Goal: Task Accomplishment & Management: Use online tool/utility

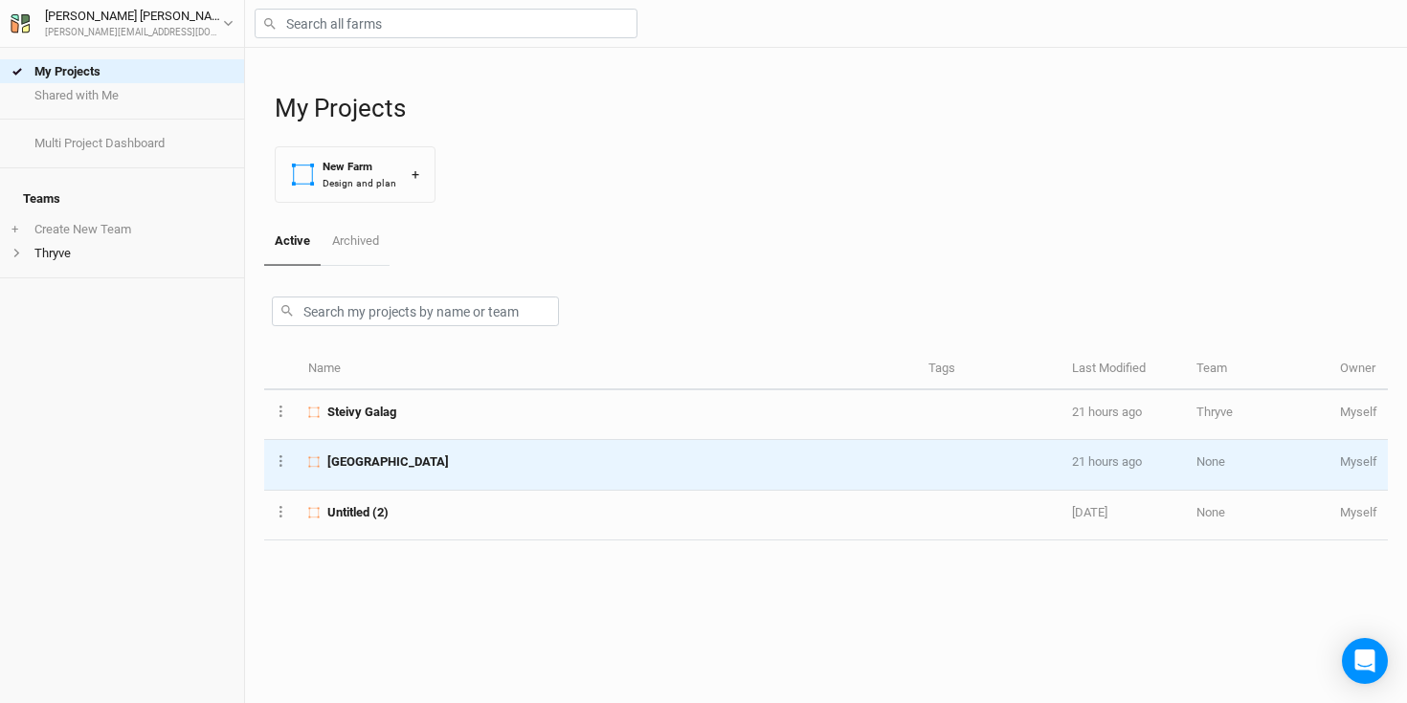
click at [356, 456] on span "[GEOGRAPHIC_DATA]" at bounding box center [388, 462] width 122 height 17
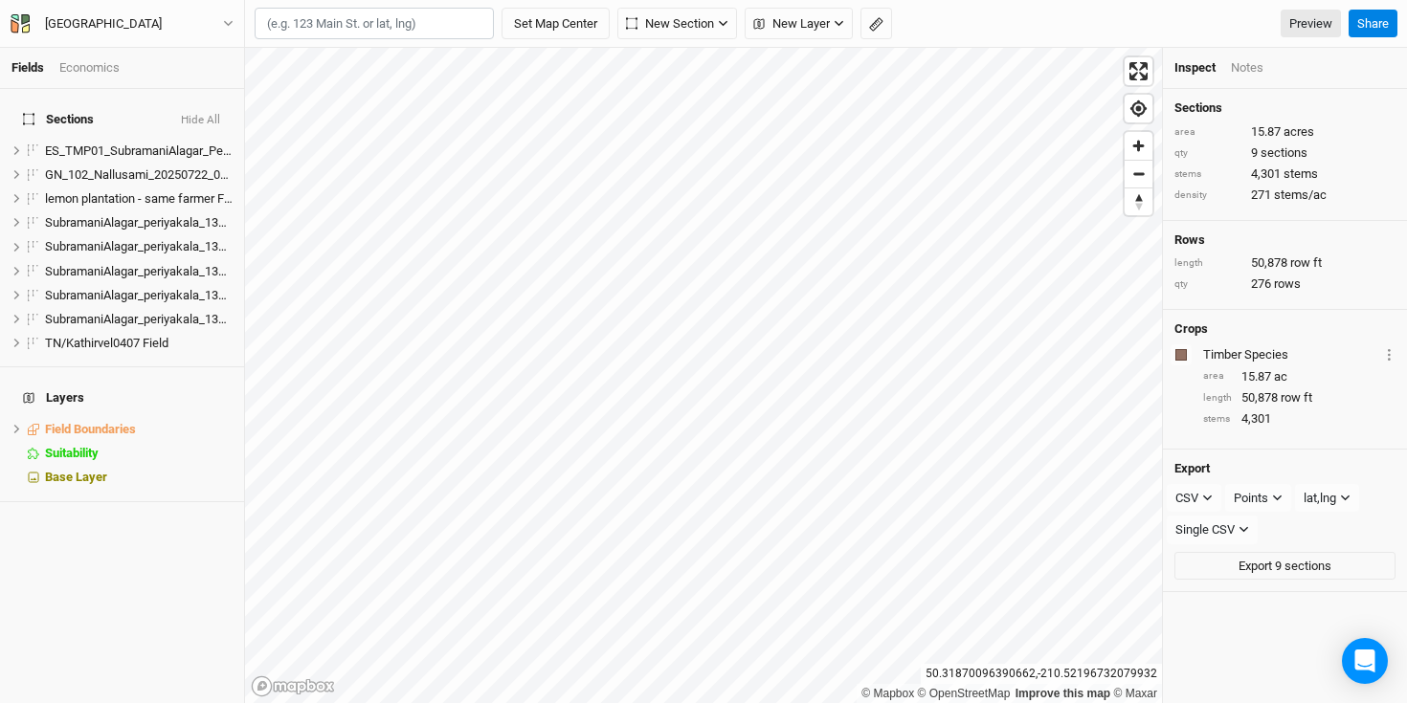
click at [99, 62] on div "Economics" at bounding box center [89, 67] width 60 height 17
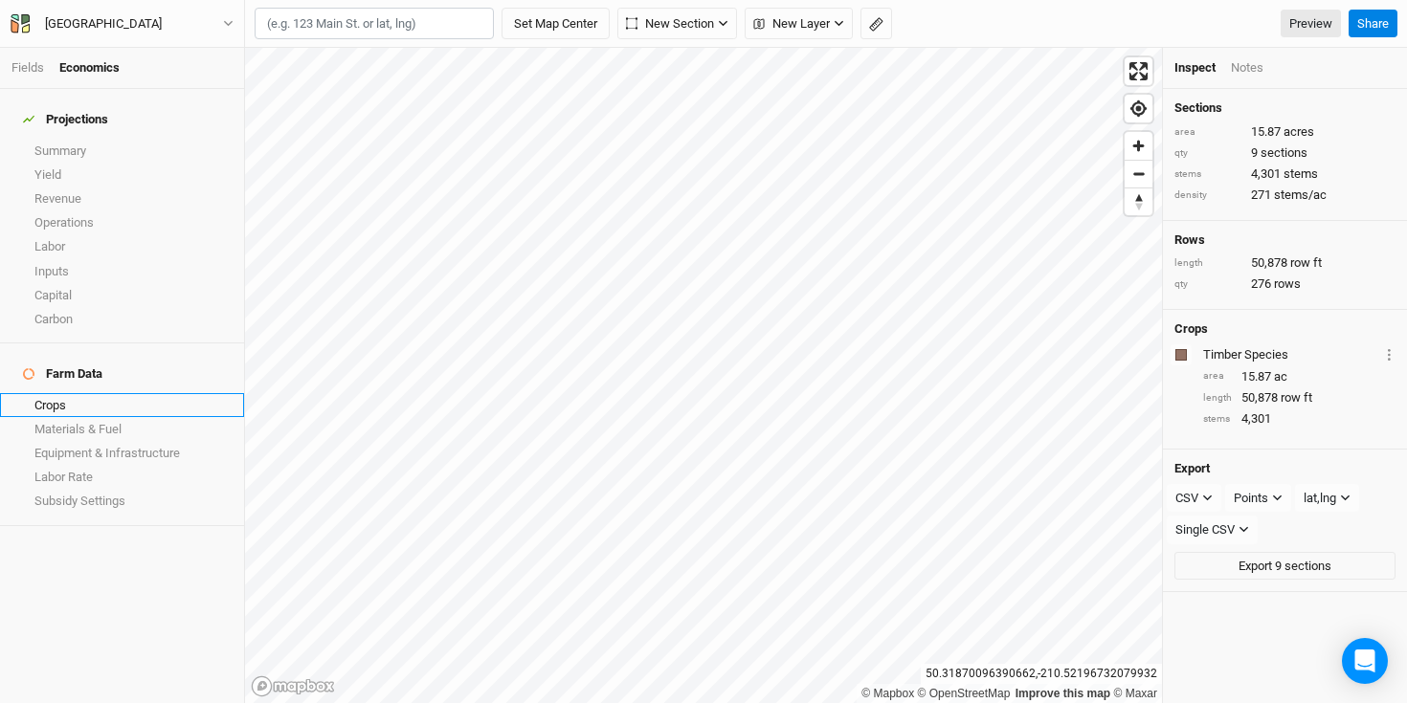
click at [57, 393] on link "Crops" at bounding box center [122, 405] width 244 height 24
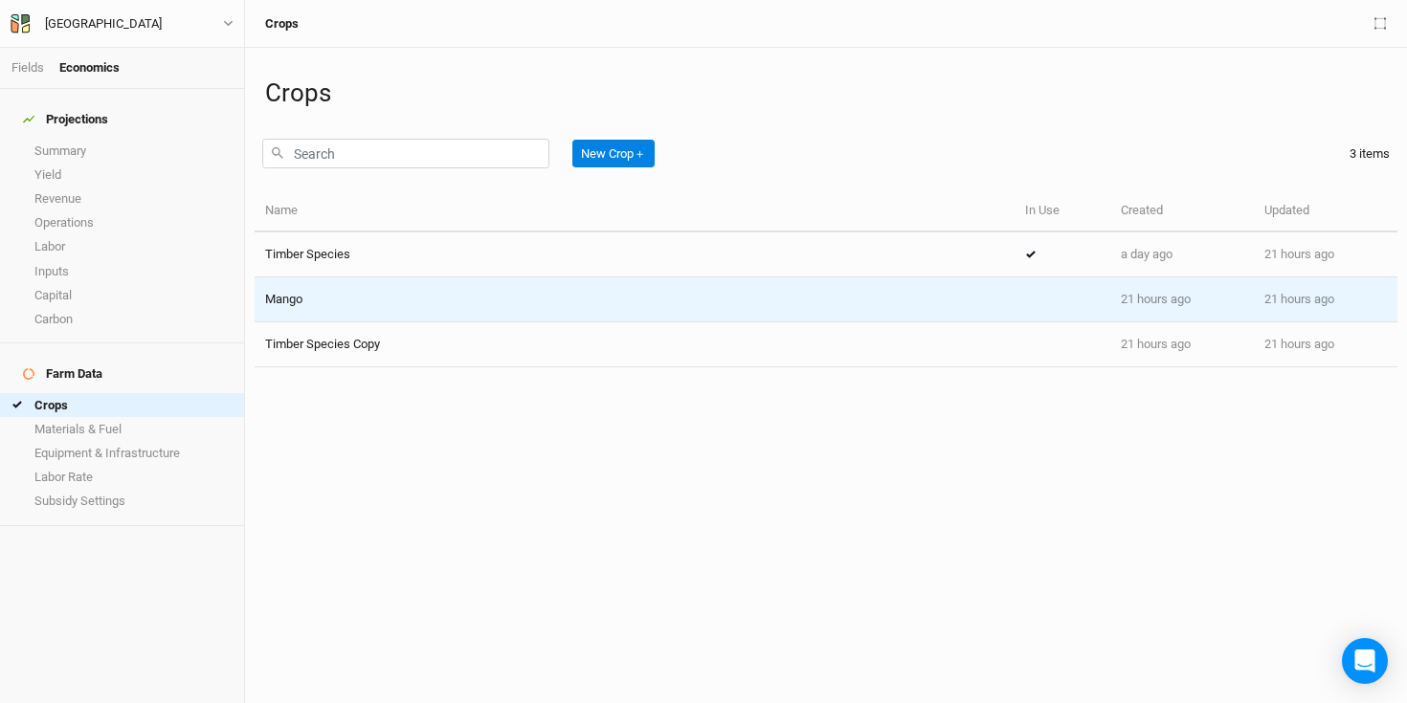
click at [501, 311] on td "Mango" at bounding box center [635, 300] width 760 height 45
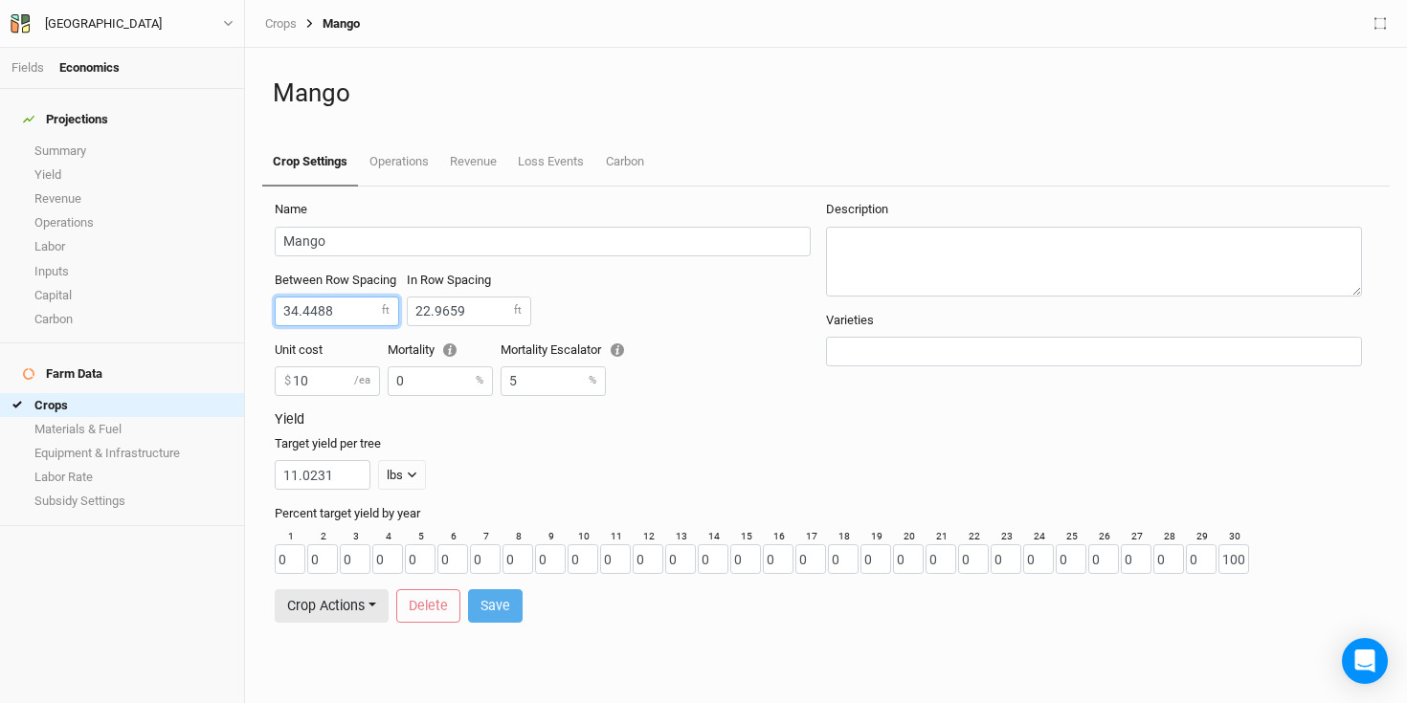
click at [337, 314] on input "34.4488" at bounding box center [337, 312] width 124 height 30
type input "3"
click at [382, 310] on input "number" at bounding box center [337, 312] width 124 height 30
click at [230, 24] on icon "button" at bounding box center [228, 24] width 9 height 6
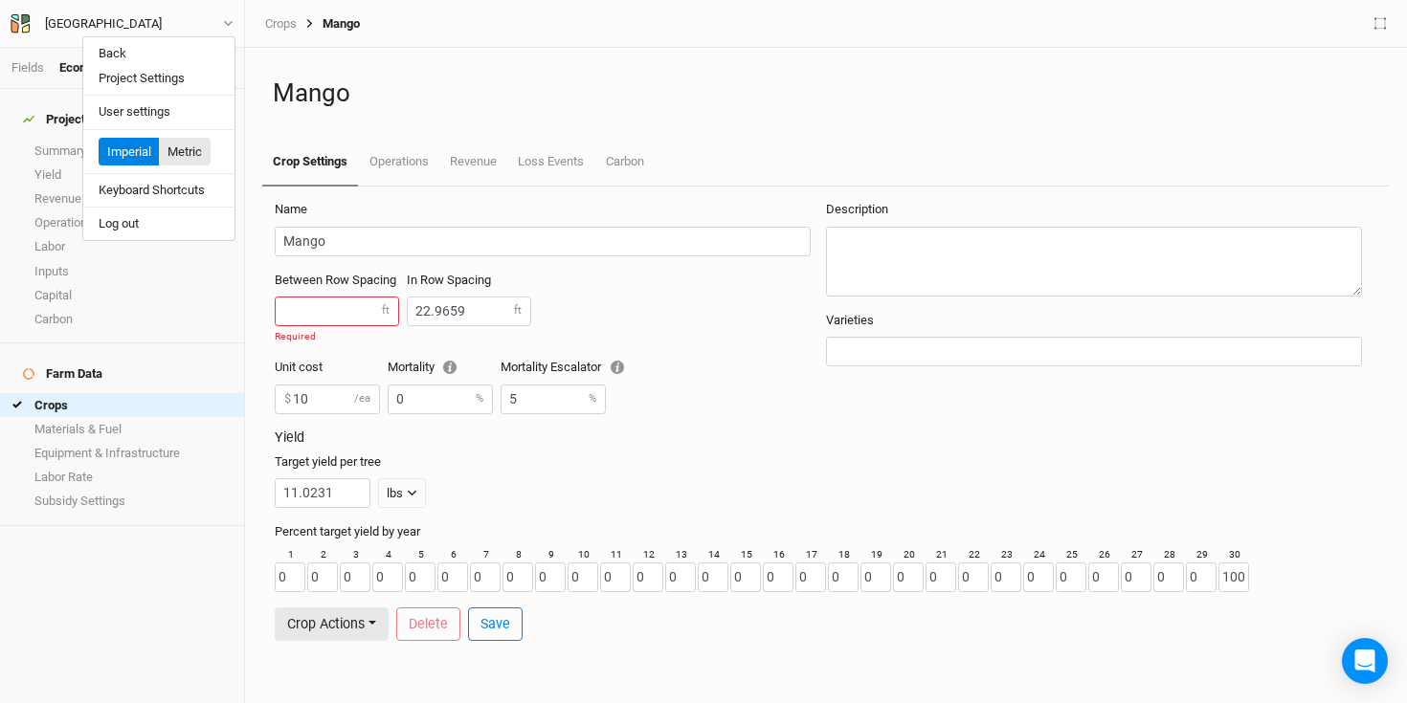
click at [183, 145] on button "Metric" at bounding box center [185, 152] width 52 height 29
type input "7"
type input "5"
click at [306, 294] on div "Between Row Spacing m Required" at bounding box center [337, 308] width 124 height 73
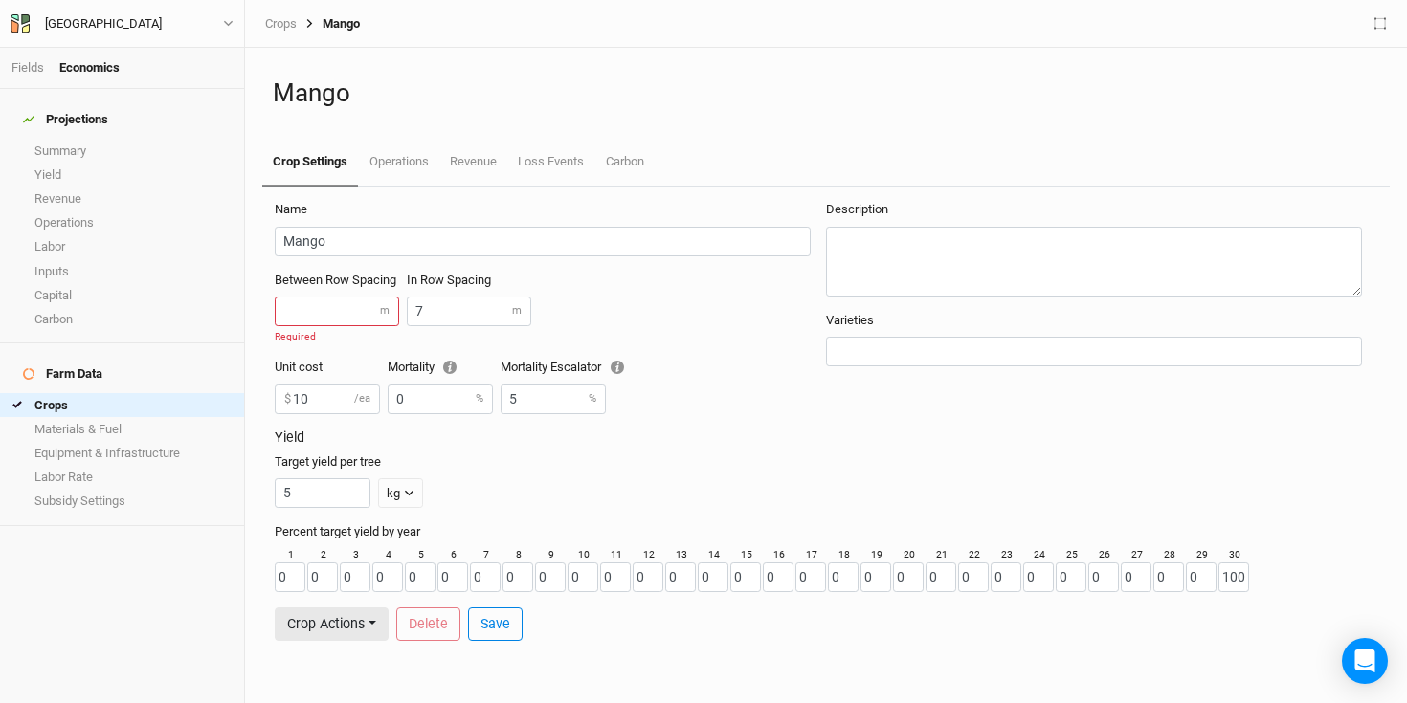
click at [310, 328] on div "Between Row Spacing m Required" at bounding box center [337, 308] width 124 height 73
click at [310, 315] on input "number" at bounding box center [337, 312] width 124 height 30
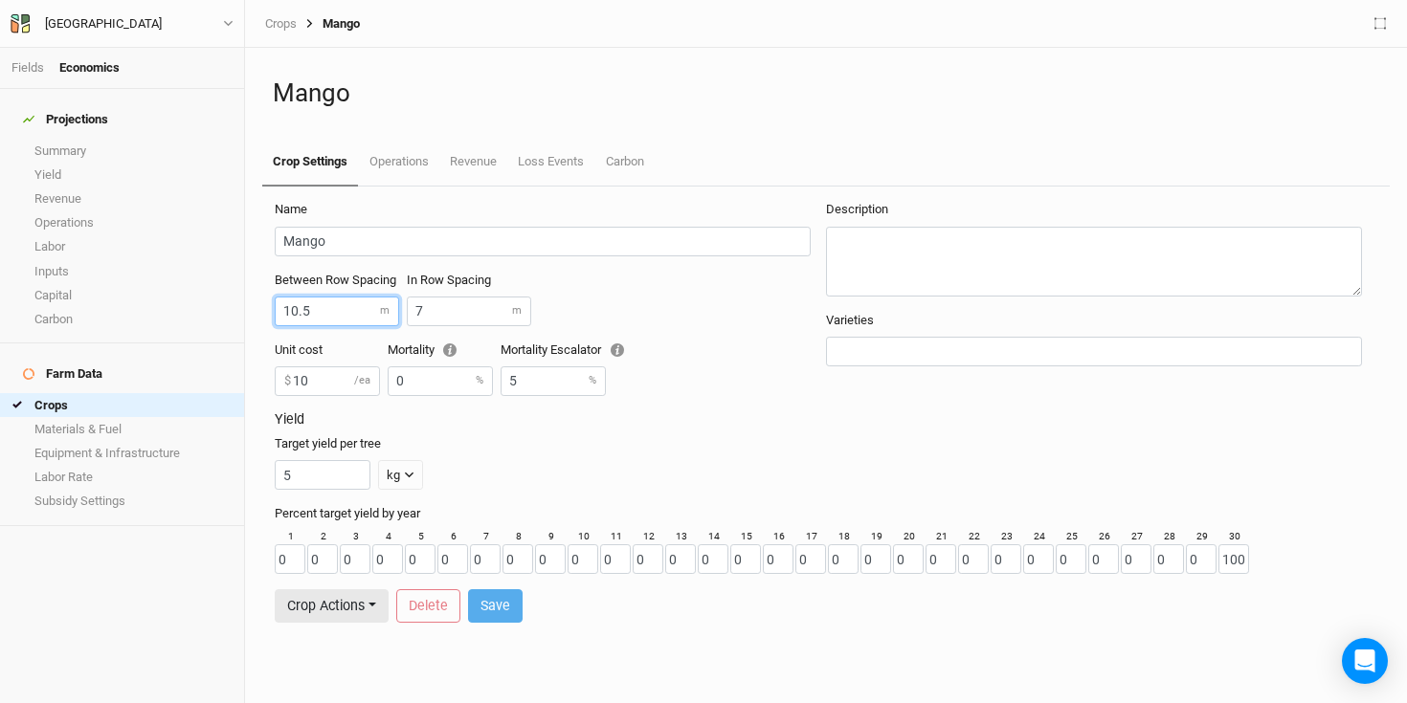
type input "10.5"
click at [684, 452] on div "Target yield per tree 5 kg kg m³" at bounding box center [822, 462] width 1095 height 55
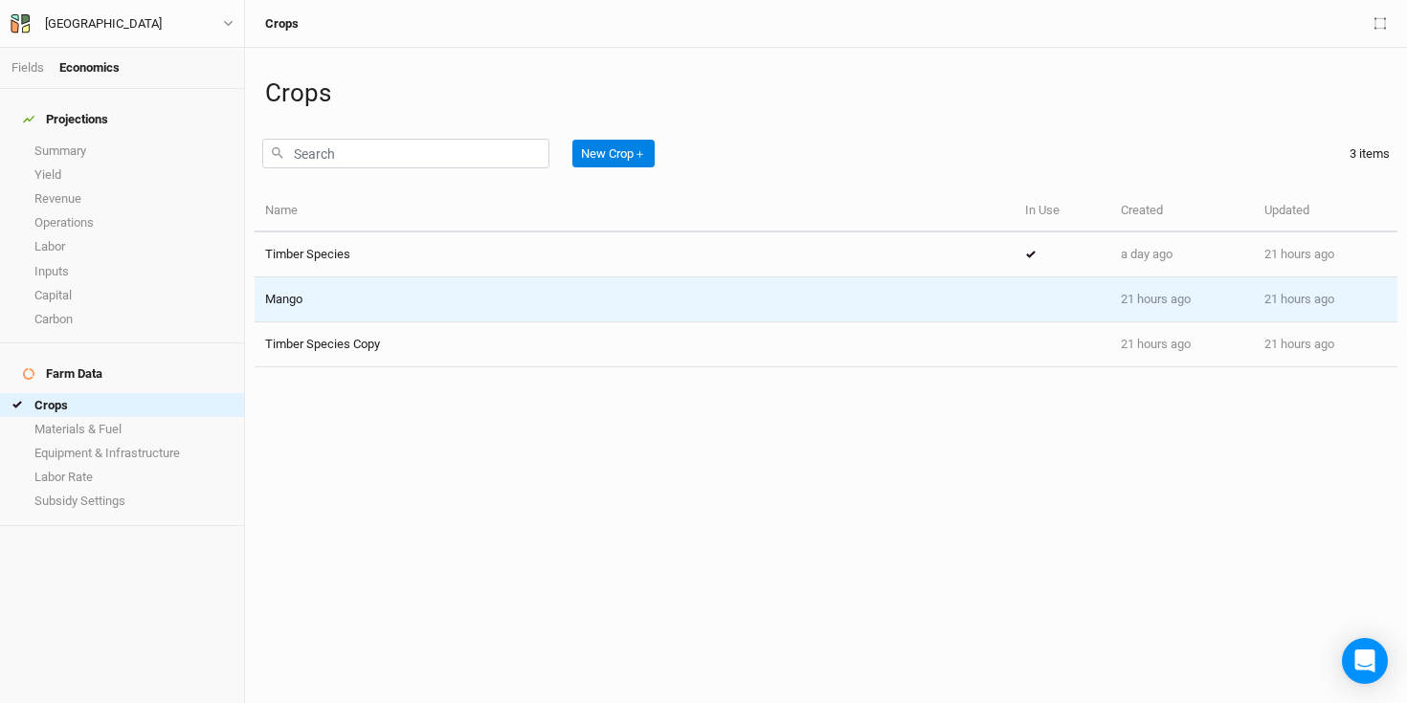
click at [346, 298] on div "Mango" at bounding box center [634, 299] width 739 height 17
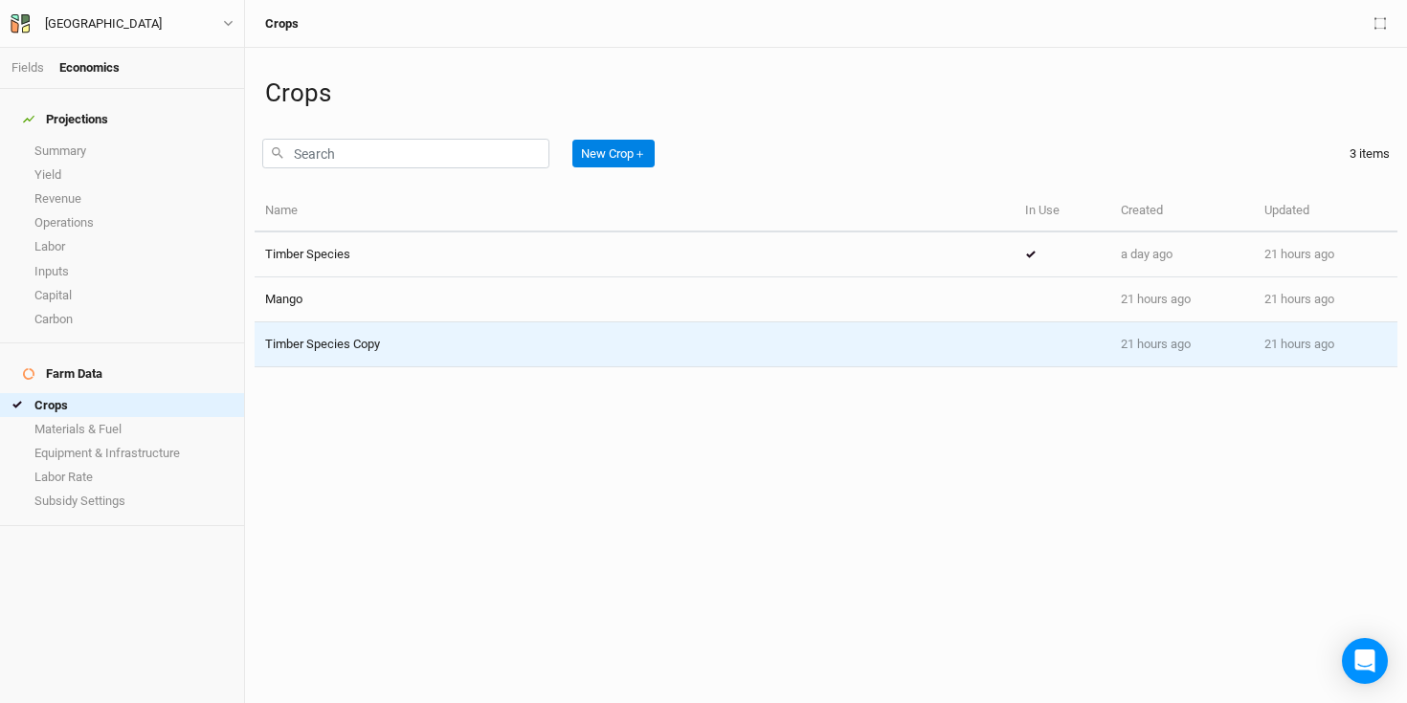
click at [375, 346] on span "Timber Species Copy" at bounding box center [322, 344] width 115 height 14
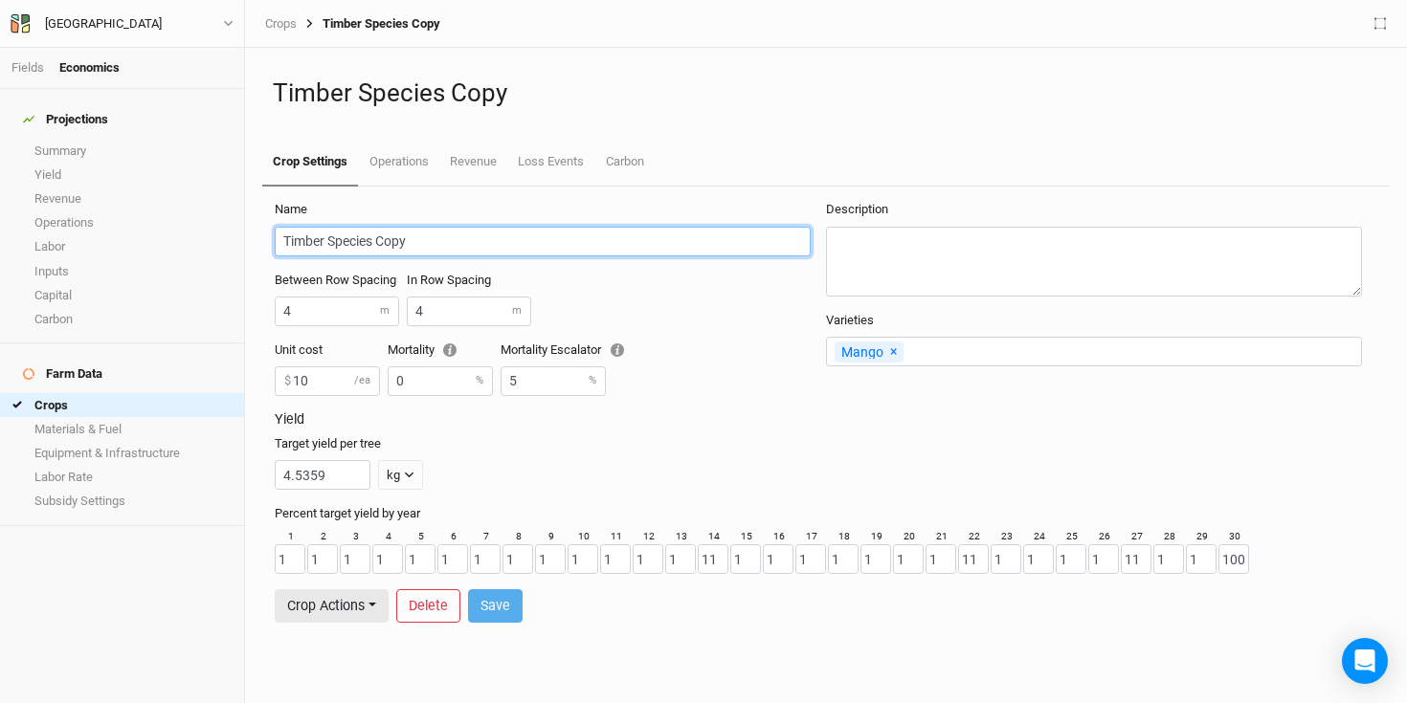
drag, startPoint x: 450, startPoint y: 241, endPoint x: 238, endPoint y: 229, distance: 211.9
click at [238, 229] on div "Fields Economics Projections Summary Yield Revenue Operations Labor Inputs Capi…" at bounding box center [703, 351] width 1407 height 703
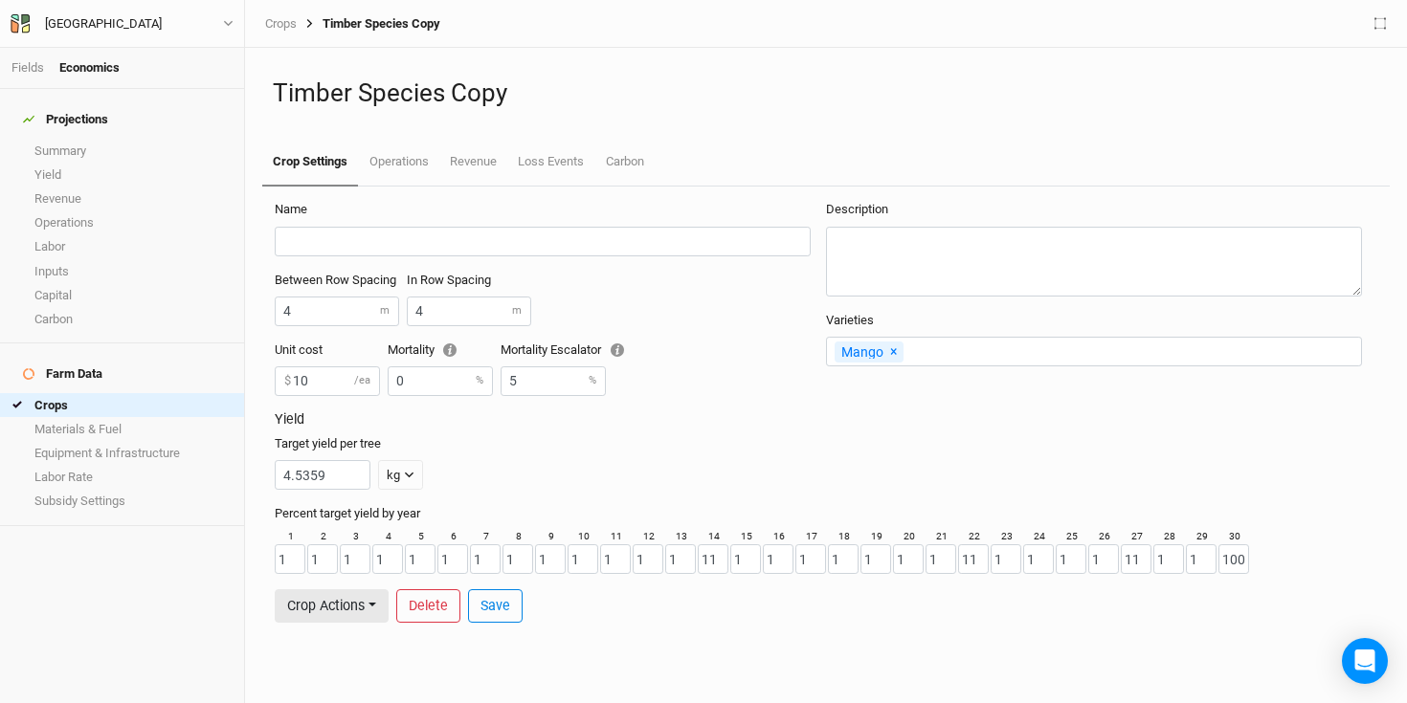
click at [1322, 342] on input "text" at bounding box center [1129, 352] width 447 height 20
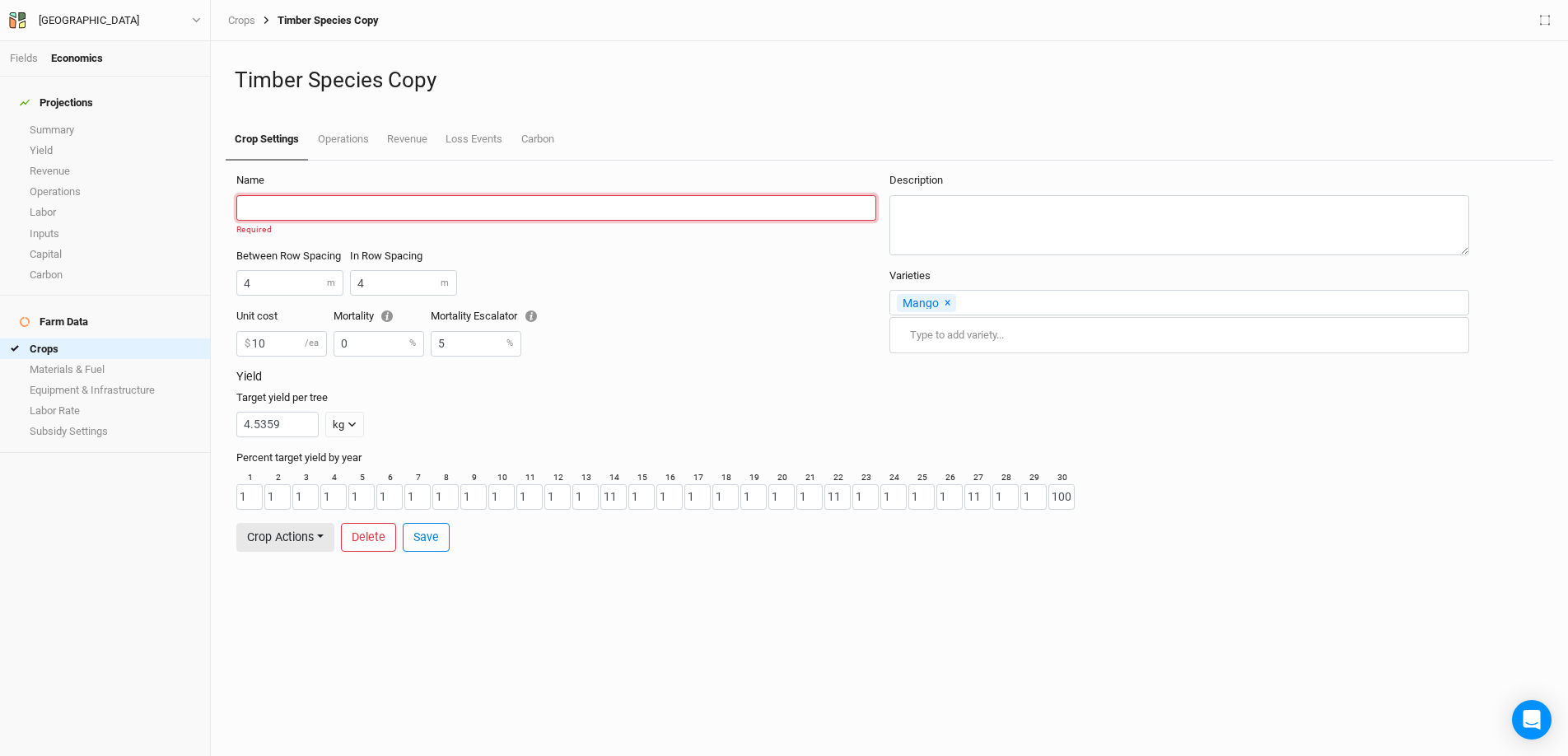
click at [381, 215] on input "text" at bounding box center [557, 208] width 640 height 26
click at [945, 304] on span "×" at bounding box center [948, 302] width 6 height 13
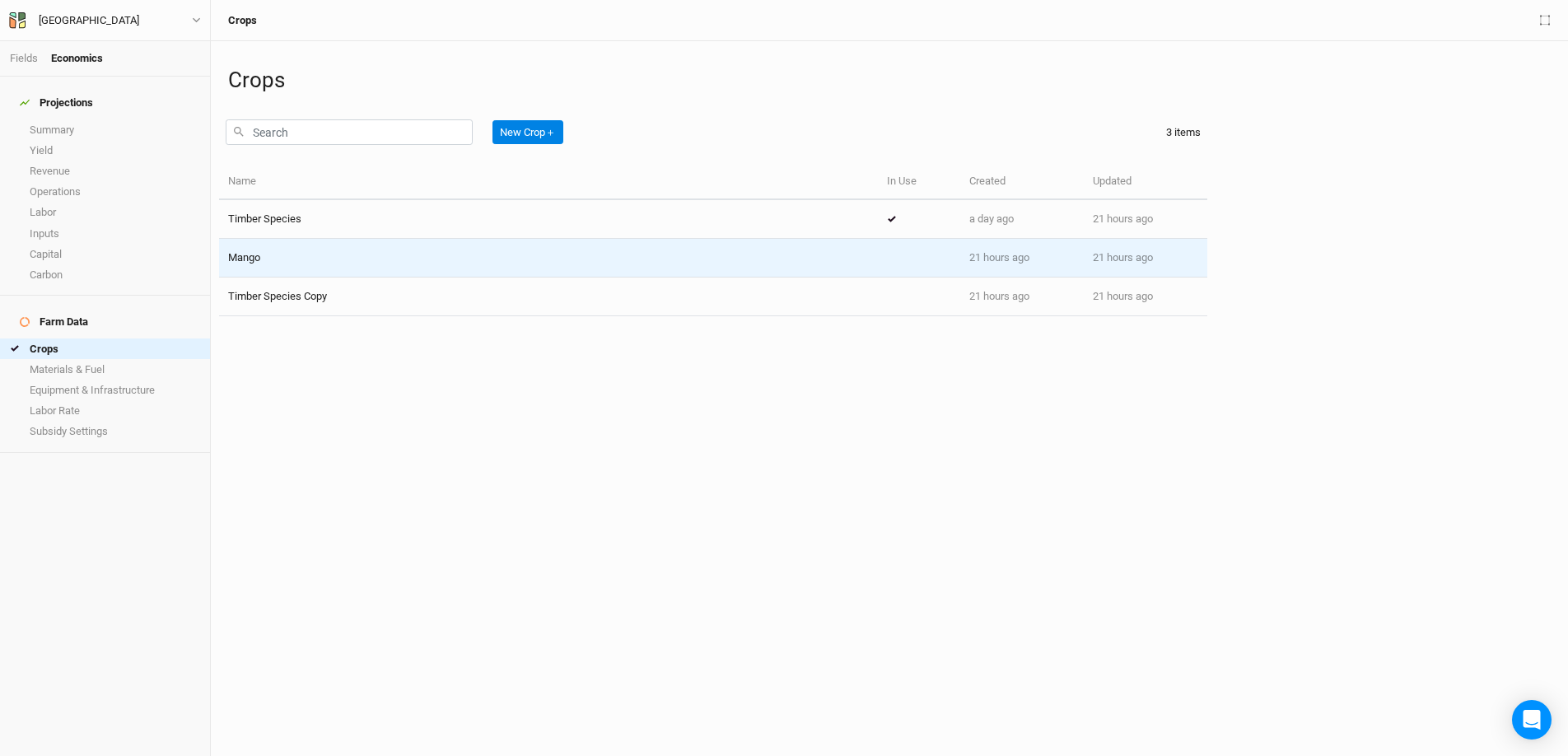
click at [244, 267] on td "Mango" at bounding box center [549, 258] width 659 height 39
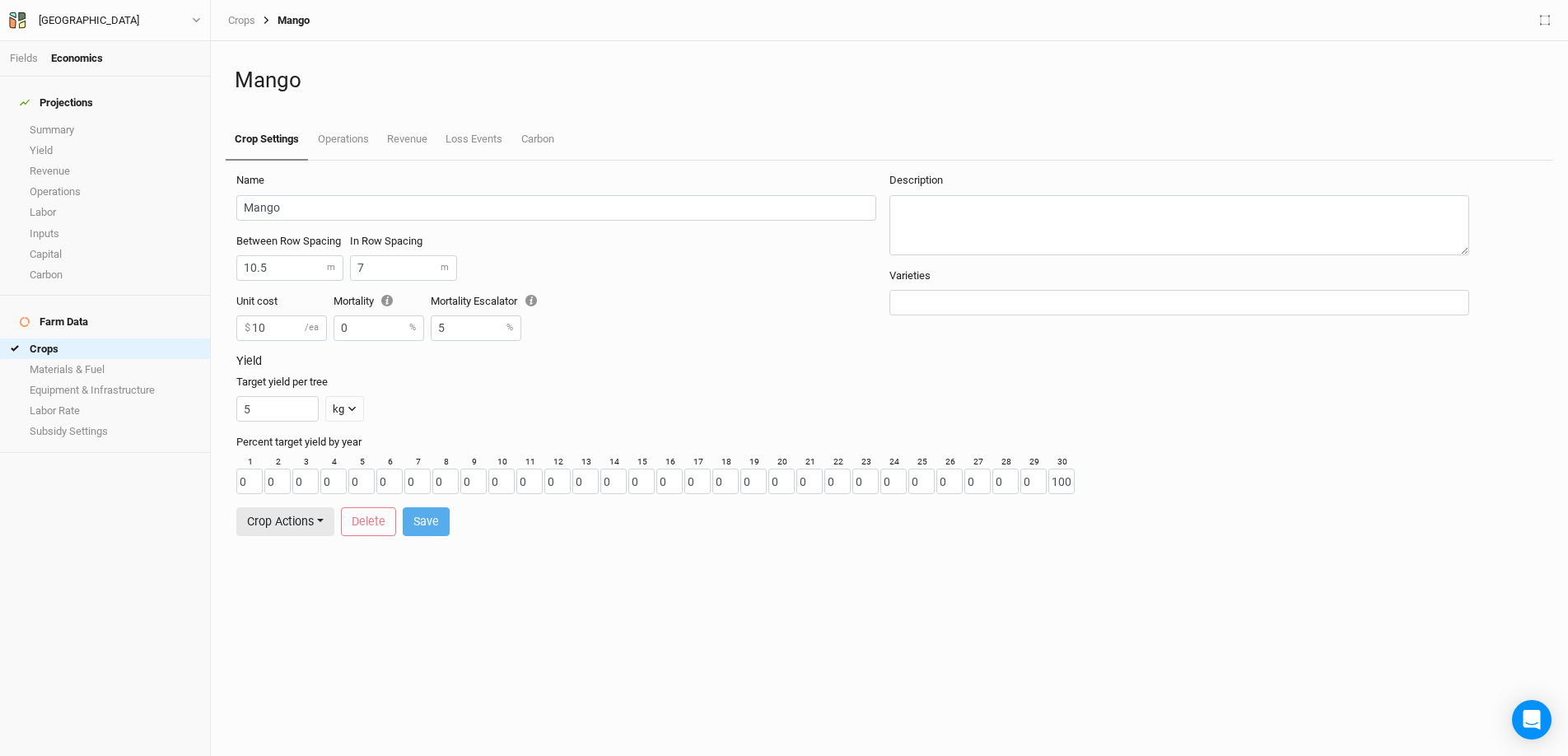
click at [926, 305] on input "text" at bounding box center [1179, 303] width 565 height 17
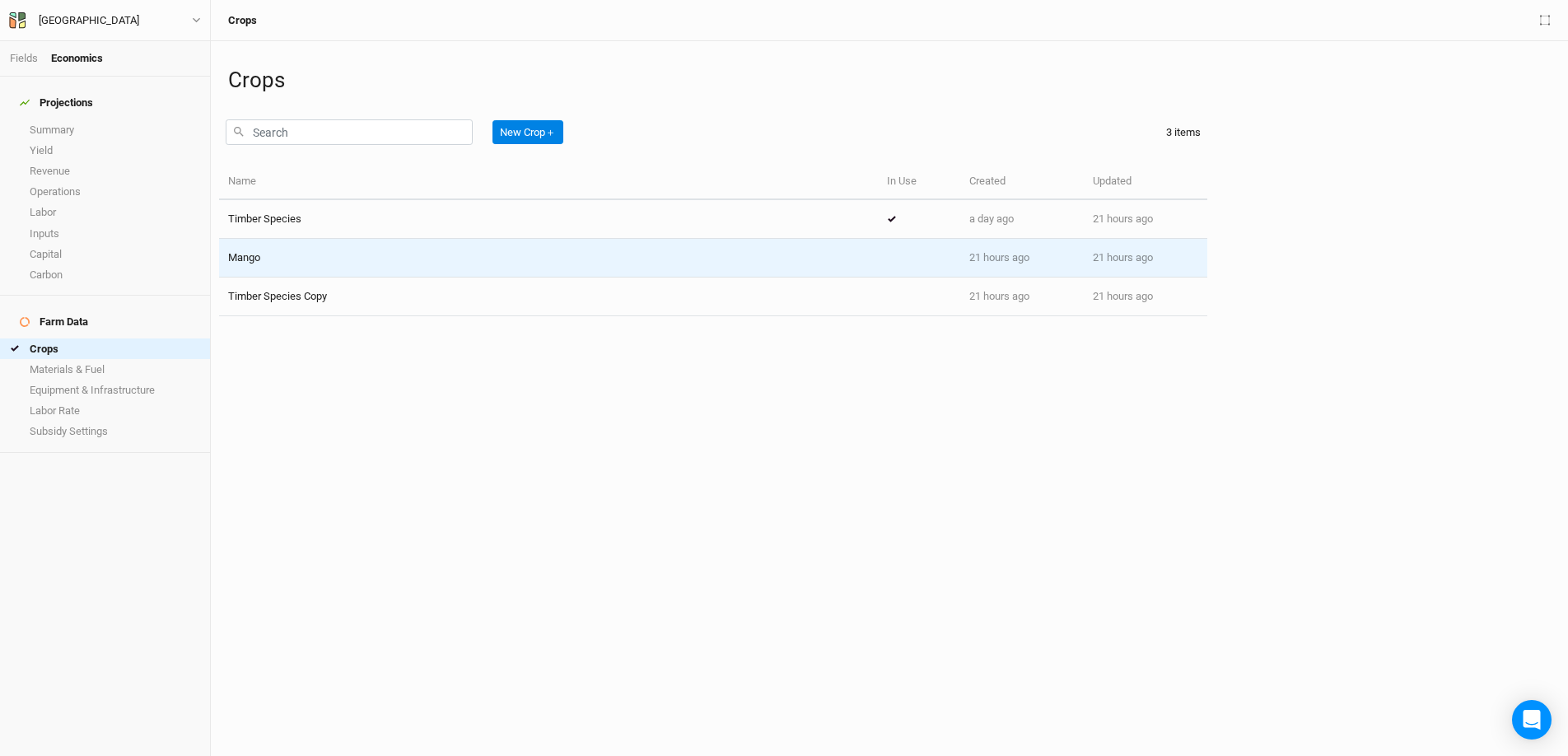
click at [294, 261] on div "Mango" at bounding box center [548, 257] width 641 height 15
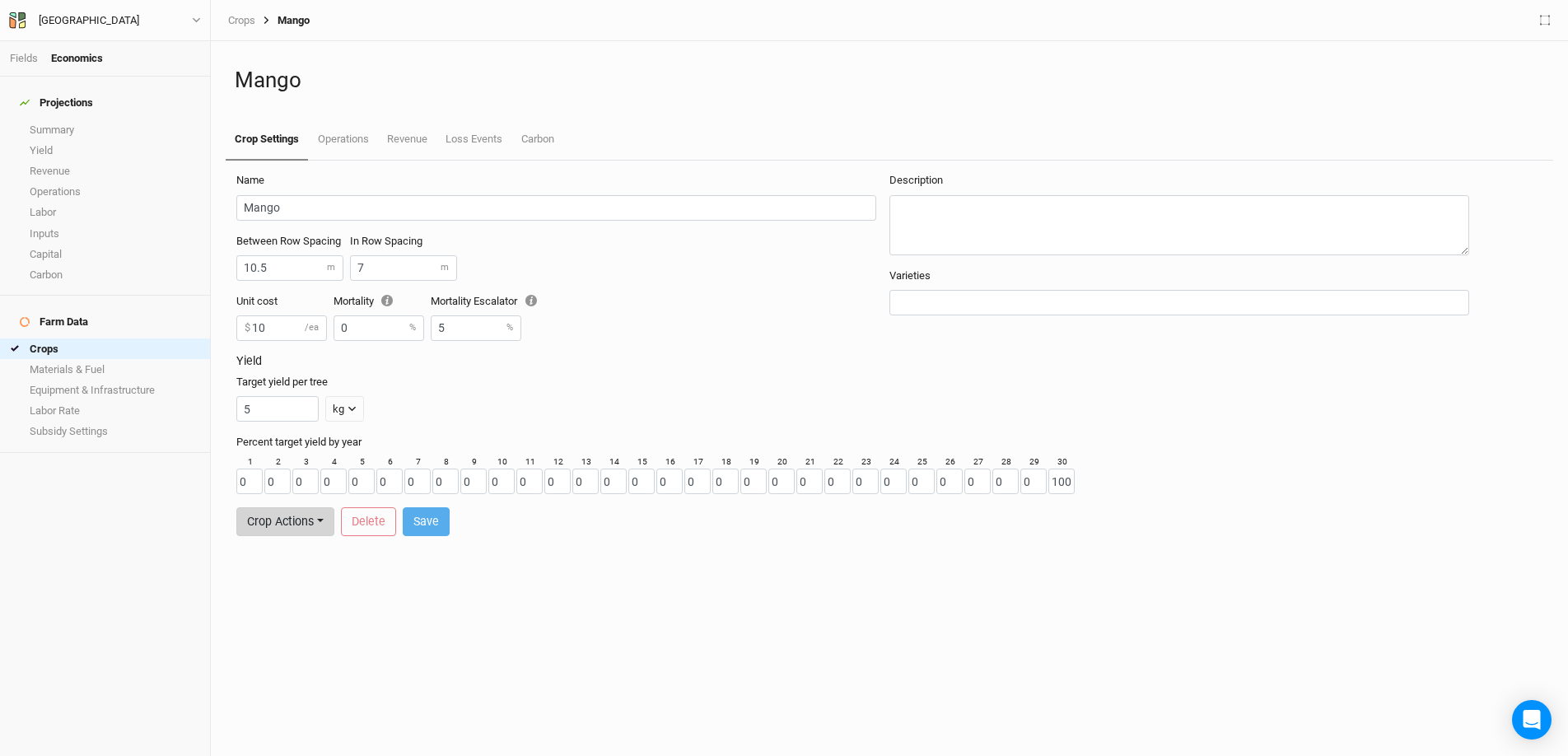
click at [314, 528] on button "Crop Actions" at bounding box center [286, 521] width 98 height 28
click at [343, 605] on div "Name Mango Between Row Spacing 10.5 m In Row Spacing 7 m Unit cost 10 $ /ea Mor…" at bounding box center [890, 458] width 1341 height 595
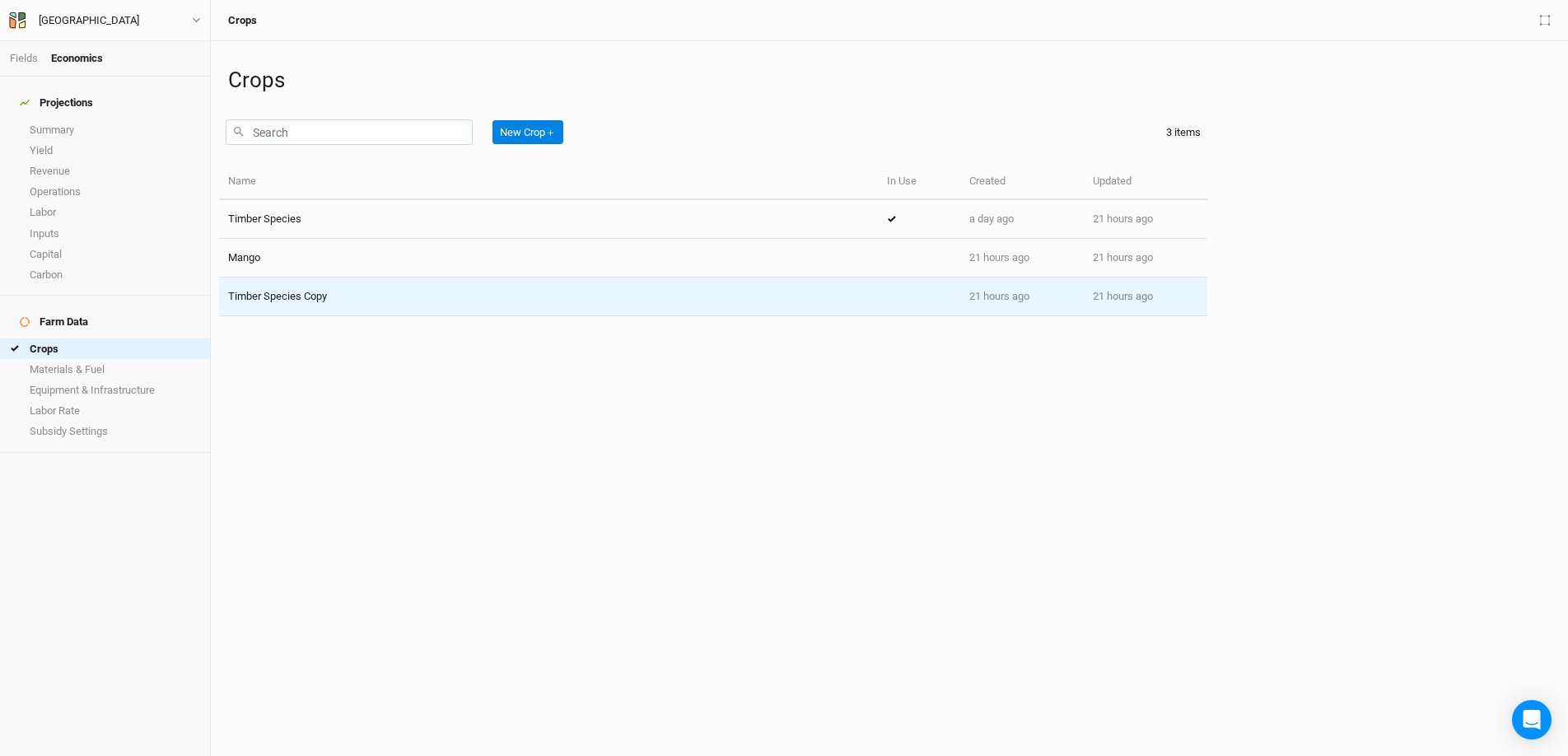
click at [311, 296] on span "Timber Species Copy" at bounding box center [277, 296] width 99 height 12
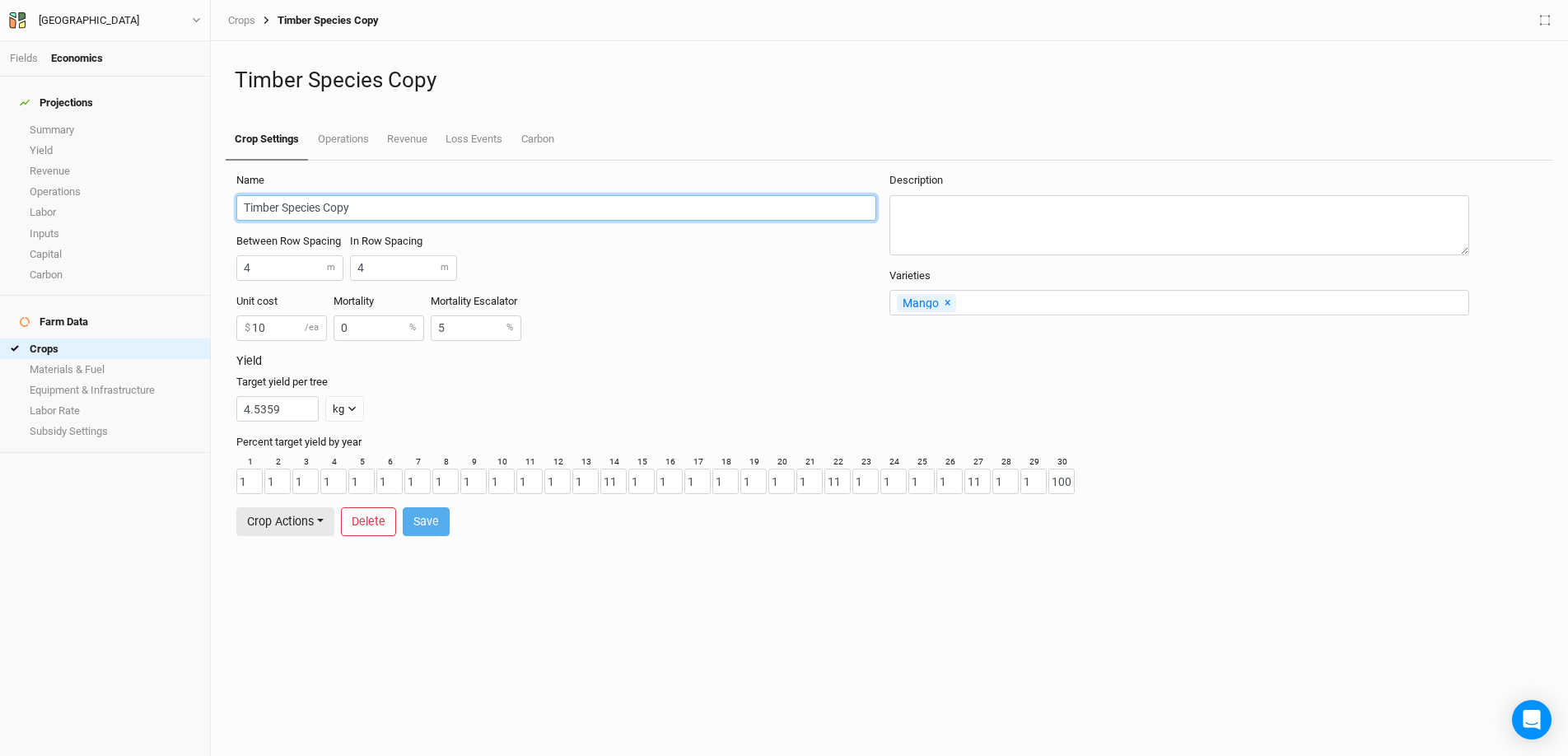
drag, startPoint x: 379, startPoint y: 207, endPoint x: 210, endPoint y: 218, distance: 169.4
click at [211, 218] on div "Timber Species Copy Crop Settings Operations Revenue Loss Events Carbon Name Ti…" at bounding box center [889, 398] width 1357 height 715
type input "T"
type input "Gliricidia (Model 1)"
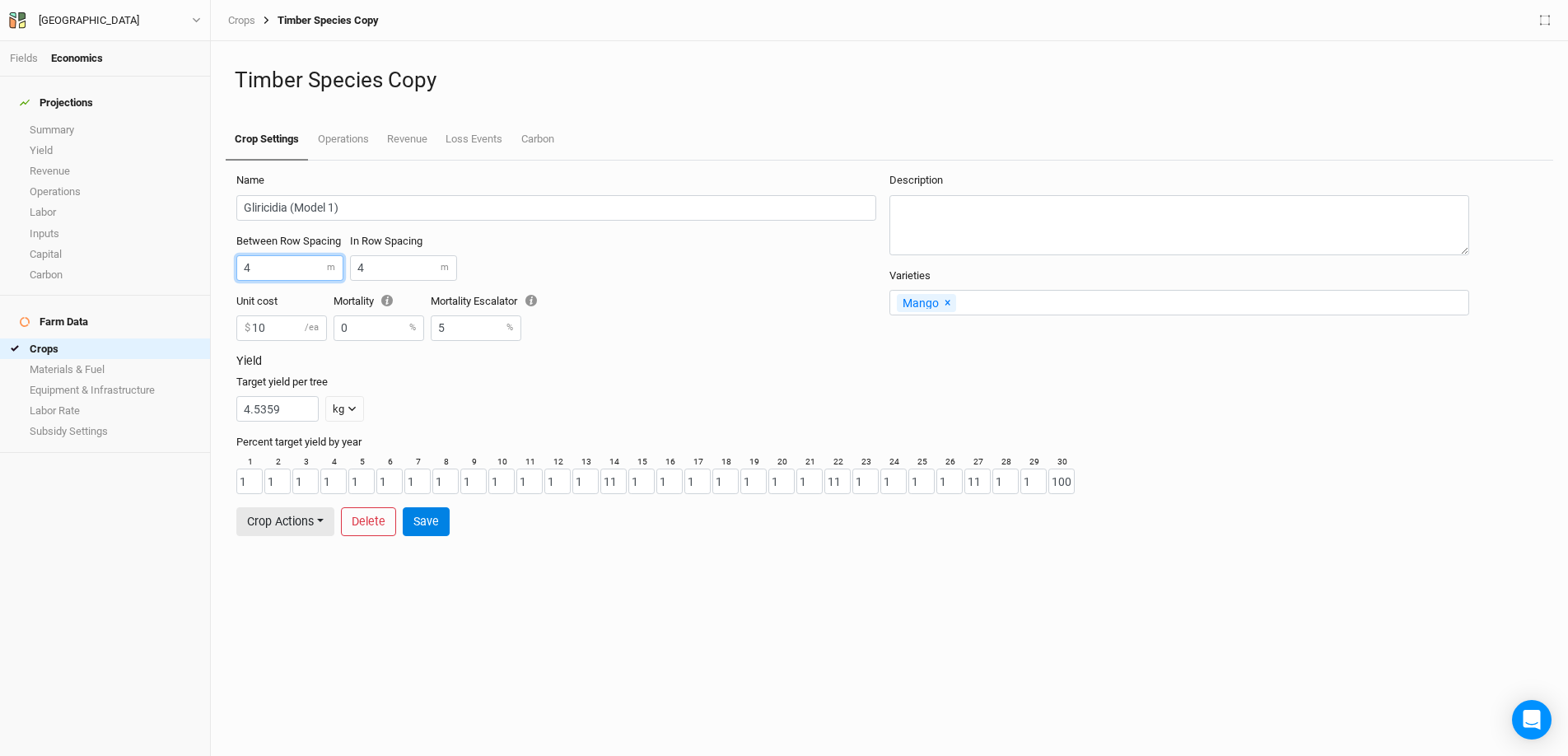
click at [282, 267] on input "4" at bounding box center [290, 268] width 107 height 26
type input "17.5"
click at [404, 275] on input "4" at bounding box center [404, 268] width 107 height 26
type input "10.5"
click at [945, 303] on span "×" at bounding box center [948, 302] width 6 height 13
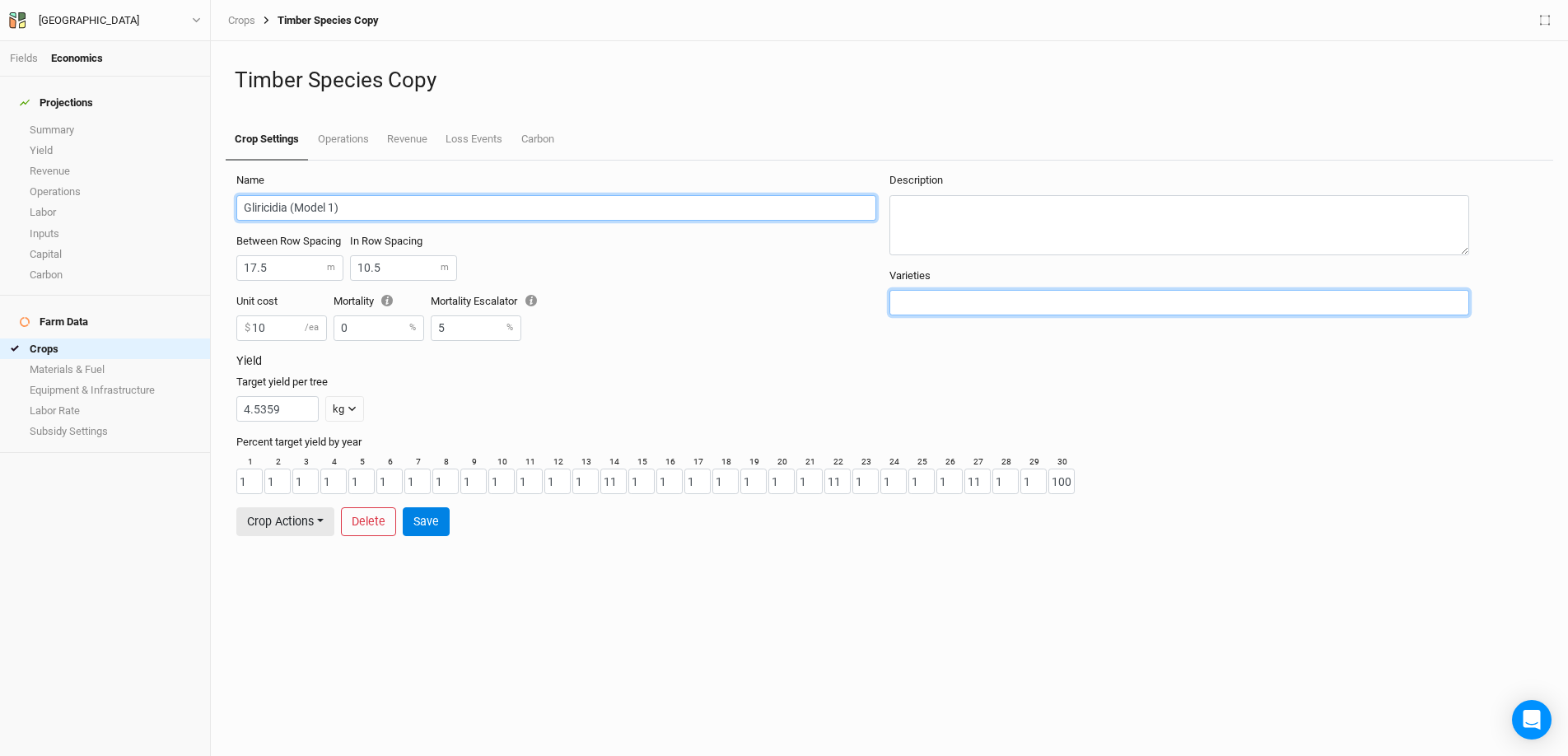
click at [336, 208] on input "Gliricidia (Model 1)" at bounding box center [557, 208] width 640 height 26
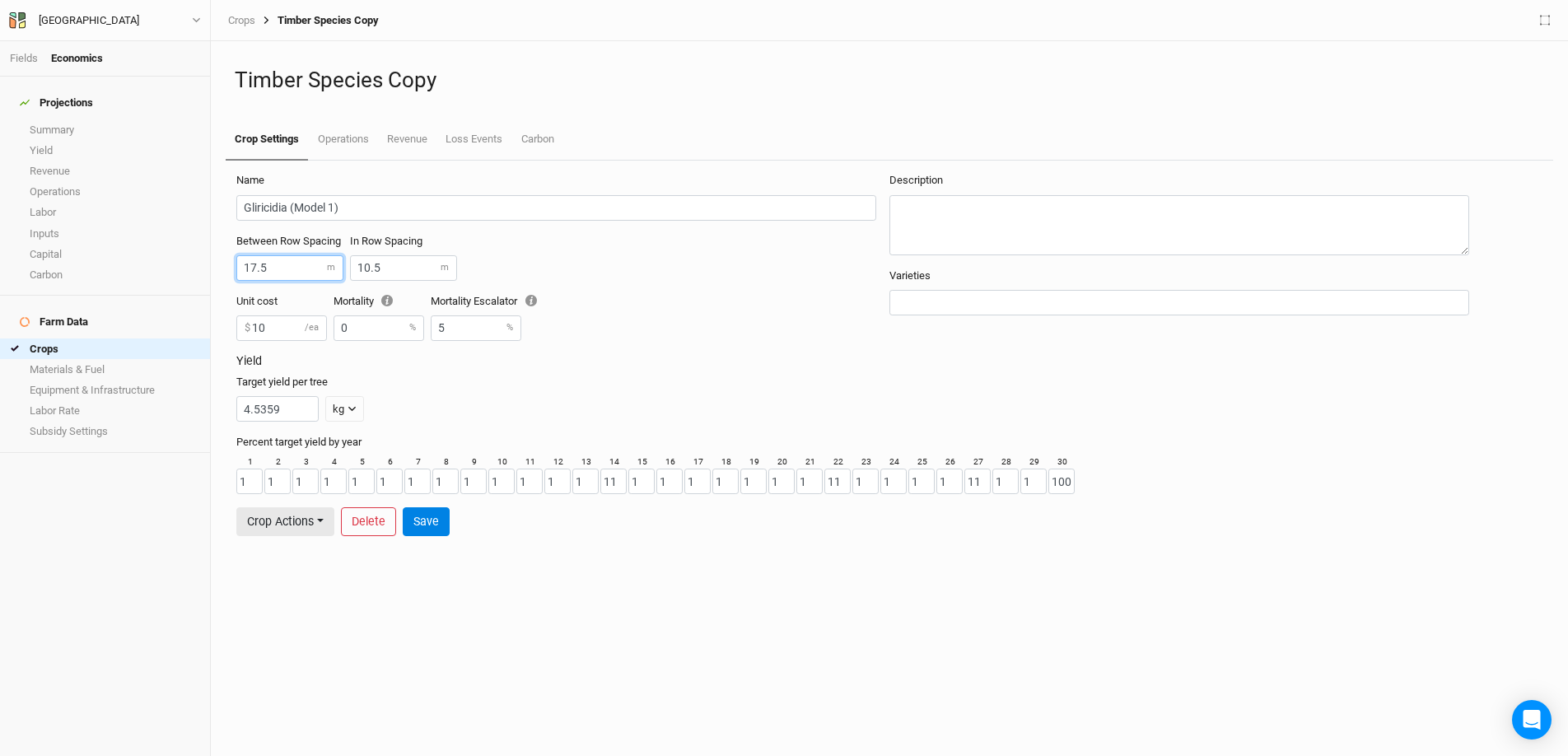
click at [321, 262] on input "17.5" at bounding box center [290, 268] width 107 height 26
click at [347, 215] on input "Gliricidia (Model 1)" at bounding box center [557, 208] width 640 height 26
click at [337, 207] on input "Gliricidia (Model 1)" at bounding box center [557, 208] width 640 height 26
click at [1098, 214] on textarea at bounding box center [1180, 225] width 580 height 60
type textarea "S"
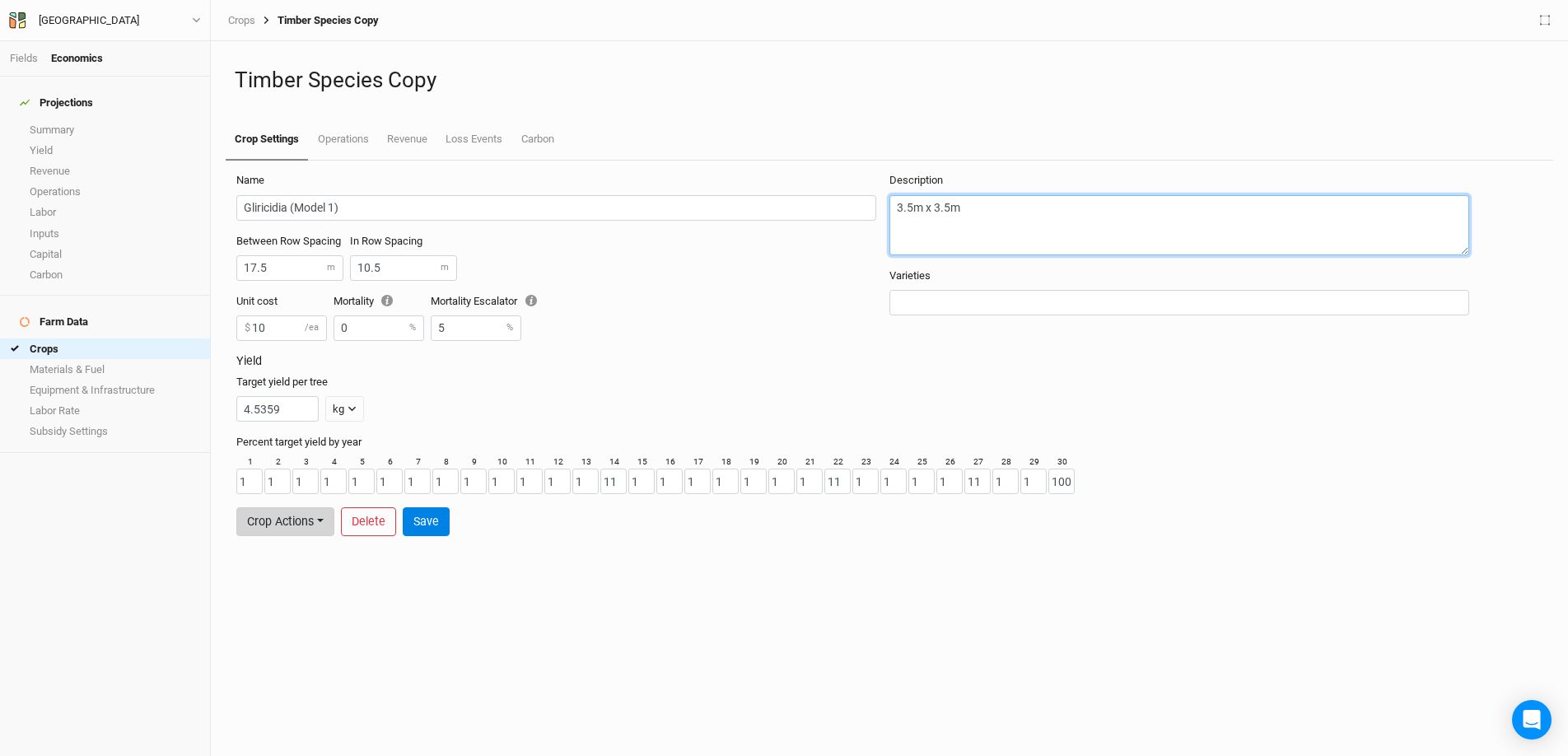
type textarea "3.5m x 3.5m"
click at [322, 523] on button "Crop Actions" at bounding box center [286, 521] width 98 height 28
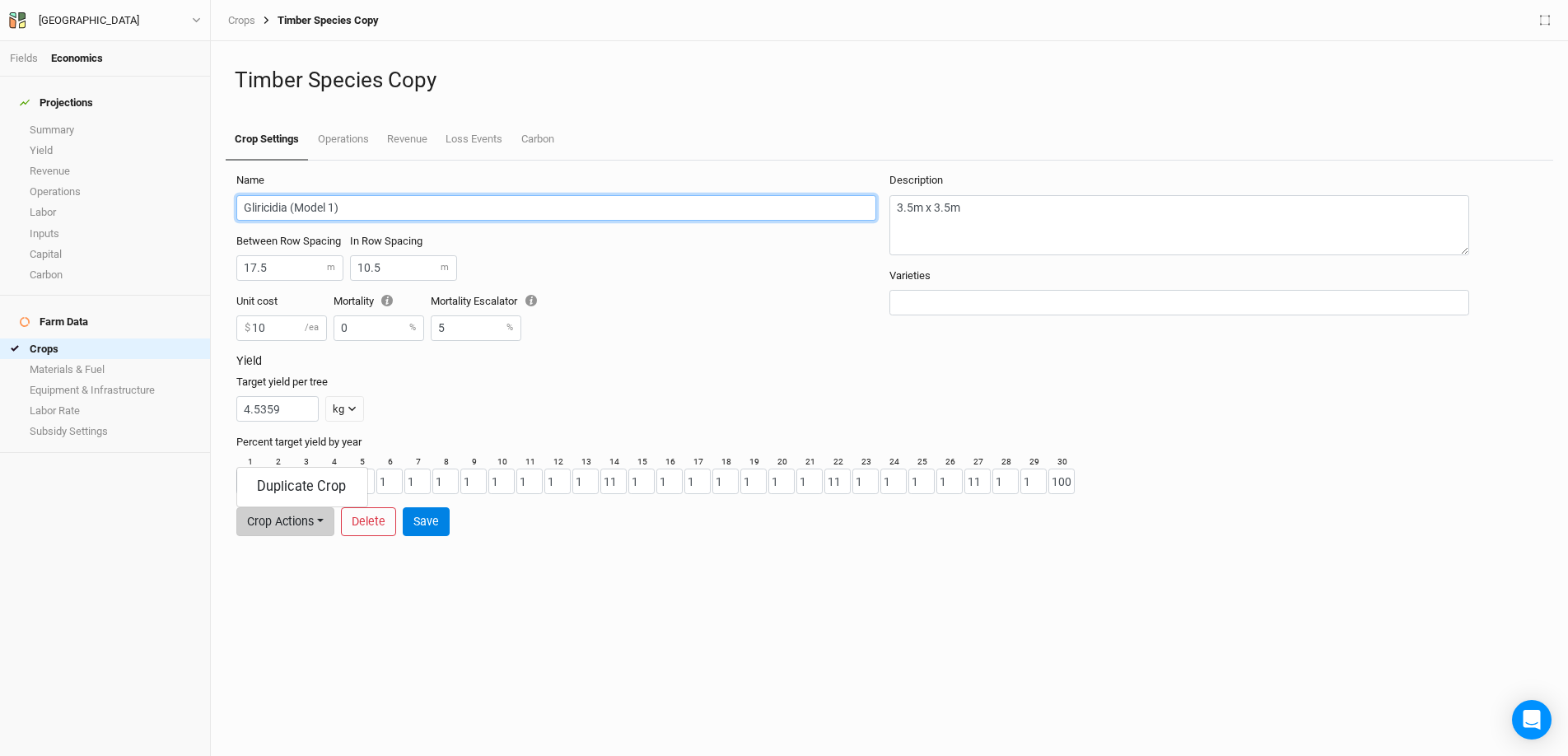
click at [380, 209] on input "Gliricidia (Model 1)" at bounding box center [557, 208] width 640 height 26
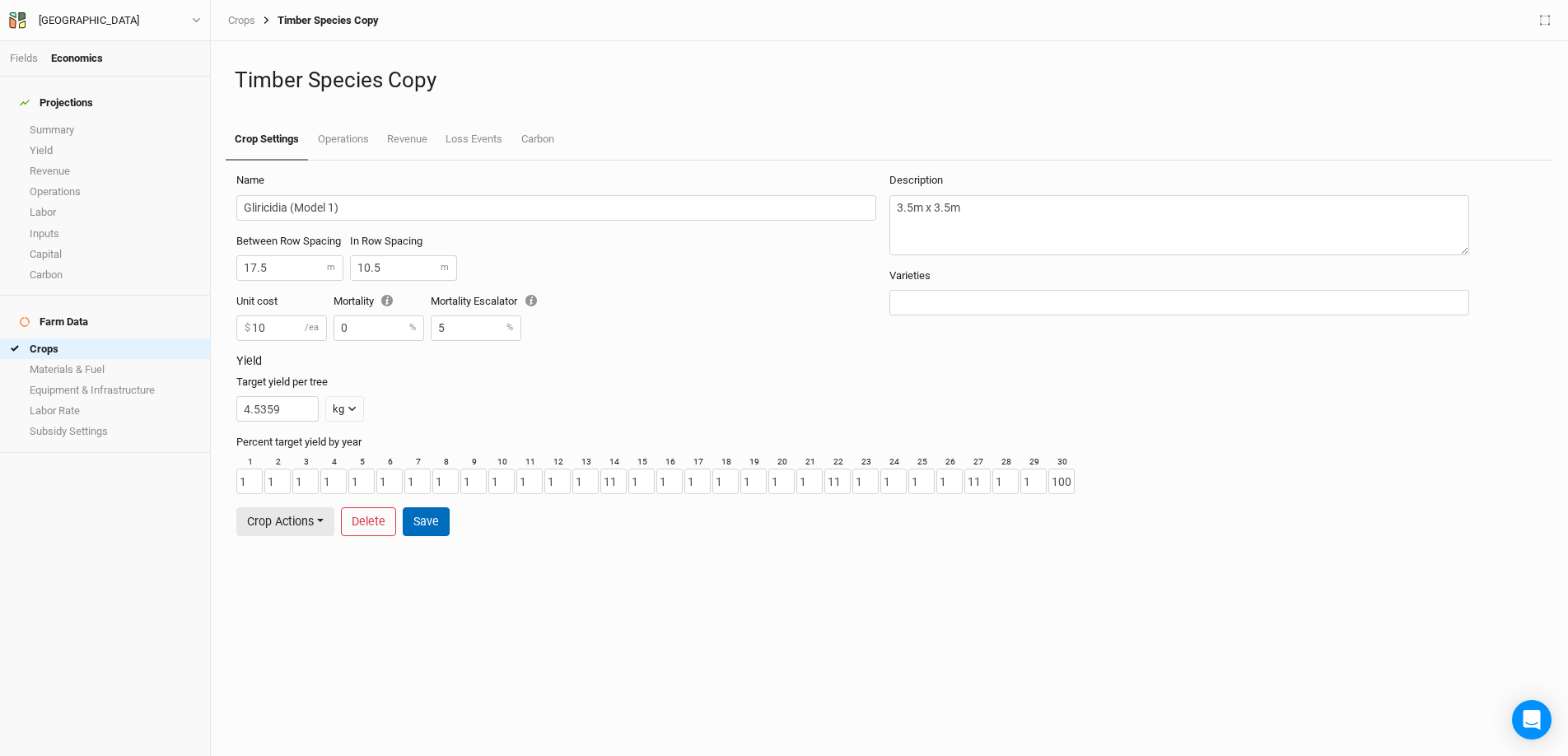
click at [432, 515] on button "Save" at bounding box center [426, 521] width 47 height 28
click at [310, 521] on button "Crop Actions" at bounding box center [286, 521] width 98 height 28
click at [311, 479] on button "Duplicate Crop" at bounding box center [302, 487] width 130 height 26
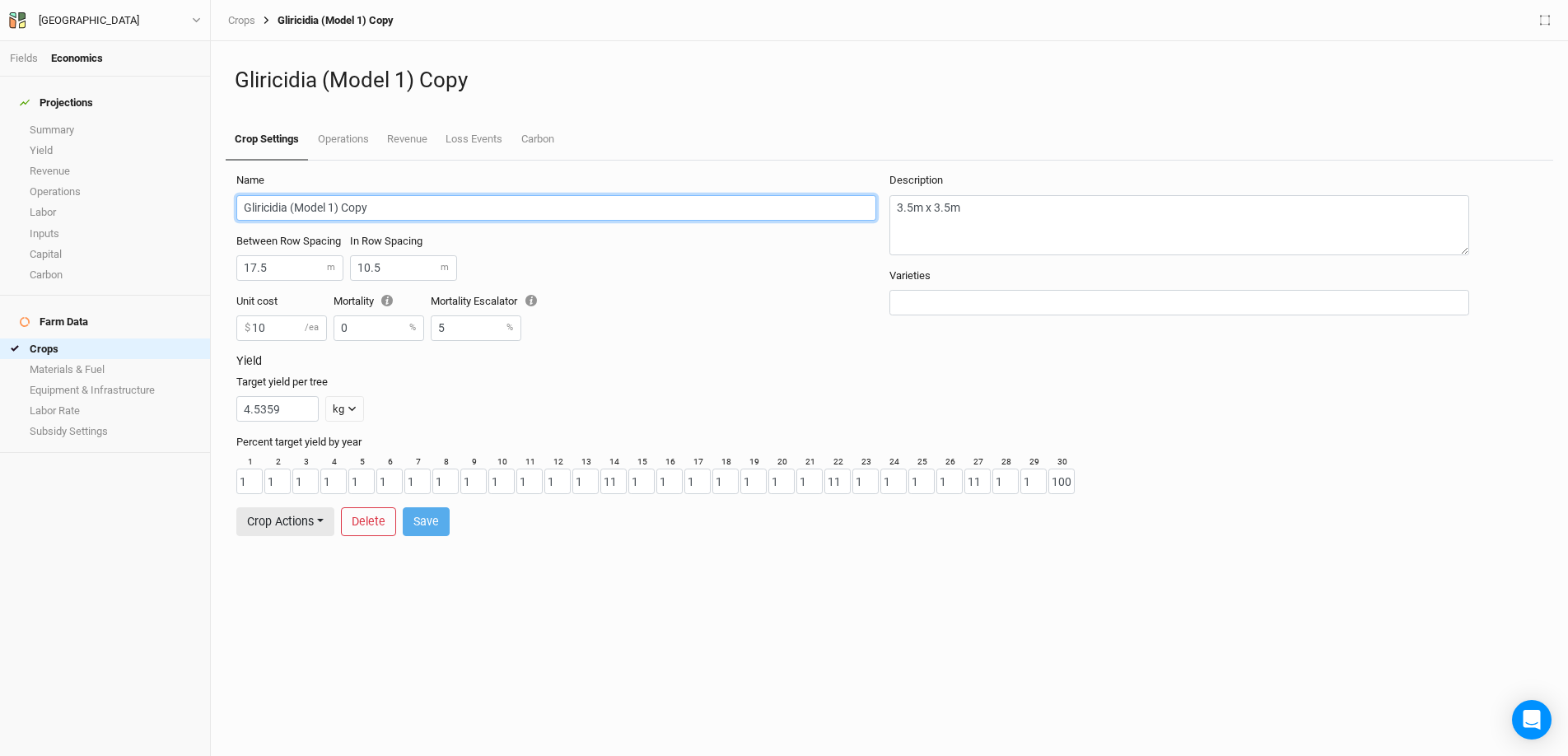
drag, startPoint x: 417, startPoint y: 214, endPoint x: 245, endPoint y: 210, distance: 172.0
click at [244, 210] on input "Gliricidia (Model 1) Copy" at bounding box center [557, 208] width 640 height 26
click at [287, 207] on input "Gliricidia (Model 1) Copy" at bounding box center [557, 208] width 640 height 26
click at [363, 206] on input "Neem (Model 1) Copy" at bounding box center [557, 208] width 640 height 26
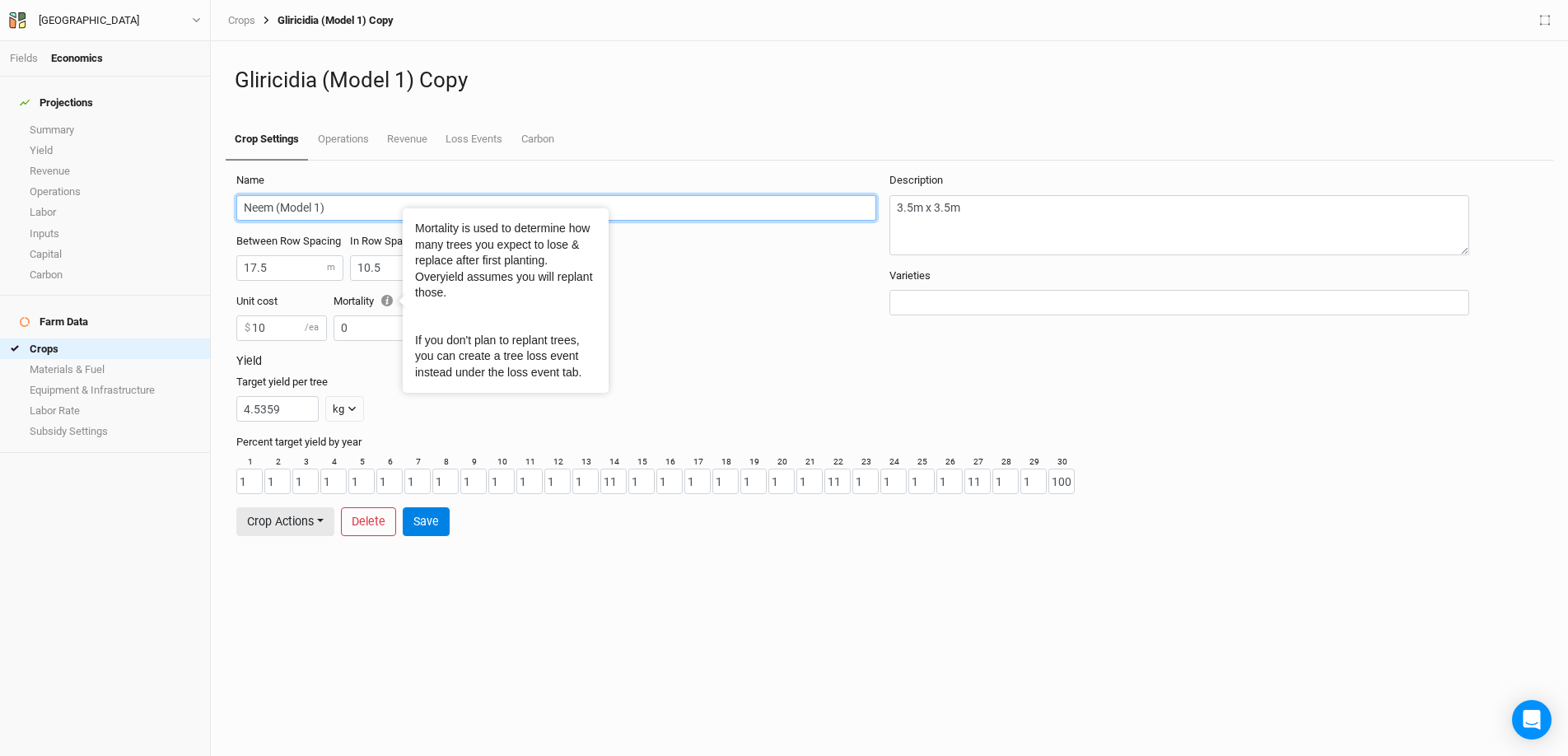
type input "Neem (Model 1)"
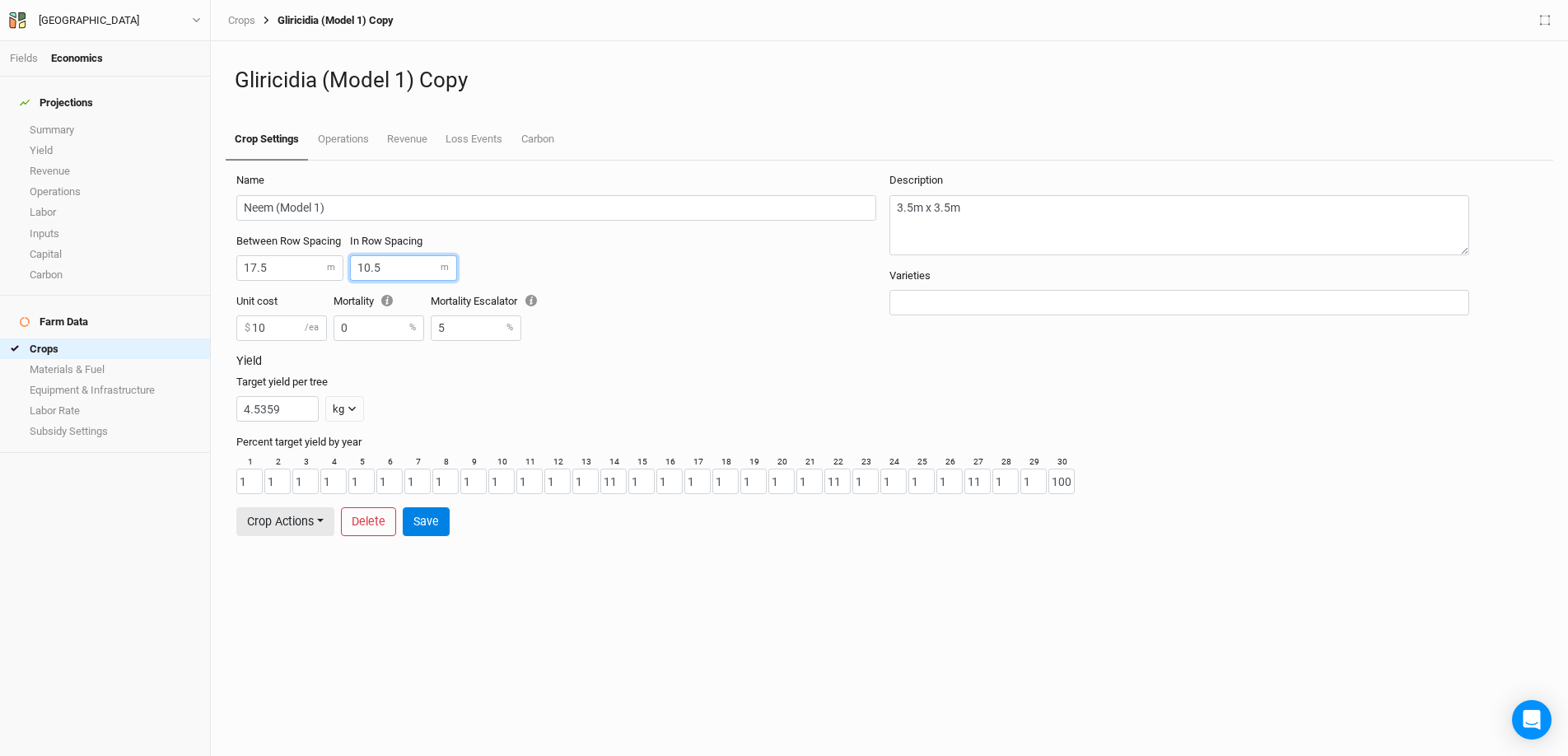
click at [392, 255] on input "10.5" at bounding box center [404, 268] width 107 height 26
click at [387, 269] on input "10.5" at bounding box center [404, 268] width 107 height 26
type input "14"
click at [429, 528] on button "Save" at bounding box center [426, 521] width 47 height 28
click at [317, 518] on button "Crop Actions" at bounding box center [286, 521] width 98 height 28
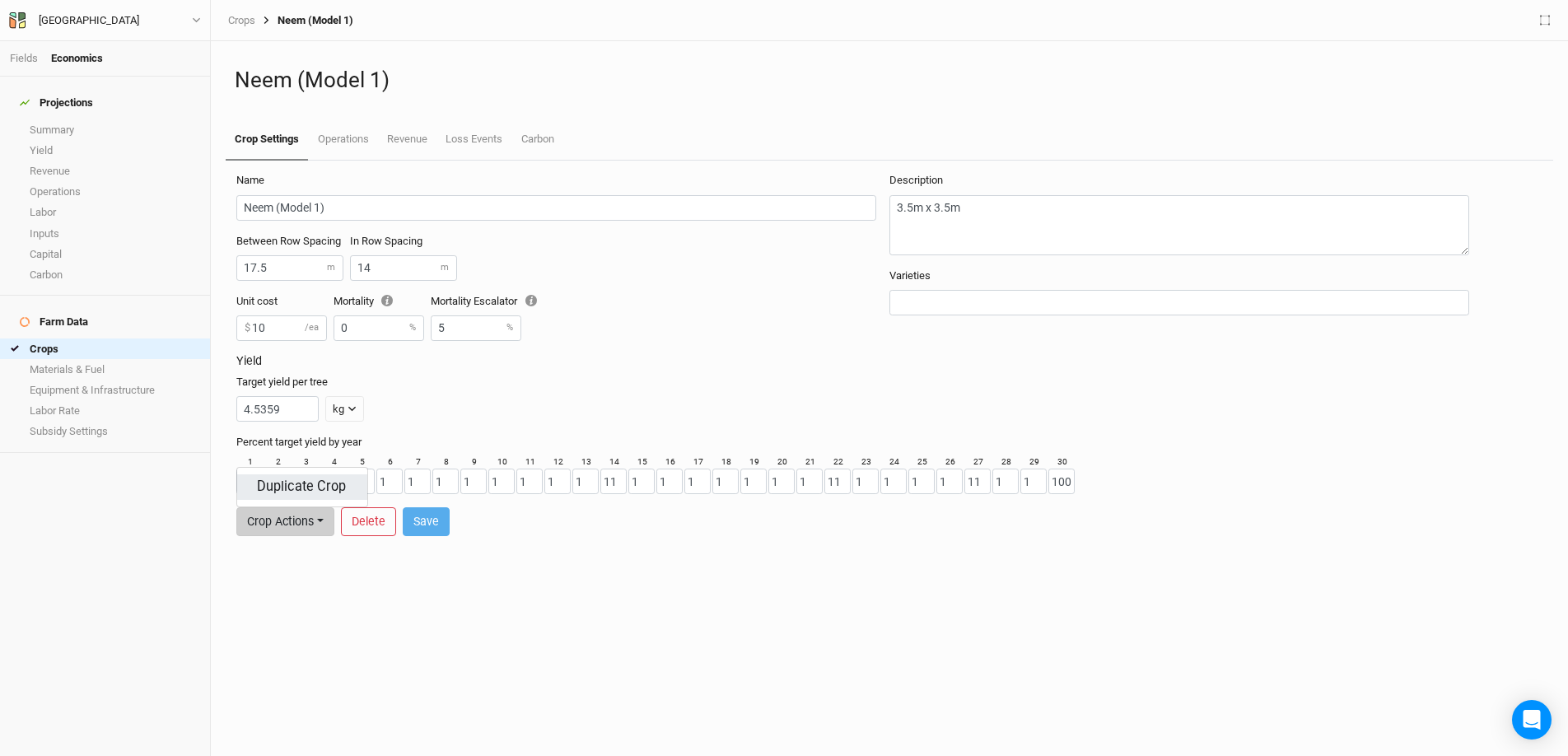
click at [317, 483] on button "Duplicate Crop" at bounding box center [302, 487] width 130 height 26
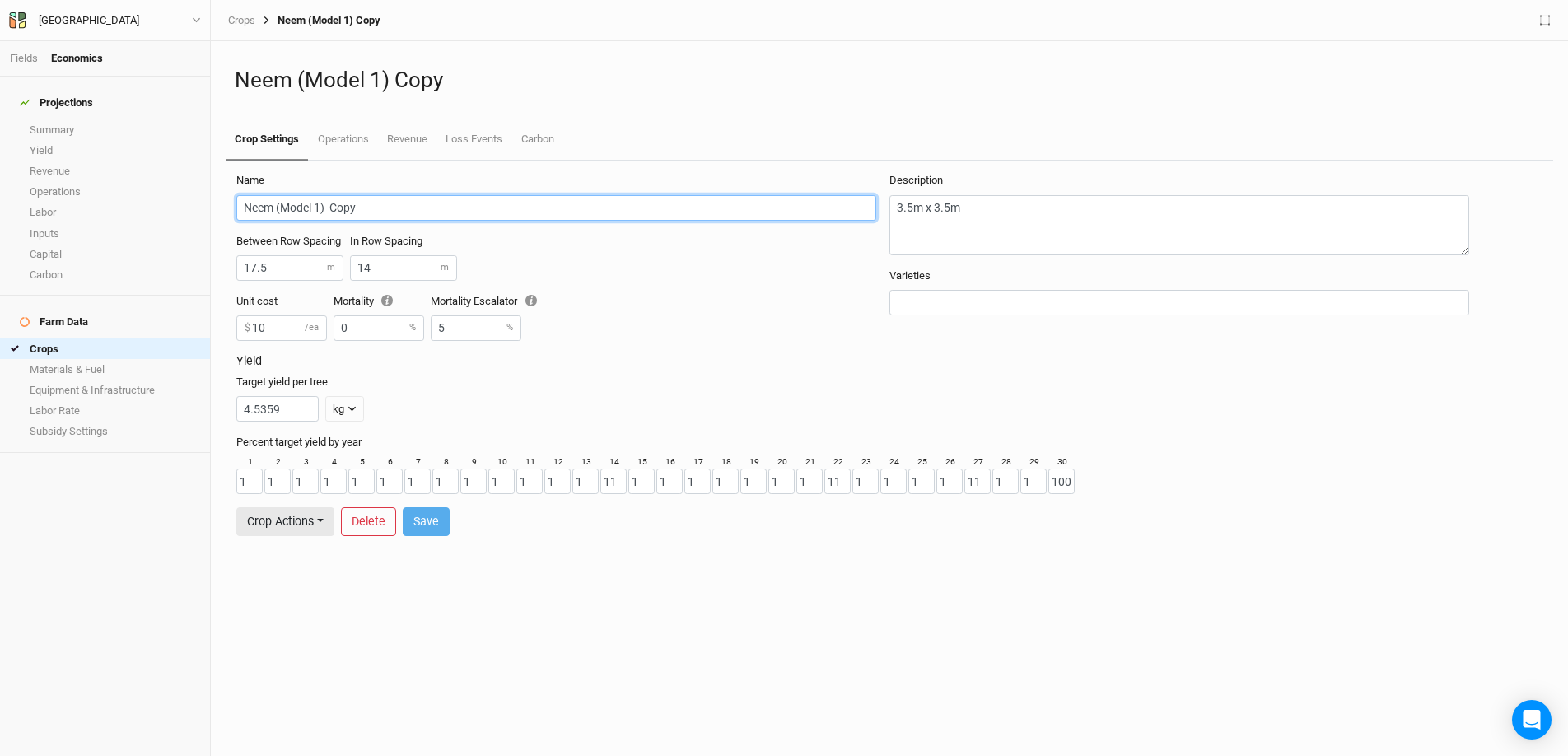
click at [373, 208] on input "Neem (Model 1) Copy" at bounding box center [557, 208] width 640 height 26
click at [276, 209] on input "Neem (Model 1)" at bounding box center [557, 208] width 640 height 26
type input "Indian Kino (Model 1)"
click at [441, 516] on button "Save" at bounding box center [426, 521] width 47 height 28
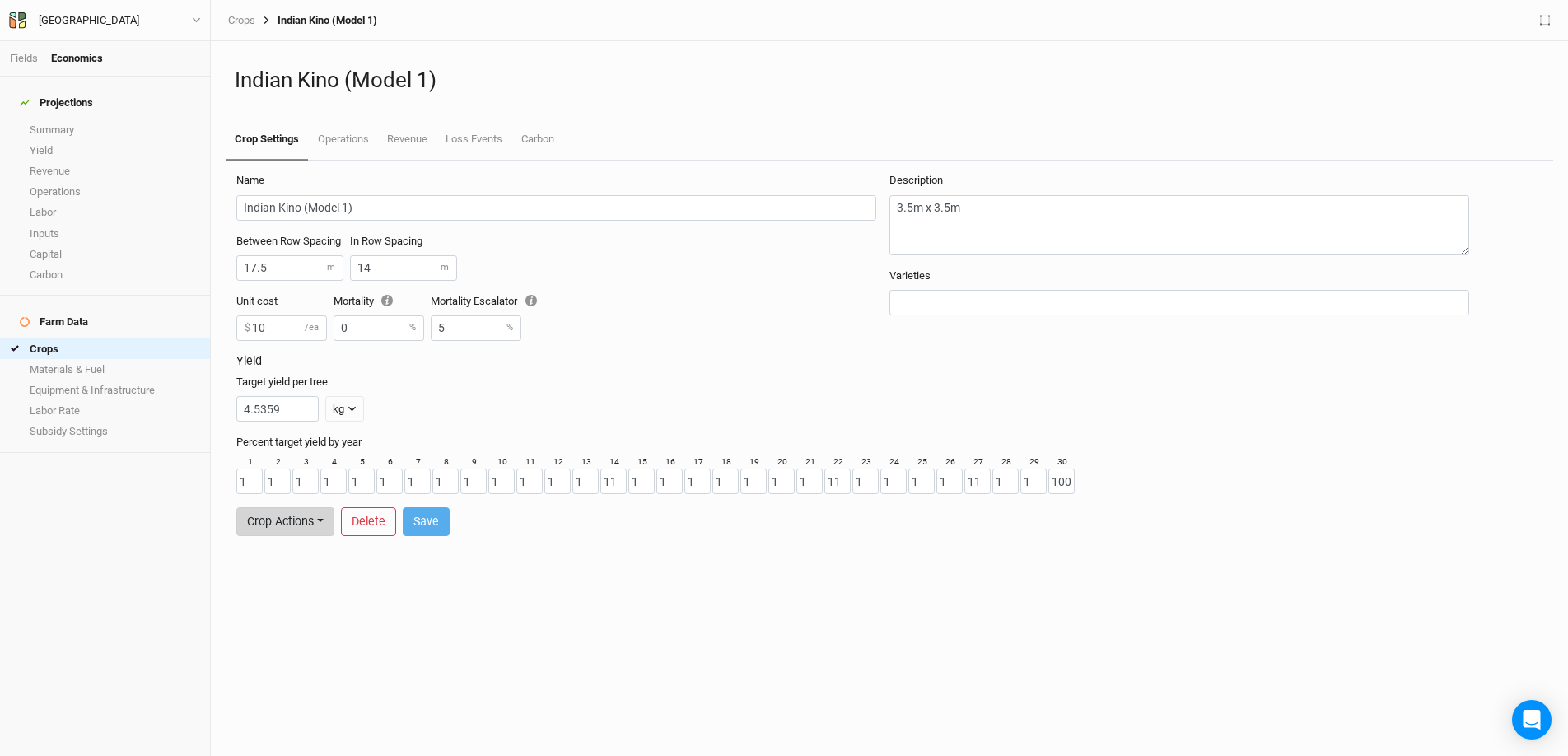
click at [321, 527] on button "Crop Actions" at bounding box center [286, 521] width 98 height 28
click at [319, 485] on button "Duplicate Crop" at bounding box center [302, 487] width 130 height 26
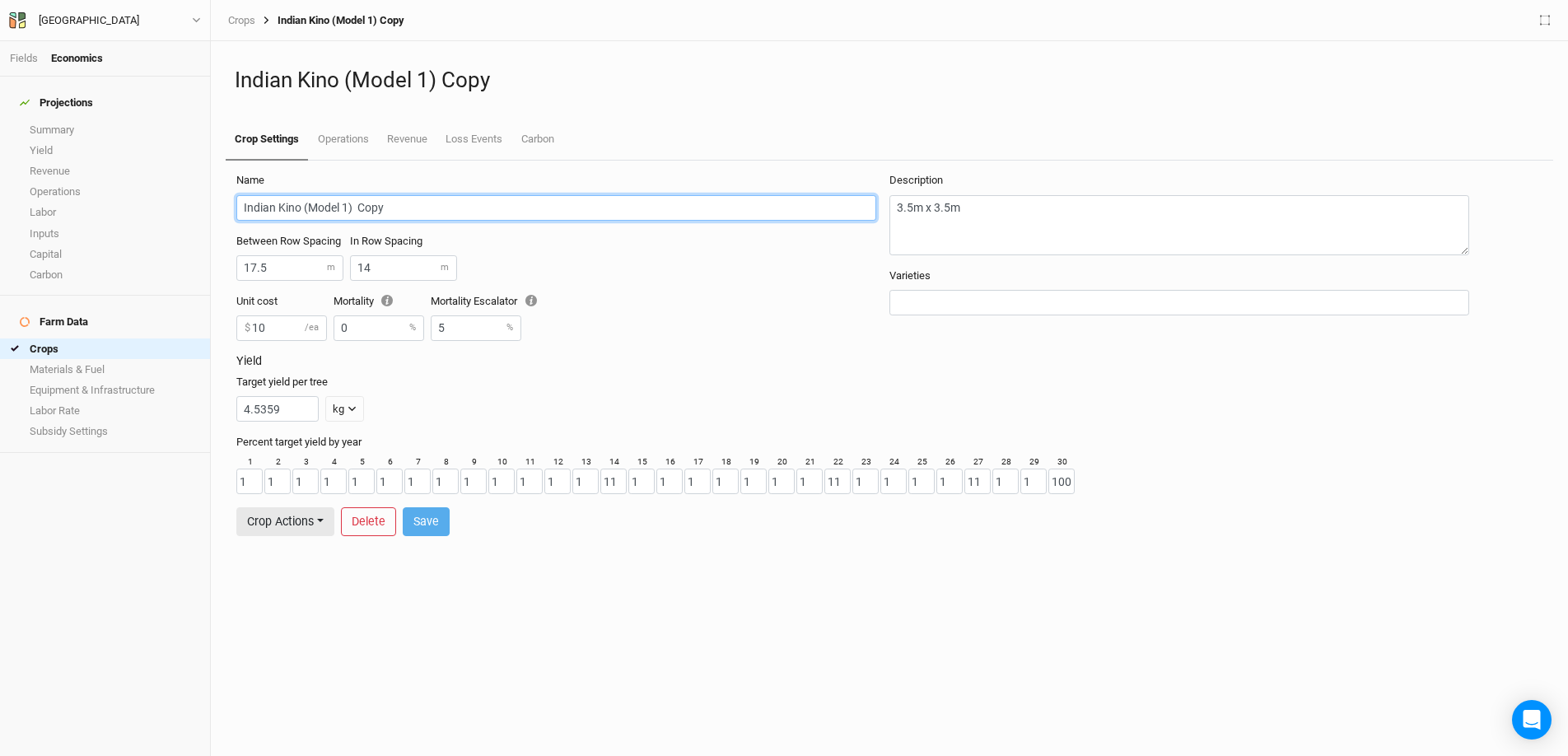
click at [403, 198] on input "Indian Kino (Model 1) Copy" at bounding box center [557, 208] width 640 height 26
click at [399, 205] on input "Indian Kino (Model 1) Copy" at bounding box center [557, 208] width 640 height 26
click at [299, 210] on input "Indian Kino (Model 1)" at bounding box center [557, 208] width 640 height 26
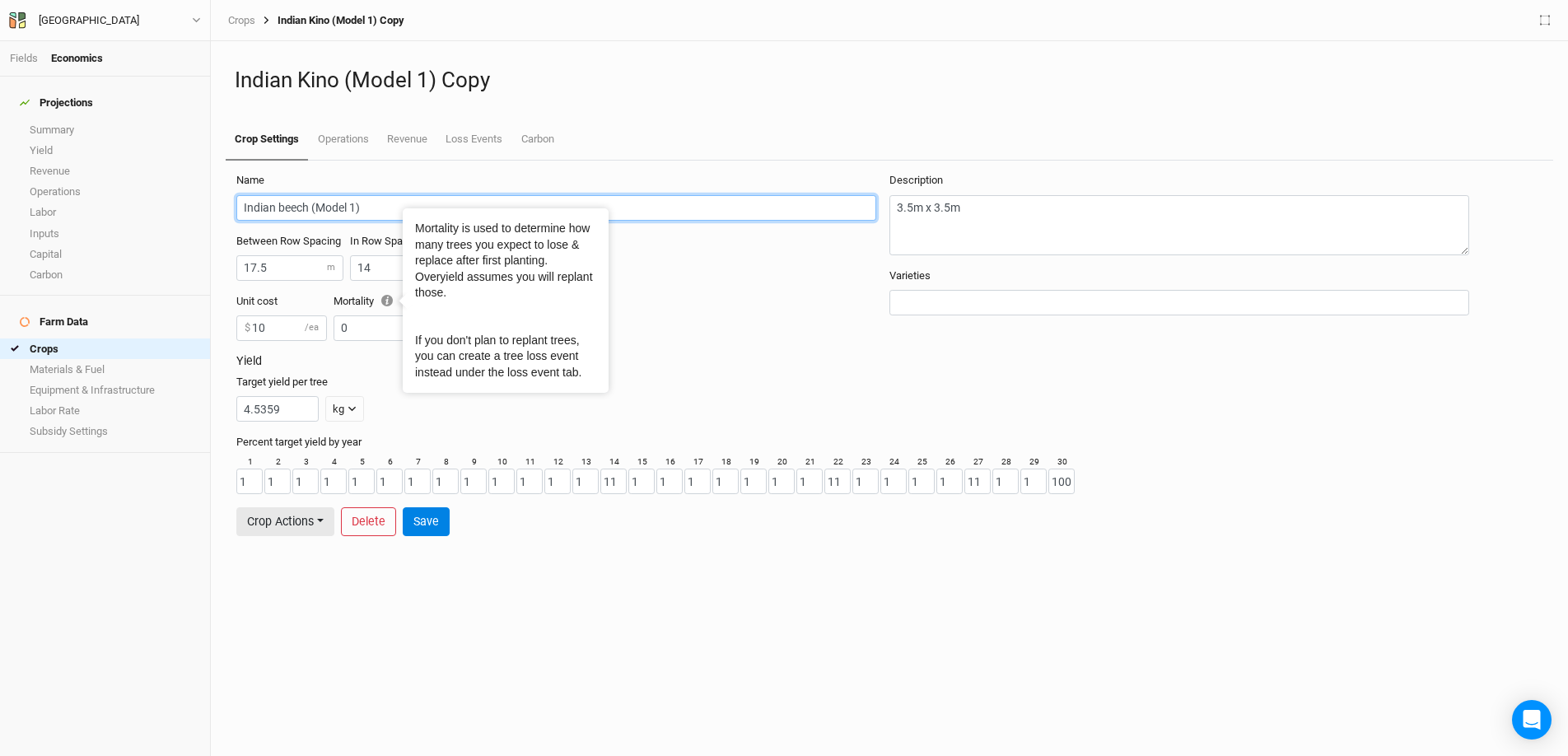
type input "Indian beech (Model 1)"
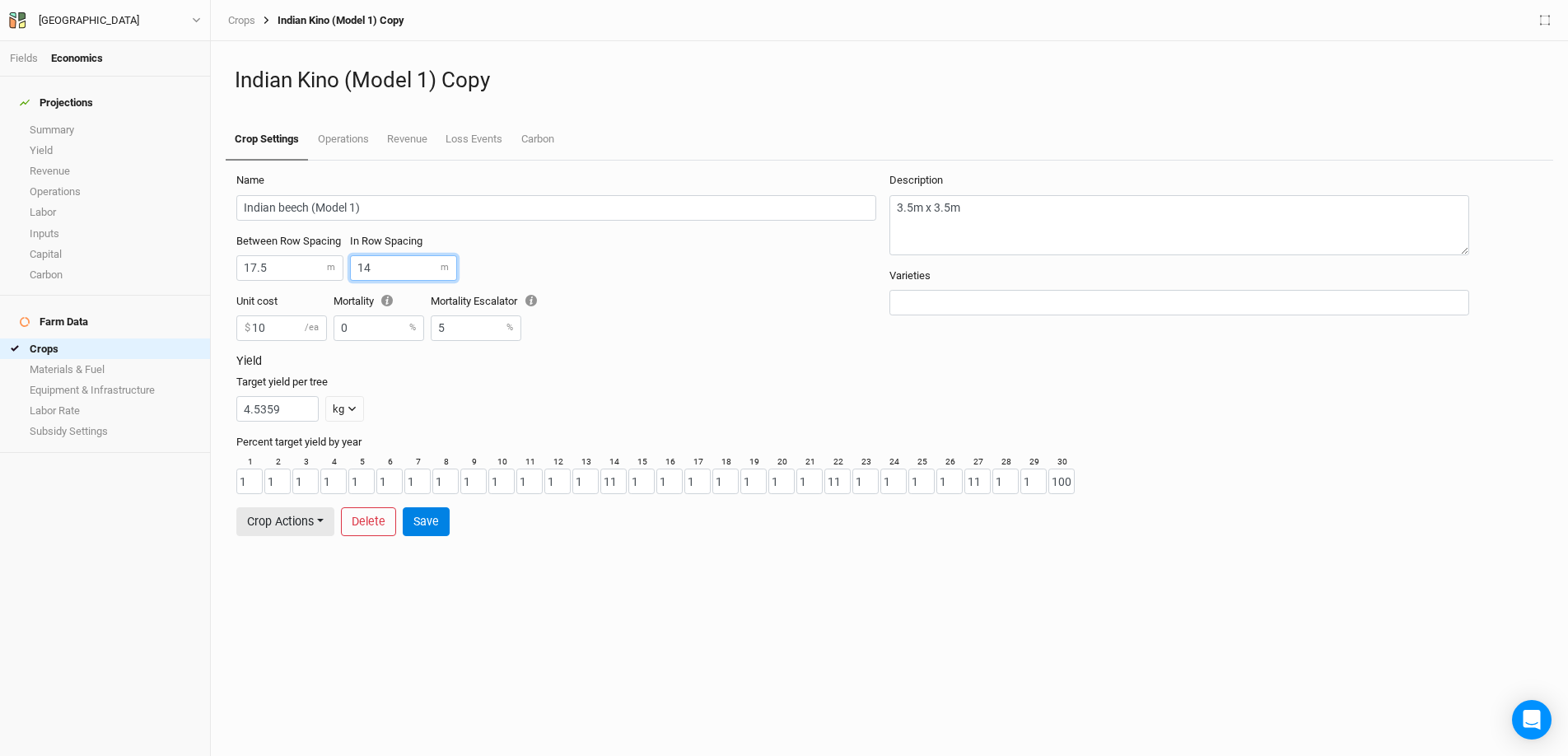
click at [379, 265] on input "14" at bounding box center [404, 268] width 107 height 26
type input "10.5"
click at [438, 529] on button "Save" at bounding box center [426, 521] width 47 height 28
click at [318, 525] on button "Crop Actions" at bounding box center [286, 521] width 98 height 28
click at [315, 489] on button "Duplicate Crop" at bounding box center [302, 487] width 130 height 26
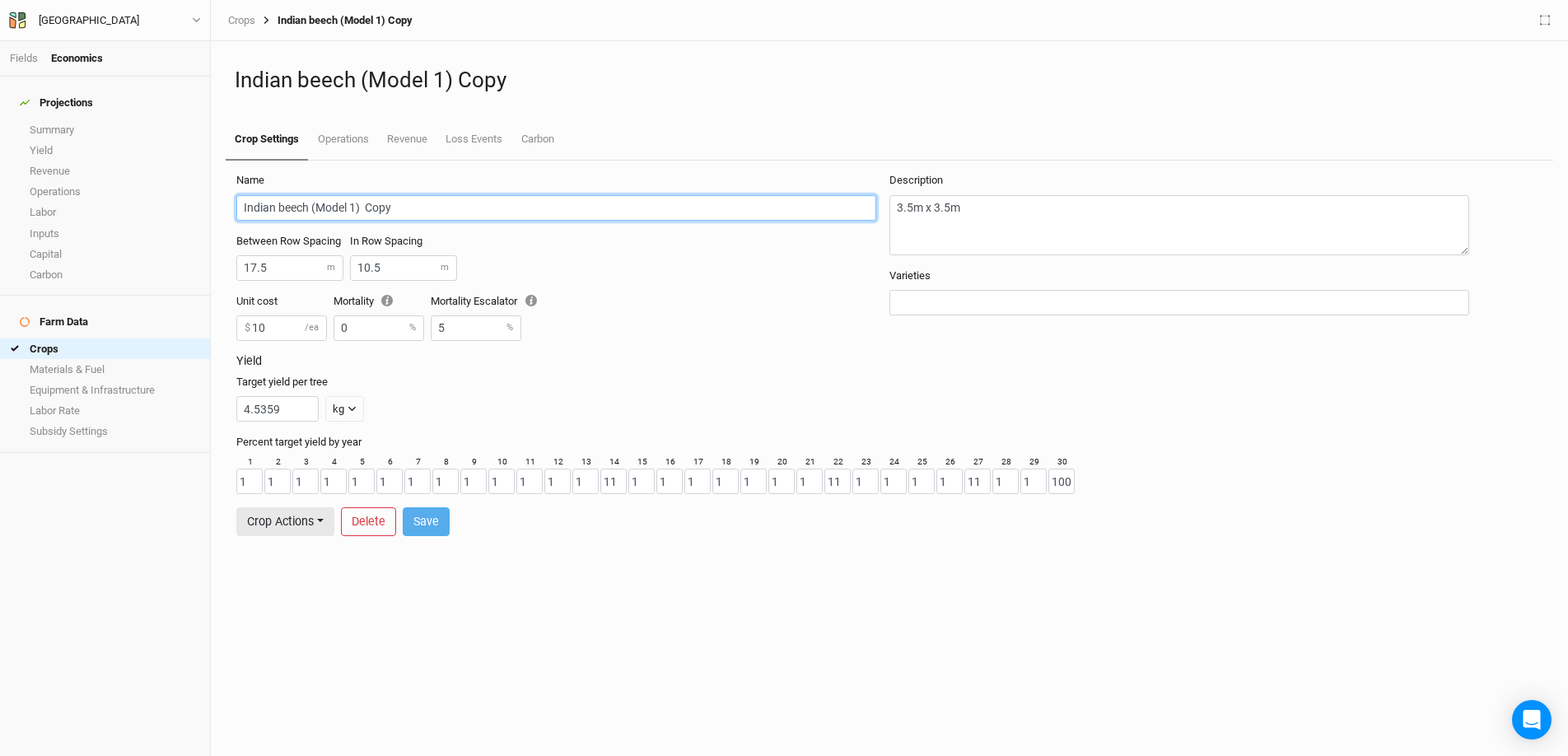
click at [411, 206] on input "Indian beech (Model 1) Copy" at bounding box center [557, 208] width 640 height 26
click at [306, 206] on input "Indian beech (Model 1)" at bounding box center [557, 208] width 640 height 26
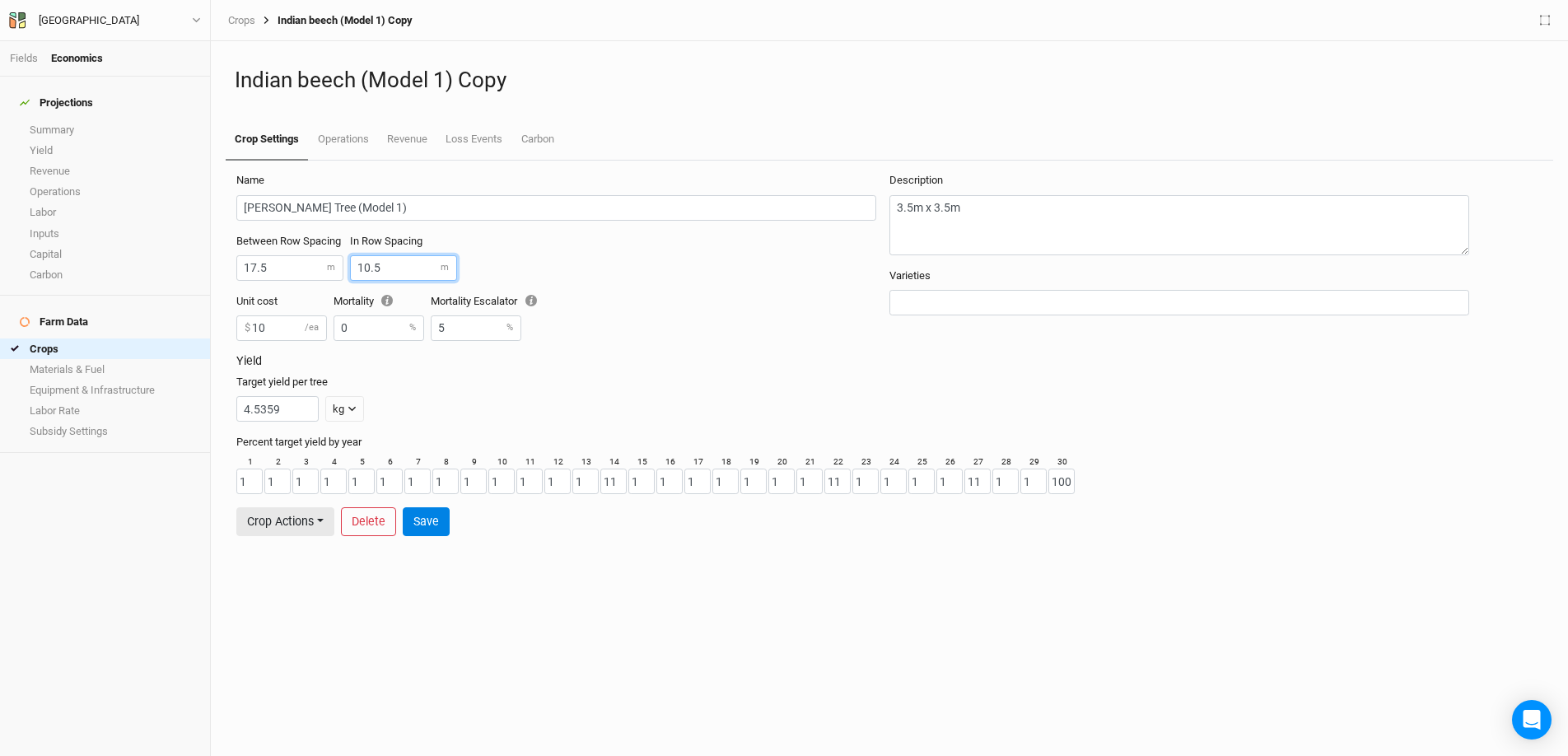
click at [396, 265] on input "10.5" at bounding box center [404, 268] width 107 height 26
drag, startPoint x: 296, startPoint y: 206, endPoint x: 228, endPoint y: 206, distance: 68.0
click at [228, 206] on form "Name [PERSON_NAME] Tree (Model 1) Between Row Spacing 17.5 m In Row Spacing 10.…" at bounding box center [889, 354] width 1324 height 388
click at [271, 206] on input "Harwickia (Model 1)" at bounding box center [557, 208] width 640 height 26
click at [259, 205] on input "Harwickia (Model 1)" at bounding box center [557, 208] width 640 height 26
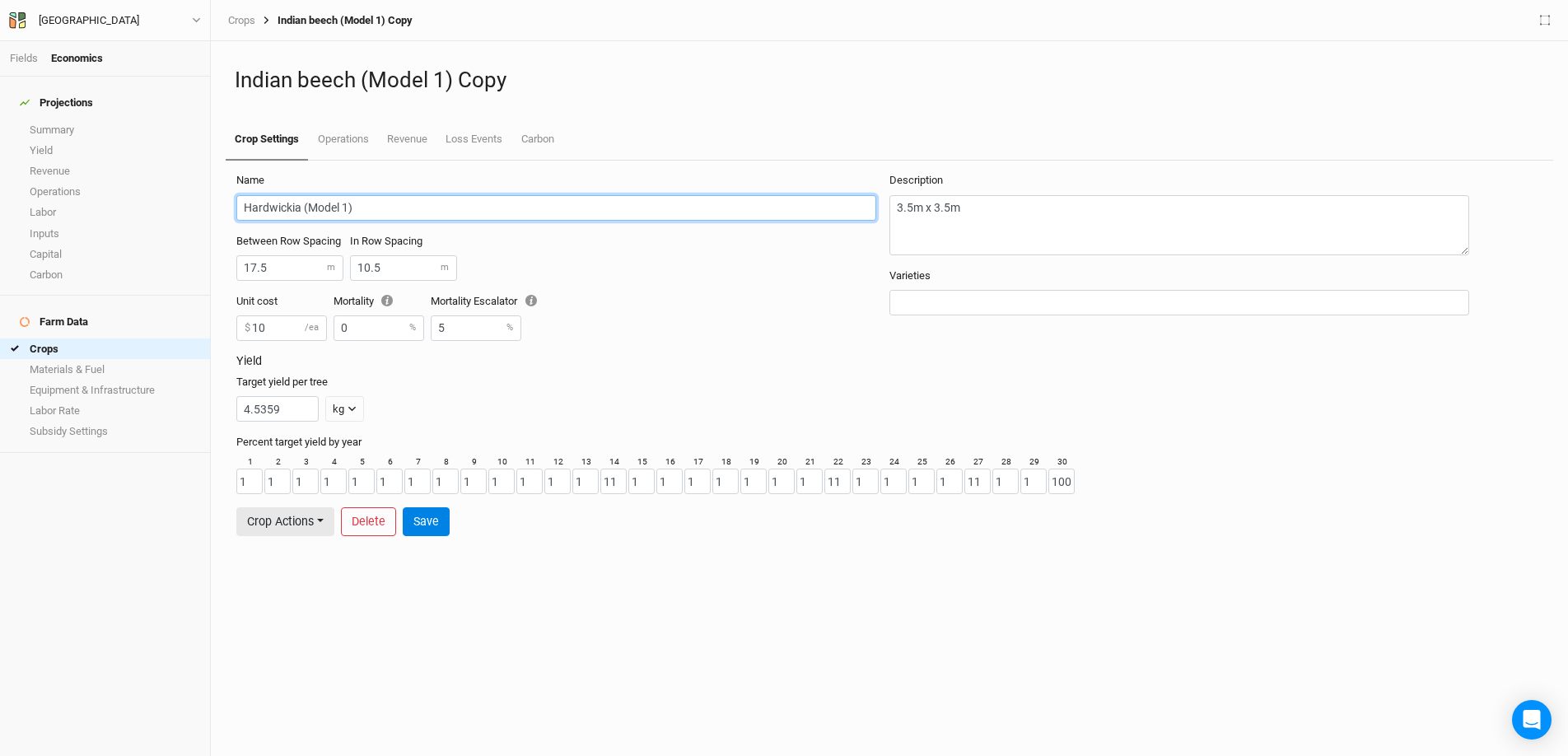
type input "Hardwickia (Model 1)"
click at [416, 274] on input "10.5" at bounding box center [404, 268] width 107 height 26
type input "1"
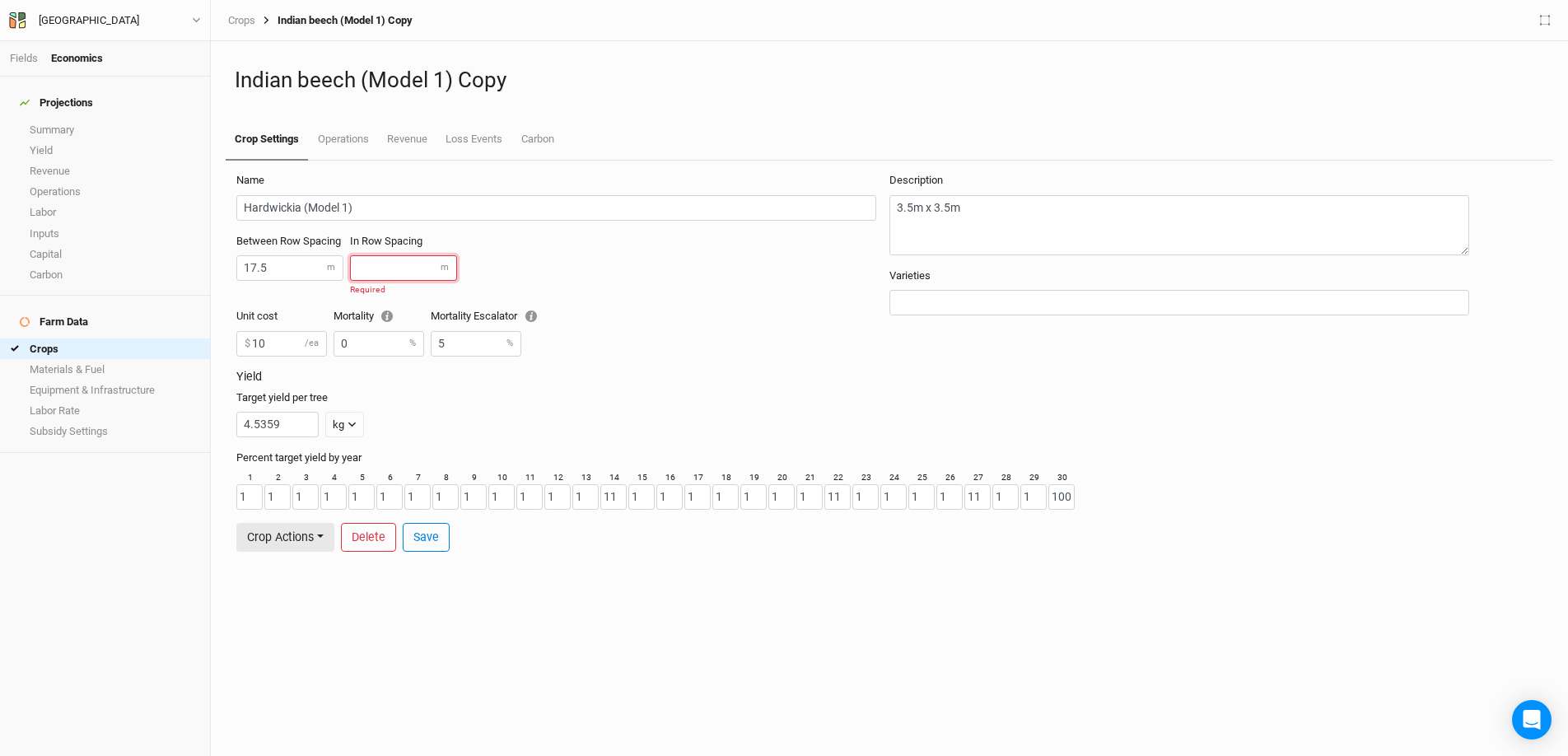
type input "2"
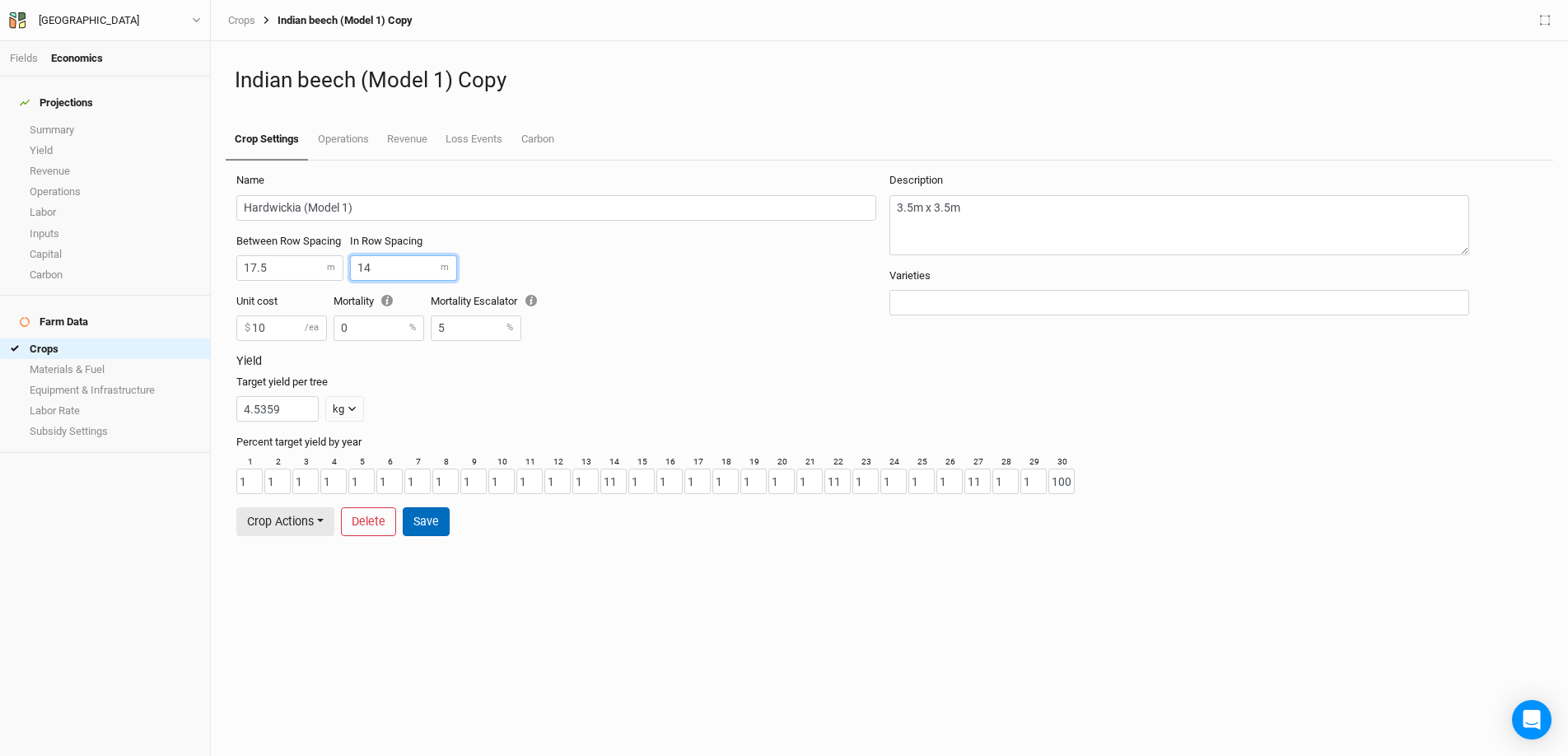
type input "14"
click at [427, 524] on button "Save" at bounding box center [426, 521] width 47 height 28
click at [311, 519] on button "Crop Actions" at bounding box center [286, 521] width 98 height 28
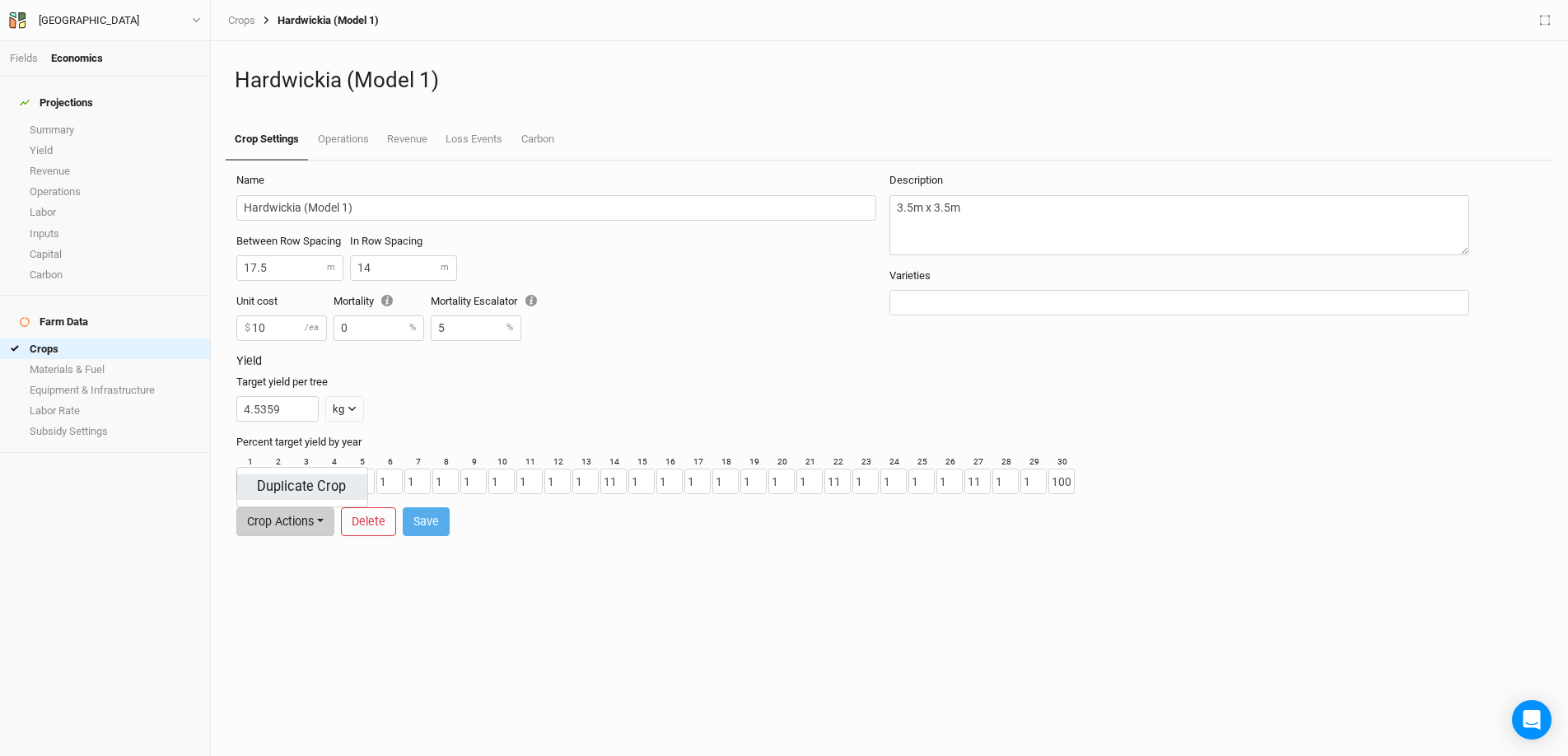
click at [298, 482] on button "Duplicate Crop" at bounding box center [302, 487] width 130 height 26
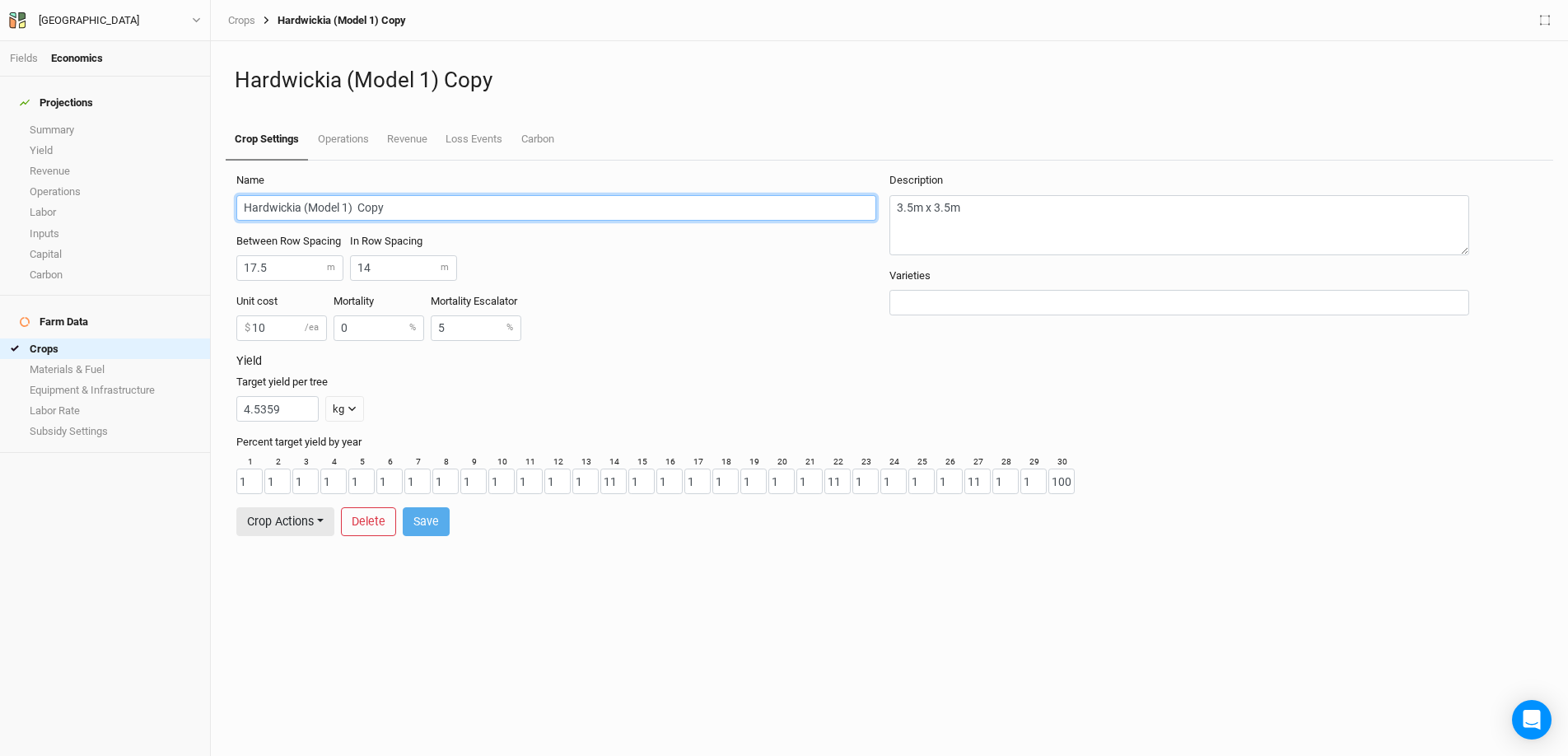
click at [411, 205] on input "Hardwickia (Model 1) Copy" at bounding box center [557, 208] width 640 height 26
click at [298, 208] on input "Hardwickia (Model 1)" at bounding box center [557, 208] width 640 height 26
type input "Teak (Model 1)"
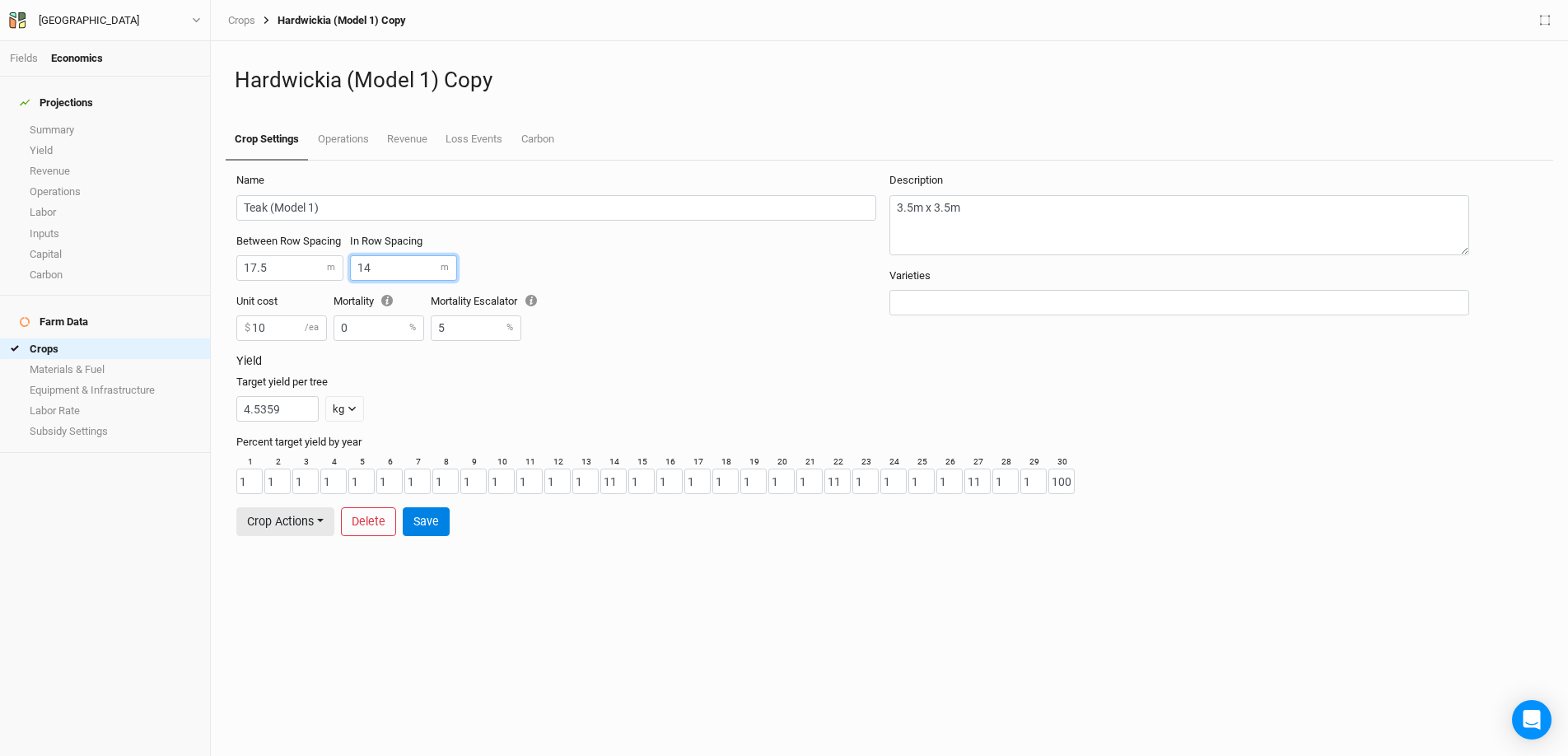
click at [396, 278] on input "14" at bounding box center [404, 268] width 107 height 26
type input "1"
type input "10.5"
click at [433, 520] on button "Save" at bounding box center [426, 521] width 47 height 28
click at [301, 518] on button "Crop Actions" at bounding box center [286, 521] width 98 height 28
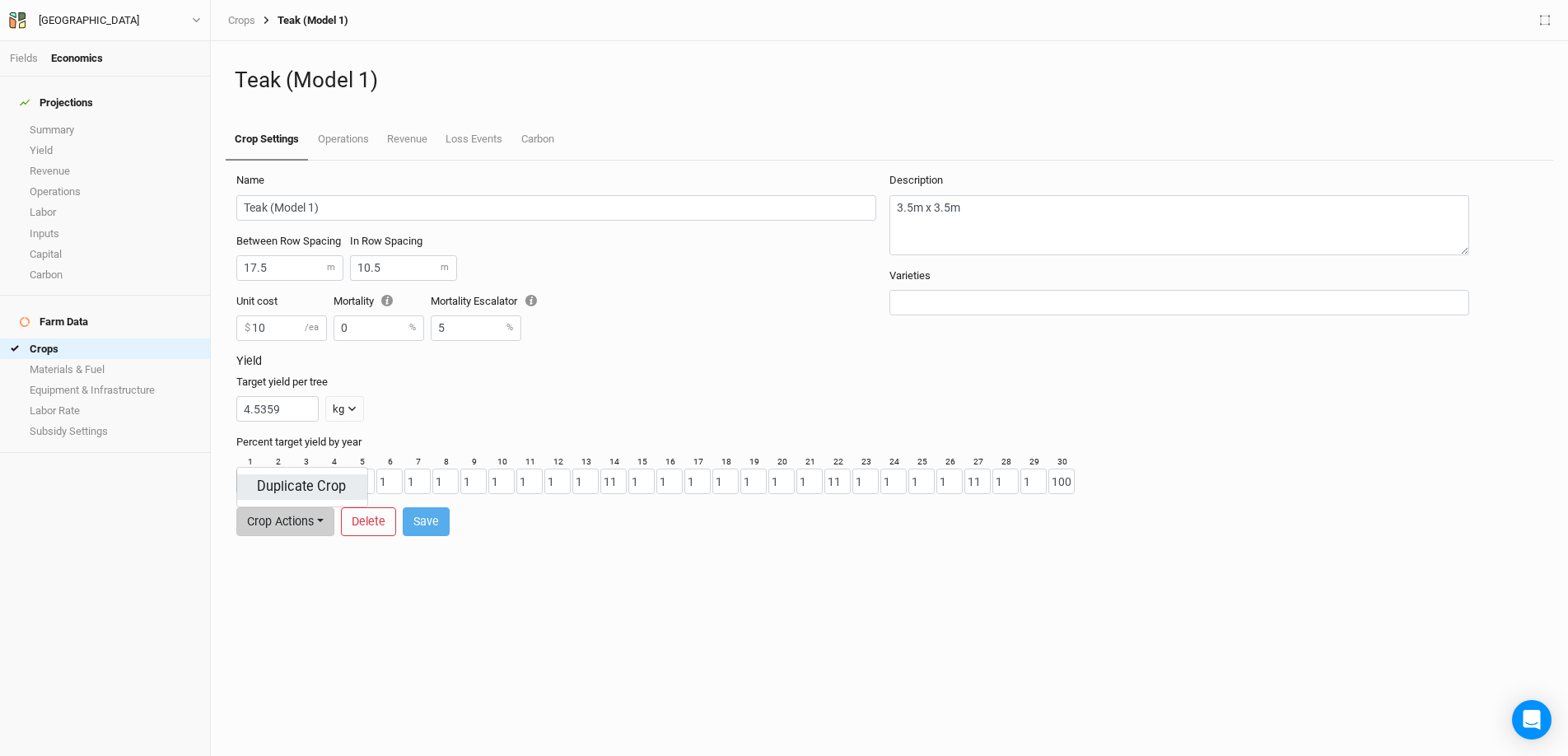
click at [312, 480] on button "Duplicate Crop" at bounding box center [302, 487] width 130 height 26
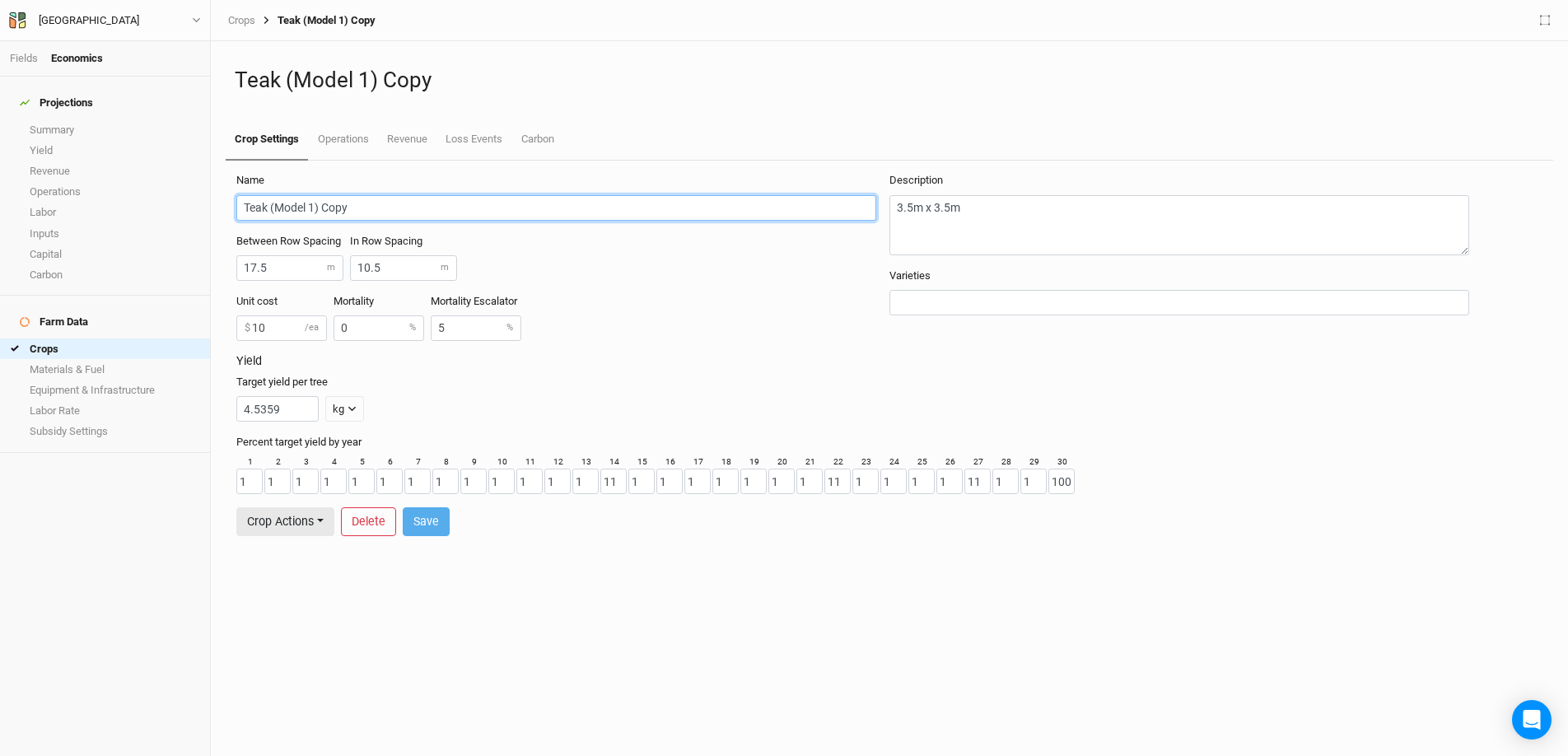
click at [357, 204] on input "Teak (Model 1) Copy" at bounding box center [557, 208] width 640 height 26
click at [267, 204] on input "Teak (Model 1)" at bounding box center [557, 208] width 640 height 26
type input "Gmelina (Model 1)"
click at [431, 522] on button "Save" at bounding box center [426, 521] width 47 height 28
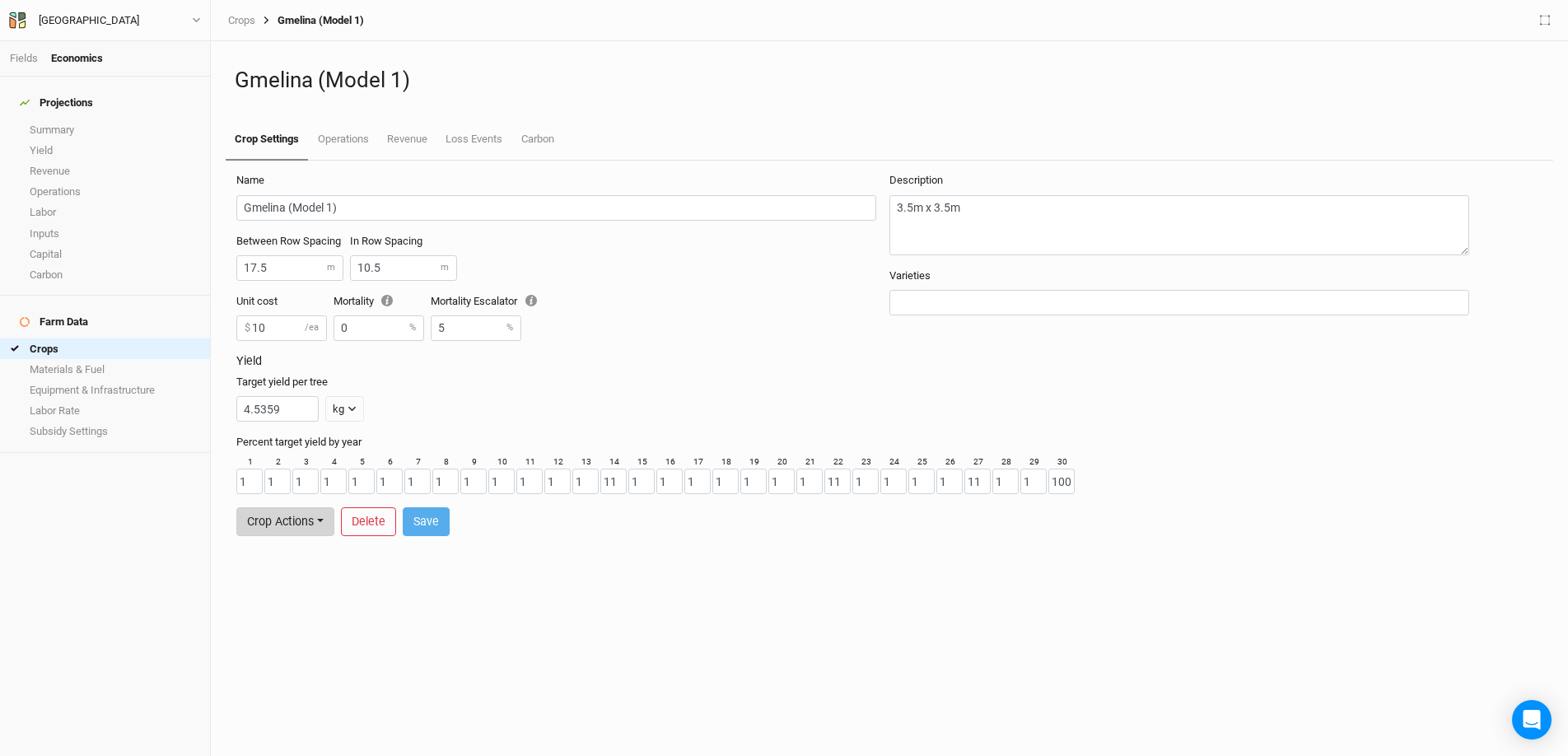
click at [298, 526] on button "Crop Actions" at bounding box center [286, 521] width 98 height 28
click at [298, 481] on button "Duplicate Crop" at bounding box center [302, 487] width 130 height 26
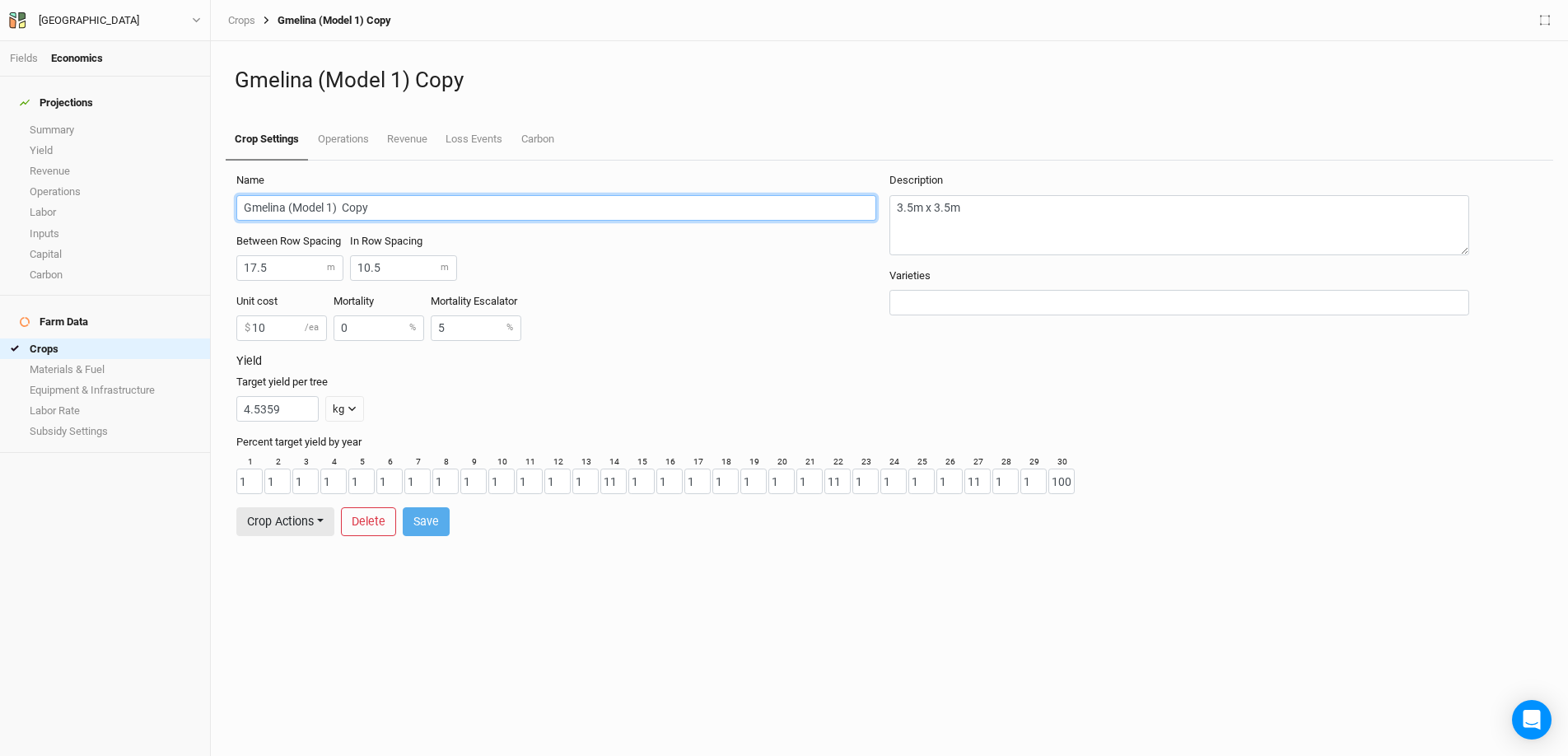
click at [398, 205] on input "Gmelina (Model 1) Copy" at bounding box center [557, 208] width 640 height 26
click at [286, 206] on input "Gmelina (Model 1)" at bounding box center [557, 208] width 640 height 26
type input "Coconut (Model 1)"
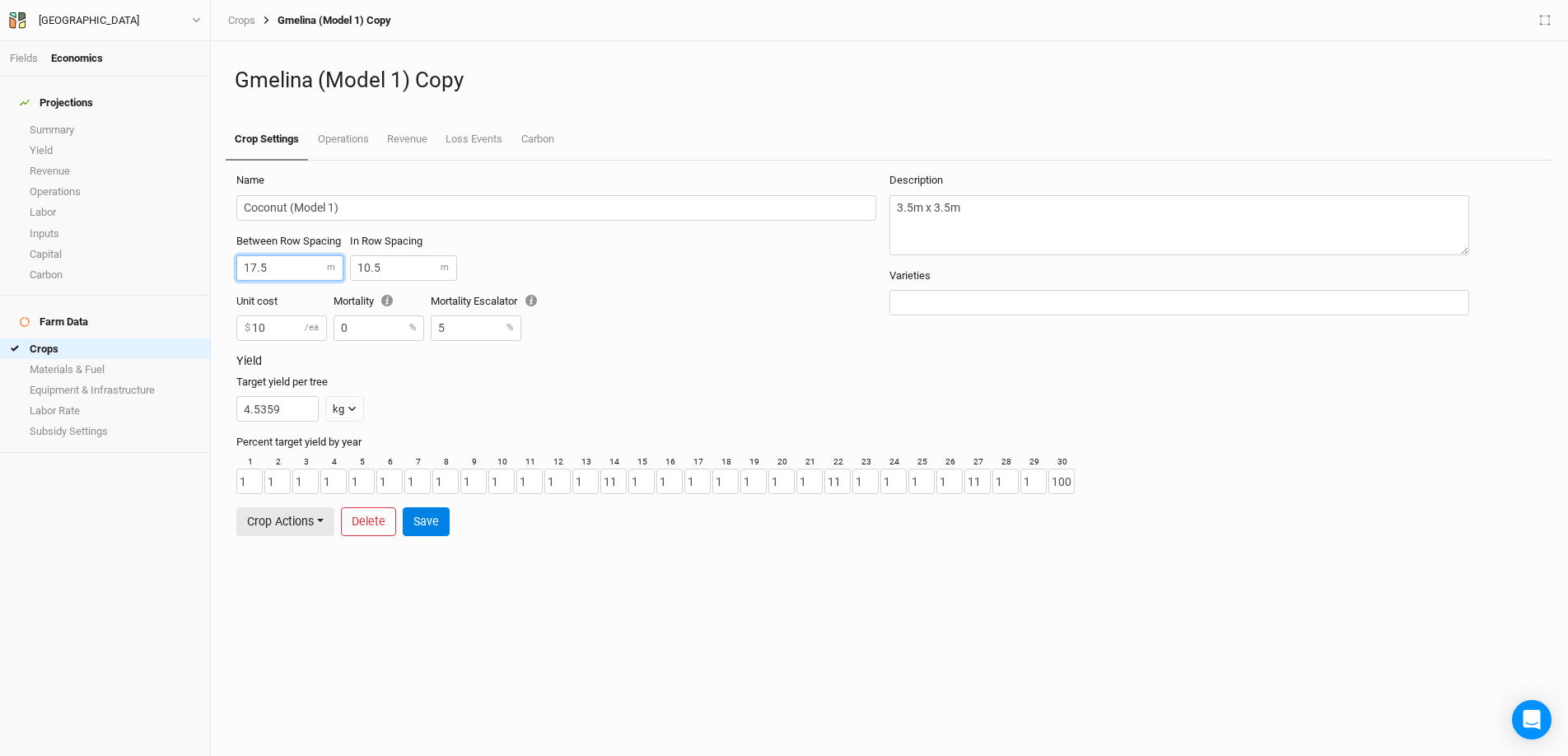
click at [253, 265] on input "17.5" at bounding box center [290, 268] width 107 height 26
type input "10.5"
click at [438, 523] on button "Save" at bounding box center [426, 521] width 47 height 28
click at [318, 525] on button "Crop Actions" at bounding box center [286, 521] width 98 height 28
click at [314, 487] on button "Duplicate Crop" at bounding box center [302, 487] width 130 height 26
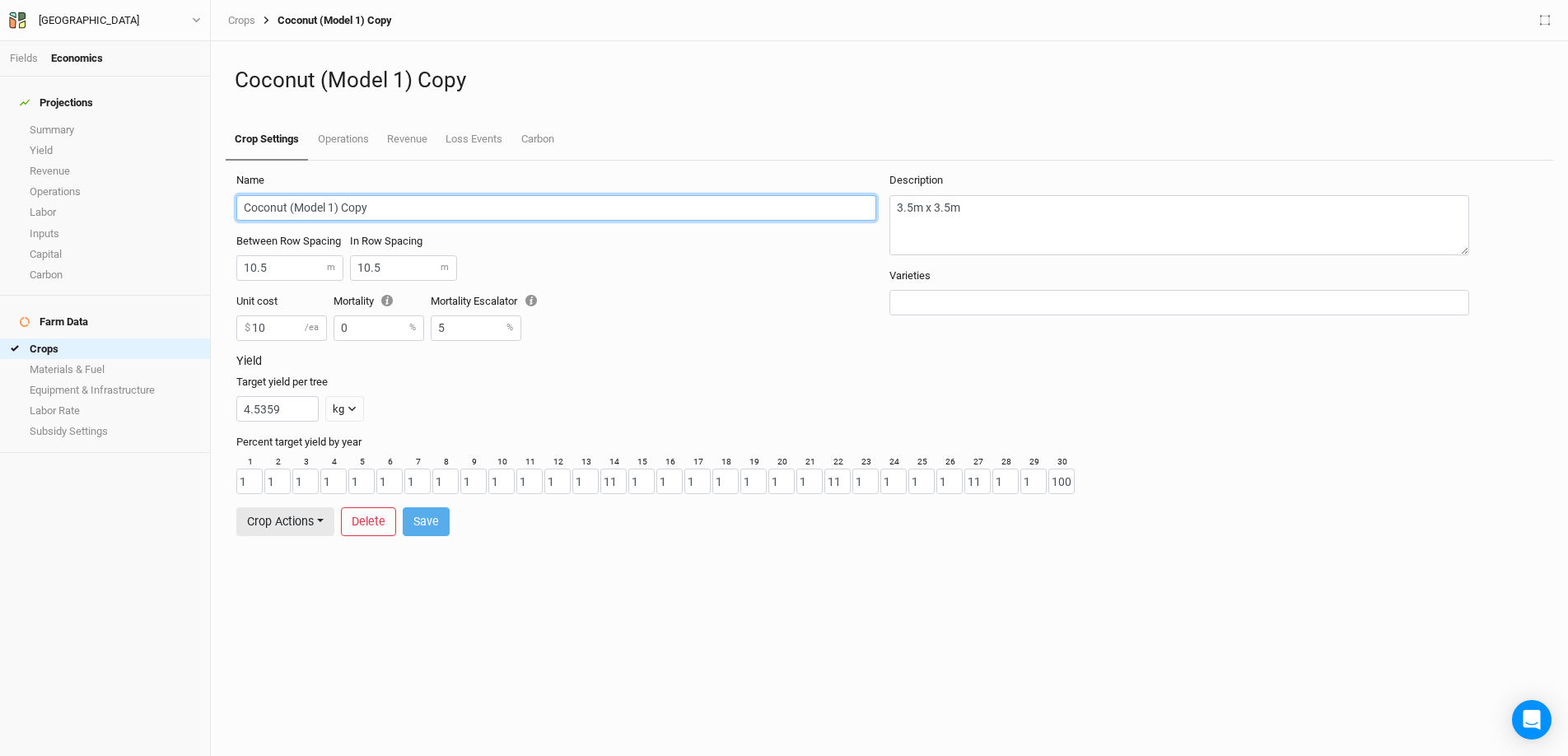
click at [387, 212] on input "Coconut (Model 1) Copy" at bounding box center [557, 208] width 640 height 26
click at [287, 205] on input "Coconut (Model 1)" at bounding box center [557, 208] width 640 height 26
type input "Syzygium cumini (Model 1)"
click at [420, 519] on button "Save" at bounding box center [426, 521] width 47 height 28
click at [308, 519] on button "Crop Actions" at bounding box center [286, 521] width 98 height 28
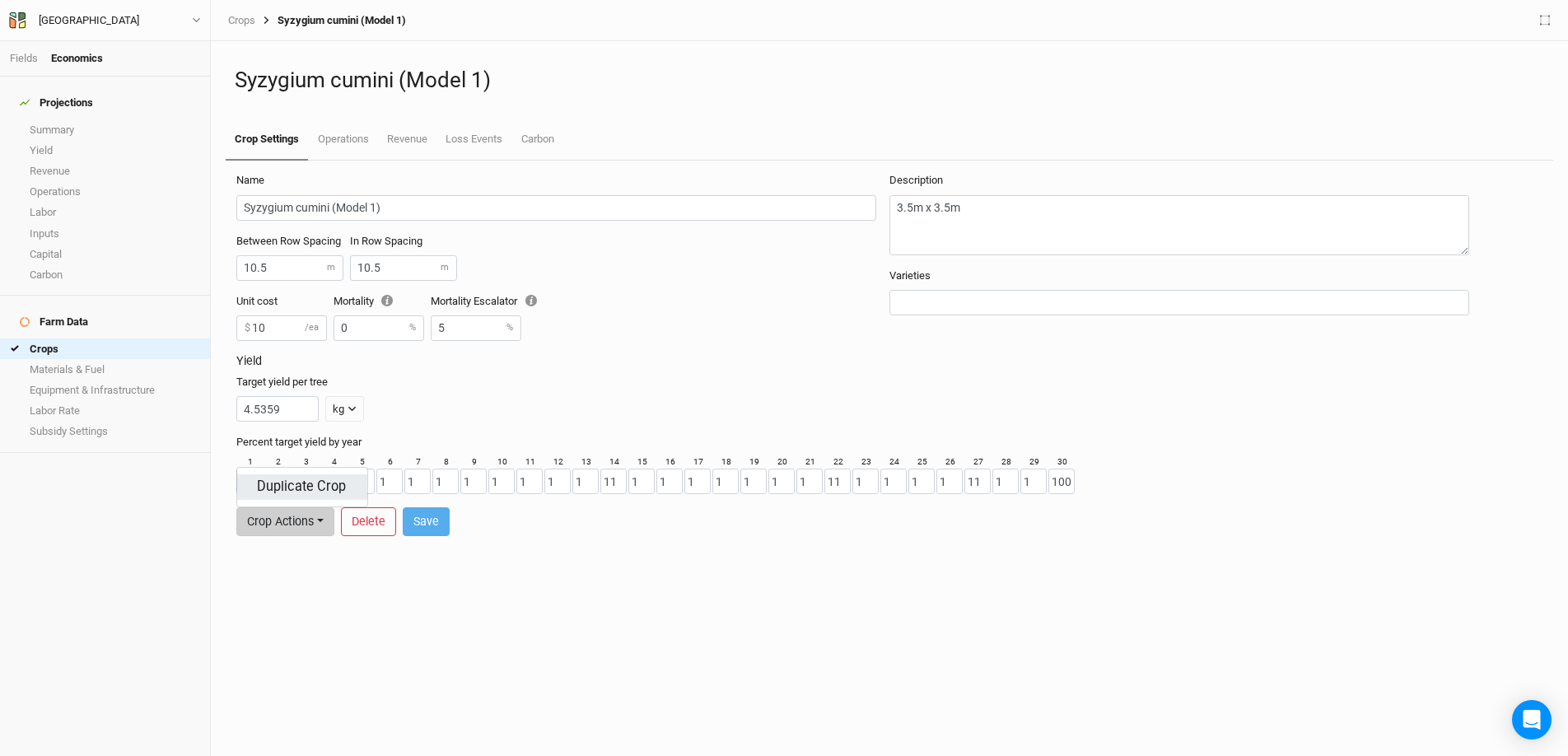
click at [312, 489] on button "Duplicate Crop" at bounding box center [302, 487] width 130 height 26
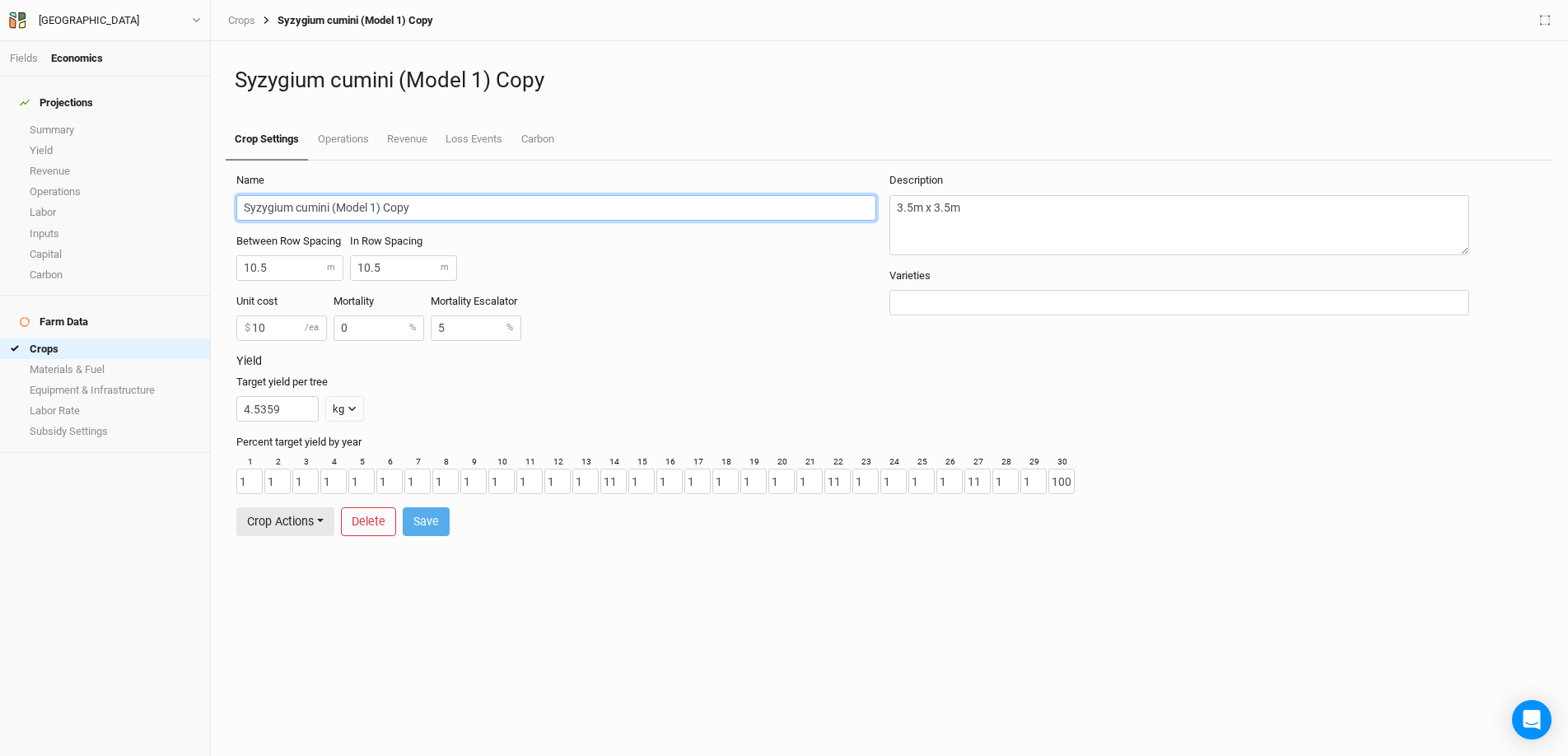
click at [457, 208] on input "Syzygium cumini (Model 1) Copy" at bounding box center [557, 208] width 640 height 26
click at [331, 207] on input "Syzygium cumini (Model 1)" at bounding box center [557, 208] width 640 height 26
type input "Lemon (Model 1)"
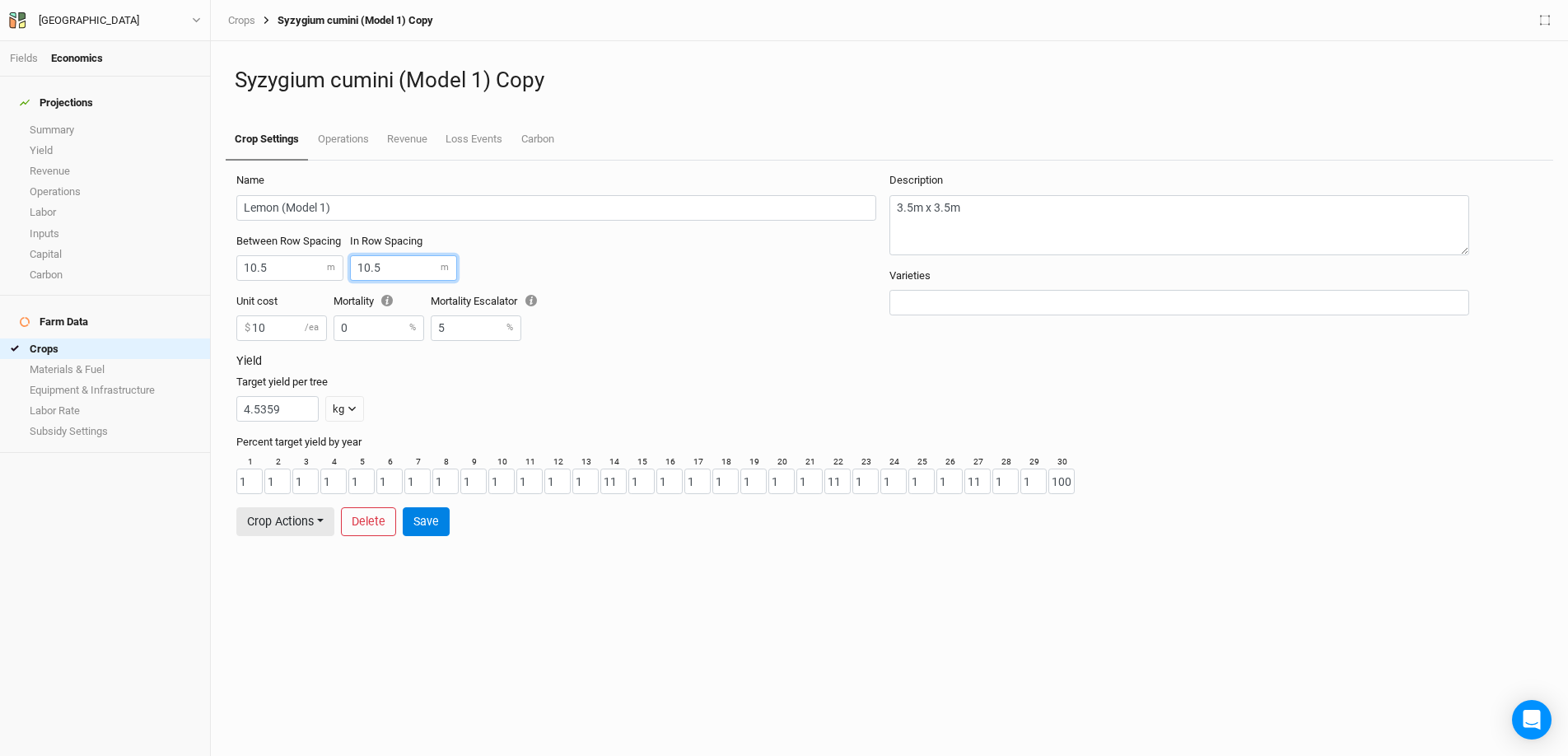
drag, startPoint x: 389, startPoint y: 272, endPoint x: 355, endPoint y: 272, distance: 34.0
click at [355, 272] on input "10.5" at bounding box center [404, 268] width 107 height 26
type input "7"
click at [437, 522] on button "Save" at bounding box center [426, 521] width 47 height 28
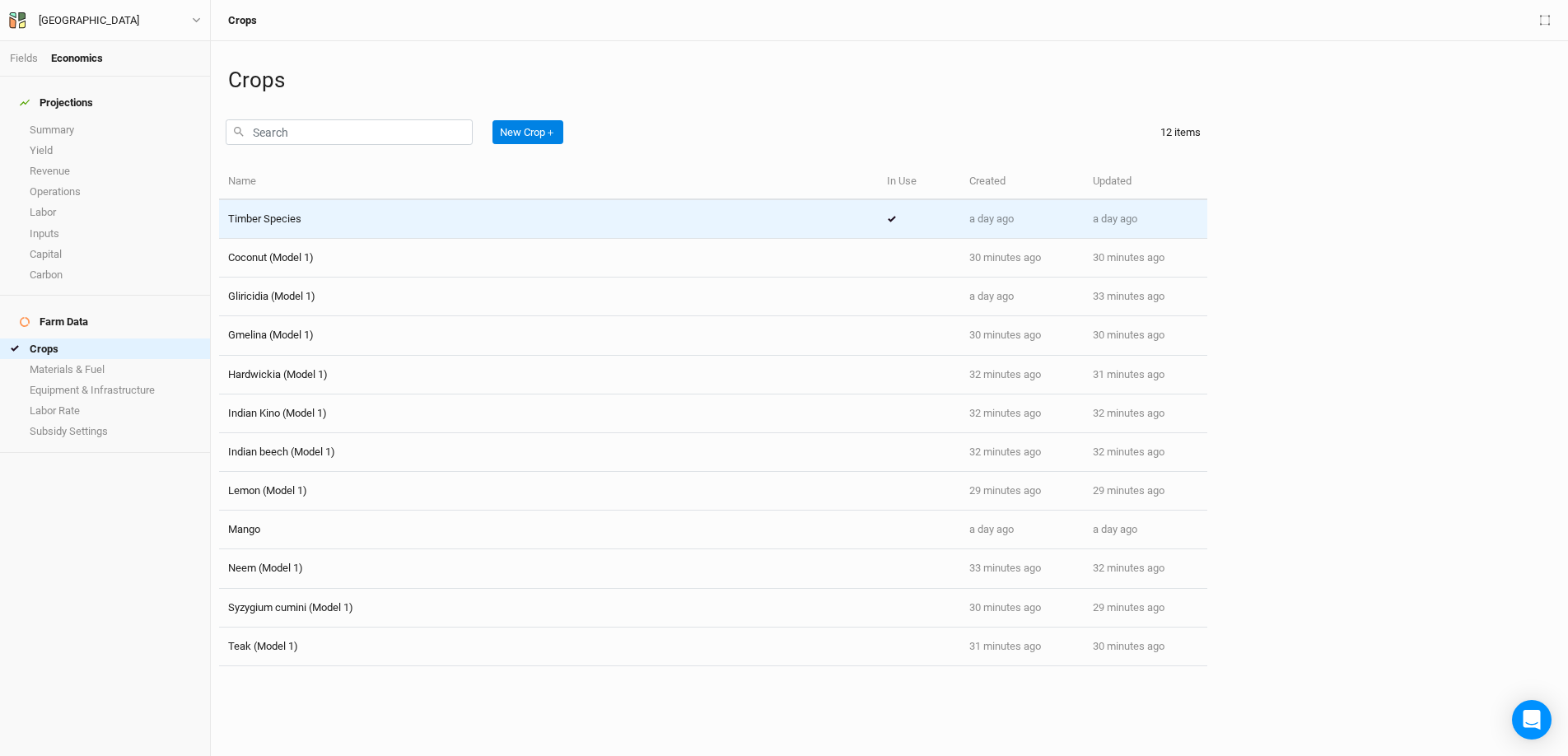
click at [268, 212] on span "Timber Species" at bounding box center [264, 218] width 73 height 12
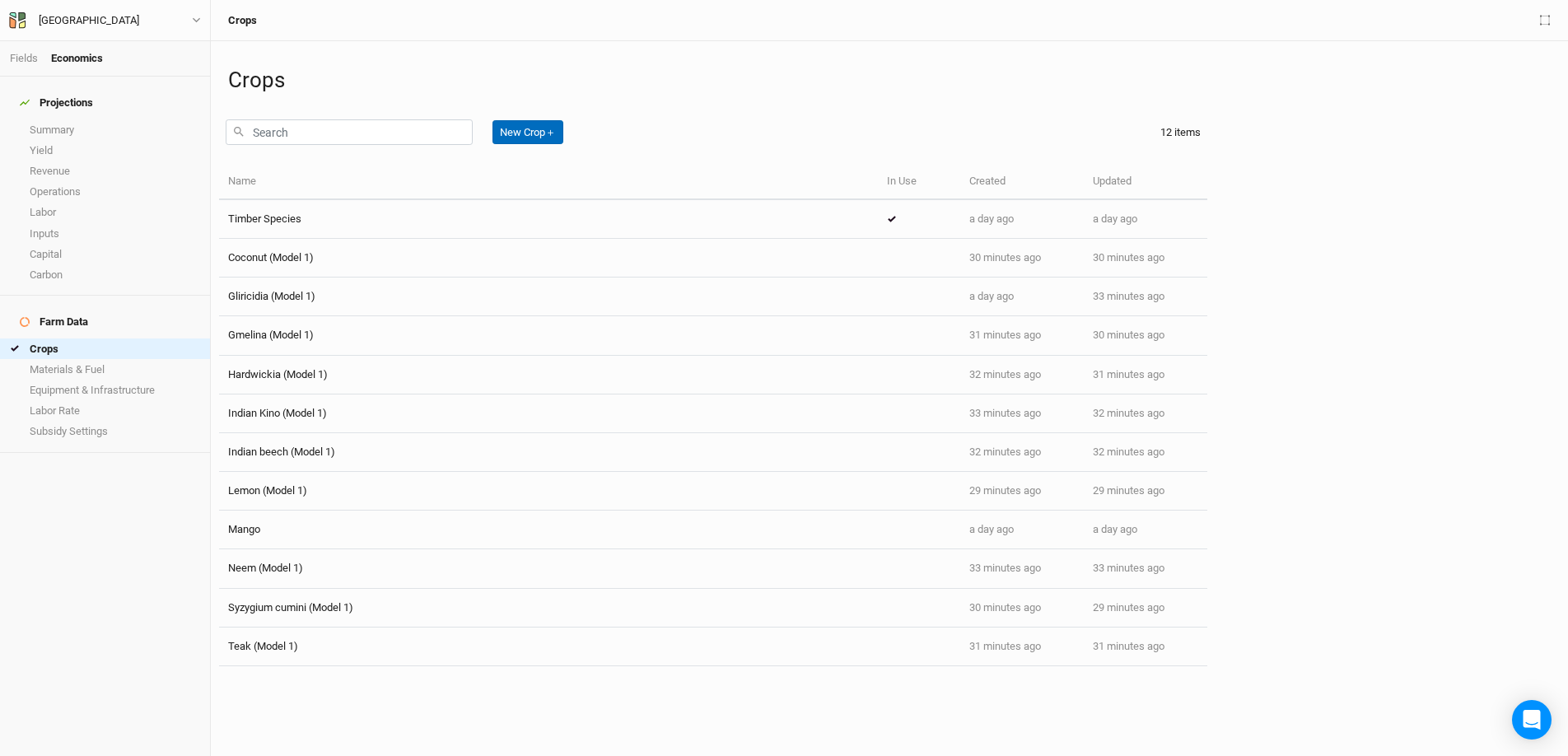
click at [524, 134] on button "New Crop ＋" at bounding box center [528, 132] width 71 height 25
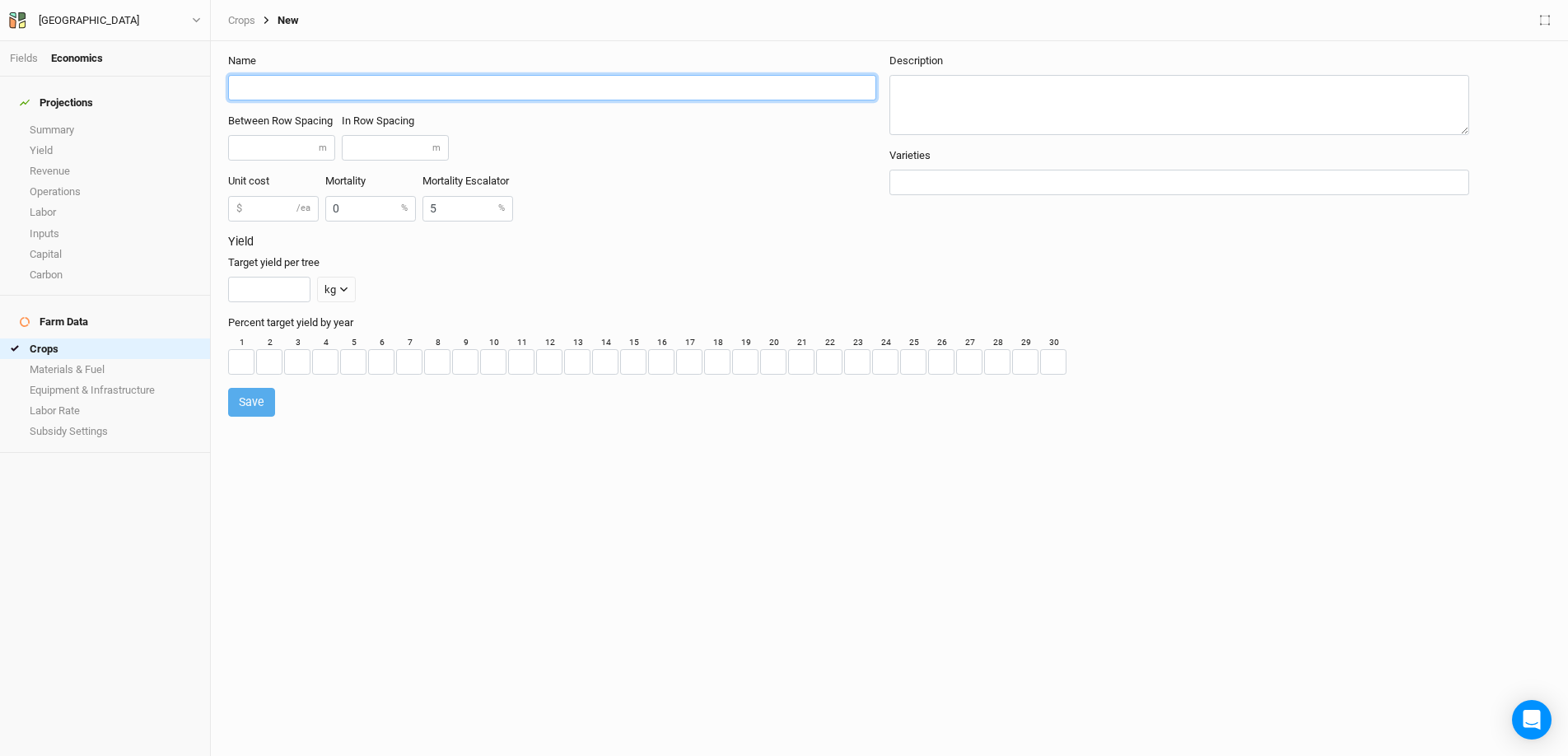
click at [345, 89] on input "text" at bounding box center [552, 88] width 648 height 26
type input "Gliricidia (Model 2a)"
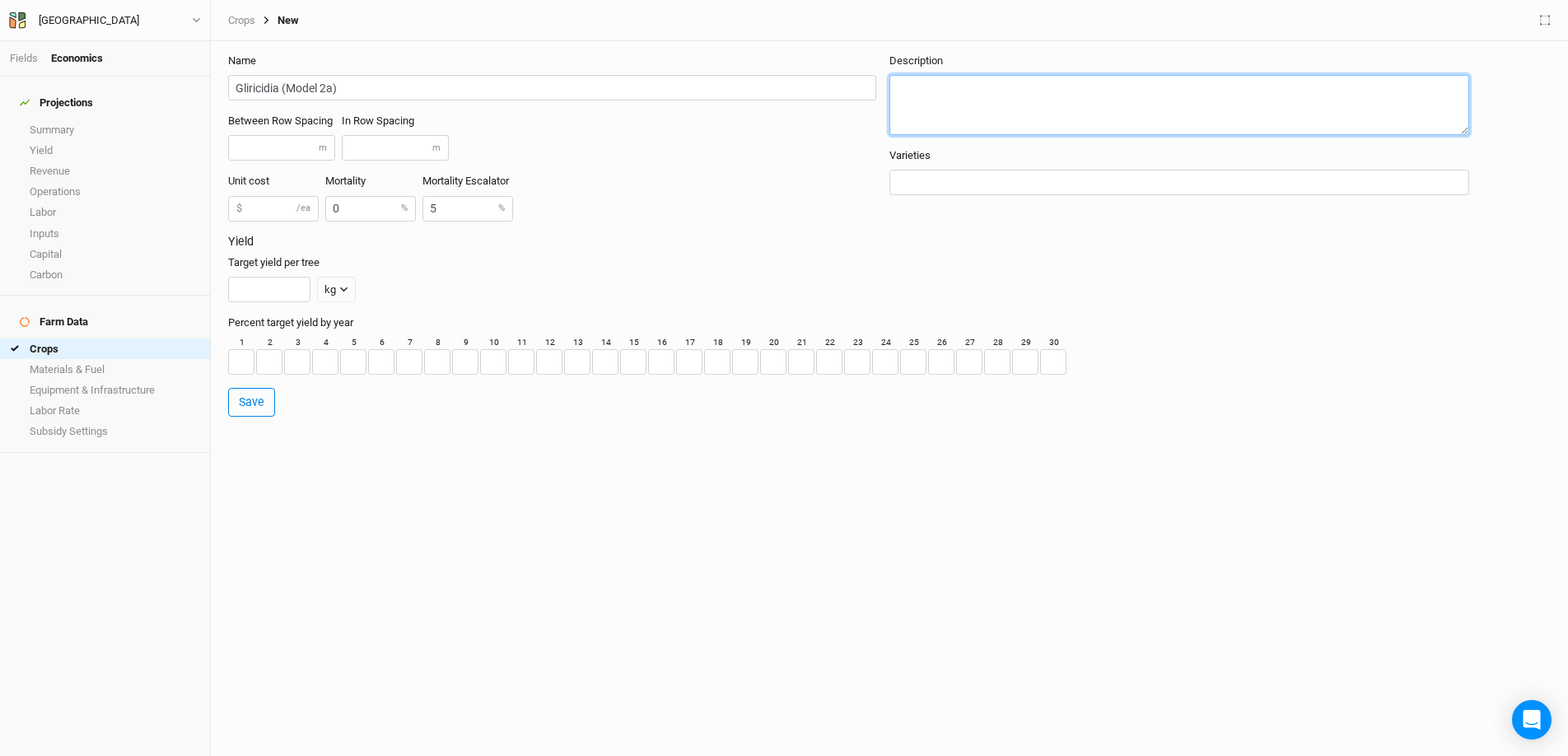
click at [992, 87] on textarea at bounding box center [1180, 105] width 580 height 60
type textarea "4m x 4m"
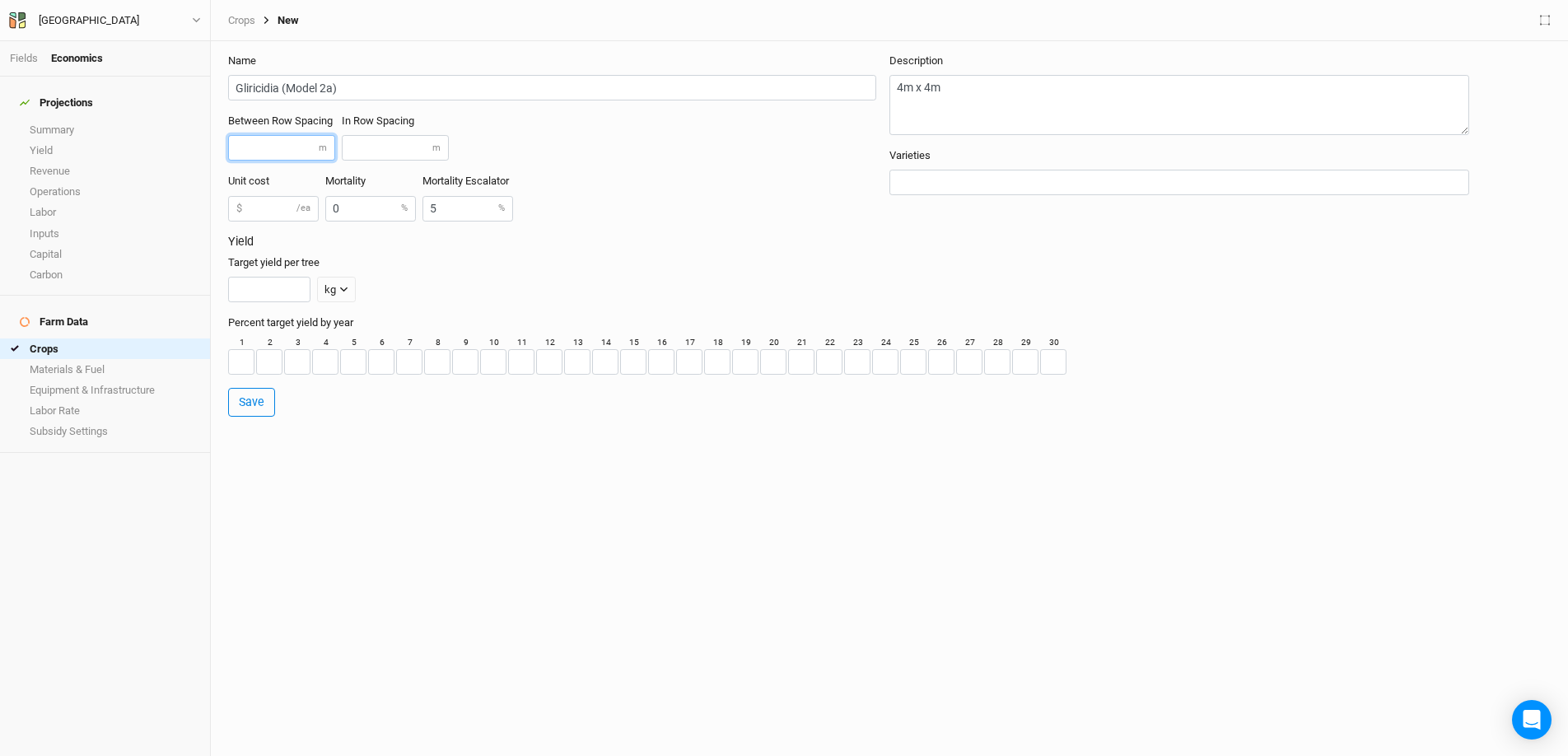
click at [267, 147] on input "number" at bounding box center [281, 148] width 107 height 26
type input "8"
click at [366, 147] on input "number" at bounding box center [395, 148] width 107 height 26
type input "12"
click at [261, 212] on input "number" at bounding box center [273, 209] width 90 height 26
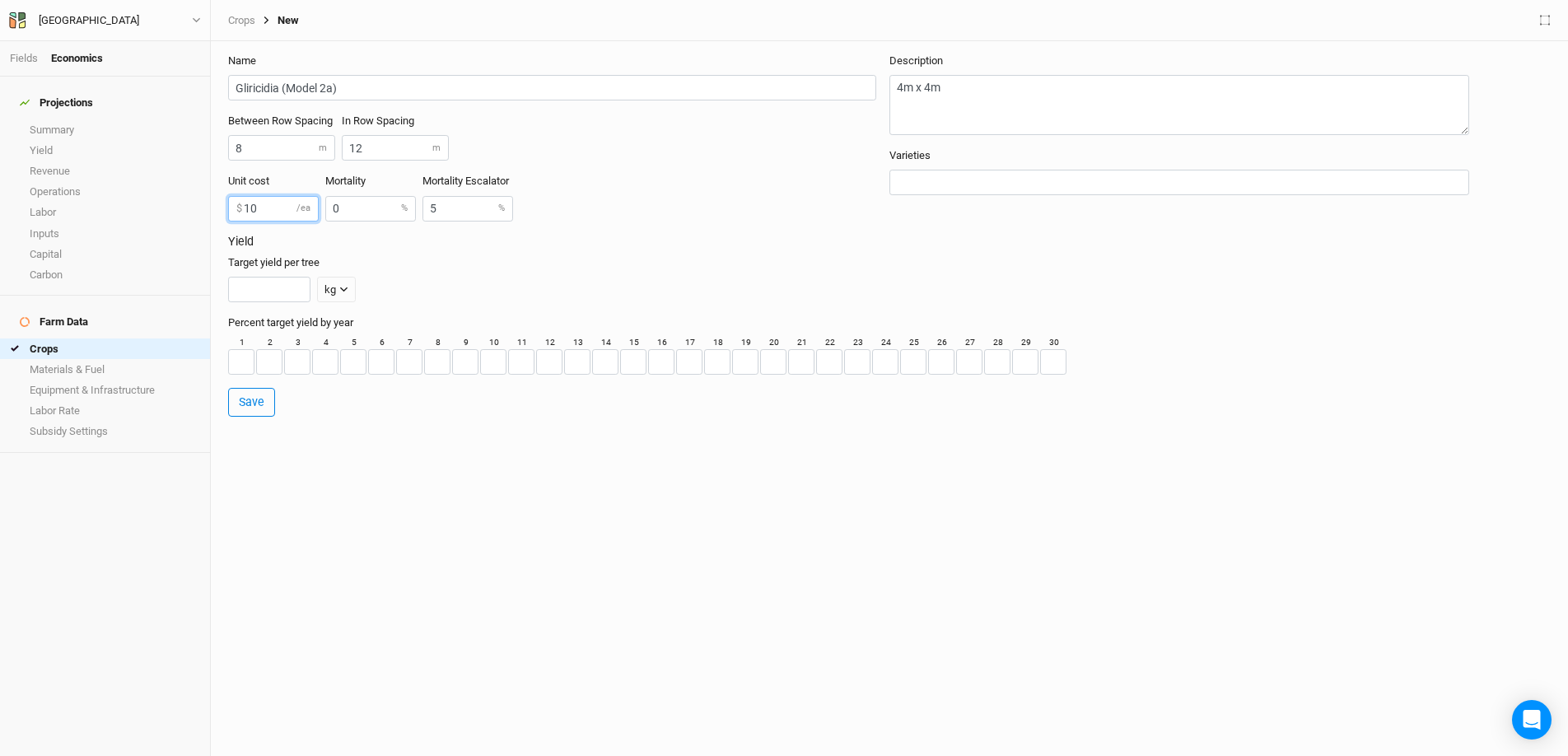
type input "10"
click at [258, 286] on input "number" at bounding box center [269, 290] width 83 height 26
type input "10"
click at [238, 360] on input "number" at bounding box center [241, 362] width 27 height 26
type input "1"
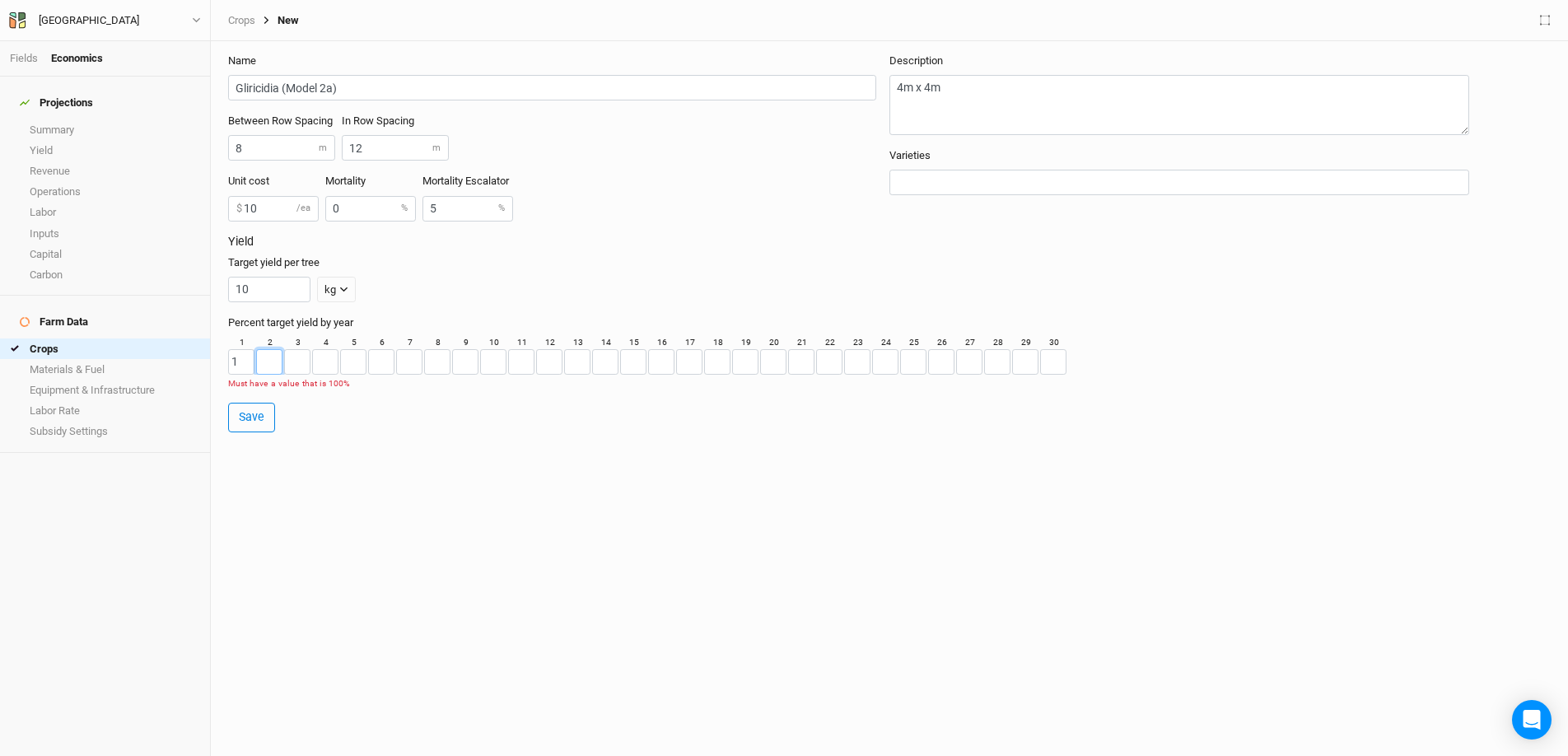
drag, startPoint x: 264, startPoint y: 363, endPoint x: 294, endPoint y: 366, distance: 30.1
click at [264, 363] on input "number" at bounding box center [269, 362] width 27 height 26
type input "1"
click at [301, 366] on input "number" at bounding box center [297, 362] width 27 height 26
type input "1"
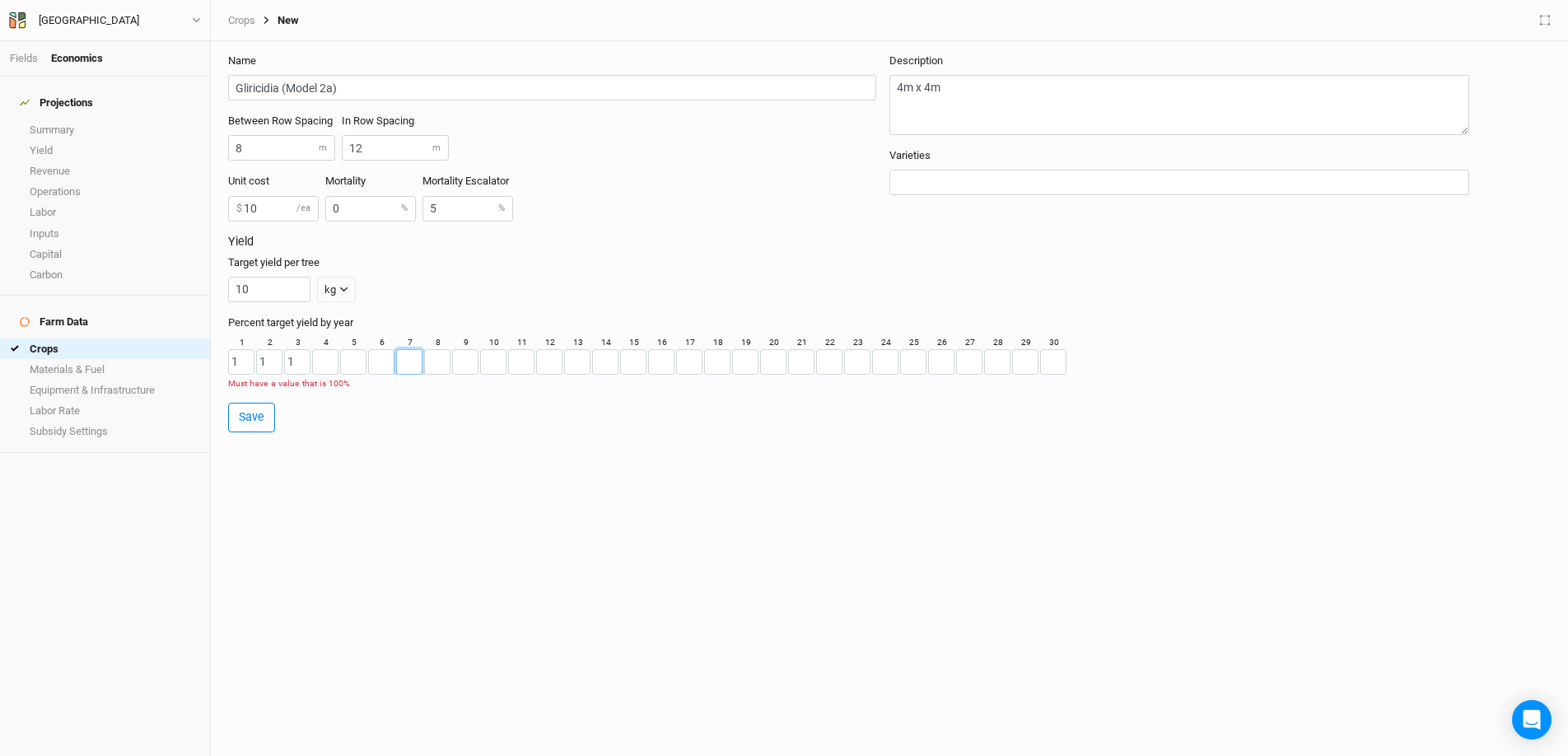
click at [409, 370] on input "number" at bounding box center [409, 362] width 27 height 26
click at [327, 360] on input "number" at bounding box center [325, 362] width 27 height 26
type input "1"
click at [352, 362] on input "number" at bounding box center [353, 362] width 27 height 26
type input "1"
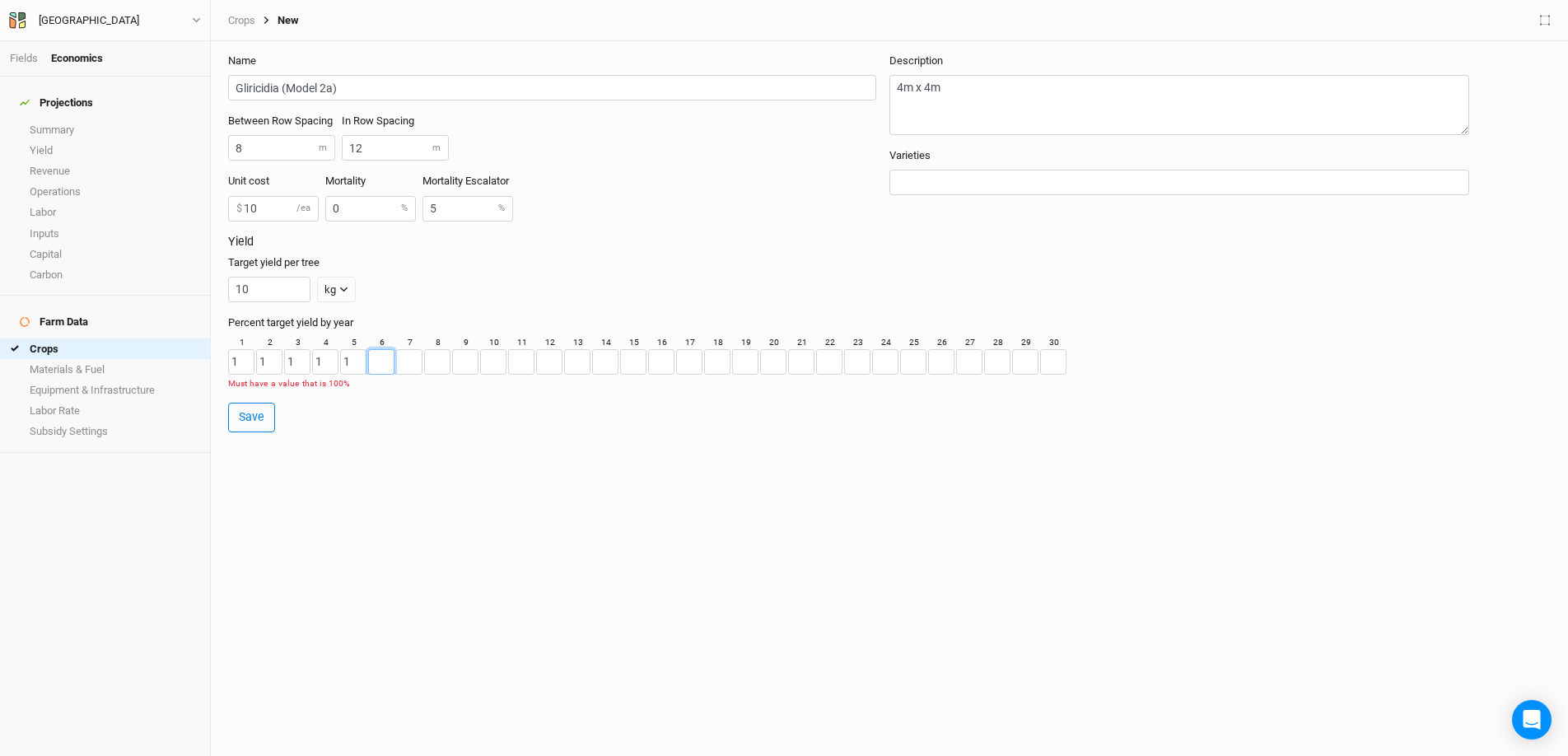
click at [385, 366] on input "number" at bounding box center [381, 362] width 27 height 26
type input "1"
click at [421, 368] on input "number" at bounding box center [409, 362] width 27 height 26
type input "1"
click at [446, 368] on input "number" at bounding box center [437, 362] width 27 height 26
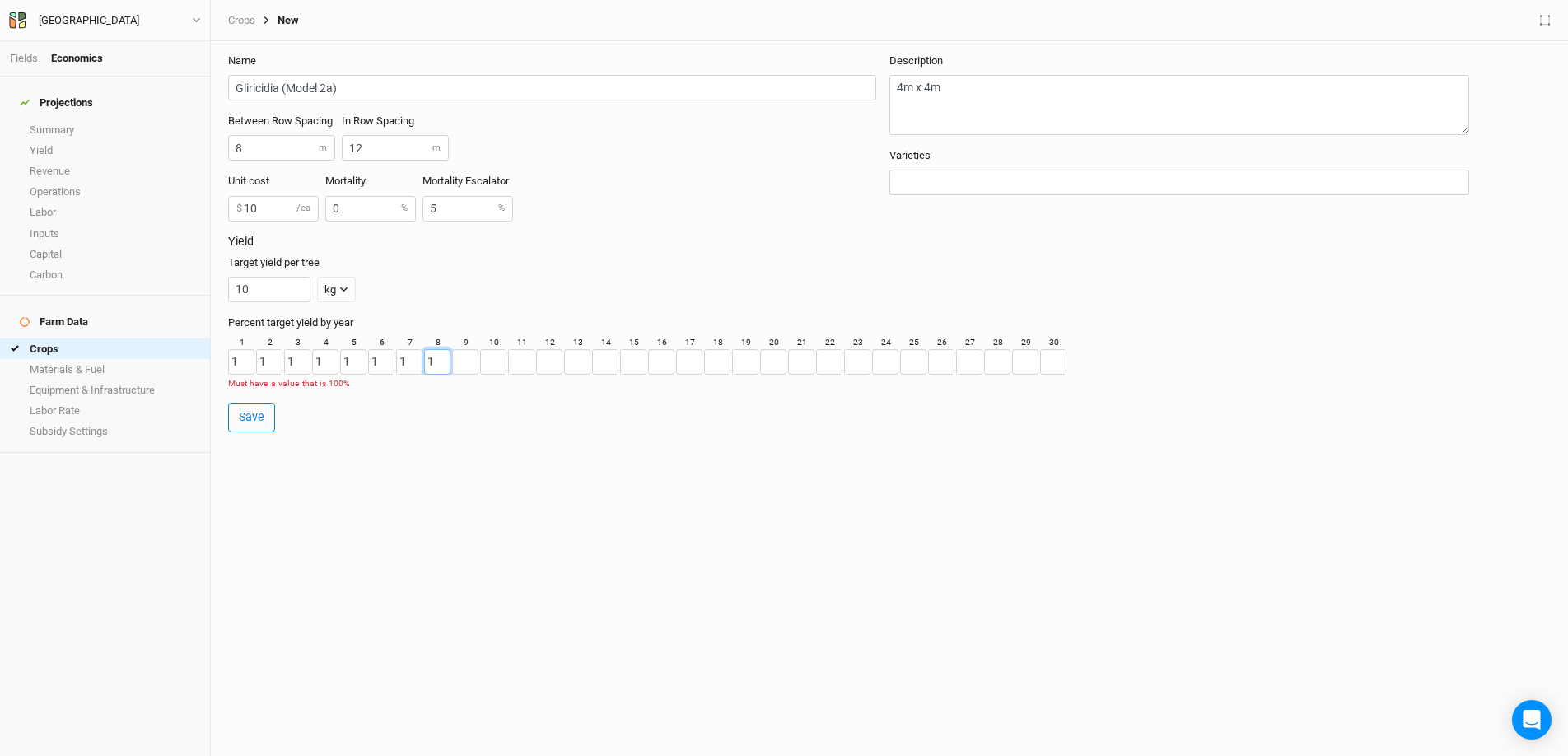
type input "1"
drag, startPoint x: 477, startPoint y: 367, endPoint x: 486, endPoint y: 367, distance: 9.0
click at [477, 367] on input "number" at bounding box center [465, 362] width 27 height 26
type input "1"
click at [500, 366] on input "number" at bounding box center [493, 362] width 27 height 26
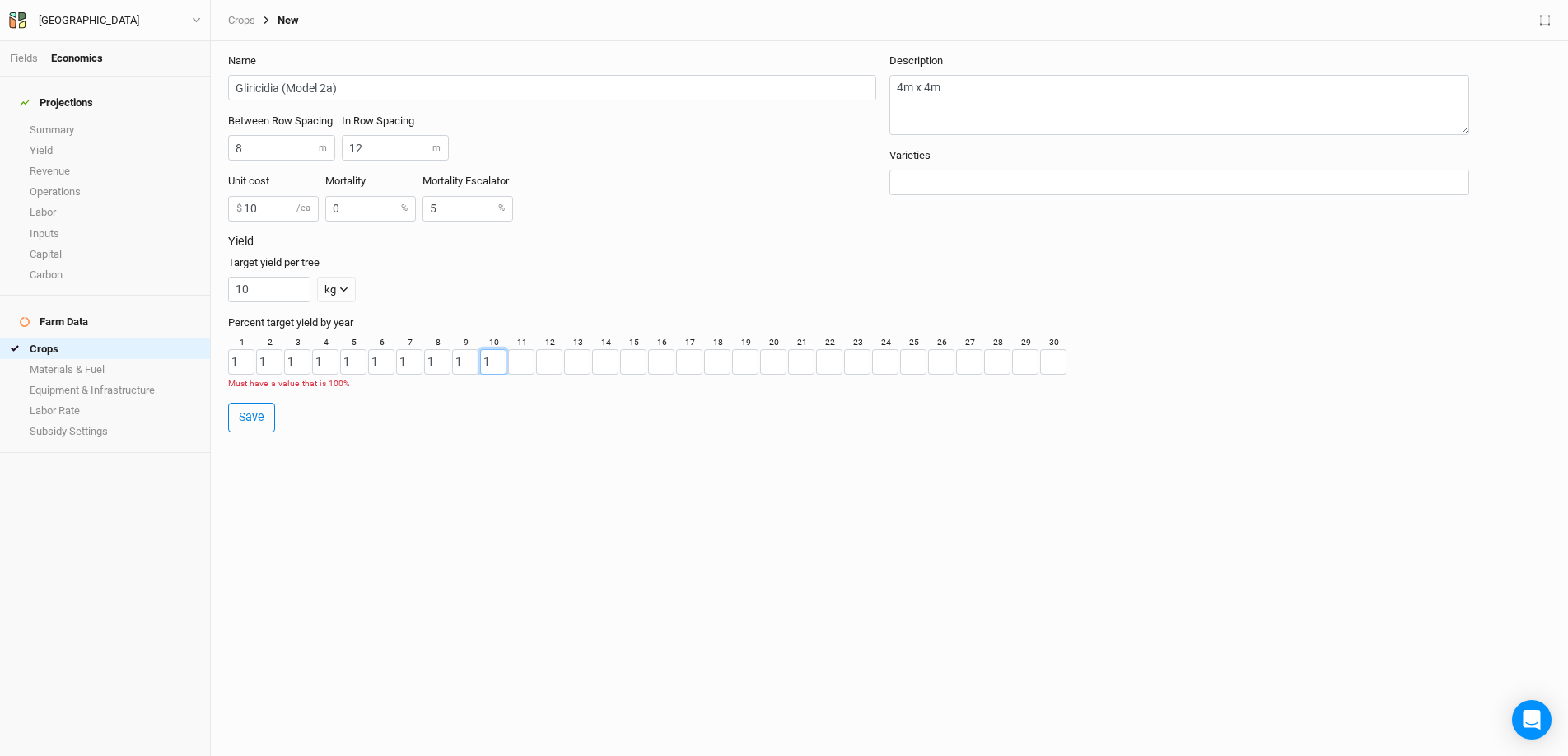
type input "1"
click at [534, 361] on div "11" at bounding box center [522, 355] width 28 height 38
type input "1"
click at [566, 361] on input "number" at bounding box center [577, 362] width 27 height 26
type input "1"
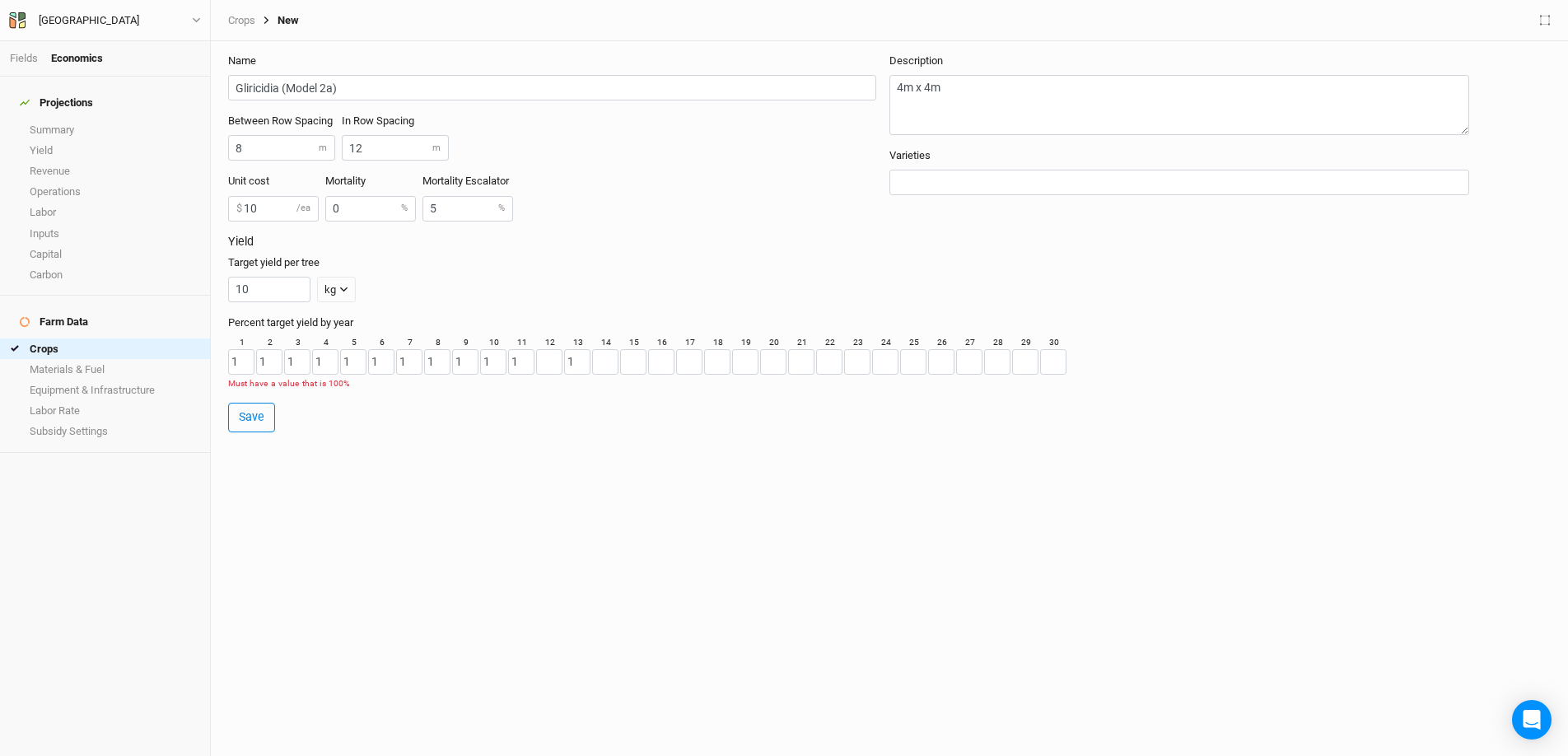
click at [590, 364] on div "13 1" at bounding box center [578, 355] width 28 height 38
click at [547, 359] on input "number" at bounding box center [549, 362] width 27 height 26
type input "1"
click at [593, 360] on input "number" at bounding box center [605, 362] width 27 height 26
type input "1"
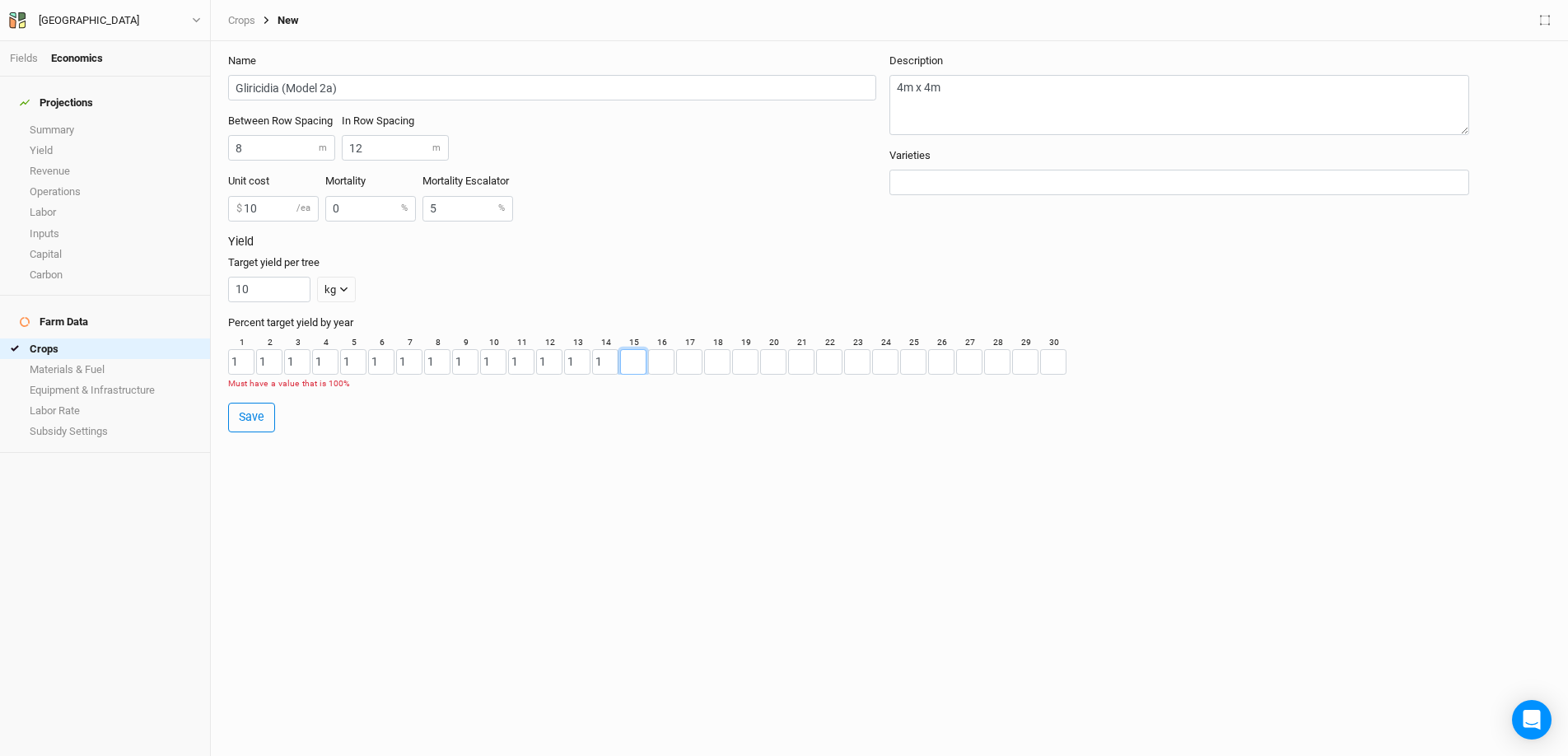
click at [632, 363] on input "number" at bounding box center [633, 362] width 27 height 26
type input "1"
click at [690, 362] on input "number" at bounding box center [689, 362] width 27 height 26
click at [657, 361] on input "number" at bounding box center [661, 362] width 27 height 26
type input "1"
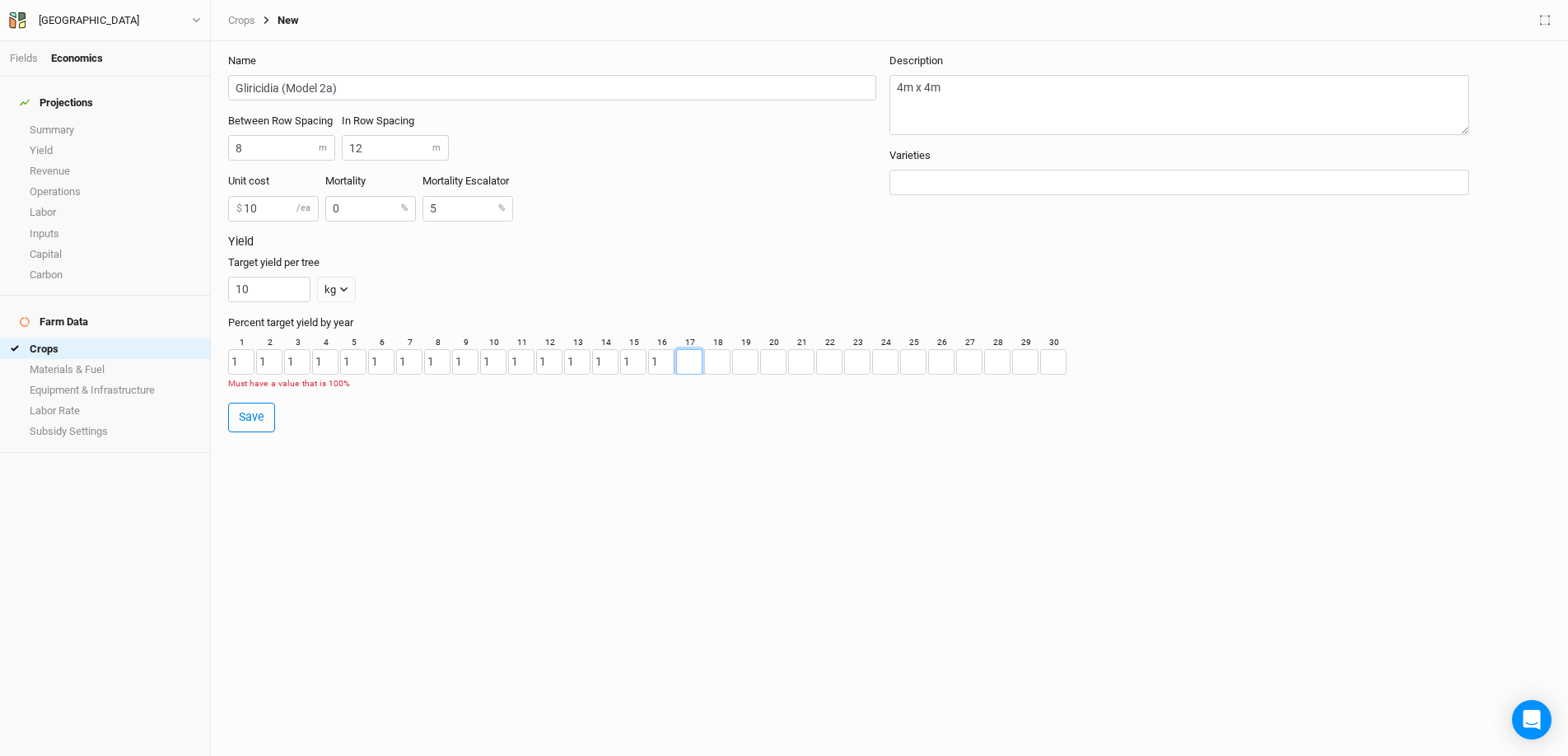
click at [683, 360] on input "number" at bounding box center [689, 362] width 27 height 26
type input "1"
click at [715, 364] on input "number" at bounding box center [717, 362] width 27 height 26
type input "1"
click at [763, 366] on input "number" at bounding box center [773, 362] width 27 height 26
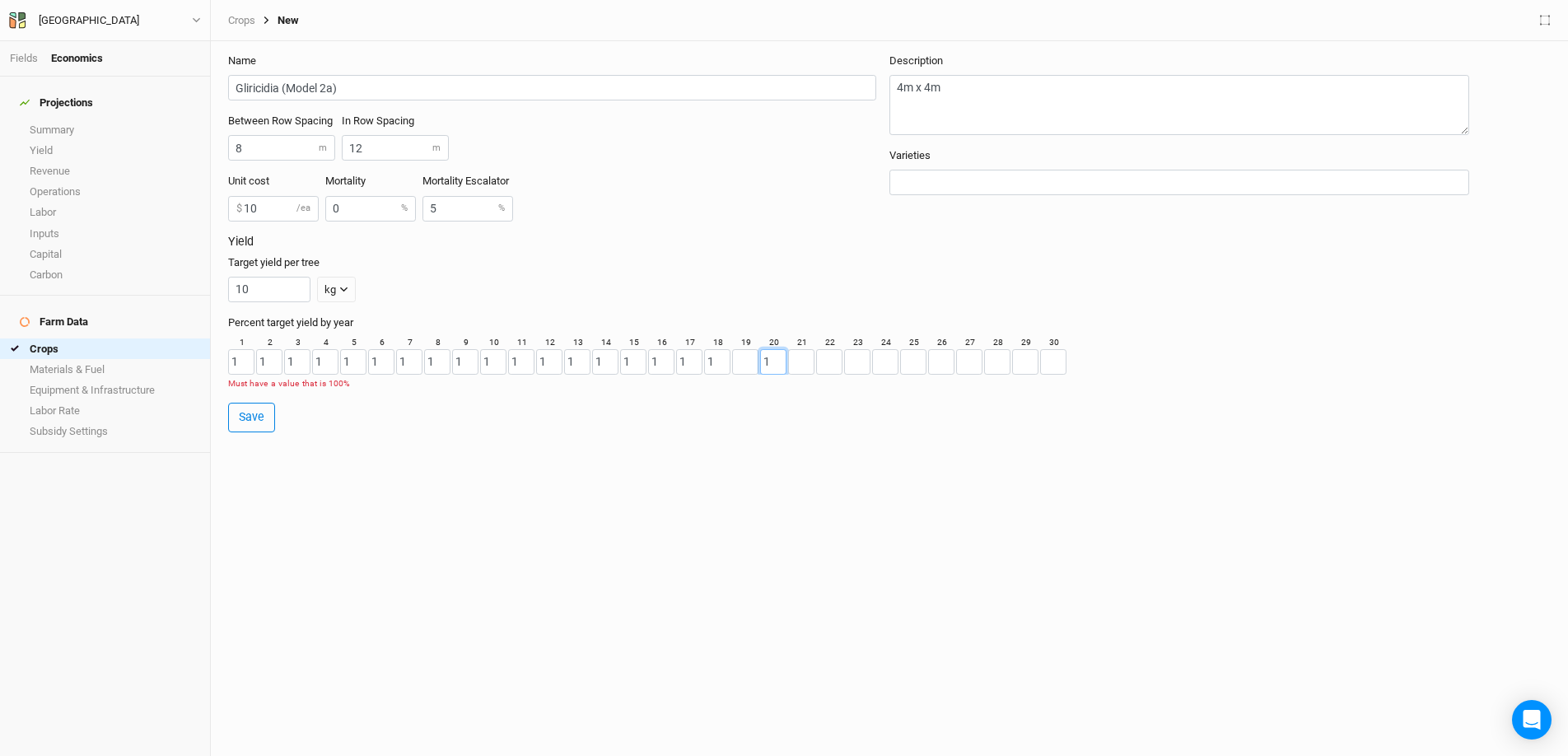
type input "1"
click at [741, 361] on input "number" at bounding box center [745, 362] width 27 height 26
type input "1"
click at [810, 362] on input "number" at bounding box center [801, 362] width 27 height 26
type input "1"
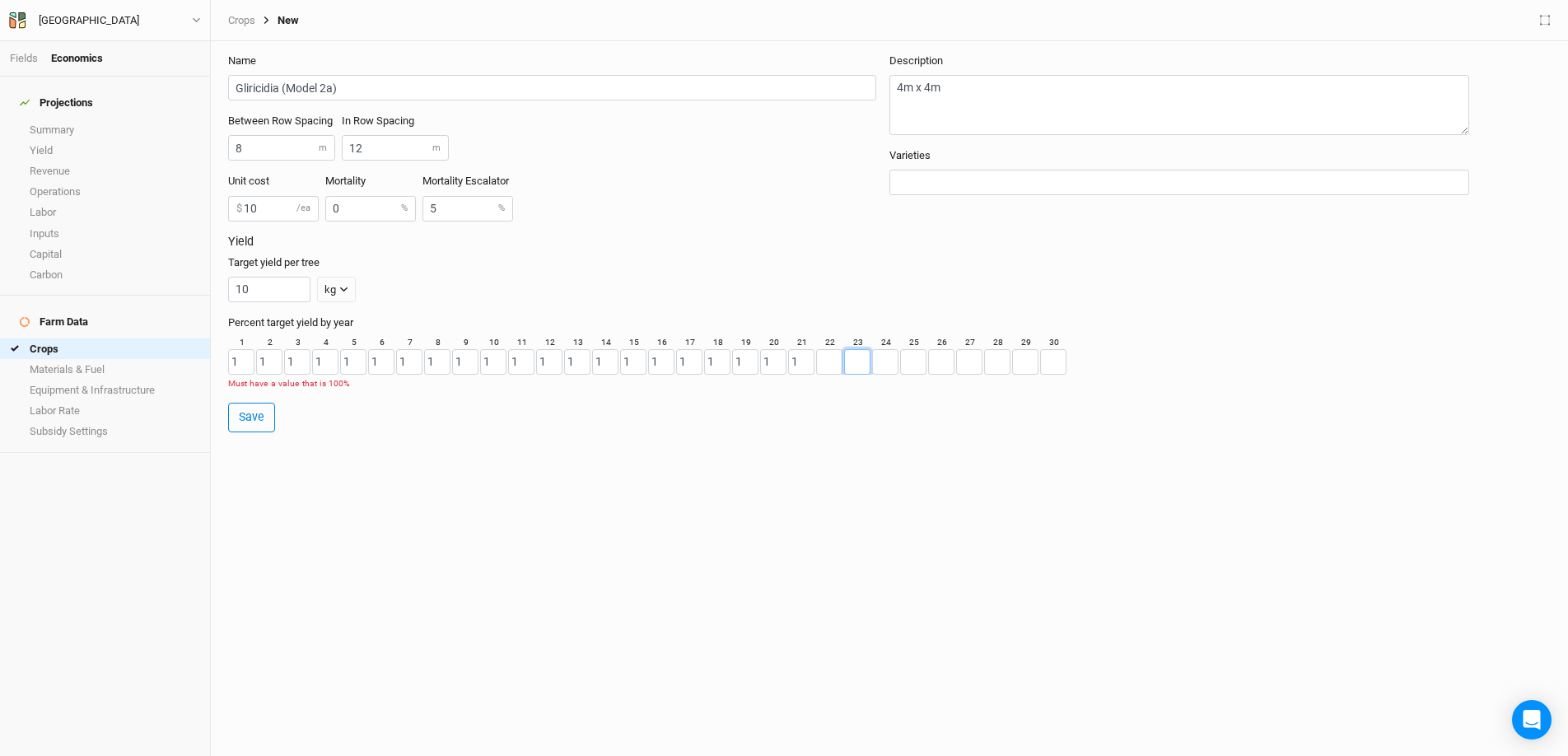
click at [859, 363] on input "number" at bounding box center [857, 362] width 27 height 26
type input "1"
click at [837, 360] on input "number" at bounding box center [829, 362] width 27 height 26
type input "1"
click at [880, 362] on input "number" at bounding box center [886, 362] width 27 height 26
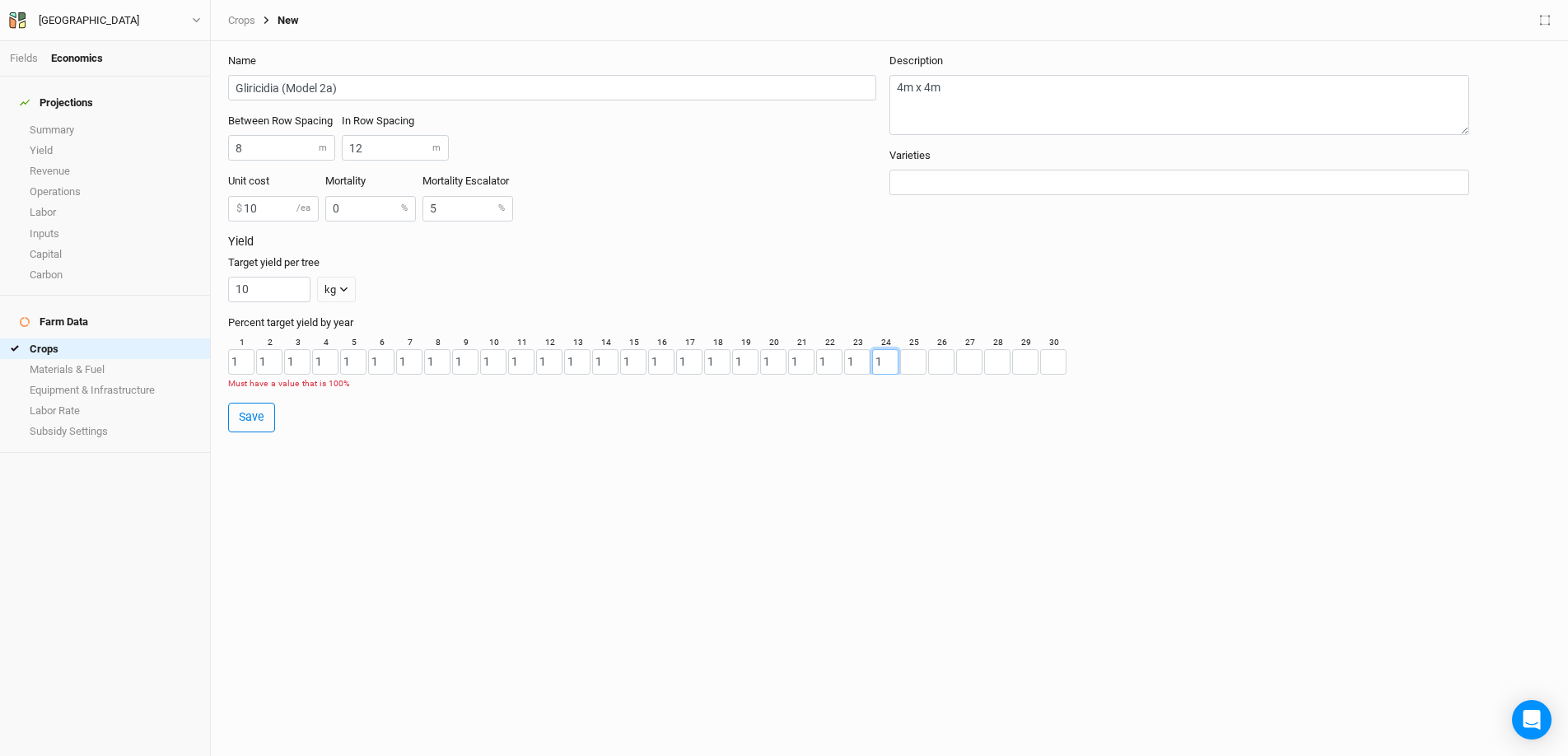
type input "1"
click at [931, 359] on input "number" at bounding box center [941, 362] width 27 height 26
click at [911, 360] on input "number" at bounding box center [913, 362] width 27 height 26
type input "1"
click at [941, 361] on input "number" at bounding box center [941, 362] width 27 height 26
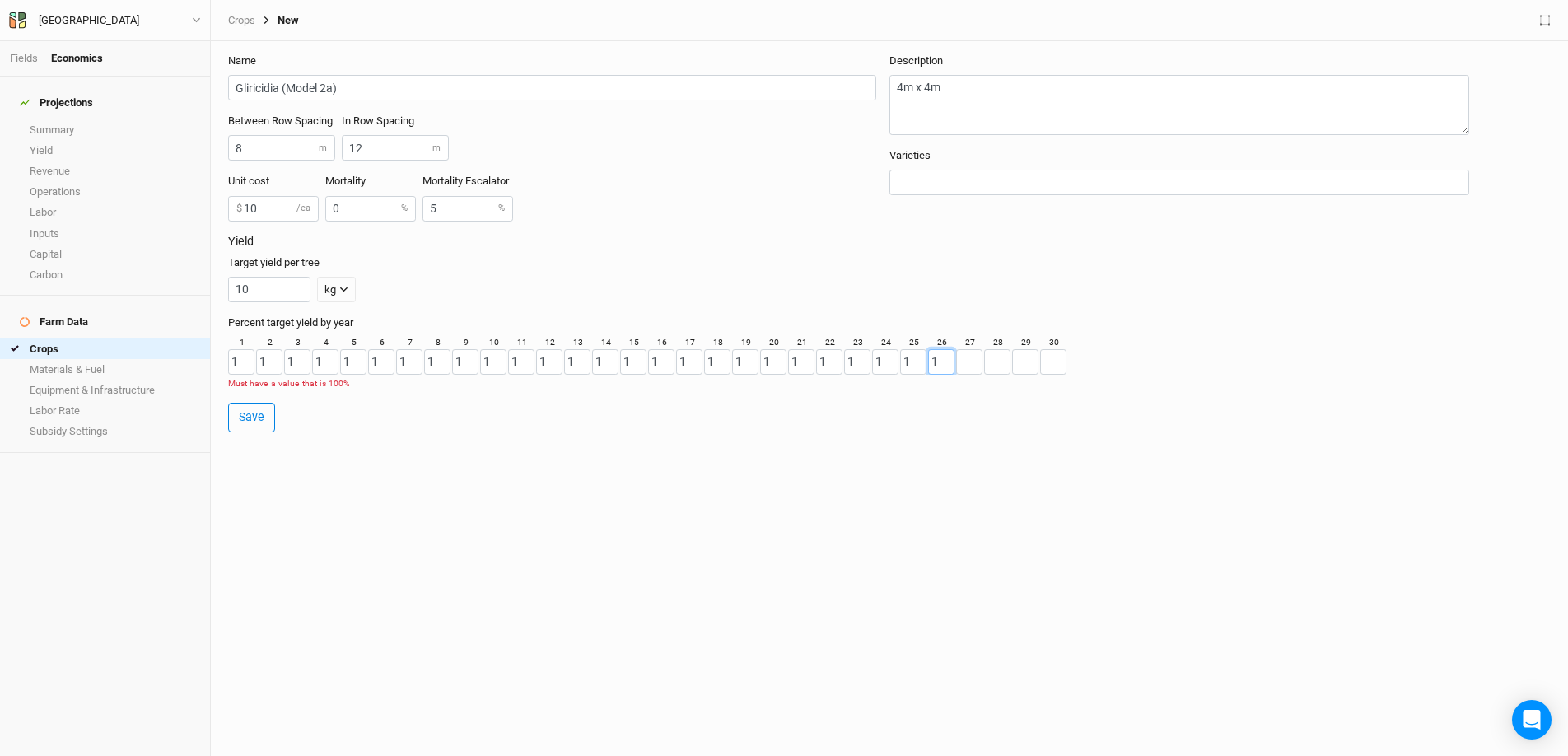
type input "1"
click at [974, 361] on input "number" at bounding box center [969, 362] width 27 height 26
type input "1"
click at [1001, 362] on input "number" at bounding box center [997, 362] width 27 height 26
type input "1"
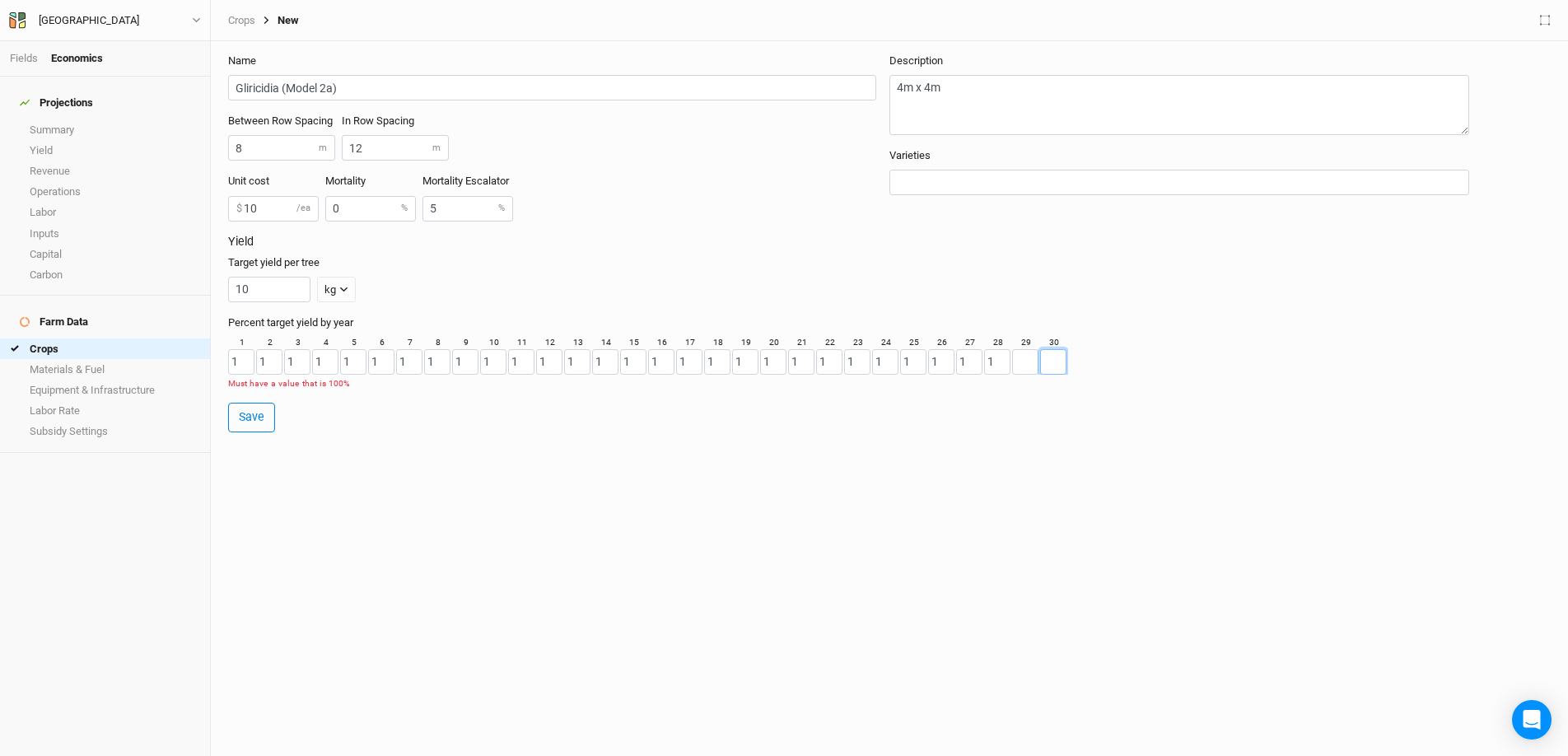
click at [1040, 361] on input "number" at bounding box center [1053, 362] width 27 height 26
type input "1"
click at [1018, 362] on input "number" at bounding box center [1025, 362] width 27 height 26
type input "1"
click at [1051, 360] on input "1" at bounding box center [1053, 362] width 27 height 26
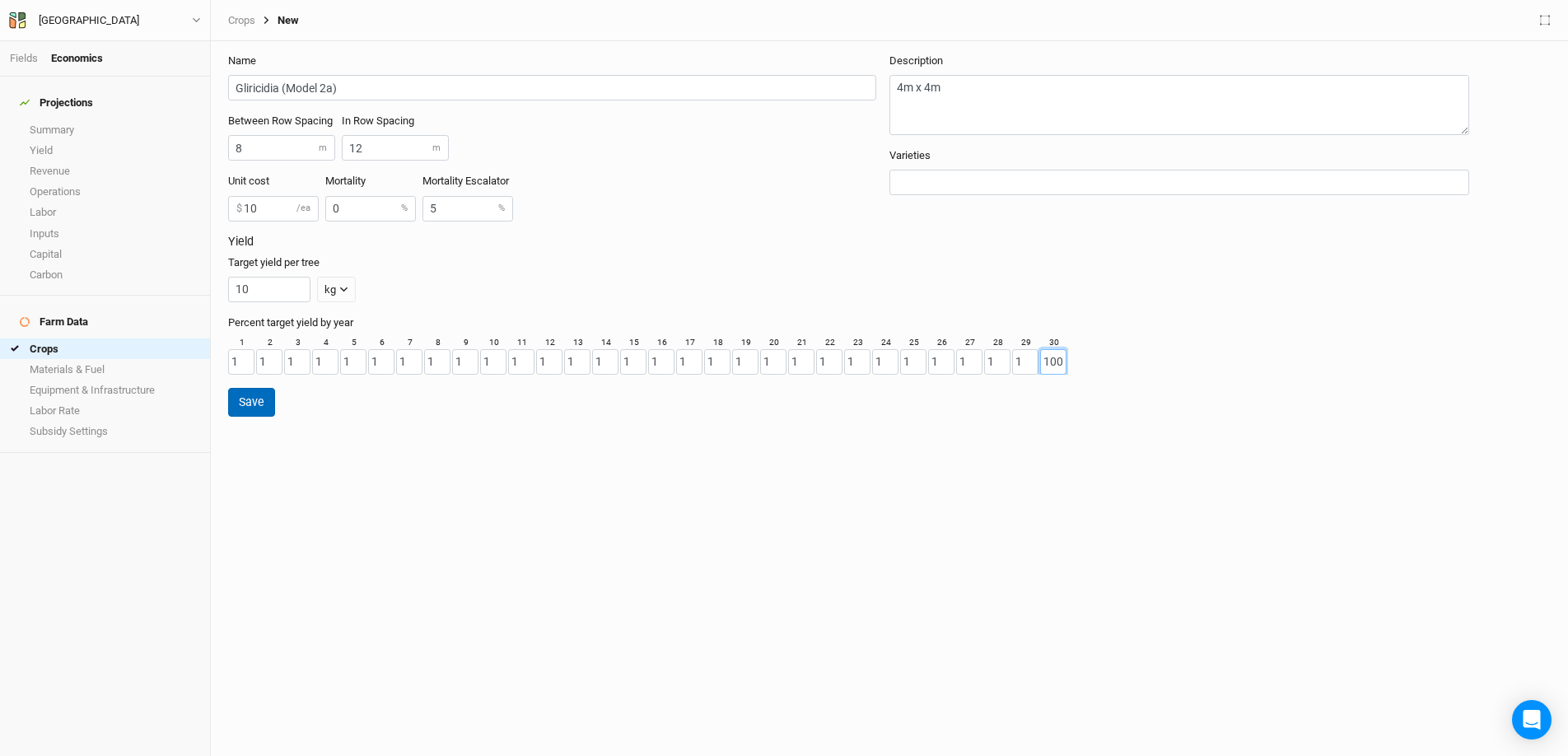
type input "100"
click at [257, 413] on button "Save" at bounding box center [251, 402] width 47 height 28
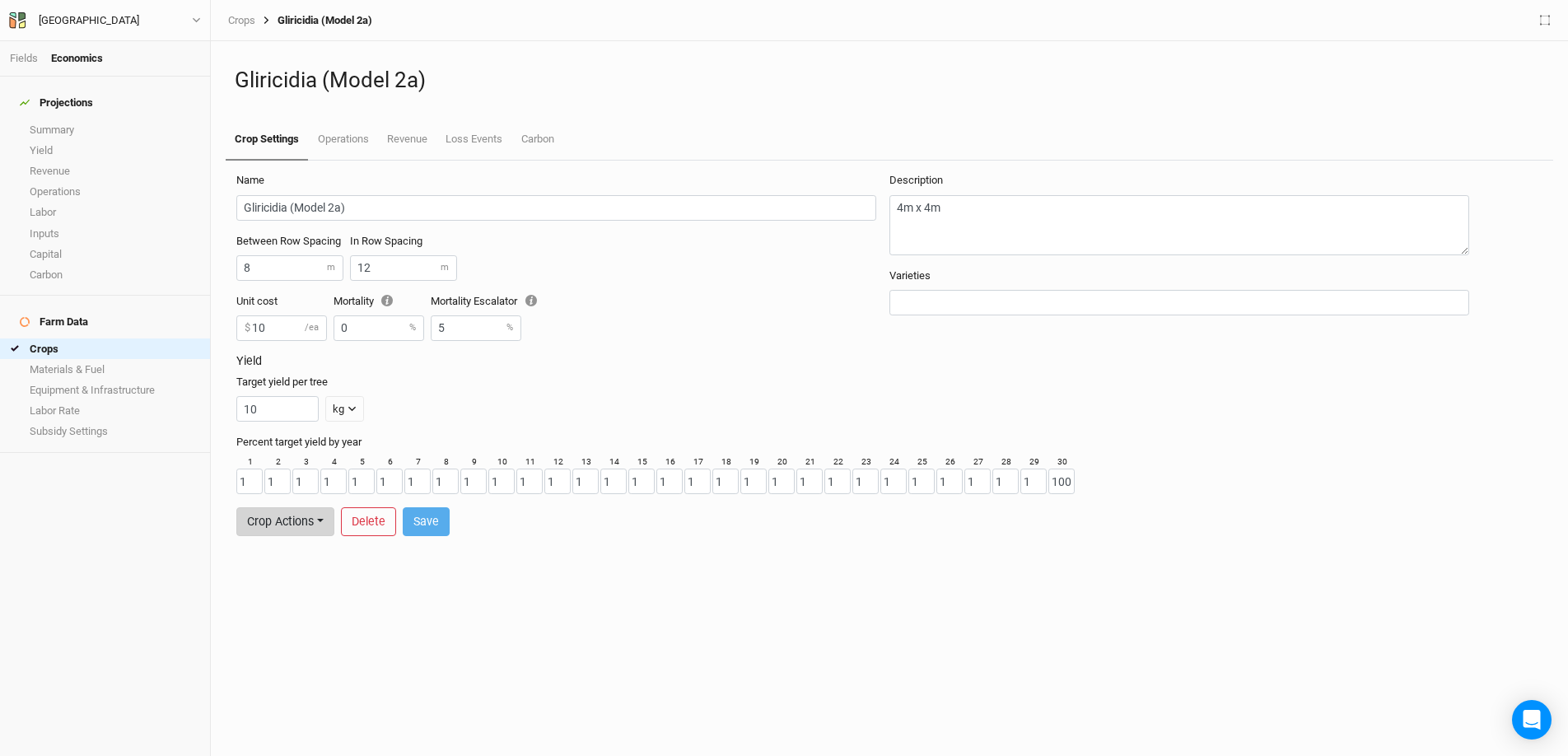
click at [285, 526] on button "Crop Actions" at bounding box center [286, 521] width 98 height 28
click at [298, 483] on button "Duplicate Crop" at bounding box center [302, 487] width 130 height 26
click at [428, 221] on div "Name Gliricidia (Model 2a) Copy Between Row Spacing 8 m In Row Spacing 12 m Uni…" at bounding box center [563, 263] width 653 height 181
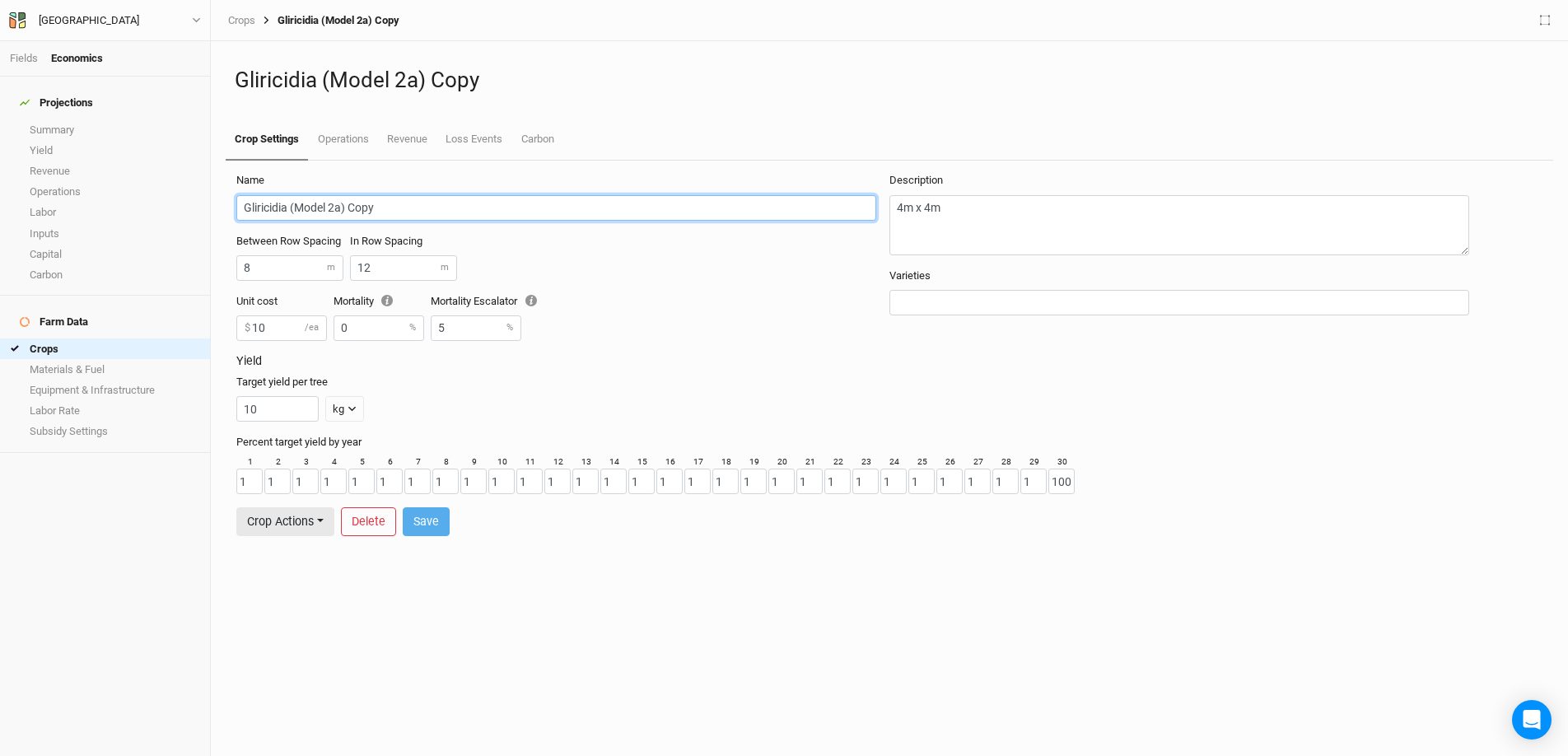
click at [425, 217] on input "Gliricidia (Model 2a) Copy" at bounding box center [557, 208] width 640 height 26
click at [414, 206] on input "Gliricidia (Model 2a) Copy" at bounding box center [557, 208] width 640 height 26
drag, startPoint x: 289, startPoint y: 208, endPoint x: 180, endPoint y: 203, distance: 109.1
click at [180, 203] on div "Fields Economics Projections Summary Yield Revenue Operations Labor Inputs Capi…" at bounding box center [784, 378] width 1568 height 756
type input "Neem (Model 2a)"
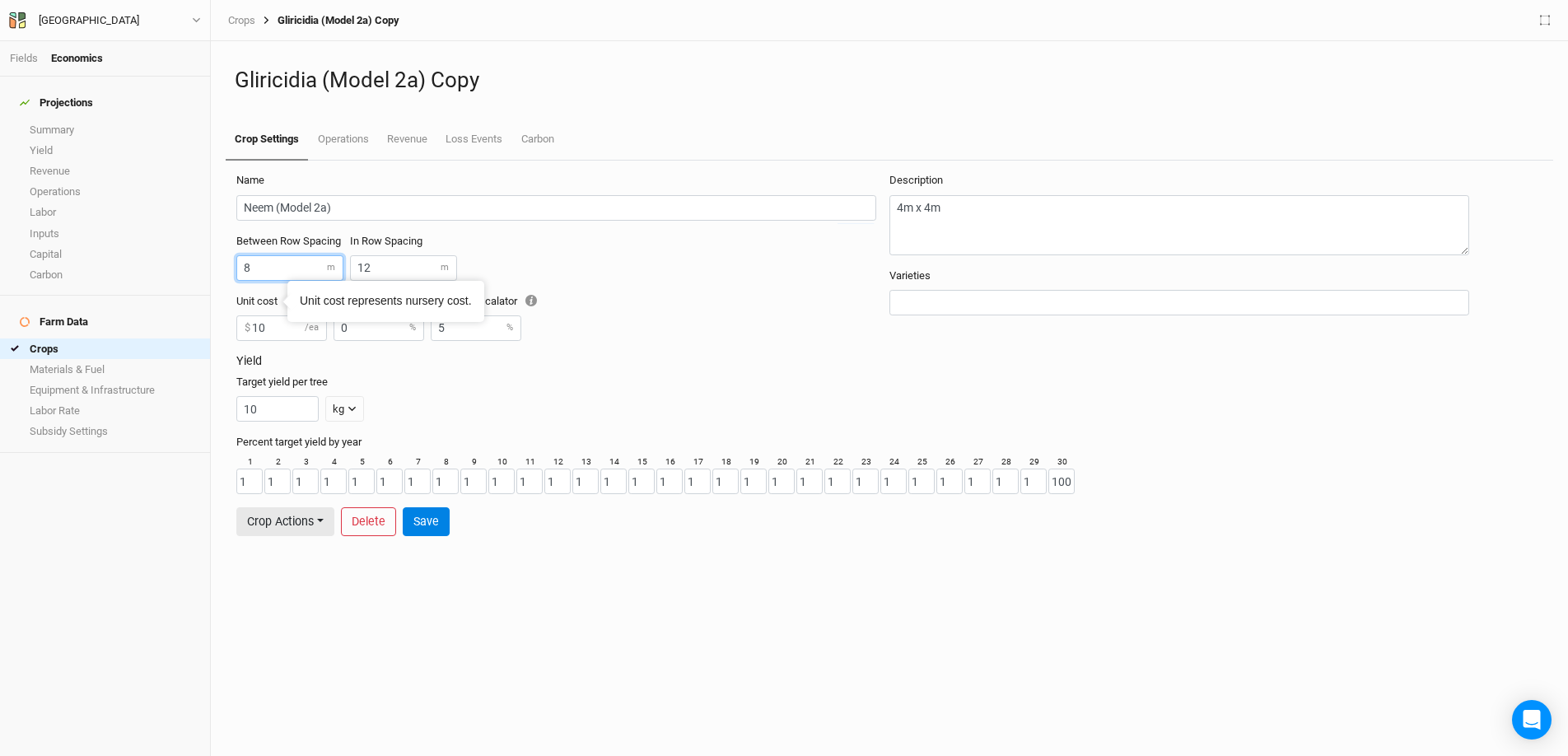
click at [251, 264] on input "8" at bounding box center [290, 268] width 107 height 26
type input "16"
click at [423, 526] on button "Save" at bounding box center [426, 521] width 47 height 28
click at [322, 521] on button "Crop Actions" at bounding box center [286, 521] width 98 height 28
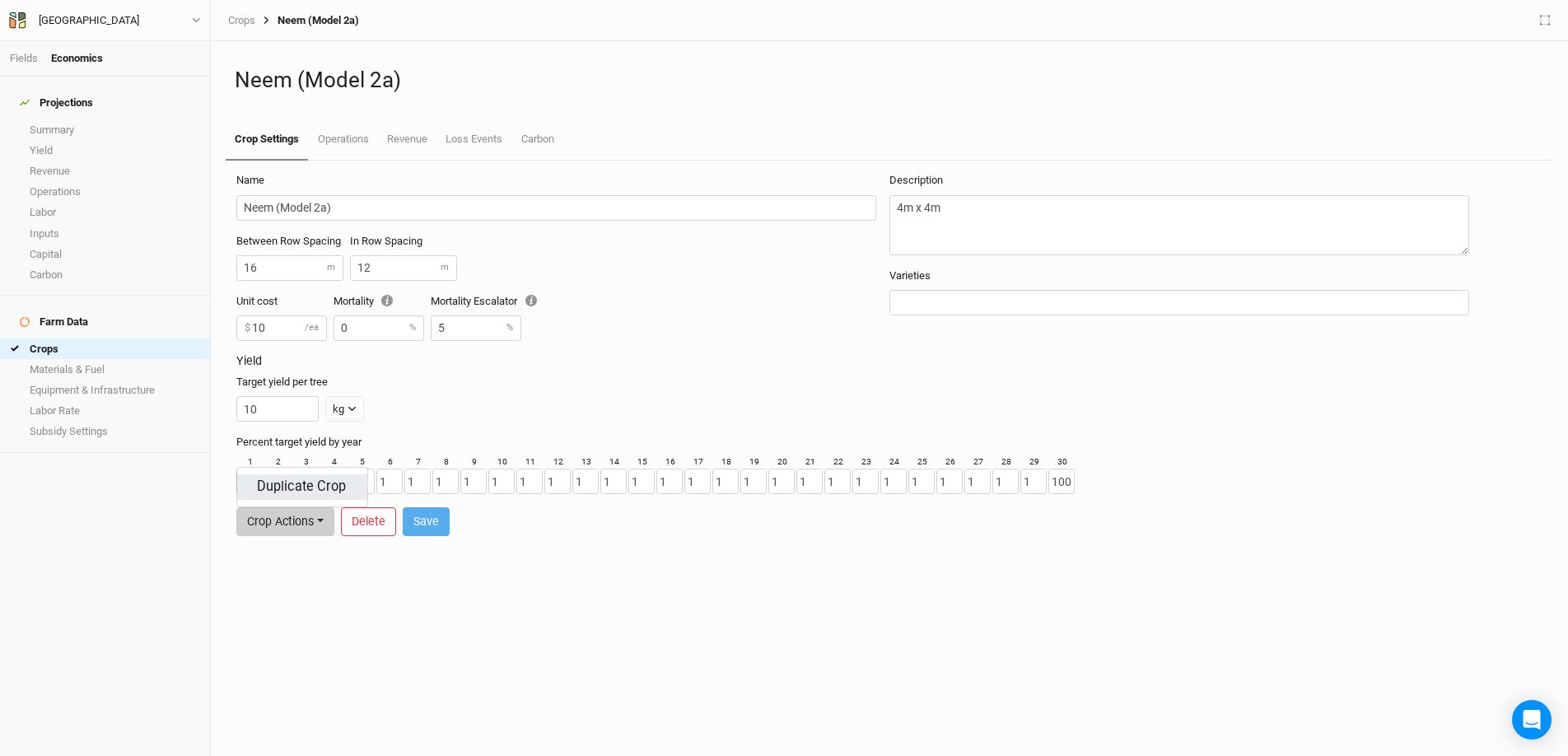
click at [315, 498] on button "Duplicate Crop" at bounding box center [302, 487] width 130 height 26
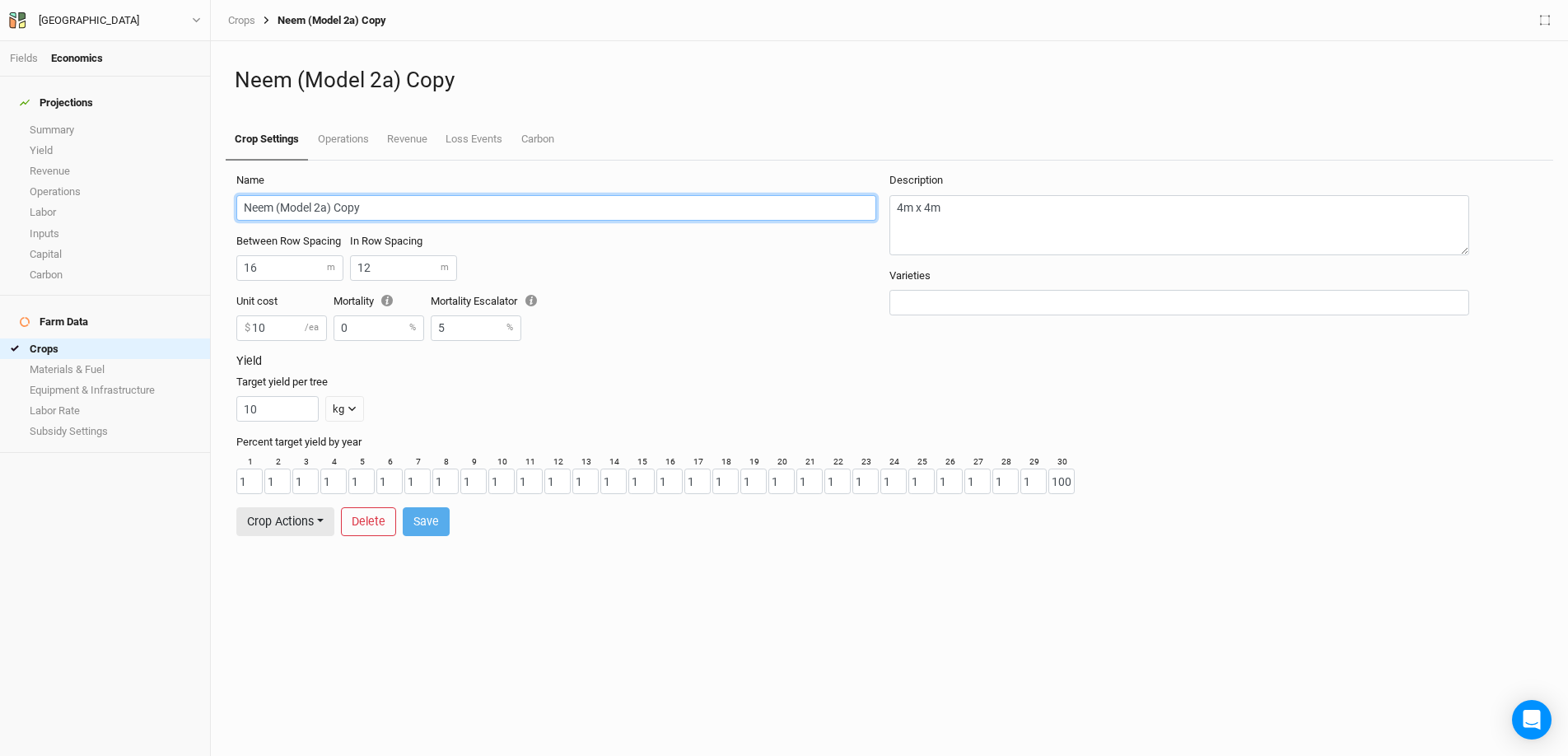
drag, startPoint x: 398, startPoint y: 202, endPoint x: 336, endPoint y: 211, distance: 62.6
click at [336, 211] on input "Neem (Model 2a) Copy" at bounding box center [557, 208] width 640 height 26
drag, startPoint x: 272, startPoint y: 207, endPoint x: 203, endPoint y: 207, distance: 69.0
click at [203, 207] on div "Fields Economics Projections Summary Yield Revenue Operations Labor Inputs Capi…" at bounding box center [784, 378] width 1568 height 756
type input "Pterocarpus (Model 2a)"
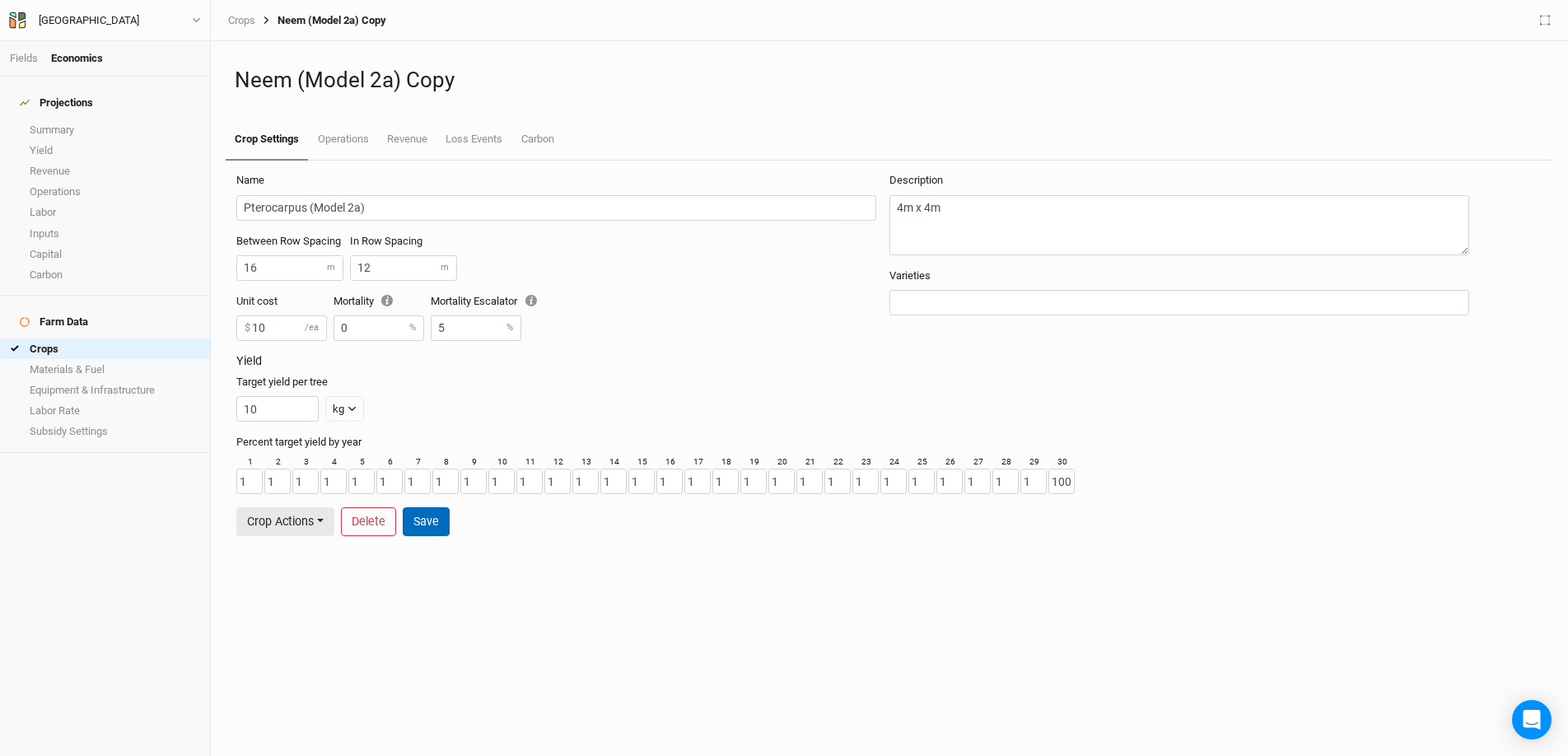
click at [418, 523] on button "Save" at bounding box center [426, 521] width 47 height 28
click at [314, 521] on button "Crop Actions" at bounding box center [286, 521] width 98 height 28
click at [325, 495] on button "Duplicate Crop" at bounding box center [302, 487] width 130 height 26
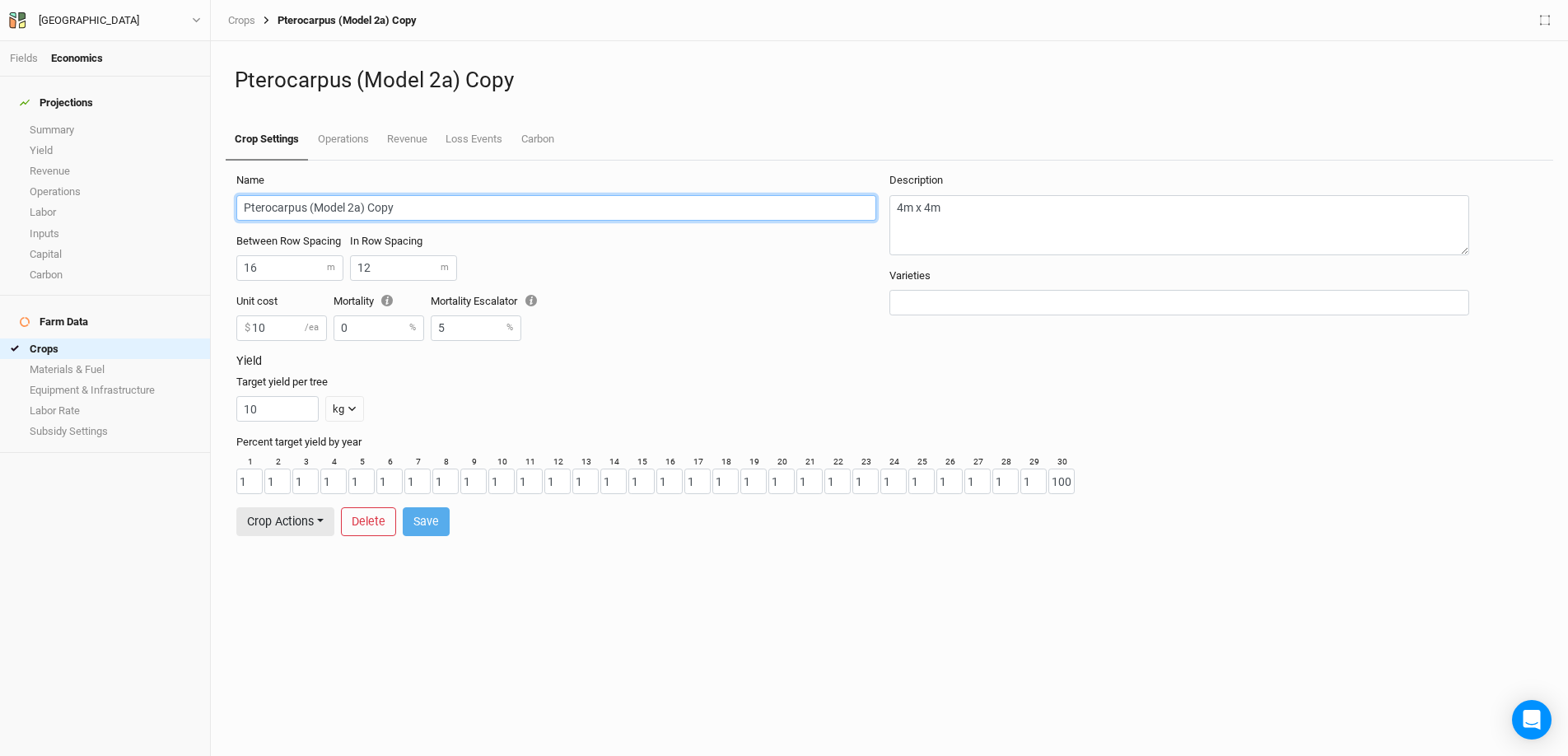
drag, startPoint x: 429, startPoint y: 210, endPoint x: 367, endPoint y: 209, distance: 62.0
click at [367, 209] on input "Pterocarpus (Model 2a) Copy" at bounding box center [557, 208] width 640 height 26
drag, startPoint x: 303, startPoint y: 206, endPoint x: 223, endPoint y: 205, distance: 80.0
click at [223, 205] on div "Name Pterocarpus (Model 2a) Between Row Spacing 16 m In Row Spacing 12 m Unit c…" at bounding box center [890, 458] width 1341 height 595
type input "Pongamia (Model 2a)"
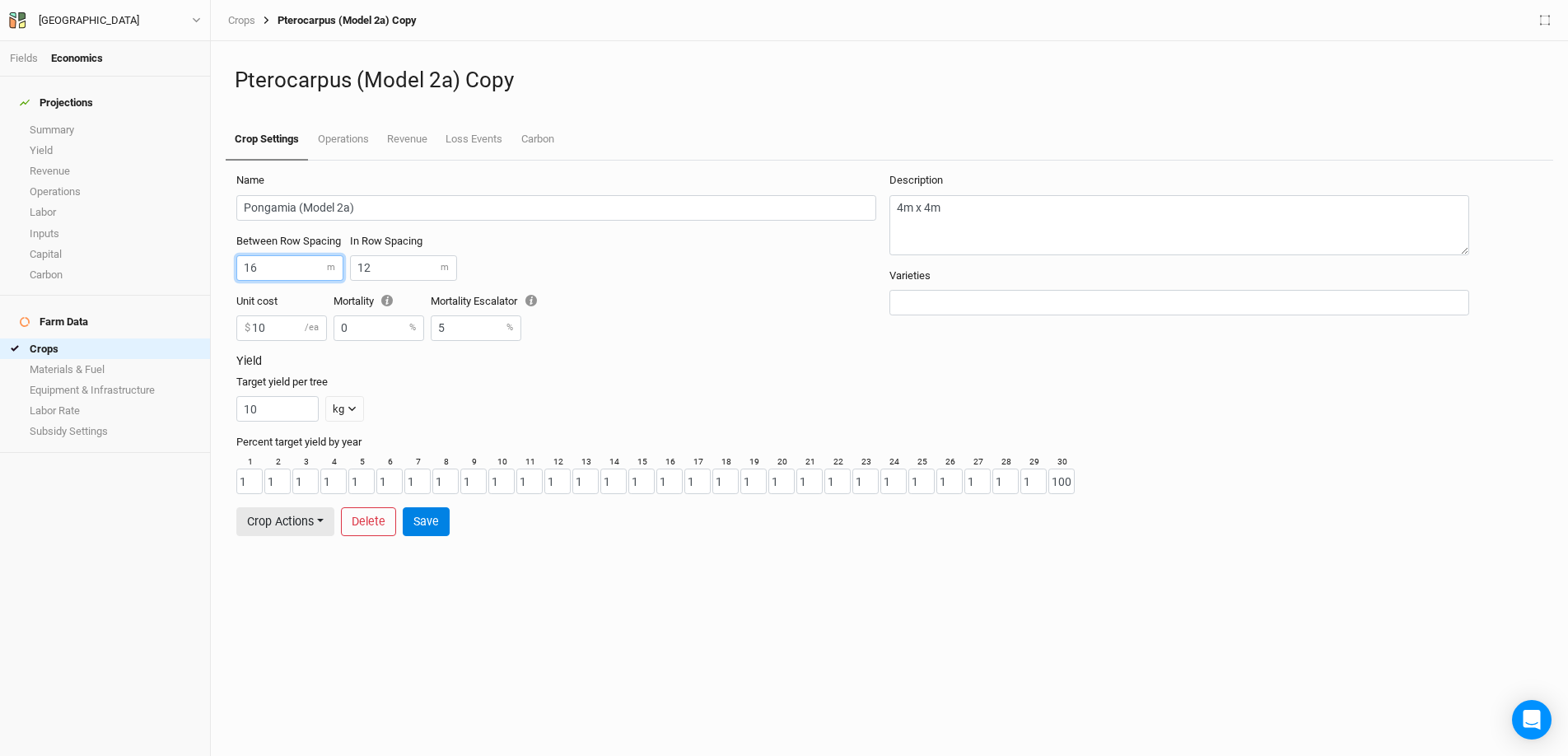
click at [261, 262] on input "16" at bounding box center [290, 268] width 107 height 26
type input "14"
click at [420, 525] on button "Save" at bounding box center [426, 521] width 47 height 28
click at [297, 528] on button "Crop Actions" at bounding box center [286, 521] width 98 height 28
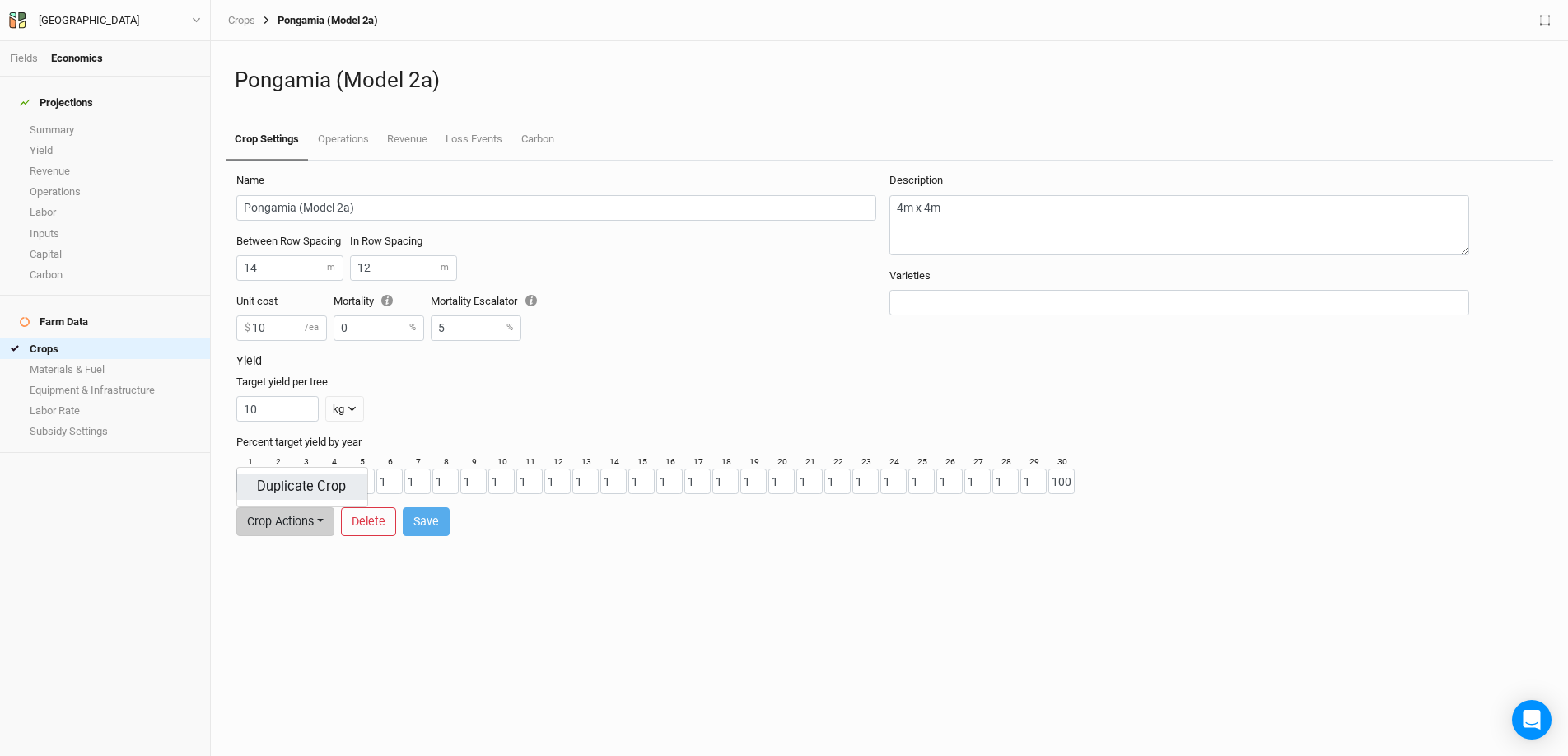
click at [304, 482] on button "Duplicate Crop" at bounding box center [302, 487] width 130 height 26
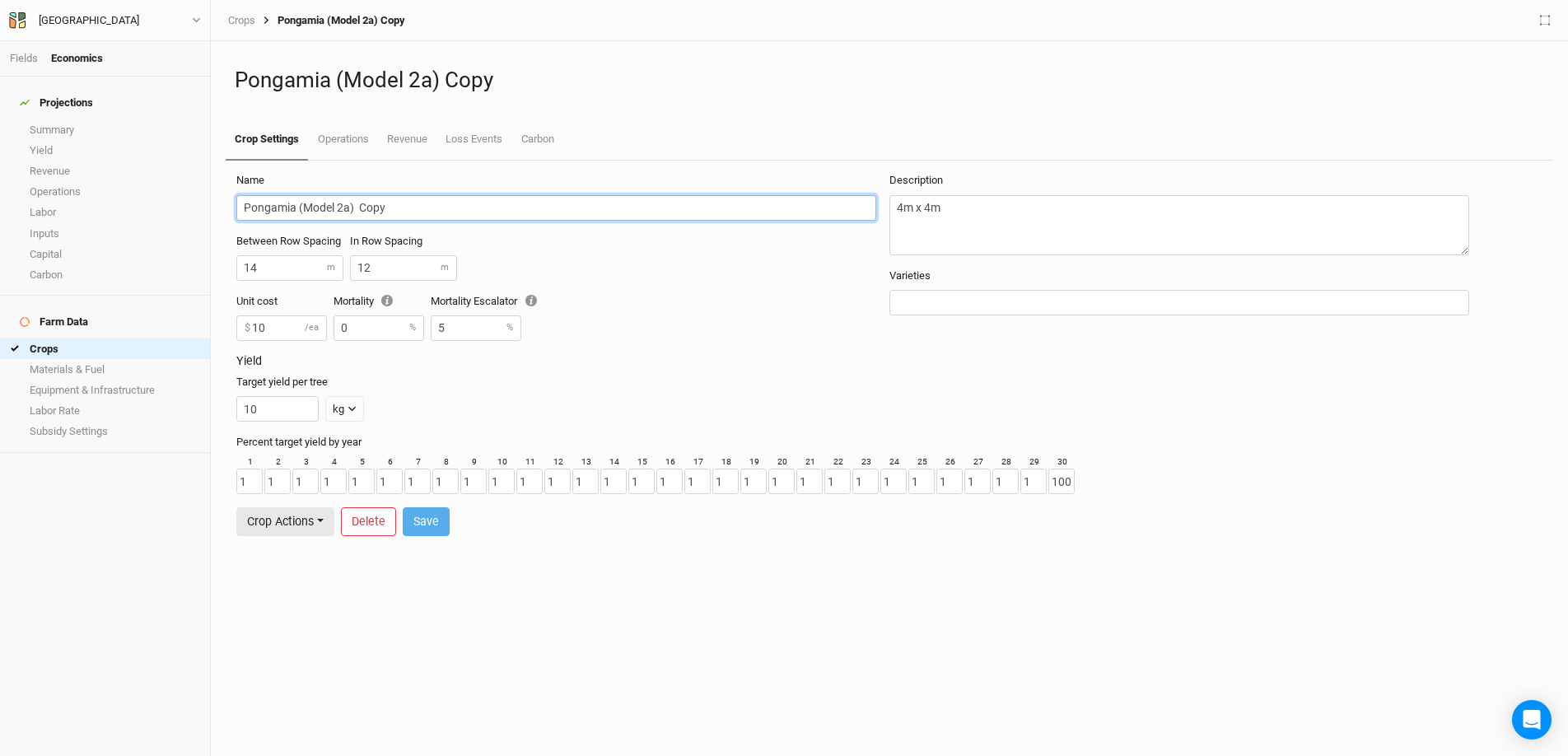
drag, startPoint x: 411, startPoint y: 201, endPoint x: 359, endPoint y: 203, distance: 52.0
click at [359, 203] on input "Pongamia (Model 2a) Copy" at bounding box center [557, 208] width 640 height 26
drag, startPoint x: 295, startPoint y: 210, endPoint x: 184, endPoint y: 209, distance: 111.0
click at [184, 209] on div "Fields Economics Projections Summary Yield Revenue Operations Labor Inputs Capi…" at bounding box center [784, 378] width 1568 height 756
type input "Sisoo (Model 2a)"
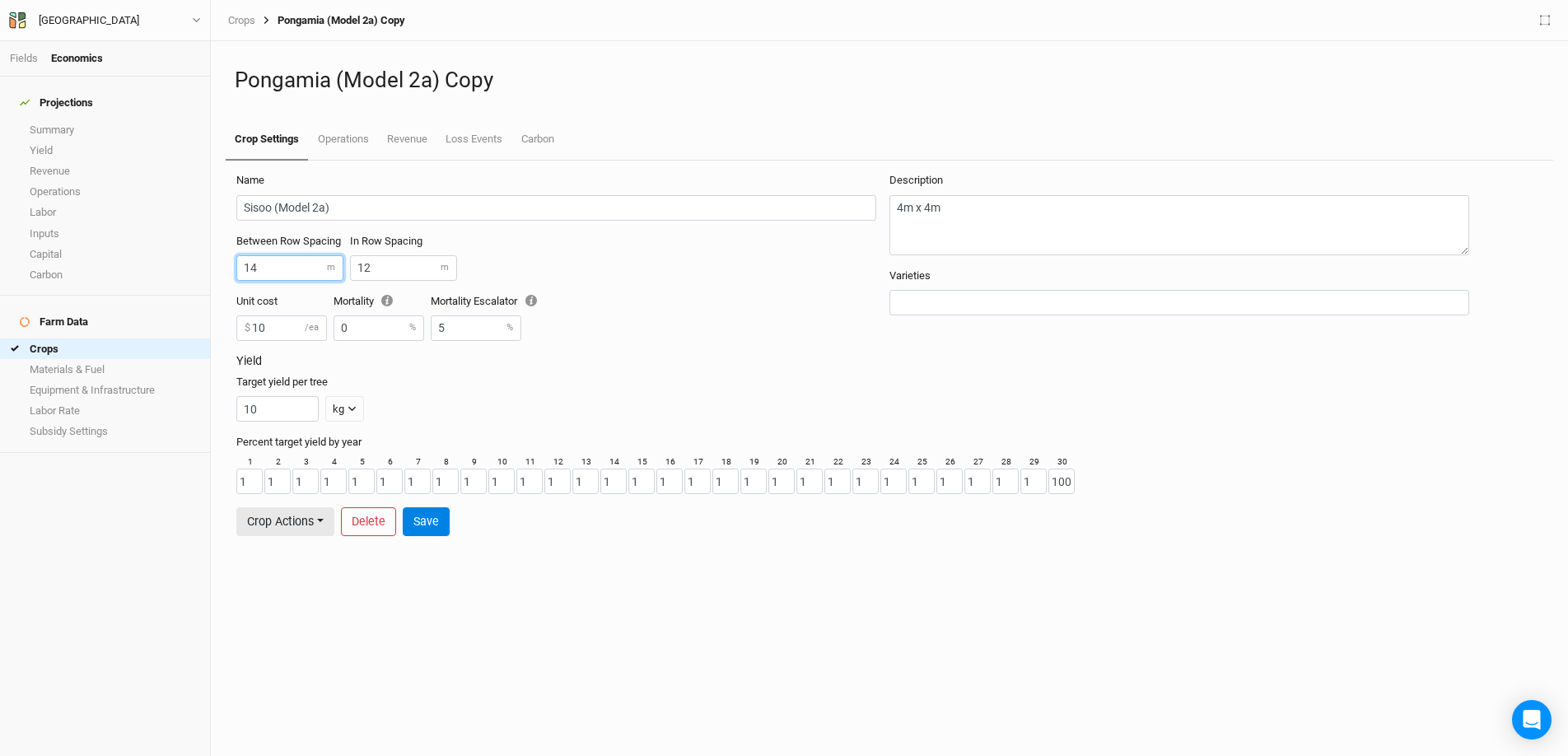
drag, startPoint x: 270, startPoint y: 274, endPoint x: 214, endPoint y: 274, distance: 56.0
click at [214, 274] on div "Pongamia (Model 2a) Copy Crop Settings Operations Revenue Loss Events Carbon Na…" at bounding box center [889, 398] width 1357 height 715
type input "1"
type input "8"
drag, startPoint x: 379, startPoint y: 268, endPoint x: 343, endPoint y: 270, distance: 36.1
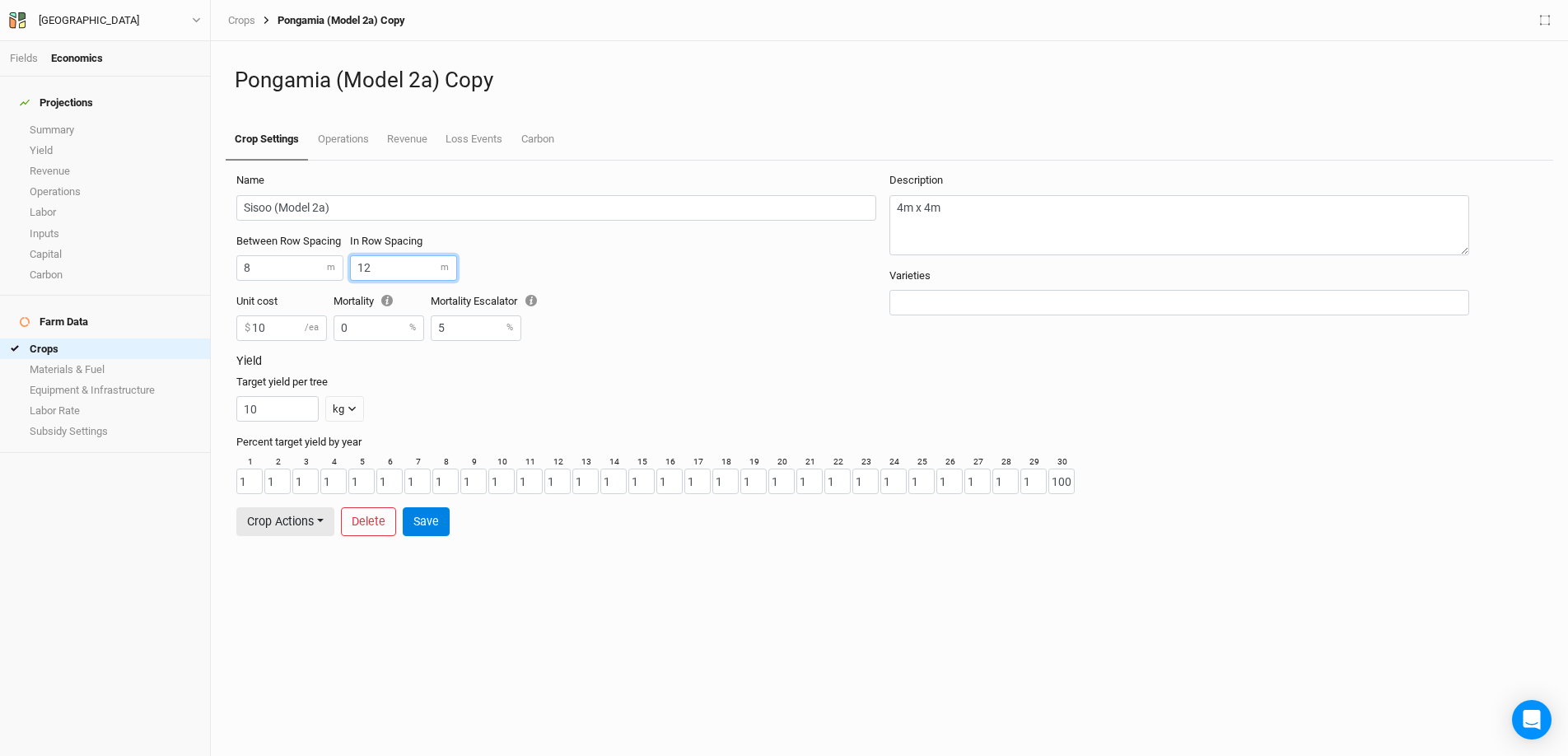
click at [343, 270] on div "Between Row Spacing 8 m In Row Spacing 12 m" at bounding box center [563, 264] width 653 height 60
type input "8"
click at [425, 526] on button "Save" at bounding box center [426, 521] width 47 height 28
click at [301, 521] on button "Crop Actions" at bounding box center [286, 521] width 98 height 28
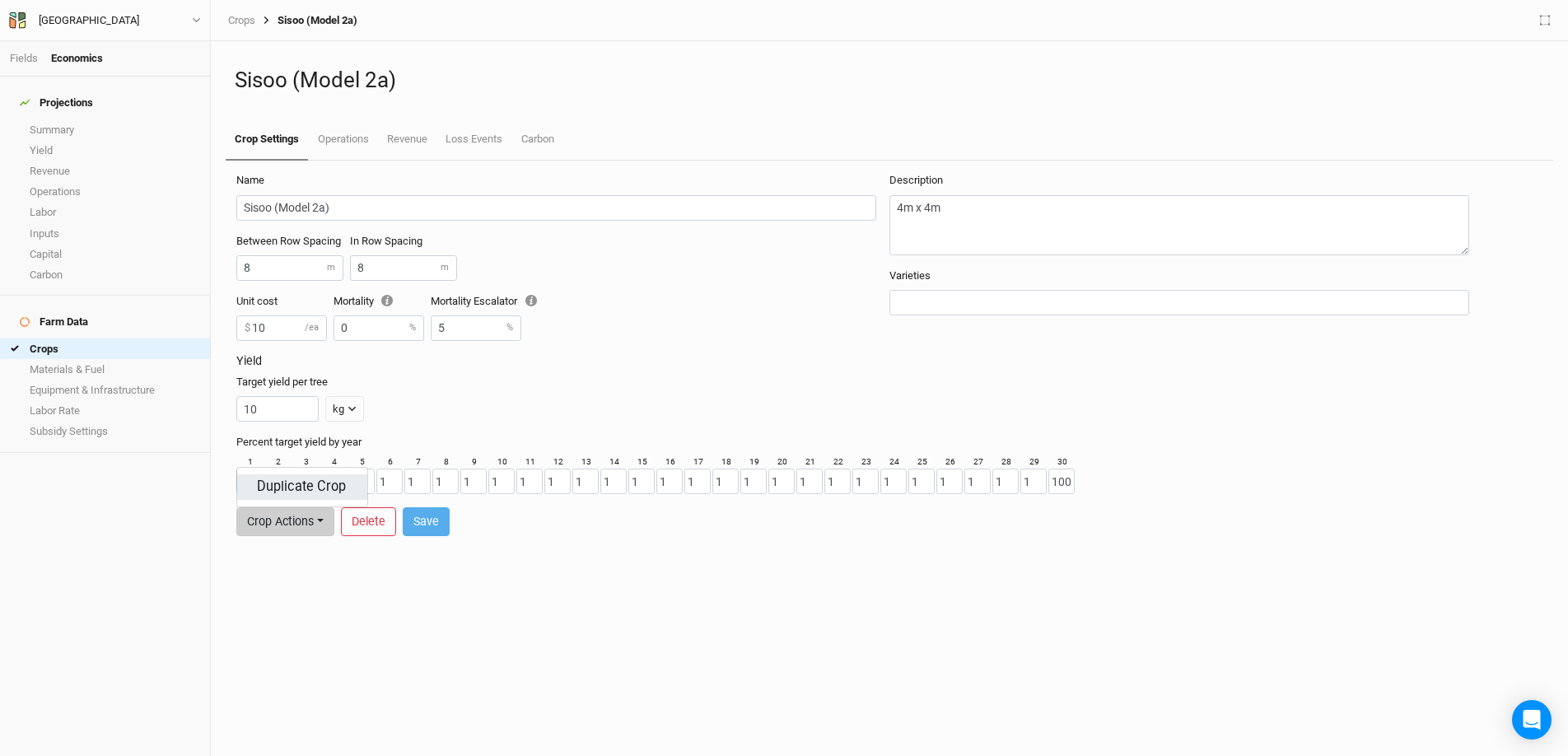
click at [305, 482] on button "Duplicate Crop" at bounding box center [302, 487] width 130 height 26
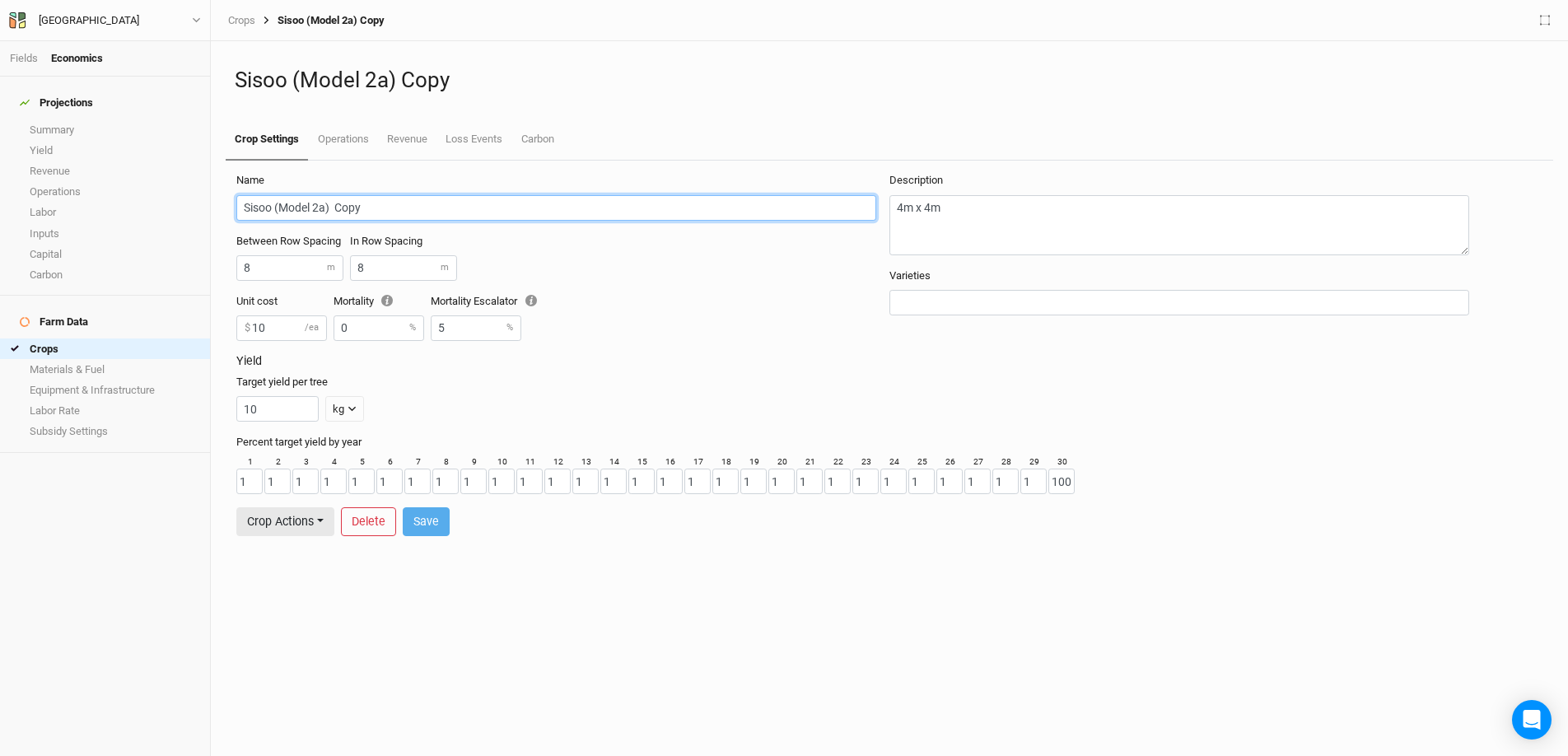
drag, startPoint x: 406, startPoint y: 208, endPoint x: 330, endPoint y: 206, distance: 76.0
click at [330, 206] on input "Sisoo (Model 2a) Copy" at bounding box center [557, 208] width 640 height 26
drag, startPoint x: 270, startPoint y: 208, endPoint x: 207, endPoint y: 203, distance: 63.2
click at [207, 203] on div "Fields Economics Projections Summary Yield Revenue Operations Labor Inputs Capi…" at bounding box center [784, 378] width 1568 height 756
type input "Teak (Model 2a)"
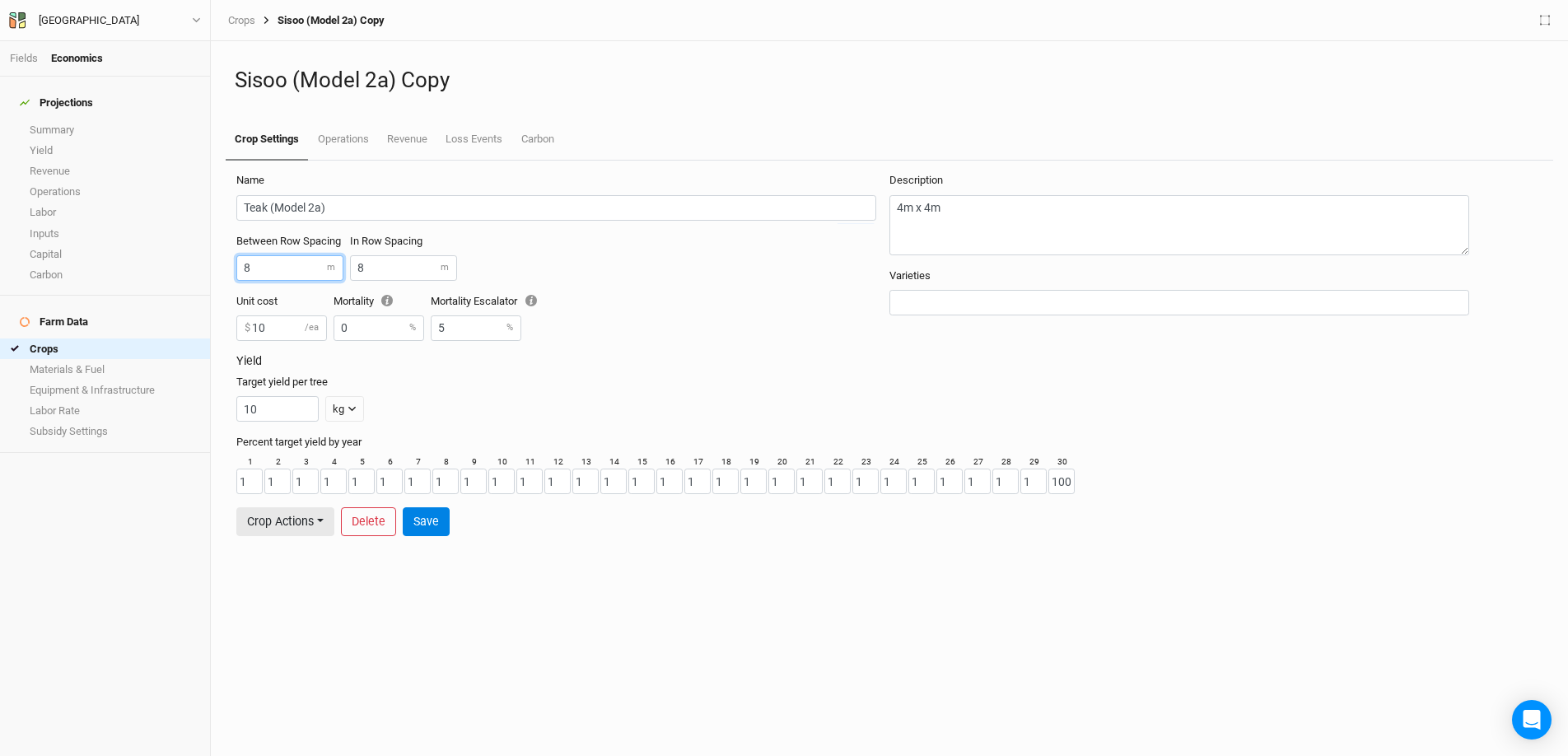
click at [298, 276] on input "8" at bounding box center [290, 268] width 107 height 26
type input "16"
click at [381, 262] on input "8" at bounding box center [404, 268] width 107 height 26
type input "12"
click at [434, 528] on button "Save" at bounding box center [426, 521] width 47 height 28
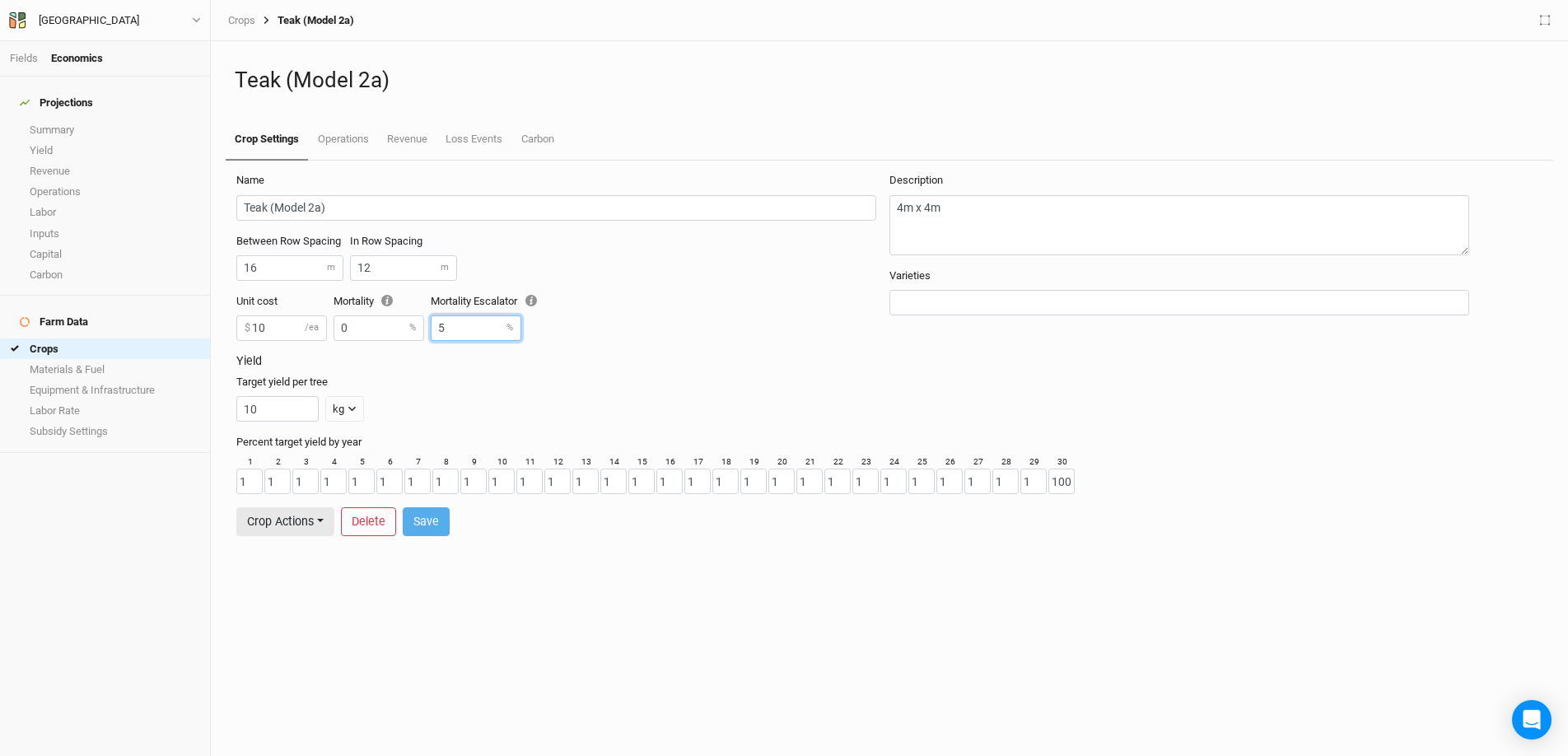
click at [478, 326] on input "5" at bounding box center [476, 329] width 90 height 26
type input "0"
click at [531, 538] on form "Name Teak (Model 2a) Between Row Spacing 16 m In Row Spacing 12 m Unit cost 10 …" at bounding box center [889, 354] width 1324 height 388
click at [428, 524] on button "Save" at bounding box center [426, 521] width 47 height 28
click at [303, 528] on button "Crop Actions" at bounding box center [286, 521] width 98 height 28
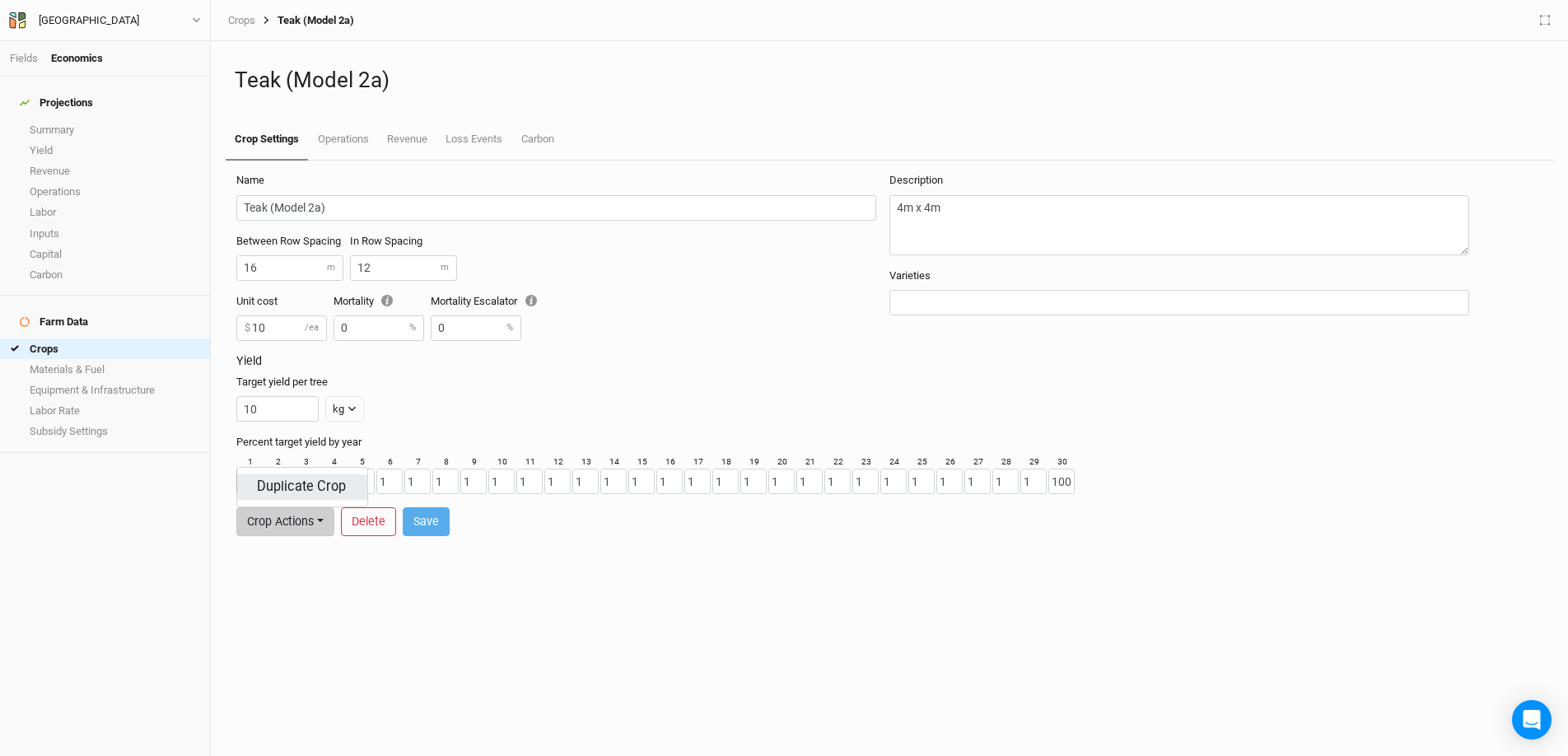
click at [317, 486] on button "Duplicate Crop" at bounding box center [302, 487] width 130 height 26
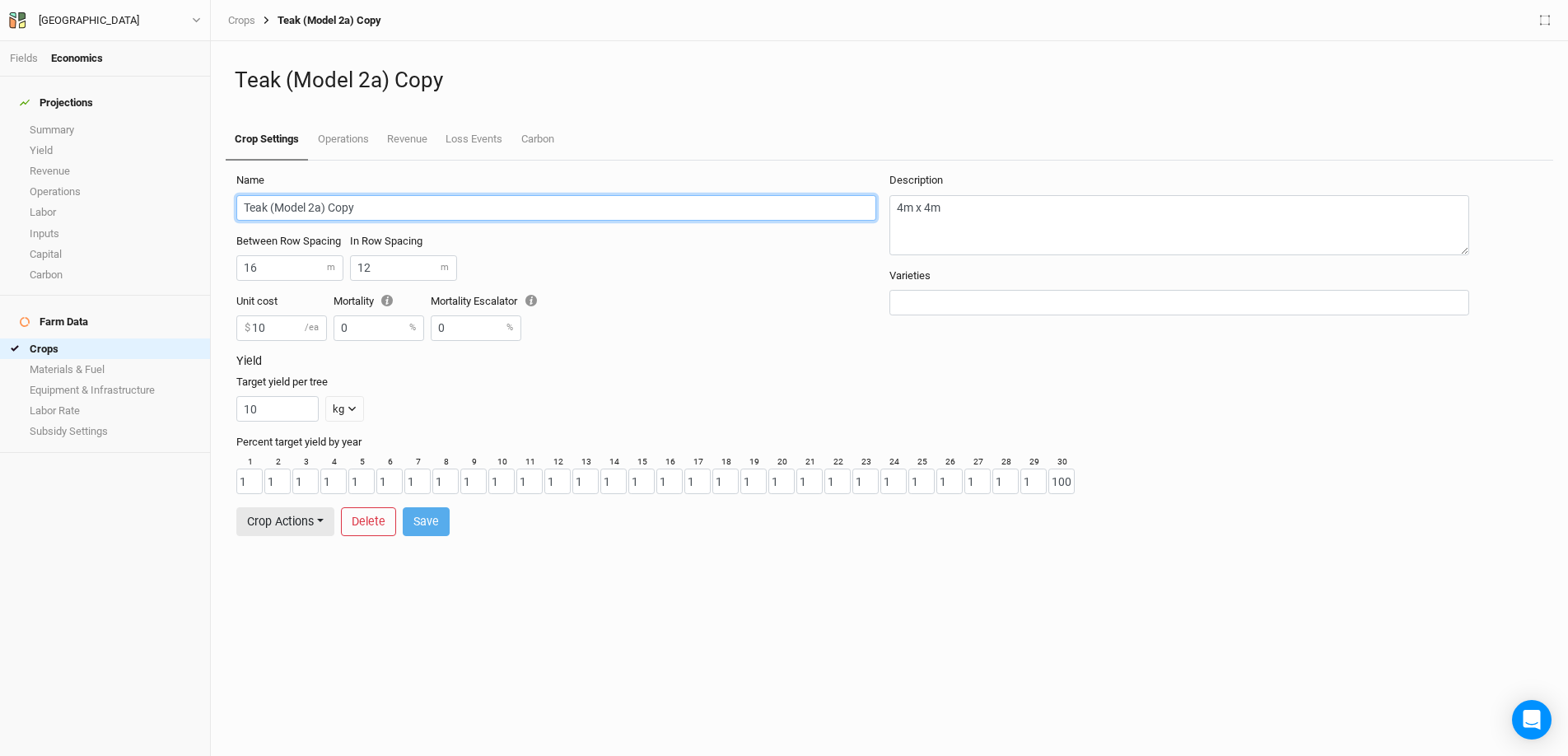
drag, startPoint x: 381, startPoint y: 211, endPoint x: 325, endPoint y: 212, distance: 56.0
click at [325, 212] on input "Teak (Model 2a) Copy" at bounding box center [557, 208] width 640 height 26
drag, startPoint x: 268, startPoint y: 206, endPoint x: 206, endPoint y: 206, distance: 62.0
click at [206, 206] on div "Fields Economics Projections Summary Yield Revenue Operations Labor Inputs Capi…" at bounding box center [784, 378] width 1568 height 756
type input "Gmelina (Model 2a)"
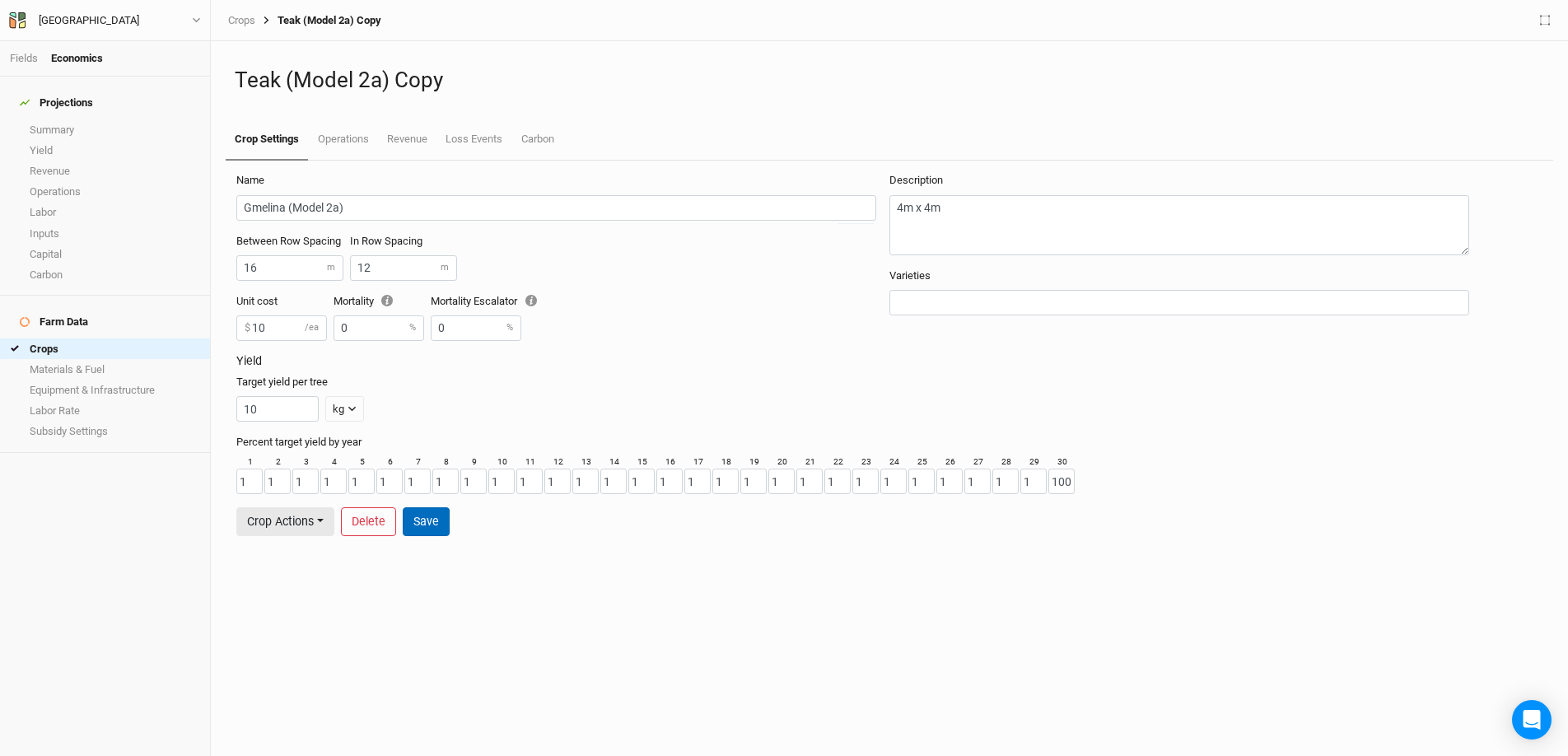
click at [435, 528] on button "Save" at bounding box center [426, 521] width 47 height 28
click at [301, 529] on button "Crop Actions" at bounding box center [286, 521] width 98 height 28
click at [313, 493] on button "Duplicate Crop" at bounding box center [302, 487] width 130 height 26
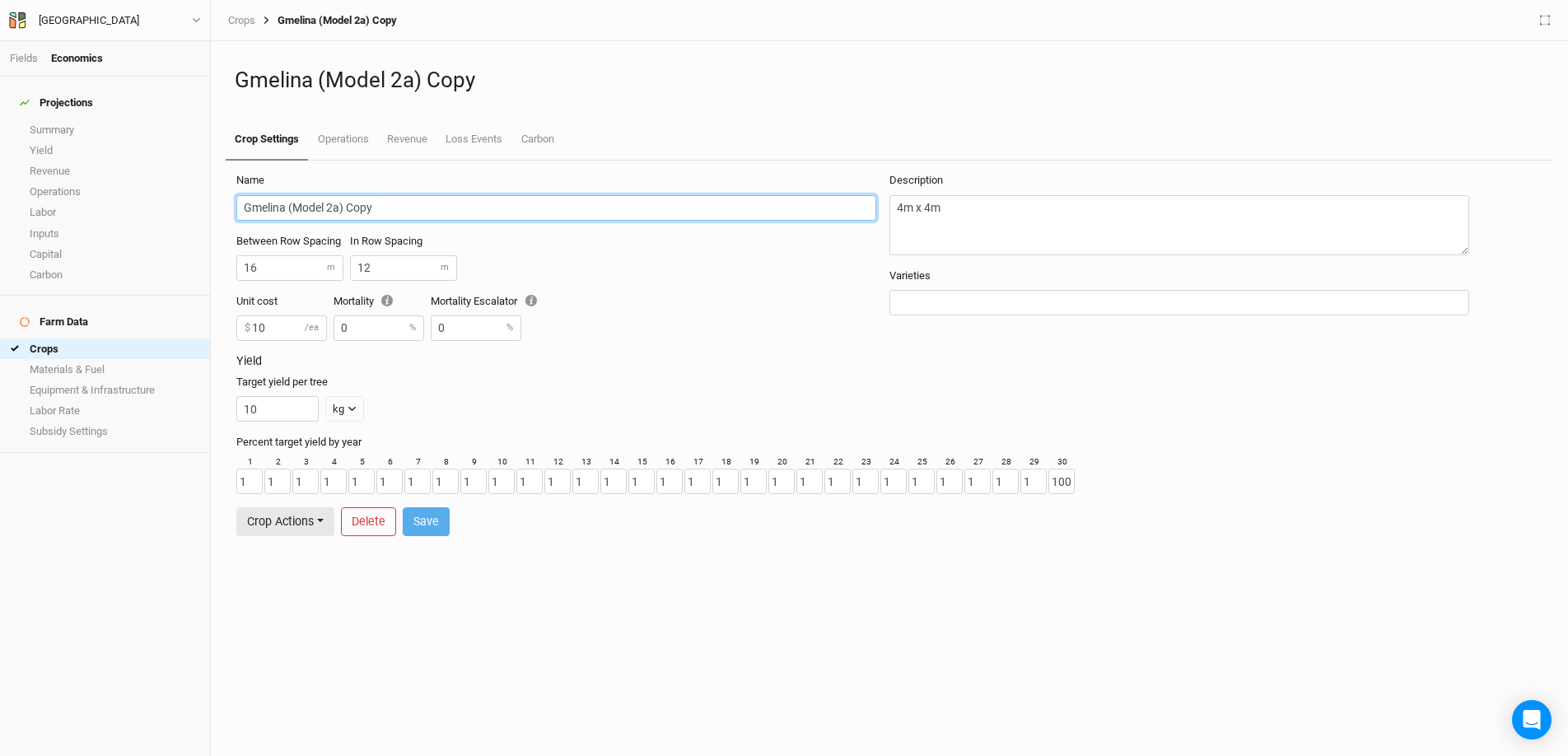
drag, startPoint x: 373, startPoint y: 210, endPoint x: 348, endPoint y: 208, distance: 25.1
click at [348, 208] on input "Gmelina (Model 2a) Copy" at bounding box center [557, 208] width 640 height 26
drag, startPoint x: 284, startPoint y: 209, endPoint x: 234, endPoint y: 202, distance: 50.5
click at [234, 202] on form "Name Gmelina (Model 2a) Between Row Spacing 16 m In Row Spacing 12 m Unit cost …" at bounding box center [889, 354] width 1324 height 388
type input "Coconut (Model 2a)"
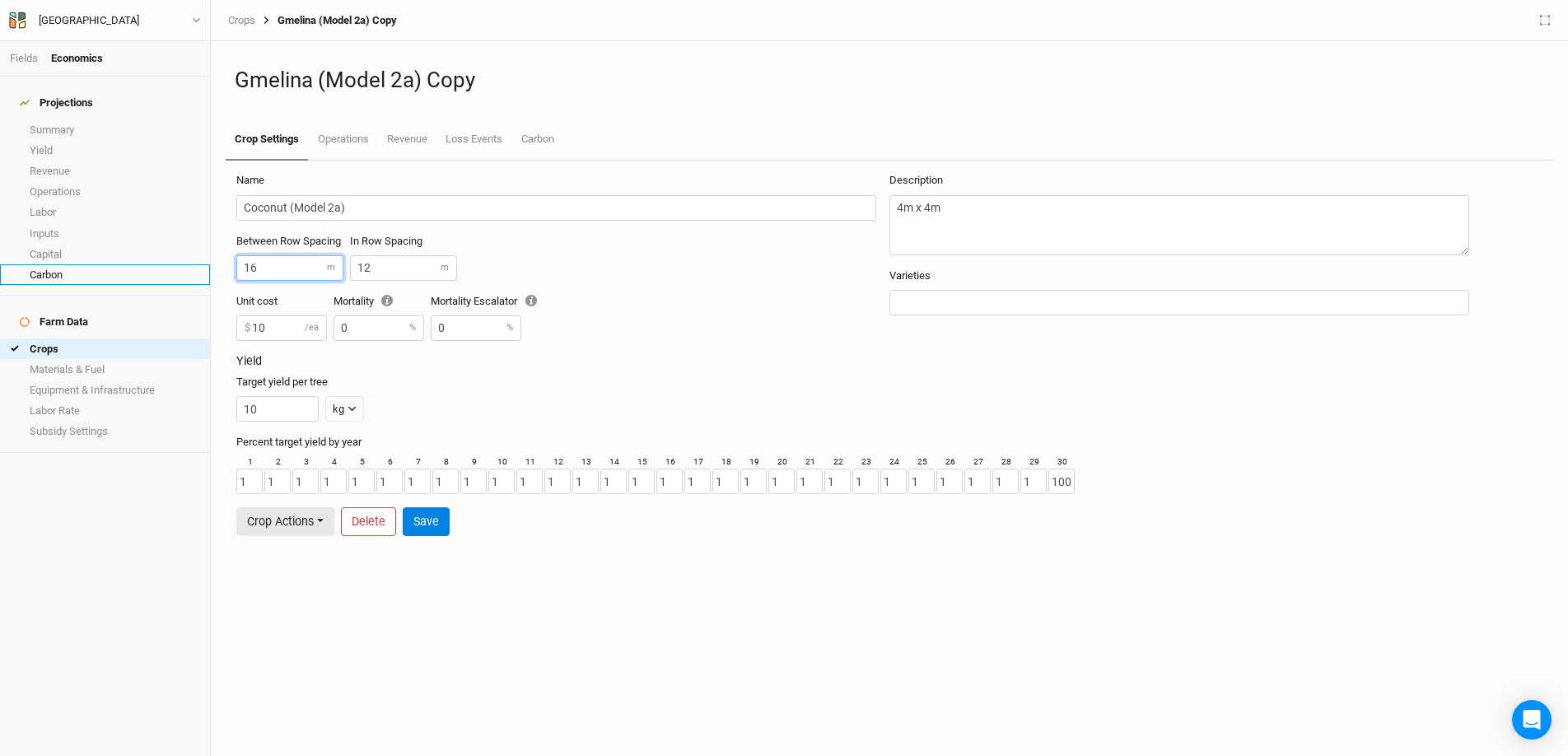
drag, startPoint x: 281, startPoint y: 262, endPoint x: 177, endPoint y: 260, distance: 104.0
click at [177, 260] on div "Fields Economics Projections Summary Yield Revenue Operations Labor Inputs Capi…" at bounding box center [784, 378] width 1568 height 756
type input "8"
click at [438, 531] on button "Save" at bounding box center [426, 521] width 47 height 28
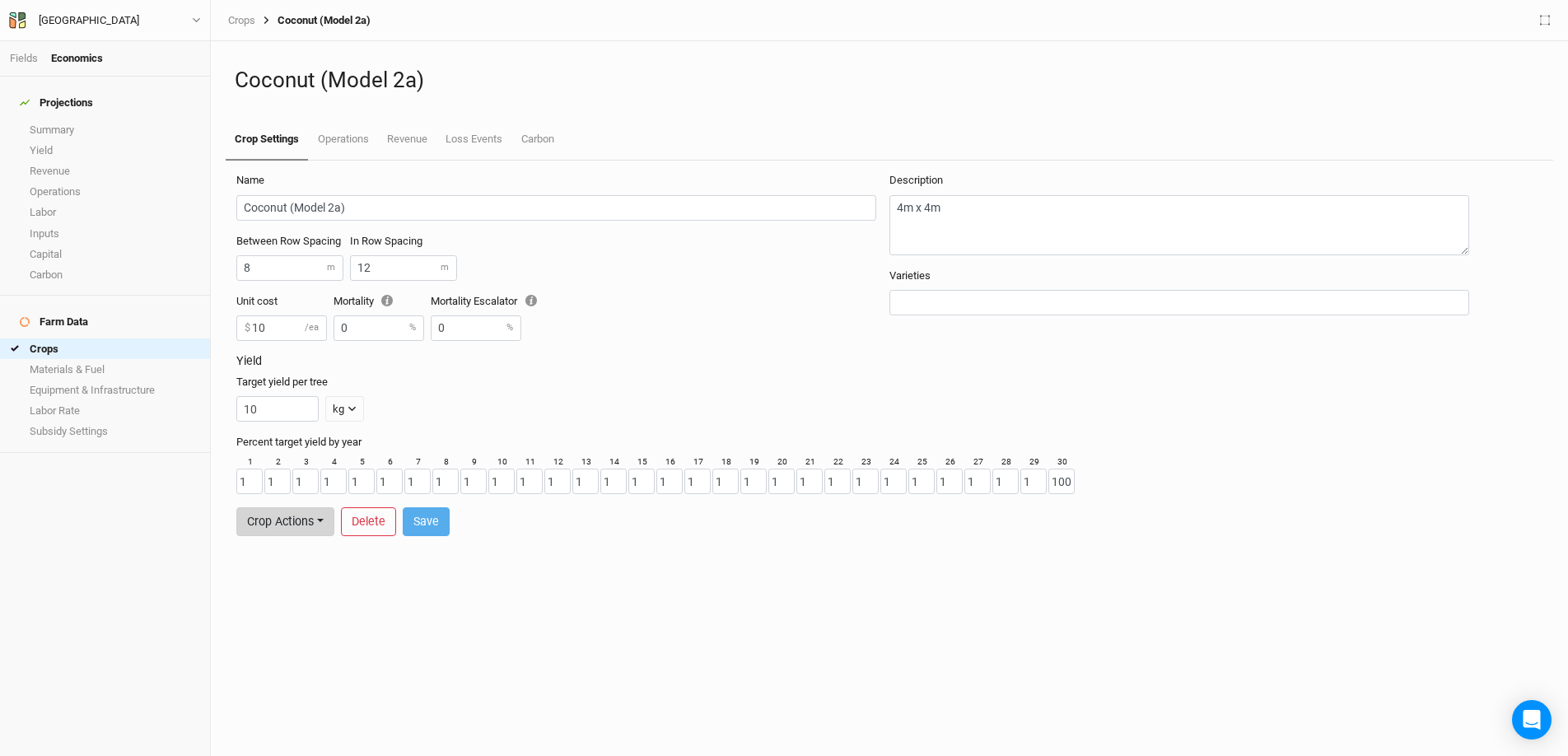
click at [320, 529] on button "Crop Actions" at bounding box center [286, 521] width 98 height 28
click at [330, 482] on button "Duplicate Crop" at bounding box center [302, 487] width 130 height 26
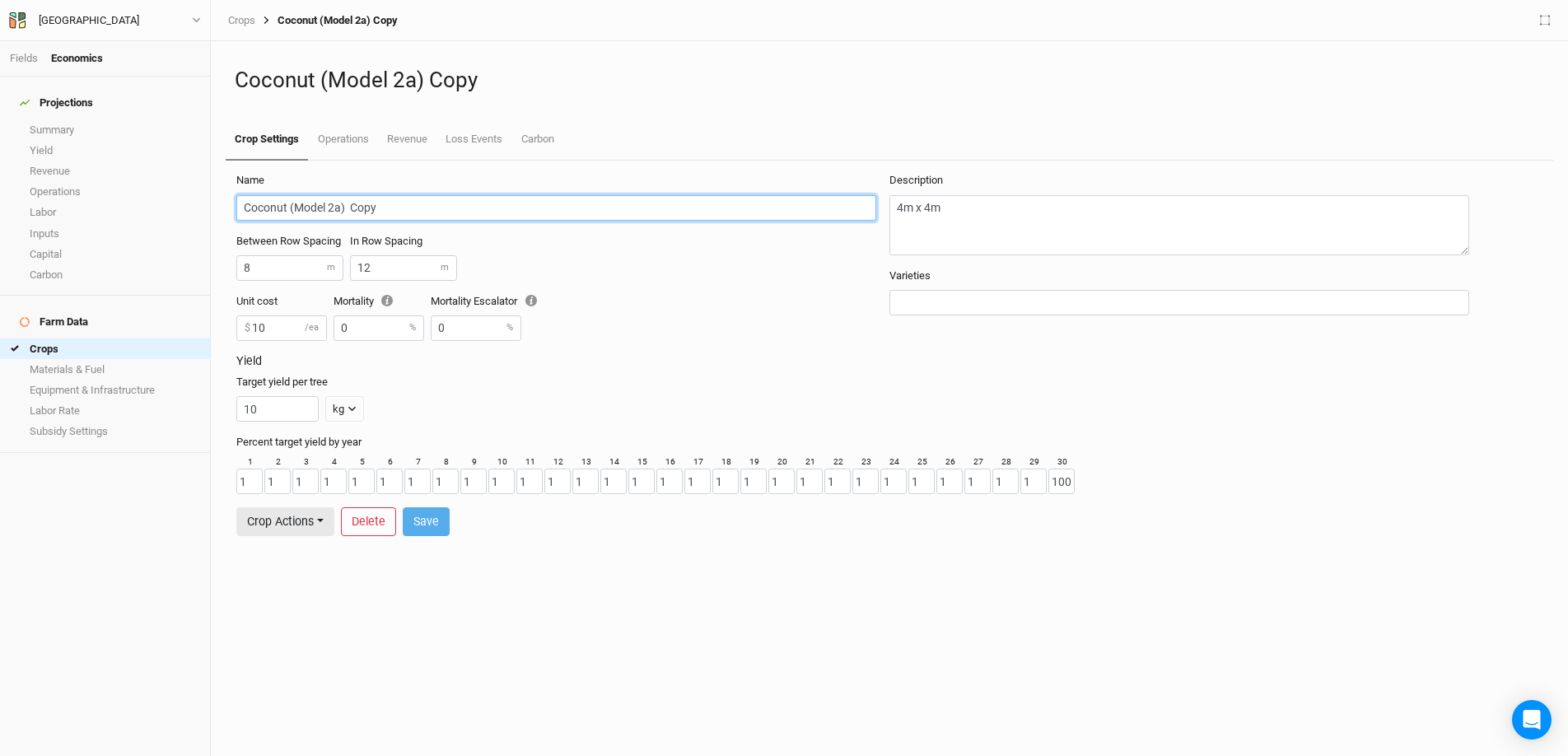
drag, startPoint x: 397, startPoint y: 203, endPoint x: 349, endPoint y: 208, distance: 48.3
click at [349, 208] on input "Coconut (Model 2a) Copy" at bounding box center [557, 208] width 640 height 26
drag, startPoint x: 287, startPoint y: 210, endPoint x: 125, endPoint y: 211, distance: 162.0
click at [125, 211] on div "Fields Economics Projections Summary Yield Revenue Operations Labor Inputs Capi…" at bounding box center [784, 378] width 1568 height 756
type input "Guava (Model 2a)"
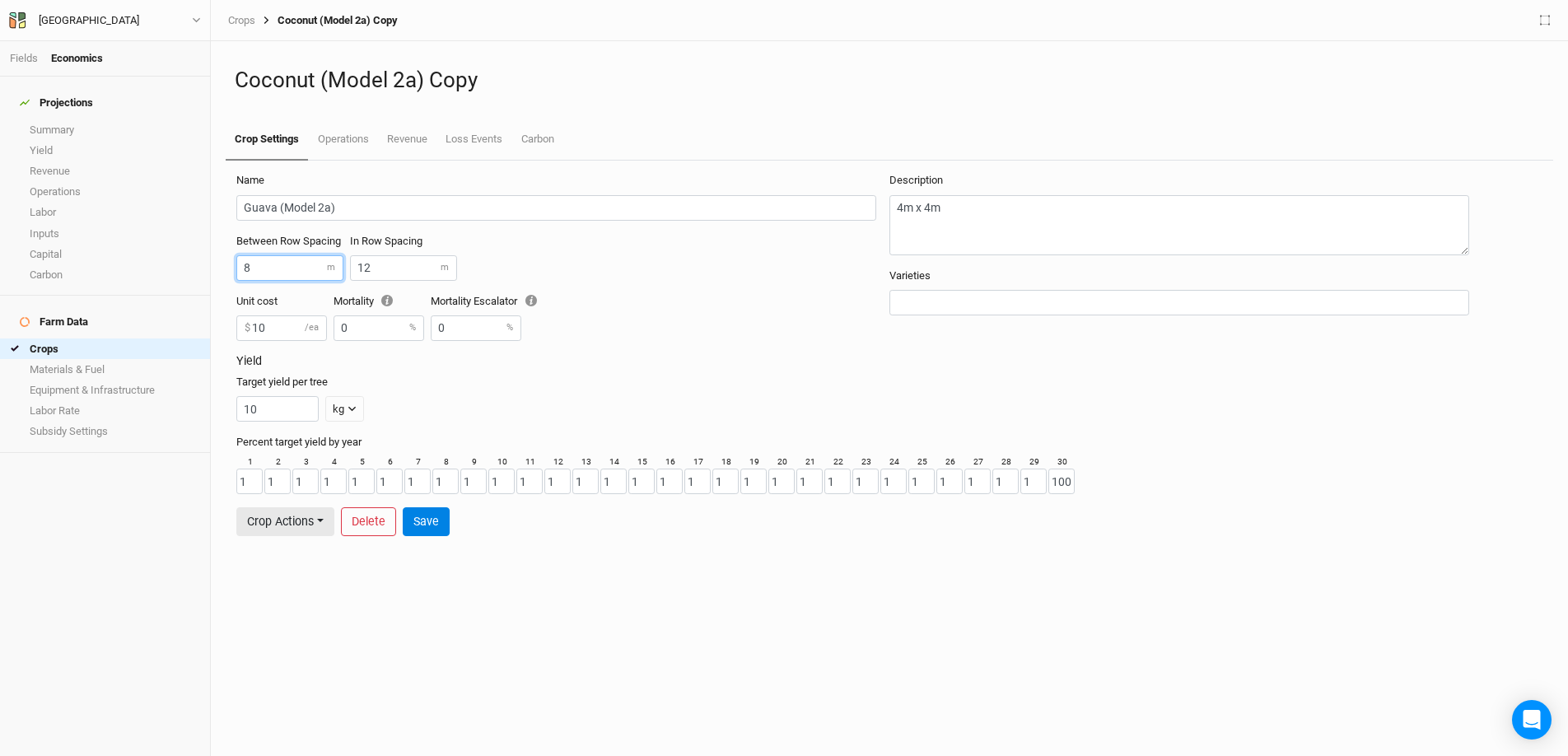
click at [253, 269] on input "8" at bounding box center [290, 268] width 107 height 26
type input "16"
click at [415, 522] on button "Save" at bounding box center [426, 521] width 47 height 28
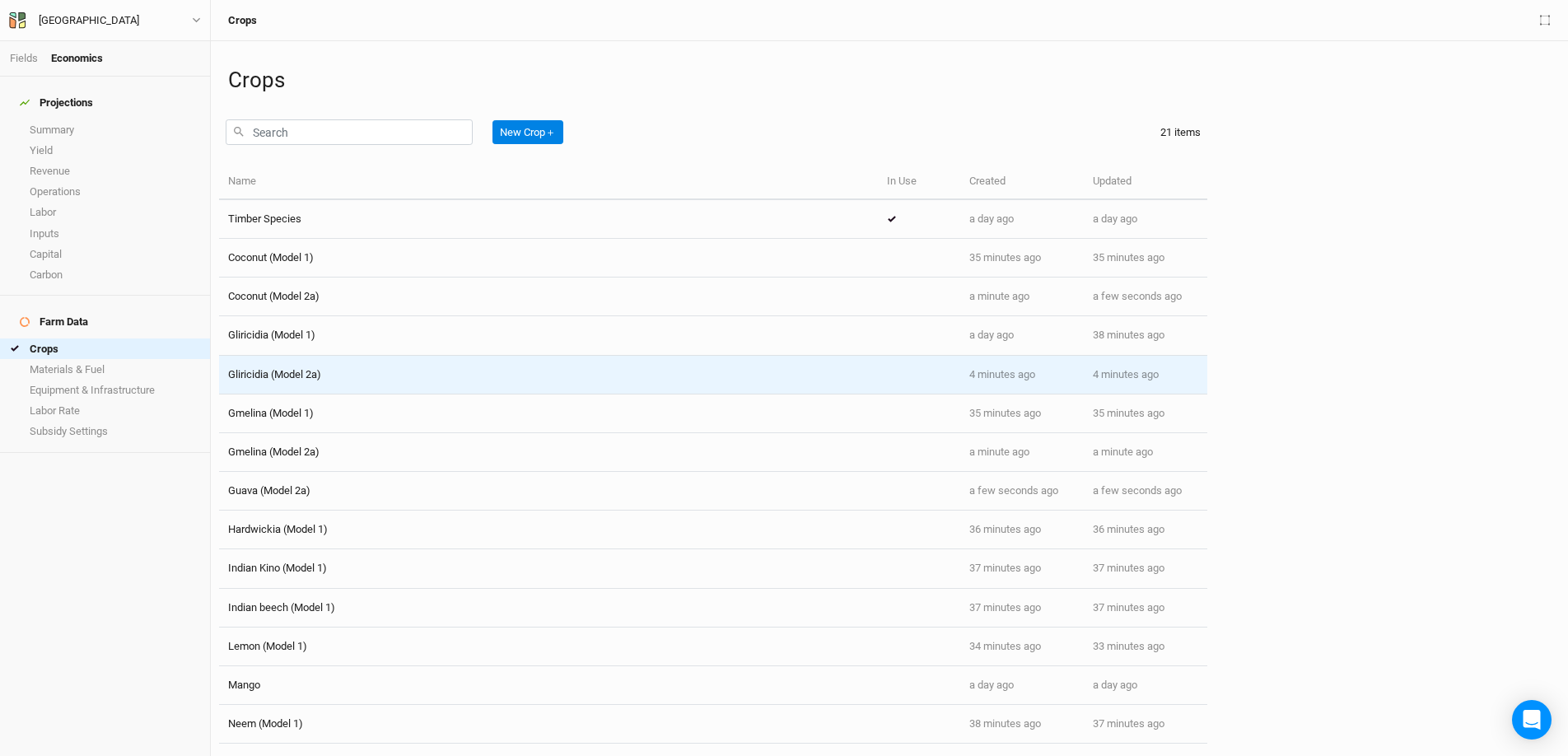
click at [324, 382] on td "Gliricidia (Model 2a)" at bounding box center [549, 374] width 659 height 39
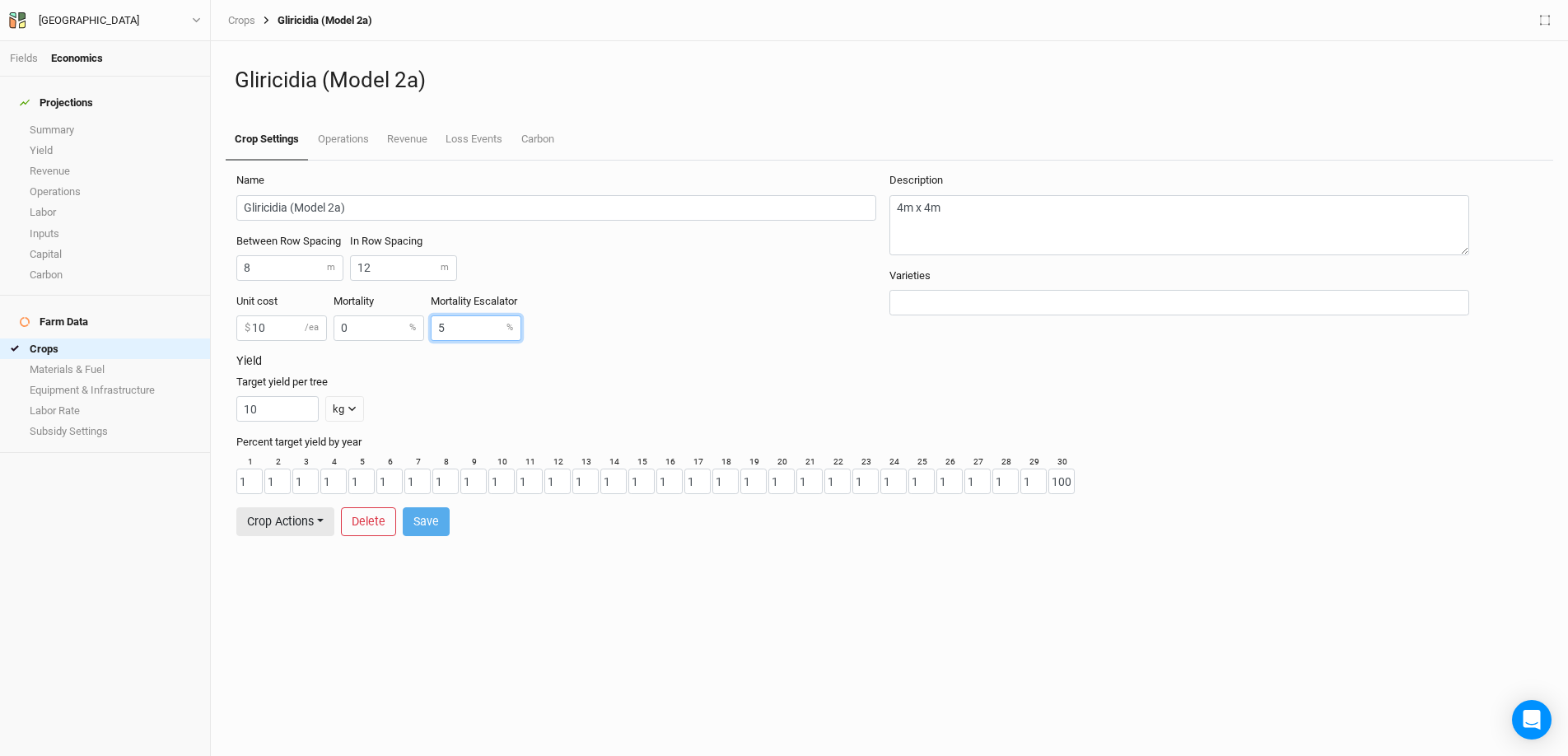
click at [466, 329] on input "5" at bounding box center [476, 329] width 90 height 26
type input "0"
click at [430, 519] on button "Save" at bounding box center [426, 521] width 47 height 28
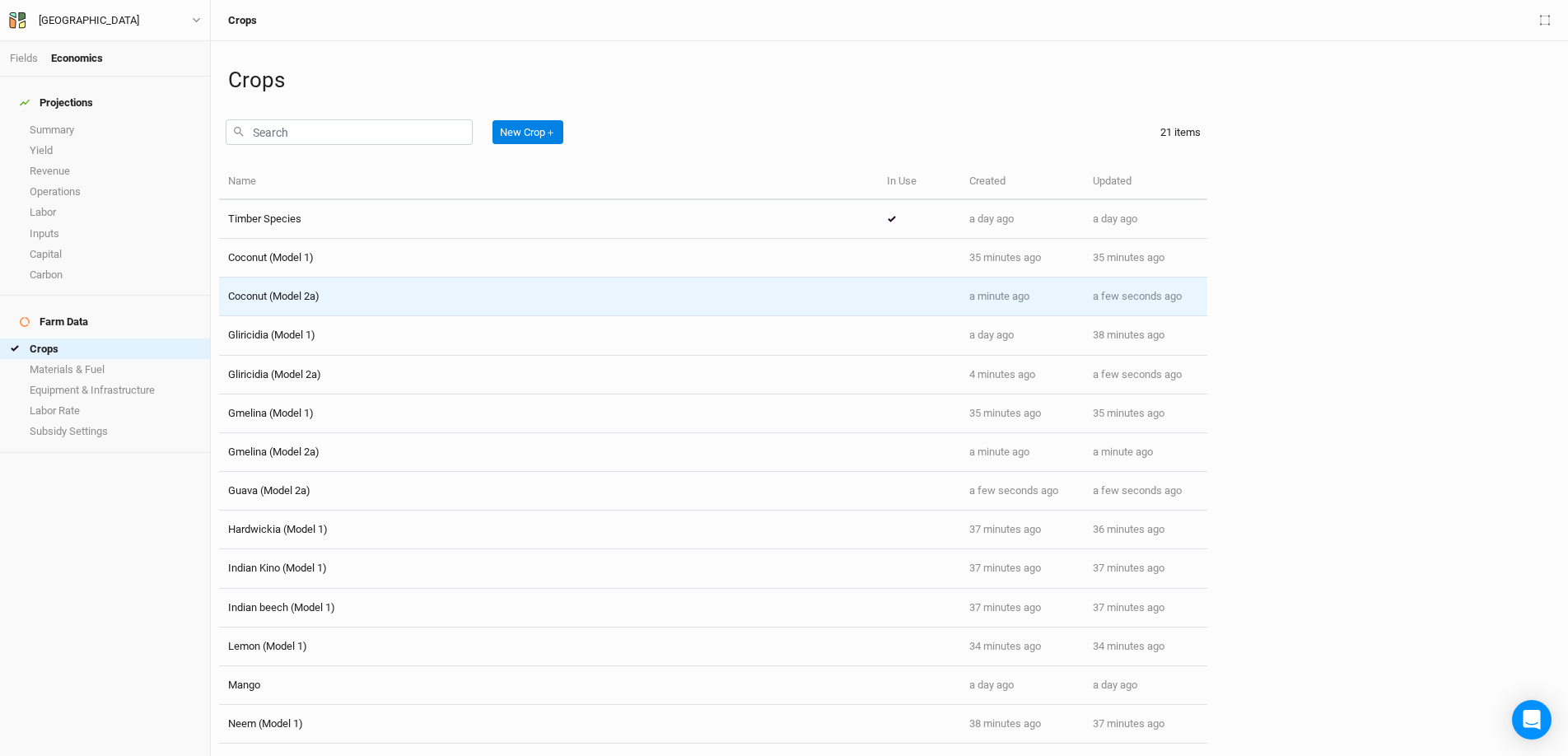
click at [378, 310] on td "Coconut (Model 2a)" at bounding box center [549, 297] width 659 height 39
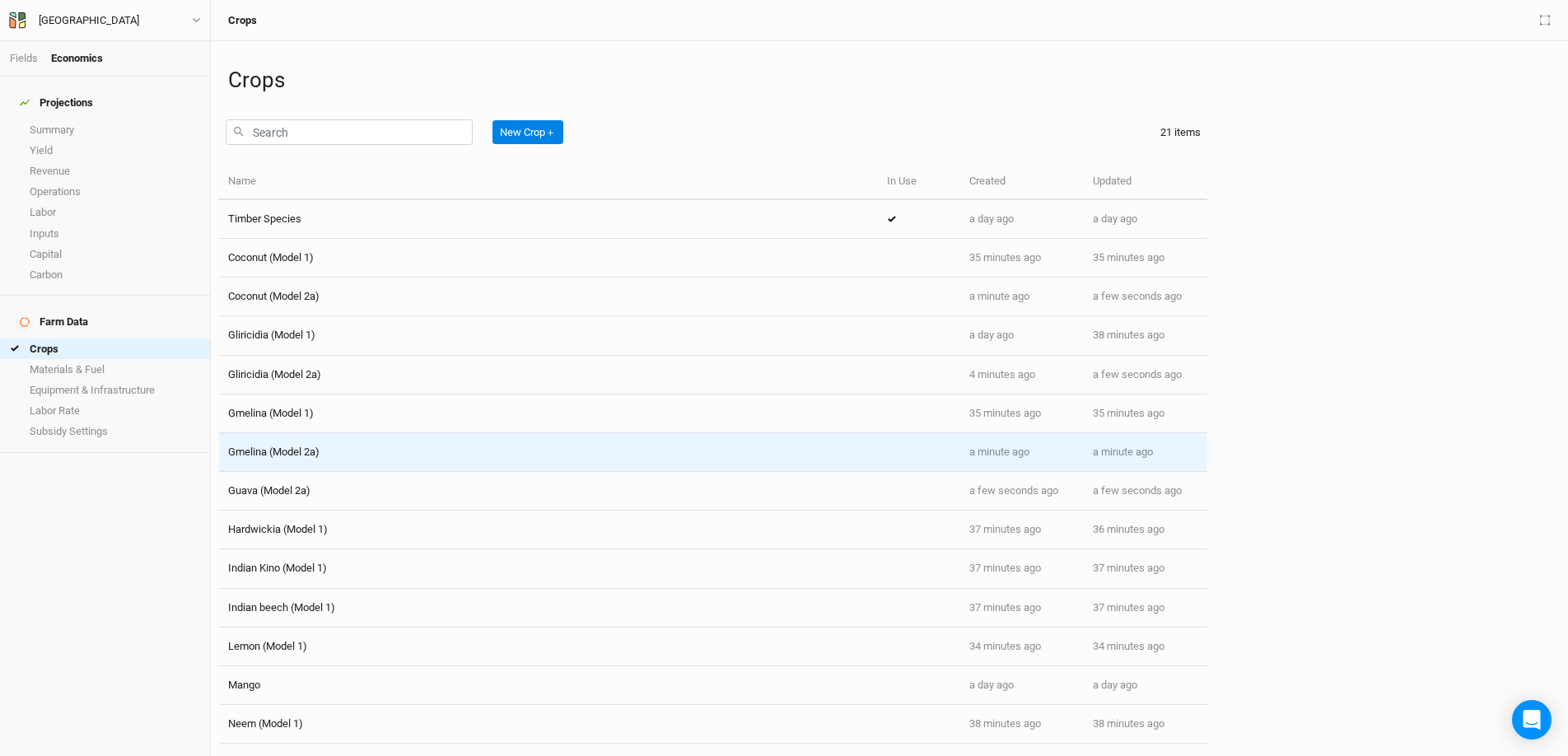
click at [333, 465] on td "Gmelina (Model 2a)" at bounding box center [549, 452] width 659 height 39
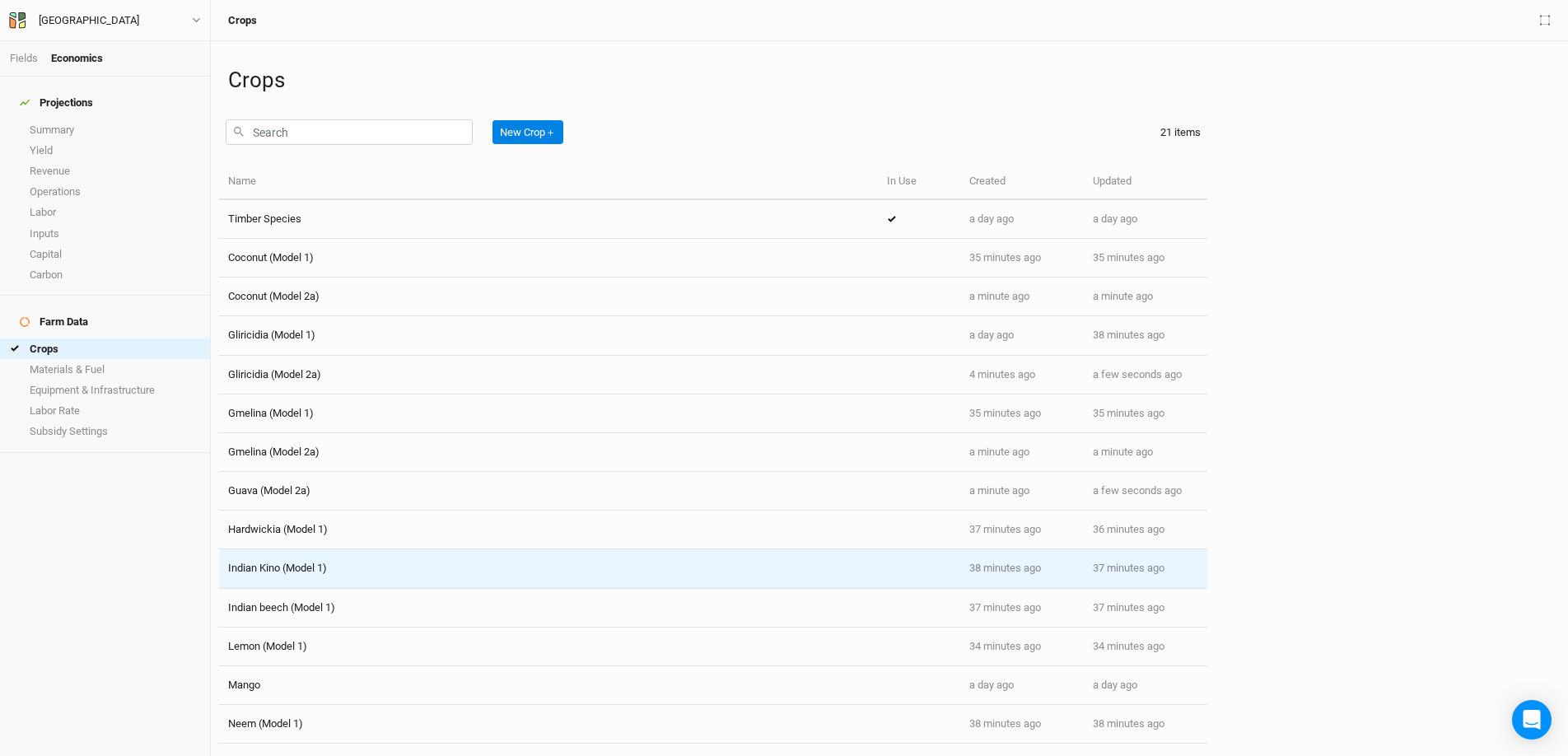
click at [341, 566] on div "Indian Kino (Model 1)" at bounding box center [548, 568] width 641 height 15
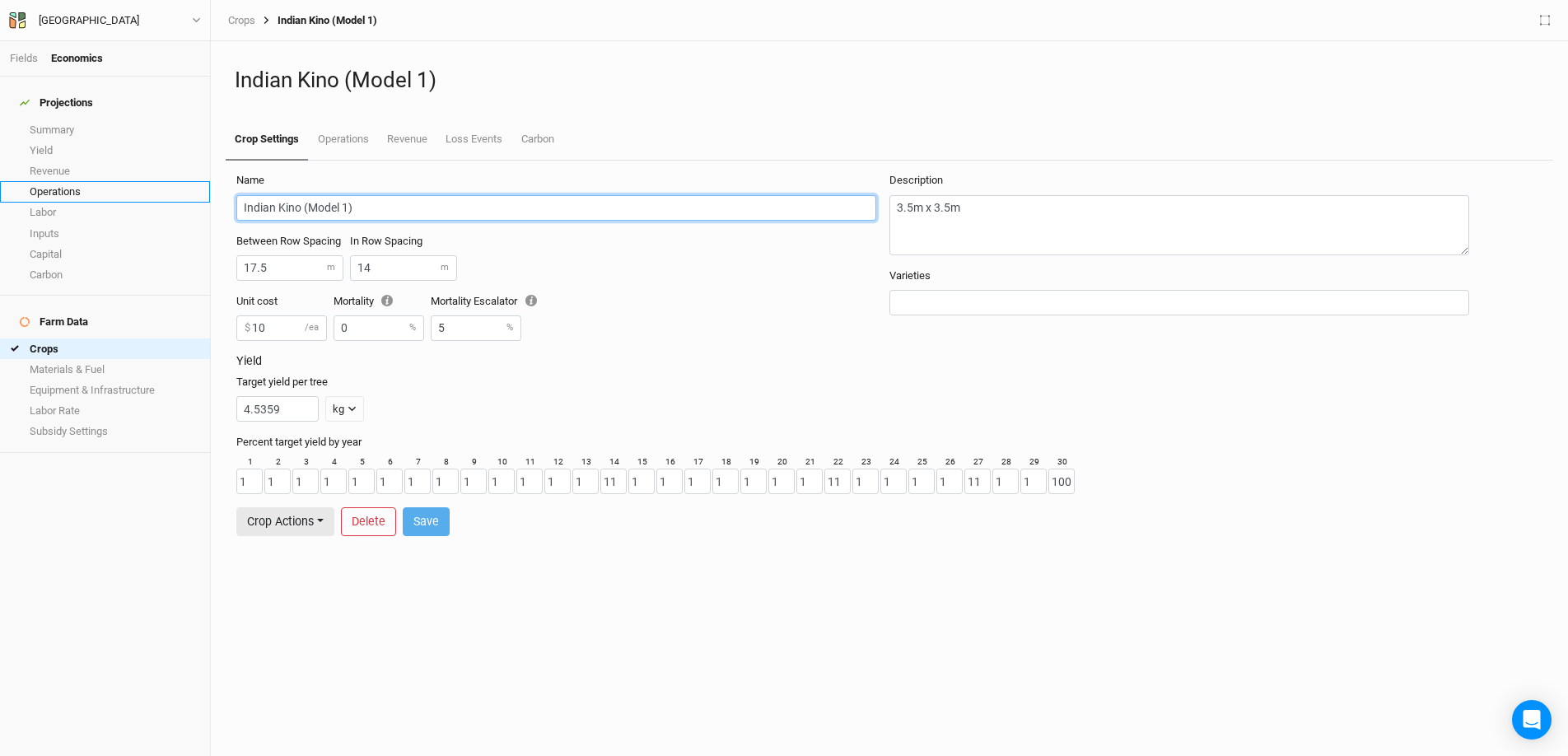
drag, startPoint x: 299, startPoint y: 206, endPoint x: 186, endPoint y: 186, distance: 114.8
click at [186, 186] on div "Fields Economics Projections Summary Yield Revenue Operations Labor Inputs Capi…" at bounding box center [784, 378] width 1568 height 756
type input "Pterocarpus (Model 1)"
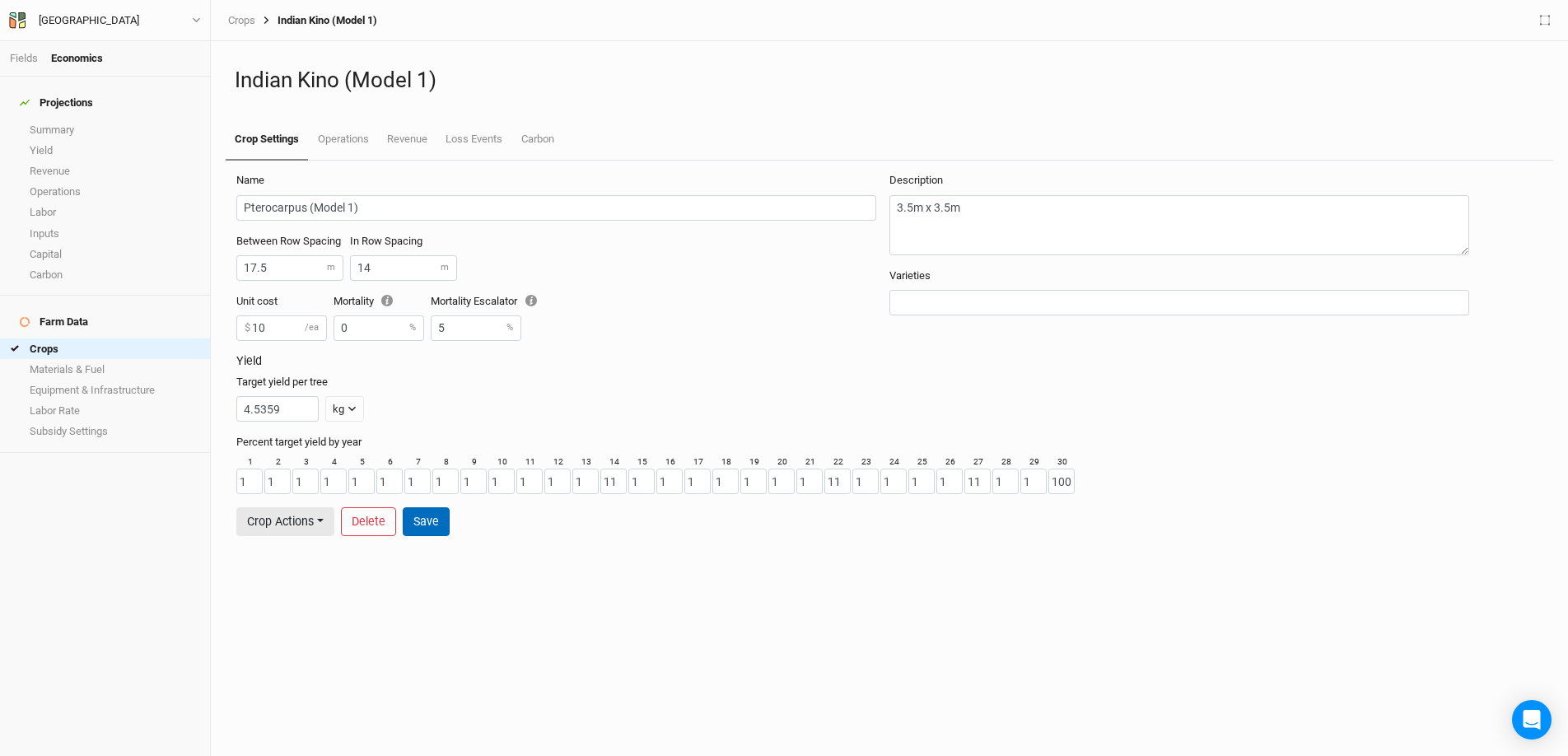
click at [427, 526] on button "Save" at bounding box center [426, 521] width 47 height 28
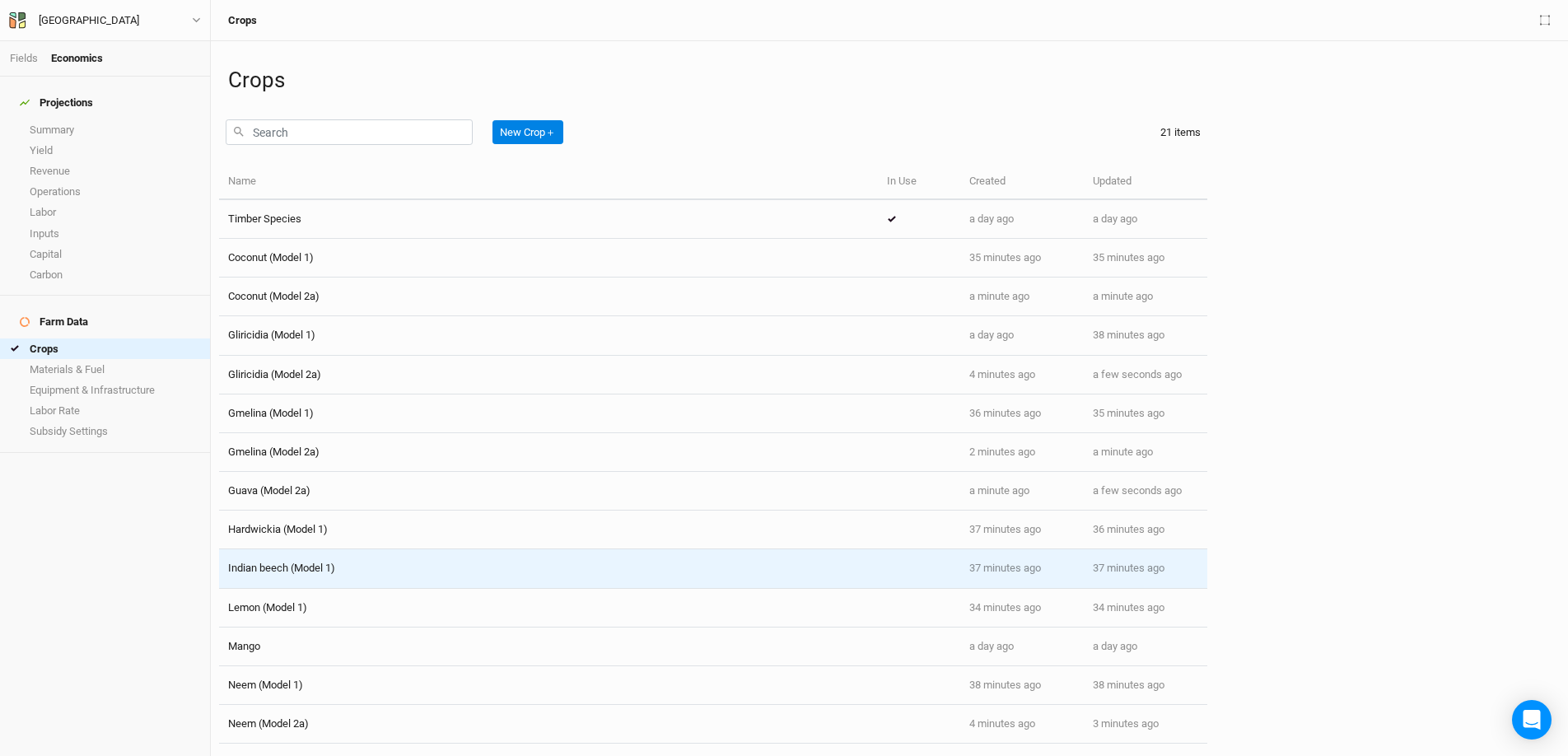
click at [369, 580] on td "Indian beech (Model 1)" at bounding box center [549, 568] width 659 height 39
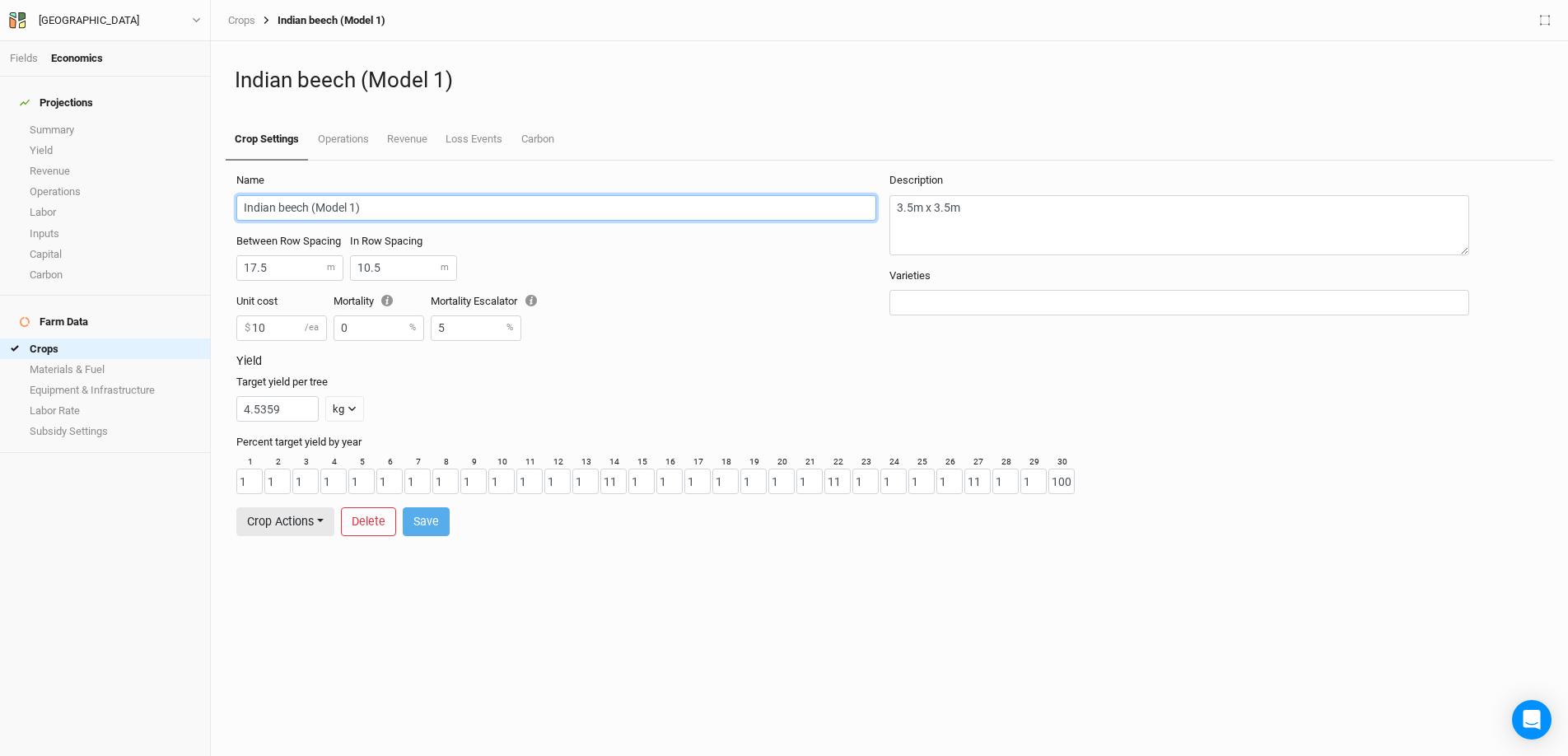
drag, startPoint x: 309, startPoint y: 208, endPoint x: 211, endPoint y: 203, distance: 98.1
click at [211, 203] on div "Indian beech (Model 1) Crop Settings Operations Revenue Loss Events Carbon Name…" at bounding box center [889, 398] width 1357 height 715
type input "Pongamia (Model 1)"
click at [429, 522] on button "Save" at bounding box center [426, 521] width 47 height 28
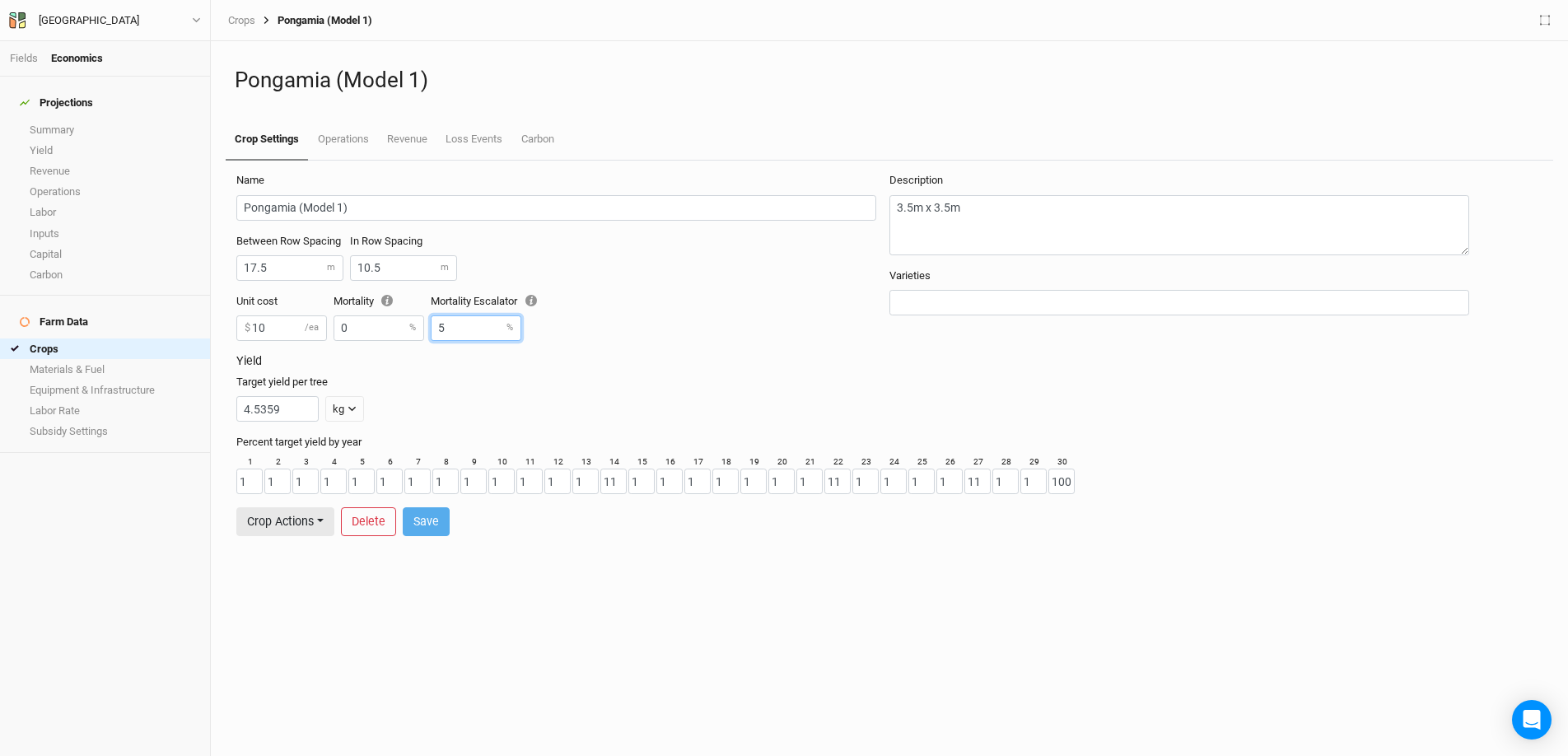
drag, startPoint x: 449, startPoint y: 325, endPoint x: 423, endPoint y: 325, distance: 26.0
click at [423, 325] on div "Unit cost 10 $ /ea Mortality 0 % Mortality Escalator 5 %" at bounding box center [563, 324] width 653 height 60
type input "0"
click at [443, 522] on button "Save" at bounding box center [426, 521] width 47 height 28
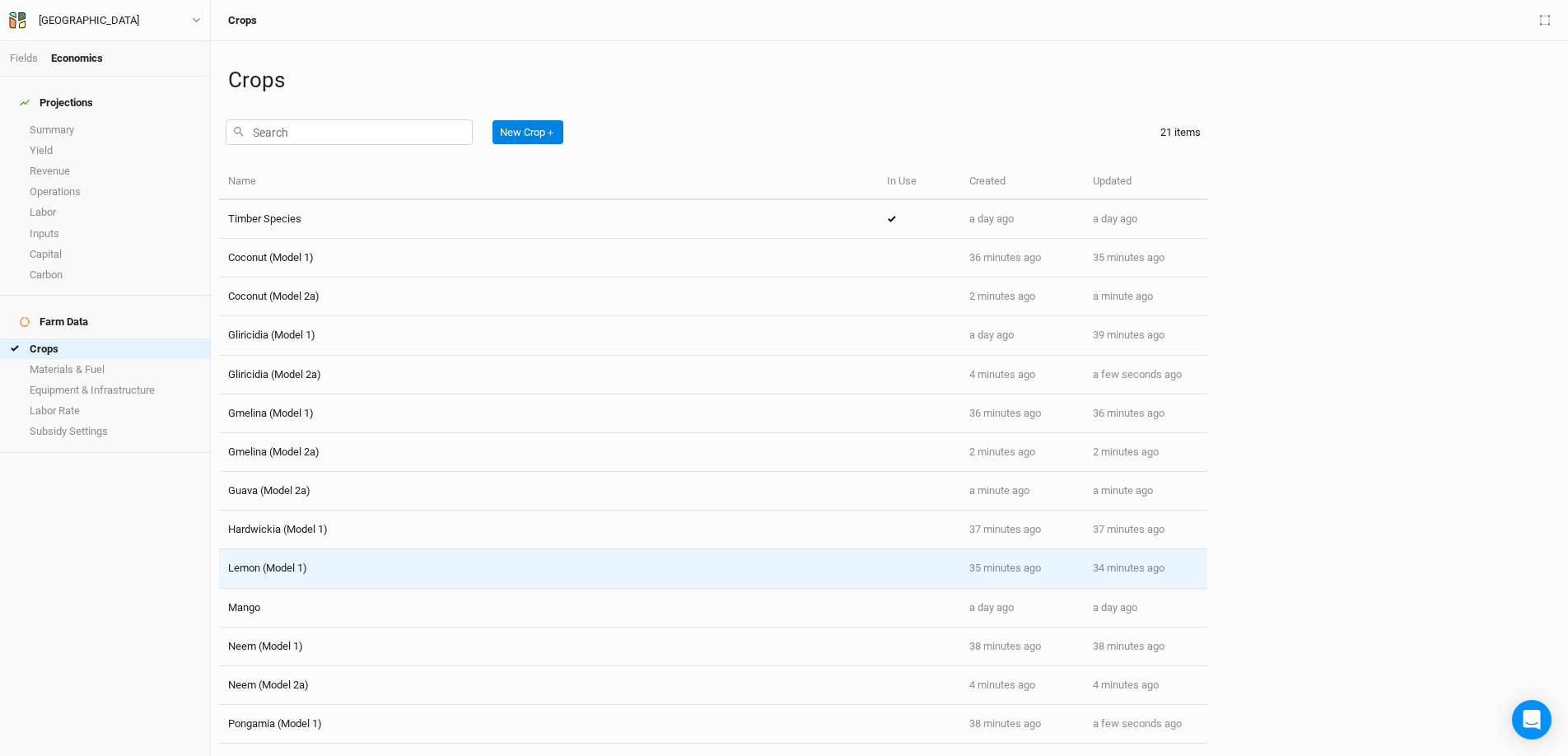
click at [293, 570] on span "Lemon (Model 1)" at bounding box center [268, 568] width 79 height 12
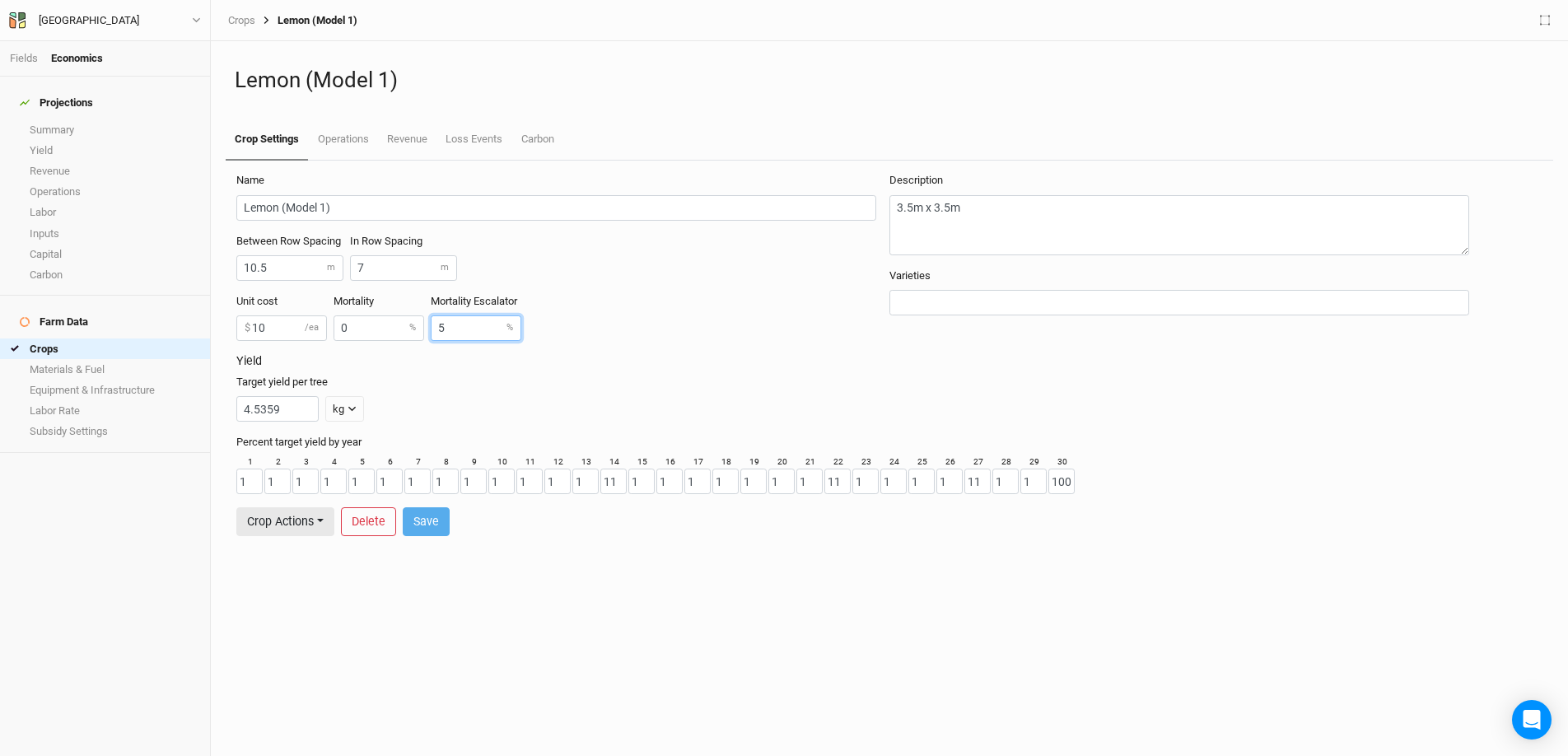
click at [474, 326] on input "5" at bounding box center [476, 329] width 90 height 26
type input "0"
click at [433, 532] on button "Save" at bounding box center [426, 521] width 47 height 28
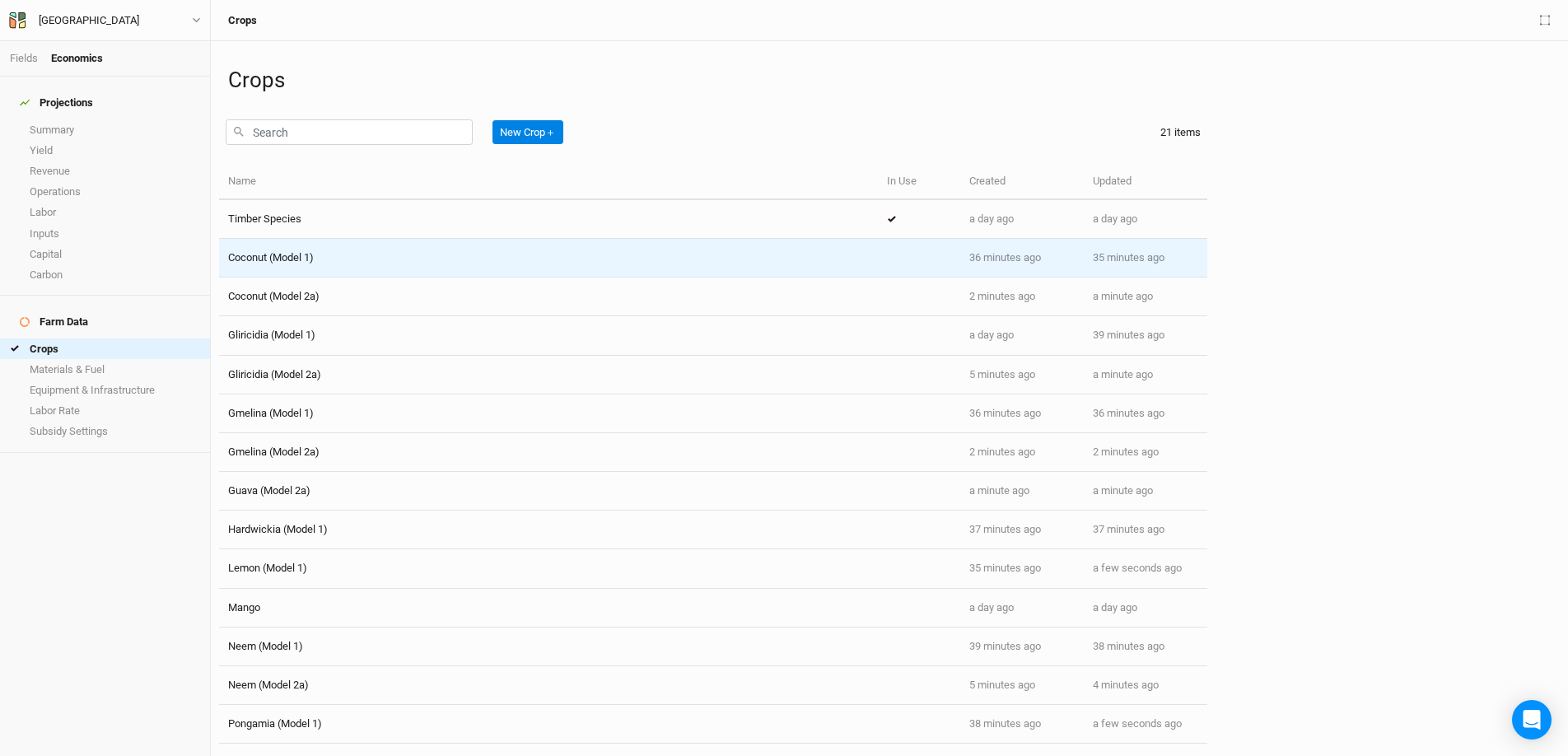
click at [295, 255] on span "Coconut (Model 1)" at bounding box center [271, 257] width 86 height 12
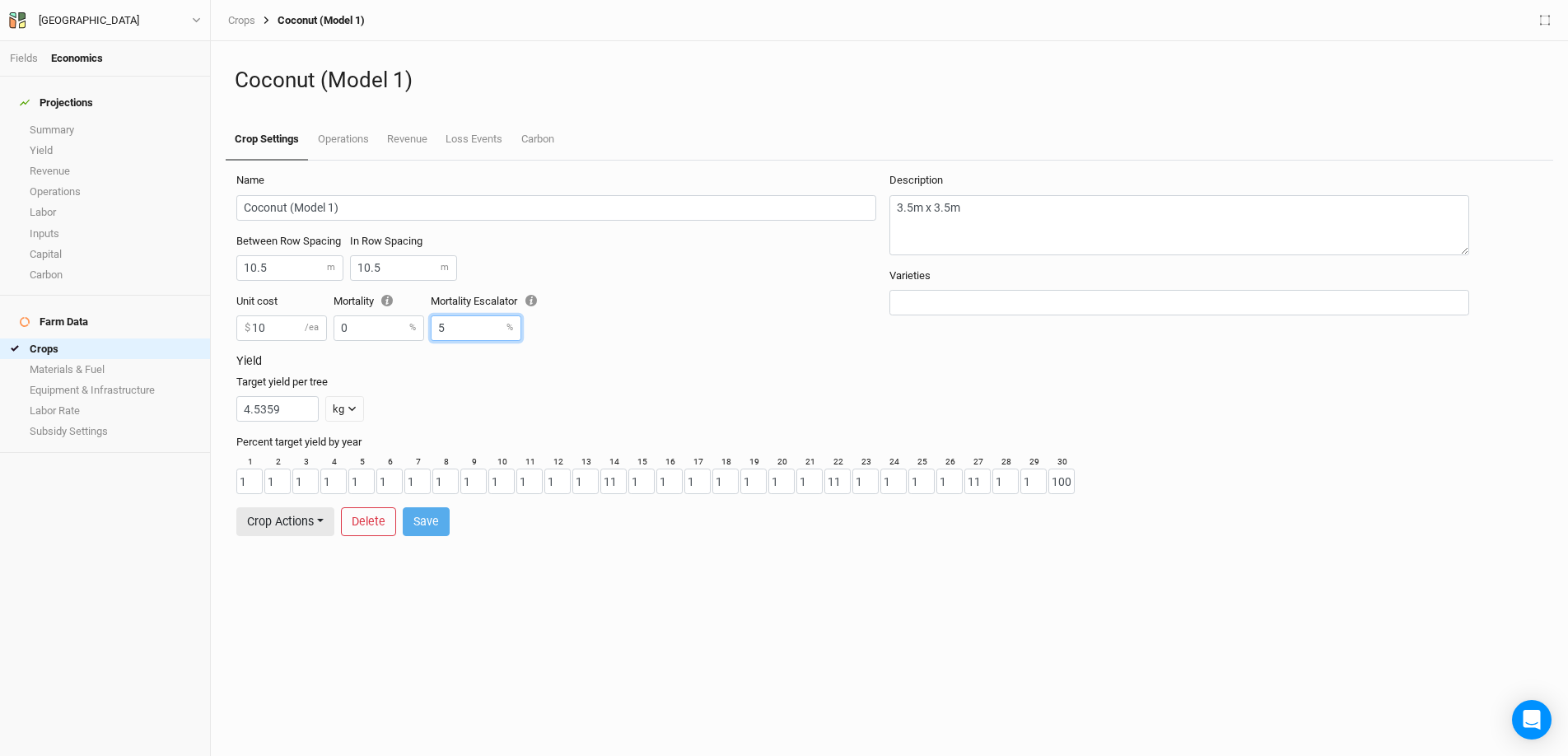
click at [460, 333] on input "5" at bounding box center [476, 329] width 90 height 26
type input "0"
click at [451, 513] on form "Name Coconut (Model 1) Between Row Spacing 10.5 m In Row Spacing 10.5 m Unit co…" at bounding box center [889, 354] width 1324 height 388
click at [435, 522] on button "Save" at bounding box center [426, 521] width 47 height 28
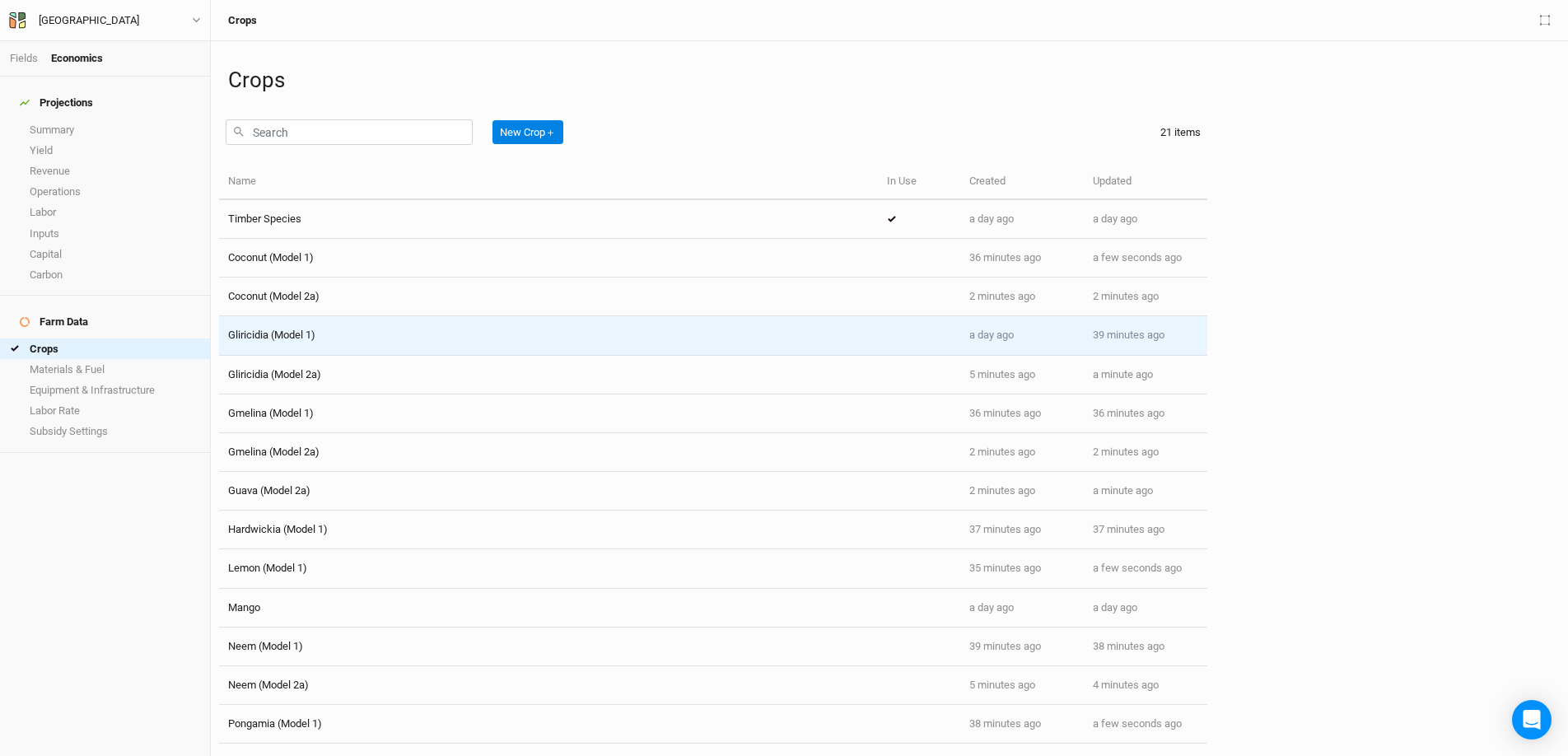
click at [309, 329] on span "Gliricidia (Model 1)" at bounding box center [271, 335] width 87 height 12
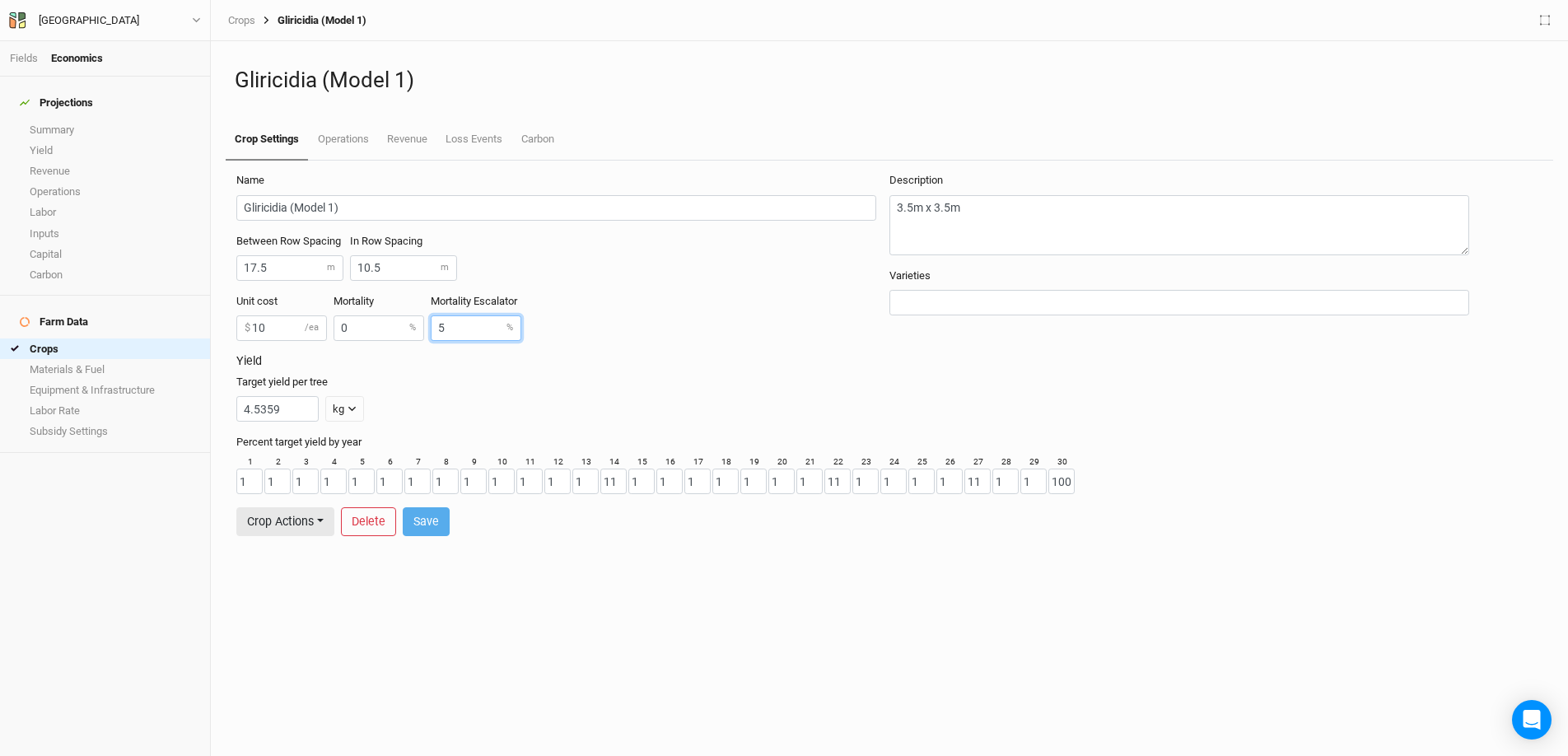
click at [465, 335] on input "5" at bounding box center [476, 329] width 90 height 26
type input "0"
click at [416, 526] on button "Save" at bounding box center [426, 521] width 47 height 28
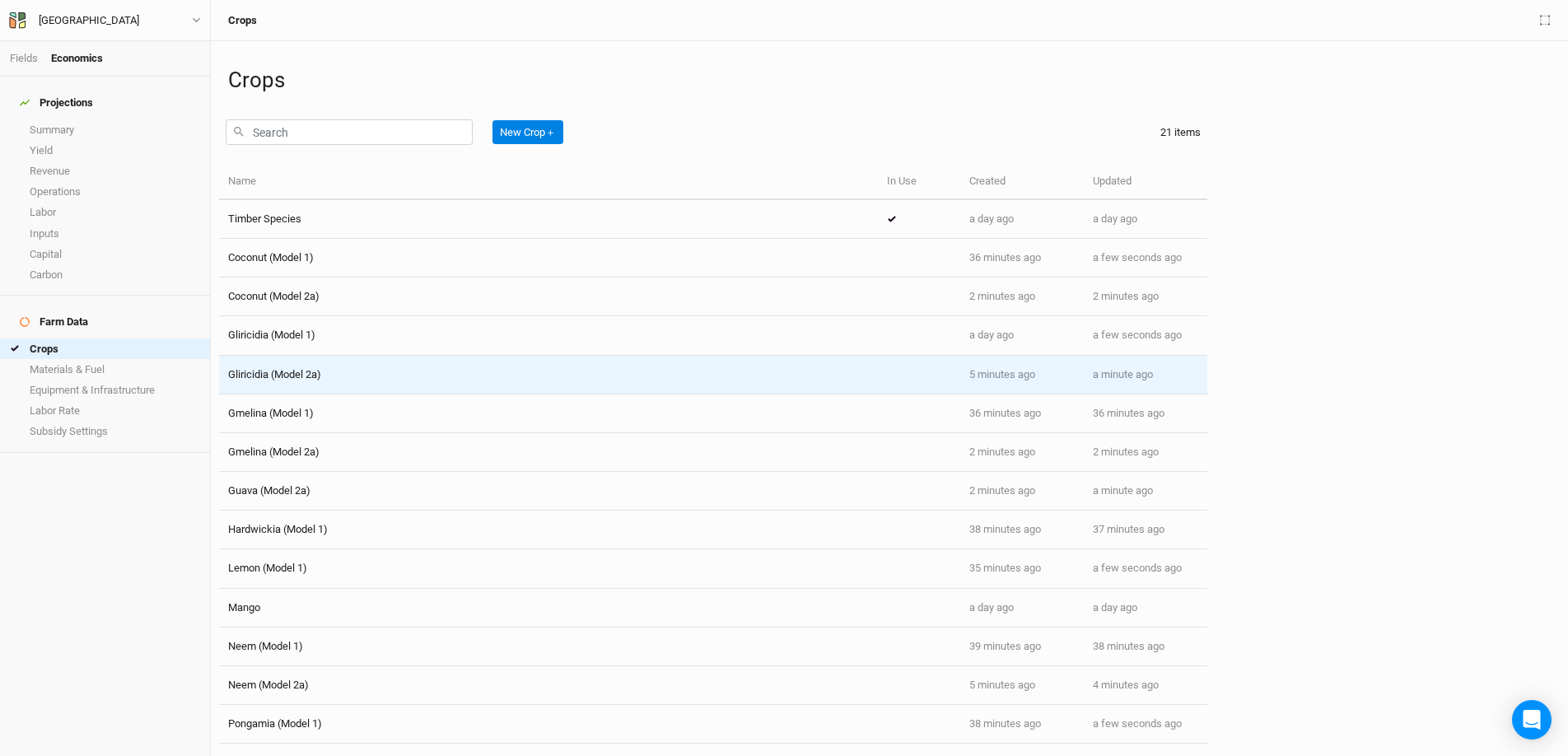
click at [346, 381] on div "Gliricidia (Model 2a)" at bounding box center [548, 374] width 641 height 15
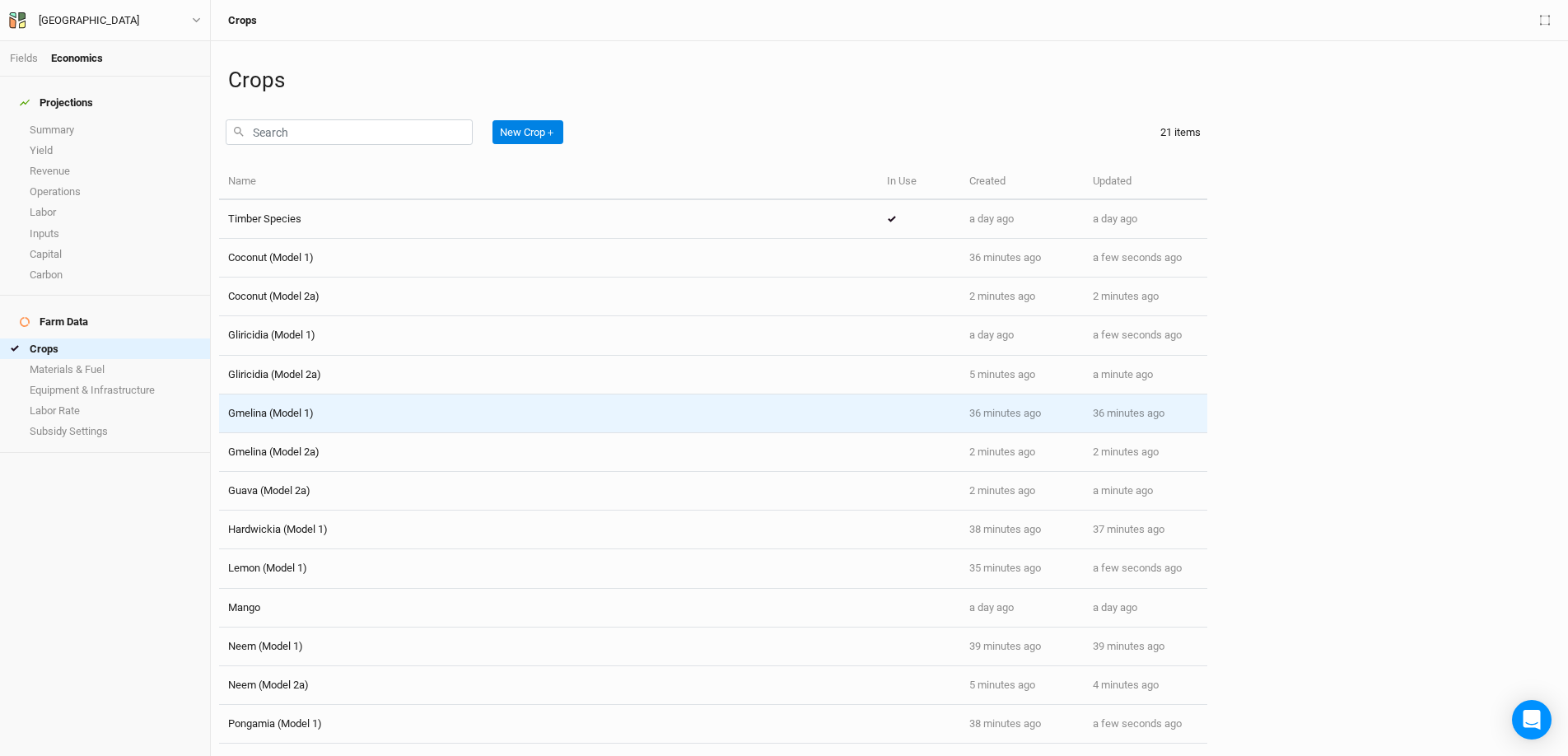
click at [336, 409] on div "Gmelina (Model 1)" at bounding box center [548, 413] width 641 height 15
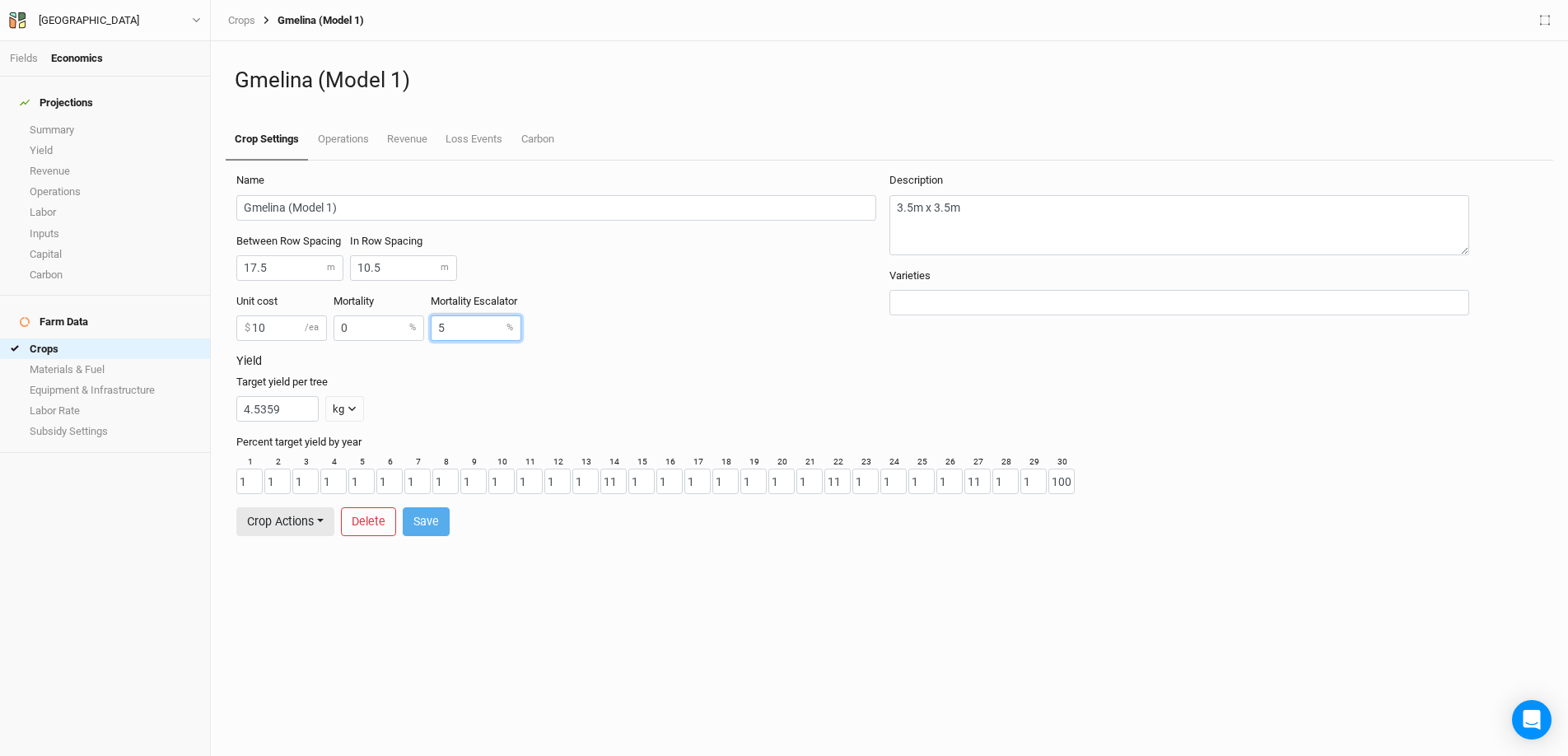
click at [475, 329] on input "5" at bounding box center [476, 329] width 90 height 26
type input "0"
click at [432, 519] on button "Save" at bounding box center [426, 521] width 47 height 28
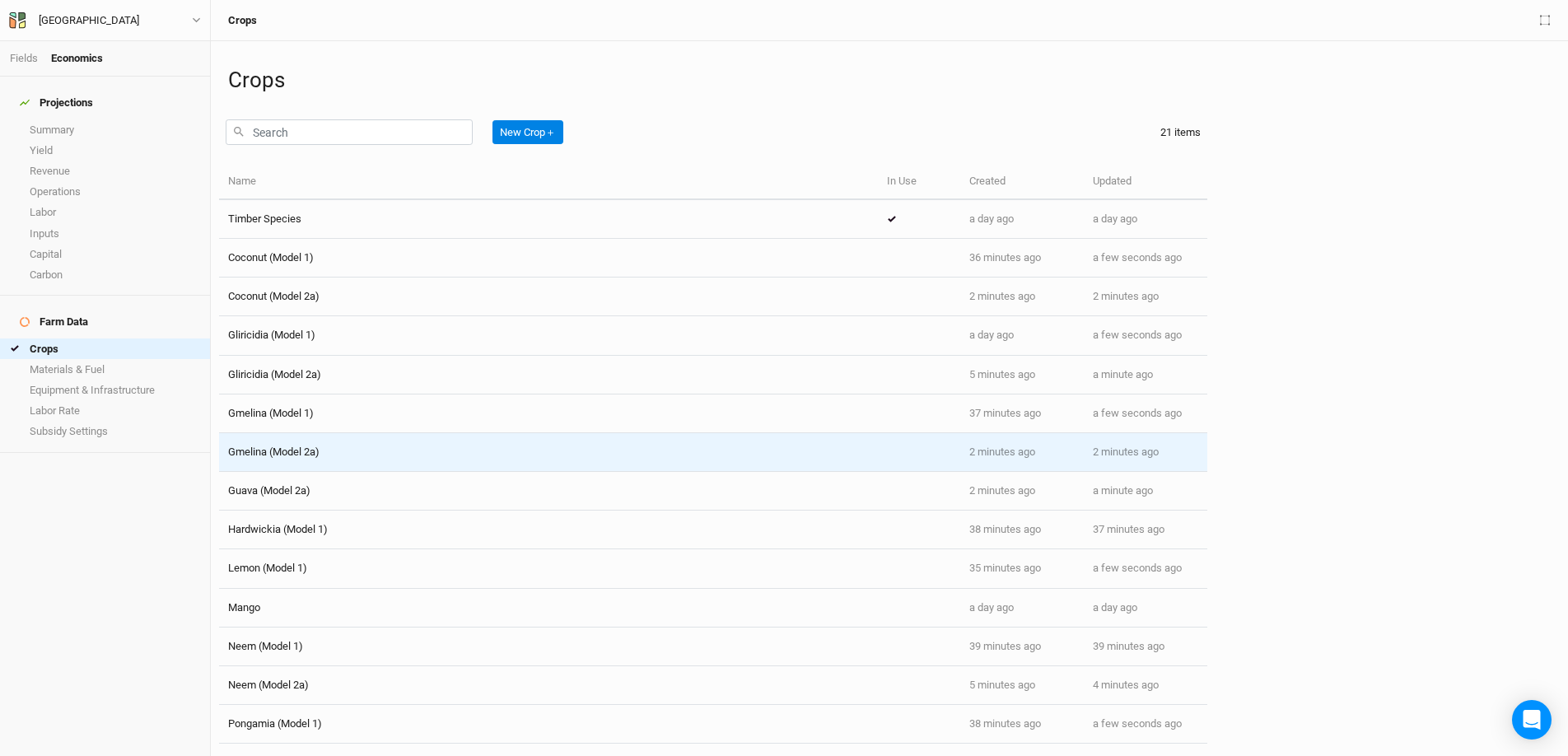
click at [390, 461] on td "Gmelina (Model 2a)" at bounding box center [549, 452] width 659 height 39
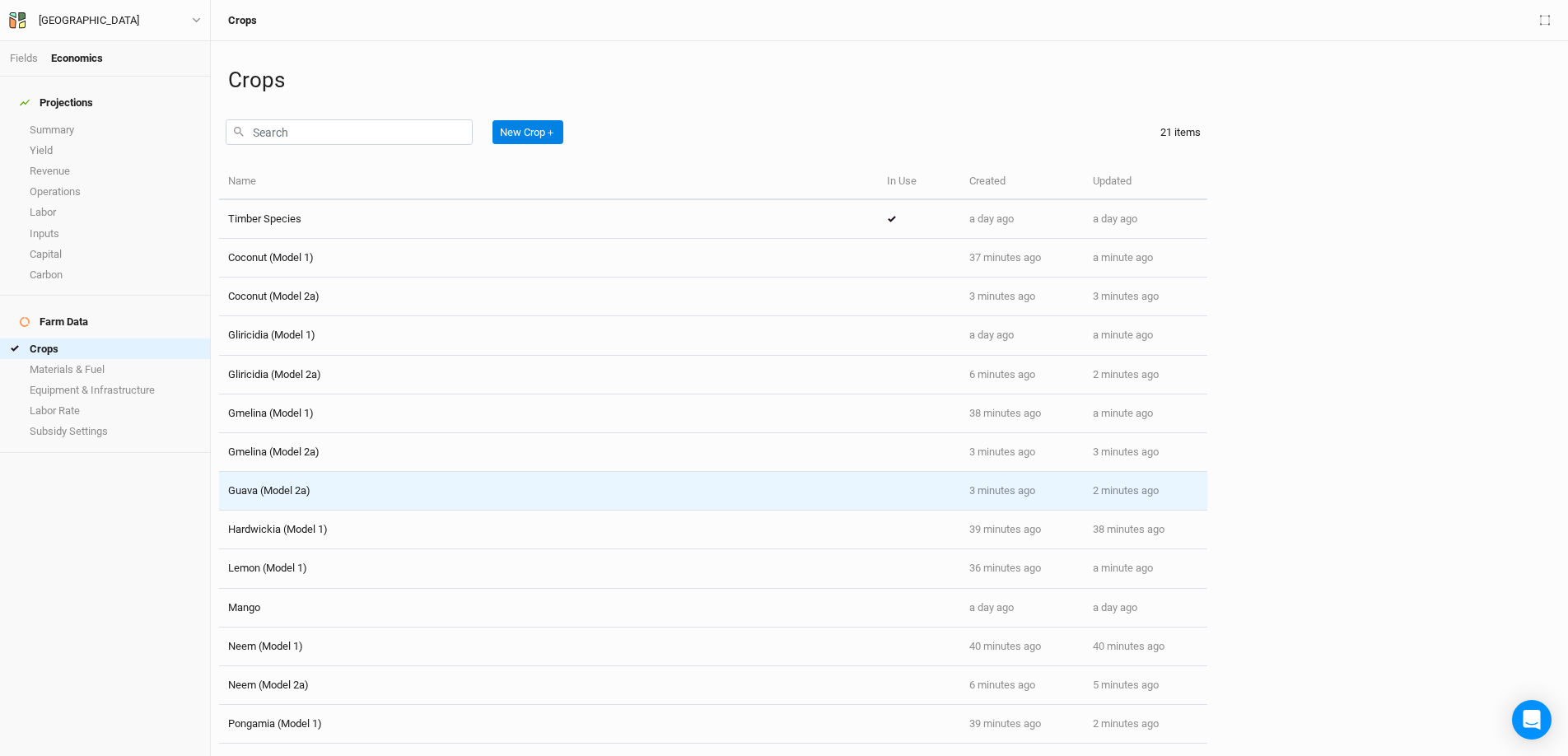
click at [363, 501] on td "Guava (Model 2a)" at bounding box center [549, 490] width 659 height 39
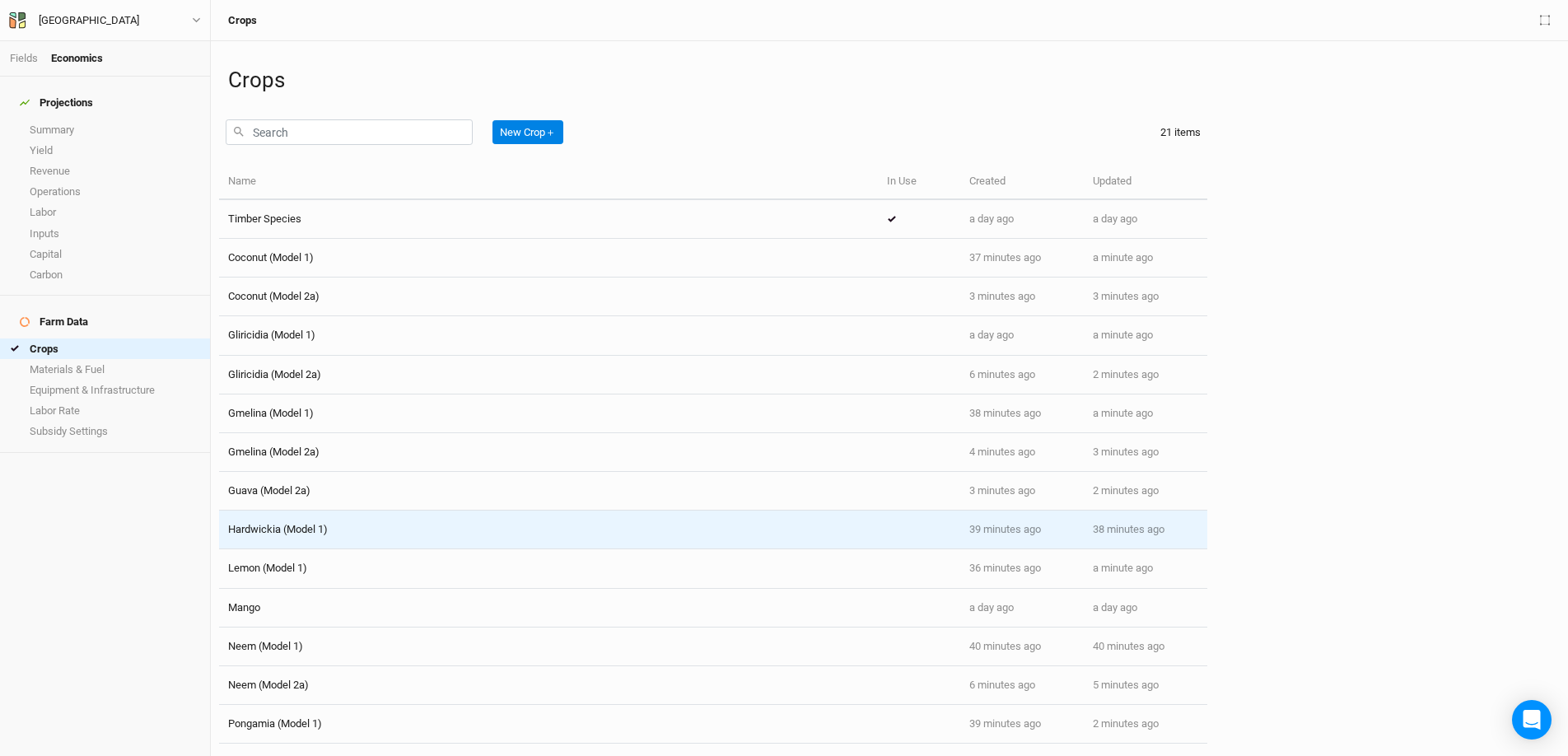
click at [306, 537] on td "Hardwickia (Model 1)" at bounding box center [549, 529] width 659 height 39
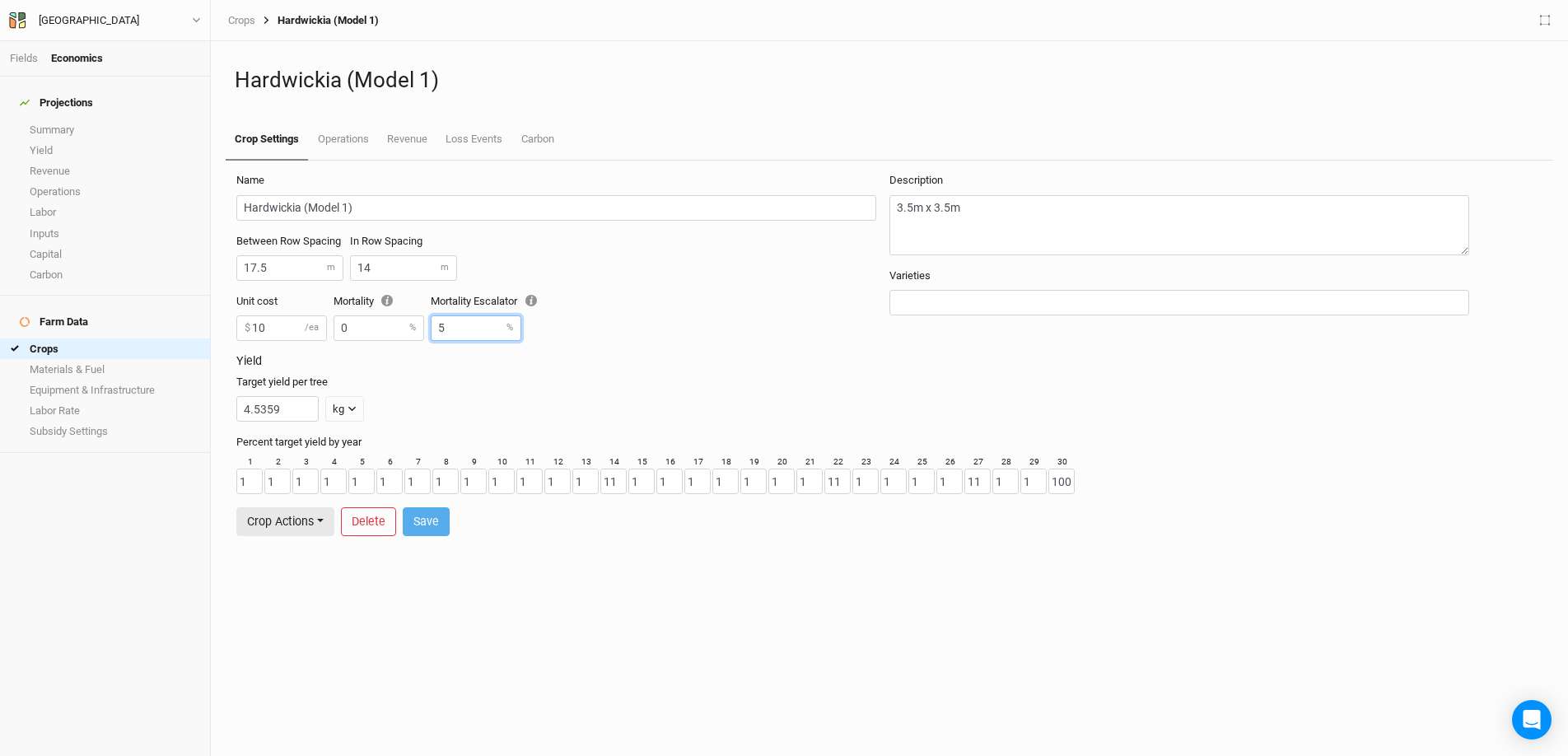
click at [467, 317] on input "5" at bounding box center [476, 329] width 90 height 26
click at [471, 321] on input "5" at bounding box center [476, 329] width 90 height 26
type input "0"
click at [429, 513] on button "Save" at bounding box center [426, 521] width 47 height 28
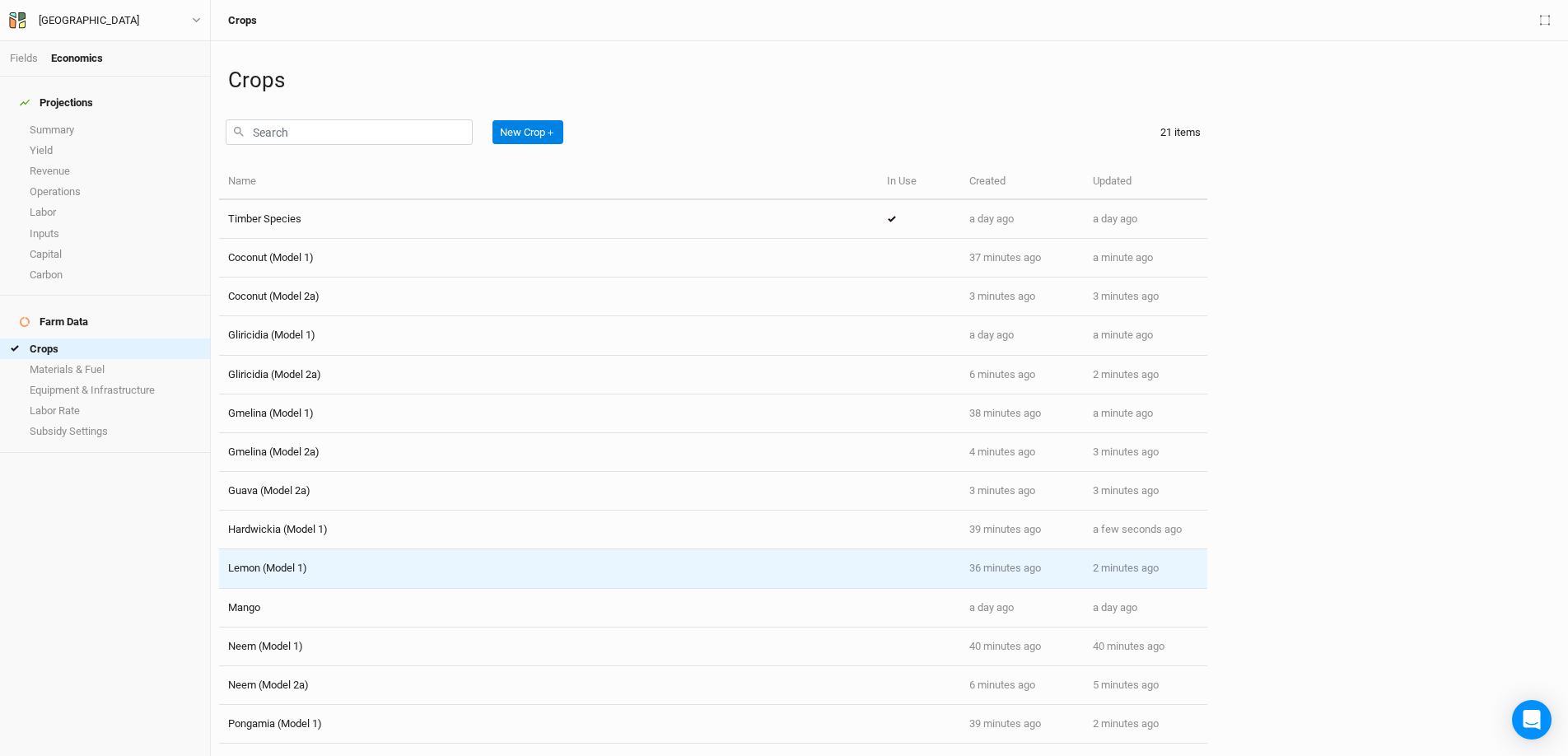
click at [323, 566] on div "Lemon (Model 1)" at bounding box center [548, 568] width 641 height 15
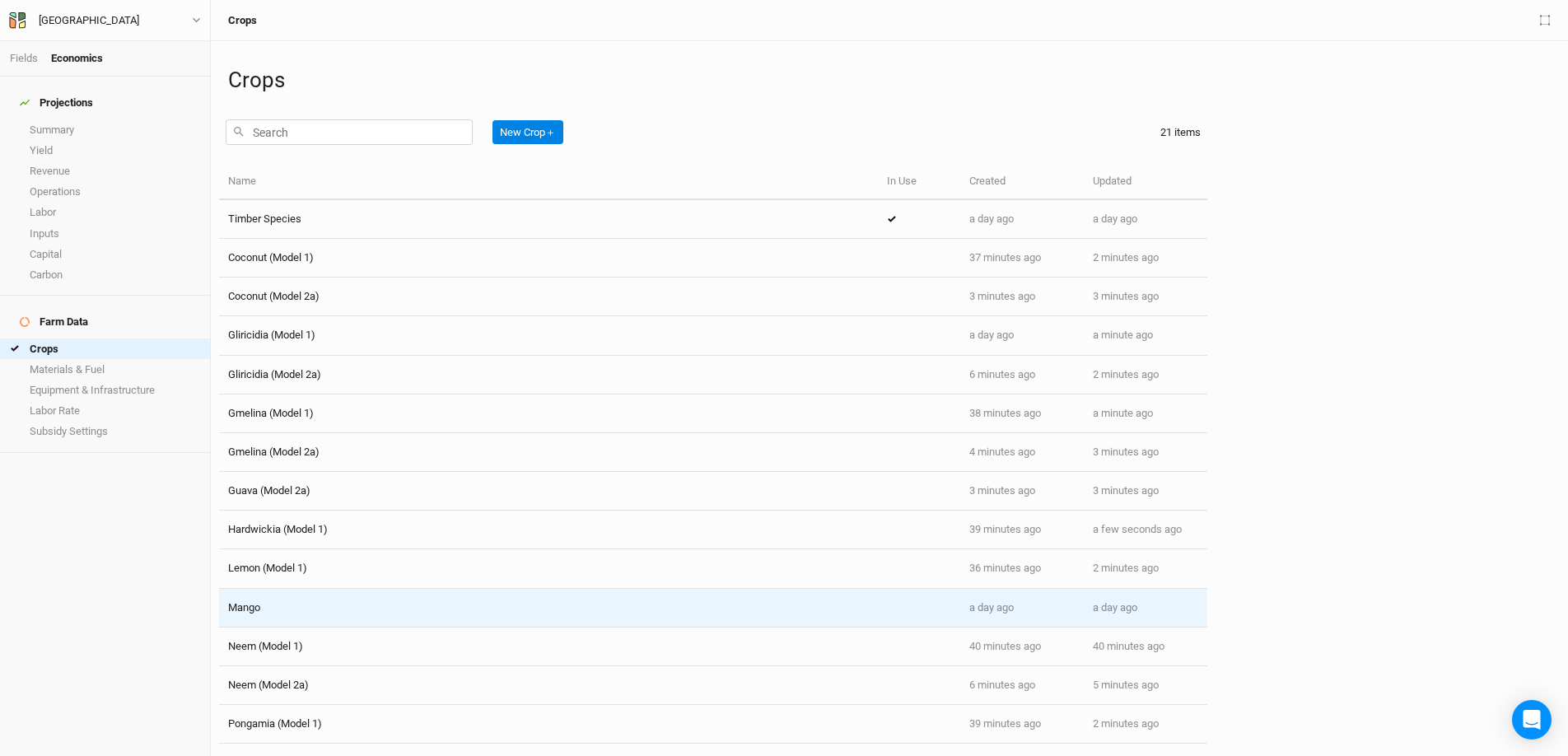
click at [306, 605] on td "Mango" at bounding box center [549, 607] width 659 height 39
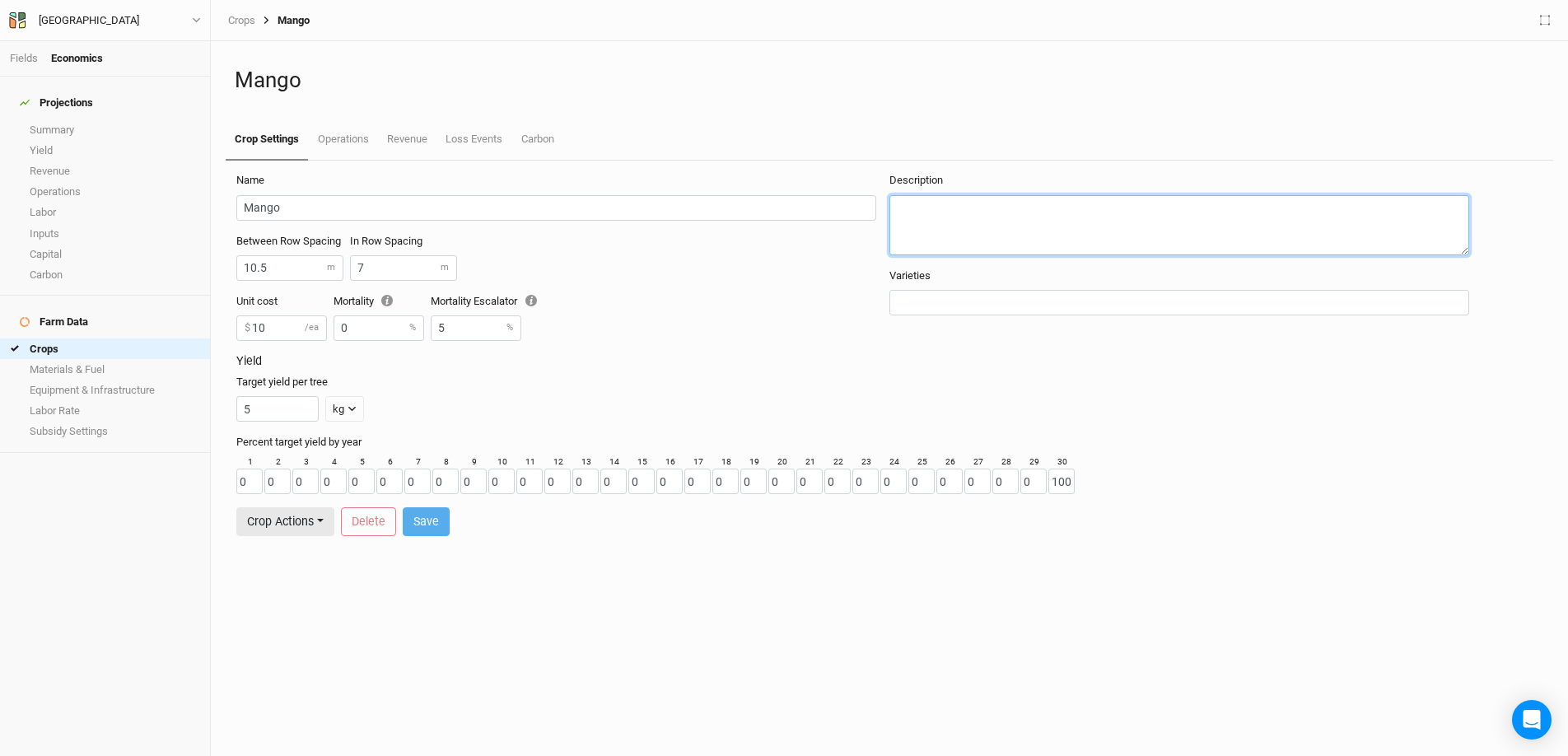
click at [954, 215] on textarea at bounding box center [1180, 225] width 580 height 60
type textarea "4m x 4m"
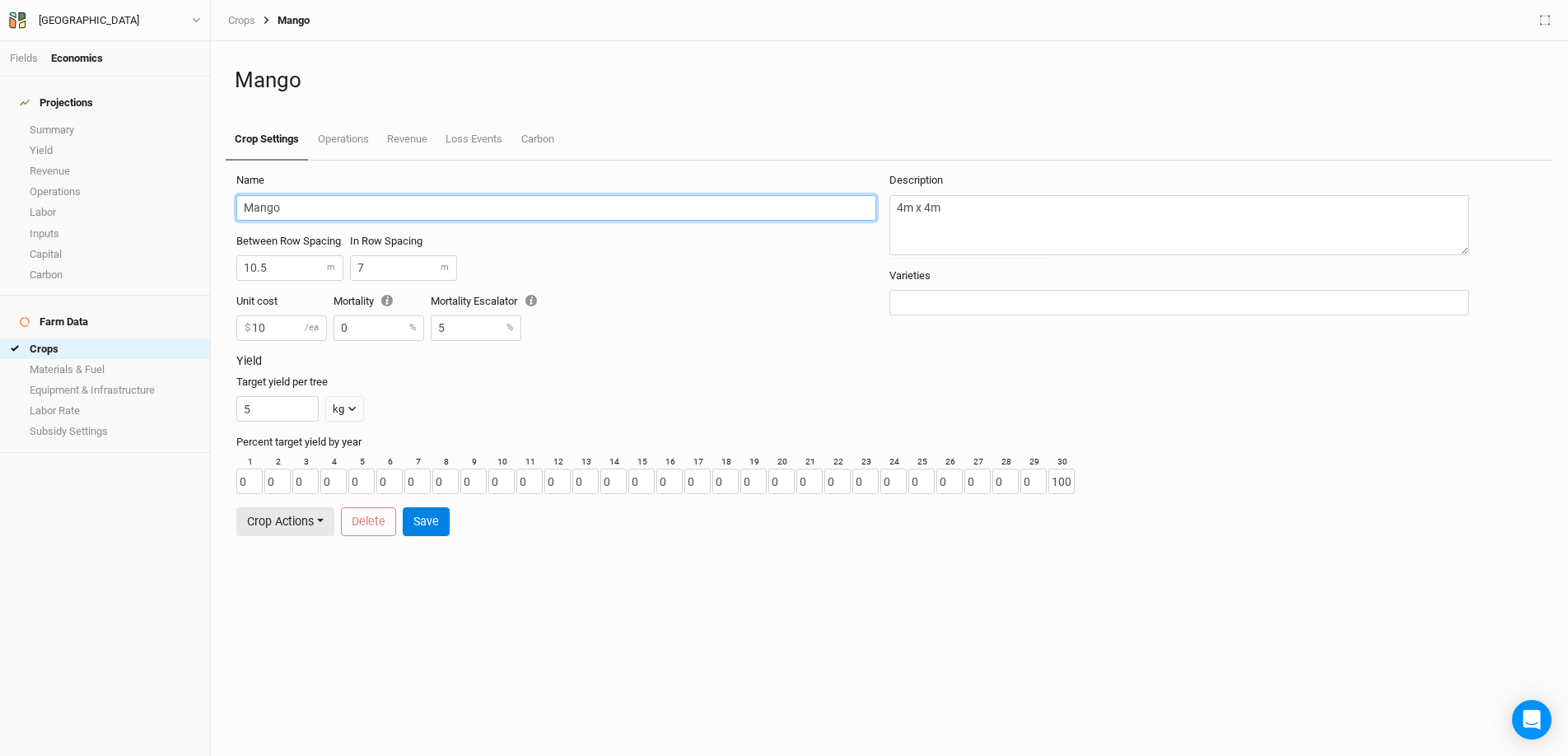
click at [353, 207] on input "Mango" at bounding box center [557, 208] width 640 height 26
type input "Mango (Model 2a)"
click at [431, 526] on button "Save" at bounding box center [426, 521] width 47 height 28
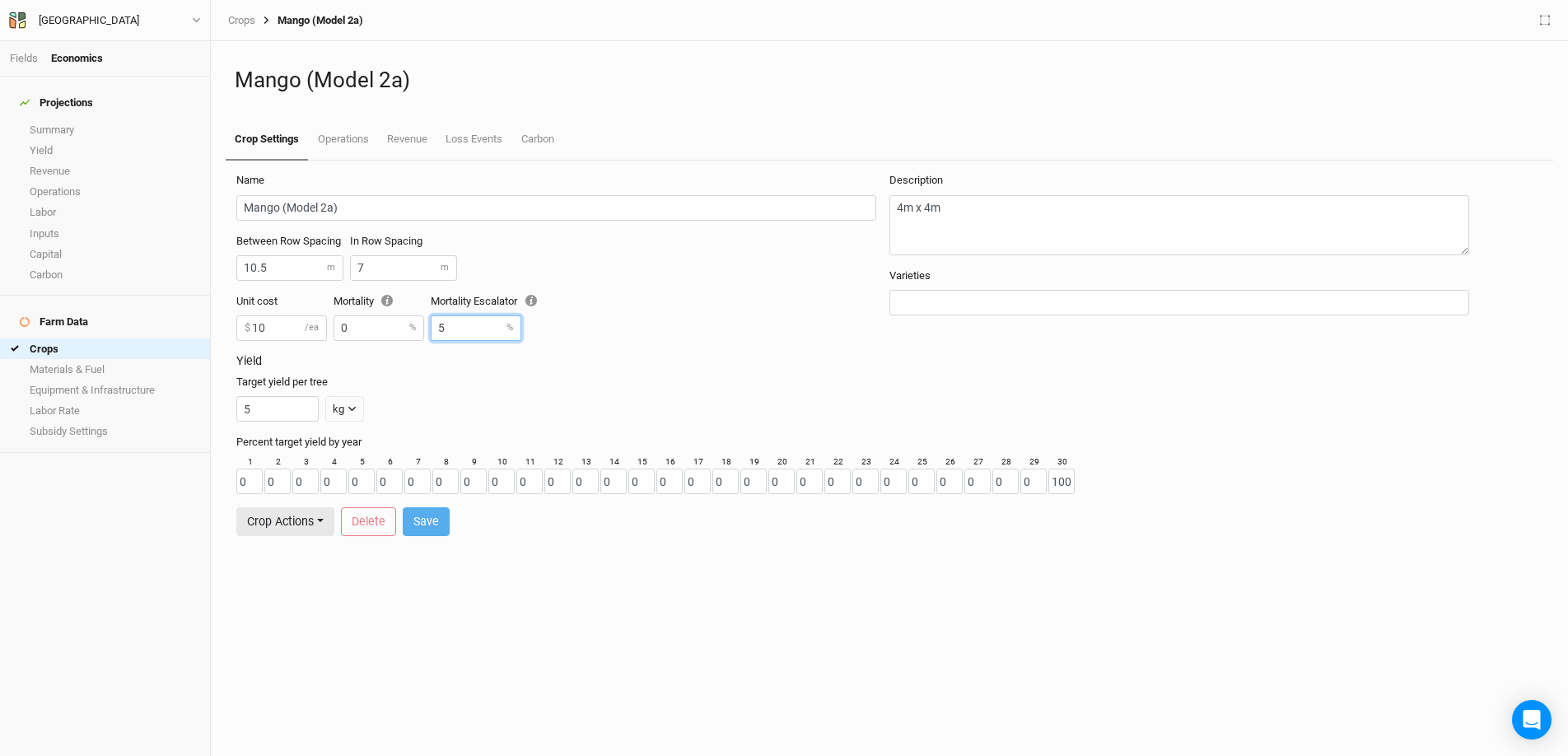
click at [463, 327] on input "5" at bounding box center [476, 329] width 90 height 26
type input "0"
click at [429, 519] on button "Save" at bounding box center [426, 521] width 47 height 28
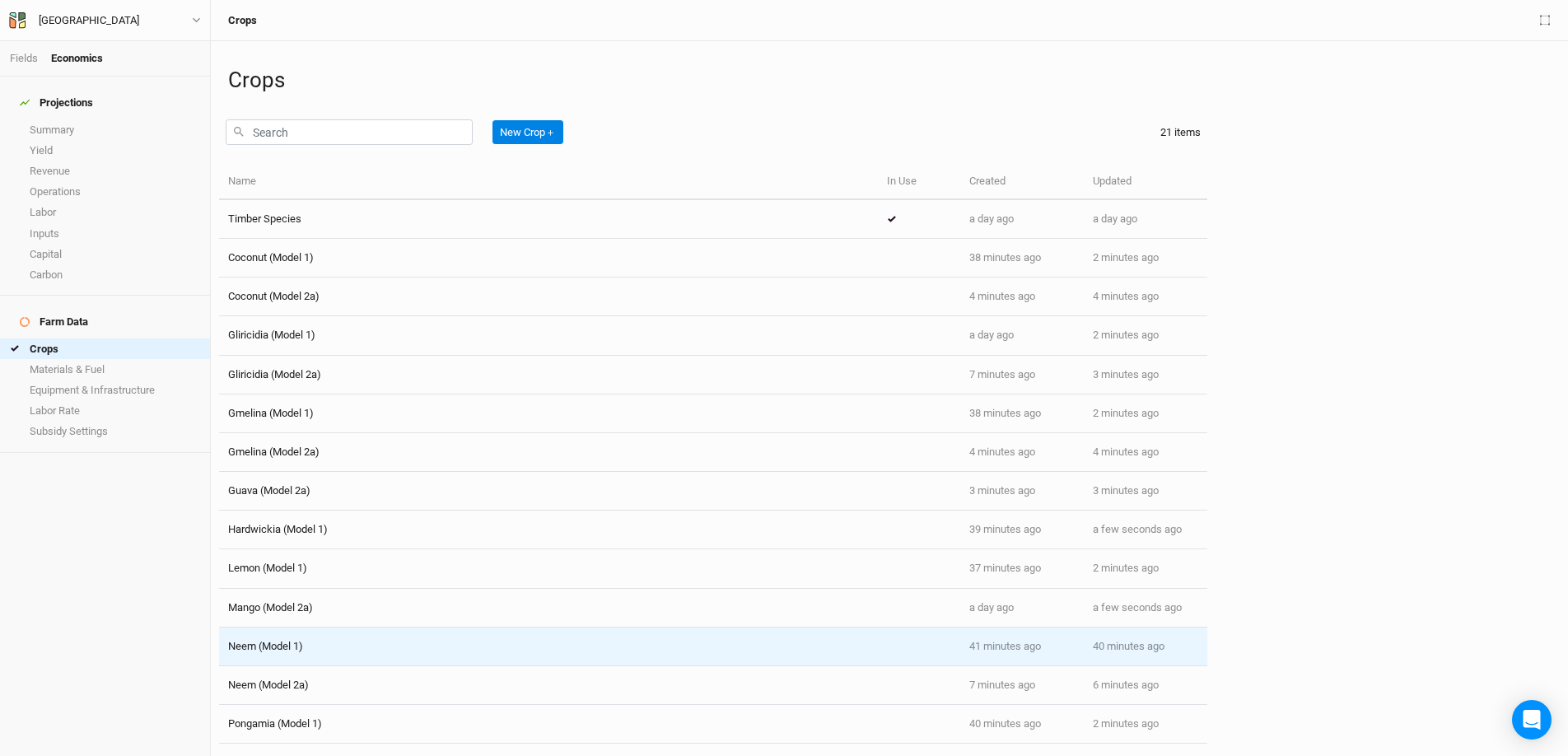
click at [303, 605] on span "Neem (Model 1)" at bounding box center [265, 646] width 75 height 12
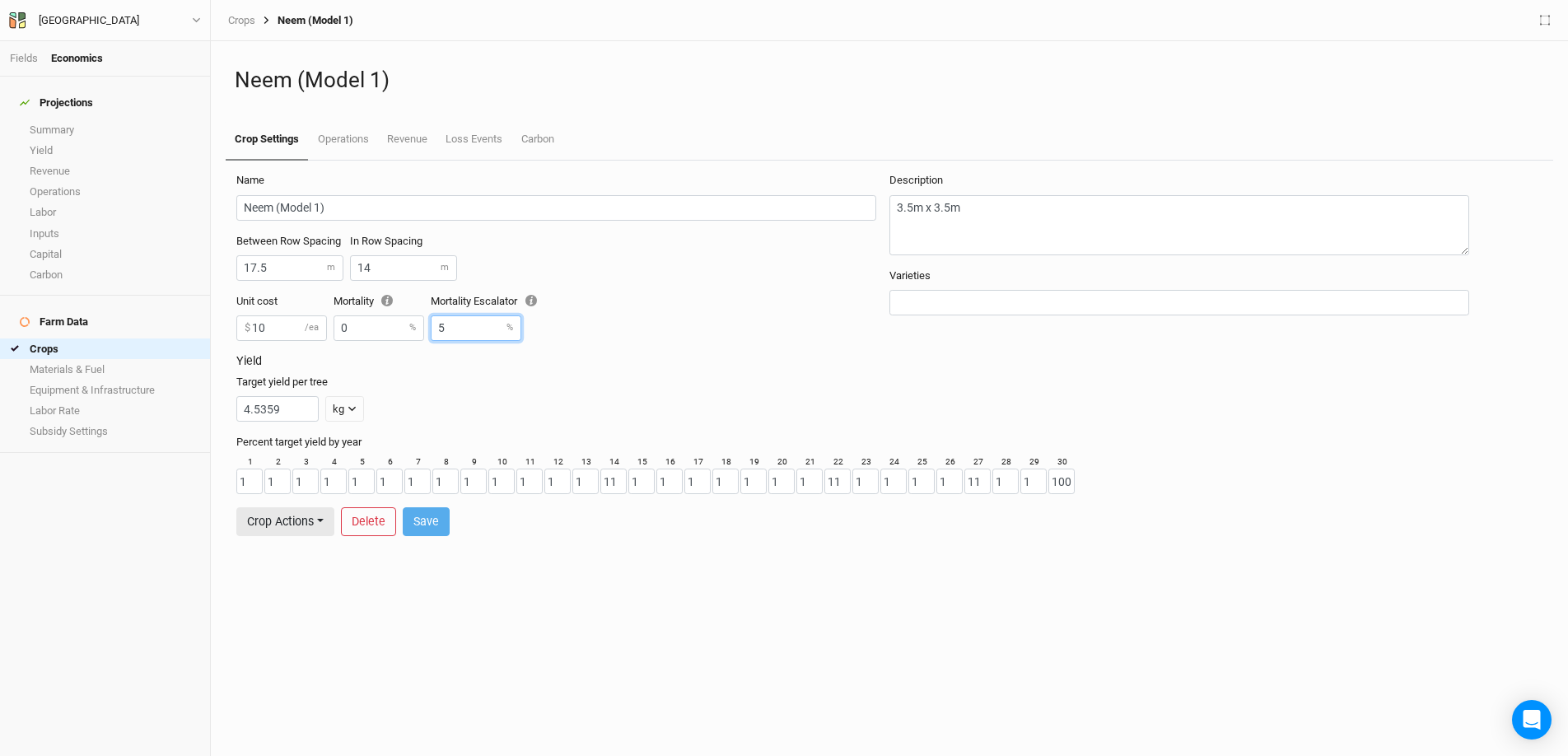
click at [486, 316] on input "5" at bounding box center [476, 329] width 90 height 26
click at [490, 331] on input "5" at bounding box center [476, 329] width 90 height 26
type input "0"
click at [426, 524] on button "Save" at bounding box center [426, 521] width 47 height 28
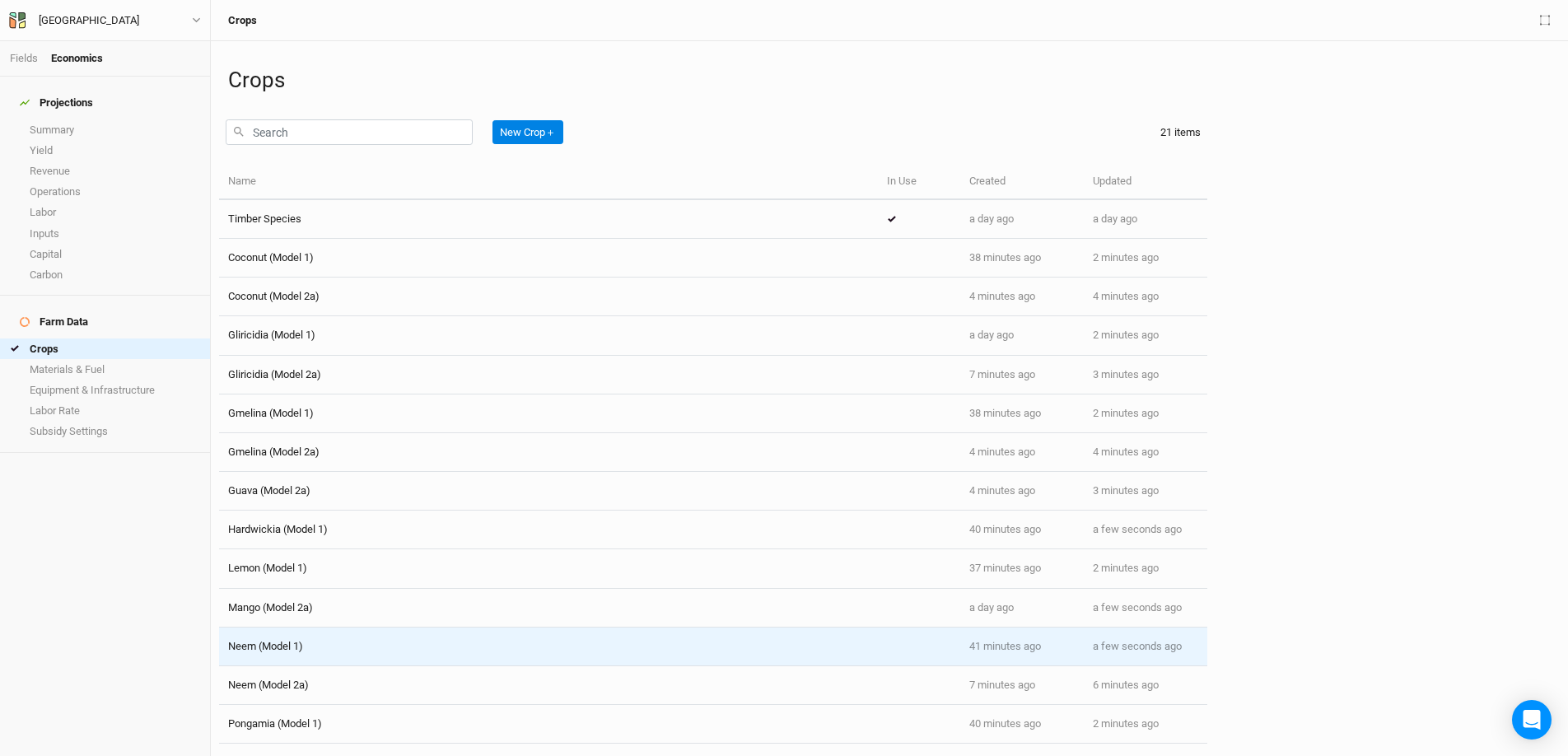
click at [346, 605] on div "Neem (Model 1)" at bounding box center [548, 646] width 641 height 15
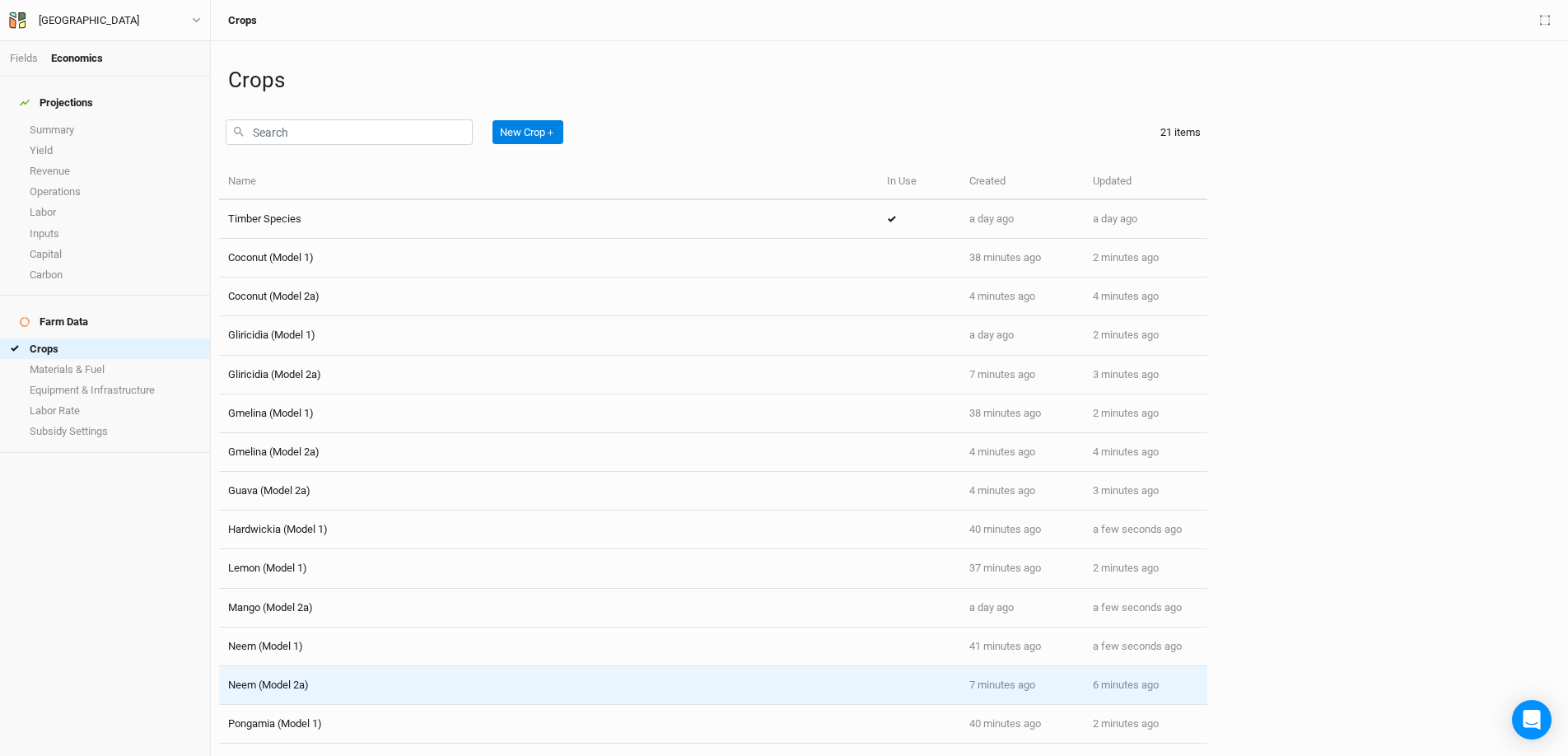
click at [283, 605] on span "Neem (Model 2a)" at bounding box center [269, 685] width 81 height 12
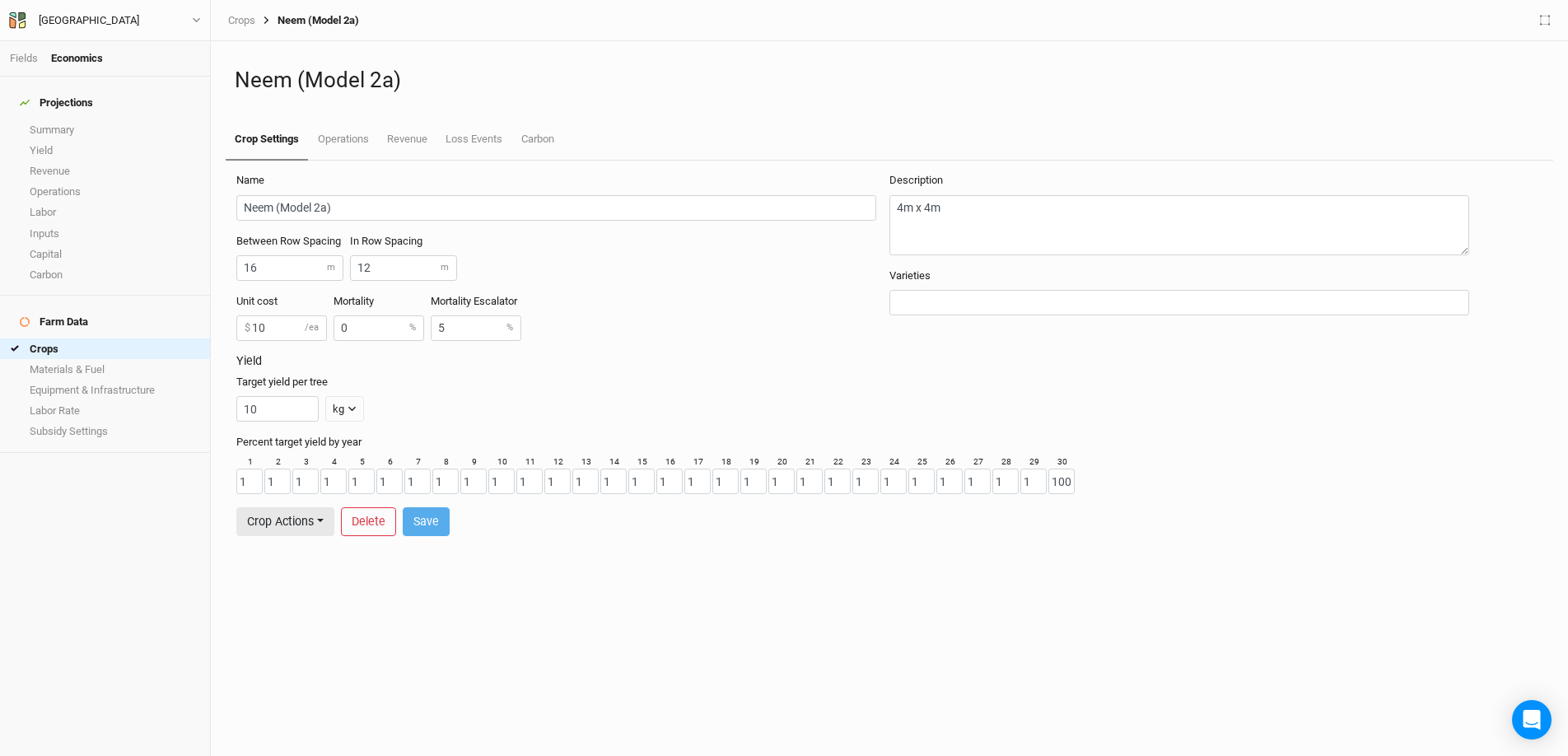
click at [456, 308] on label "Mortality Escalator" at bounding box center [474, 301] width 86 height 15
click at [460, 329] on input "5" at bounding box center [476, 329] width 90 height 26
type input "0"
click at [430, 519] on button "Save" at bounding box center [426, 521] width 47 height 28
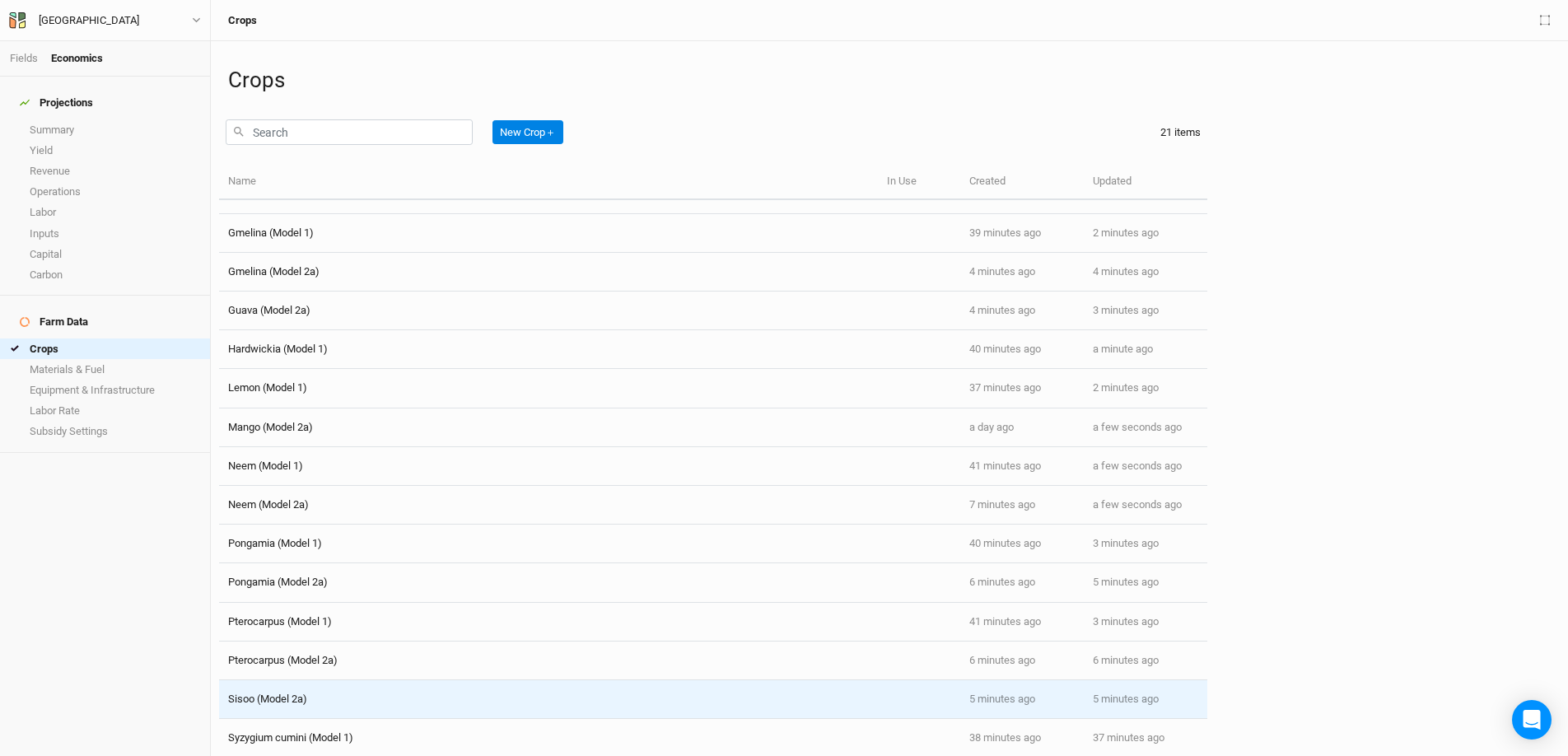
scroll to position [262, 0]
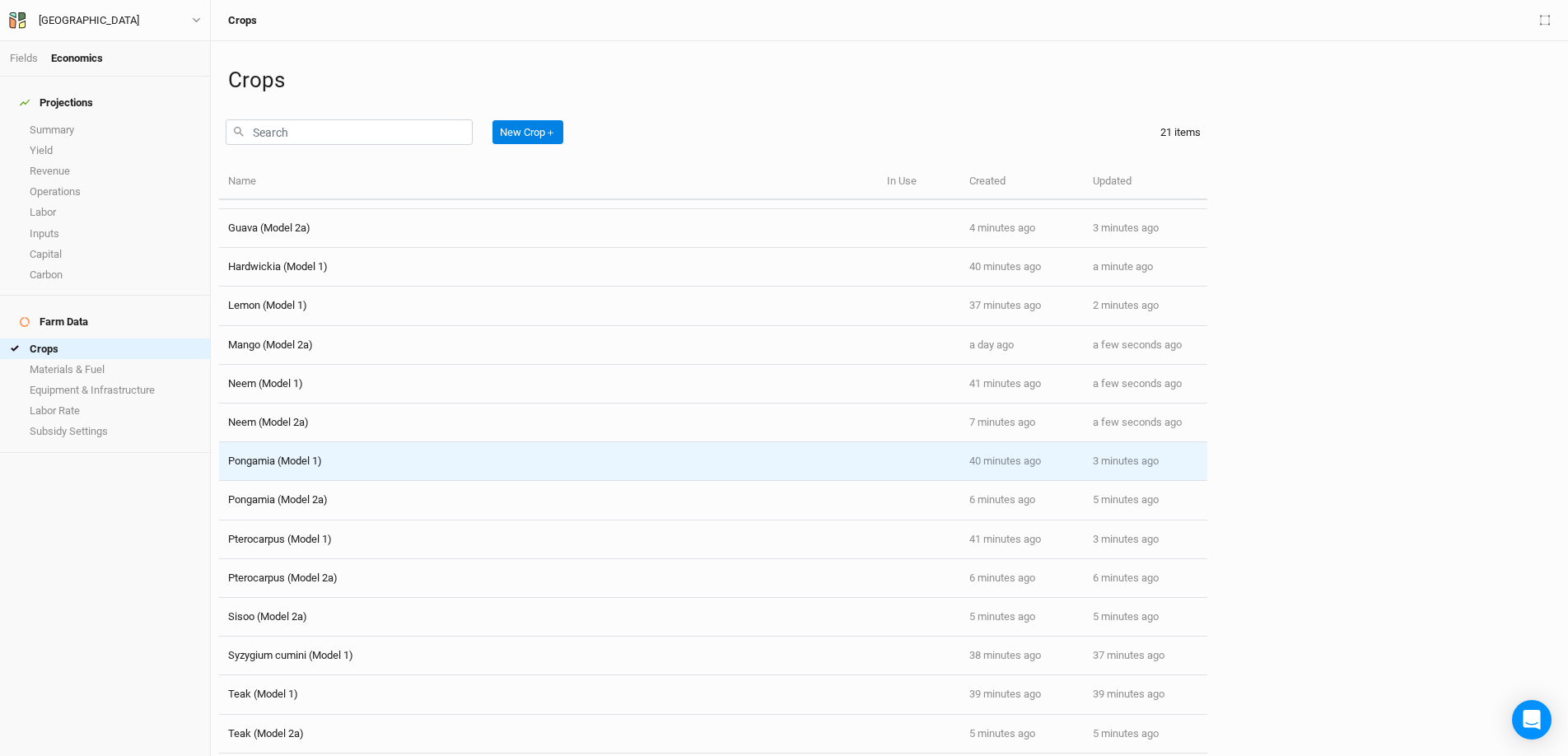
click at [287, 460] on span "Pongamia (Model 1)" at bounding box center [275, 460] width 94 height 12
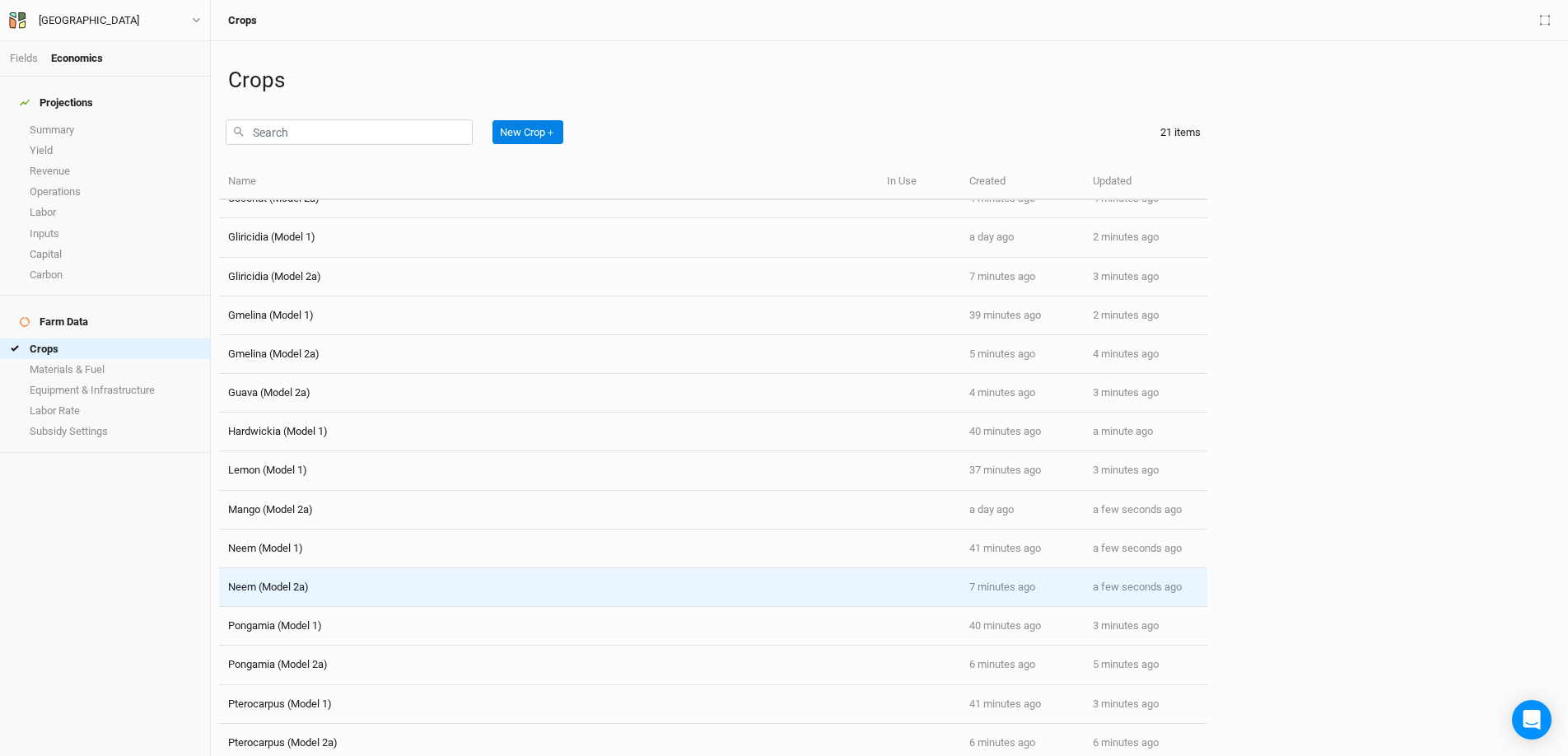
scroll to position [274, 0]
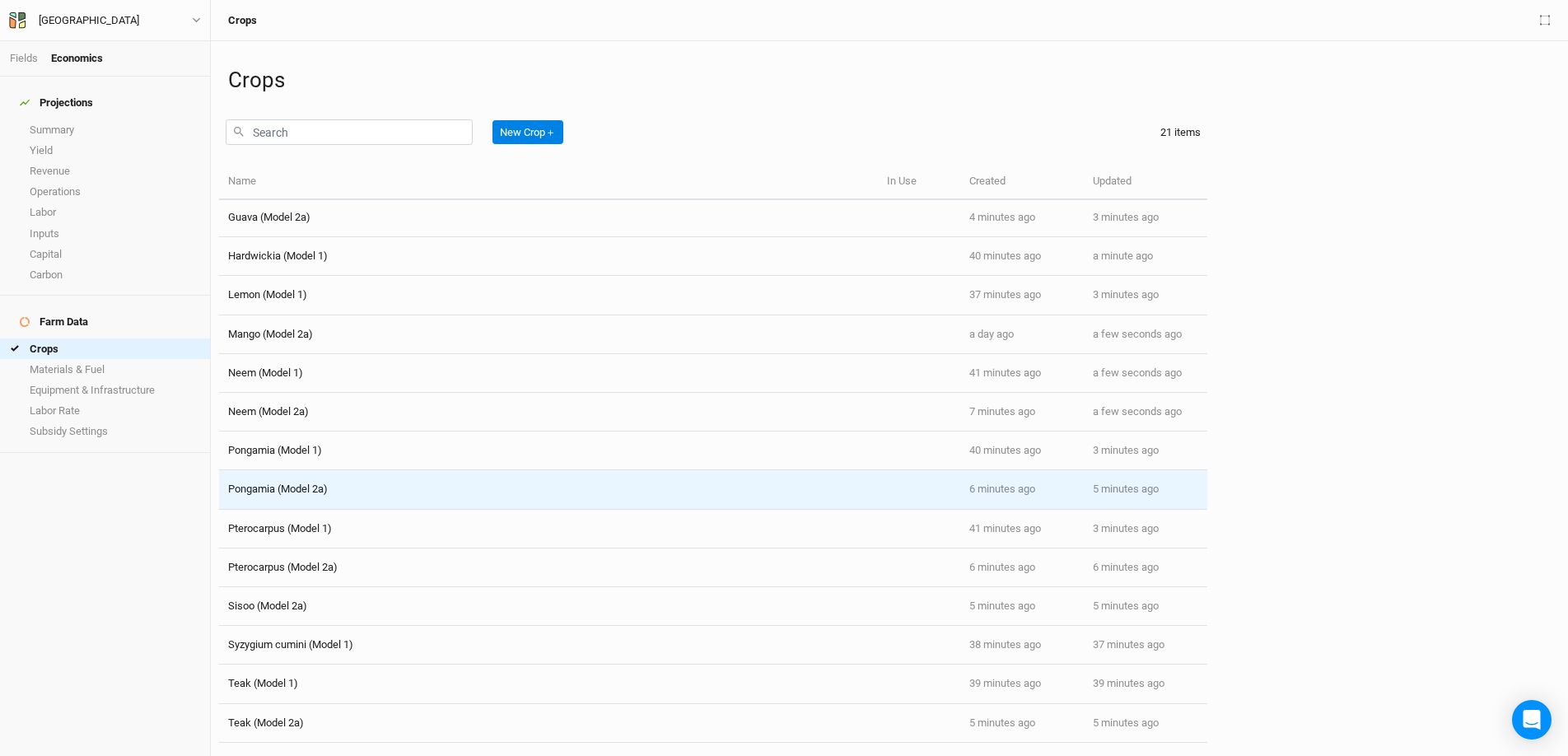
click at [289, 499] on td "Pongamia (Model 2a)" at bounding box center [549, 489] width 659 height 39
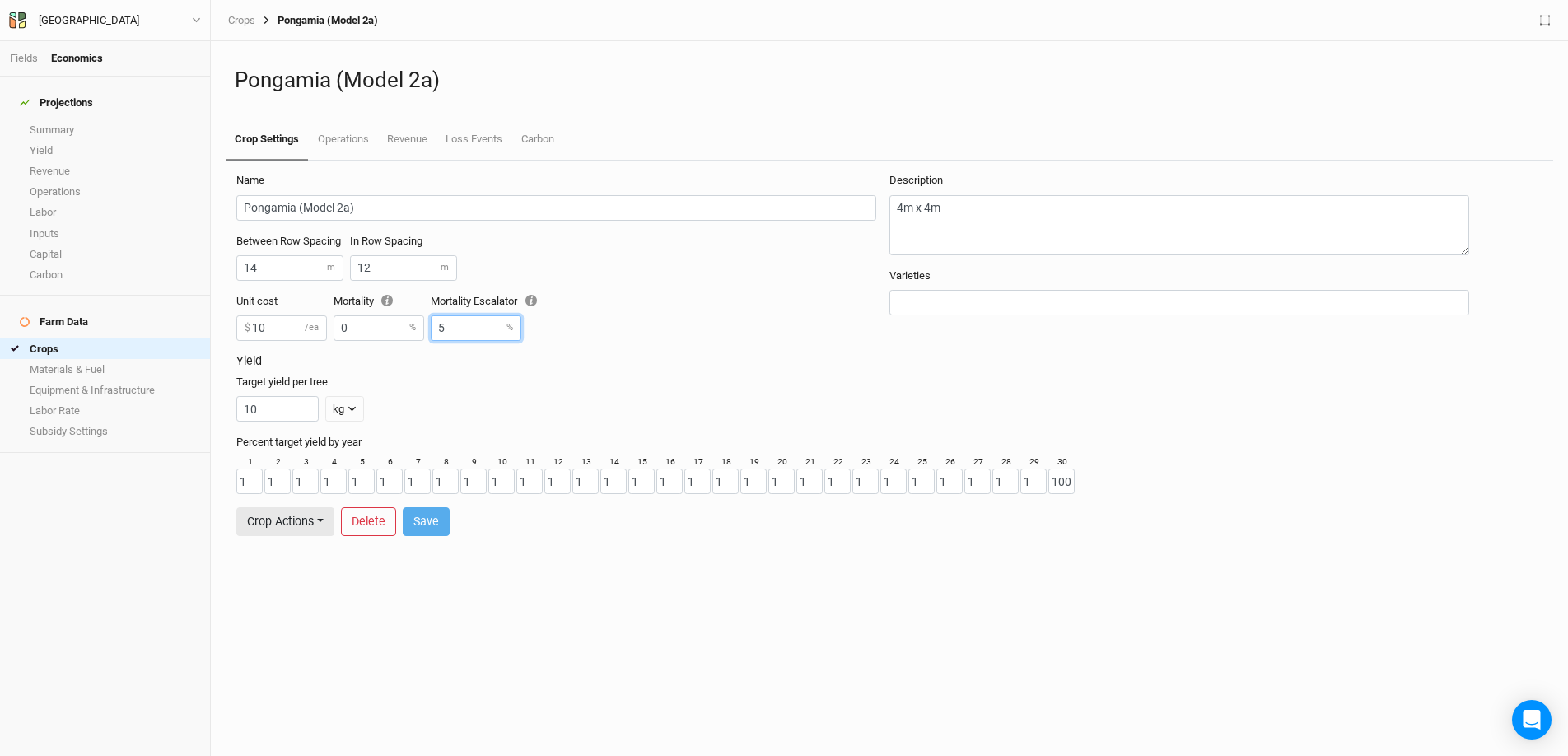
click at [464, 322] on input "5" at bounding box center [476, 329] width 90 height 26
type input "0"
click at [417, 533] on button "Save" at bounding box center [426, 521] width 47 height 28
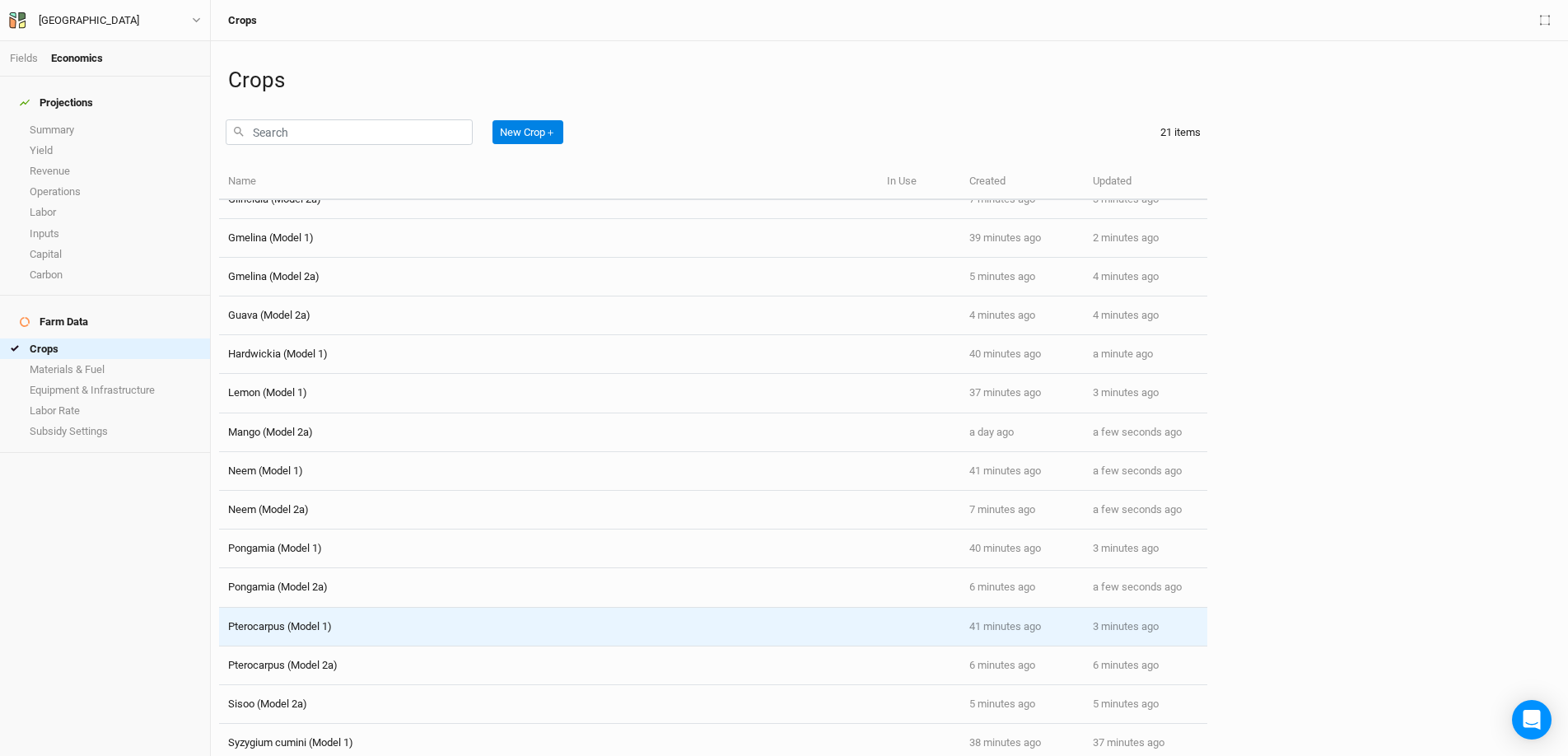
scroll to position [274, 0]
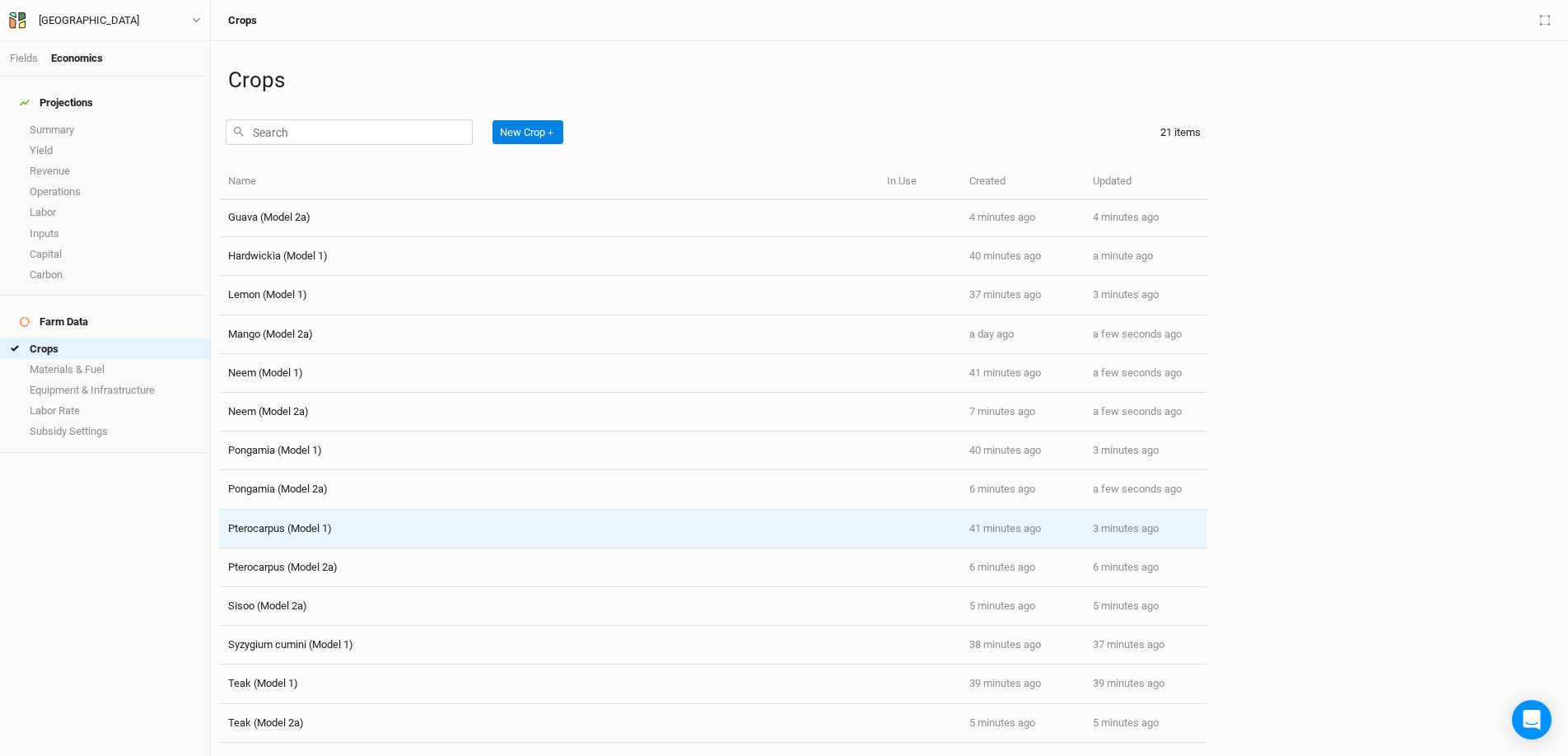
click at [323, 545] on td "Pterocarpus (Model 1)" at bounding box center [549, 528] width 659 height 39
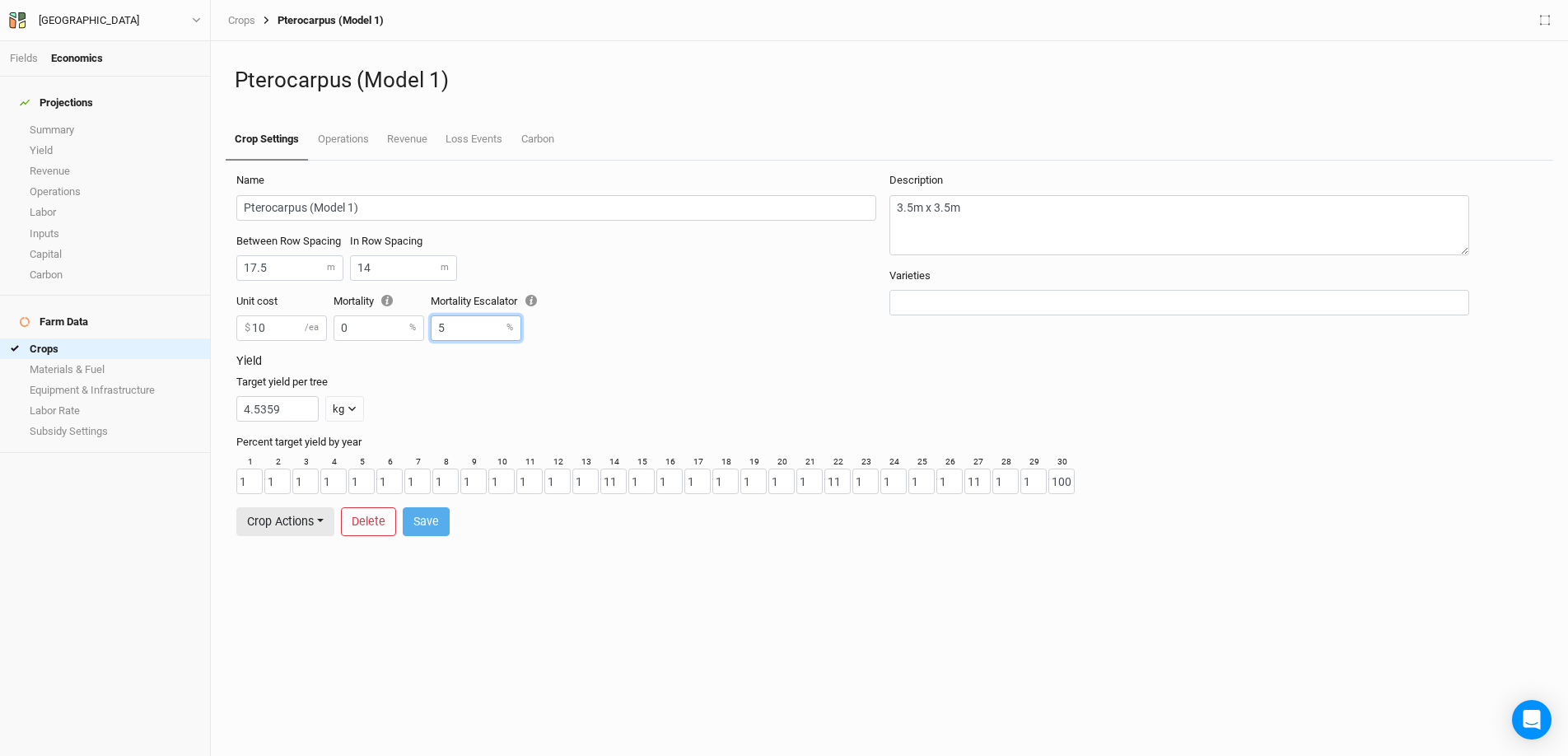
click at [480, 327] on input "5" at bounding box center [476, 329] width 90 height 26
type input "0"
click at [434, 516] on button "Save" at bounding box center [426, 521] width 47 height 28
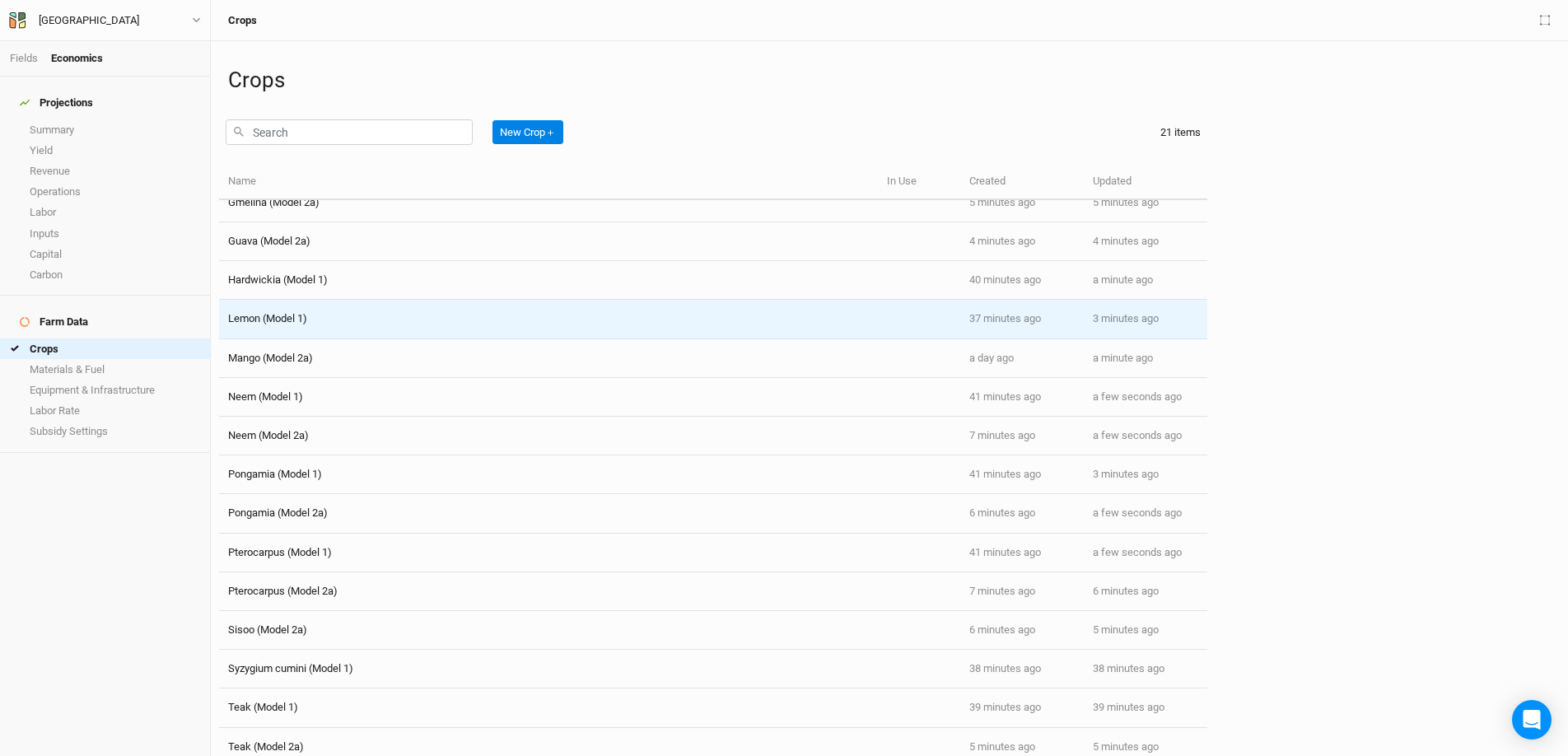
scroll to position [274, 0]
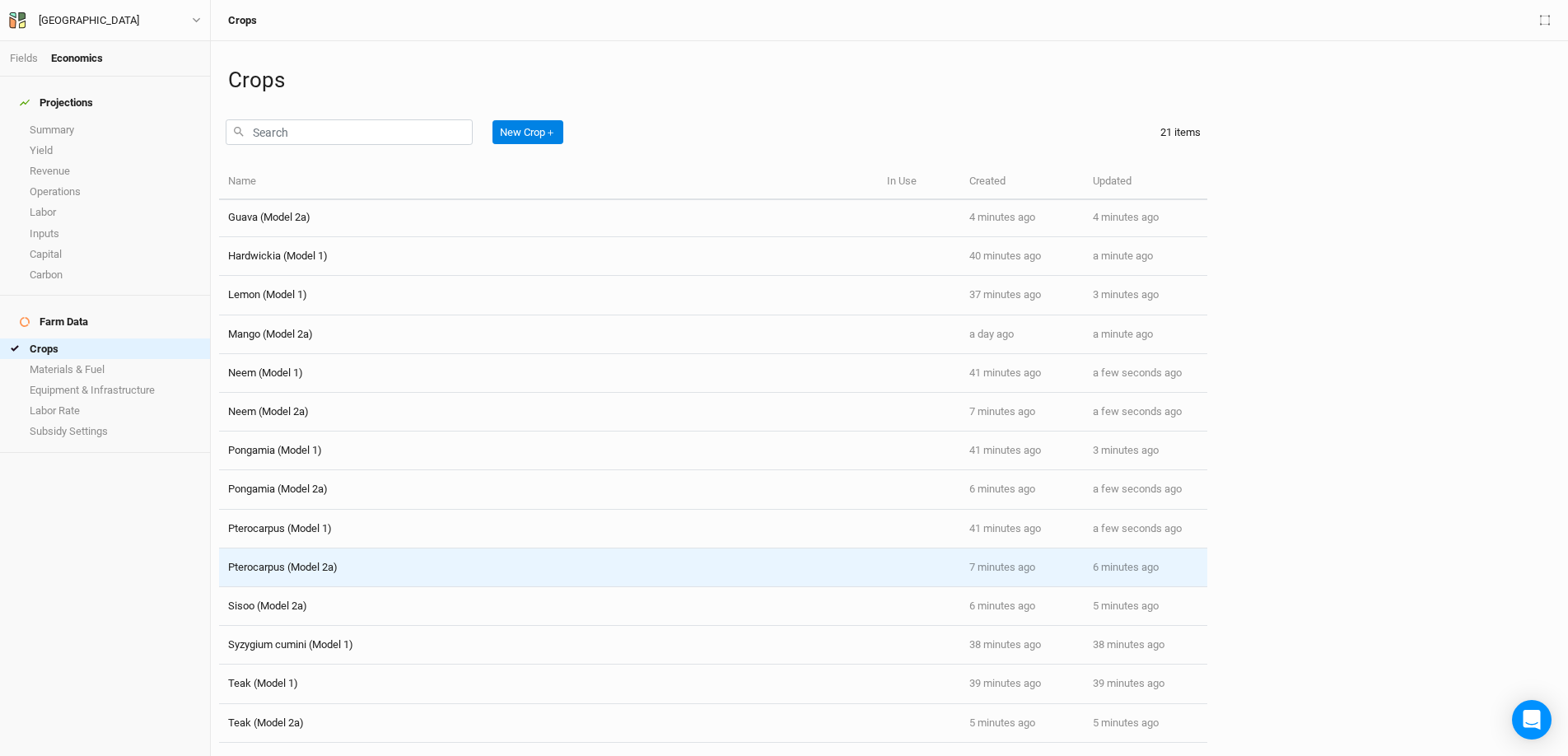
click at [306, 562] on span "Pterocarpus (Model 2a)" at bounding box center [282, 567] width 109 height 12
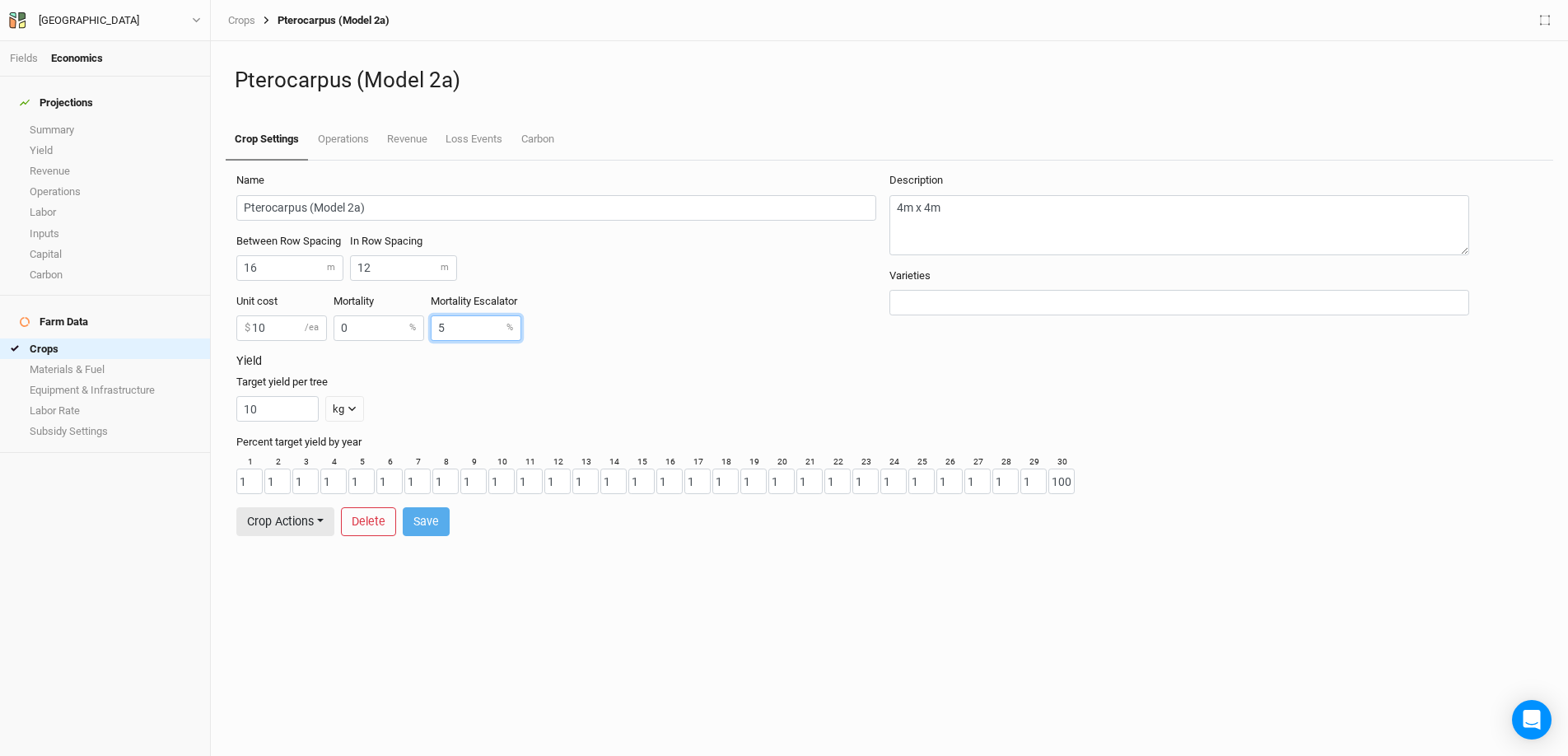
click at [465, 329] on input "5" at bounding box center [476, 329] width 90 height 26
type input "0"
click at [432, 519] on button "Save" at bounding box center [426, 521] width 47 height 28
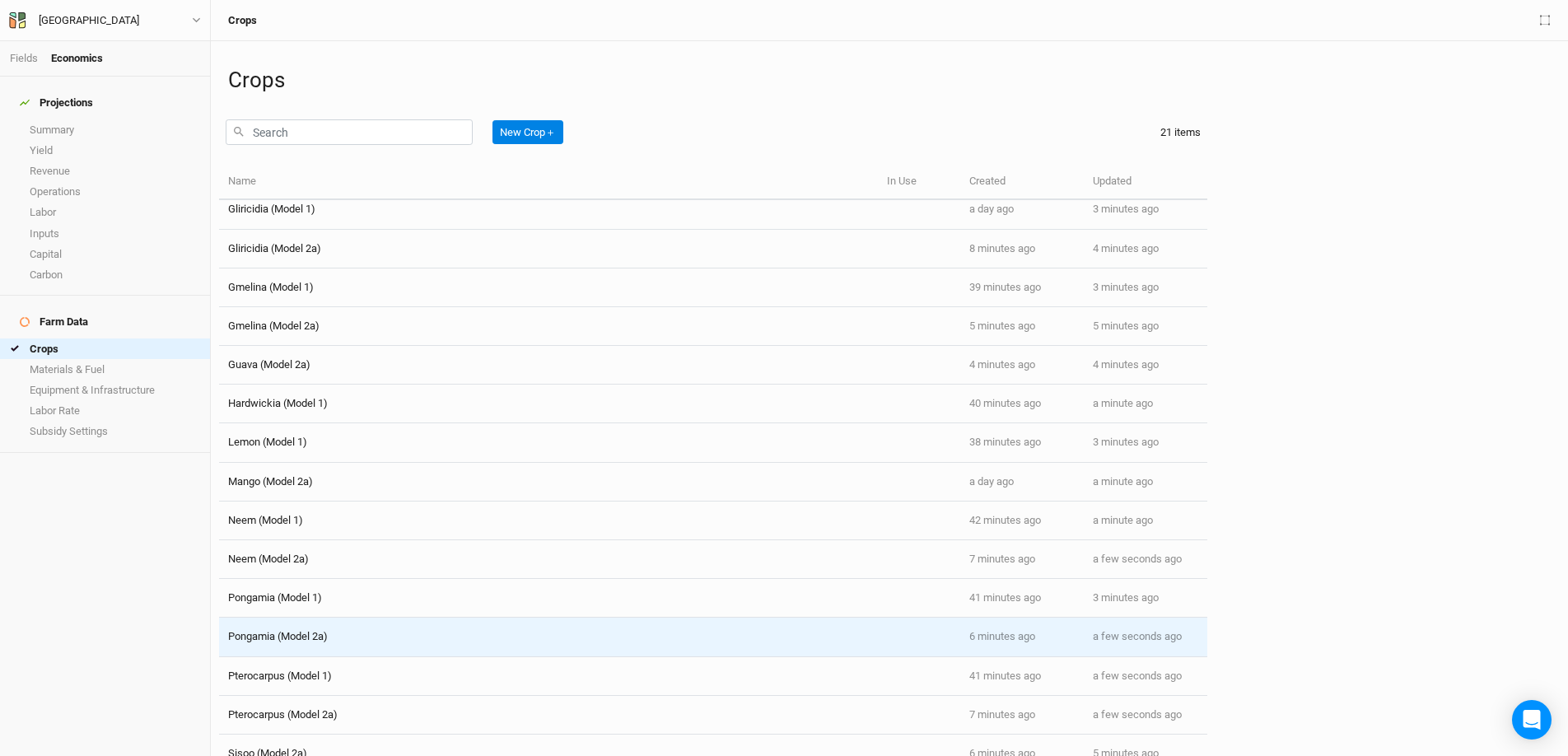
scroll to position [274, 0]
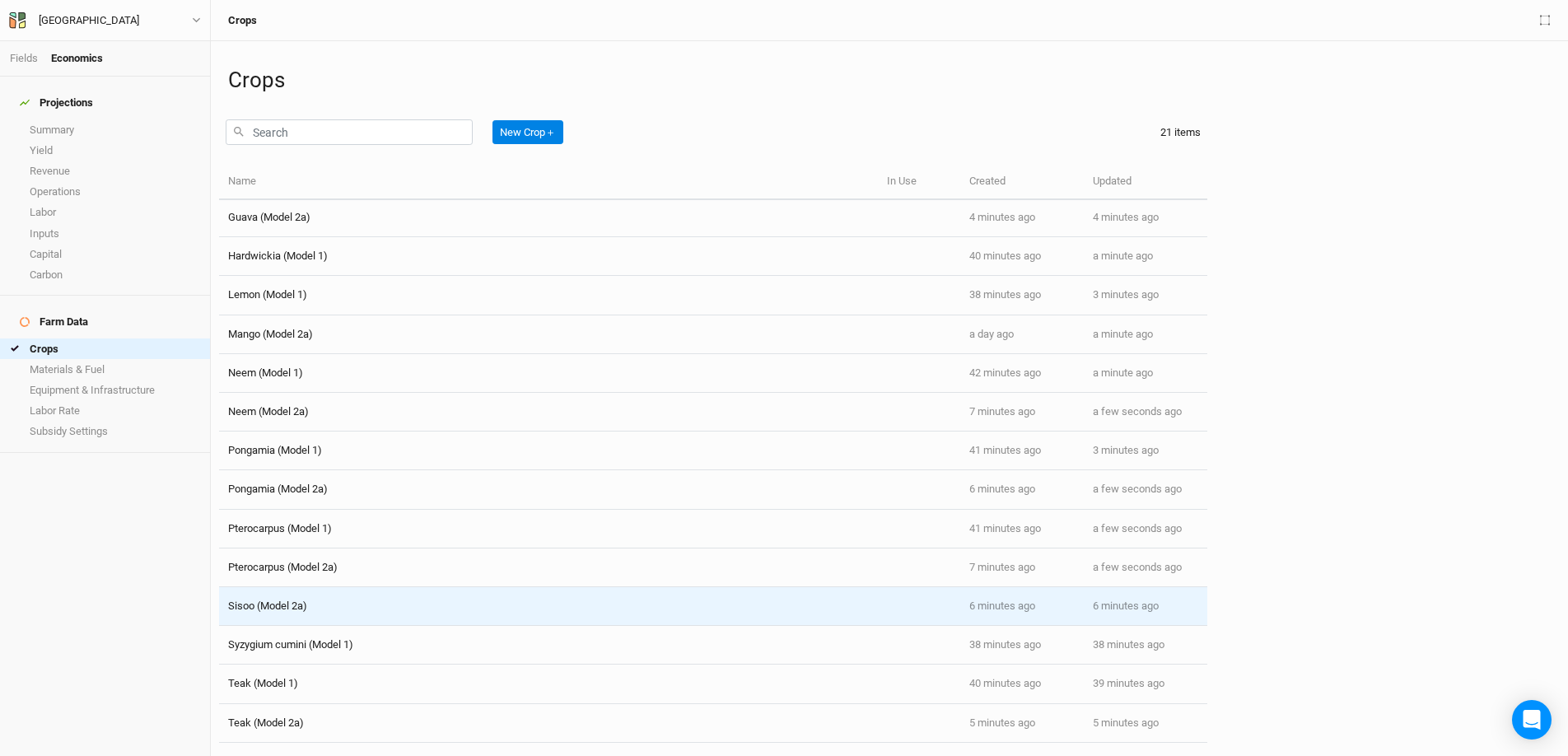
click at [284, 605] on span "Sisoo (Model 2a)" at bounding box center [268, 605] width 79 height 12
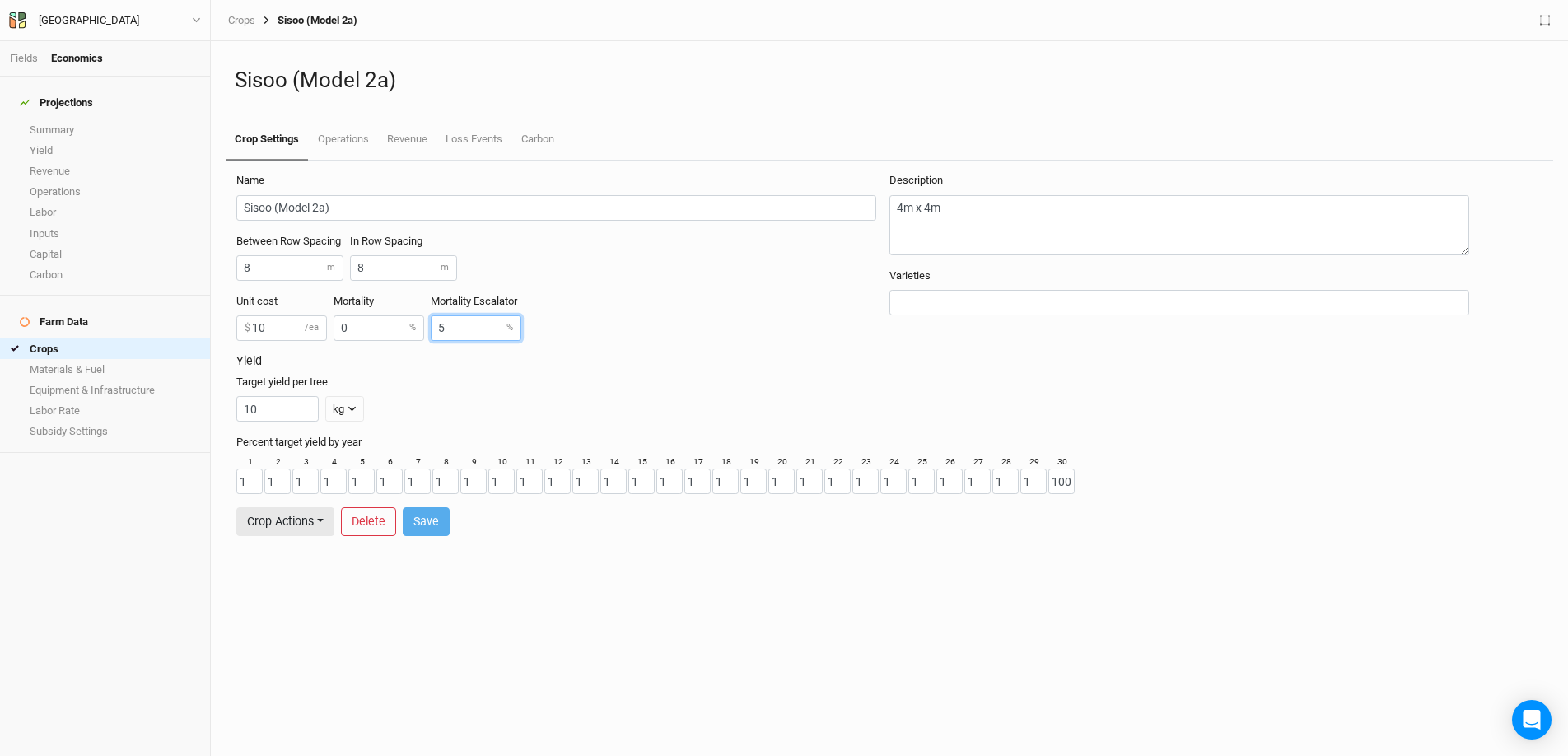
click at [481, 323] on input "5" at bounding box center [476, 329] width 90 height 26
type input "0"
click at [418, 528] on button "Save" at bounding box center [426, 521] width 47 height 28
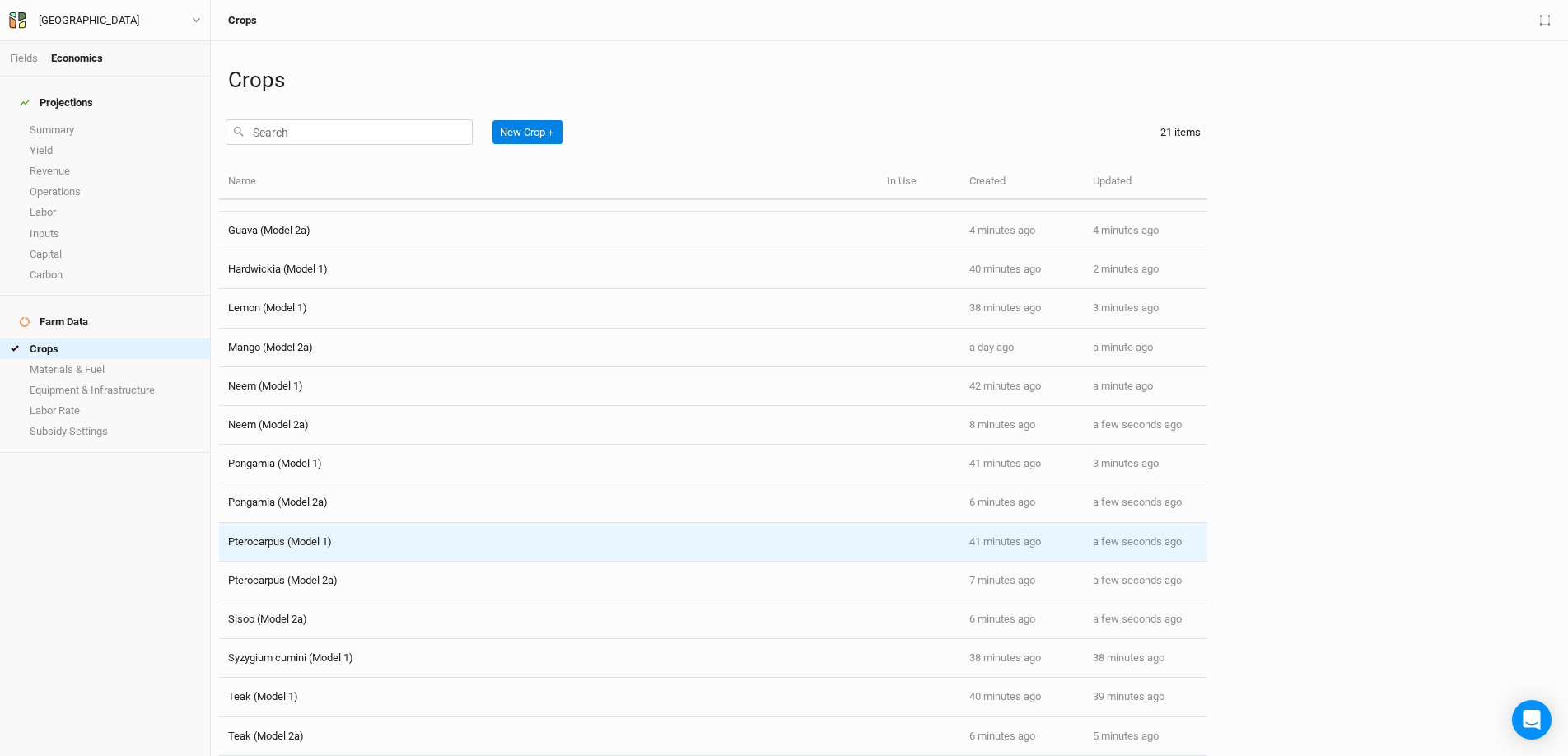
scroll to position [274, 0]
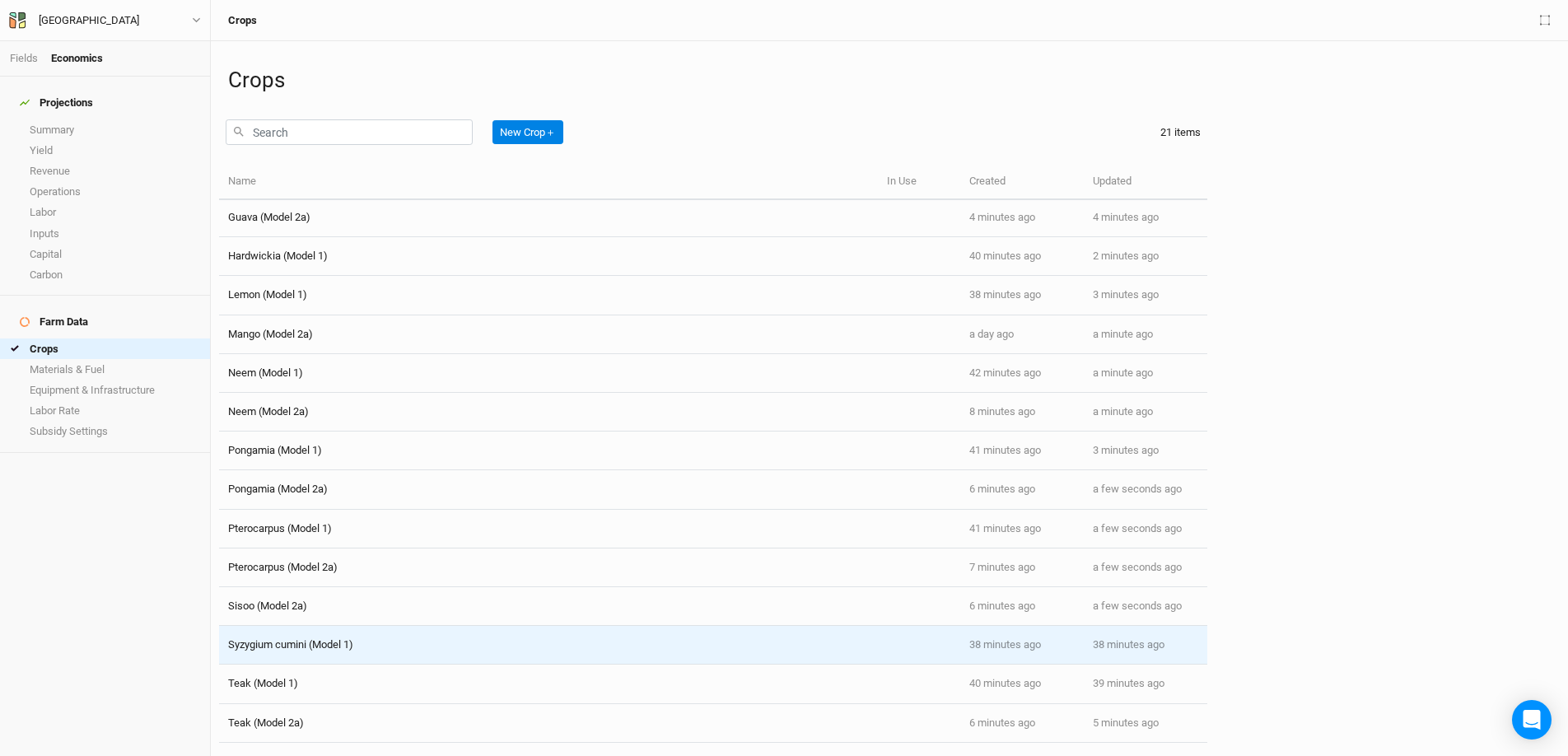
click at [291, 605] on span "Syzygium cumini (Model 1)" at bounding box center [290, 644] width 125 height 12
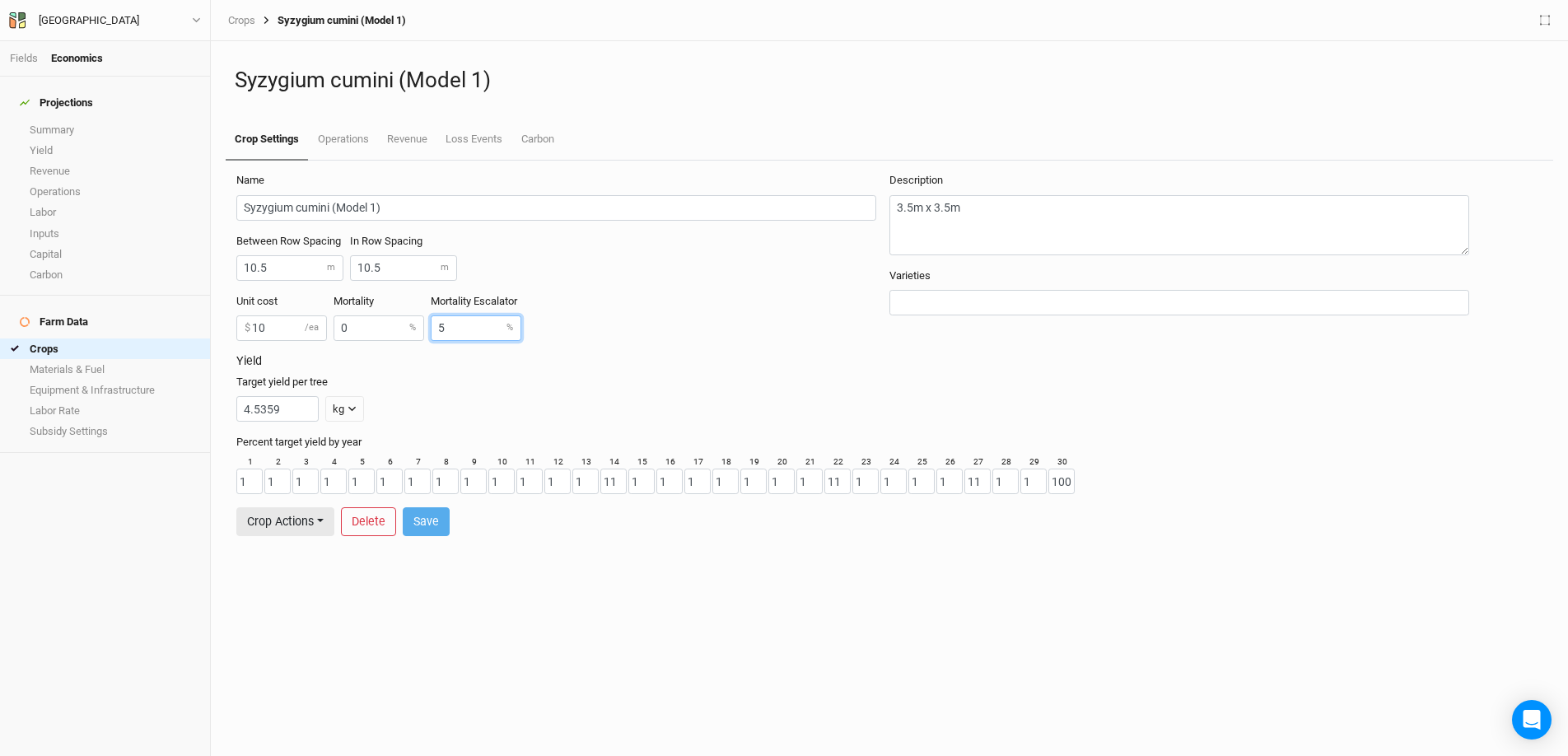
drag, startPoint x: 476, startPoint y: 322, endPoint x: 437, endPoint y: 323, distance: 39.0
click at [437, 323] on input "5" at bounding box center [476, 329] width 90 height 26
type input "0"
click at [427, 526] on button "Save" at bounding box center [426, 521] width 47 height 28
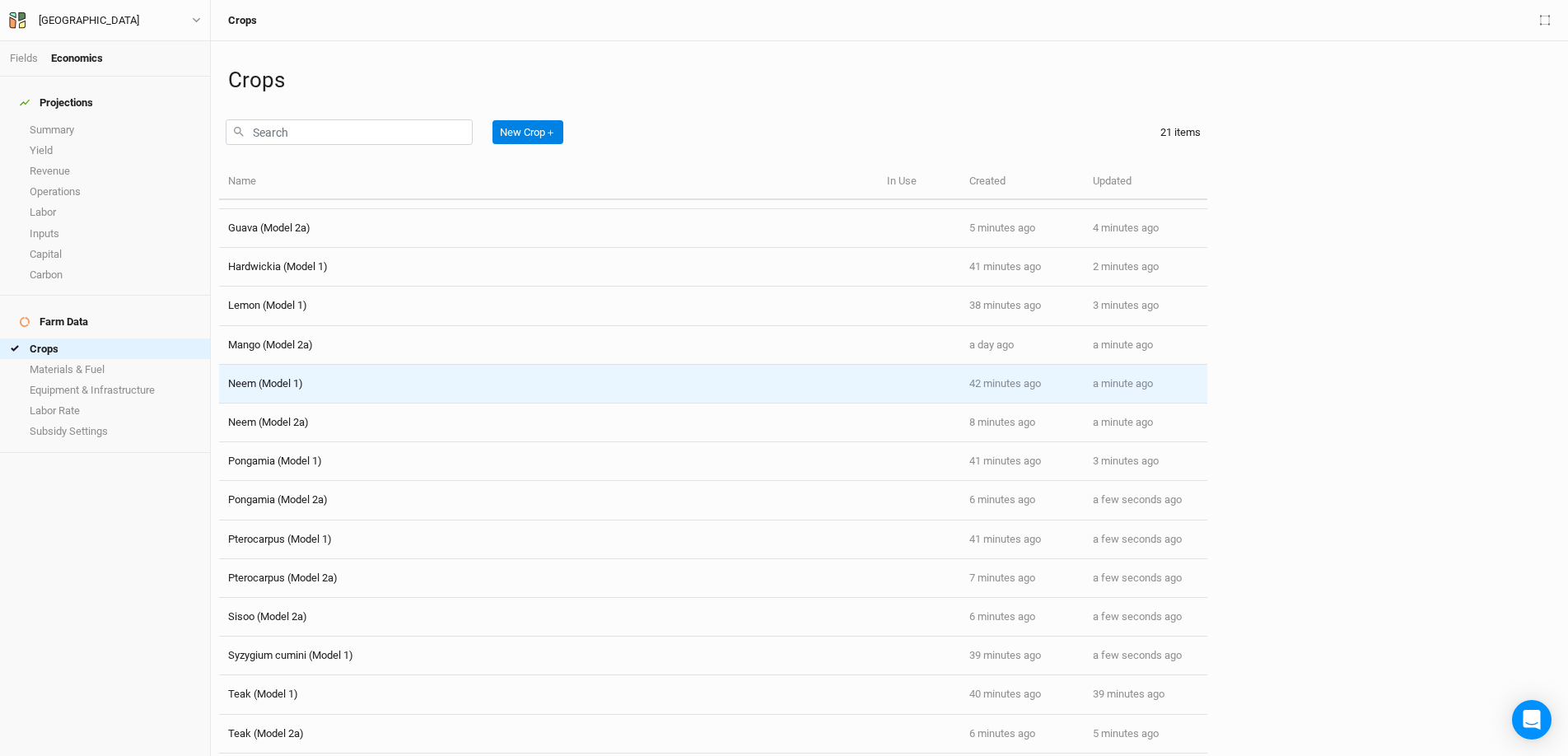
scroll to position [274, 0]
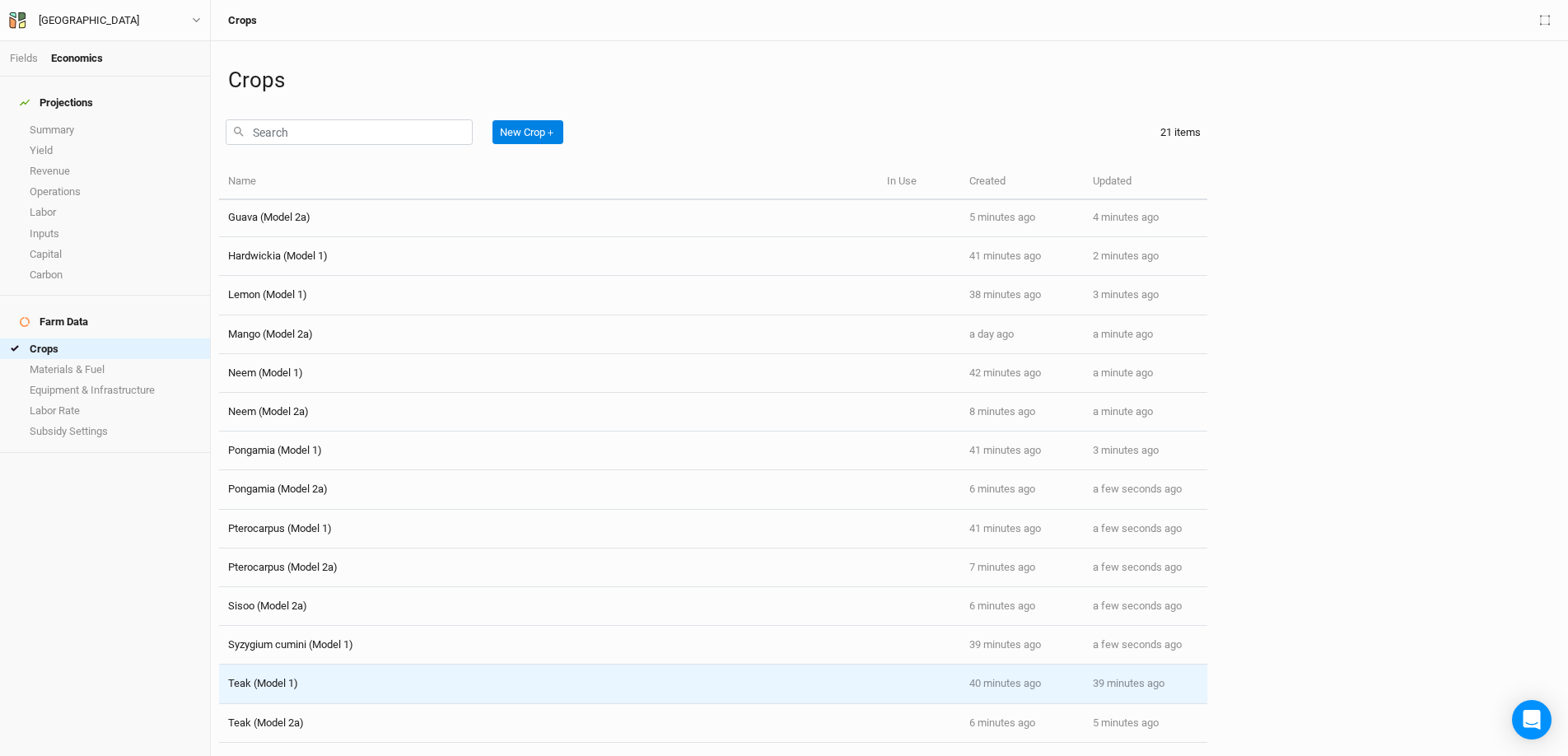
click at [291, 605] on span "Teak (Model 1)" at bounding box center [262, 683] width 70 height 12
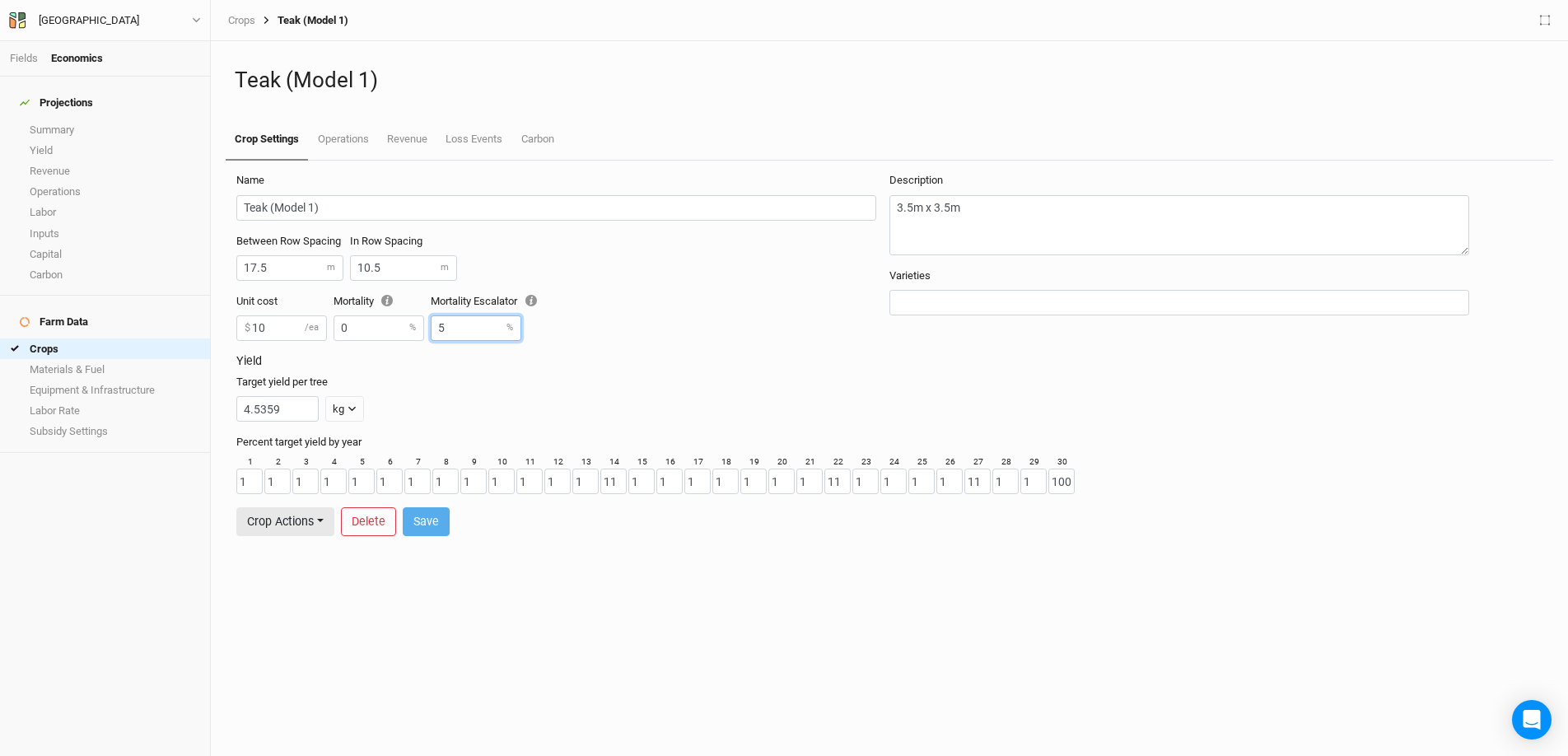
drag, startPoint x: 454, startPoint y: 330, endPoint x: 418, endPoint y: 333, distance: 36.1
click at [418, 333] on div "Unit cost 10 $ /ea Mortality 0 % Mortality Escalator 5 %" at bounding box center [563, 324] width 653 height 60
type input "0"
click at [430, 528] on button "Save" at bounding box center [426, 521] width 47 height 28
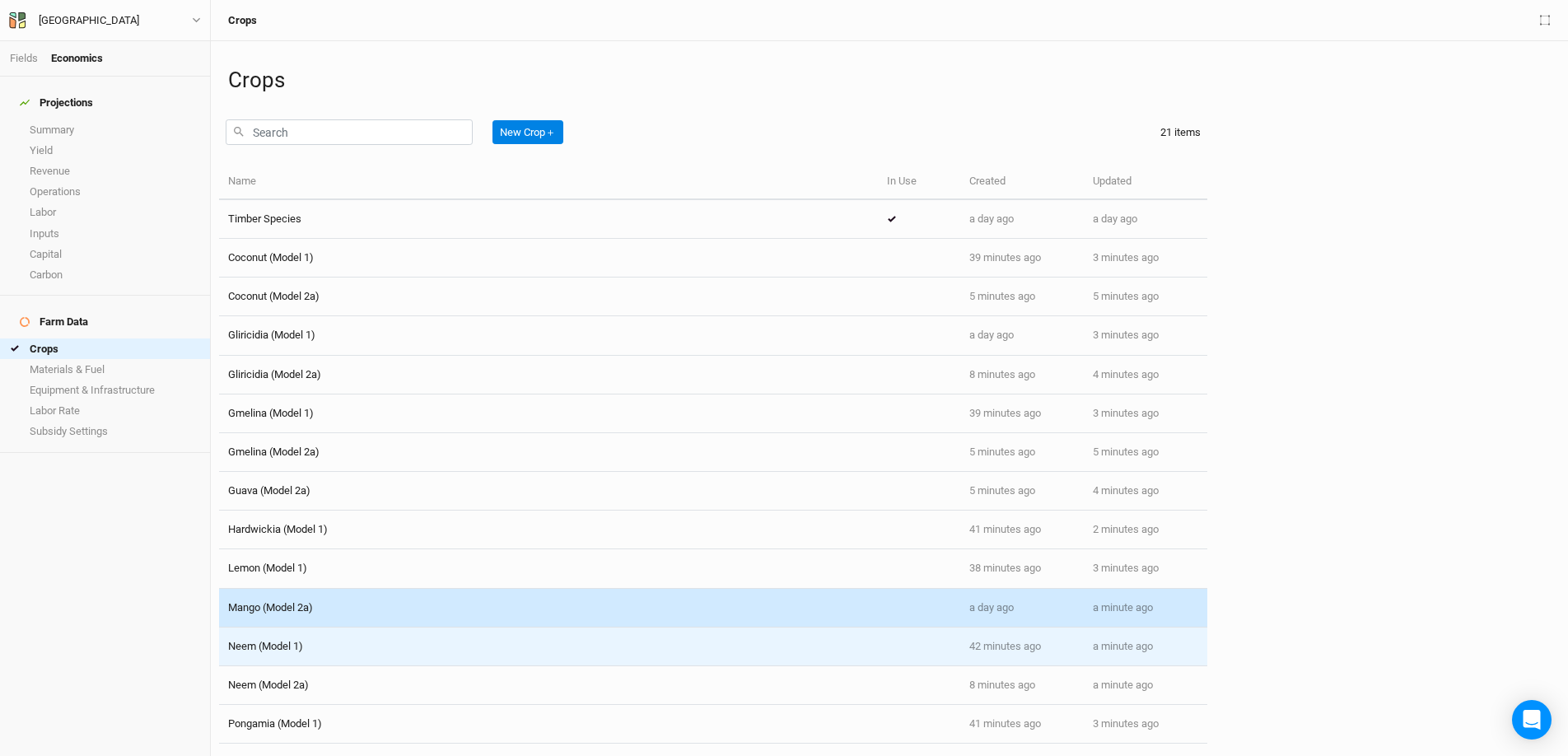
scroll to position [274, 0]
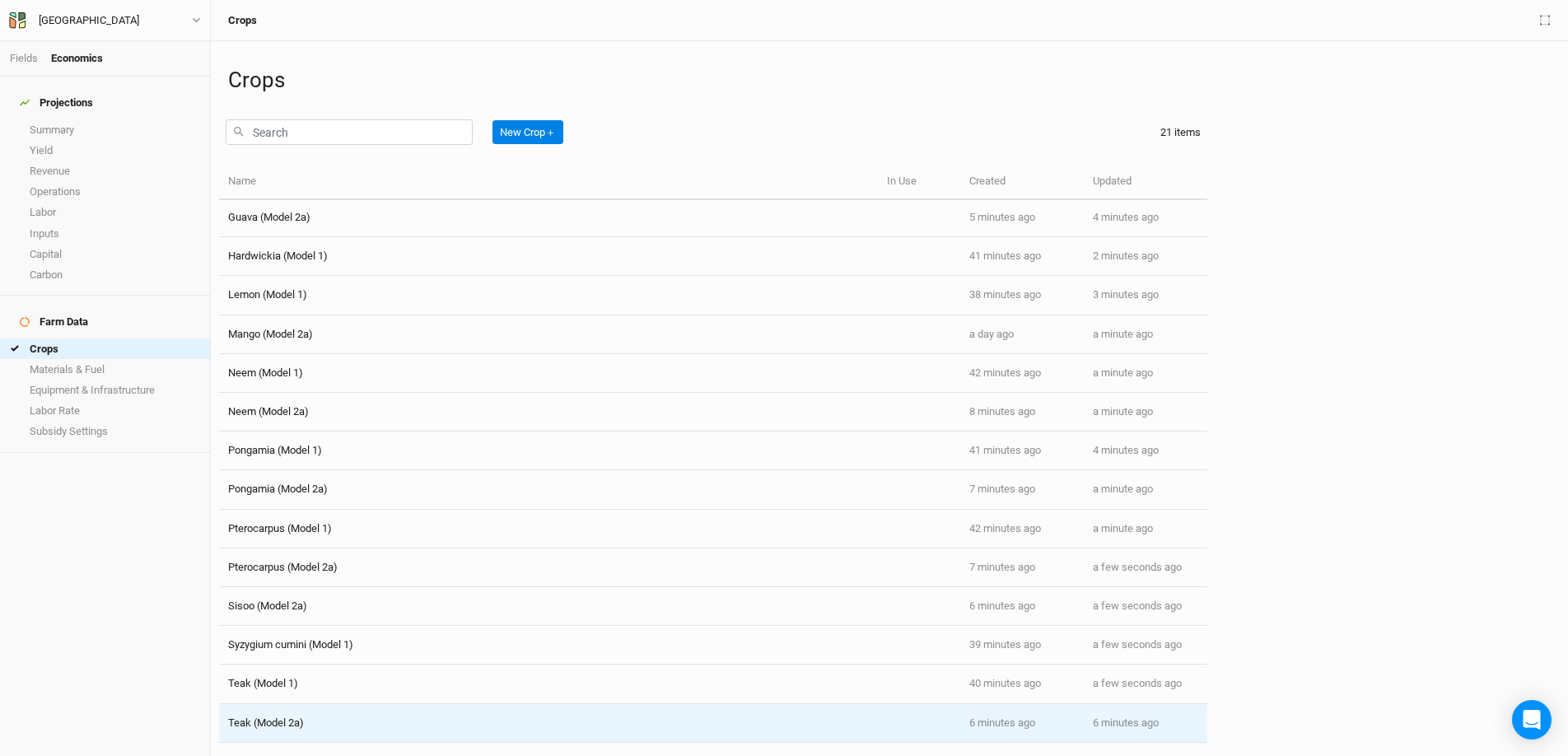
click at [290, 605] on span "Teak (Model 2a)" at bounding box center [266, 722] width 76 height 12
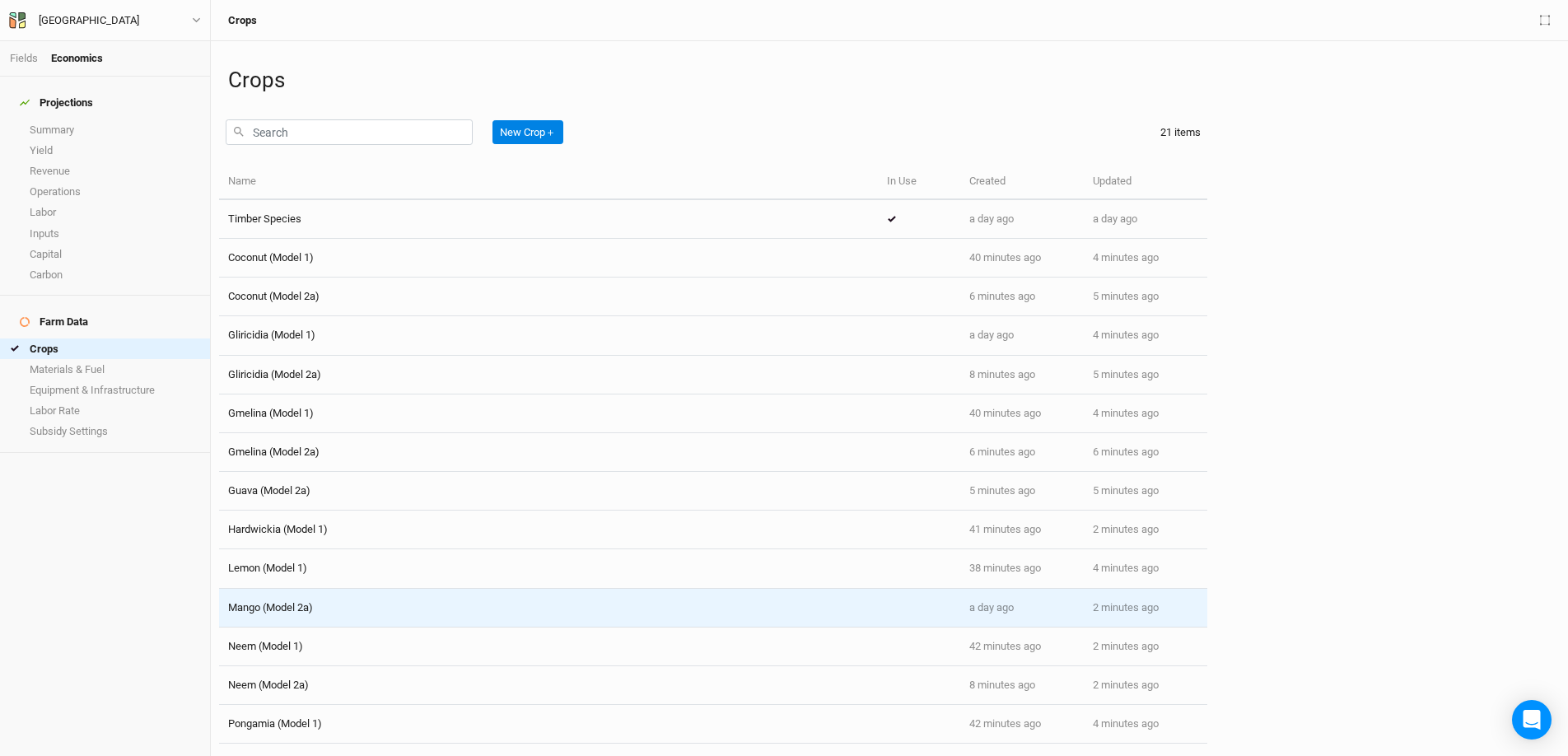
click at [304, 605] on span "Mango (Model 2a)" at bounding box center [270, 607] width 85 height 12
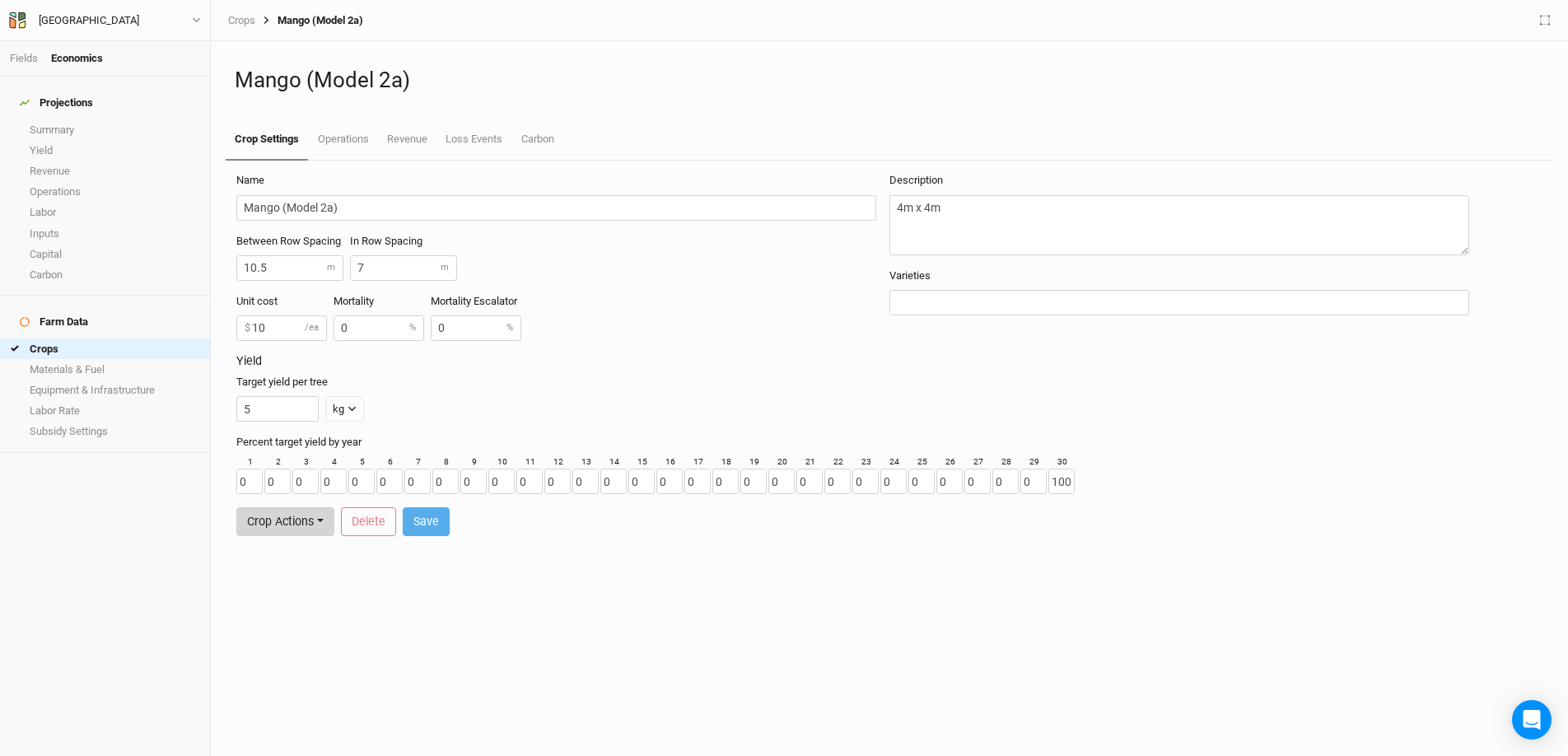
click at [306, 531] on button "Crop Actions" at bounding box center [286, 521] width 98 height 28
click at [316, 491] on button "Duplicate Crop" at bounding box center [302, 487] width 130 height 26
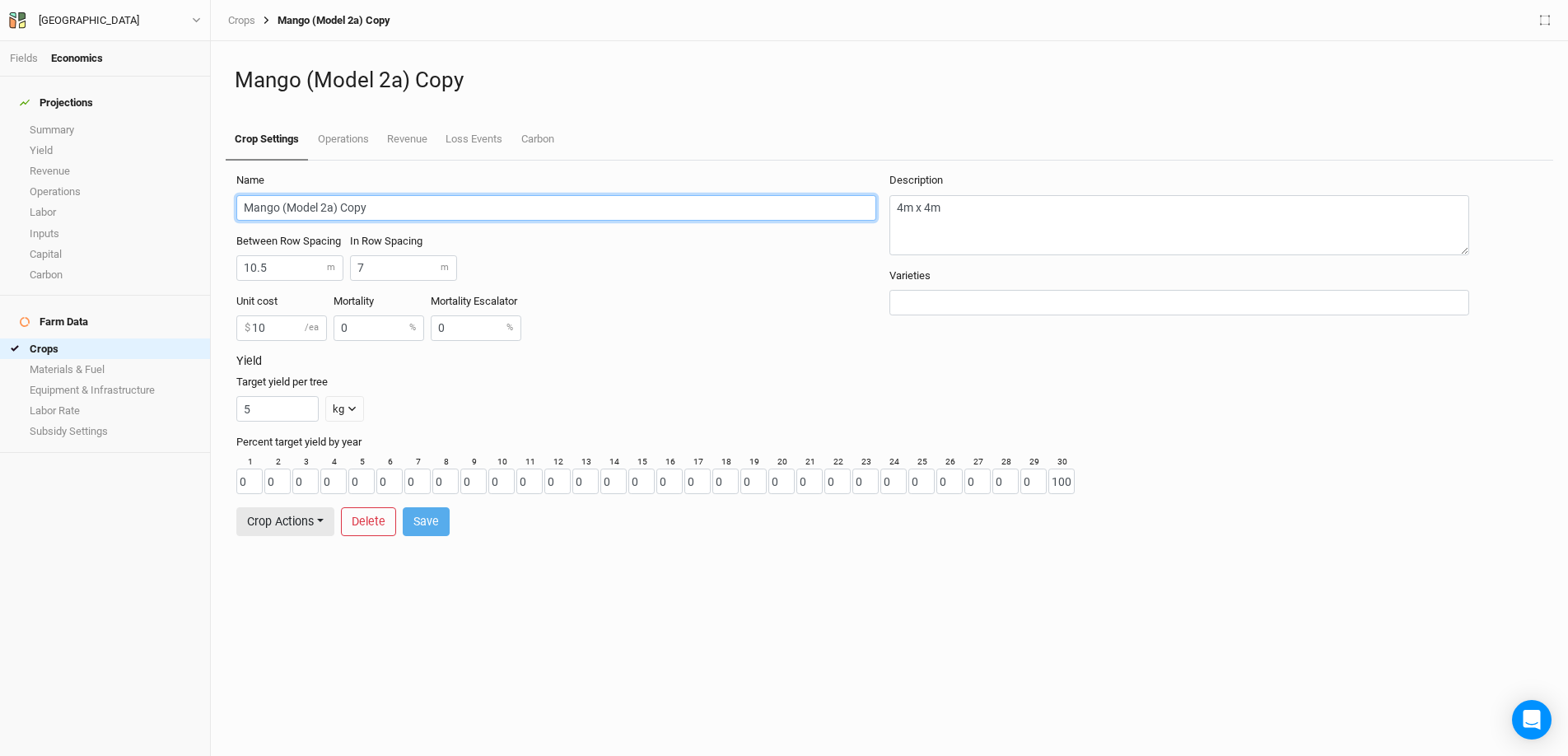
click at [330, 207] on input "Mango (Model 2a) Copy" at bounding box center [557, 208] width 640 height 26
click at [538, 200] on input "Mango (Model 2b) Copy" at bounding box center [557, 208] width 640 height 26
drag, startPoint x: 368, startPoint y: 201, endPoint x: 338, endPoint y: 201, distance: 30.0
click at [338, 201] on input "Mango (Model 2b) Copy" at bounding box center [557, 208] width 640 height 26
drag, startPoint x: 350, startPoint y: 208, endPoint x: 389, endPoint y: 210, distance: 39.1
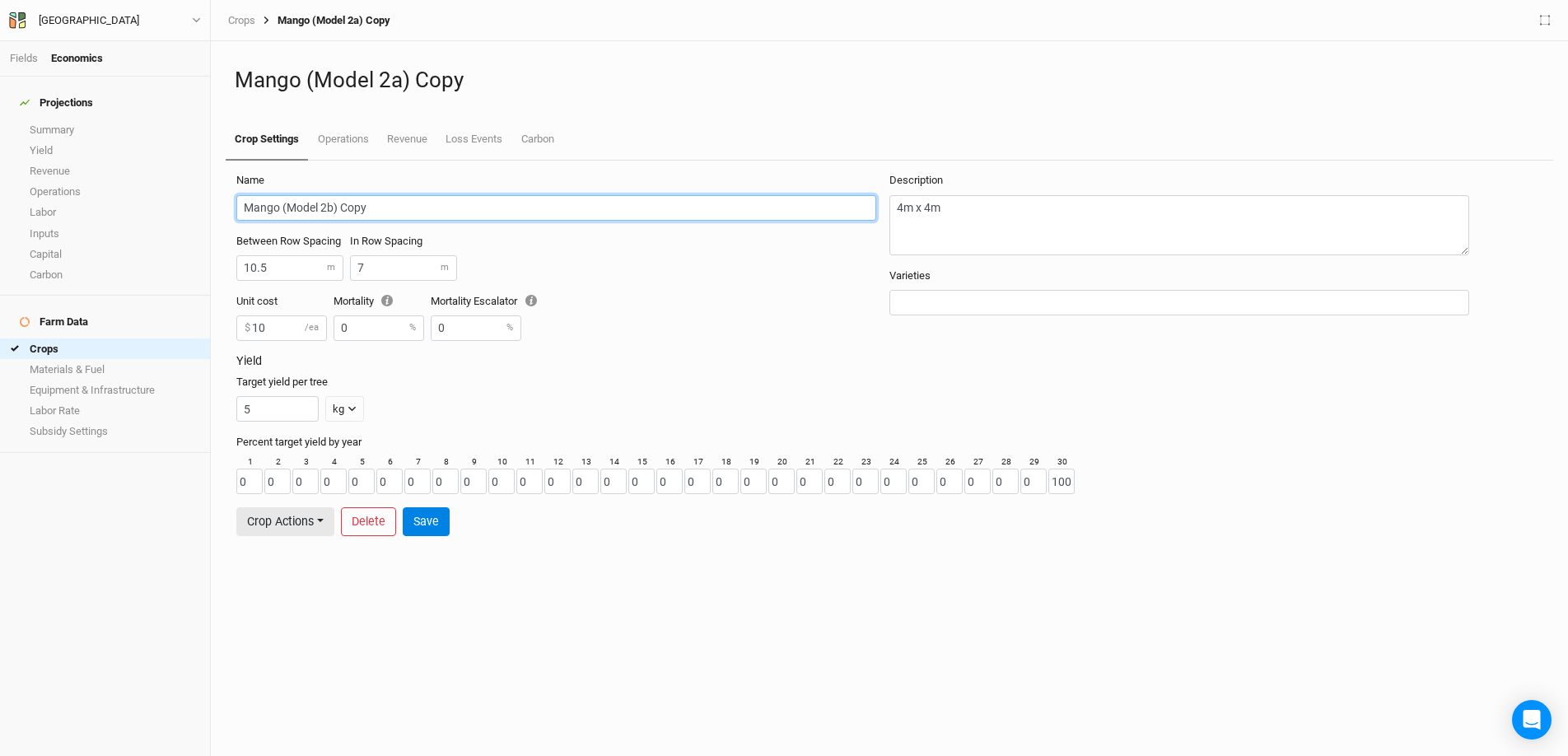
click at [389, 210] on input "Mango (Model 2b) Copy" at bounding box center [557, 208] width 640 height 26
drag, startPoint x: 362, startPoint y: 209, endPoint x: 348, endPoint y: 207, distance: 14.1
click at [348, 207] on input "Mango (Model 2b) Copy" at bounding box center [557, 208] width 640 height 26
drag, startPoint x: 369, startPoint y: 207, endPoint x: 339, endPoint y: 206, distance: 30.0
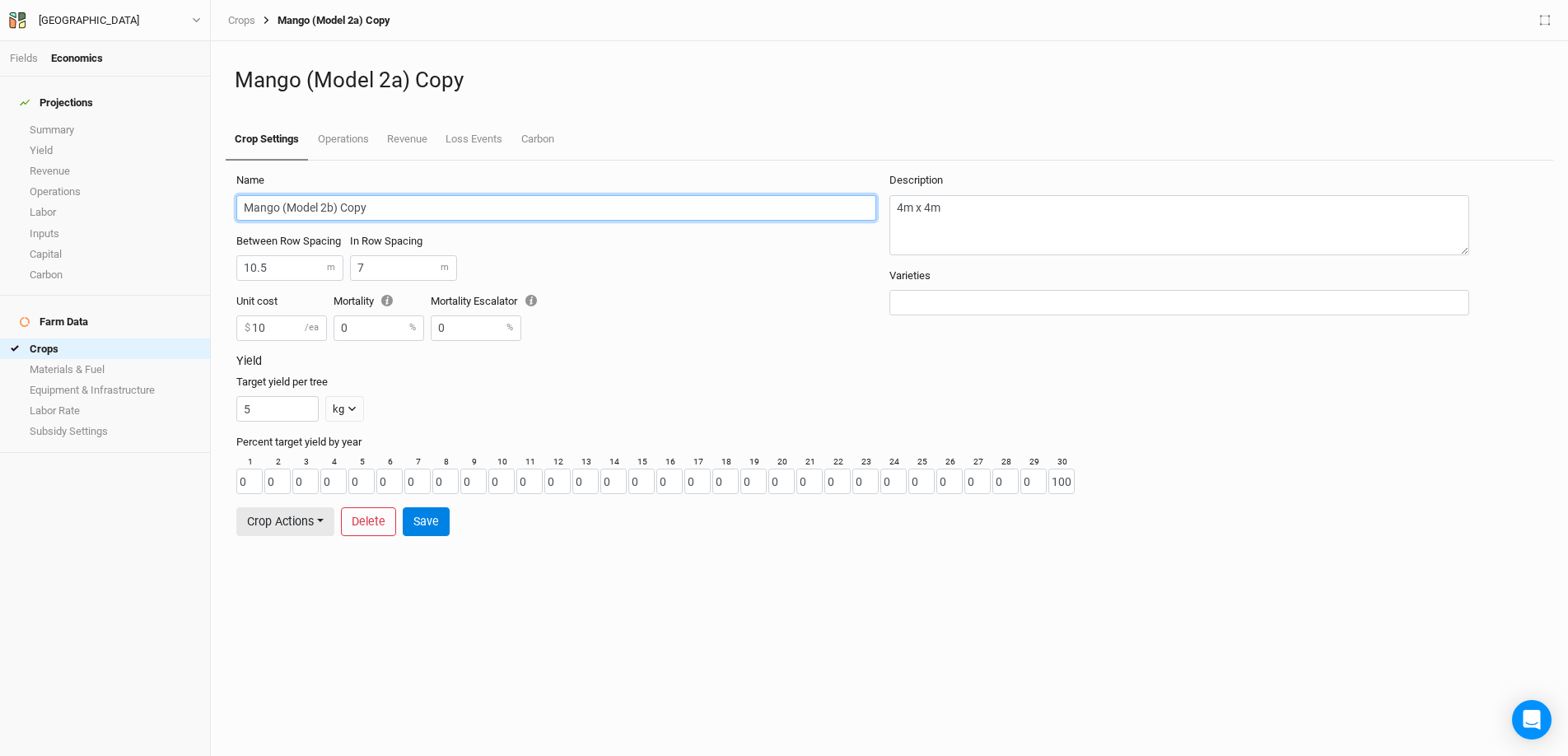
click at [339, 206] on input "Mango (Model 2b) Copy" at bounding box center [557, 208] width 640 height 26
drag, startPoint x: 269, startPoint y: 208, endPoint x: 209, endPoint y: 206, distance: 60.0
click at [209, 206] on div "Fields Economics Projections Summary Yield Revenue Operations Labor Inputs Capi…" at bounding box center [784, 378] width 1568 height 756
type input "Gliricidia (Model 2b)"
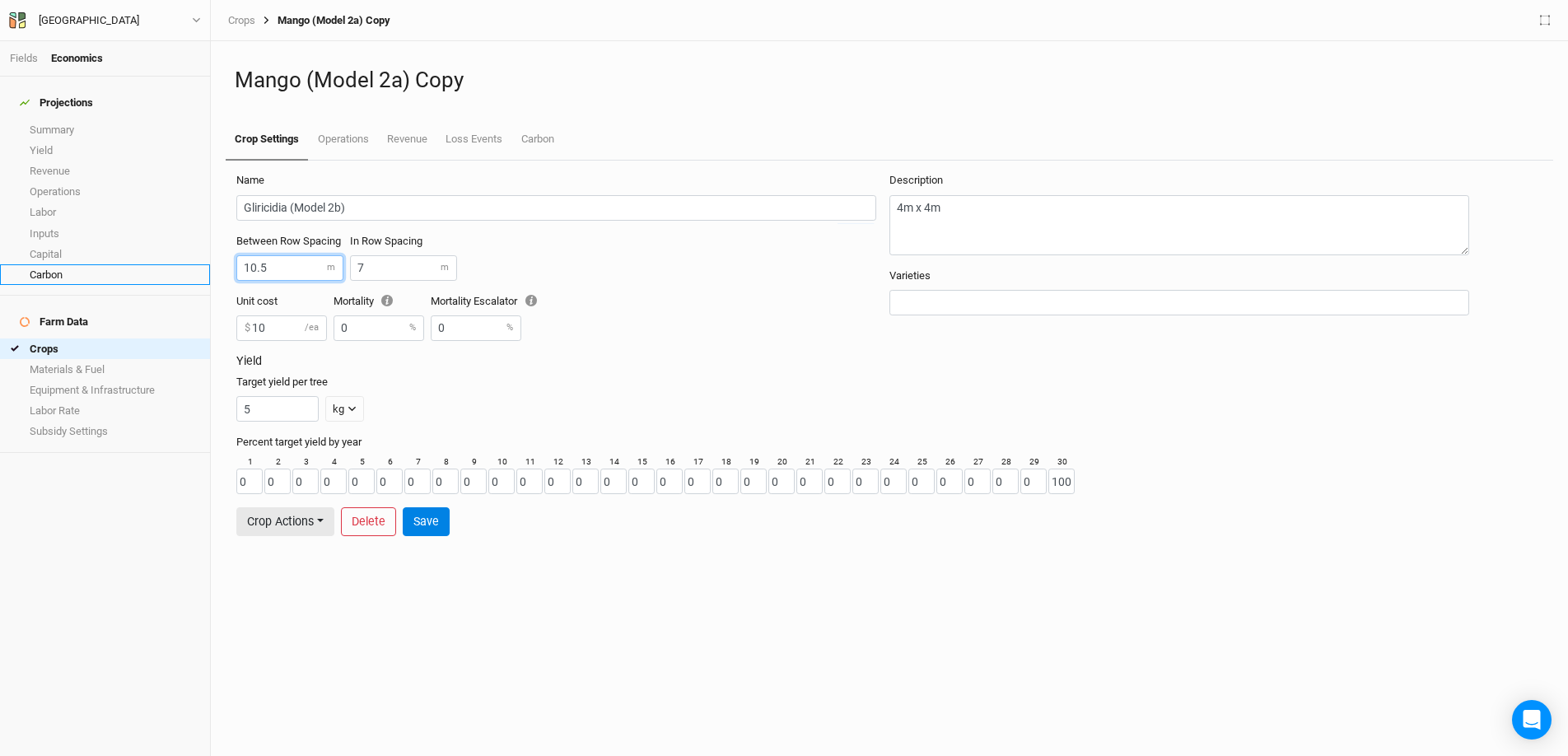
drag, startPoint x: 289, startPoint y: 274, endPoint x: 181, endPoint y: 272, distance: 108.0
click at [181, 272] on div "Fields Economics Projections Summary Yield Revenue Operations Labor Inputs Capi…" at bounding box center [784, 378] width 1568 height 756
type input "8"
drag, startPoint x: 373, startPoint y: 267, endPoint x: 358, endPoint y: 267, distance: 15.0
click at [358, 267] on input "7" at bounding box center [404, 268] width 107 height 26
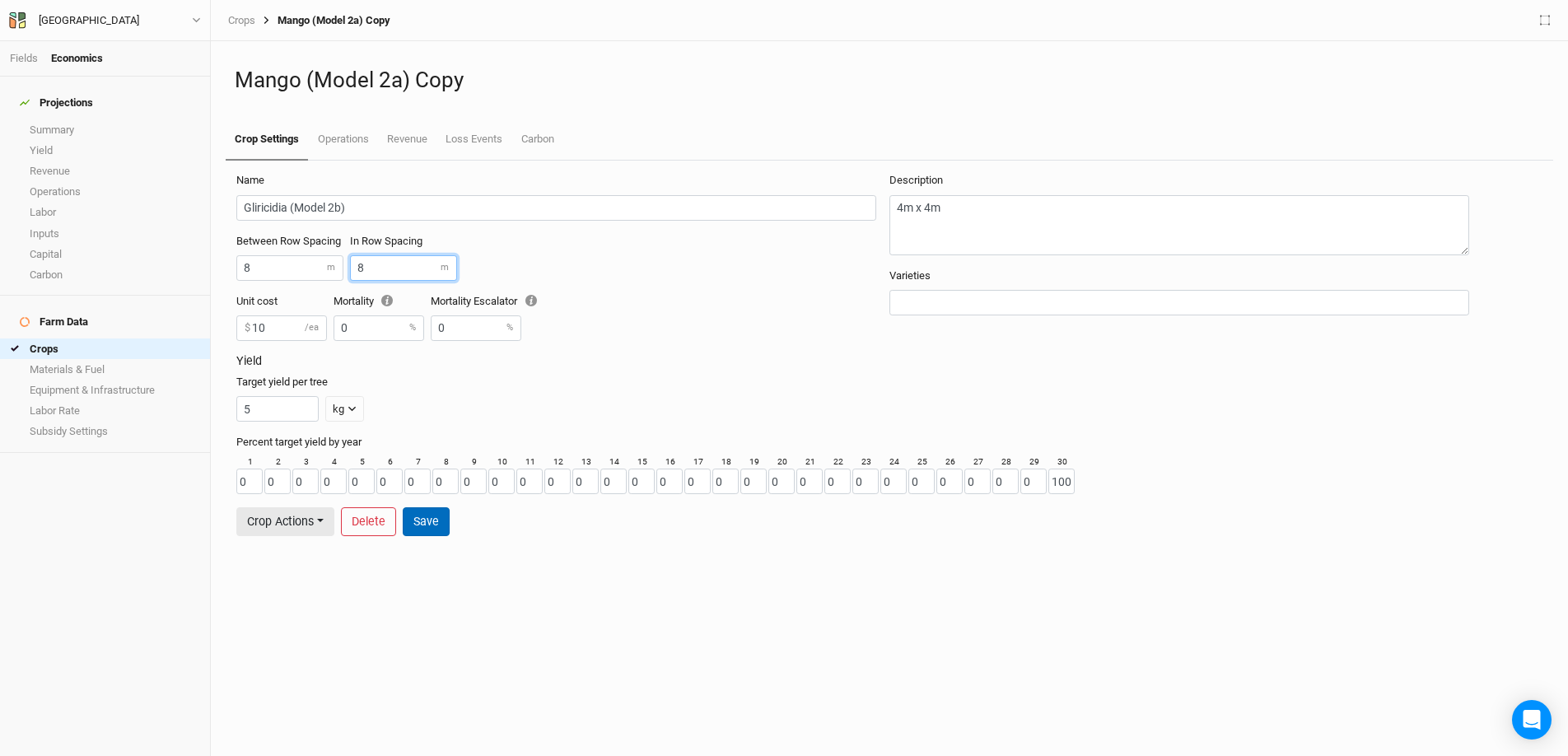
type input "8"
click at [435, 523] on button "Save" at bounding box center [426, 521] width 47 height 28
click at [312, 524] on button "Crop Actions" at bounding box center [286, 521] width 98 height 28
click at [330, 489] on button "Duplicate Crop" at bounding box center [302, 487] width 130 height 26
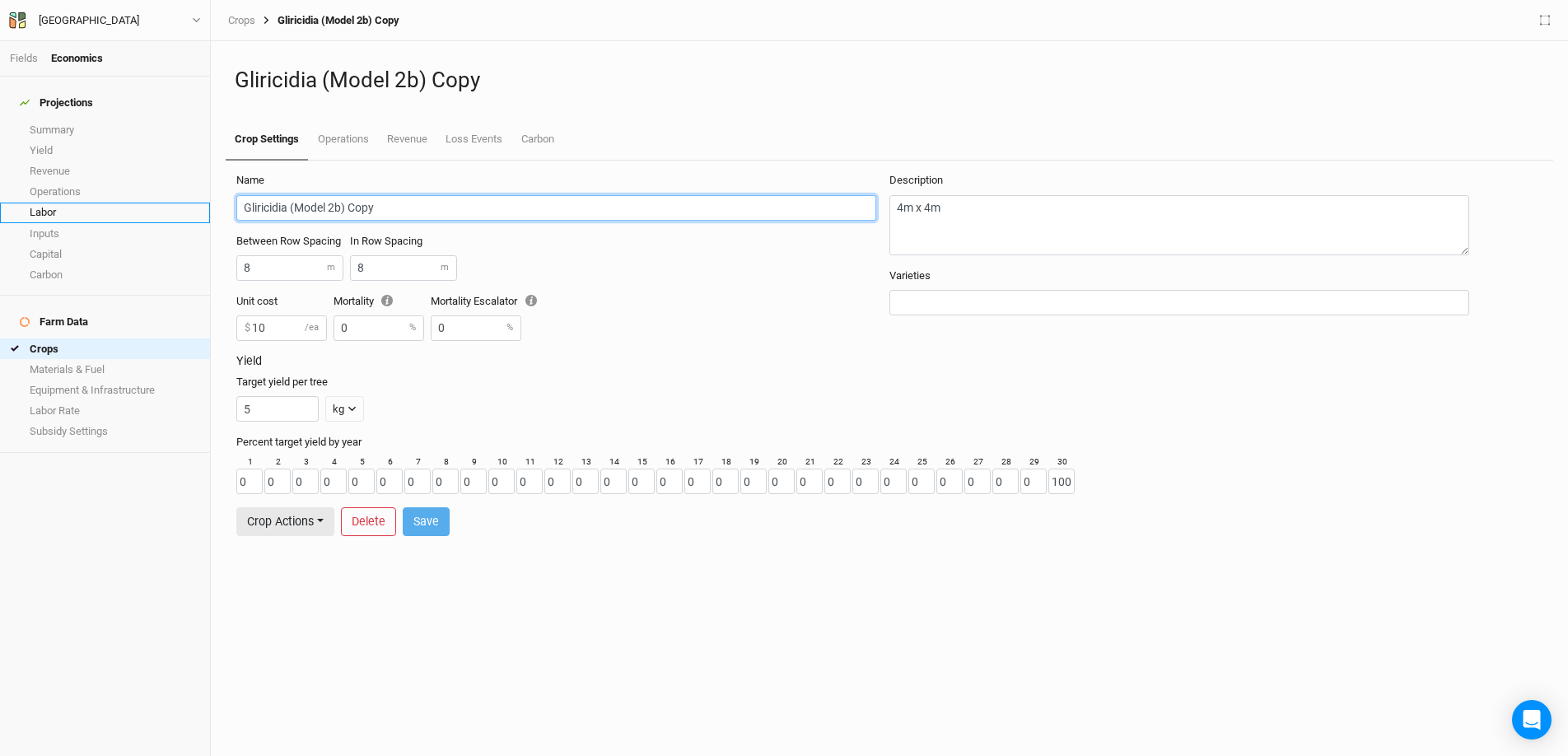
drag, startPoint x: 287, startPoint y: 211, endPoint x: 176, endPoint y: 209, distance: 111.0
click at [176, 209] on div "Fields Economics Projections Summary Yield Revenue Operations Labor Inputs Capi…" at bounding box center [784, 378] width 1568 height 756
type input "Neem (Model 2b) Copy"
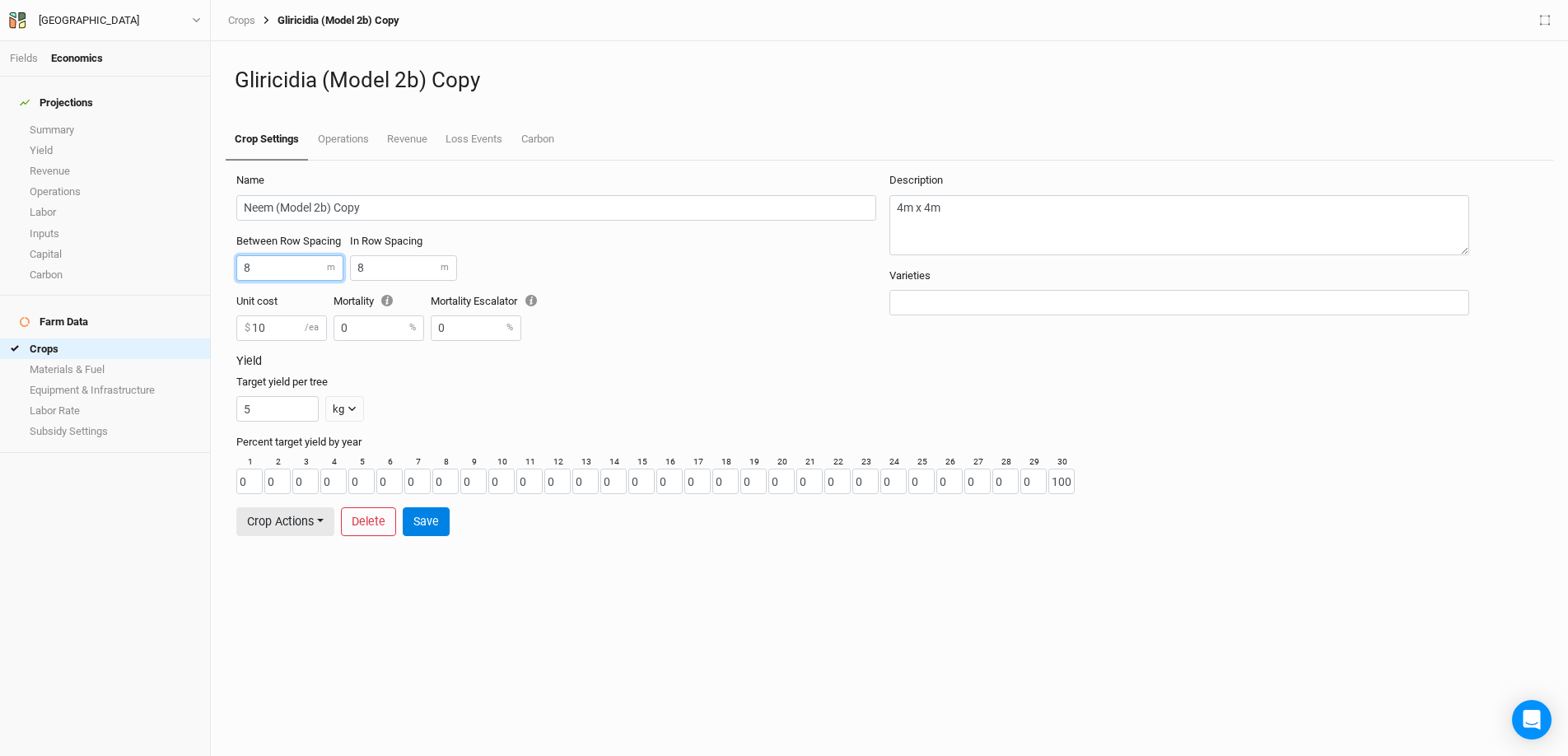
click at [275, 260] on input "8" at bounding box center [290, 268] width 107 height 26
drag, startPoint x: 405, startPoint y: 260, endPoint x: 336, endPoint y: 261, distance: 69.0
click at [336, 261] on div "Between Row Spacing 8 m In Row Spacing 8 m" at bounding box center [563, 264] width 653 height 60
click at [362, 271] on input "8" at bounding box center [404, 268] width 107 height 26
type input "12"
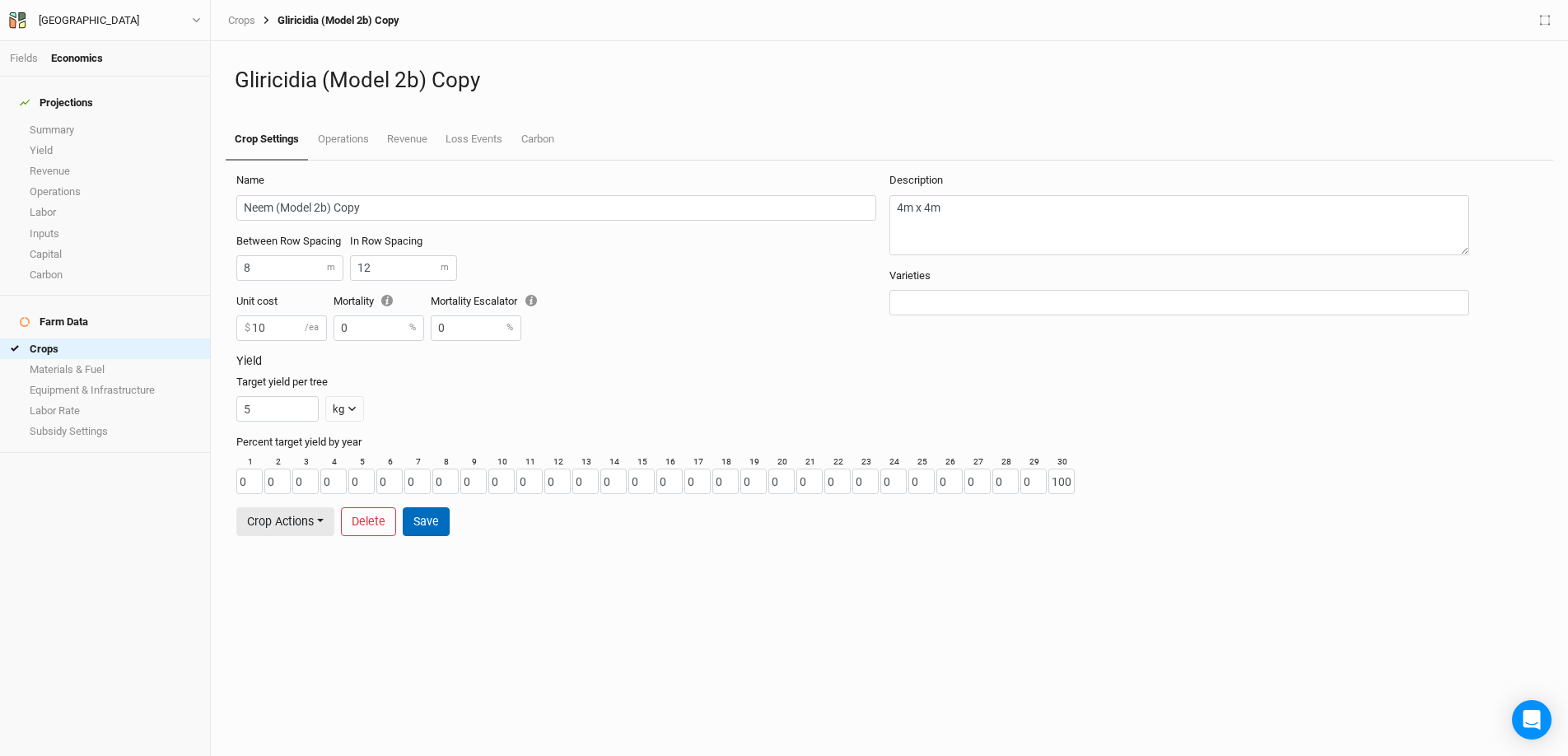
click at [432, 532] on button "Save" at bounding box center [426, 521] width 47 height 28
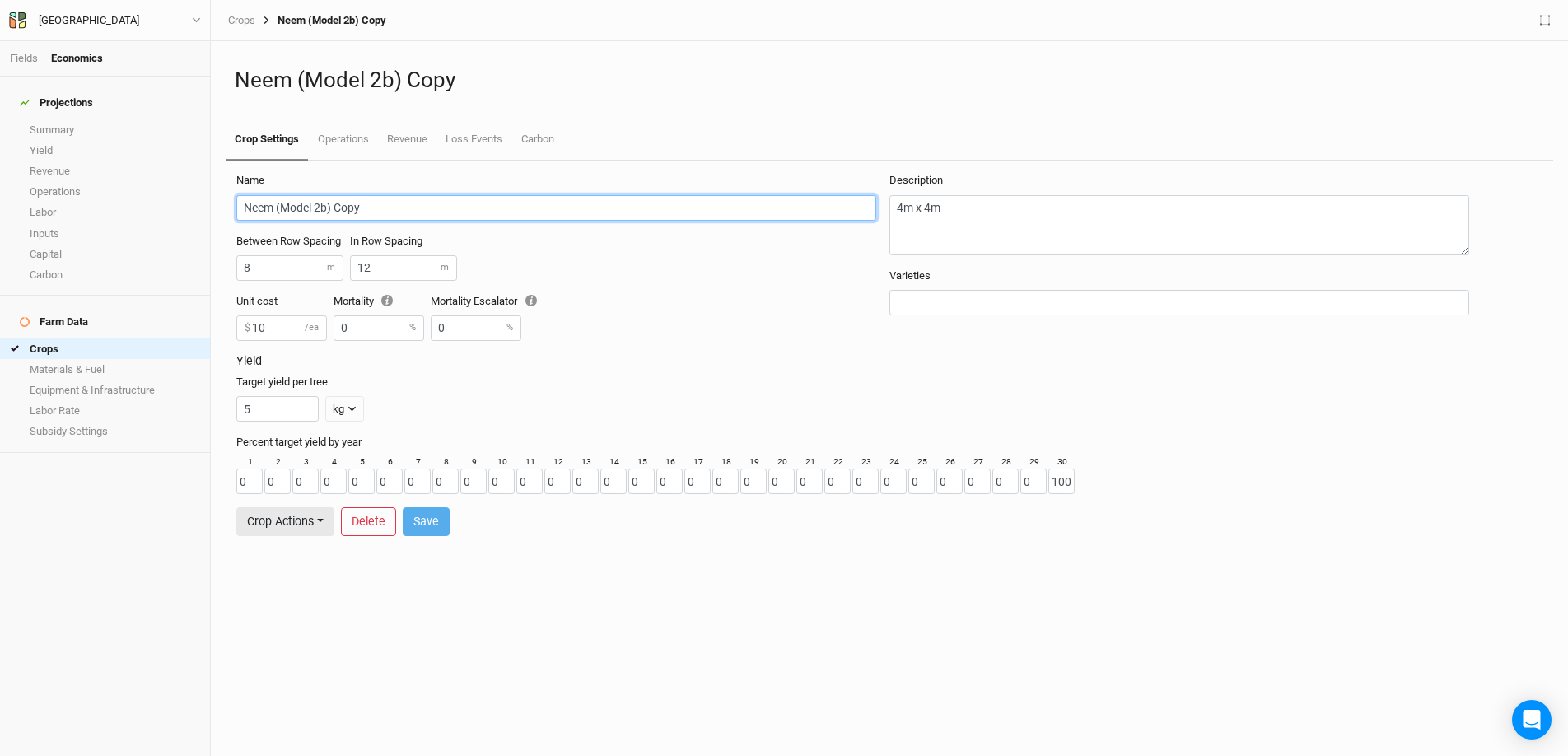
drag, startPoint x: 365, startPoint y: 209, endPoint x: 336, endPoint y: 210, distance: 29.0
click at [336, 210] on input "Neem (Model 2b) Copy" at bounding box center [557, 208] width 640 height 26
type input "Neem (Model 2b)"
click at [432, 521] on button "Save" at bounding box center [426, 521] width 47 height 28
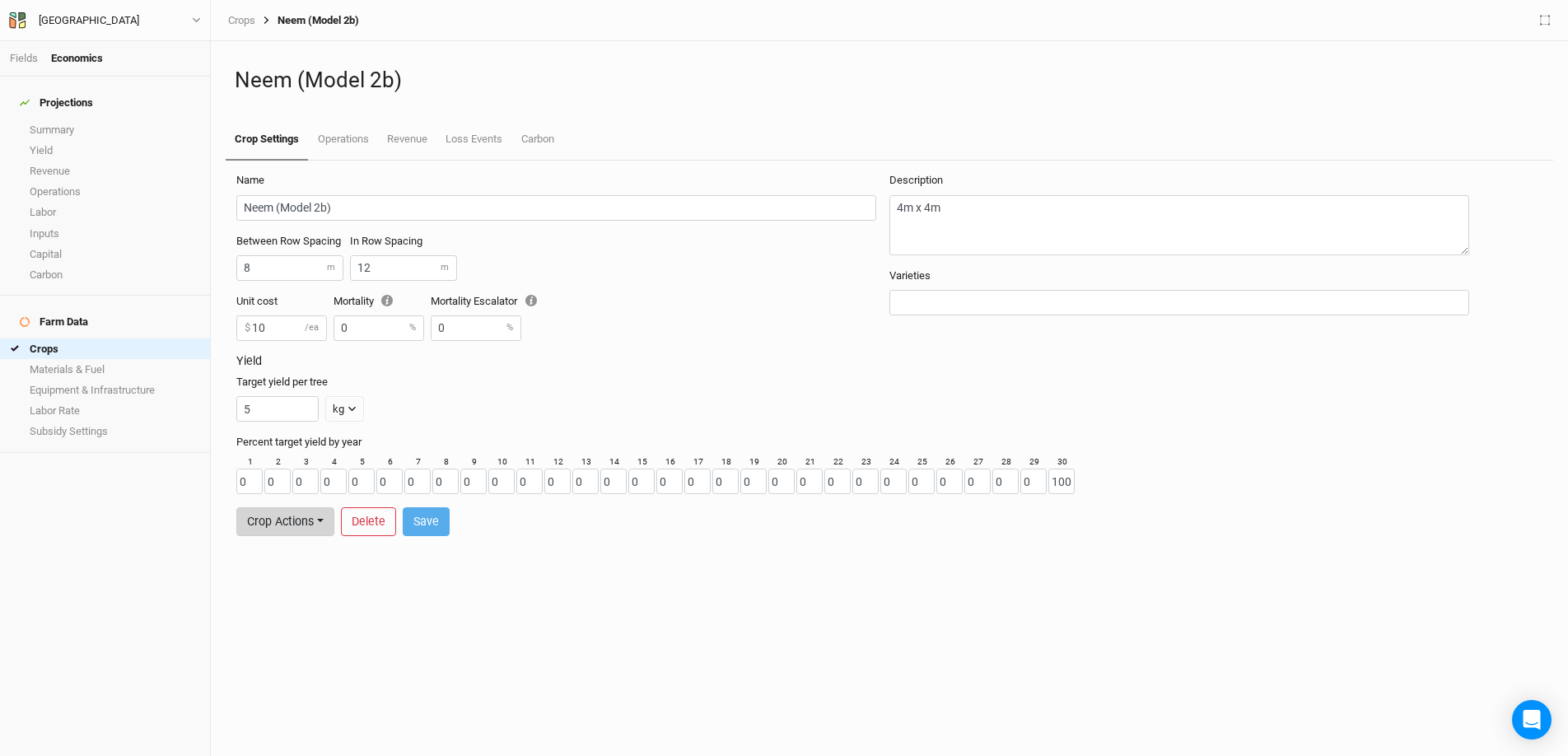
click at [300, 518] on button "Crop Actions" at bounding box center [286, 521] width 98 height 28
click at [306, 477] on button "Duplicate Crop" at bounding box center [302, 487] width 130 height 26
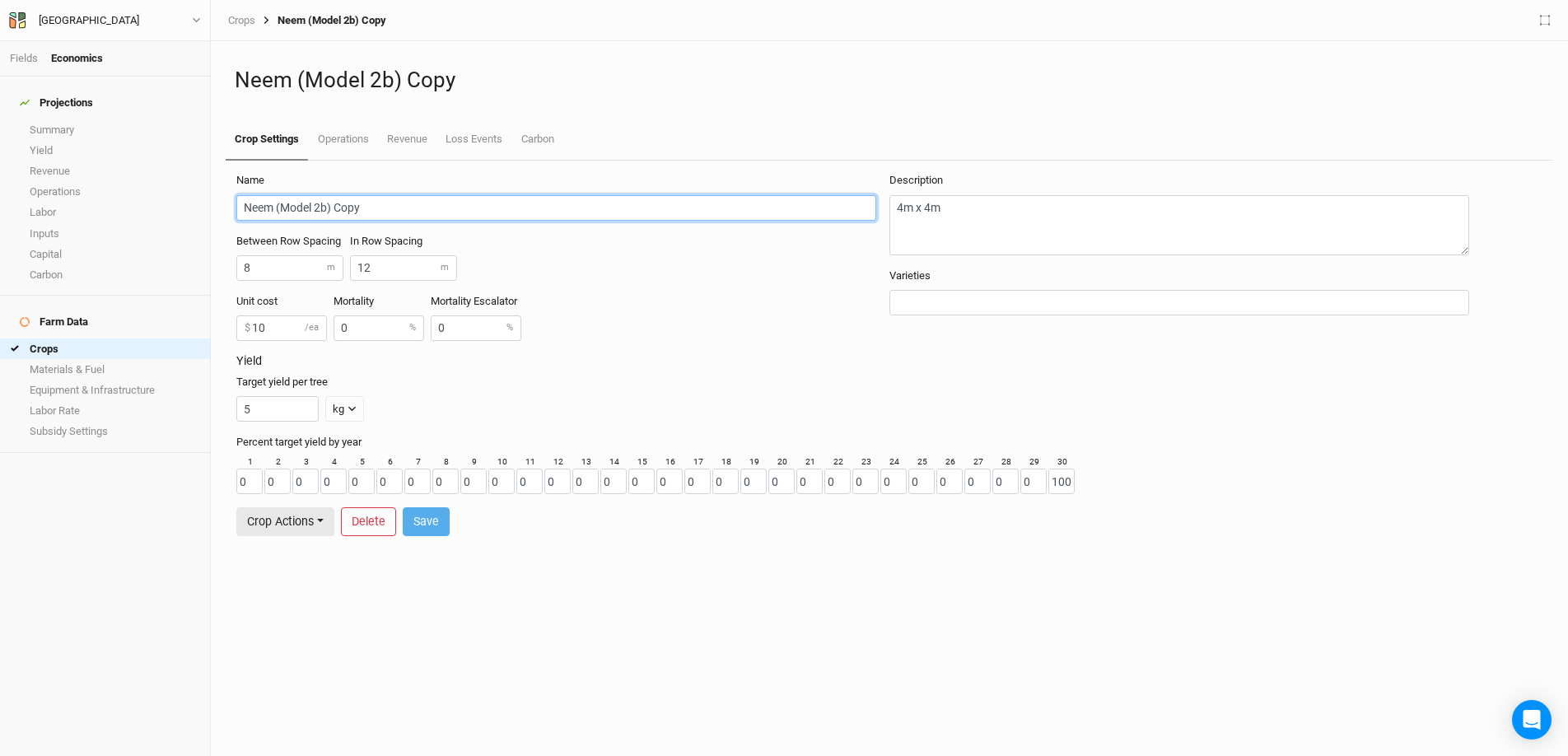
click at [374, 208] on input "Neem (Model 2b) Copy" at bounding box center [557, 208] width 640 height 26
drag, startPoint x: 275, startPoint y: 209, endPoint x: 185, endPoint y: 208, distance: 90.0
click at [185, 208] on div "Fields Economics Projections Summary Yield Revenue Operations Labor Inputs Capi…" at bounding box center [784, 378] width 1568 height 756
type input "Pterocarpus (Model 2b)"
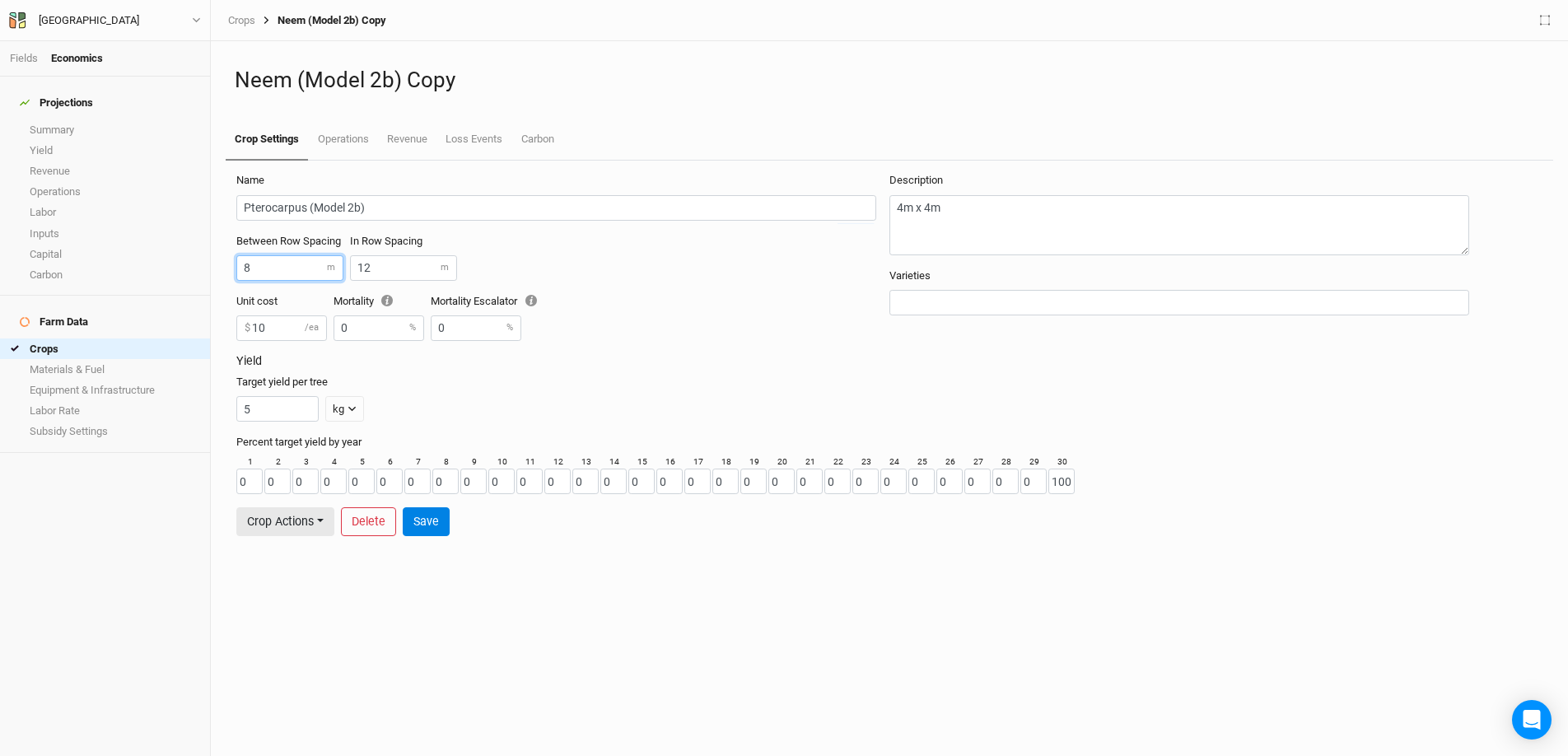
click at [264, 276] on input "8" at bounding box center [290, 268] width 107 height 26
type input "17.5"
click at [392, 263] on input "12" at bounding box center [404, 268] width 107 height 26
type input "14"
click at [433, 526] on button "Save" at bounding box center [426, 521] width 47 height 28
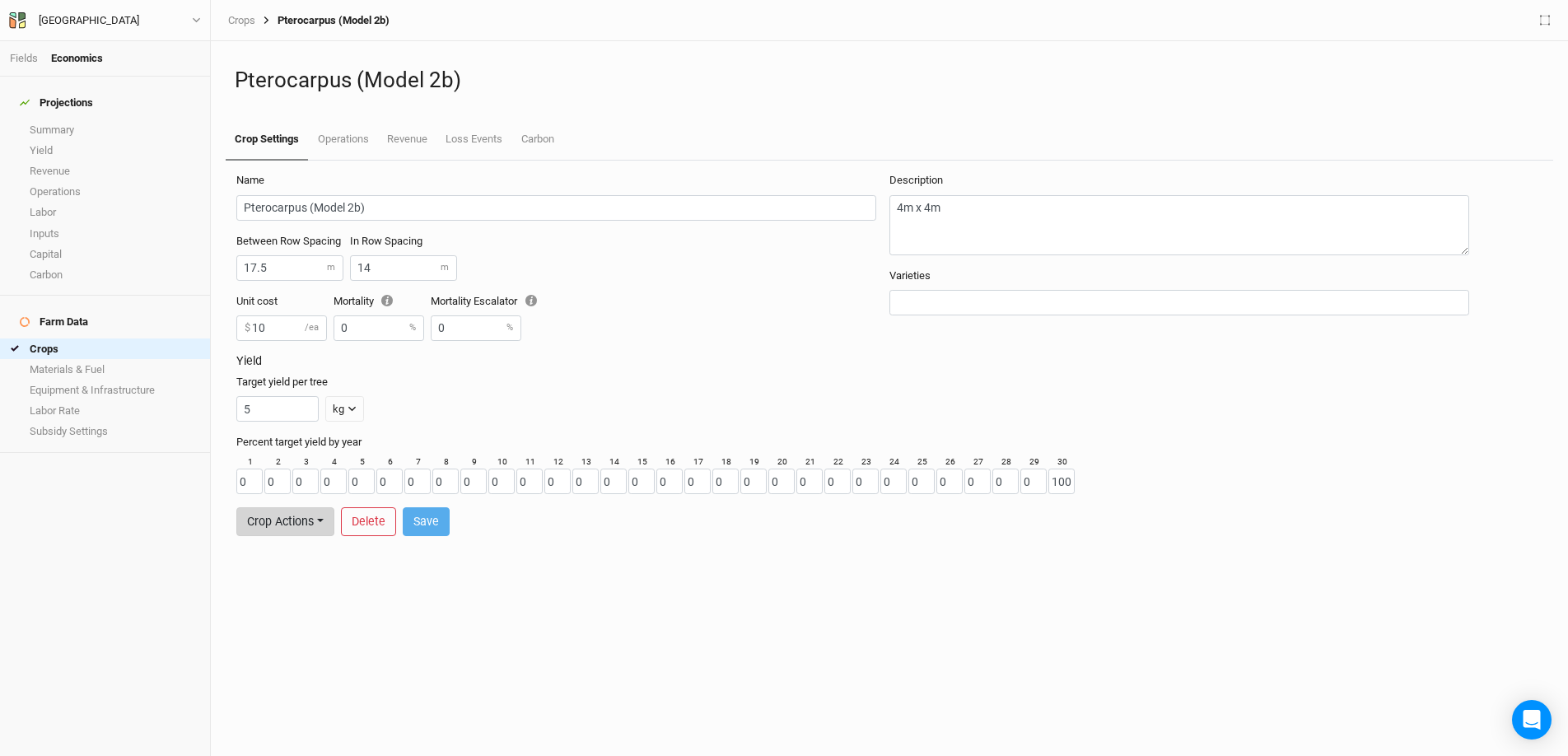
click at [312, 528] on button "Crop Actions" at bounding box center [286, 521] width 98 height 28
click at [313, 480] on button "Duplicate Crop" at bounding box center [302, 487] width 130 height 26
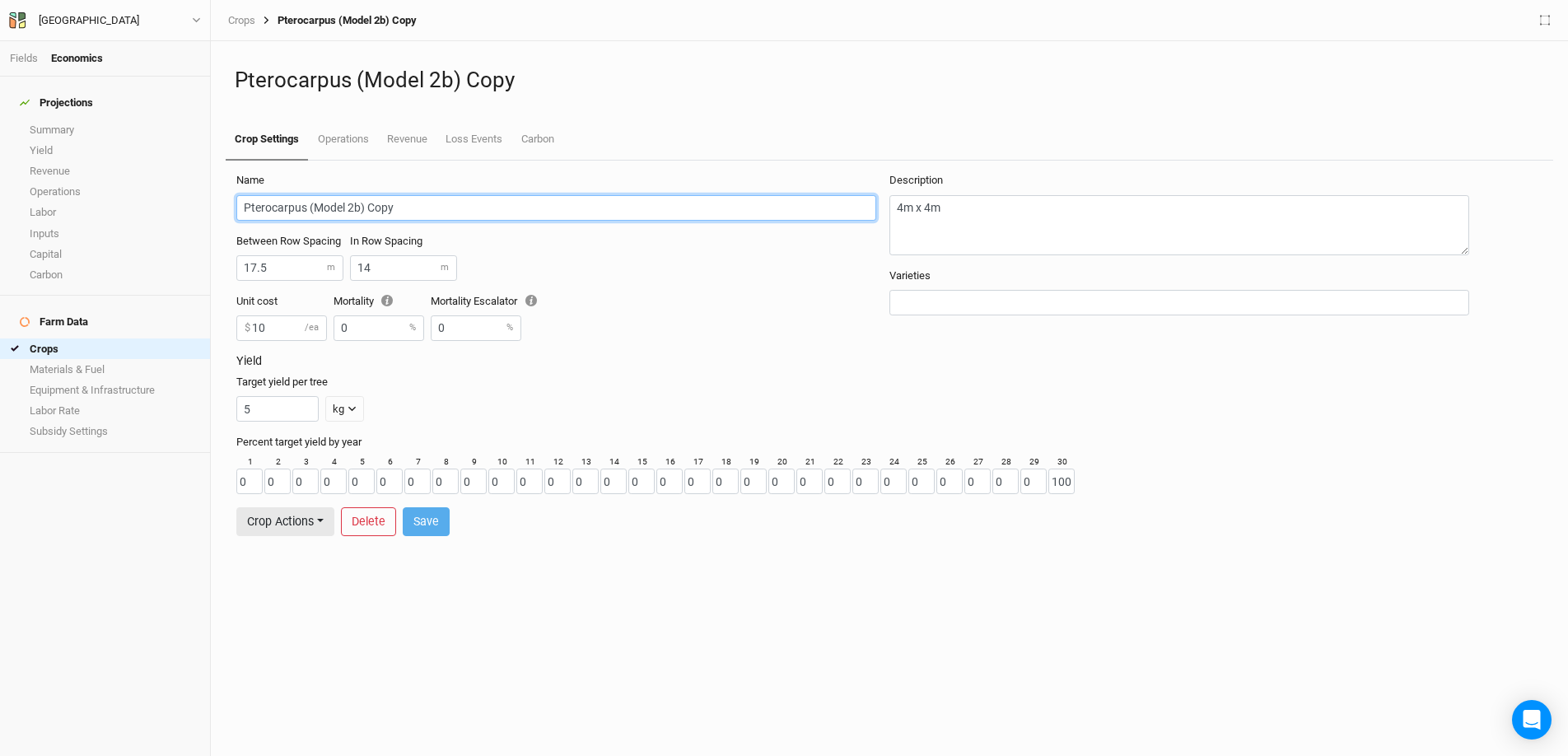
drag, startPoint x: 396, startPoint y: 209, endPoint x: 366, endPoint y: 209, distance: 30.0
click at [366, 209] on input "Pterocarpus (Model 2b) Copy" at bounding box center [557, 208] width 640 height 26
drag, startPoint x: 306, startPoint y: 209, endPoint x: 252, endPoint y: 210, distance: 54.0
click at [252, 210] on input "Pterocarpus (Model 2b)" at bounding box center [557, 208] width 640 height 26
type input "Pongamia (Model 2b)"
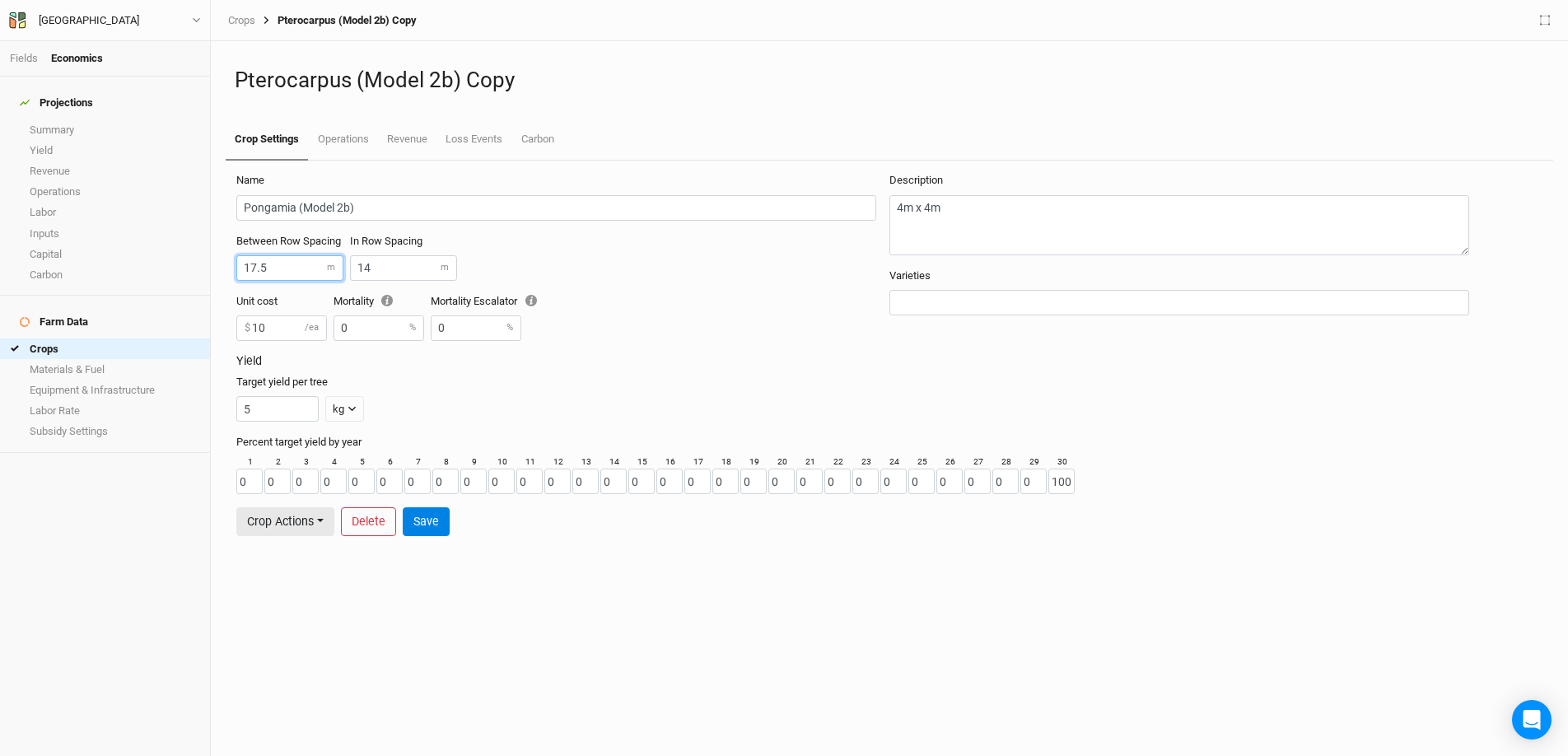
drag, startPoint x: 278, startPoint y: 269, endPoint x: 202, endPoint y: 271, distance: 76.0
click at [202, 271] on div "Fields Economics Projections Summary Yield Revenue Operations Labor Inputs Capi…" at bounding box center [784, 378] width 1568 height 756
type input "8"
drag, startPoint x: 374, startPoint y: 271, endPoint x: 330, endPoint y: 269, distance: 44.0
click at [330, 269] on div "Between Row Spacing 8 m In Row Spacing 14 m" at bounding box center [563, 264] width 653 height 60
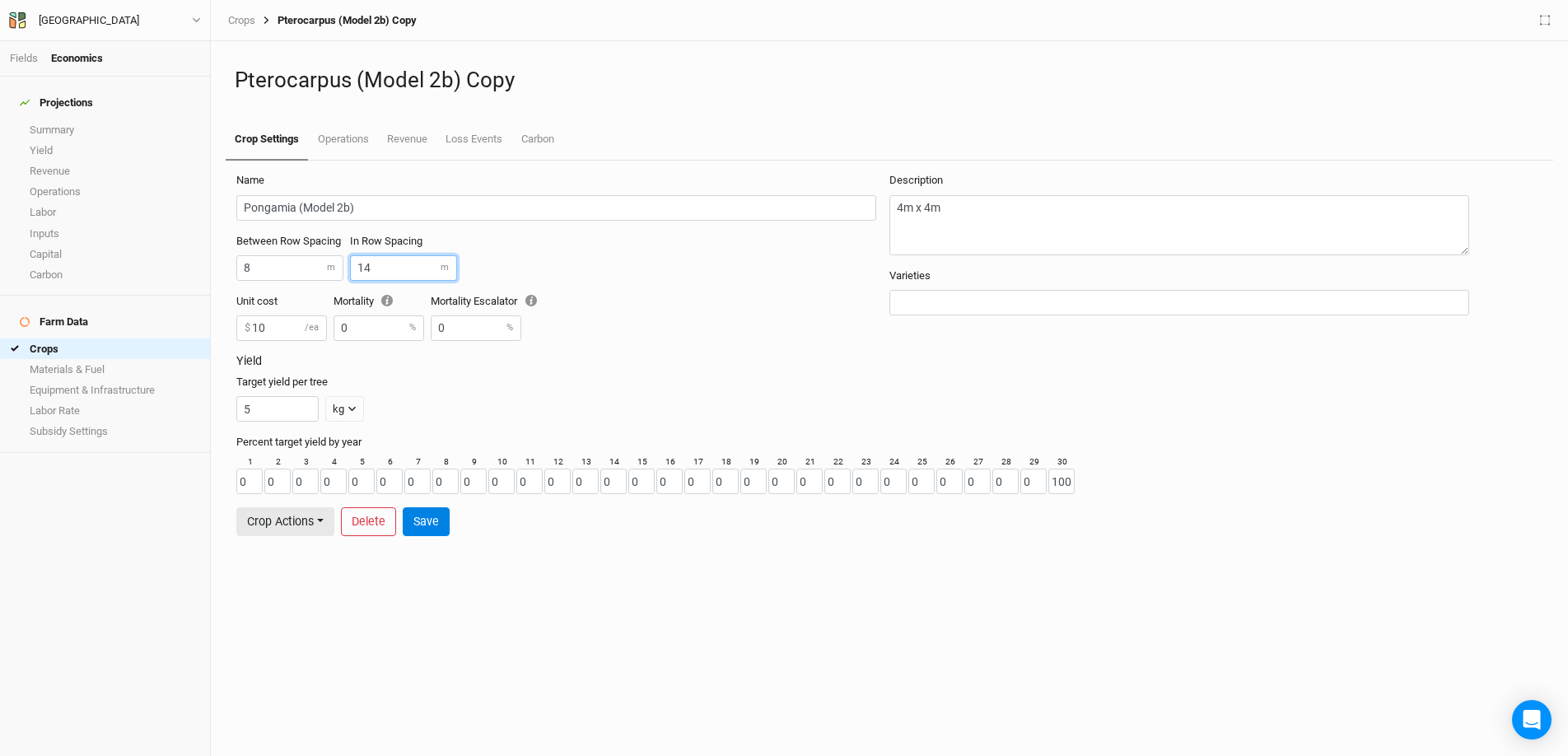
drag, startPoint x: 372, startPoint y: 269, endPoint x: 357, endPoint y: 267, distance: 15.1
click at [357, 267] on input "14" at bounding box center [404, 268] width 107 height 26
type input "24"
click at [431, 528] on button "Save" at bounding box center [426, 521] width 47 height 28
click at [299, 522] on button "Crop Actions" at bounding box center [286, 521] width 98 height 28
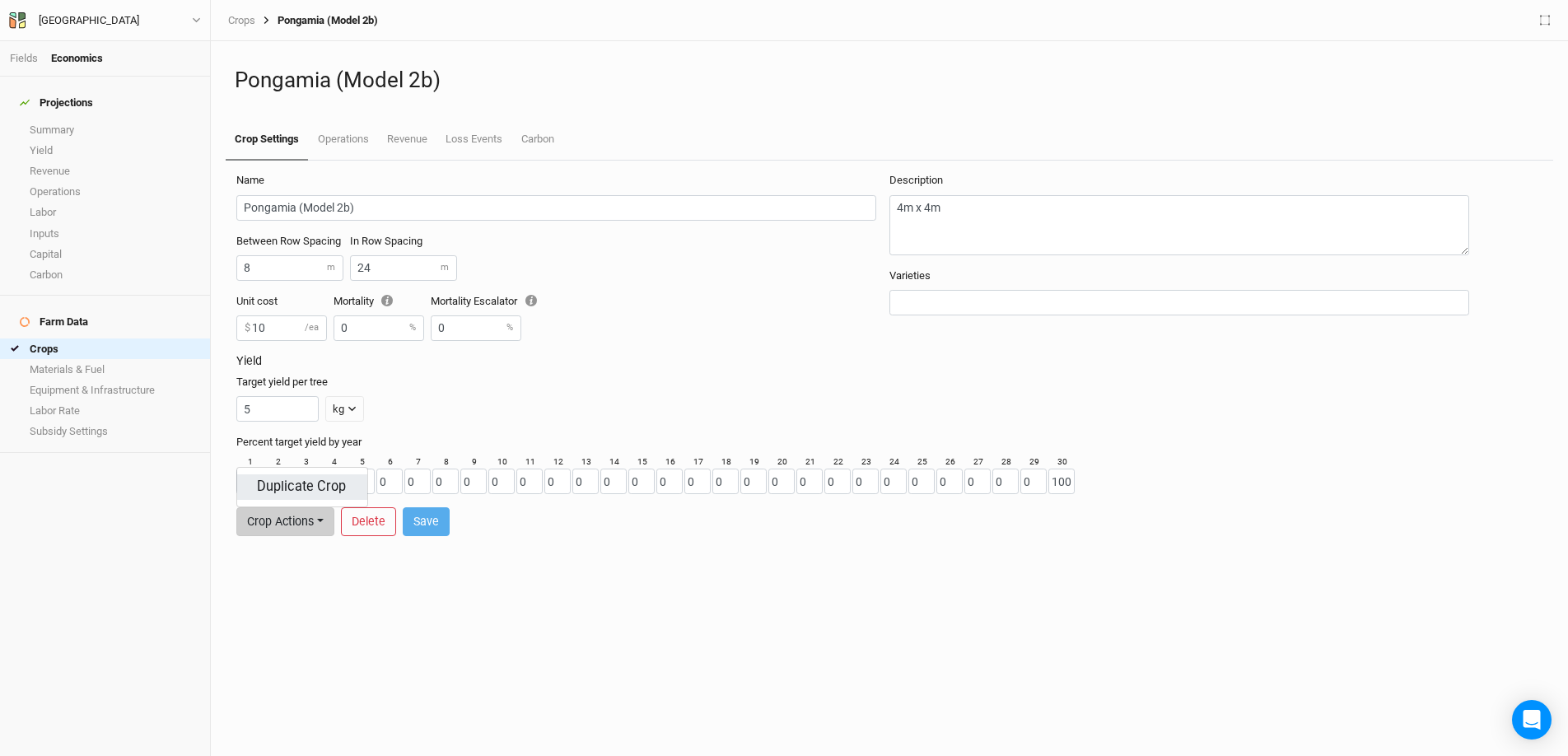
click at [337, 482] on button "Duplicate Crop" at bounding box center [302, 487] width 130 height 26
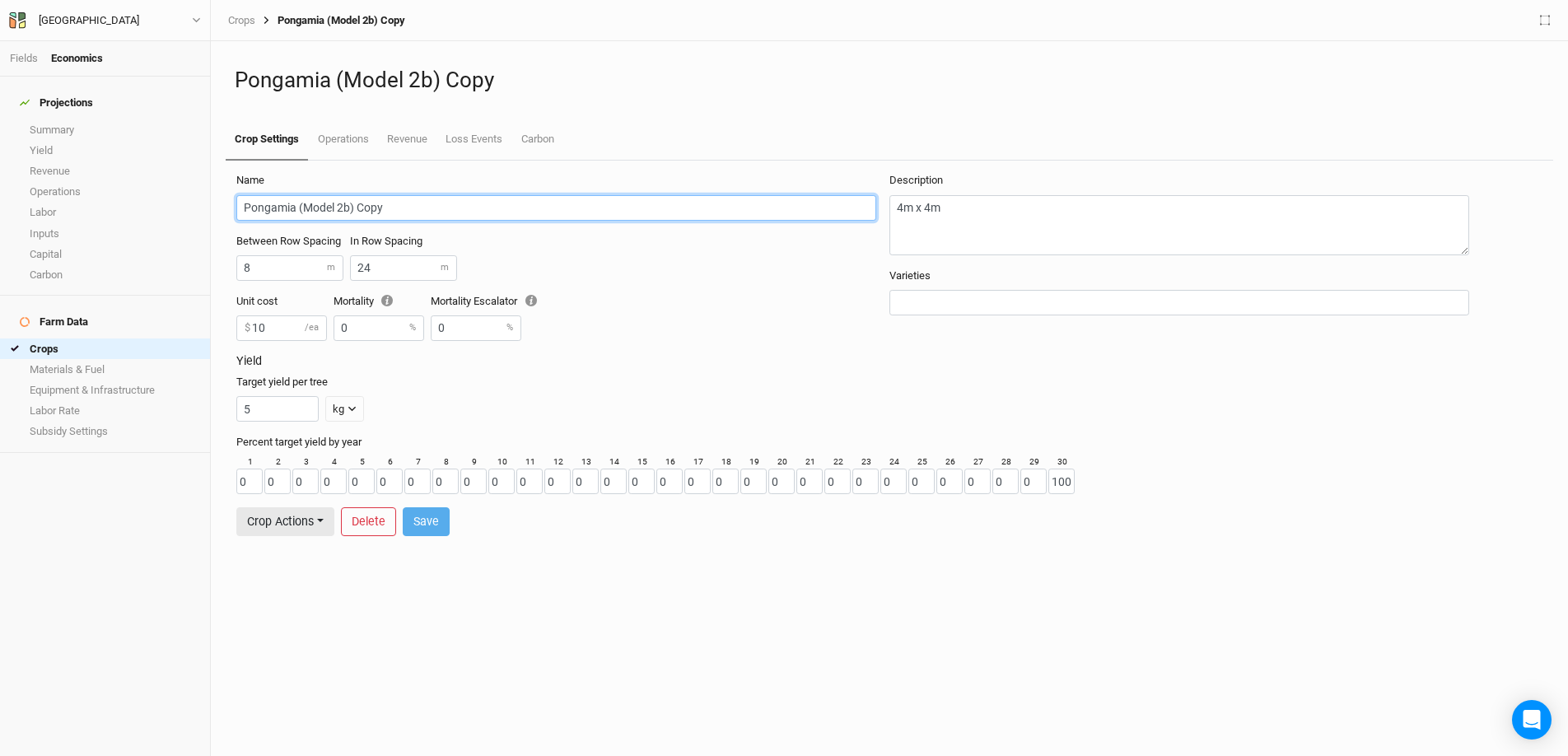
drag, startPoint x: 380, startPoint y: 208, endPoint x: 356, endPoint y: 206, distance: 24.1
click at [356, 206] on input "Pongamia (Model 2b) Copy" at bounding box center [557, 208] width 640 height 26
drag, startPoint x: 386, startPoint y: 208, endPoint x: 356, endPoint y: 208, distance: 30.0
click at [356, 208] on input "Pongamia (Model 2b) Copy" at bounding box center [557, 208] width 640 height 26
drag, startPoint x: 295, startPoint y: 206, endPoint x: 225, endPoint y: 205, distance: 70.0
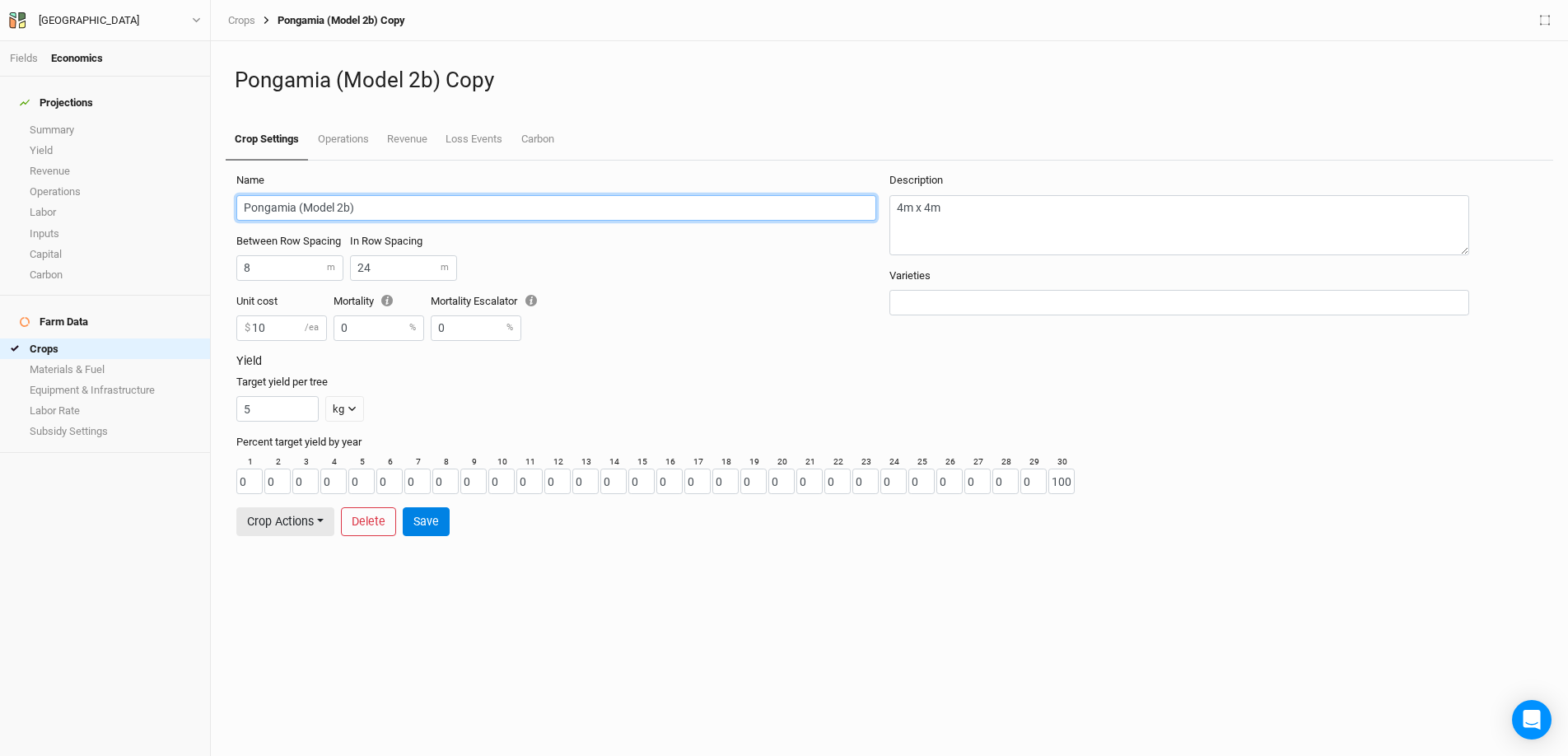
click at [225, 205] on div "Name Pongamia (Model 2b) Between Row Spacing 8 m In Row Spacing 24 m Unit cost …" at bounding box center [890, 458] width 1341 height 595
type input "Sisoo (Model 2b)"
click at [383, 264] on input "24" at bounding box center [404, 268] width 107 height 26
type input "2"
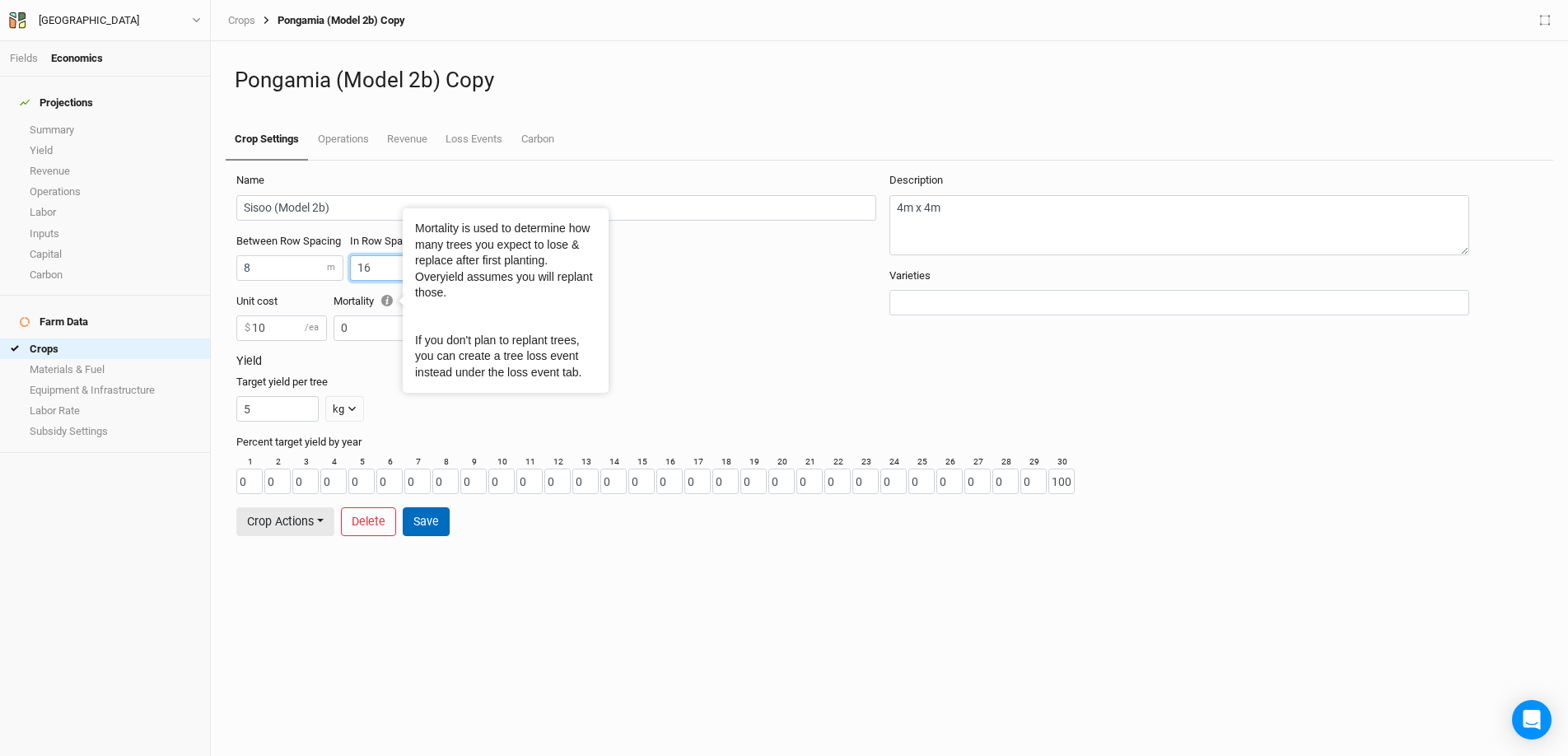
type input "16"
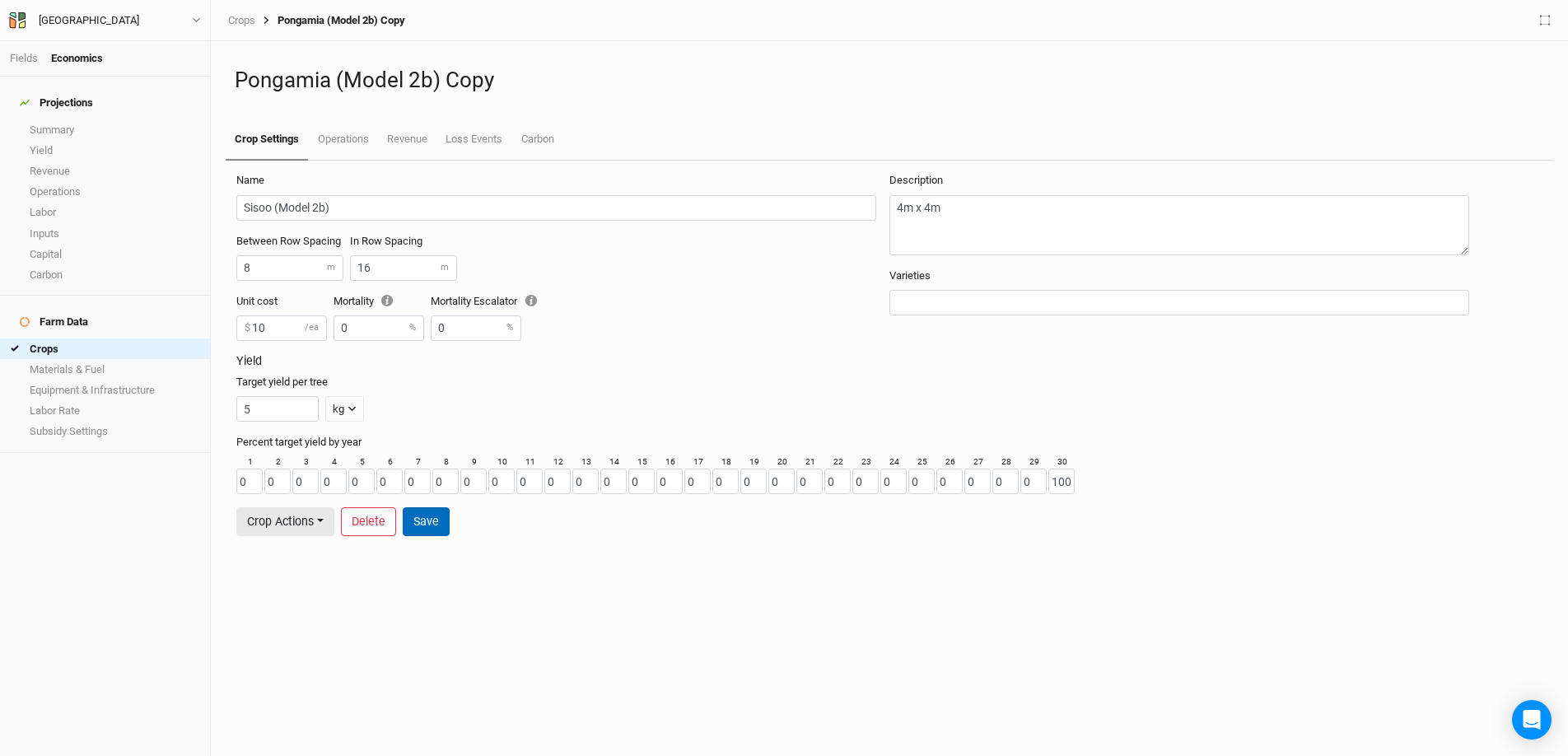
click at [423, 528] on button "Save" at bounding box center [426, 521] width 47 height 28
click at [314, 529] on button "Crop Actions" at bounding box center [286, 521] width 98 height 28
click at [309, 479] on button "Duplicate Crop" at bounding box center [302, 487] width 130 height 26
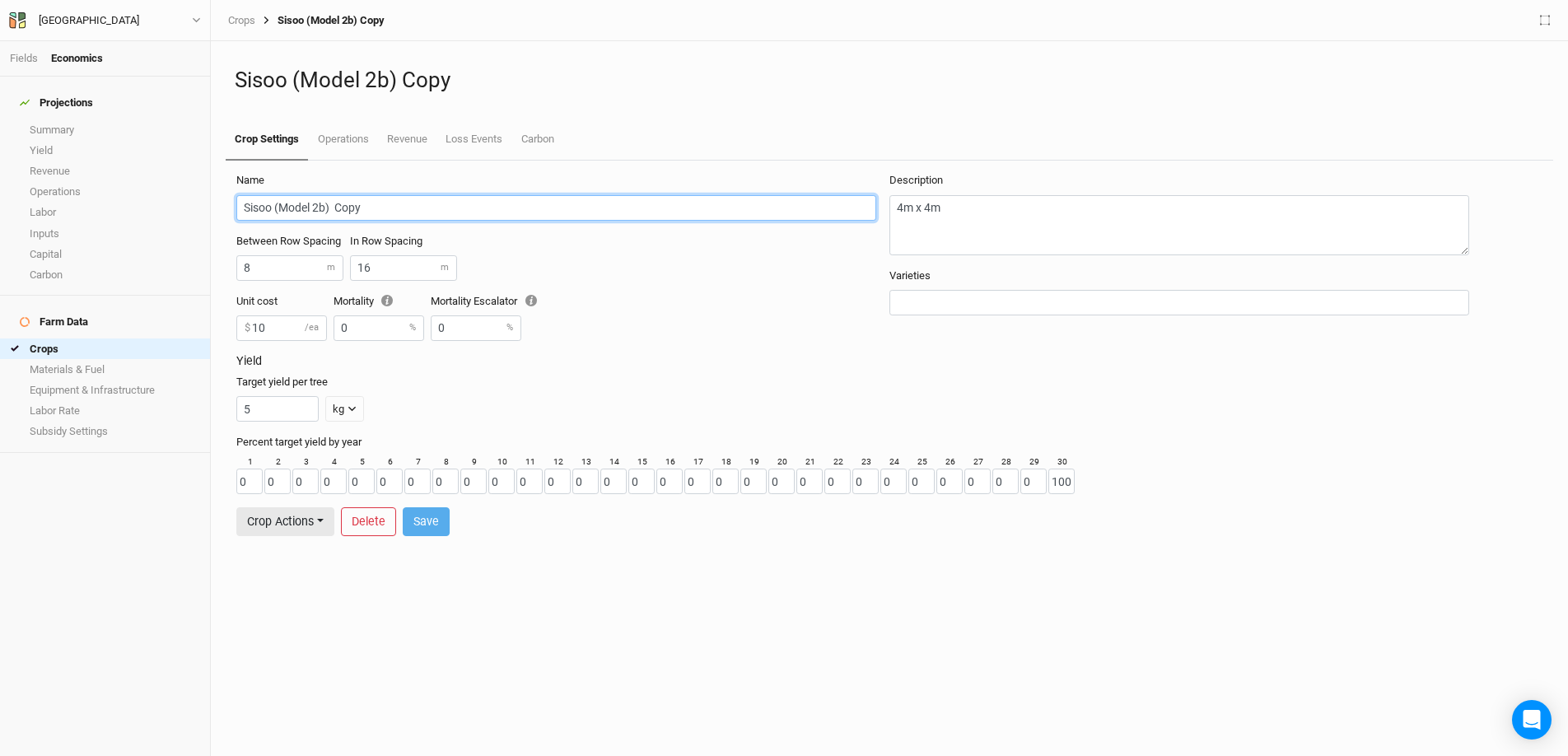
drag, startPoint x: 367, startPoint y: 211, endPoint x: 332, endPoint y: 211, distance: 35.0
click at [332, 211] on input "Sisoo (Model 2b) Copy" at bounding box center [557, 208] width 640 height 26
drag, startPoint x: 273, startPoint y: 210, endPoint x: 187, endPoint y: 207, distance: 86.1
click at [187, 207] on div "Fields Economics Projections Summary Yield Revenue Operations Labor Inputs Capi…" at bounding box center [784, 378] width 1568 height 756
type input "Teak (Model 2b)"
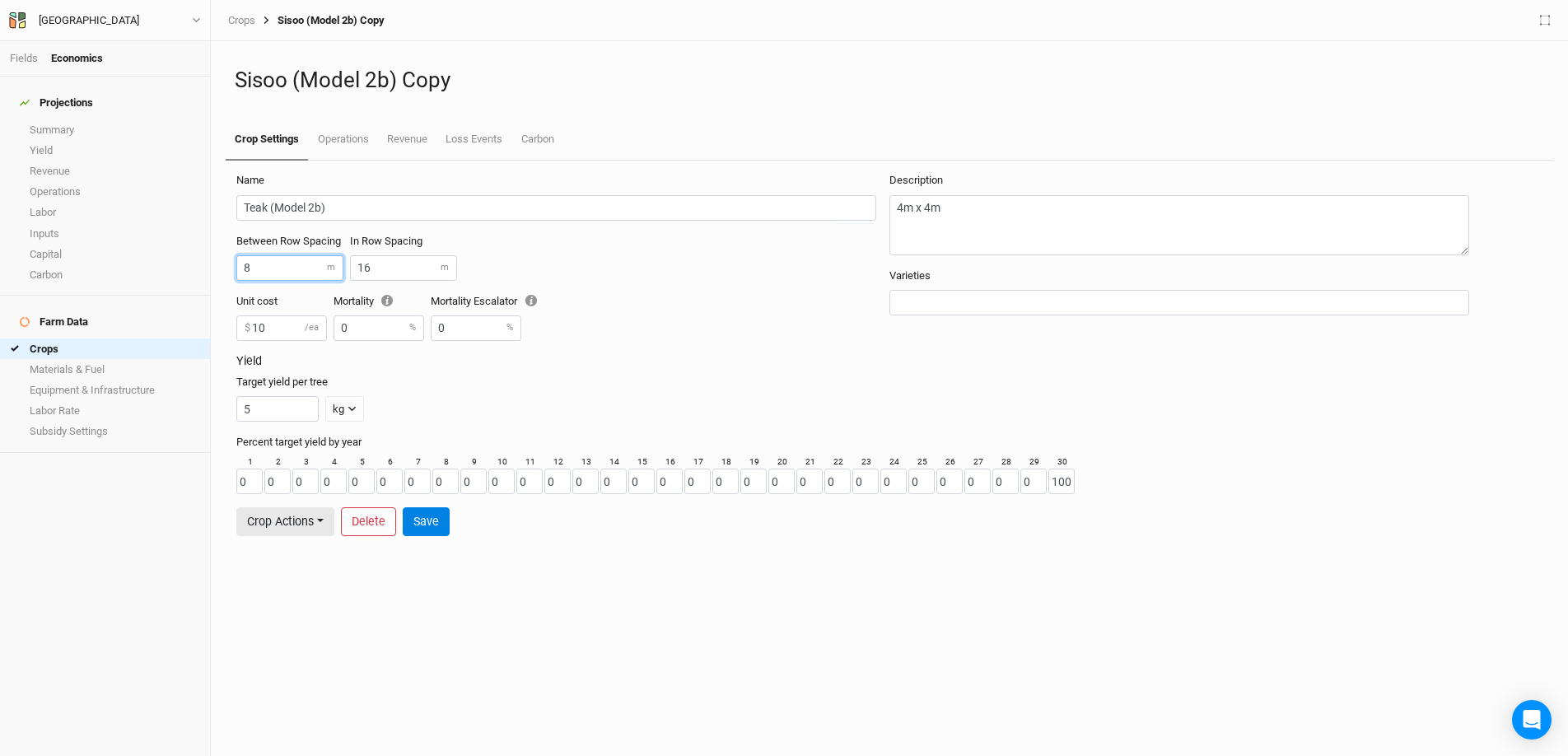
click at [269, 267] on input "8" at bounding box center [290, 268] width 107 height 26
click at [435, 528] on button "Save" at bounding box center [426, 521] width 47 height 28
click at [310, 521] on button "Crop Actions" at bounding box center [286, 521] width 98 height 28
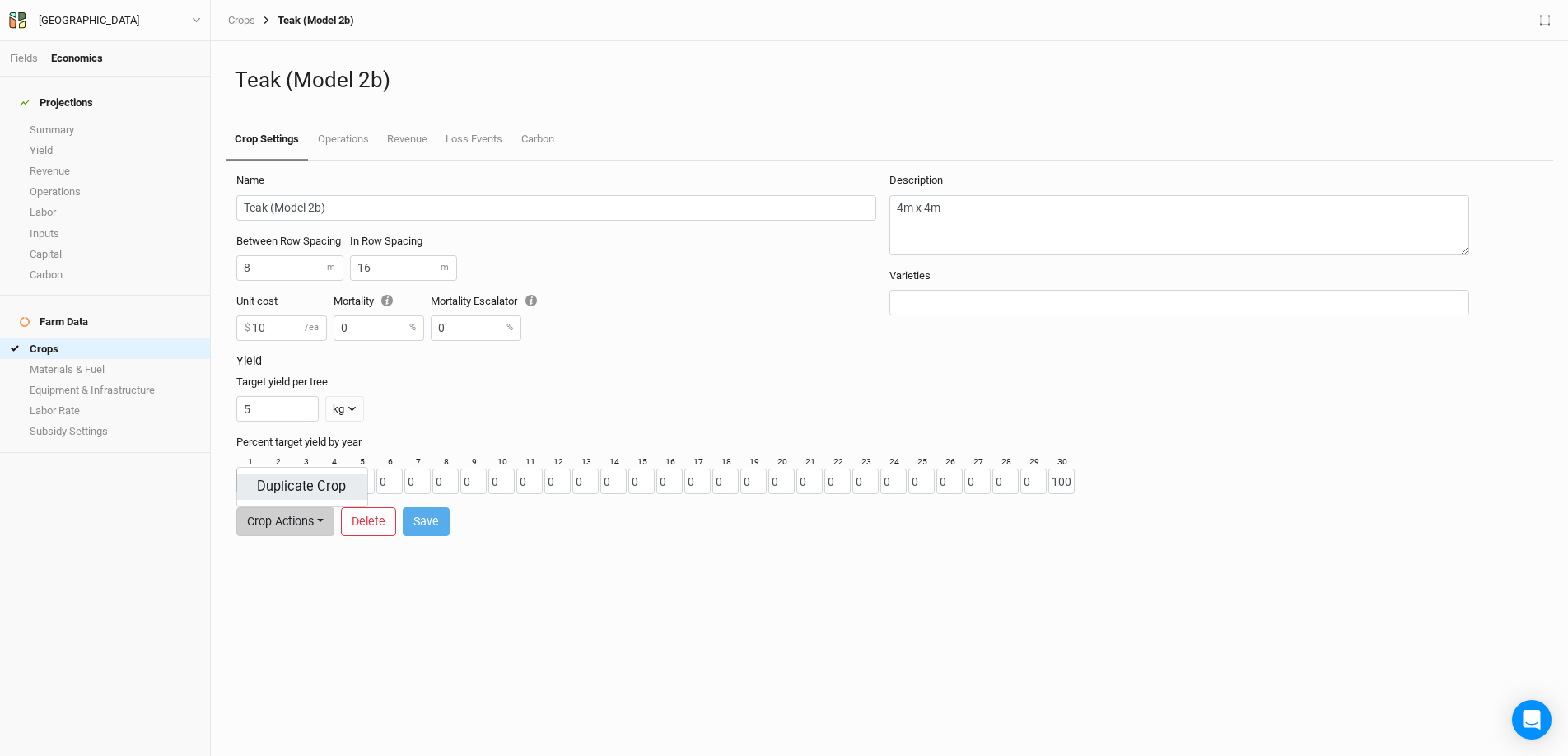
click at [315, 483] on button "Duplicate Crop" at bounding box center [302, 487] width 130 height 26
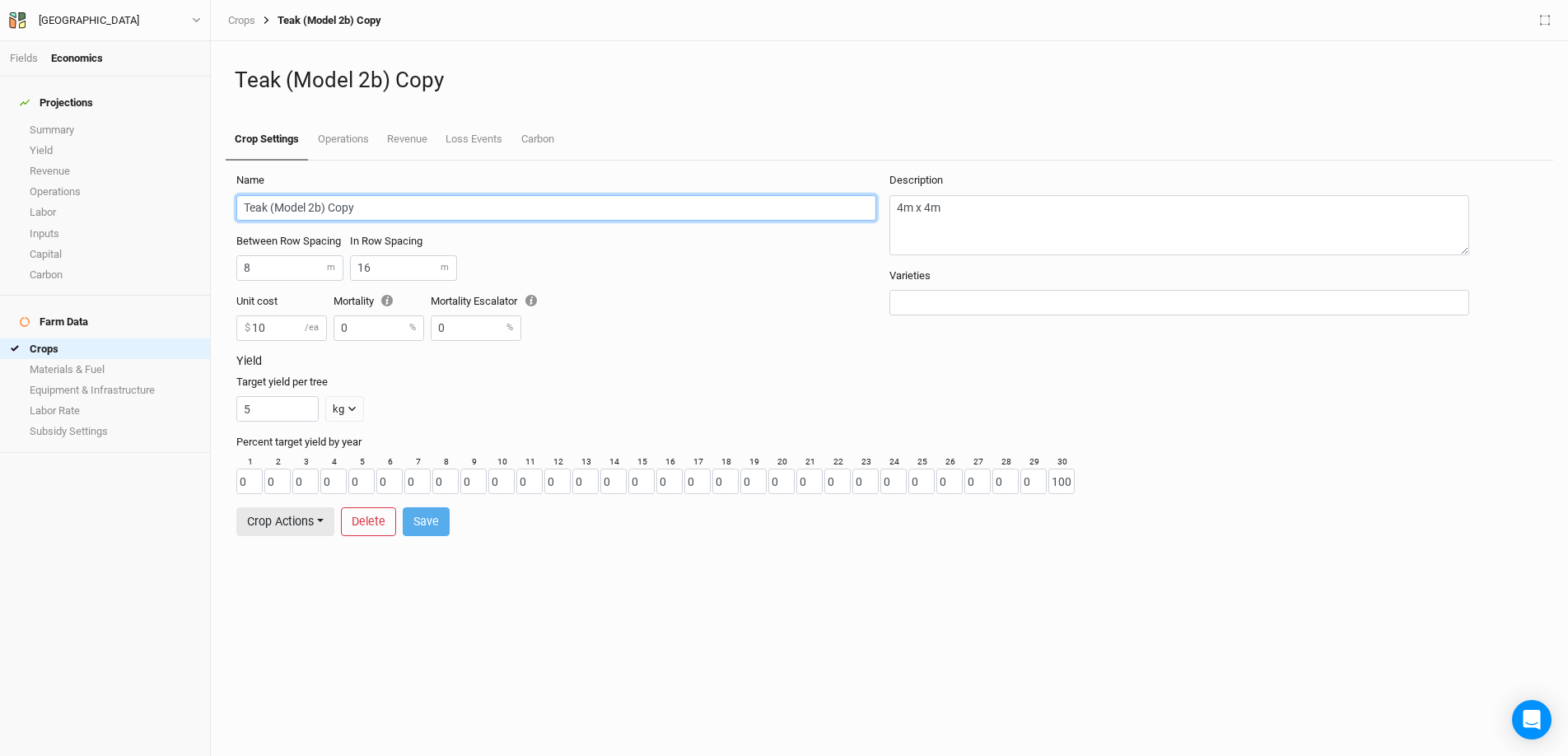
drag, startPoint x: 352, startPoint y: 211, endPoint x: 326, endPoint y: 212, distance: 26.0
click at [326, 212] on input "Teak (Model 2b) Copy" at bounding box center [557, 208] width 640 height 26
drag, startPoint x: 269, startPoint y: 210, endPoint x: 225, endPoint y: 209, distance: 44.0
click at [225, 209] on div "Name Teak (Model 2b) Between Row Spacing 8 m In Row Spacing 16 m Unit cost 10 $…" at bounding box center [890, 458] width 1341 height 595
type input "Gmelina (Model 2b)"
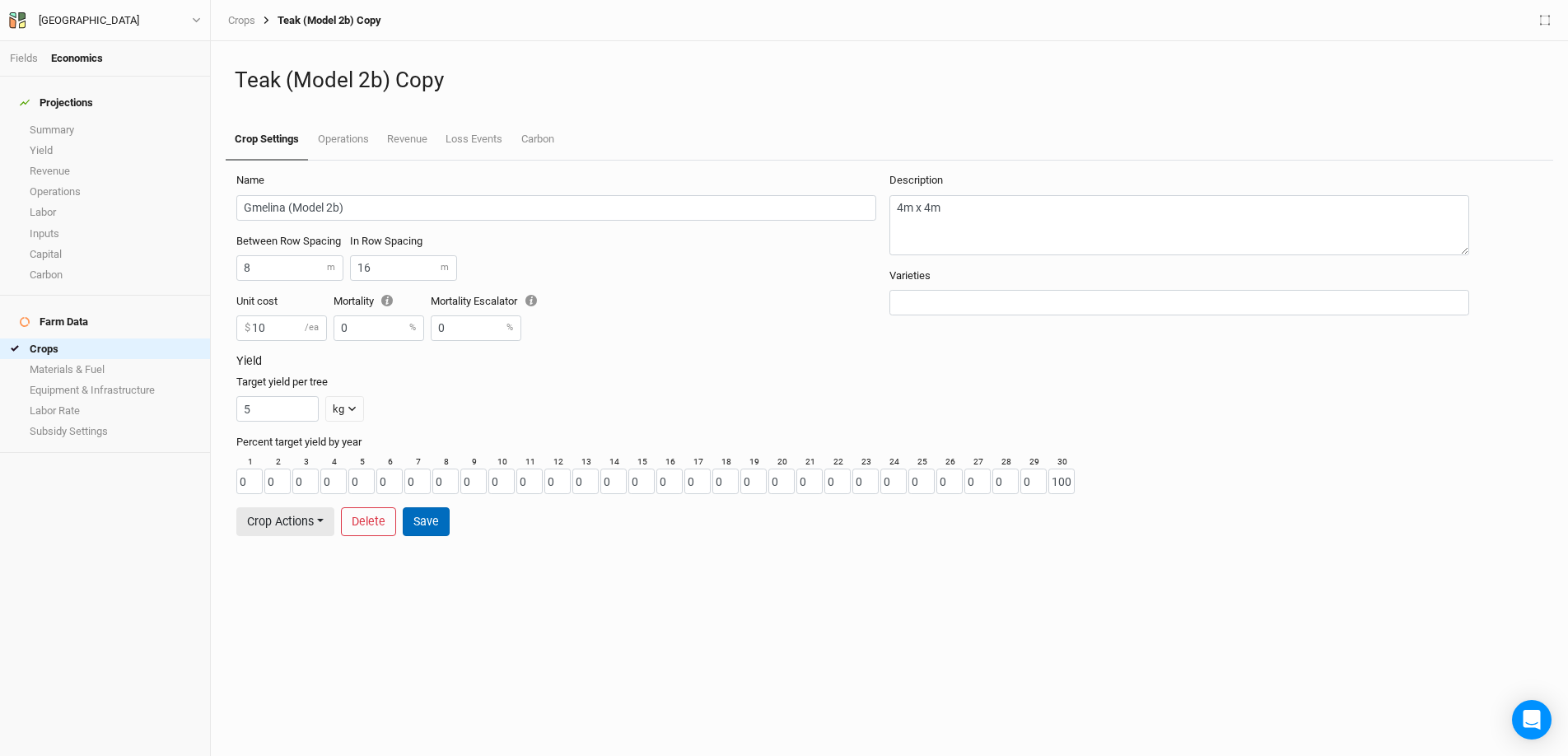
click at [426, 521] on button "Save" at bounding box center [426, 521] width 47 height 28
click at [306, 514] on button "Crop Actions" at bounding box center [286, 521] width 98 height 28
click at [306, 484] on button "Duplicate Crop" at bounding box center [302, 487] width 130 height 26
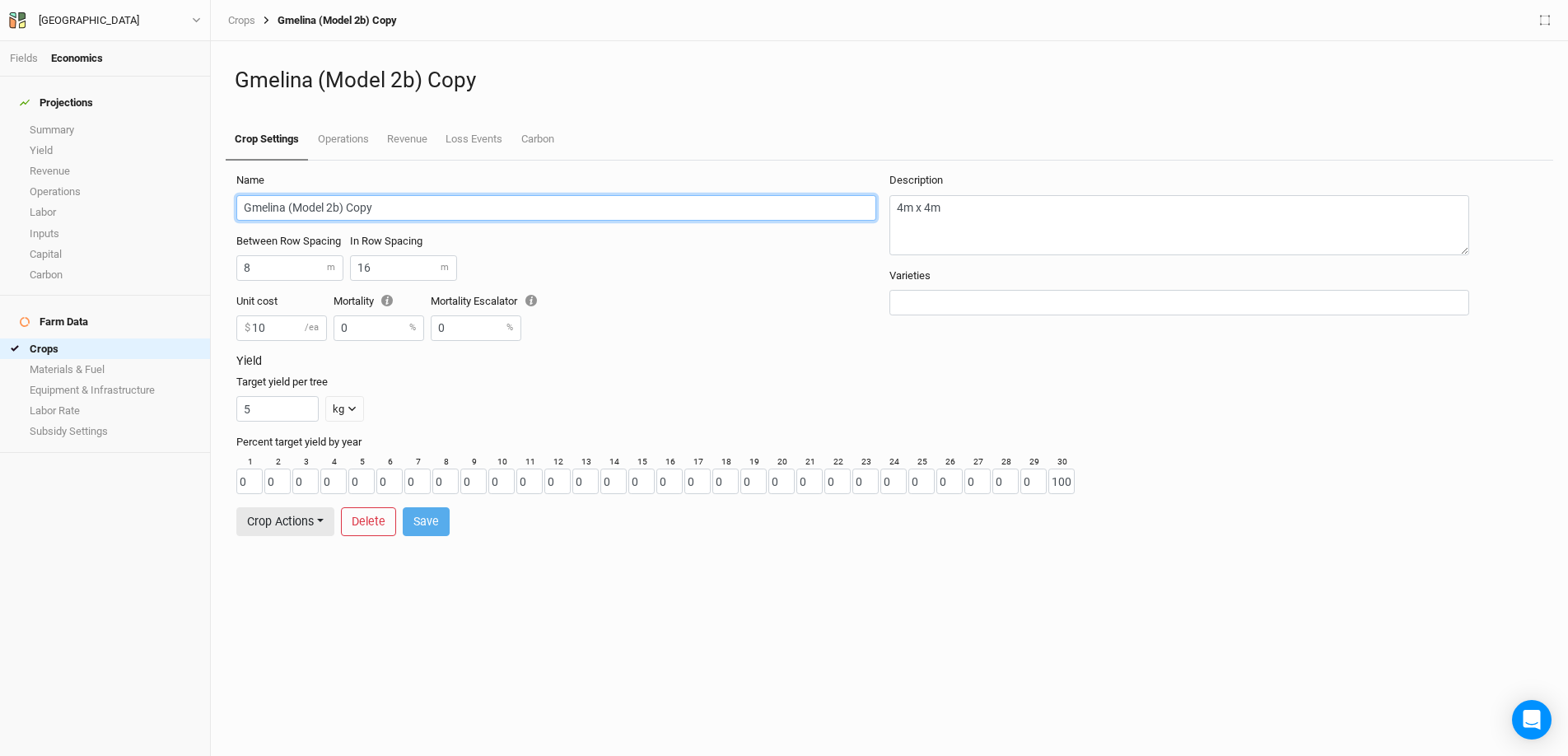
drag, startPoint x: 373, startPoint y: 212, endPoint x: 356, endPoint y: 211, distance: 17.0
click at [358, 211] on input "Gmelina (Model 2b) Copy" at bounding box center [557, 208] width 640 height 26
click at [353, 211] on input "Gmelina (Model 2b) Copy" at bounding box center [557, 208] width 640 height 26
drag, startPoint x: 375, startPoint y: 204, endPoint x: 349, endPoint y: 206, distance: 26.1
click at [349, 206] on input "Gmelina (Model 2b) Copy" at bounding box center [557, 208] width 640 height 26
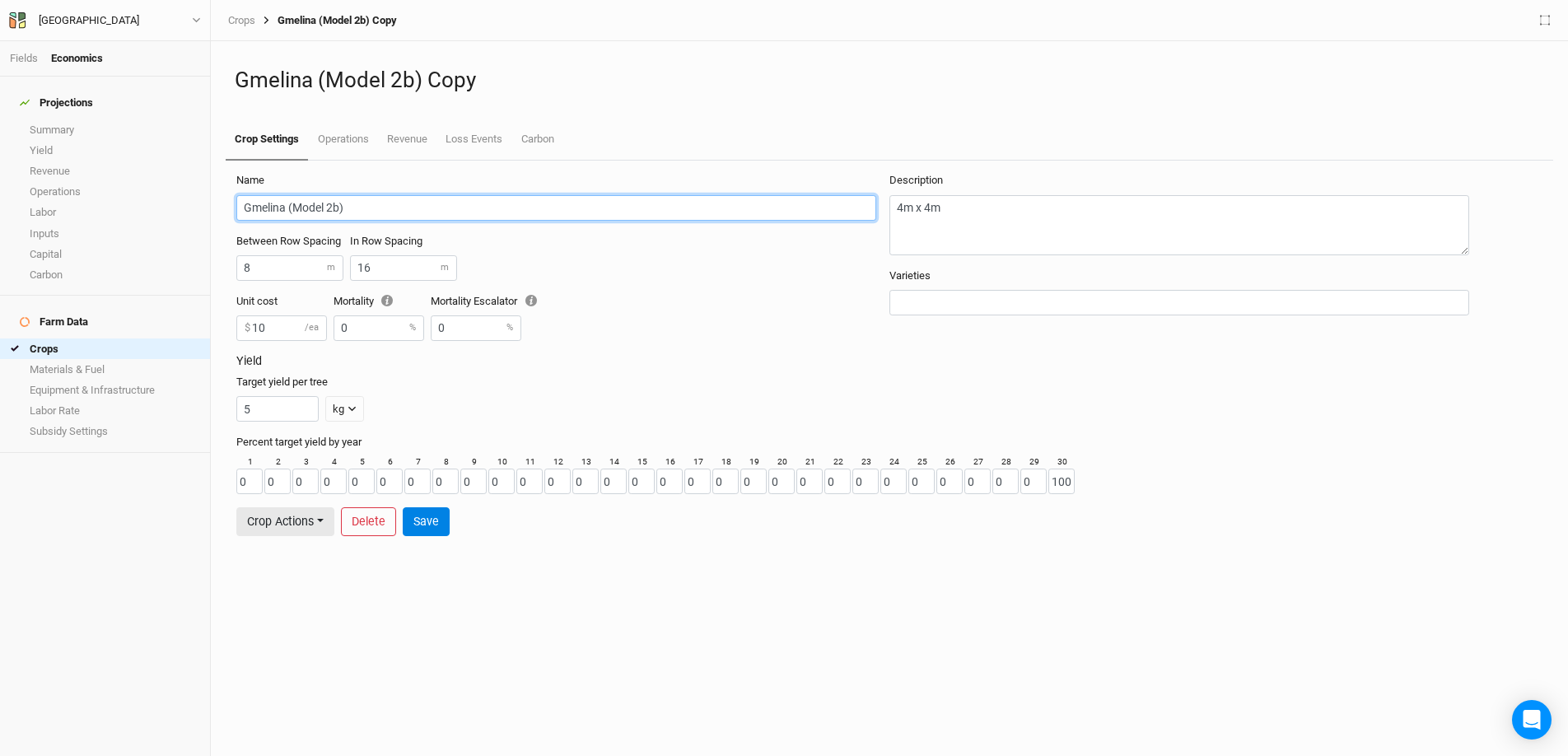
drag, startPoint x: 287, startPoint y: 209, endPoint x: 209, endPoint y: 203, distance: 78.2
click at [209, 203] on div "Fields Economics Projections Summary Yield Revenue Operations Labor Inputs Capi…" at bounding box center [784, 378] width 1568 height 756
type input "Diospyros (Model 2b)"
click at [442, 524] on button "Save" at bounding box center [426, 521] width 47 height 28
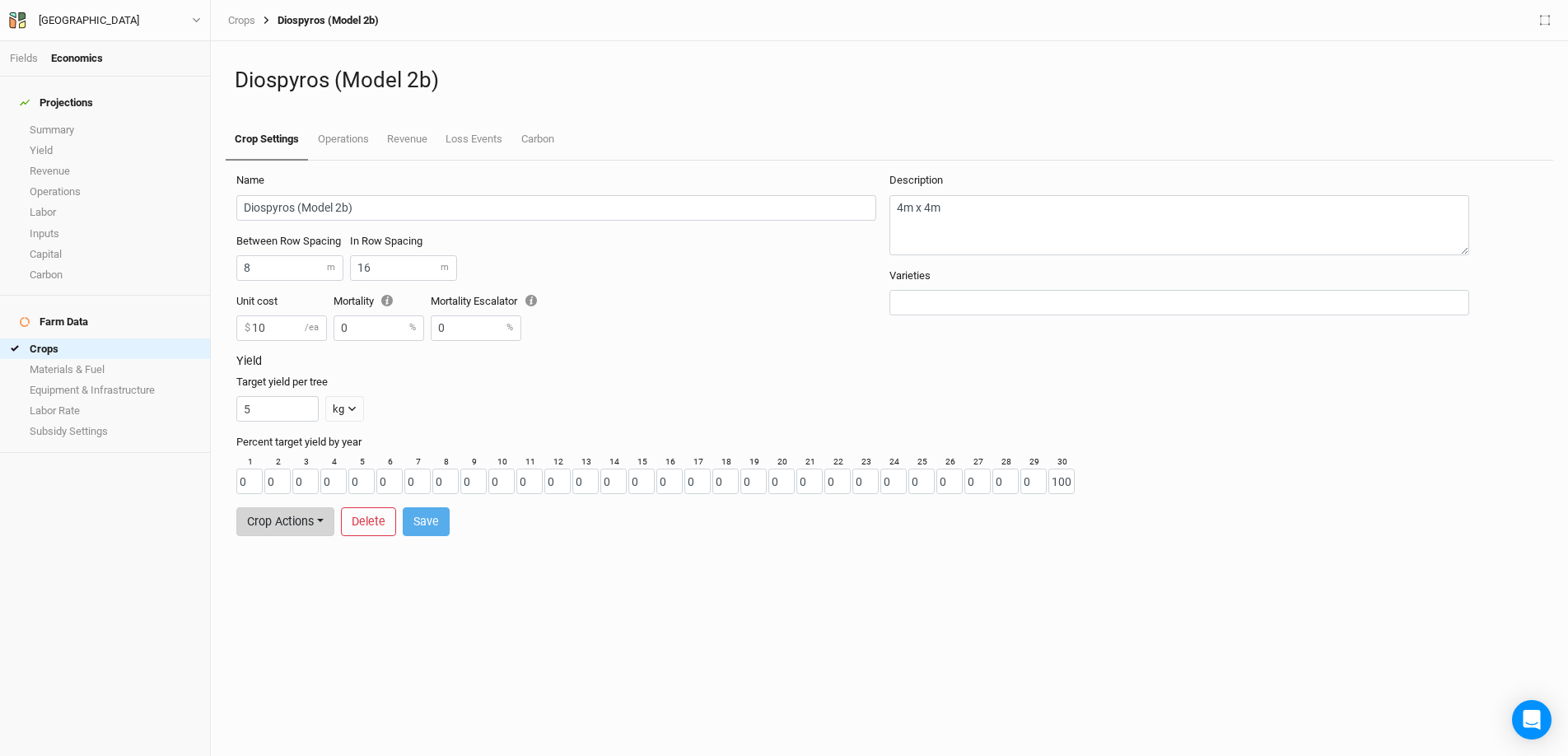
click at [291, 526] on button "Crop Actions" at bounding box center [286, 521] width 98 height 28
click at [312, 486] on button "Duplicate Crop" at bounding box center [302, 487] width 130 height 26
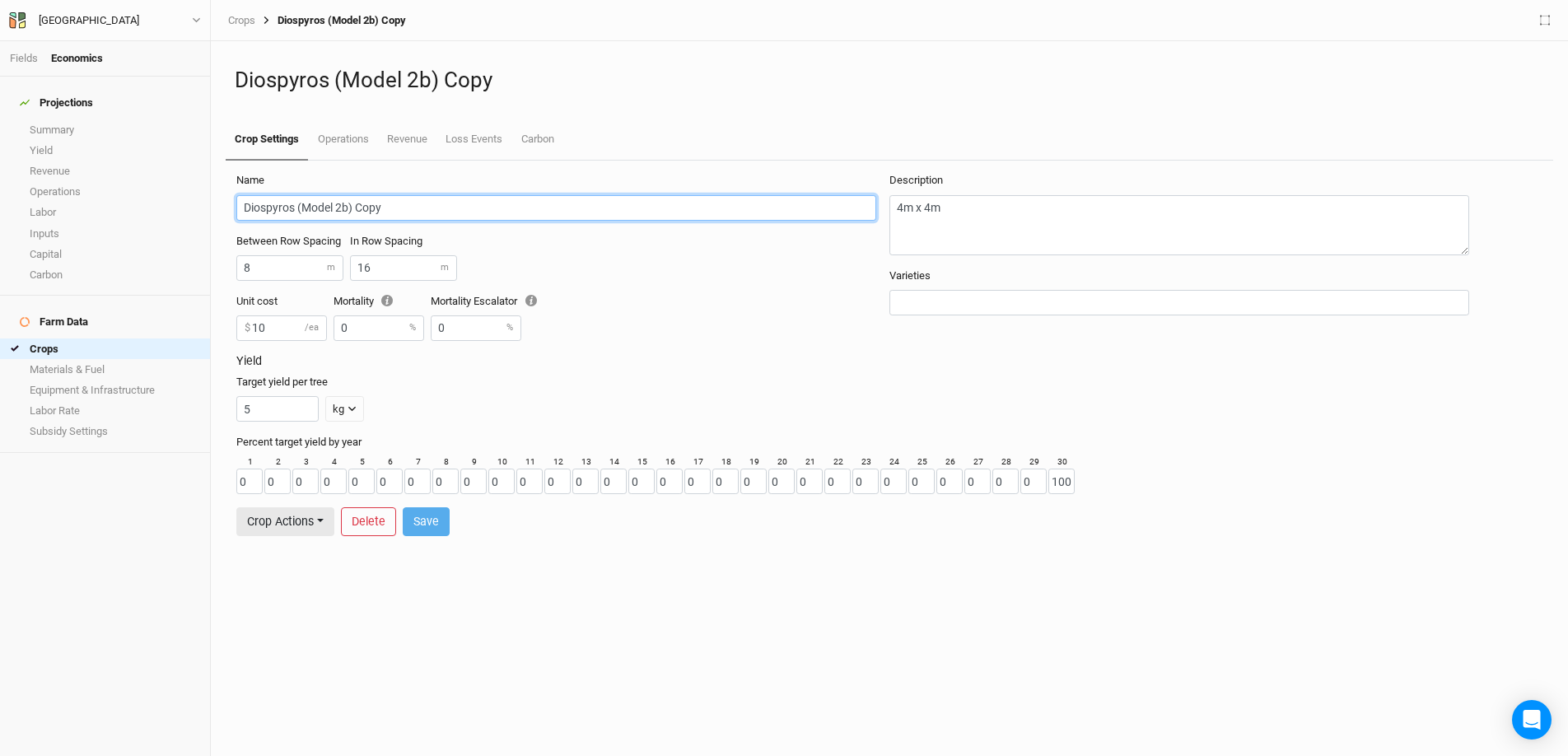
drag, startPoint x: 383, startPoint y: 212, endPoint x: 355, endPoint y: 212, distance: 28.0
click at [355, 212] on input "Diospyros (Model 2b) Copy" at bounding box center [557, 208] width 640 height 26
drag, startPoint x: 295, startPoint y: 207, endPoint x: 221, endPoint y: 196, distance: 74.8
click at [221, 196] on div "Name Diospyros (Model 2b) Between Row Spacing 8 m In Row Spacing 16 m Unit cost…" at bounding box center [890, 458] width 1341 height 595
type input "Mahogany (Model 2b)"
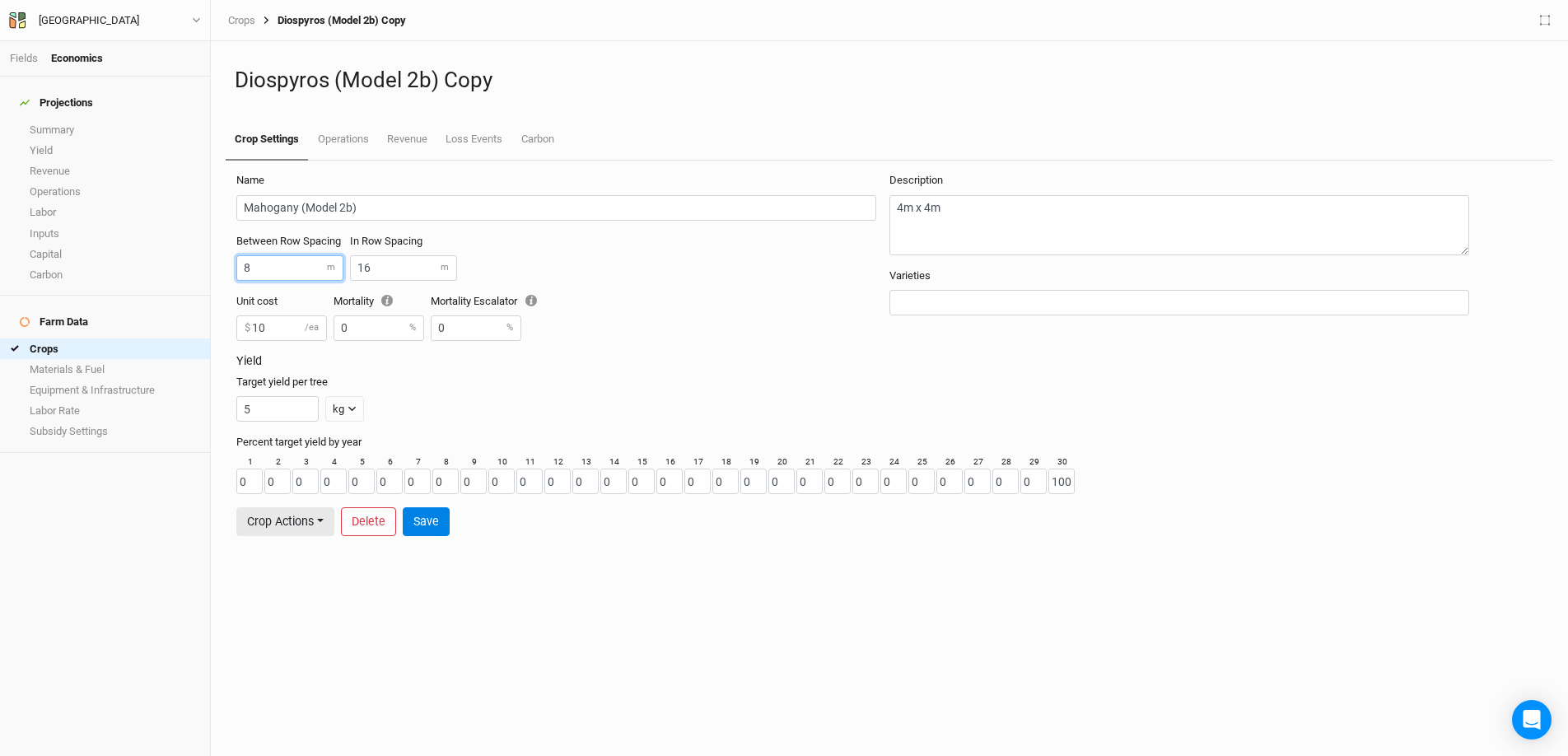
click at [277, 274] on input "8" at bounding box center [290, 268] width 107 height 26
drag, startPoint x: 398, startPoint y: 257, endPoint x: 345, endPoint y: 261, distance: 53.2
click at [345, 261] on div "Between Row Spacing 8 m In Row Spacing 16 m" at bounding box center [563, 264] width 653 height 60
drag, startPoint x: 370, startPoint y: 270, endPoint x: 355, endPoint y: 271, distance: 15.0
click at [355, 271] on input "16" at bounding box center [404, 268] width 107 height 26
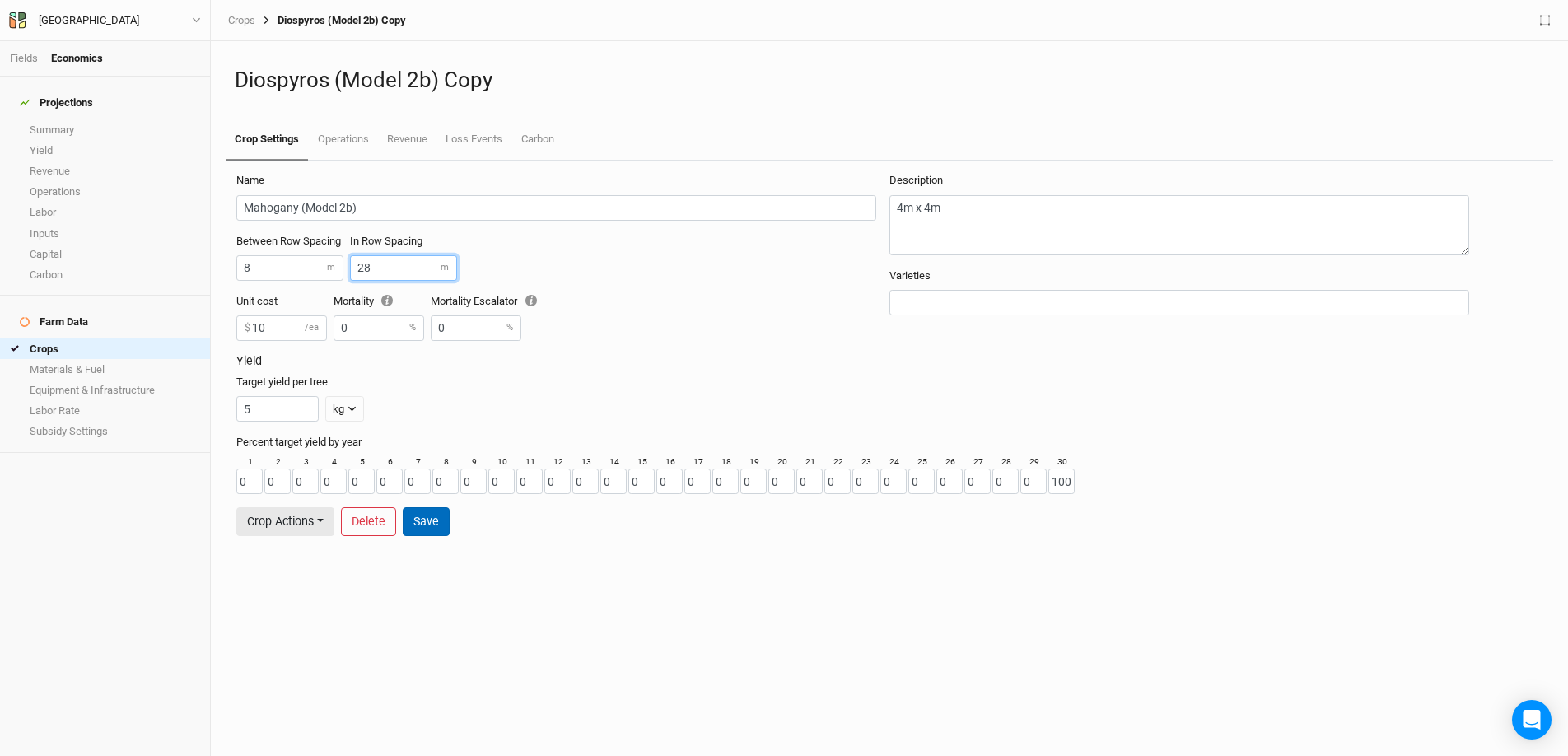
type input "28"
click at [418, 522] on button "Save" at bounding box center [426, 521] width 47 height 28
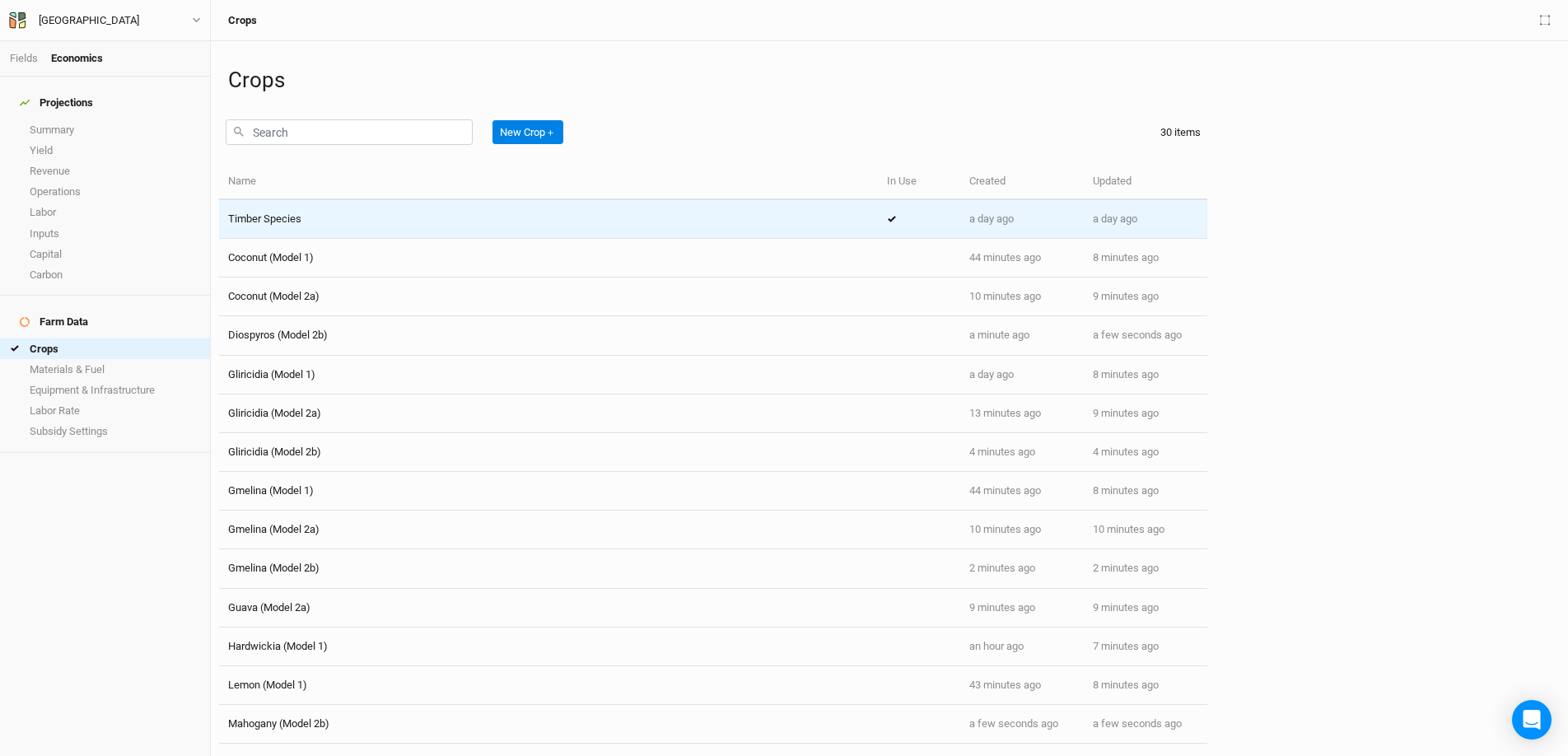
click at [386, 224] on div "Timber Species" at bounding box center [548, 218] width 641 height 15
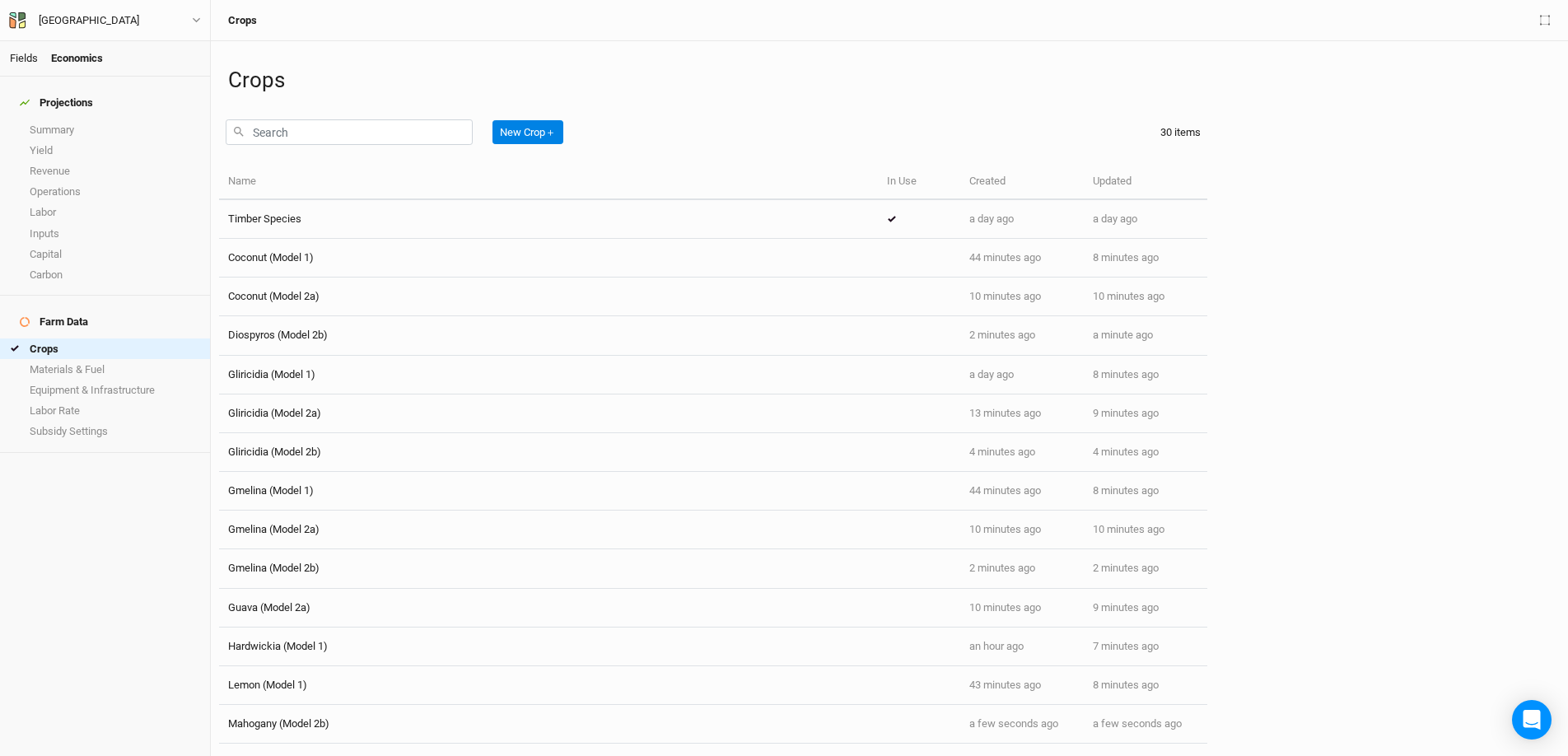
click at [30, 60] on link "Fields" at bounding box center [23, 58] width 28 height 12
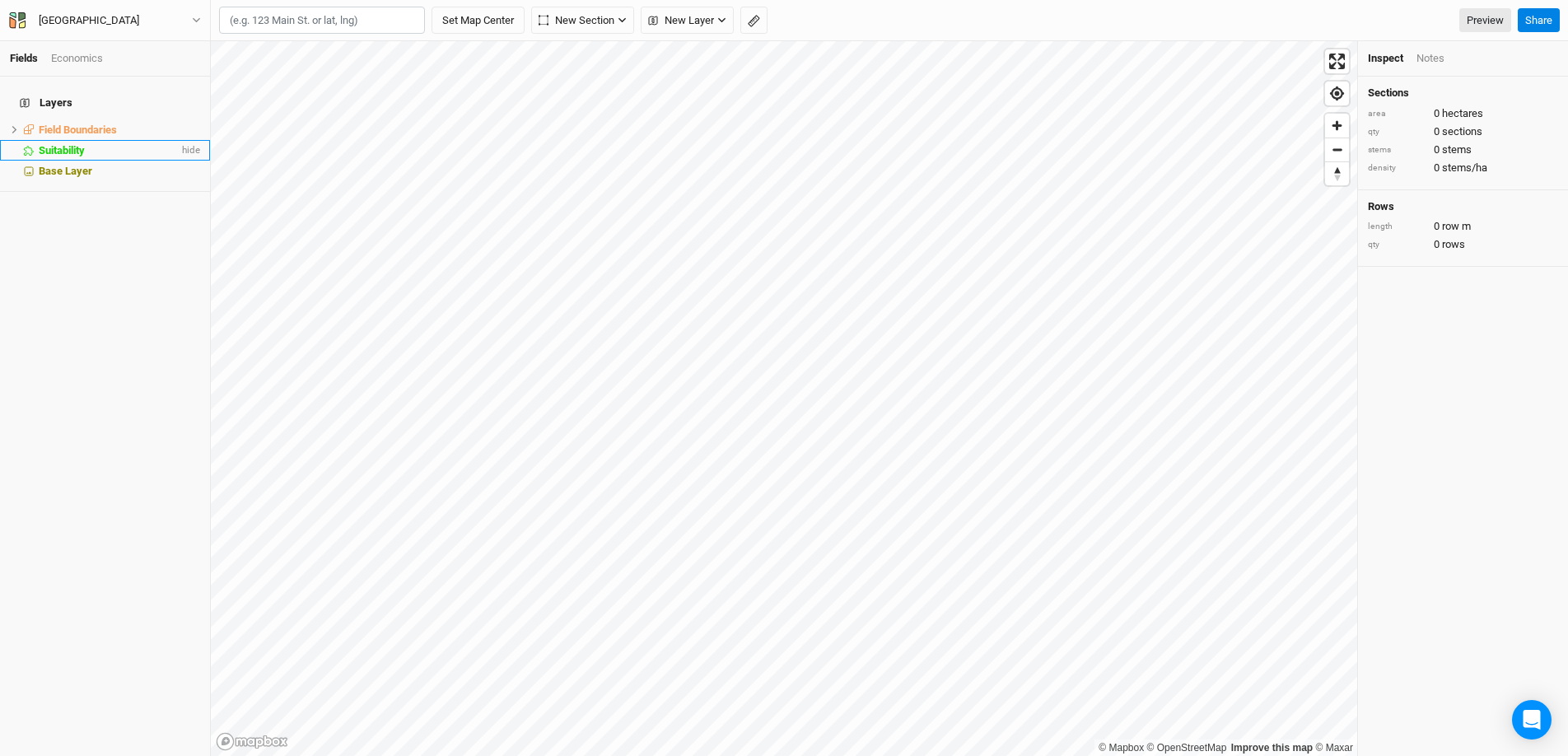
click at [53, 124] on span "Field Boundaries" at bounding box center [77, 130] width 78 height 12
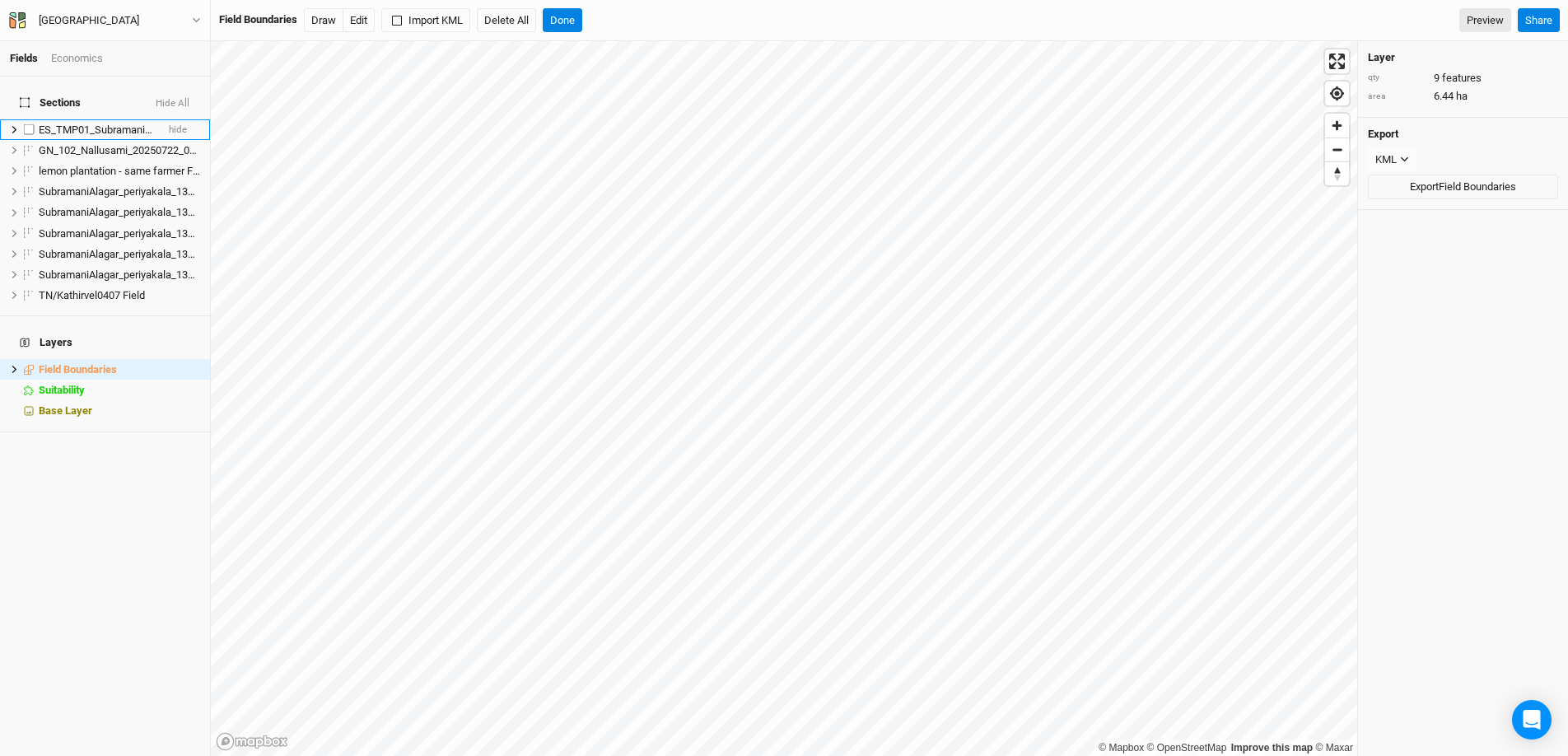
click at [68, 127] on li "ES_TMP01_SubramaniAlagar_Periyakala_20250802_001 Field hide" at bounding box center [105, 130] width 210 height 21
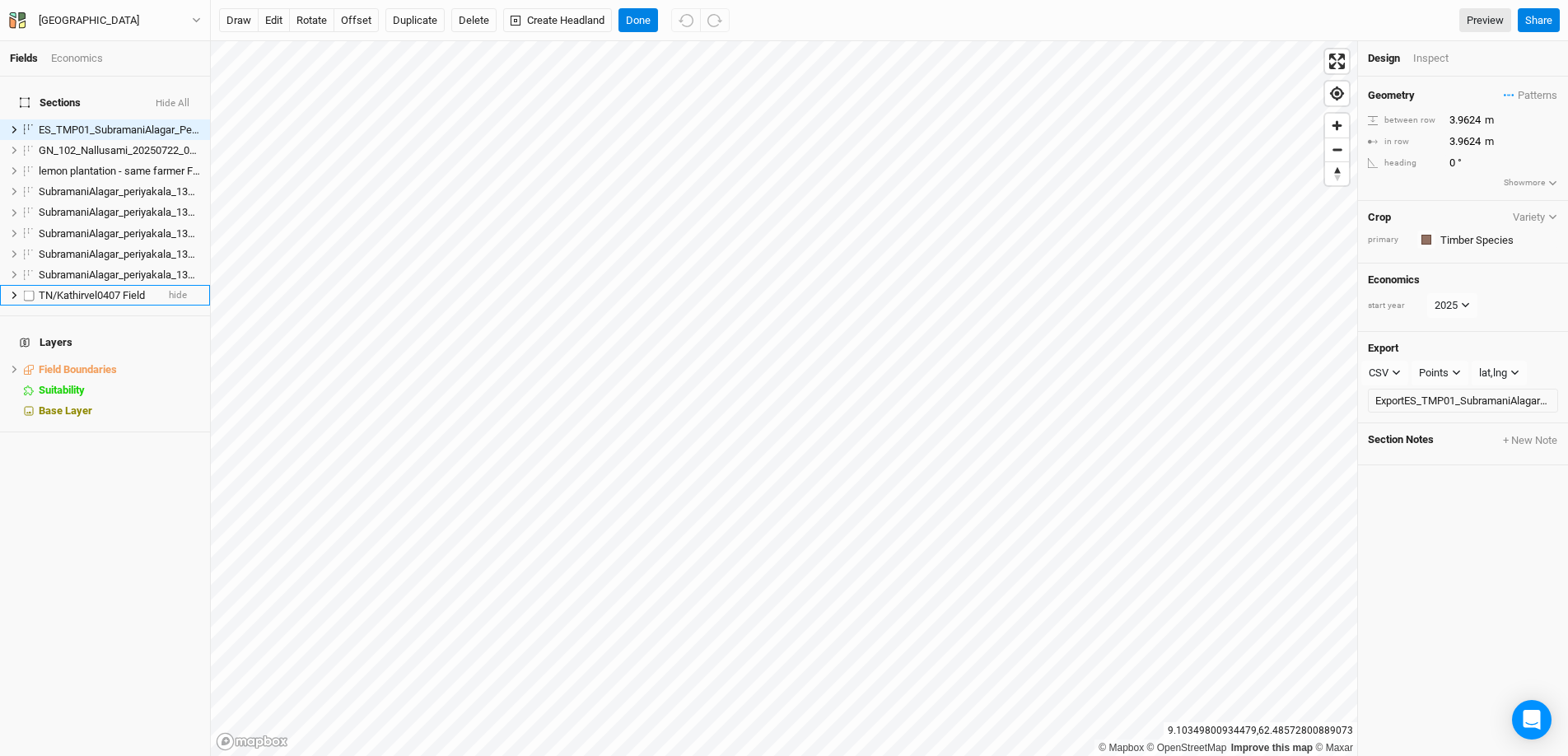
click at [108, 285] on li "TN/Kathirvel0407 Field hide" at bounding box center [105, 295] width 210 height 21
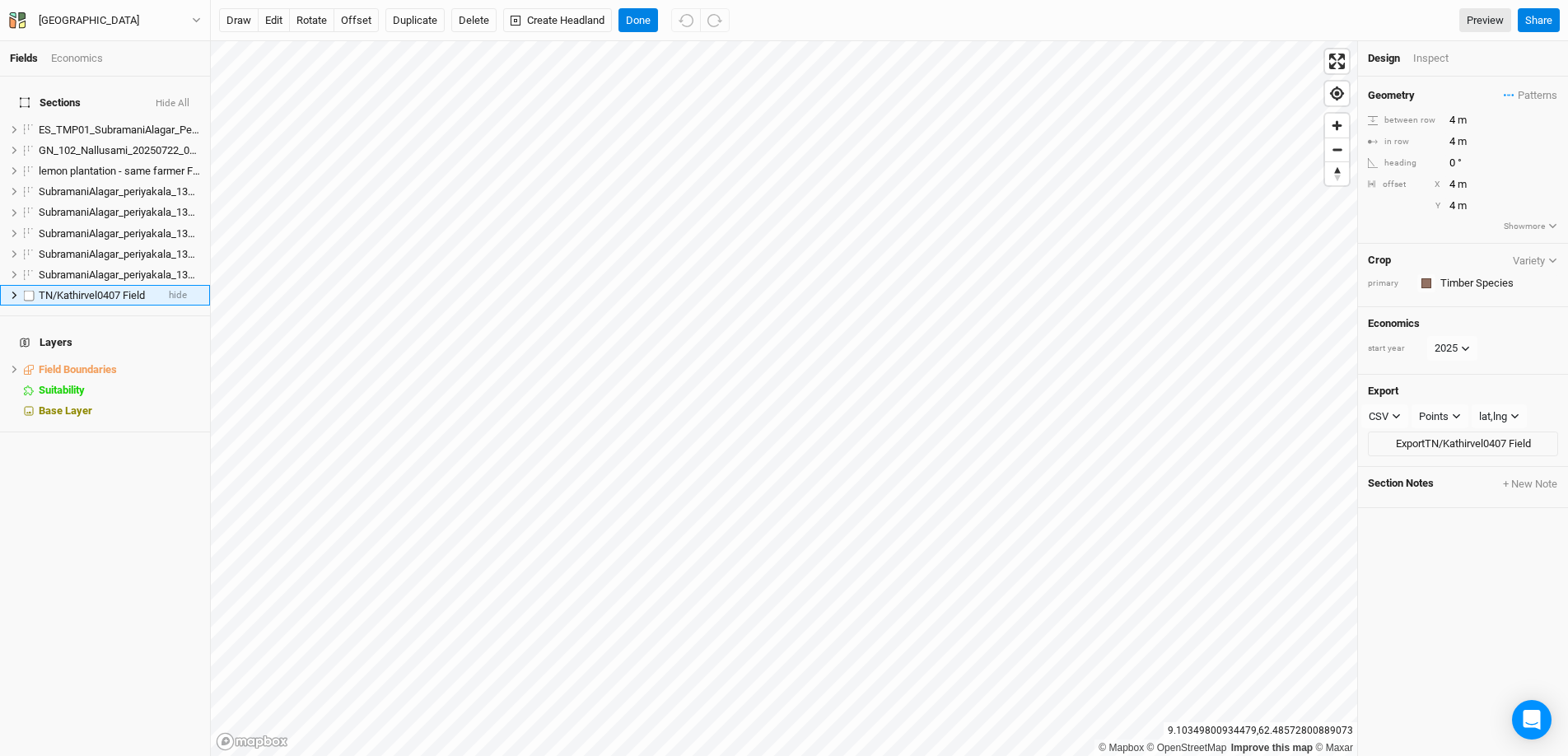
click at [26, 286] on label at bounding box center [29, 295] width 21 height 21
click at [26, 290] on input "checkbox" at bounding box center [29, 295] width 10 height 10
checkbox input "true"
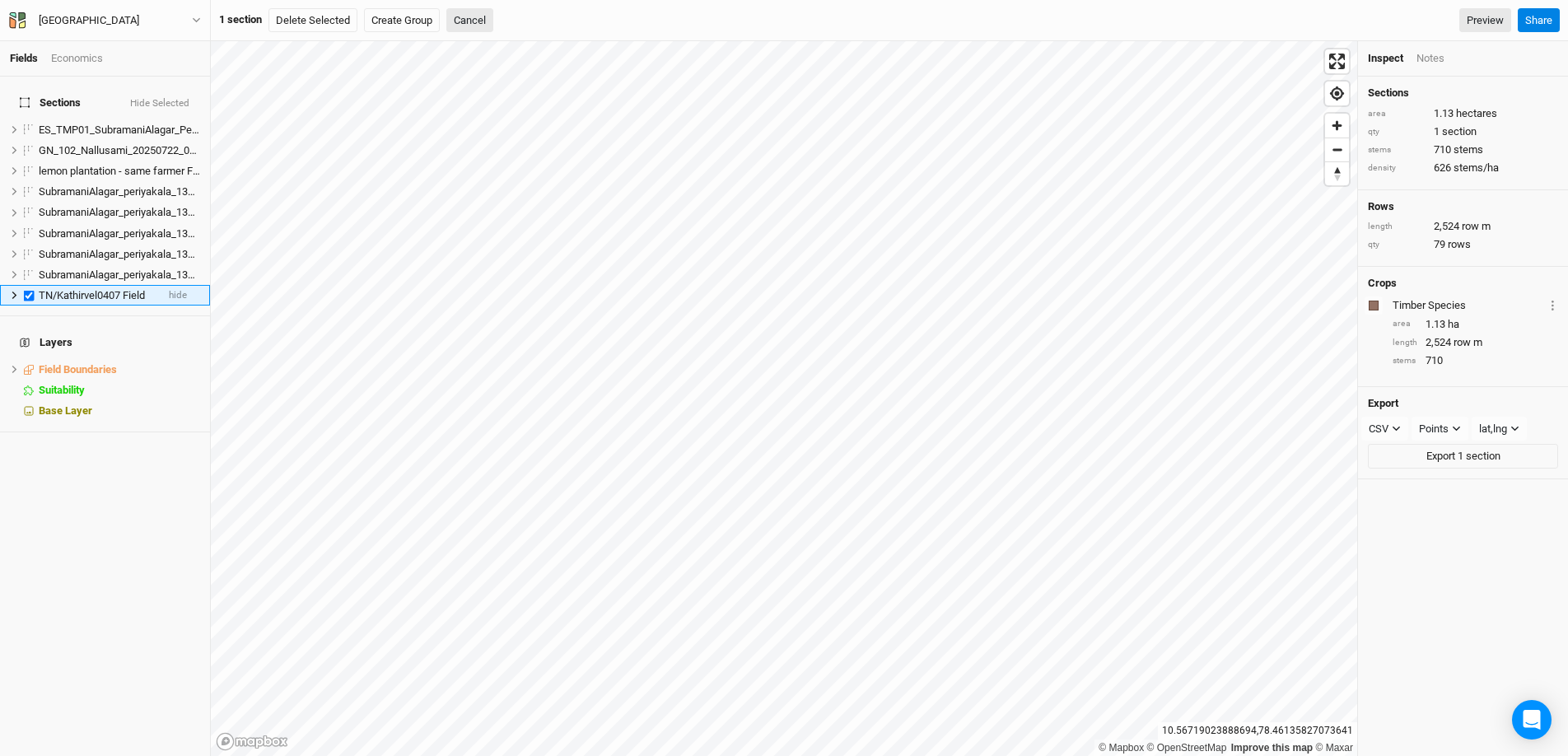
click at [11, 291] on icon at bounding box center [14, 295] width 9 height 9
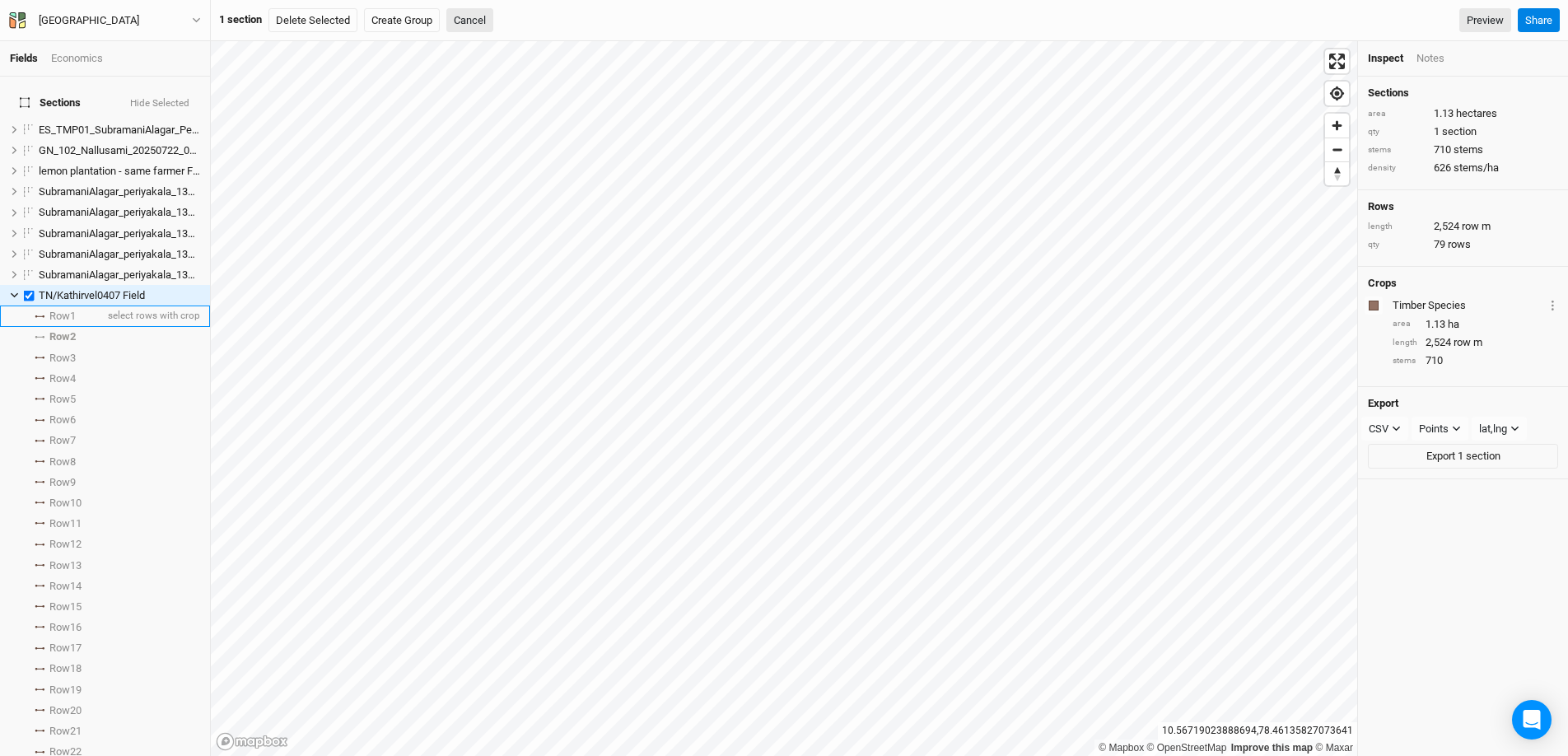
click at [38, 316] on icon at bounding box center [39, 317] width 9 height 3
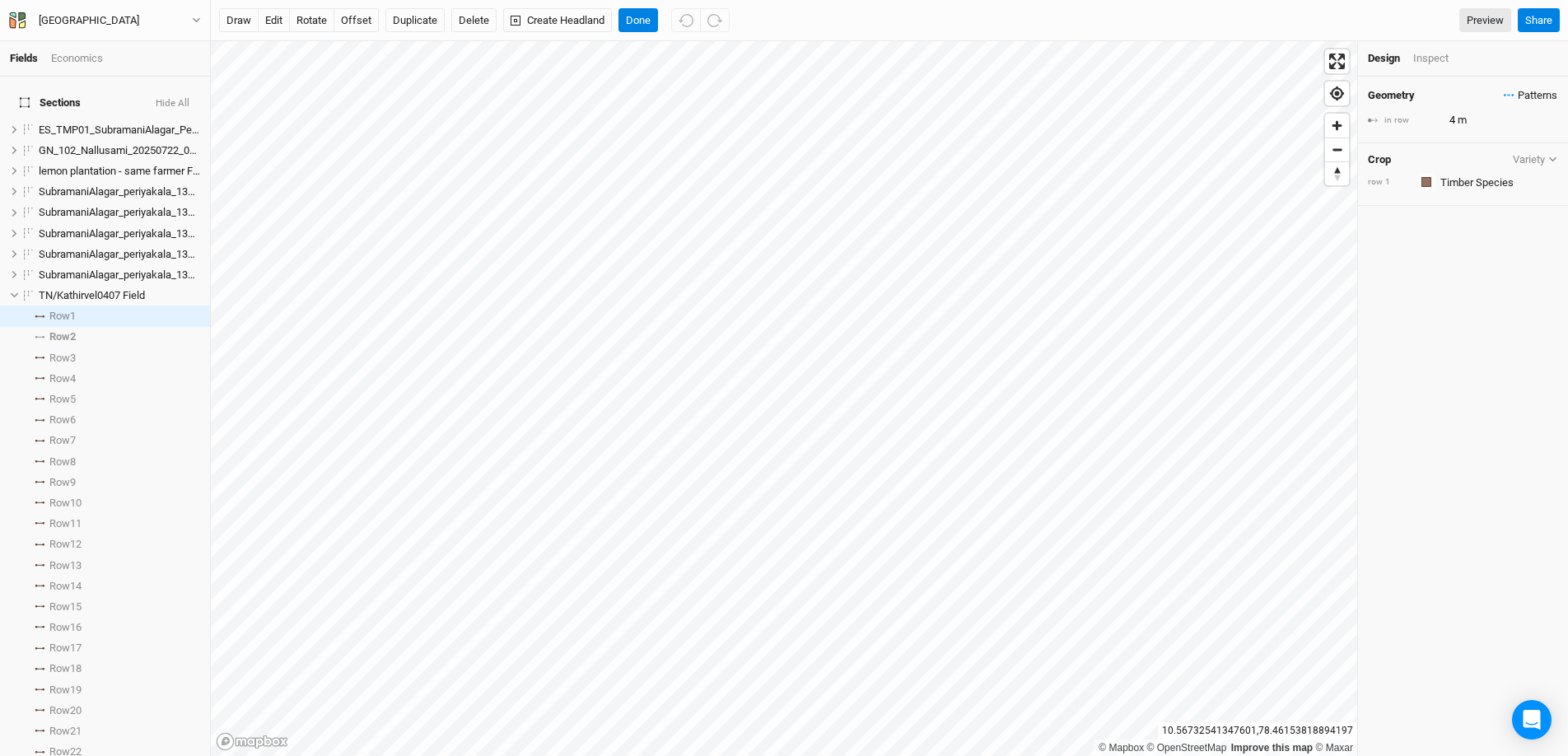
click at [1210, 95] on span "Patterns" at bounding box center [1531, 95] width 53 height 16
click at [1210, 131] on button "view" at bounding box center [1540, 126] width 46 height 26
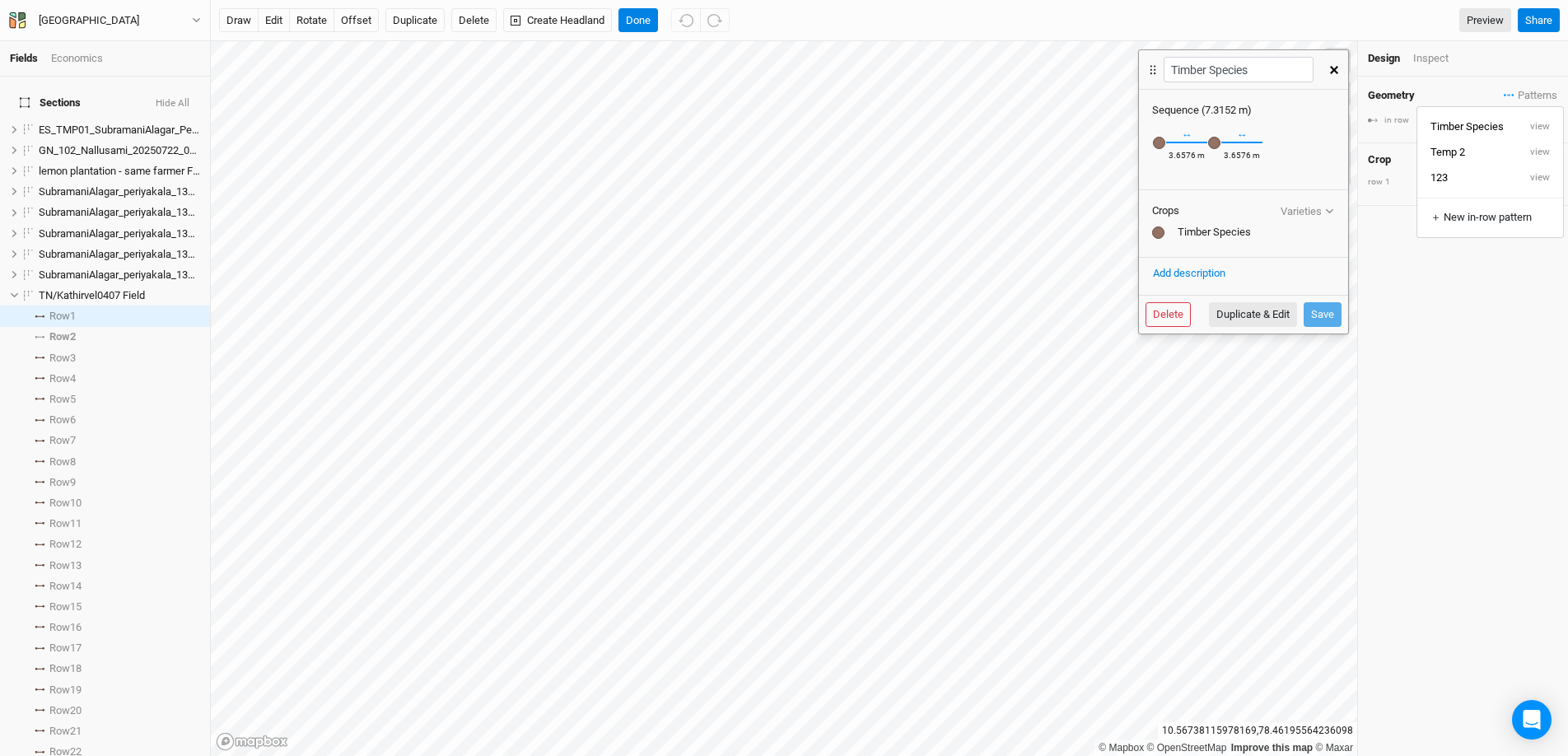
click at [1210, 212] on button "Varieties" at bounding box center [1307, 211] width 55 height 12
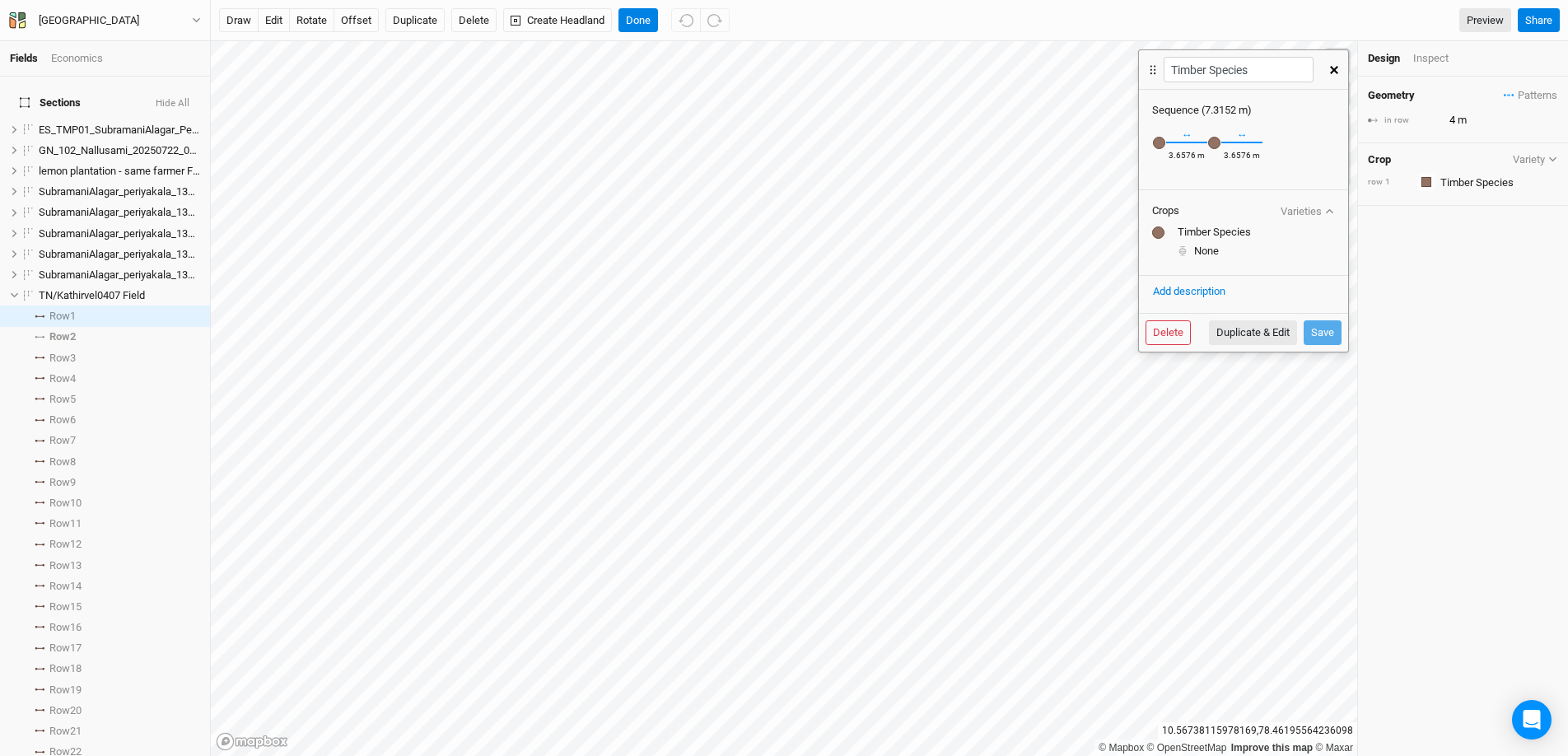
click at [1210, 212] on button "Varieties" at bounding box center [1307, 211] width 55 height 12
click at [1162, 144] on div "Recently Used Coconut (Model 1) Coconut (Model 2a) Diospyros (Model 2b) Glirici…" at bounding box center [1159, 142] width 14 height 15
click at [1163, 146] on div "Recently Used Coconut (Model 1) Coconut (Model 2a) Diospyros (Model 2b) Glirici…" at bounding box center [1159, 142] width 14 height 15
click at [1161, 232] on div at bounding box center [1158, 232] width 12 height 12
click at [1154, 77] on icon at bounding box center [1152, 70] width 15 height 16
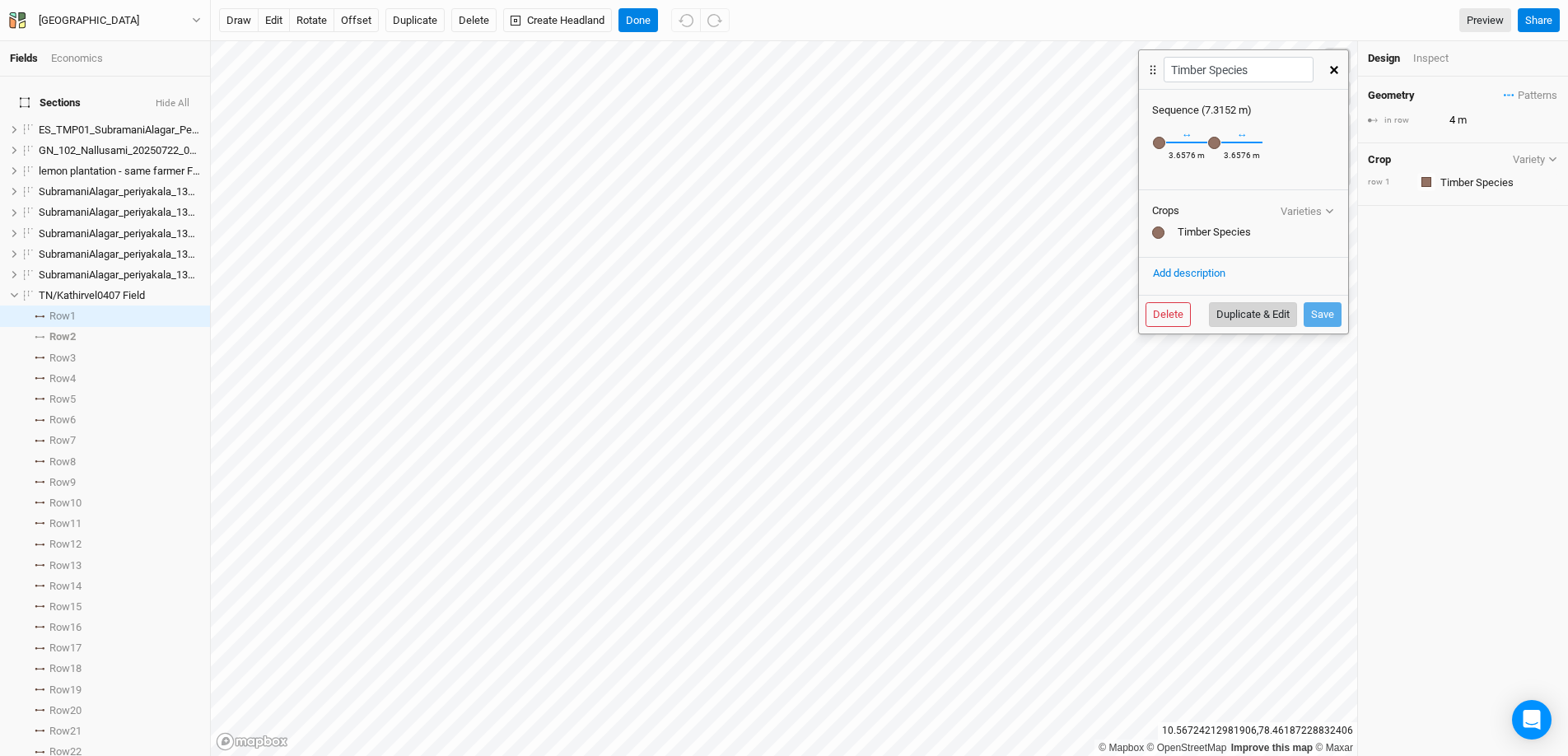
click at [1210, 317] on button "Duplicate & Edit" at bounding box center [1253, 314] width 88 height 25
type input "Timber Species 4"
click at [1210, 70] on input "Timber Species 4" at bounding box center [1238, 70] width 149 height 26
click at [1210, 69] on icon "button" at bounding box center [1335, 71] width 9 height 9
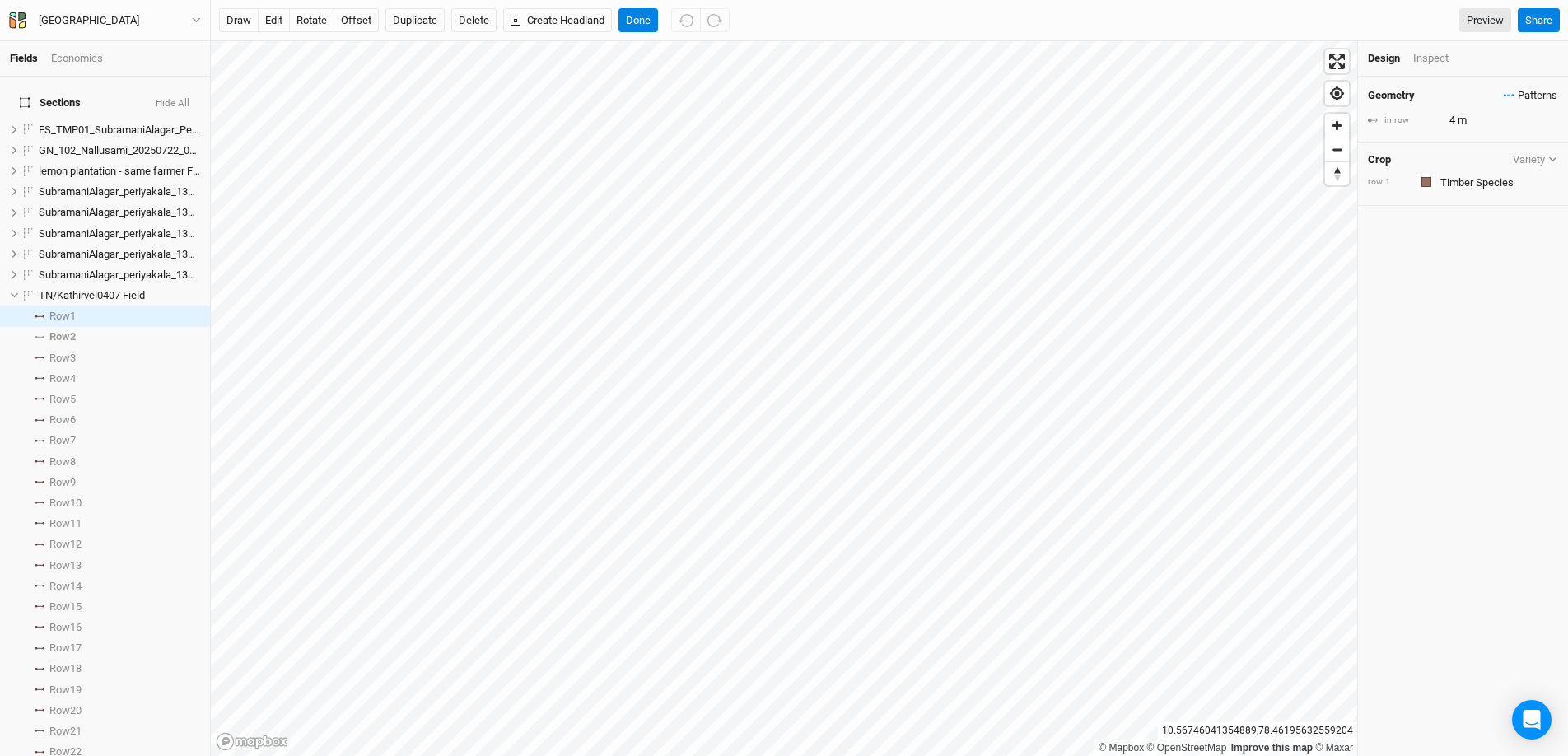
click at [1210, 95] on icon "button" at bounding box center [1509, 95] width 10 height 3
click at [1210, 222] on div "＋ New in-row pattern" at bounding box center [1490, 217] width 119 height 15
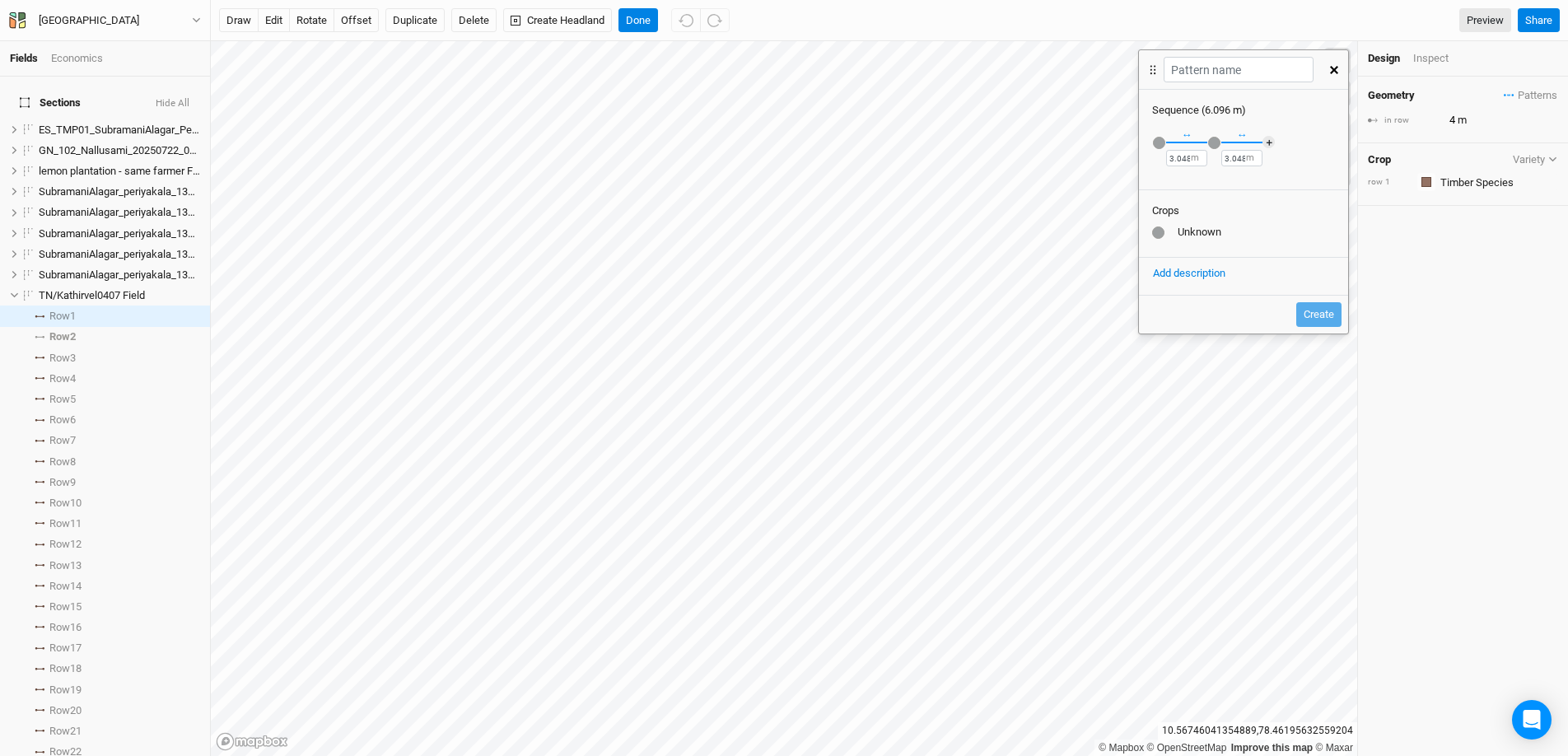
click at [1168, 139] on div "↔ 3.048 m" at bounding box center [1187, 142] width 41 height 48
click at [1162, 144] on div "button" at bounding box center [1159, 143] width 12 height 12
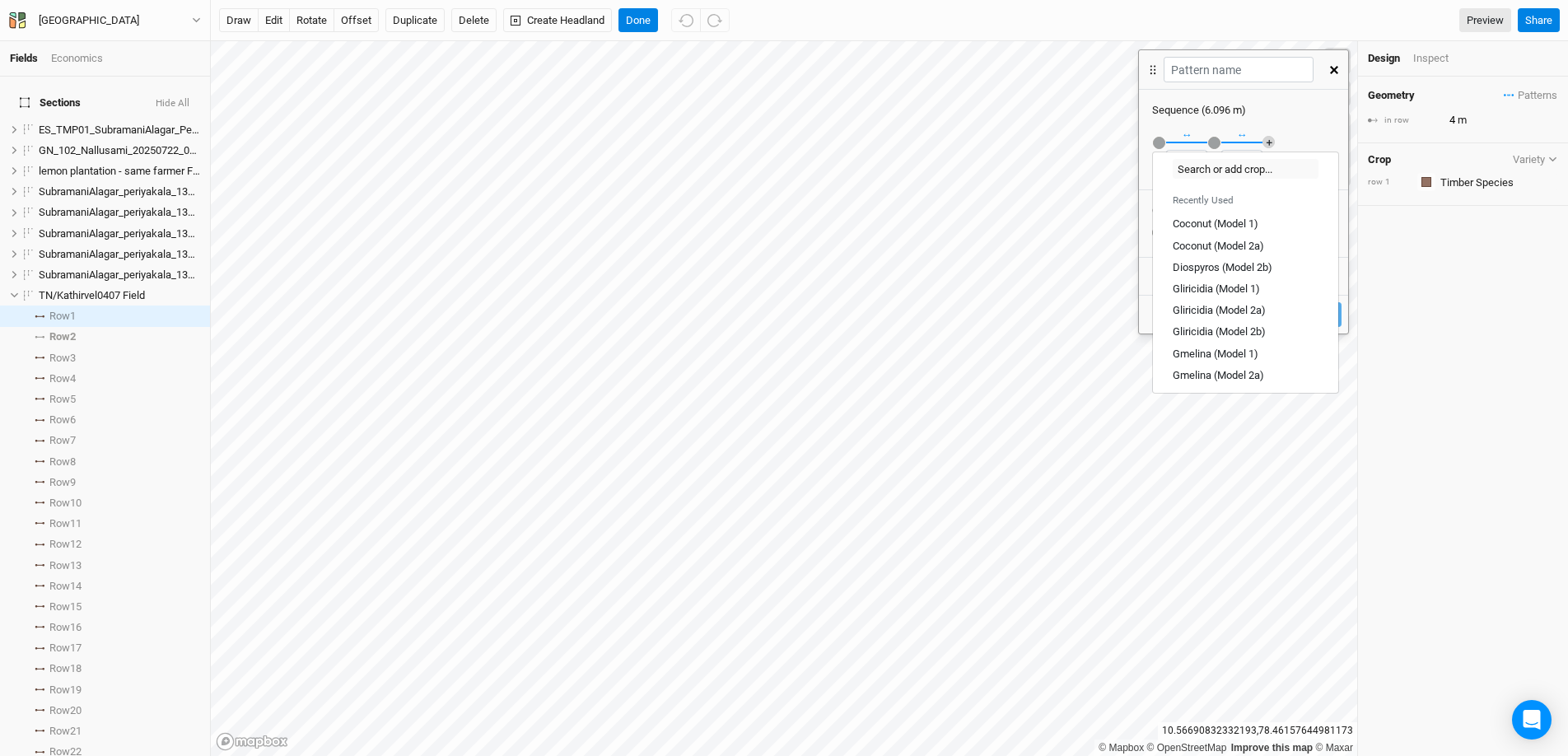
click at [1210, 144] on button "＋" at bounding box center [1269, 142] width 12 height 12
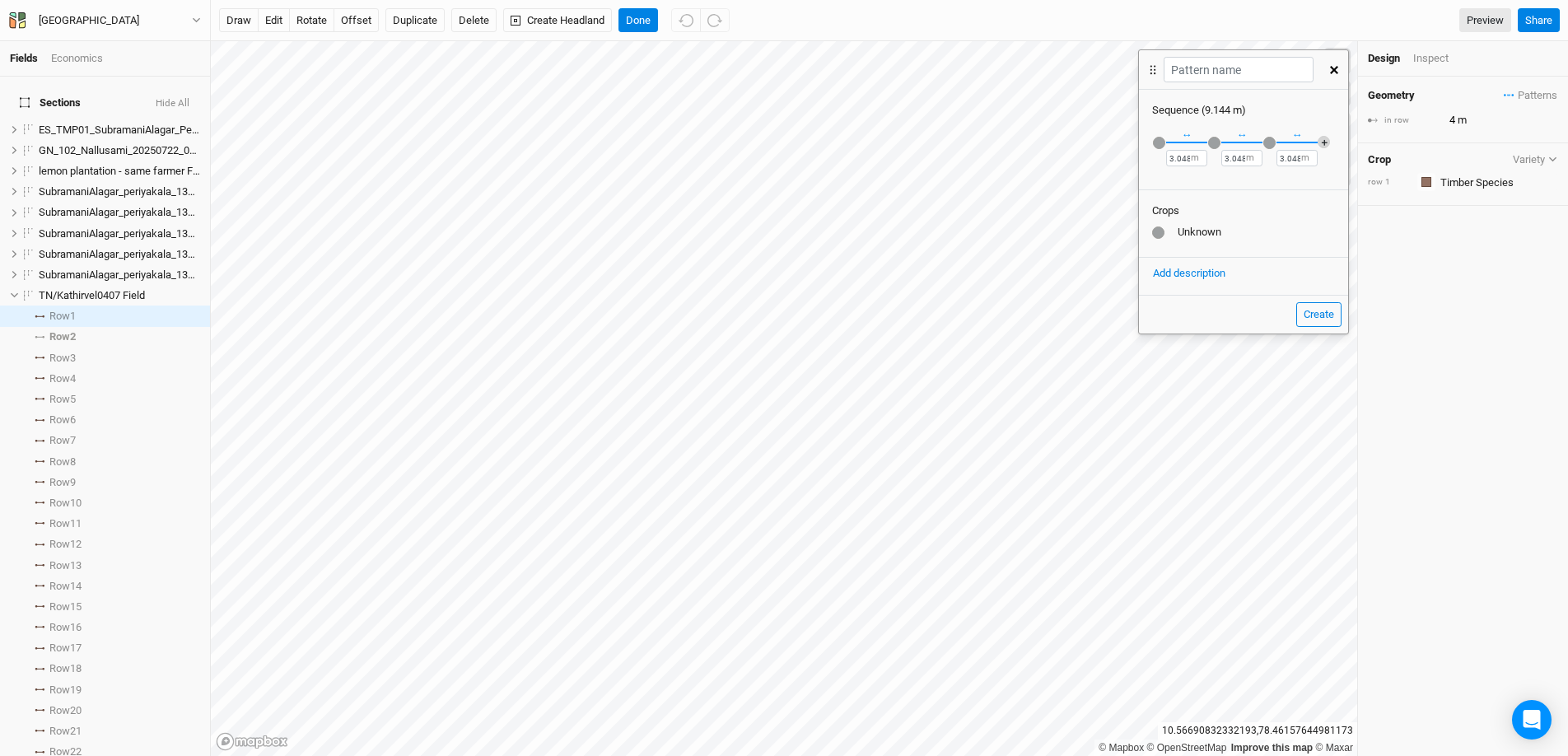
click at [1210, 145] on button "＋" at bounding box center [1324, 142] width 12 height 12
click at [1210, 138] on button "＋" at bounding box center [1329, 142] width 12 height 12
click at [1210, 137] on button "＋" at bounding box center [1329, 142] width 12 height 12
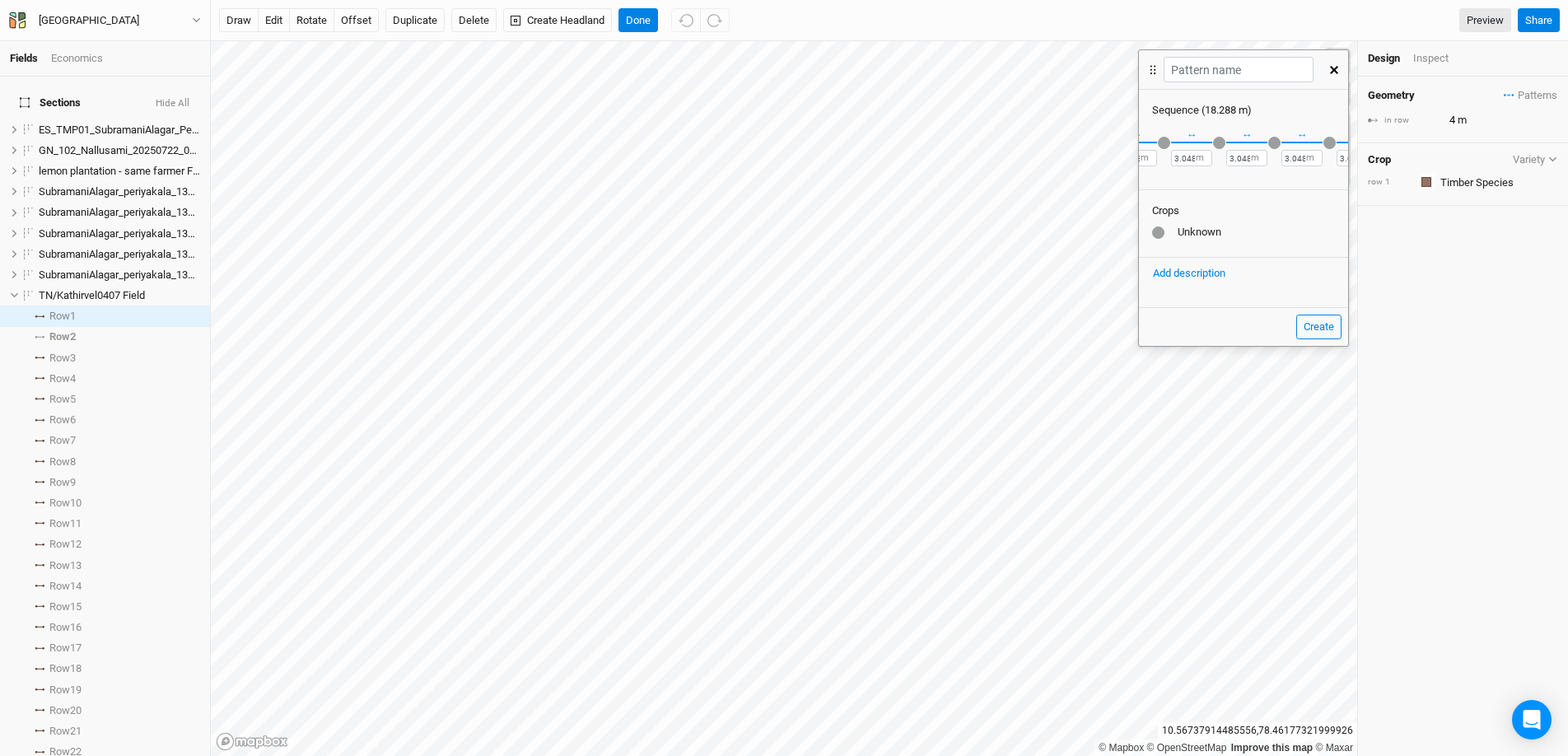
scroll to position [0, 161]
click at [1210, 144] on button "＋" at bounding box center [1329, 142] width 12 height 12
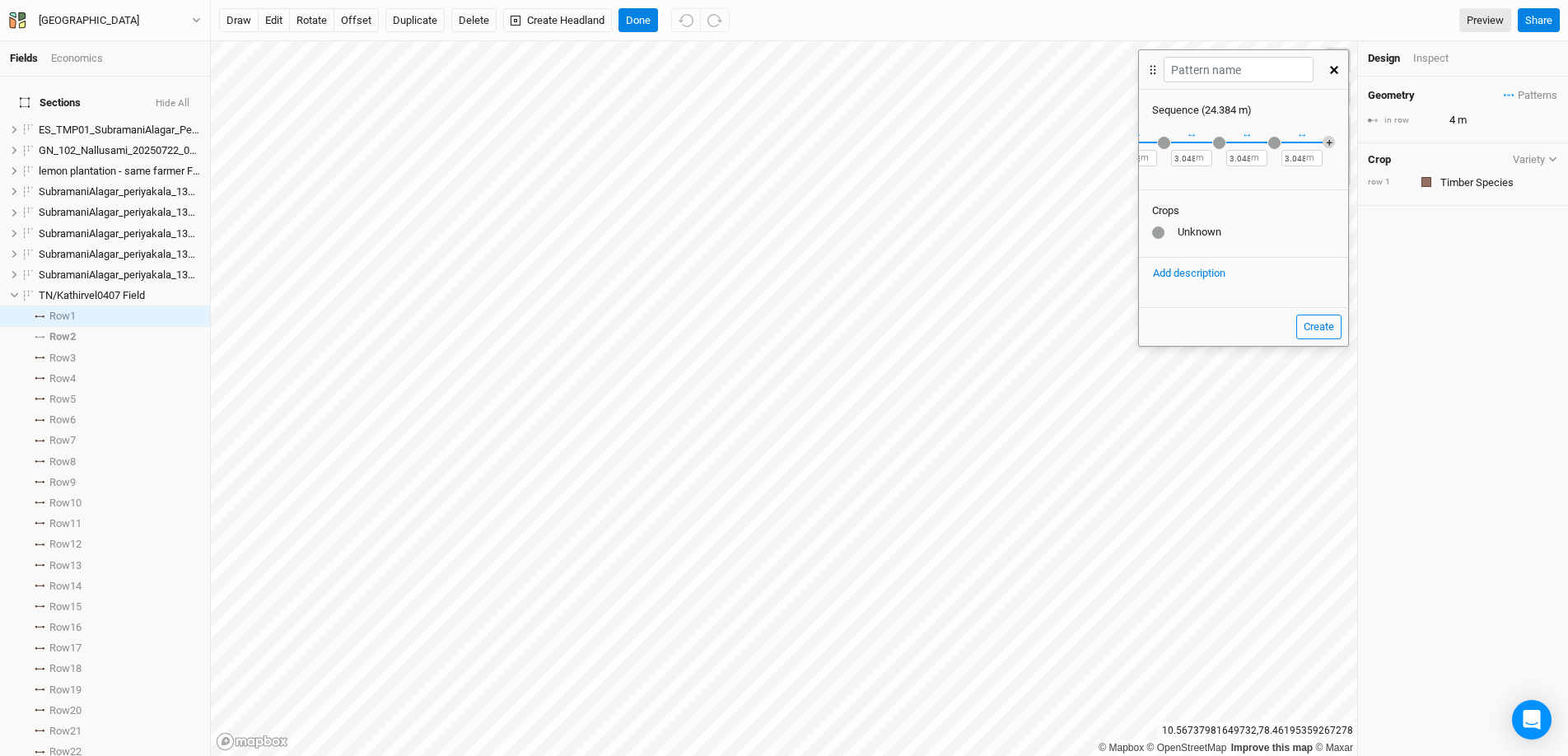
click at [1210, 142] on button "＋" at bounding box center [1329, 142] width 12 height 12
click at [1210, 144] on button "＋" at bounding box center [1329, 142] width 12 height 12
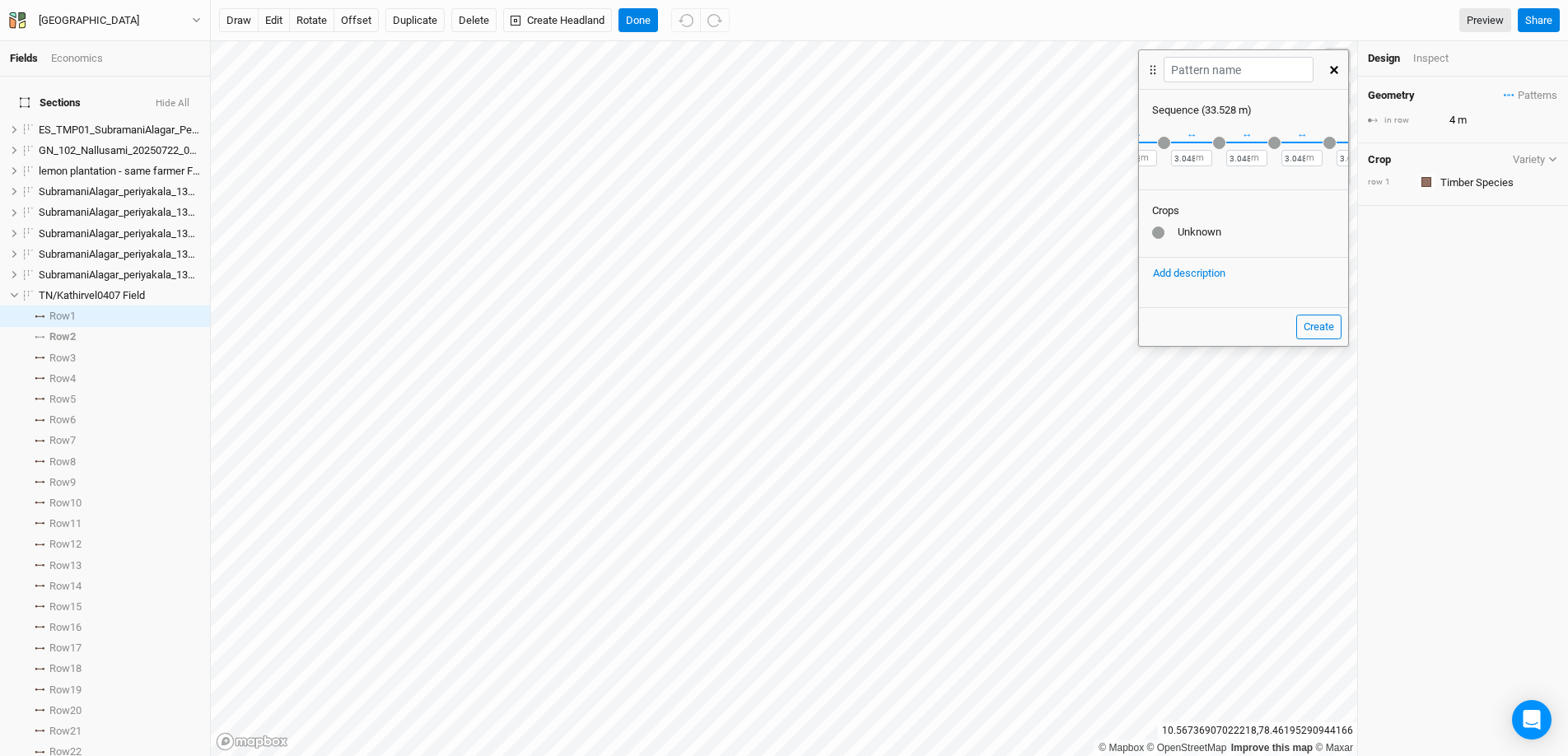
scroll to position [0, 436]
click at [1210, 140] on button "＋" at bounding box center [1329, 142] width 12 height 12
click at [1210, 145] on button "＋" at bounding box center [1329, 142] width 12 height 12
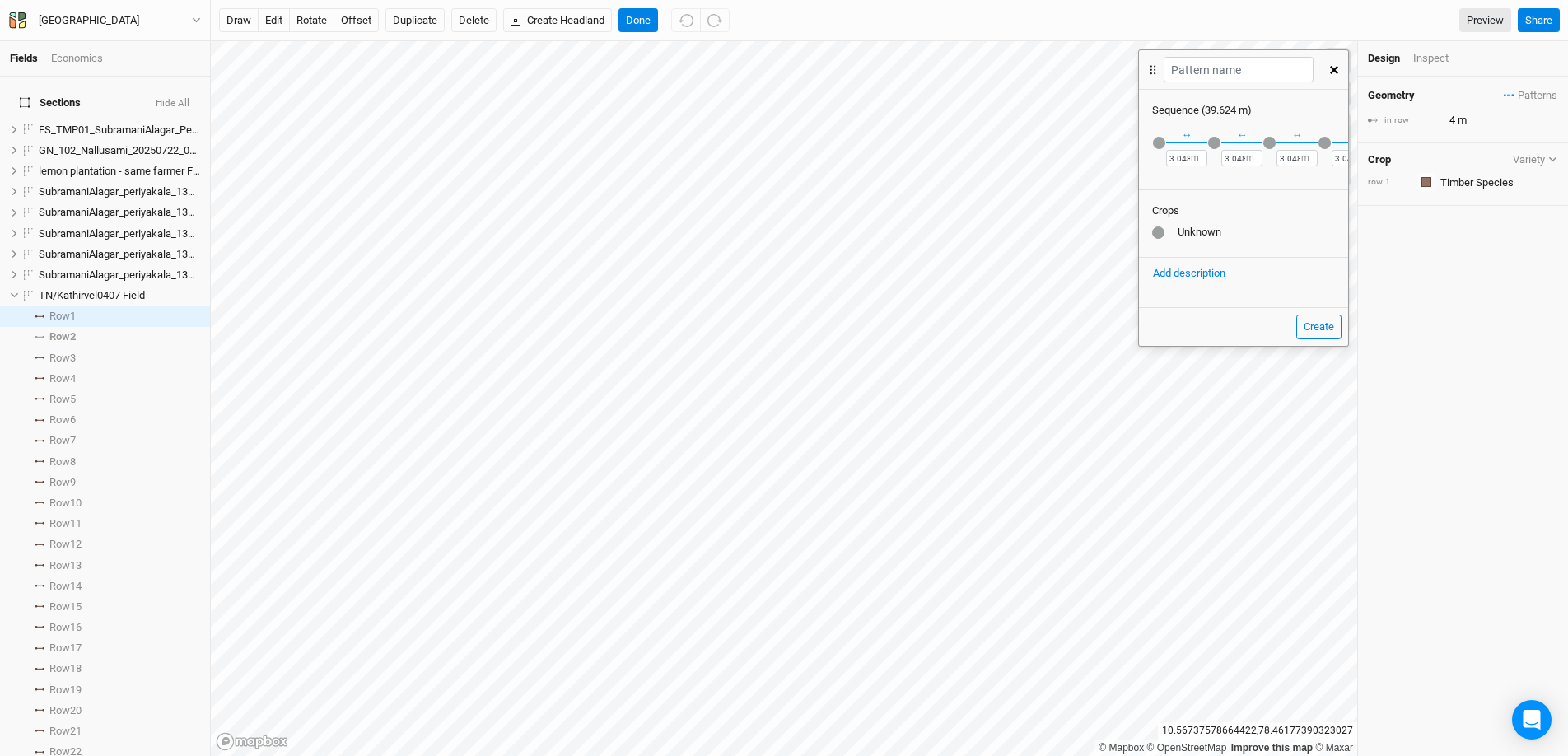
click at [1162, 144] on div "button" at bounding box center [1159, 143] width 12 height 12
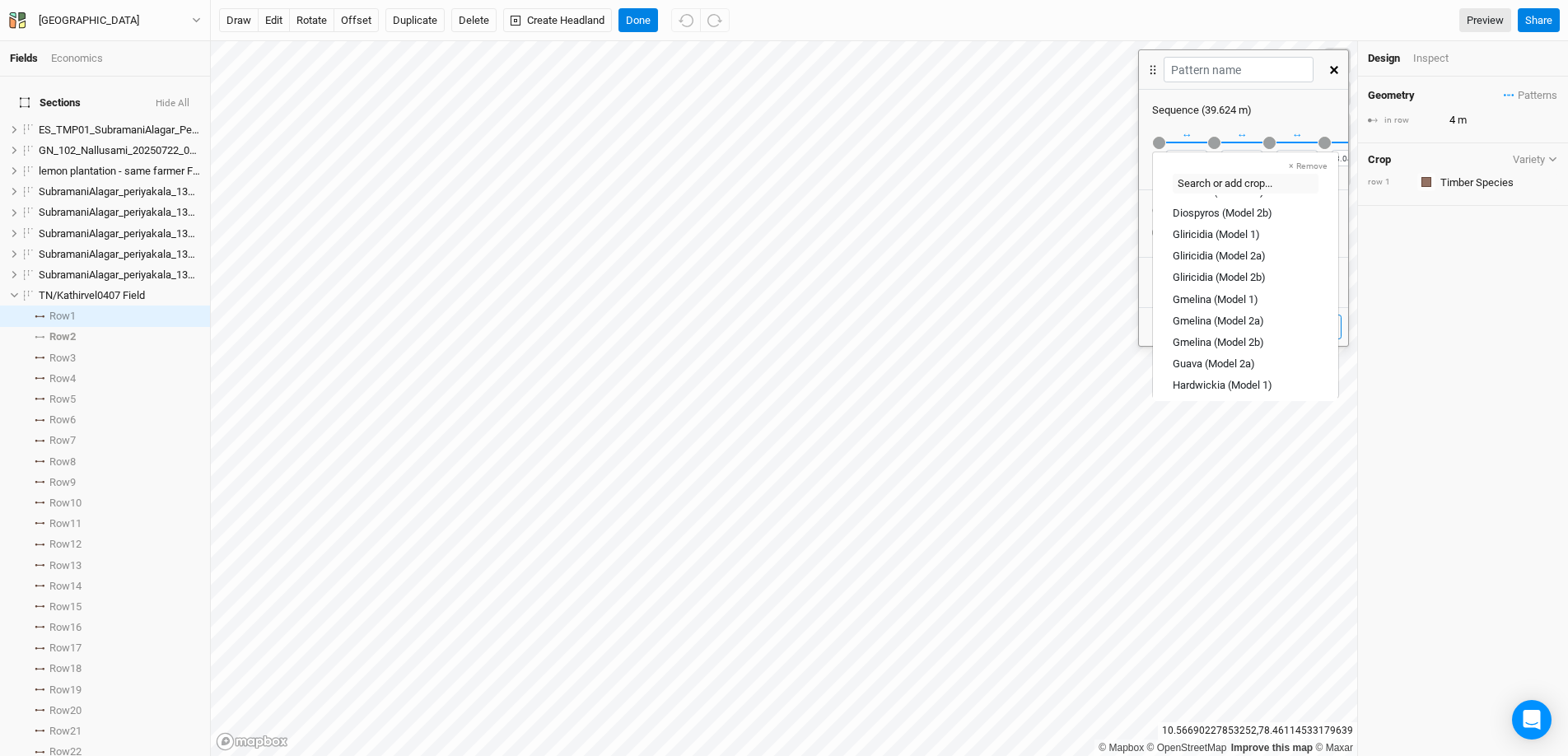
scroll to position [58, 0]
click at [1210, 352] on div "Gmelina (Model 2b)" at bounding box center [1219, 352] width 91 height 15
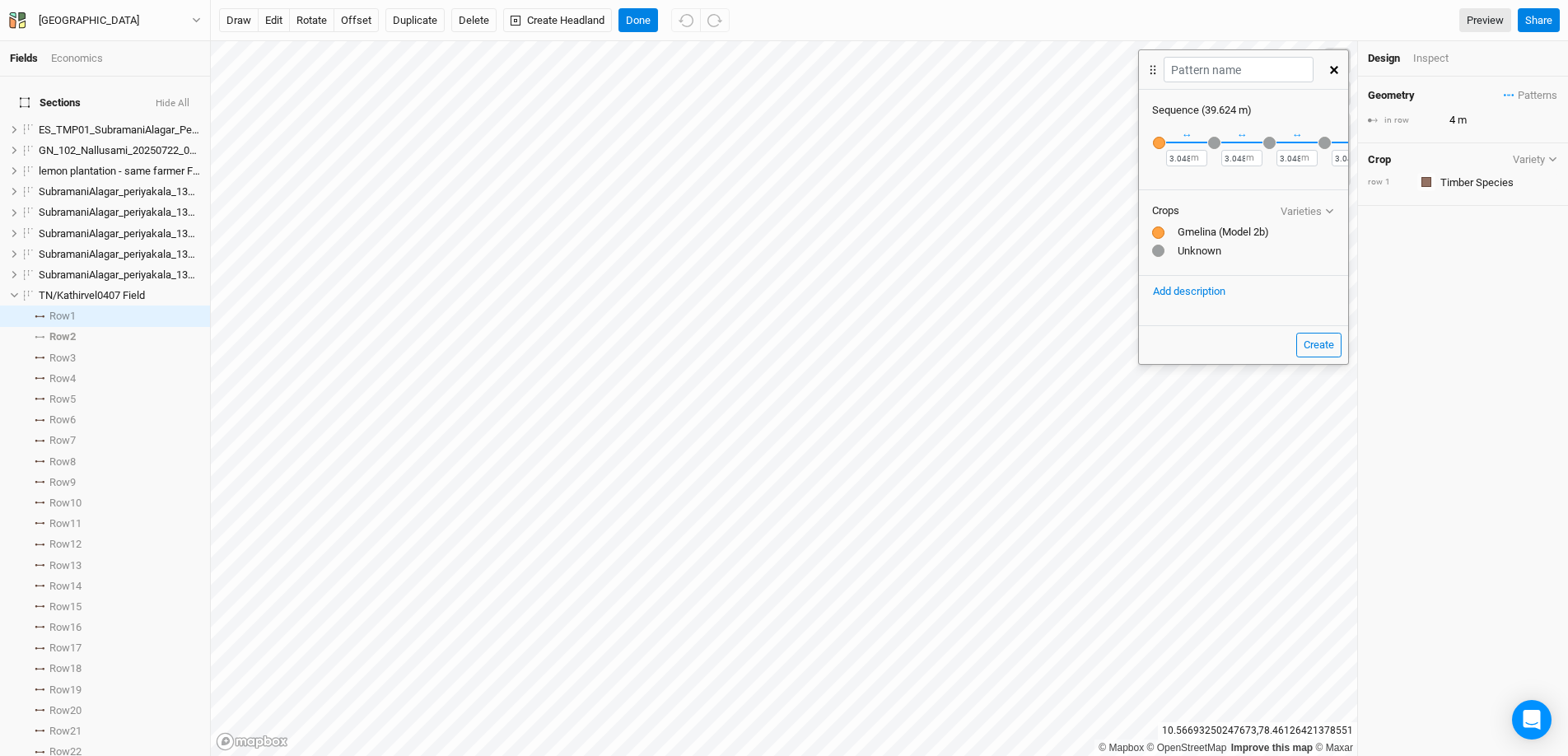
click at [1210, 141] on div "button" at bounding box center [1214, 143] width 12 height 12
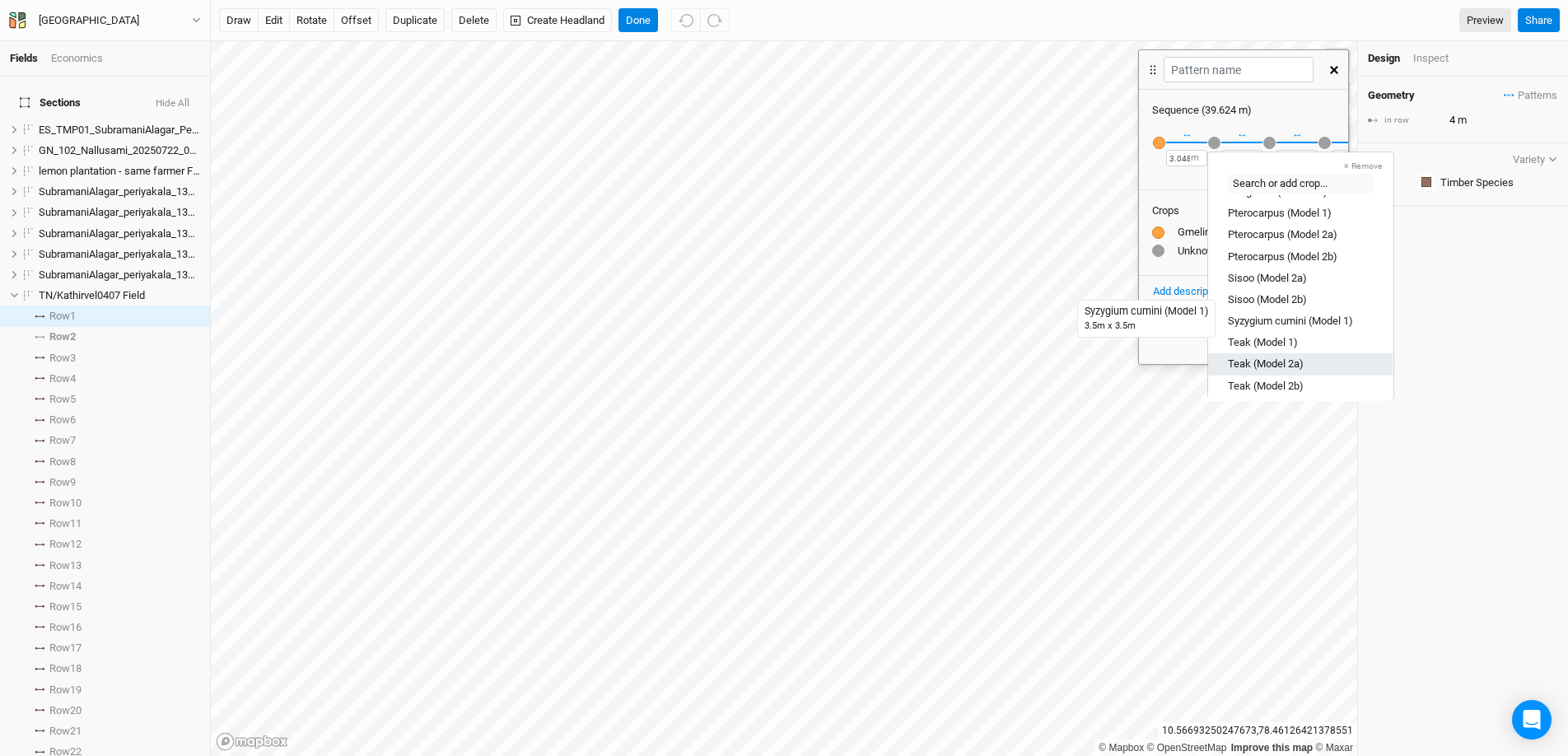
scroll to position [461, 0]
click at [1210, 380] on div "Teak (Model 2b)" at bounding box center [1266, 381] width 76 height 15
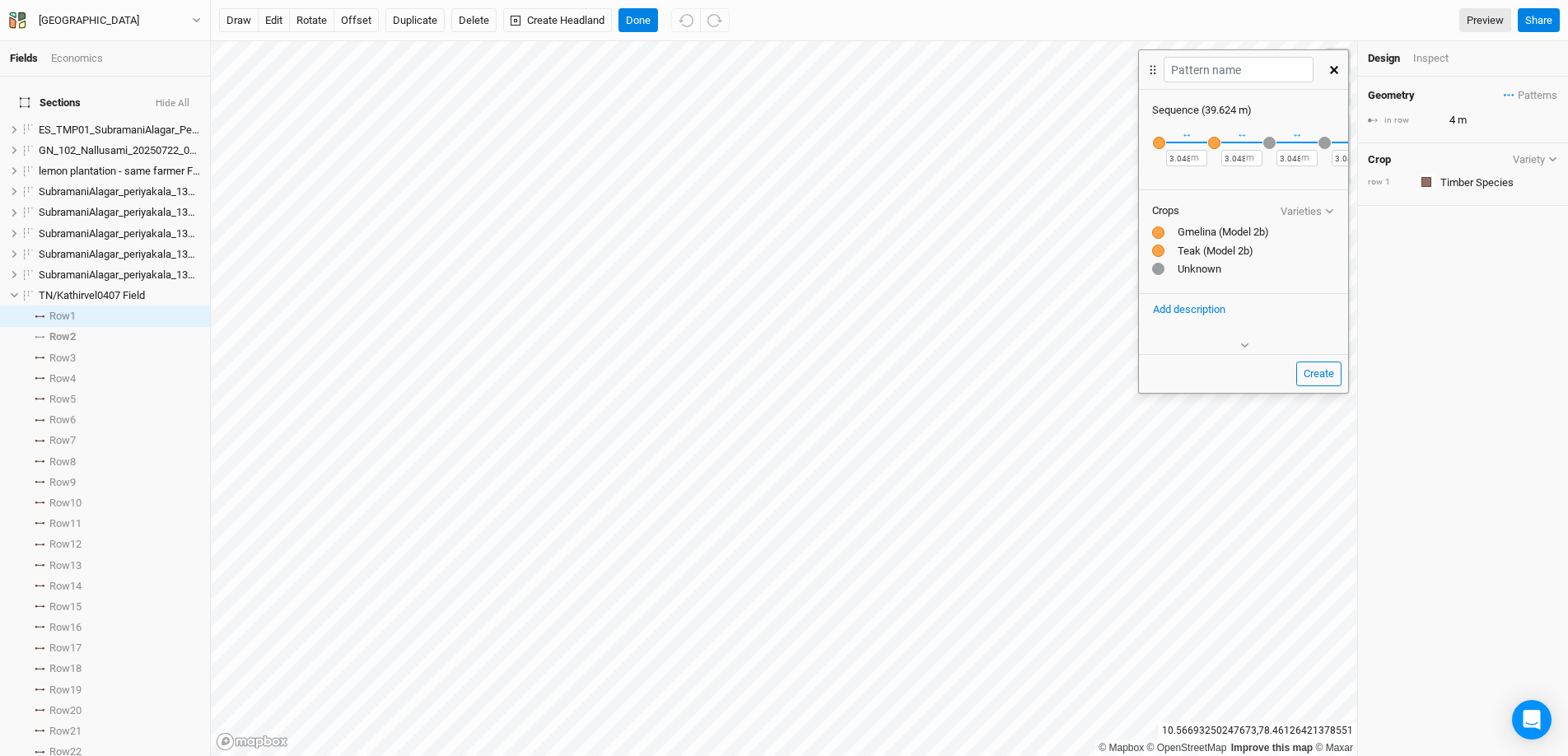
click at [1210, 144] on div "button" at bounding box center [1214, 143] width 12 height 12
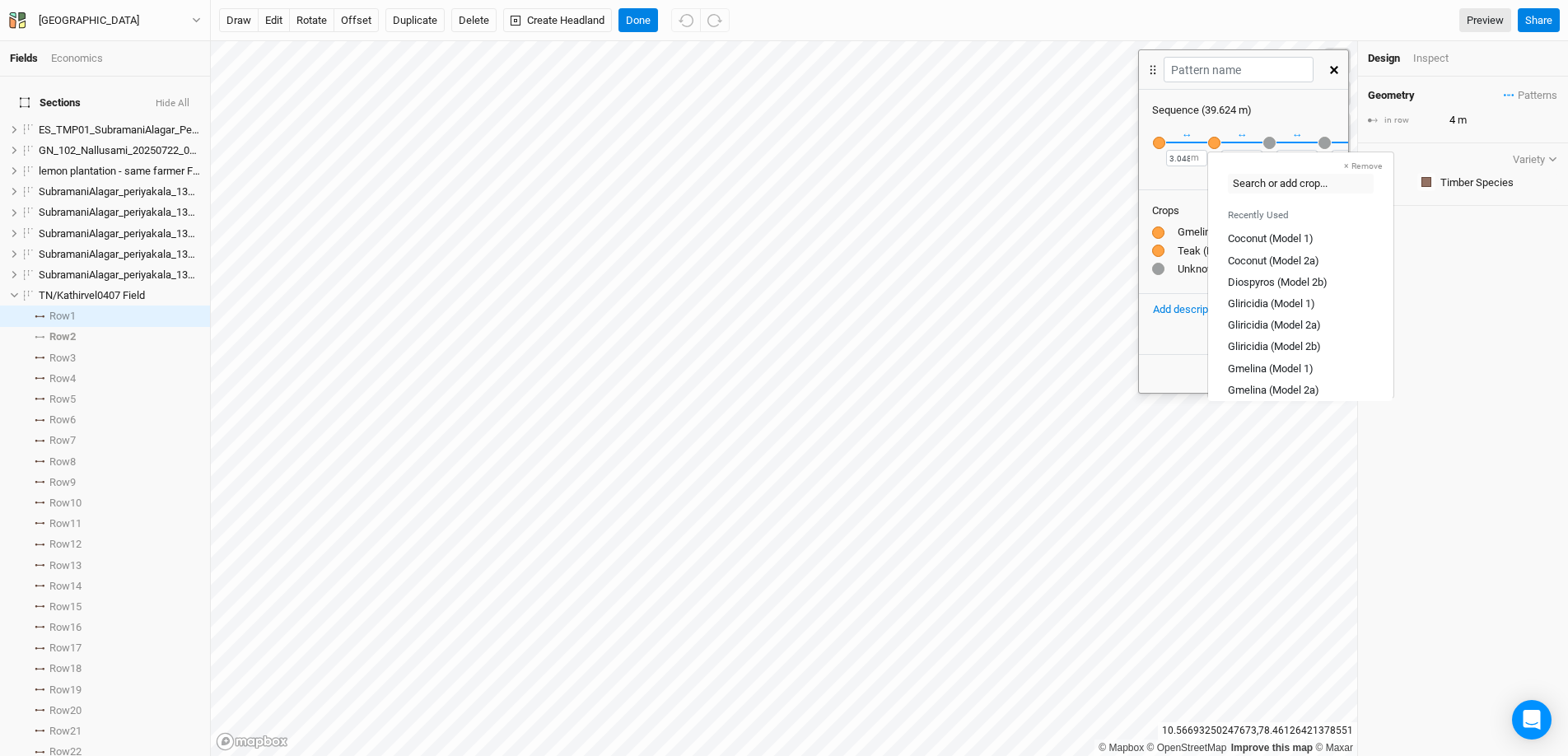
click at [1210, 144] on div "button" at bounding box center [1214, 143] width 12 height 12
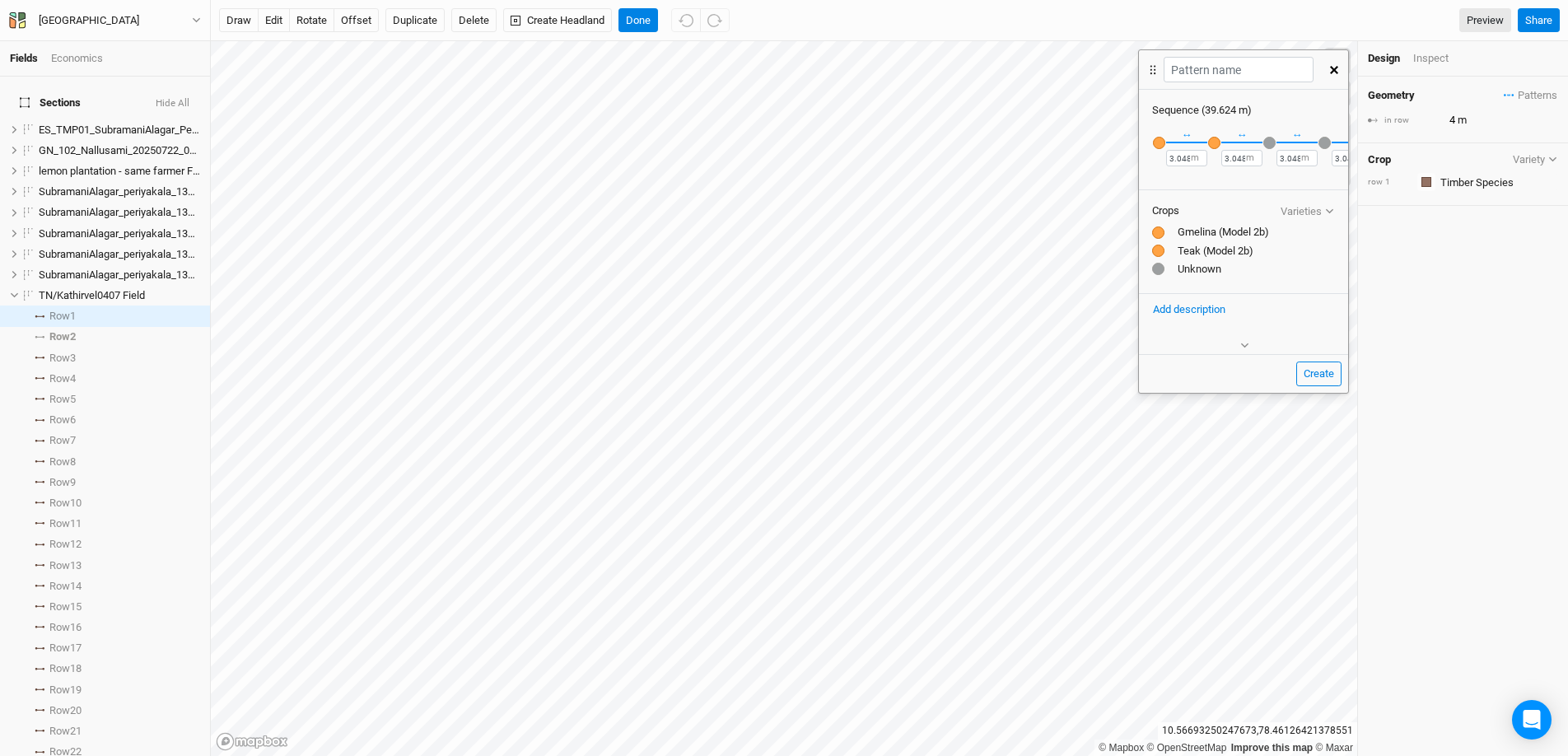
click at [1210, 144] on div "button" at bounding box center [1214, 143] width 12 height 12
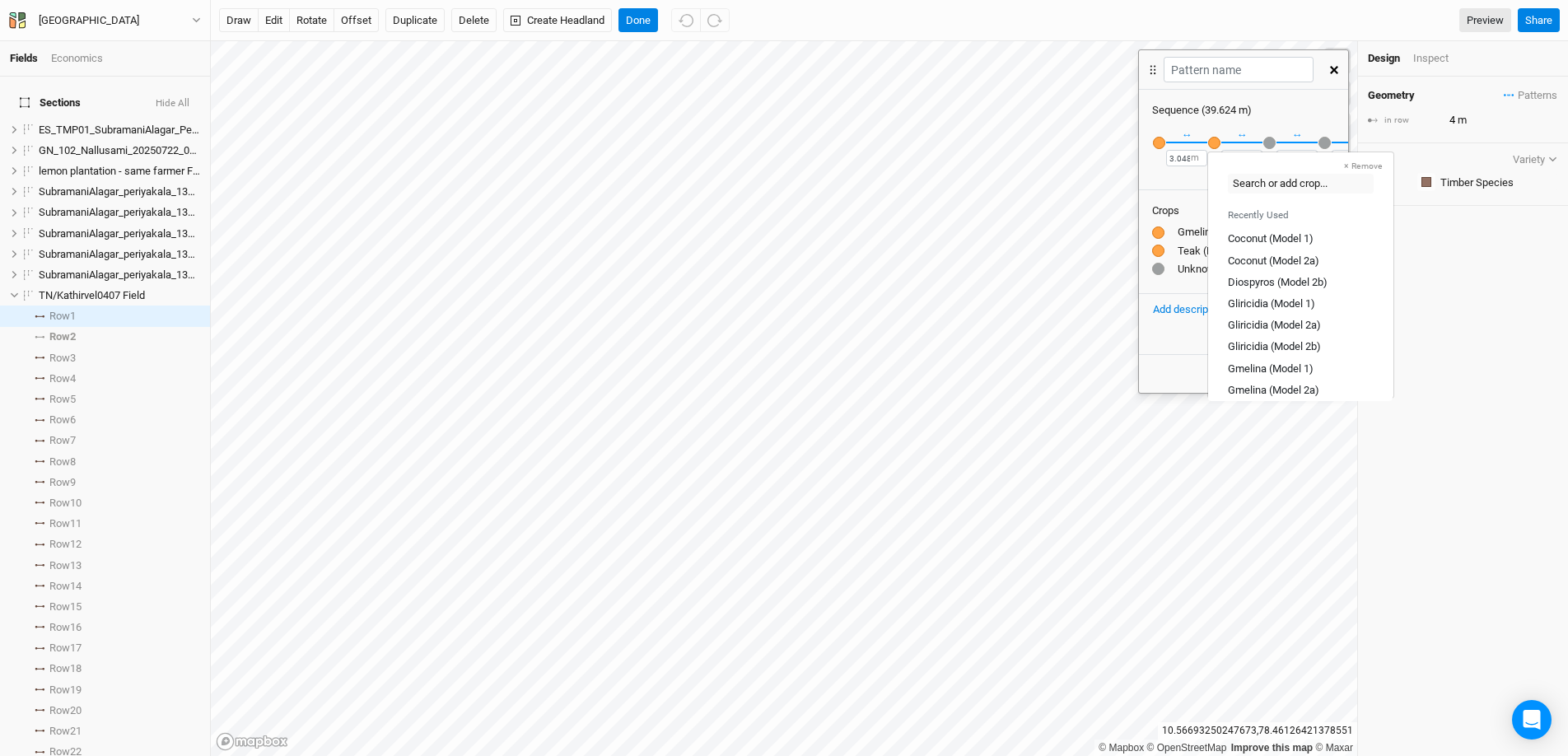
click at [1210, 144] on div "button" at bounding box center [1214, 143] width 12 height 12
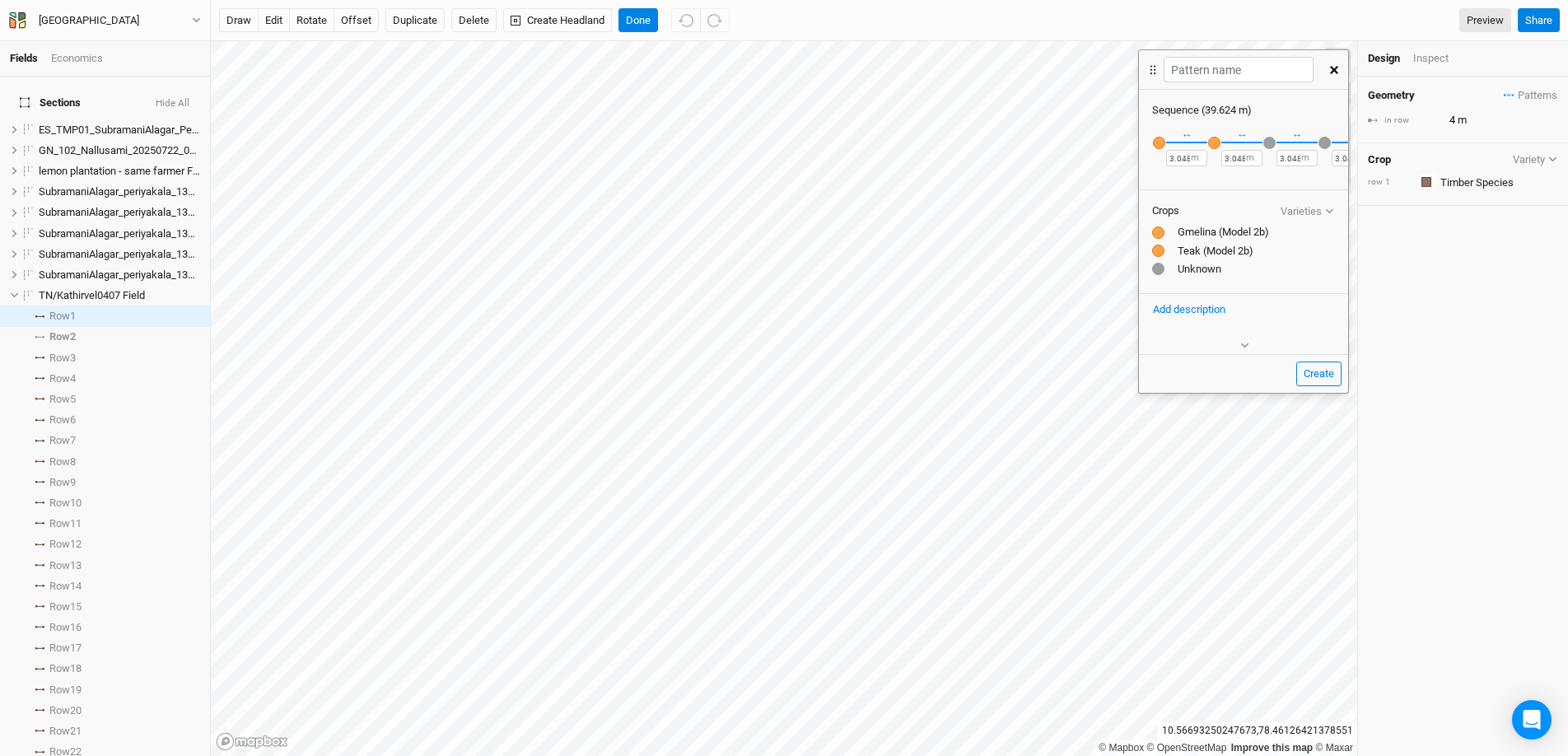
click at [1210, 144] on div "button" at bounding box center [1214, 143] width 12 height 12
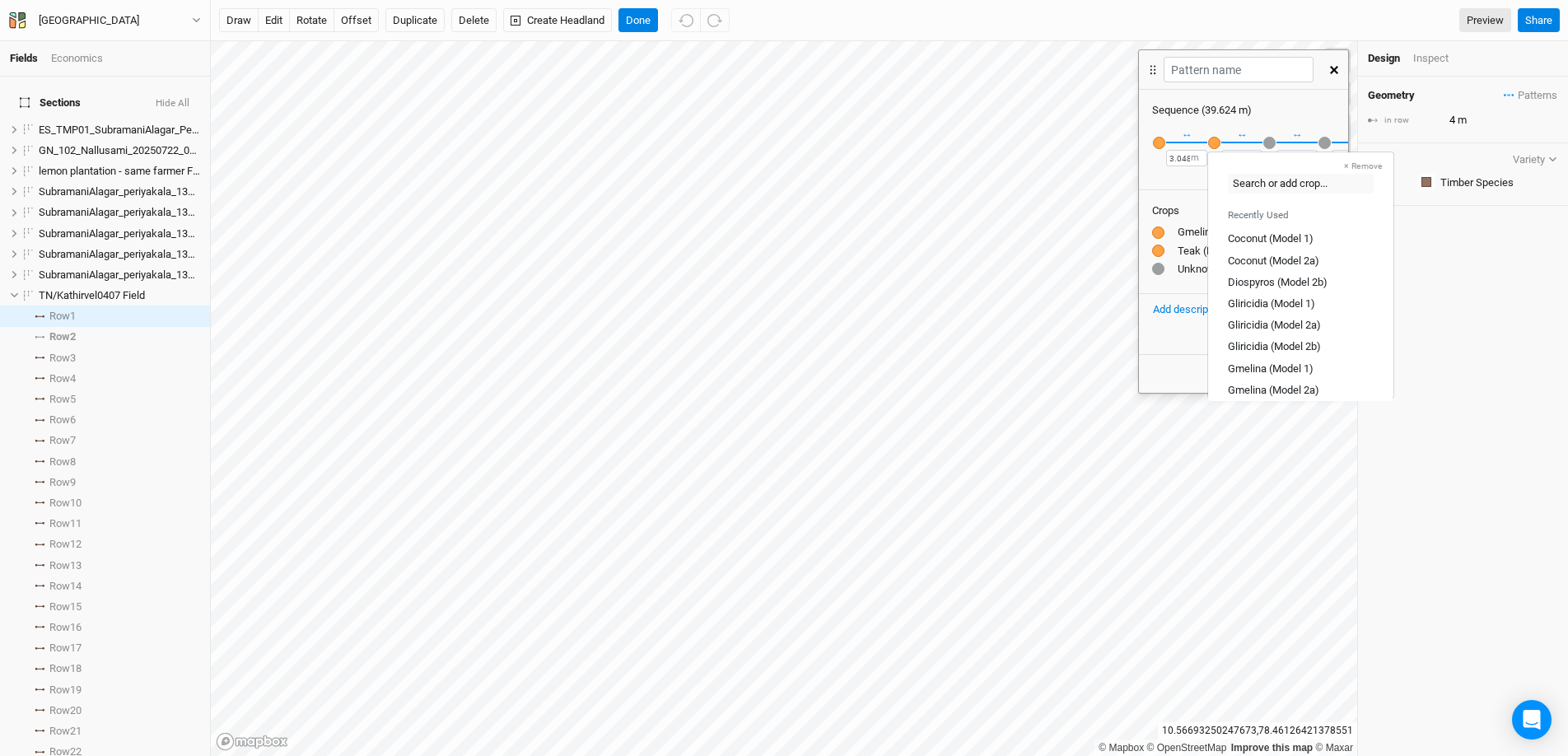
click at [1185, 306] on div "Sequence ( 39.624 m ) × Remove Recently Used Coconut (Model 1) Coconut (Model 2…" at bounding box center [1244, 210] width 209 height 241
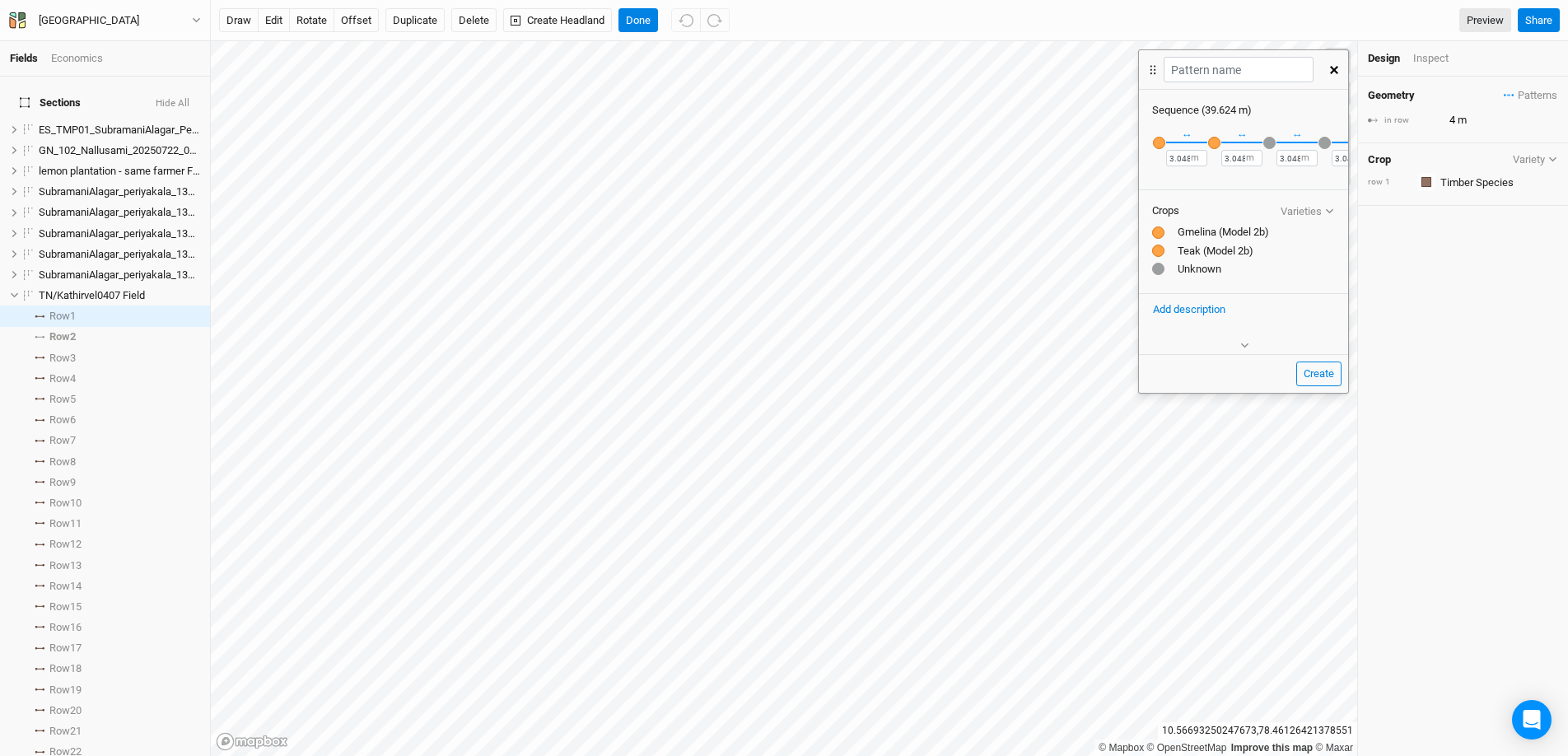
click at [1210, 141] on div "button" at bounding box center [1269, 143] width 12 height 12
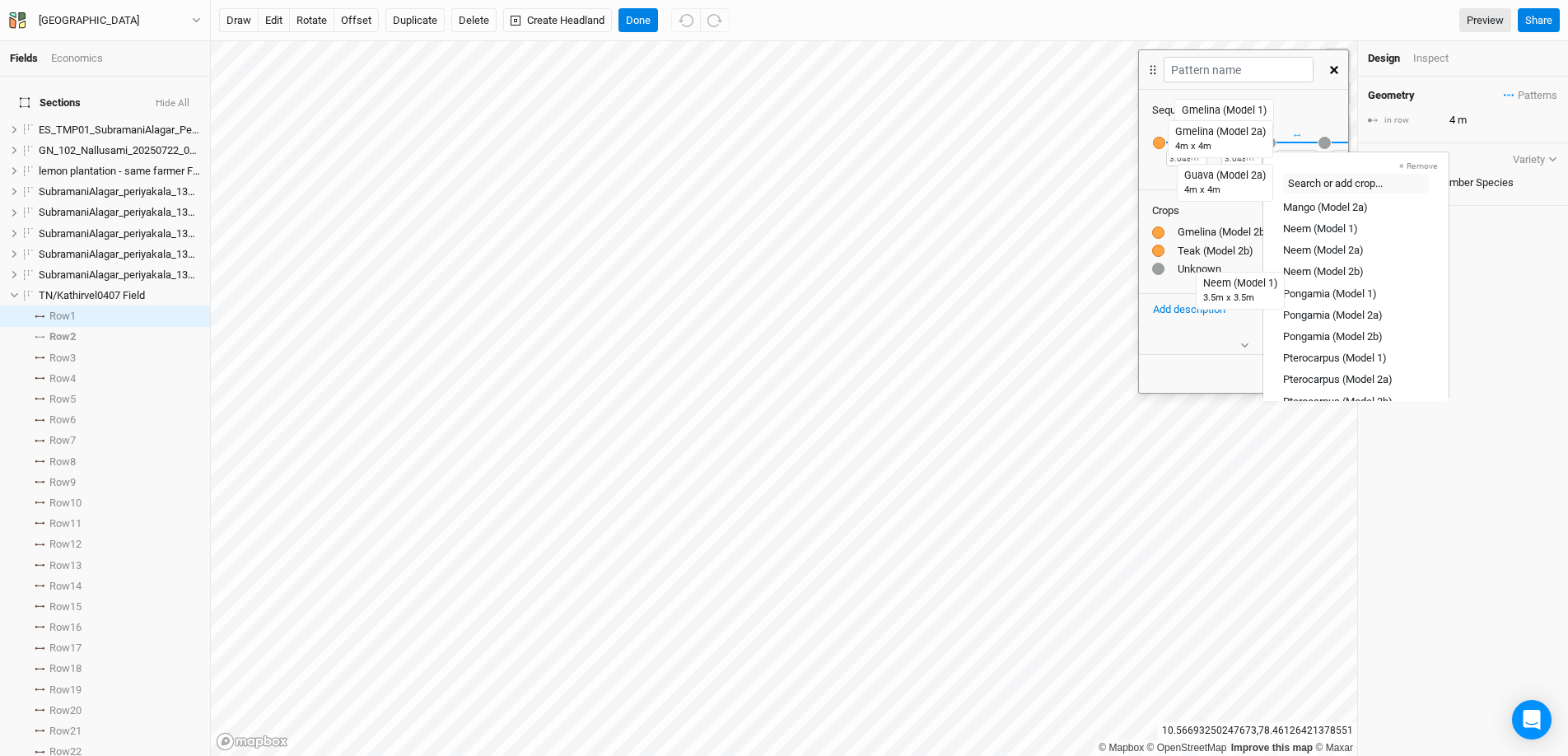
scroll to position [321, 0]
click at [1210, 322] on div "Pongamia (Model 2b)" at bounding box center [1333, 327] width 100 height 15
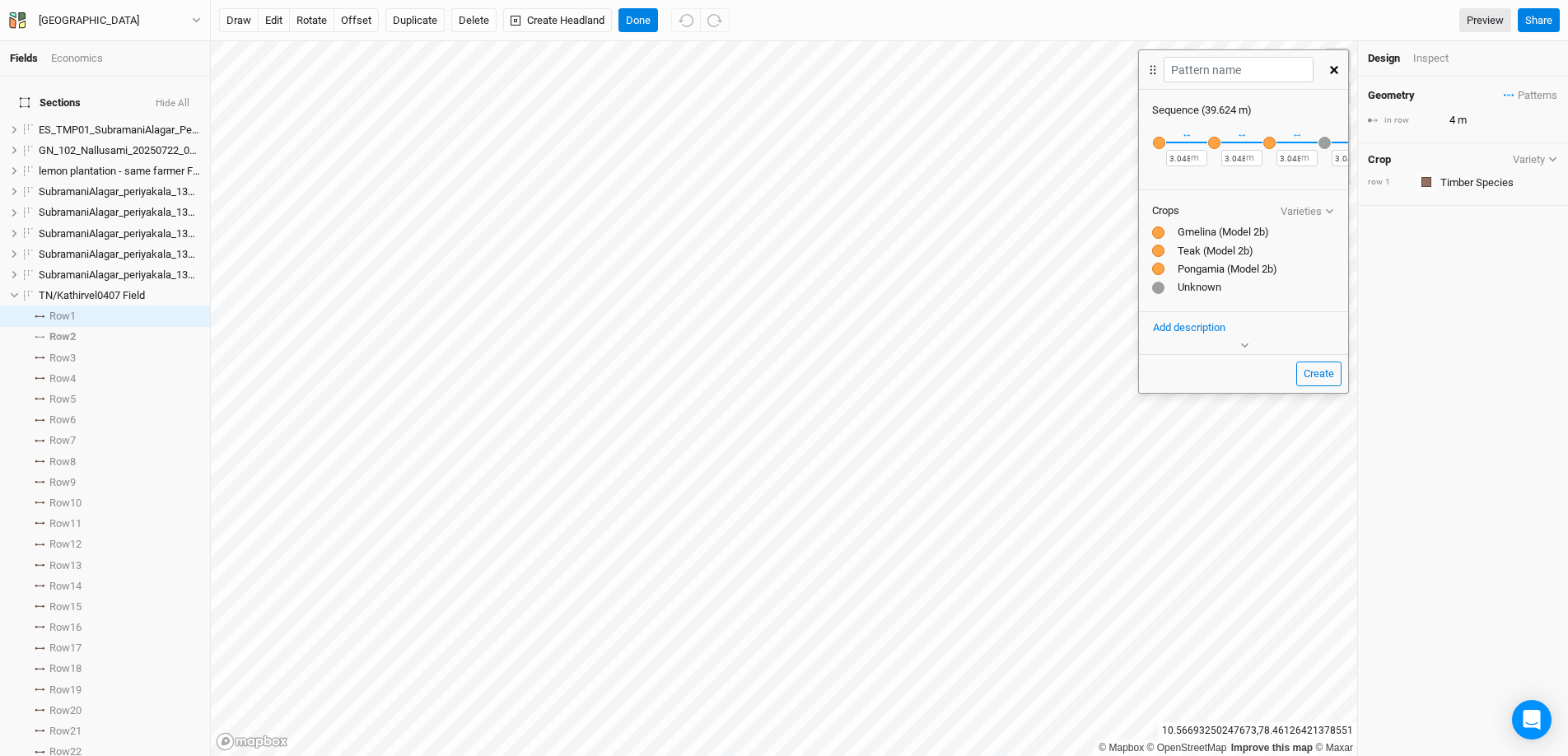
click at [1210, 144] on div "button" at bounding box center [1324, 143] width 12 height 12
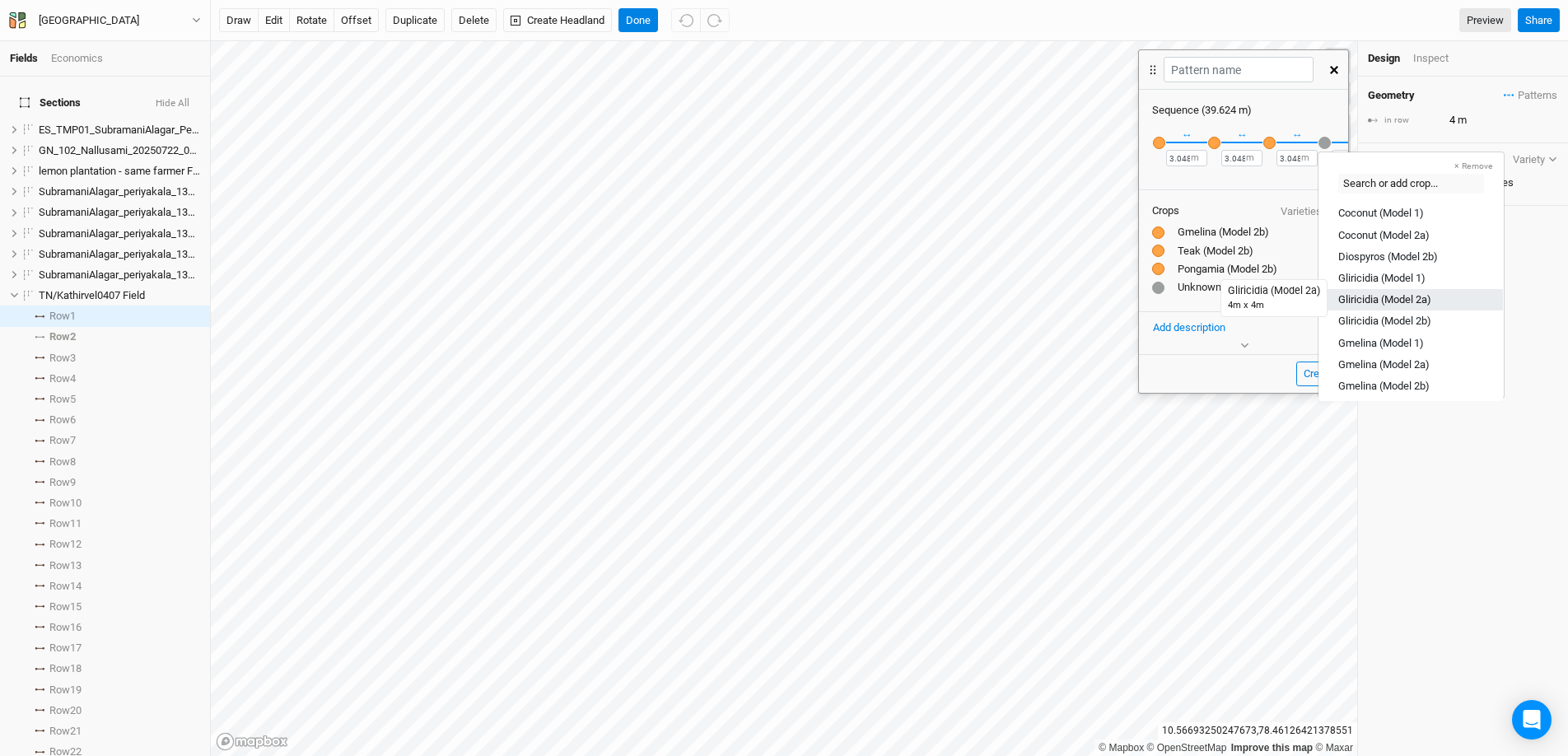
scroll to position [28, 0]
click at [1210, 376] on div "Gmelina (Model 2b)" at bounding box center [1384, 383] width 91 height 15
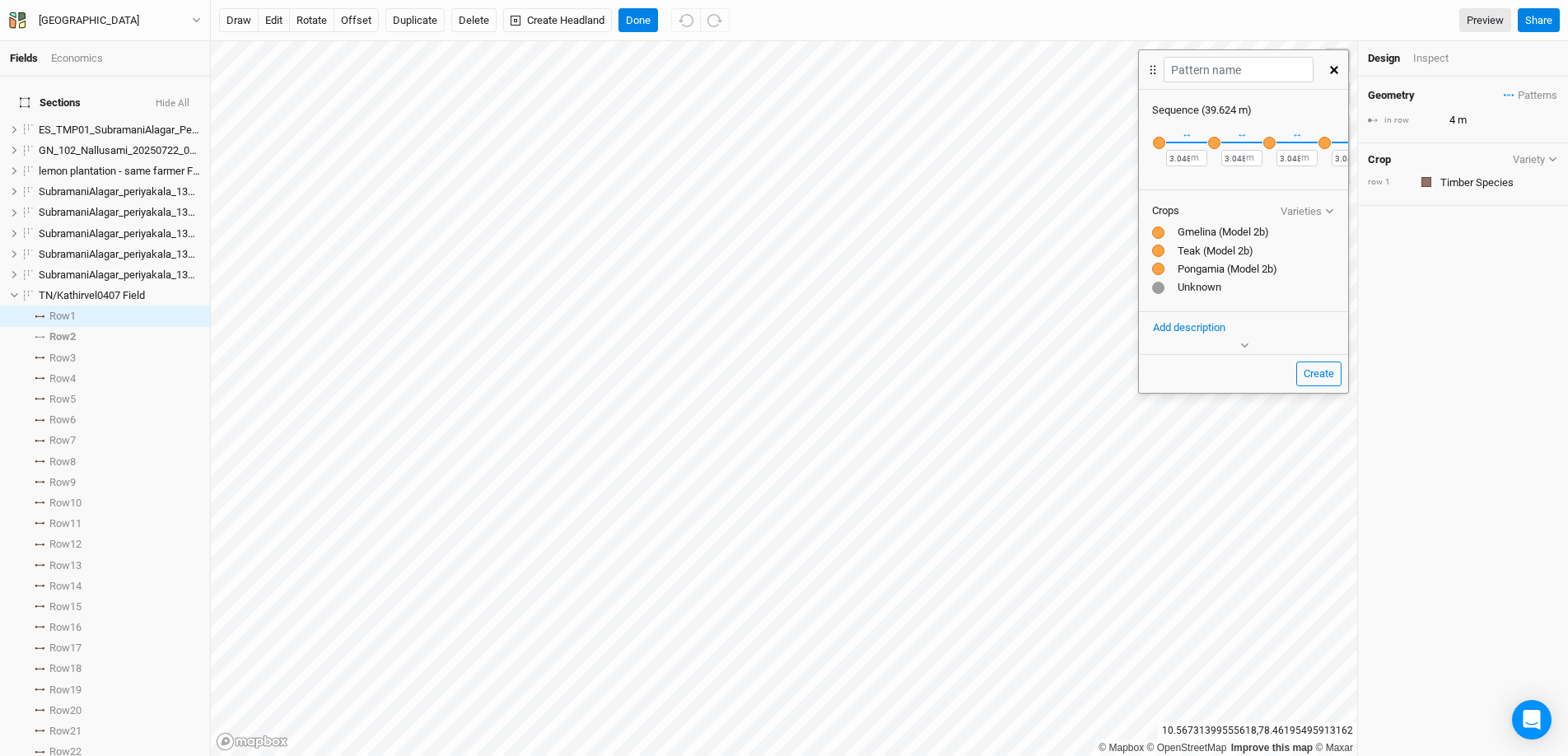
scroll to position [0, 172]
click at [1206, 145] on div "button" at bounding box center [1207, 143] width 12 height 12
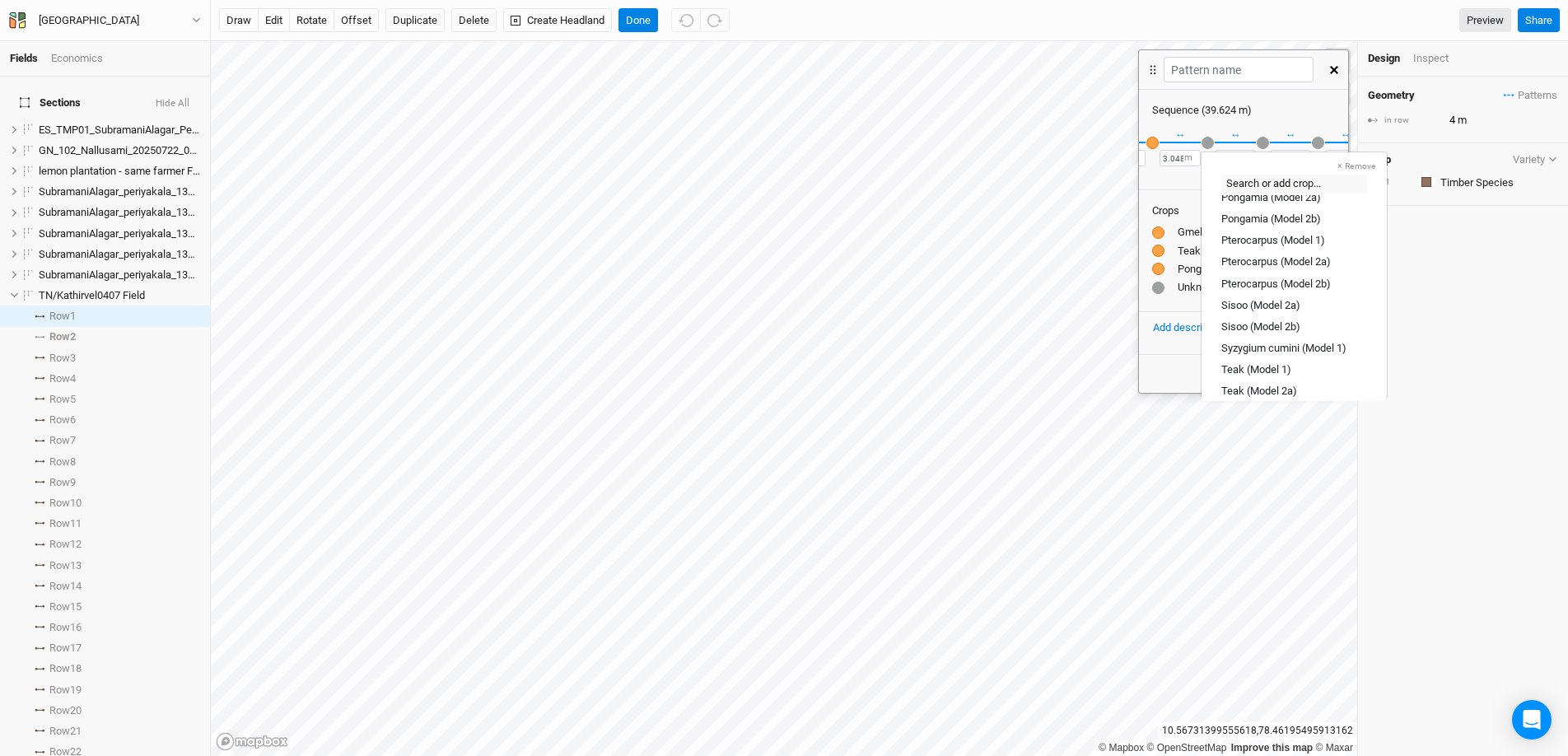
scroll to position [451, 0]
click at [1210, 383] on link "Teak (Model 2b)" at bounding box center [1293, 391] width 184 height 22
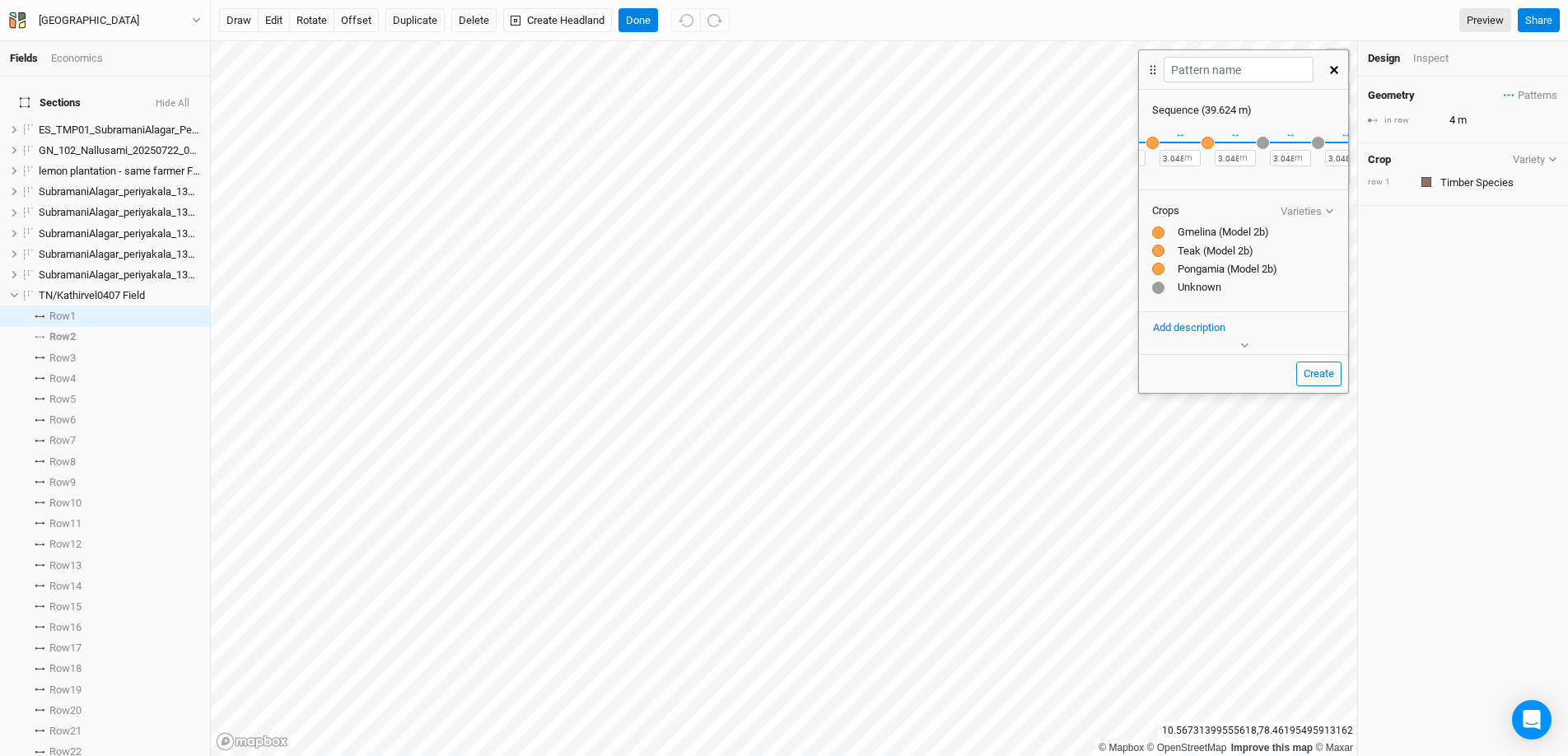
click at [1210, 277] on div "Pongamia (Model 2b)" at bounding box center [1244, 268] width 182 height 15
click at [1202, 141] on div "button" at bounding box center [1207, 143] width 12 height 12
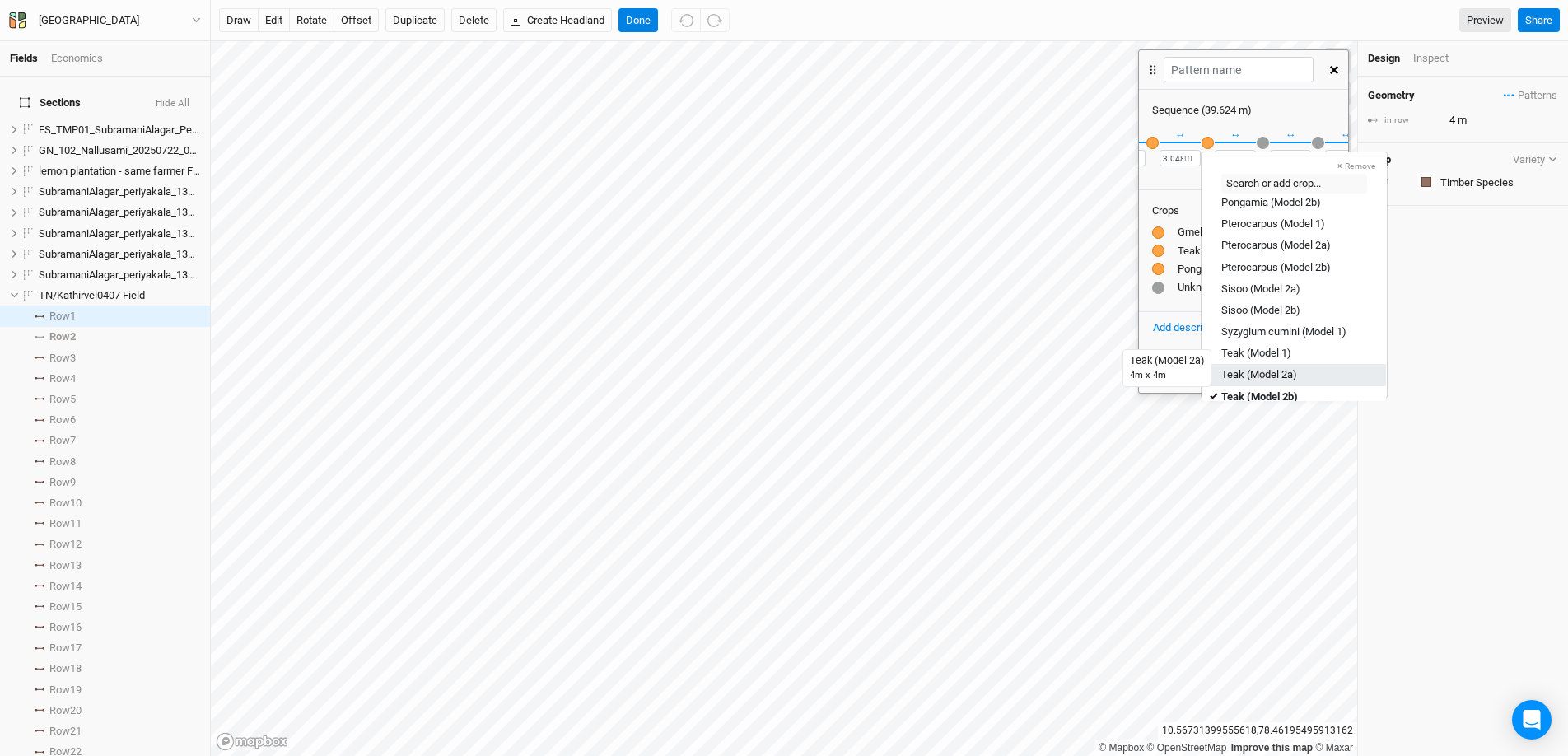
scroll to position [476, 0]
click at [1210, 366] on div "Teak (Model 2b)" at bounding box center [1259, 365] width 77 height 15
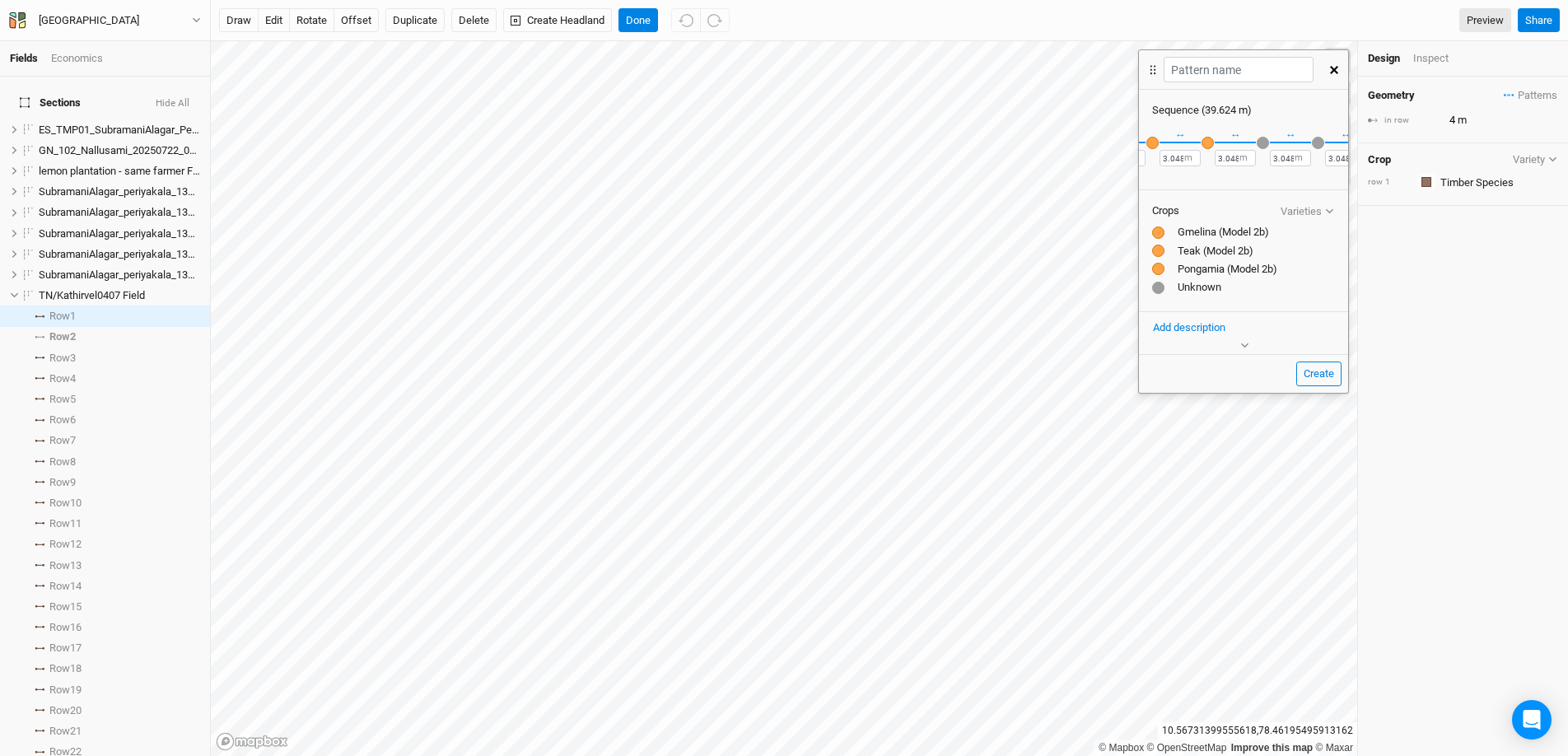
click at [1208, 295] on div "Unknown" at bounding box center [1244, 286] width 182 height 15
click at [1210, 141] on div "button" at bounding box center [1263, 143] width 12 height 12
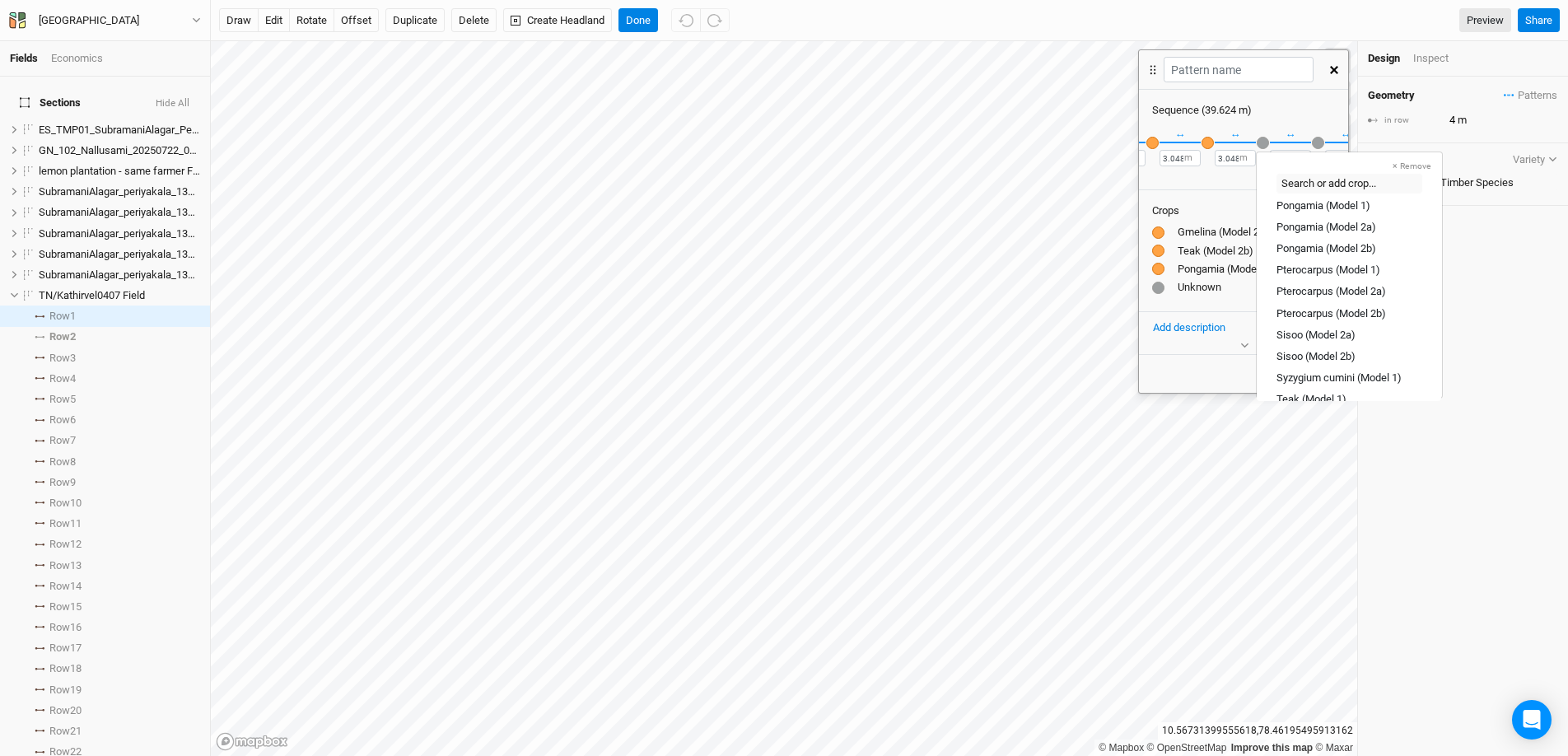
scroll to position [450, 0]
click at [1210, 197] on div "Pongamia (Model 2b)" at bounding box center [1327, 199] width 100 height 15
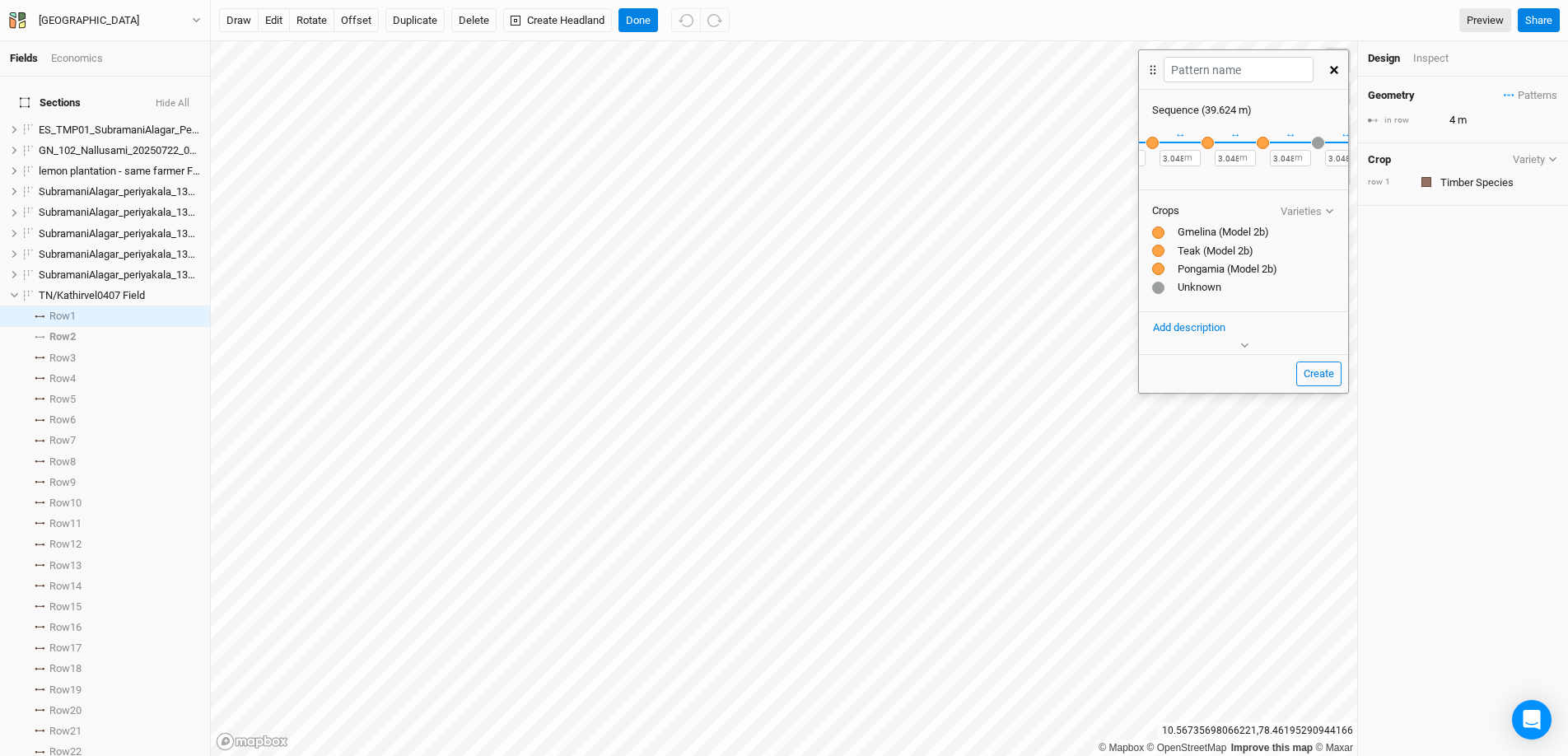
click at [1210, 143] on div "button" at bounding box center [1318, 143] width 12 height 12
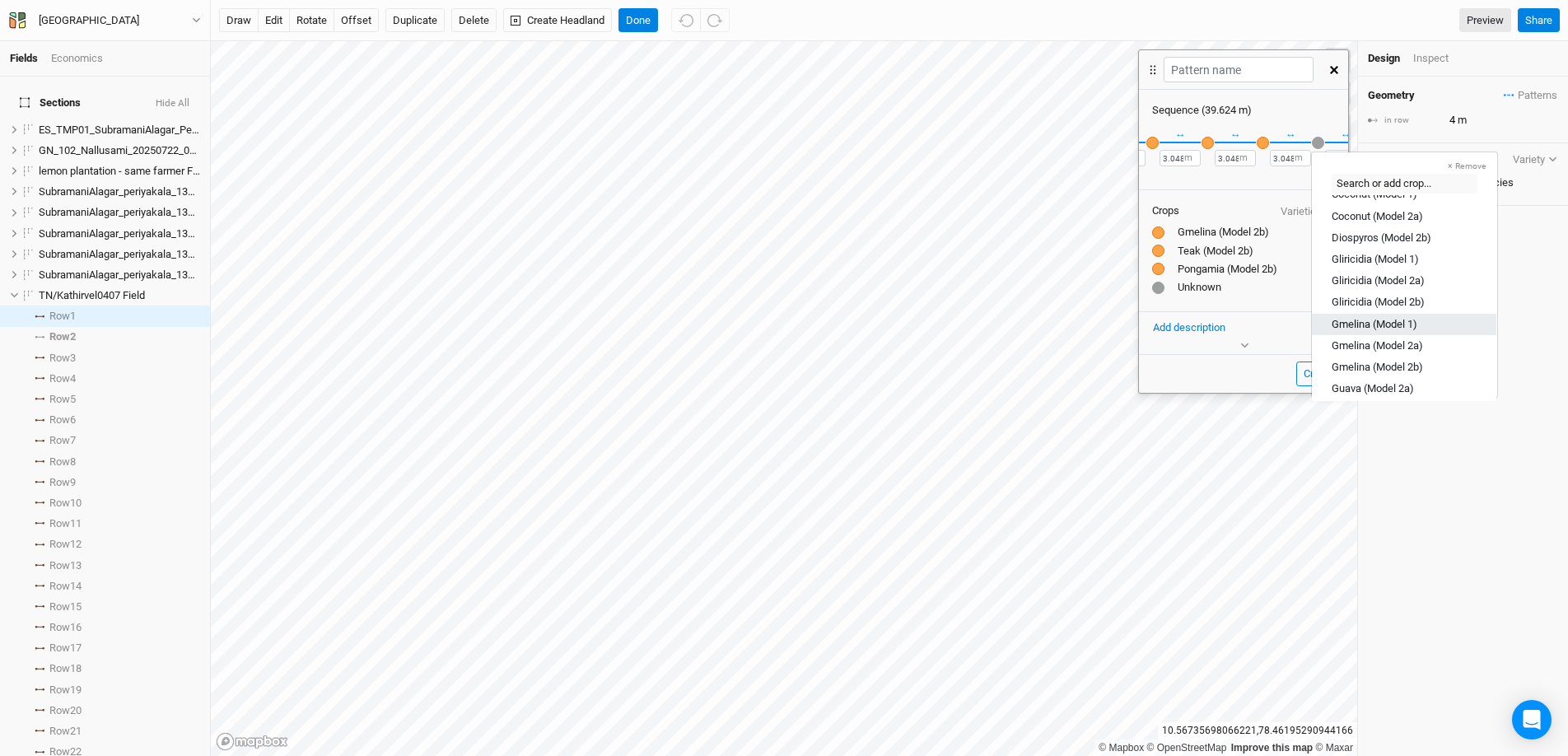
scroll to position [46, 0]
click at [1210, 363] on div "Gmelina (Model 2b)" at bounding box center [1378, 365] width 91 height 15
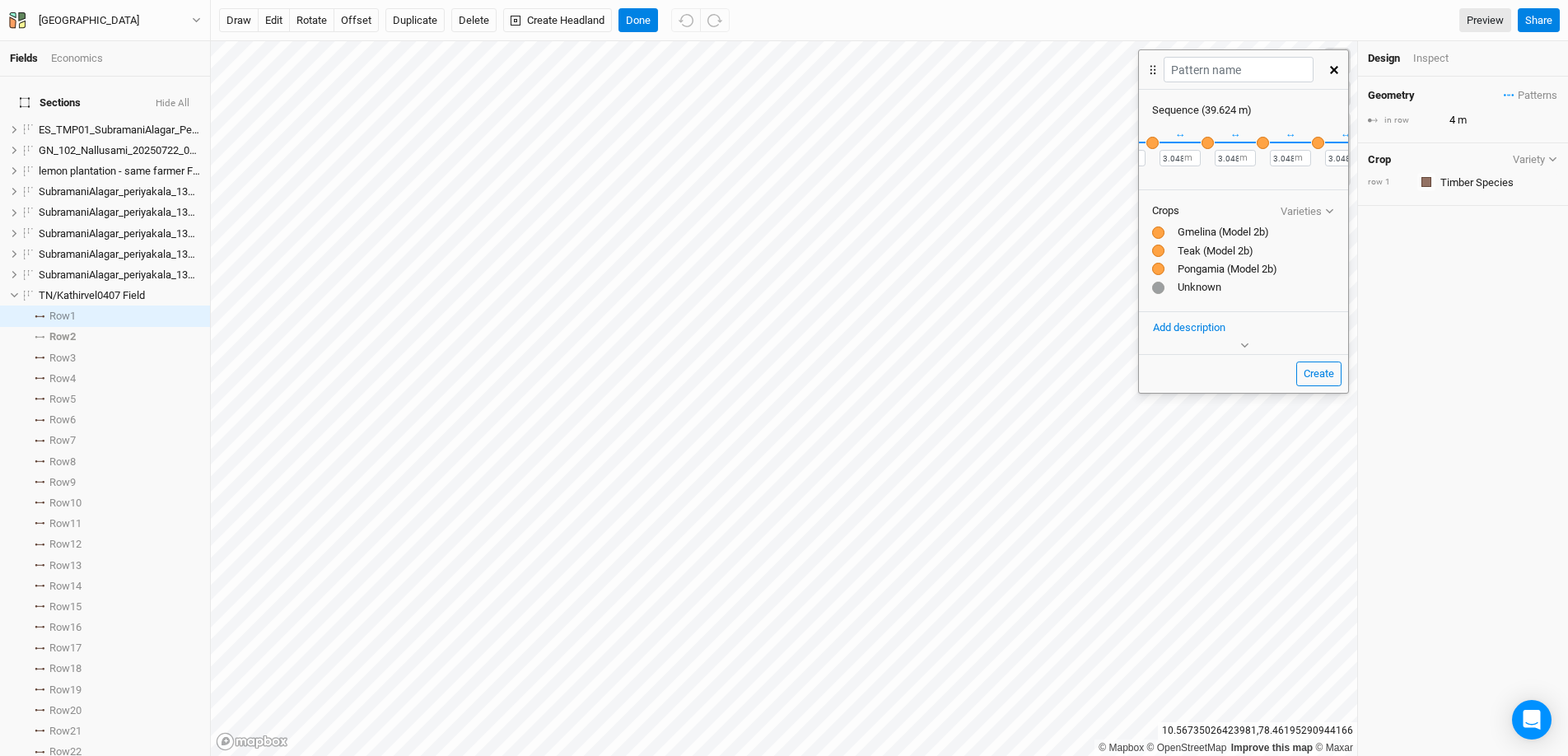
scroll to position [0, 344]
click at [1210, 71] on input "text" at bounding box center [1238, 70] width 149 height 26
type input "Model 2b"
click at [1210, 366] on button "Create" at bounding box center [1318, 373] width 46 height 25
click at [1210, 368] on button "Create" at bounding box center [1318, 373] width 46 height 25
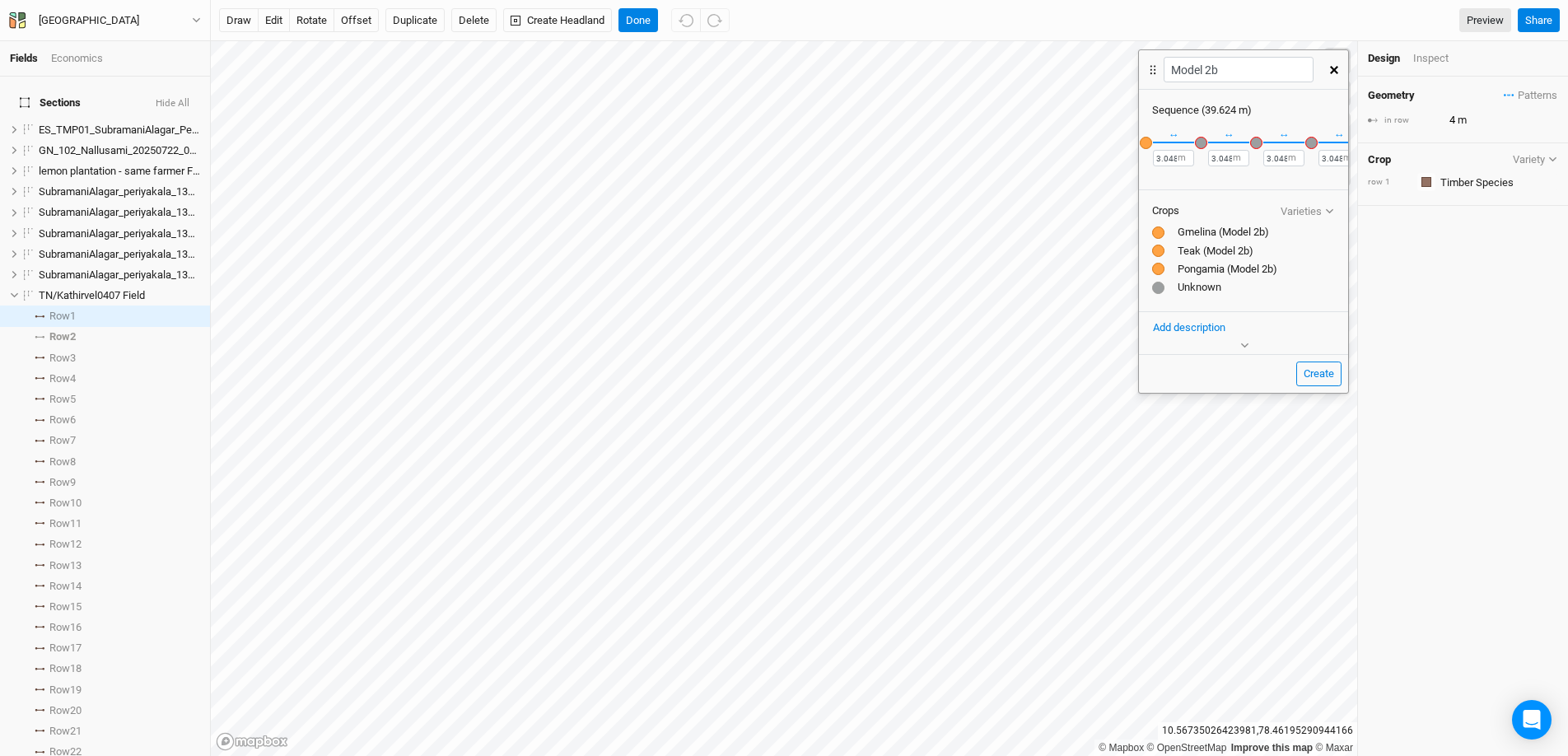
click at [1142, 143] on div "button" at bounding box center [1146, 143] width 12 height 12
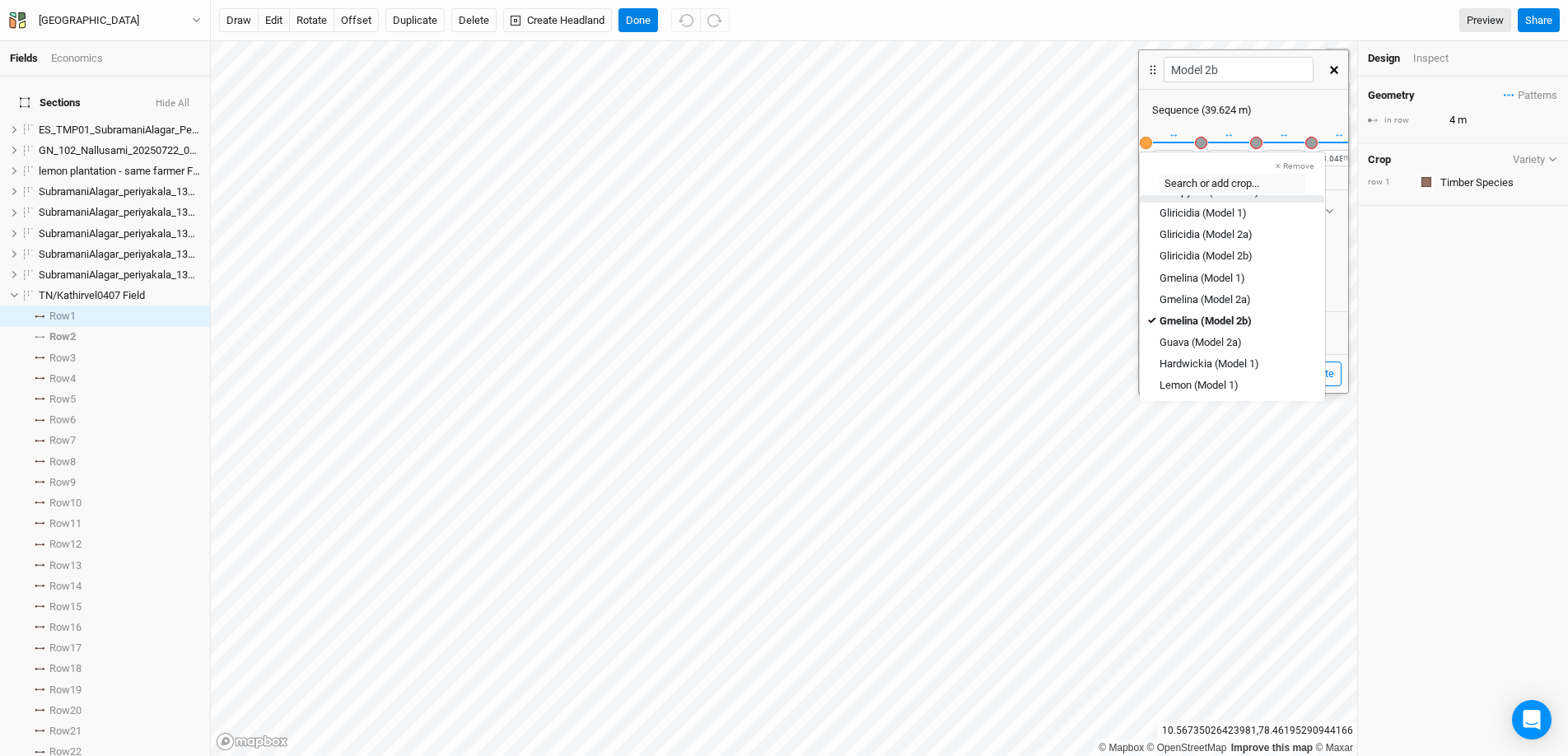
scroll to position [74, 0]
click at [1210, 124] on div "↔ 3.048 m" at bounding box center [1229, 142] width 41 height 48
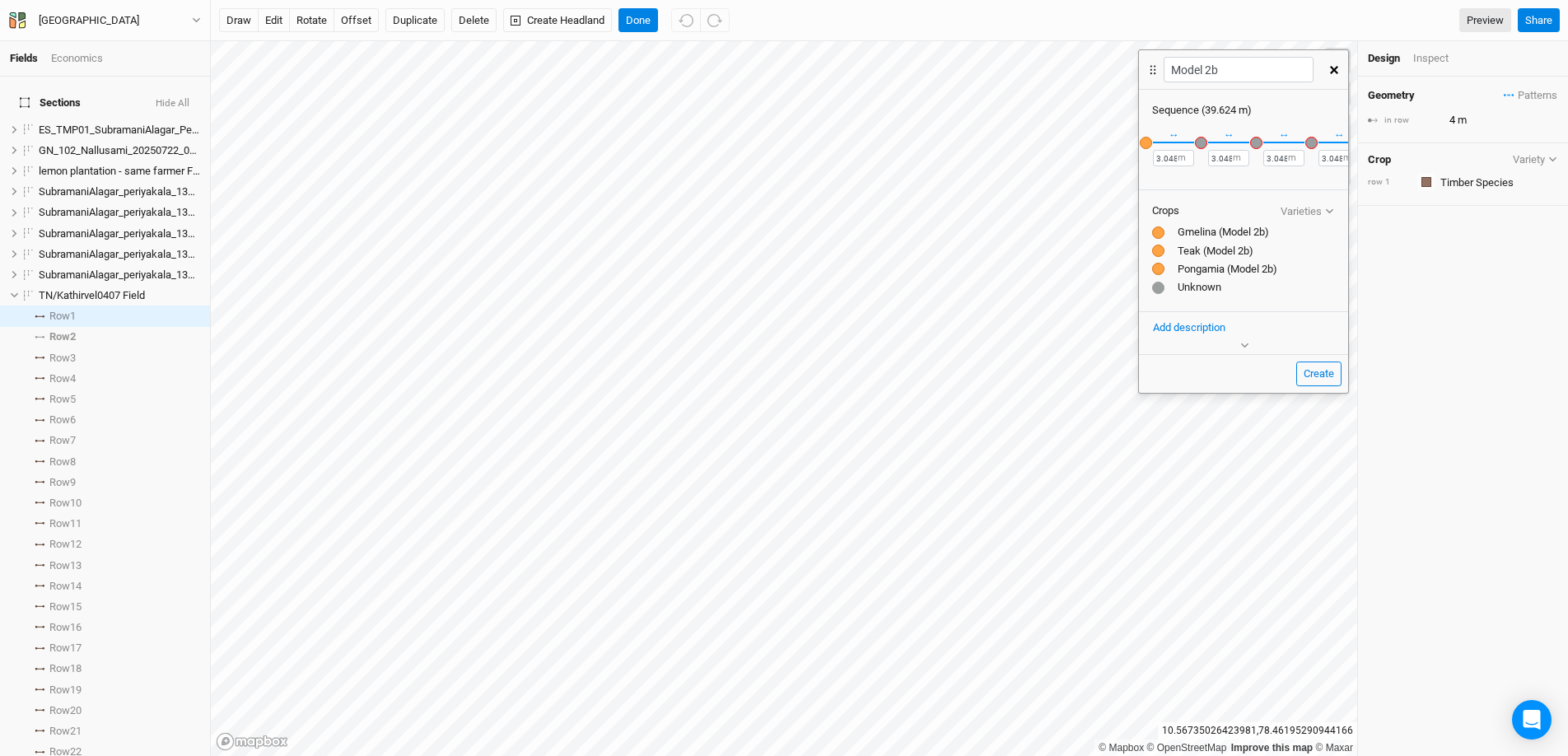
click at [1201, 140] on div "button" at bounding box center [1201, 143] width 12 height 12
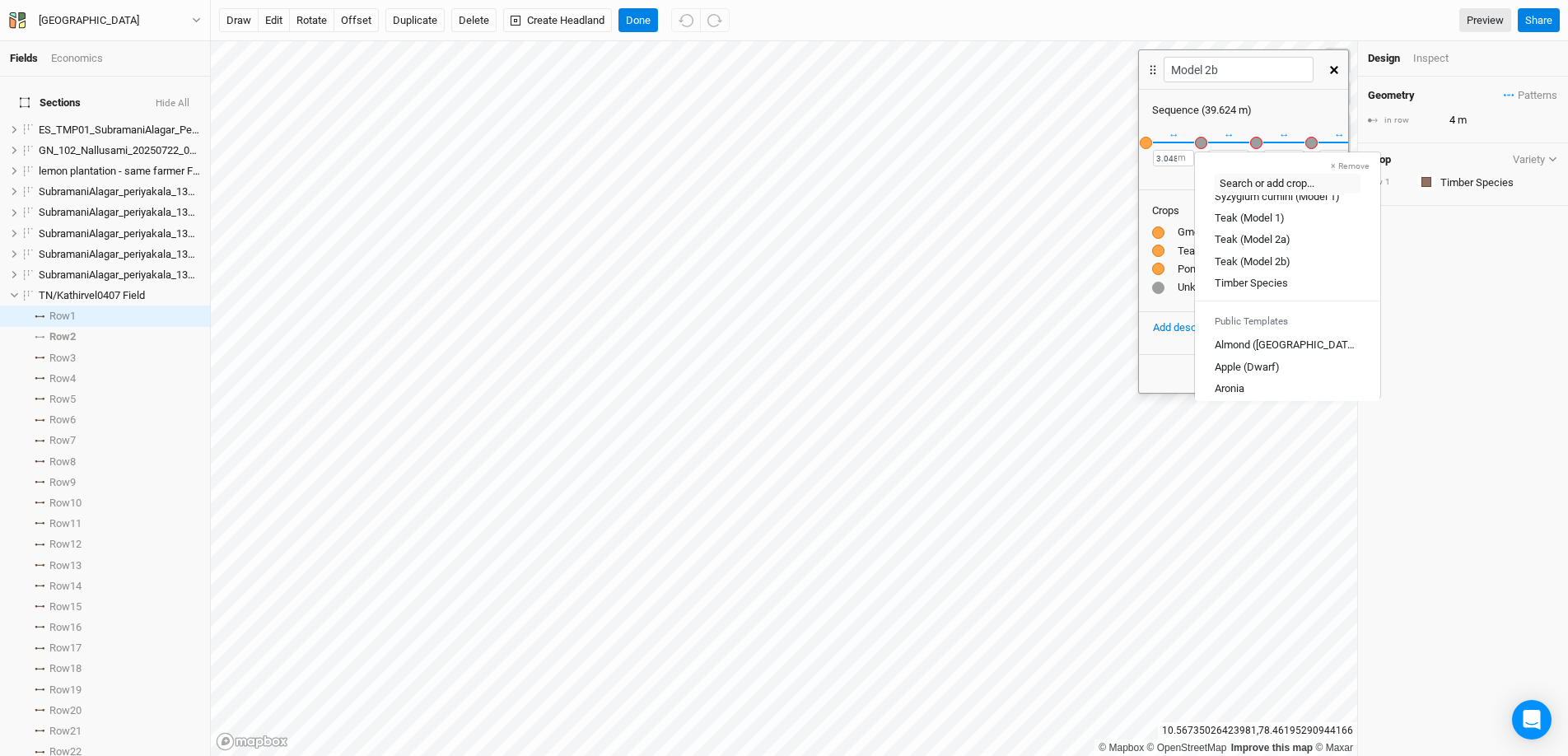
scroll to position [584, 0]
click at [1210, 252] on div "Teak (Model 2b)" at bounding box center [1253, 258] width 76 height 15
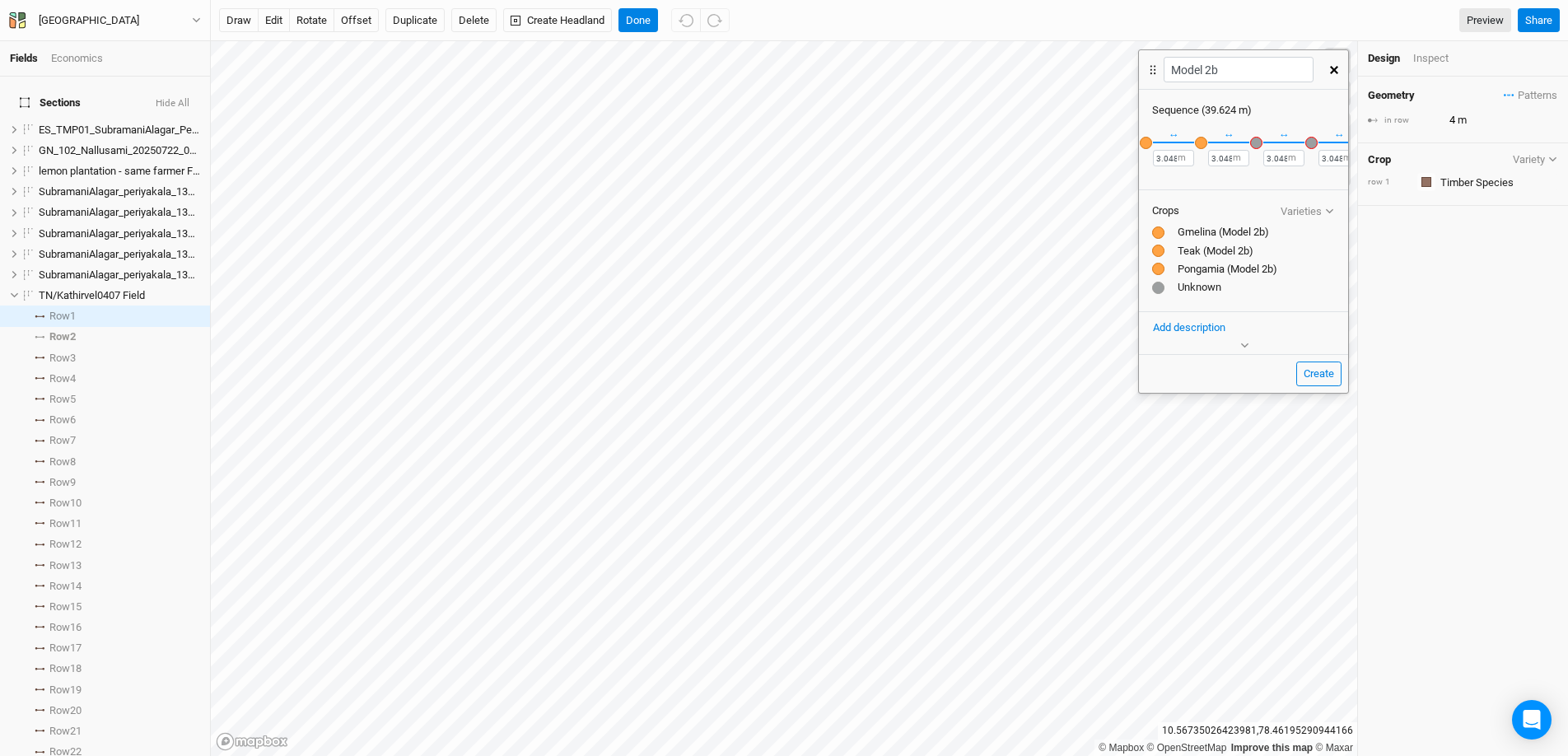
click at [1210, 147] on div "button" at bounding box center [1256, 143] width 12 height 12
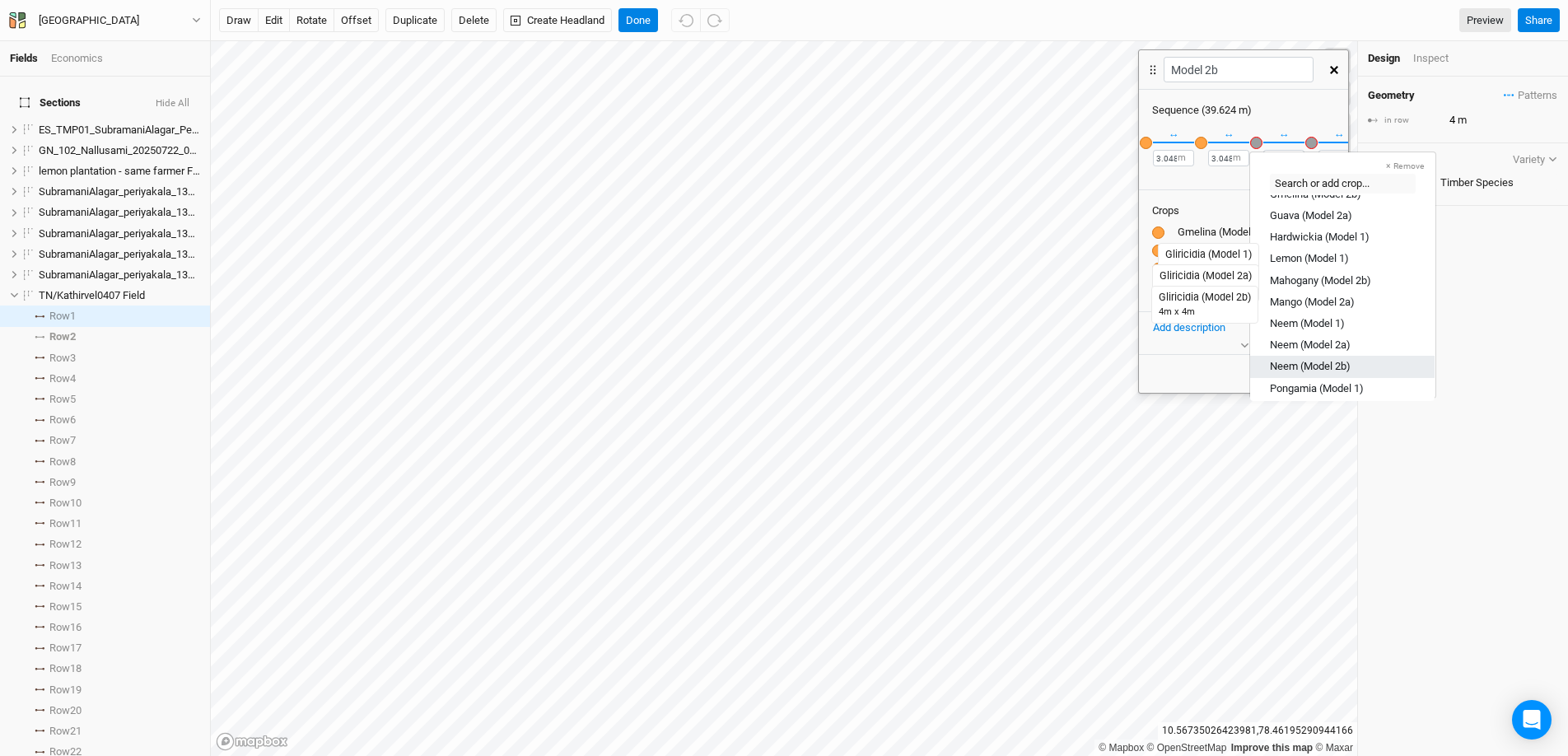
scroll to position [279, 0]
click at [1210, 364] on div "Pongamia (Model 2b)" at bounding box center [1320, 370] width 100 height 15
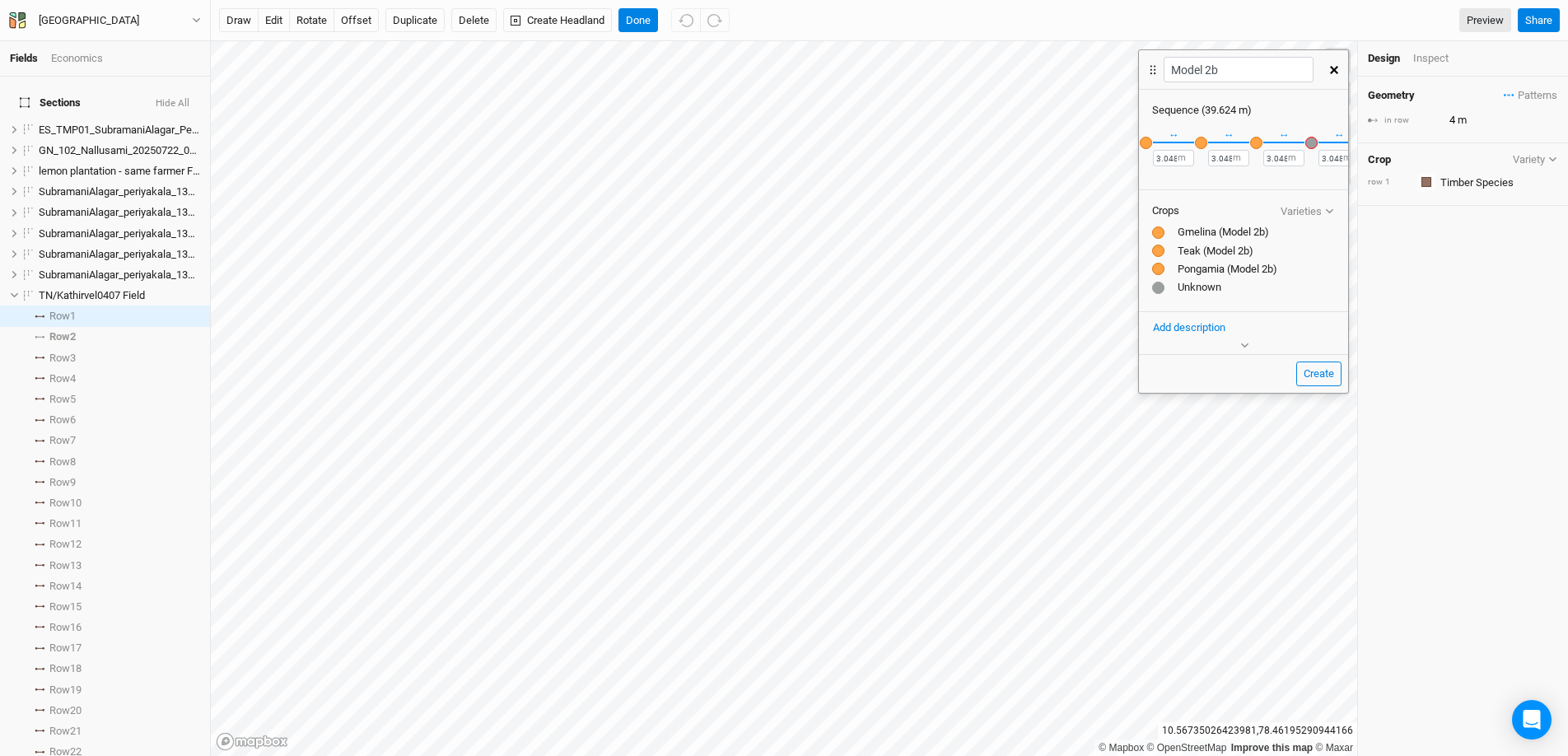
click at [1210, 146] on div "button" at bounding box center [1312, 143] width 12 height 12
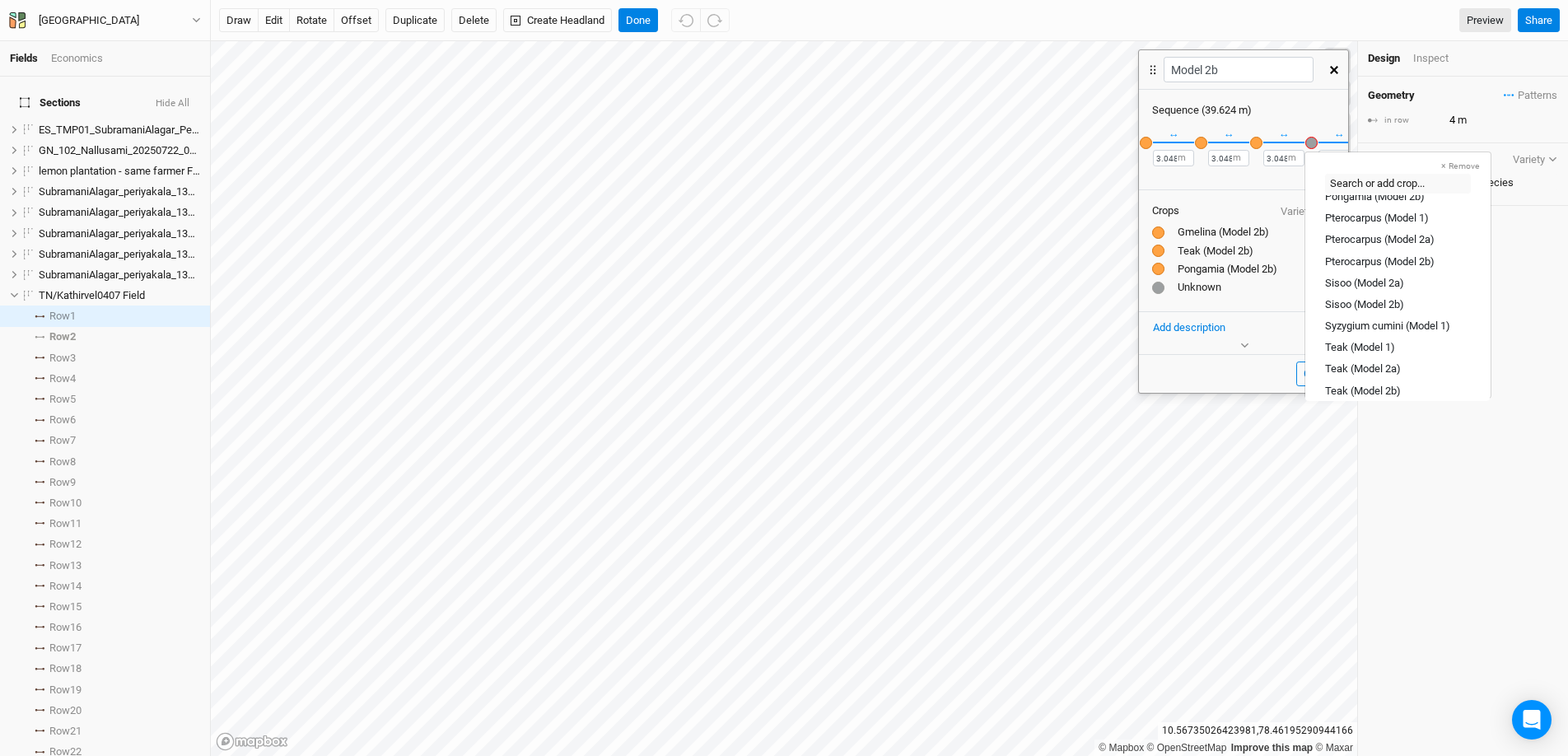
scroll to position [106, 0]
click at [1210, 310] on div "Gmelina (Model 2b)" at bounding box center [1371, 304] width 91 height 15
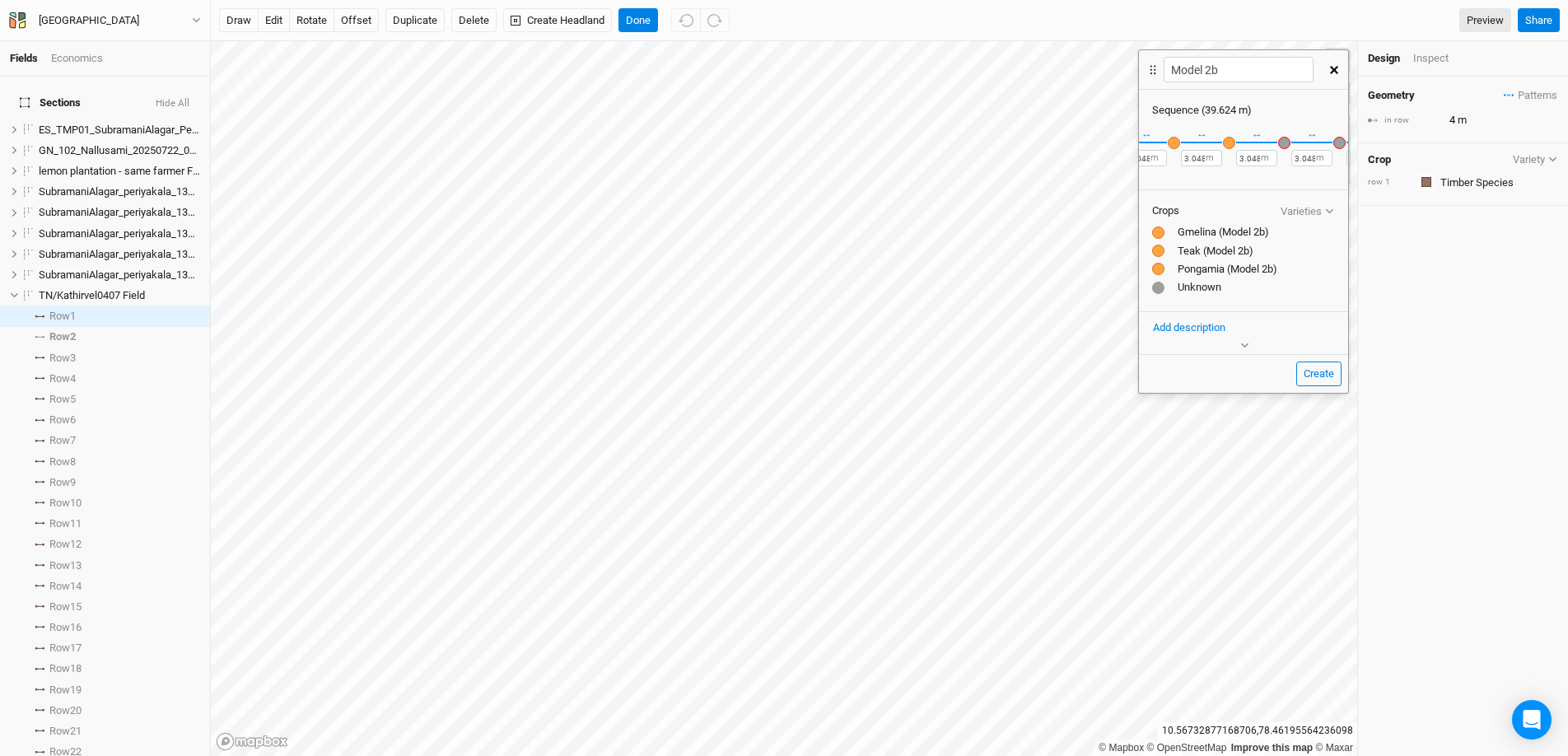
scroll to position [0, 417]
click at [1210, 140] on div "button" at bounding box center [1293, 143] width 12 height 12
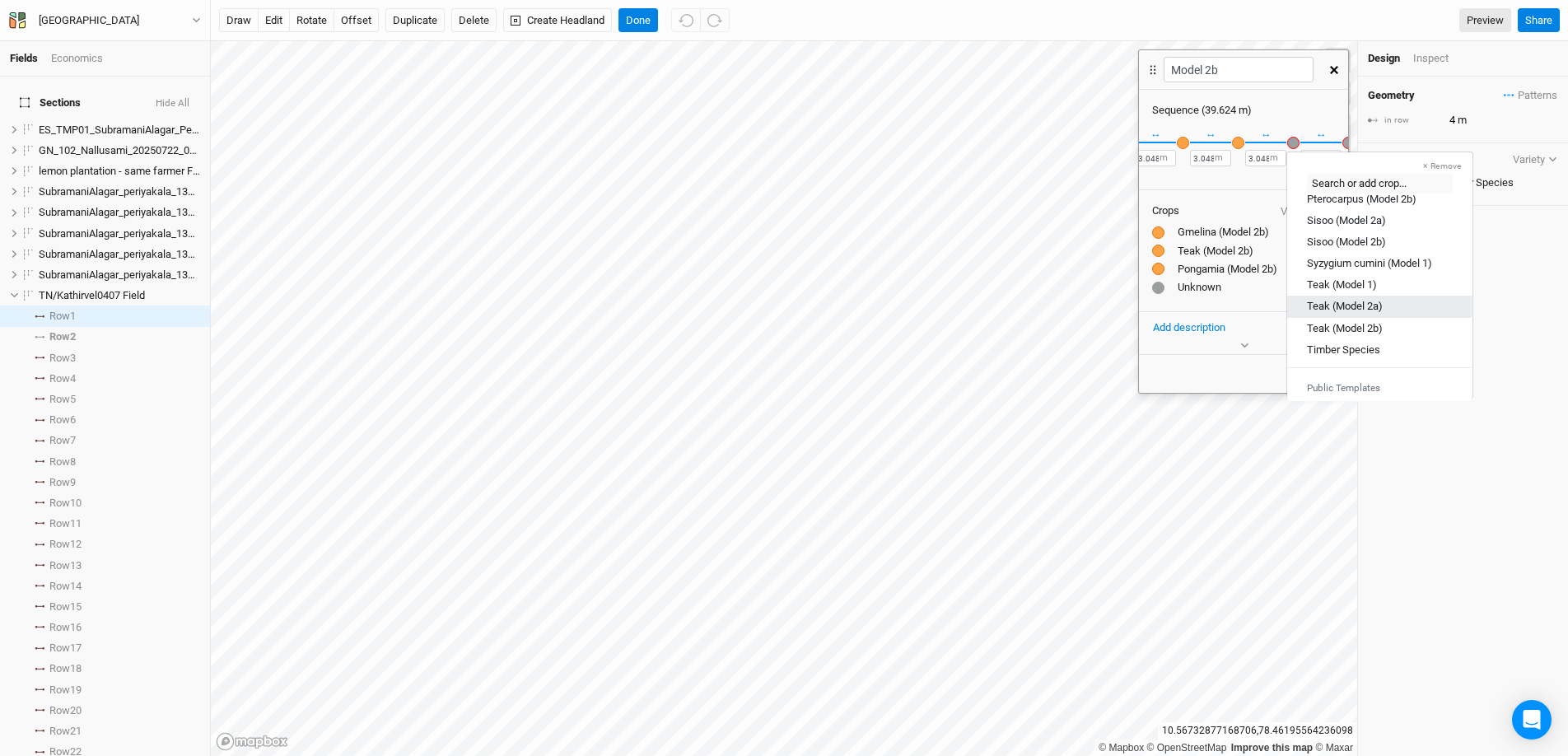
scroll to position [516, 0]
click at [1210, 321] on div "Teak (Model 2b)" at bounding box center [1345, 325] width 76 height 15
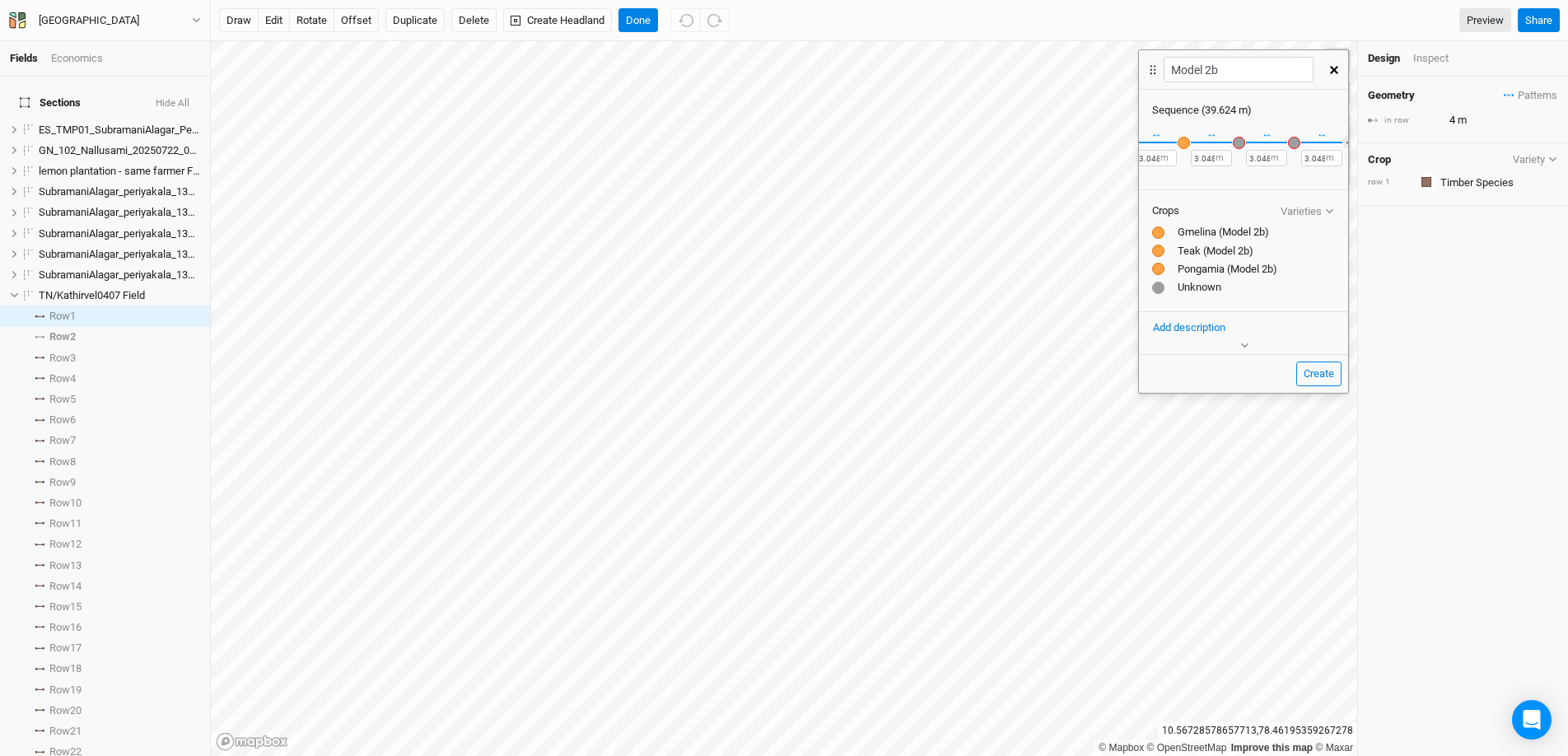
scroll to position [0, 531]
click at [1210, 143] on div "button" at bounding box center [1235, 143] width 12 height 12
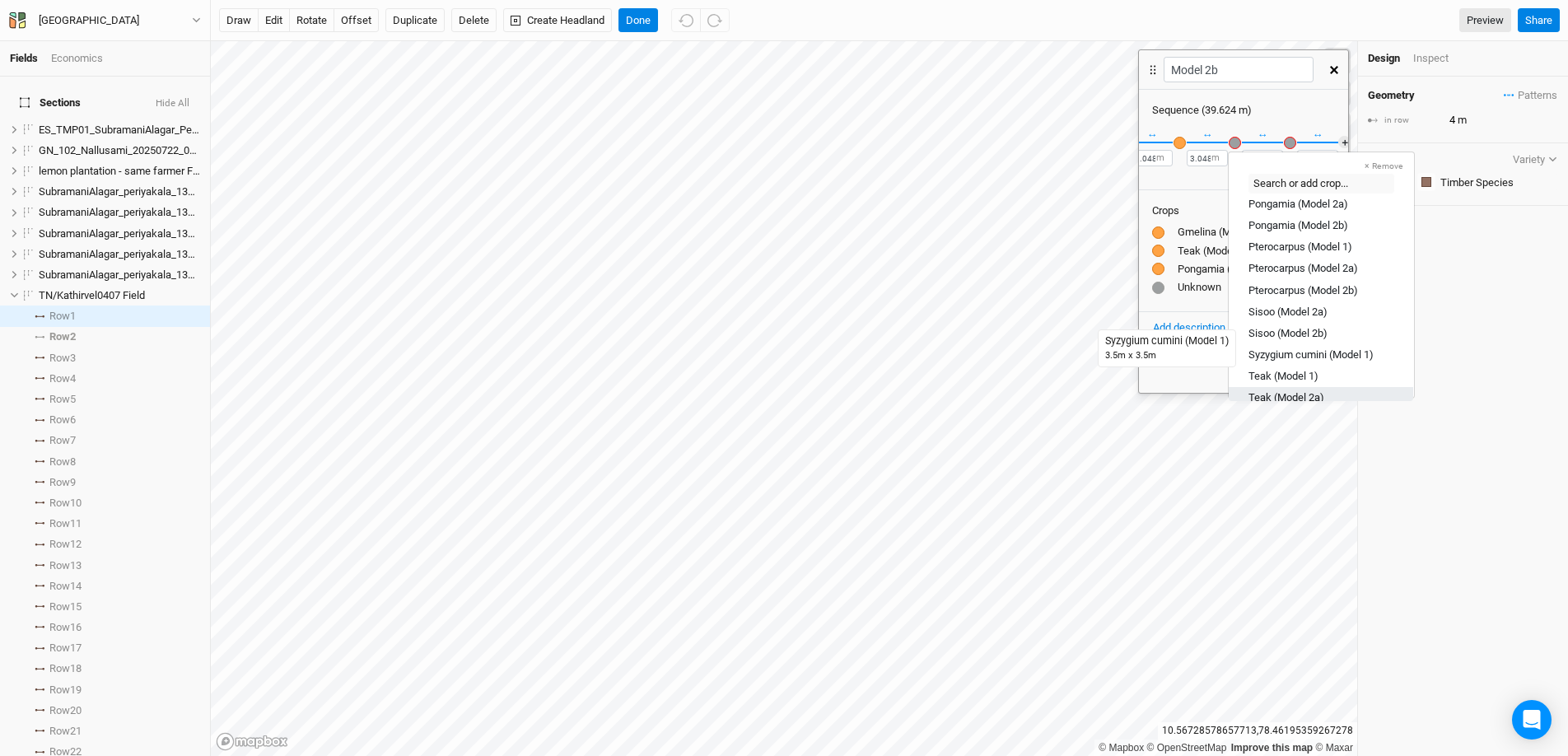
scroll to position [417, 0]
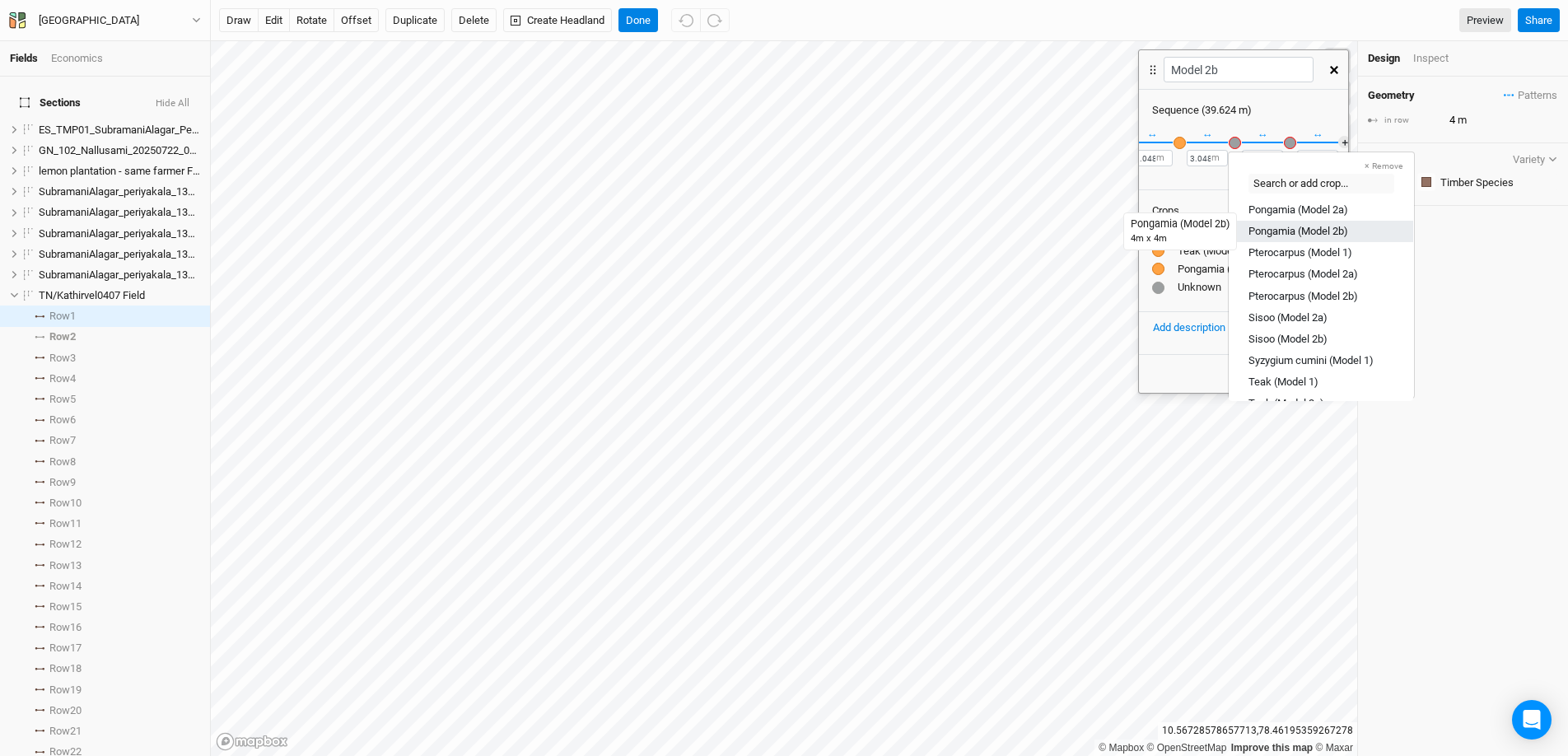
click at [1210, 227] on div "Pongamia (Model 2b)" at bounding box center [1299, 230] width 100 height 15
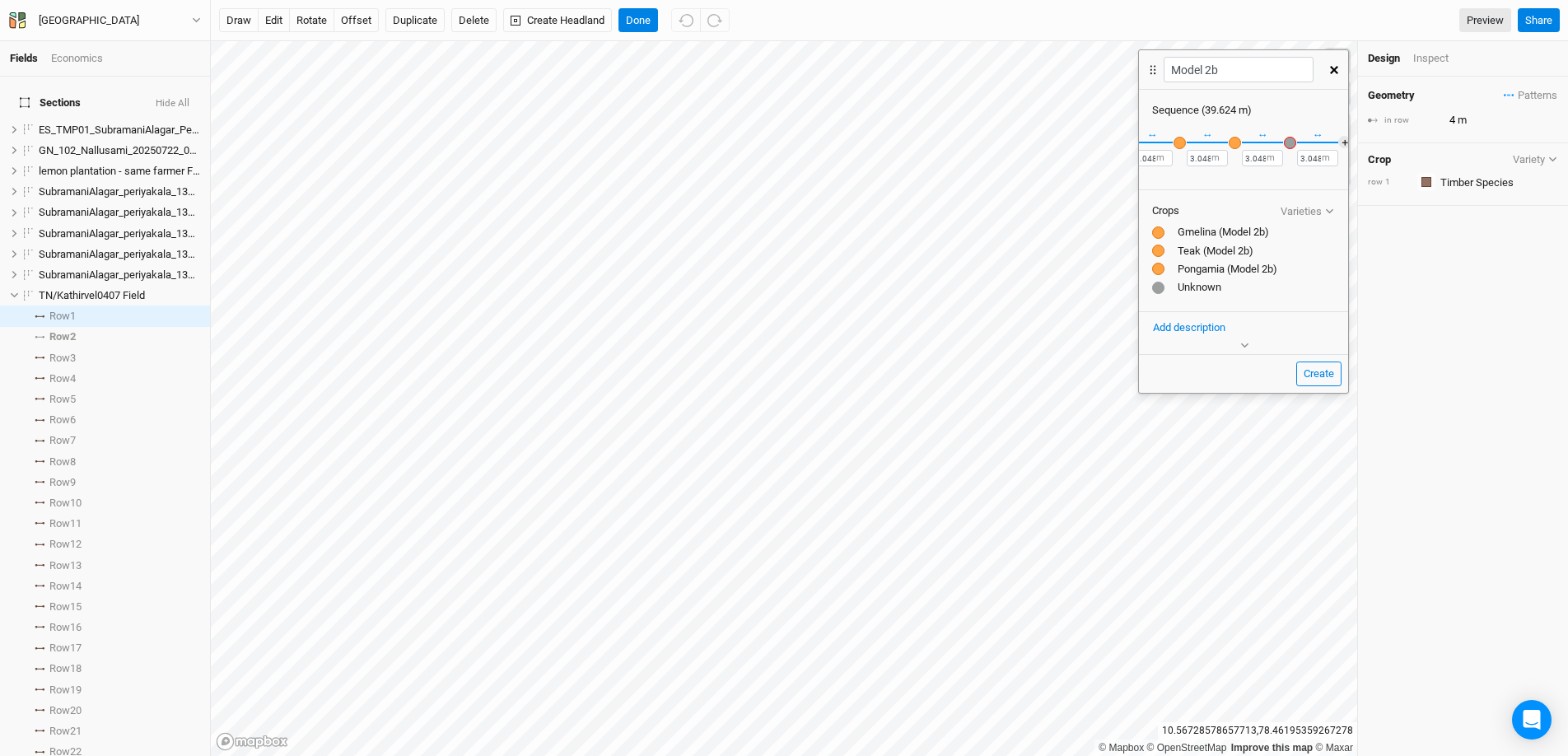
click at [1210, 144] on div "button" at bounding box center [1290, 143] width 12 height 12
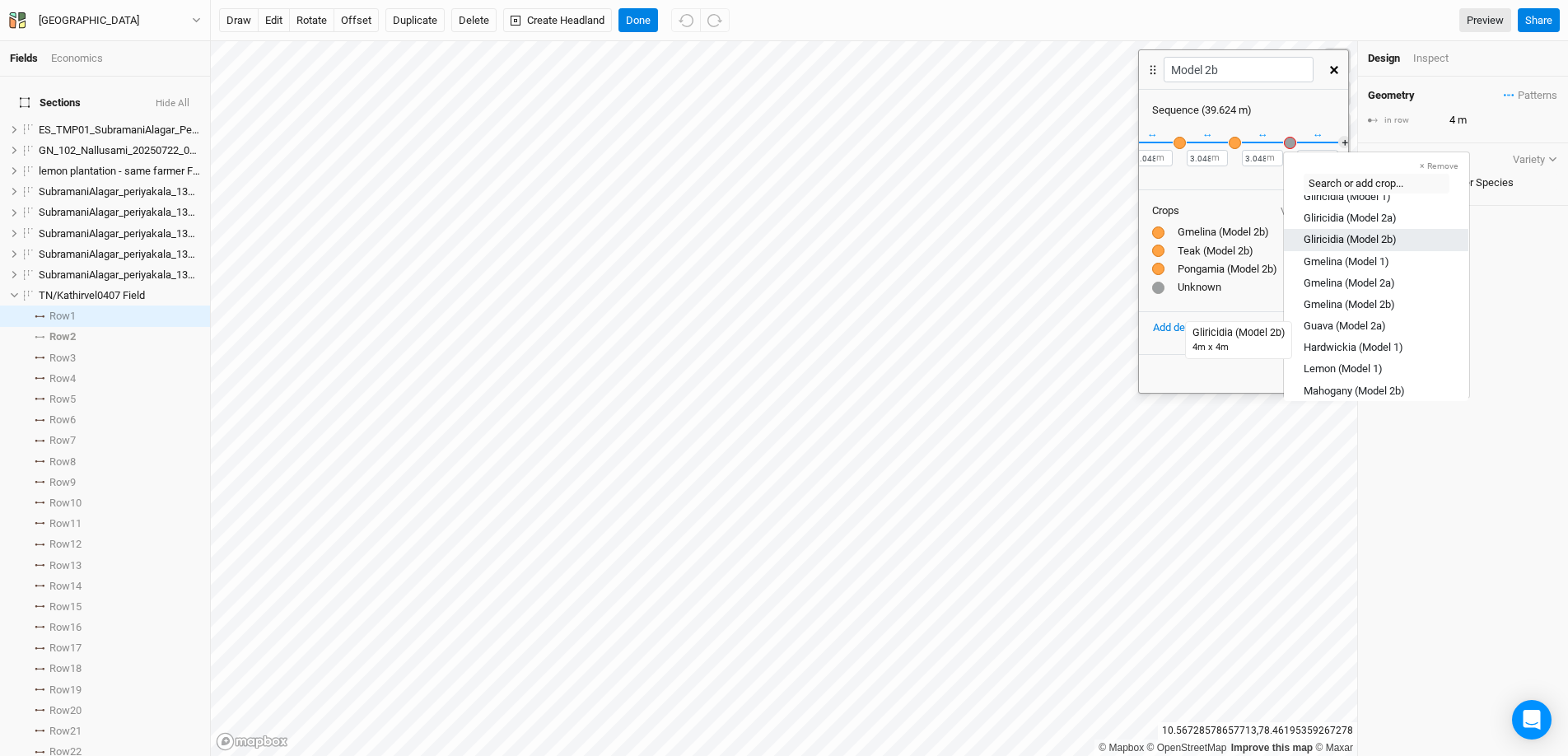
scroll to position [137, 0]
click at [1210, 272] on div "Gmelina (Model 2b)" at bounding box center [1349, 274] width 91 height 15
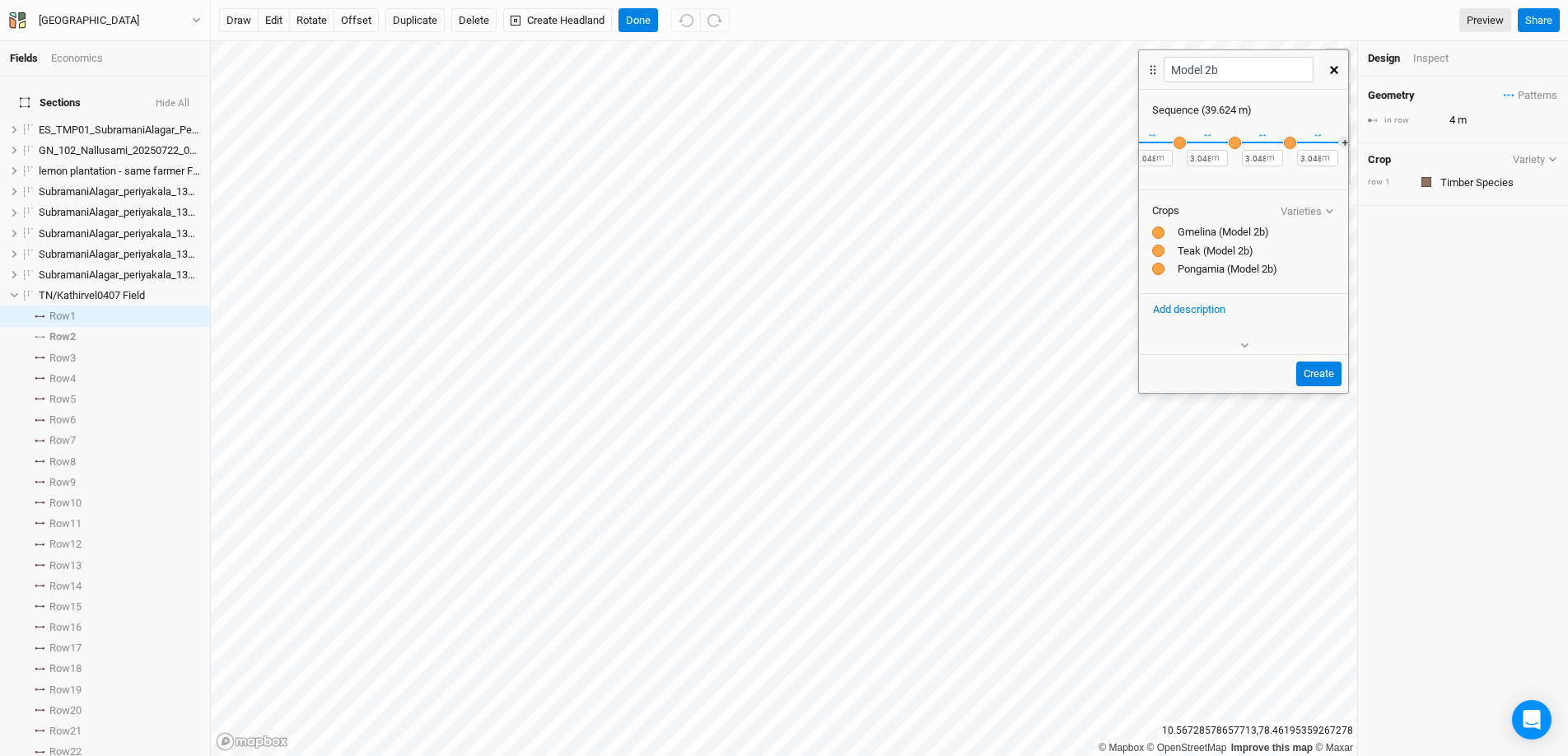
scroll to position [0, 559]
click at [1210, 378] on button "Create" at bounding box center [1318, 373] width 46 height 25
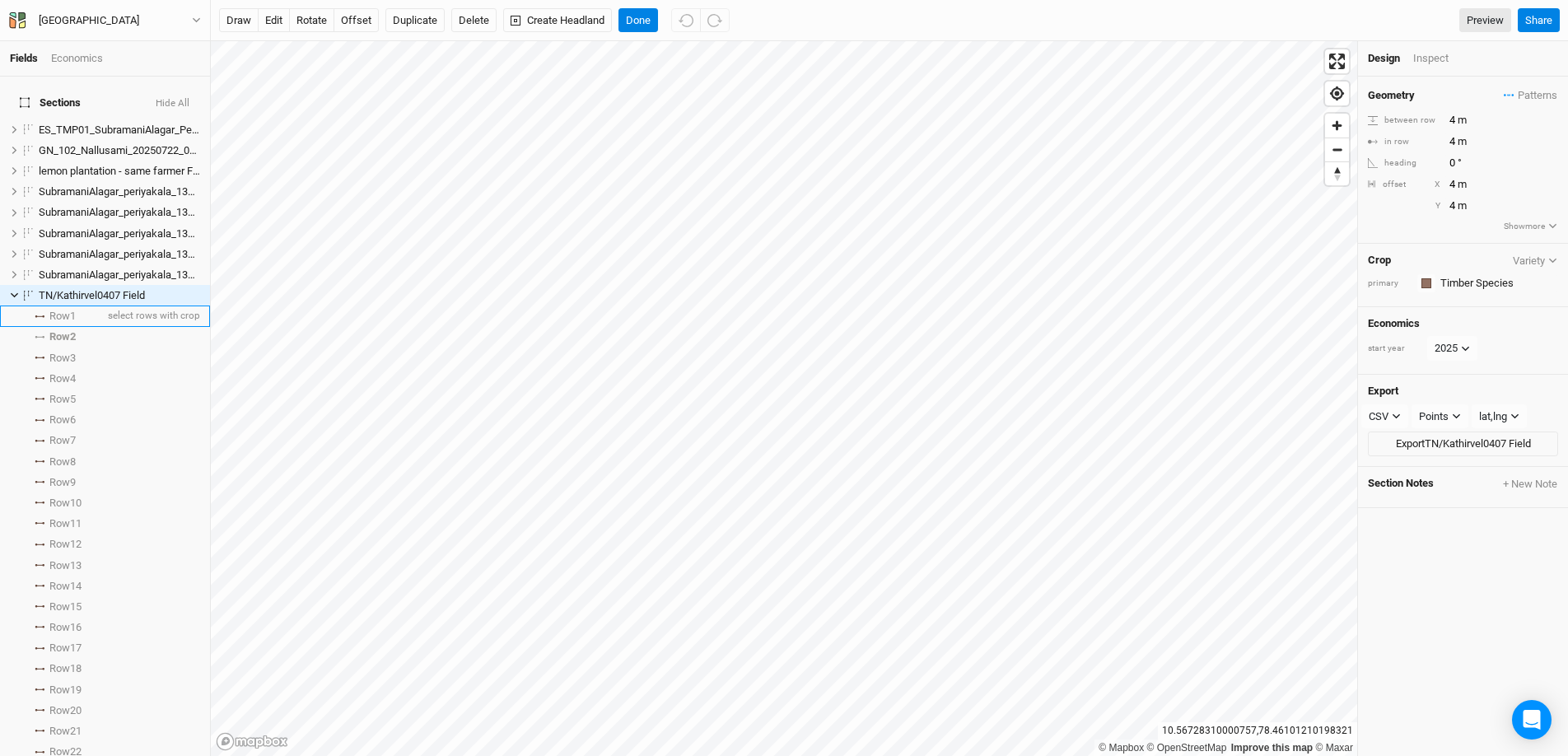
click at [40, 310] on li "Row 1 select rows with crop" at bounding box center [105, 316] width 210 height 21
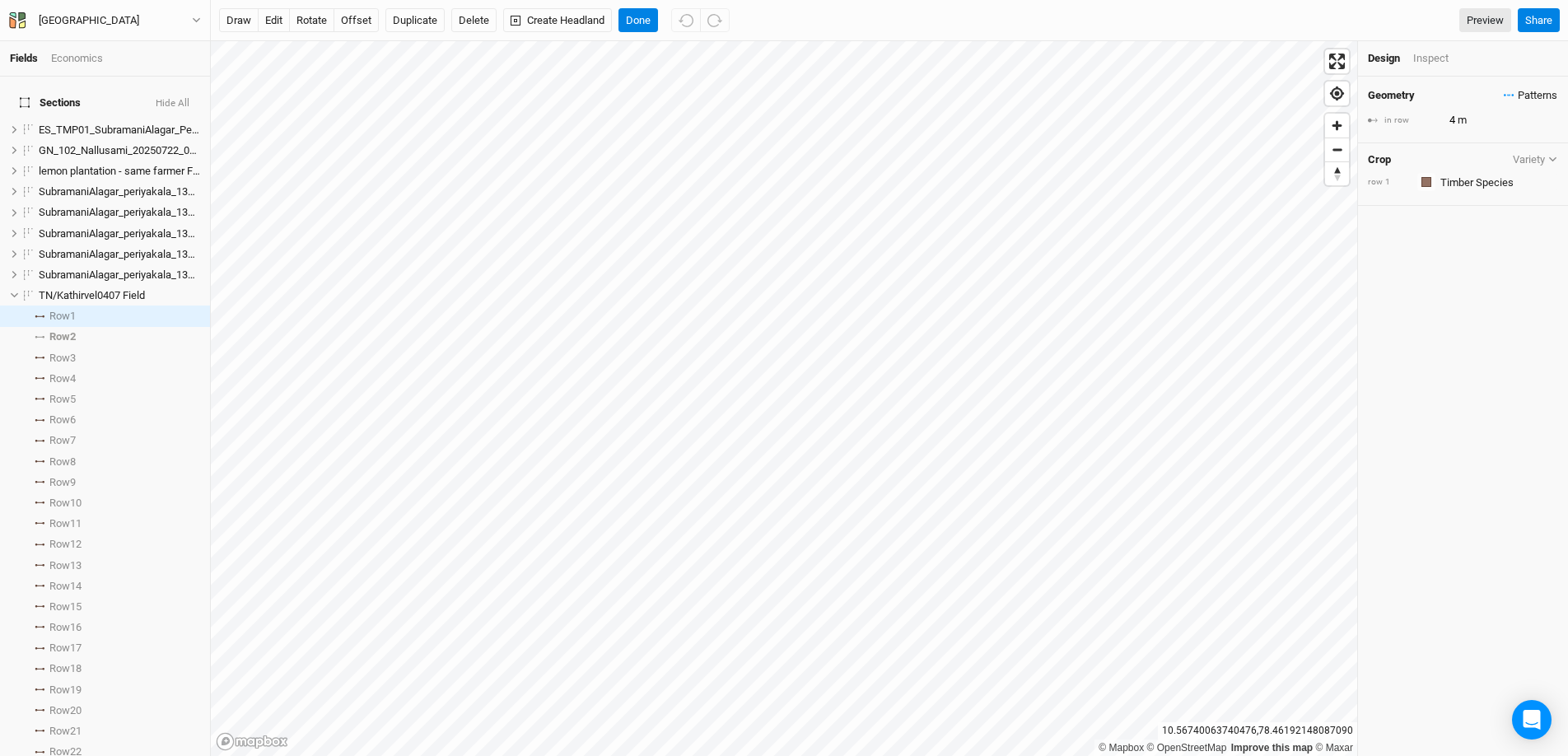
click at [1210, 96] on span "Patterns" at bounding box center [1531, 95] width 53 height 16
click at [1210, 201] on button "Model 2b" at bounding box center [1467, 204] width 101 height 26
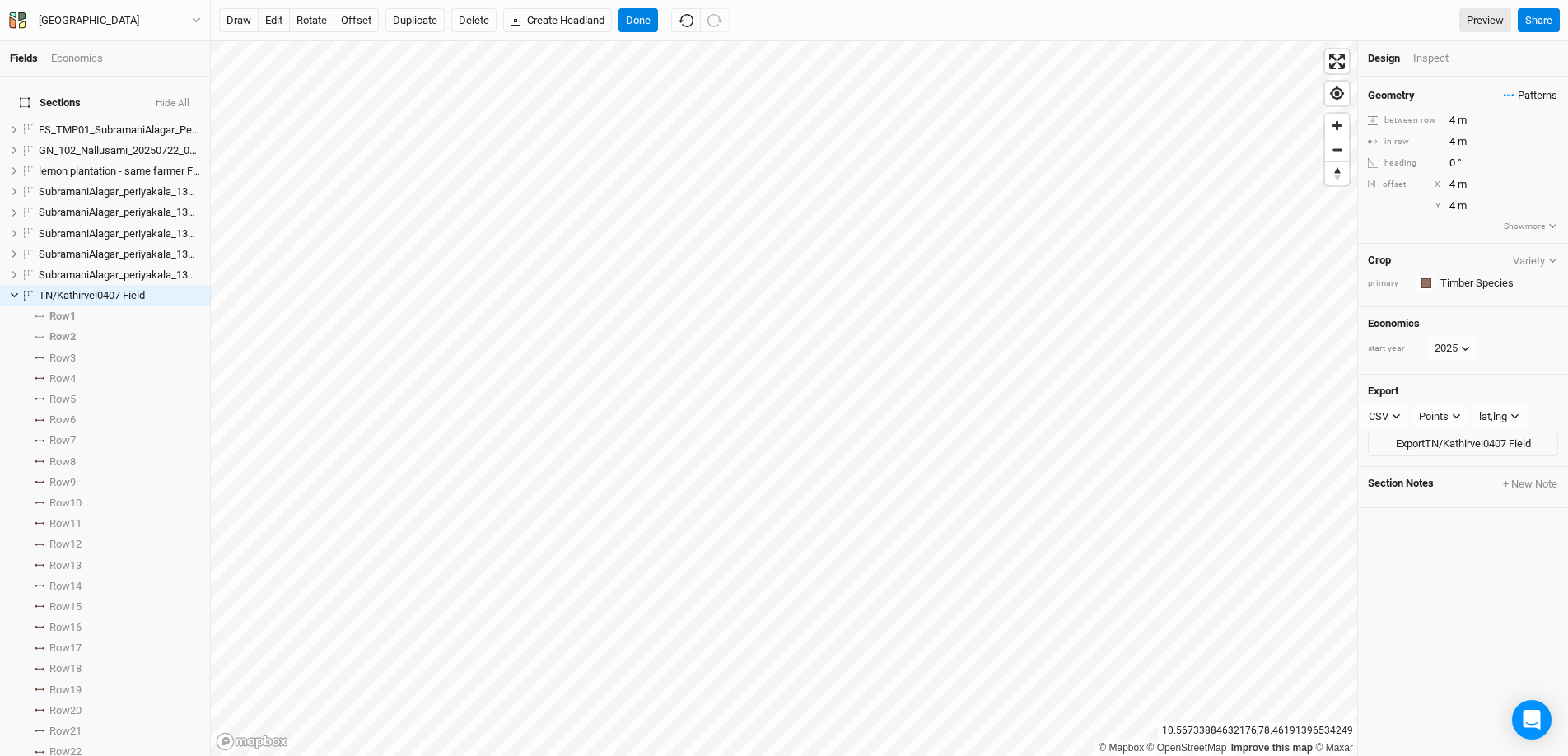
click at [1210, 98] on span "Patterns" at bounding box center [1531, 95] width 53 height 16
click at [1210, 205] on button "view" at bounding box center [1540, 204] width 46 height 26
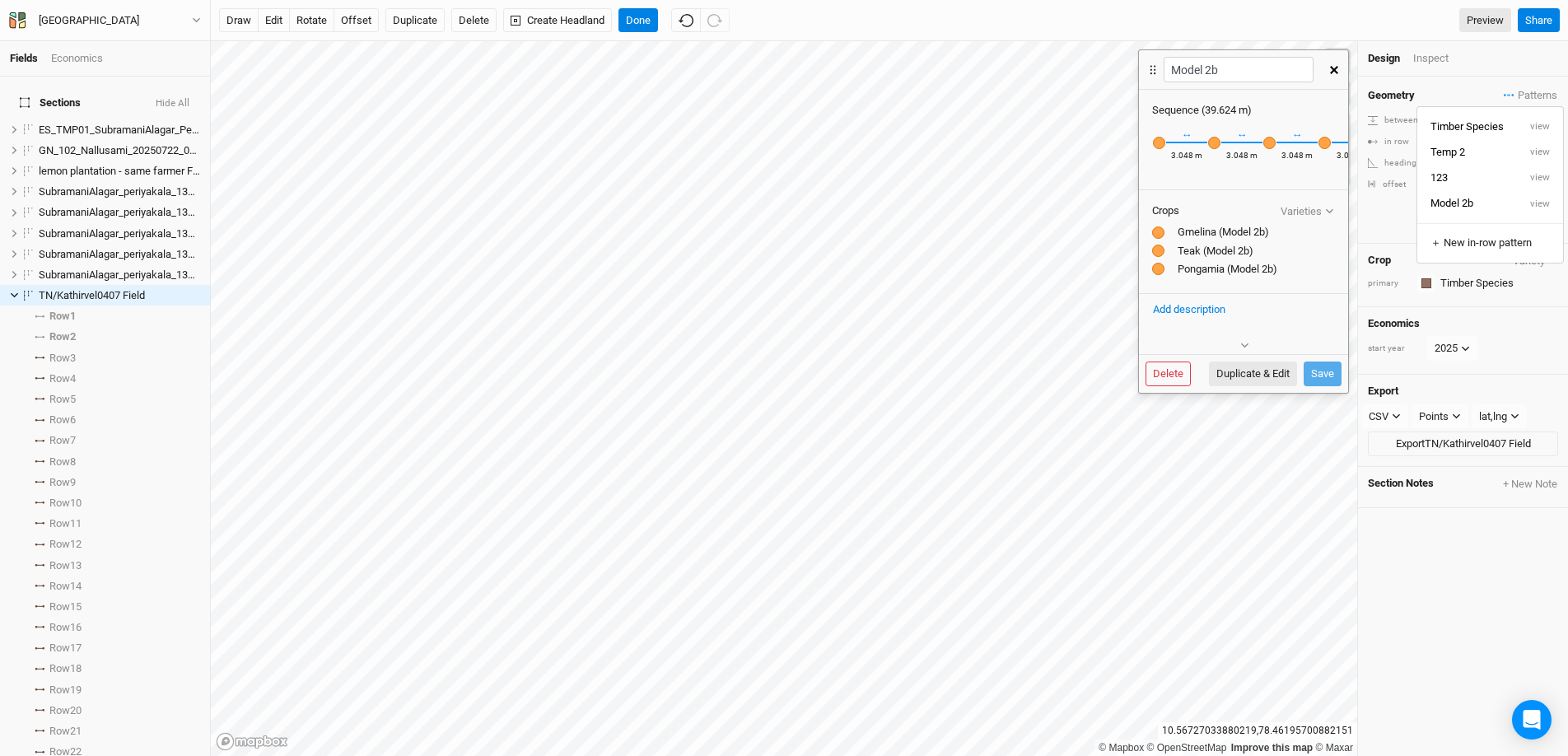
click at [1159, 143] on div "Recently Used Coconut (Model 1) Coconut (Model 2a) Diospyros (Model 2b) Glirici…" at bounding box center [1159, 142] width 14 height 15
click at [1210, 230] on div "Crops Varieties Gmelina (Model 2b) Teak (Model 2b) Pongamia (Model 2b)" at bounding box center [1244, 242] width 209 height 105
click at [1210, 218] on button "Varieties" at bounding box center [1307, 211] width 55 height 12
click at [1157, 239] on div at bounding box center [1158, 232] width 12 height 12
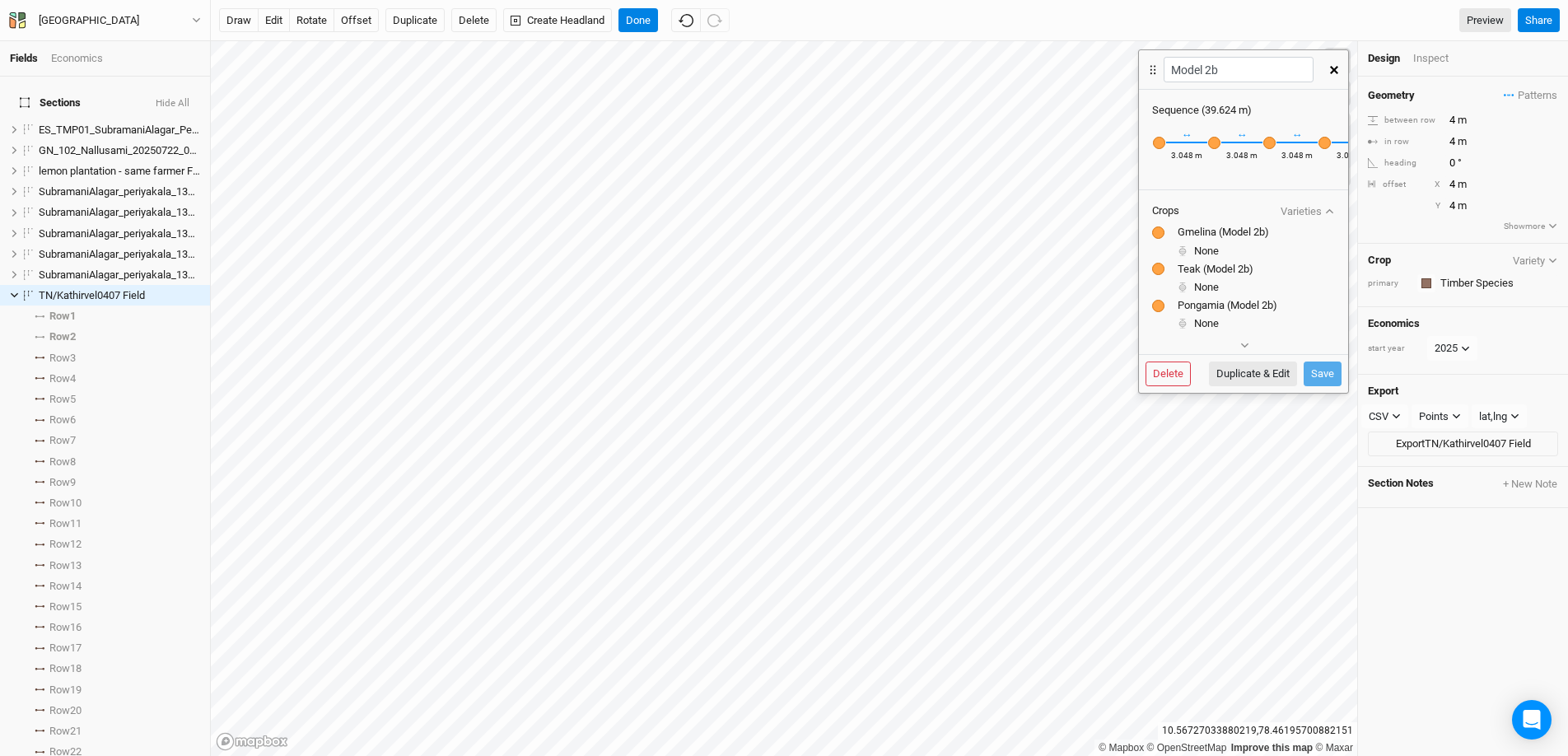
click at [1183, 255] on ellipse at bounding box center [1183, 251] width 7 height 7
click at [1208, 259] on div "None" at bounding box center [1256, 250] width 157 height 15
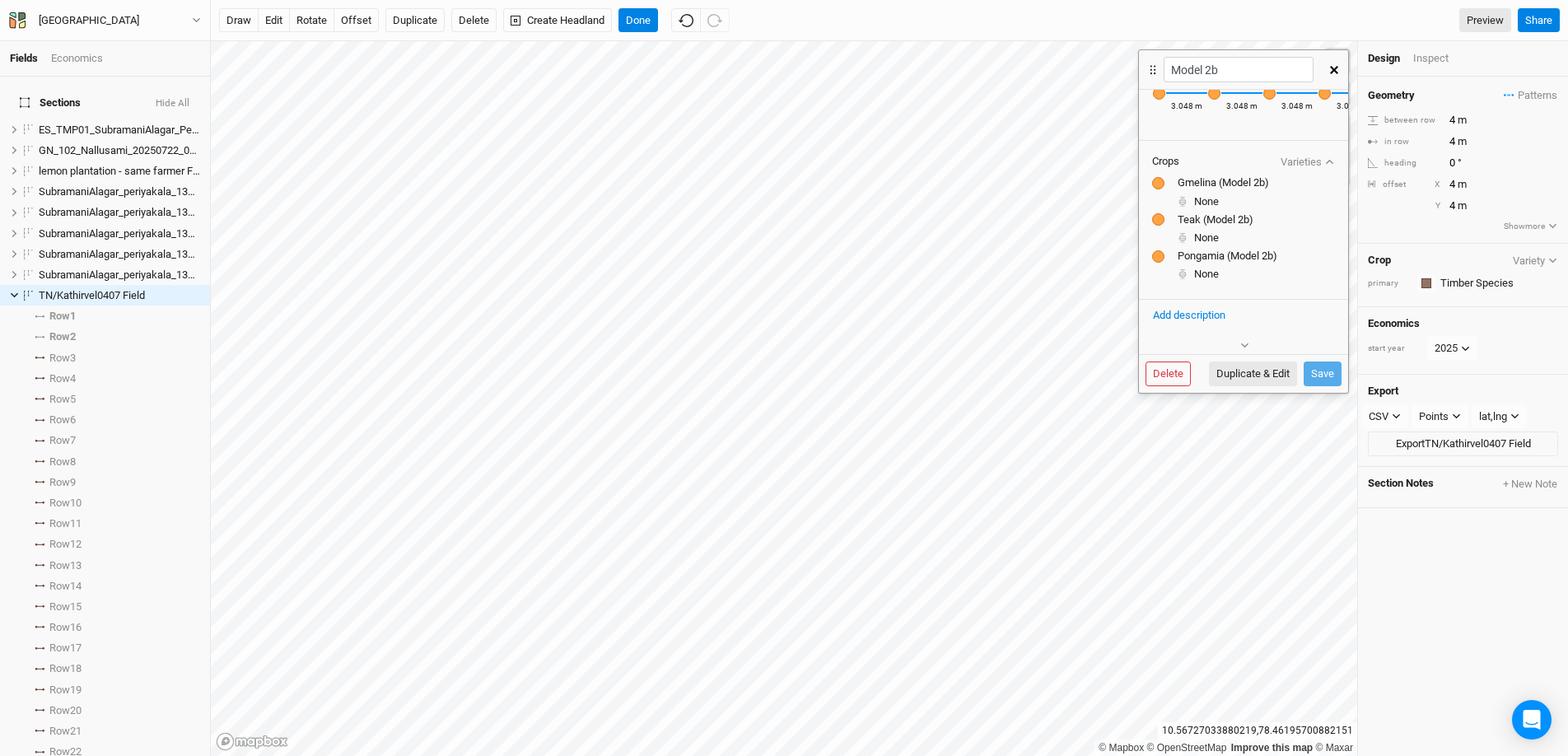
scroll to position [62, 0]
click at [1210, 317] on button "Add description" at bounding box center [1189, 315] width 74 height 18
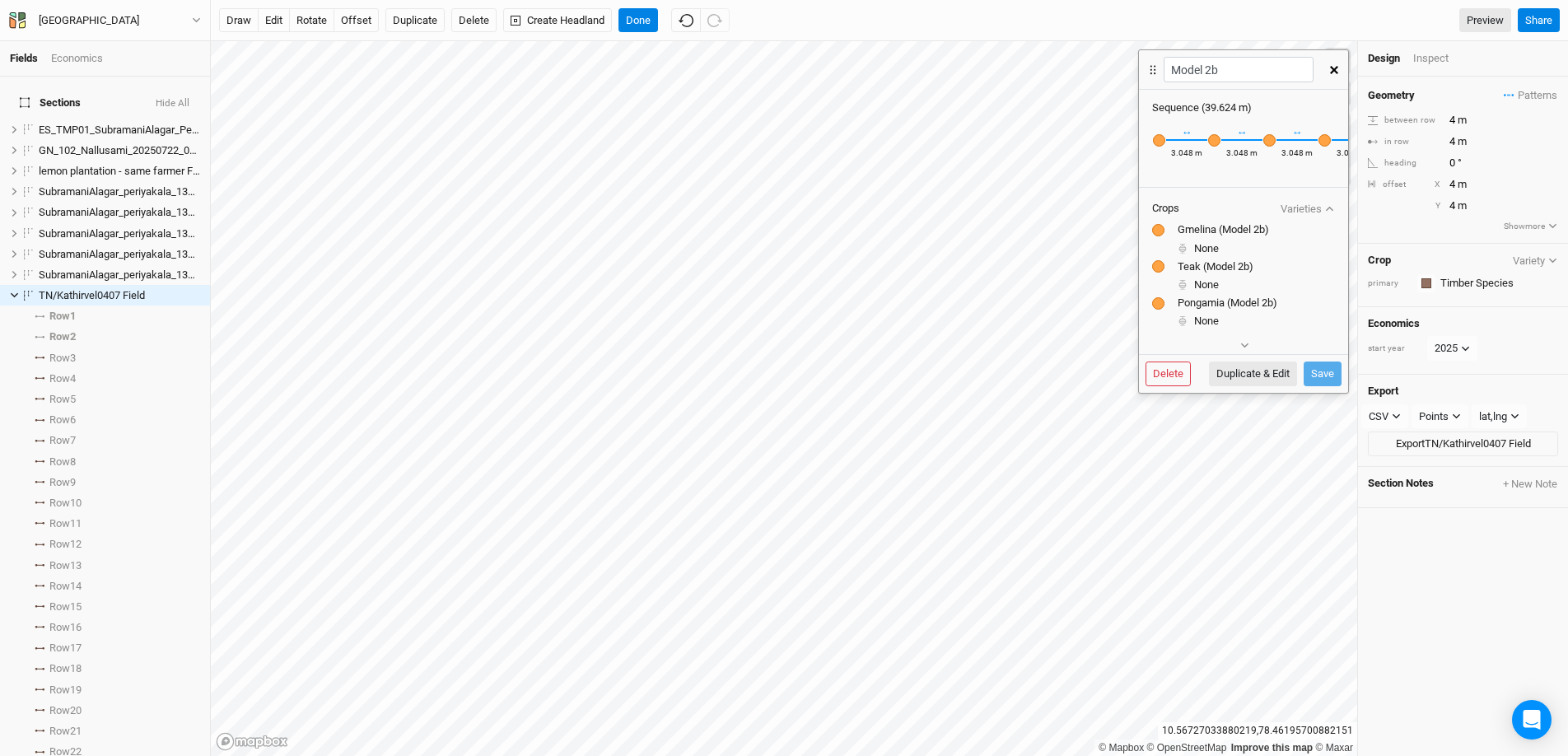
scroll to position [0, 0]
click at [1162, 239] on div at bounding box center [1158, 232] width 12 height 12
click at [1209, 143] on div "Recently Used Coconut (Model 1) Coconut (Model 2a) Diospyros (Model 2b) Glirici…" at bounding box center [1214, 142] width 14 height 15
click at [1210, 145] on div "Recently Used Coconut (Model 1) Coconut (Model 2a) Diospyros (Model 2b) Glirici…" at bounding box center [1214, 142] width 14 height 15
click at [1155, 75] on icon at bounding box center [1152, 70] width 15 height 16
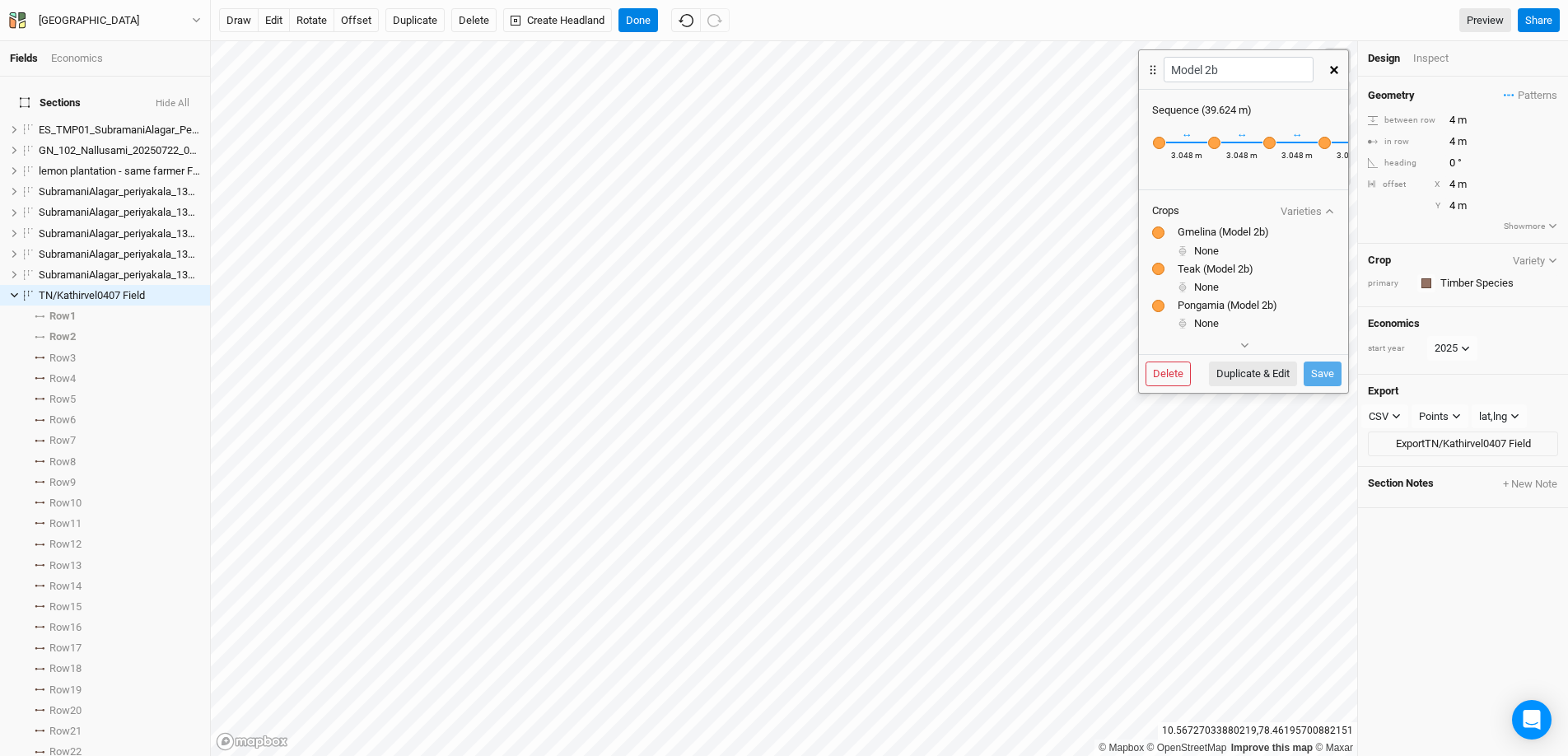
click at [1156, 69] on icon at bounding box center [1153, 70] width 6 height 9
click at [1210, 71] on button "button" at bounding box center [1334, 70] width 28 height 29
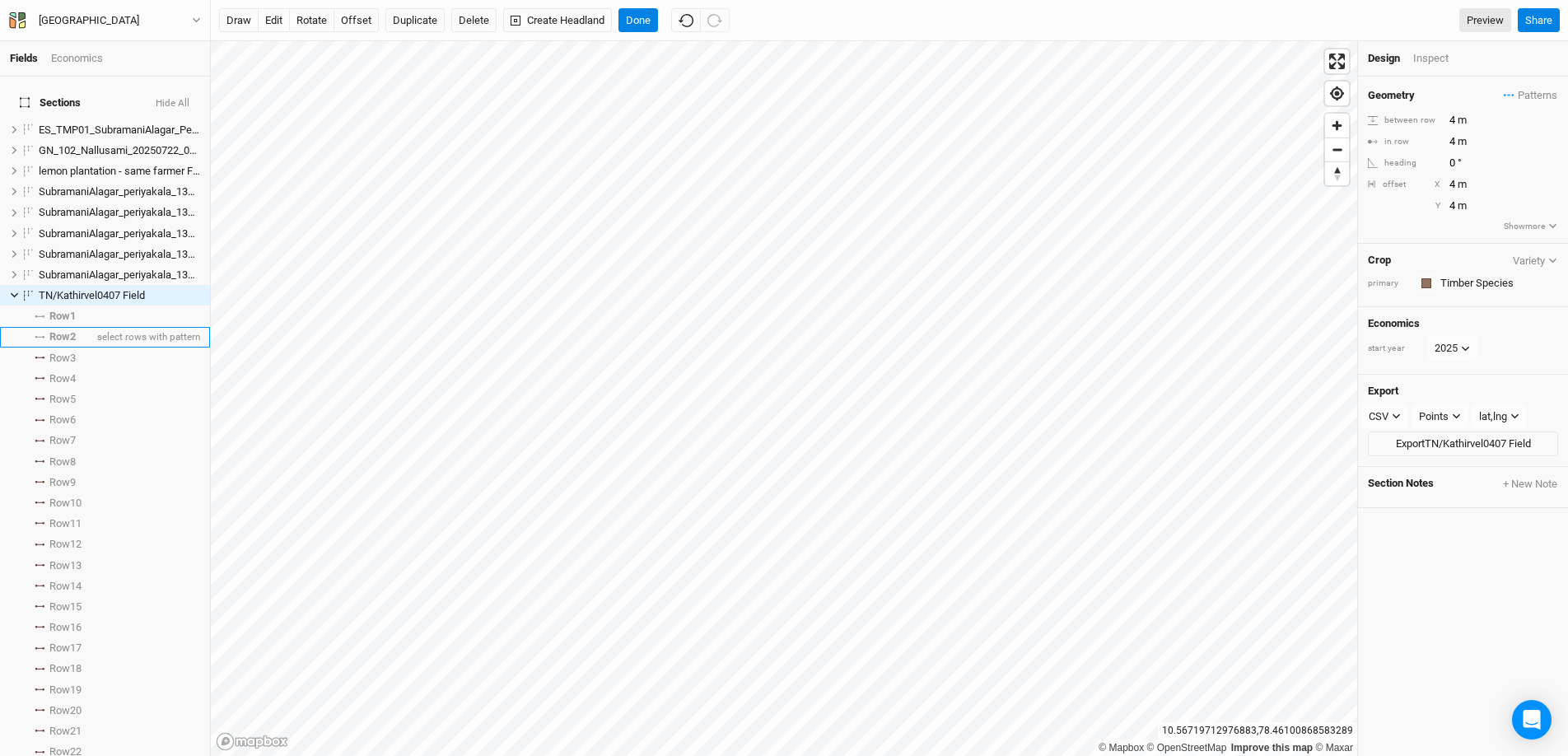
click at [44, 336] on icon at bounding box center [43, 337] width 3 height 3
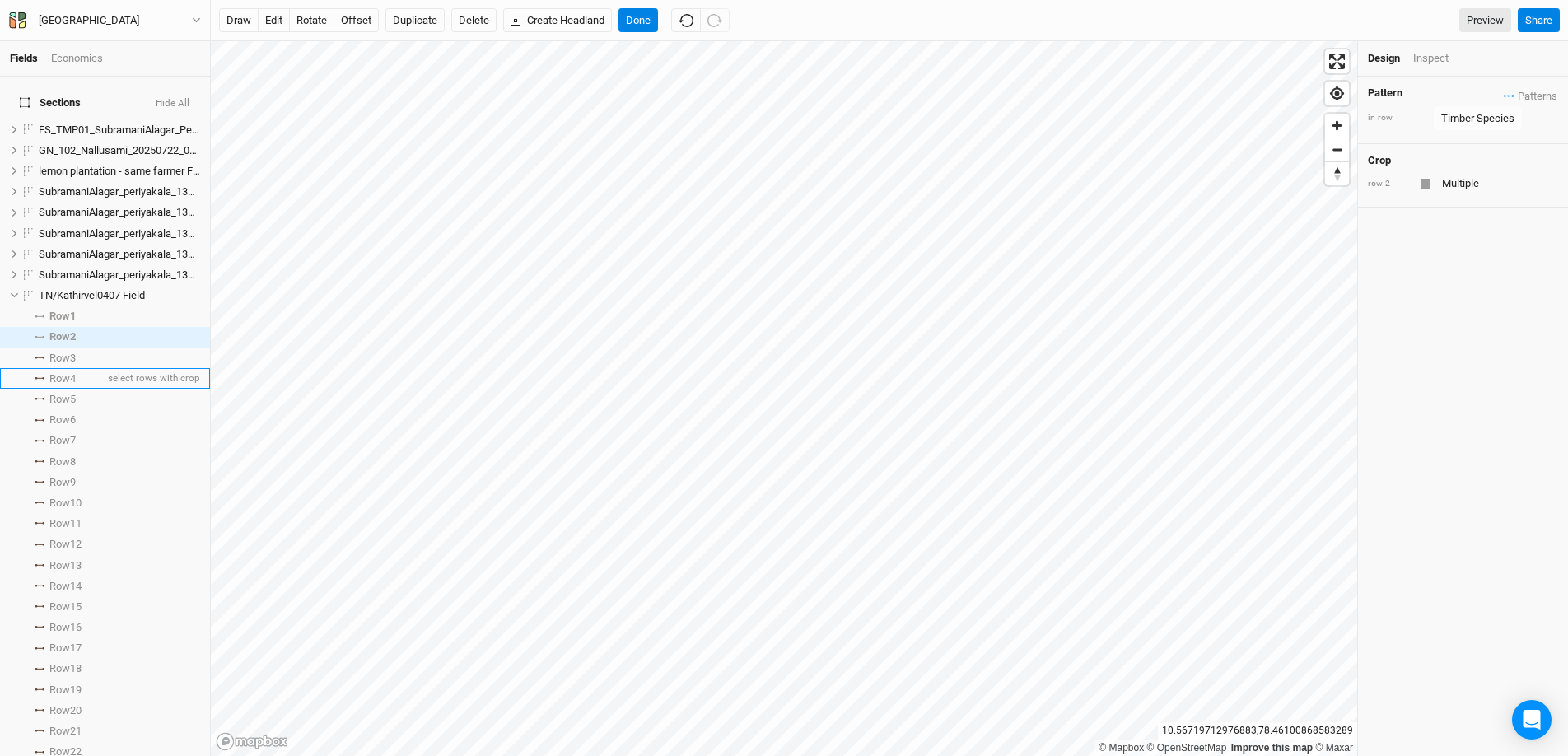
click at [41, 371] on li "Row 4 select rows with crop" at bounding box center [105, 378] width 210 height 21
click at [1210, 93] on span "Patterns" at bounding box center [1531, 95] width 53 height 16
click at [1210, 240] on div "＋ New in-row pattern" at bounding box center [1490, 243] width 119 height 15
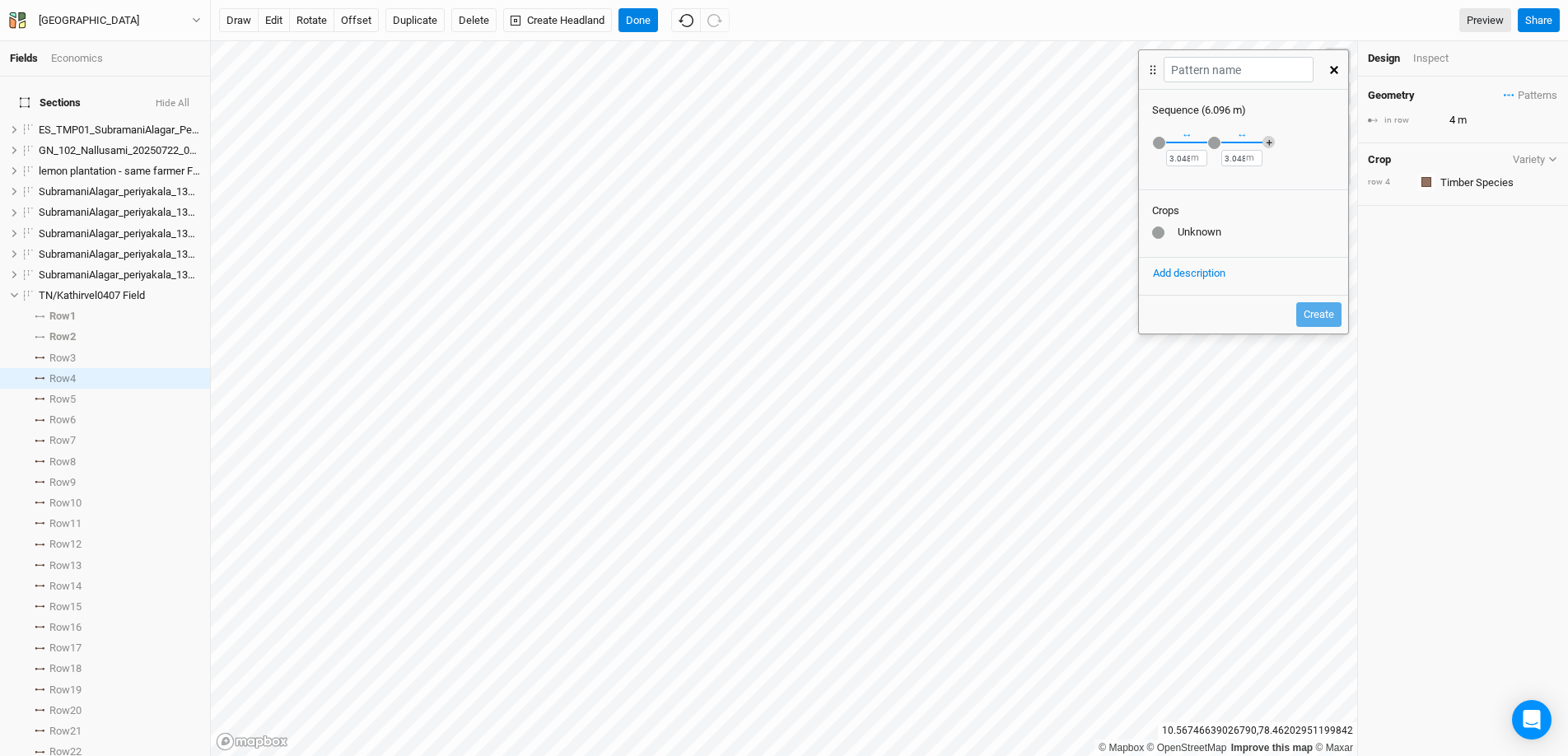
click at [1210, 144] on button "＋" at bounding box center [1269, 142] width 12 height 12
click at [1210, 144] on button "＋" at bounding box center [1324, 142] width 12 height 12
click at [1210, 143] on button "＋" at bounding box center [1329, 142] width 12 height 12
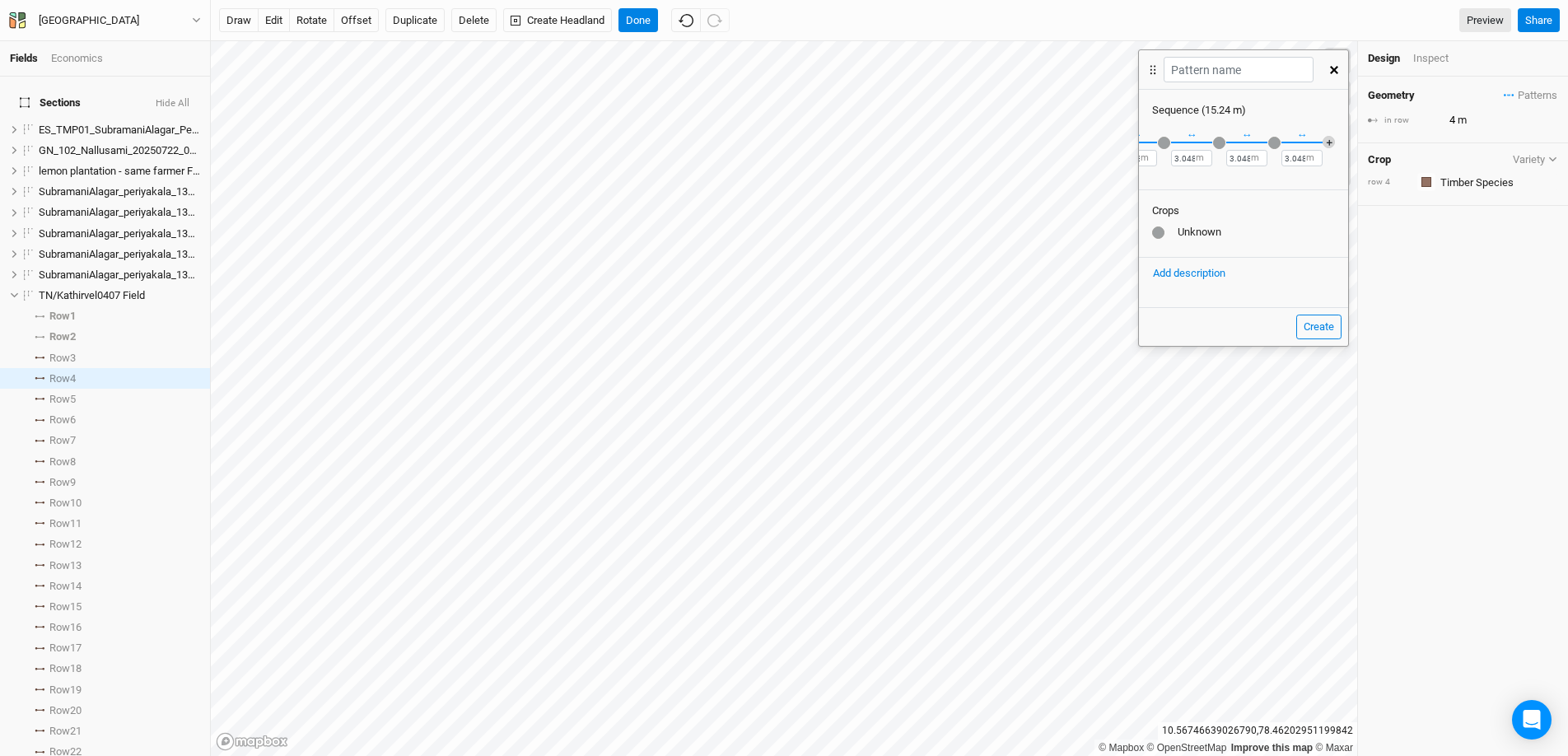
click at [1210, 141] on button "＋" at bounding box center [1329, 142] width 12 height 12
click at [1210, 145] on button "＋" at bounding box center [1329, 142] width 12 height 12
click at [1210, 142] on button "＋" at bounding box center [1329, 142] width 12 height 12
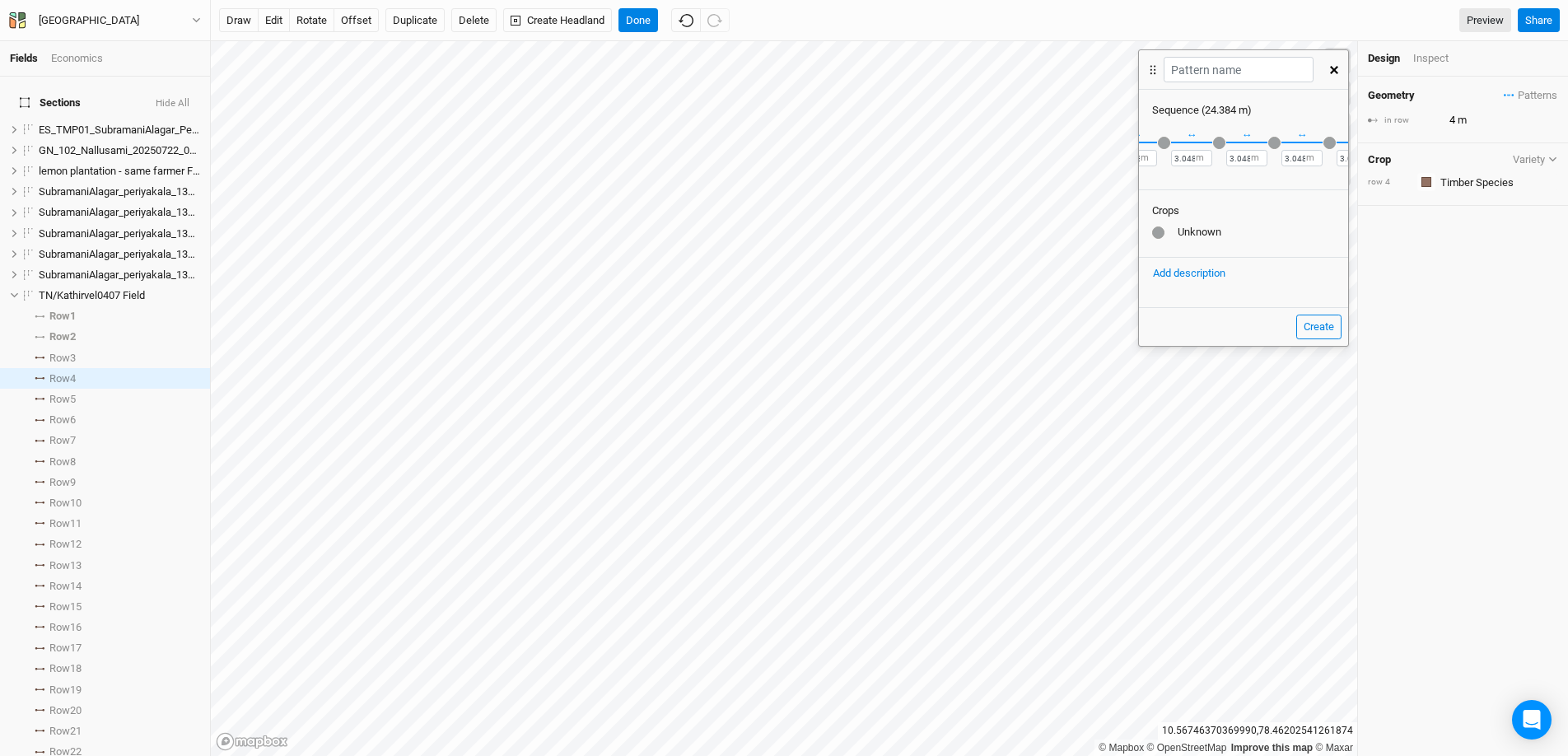
scroll to position [0, 271]
click at [1210, 147] on button "＋" at bounding box center [1329, 142] width 12 height 12
click at [1210, 144] on button "＋" at bounding box center [1329, 142] width 12 height 12
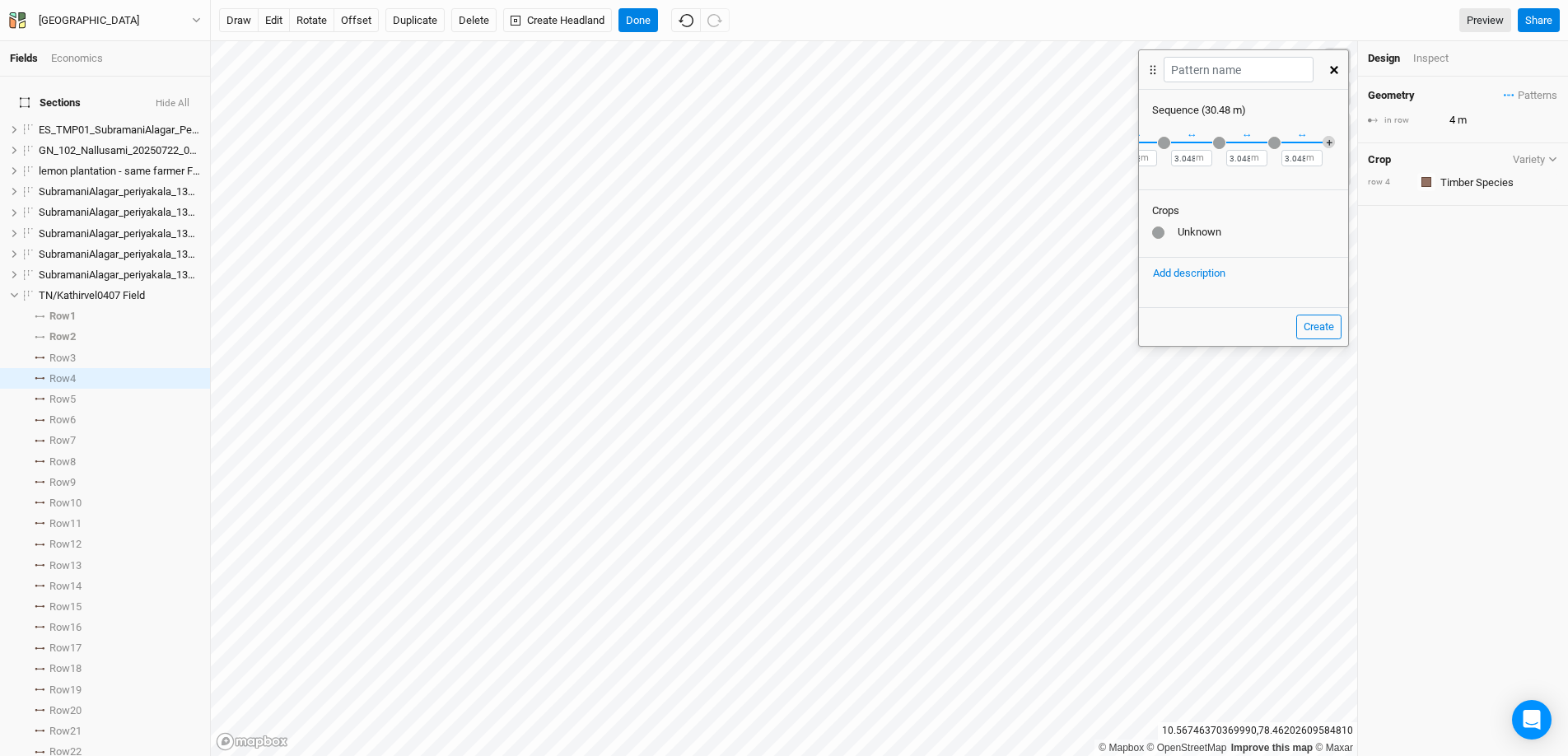
click at [1210, 145] on button "＋" at bounding box center [1329, 142] width 12 height 12
click at [1210, 140] on button "＋" at bounding box center [1329, 142] width 12 height 12
click at [1210, 141] on div "button" at bounding box center [1330, 143] width 12 height 12
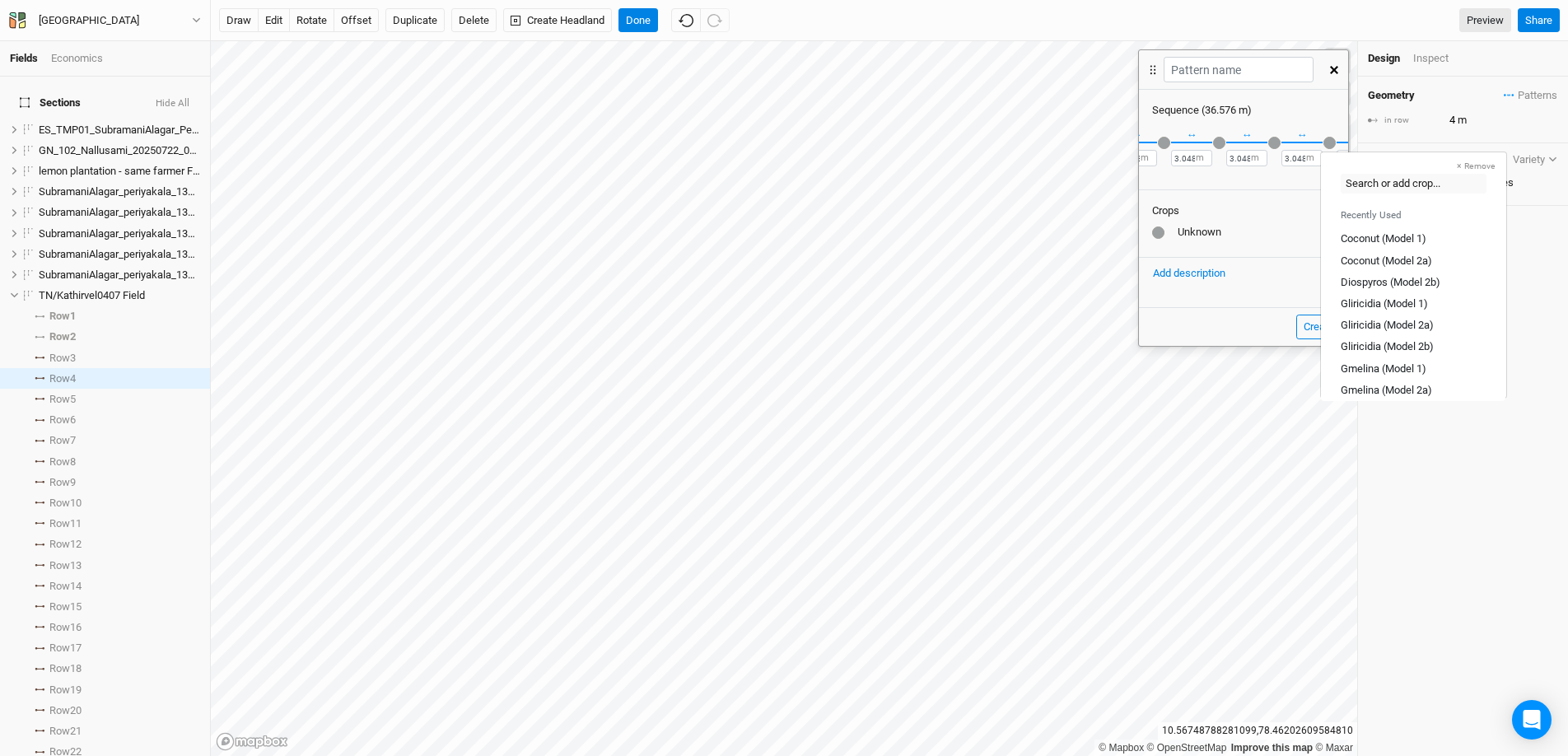
scroll to position [0, 491]
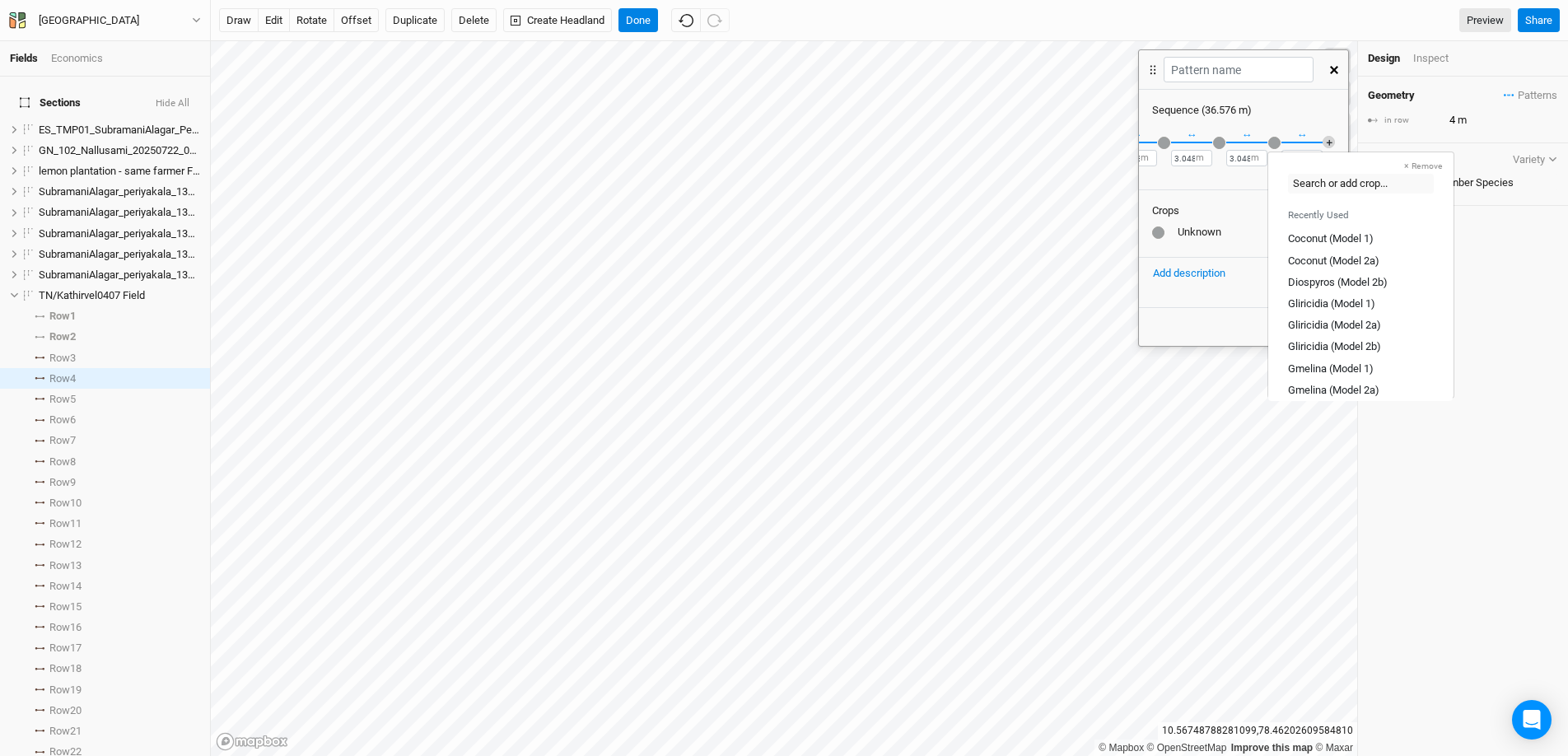
click at [1210, 141] on button "＋" at bounding box center [1329, 142] width 12 height 12
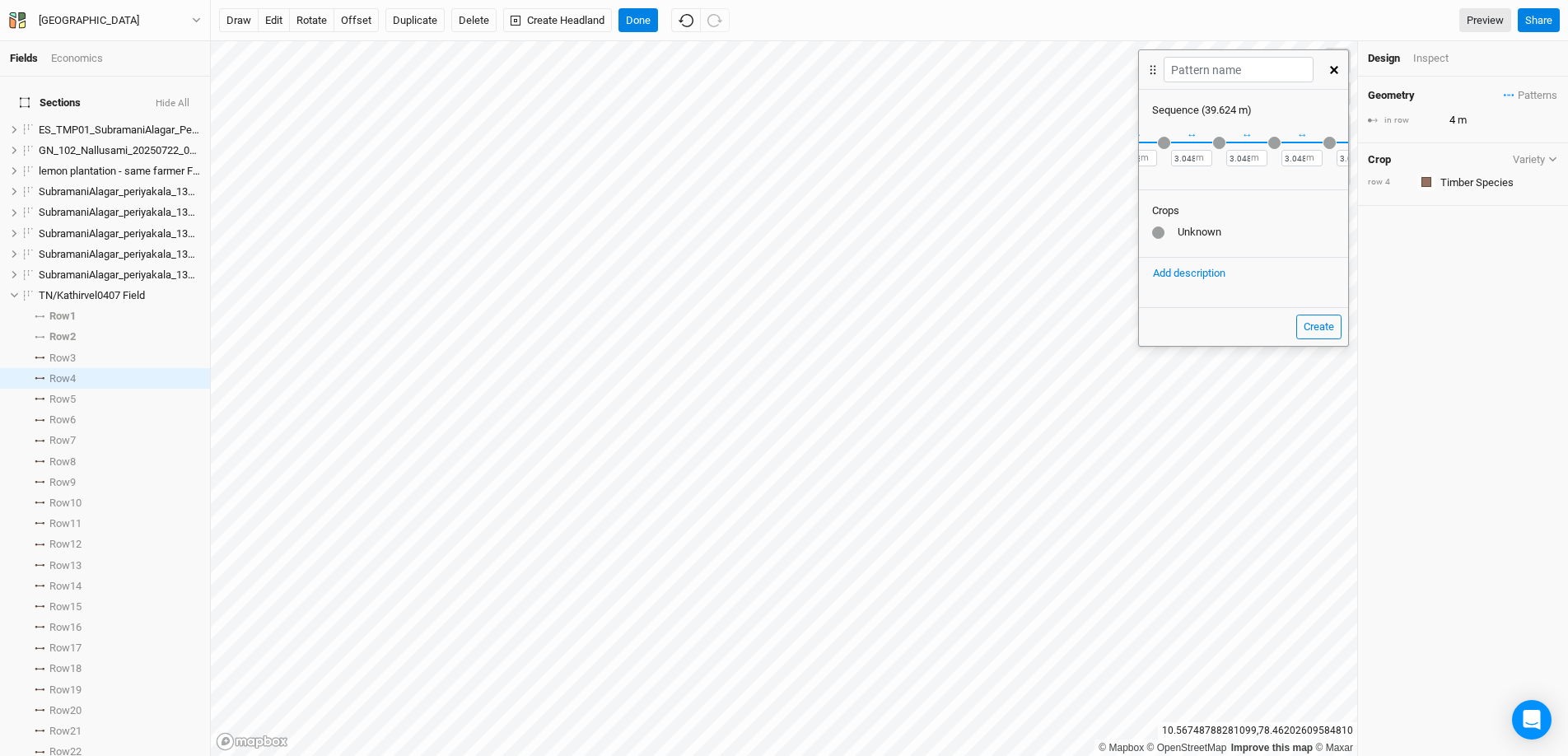
scroll to position [0, 547]
click at [1210, 144] on button "＋" at bounding box center [1329, 142] width 12 height 12
click at [1210, 145] on div "button" at bounding box center [1275, 143] width 12 height 12
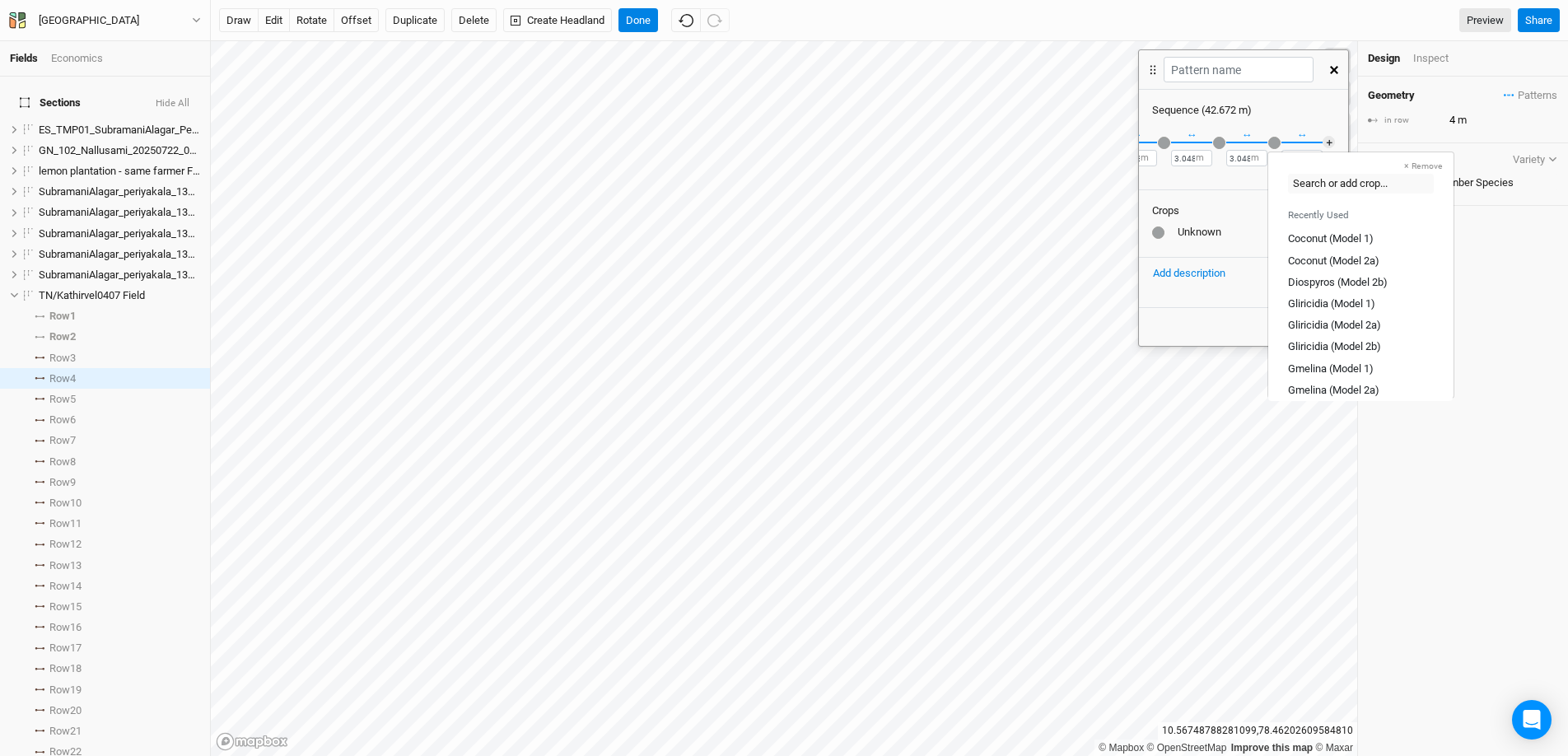
click at [1210, 163] on button "× Remove" at bounding box center [1423, 166] width 60 height 15
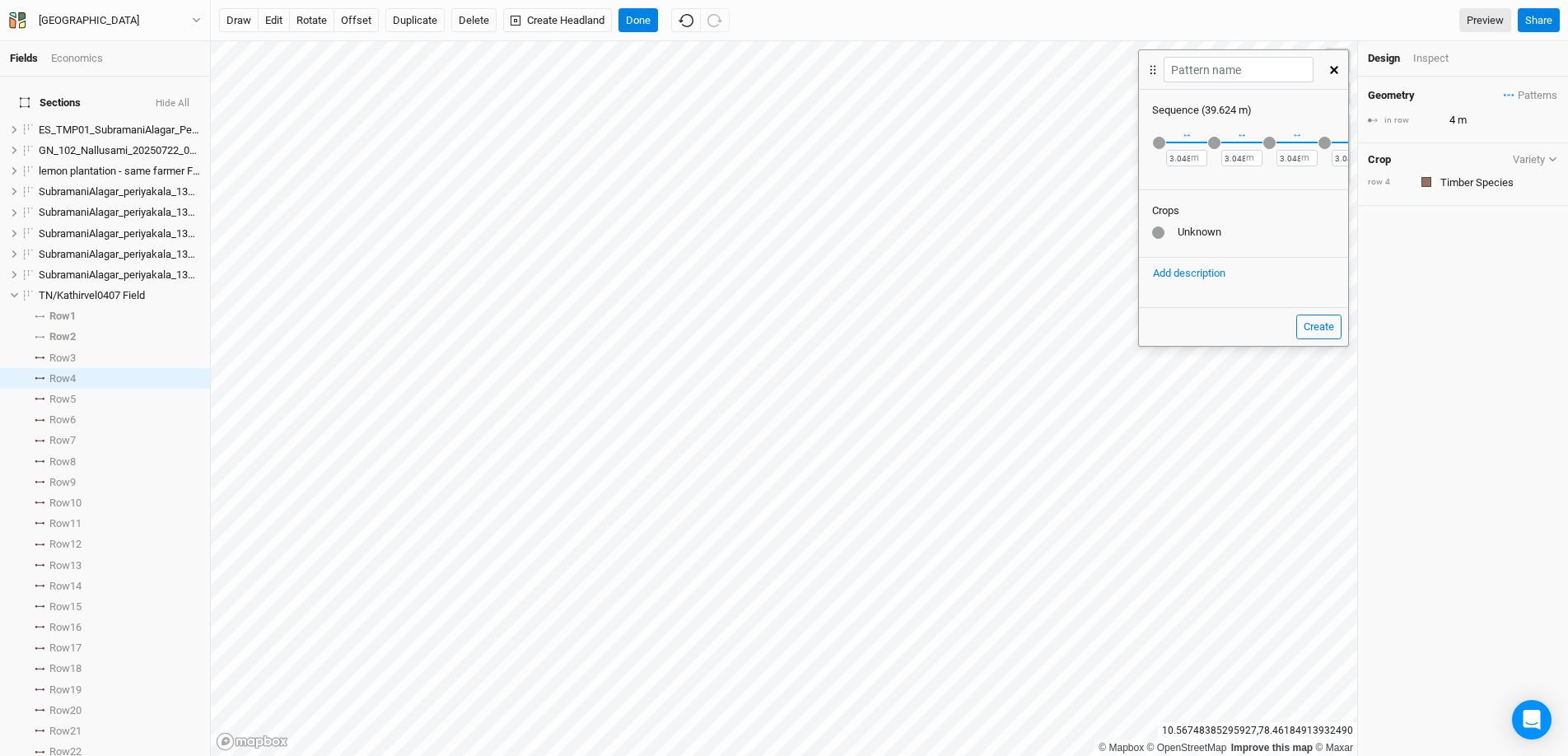
click at [1160, 144] on div "button" at bounding box center [1159, 143] width 12 height 12
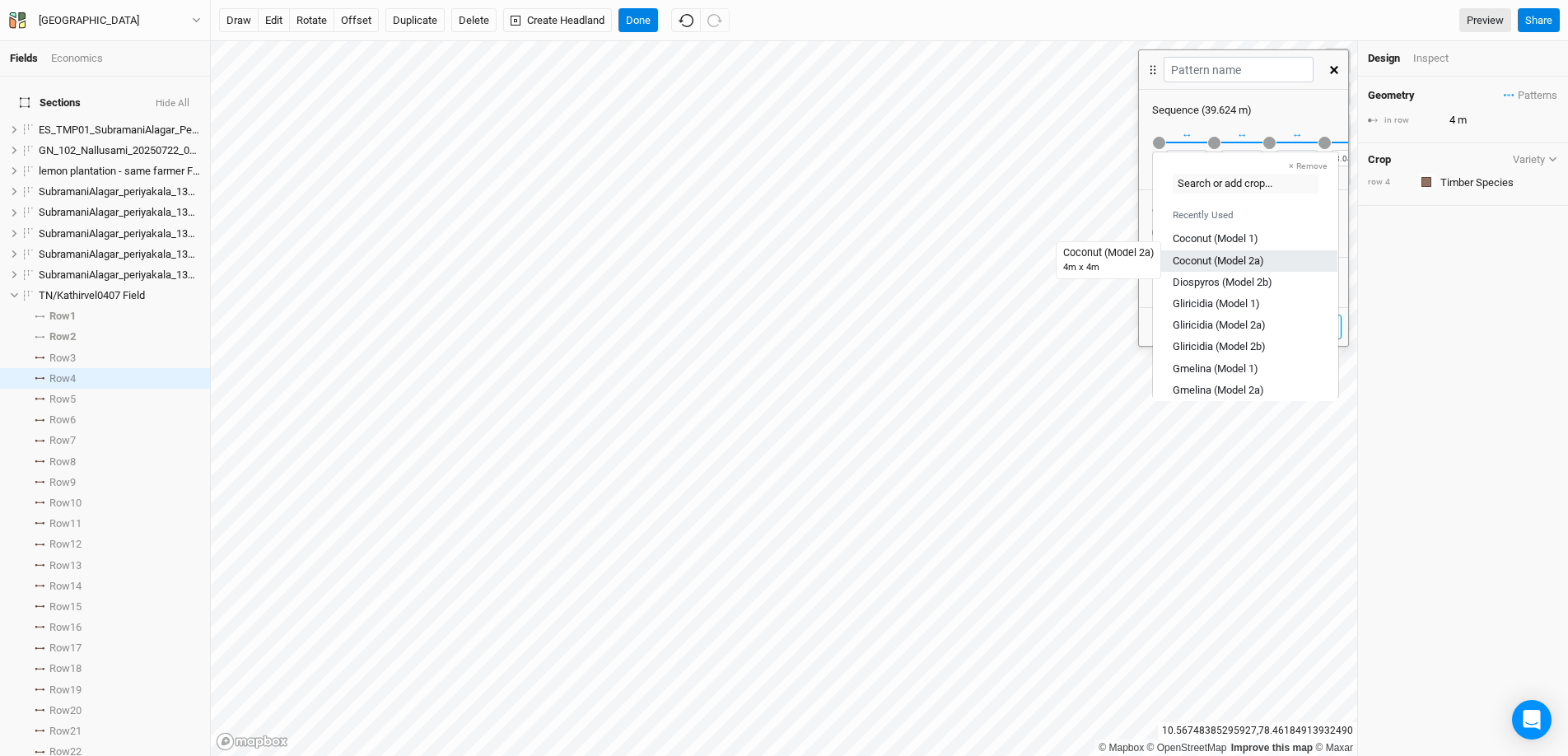
click at [1210, 260] on div "Coconut (Model 2a)" at bounding box center [1219, 260] width 91 height 15
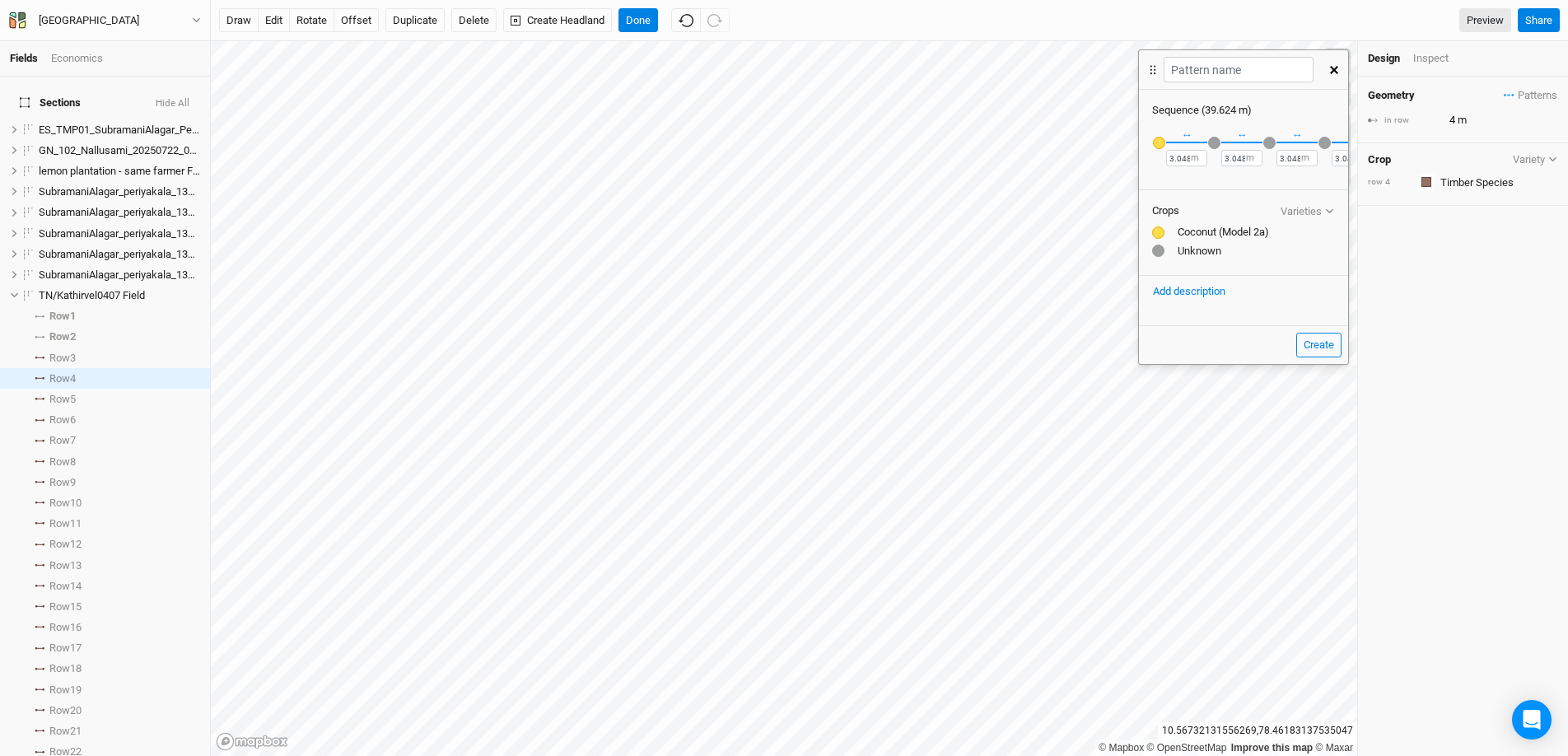
click at [1210, 239] on div "Coconut (Model 2a)" at bounding box center [1244, 231] width 182 height 15
click at [1210, 240] on div "Coconut (Model 2a)" at bounding box center [1244, 231] width 182 height 15
click at [1159, 144] on div "button" at bounding box center [1159, 143] width 12 height 12
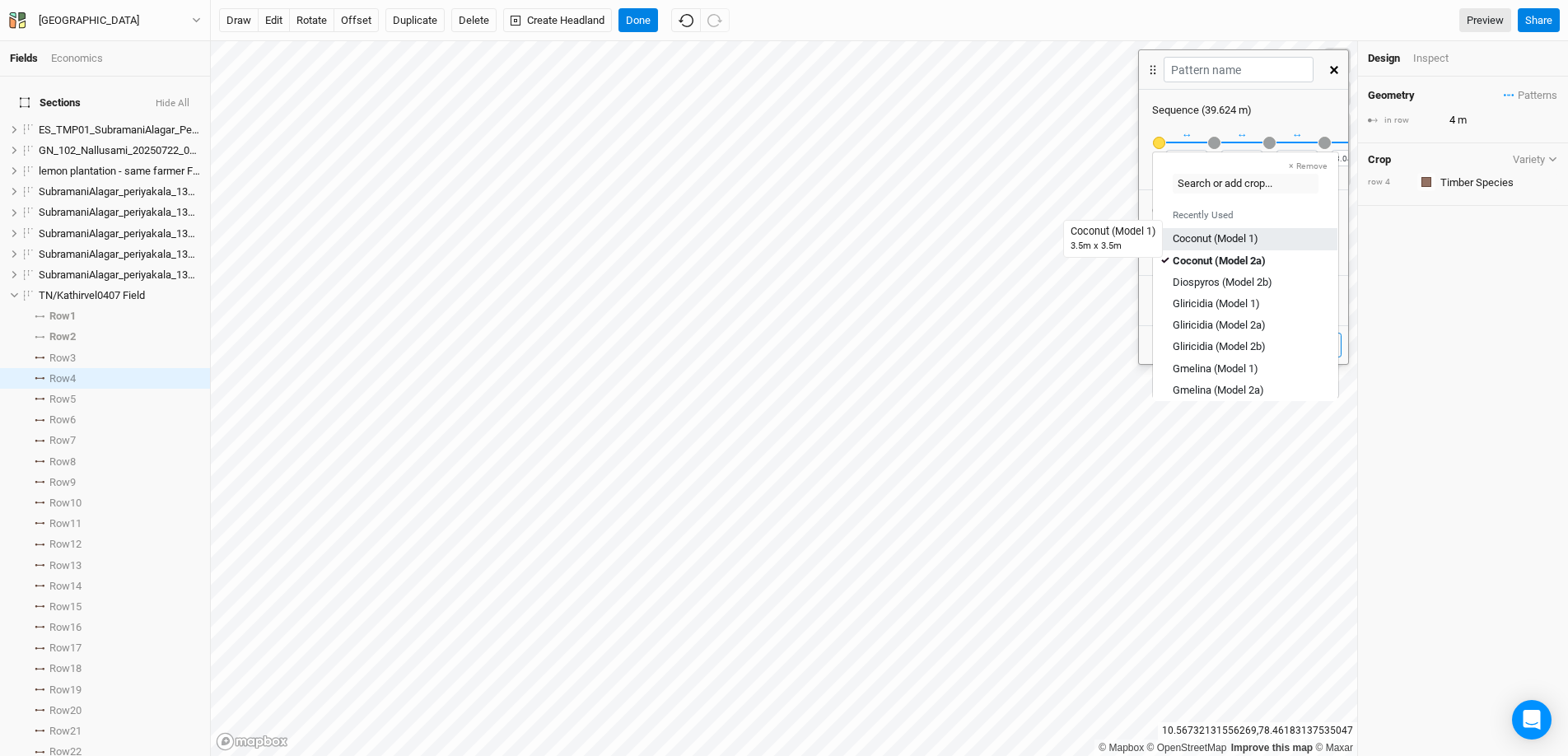
click at [1210, 240] on div "Coconut (Model 1)" at bounding box center [1216, 238] width 86 height 15
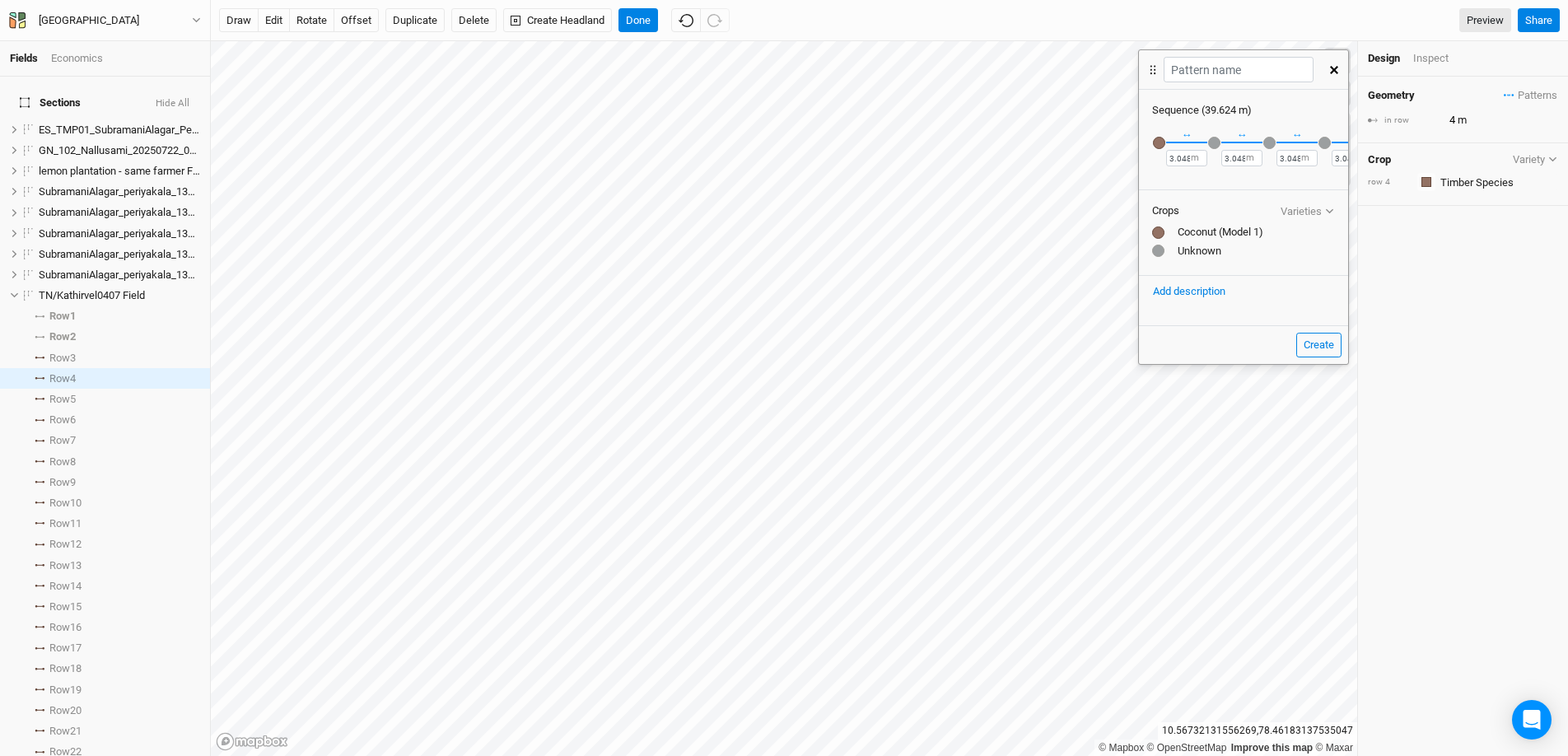
click at [1210, 140] on div "button" at bounding box center [1214, 143] width 12 height 12
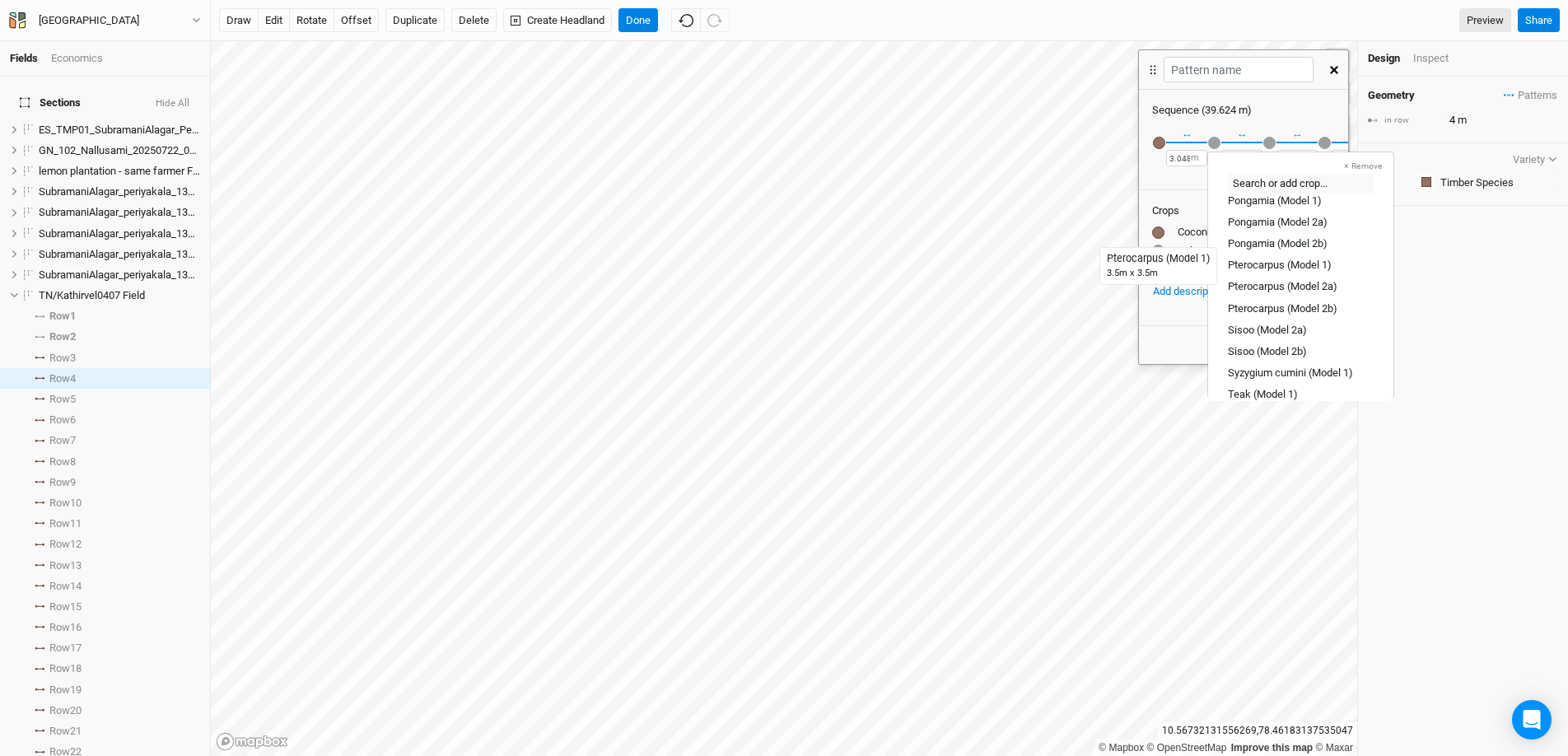
scroll to position [404, 0]
click at [1210, 266] on div "Pterocarpus (Model 1)" at bounding box center [1280, 266] width 104 height 15
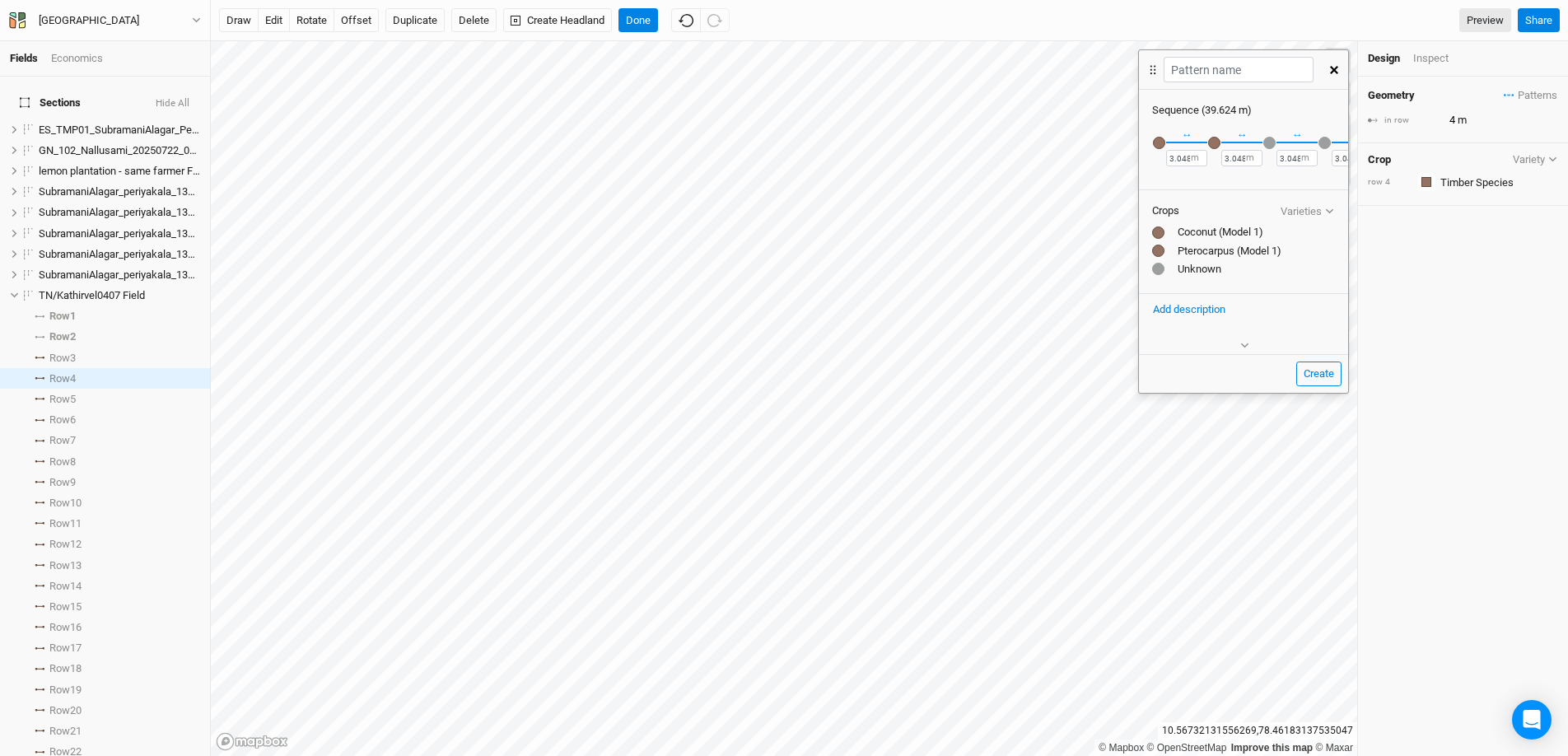
click at [1210, 139] on div "button" at bounding box center [1269, 143] width 12 height 12
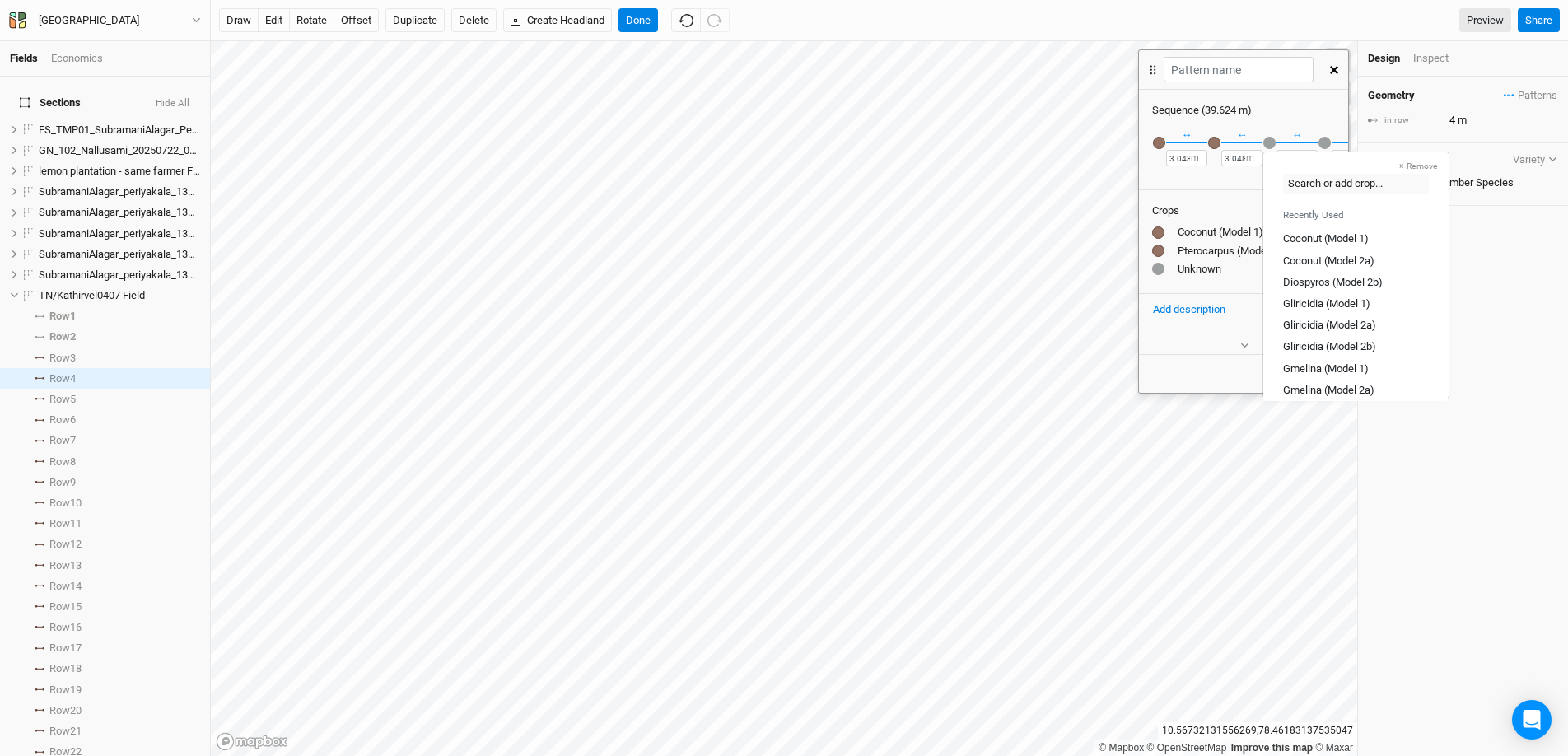
click at [1210, 74] on button "button" at bounding box center [1334, 70] width 28 height 29
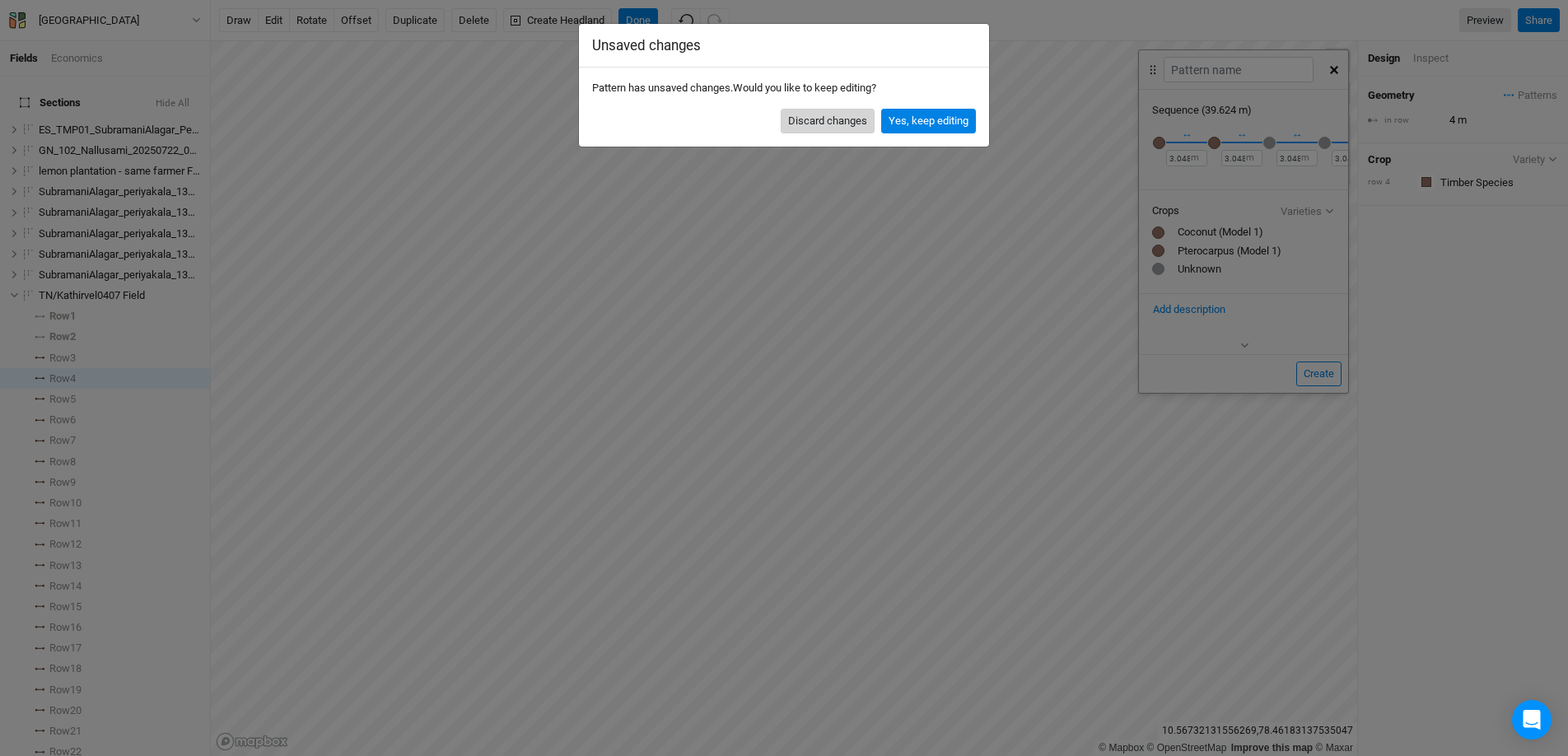
click at [817, 131] on button "Discard changes" at bounding box center [827, 120] width 94 height 25
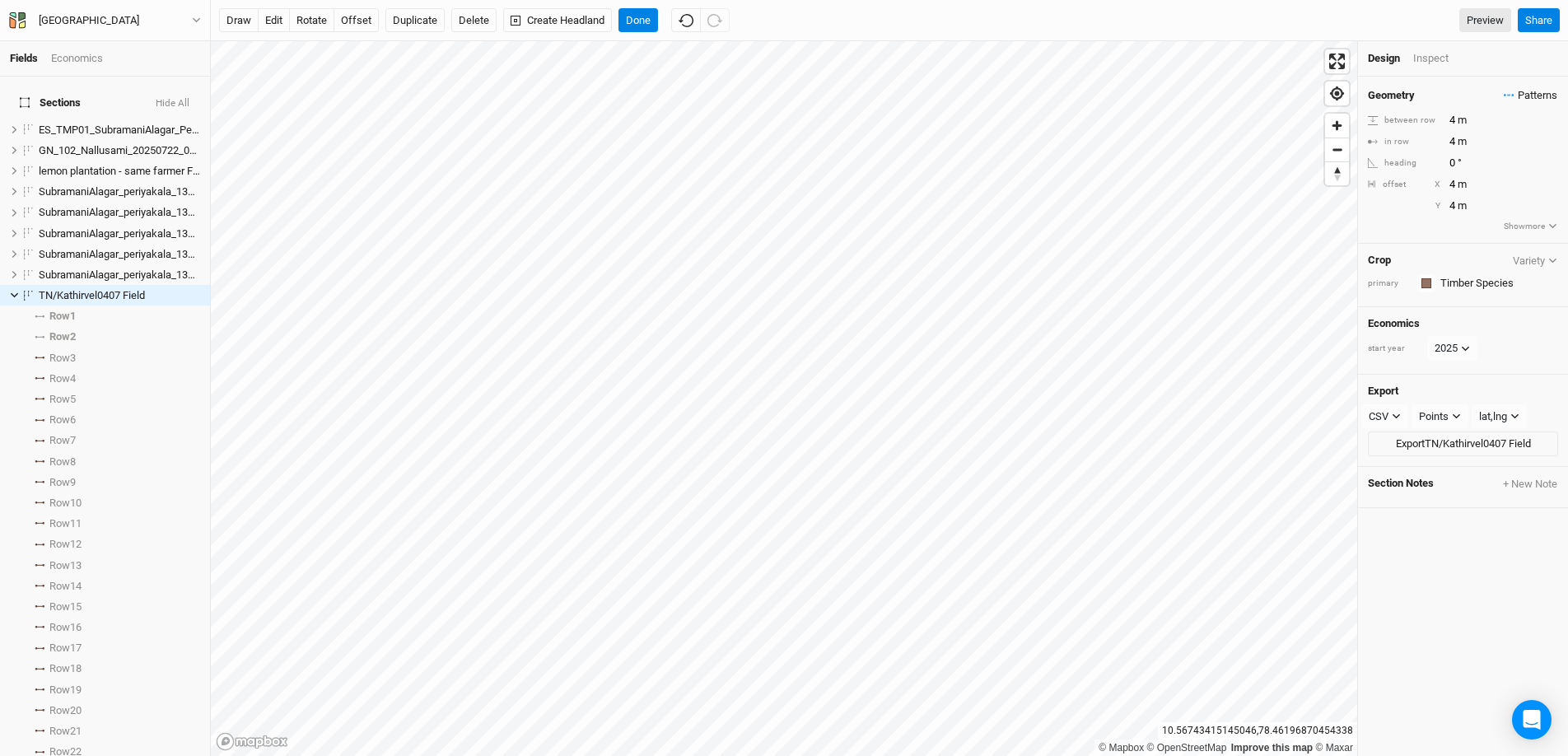
click at [1210, 95] on icon "button" at bounding box center [1509, 95] width 10 height 3
click at [1210, 129] on button "Timber Species" at bounding box center [1467, 126] width 101 height 26
click at [40, 308] on li "Row 1 select rows with crop" at bounding box center [105, 316] width 210 height 21
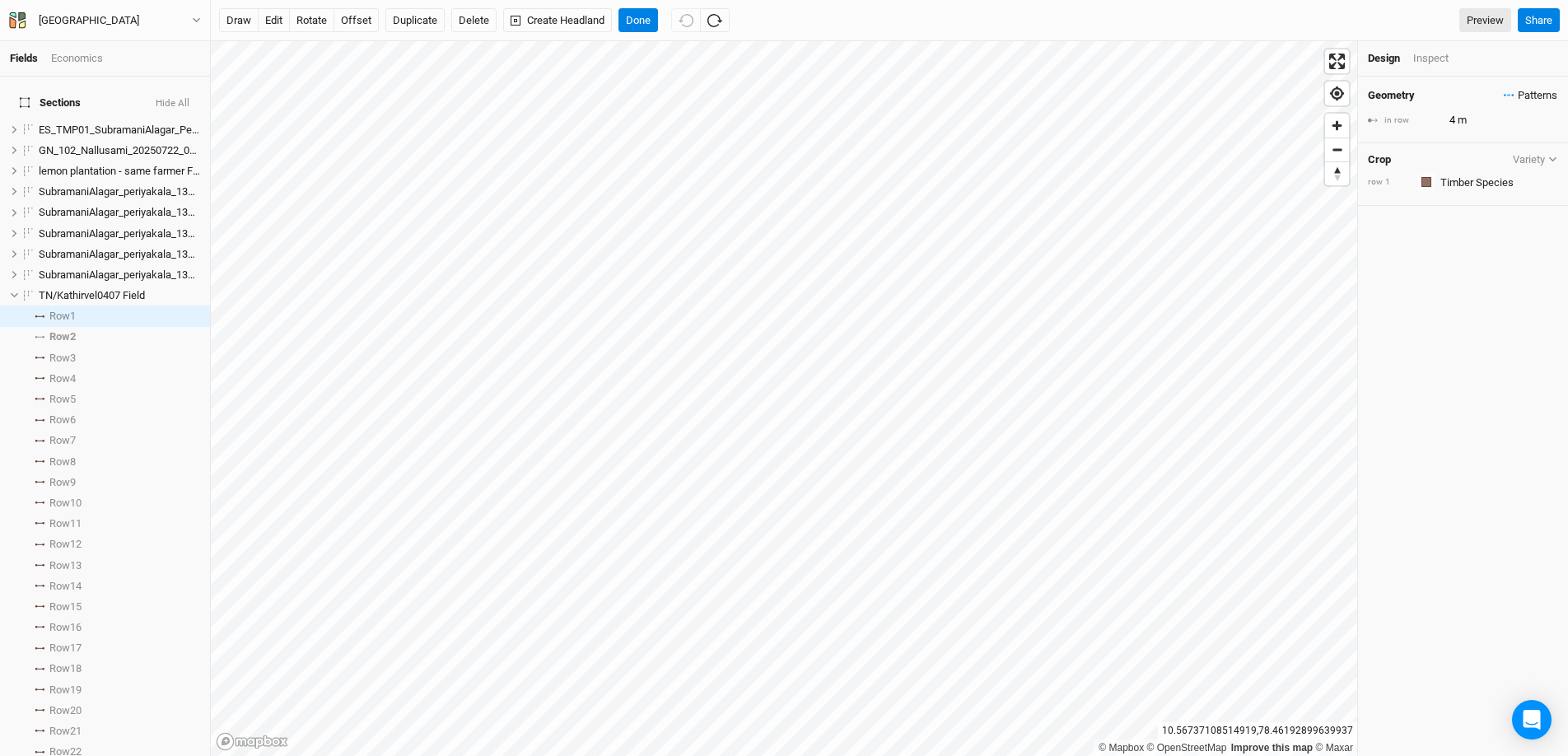
click at [1210, 92] on span "Patterns" at bounding box center [1531, 95] width 53 height 16
click at [1210, 207] on button "view" at bounding box center [1540, 204] width 46 height 26
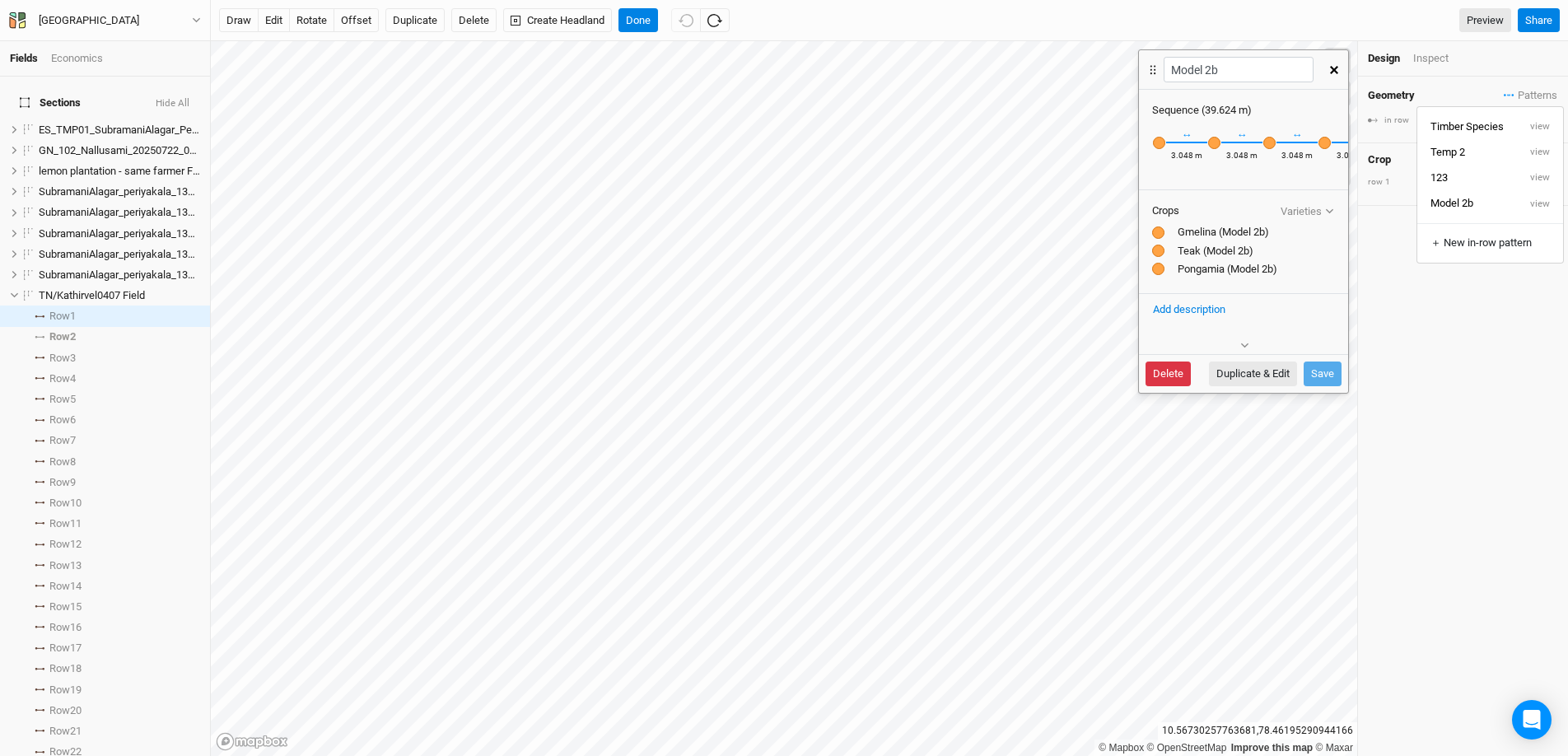
click at [1170, 372] on button "Delete" at bounding box center [1168, 373] width 46 height 25
click at [1210, 371] on button "Delete" at bounding box center [1294, 373] width 46 height 25
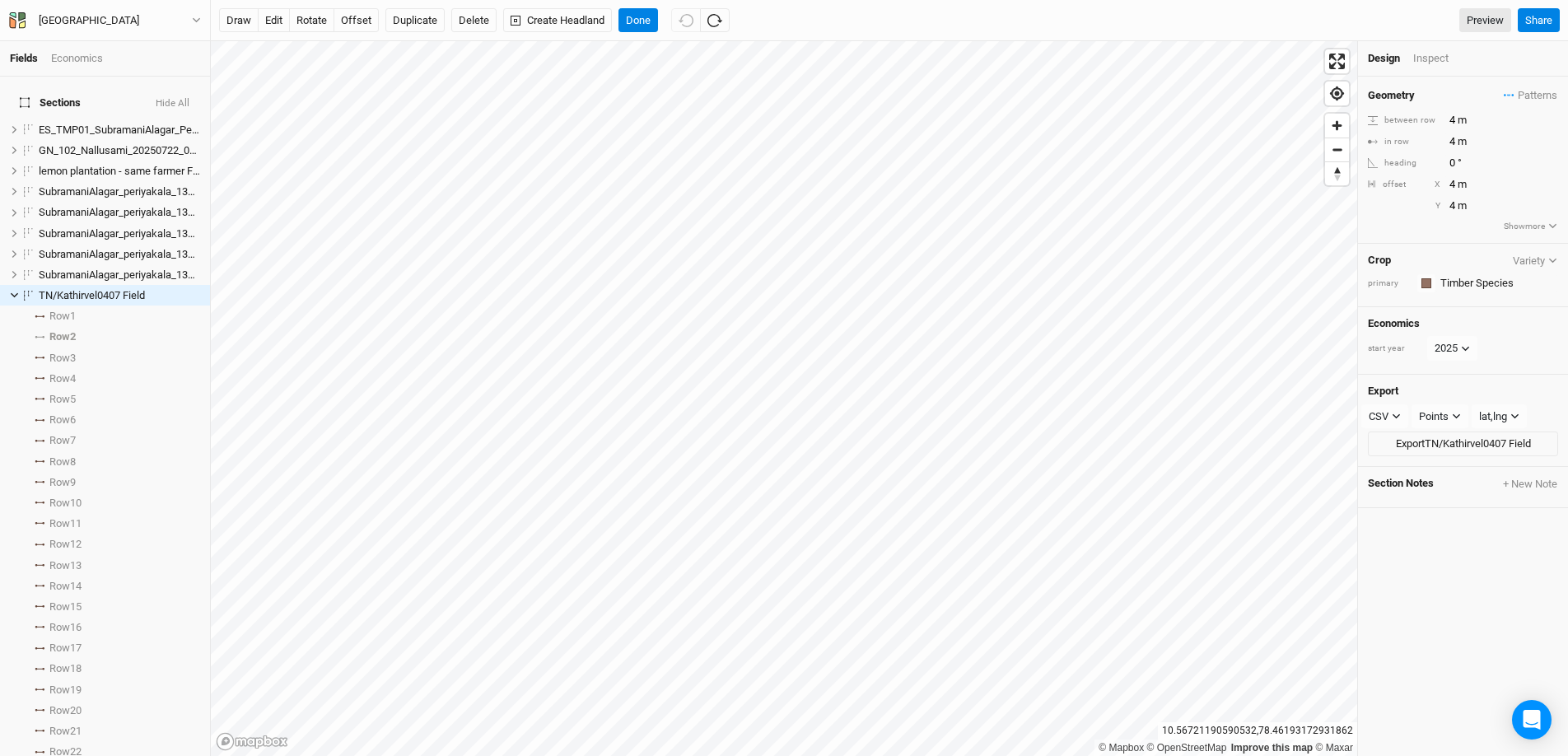
click at [1210, 265] on button "Variety" at bounding box center [1535, 261] width 46 height 12
click at [1210, 278] on input "text" at bounding box center [1497, 283] width 123 height 20
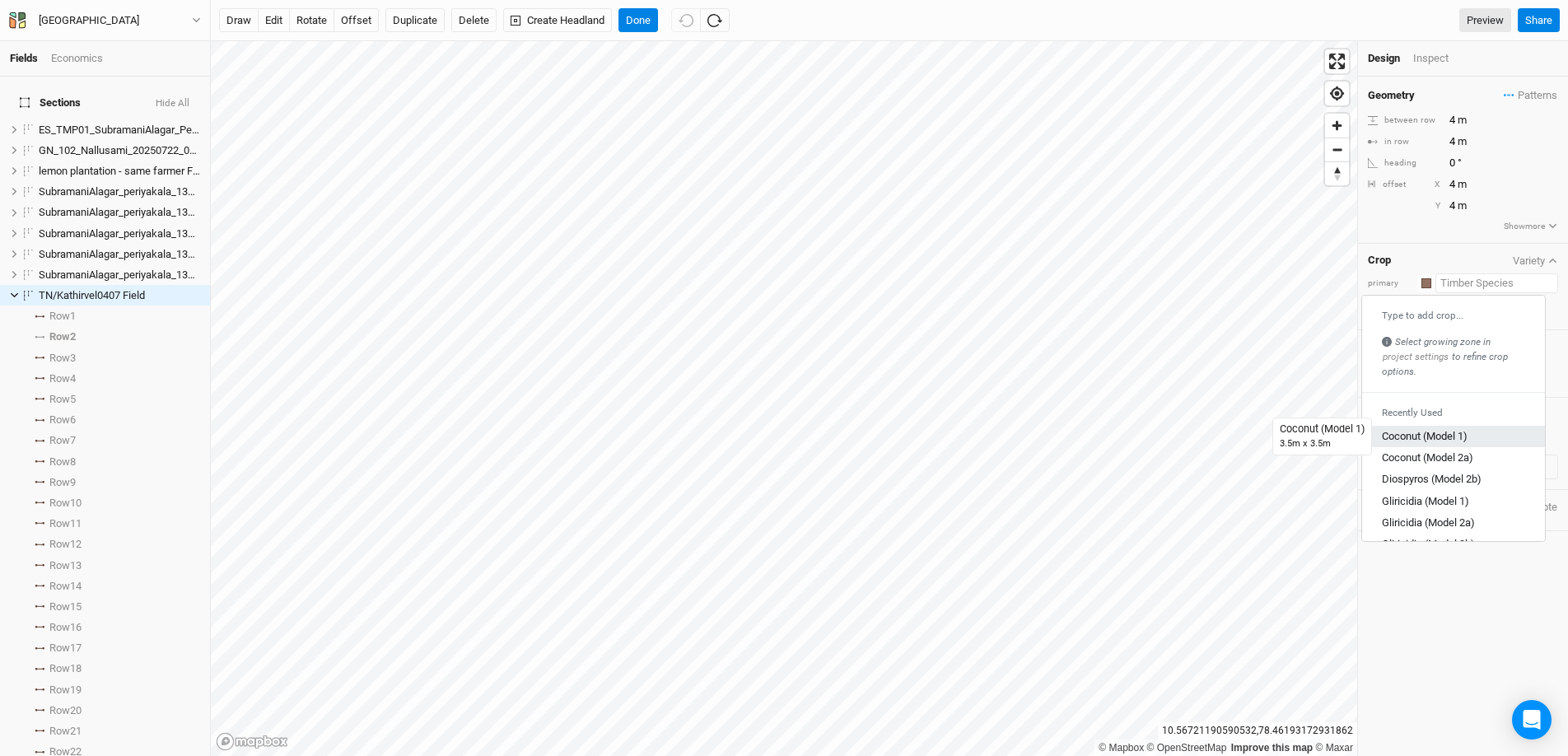
click at [1210, 442] on div "Coconut (Model 1)" at bounding box center [1425, 436] width 86 height 15
type input "10.5"
click at [1210, 275] on input "text" at bounding box center [1497, 283] width 123 height 20
click at [1210, 314] on div "Type to add crop..." at bounding box center [1454, 315] width 144 height 13
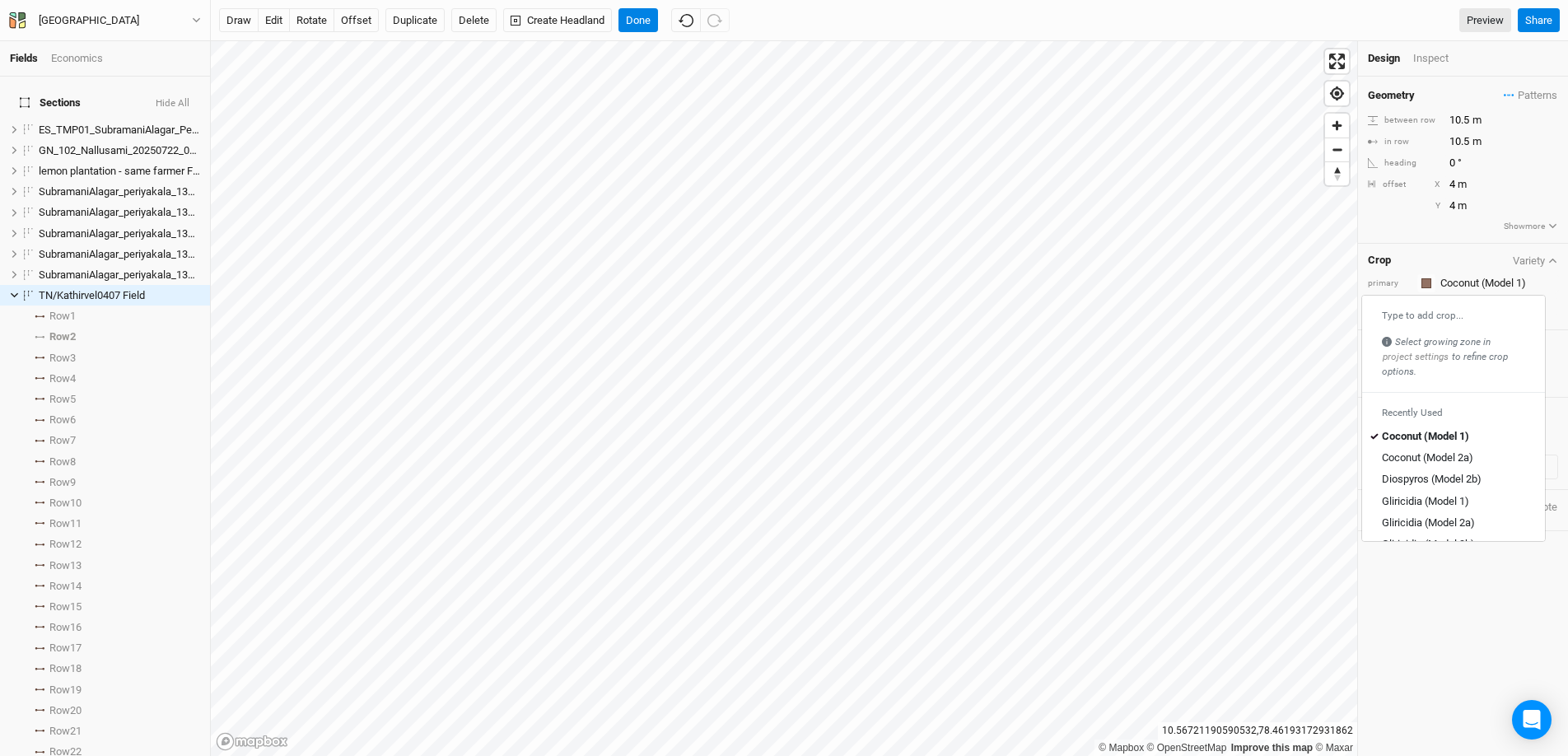
click at [1210, 254] on div "Crop Variety" at bounding box center [1463, 260] width 190 height 13
click at [1210, 298] on input "text" at bounding box center [1488, 306] width 141 height 20
click at [688, 25] on icon "button" at bounding box center [686, 20] width 15 height 15
type input "4"
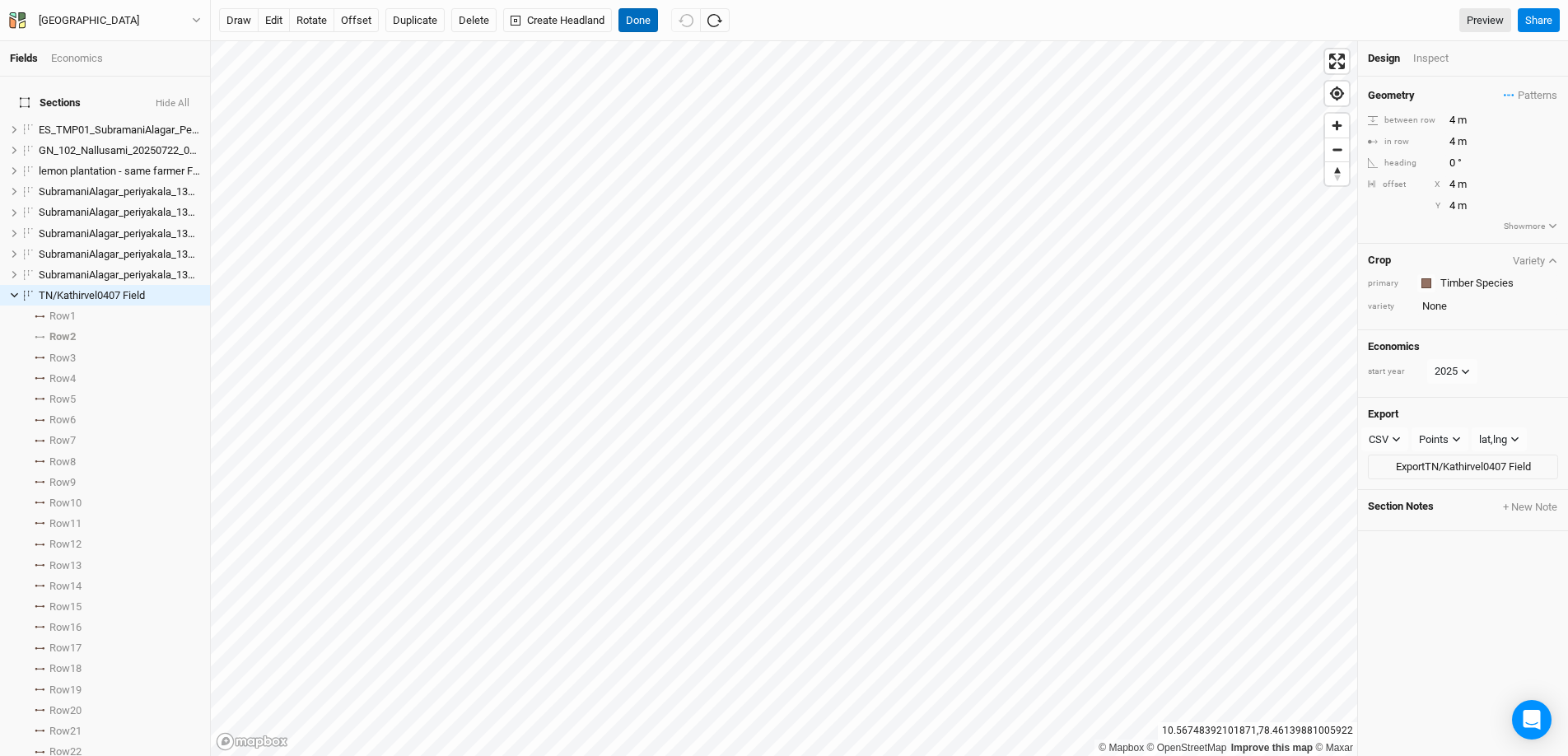
click at [652, 22] on button "Done" at bounding box center [639, 21] width 40 height 25
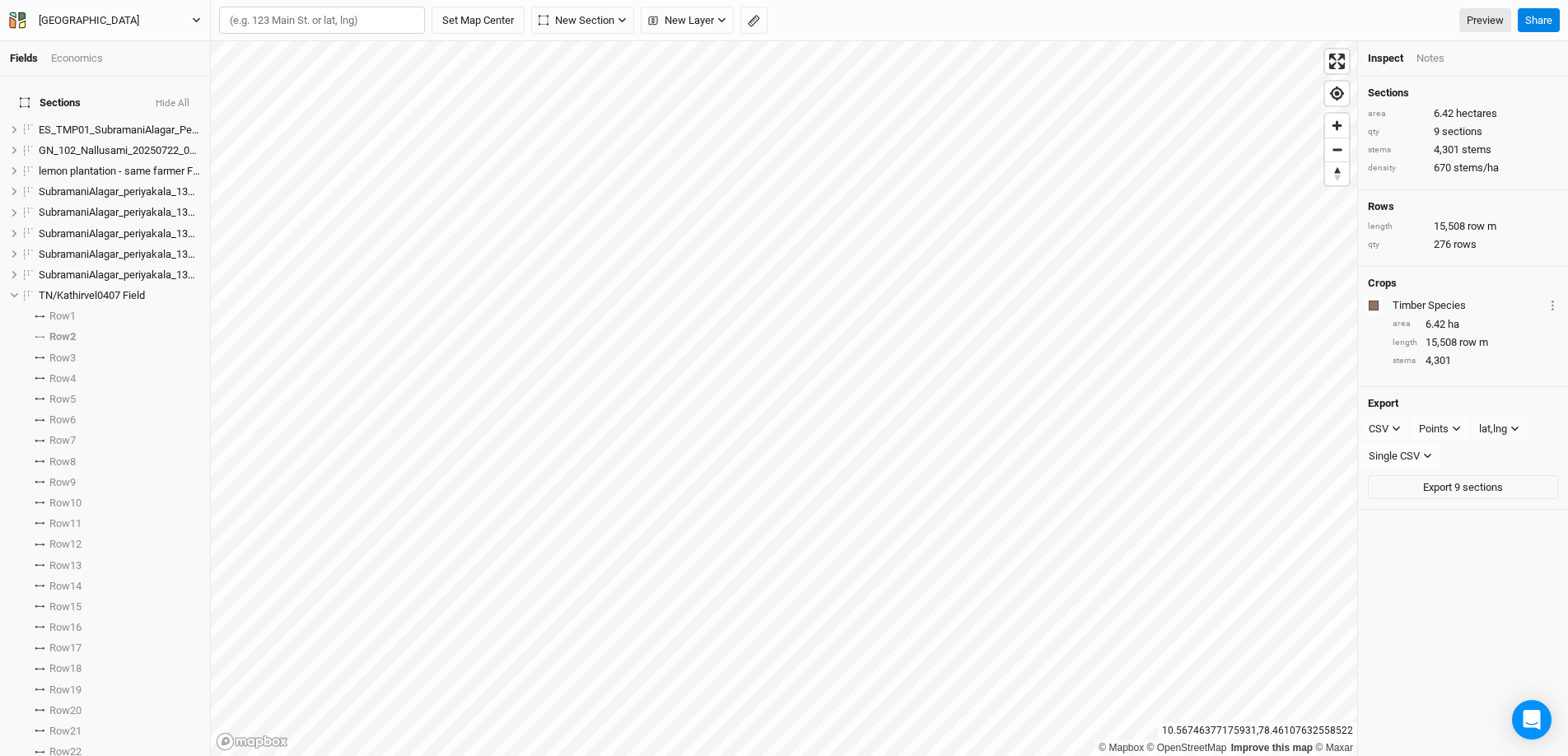
click at [99, 24] on div "[GEOGRAPHIC_DATA]" at bounding box center [89, 20] width 127 height 16
click at [115, 40] on button "Back" at bounding box center [135, 46] width 130 height 22
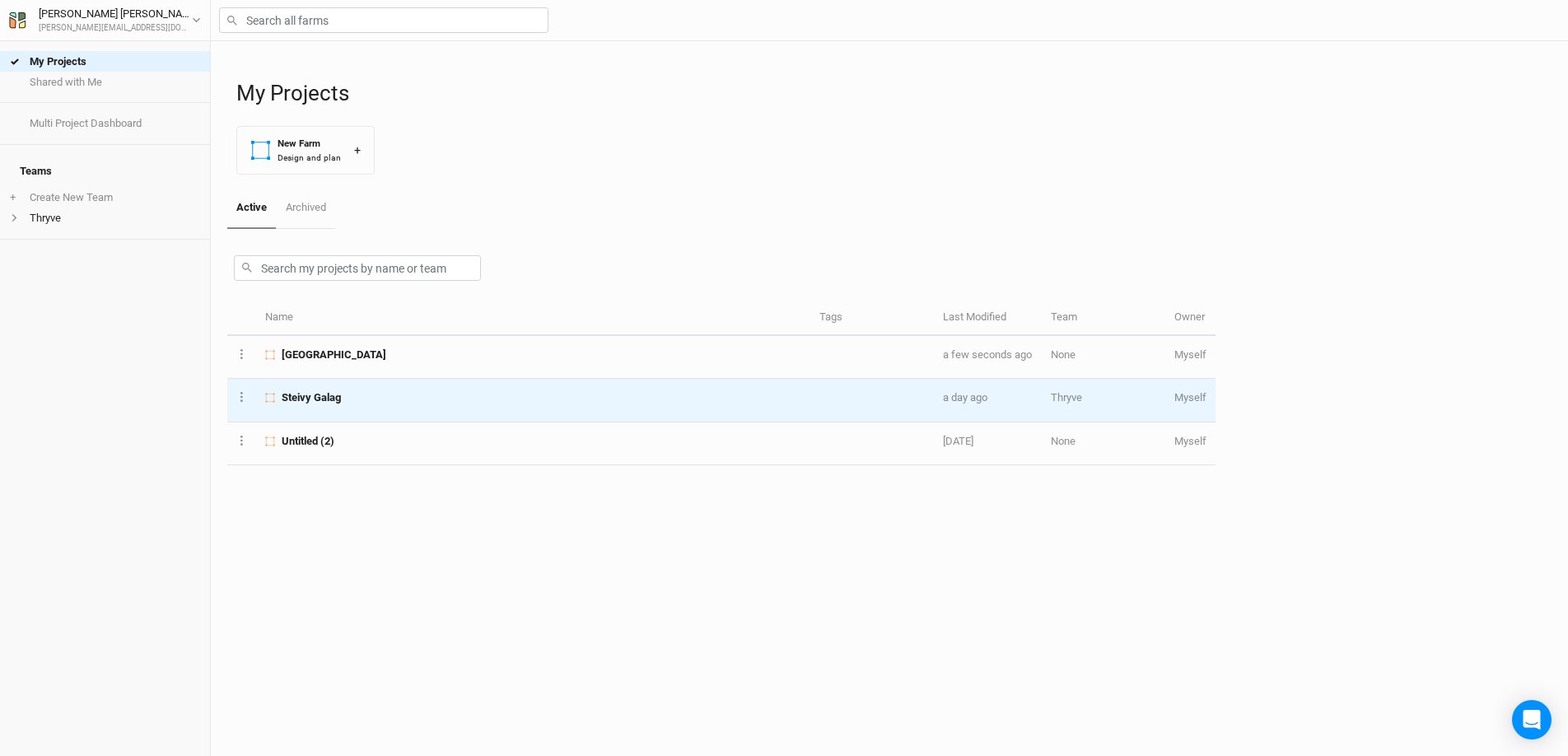
click at [346, 396] on div "Steivy Galag" at bounding box center [533, 397] width 536 height 15
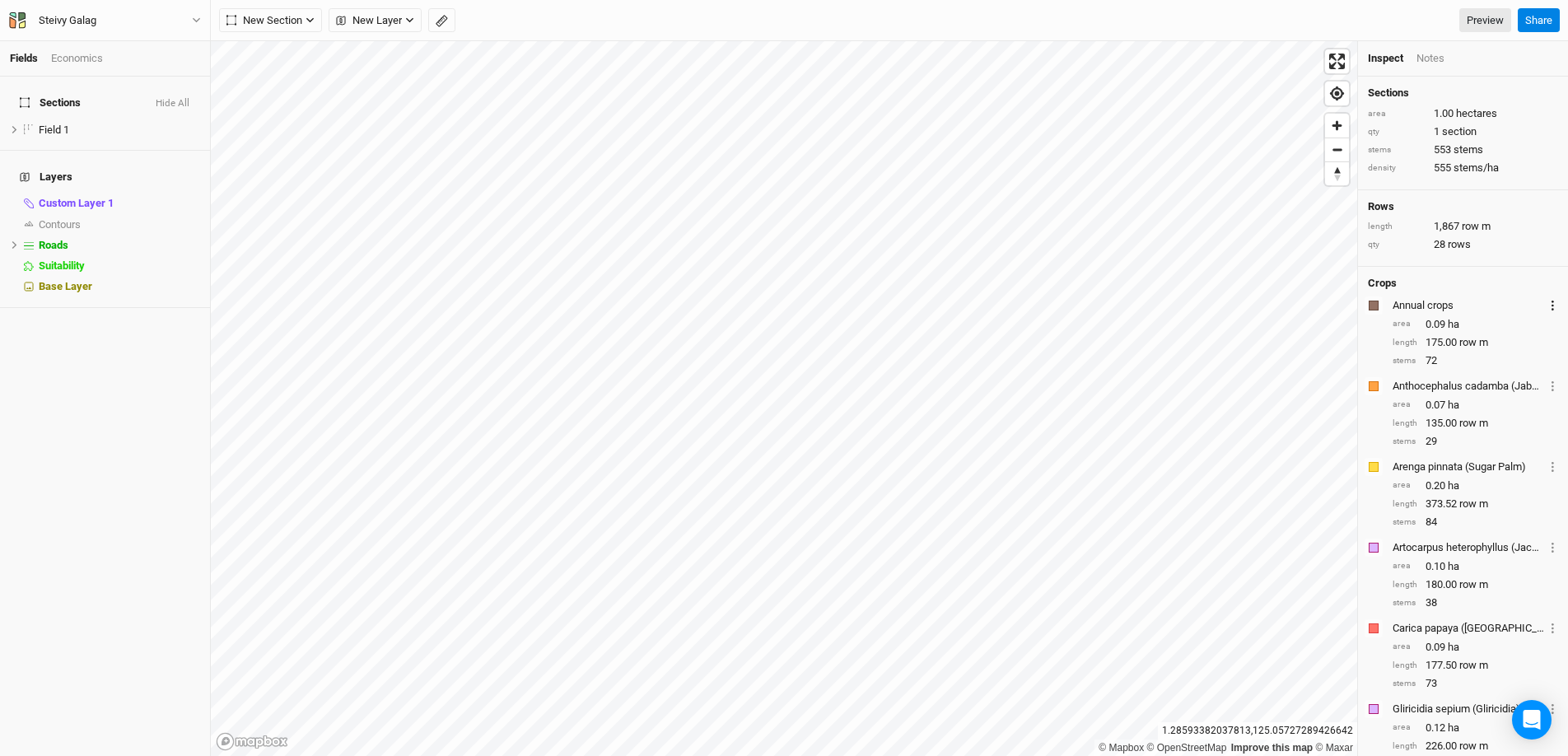
click at [1210, 298] on button "Layer 1" at bounding box center [1553, 305] width 10 height 19
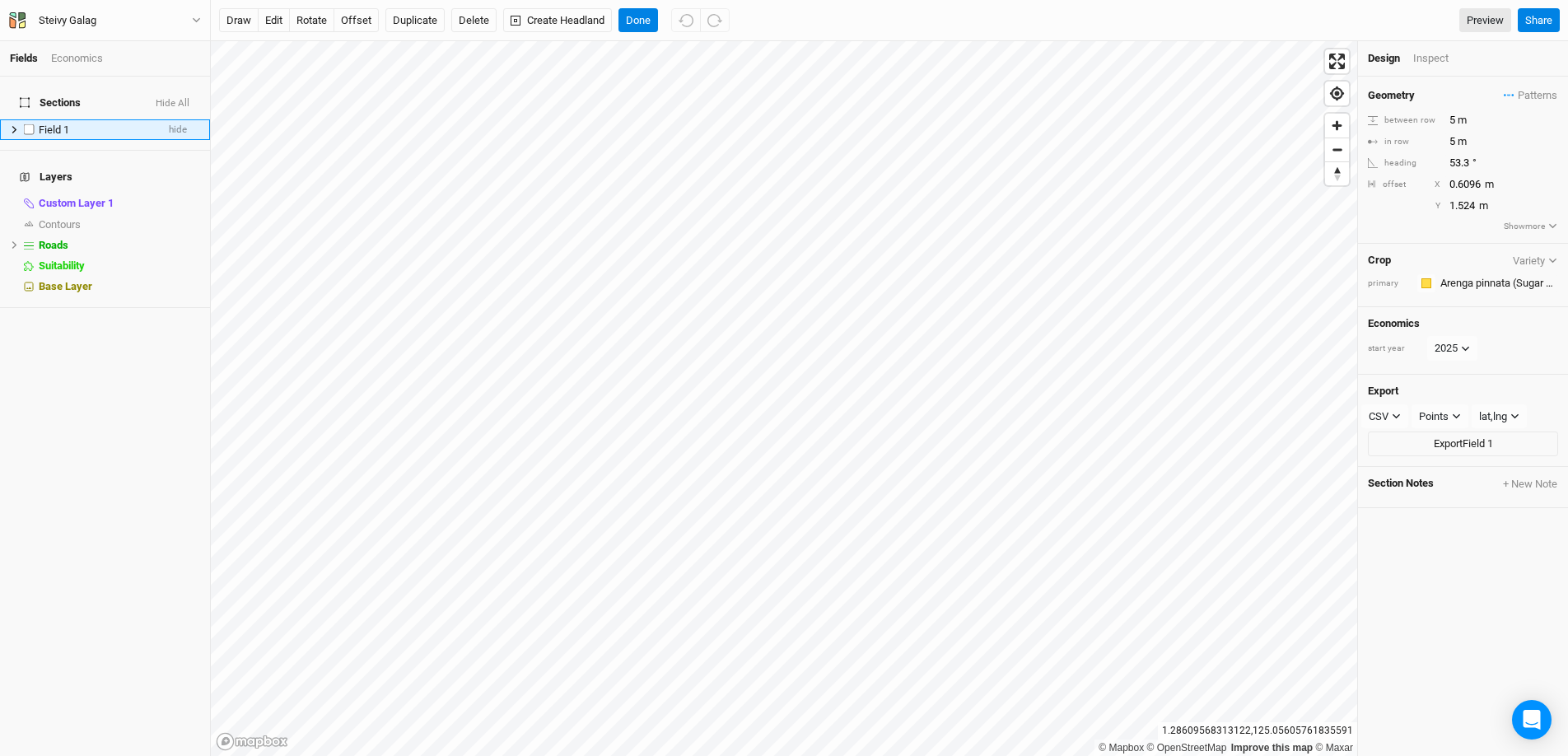
click at [19, 120] on label at bounding box center [29, 130] width 21 height 21
click at [24, 125] on input "checkbox" at bounding box center [29, 130] width 10 height 10
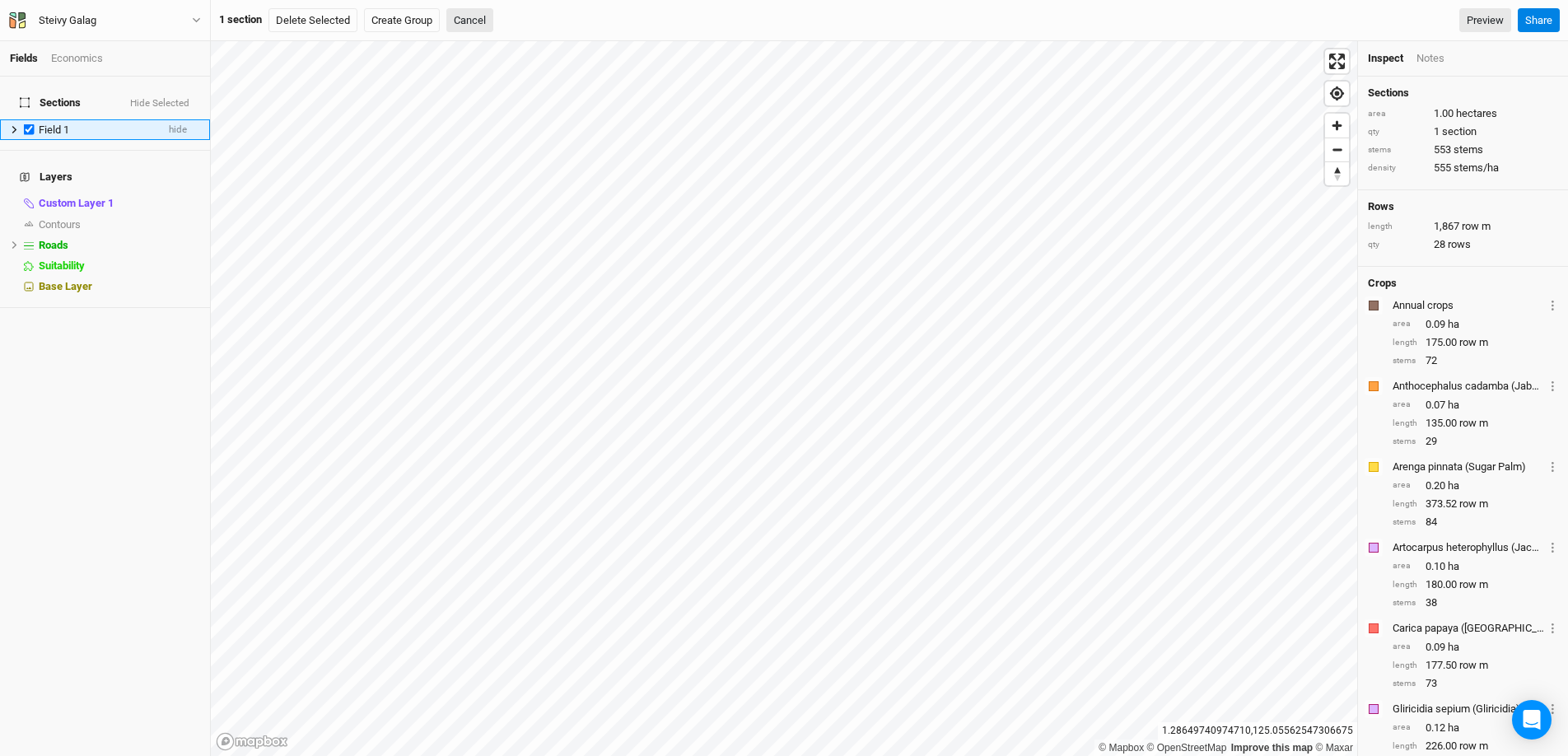
click at [30, 120] on label at bounding box center [29, 130] width 21 height 21
click at [30, 125] on input "checkbox" at bounding box center [29, 130] width 10 height 10
checkbox input "false"
click at [102, 124] on div "Field 1" at bounding box center [97, 130] width 117 height 13
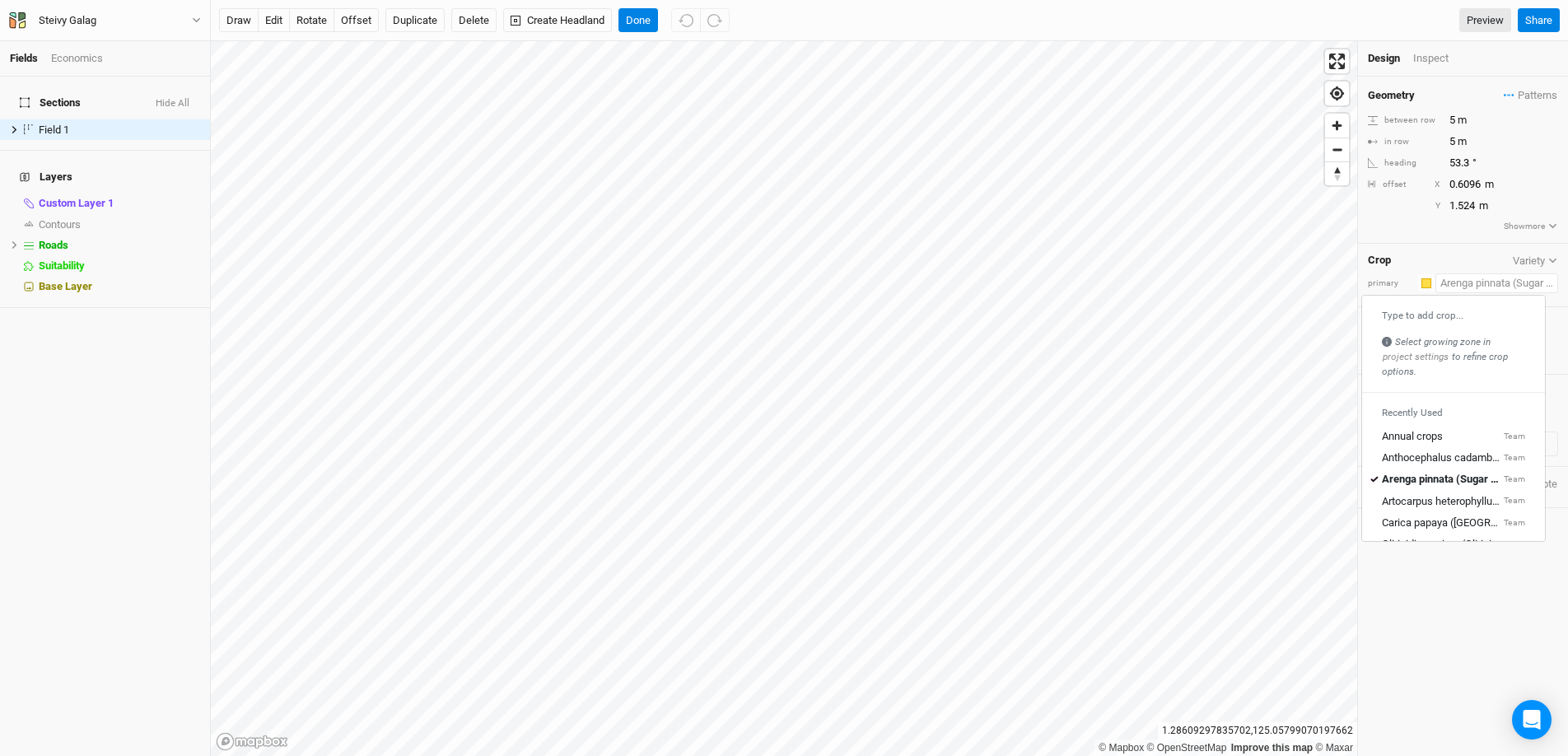
click at [1210, 276] on input "text" at bounding box center [1497, 283] width 123 height 20
click at [1210, 256] on div "Crop Variety" at bounding box center [1463, 260] width 190 height 13
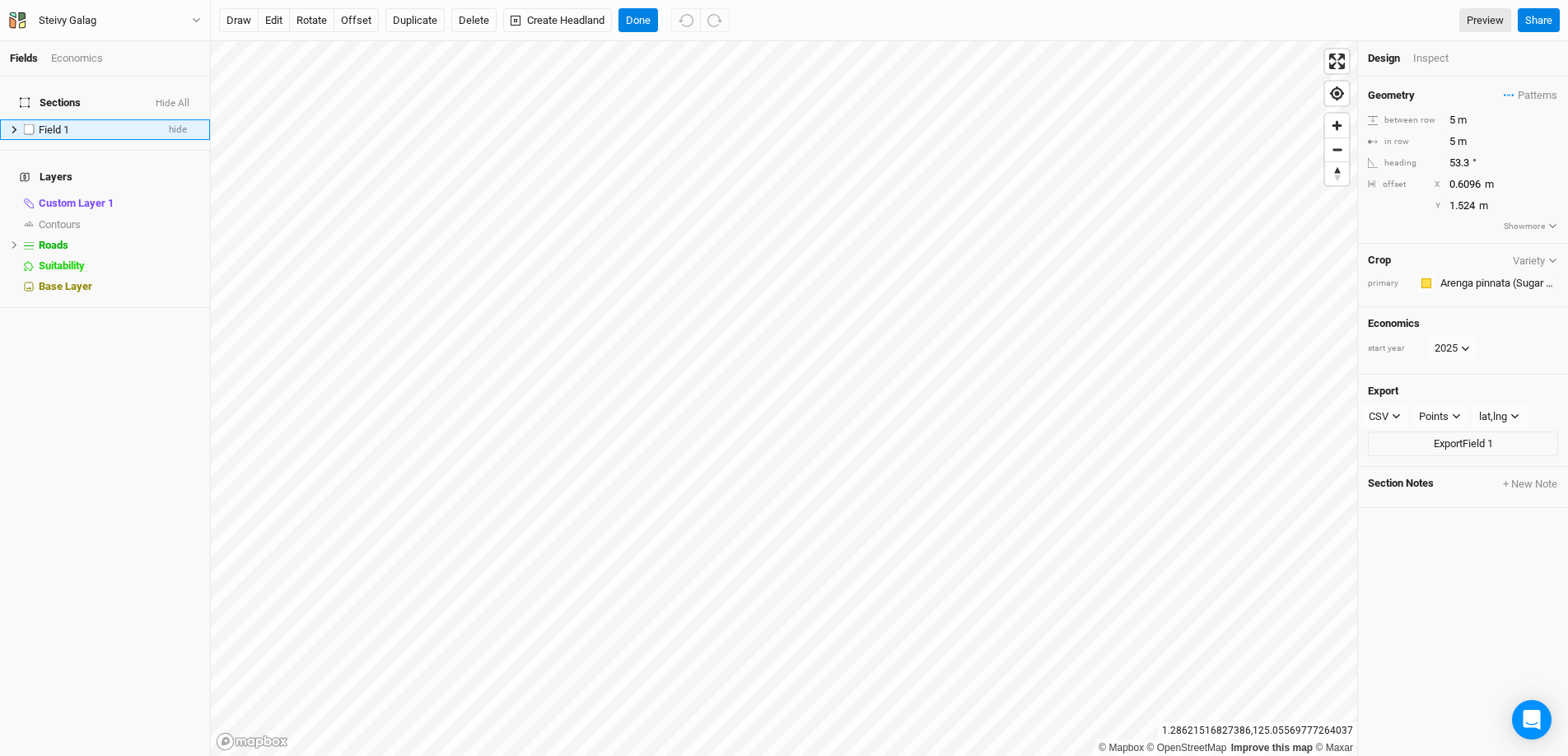
click at [5, 123] on li "Field 1 hide" at bounding box center [105, 130] width 210 height 21
click at [10, 125] on icon at bounding box center [14, 129] width 9 height 9
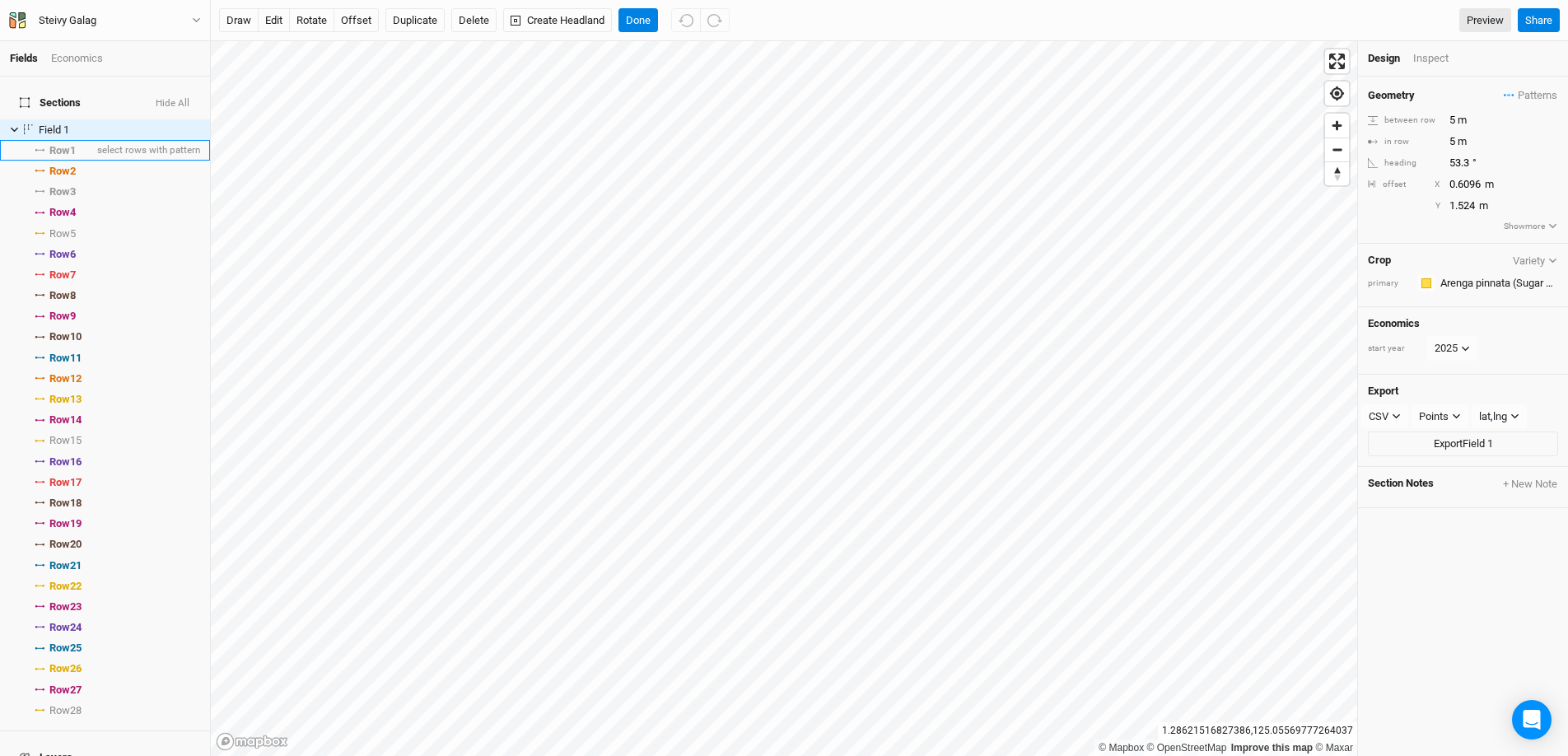
click at [43, 149] on icon at bounding box center [43, 150] width 3 height 3
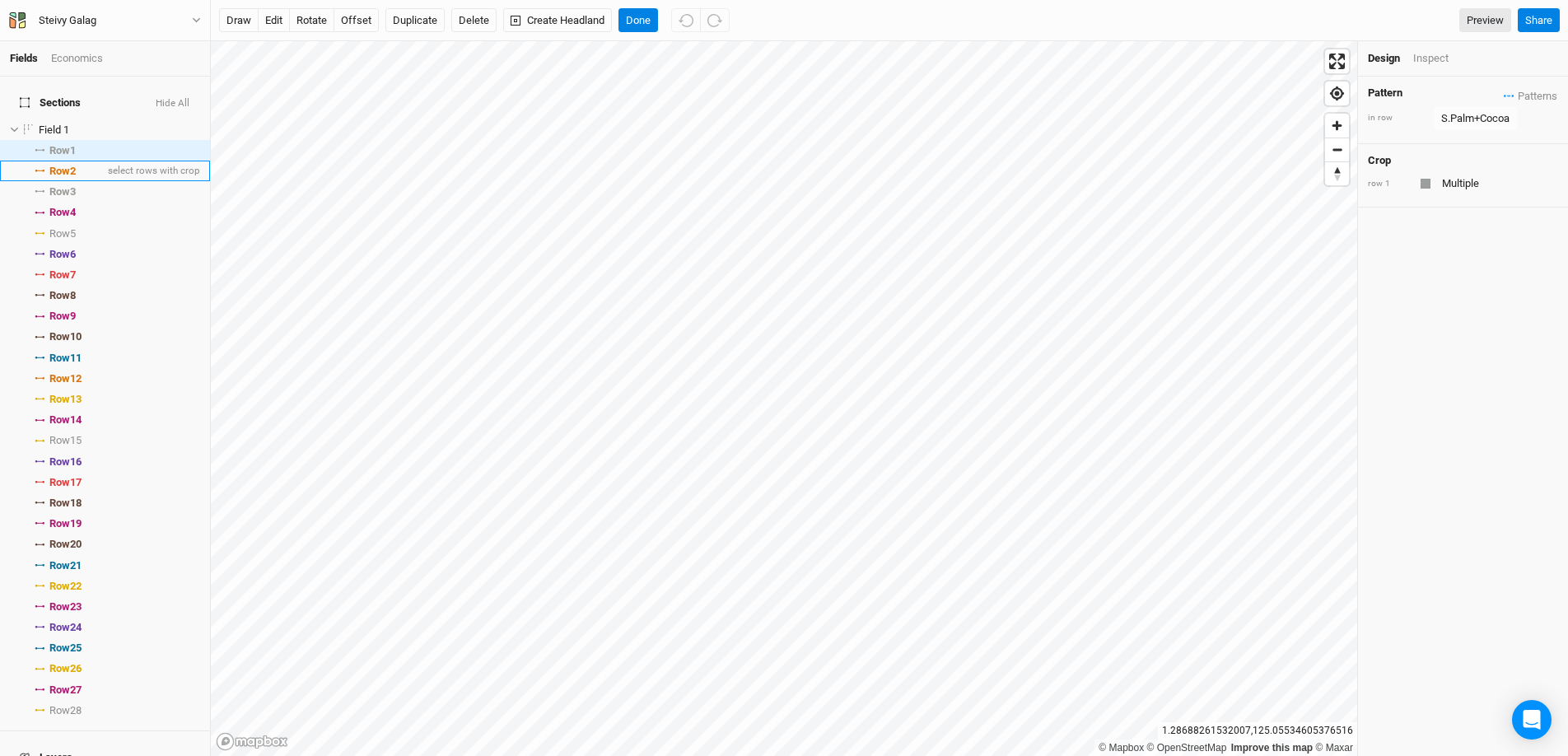
click at [37, 170] on icon at bounding box center [40, 170] width 6 height 1
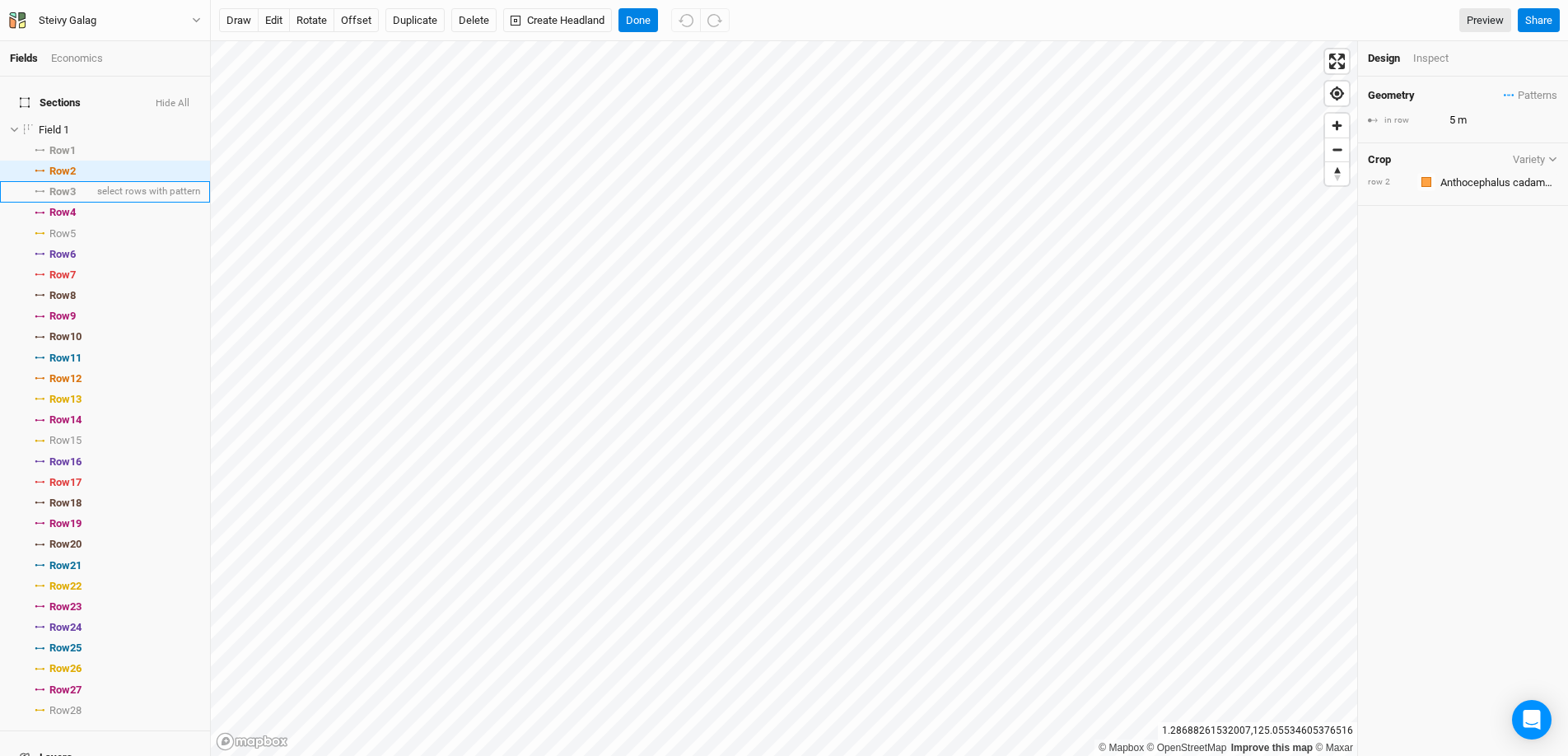
click at [40, 181] on li "Row 3 select rows with pattern" at bounding box center [105, 192] width 210 height 21
click at [40, 202] on li "Row 4 select rows with crop" at bounding box center [105, 212] width 210 height 21
click at [34, 190] on icon at bounding box center [39, 191] width 9 height 3
click at [1210, 97] on span "Patterns" at bounding box center [1531, 95] width 53 height 16
click at [1210, 125] on button "test1" at bounding box center [1468, 127] width 96 height 26
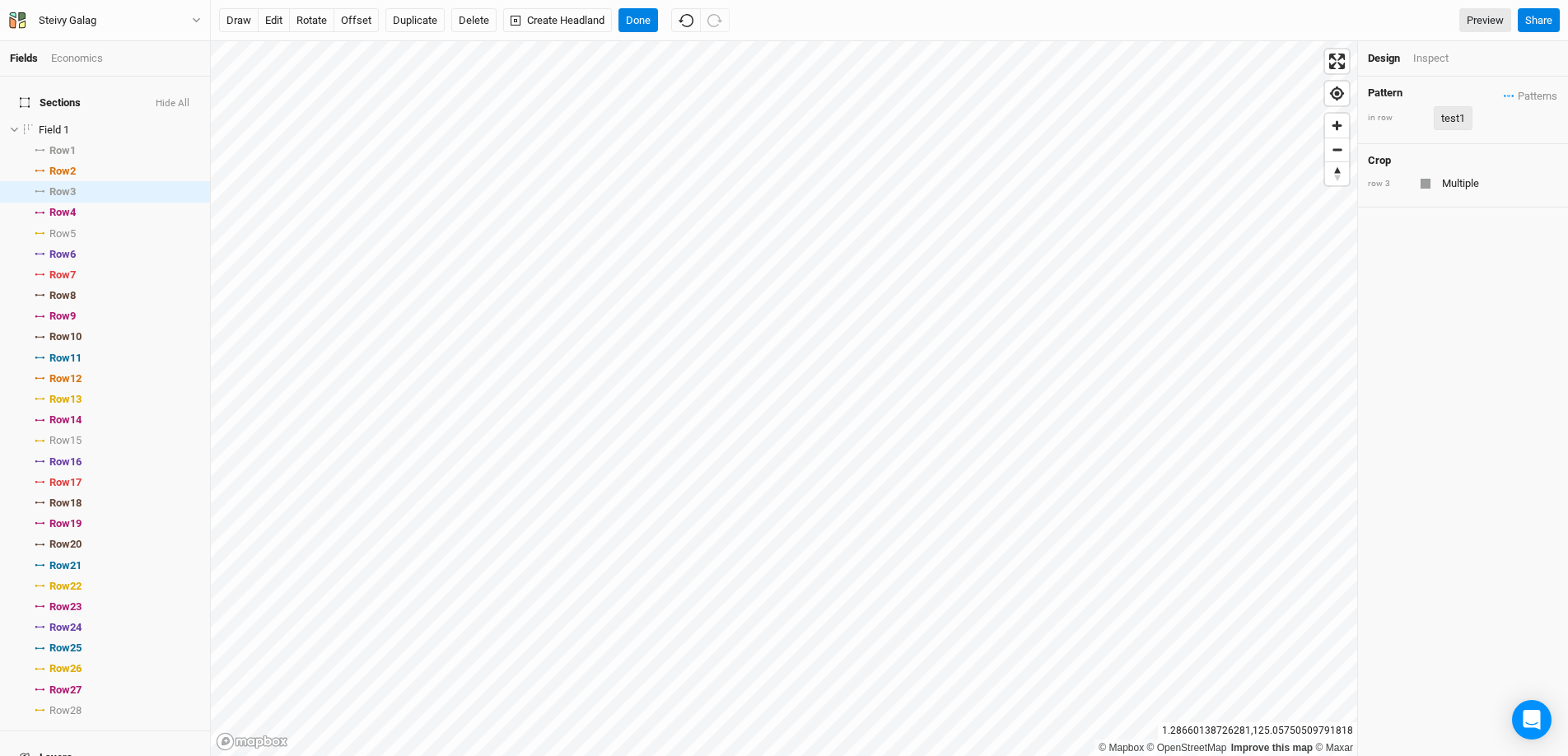
click at [1210, 119] on div "test1" at bounding box center [1454, 118] width 24 height 16
click at [1210, 151] on button "view" at bounding box center [1539, 152] width 46 height 26
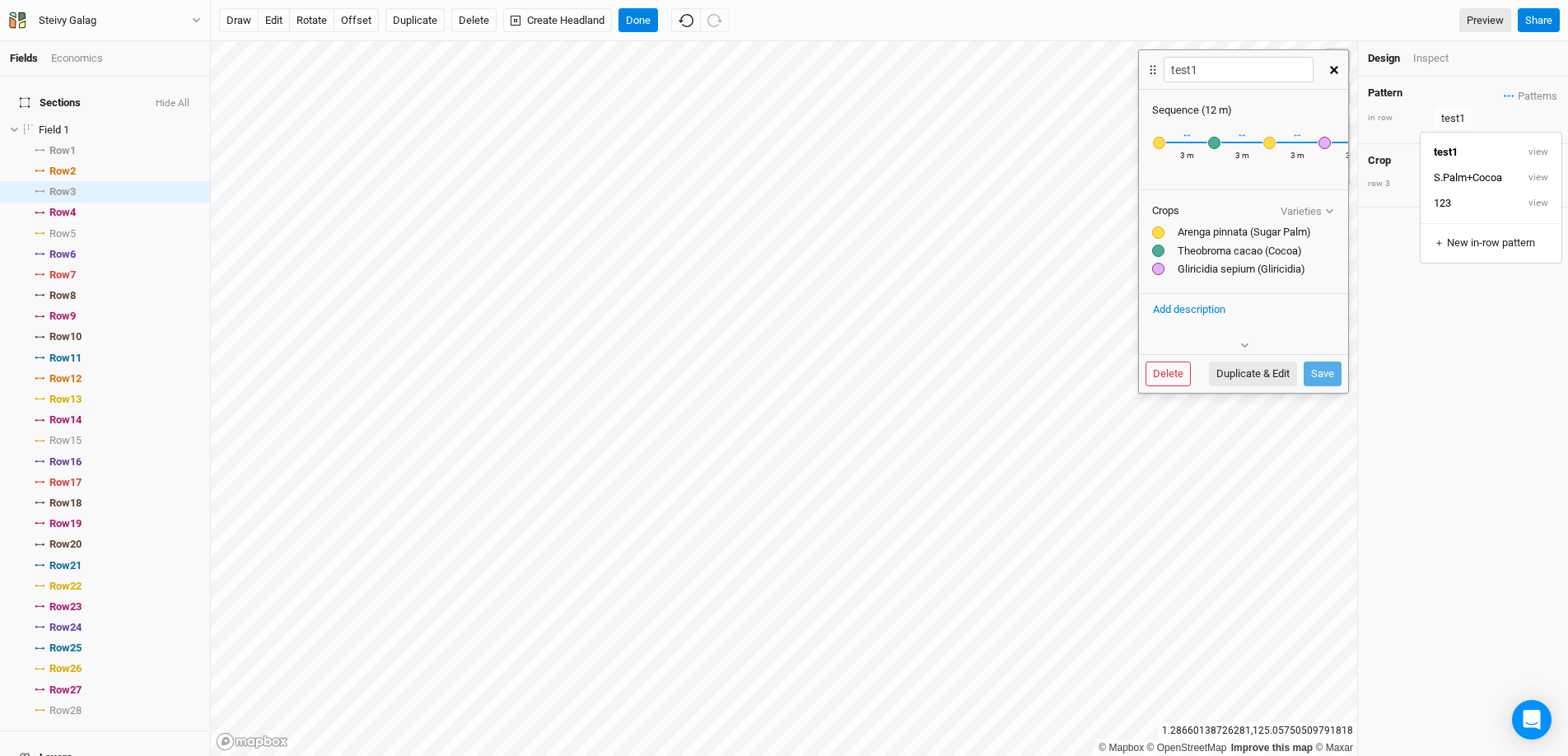
click at [1160, 239] on div at bounding box center [1158, 232] width 12 height 12
click at [1210, 216] on icon "button" at bounding box center [1330, 211] width 9 height 9
click at [1163, 138] on div "Recently Used Annual crops Team Anthocephalus cadamba (Jabon) Team Arenga pinna…" at bounding box center [1159, 142] width 14 height 15
click at [1160, 142] on div "Recently Used Annual crops Team Anthocephalus cadamba (Jabon) Team Arenga pinna…" at bounding box center [1159, 142] width 14 height 15
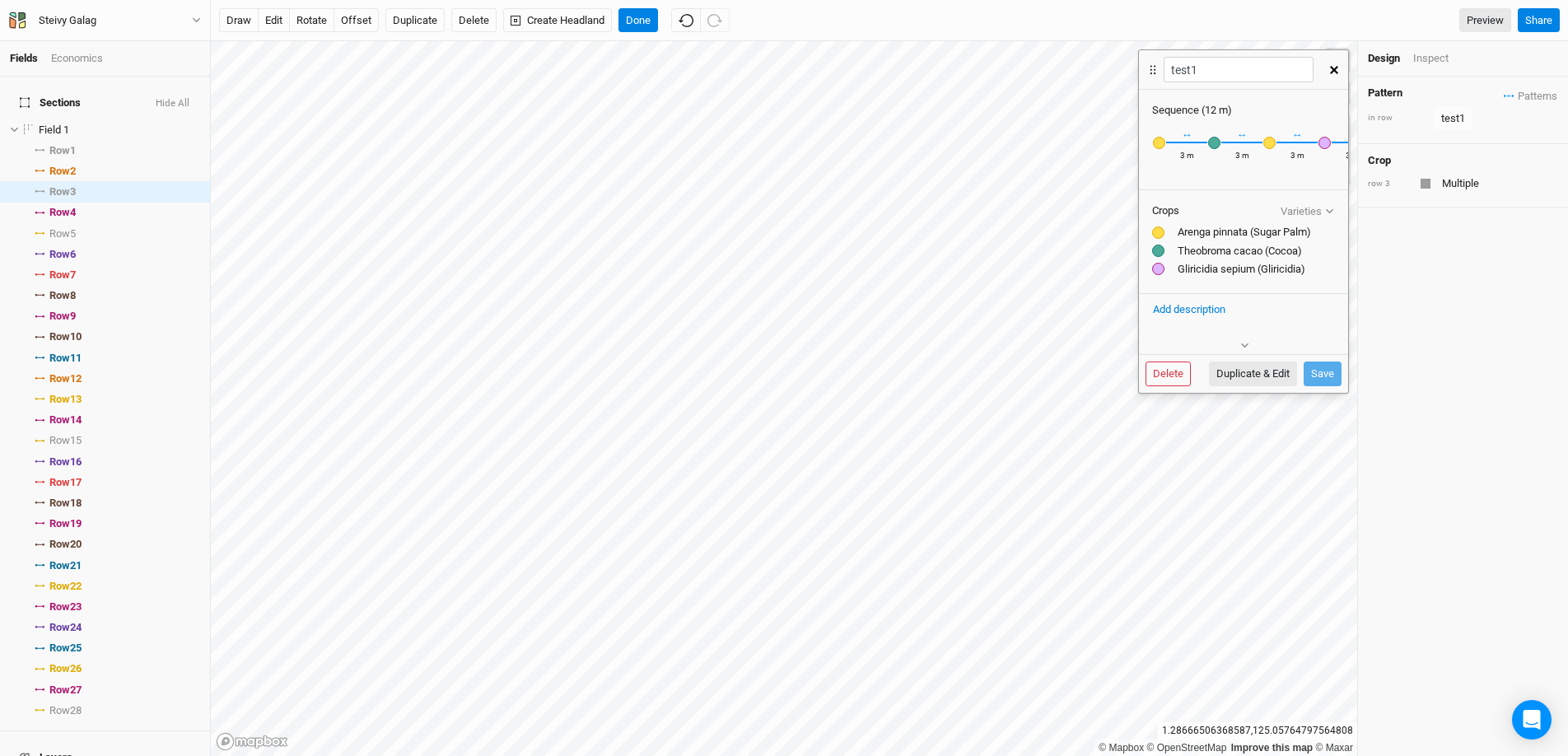
click at [1210, 144] on div "Recently Used Annual crops Team Anthocephalus cadamba (Jabon) Team Arenga pinna…" at bounding box center [1214, 142] width 14 height 15
click at [1210, 144] on div "Recently Used Annual crops Team Anthocephalus cadamba (Jabon) Team Arenga pinna…" at bounding box center [1232, 142] width 14 height 15
click at [1157, 71] on icon at bounding box center [1152, 70] width 15 height 16
click at [1210, 67] on icon "button" at bounding box center [1335, 71] width 9 height 9
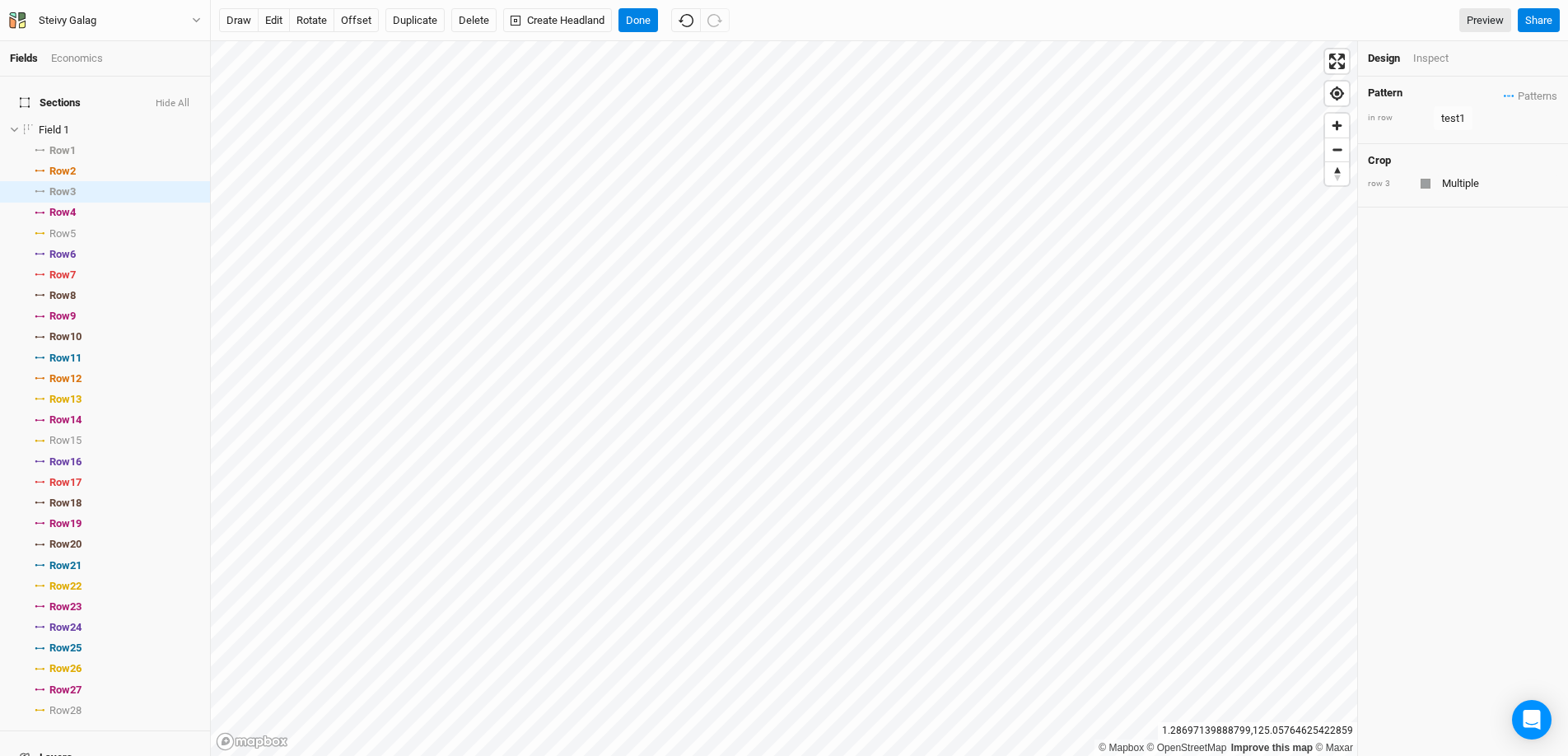
click at [1210, 97] on div "Pattern Patterns test1 view S.Palm+Cocoa view 123 view ＋ New in-row pattern" at bounding box center [1463, 95] width 190 height 20
click at [1210, 95] on icon "button" at bounding box center [1509, 95] width 10 height 3
click at [1210, 125] on button "test1" at bounding box center [1468, 127] width 96 height 26
click at [1210, 121] on div "test1" at bounding box center [1454, 118] width 24 height 16
click at [1210, 139] on button "view" at bounding box center [1539, 152] width 46 height 26
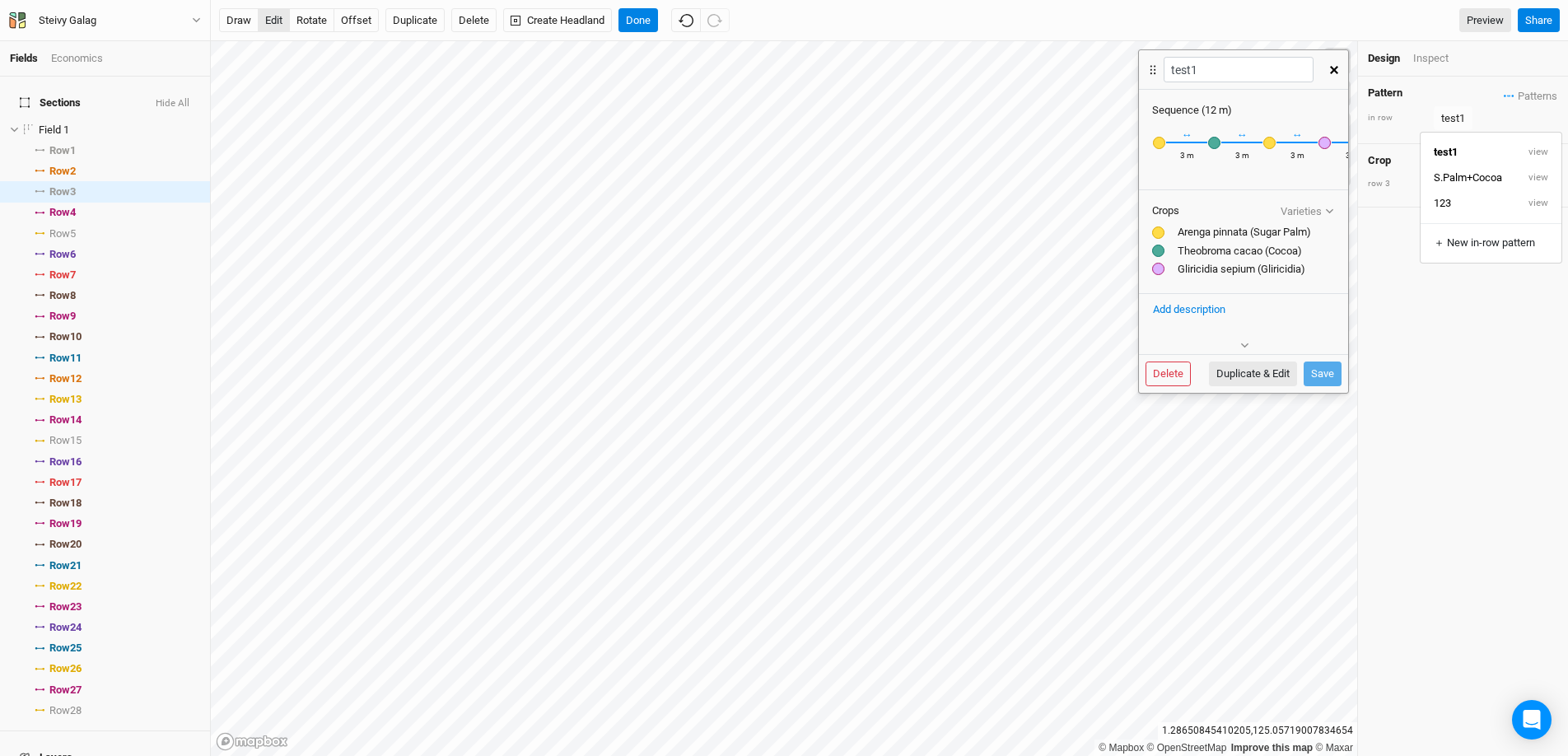
click at [274, 22] on button "edit" at bounding box center [274, 21] width 32 height 25
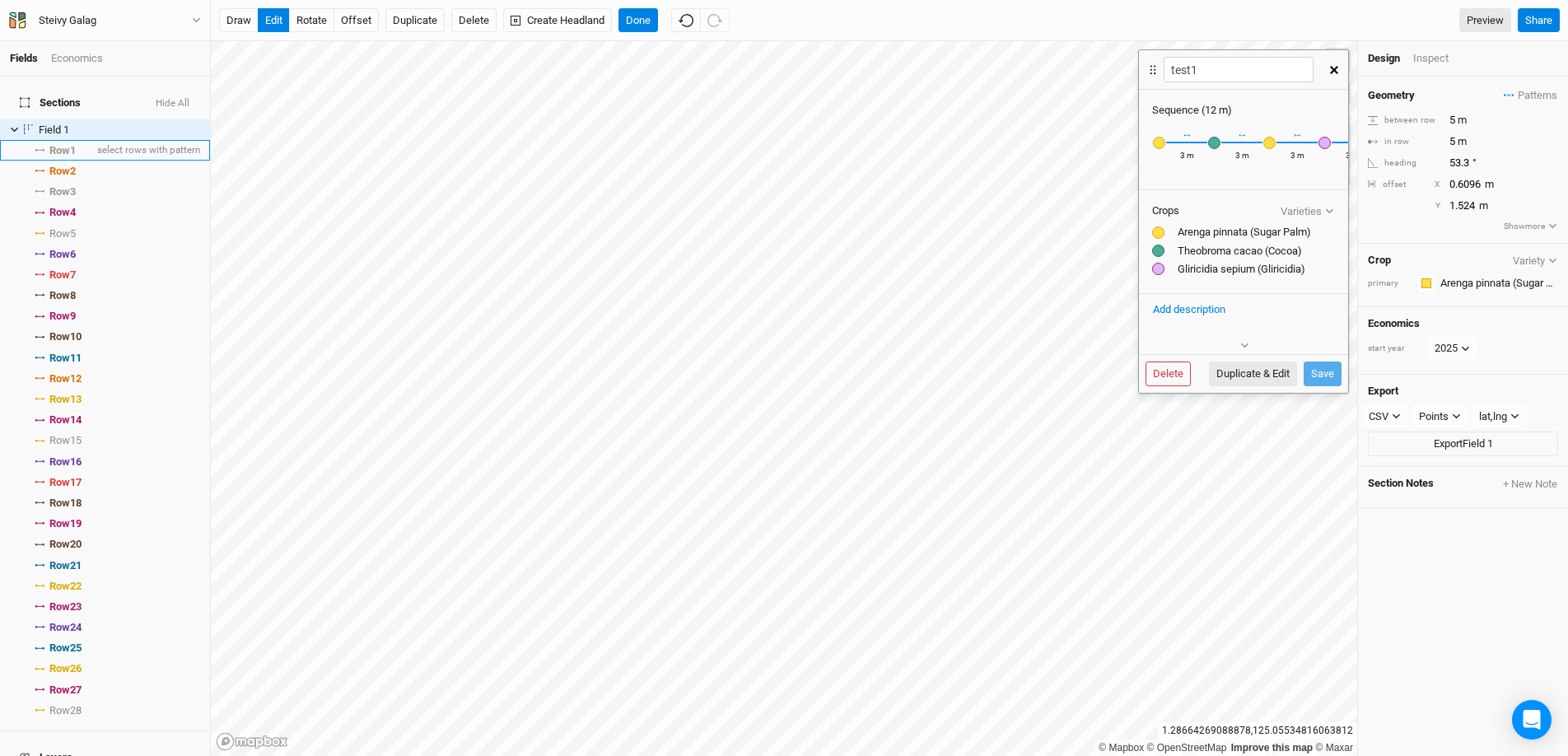
click at [56, 144] on span "Row 1" at bounding box center [62, 150] width 27 height 13
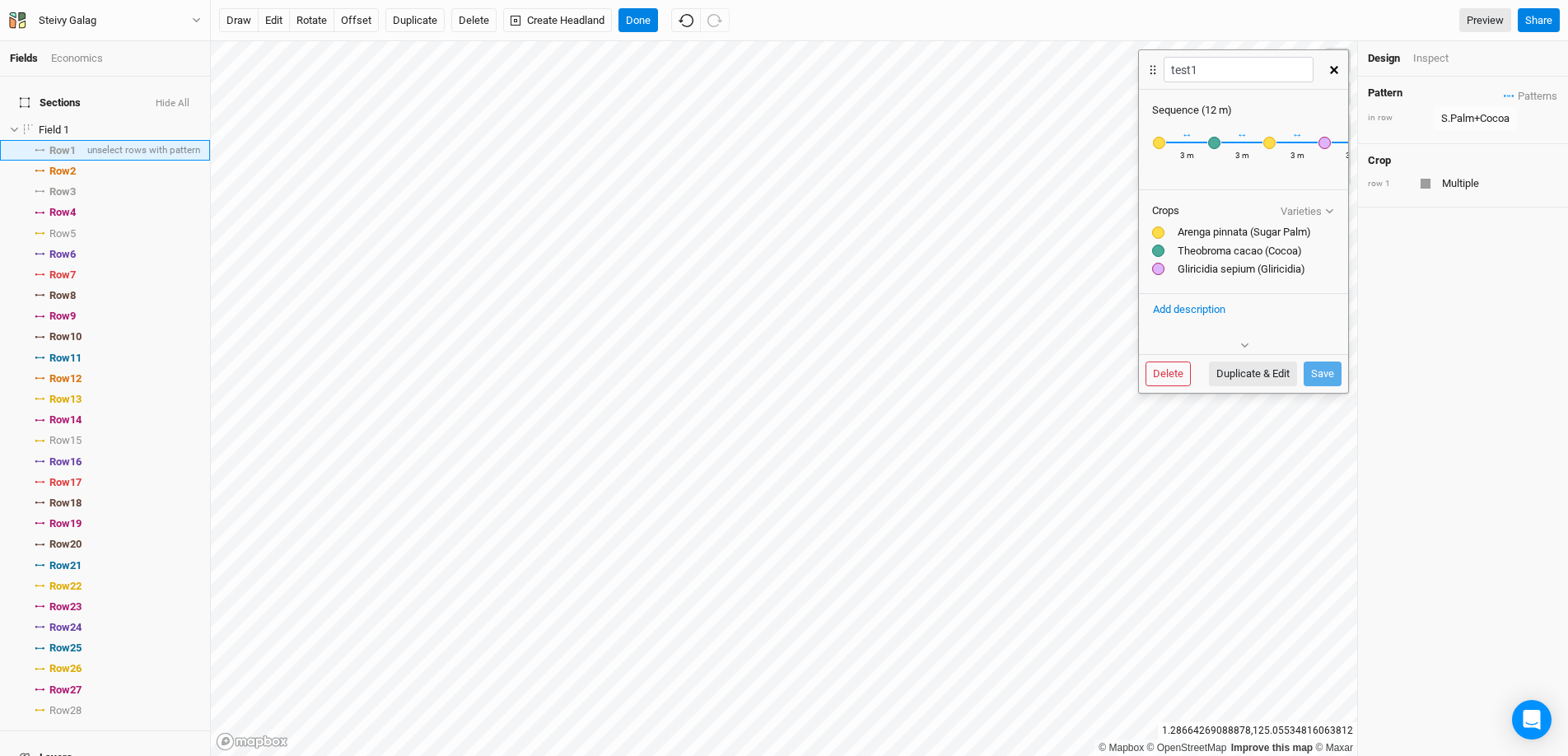
click at [40, 149] on icon at bounding box center [39, 150] width 9 height 3
click at [1210, 121] on div "S.Palm+Cocoa" at bounding box center [1475, 118] width 68 height 16
click at [1210, 176] on button "view" at bounding box center [1540, 177] width 46 height 26
type input "S.Palm+Cocoa"
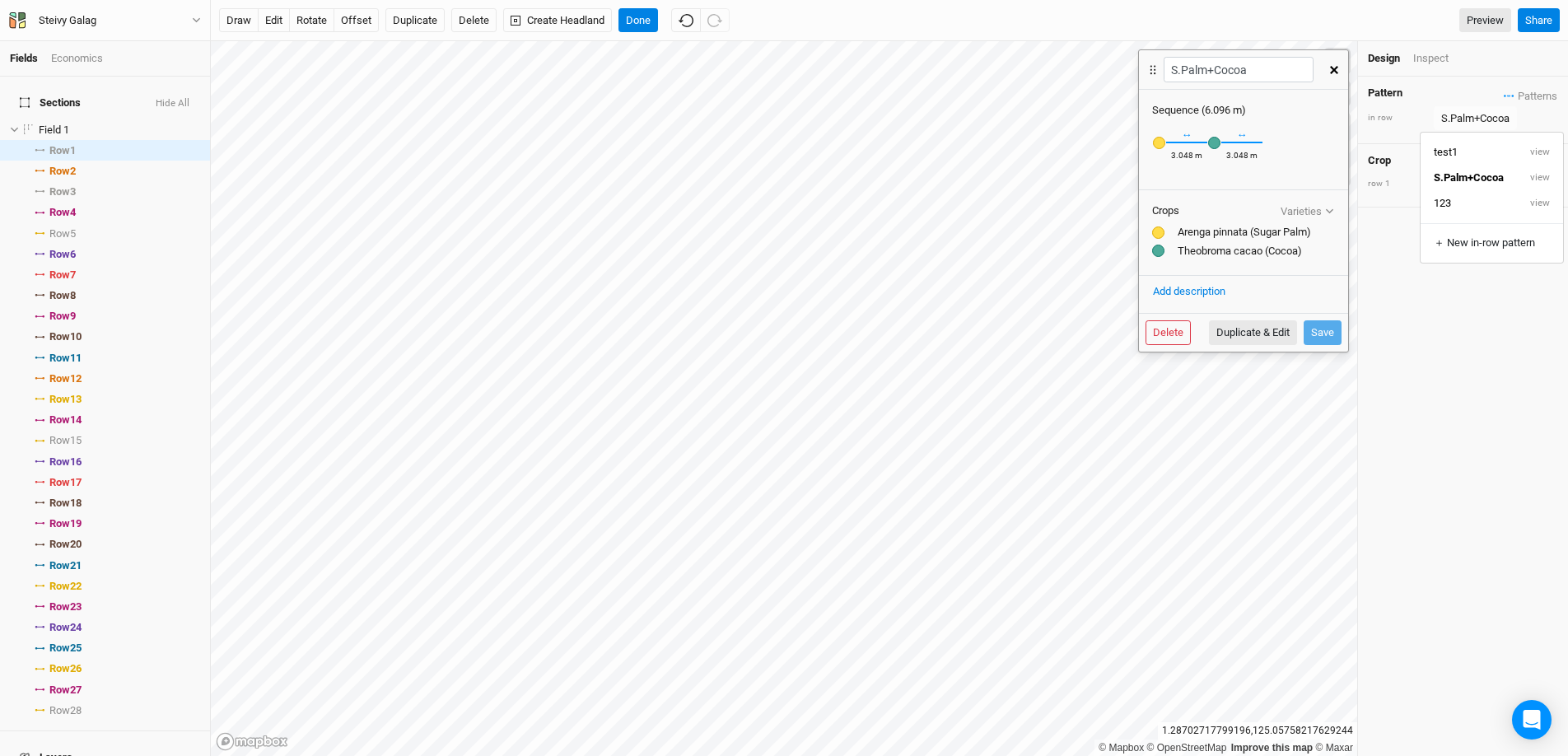
click at [1210, 76] on button "button" at bounding box center [1334, 70] width 28 height 29
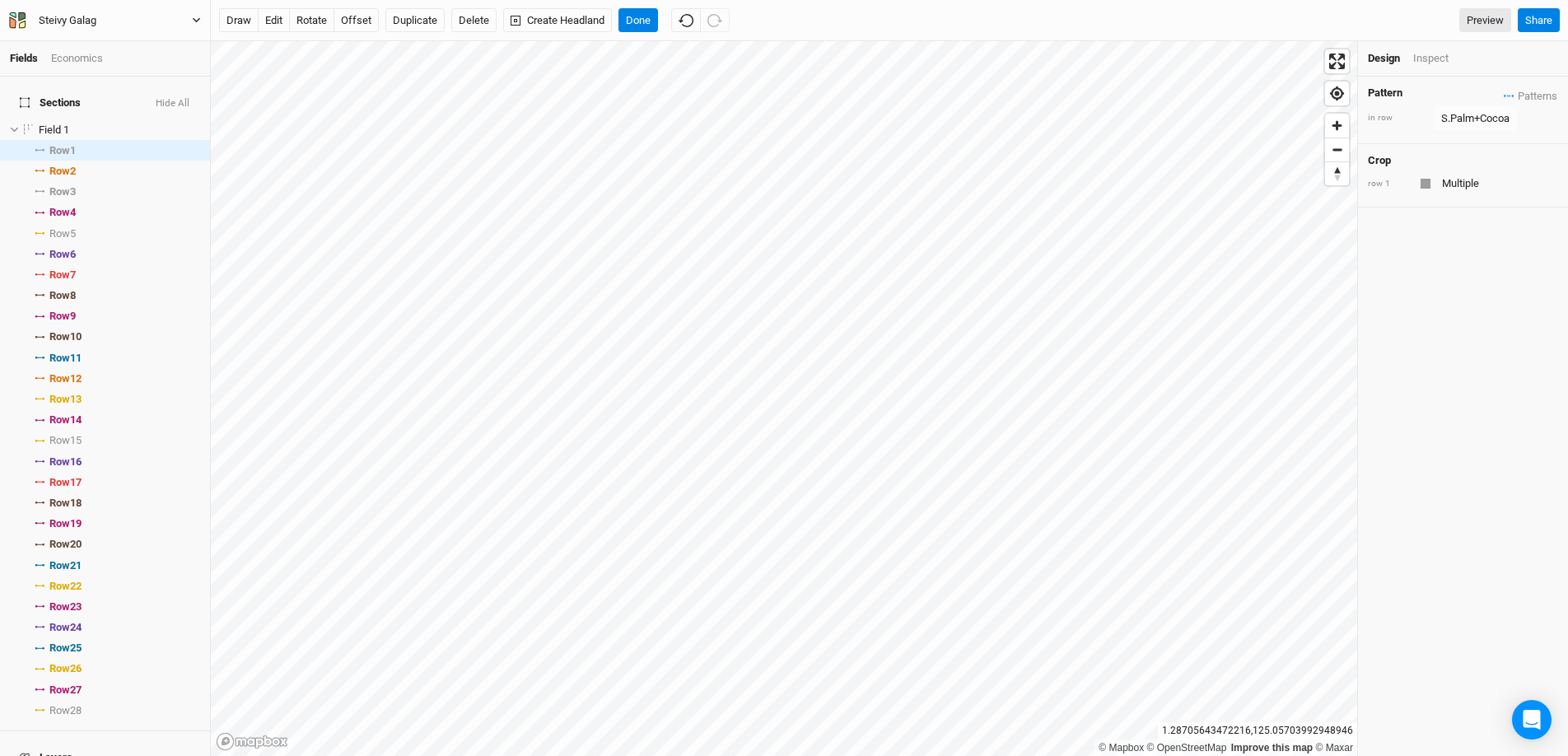
click at [137, 23] on button "Steivy Galag" at bounding box center [105, 20] width 194 height 18
click at [139, 45] on button "Back" at bounding box center [135, 46] width 130 height 22
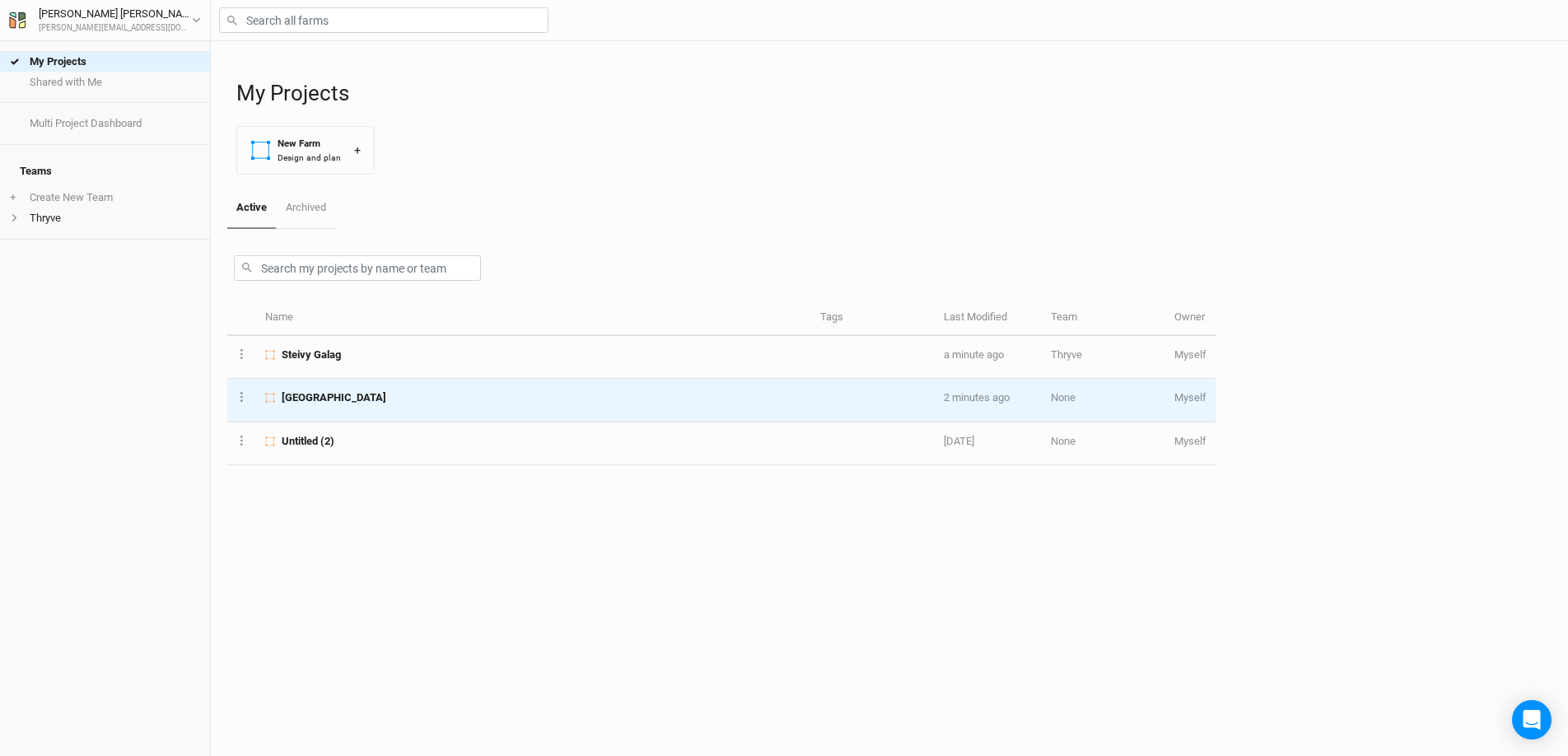
click at [424, 396] on div "[GEOGRAPHIC_DATA]" at bounding box center [533, 397] width 536 height 15
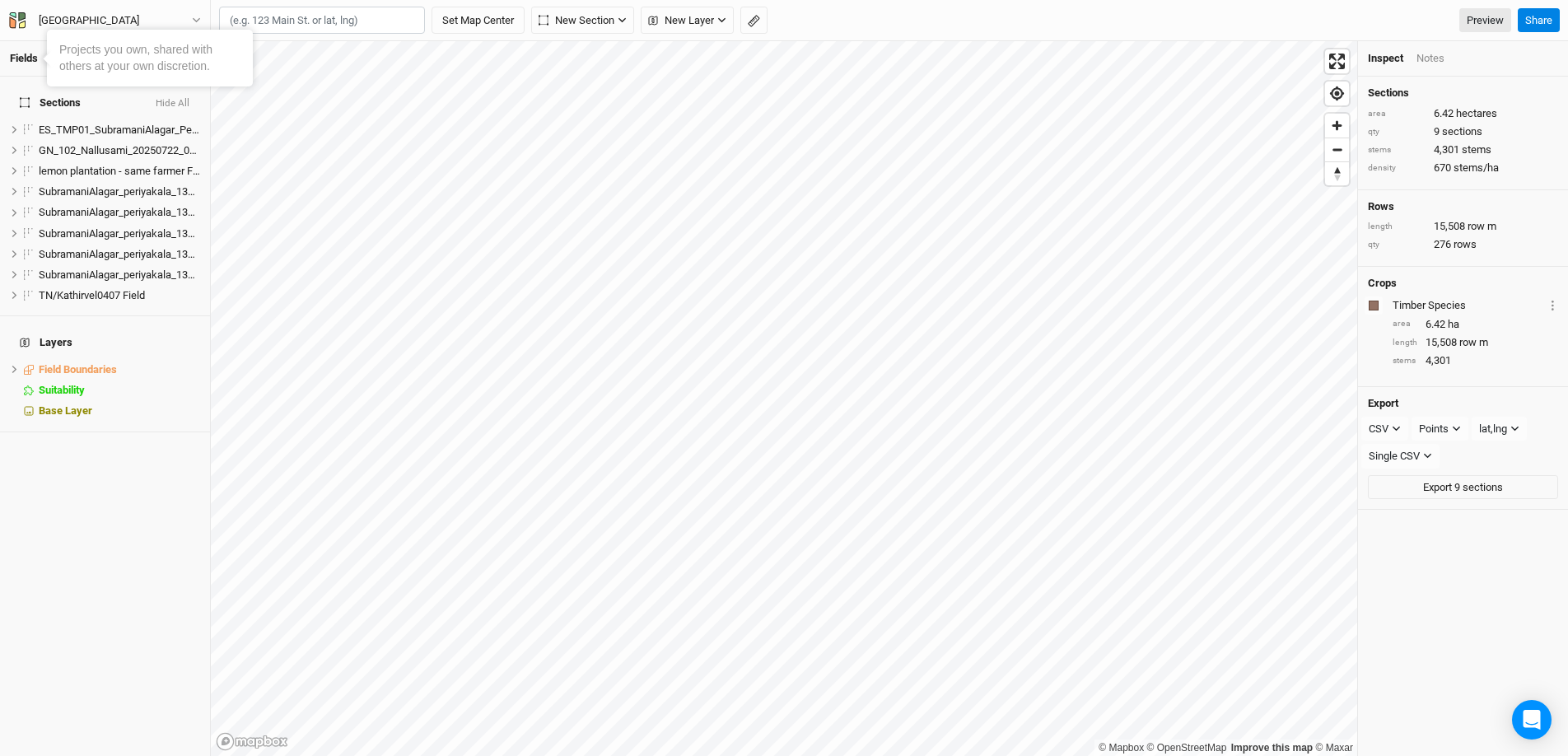
click at [11, 64] on link "Fields" at bounding box center [23, 58] width 28 height 12
click at [15, 60] on link "Fields" at bounding box center [23, 58] width 28 height 12
click at [19, 59] on link "Fields" at bounding box center [23, 58] width 28 height 12
click at [16, 291] on icon at bounding box center [14, 295] width 9 height 9
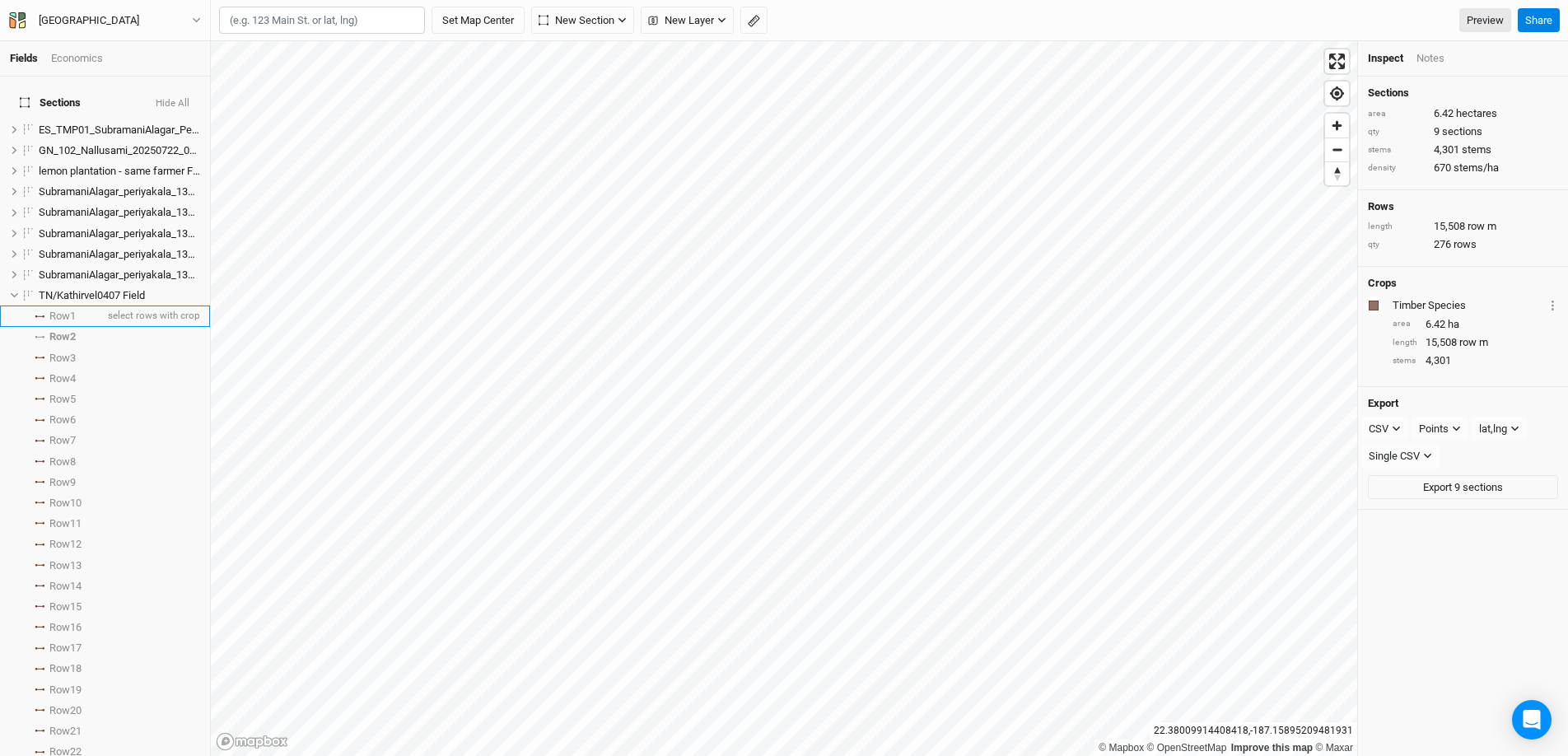
click at [42, 316] on icon at bounding box center [39, 317] width 9 height 3
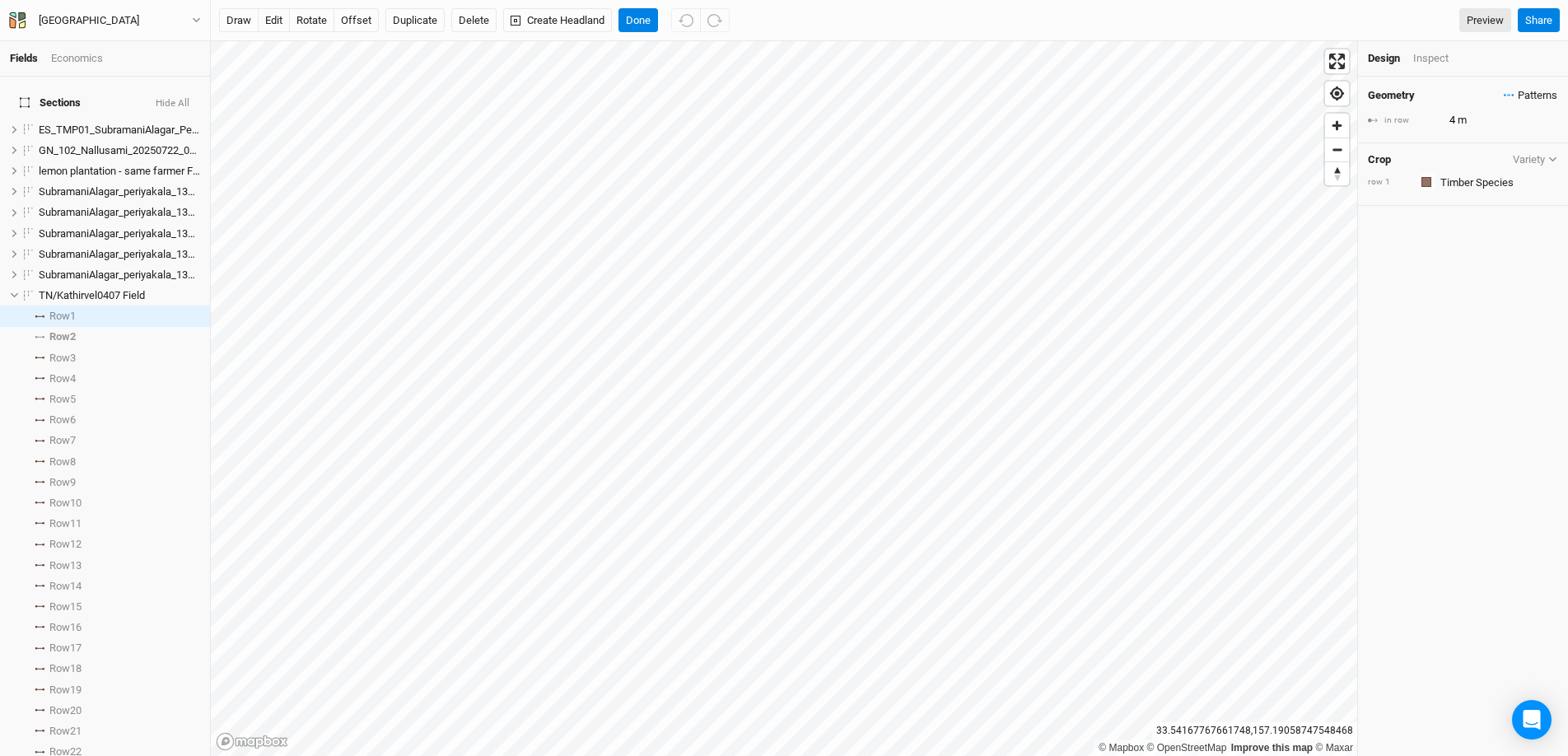
click at [1210, 93] on span "Patterns" at bounding box center [1531, 95] width 53 height 16
click at [1210, 151] on button "view" at bounding box center [1540, 152] width 46 height 26
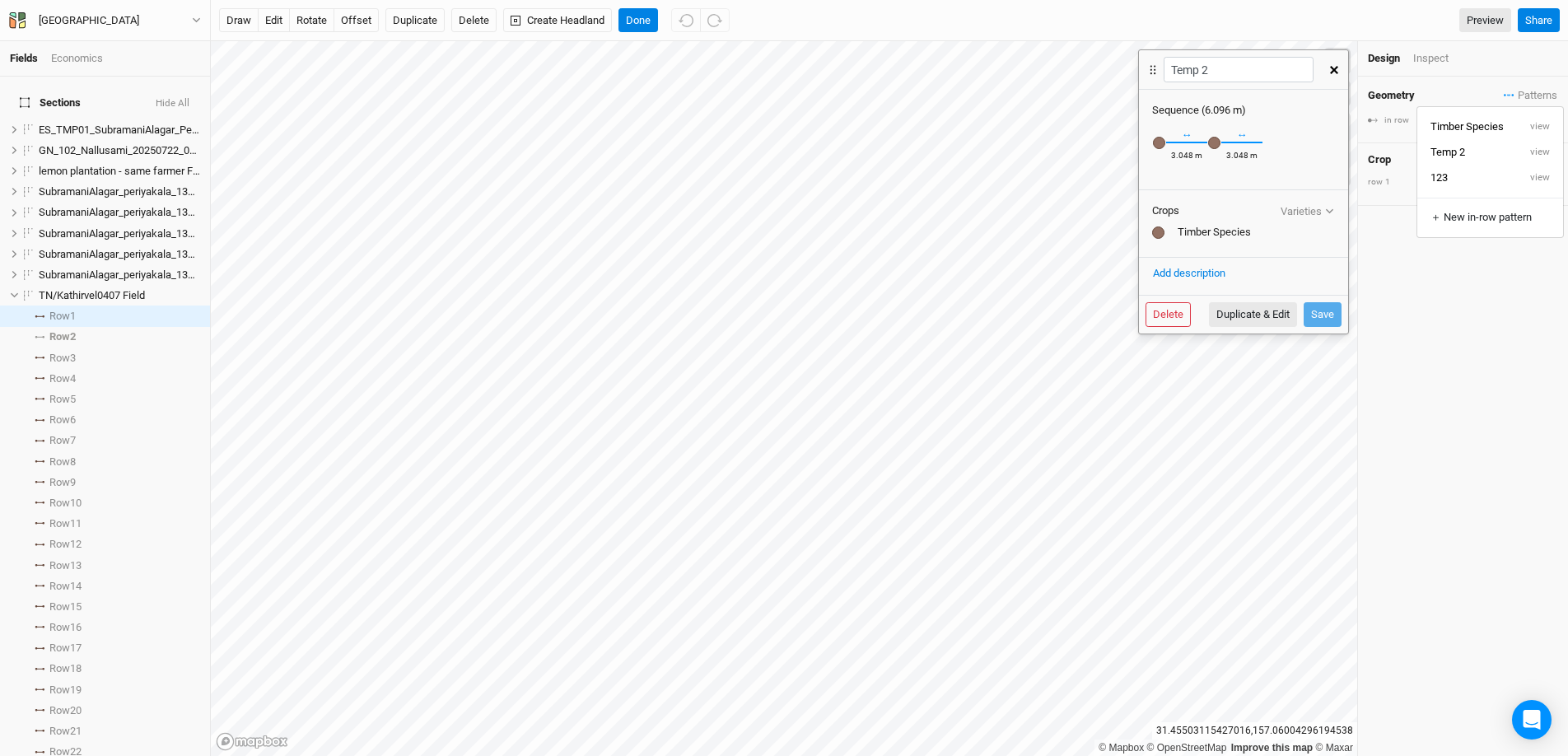
click at [1157, 232] on div at bounding box center [1158, 232] width 12 height 12
click at [1210, 232] on div "Timber Species" at bounding box center [1244, 231] width 182 height 15
click at [1164, 144] on div "Recently Used Coconut (Model 1) Coconut (Model 2a) Diospyros (Model 2b) Glirici…" at bounding box center [1159, 142] width 14 height 15
click at [1162, 142] on div "Recently Used Coconut (Model 1) Coconut (Model 2a) Diospyros (Model 2b) Glirici…" at bounding box center [1159, 142] width 14 height 15
click at [1160, 144] on div "Recently Used Coconut (Model 1) Coconut (Model 2a) Diospyros (Model 2b) Glirici…" at bounding box center [1159, 142] width 14 height 15
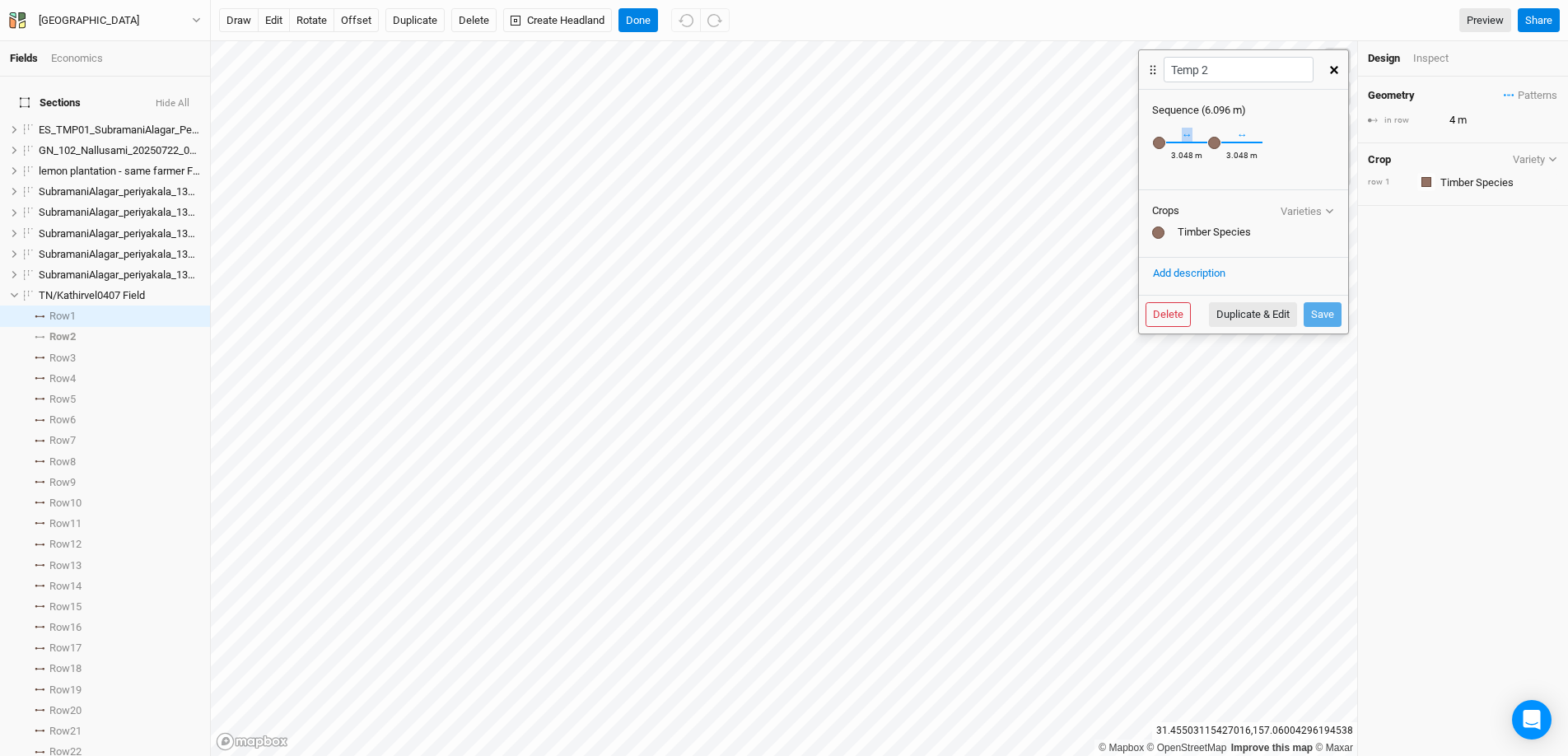
click at [1160, 144] on div "Recently Used Coconut (Model 1) Coconut (Model 2a) Diospyros (Model 2b) Glirici…" at bounding box center [1159, 142] width 14 height 15
click at [1210, 142] on div "Recently Used Coconut (Model 1) Coconut (Model 2a) Diospyros (Model 2b) Glirici…" at bounding box center [1214, 142] width 14 height 15
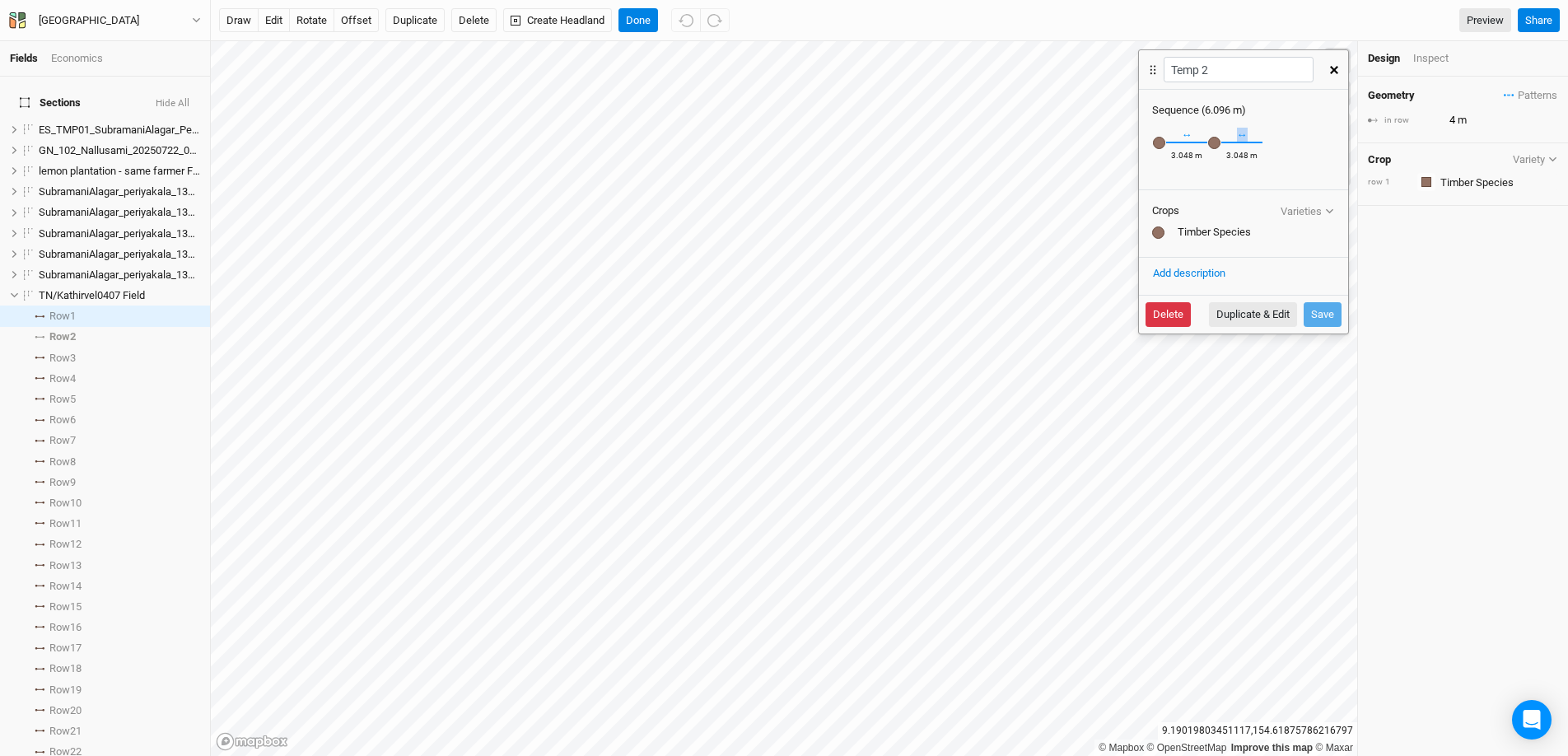
click at [1170, 306] on button "Delete" at bounding box center [1168, 314] width 46 height 25
click at [1210, 313] on button "Delete" at bounding box center [1294, 314] width 46 height 25
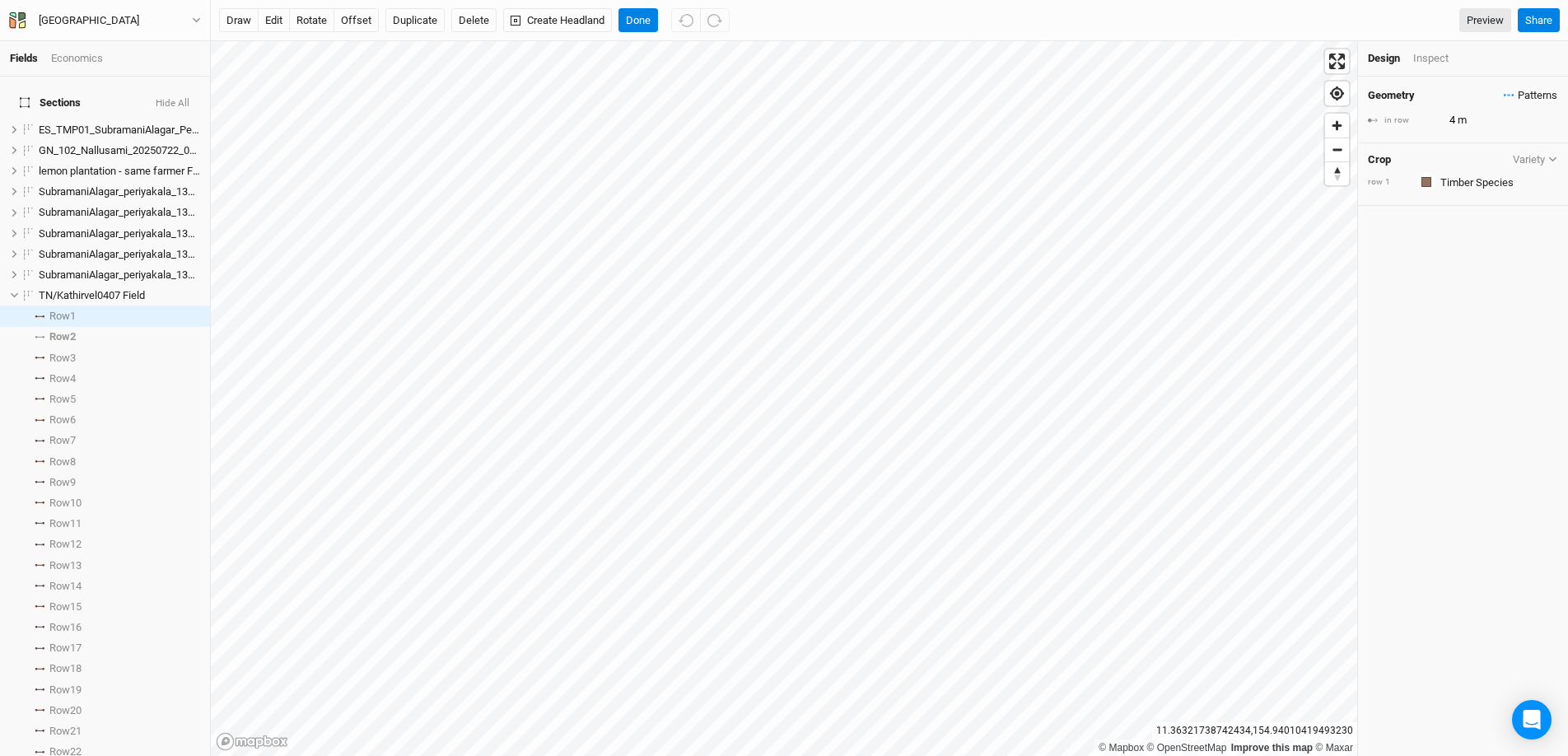
click at [1210, 97] on span "Patterns" at bounding box center [1531, 95] width 53 height 16
click at [1210, 151] on button "view" at bounding box center [1540, 152] width 46 height 26
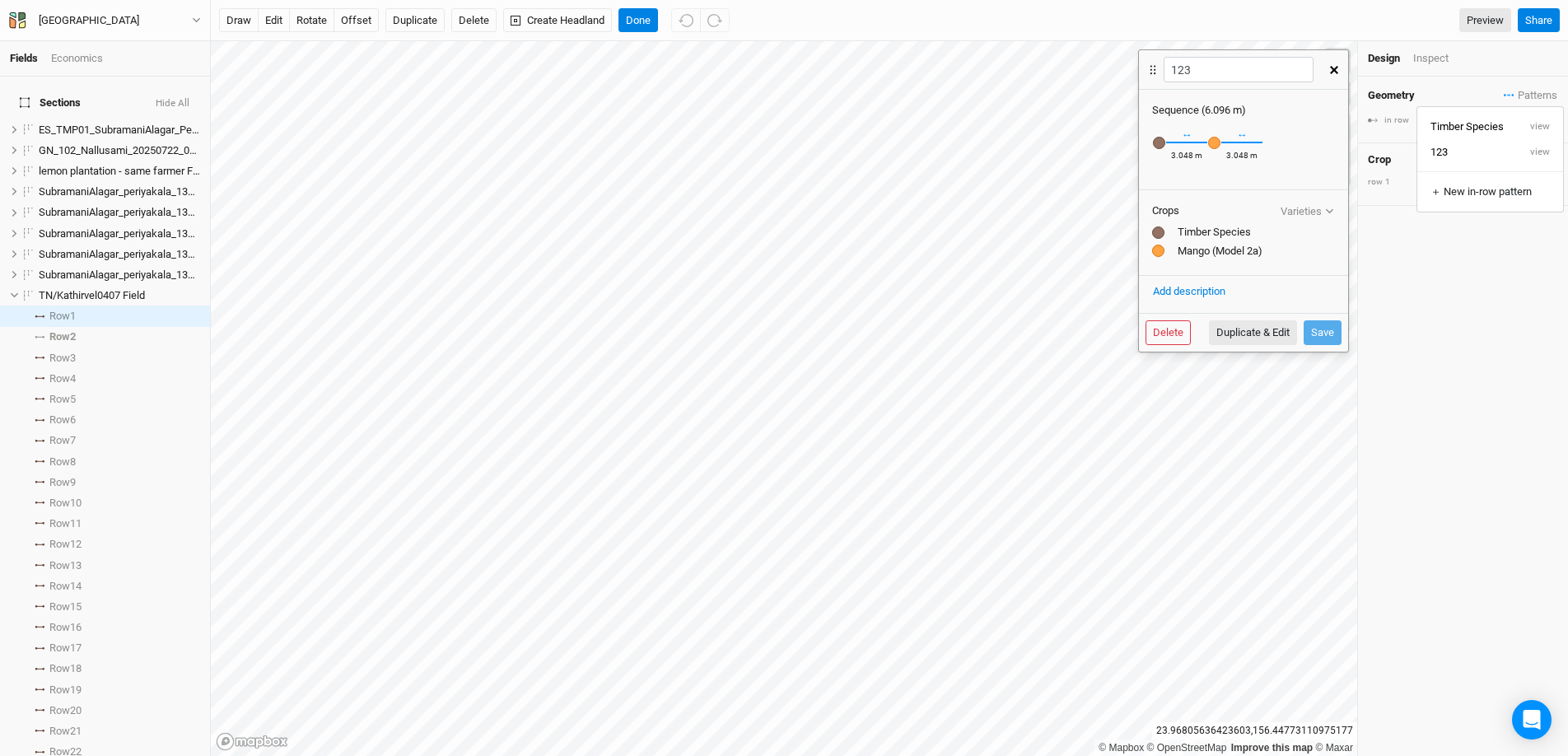
click at [1160, 251] on div at bounding box center [1158, 250] width 12 height 12
click at [1210, 144] on div "Recently Used Coconut (Model 1) Coconut (Model 2a) Diospyros (Model 2b) Glirici…" at bounding box center [1214, 142] width 14 height 15
click at [1182, 335] on button "Delete" at bounding box center [1168, 332] width 46 height 25
click at [1210, 74] on button "button" at bounding box center [1334, 70] width 28 height 29
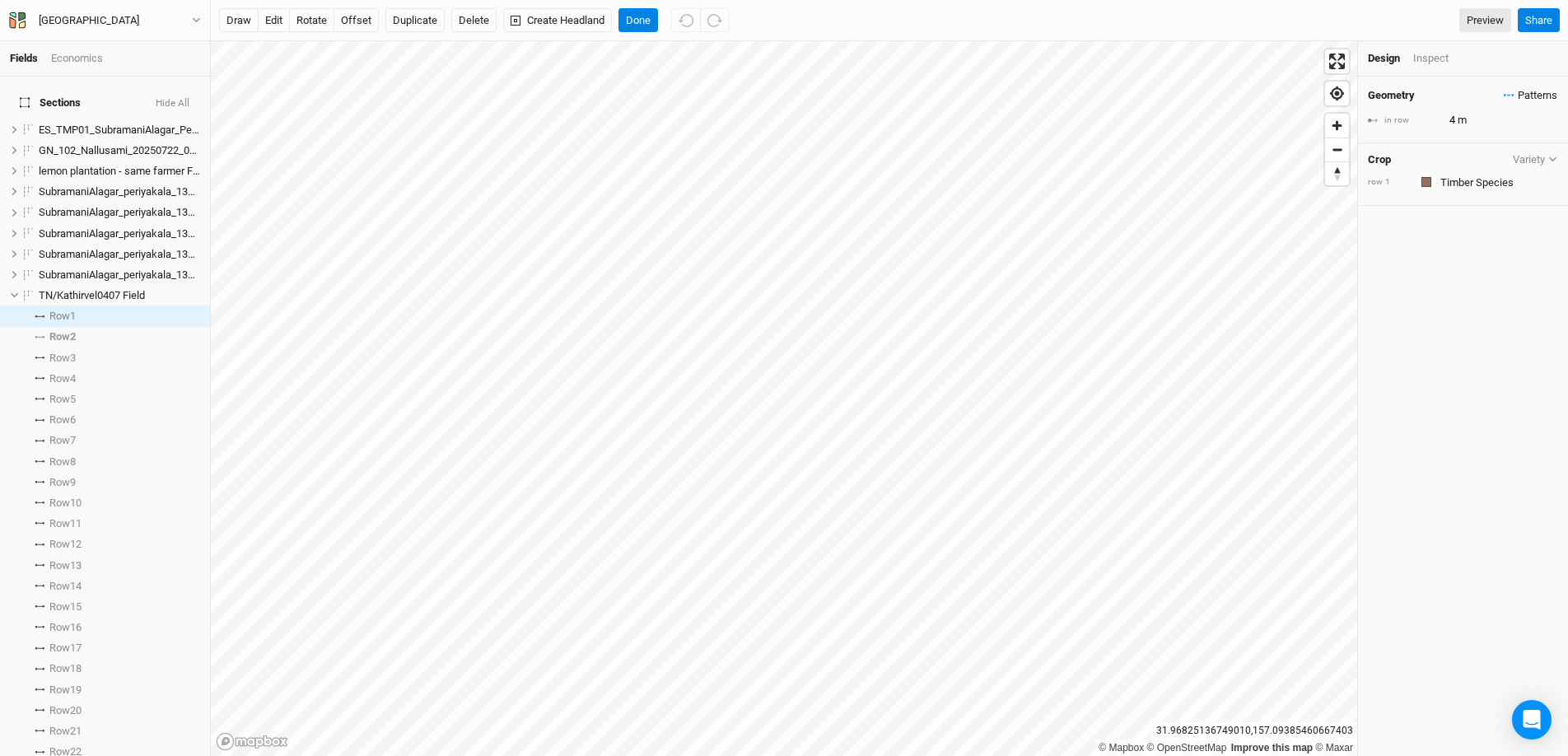
click at [1210, 98] on span "Patterns" at bounding box center [1531, 95] width 53 height 16
click at [1210, 148] on button "view" at bounding box center [1540, 152] width 46 height 26
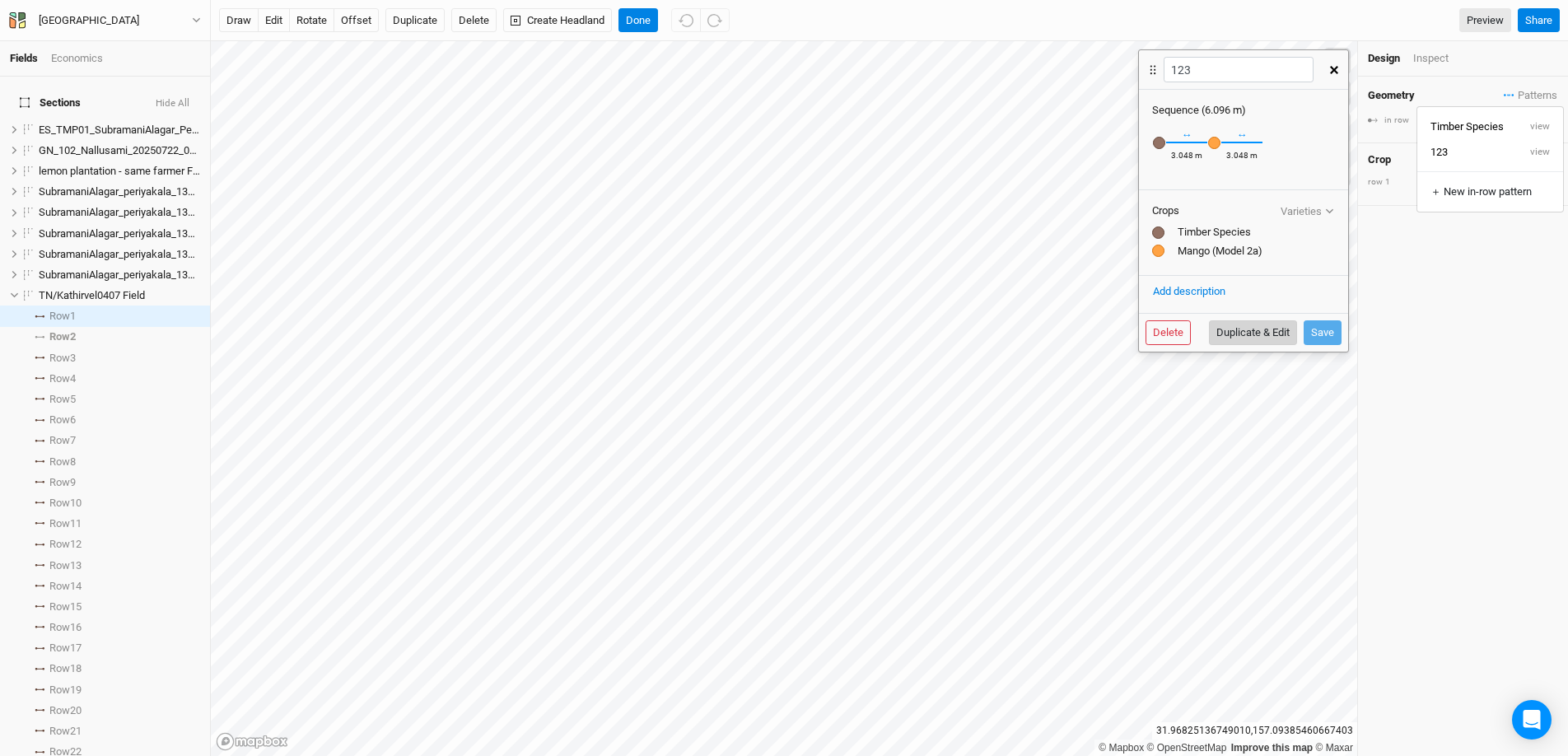
click at [1210, 341] on button "Duplicate & Edit" at bounding box center [1253, 332] width 88 height 25
type input "123 3"
click at [1210, 67] on input "123 3" at bounding box center [1238, 70] width 149 height 26
click at [1210, 144] on div "button" at bounding box center [1214, 143] width 12 height 12
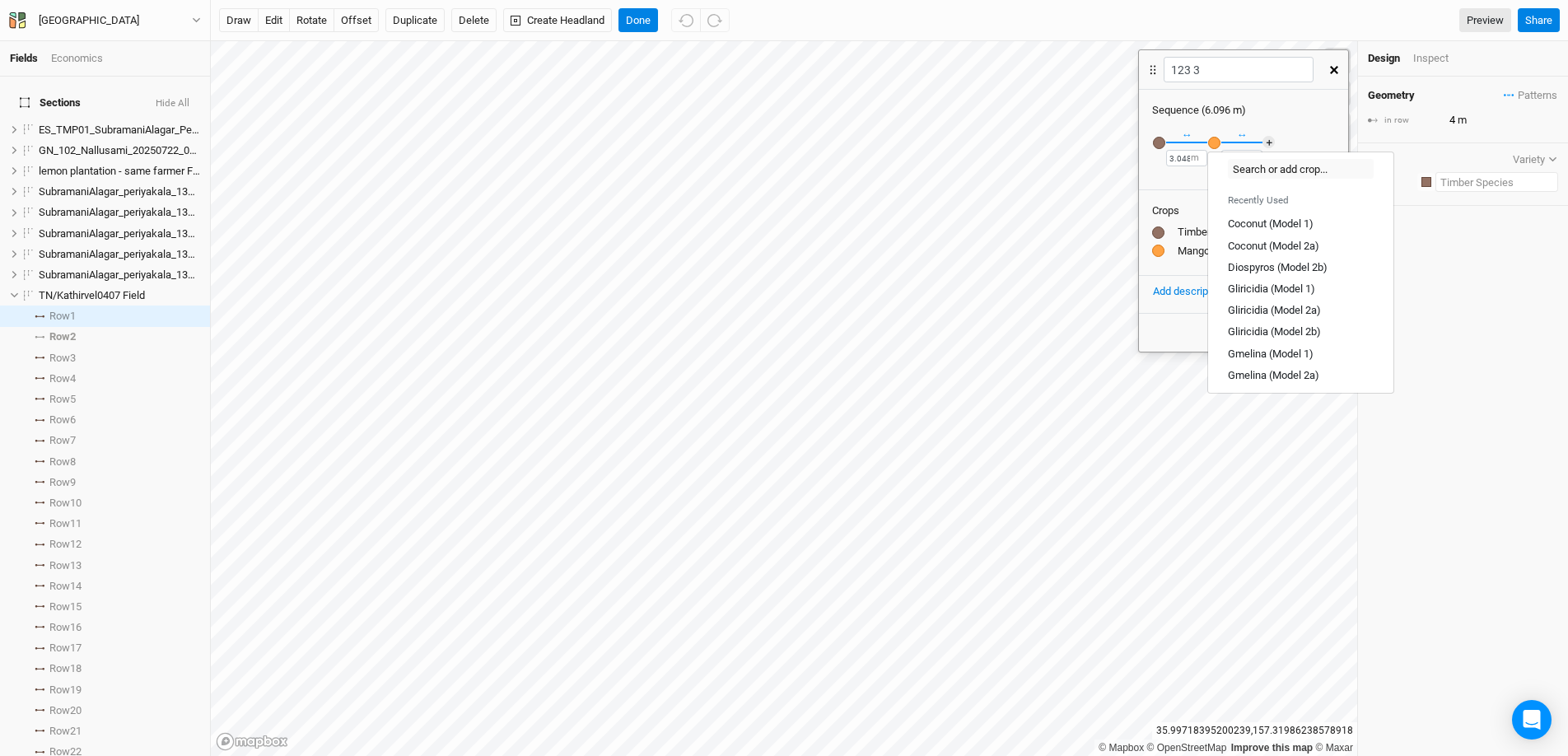
click at [1210, 187] on input "text" at bounding box center [1497, 181] width 123 height 20
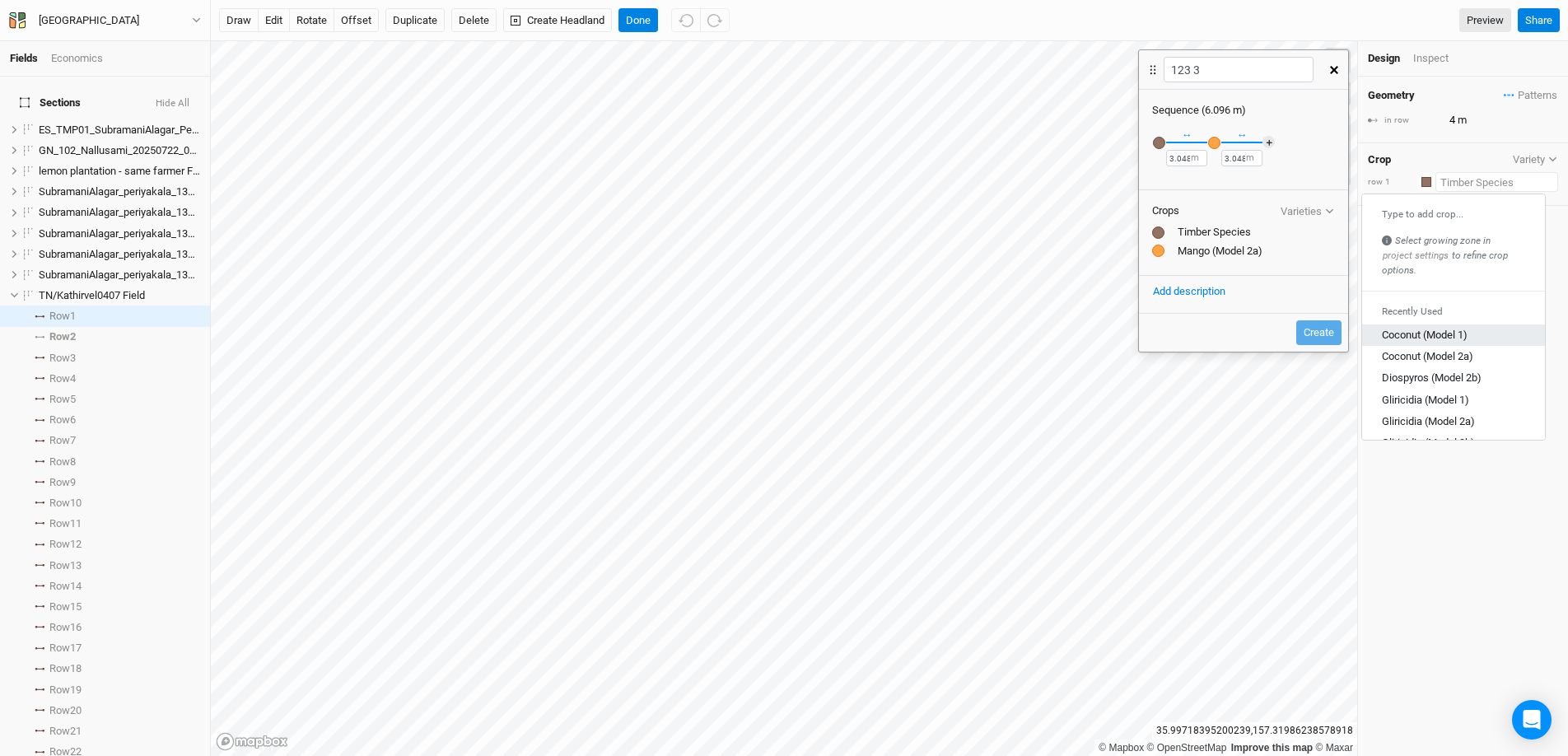
click at [1210, 342] on link "Coconut (Model 1)" at bounding box center [1454, 335] width 182 height 22
type input "10.5"
click at [1210, 181] on div "button" at bounding box center [1426, 181] width 9 height 9
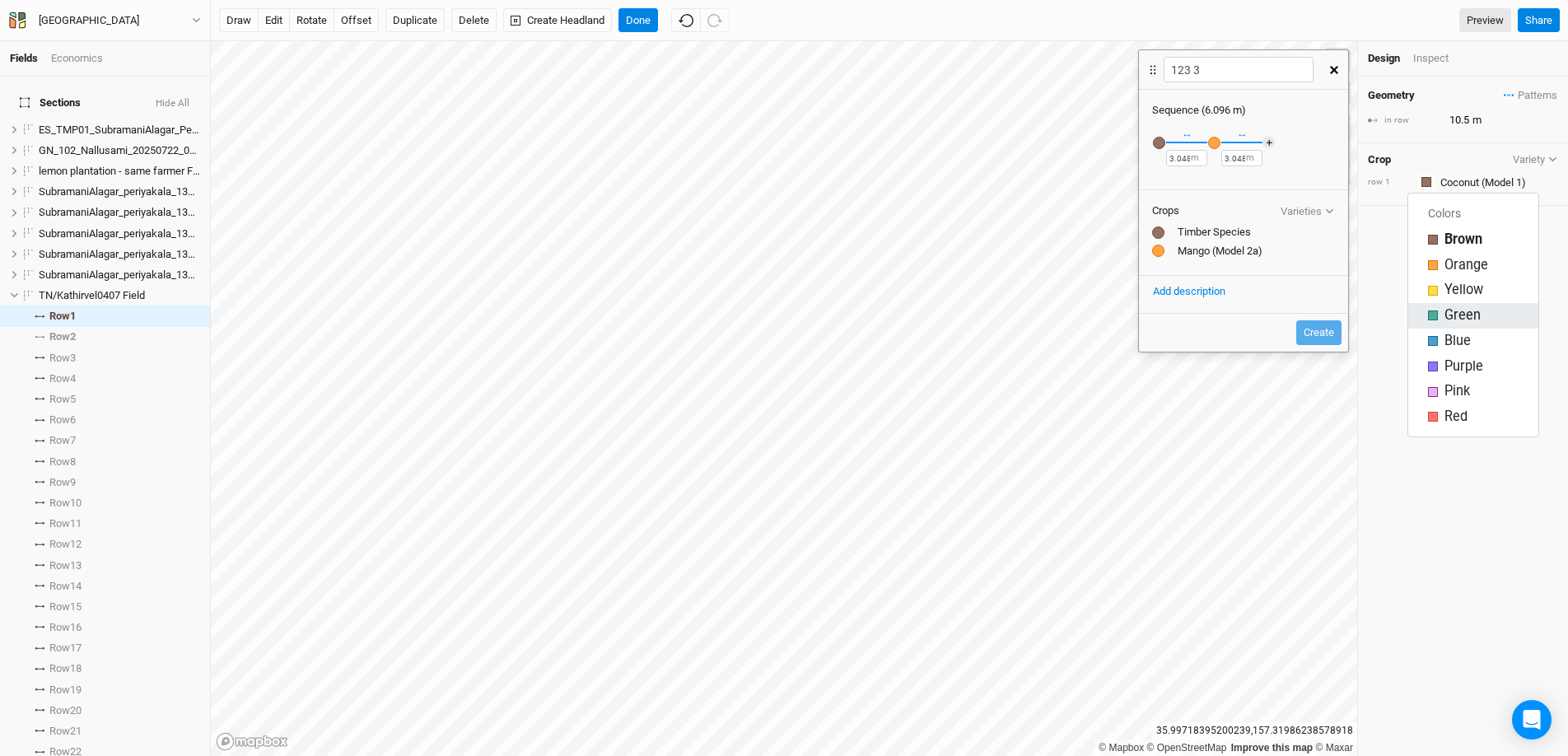
click at [1210, 315] on div "button" at bounding box center [1433, 315] width 9 height 9
click at [1164, 144] on div "button" at bounding box center [1159, 143] width 12 height 12
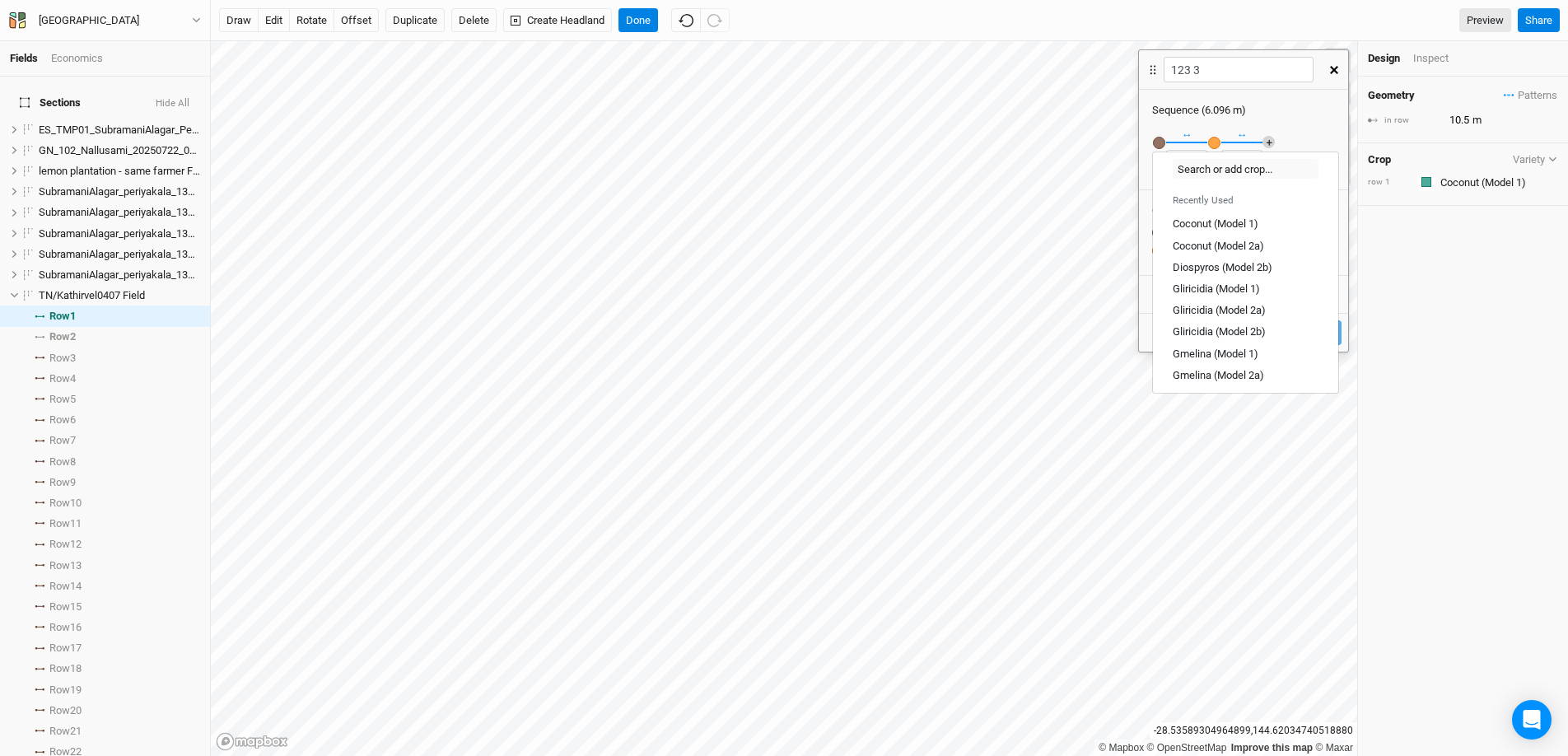
click at [1210, 143] on button "＋" at bounding box center [1269, 142] width 12 height 12
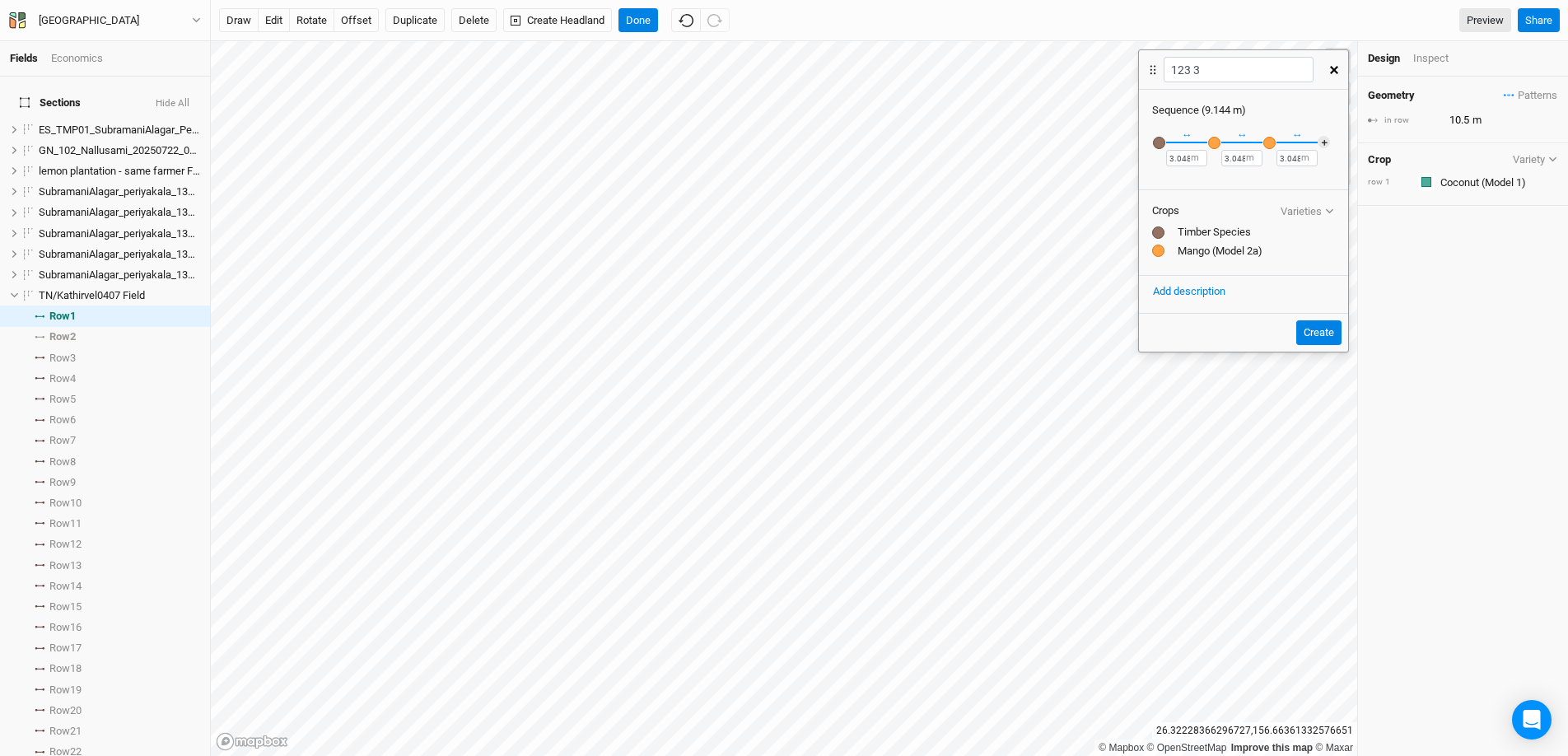
click at [1210, 144] on div "button" at bounding box center [1269, 143] width 12 height 12
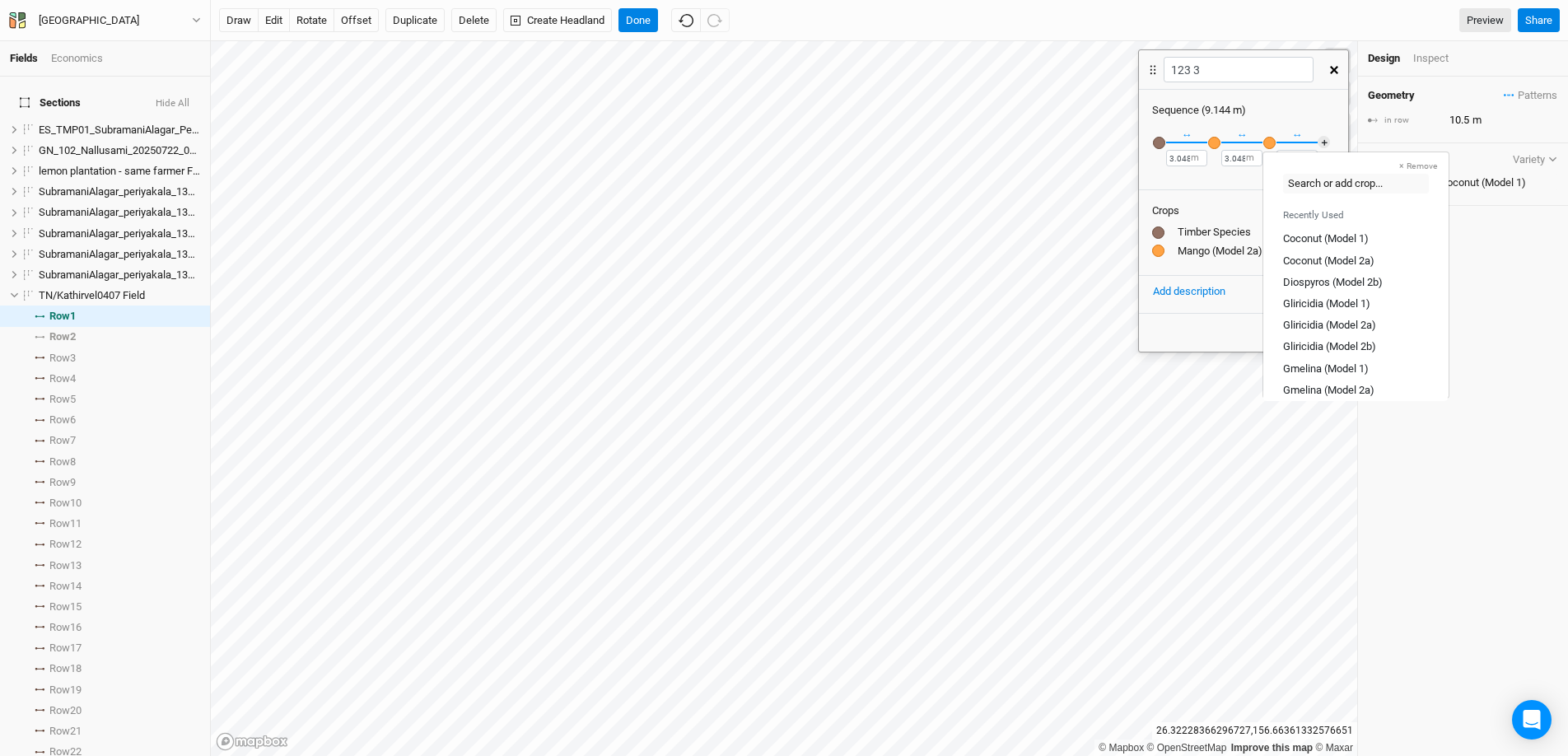
click at [1210, 163] on button "× Remove" at bounding box center [1419, 166] width 60 height 15
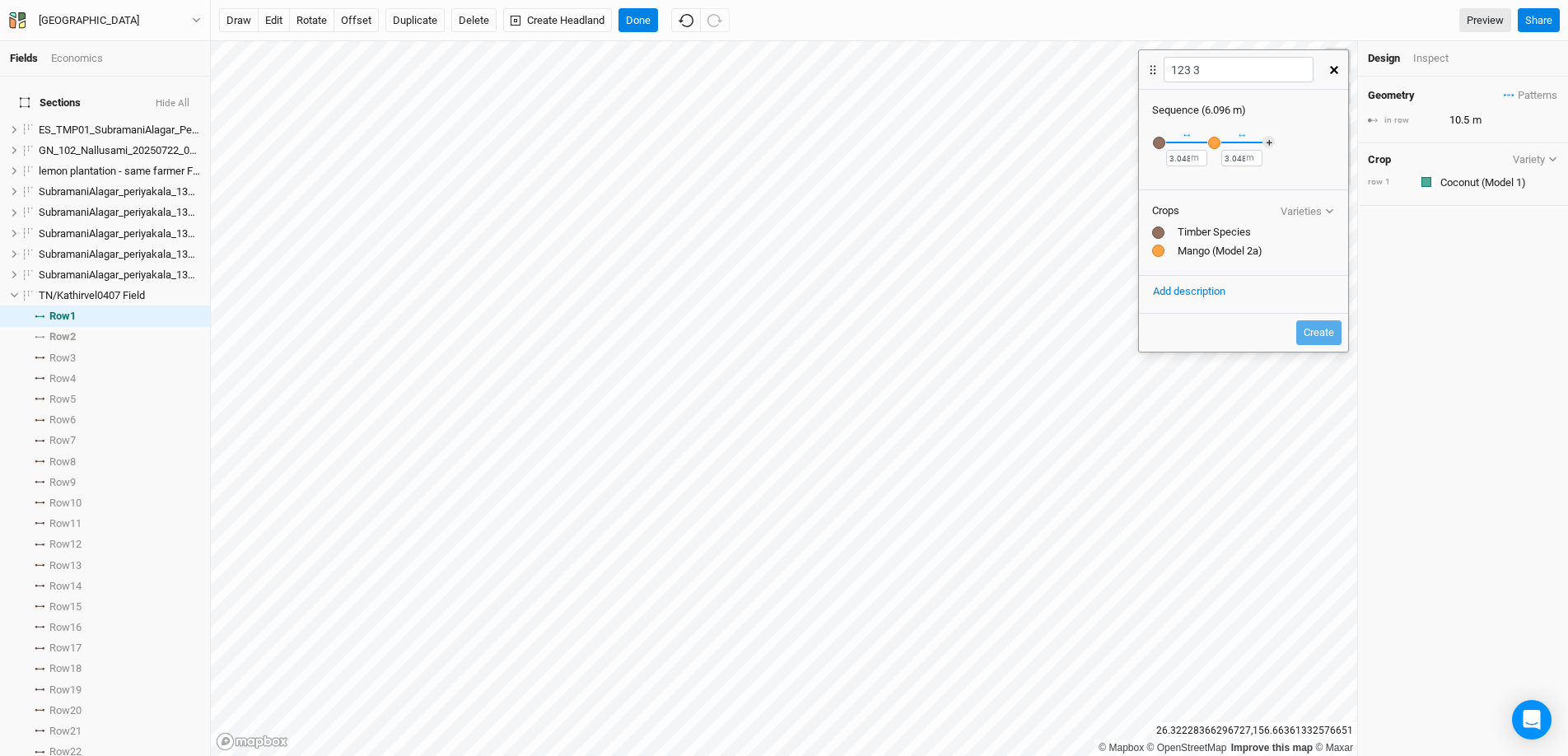
click at [1157, 144] on div "button" at bounding box center [1159, 143] width 12 height 12
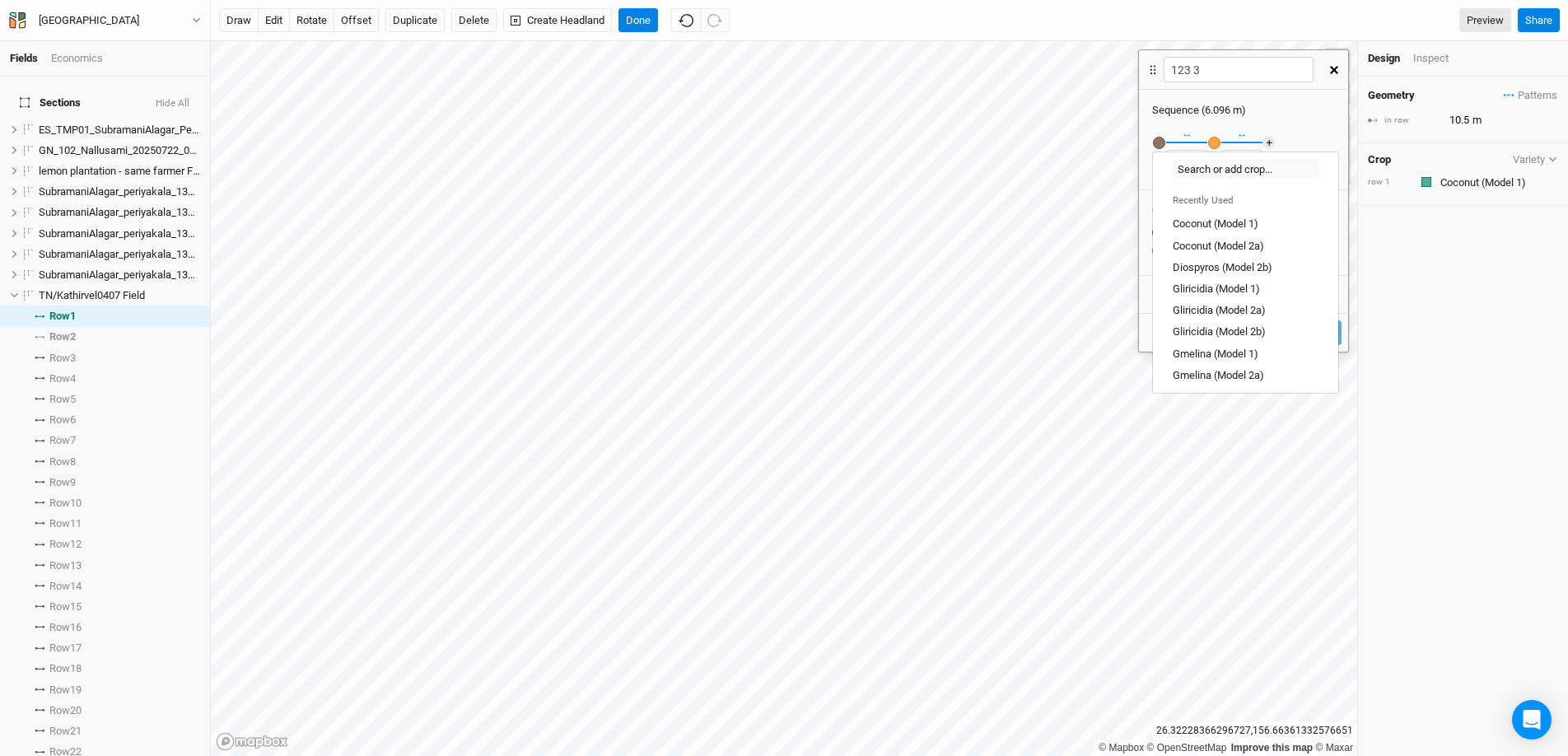
click at [1210, 142] on div "button" at bounding box center [1214, 143] width 12 height 12
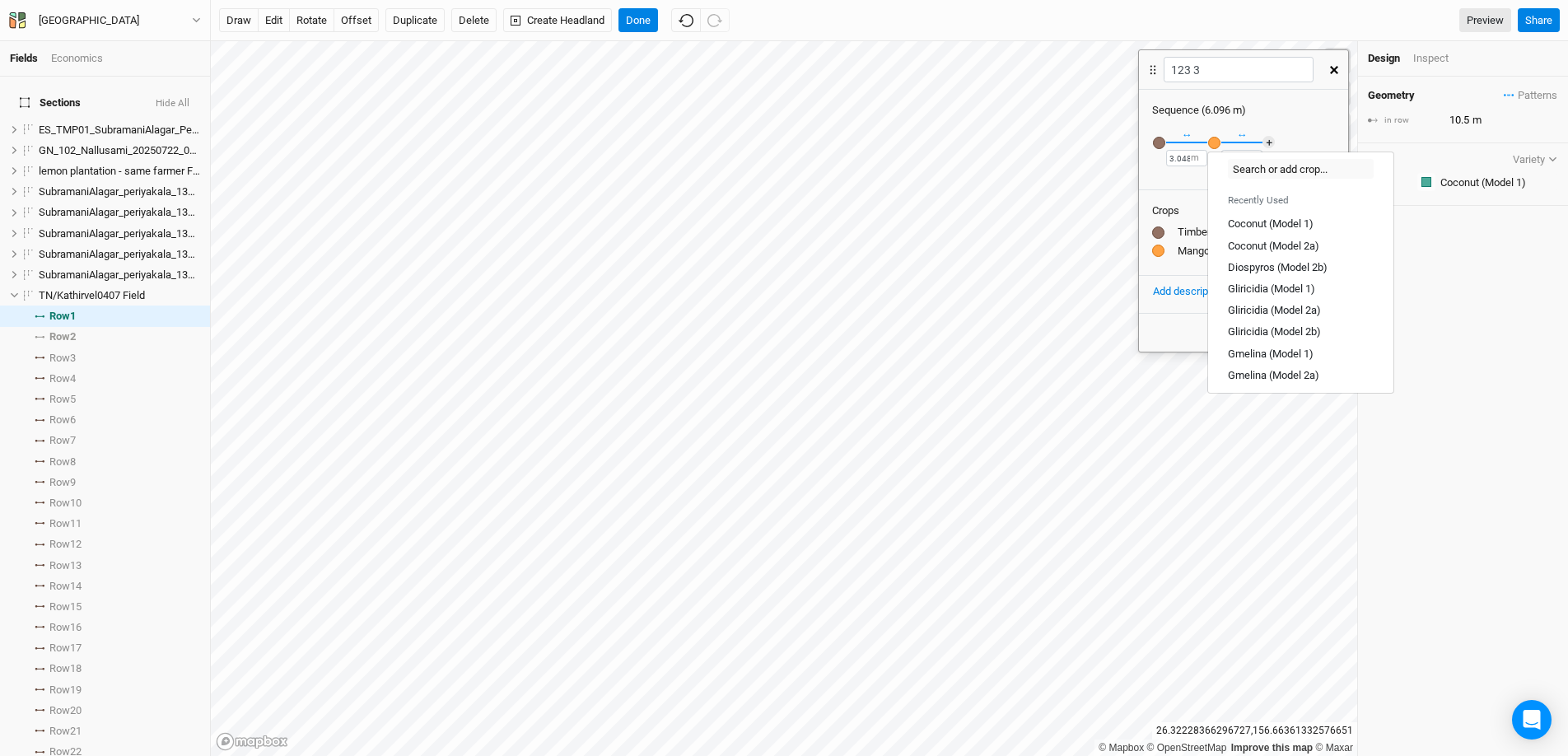
click at [1161, 143] on div "button" at bounding box center [1159, 143] width 12 height 12
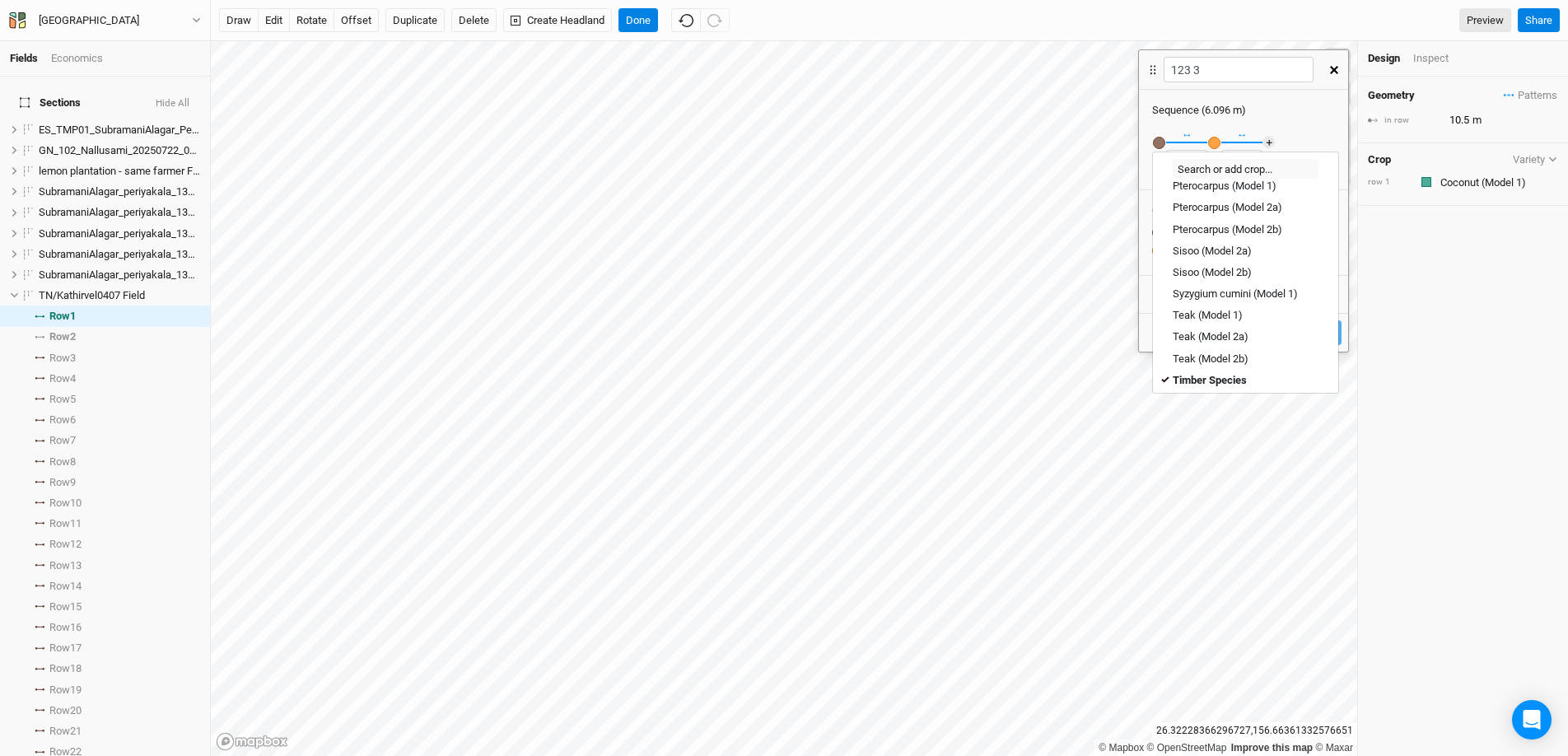
scroll to position [509, 0]
click at [1210, 273] on div "Teak (Model 1)" at bounding box center [1207, 274] width 70 height 15
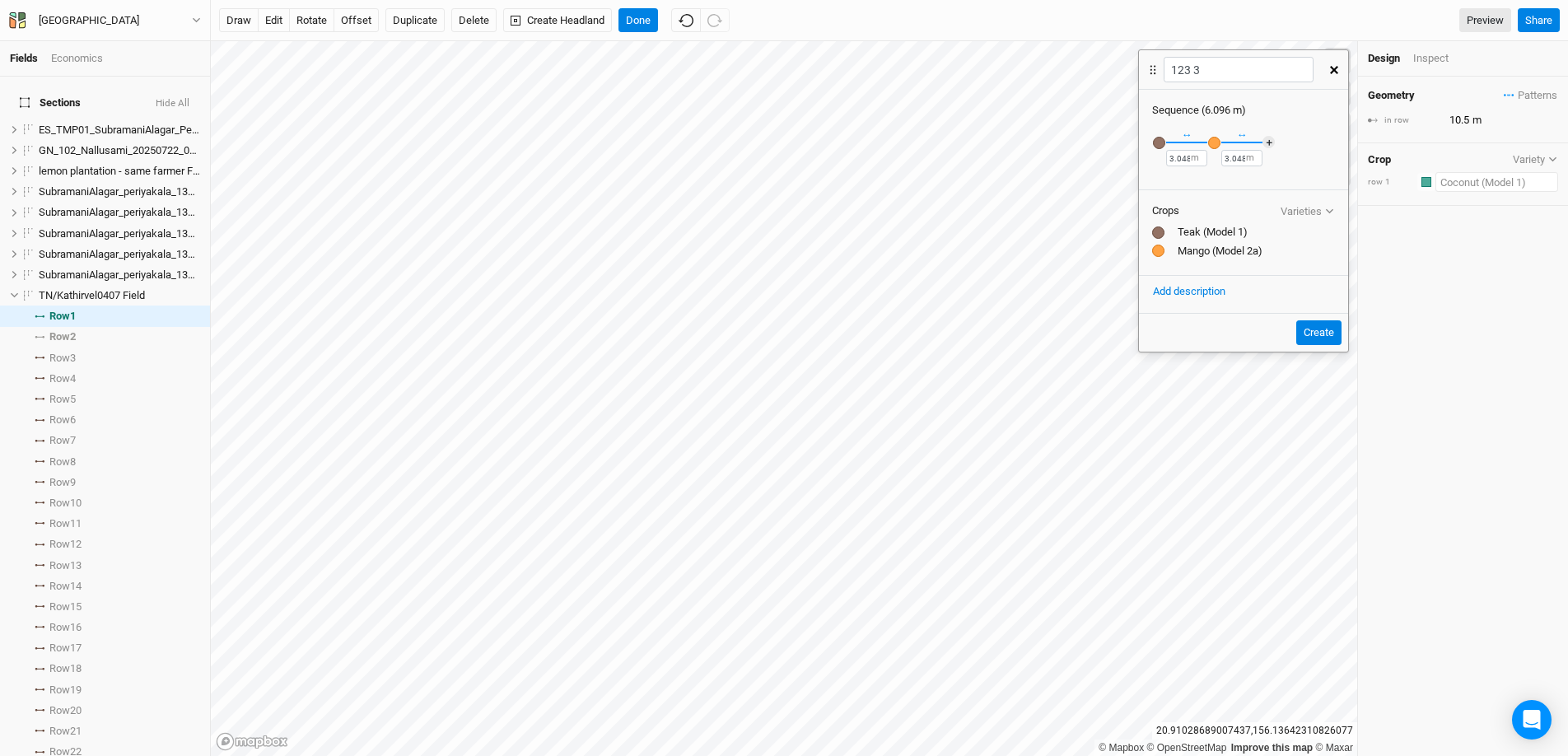
click at [1210, 180] on input "text" at bounding box center [1497, 181] width 123 height 20
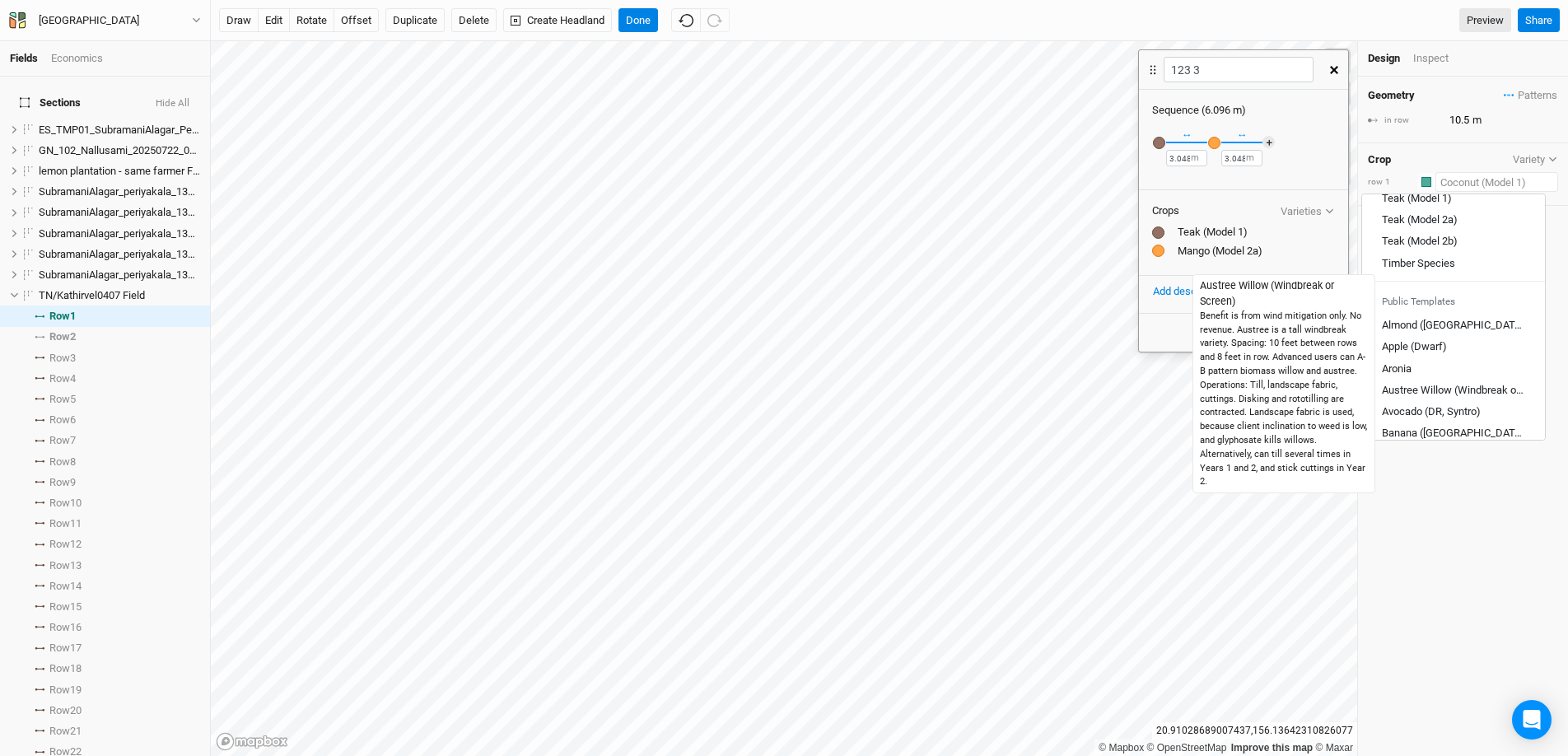
scroll to position [702, 0]
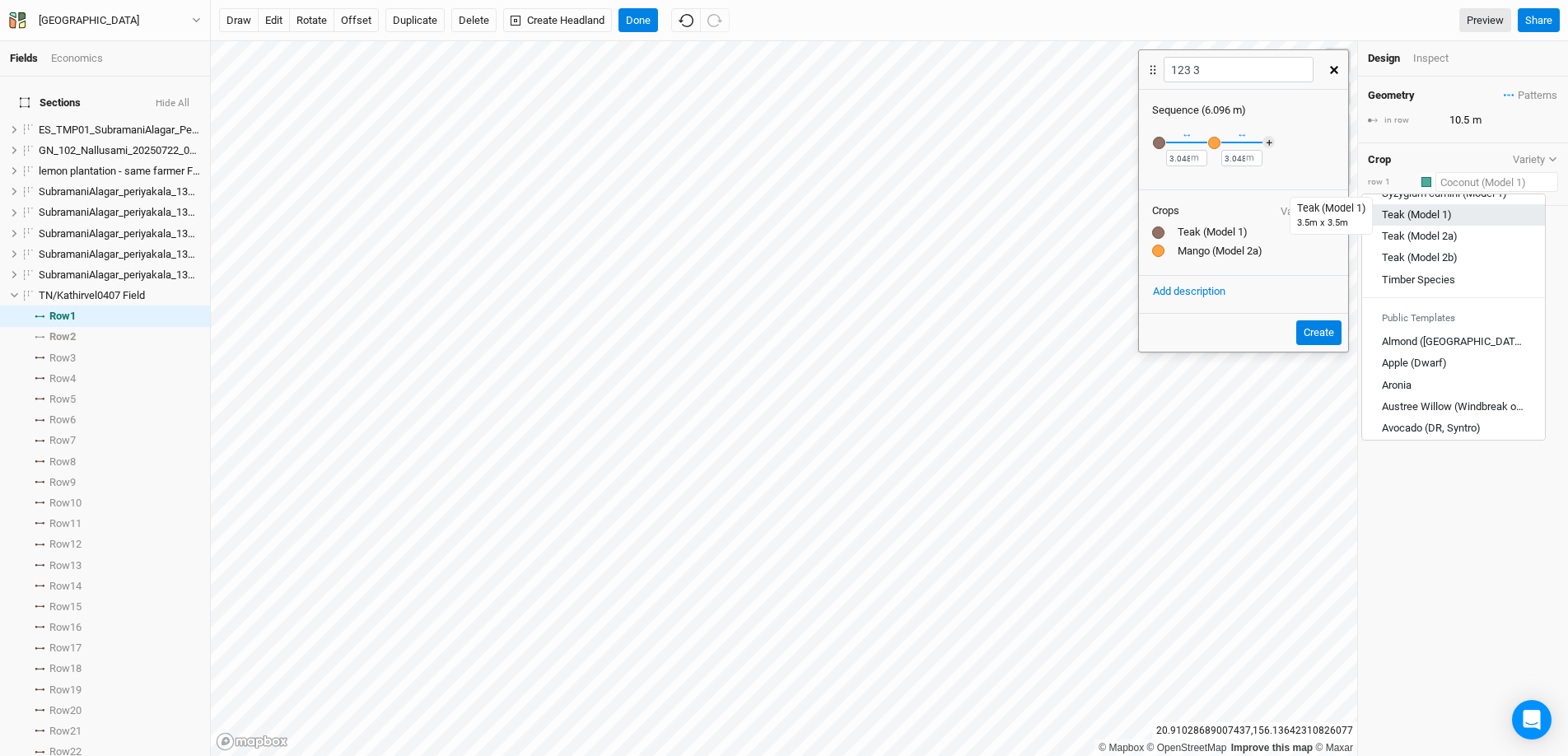
click at [1210, 208] on div "Teak (Model 1)" at bounding box center [1417, 215] width 70 height 15
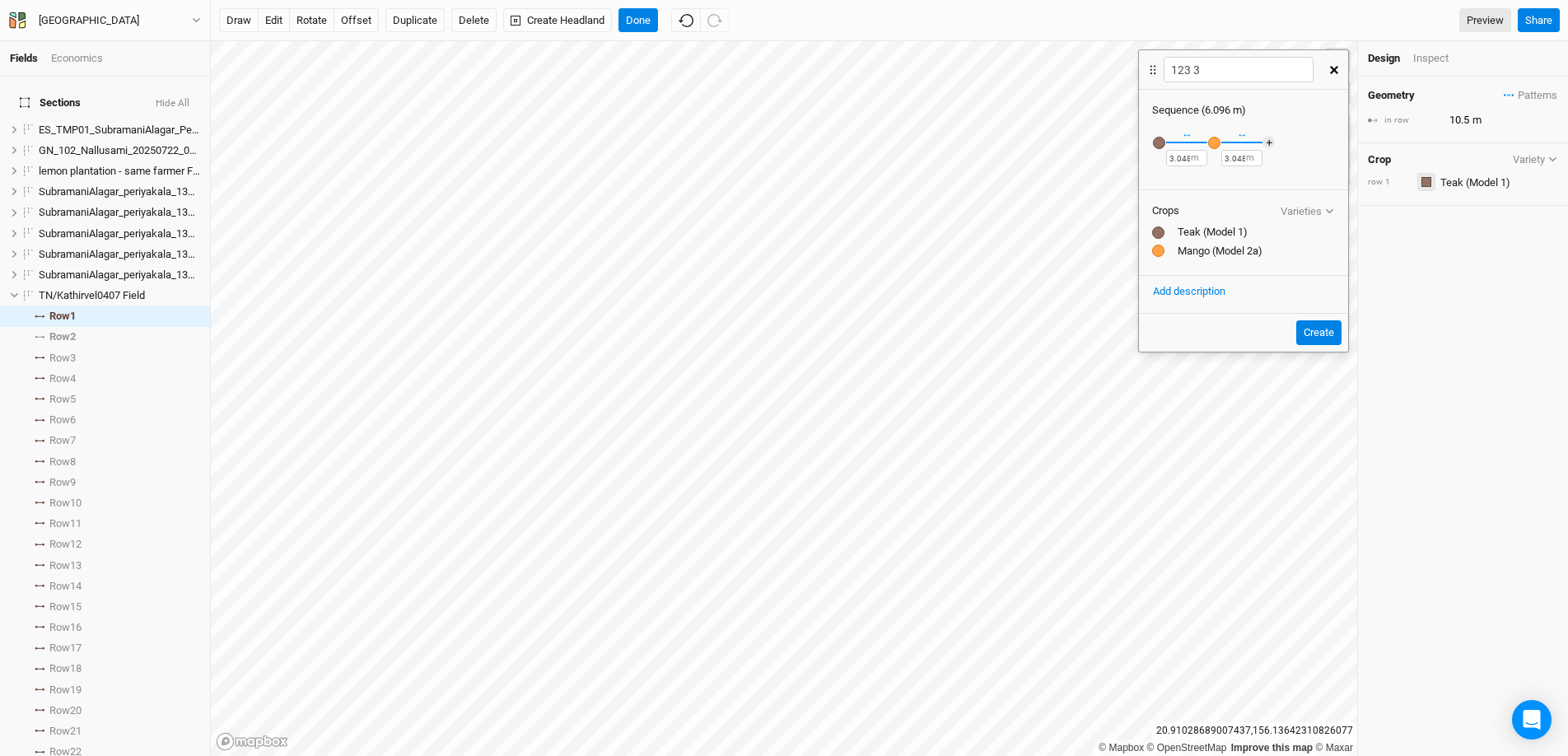
click at [1210, 179] on div "button" at bounding box center [1426, 181] width 9 height 9
click at [1210, 267] on div "button" at bounding box center [1433, 264] width 9 height 9
click at [1210, 187] on input "text" at bounding box center [1497, 181] width 123 height 20
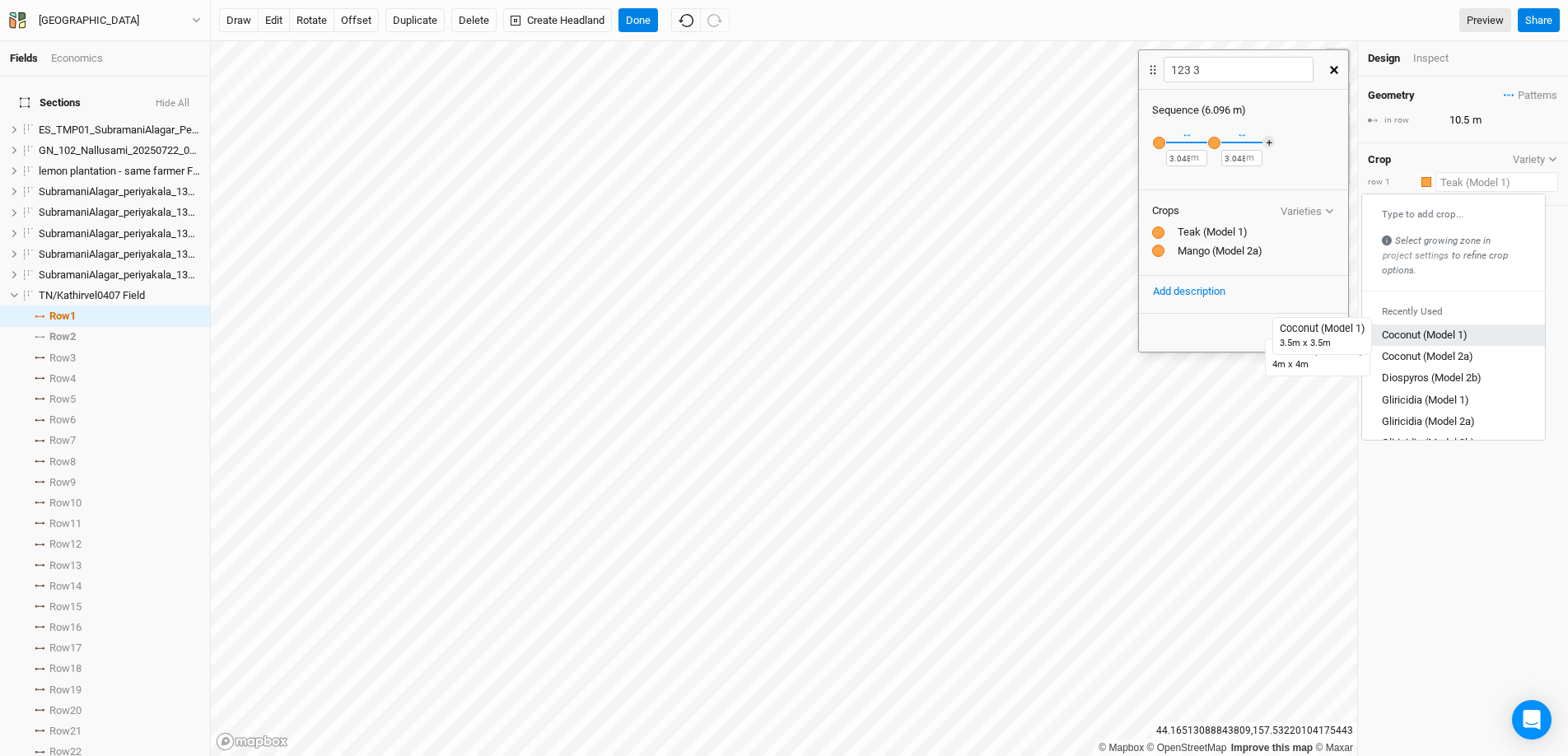
click at [1210, 335] on div "Coconut (Model 1)" at bounding box center [1425, 335] width 86 height 15
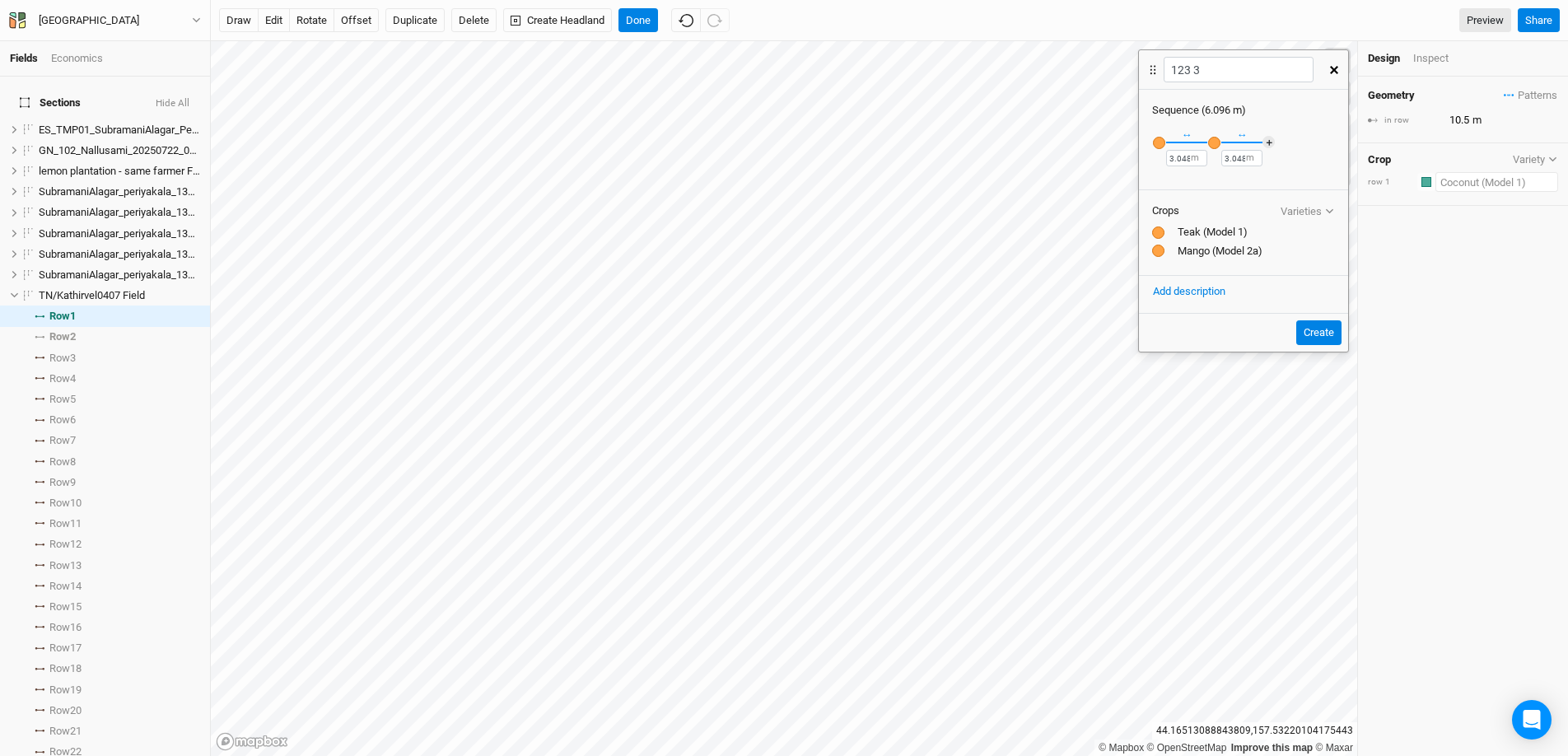
click at [1210, 177] on input "text" at bounding box center [1497, 181] width 123 height 20
click at [1210, 350] on div "Coconut (Model 2a)" at bounding box center [1428, 357] width 91 height 15
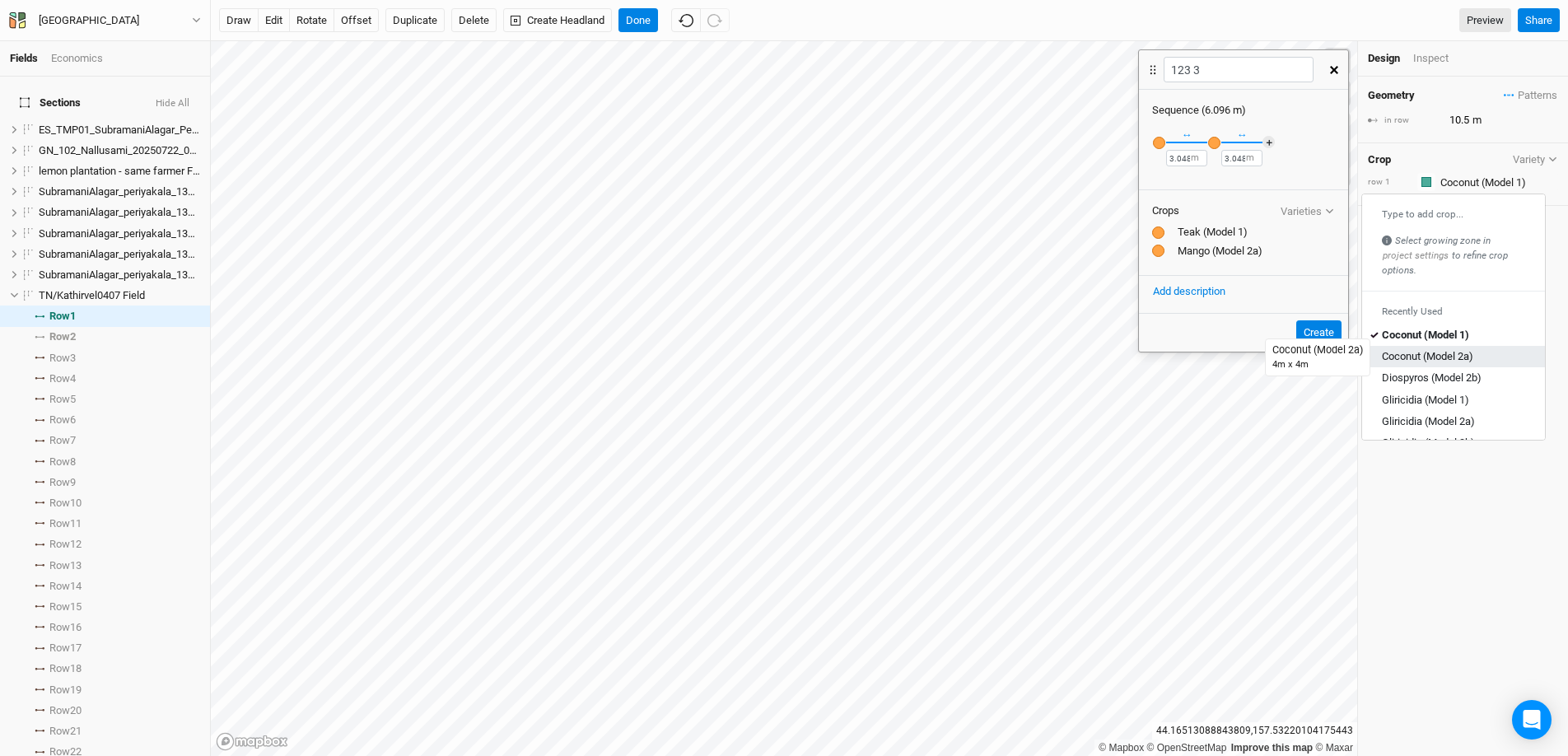
type input "12"
click at [1210, 176] on input "text" at bounding box center [1497, 181] width 123 height 20
click at [1210, 372] on div "Diospyros (Model 2b)" at bounding box center [1432, 378] width 100 height 15
type input "16"
click at [1210, 181] on input "text" at bounding box center [1497, 181] width 123 height 20
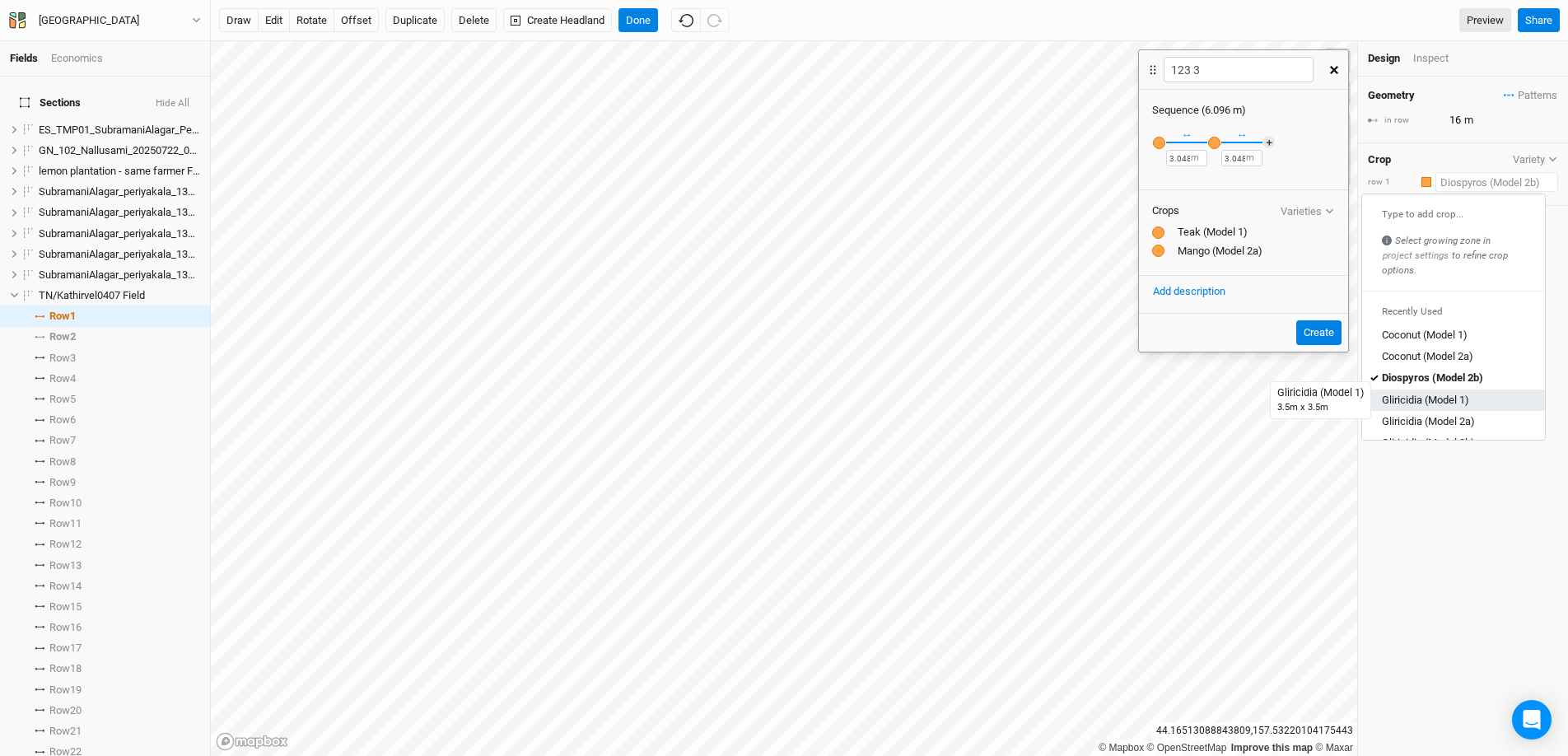
click at [1210, 403] on div "Gliricidia (Model 1)" at bounding box center [1425, 400] width 87 height 15
type input "10.5"
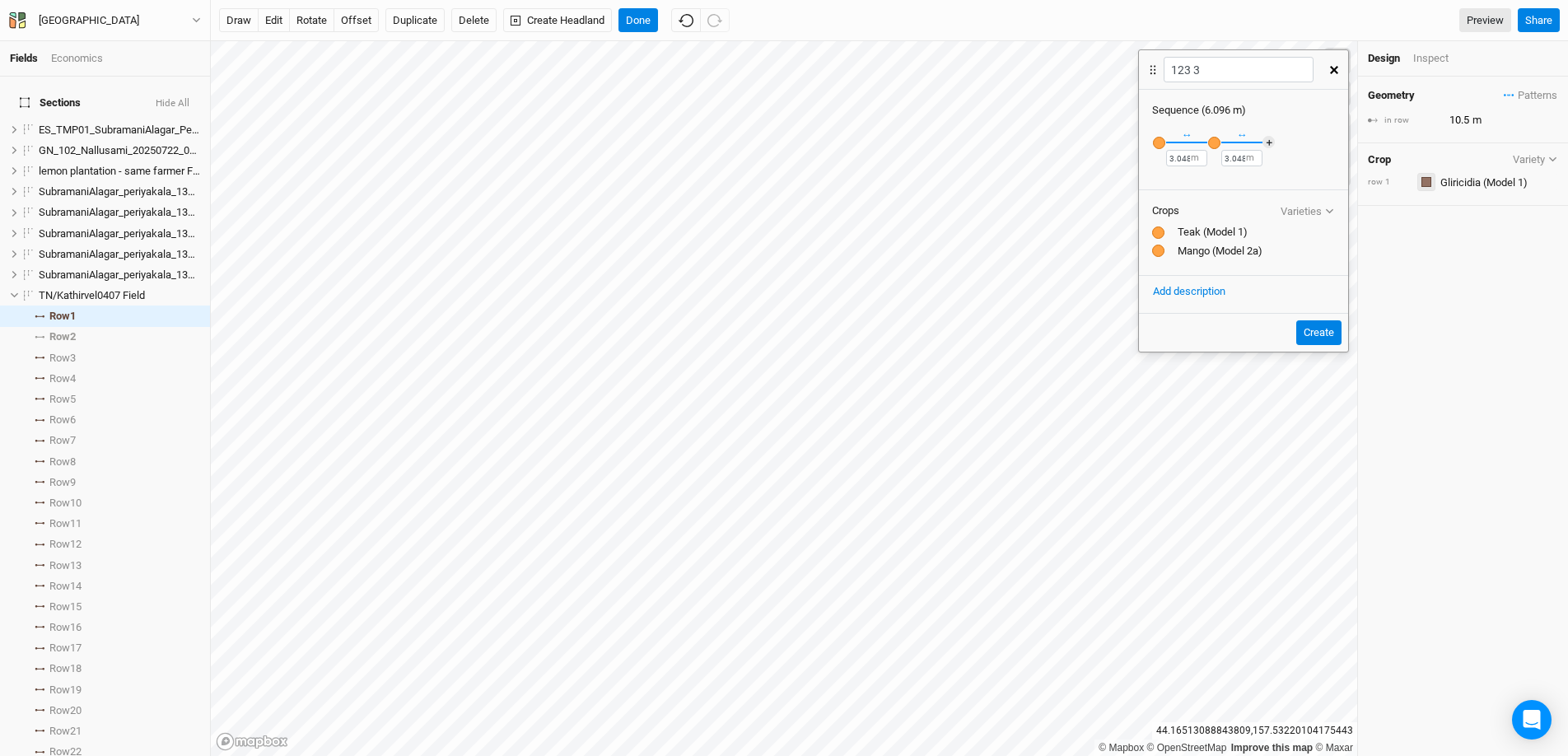
click at [1210, 184] on div "button" at bounding box center [1426, 181] width 9 height 9
click at [1210, 342] on div "button" at bounding box center [1433, 341] width 9 height 9
click at [1210, 187] on input "text" at bounding box center [1497, 181] width 123 height 20
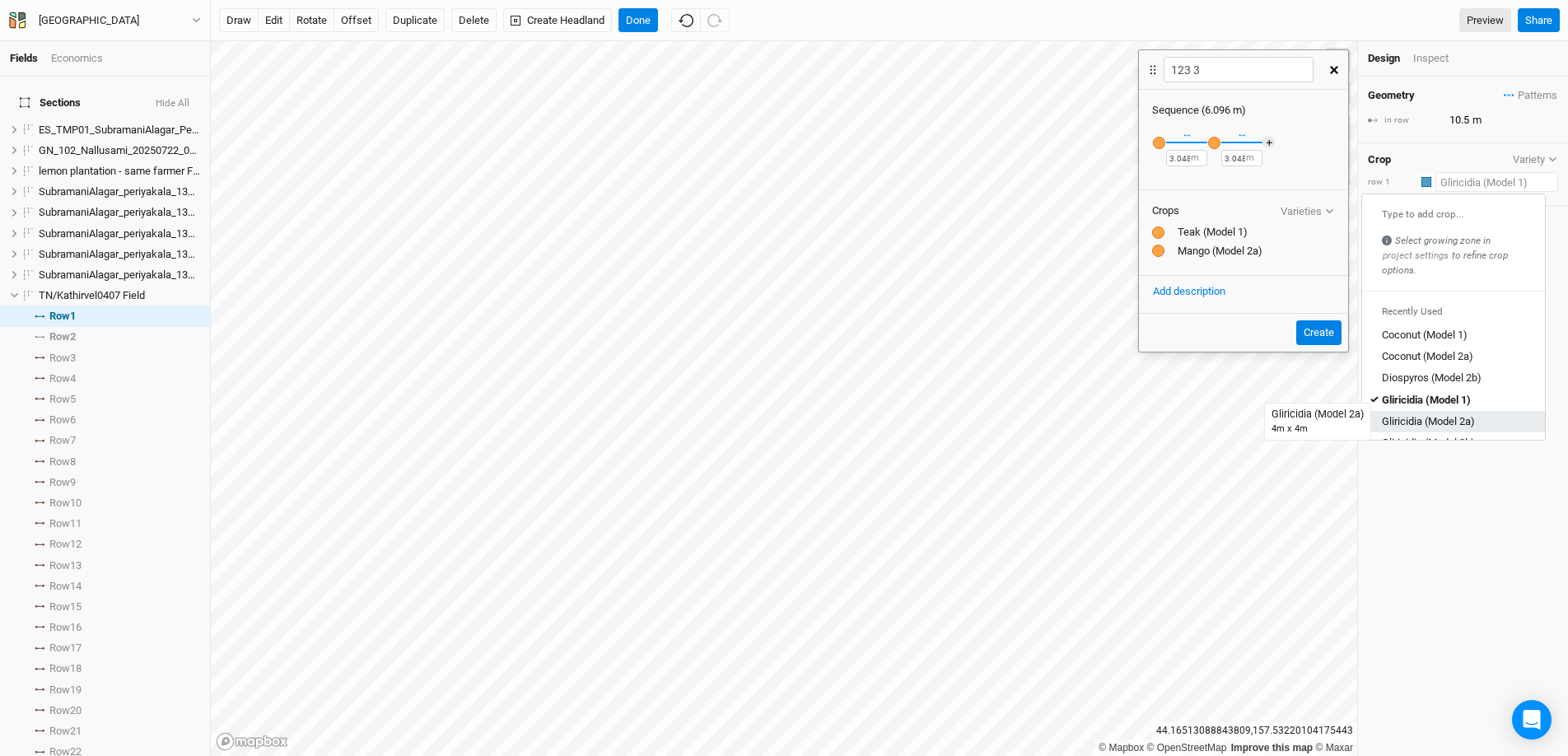
click at [1210, 421] on div "Gliricidia (Model 2a)" at bounding box center [1429, 421] width 93 height 15
type input "12"
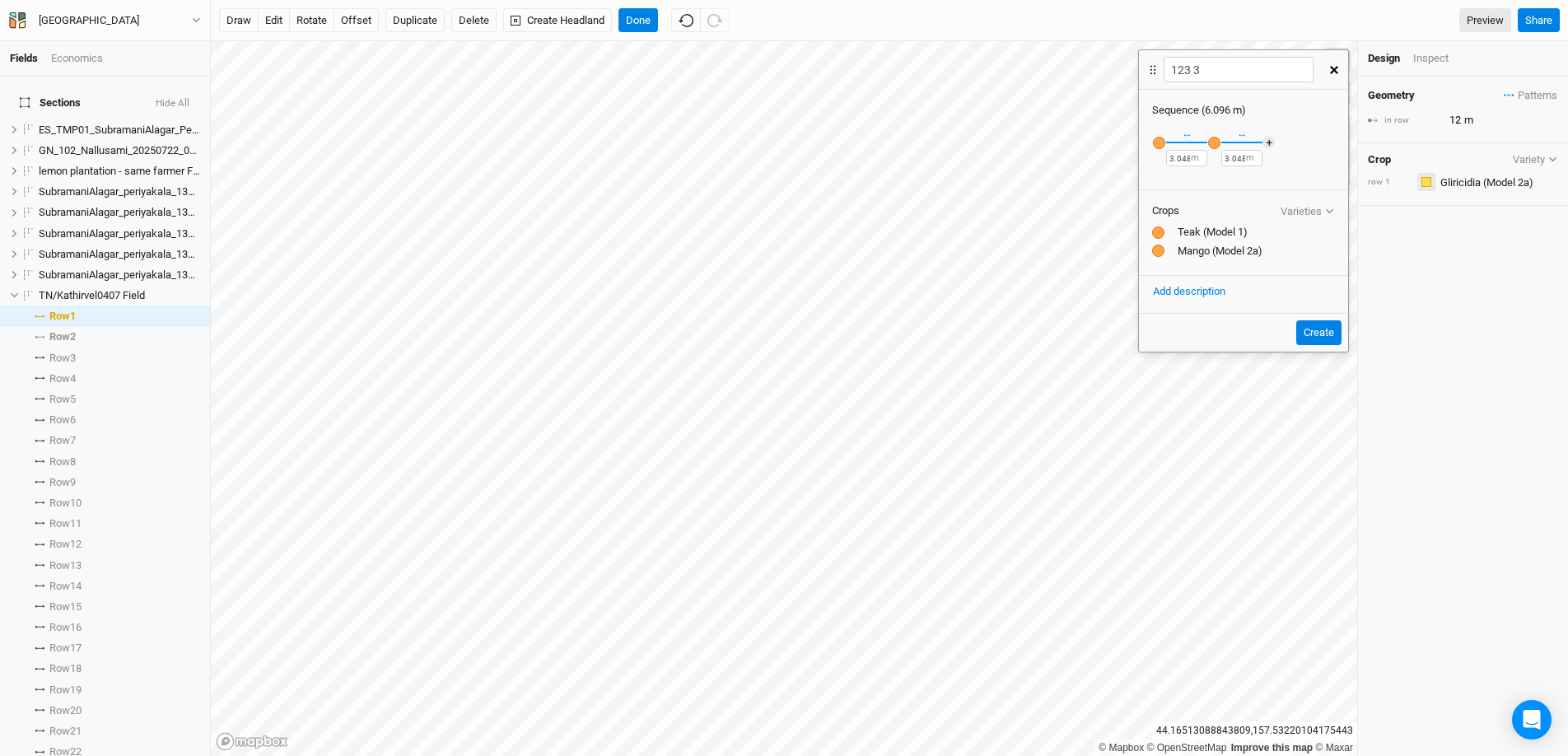
click at [1210, 181] on button "button" at bounding box center [1426, 181] width 18 height 18
click at [1210, 363] on div "button" at bounding box center [1433, 366] width 9 height 9
click at [1210, 181] on input "text" at bounding box center [1497, 181] width 123 height 20
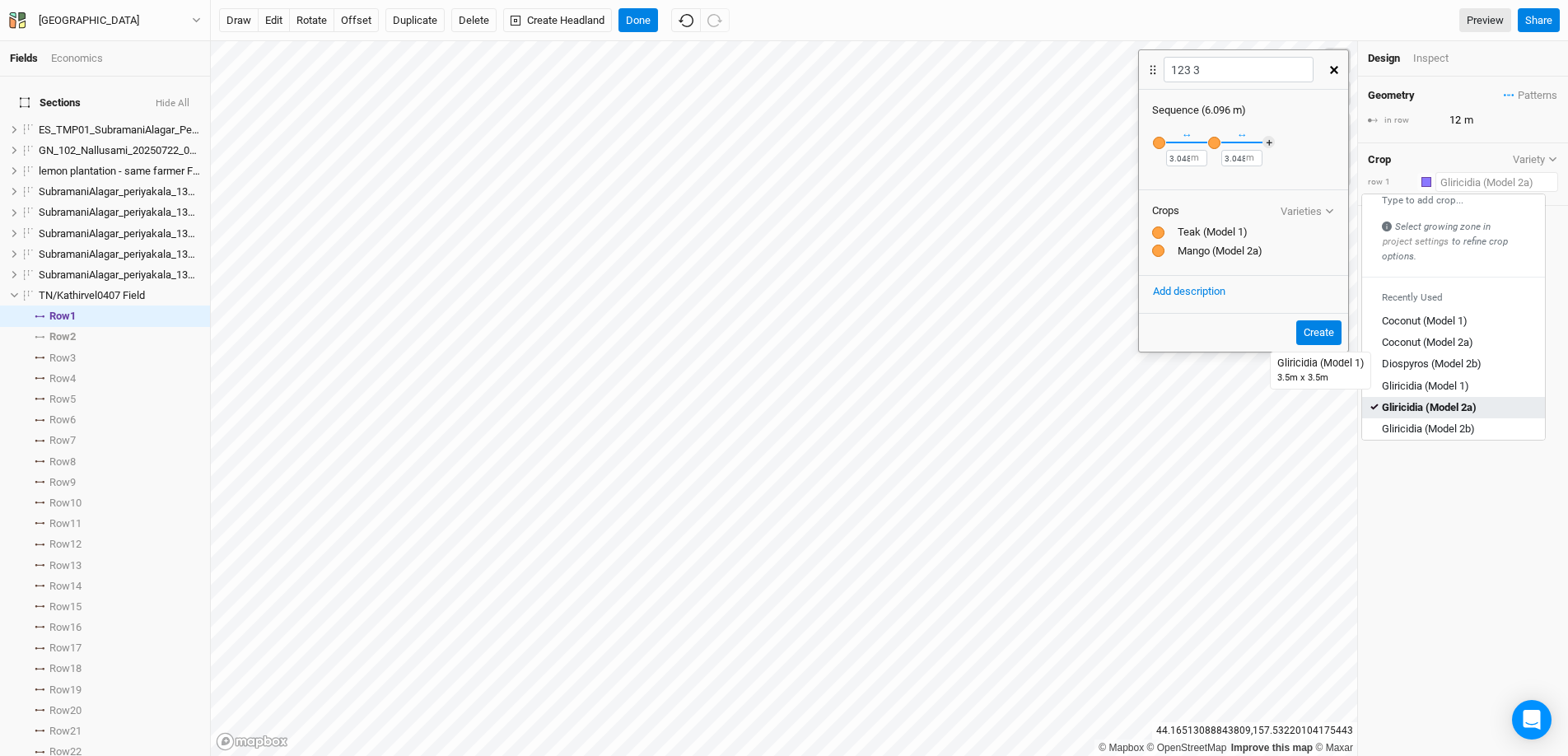
scroll to position [30, 0]
click at [1210, 413] on div "Gliricidia (Model 2b)" at bounding box center [1429, 412] width 93 height 15
type input "8"
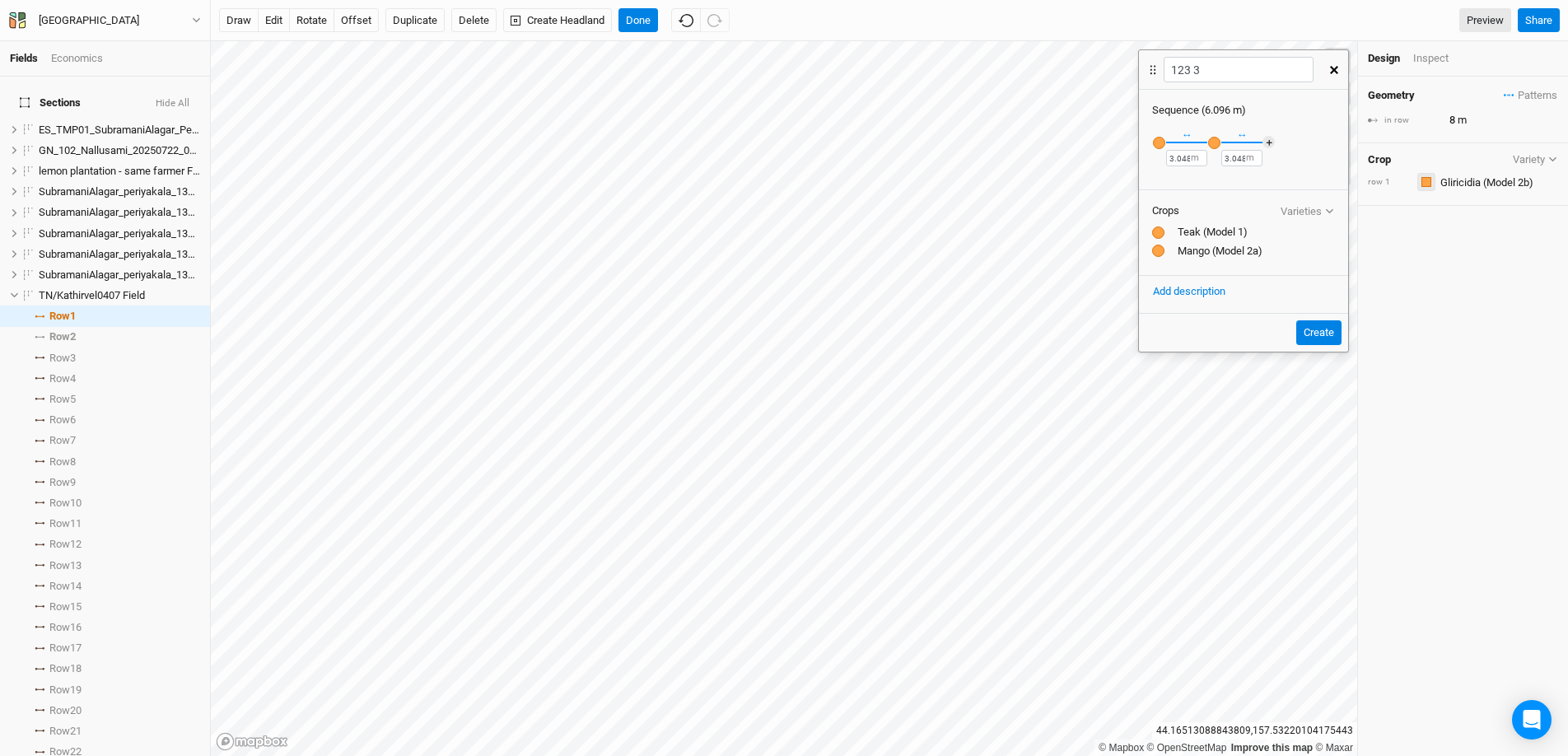
click at [1210, 182] on div "button" at bounding box center [1426, 181] width 9 height 9
click at [1210, 178] on input "text" at bounding box center [1497, 181] width 123 height 20
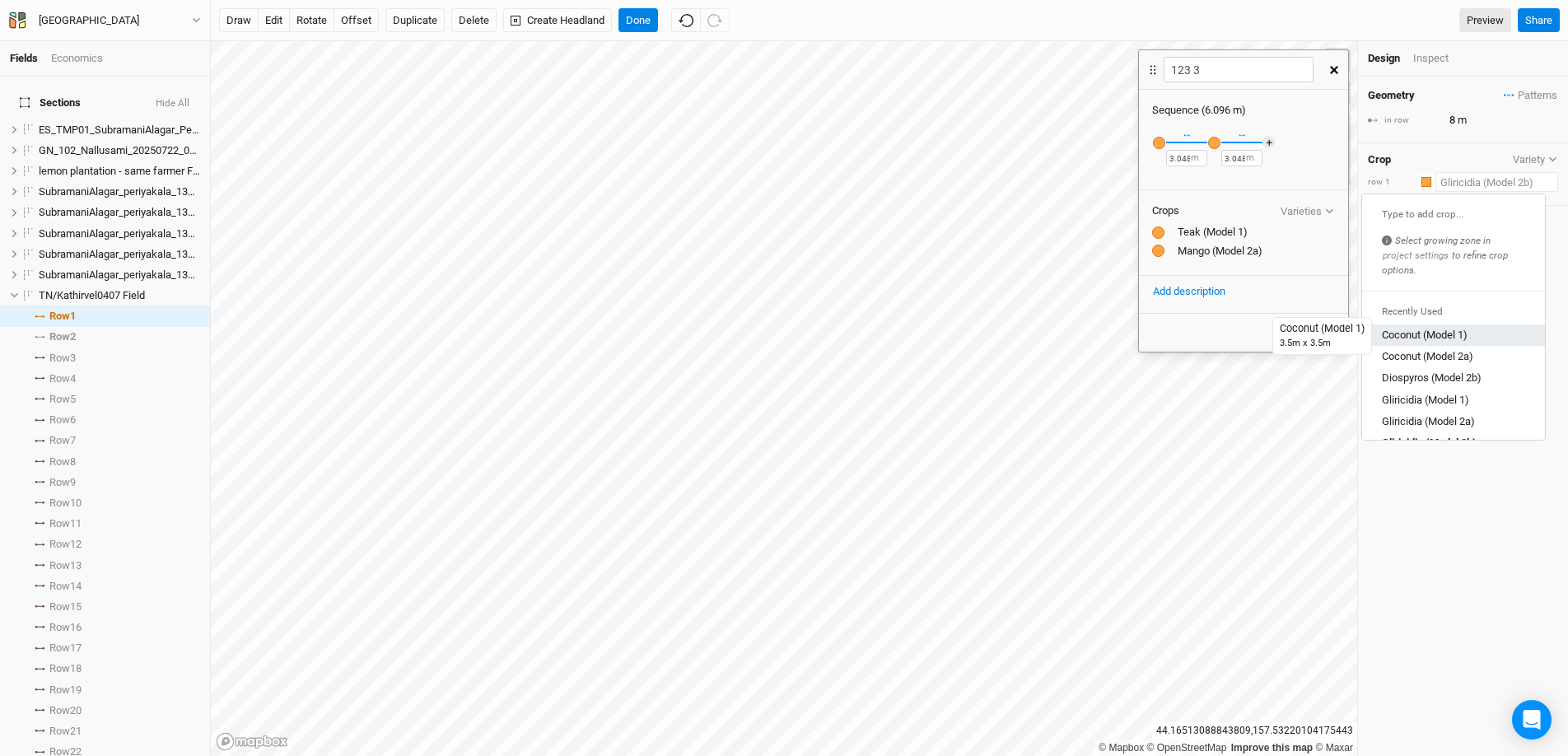
click at [1210, 338] on div "Coconut (Model 1)" at bounding box center [1425, 335] width 86 height 15
type input "10.5"
click at [1210, 180] on input "text" at bounding box center [1497, 181] width 123 height 20
click at [1210, 359] on div "Coconut (Model 2a)" at bounding box center [1428, 357] width 91 height 15
type input "12"
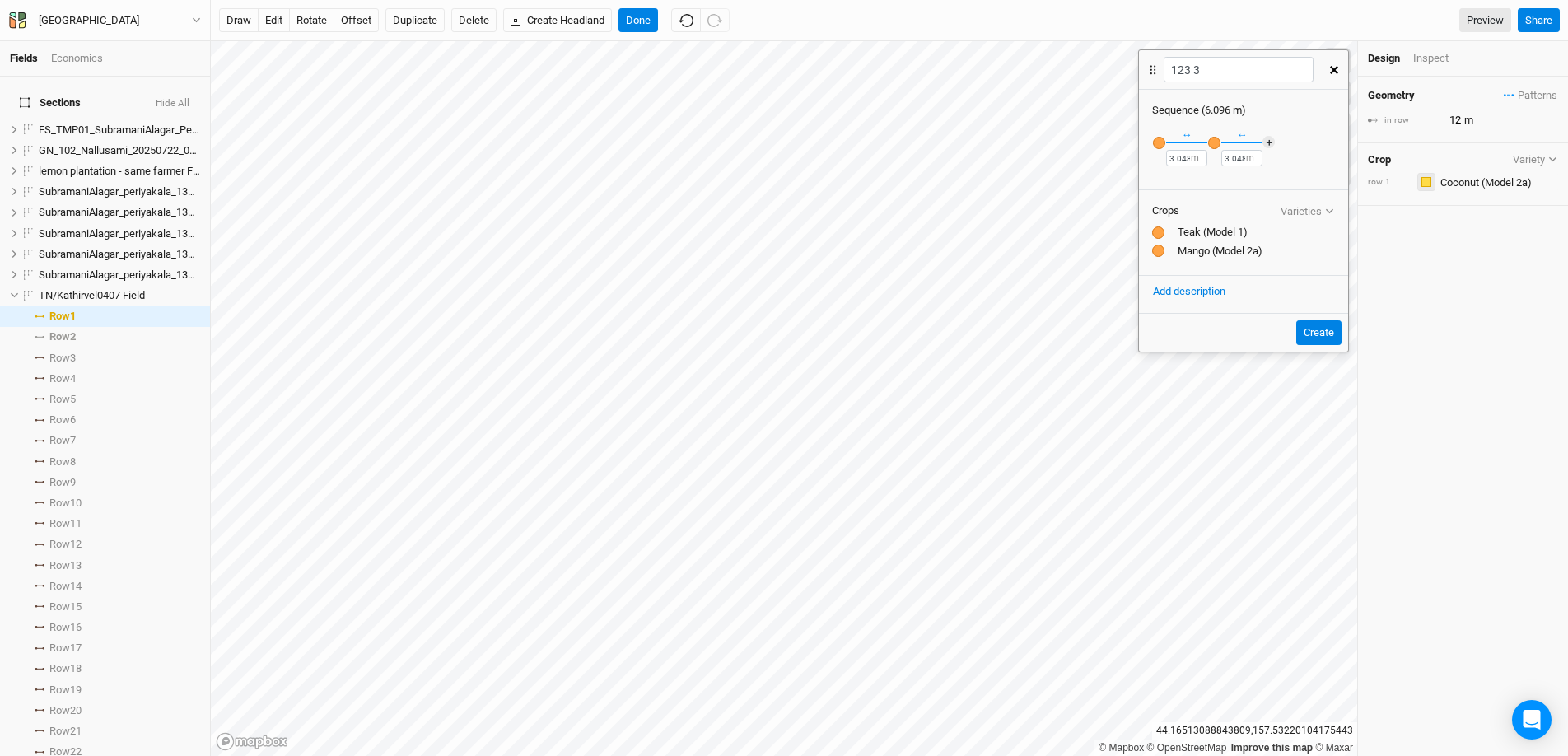
click at [1210, 179] on button "button" at bounding box center [1426, 181] width 18 height 18
click at [1210, 312] on div "button" at bounding box center [1433, 315] width 9 height 9
click at [1210, 181] on input "text" at bounding box center [1497, 181] width 123 height 20
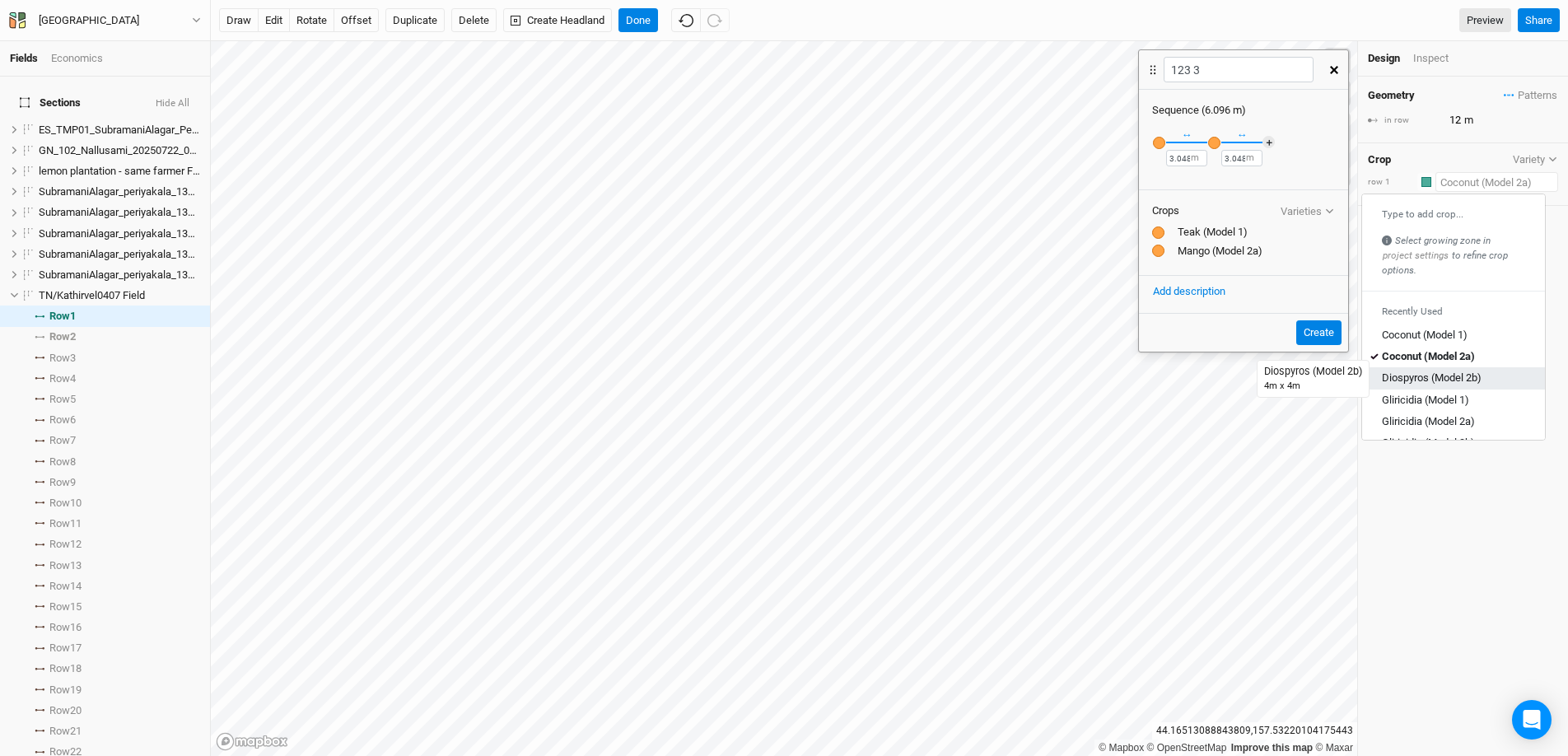
click at [1210, 372] on div "Diospyros (Model 2b)" at bounding box center [1432, 378] width 100 height 15
type input "16"
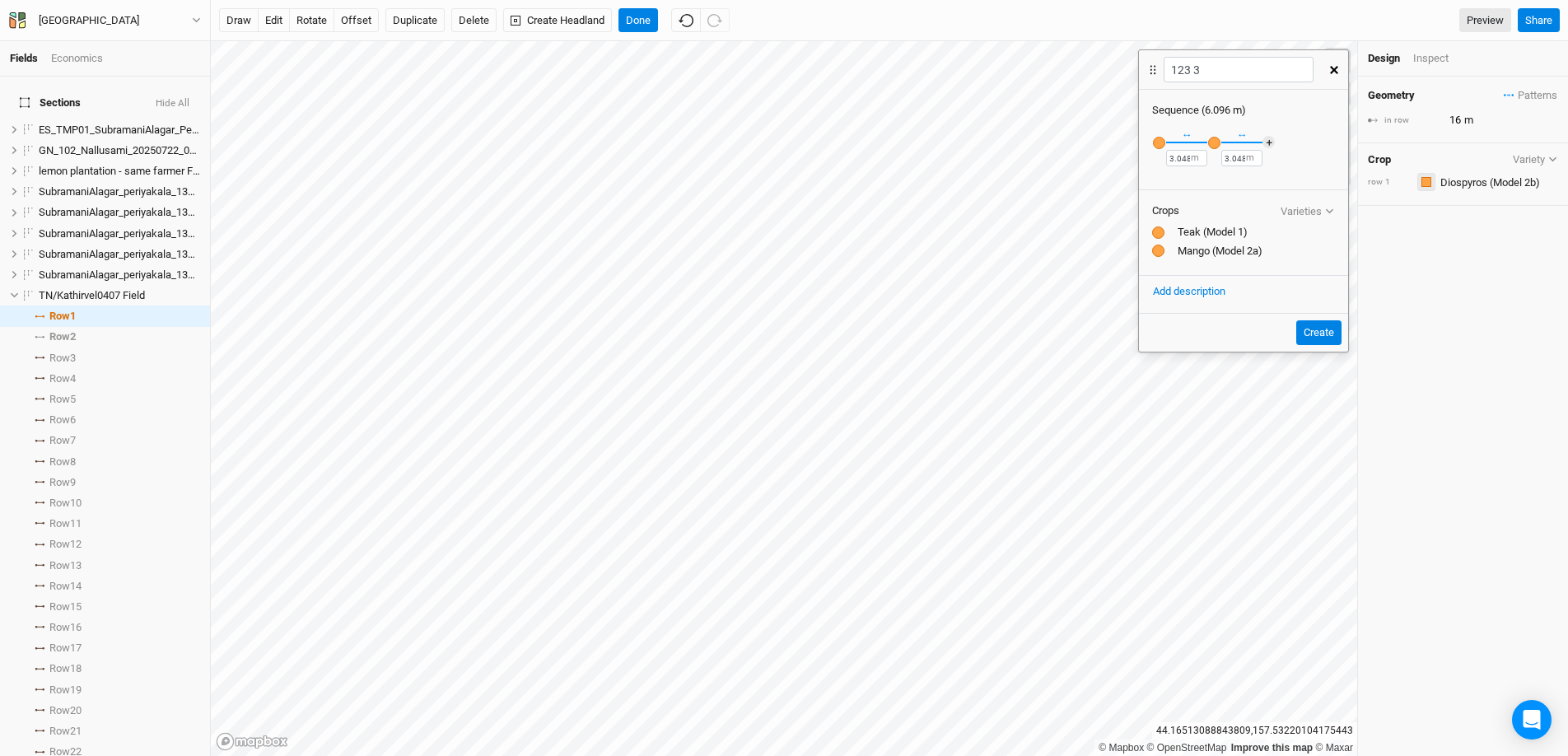
click at [1210, 181] on div "button" at bounding box center [1426, 181] width 9 height 9
click at [1210, 237] on div "button" at bounding box center [1433, 239] width 9 height 9
click at [1210, 179] on input "text" at bounding box center [1497, 181] width 123 height 20
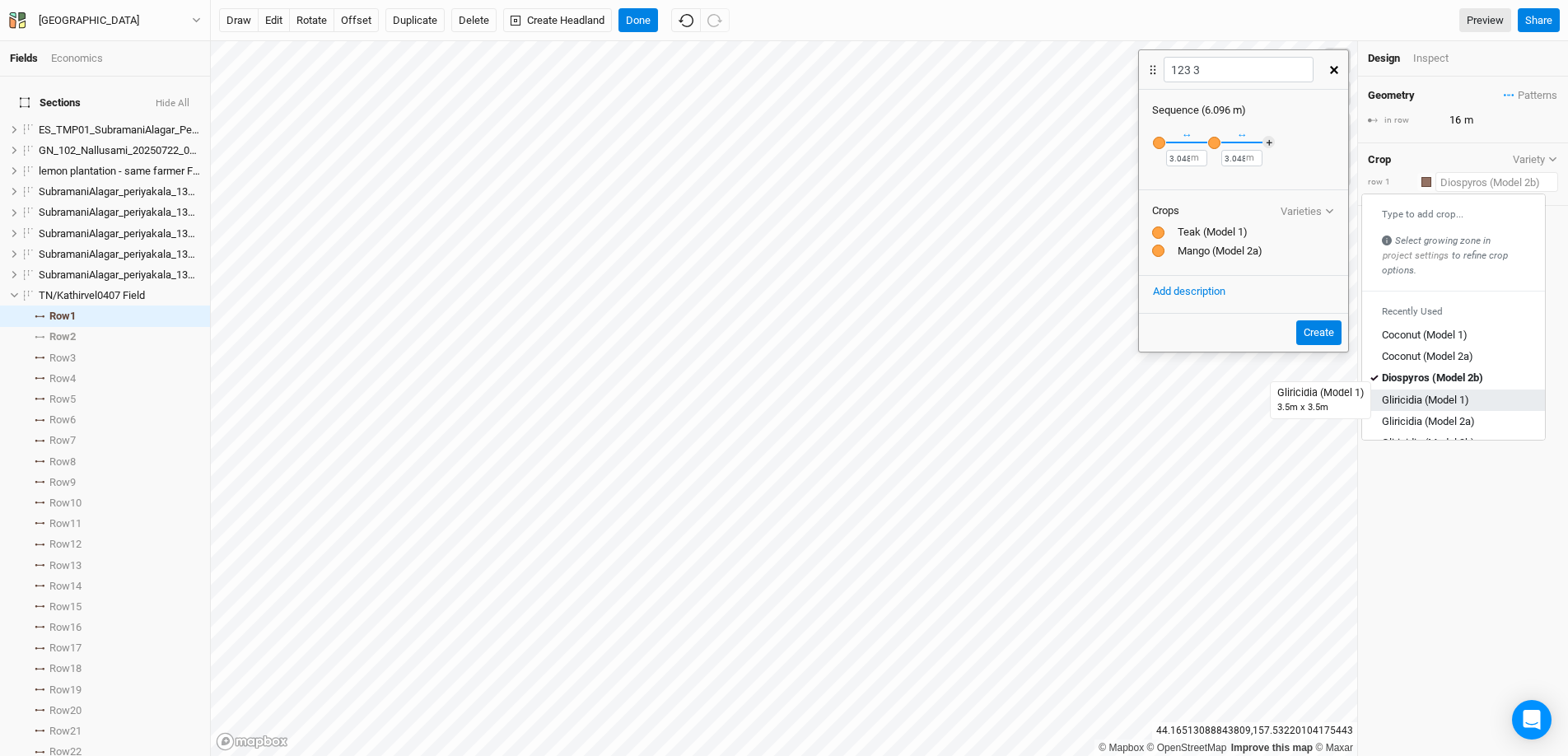
click at [1210, 396] on div "Gliricidia (Model 1)" at bounding box center [1425, 400] width 87 height 15
type input "10.5"
click at [1210, 185] on input "text" at bounding box center [1497, 181] width 123 height 20
drag, startPoint x: 1416, startPoint y: 421, endPoint x: 1421, endPoint y: 410, distance: 12.1
click at [1210, 421] on div "Gliricidia (Model 2a)" at bounding box center [1429, 421] width 93 height 15
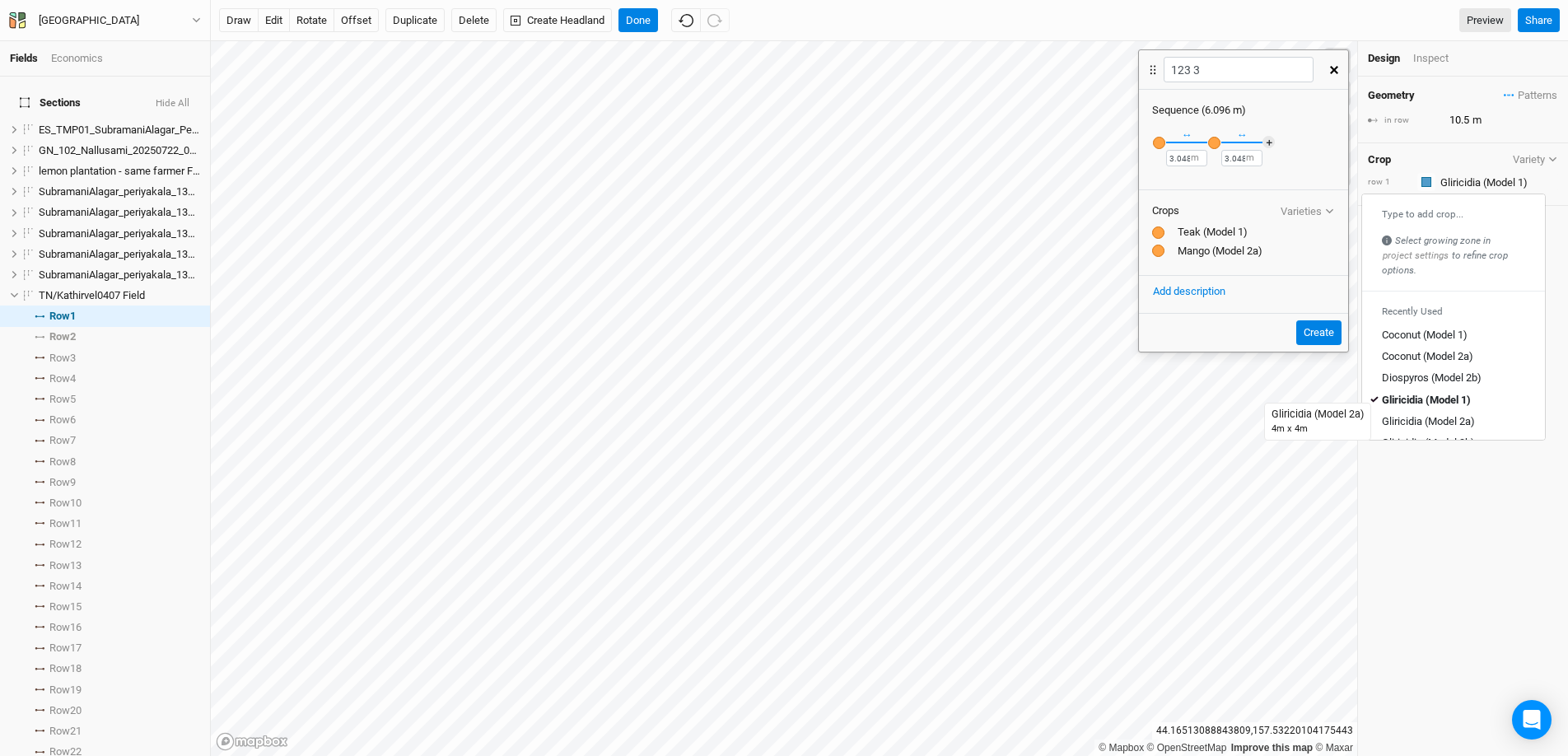
type input "12"
click at [1210, 185] on div "button" at bounding box center [1426, 181] width 9 height 9
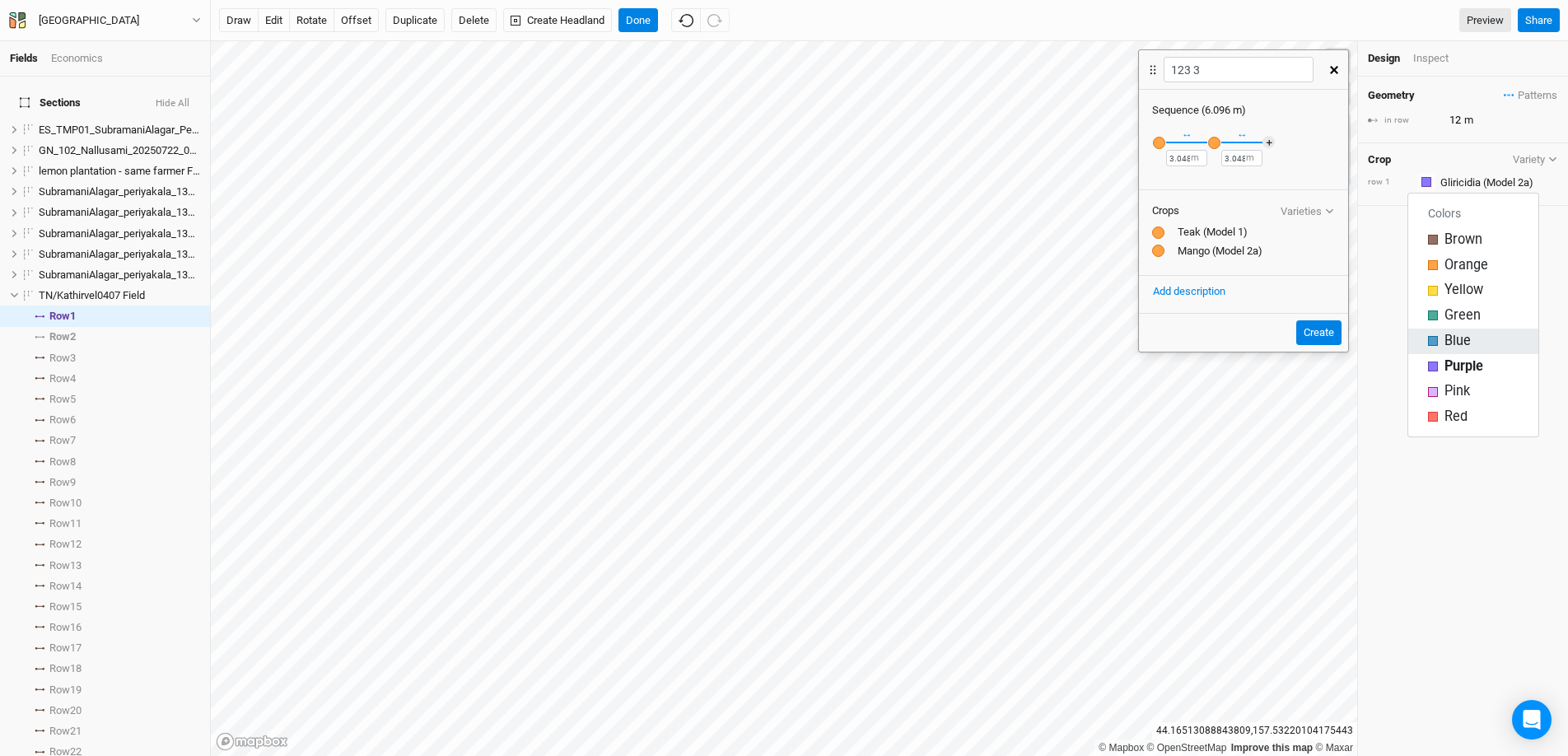
click at [1210, 336] on span "Blue" at bounding box center [1458, 341] width 27 height 19
click at [1210, 185] on input "text" at bounding box center [1497, 181] width 123 height 20
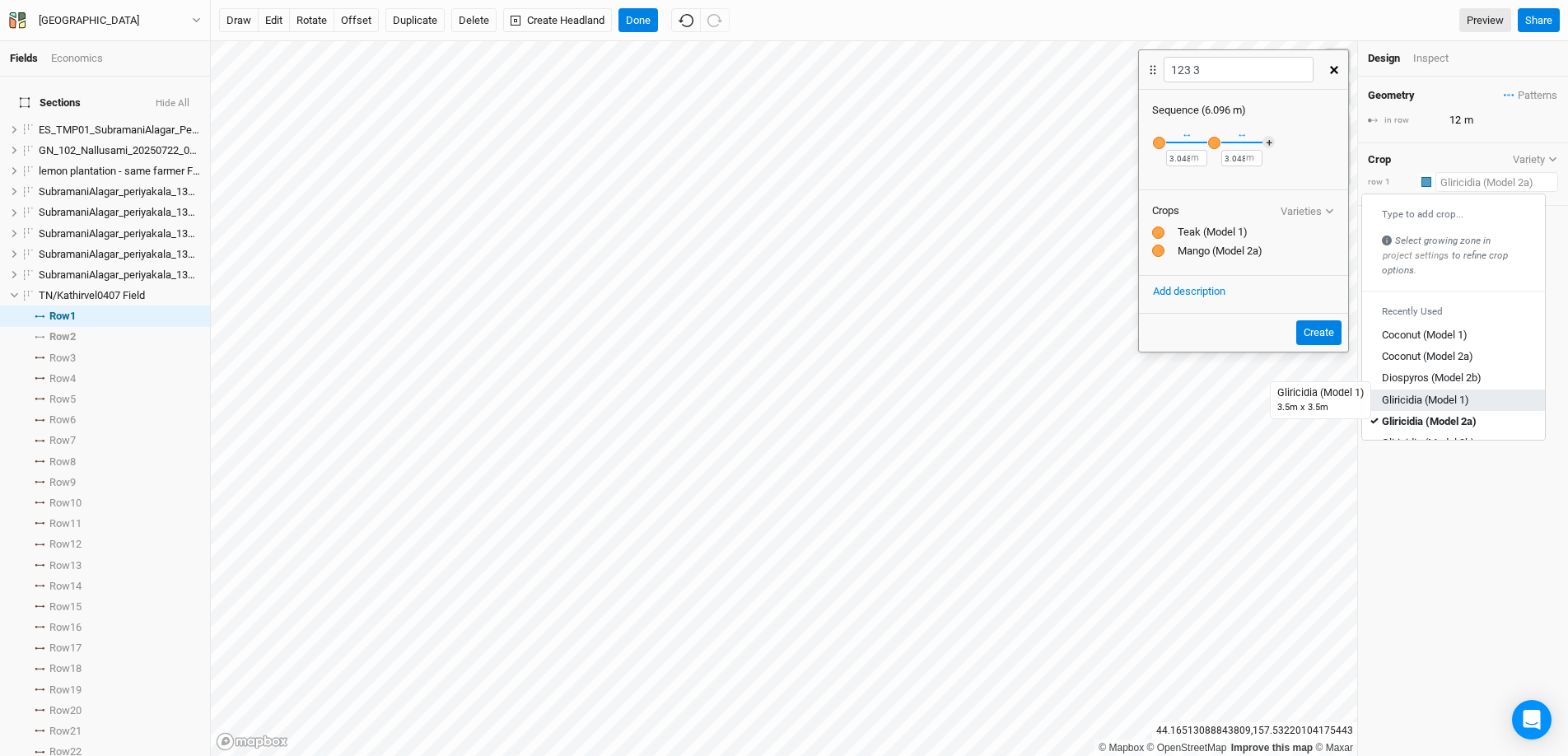
click at [1210, 401] on div "Gliricidia (Model 1)" at bounding box center [1425, 400] width 87 height 15
type input "10.5"
click at [1210, 186] on input "text" at bounding box center [1497, 181] width 123 height 20
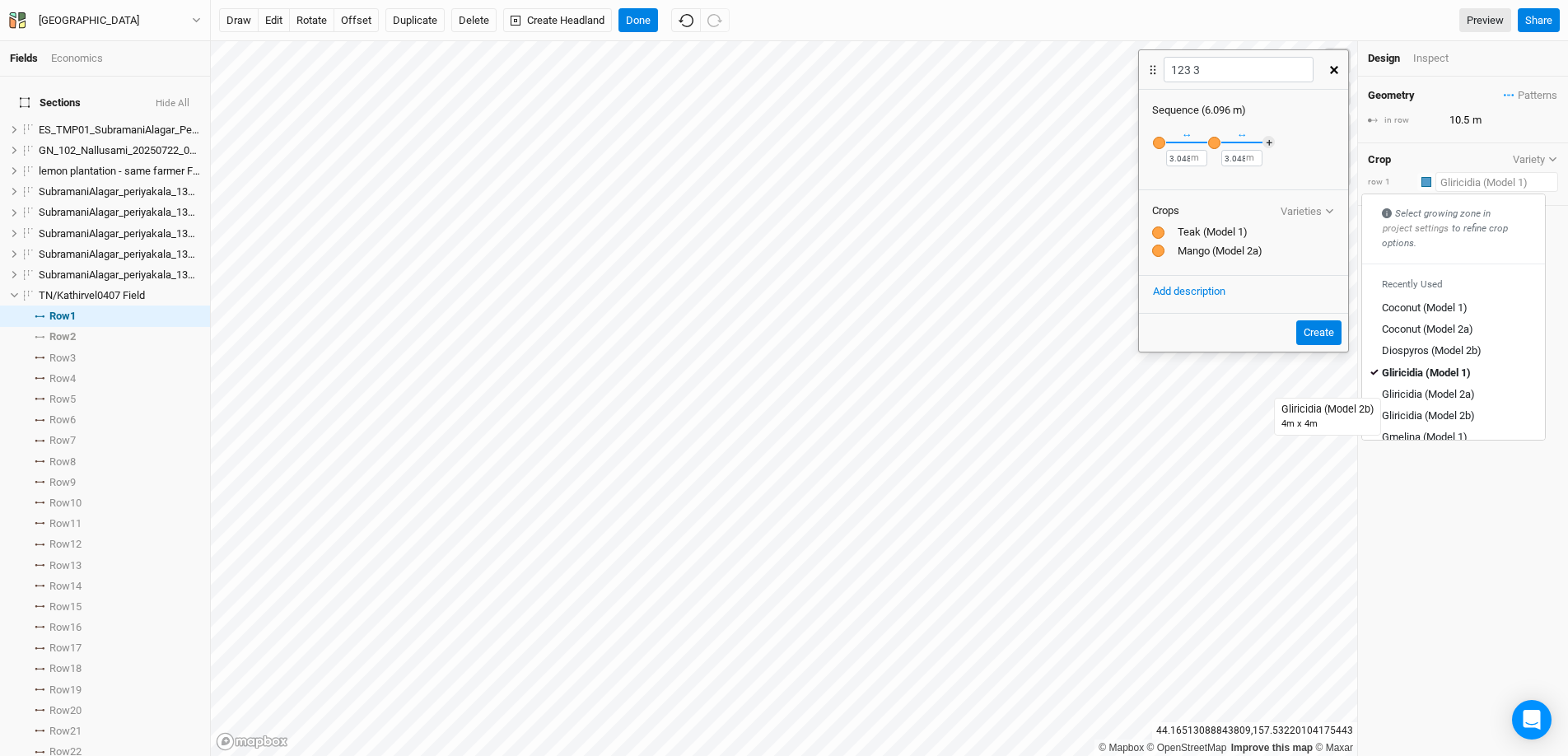
click at [1210, 409] on div "Gliricidia (Model 2b)" at bounding box center [1429, 415] width 93 height 15
type input "8"
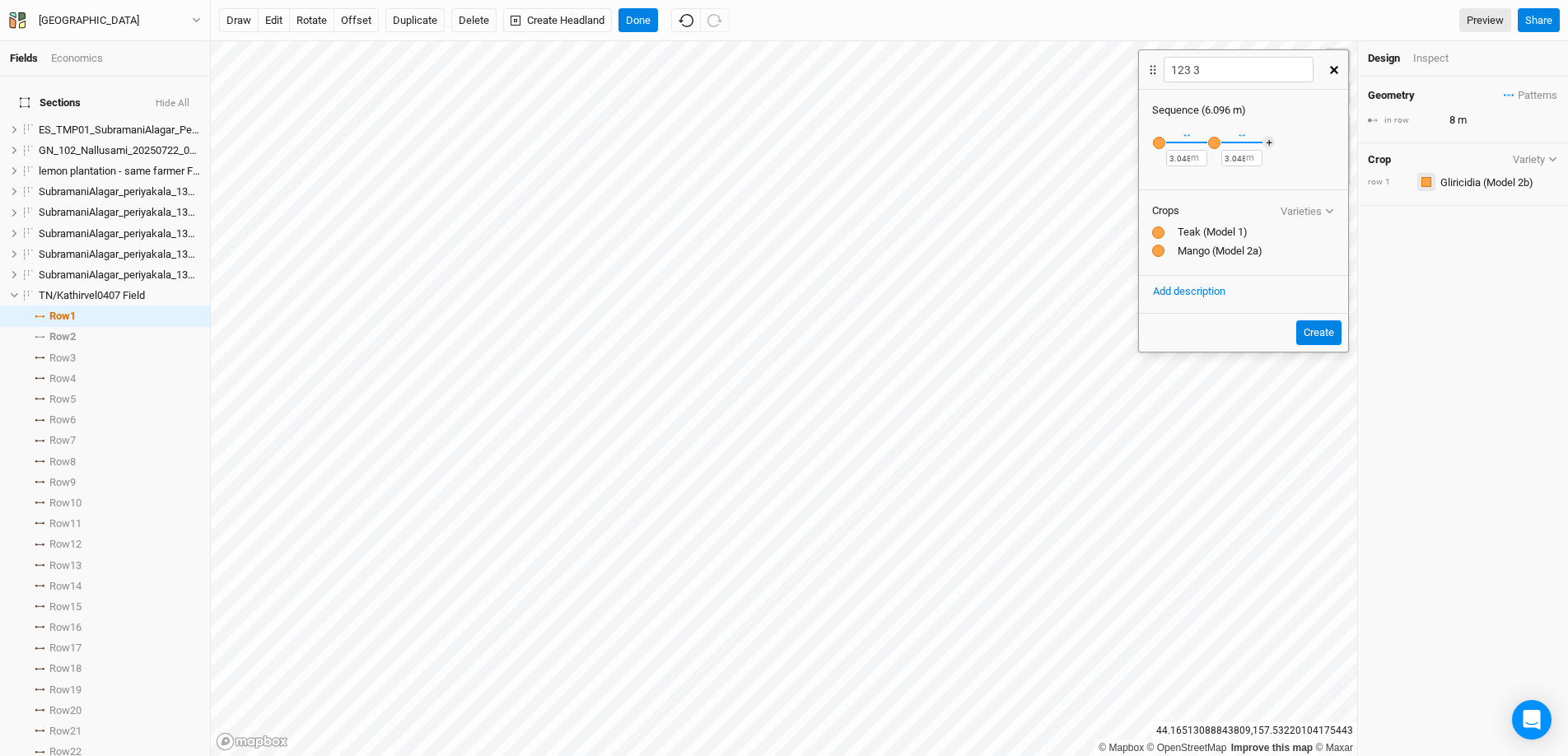
click at [1210, 186] on div "button" at bounding box center [1426, 181] width 9 height 9
click at [1210, 336] on div "Blue" at bounding box center [1473, 341] width 90 height 19
click at [1210, 187] on input "text" at bounding box center [1497, 181] width 123 height 20
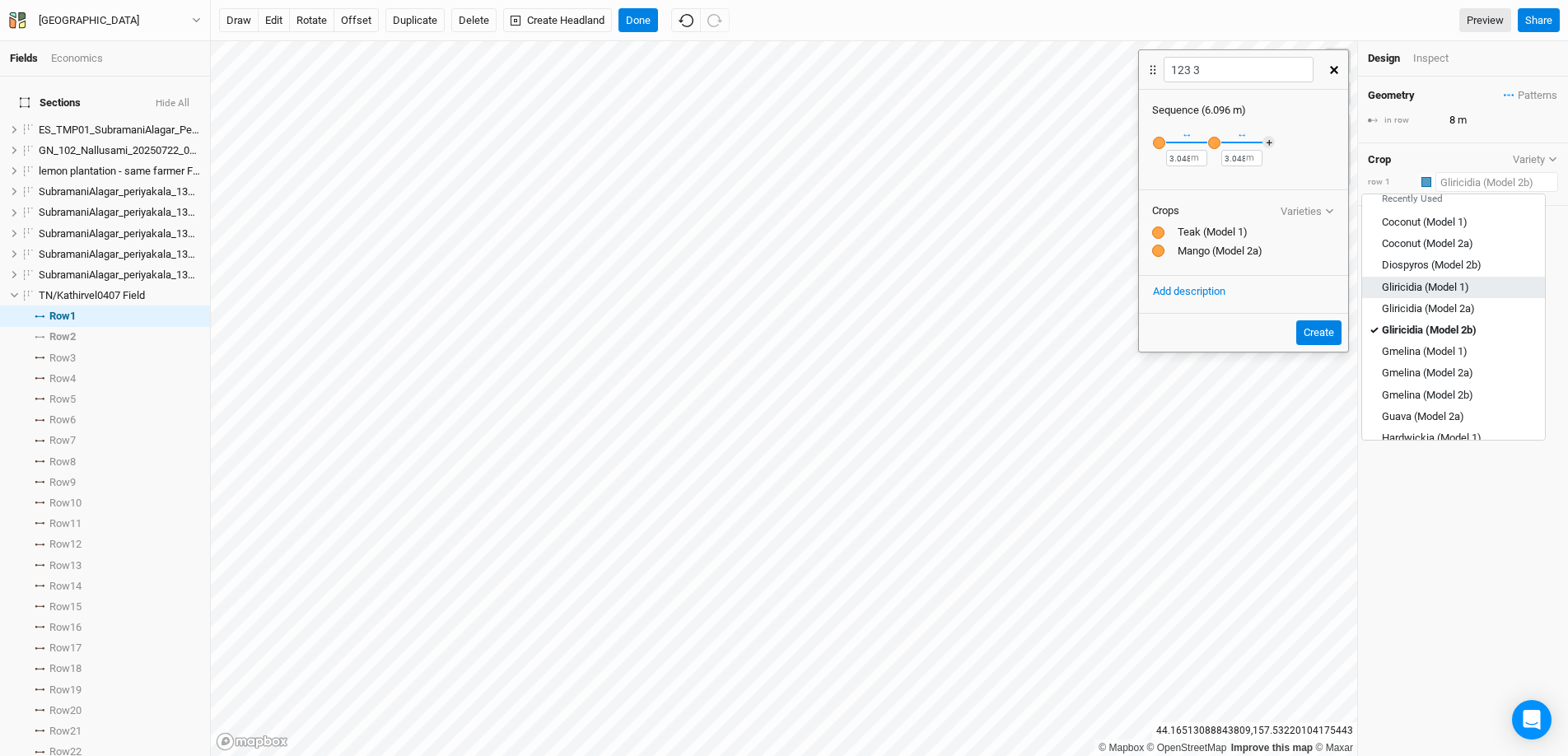
scroll to position [136, 0]
click at [1210, 323] on div "Gmelina (Model 1)" at bounding box center [1425, 329] width 86 height 15
type input "10.5"
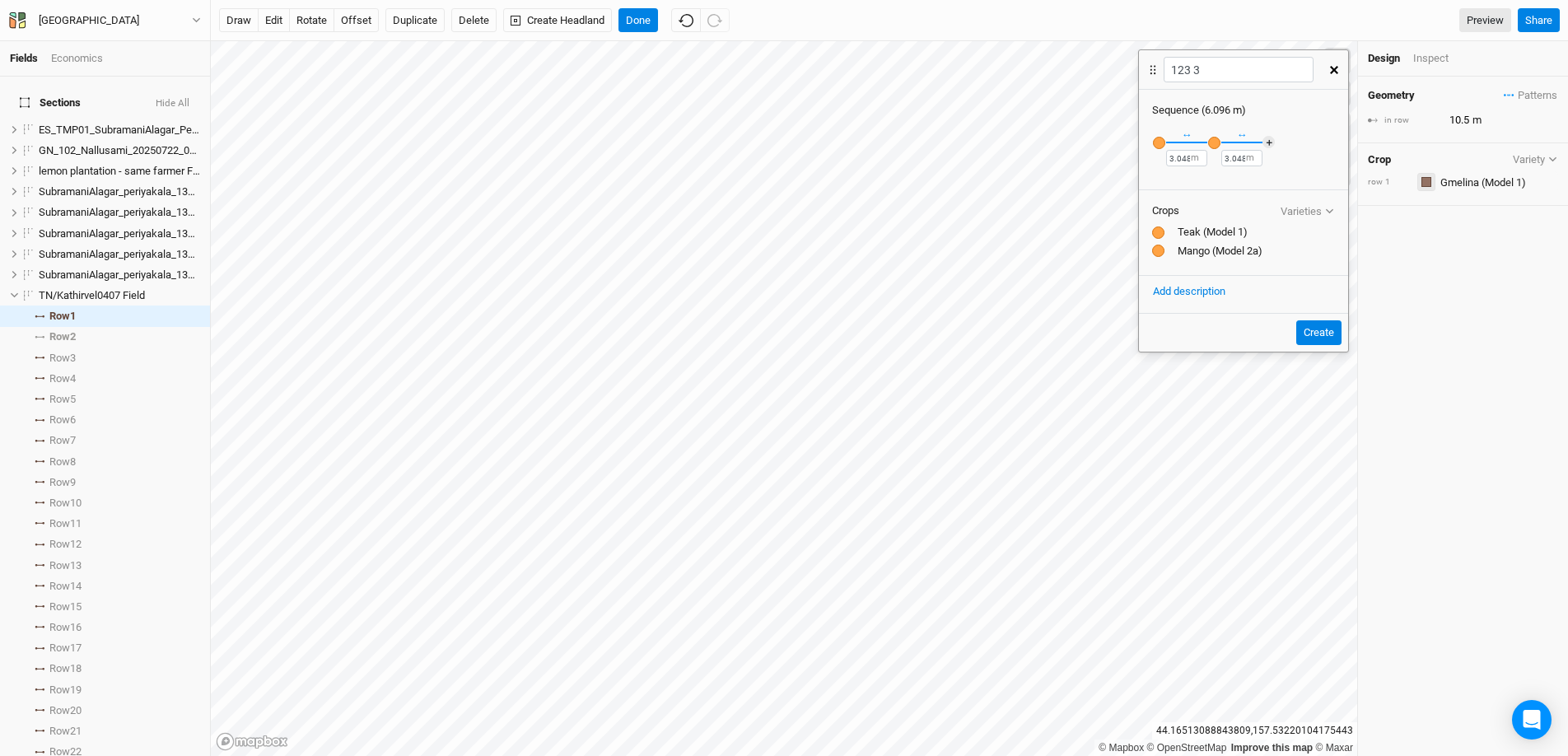
click at [1210, 182] on div "button" at bounding box center [1426, 181] width 9 height 9
click at [1210, 316] on div "Green" at bounding box center [1473, 316] width 90 height 19
click at [1210, 181] on input "text" at bounding box center [1497, 181] width 123 height 20
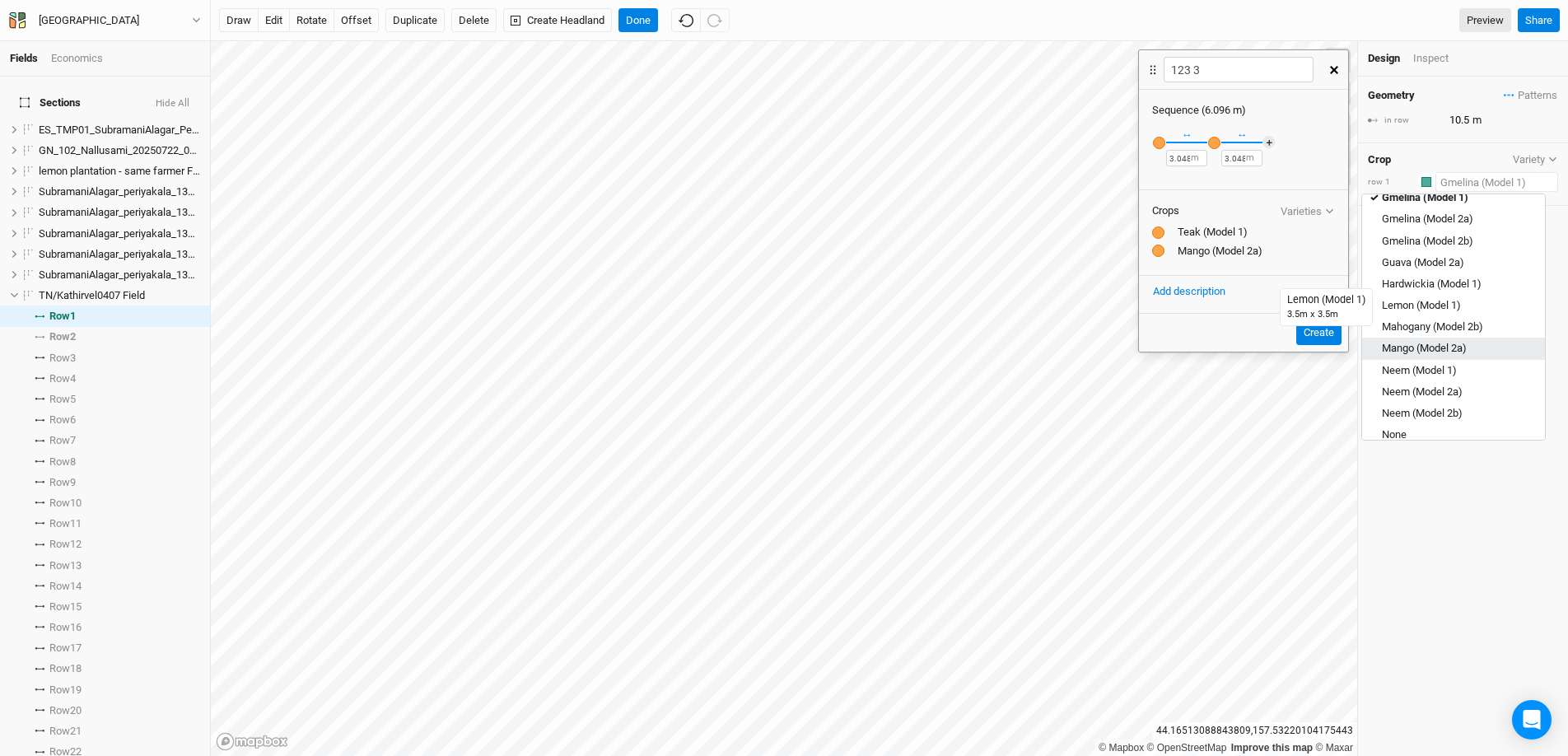
scroll to position [263, 0]
click at [1210, 227] on div "Gmelina (Model 2a)" at bounding box center [1428, 223] width 91 height 15
type input "12"
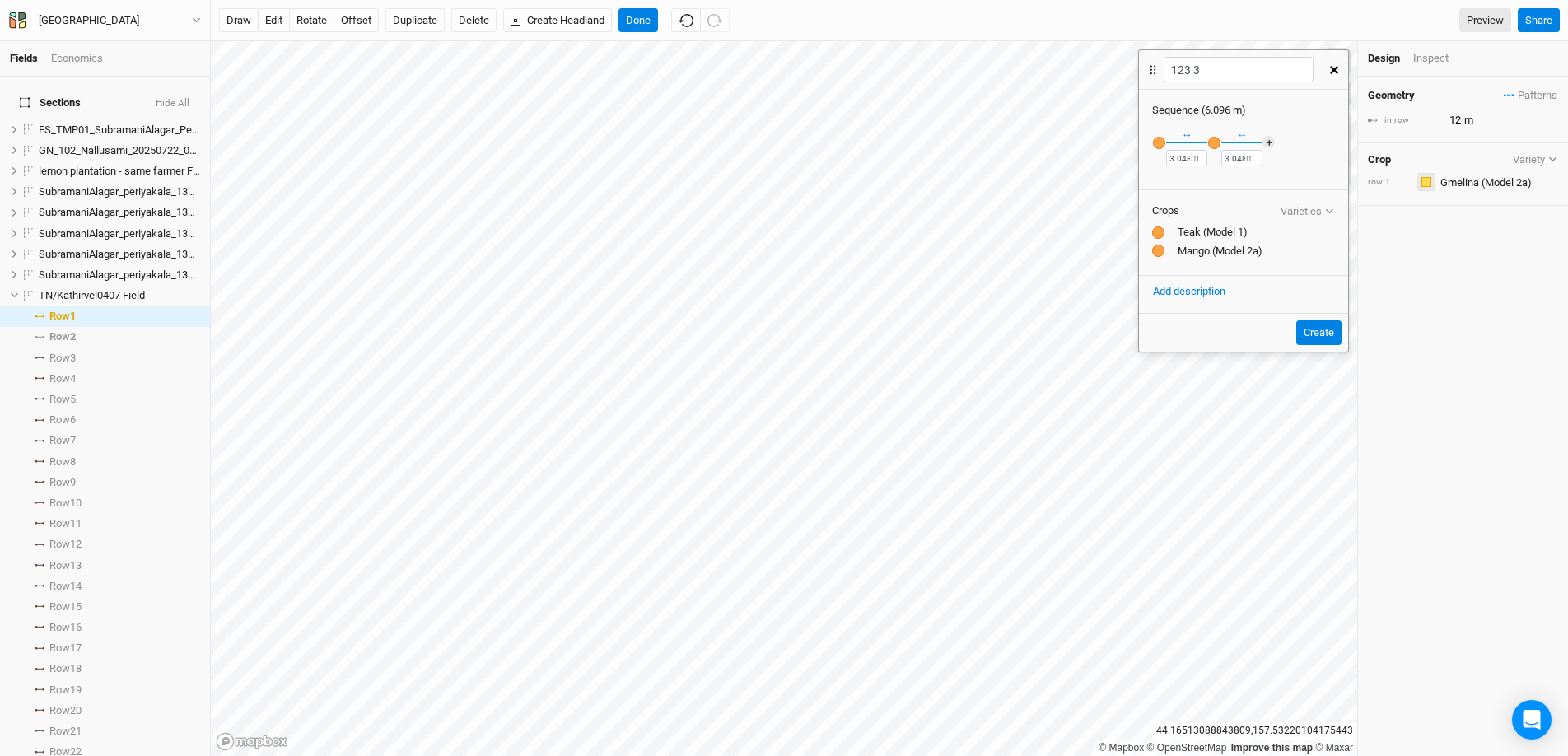
click at [1210, 185] on div "button" at bounding box center [1426, 181] width 9 height 9
click at [1210, 323] on div "Green" at bounding box center [1473, 316] width 90 height 19
click at [1210, 188] on input "text" at bounding box center [1497, 181] width 123 height 20
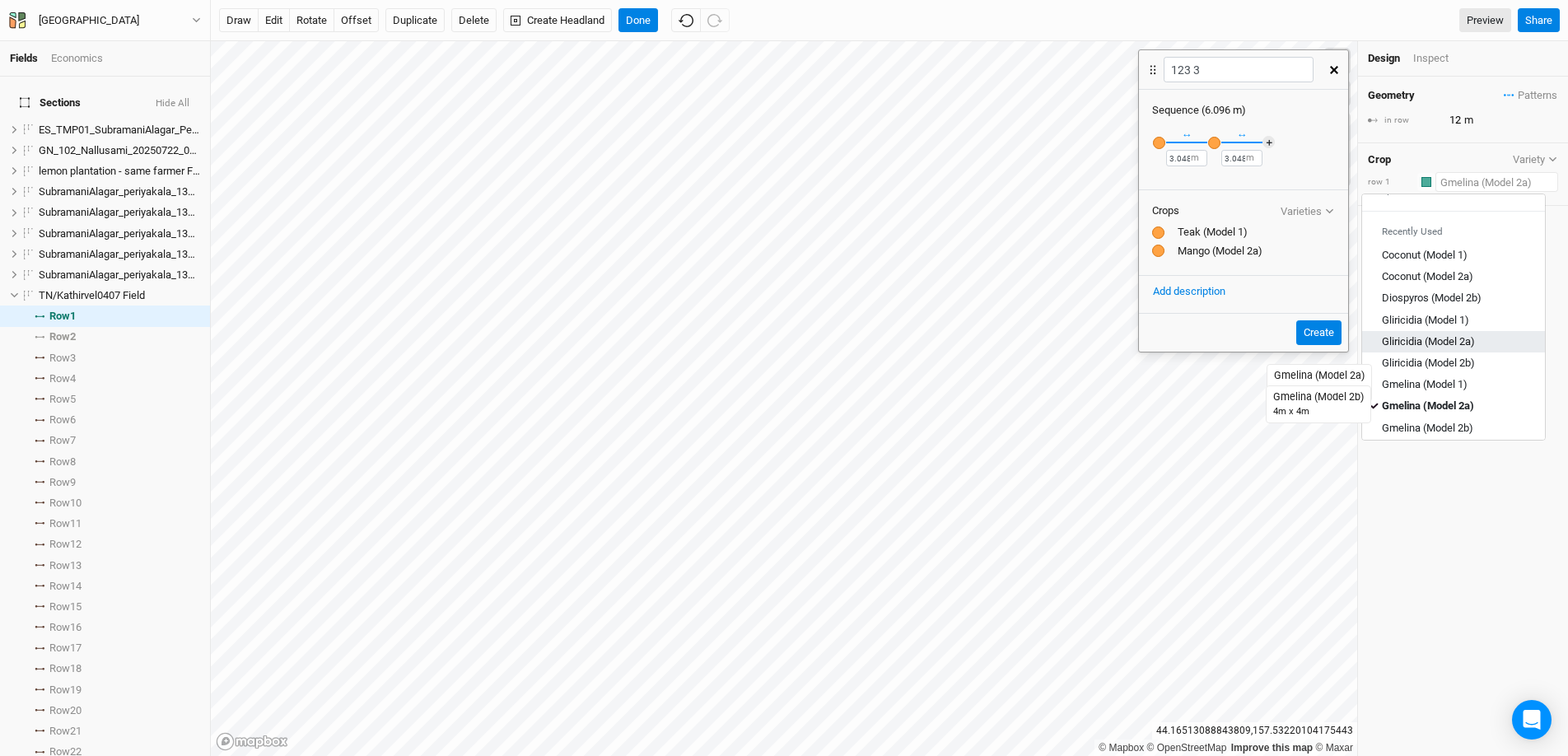
scroll to position [107, 0]
click at [1210, 394] on div "Gmelina (Model 2b)" at bounding box center [1428, 400] width 91 height 15
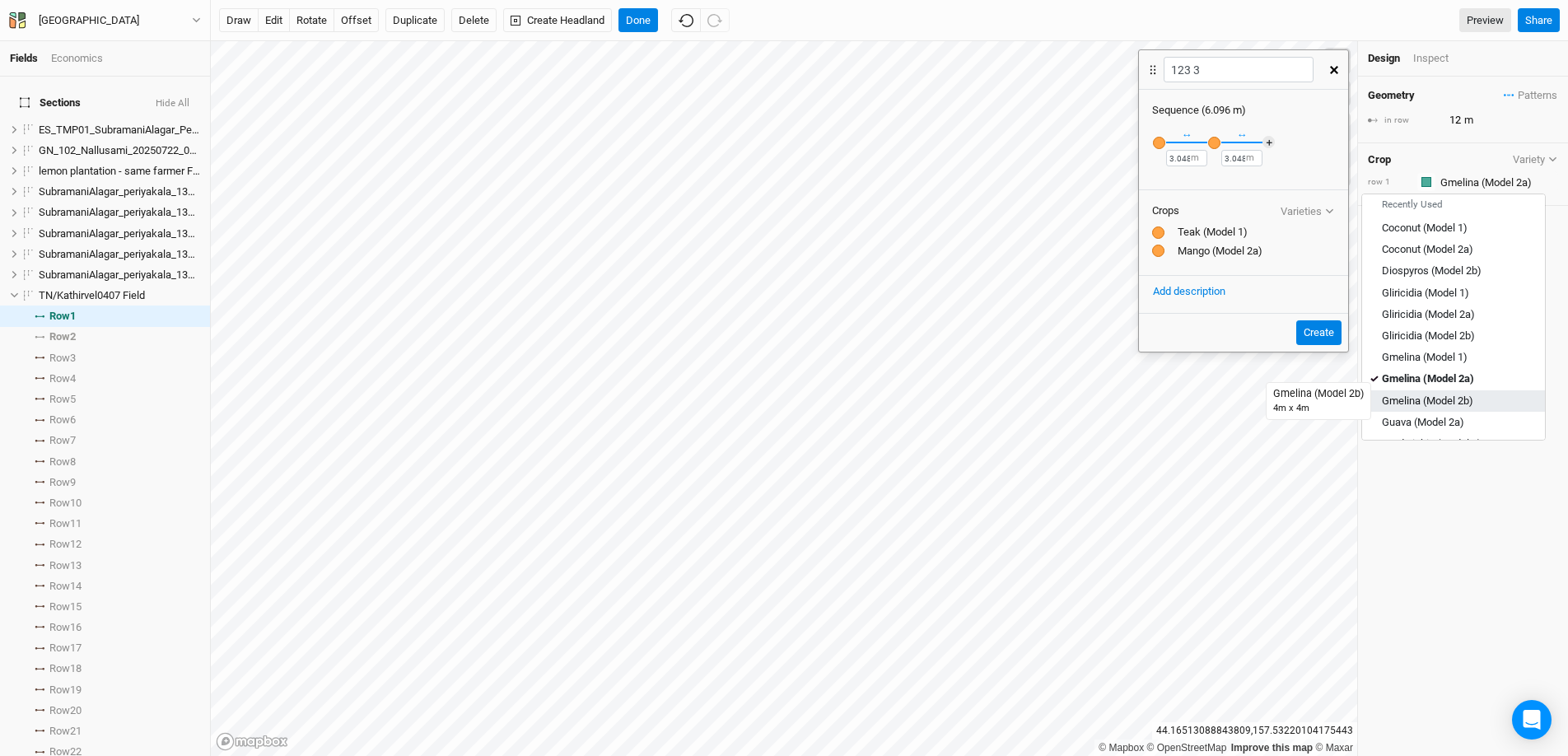
type input "16"
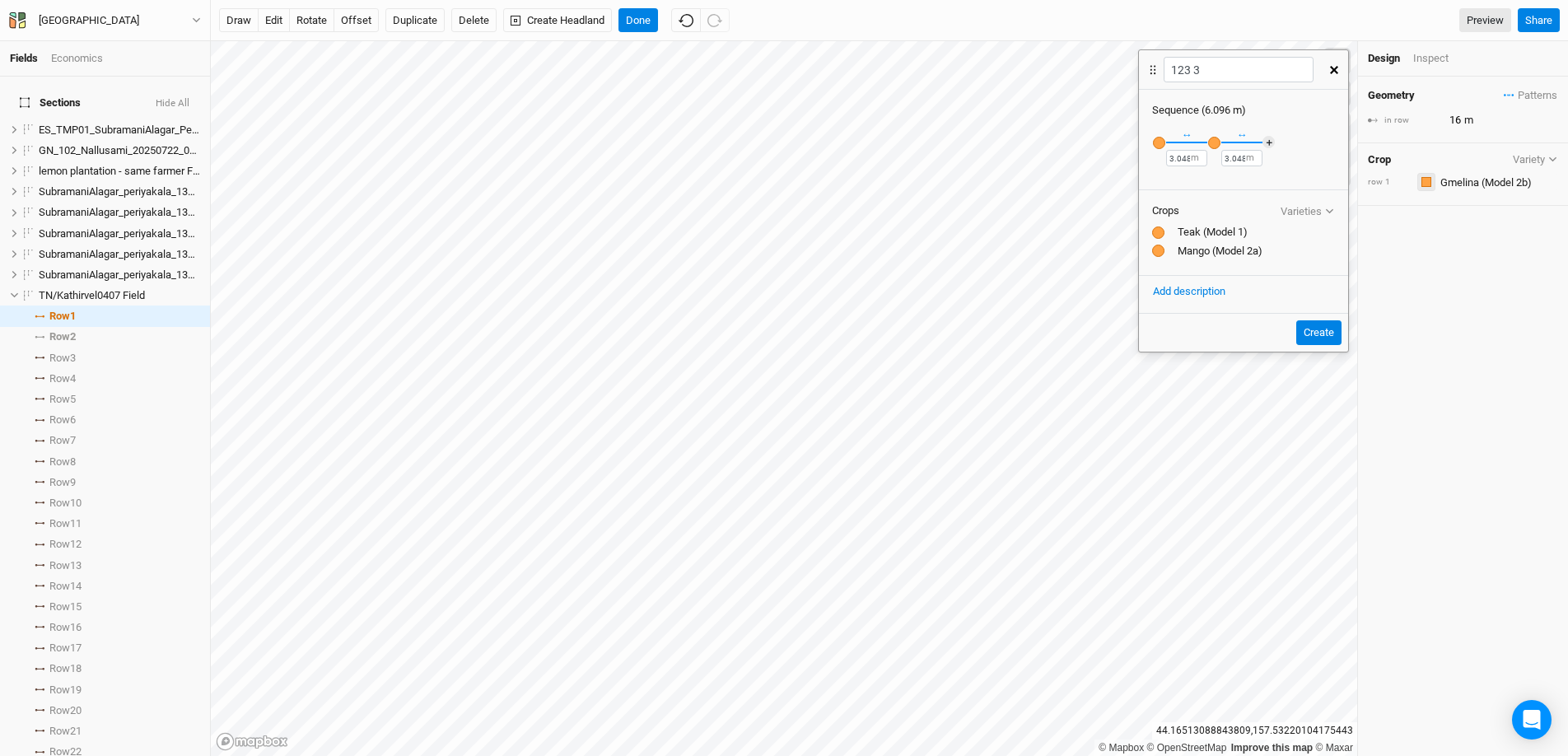
click at [1210, 182] on div "button" at bounding box center [1426, 181] width 9 height 9
click at [1210, 317] on div "Green" at bounding box center [1473, 316] width 90 height 19
click at [1210, 182] on input "text" at bounding box center [1497, 181] width 123 height 20
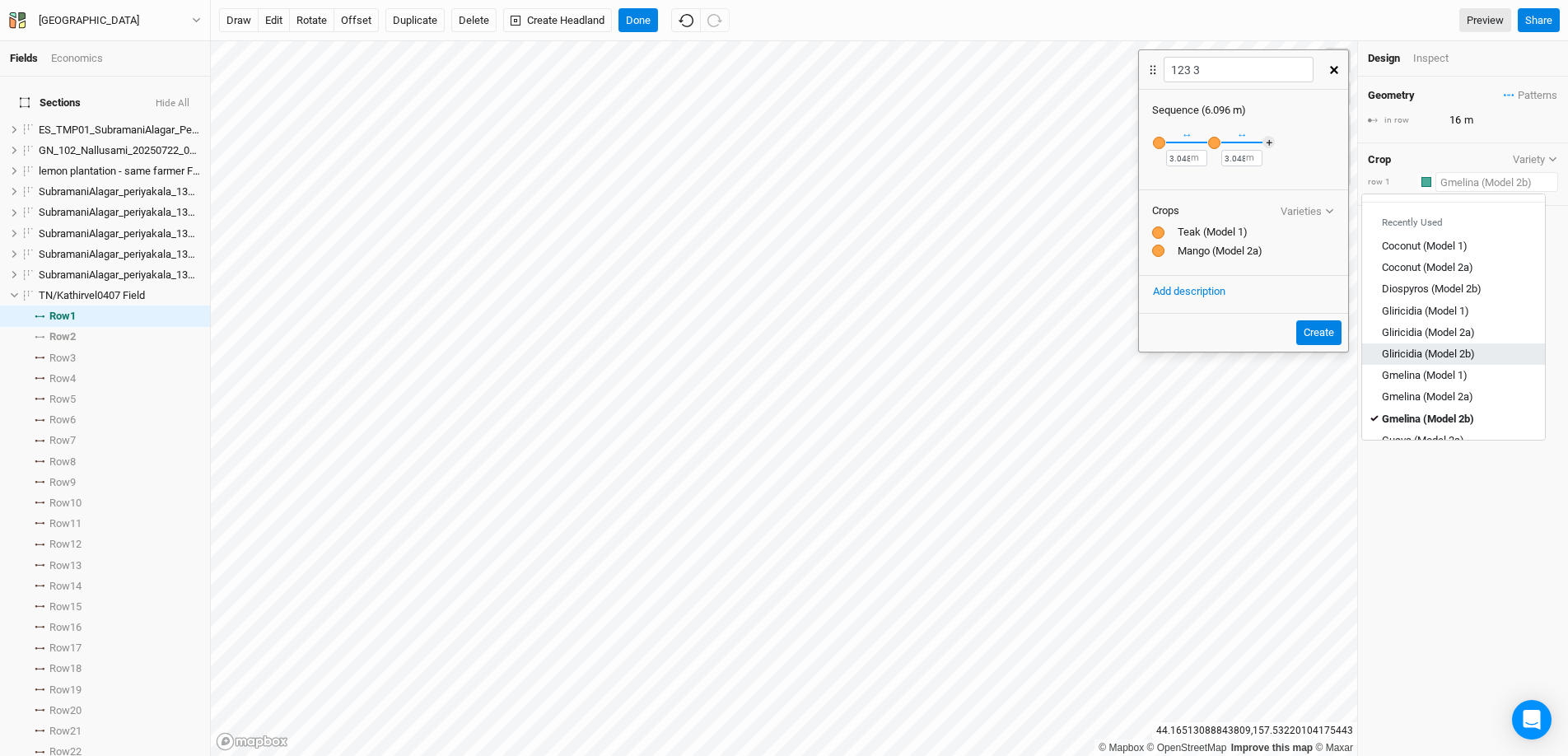
scroll to position [126, 0]
click at [1210, 401] on div "Guava (Model 2a)" at bounding box center [1423, 402] width 83 height 15
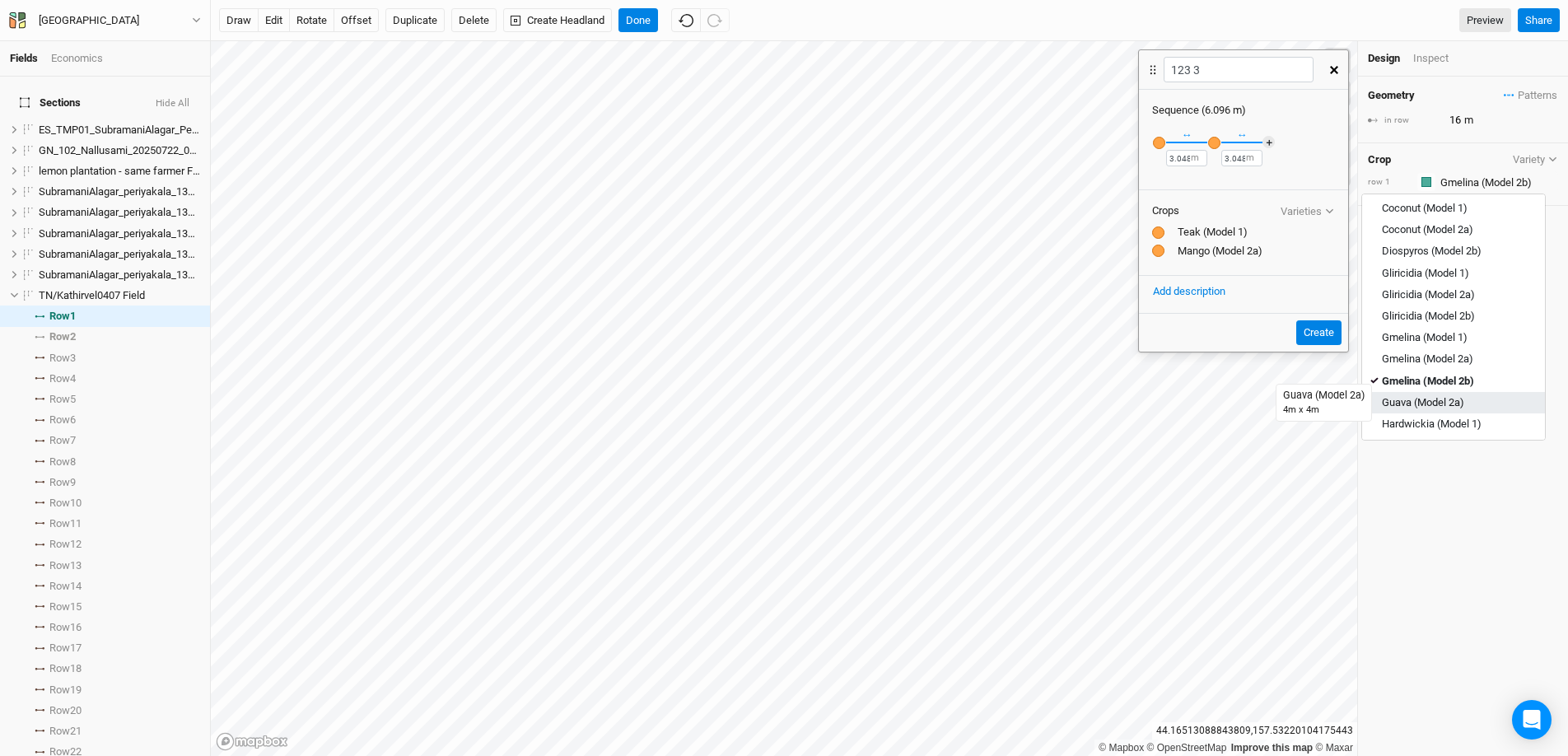
type input "12"
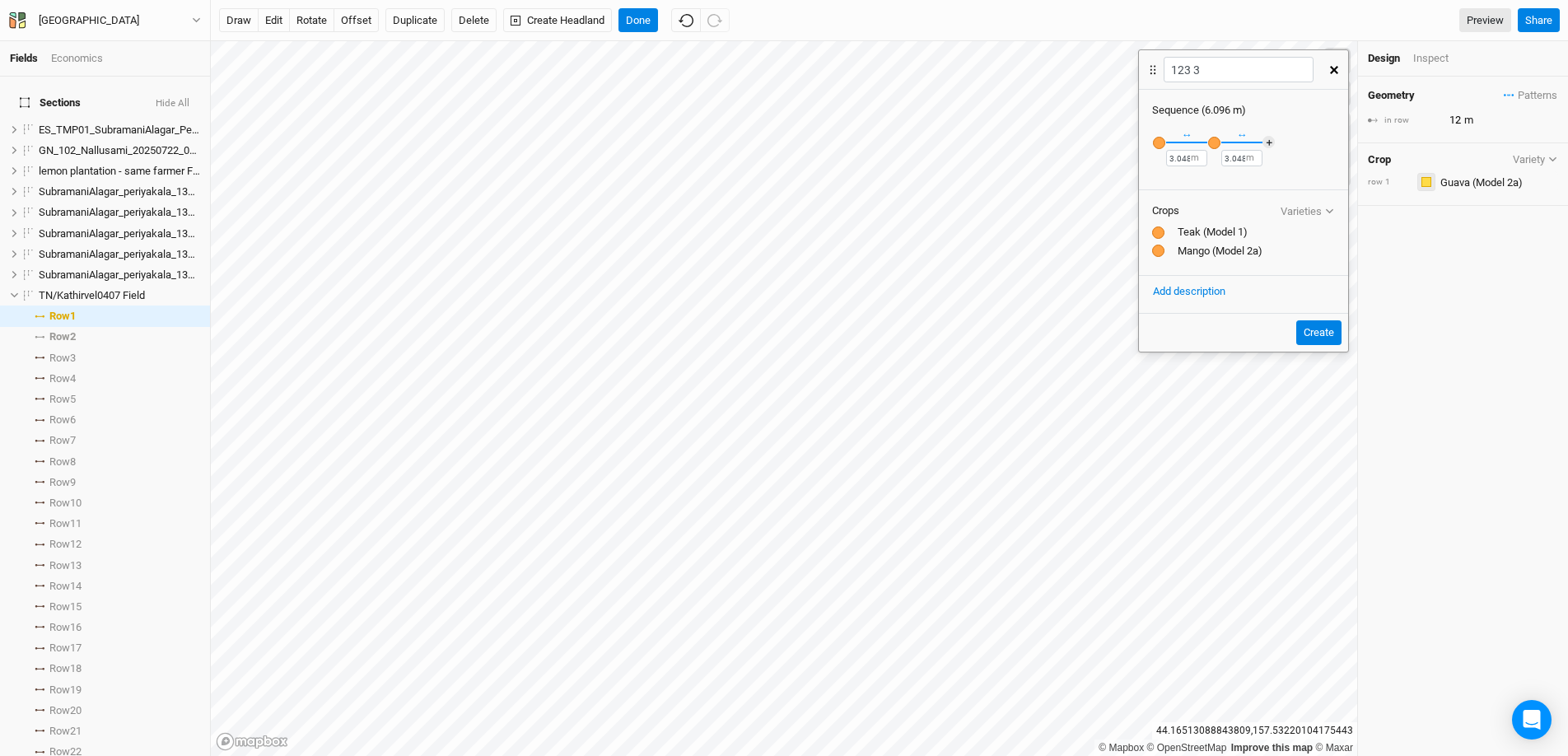
click at [1210, 181] on div "button" at bounding box center [1426, 181] width 9 height 9
click at [1210, 371] on div "Purple" at bounding box center [1473, 366] width 90 height 19
click at [1210, 184] on input "text" at bounding box center [1497, 181] width 123 height 20
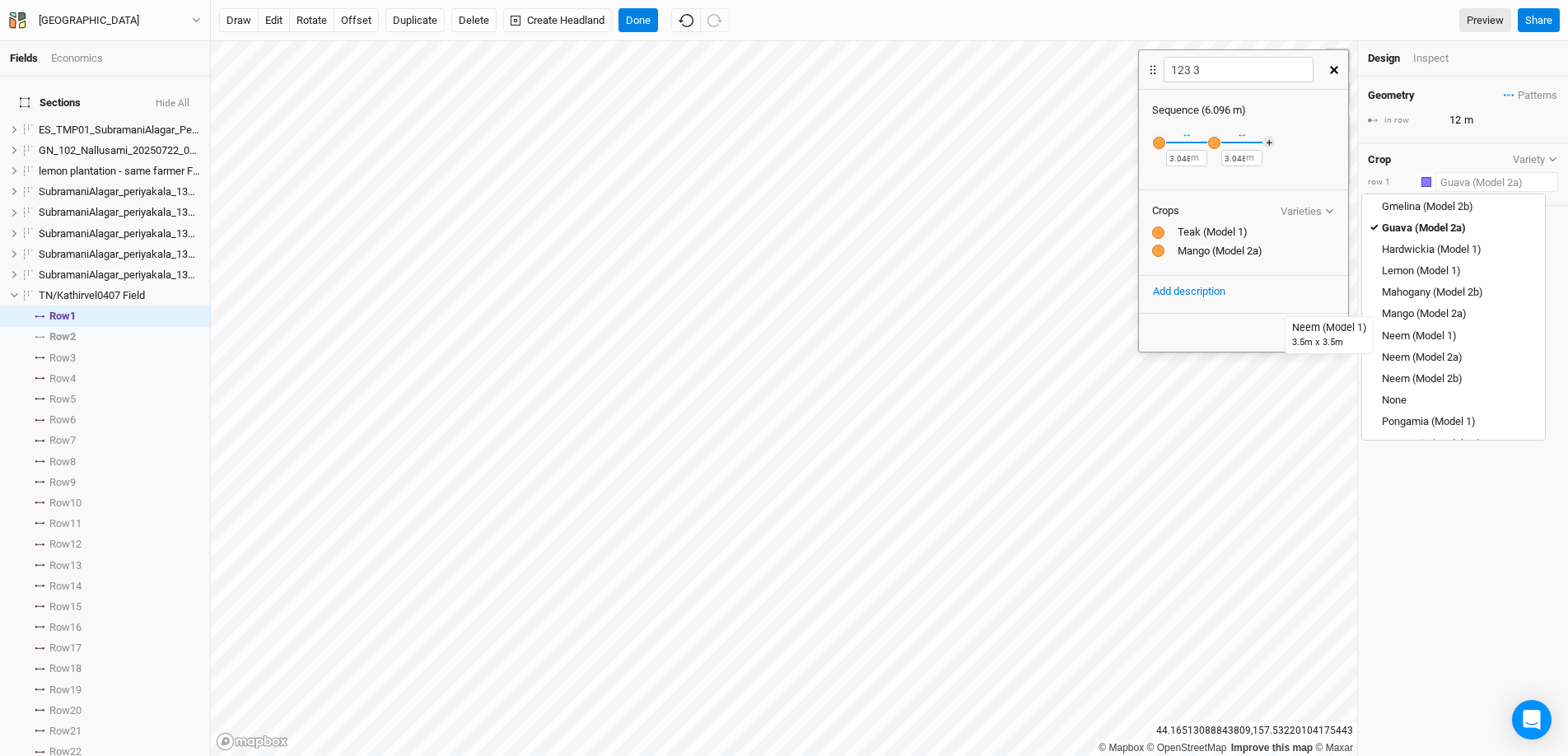
scroll to position [302, 0]
click at [1210, 183] on div "button" at bounding box center [1426, 181] width 9 height 9
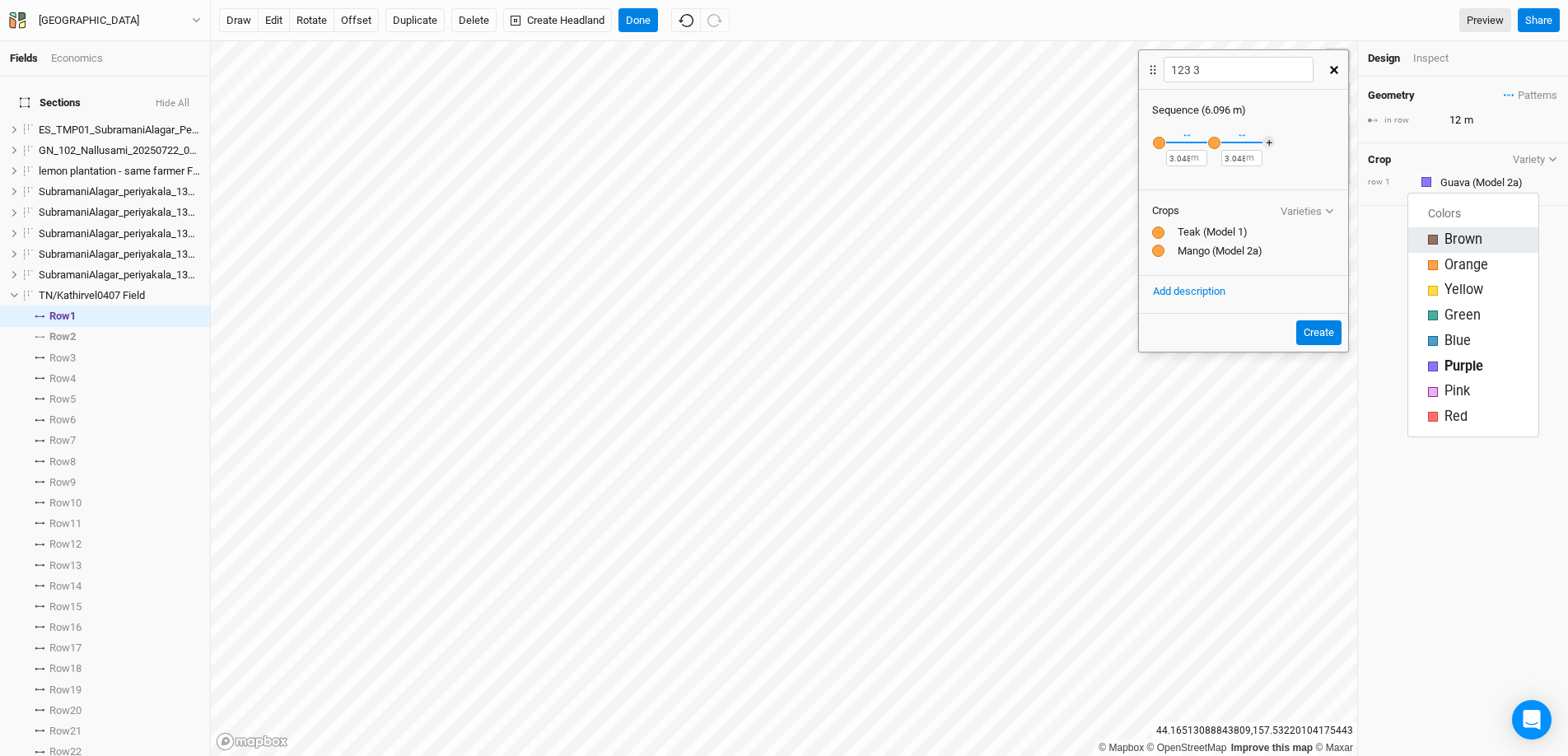
click at [1210, 240] on div "Brown" at bounding box center [1473, 240] width 90 height 19
click at [1210, 187] on input "text" at bounding box center [1497, 181] width 123 height 20
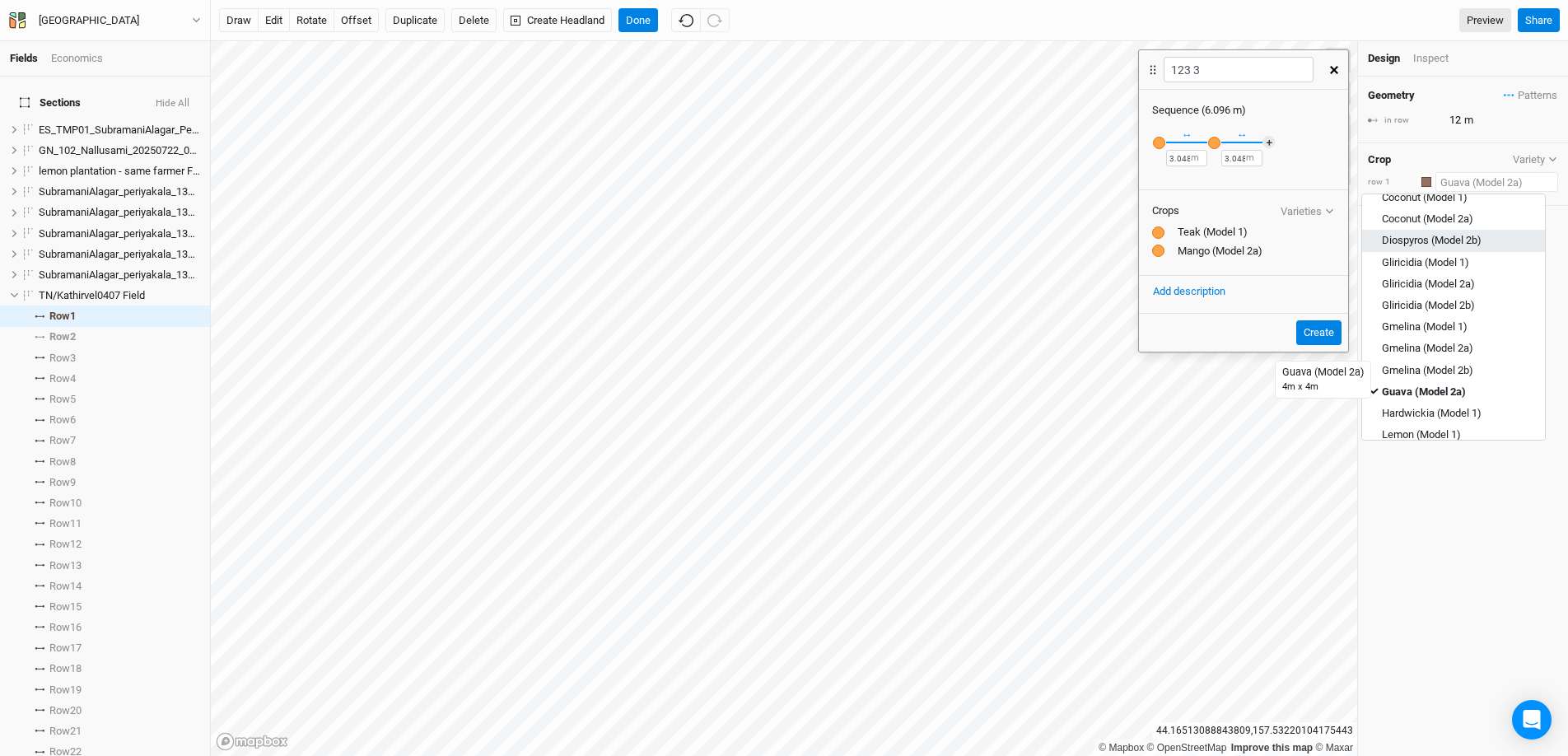
scroll to position [150, 0]
click at [1210, 395] on div "Hardwickia (Model 1)" at bounding box center [1432, 400] width 100 height 15
type input "14"
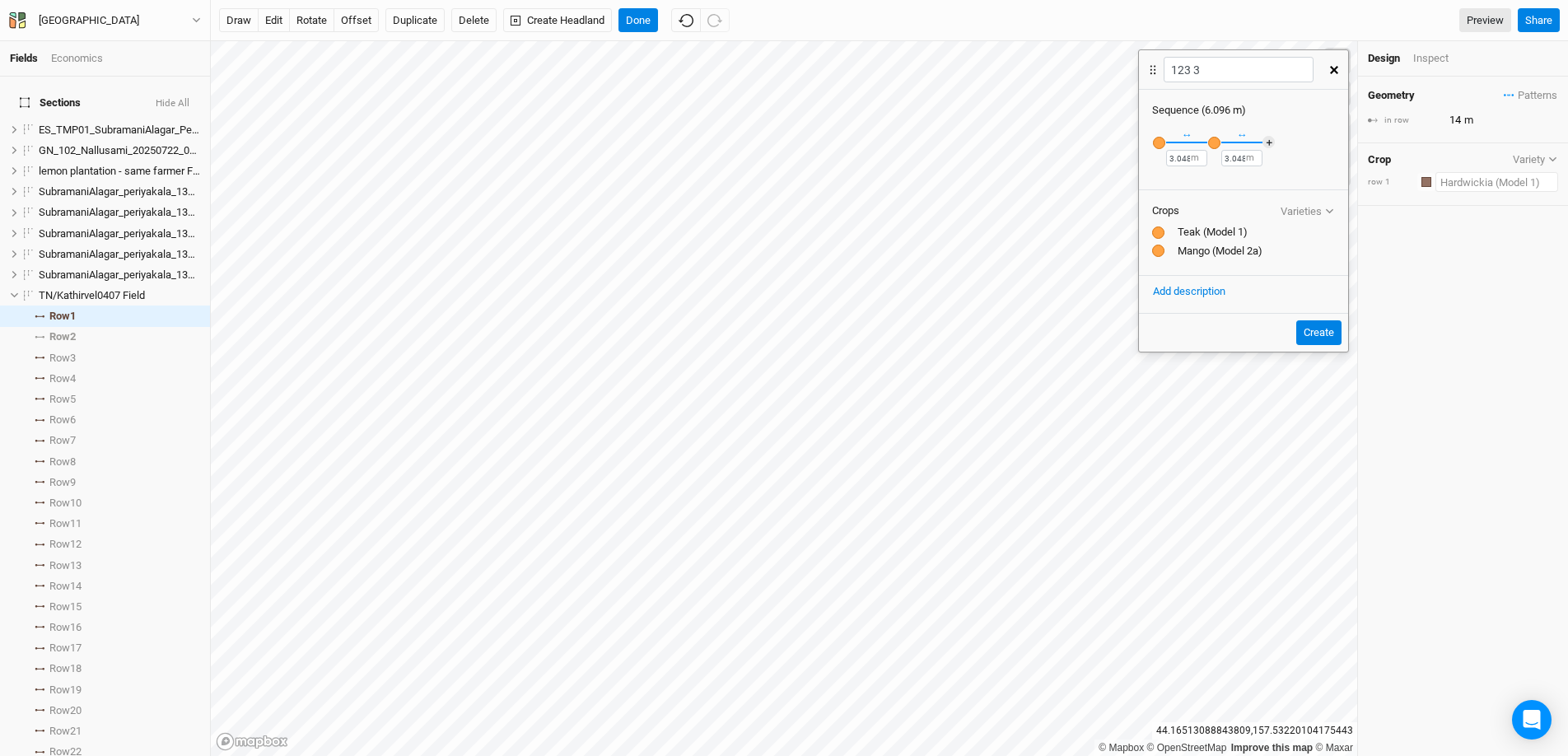
click at [1210, 187] on input "text" at bounding box center [1497, 181] width 123 height 20
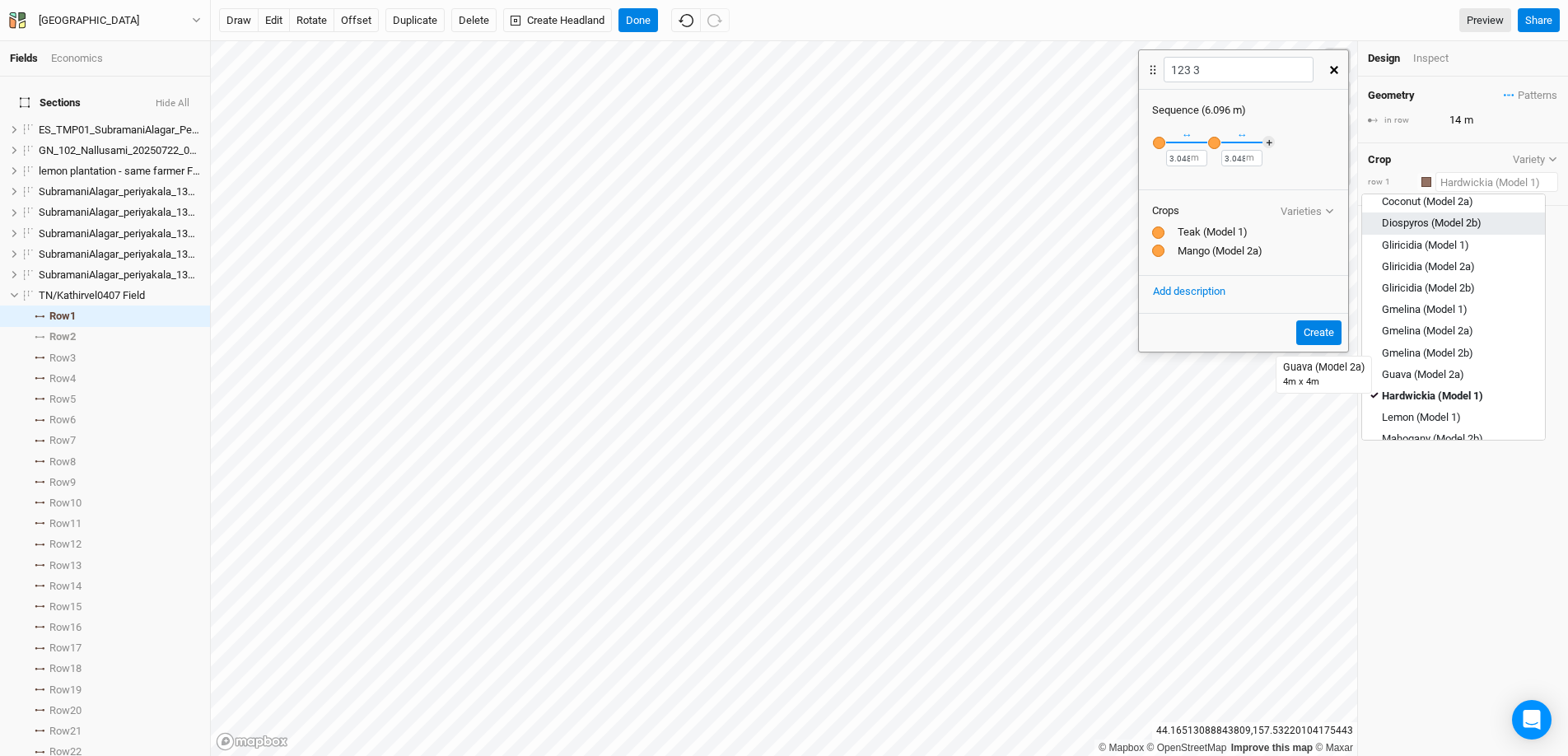
scroll to position [182, 0]
click at [1210, 393] on div "Lemon (Model 1)" at bounding box center [1422, 390] width 79 height 15
type input "7"
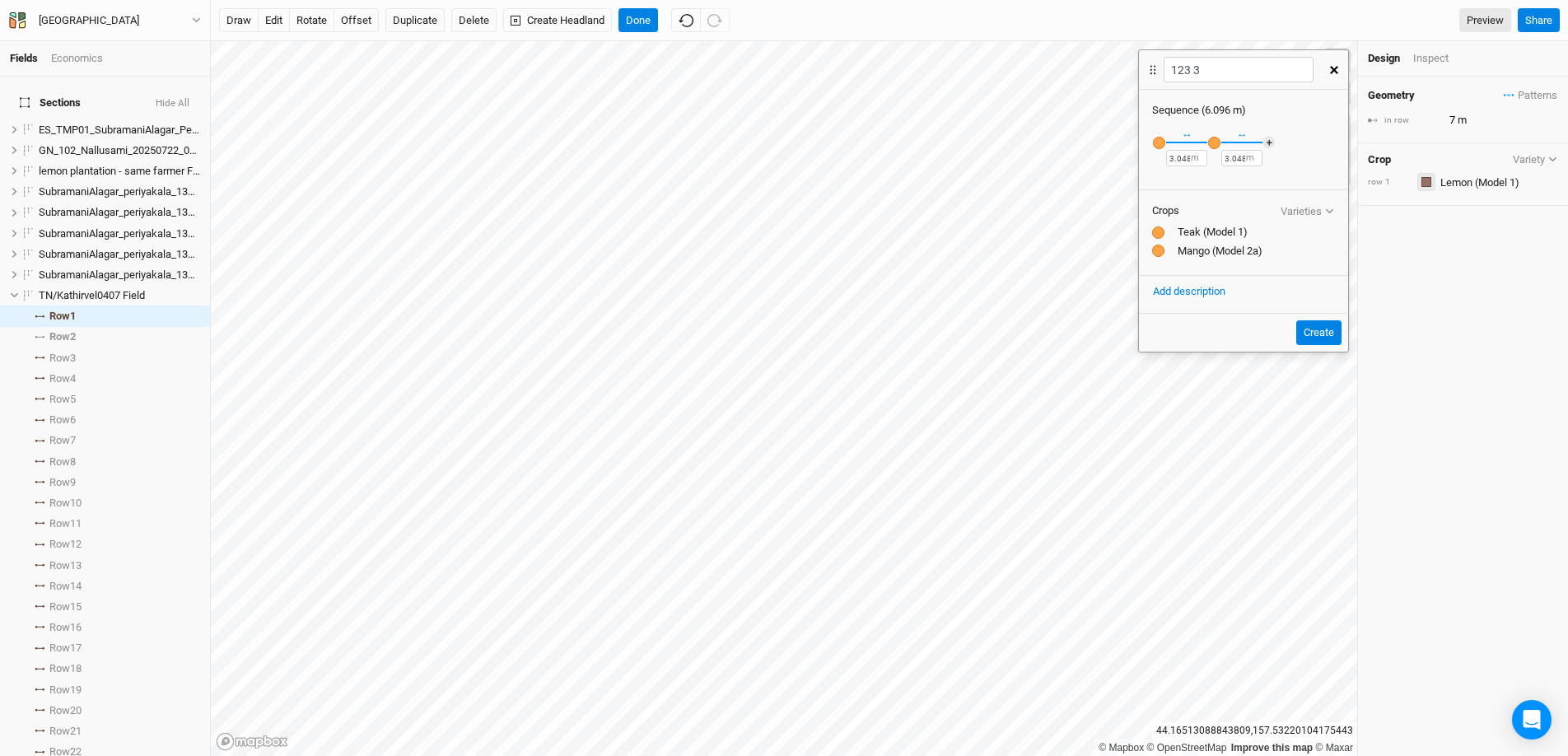
click at [1210, 183] on div "button" at bounding box center [1426, 181] width 9 height 9
click at [1210, 288] on div "button" at bounding box center [1433, 290] width 9 height 9
click at [1210, 179] on input "text" at bounding box center [1497, 181] width 123 height 20
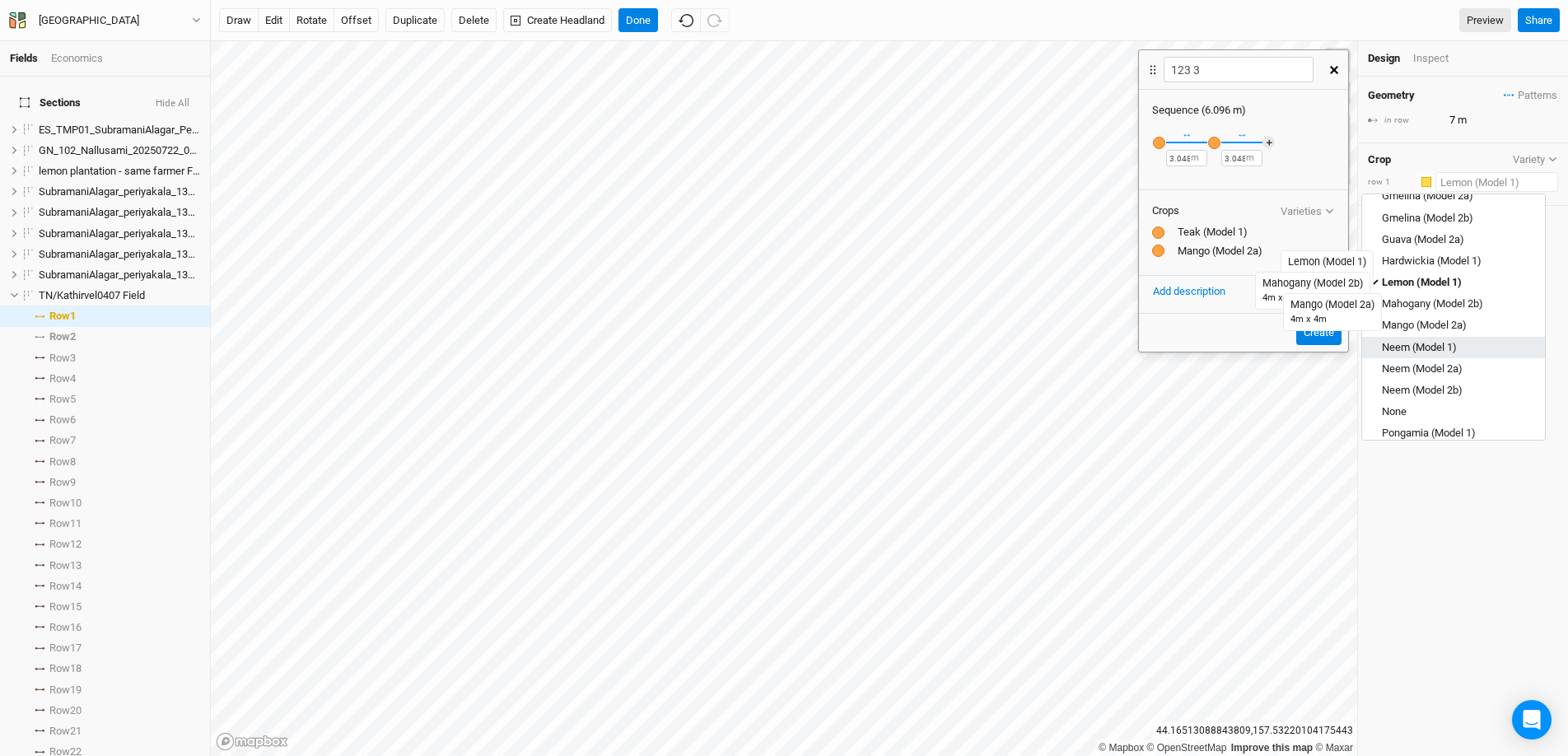
scroll to position [313, 0]
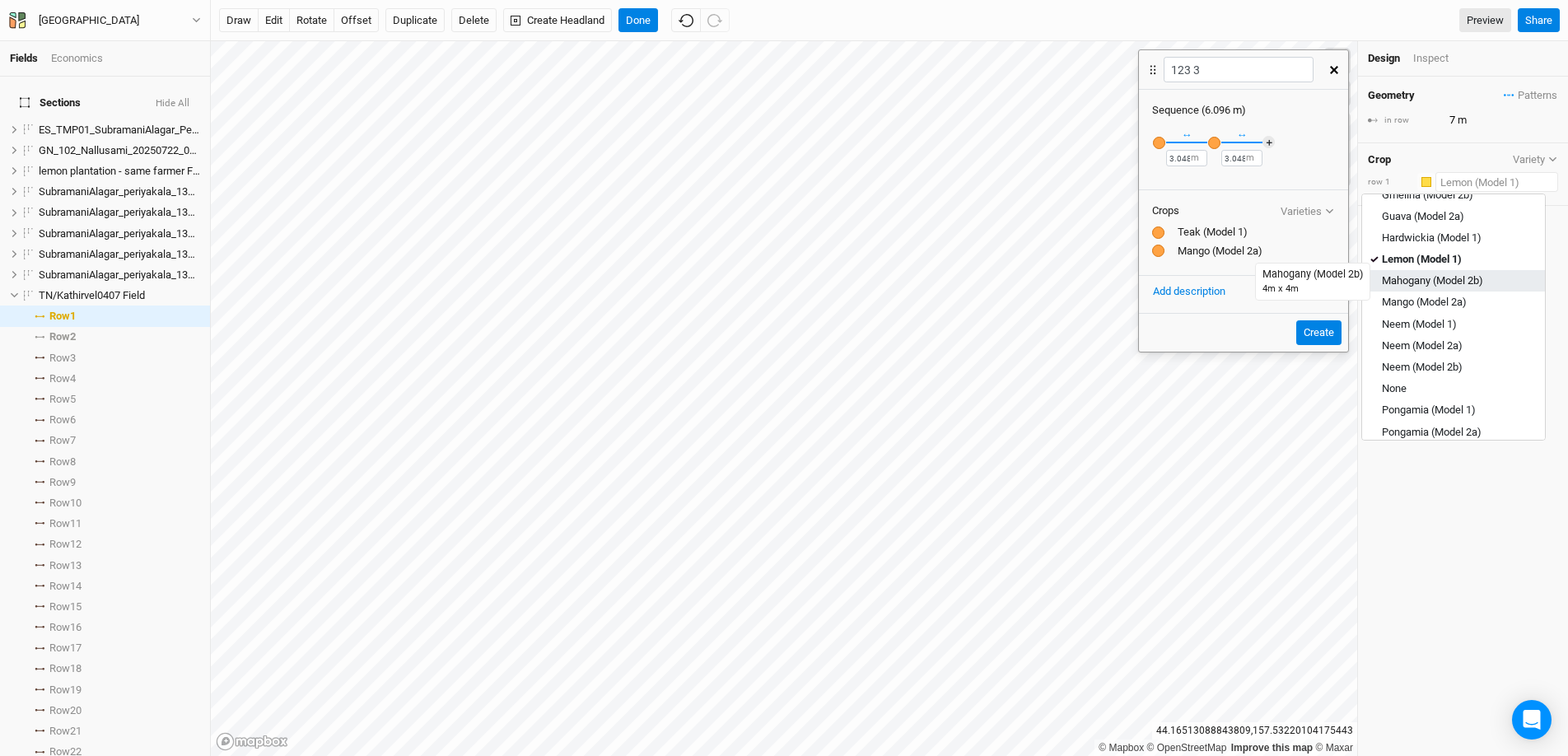
click at [1210, 280] on div "Mahogany (Model 2b)" at bounding box center [1433, 281] width 102 height 15
type input "28"
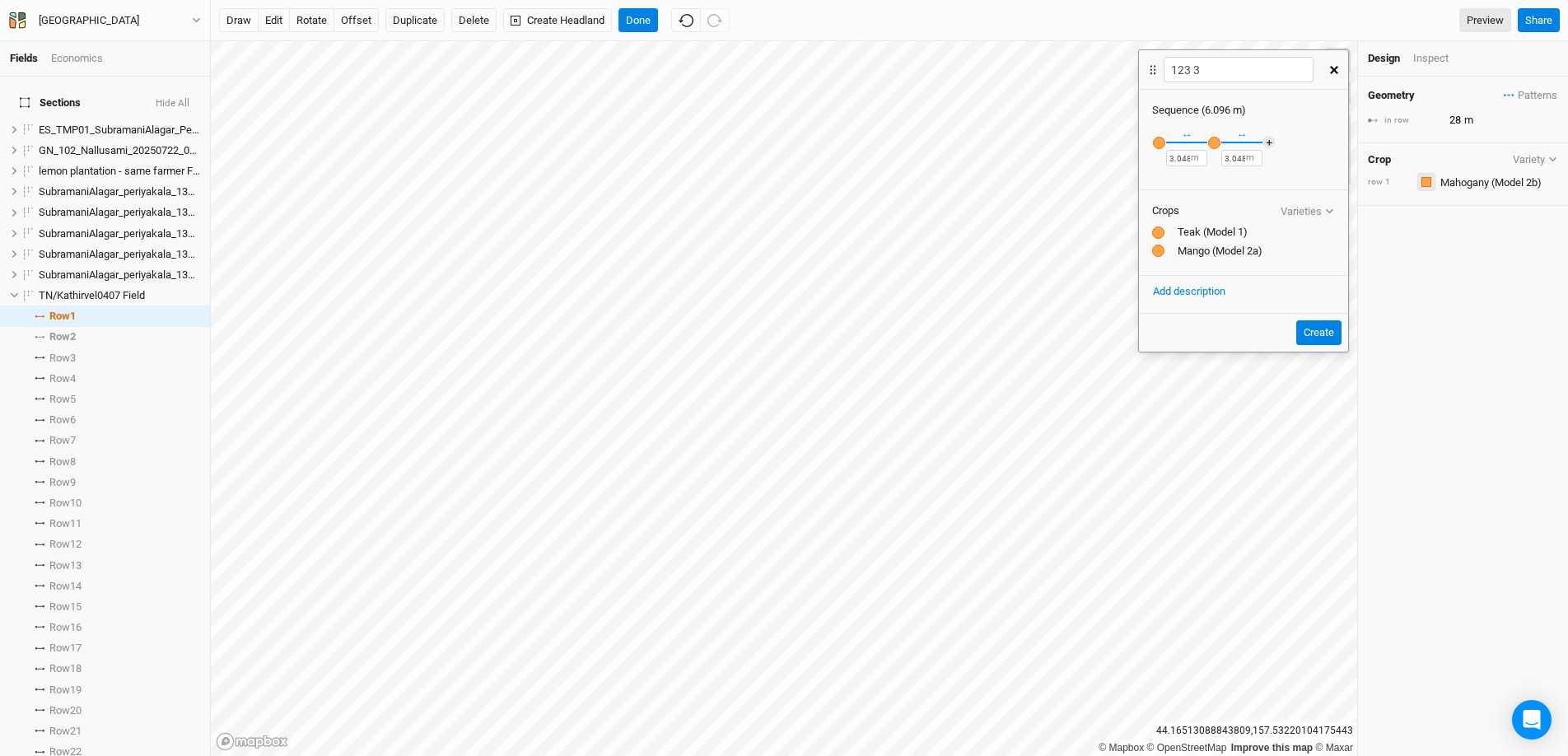
click at [1210, 179] on div "button" at bounding box center [1426, 181] width 9 height 9
click at [1210, 369] on div "Purple" at bounding box center [1473, 366] width 90 height 19
click at [1210, 186] on input "text" at bounding box center [1497, 181] width 123 height 20
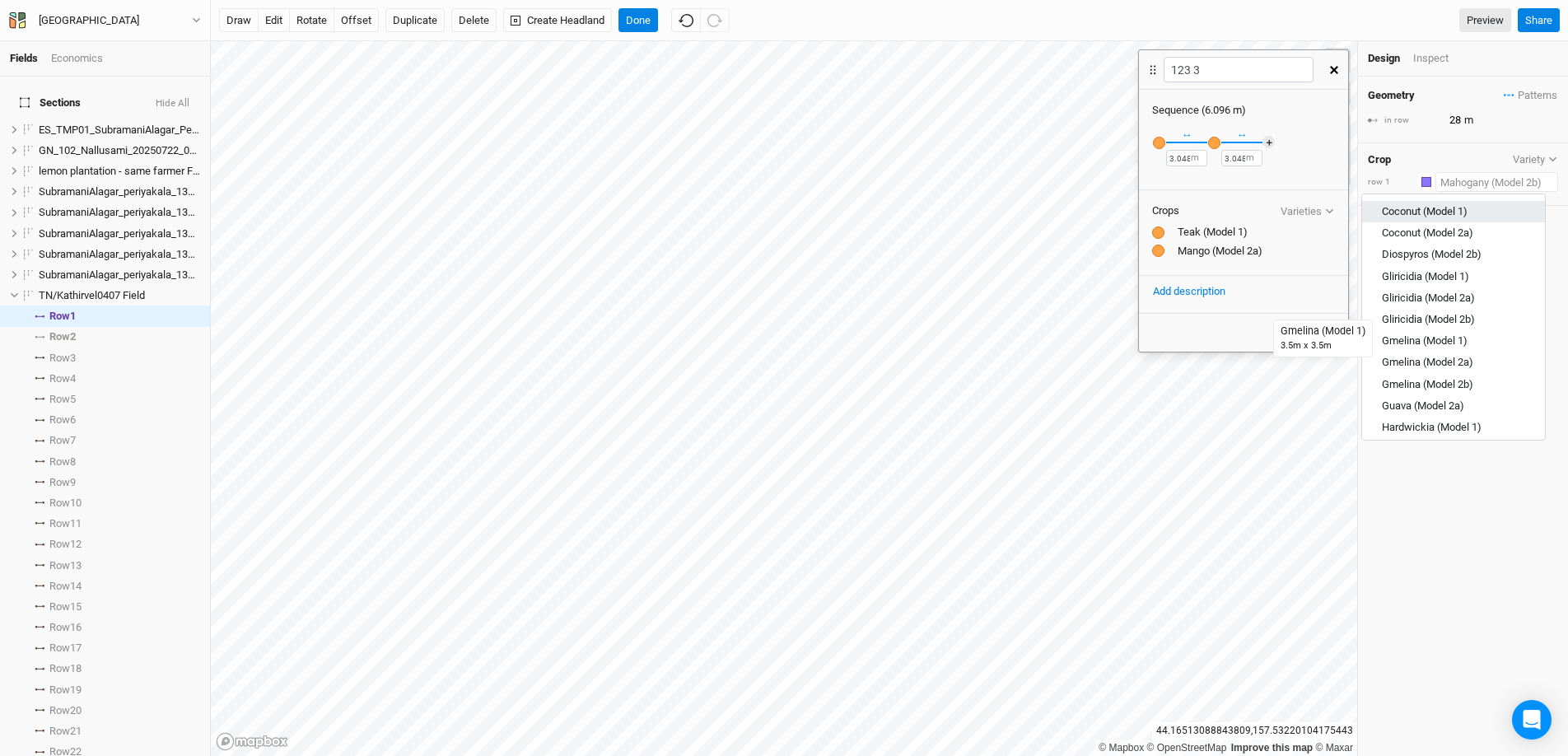
scroll to position [139, 0]
click at [1210, 182] on div "button" at bounding box center [1426, 181] width 9 height 9
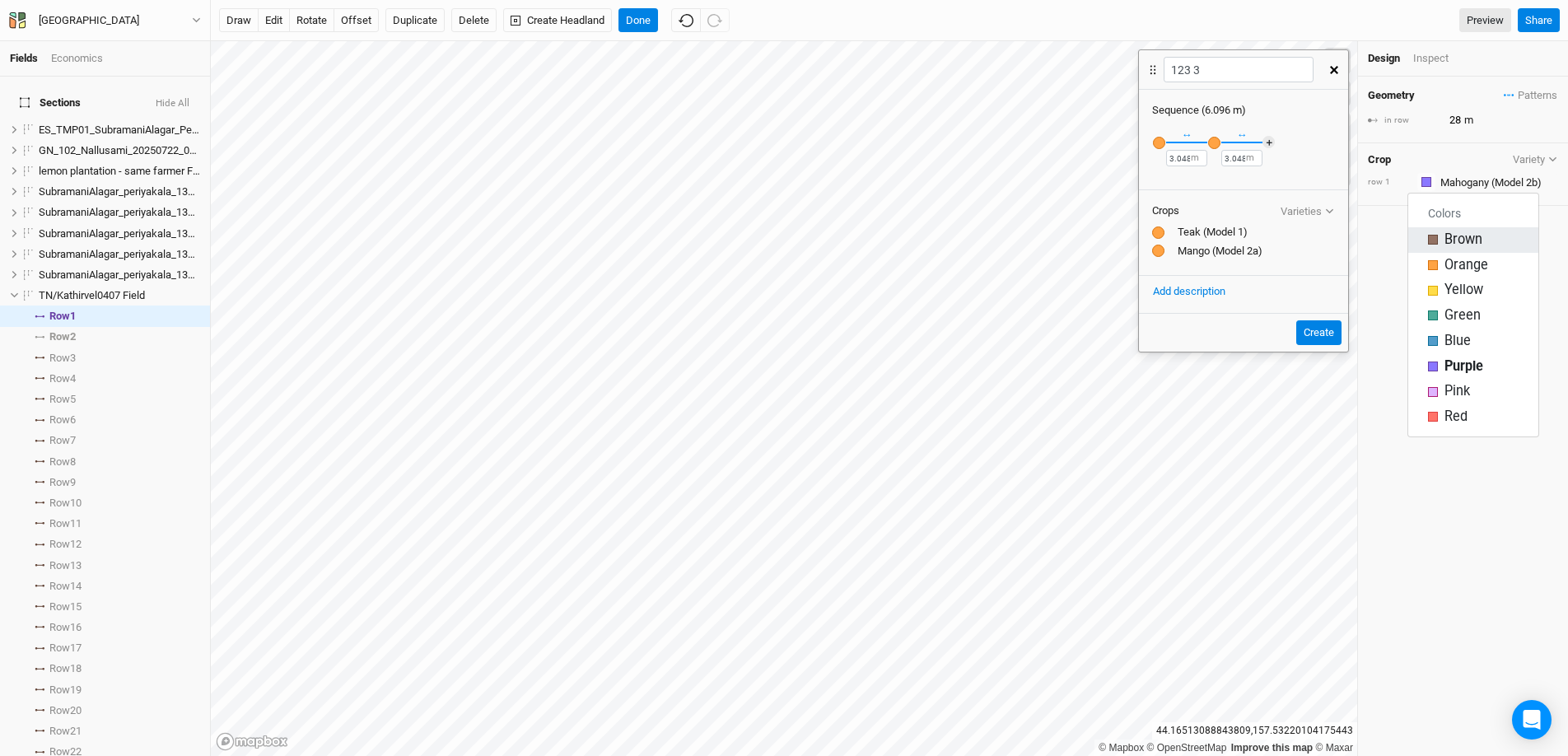
click at [1210, 245] on div "Brown" at bounding box center [1473, 240] width 90 height 19
click at [1210, 180] on input "text" at bounding box center [1497, 181] width 123 height 20
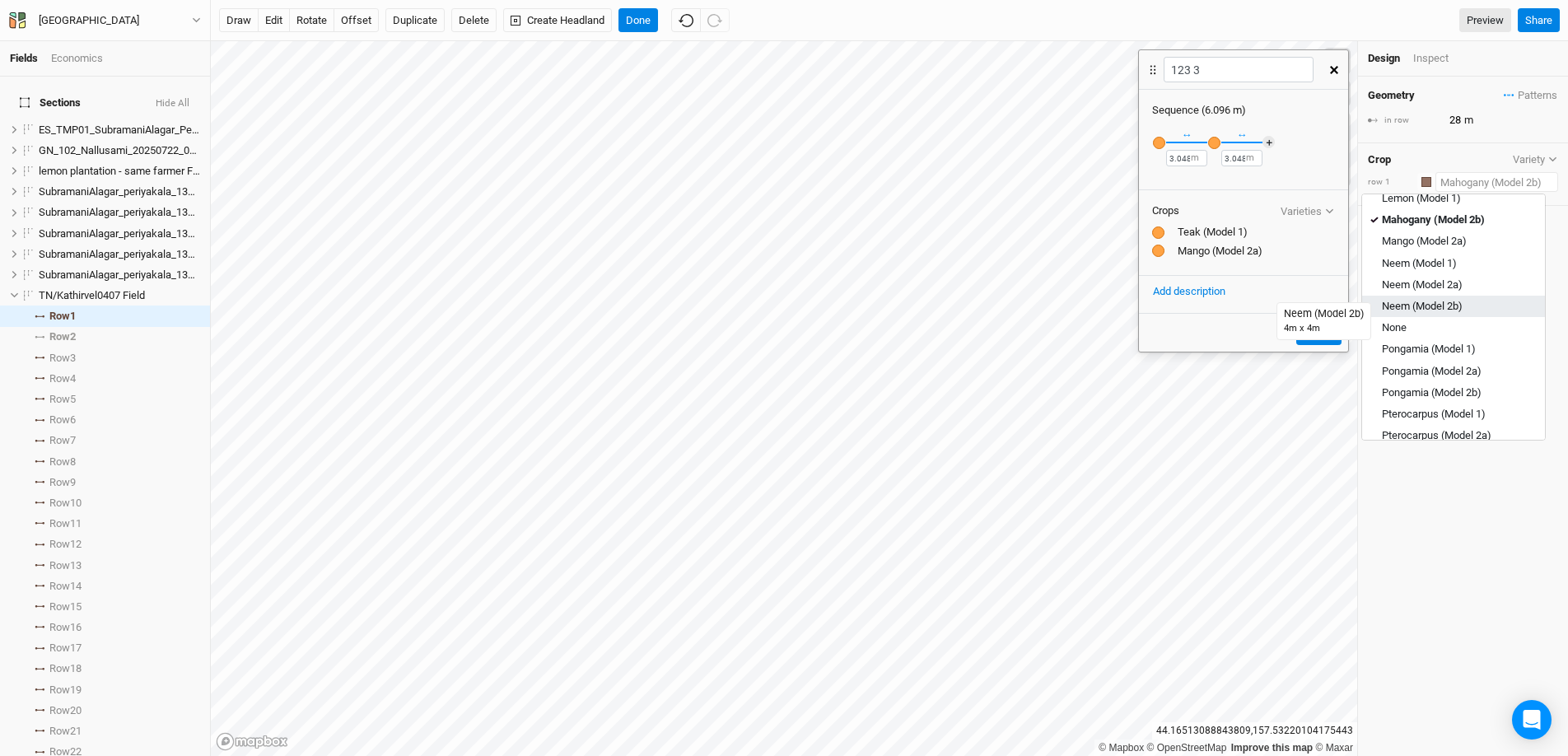
scroll to position [378, 0]
click at [1210, 240] on div "Mango (Model 2a)" at bounding box center [1424, 237] width 85 height 15
type input "7"
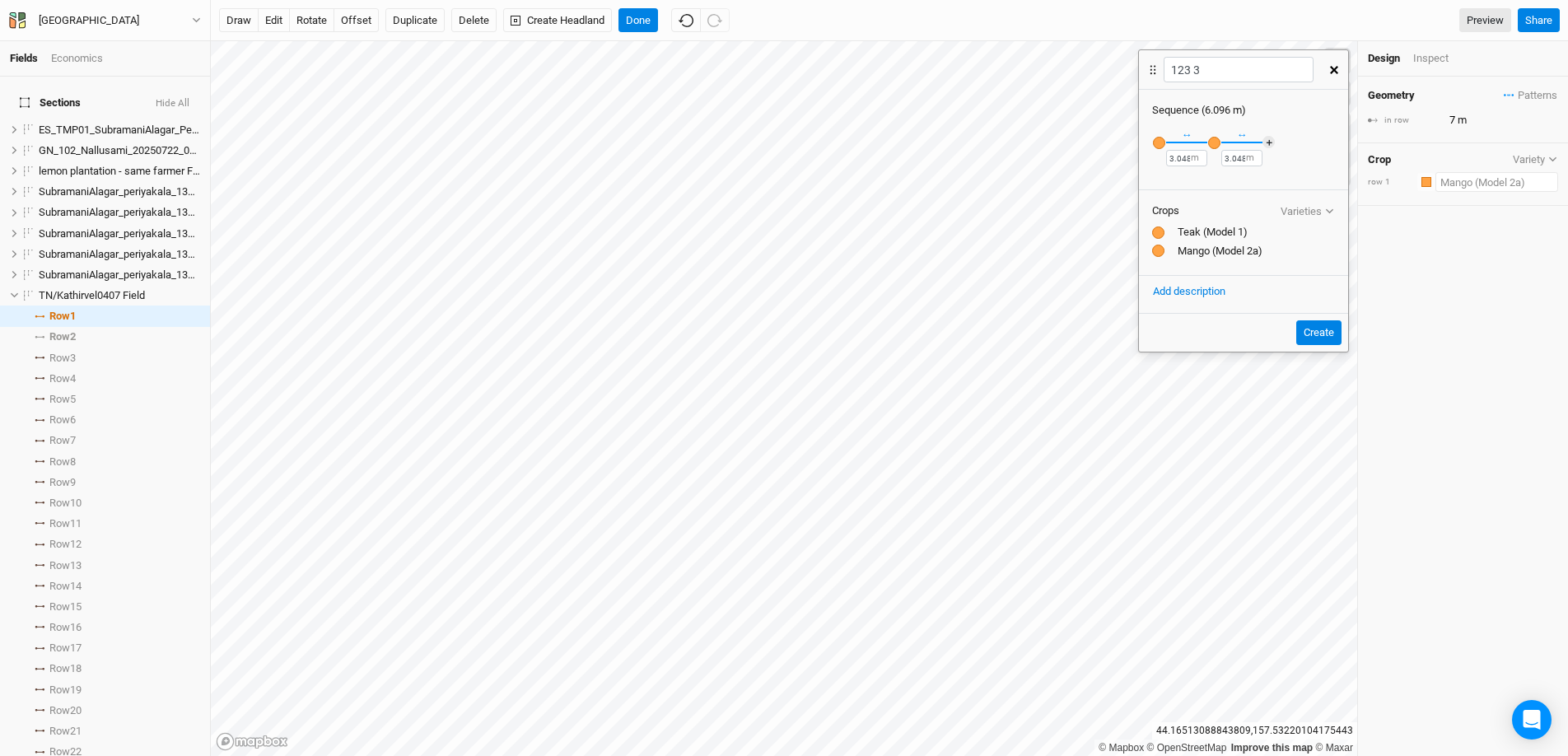
click at [1210, 183] on input "text" at bounding box center [1497, 181] width 123 height 20
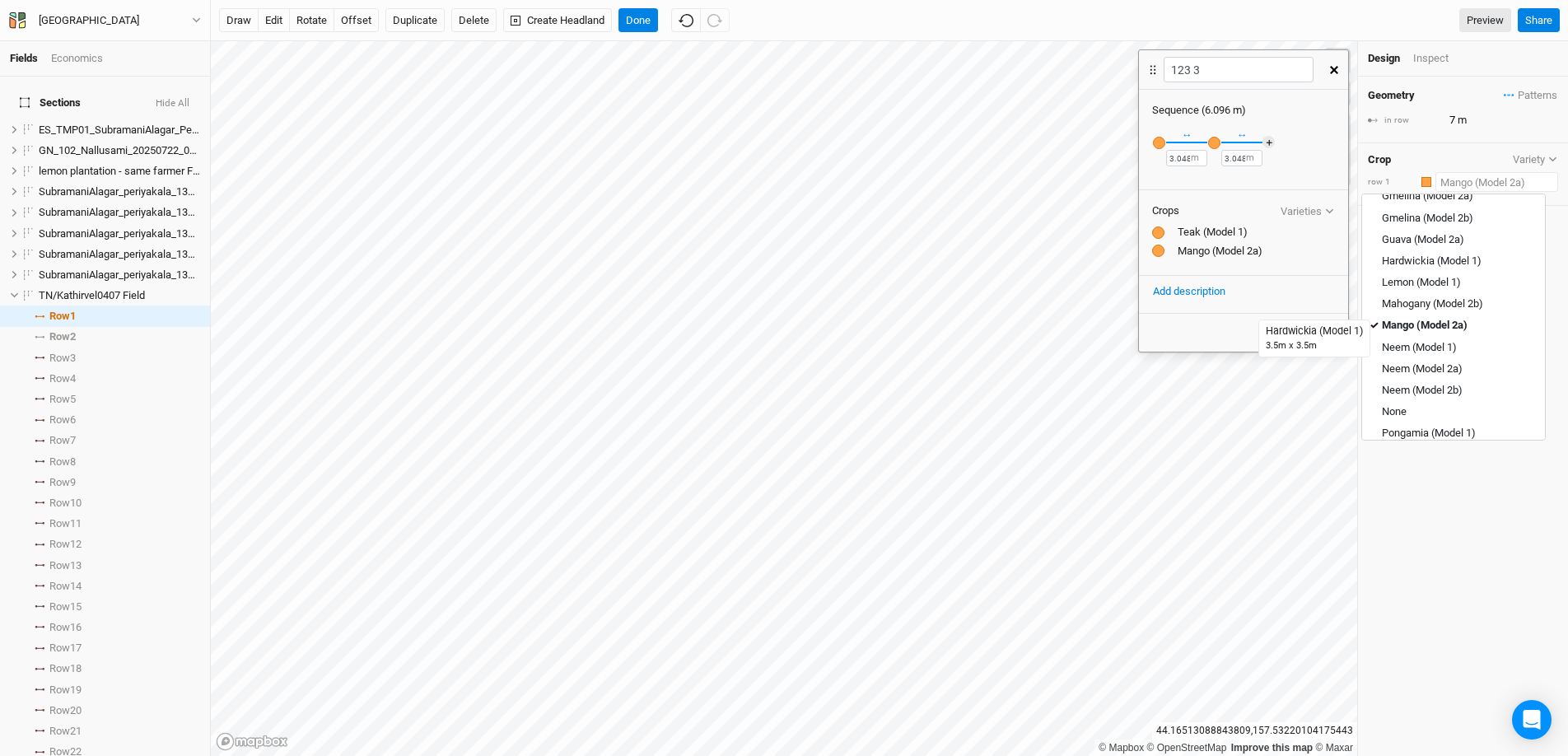
scroll to position [323, 0]
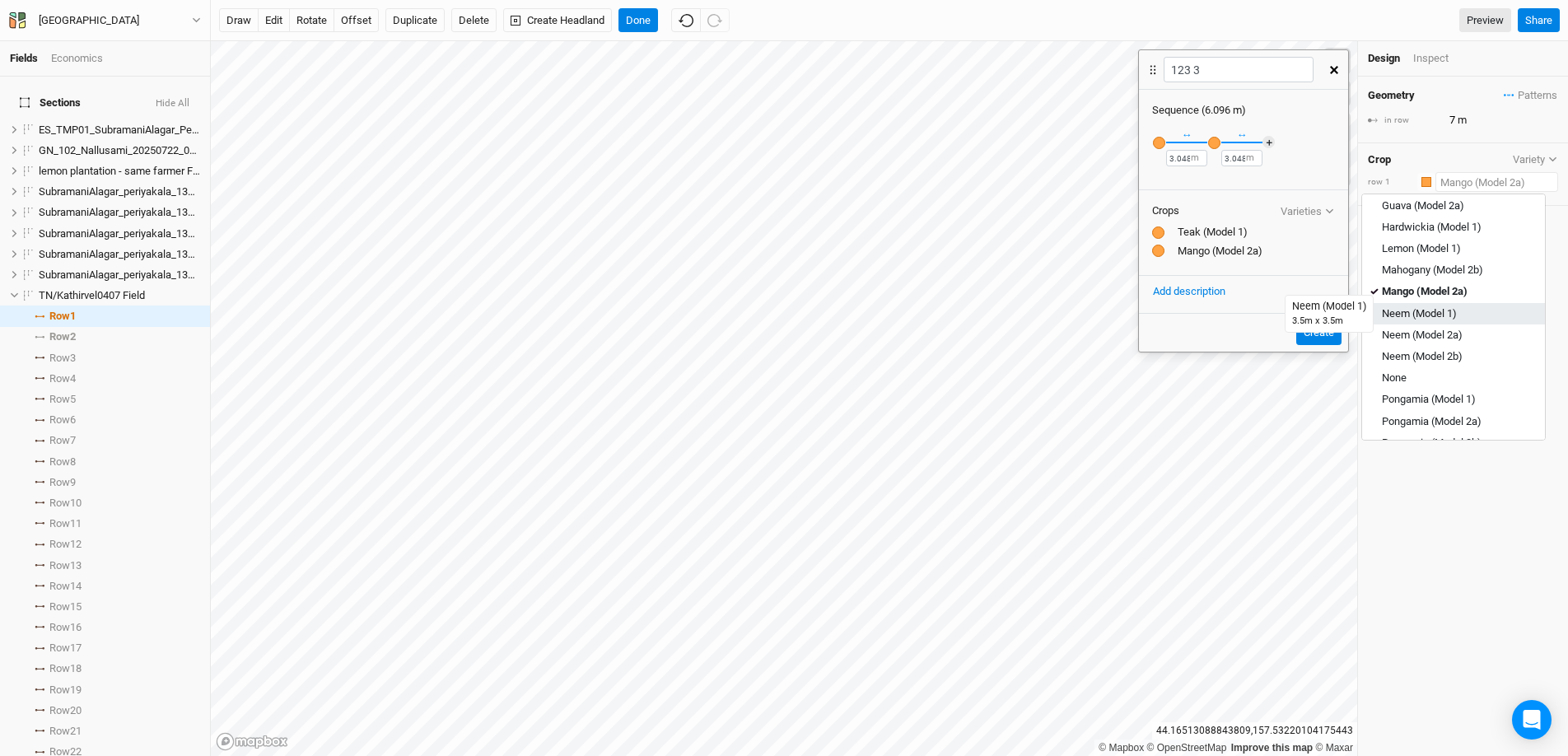
click at [1210, 317] on div "Neem (Model 1)" at bounding box center [1419, 313] width 75 height 15
type input "14"
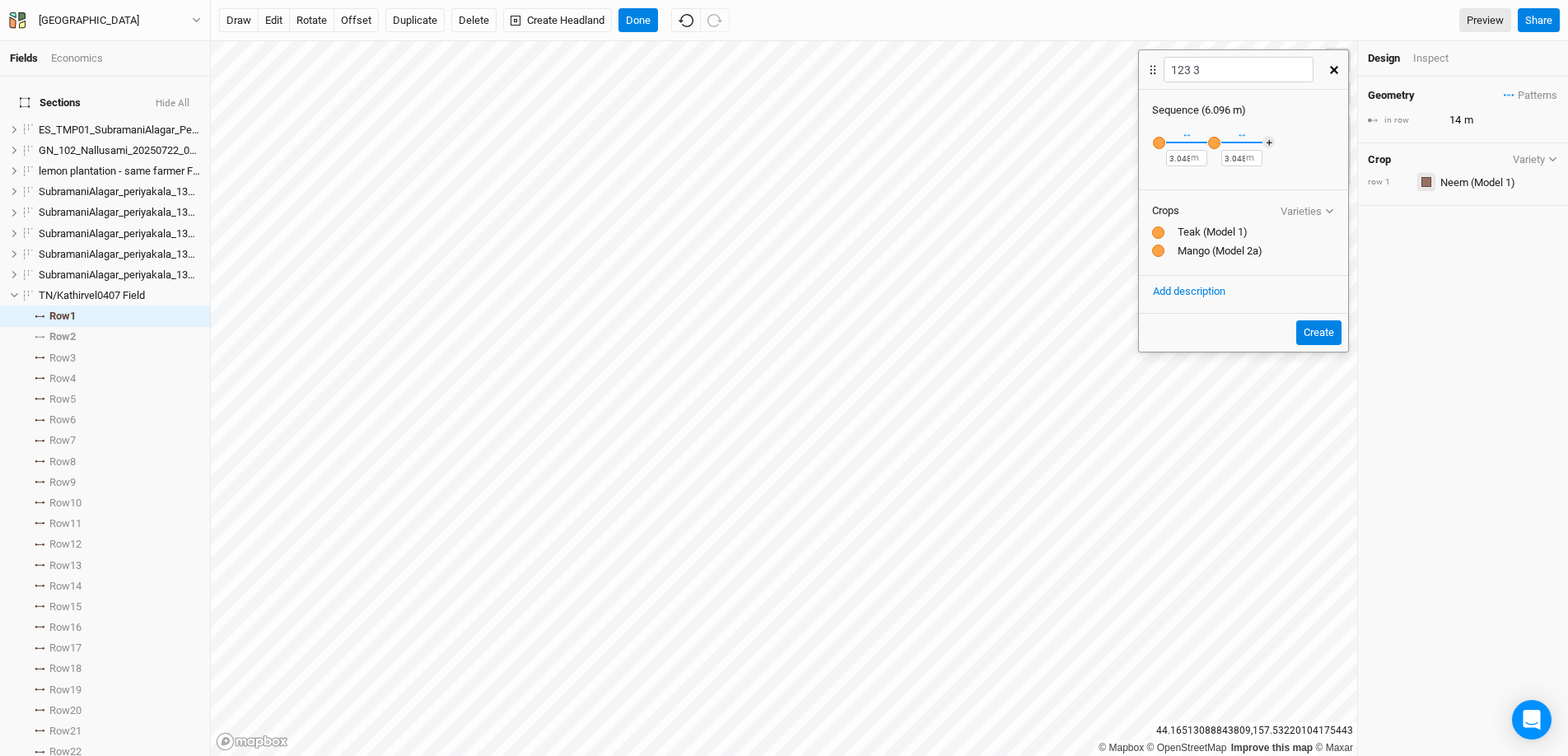
click at [1210, 181] on div "button" at bounding box center [1426, 181] width 9 height 9
click at [1210, 377] on button "Purple" at bounding box center [1473, 367] width 130 height 26
click at [1210, 177] on input "text" at bounding box center [1497, 181] width 123 height 20
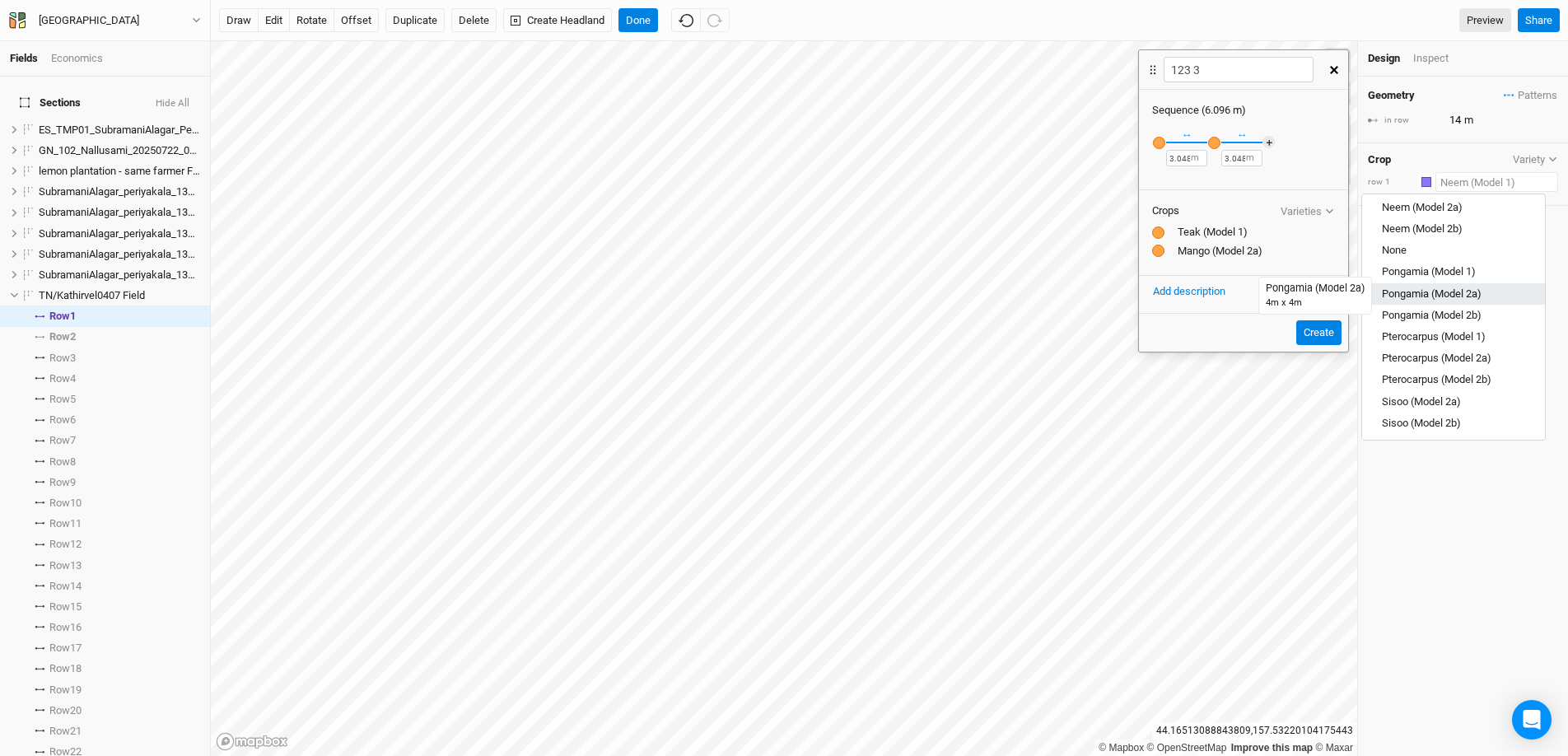
scroll to position [448, 0]
click at [1210, 196] on link "Neem (Model 1)" at bounding box center [1454, 189] width 182 height 22
click at [1210, 187] on input "text" at bounding box center [1497, 181] width 123 height 20
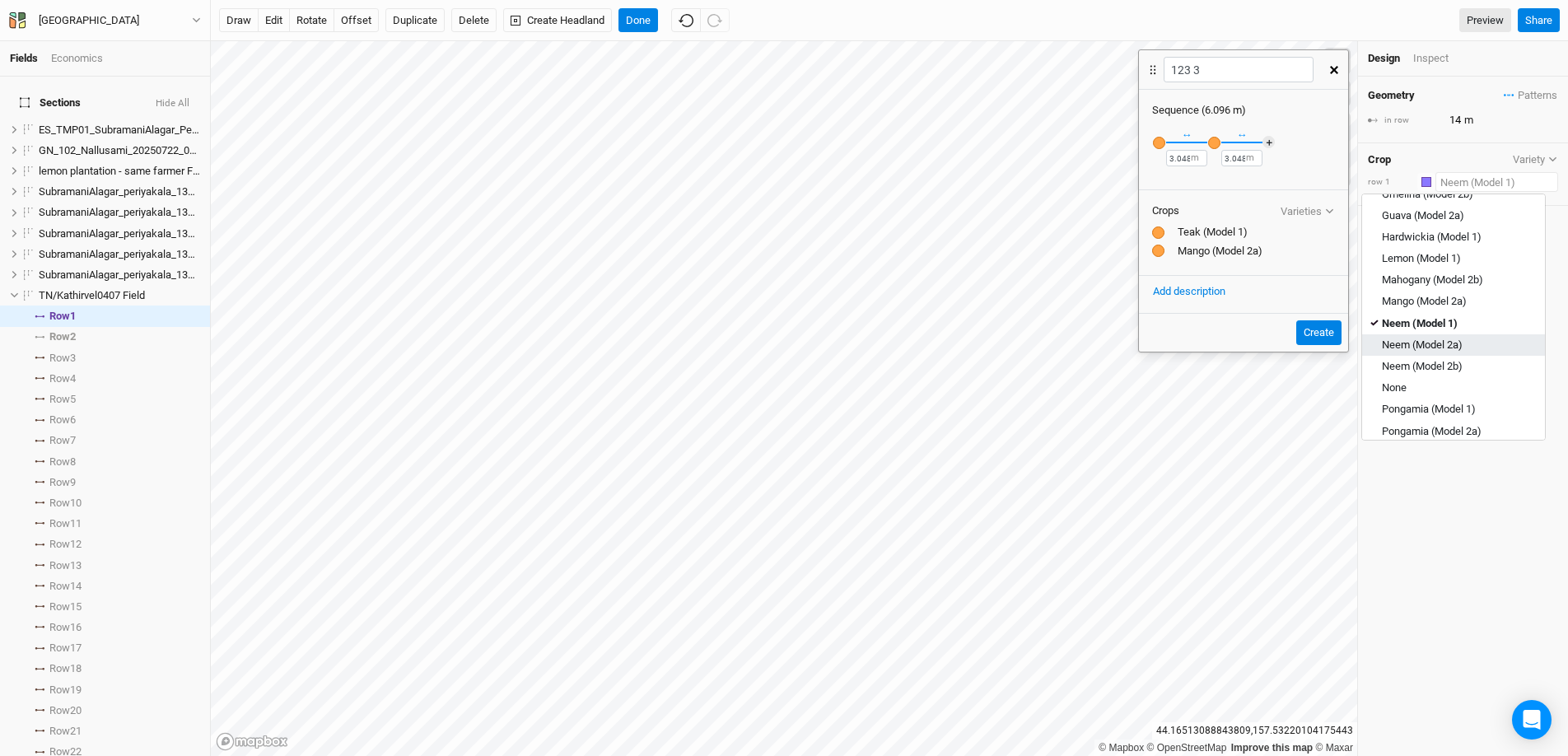
click at [1210, 355] on link "Neem (Model 2a)" at bounding box center [1454, 345] width 182 height 22
type input "12"
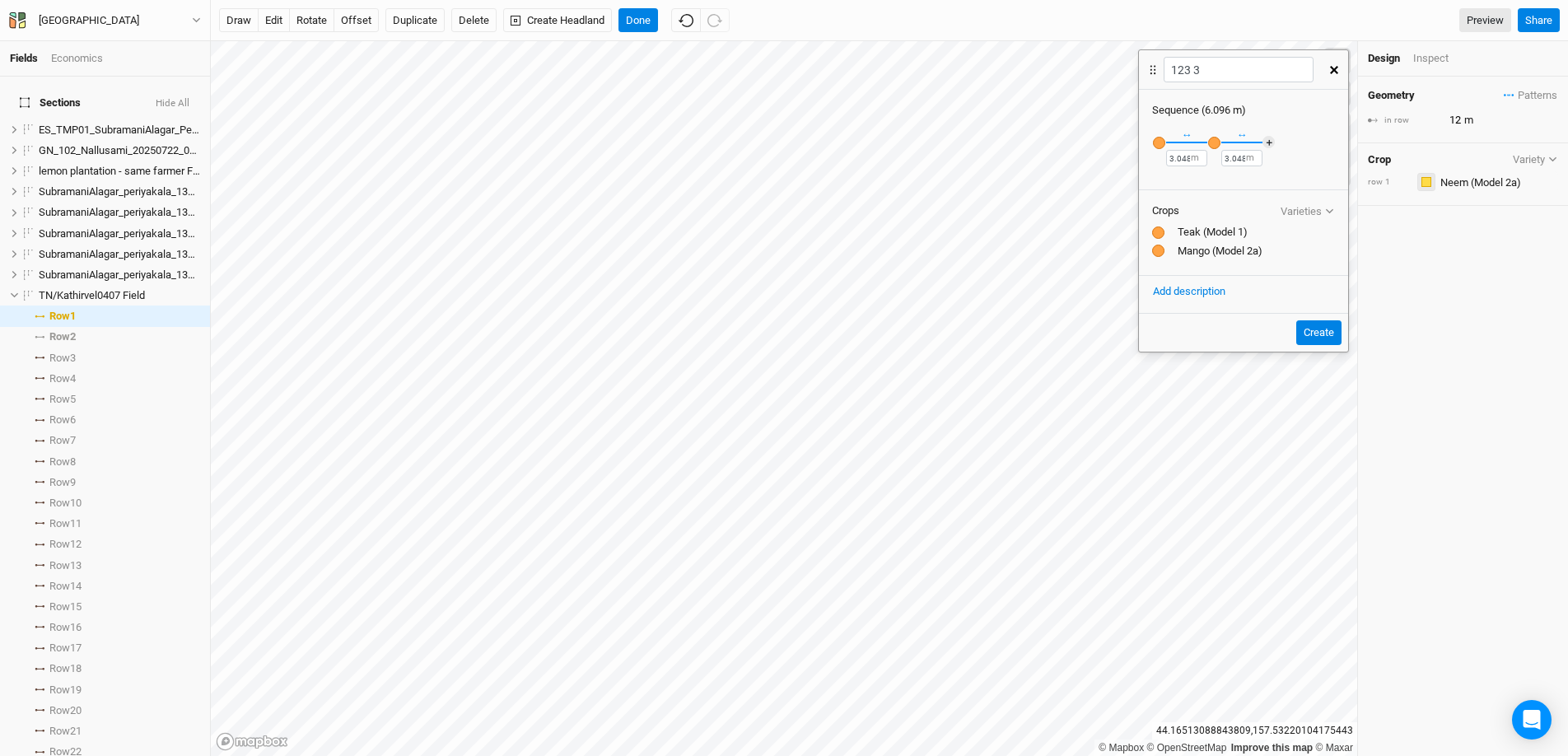
click at [1210, 180] on div "button" at bounding box center [1426, 181] width 9 height 9
click at [1210, 369] on div "Purple" at bounding box center [1473, 366] width 90 height 19
click at [1210, 181] on input "text" at bounding box center [1497, 181] width 123 height 20
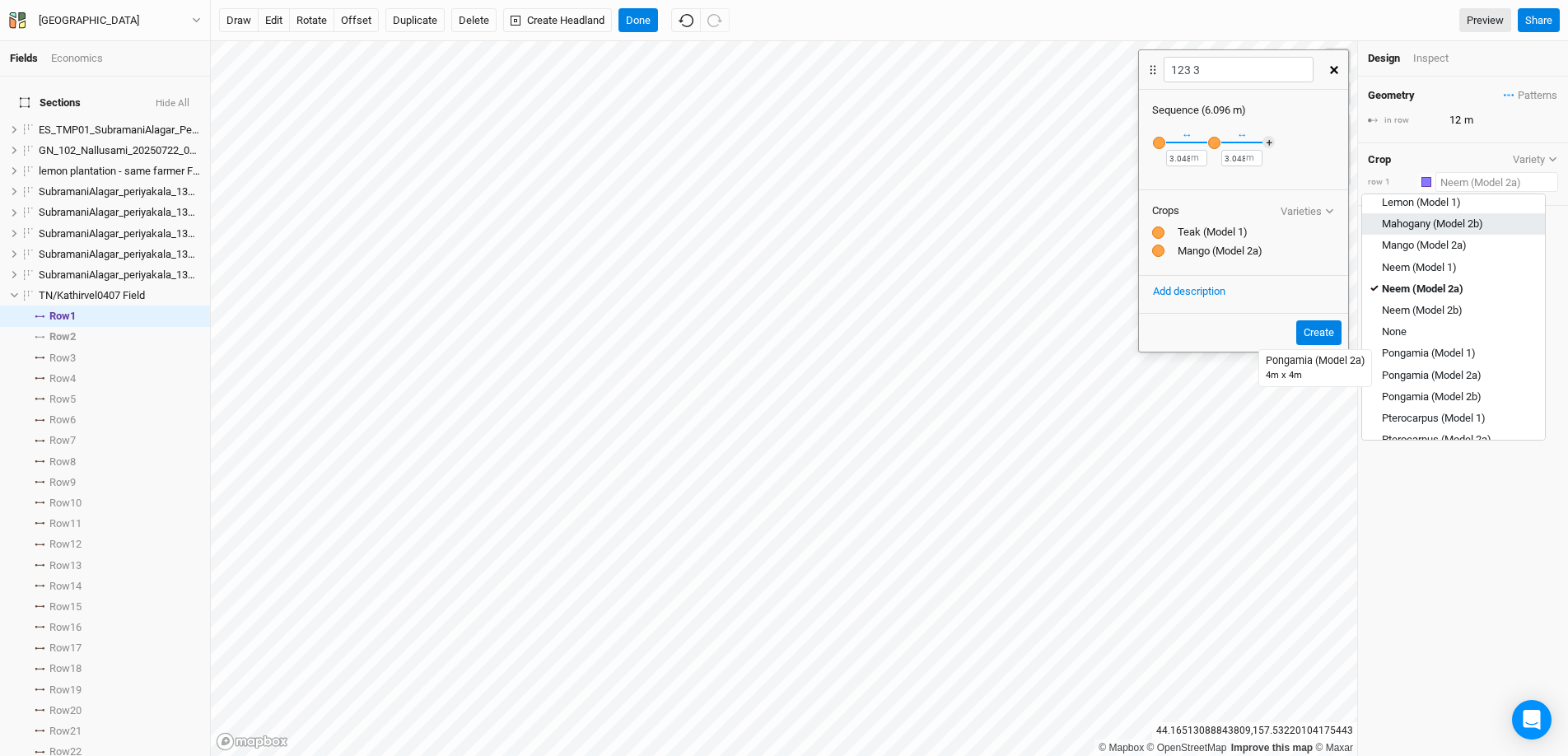
scroll to position [377, 0]
click at [1210, 300] on div "Neem (Model 2b)" at bounding box center [1423, 304] width 81 height 15
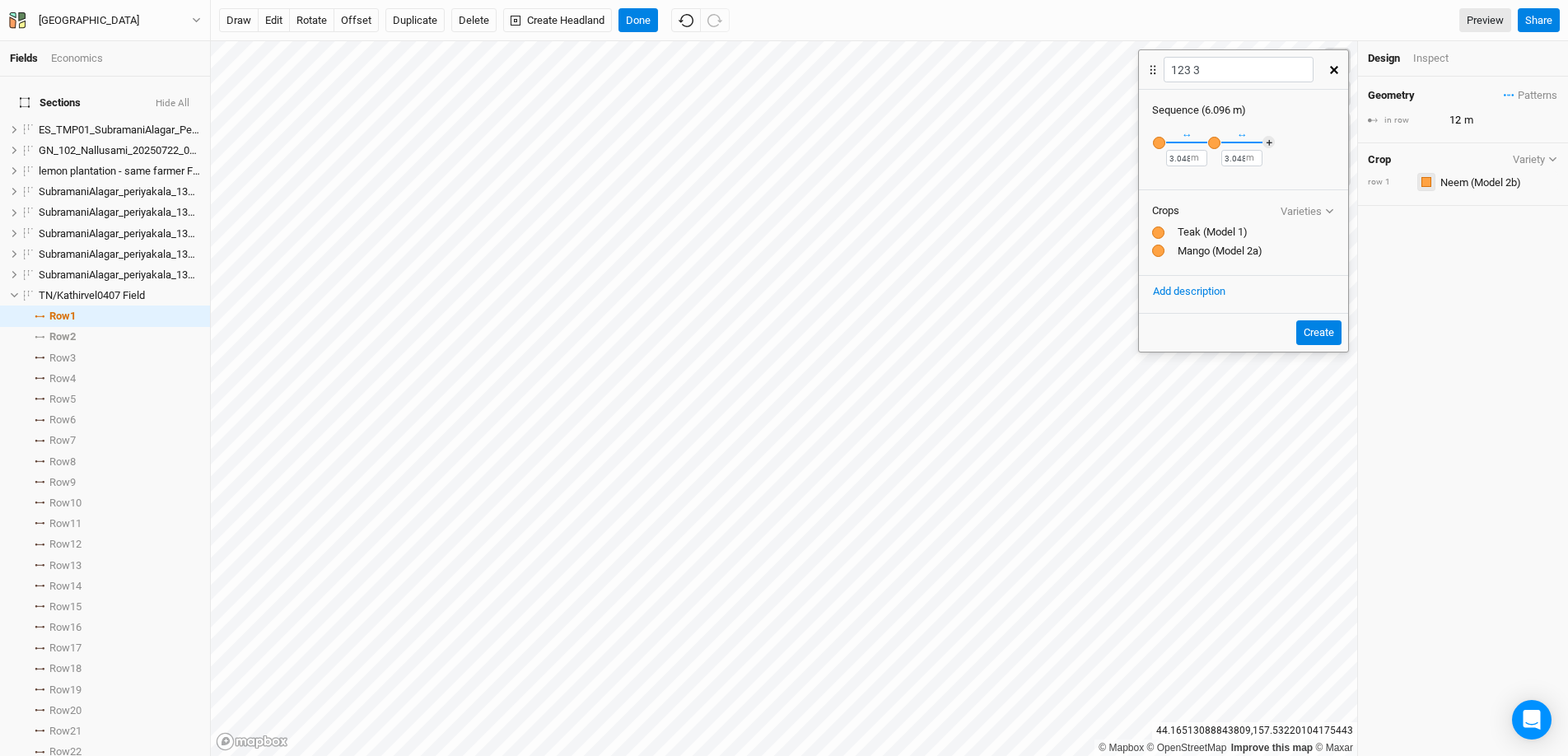
click at [1210, 182] on div "button" at bounding box center [1426, 181] width 9 height 9
click at [1210, 361] on div "Purple" at bounding box center [1473, 366] width 90 height 19
click at [1210, 187] on input "text" at bounding box center [1497, 181] width 123 height 20
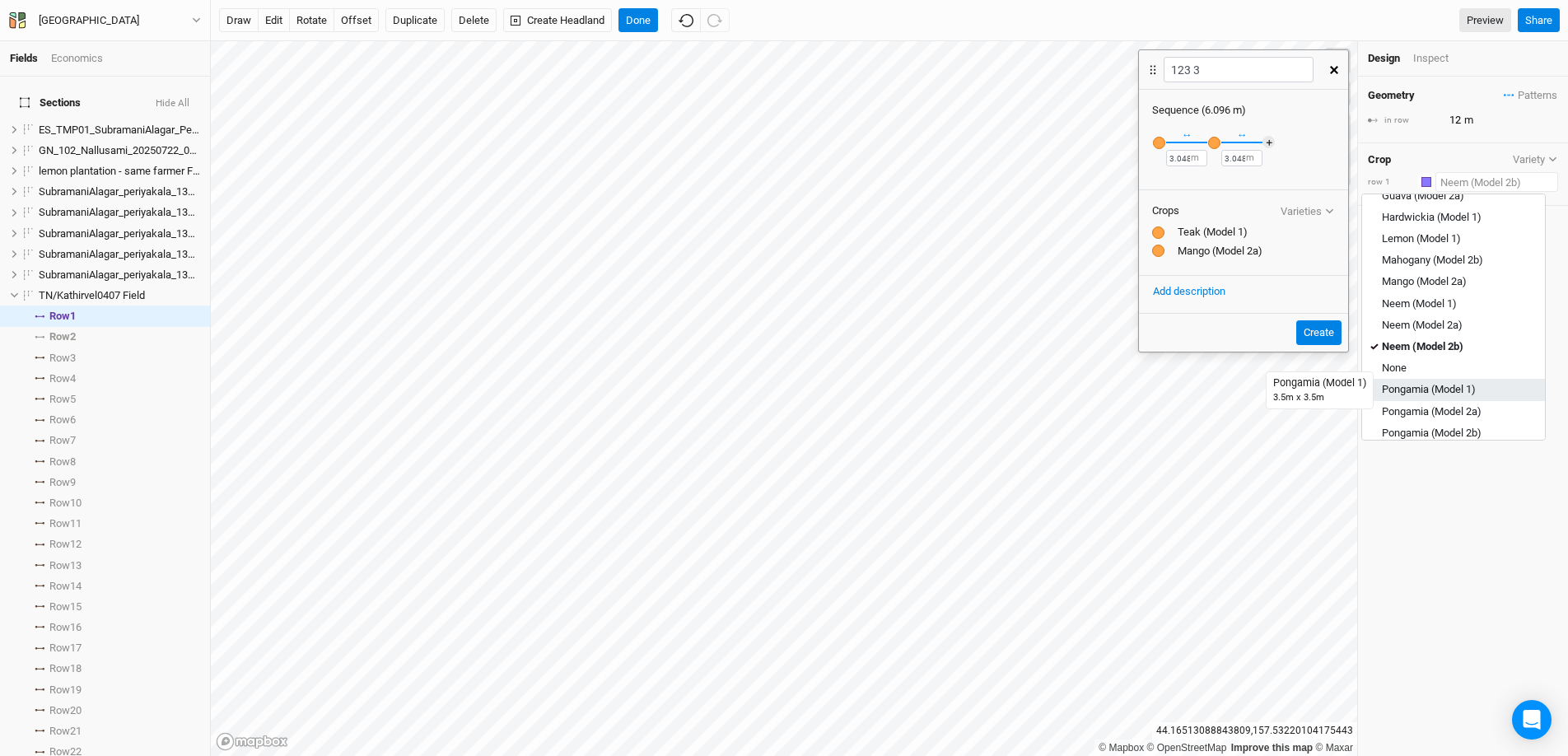
click at [1210, 383] on div "Pongamia (Model 1)" at bounding box center [1429, 390] width 94 height 15
type input "10.5"
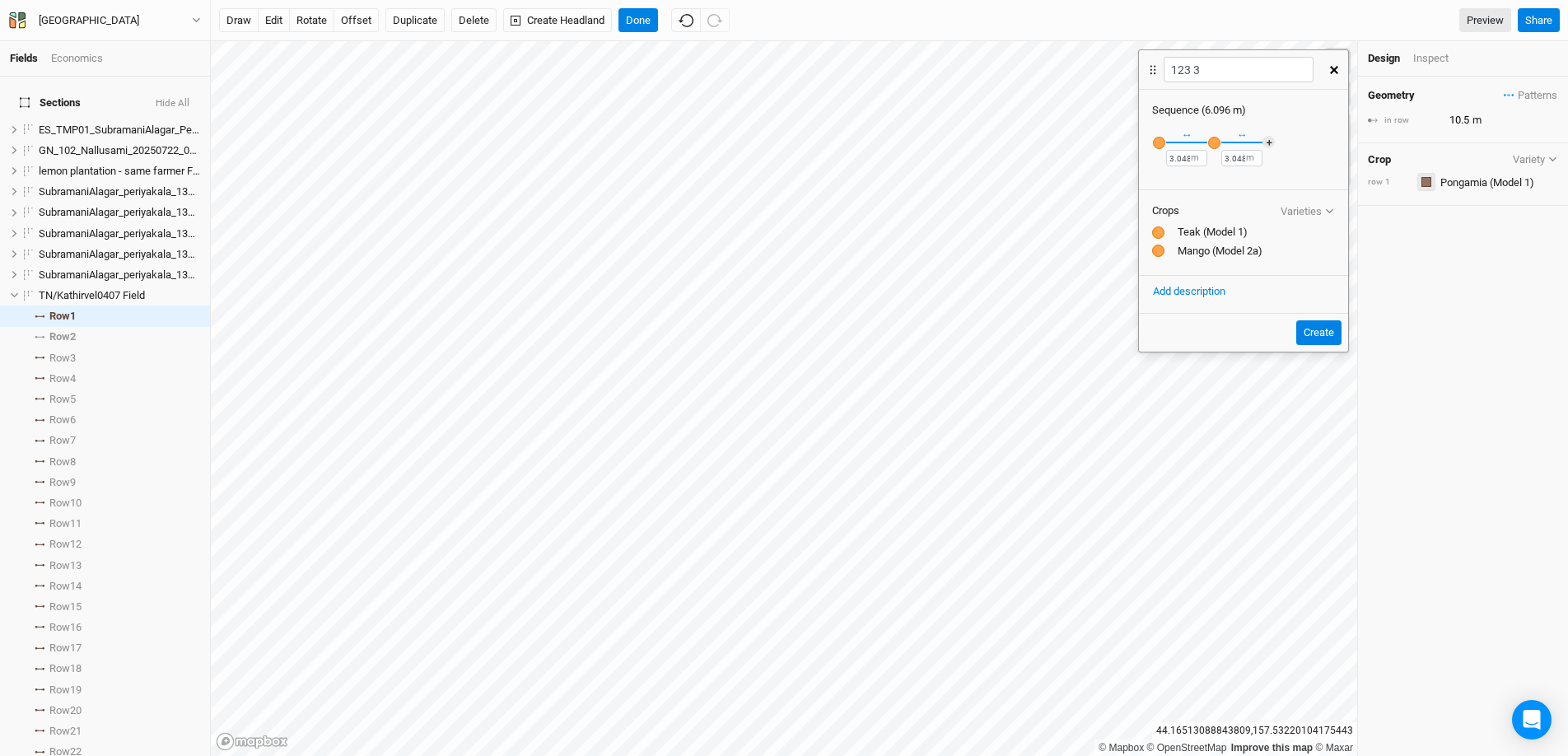
click at [1210, 186] on div "button" at bounding box center [1426, 181] width 9 height 9
click at [1210, 395] on div "button" at bounding box center [1433, 391] width 9 height 9
click at [1210, 181] on input "text" at bounding box center [1497, 181] width 123 height 20
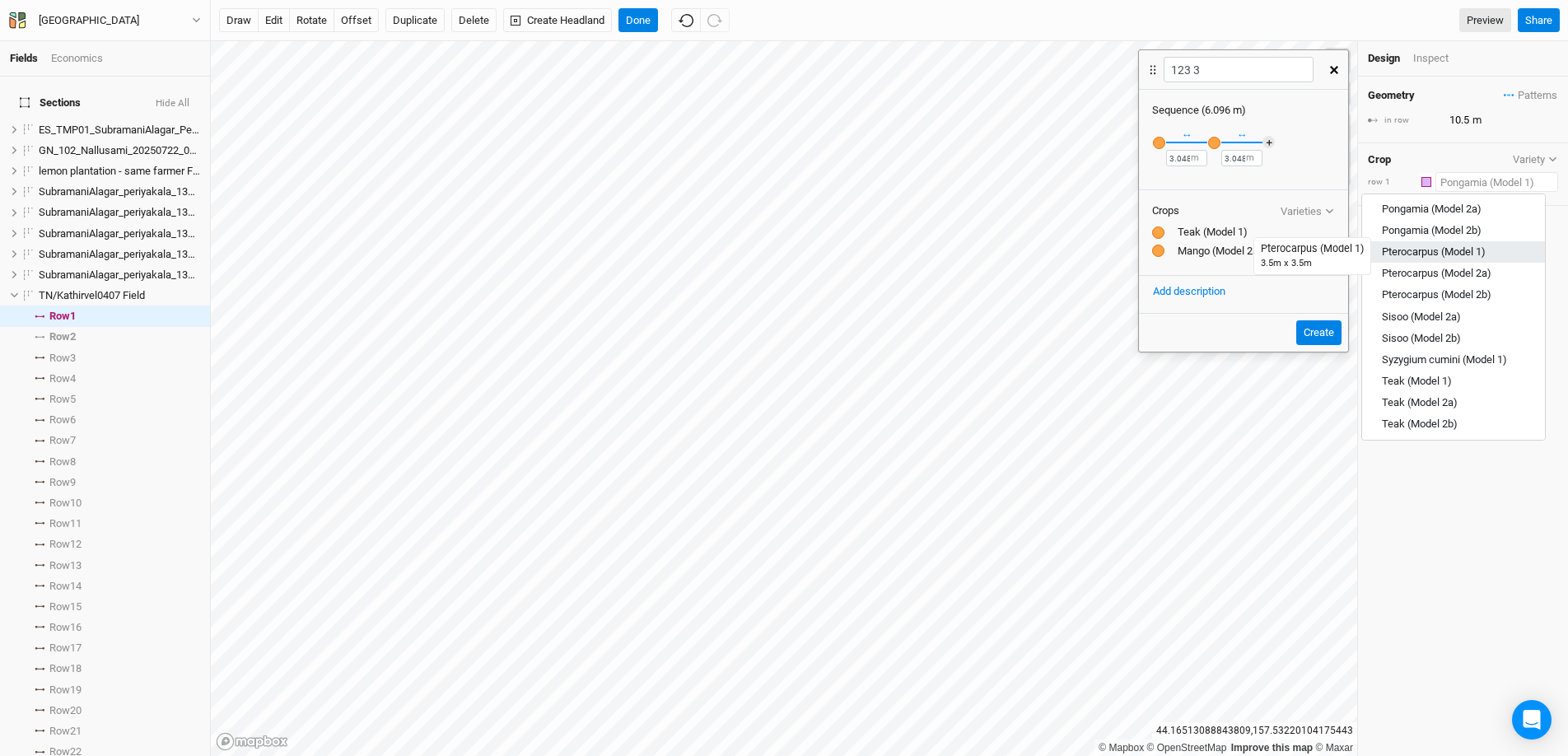
scroll to position [527, 0]
click at [1210, 214] on div "Pongamia (Model 2a)" at bounding box center [1432, 218] width 100 height 15
type input "12"
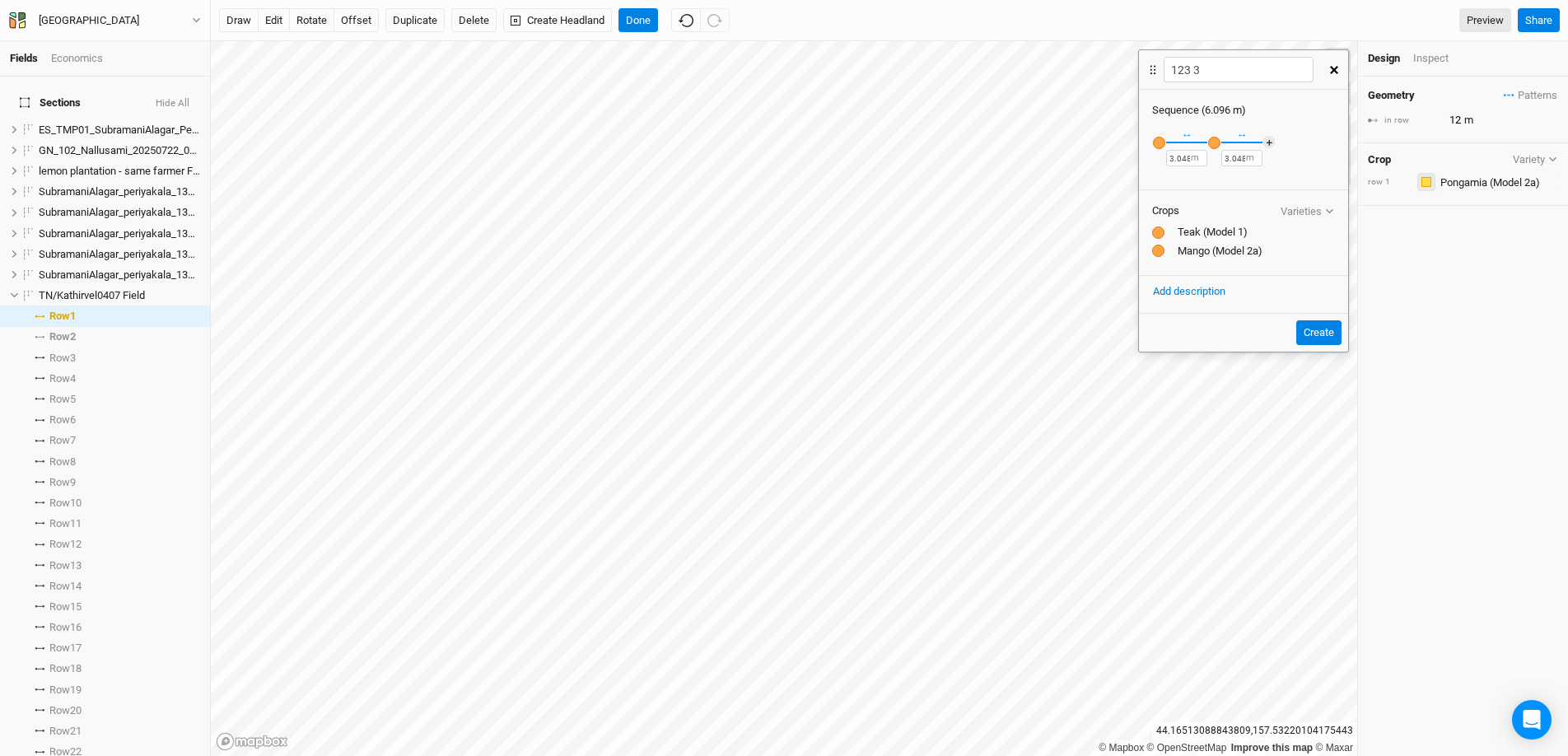
click at [1210, 181] on div "button" at bounding box center [1426, 181] width 9 height 9
click at [1210, 385] on div "Pink" at bounding box center [1473, 391] width 90 height 19
click at [1210, 187] on button "button" at bounding box center [1426, 181] width 18 height 18
click at [1210, 180] on input "text" at bounding box center [1497, 181] width 123 height 20
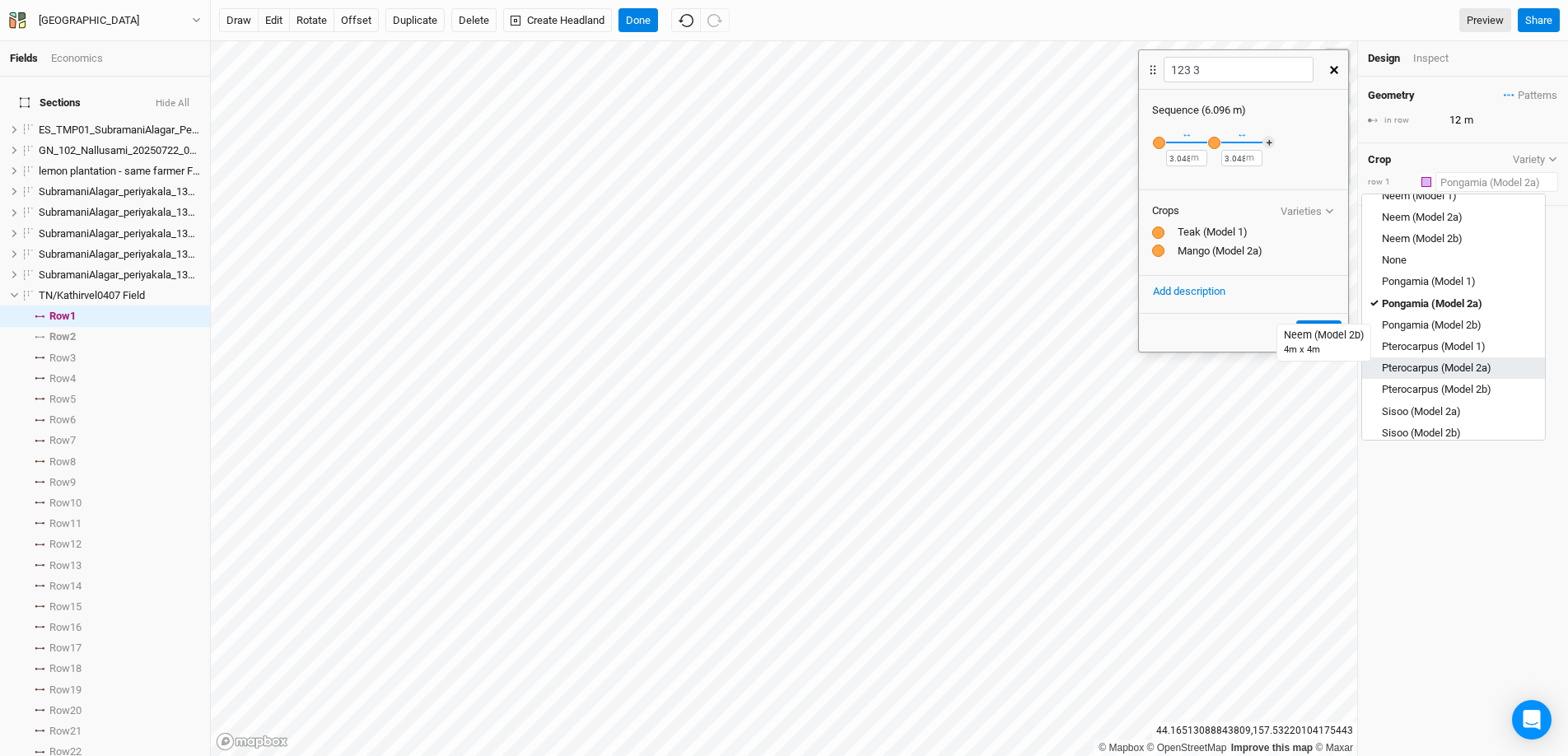
scroll to position [463, 0]
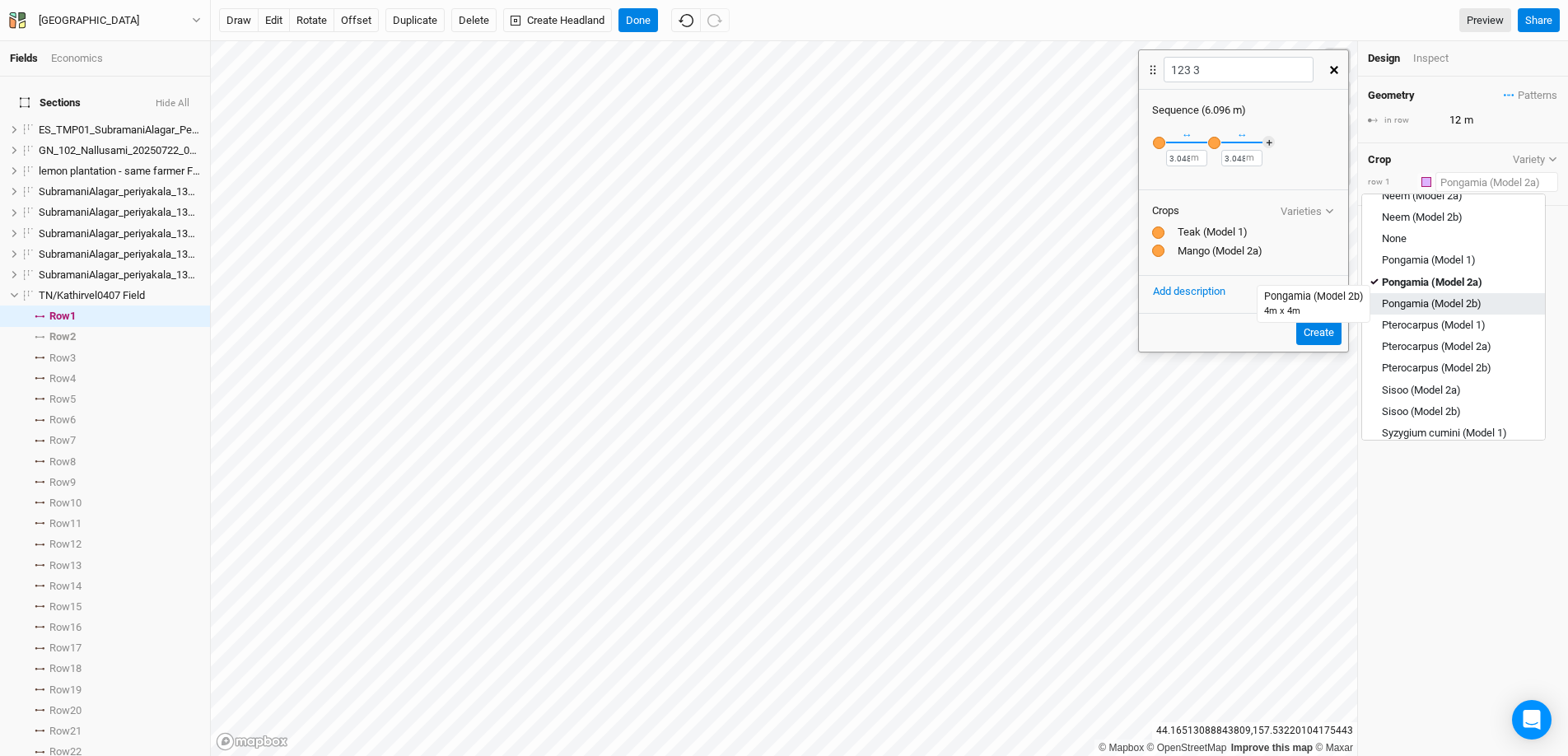
click at [1210, 298] on div "Pongamia (Model 2b)" at bounding box center [1432, 304] width 100 height 15
type input "24"
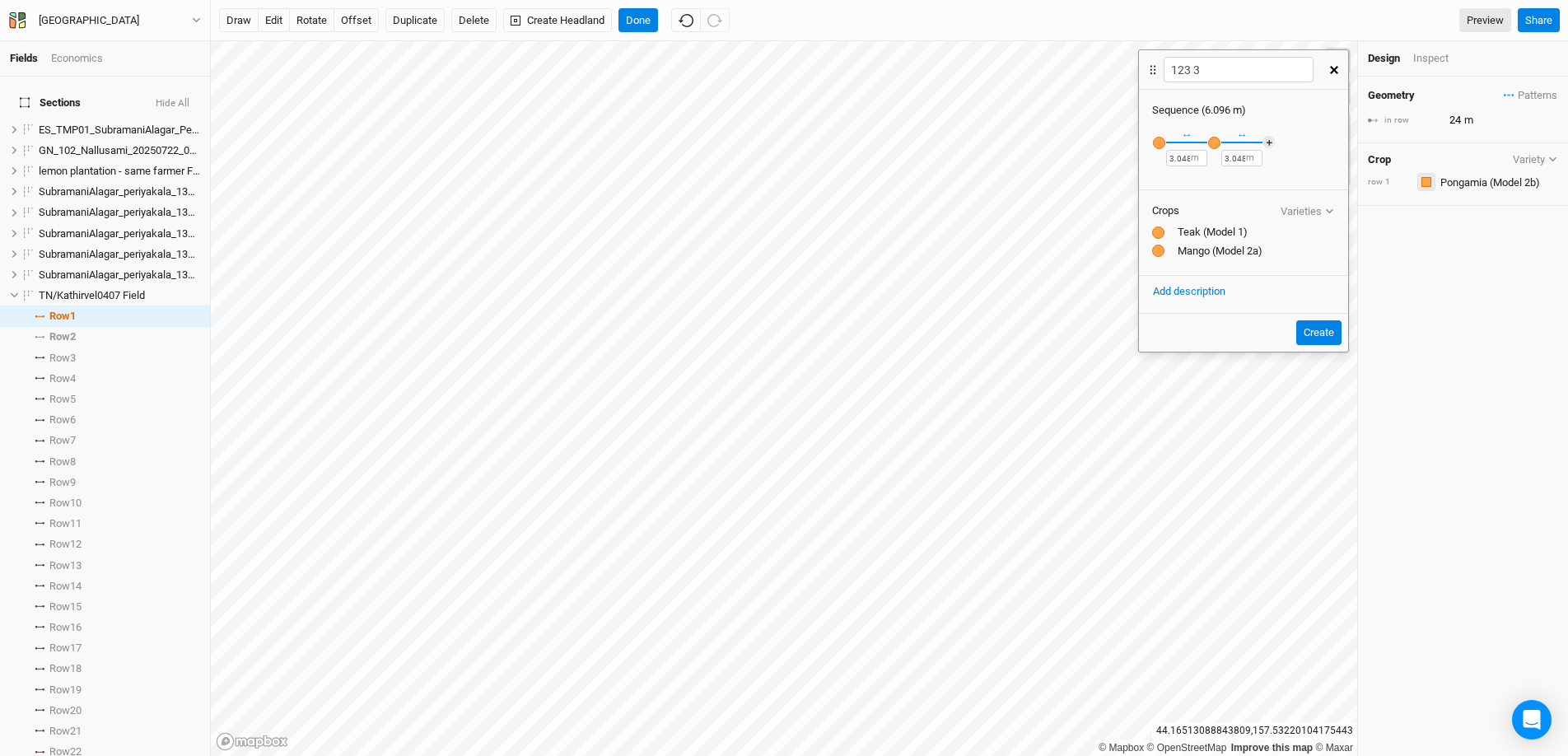
click at [1210, 187] on button "button" at bounding box center [1426, 181] width 18 height 18
click at [1210, 393] on div "Pink" at bounding box center [1473, 391] width 90 height 19
click at [1210, 187] on input "text" at bounding box center [1497, 181] width 123 height 20
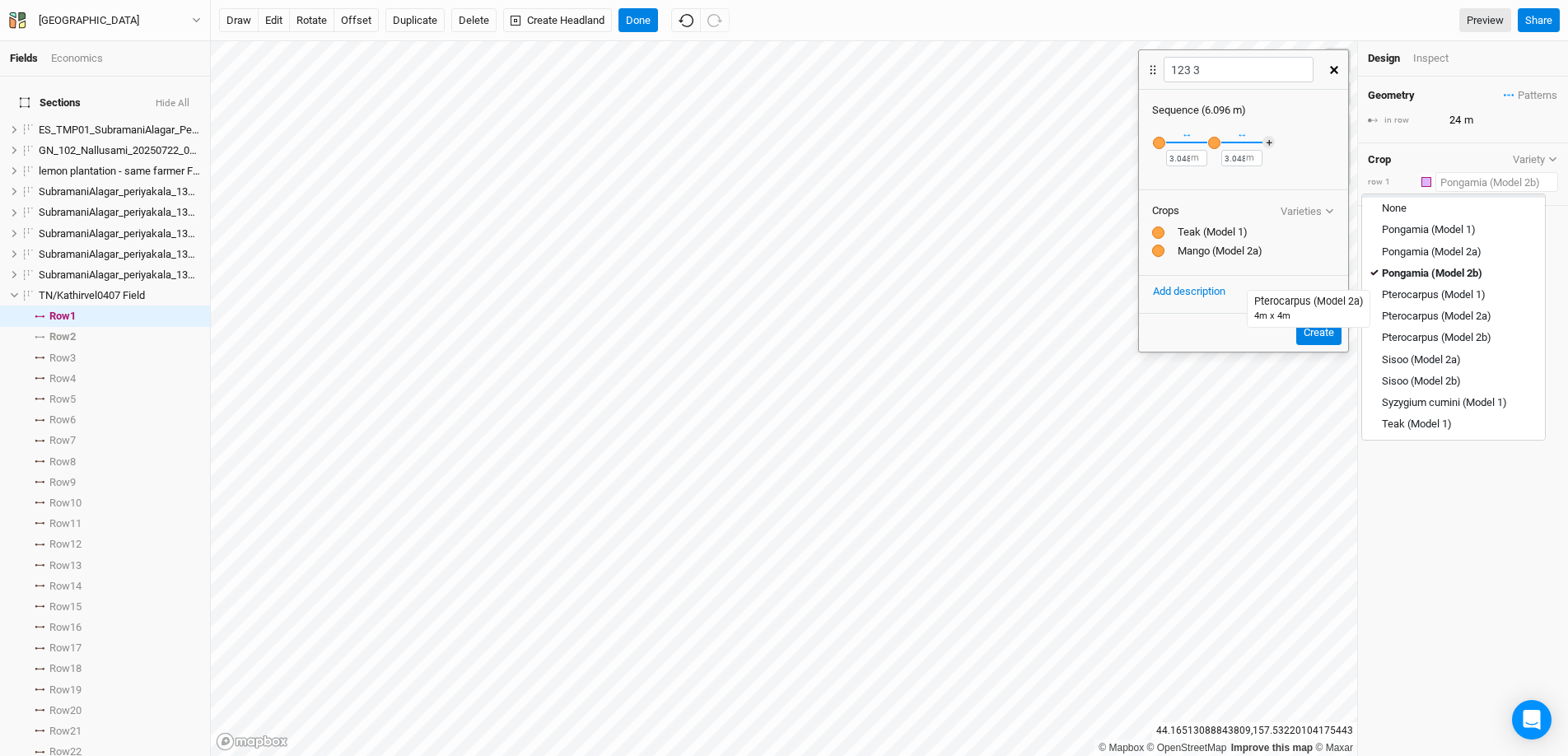
scroll to position [501, 0]
click at [1210, 314] on div "Pterocarpus (Model 2a)" at bounding box center [1436, 308] width 109 height 15
type input "12"
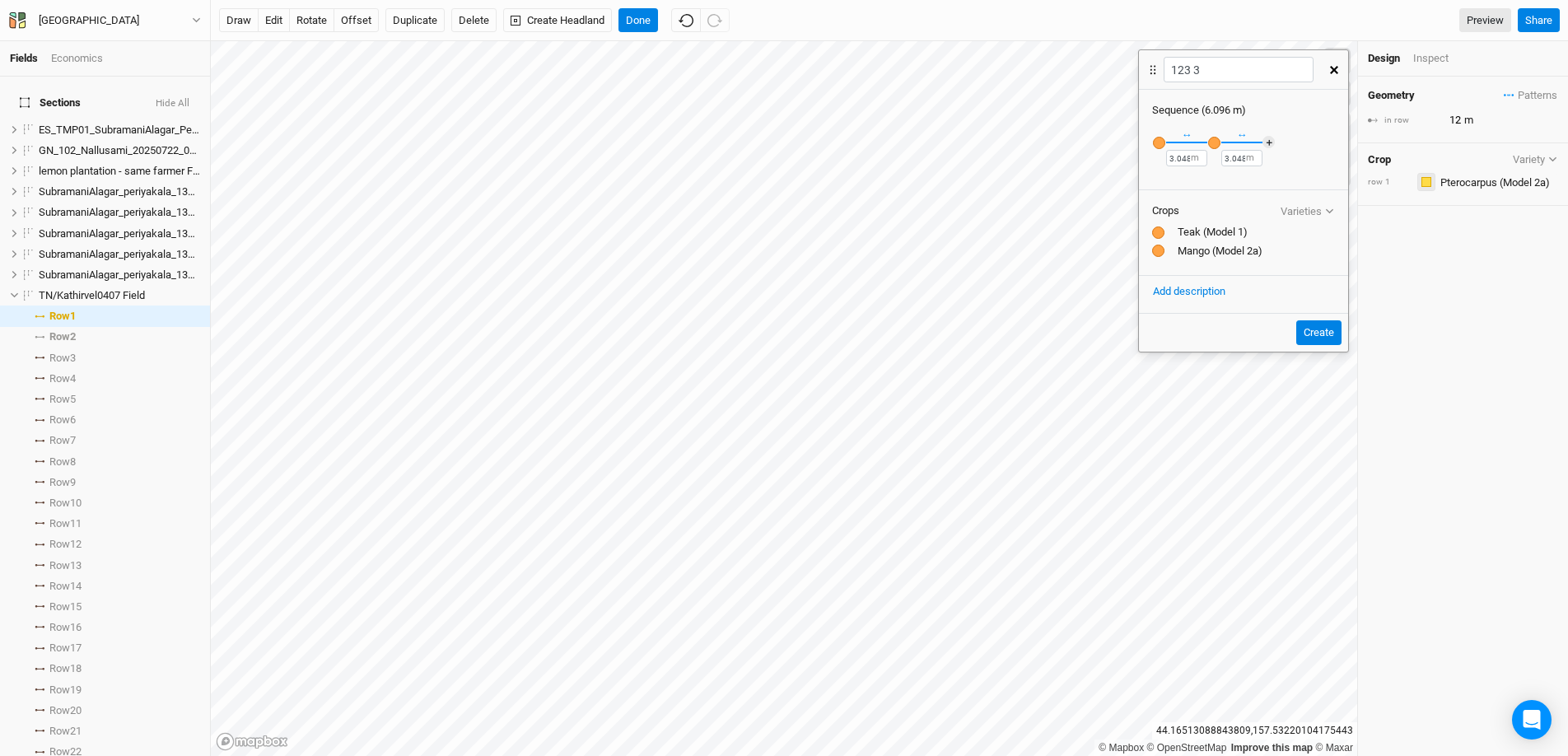
click at [1210, 182] on div "button" at bounding box center [1426, 181] width 9 height 9
click at [1210, 181] on input "text" at bounding box center [1497, 181] width 123 height 20
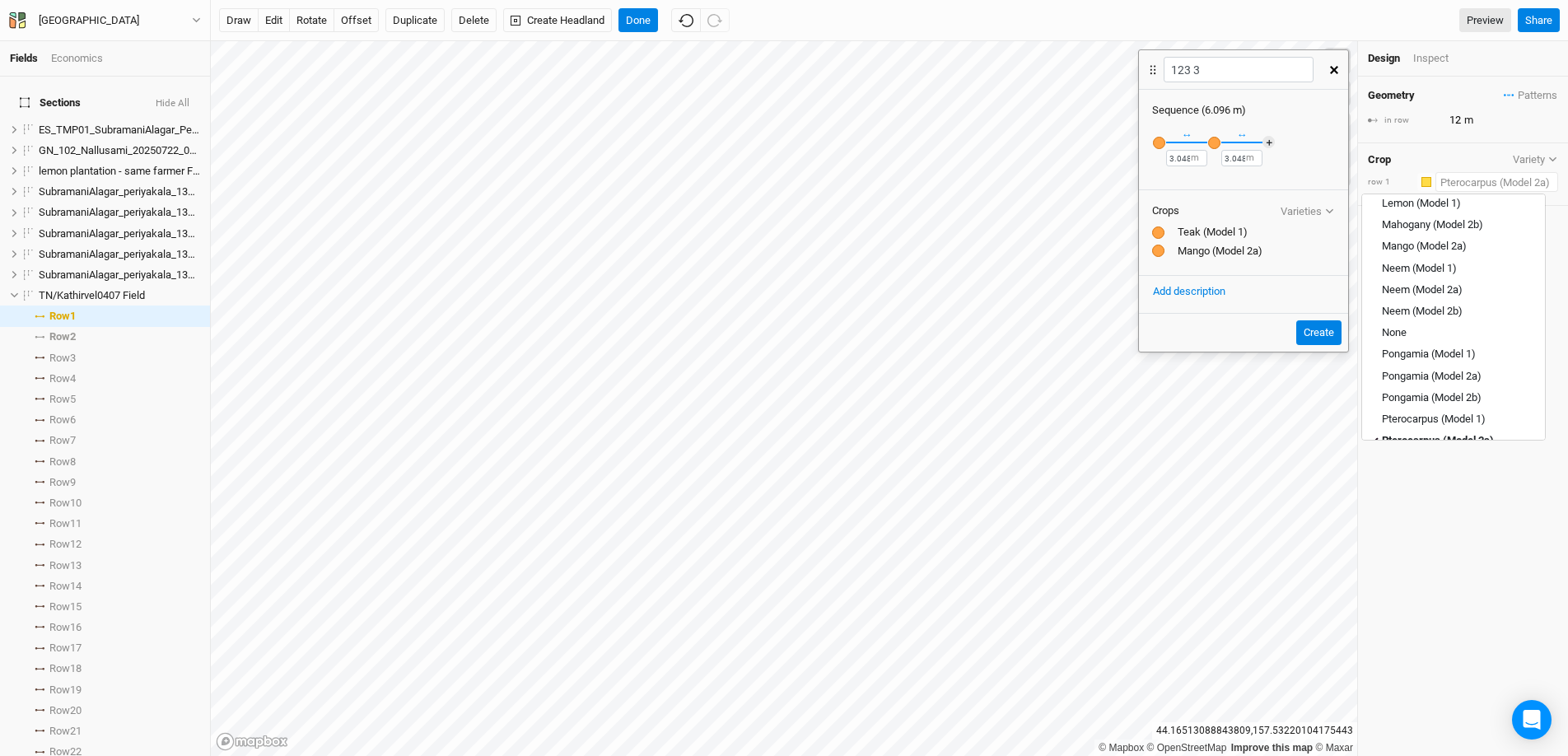
scroll to position [519, 0]
click at [1210, 261] on div "Pterocarpus (Model 1)" at bounding box center [1434, 267] width 104 height 15
type input "14"
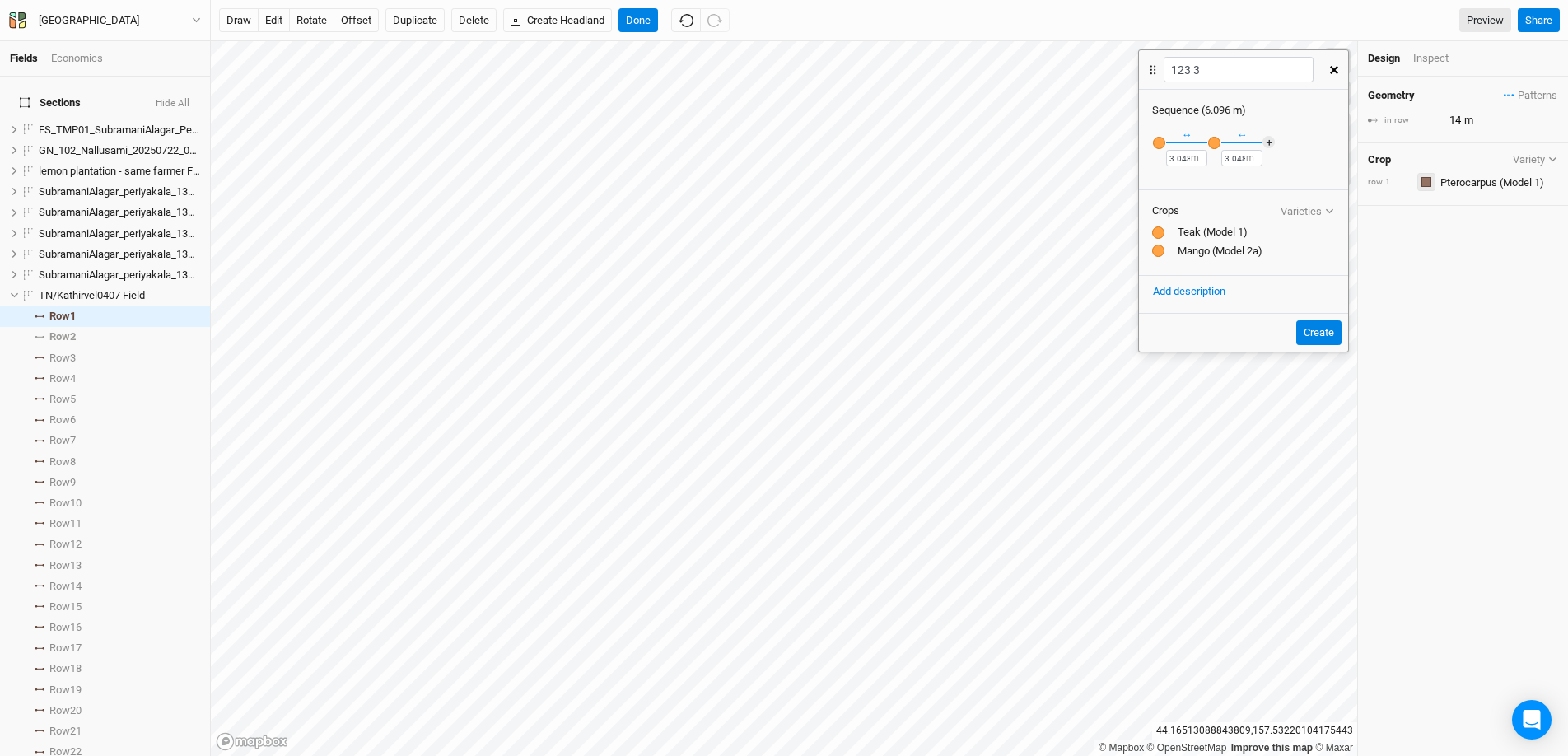
click at [1210, 184] on button "button" at bounding box center [1426, 181] width 18 height 18
click at [1210, 418] on div "Red" at bounding box center [1473, 417] width 90 height 19
click at [1210, 178] on input "text" at bounding box center [1497, 181] width 123 height 20
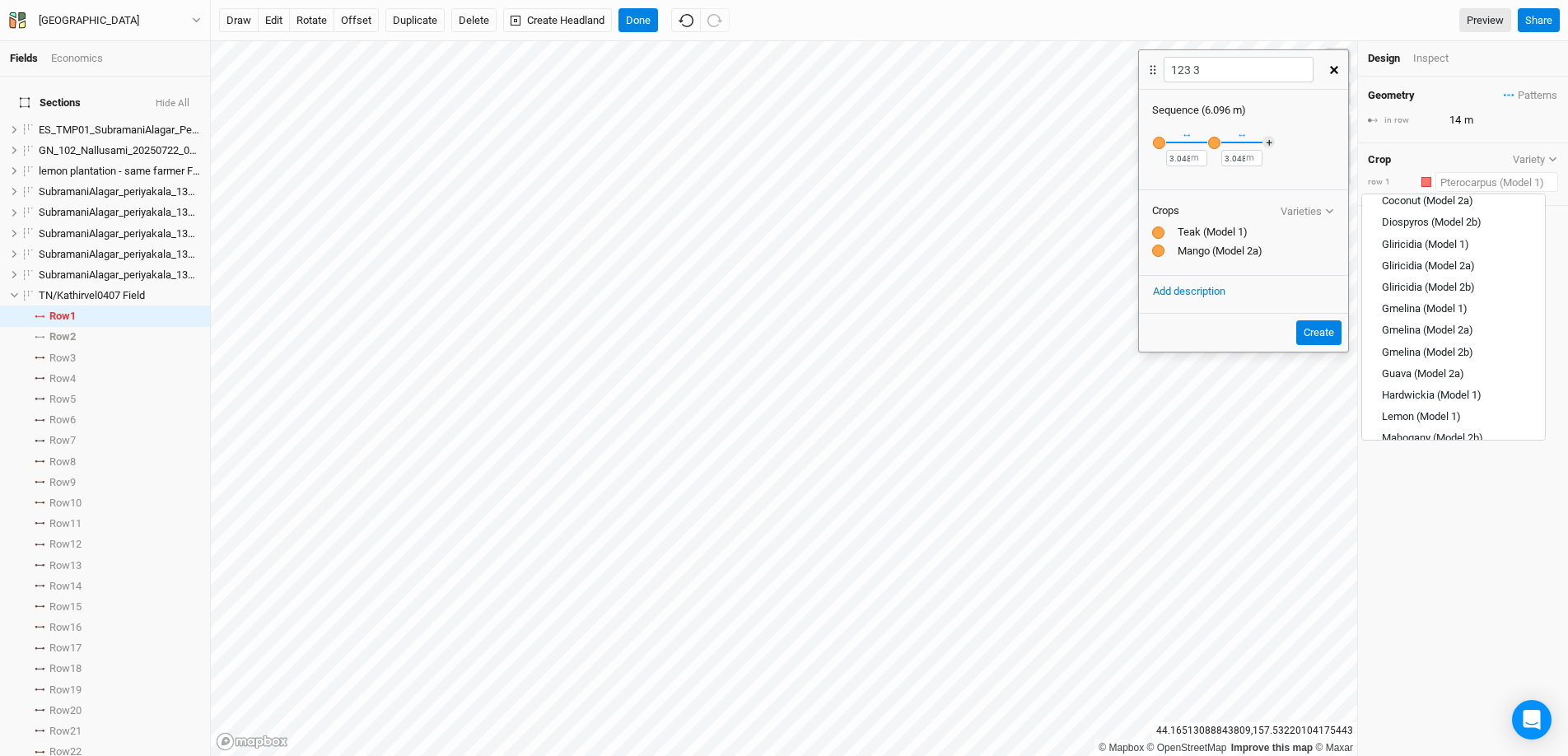
scroll to position [548, 0]
click at [1210, 251] on link "Pterocarpus (Model 2a)" at bounding box center [1454, 261] width 182 height 22
type input "12"
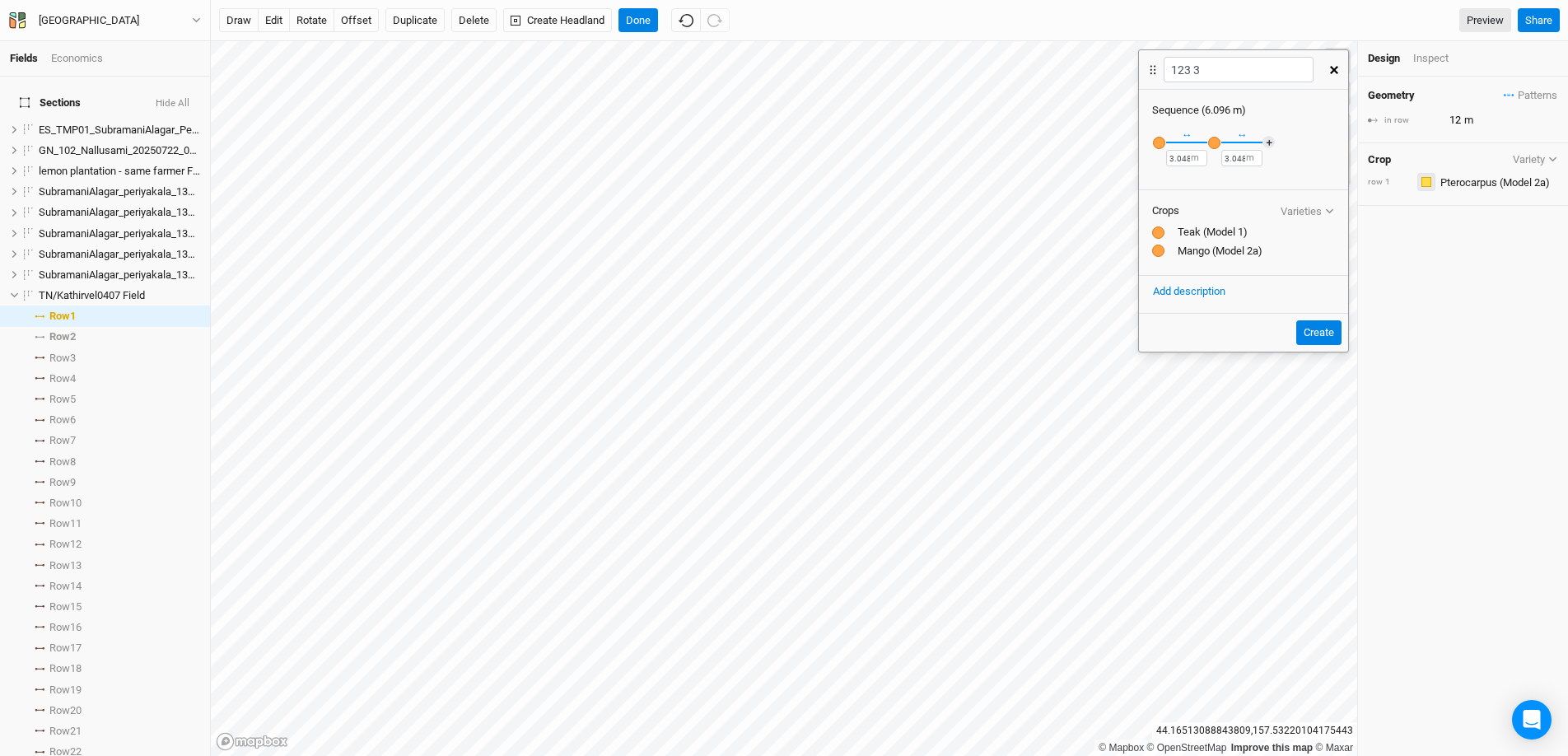
click at [1210, 181] on div "button" at bounding box center [1426, 181] width 9 height 9
click at [1210, 415] on div "button" at bounding box center [1433, 416] width 9 height 9
click at [1210, 179] on input "text" at bounding box center [1497, 181] width 123 height 20
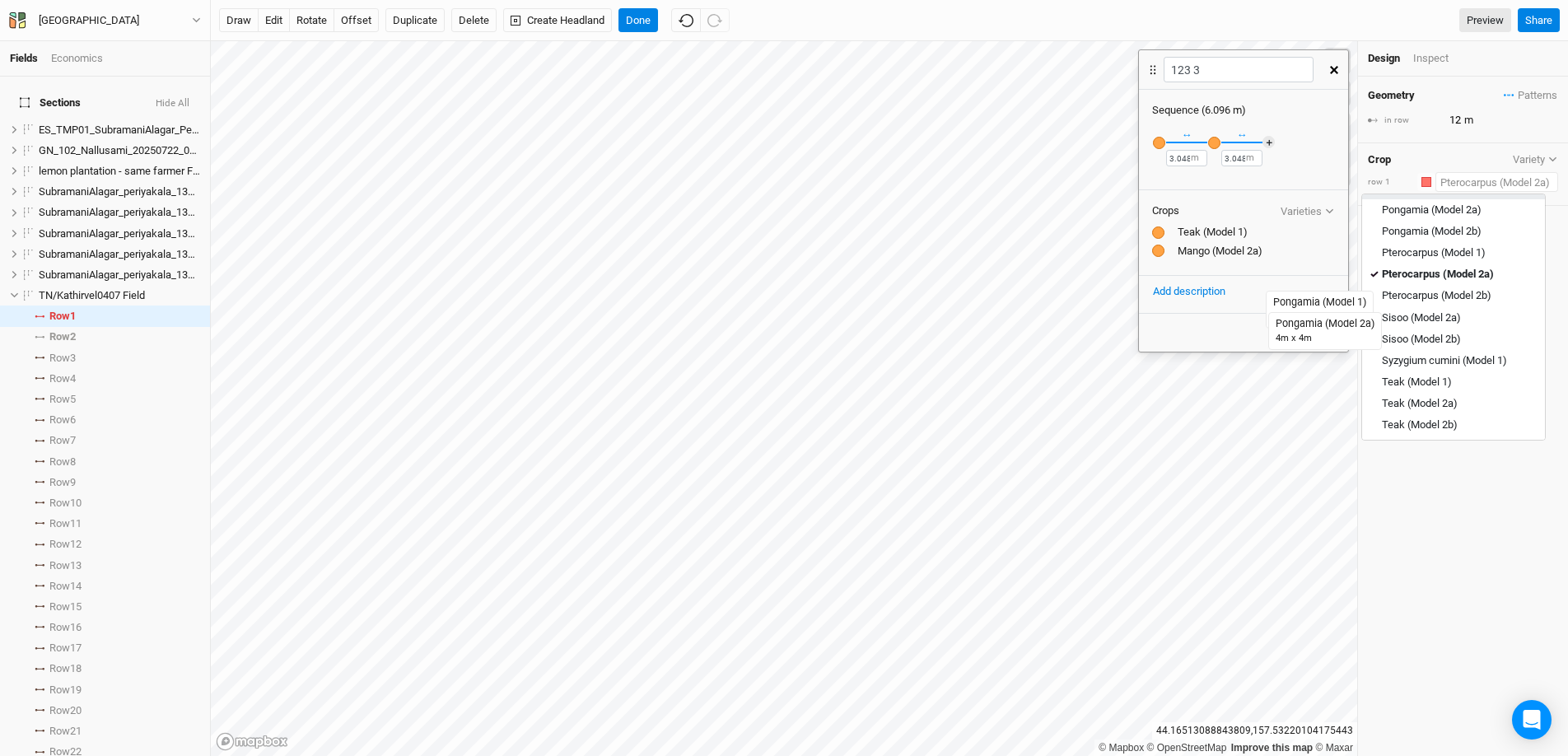
scroll to position [541, 0]
click at [1210, 290] on div "Pterocarpus (Model 2b)" at bounding box center [1436, 290] width 109 height 15
type input "14"
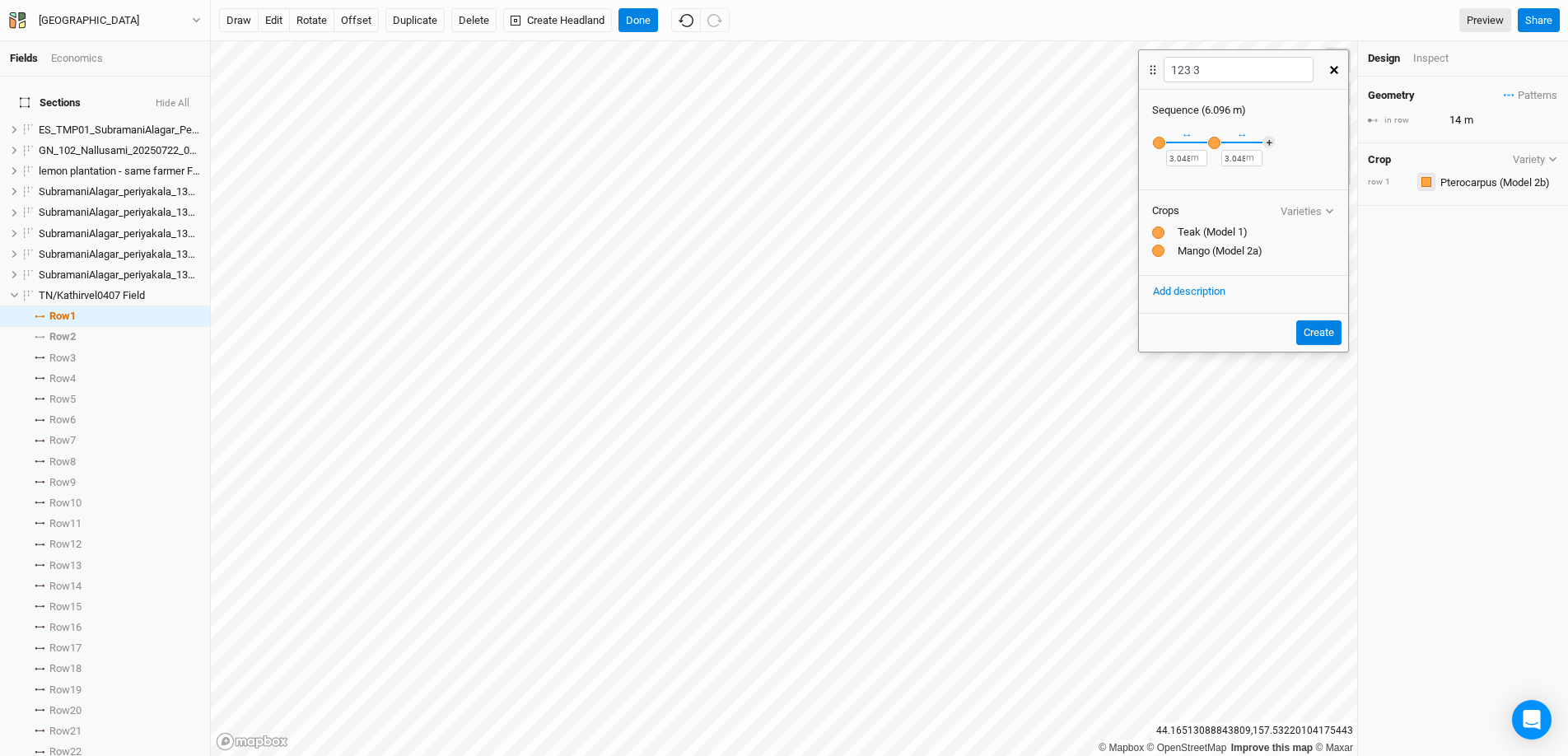
click at [1210, 181] on div "button" at bounding box center [1426, 181] width 9 height 9
click at [1210, 416] on div "Red" at bounding box center [1473, 417] width 90 height 19
click at [1210, 181] on input "text" at bounding box center [1497, 181] width 123 height 20
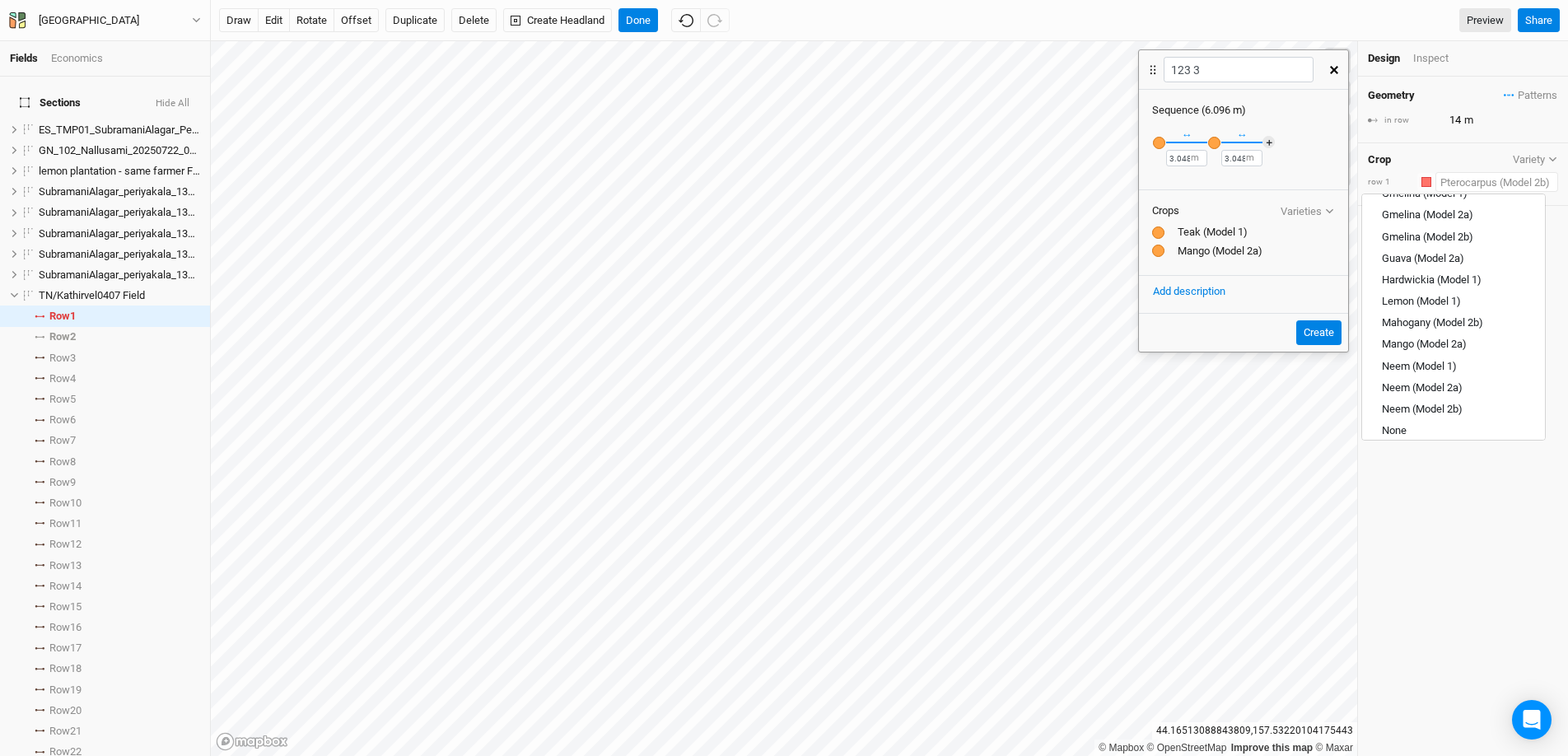
scroll to position [570, 0]
click at [1210, 279] on div "Sisoo (Model 2a)" at bounding box center [1422, 282] width 79 height 15
type input "8"
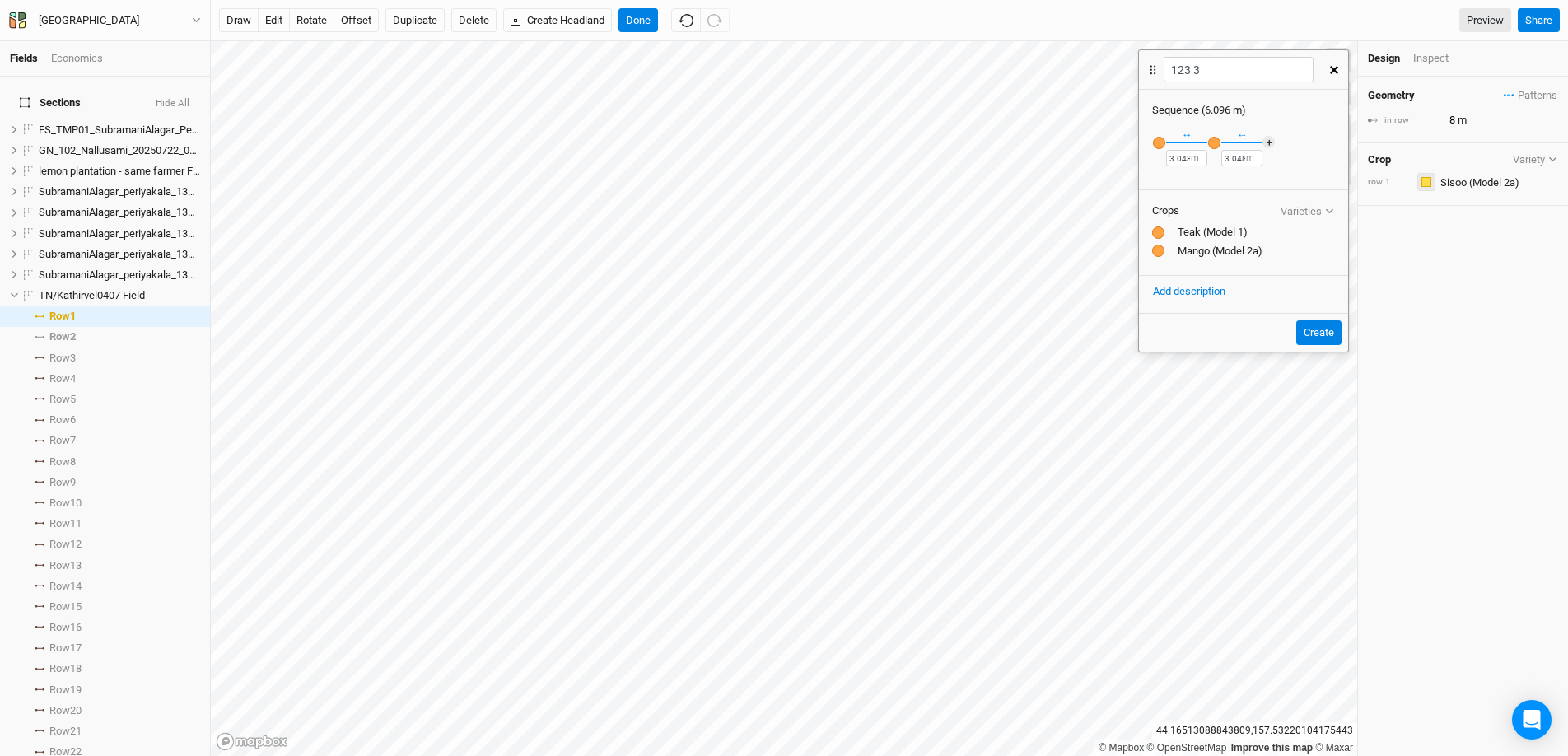
click at [1210, 185] on div "button" at bounding box center [1426, 181] width 9 height 9
click at [1210, 183] on input "text" at bounding box center [1497, 181] width 123 height 20
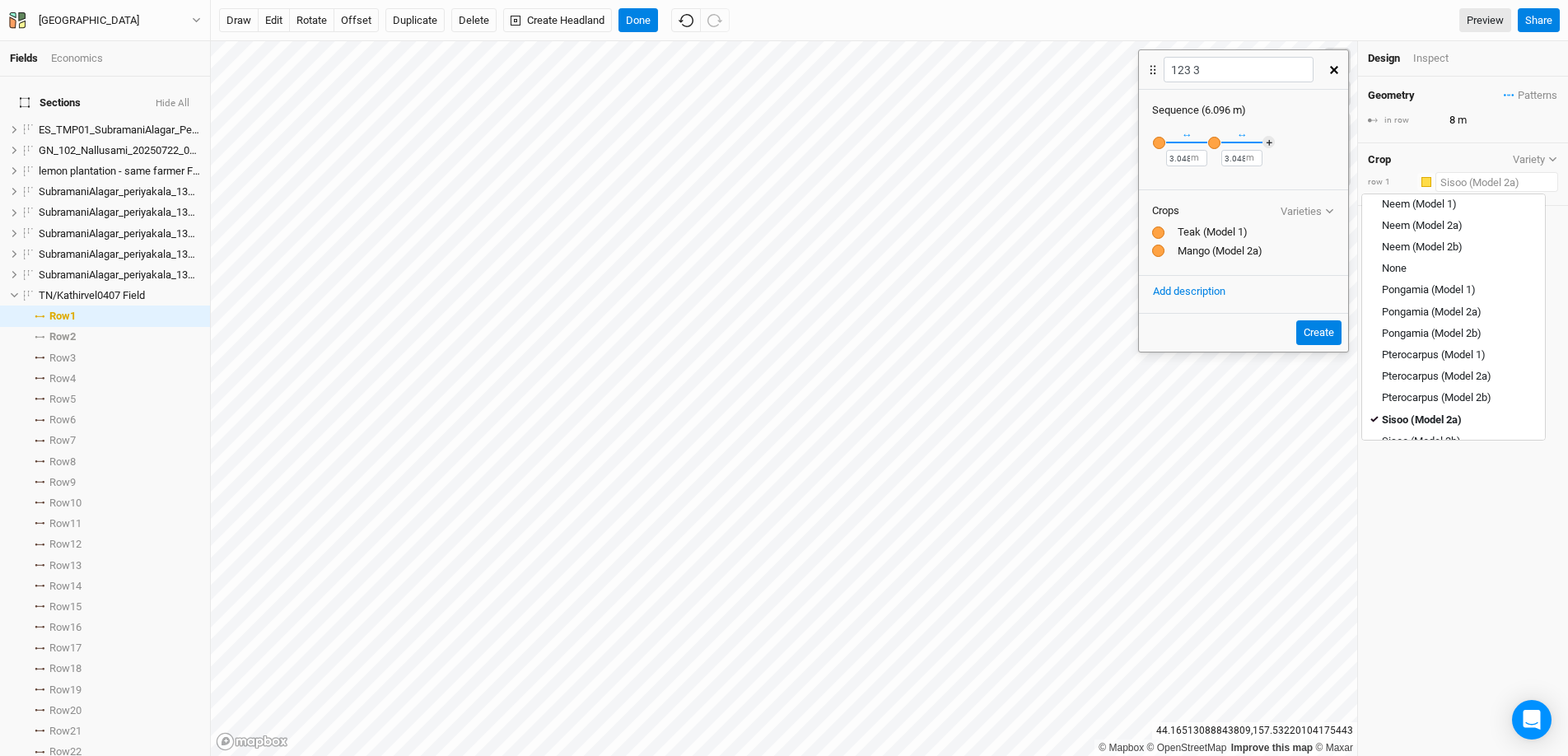
scroll to position [459, 0]
click at [1210, 415] on div "Sisoo (Model 2b)" at bounding box center [1422, 415] width 79 height 15
type input "16"
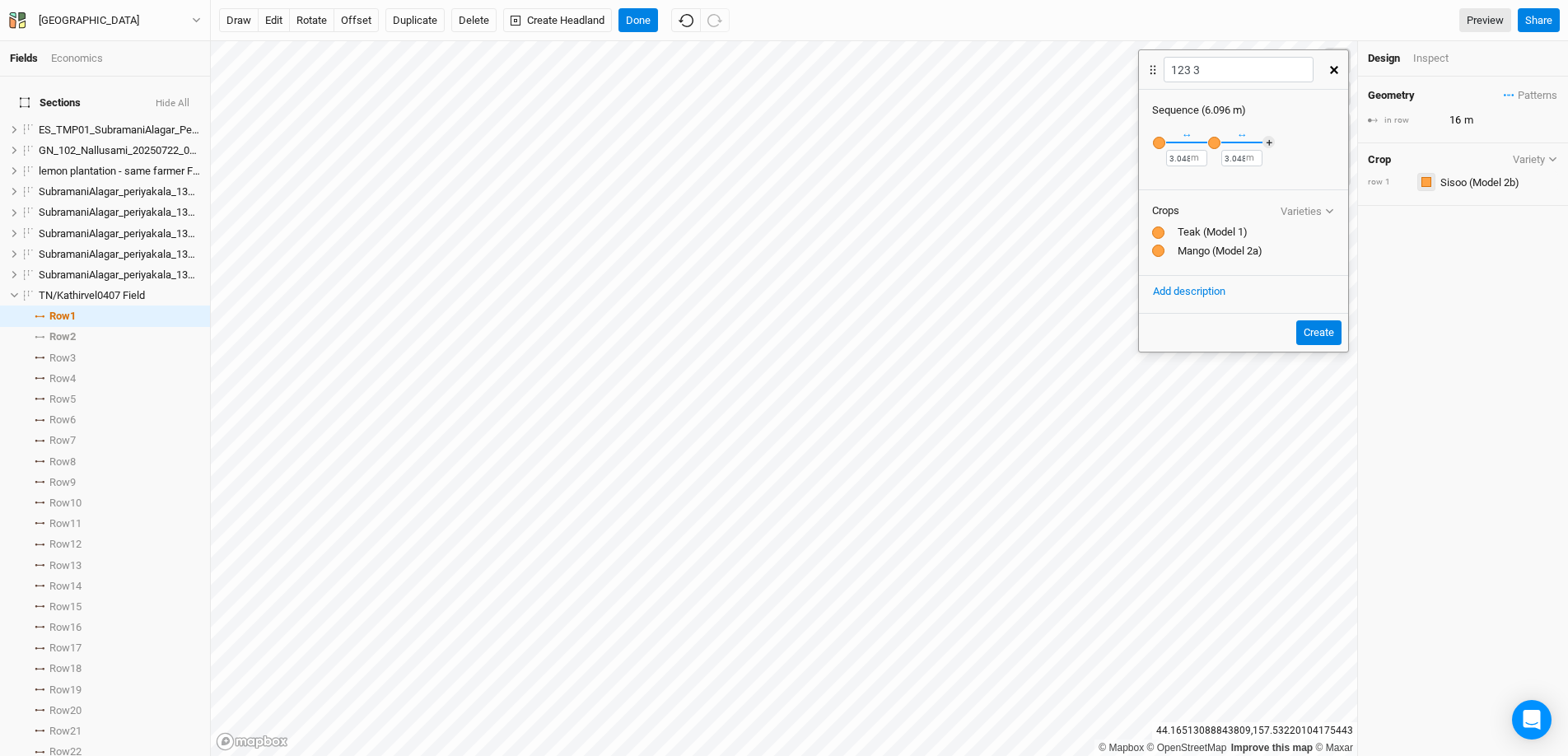
click at [1210, 185] on div "button" at bounding box center [1426, 181] width 9 height 9
click at [1210, 288] on div "button" at bounding box center [1433, 290] width 9 height 9
click at [1210, 182] on input "text" at bounding box center [1497, 181] width 123 height 20
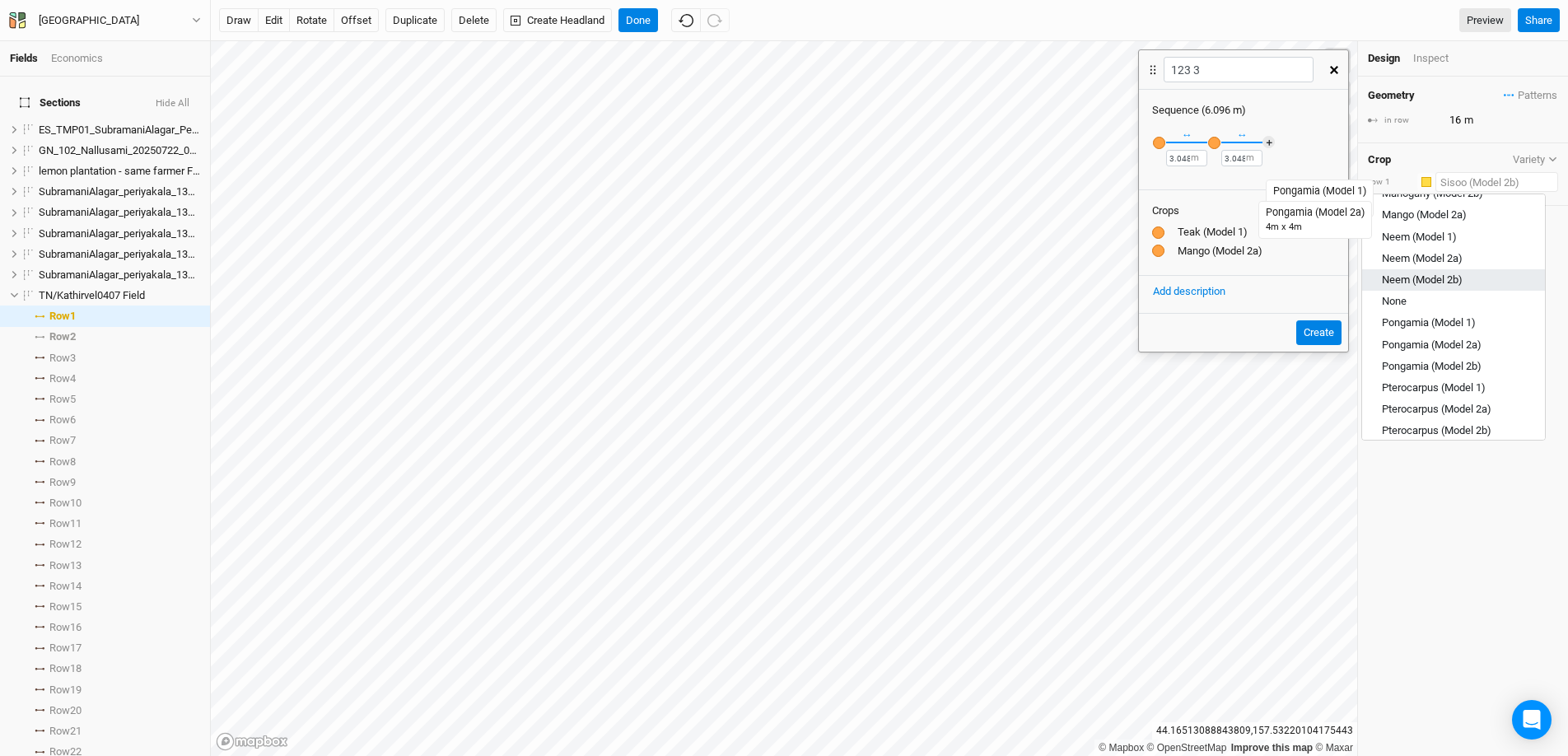
scroll to position [651, 0]
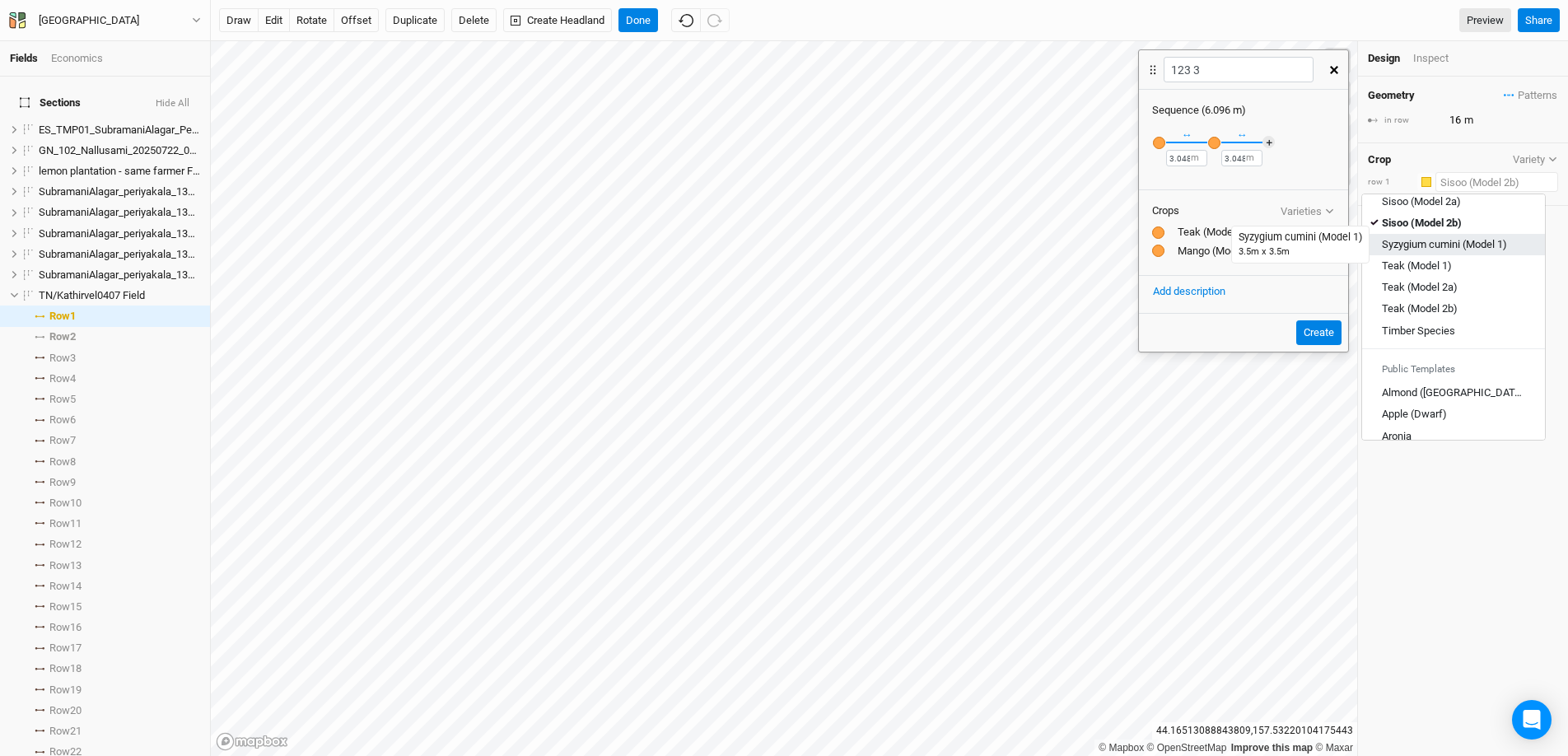
click at [1210, 249] on div "Syzygium cumini (Model 1)" at bounding box center [1444, 244] width 125 height 15
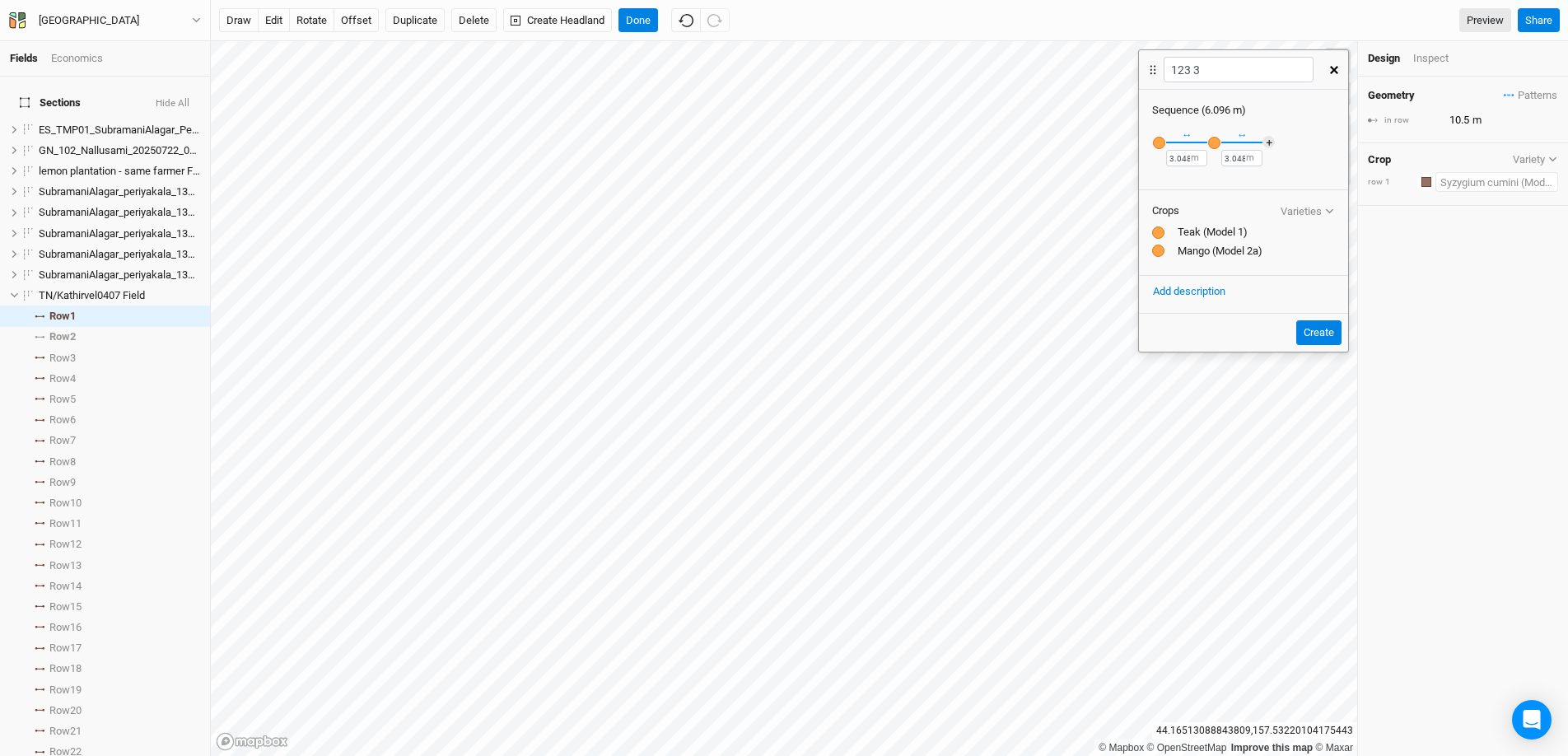
click at [1210, 187] on input "text" at bounding box center [1497, 181] width 123 height 20
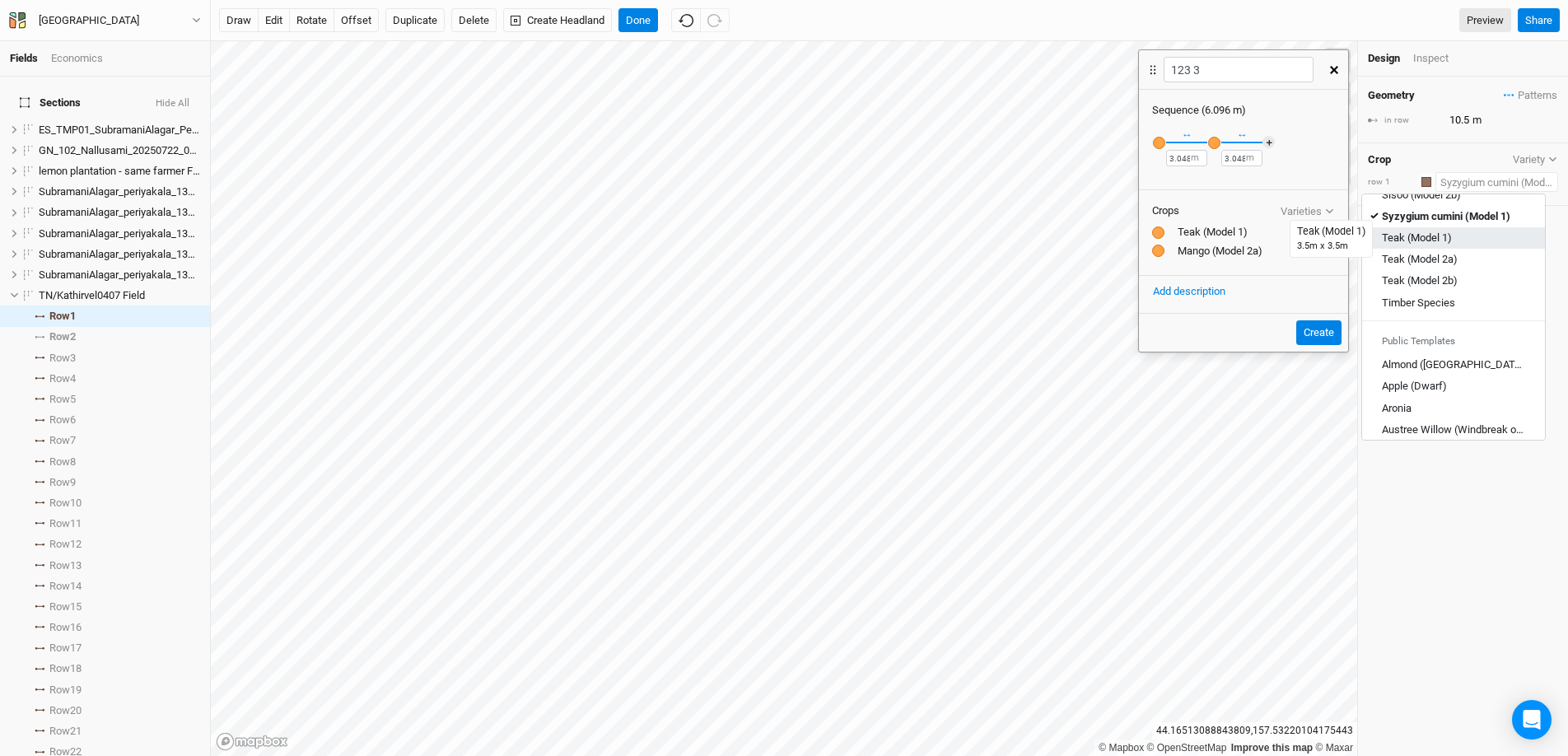
click at [1210, 236] on div "Teak (Model 1)" at bounding box center [1417, 238] width 70 height 15
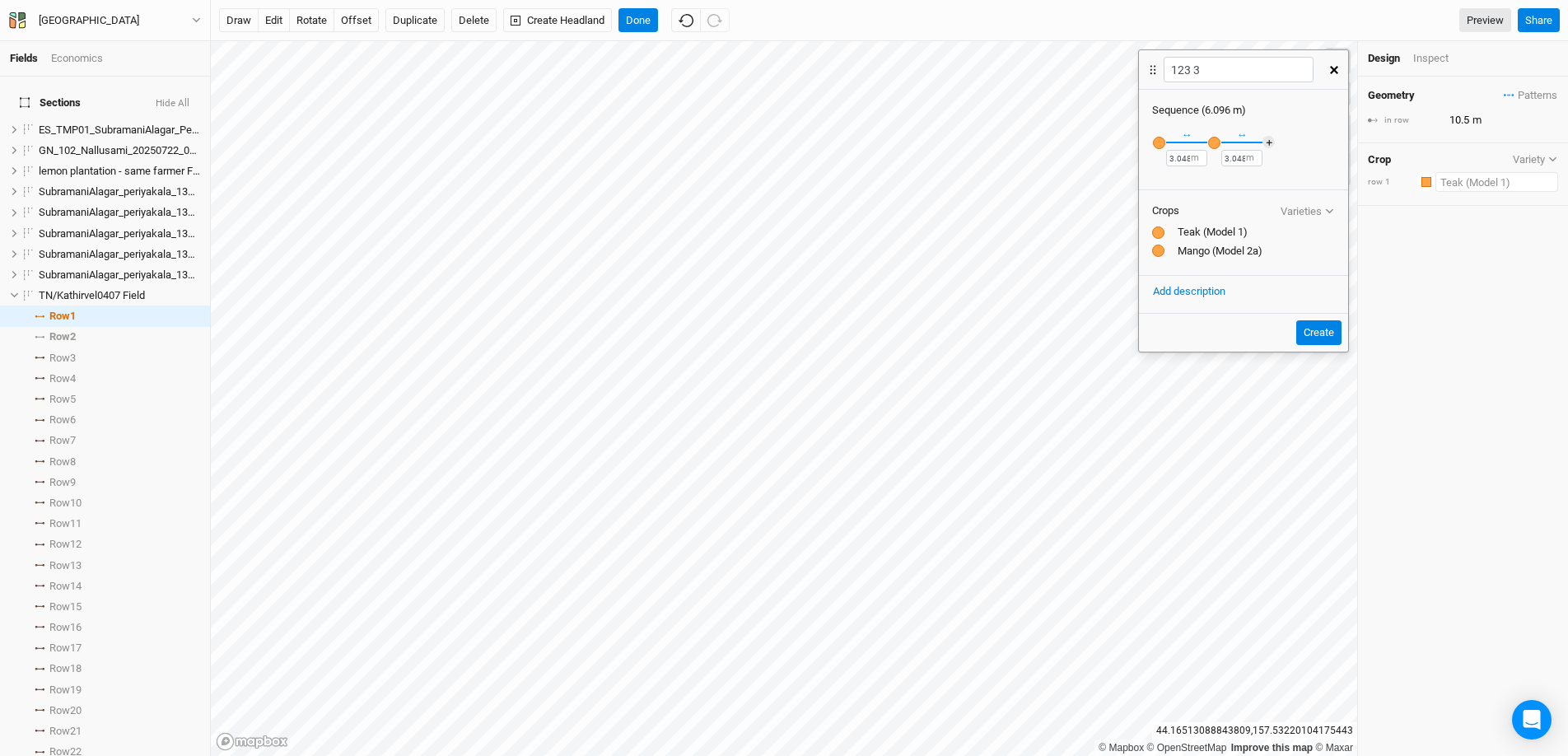
click at [1210, 188] on input "text" at bounding box center [1497, 181] width 123 height 20
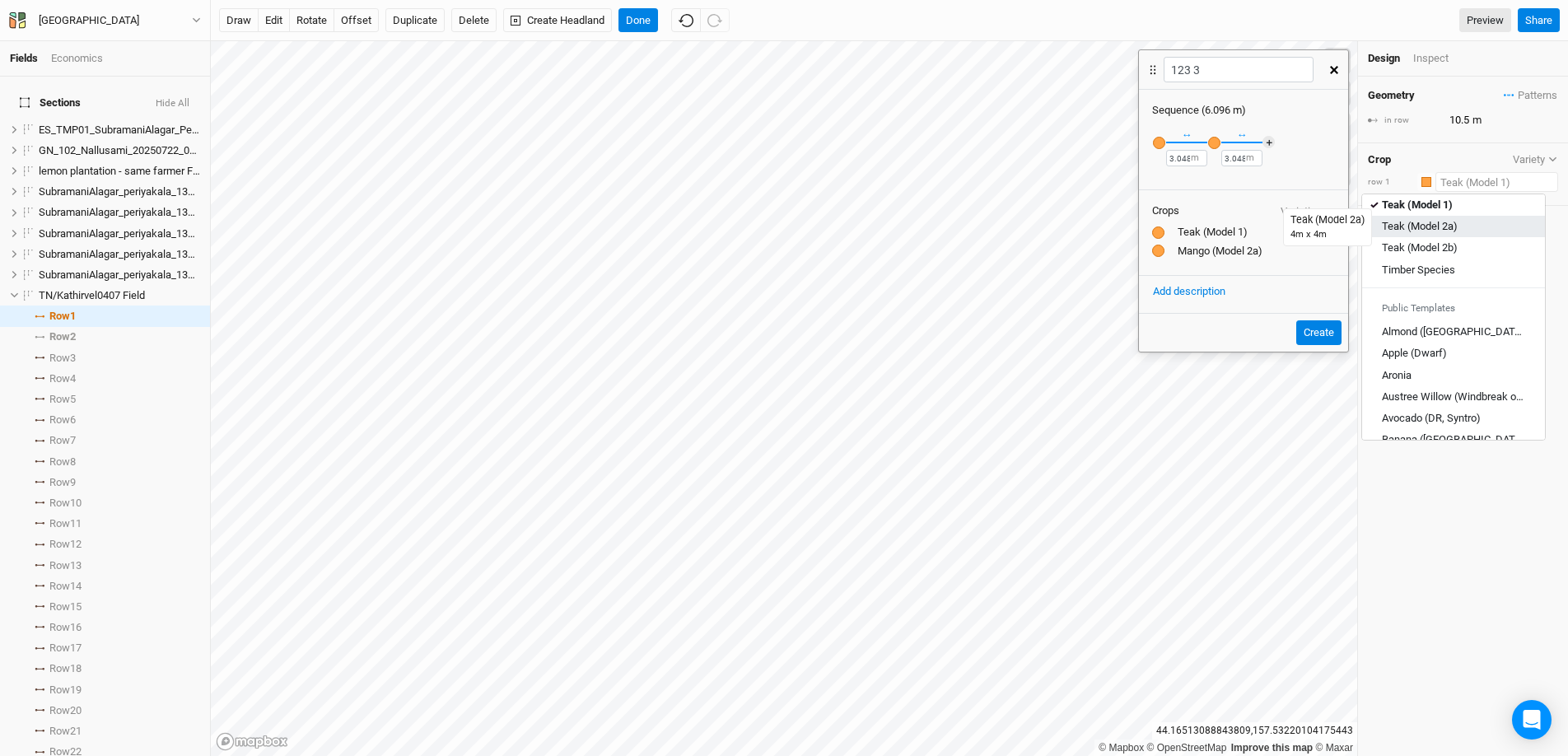
click at [1210, 228] on div "Teak (Model 2a)" at bounding box center [1420, 227] width 76 height 15
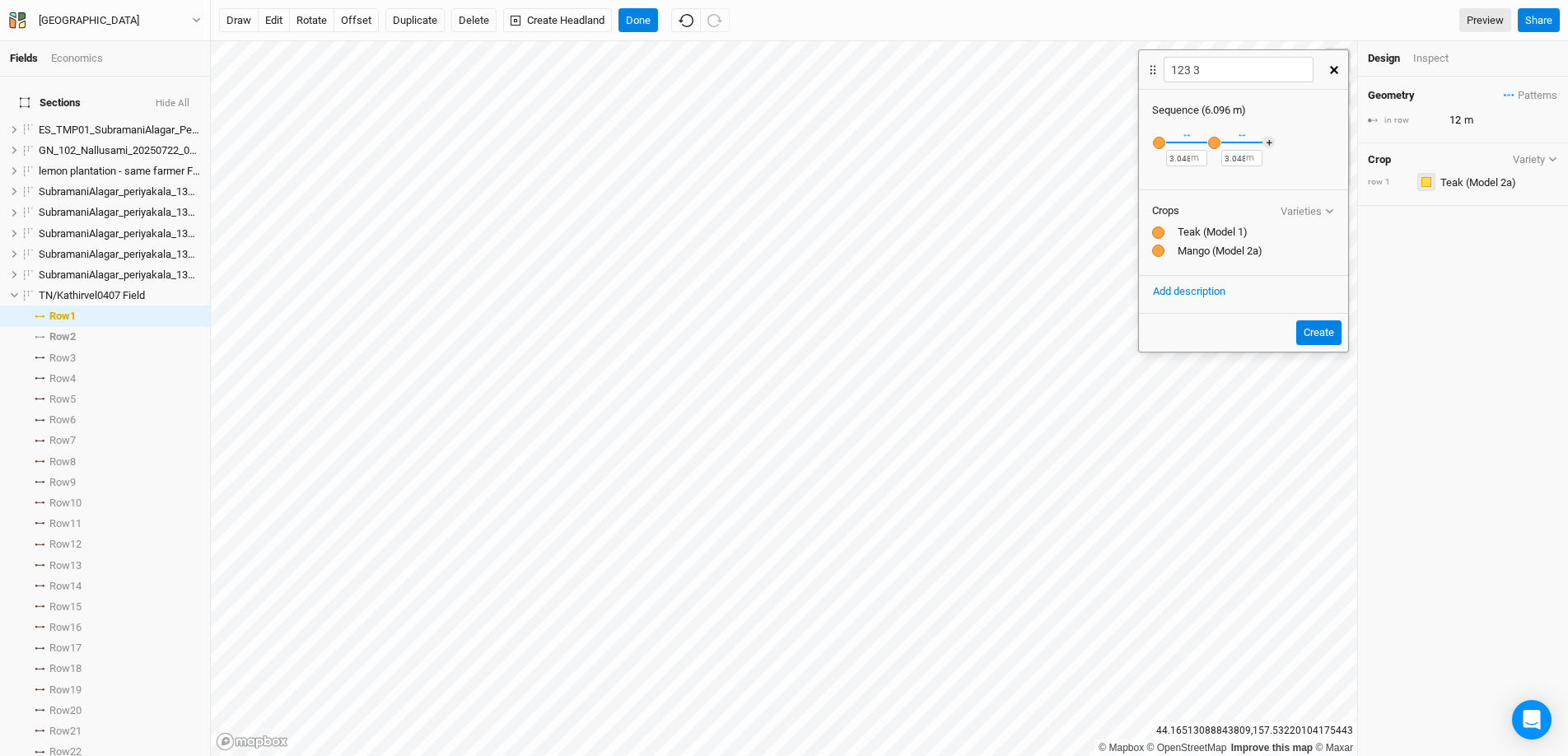
click at [1210, 181] on div "button" at bounding box center [1426, 181] width 9 height 9
click at [1210, 266] on div "Orange" at bounding box center [1473, 266] width 90 height 19
click at [1210, 183] on input "text" at bounding box center [1497, 181] width 123 height 20
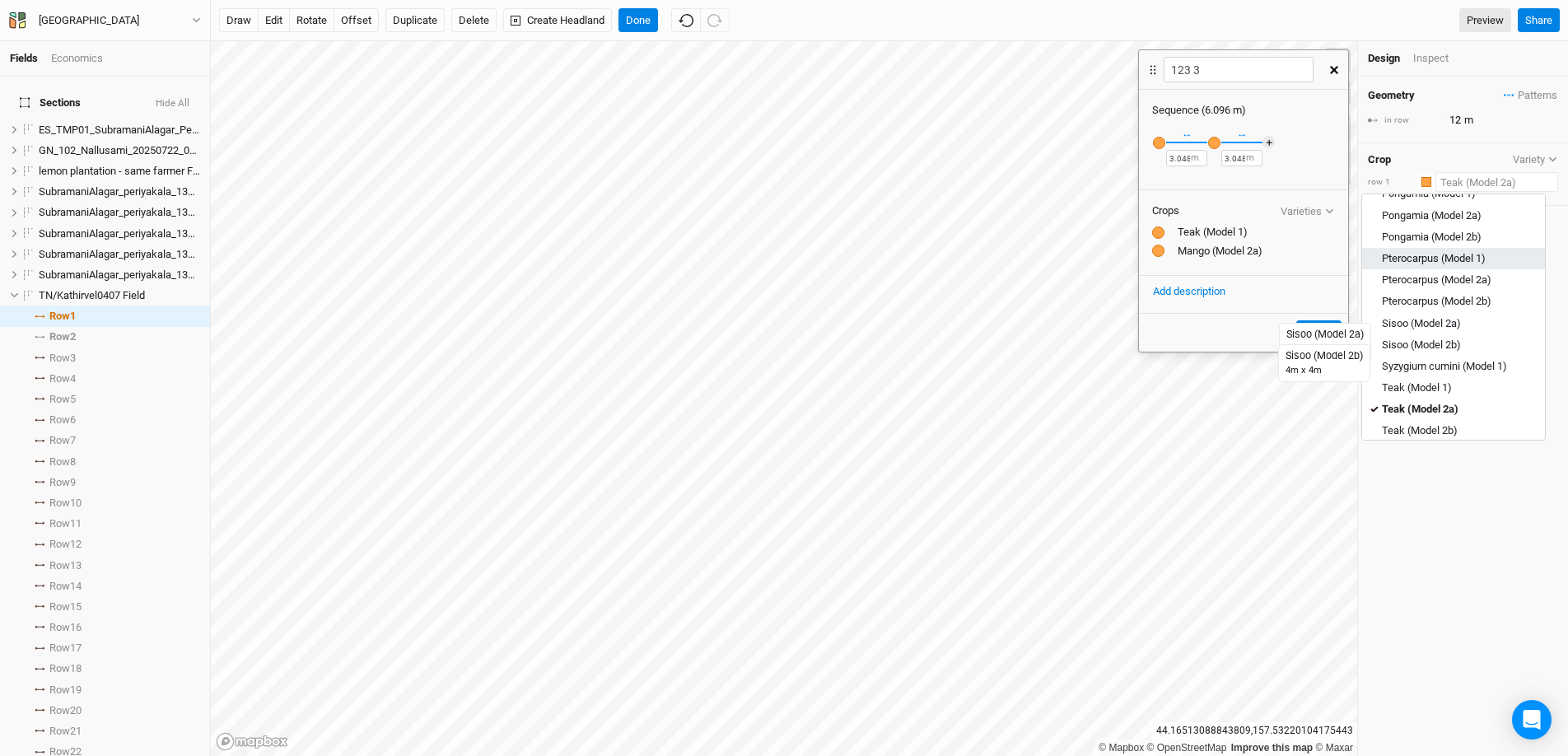
scroll to position [557, 0]
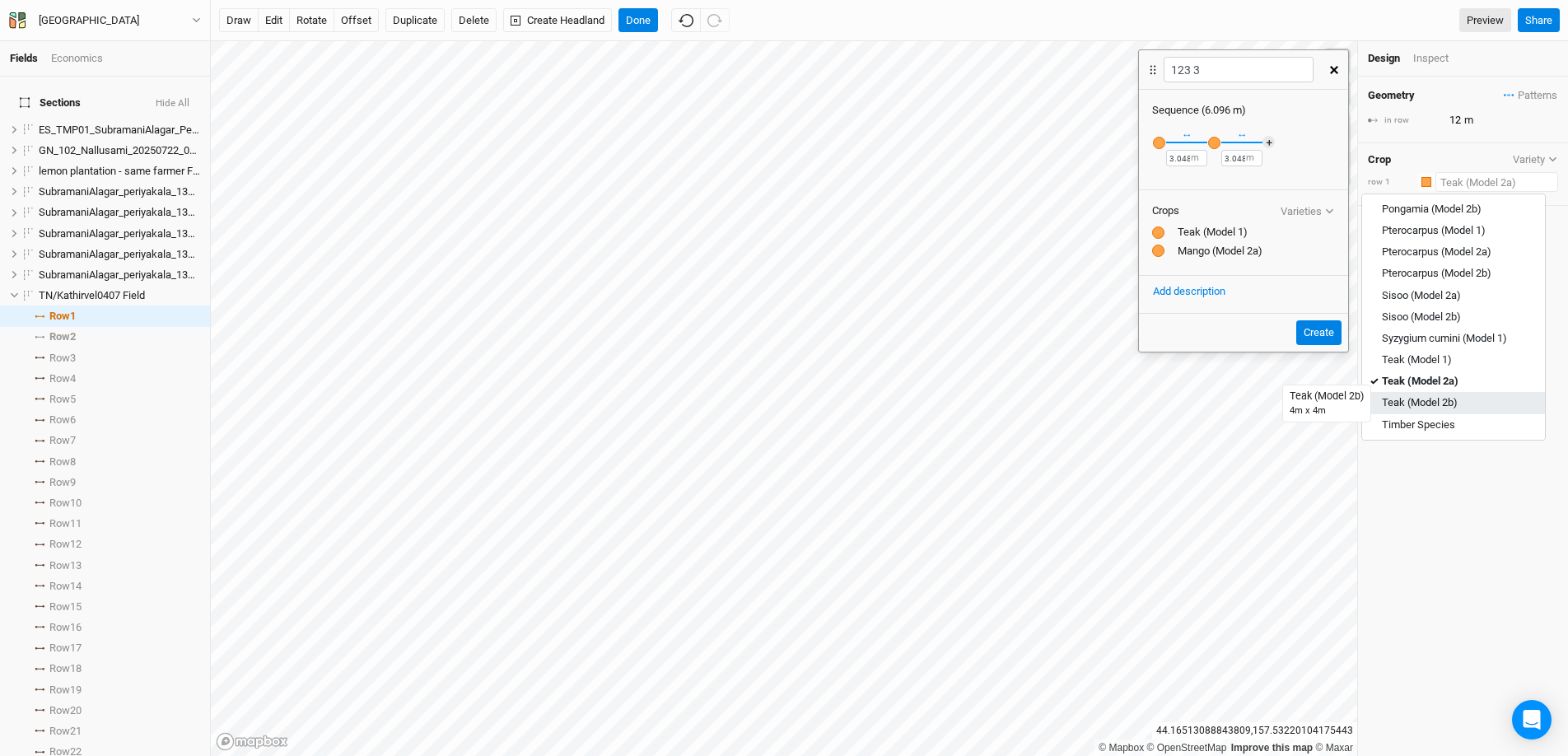
click at [1210, 400] on div "Teak (Model 2b)" at bounding box center [1420, 403] width 76 height 15
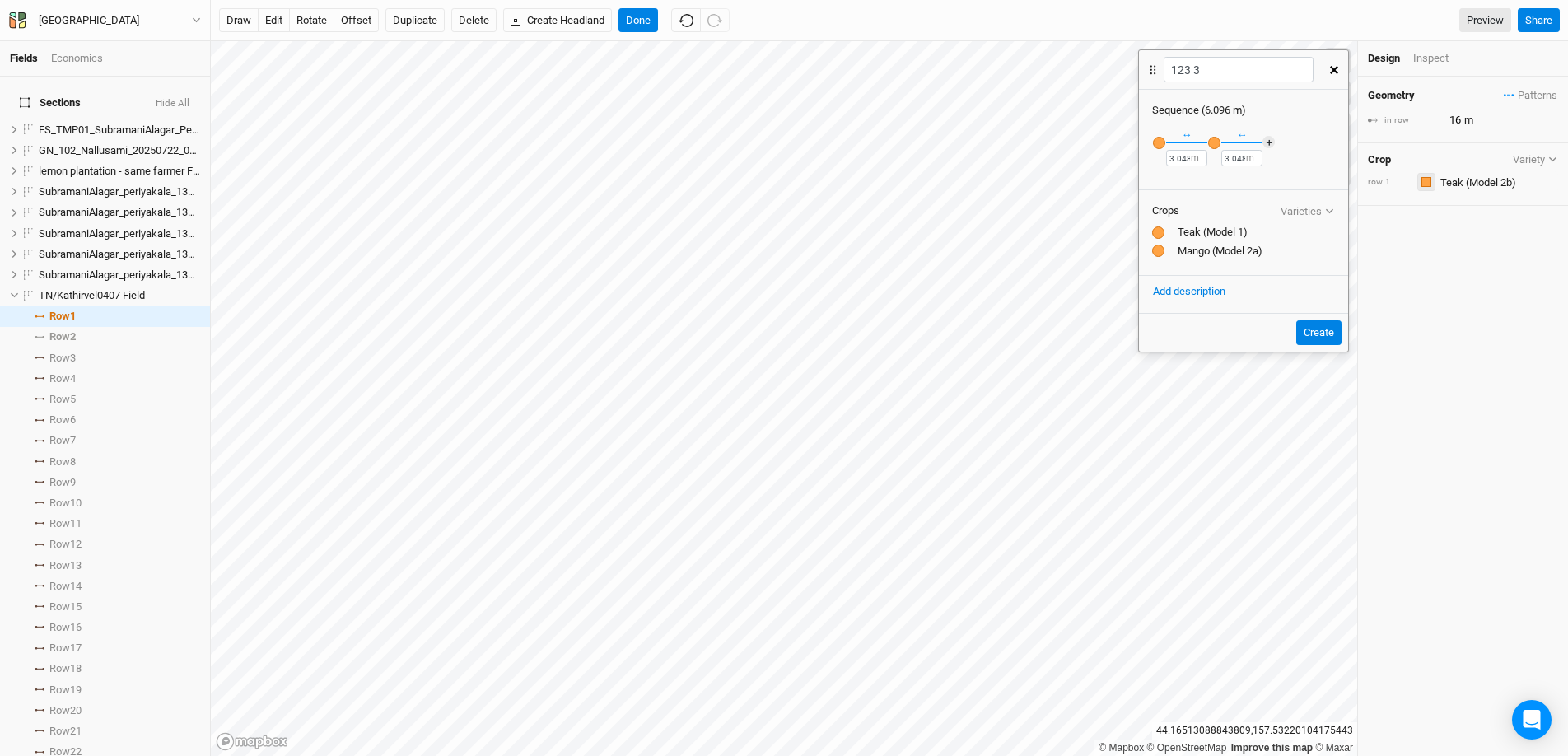
click at [1210, 177] on button "button" at bounding box center [1426, 181] width 18 height 18
click at [1210, 257] on span "Orange" at bounding box center [1466, 266] width 44 height 19
click at [1210, 180] on input "text" at bounding box center [1497, 181] width 123 height 20
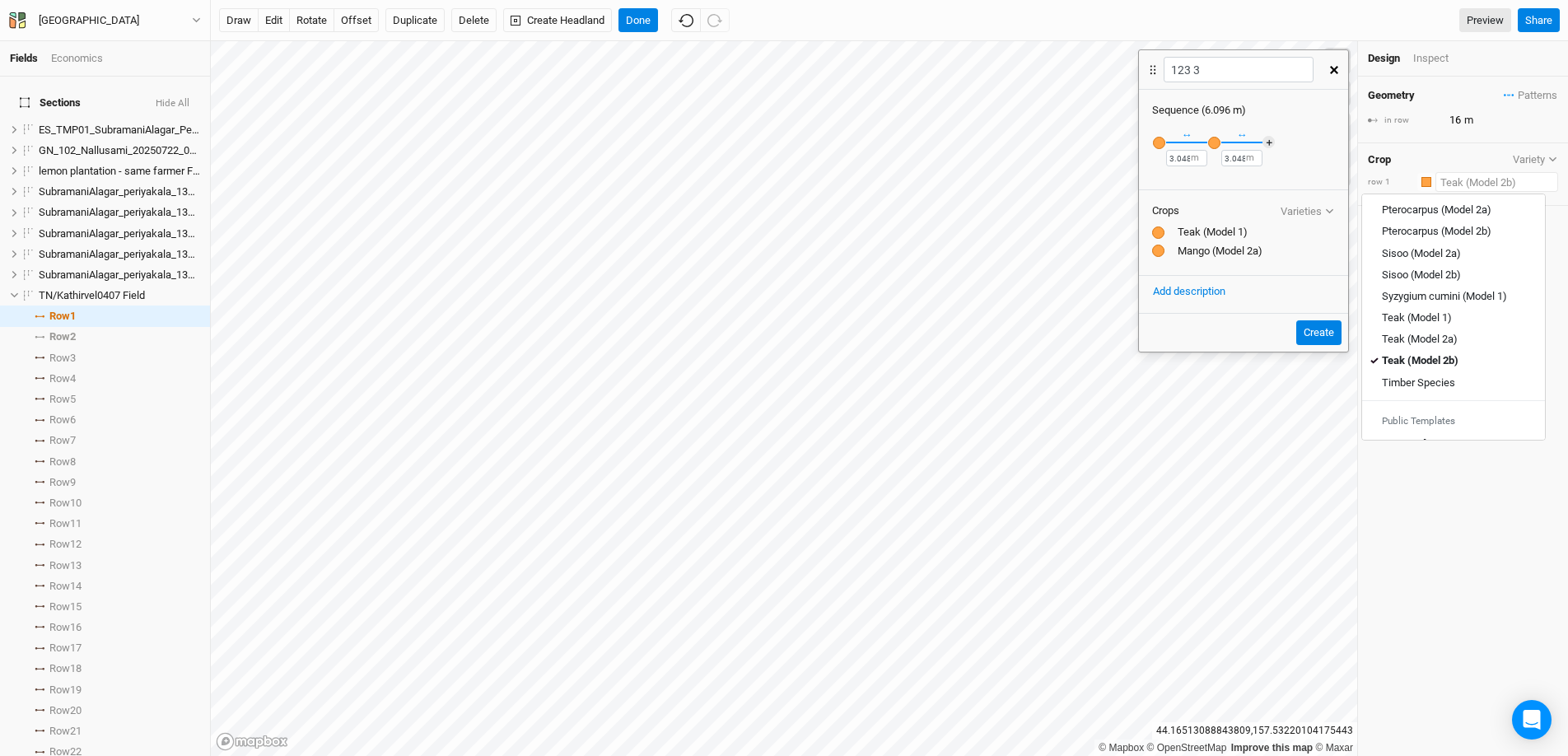
scroll to position [631, 0]
click at [1210, 317] on link "Teak (Model 2a)" at bounding box center [1454, 308] width 182 height 22
click at [1210, 180] on input "text" at bounding box center [1497, 181] width 123 height 20
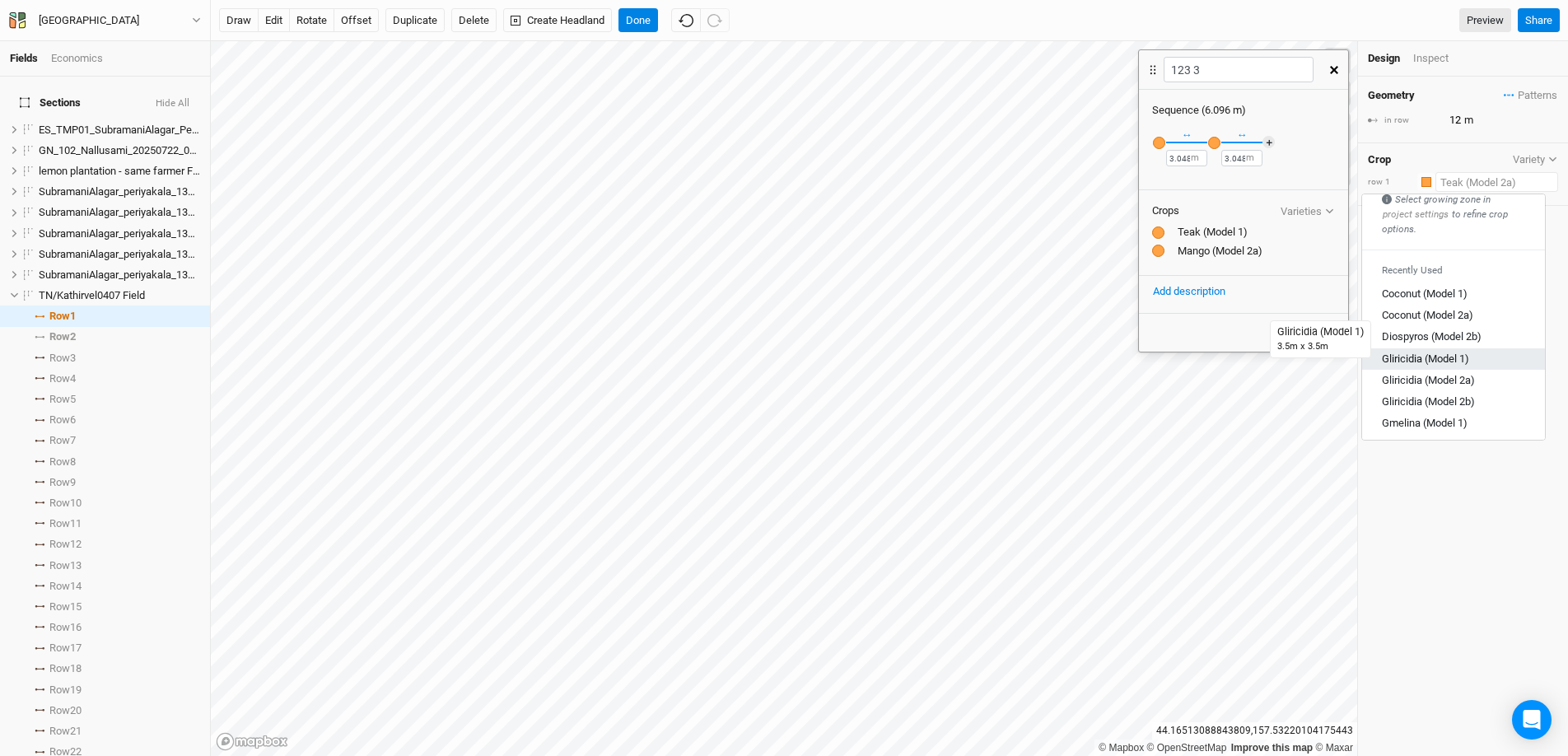
scroll to position [0, 0]
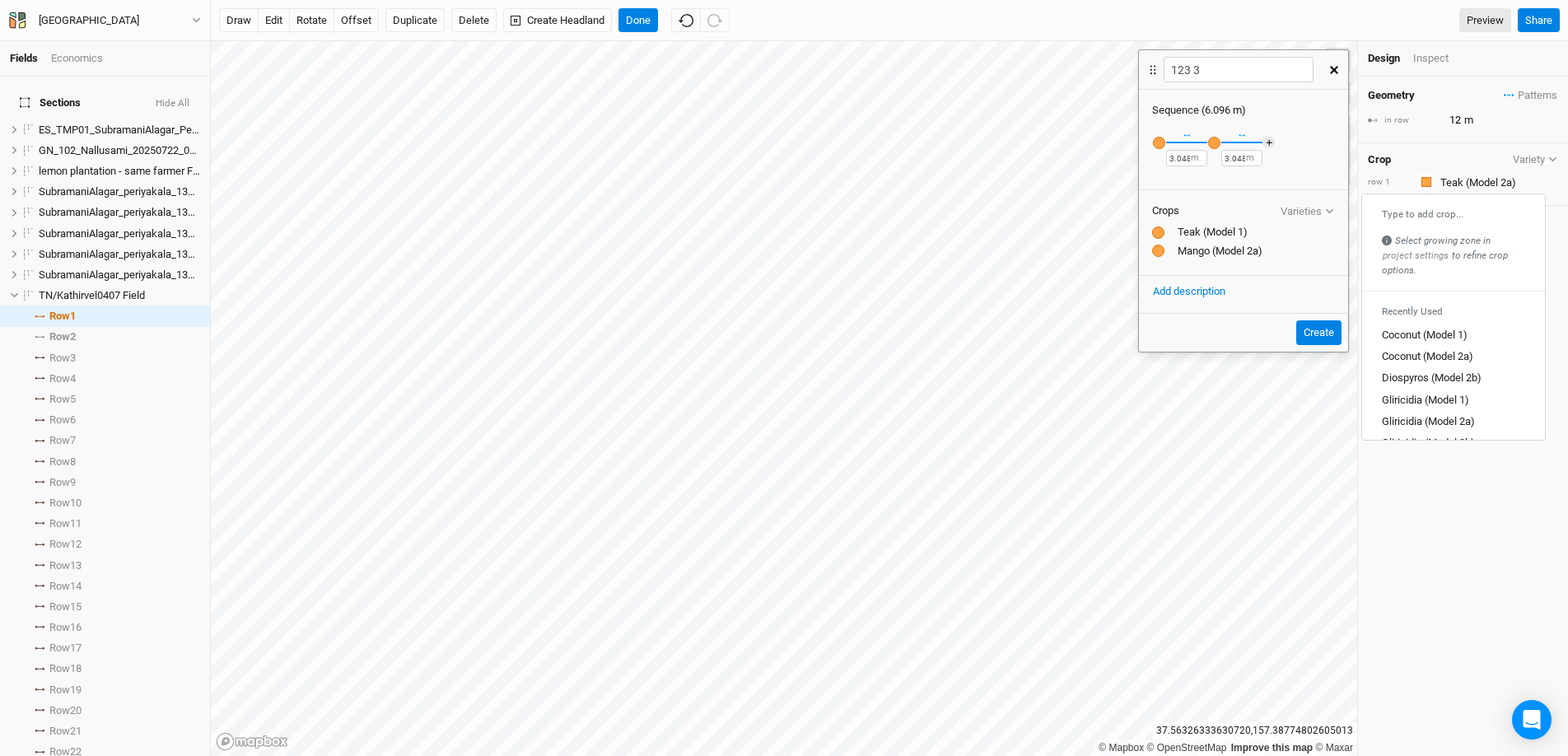
click at [1210, 132] on div "Recently Used Coconut (Model 1) Coconut (Model 2a) Diospyros (Model 2b) Glirici…" at bounding box center [1244, 151] width 209 height 68
click at [1160, 138] on div "button" at bounding box center [1159, 143] width 12 height 12
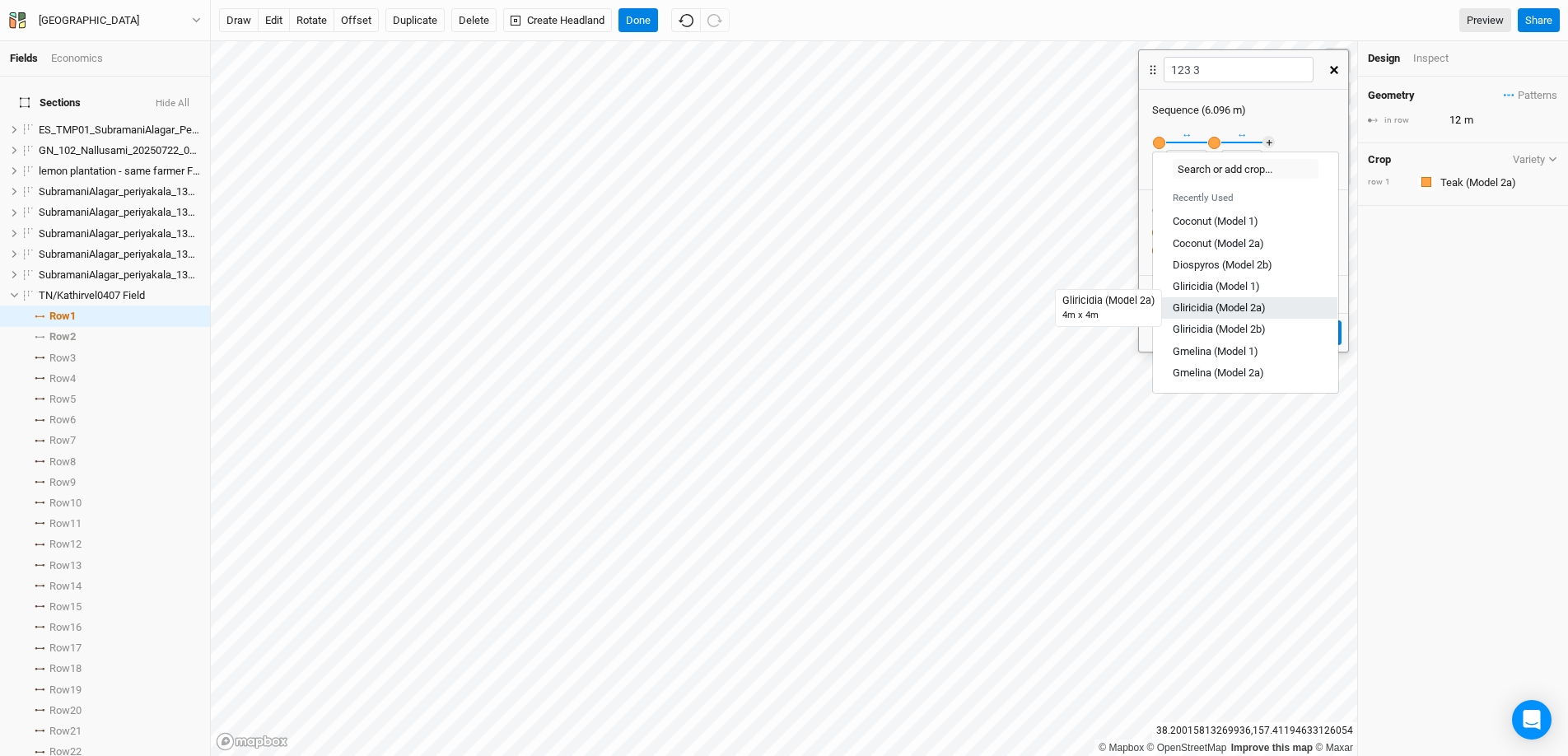
scroll to position [3, 0]
click at [1210, 353] on div "Gmelina (Model 1)" at bounding box center [1216, 350] width 86 height 15
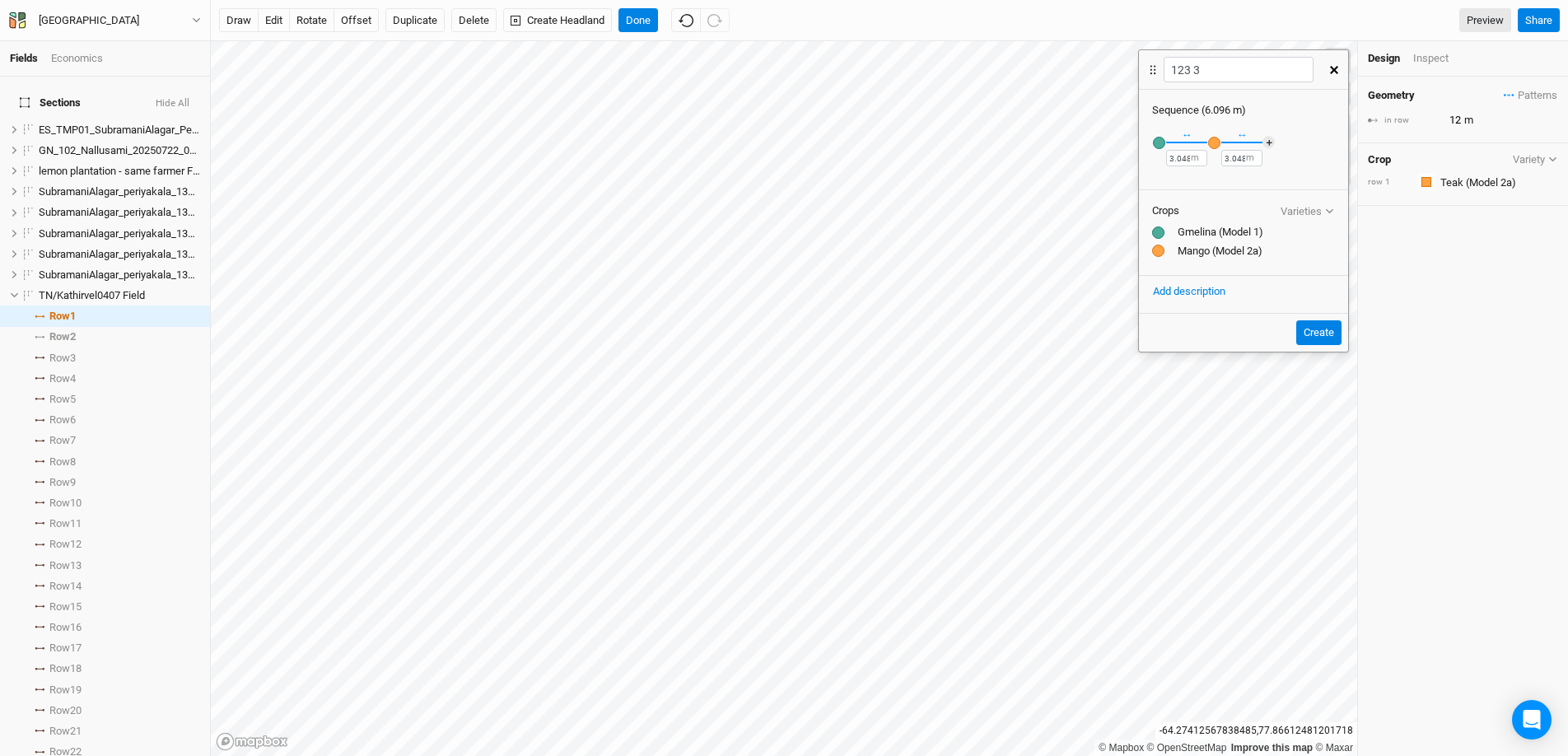
click at [1210, 146] on div "button" at bounding box center [1214, 143] width 12 height 12
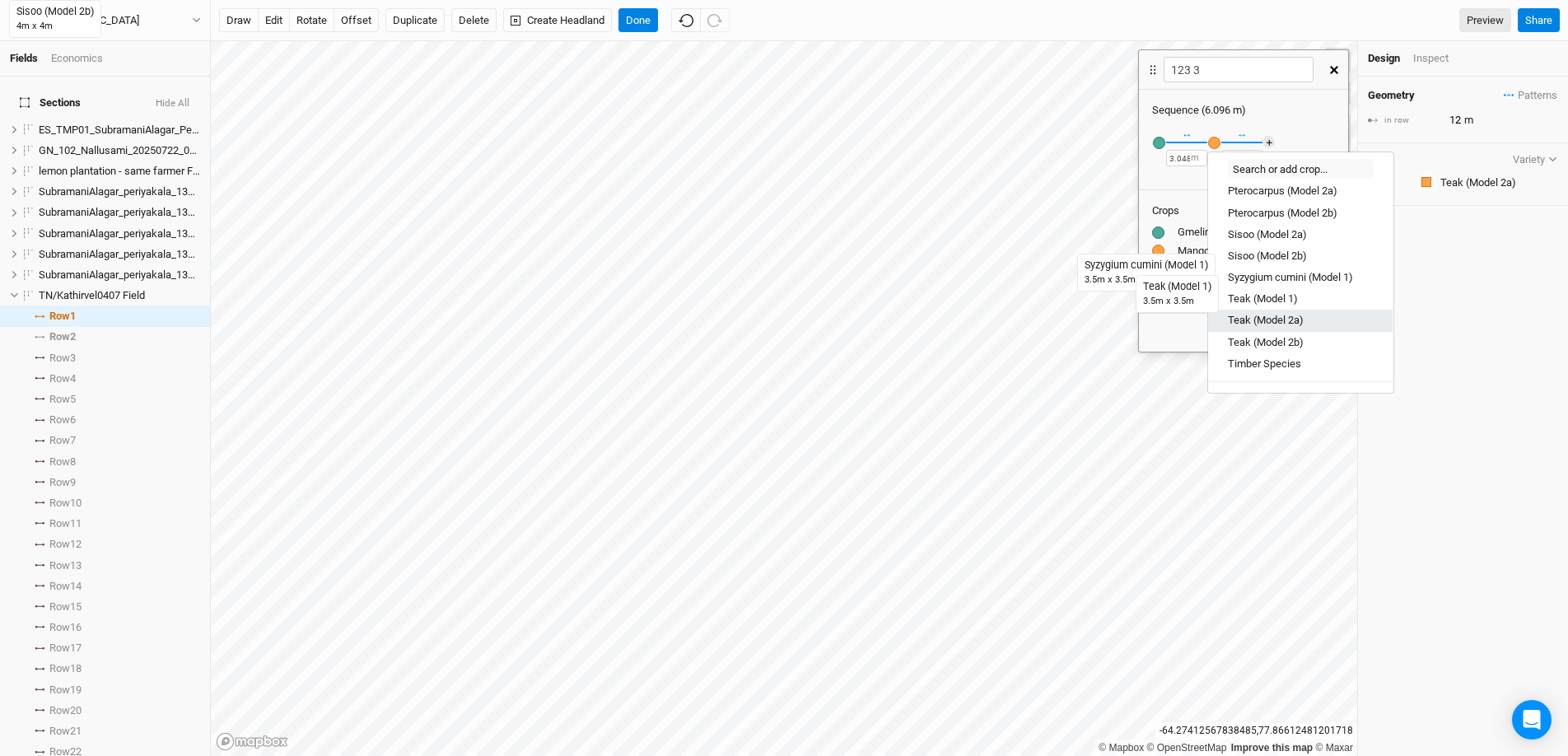
scroll to position [498, 0]
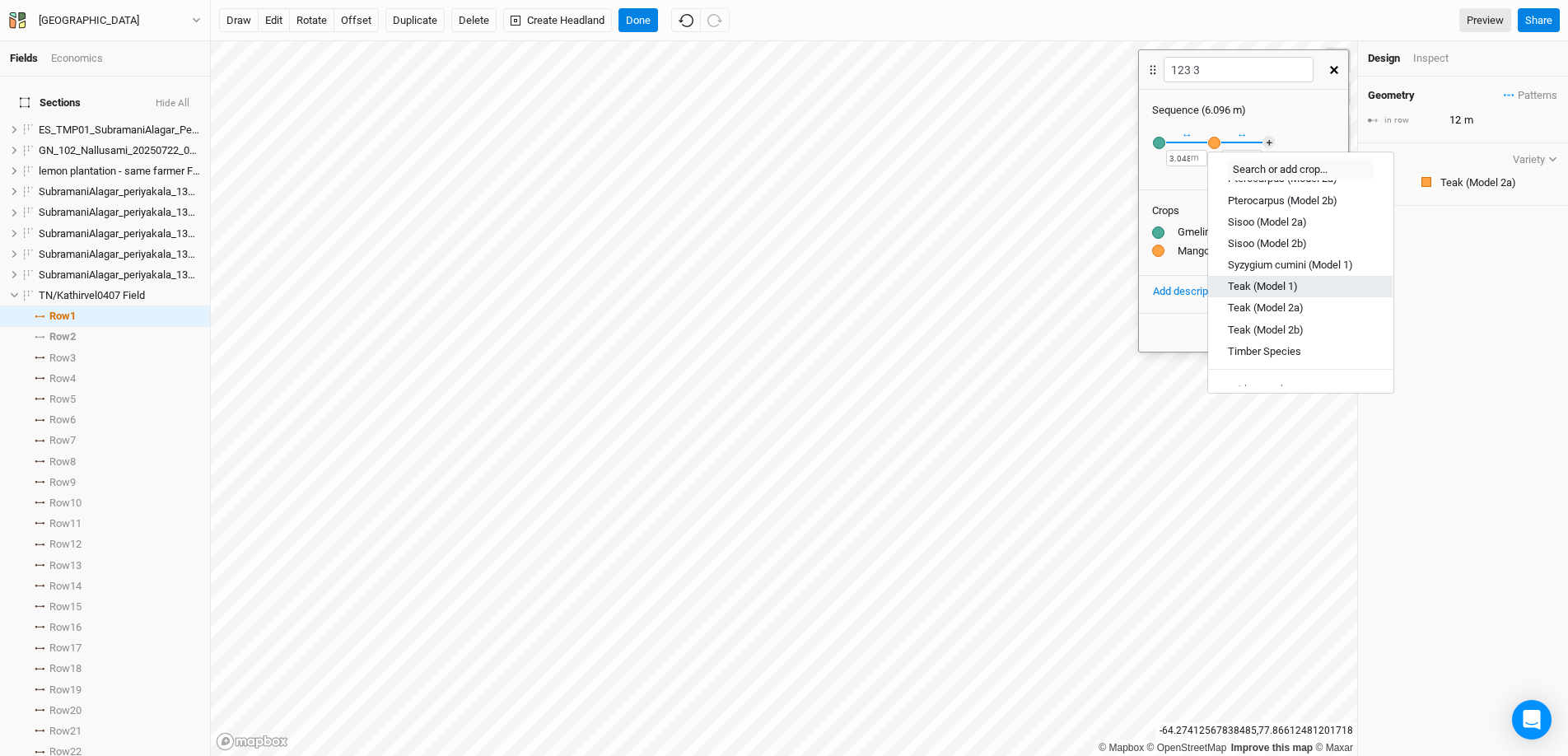
click at [1210, 289] on div "Teak (Model 1)" at bounding box center [1300, 286] width 145 height 15
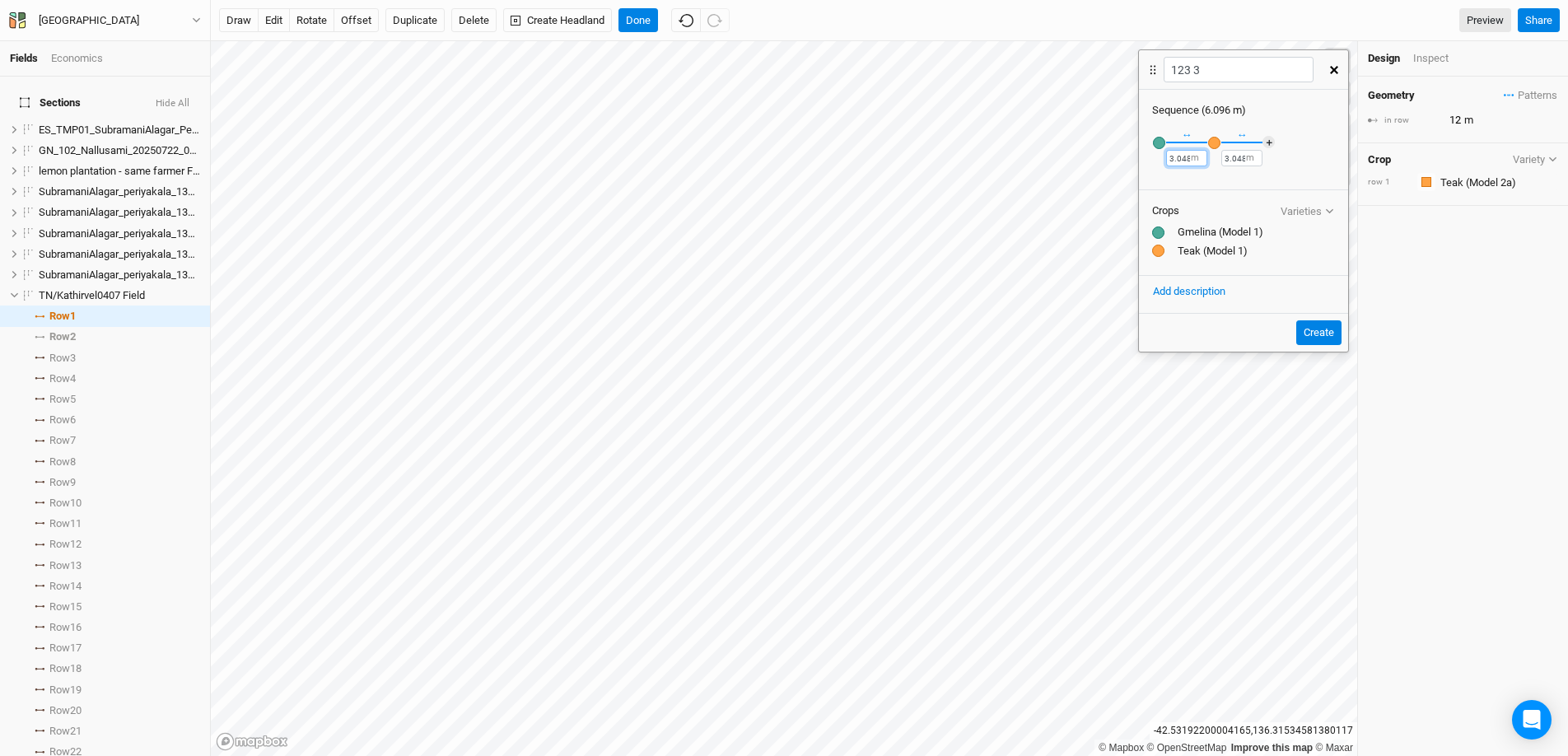
click at [1188, 157] on input "3.048" at bounding box center [1187, 157] width 41 height 16
click at [1210, 158] on label "m" at bounding box center [1250, 157] width 9 height 13
click at [1210, 159] on label "m" at bounding box center [1250, 157] width 9 height 13
click at [1210, 139] on button "＋" at bounding box center [1269, 142] width 12 height 12
click at [1210, 144] on div "button" at bounding box center [1269, 143] width 12 height 12
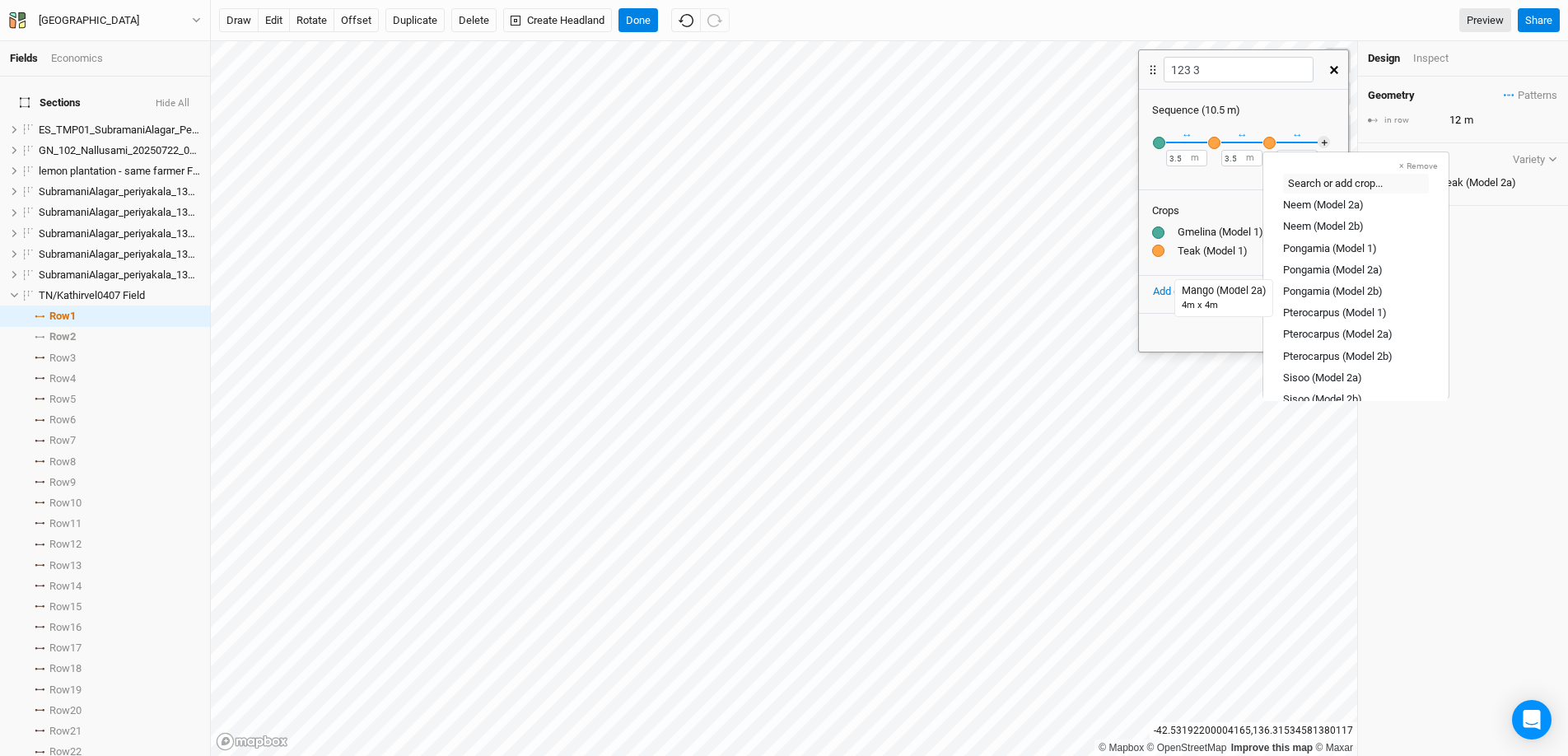
scroll to position [368, 0]
click at [1210, 237] on div "Pongamia (Model 1)" at bounding box center [1330, 237] width 94 height 15
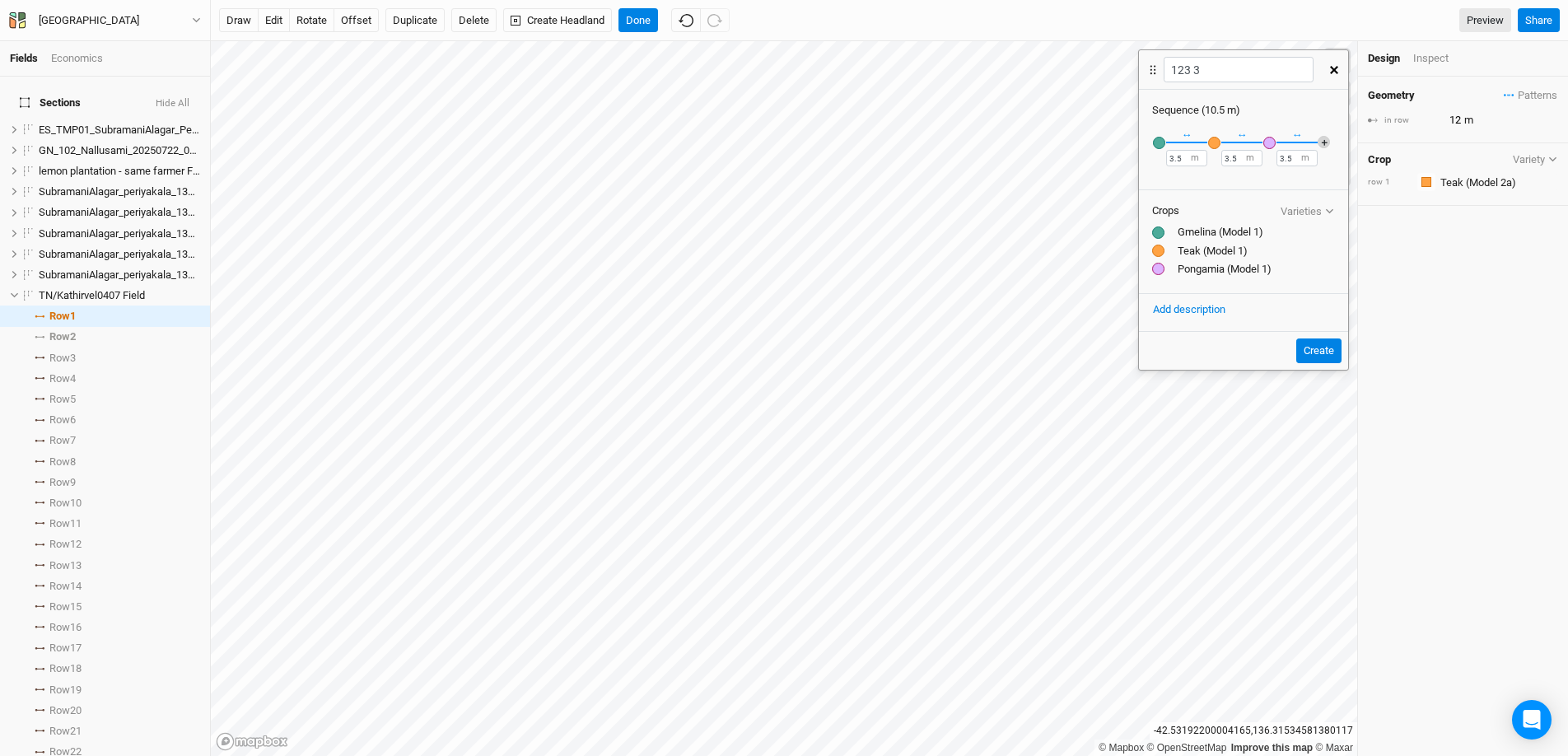
click at [1210, 139] on button "＋" at bounding box center [1324, 142] width 12 height 12
click at [1210, 141] on div "button" at bounding box center [1324, 143] width 12 height 12
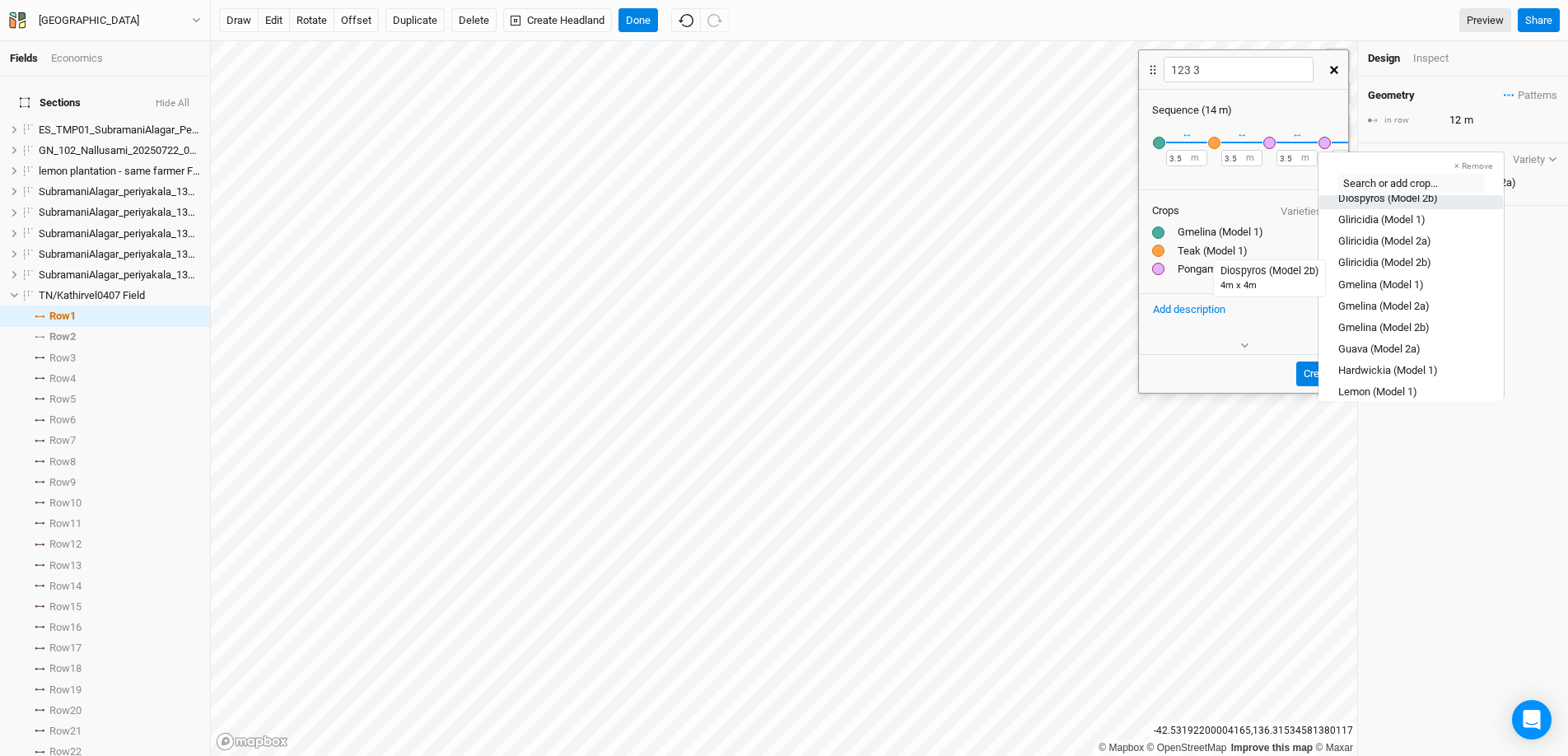
scroll to position [124, 0]
click at [1210, 248] on div "Gmelina (Model 1)" at bounding box center [1381, 244] width 86 height 15
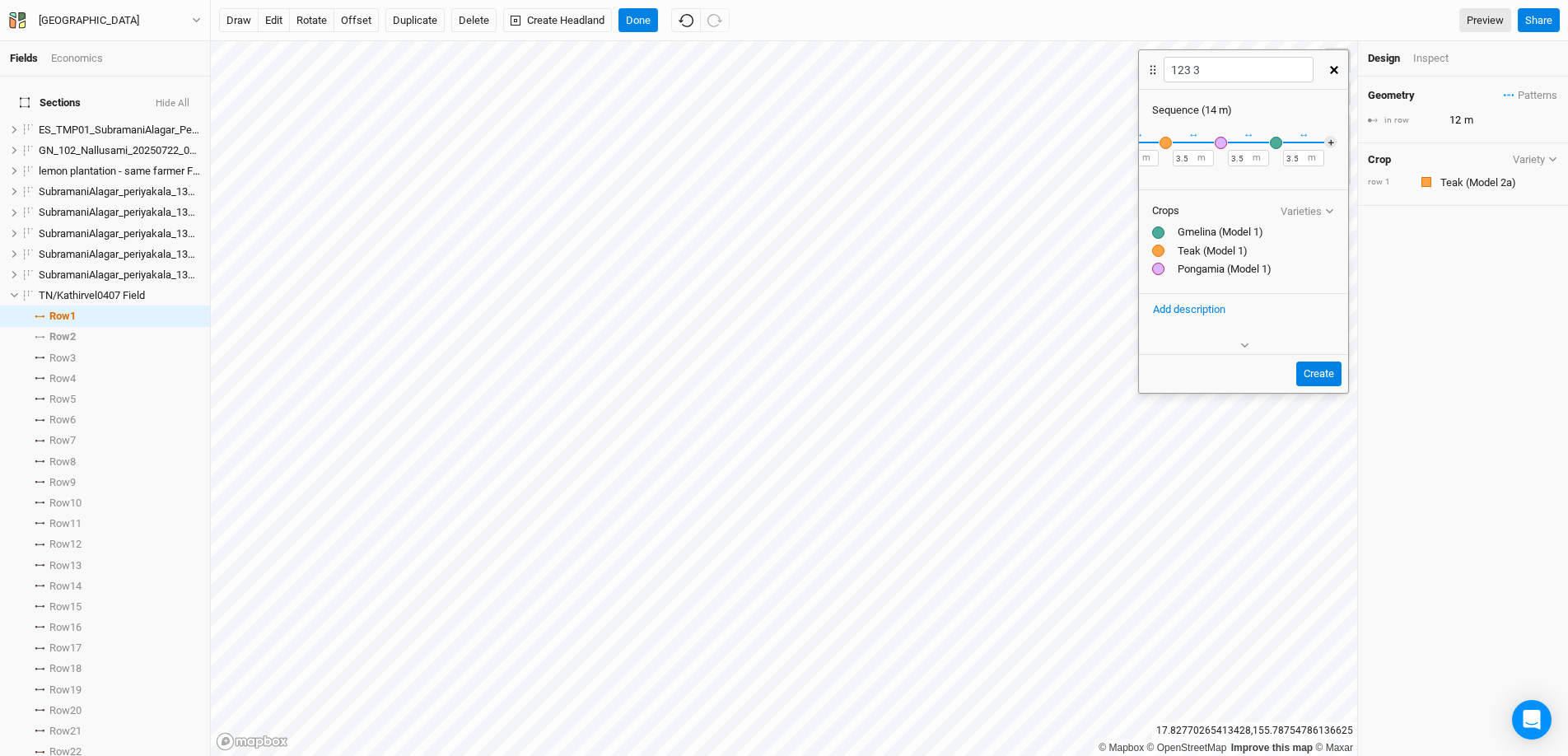
scroll to position [0, 63]
click at [1210, 144] on button "＋" at bounding box center [1329, 142] width 12 height 12
click at [1210, 144] on div "button" at bounding box center [1318, 143] width 12 height 12
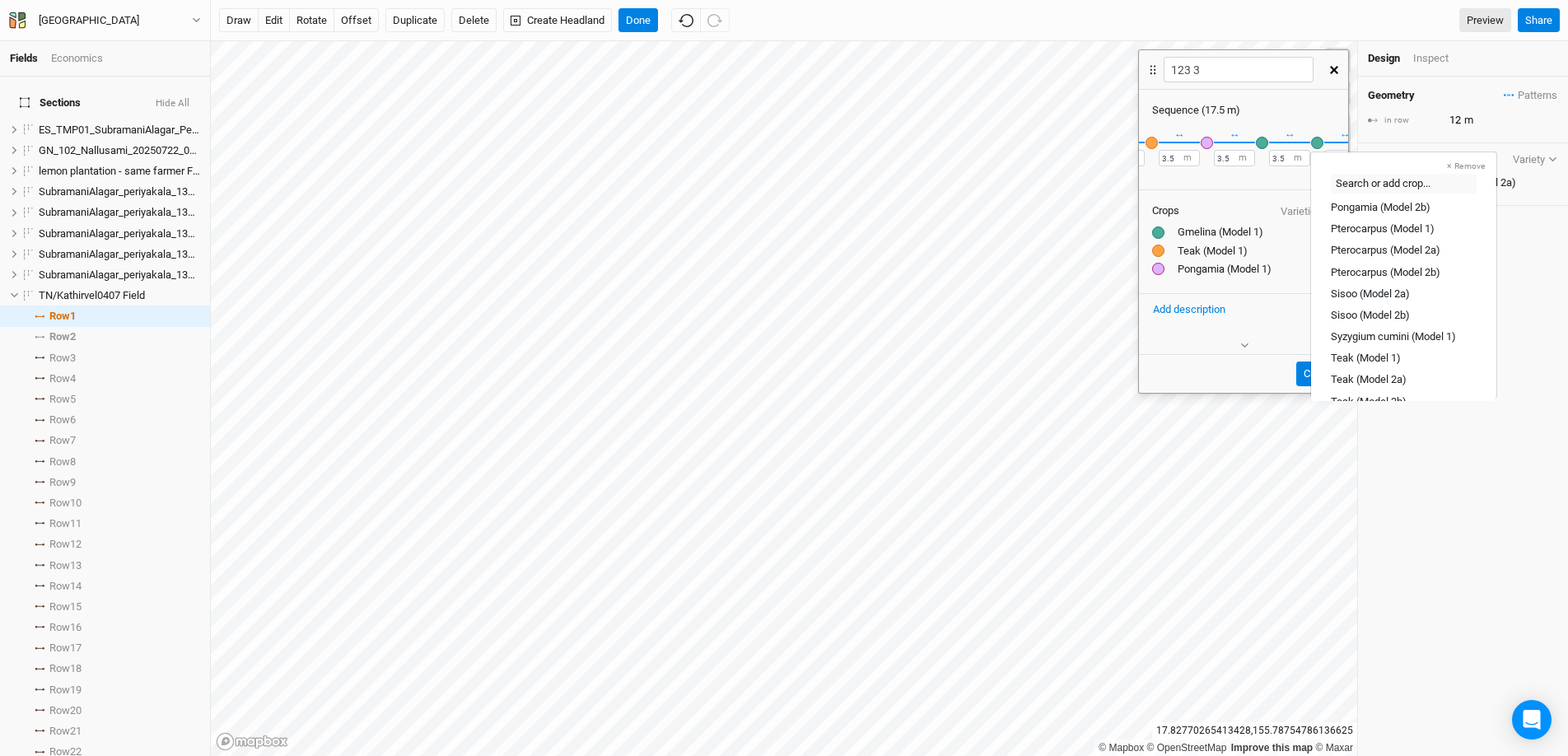
scroll to position [442, 0]
click at [1210, 353] on div "Teak (Model 1)" at bounding box center [1366, 357] width 70 height 15
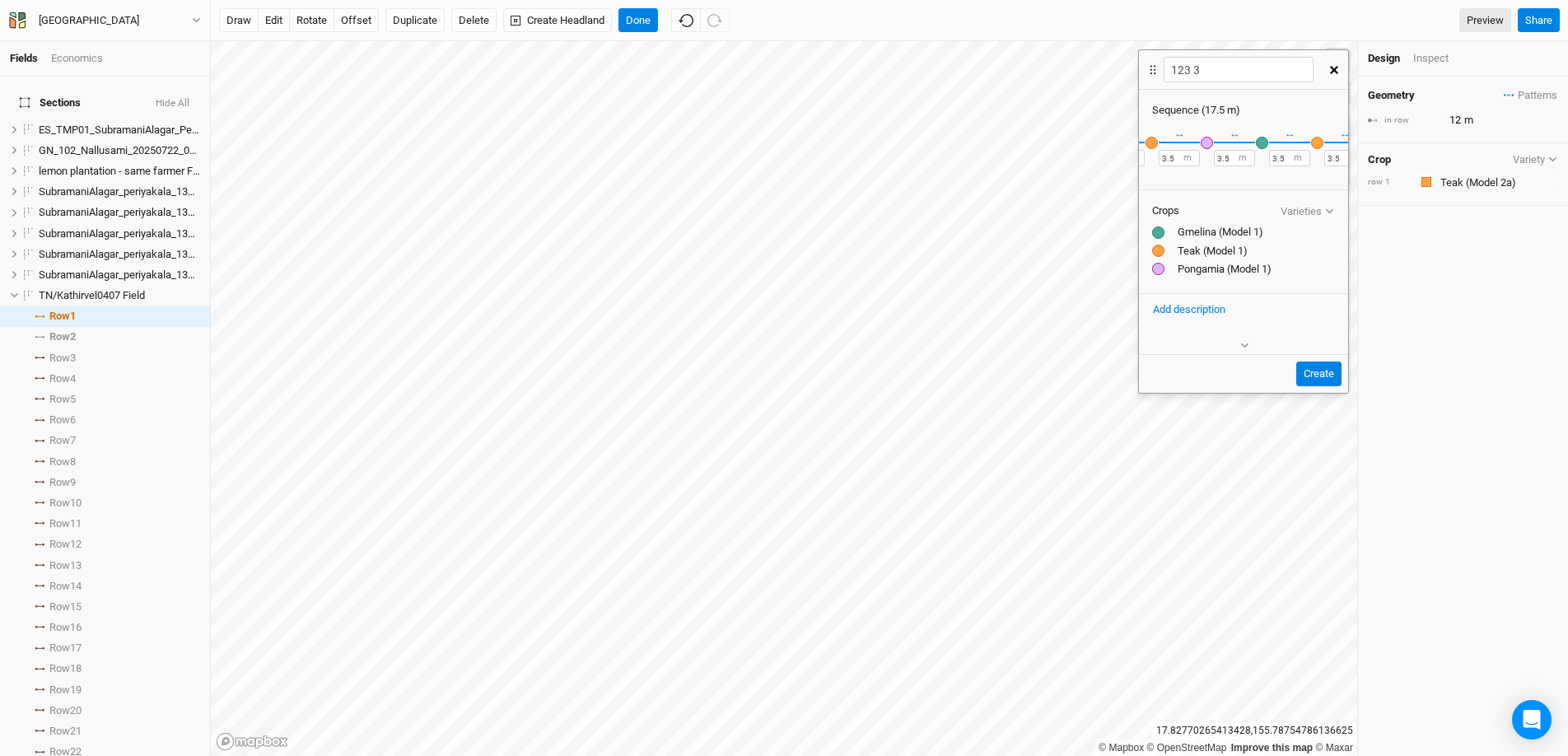
scroll to position [0, 118]
click at [1210, 141] on button "＋" at bounding box center [1329, 142] width 12 height 12
click at [1210, 142] on div "button" at bounding box center [1275, 143] width 12 height 12
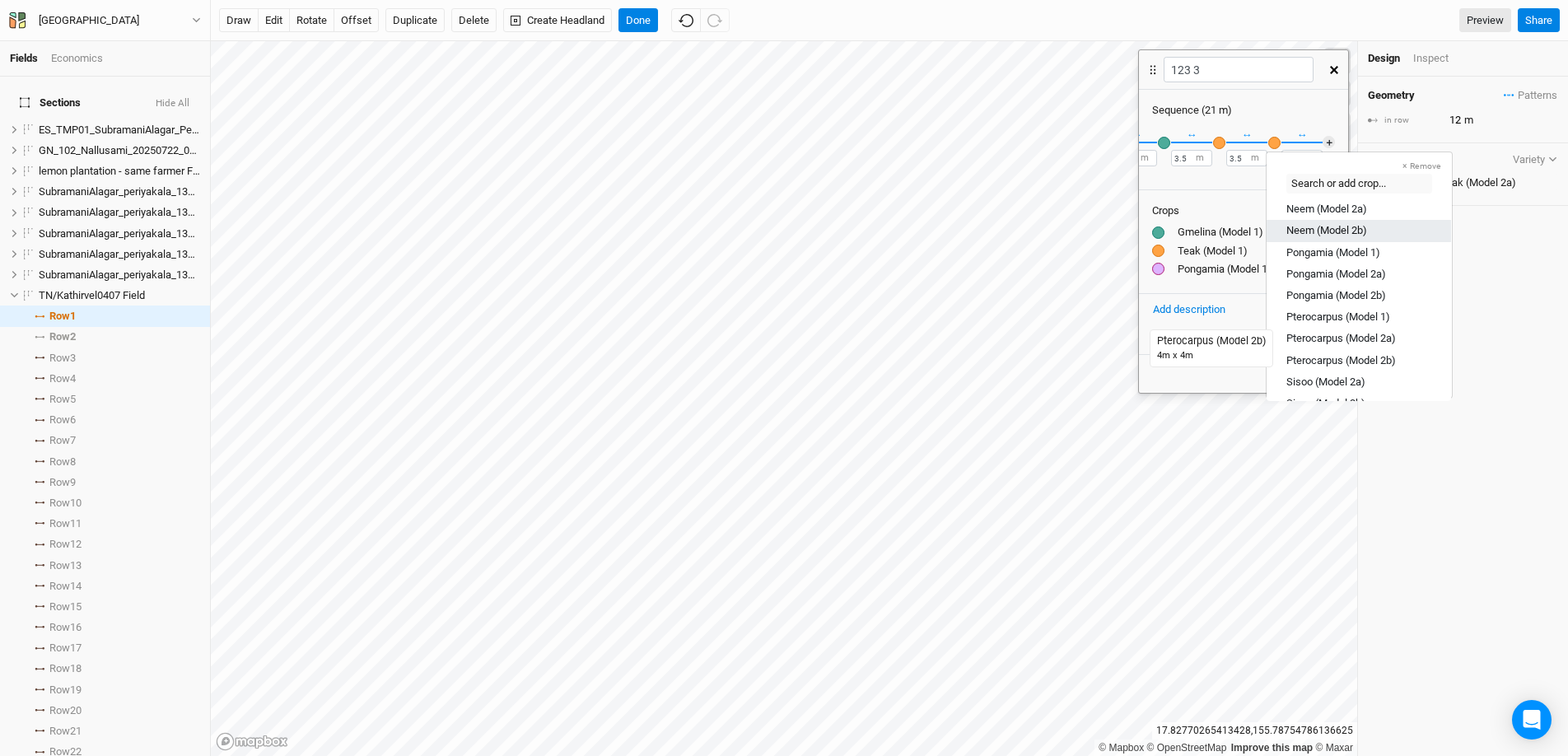
scroll to position [365, 0]
click at [1210, 243] on div "Pongamia (Model 1)" at bounding box center [1333, 240] width 94 height 15
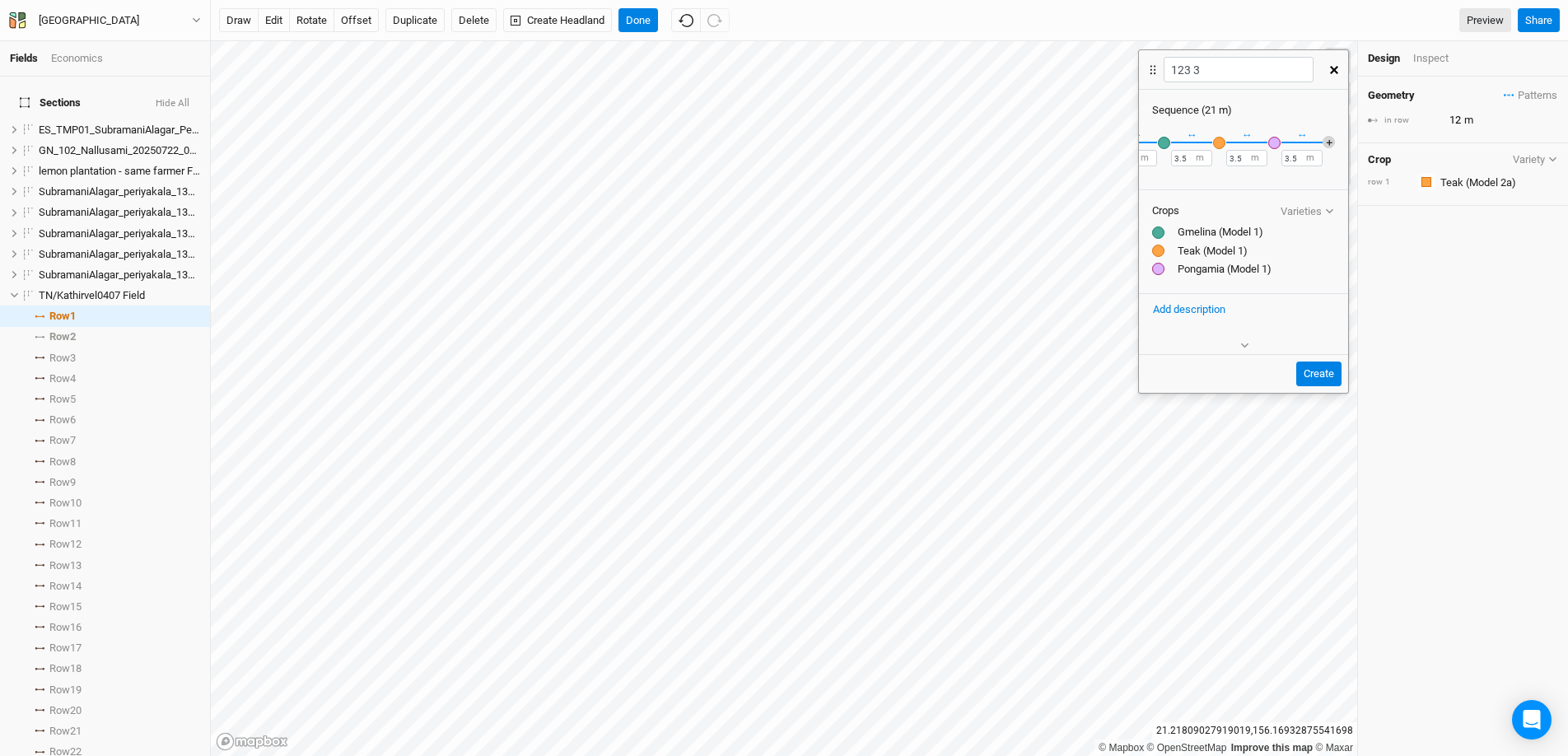
click at [1210, 144] on button "＋" at bounding box center [1329, 142] width 12 height 12
click at [1210, 144] on div "button" at bounding box center [1328, 143] width 12 height 12
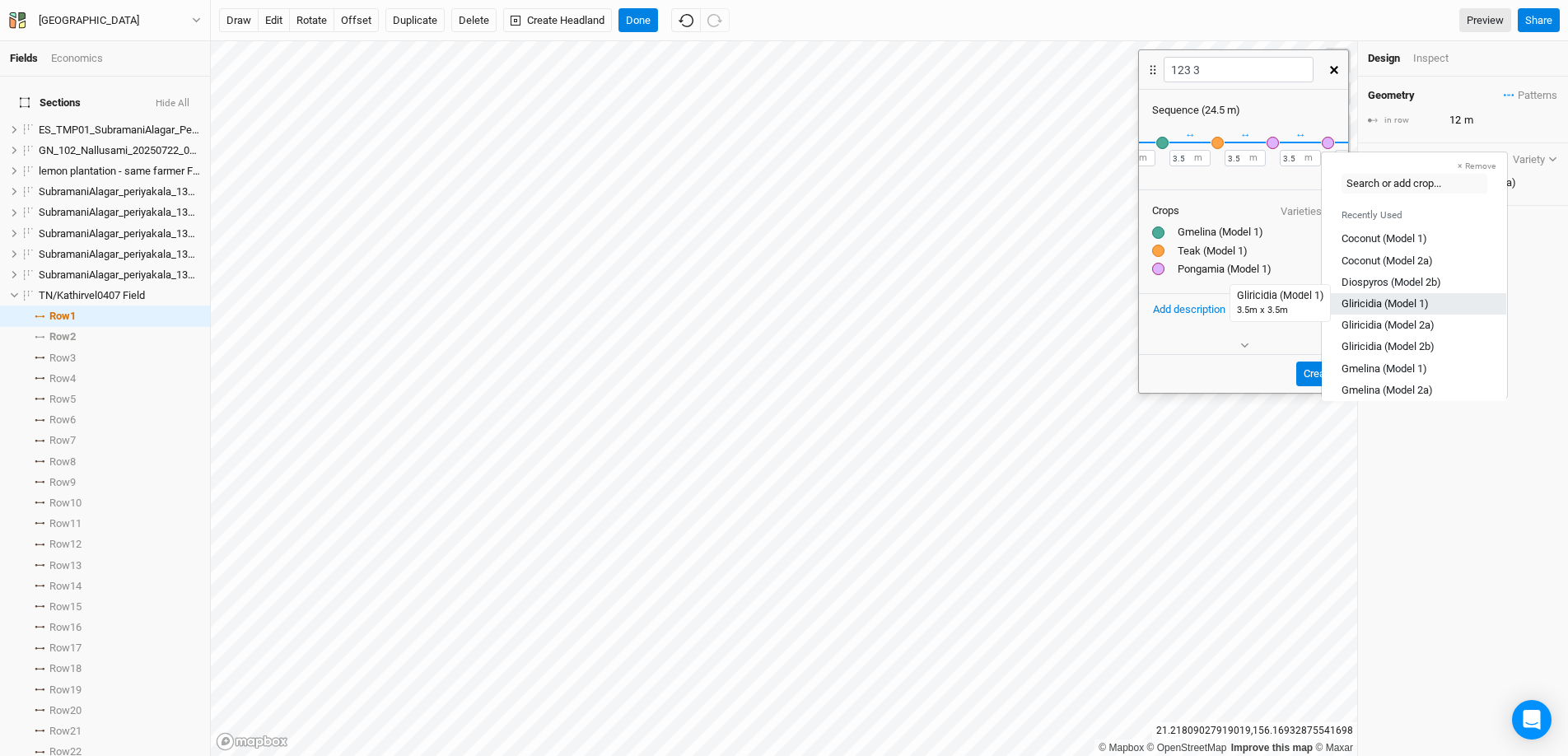
scroll to position [3, 0]
click at [1210, 362] on div "Gmelina (Model 1)" at bounding box center [1385, 364] width 86 height 15
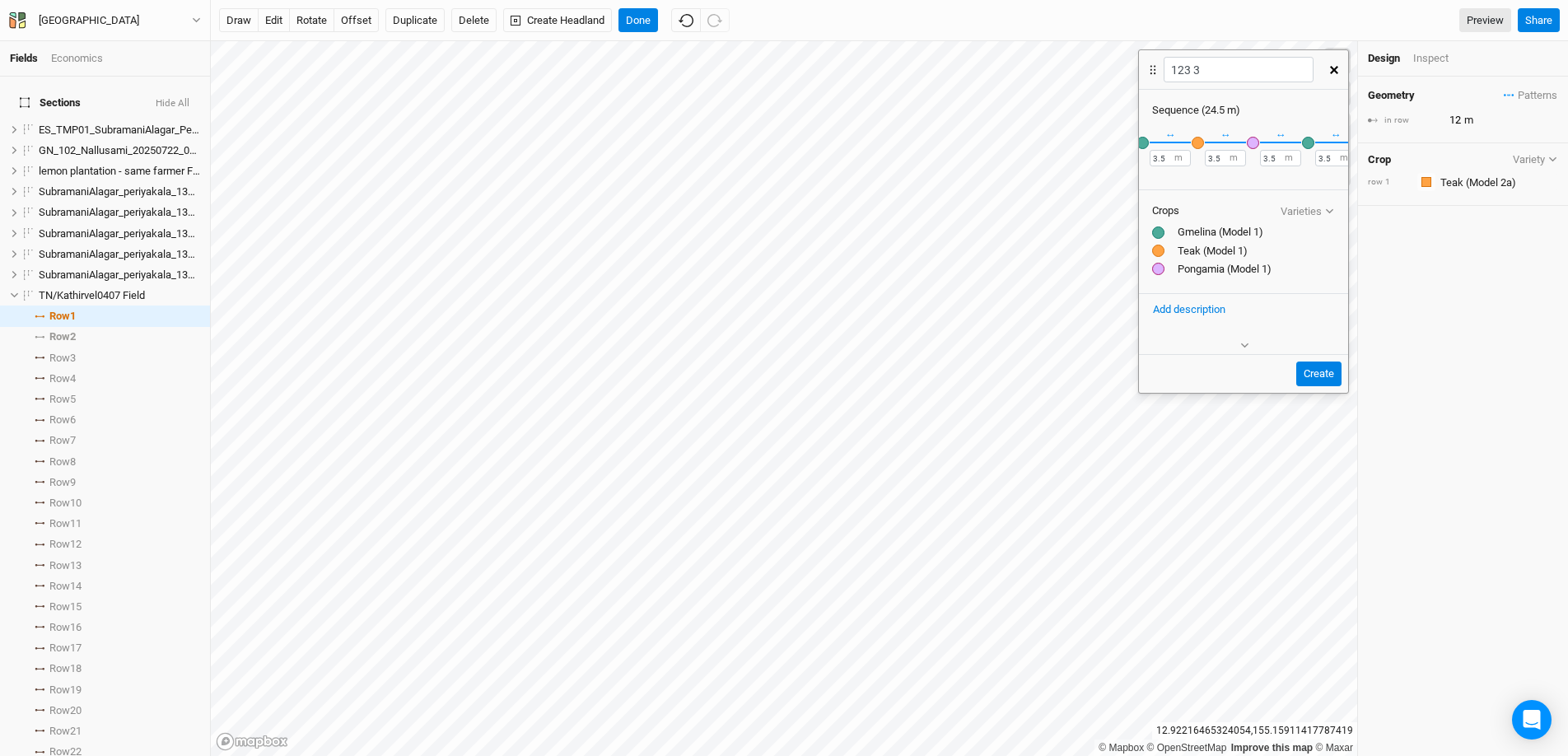
scroll to position [0, 228]
click at [1210, 140] on button "＋" at bounding box center [1329, 142] width 12 height 12
click at [1210, 141] on div "button" at bounding box center [1318, 143] width 12 height 12
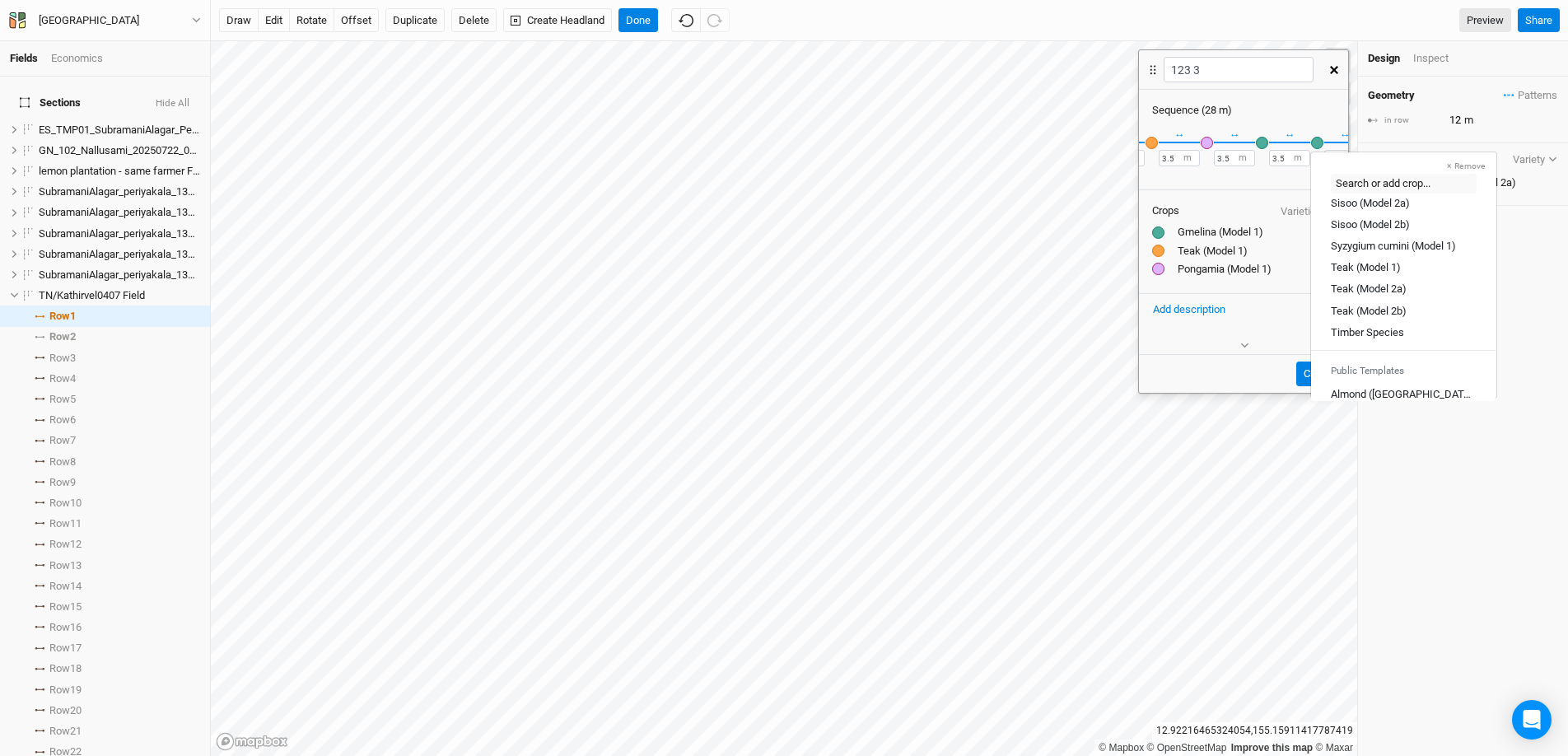
scroll to position [542, 0]
click at [1210, 254] on div "Teak (Model 1)" at bounding box center [1366, 257] width 70 height 15
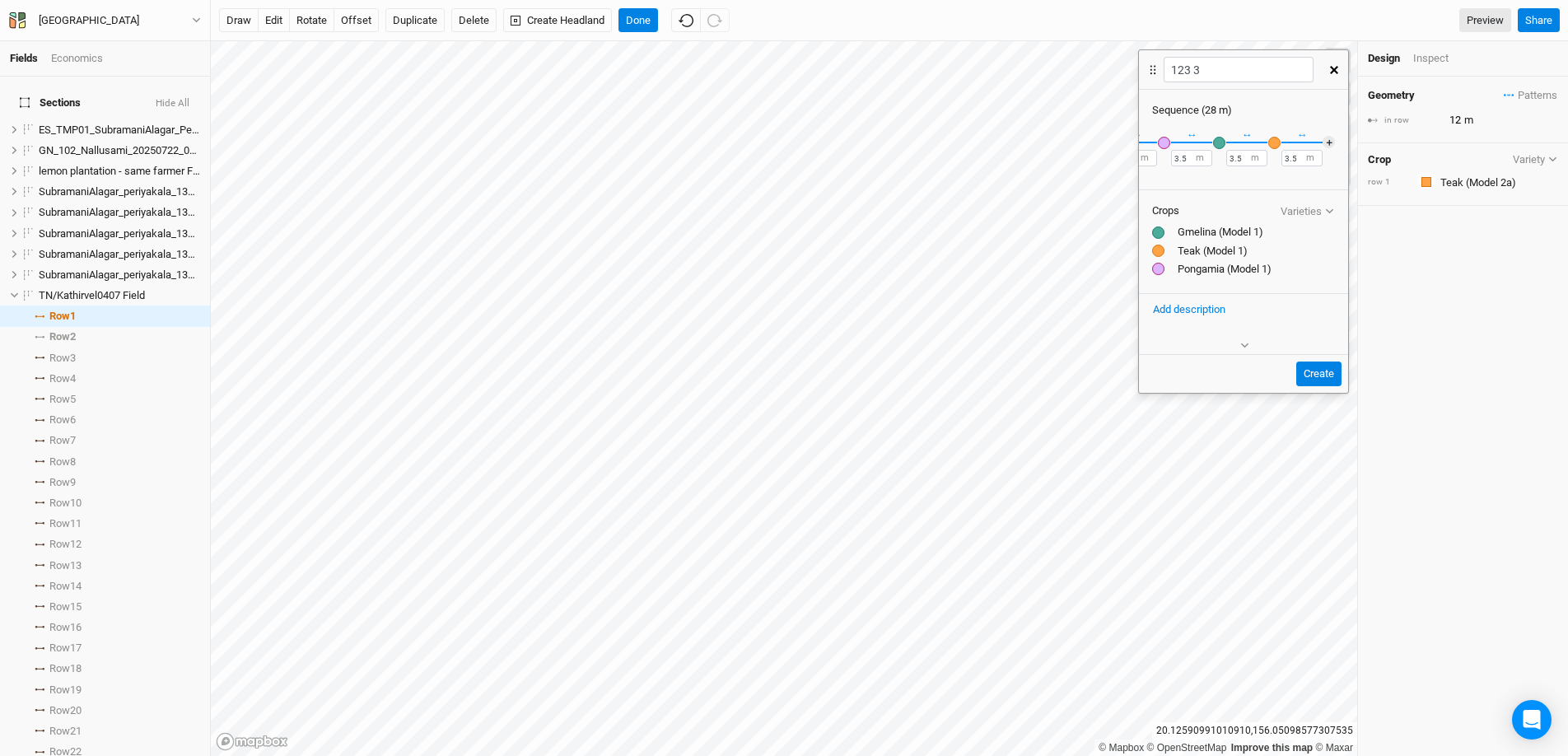
scroll to position [0, 283]
click at [1210, 144] on button "＋" at bounding box center [1329, 142] width 12 height 12
click at [1210, 142] on div "button" at bounding box center [1318, 143] width 12 height 12
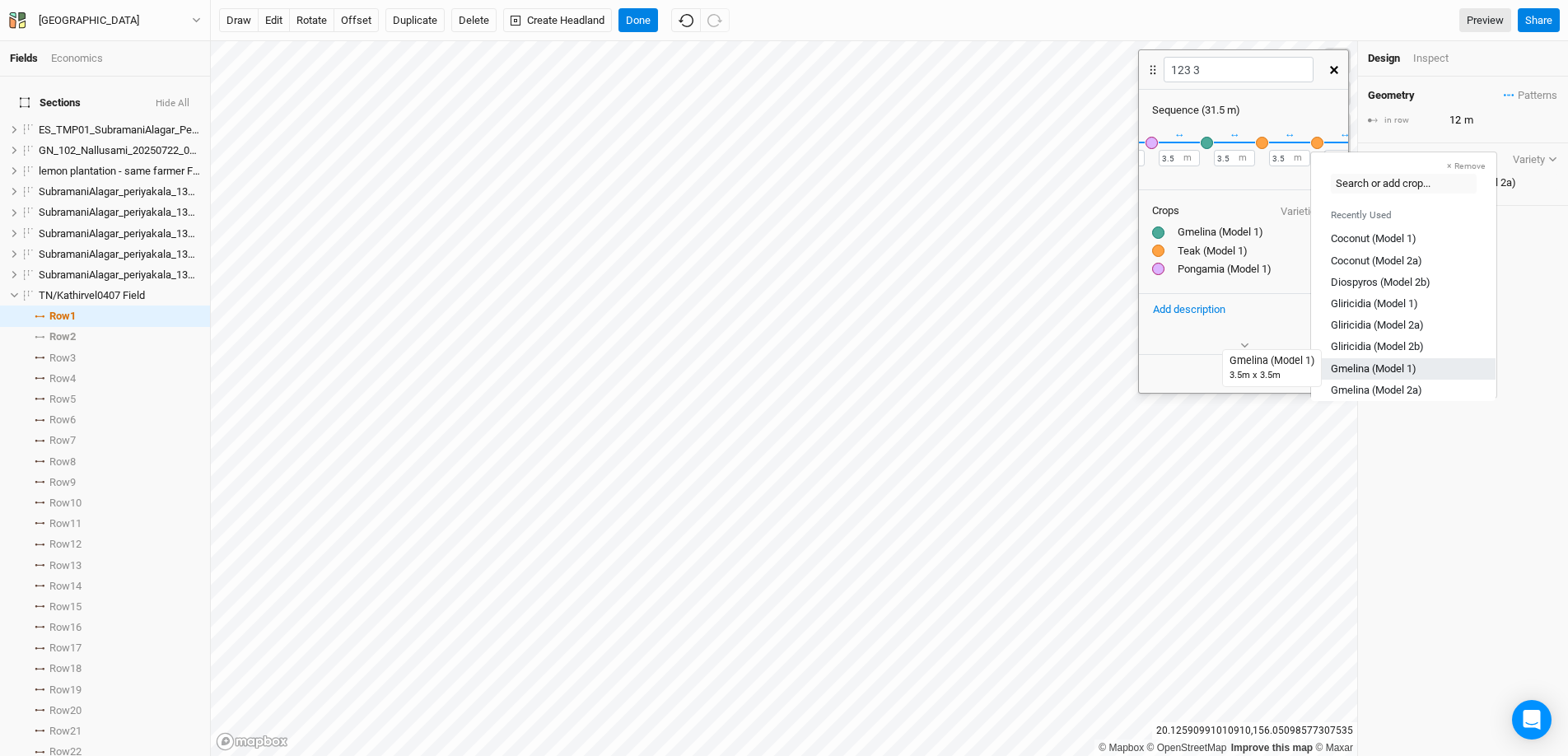
click at [1210, 367] on div "Gmelina (Model 1)" at bounding box center [1374, 367] width 86 height 15
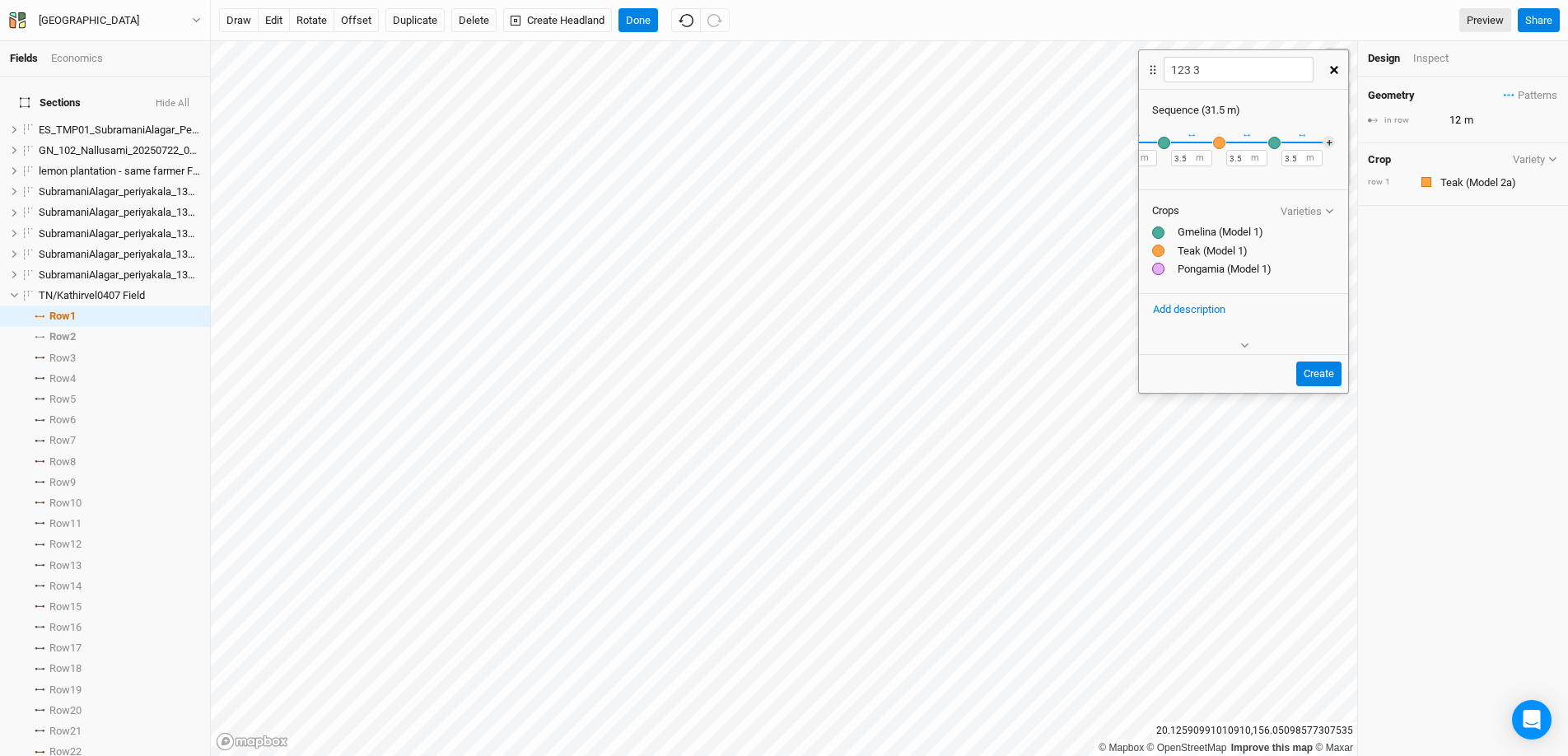
scroll to position [0, 279]
click at [1210, 143] on div "button" at bounding box center [1322, 143] width 12 height 12
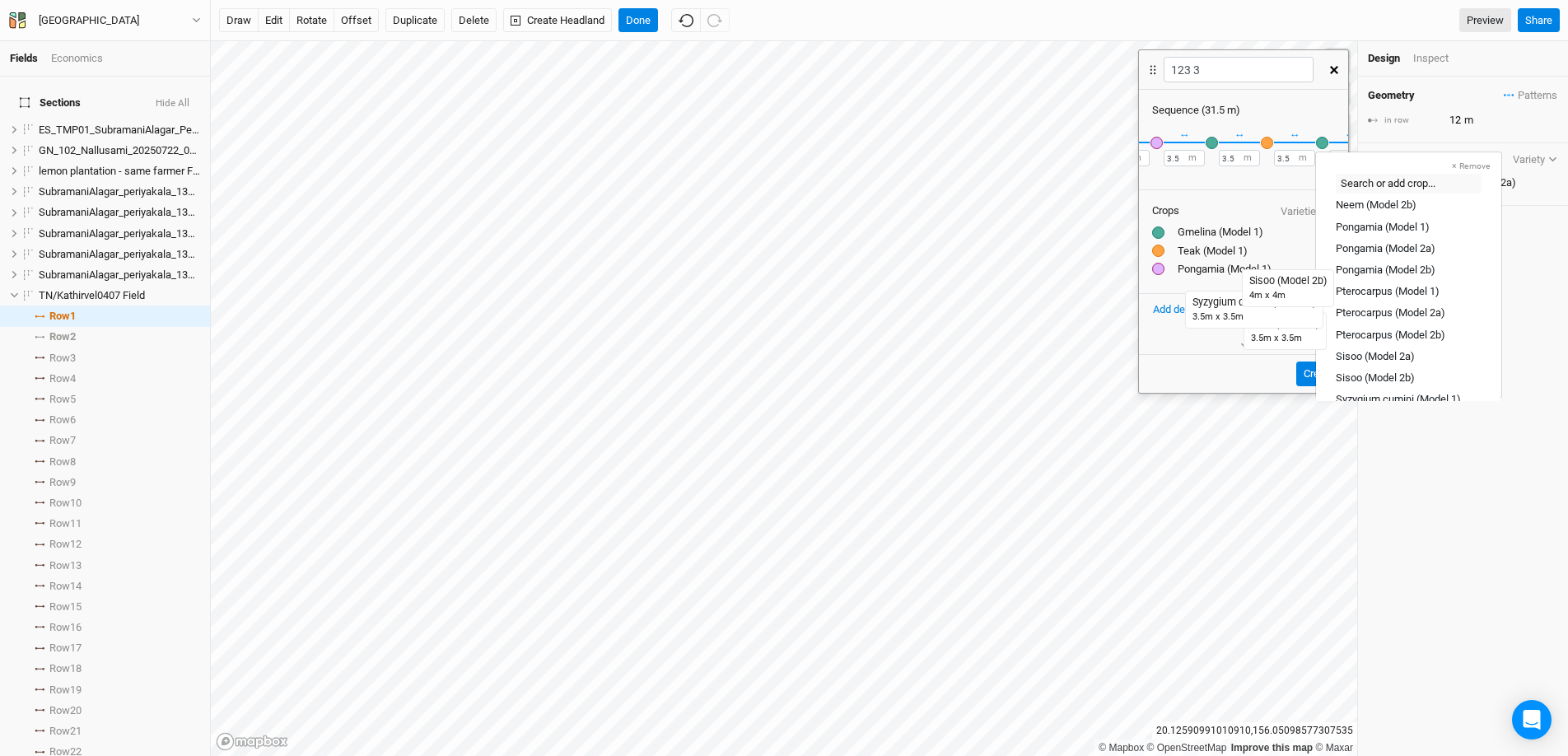
scroll to position [364, 0]
click at [1210, 237] on div "Pongamia (Model 1)" at bounding box center [1382, 241] width 94 height 15
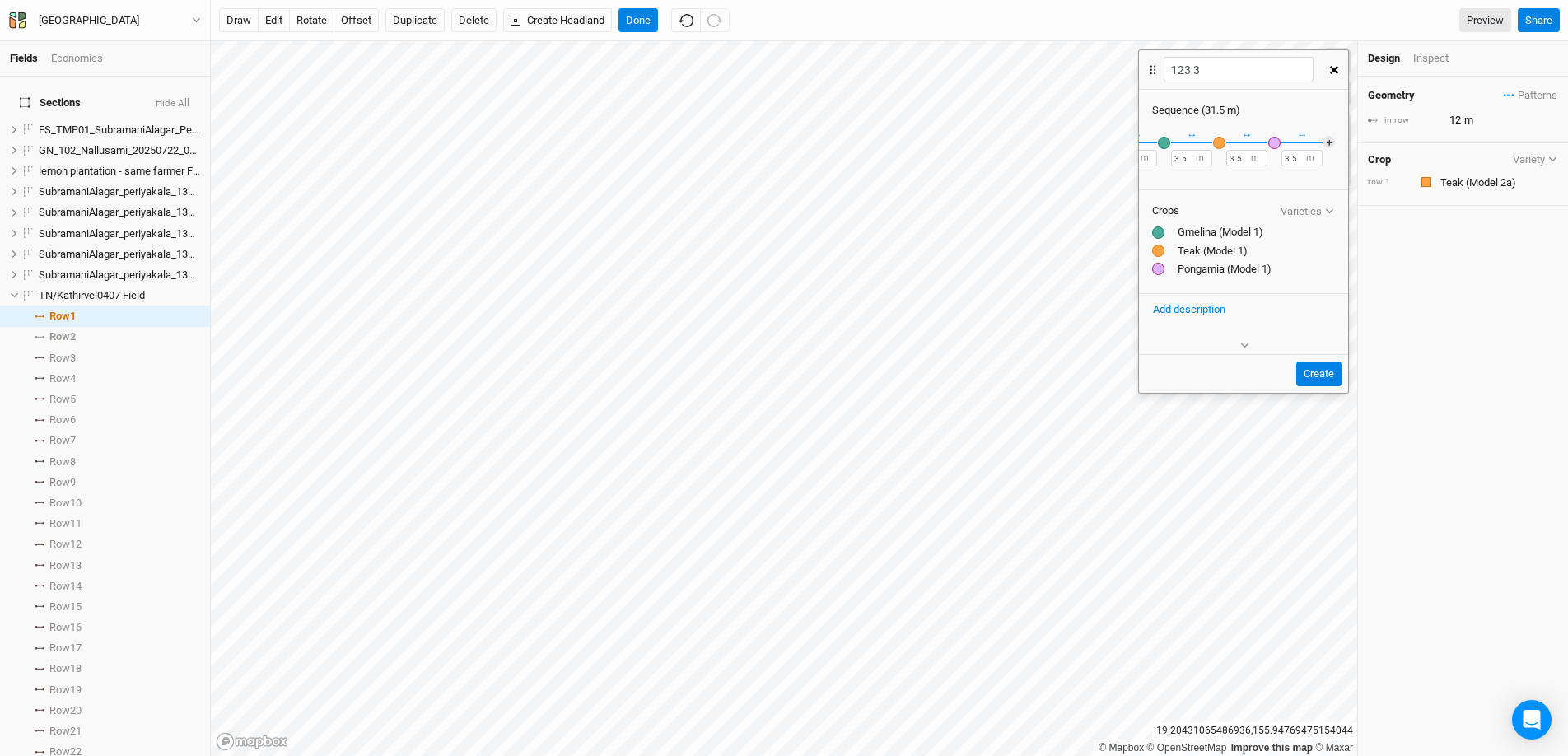
scroll to position [0, 338]
click at [1210, 137] on button "＋" at bounding box center [1329, 142] width 12 height 12
click at [1210, 142] on div "button" at bounding box center [1318, 143] width 12 height 12
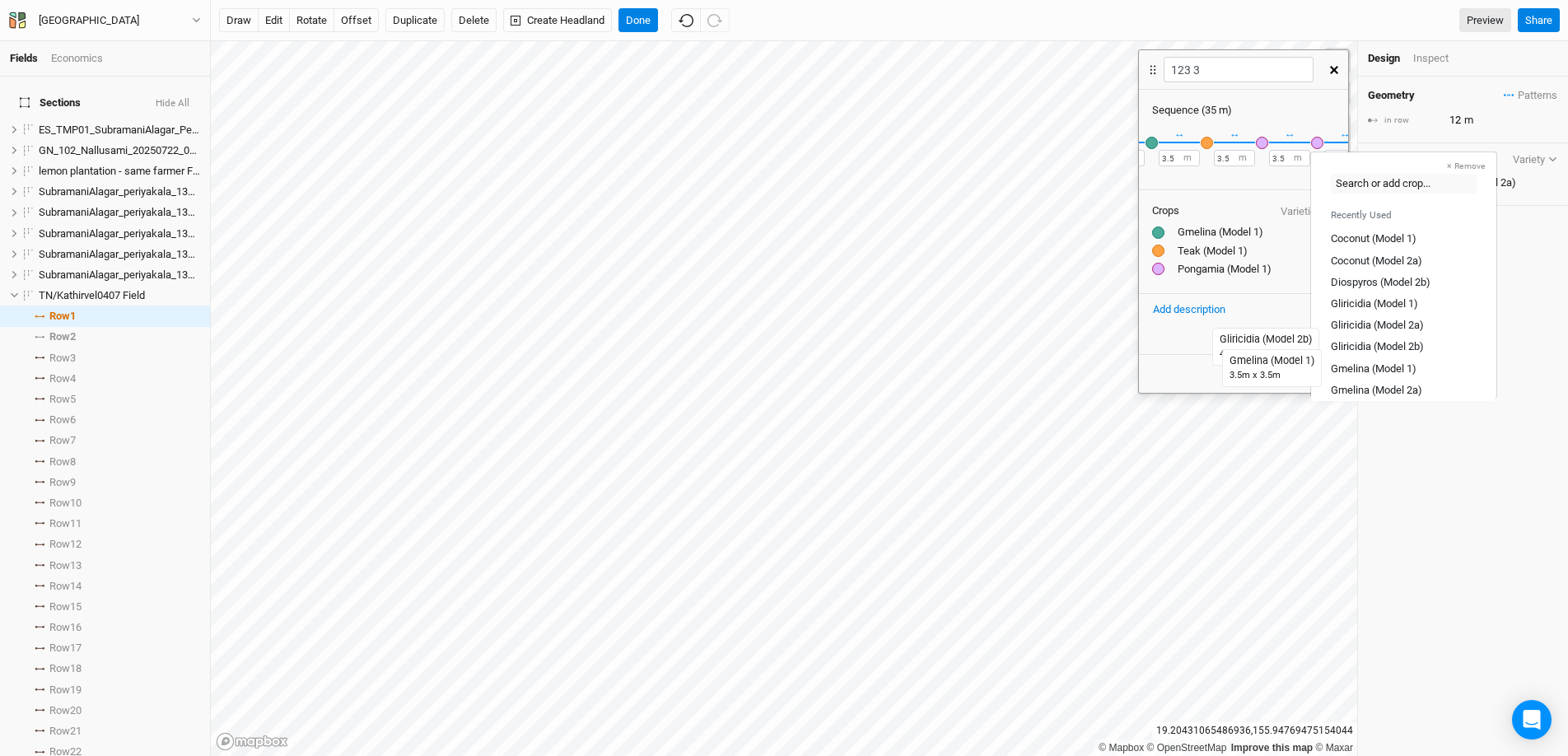
drag, startPoint x: 1368, startPoint y: 363, endPoint x: 1343, endPoint y: 312, distance: 56.8
click at [1210, 363] on div "Gmelina (Model 1)" at bounding box center [1374, 367] width 86 height 15
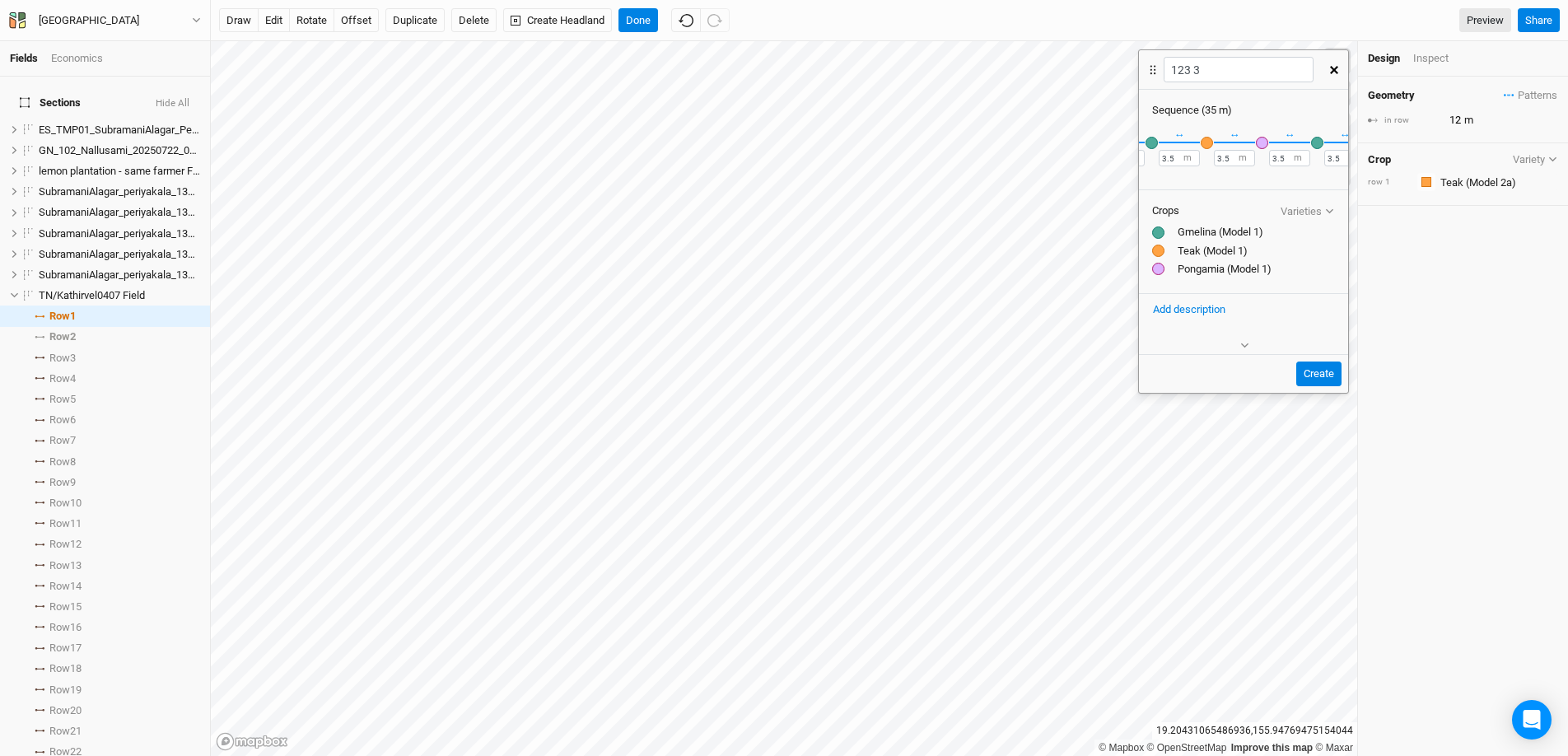
scroll to position [0, 393]
click at [1210, 144] on button "＋" at bounding box center [1329, 142] width 12 height 12
click at [1210, 146] on div "button" at bounding box center [1318, 143] width 12 height 12
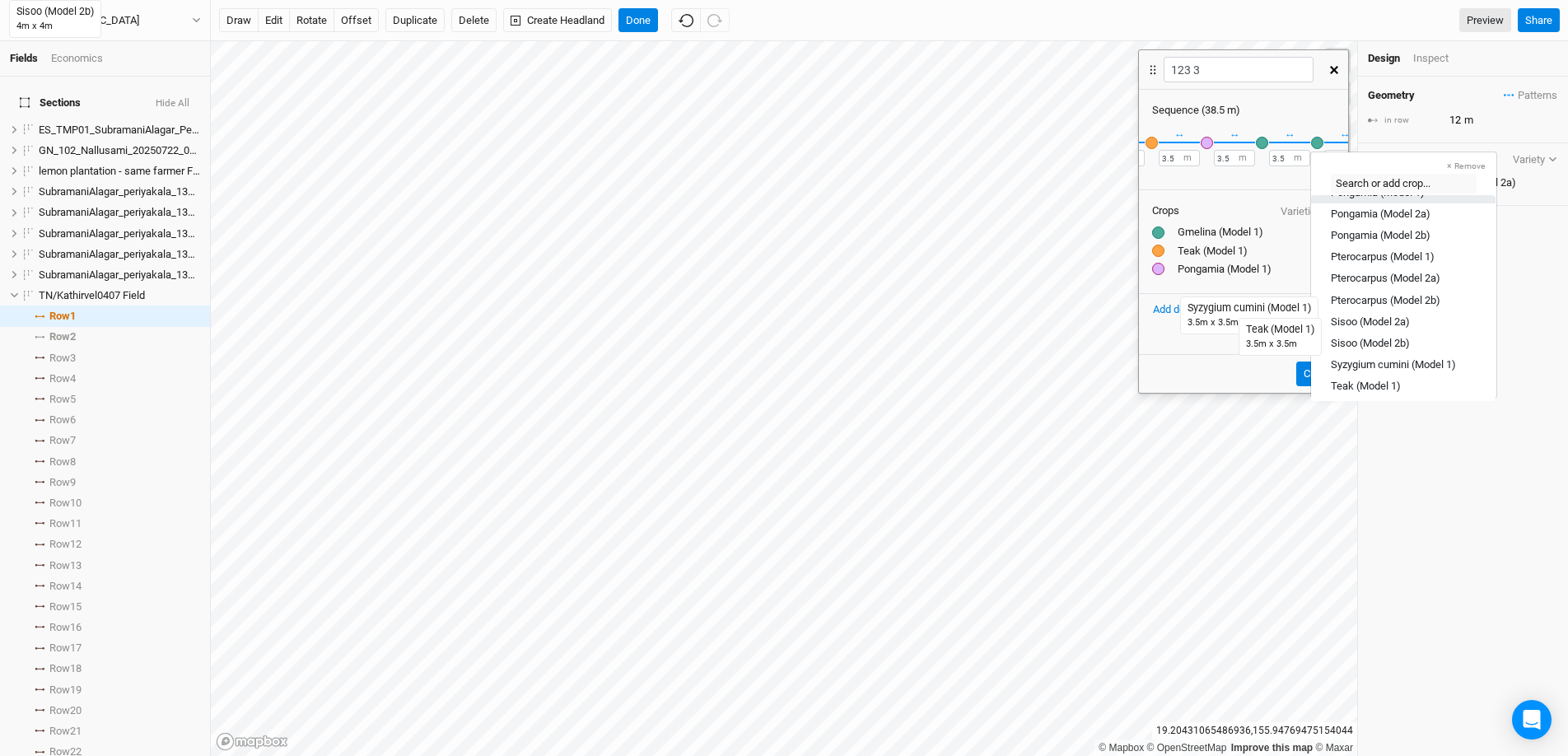
scroll to position [481, 0]
click at [1210, 322] on div "Teak (Model 1)" at bounding box center [1366, 318] width 70 height 15
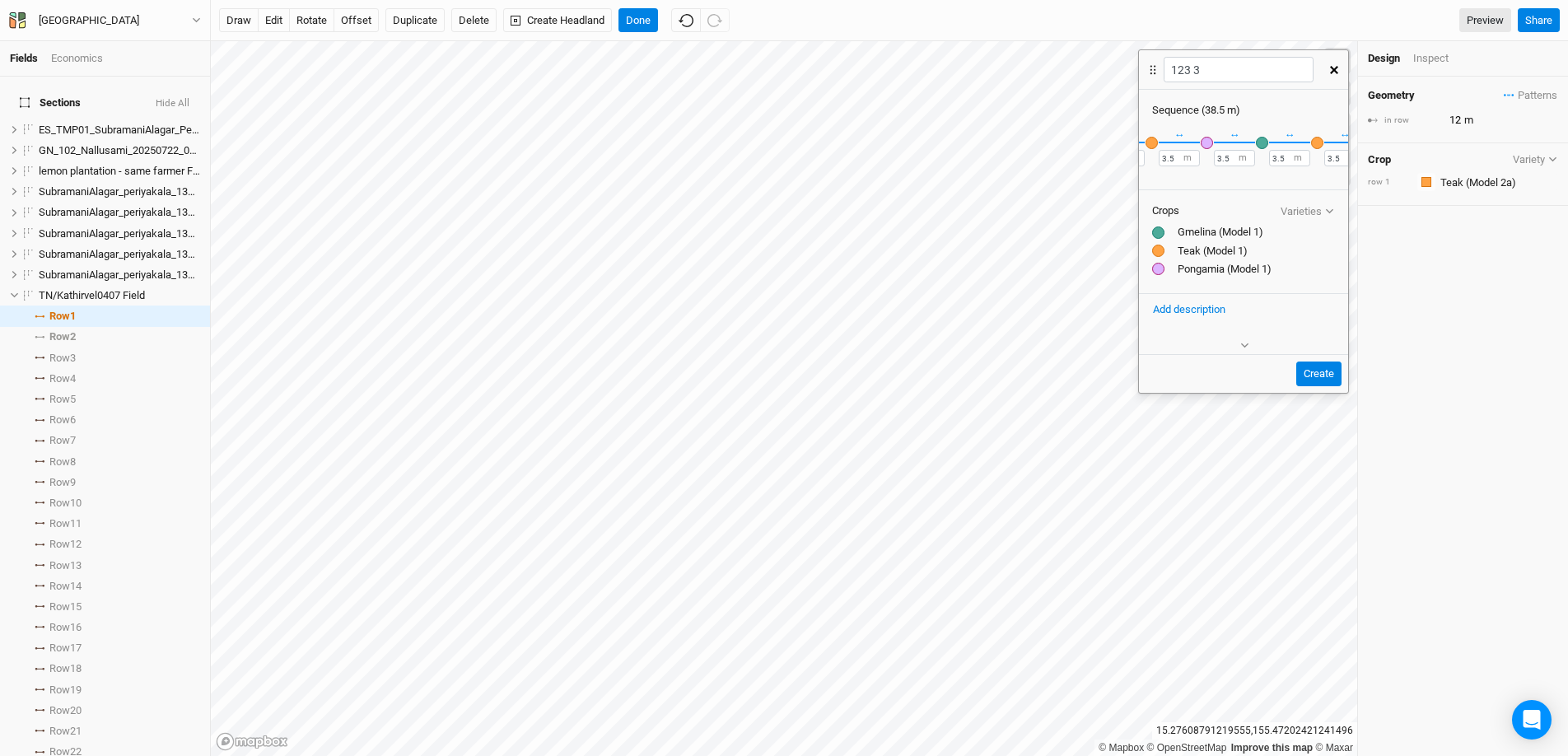
scroll to position [0, 449]
click at [1210, 144] on button "＋" at bounding box center [1329, 142] width 12 height 12
click at [1210, 148] on div "button" at bounding box center [1318, 143] width 12 height 12
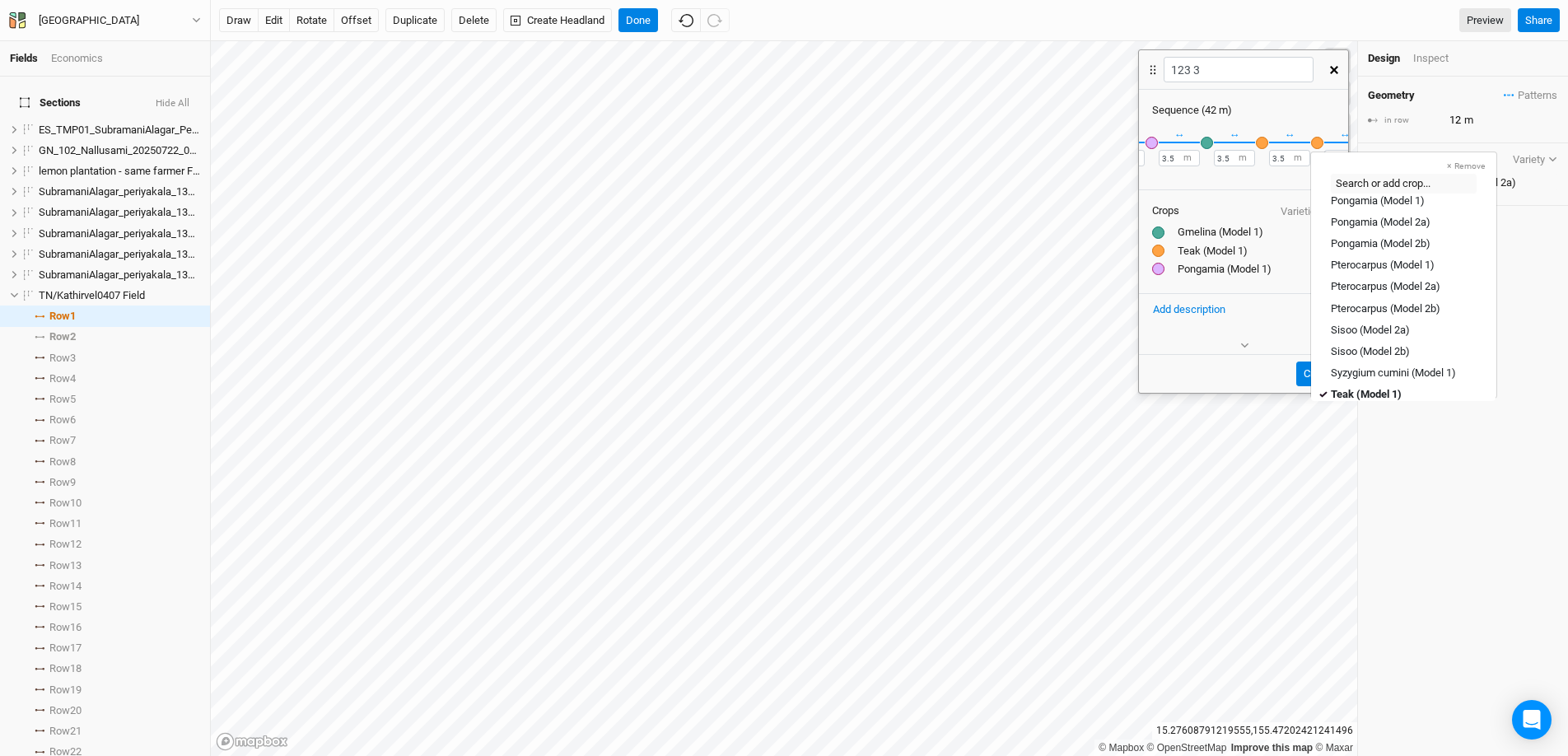
scroll to position [403, 0]
click at [1210, 204] on div "Pongamia (Model 1)" at bounding box center [1378, 202] width 94 height 15
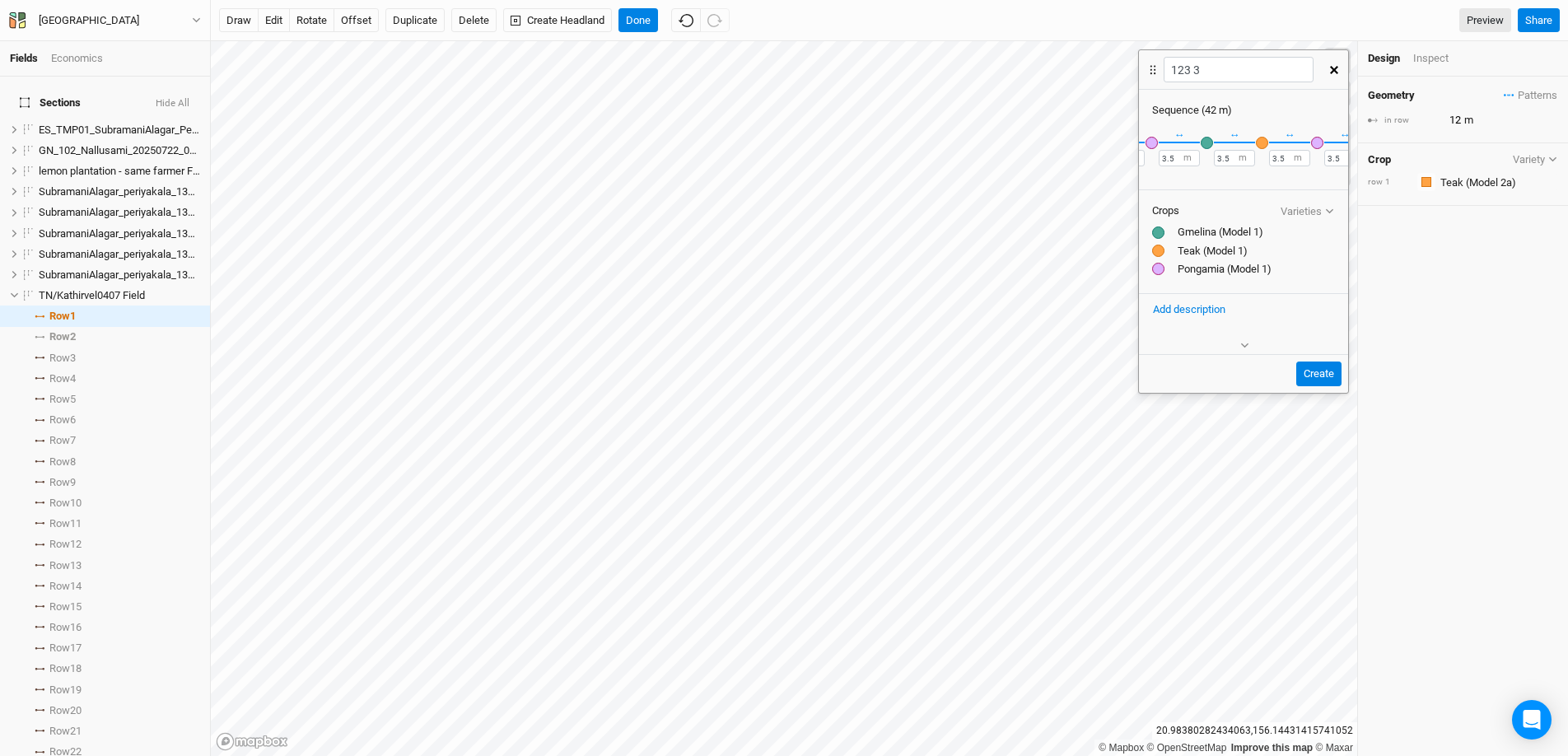
scroll to position [0, 504]
click at [1210, 144] on button "＋" at bounding box center [1329, 142] width 12 height 12
click at [1210, 144] on div "button" at bounding box center [1318, 143] width 12 height 12
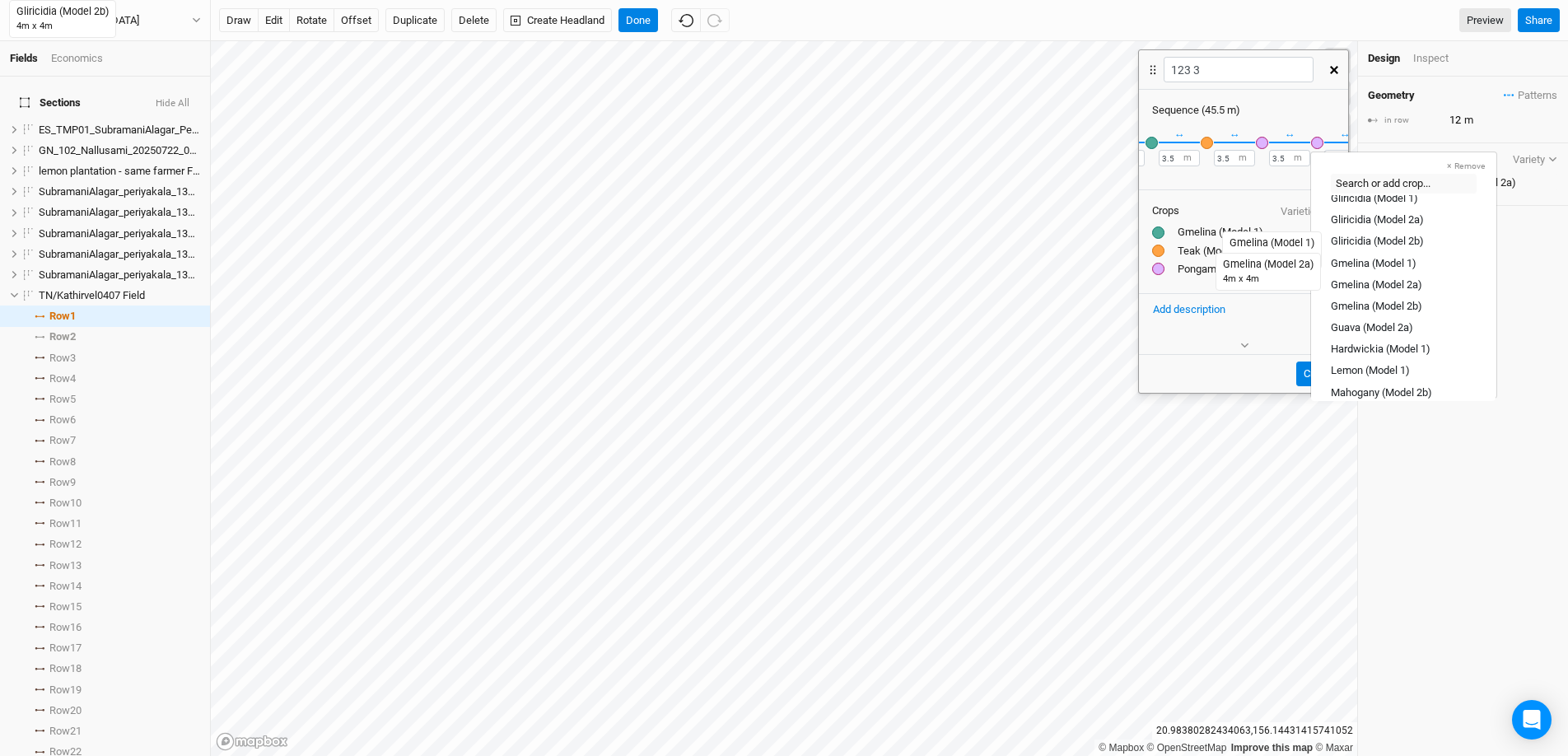
scroll to position [128, 0]
click at [1210, 236] on div "Gmelina (Model 1)" at bounding box center [1374, 239] width 86 height 15
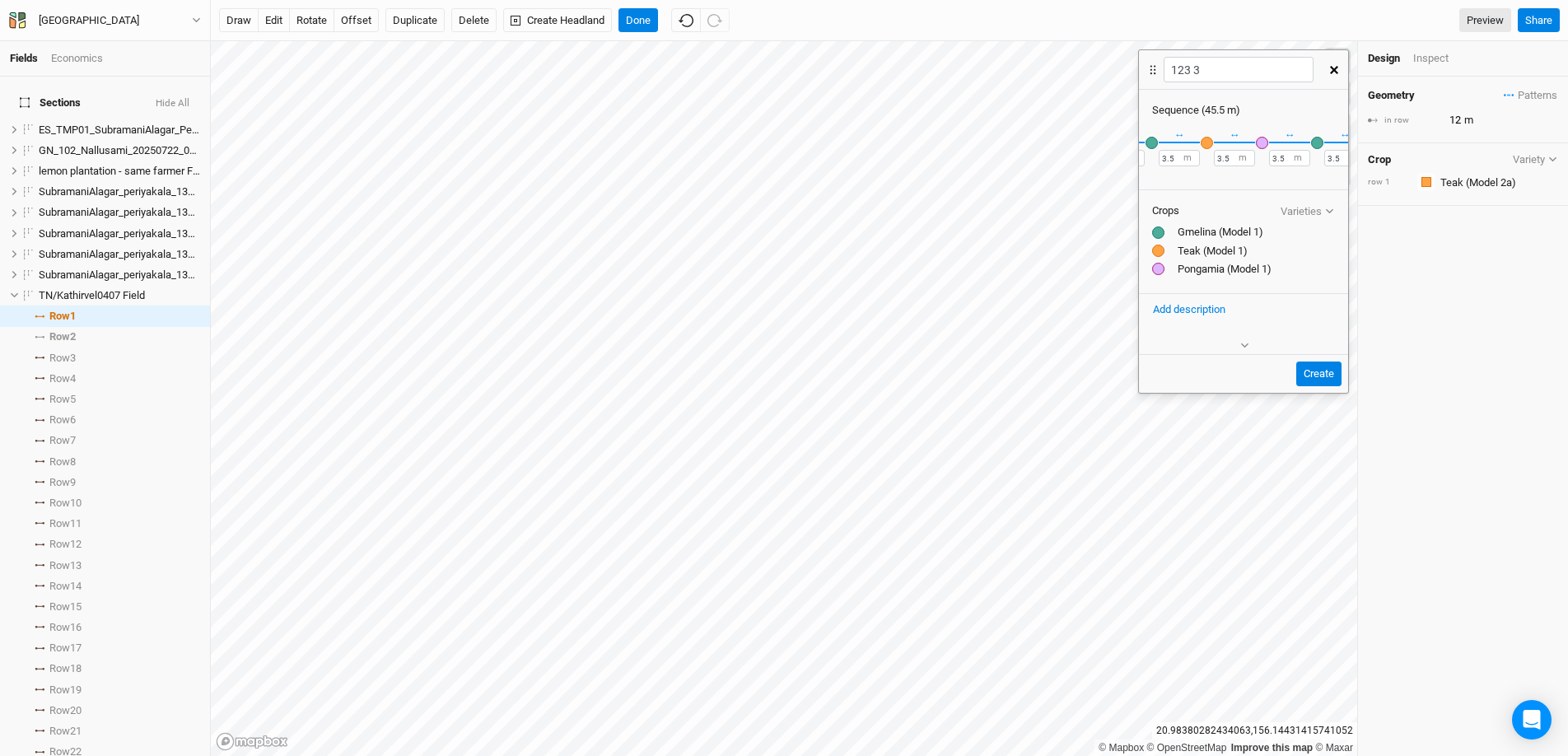
scroll to position [0, 559]
click at [1210, 144] on button "＋" at bounding box center [1329, 142] width 12 height 12
click at [1210, 144] on div "button" at bounding box center [1318, 143] width 12 height 12
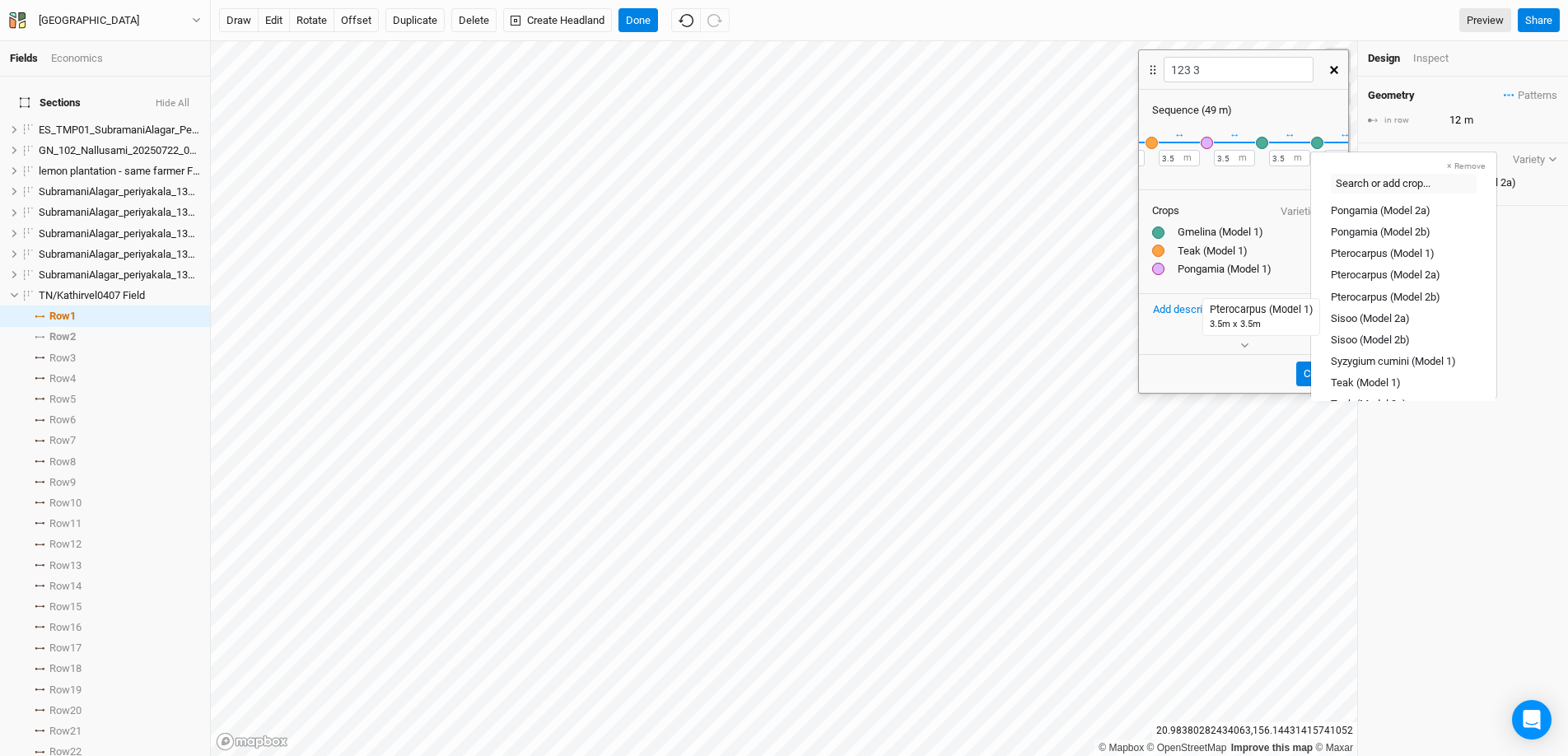
scroll to position [454, 0]
click at [1210, 338] on div "Teak (Model 1)" at bounding box center [1366, 344] width 70 height 15
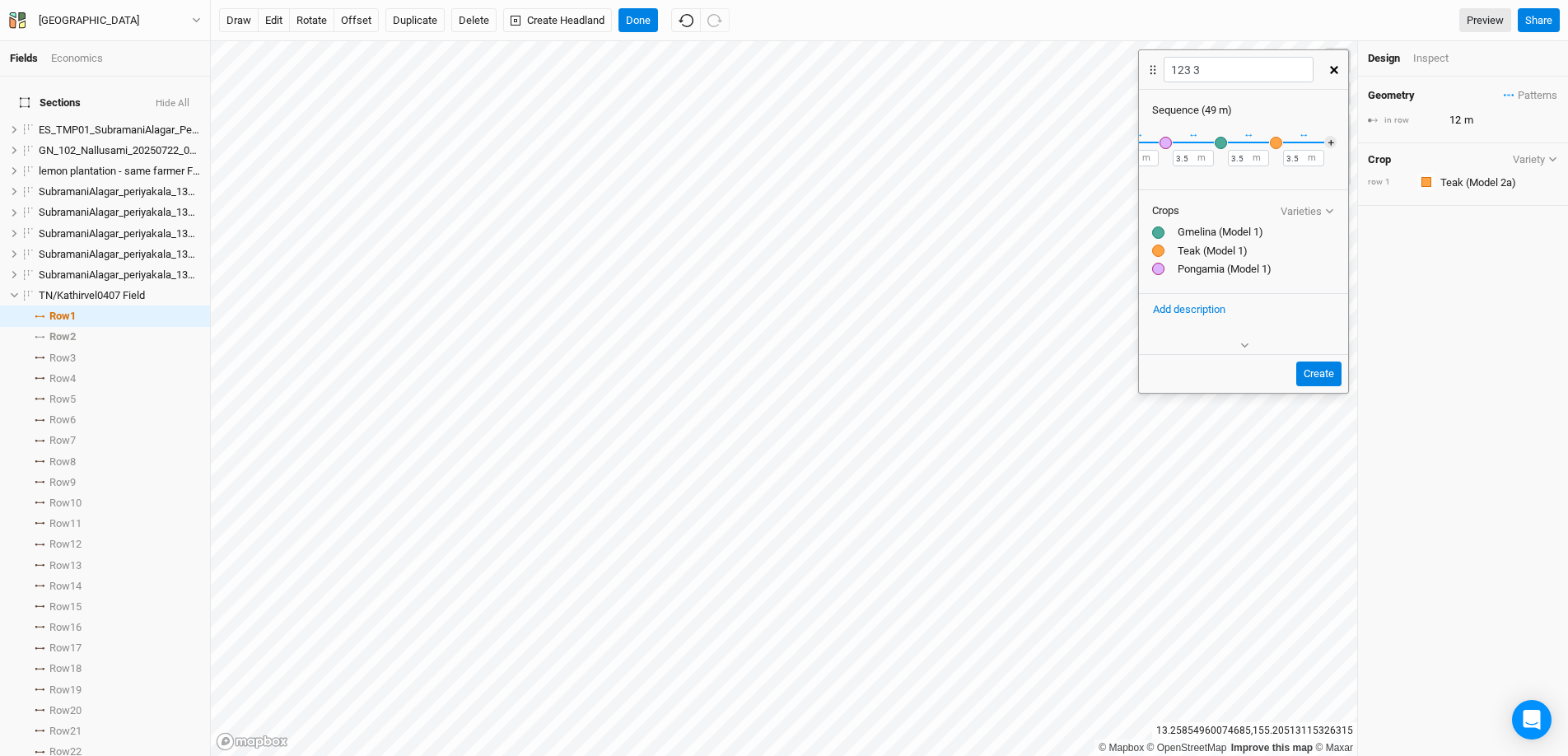
scroll to position [0, 614]
click at [1210, 155] on label "m" at bounding box center [1311, 157] width 9 height 13
click at [1210, 158] on input "3.5" at bounding box center [1302, 157] width 41 height 16
click at [1210, 307] on div "Sequence ( 46.5 m ) × Remove Recently Used Coconut (Model 1) Coconut (Model 2a)…" at bounding box center [1244, 210] width 209 height 241
click at [1210, 365] on button "Create" at bounding box center [1318, 373] width 46 height 25
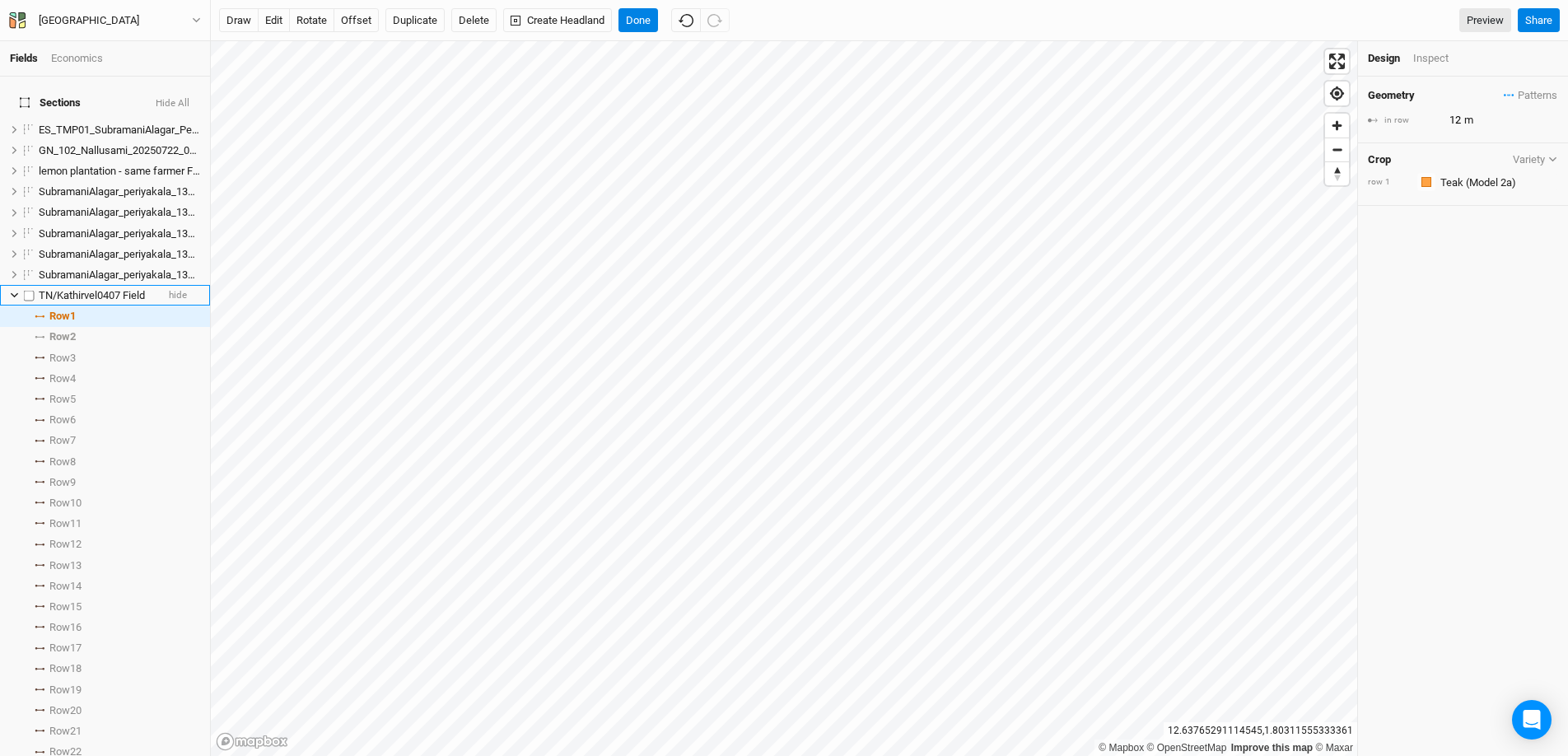
click at [30, 286] on label at bounding box center [29, 295] width 21 height 21
click at [30, 290] on input "checkbox" at bounding box center [29, 295] width 10 height 10
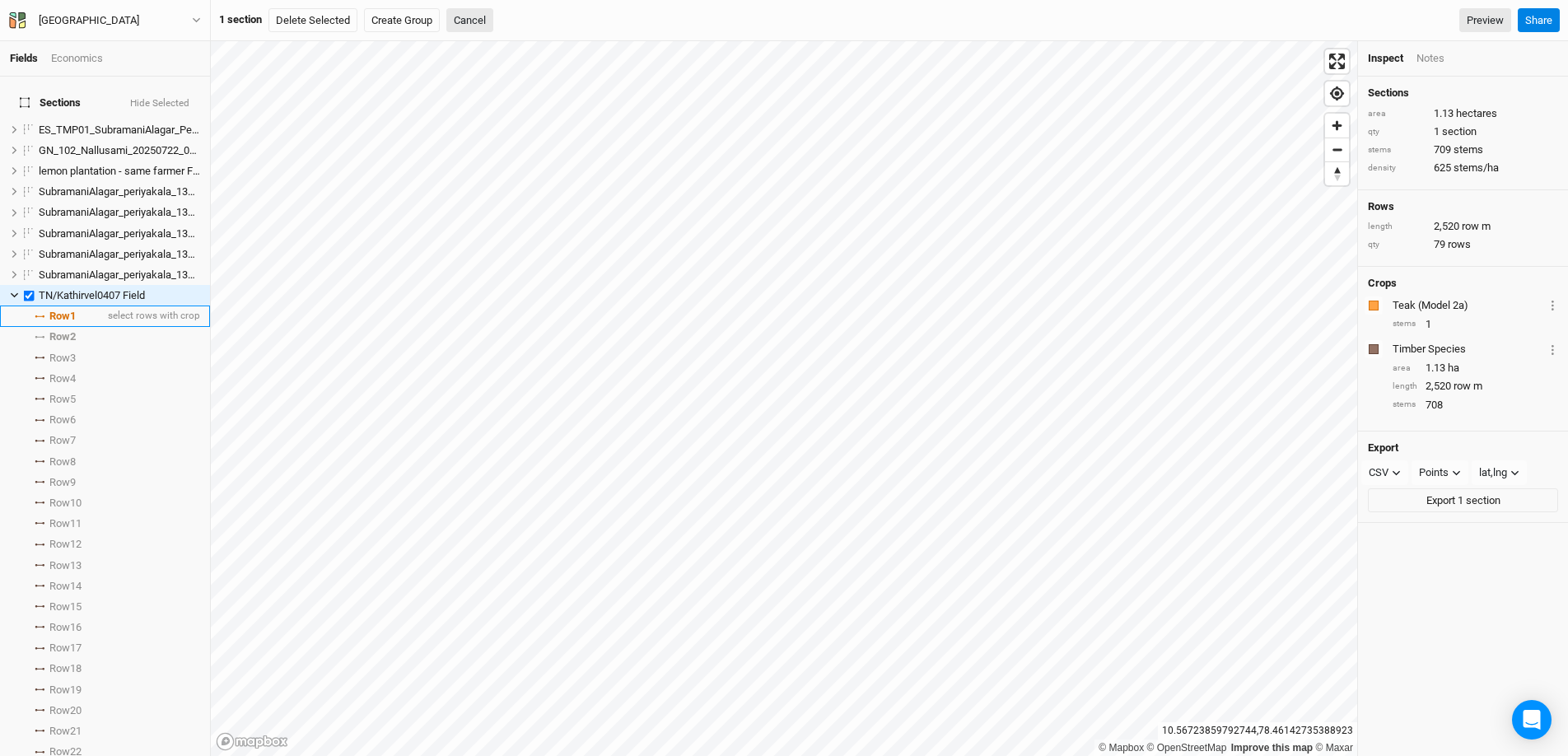
click at [48, 316] on span at bounding box center [39, 317] width 20 height 3
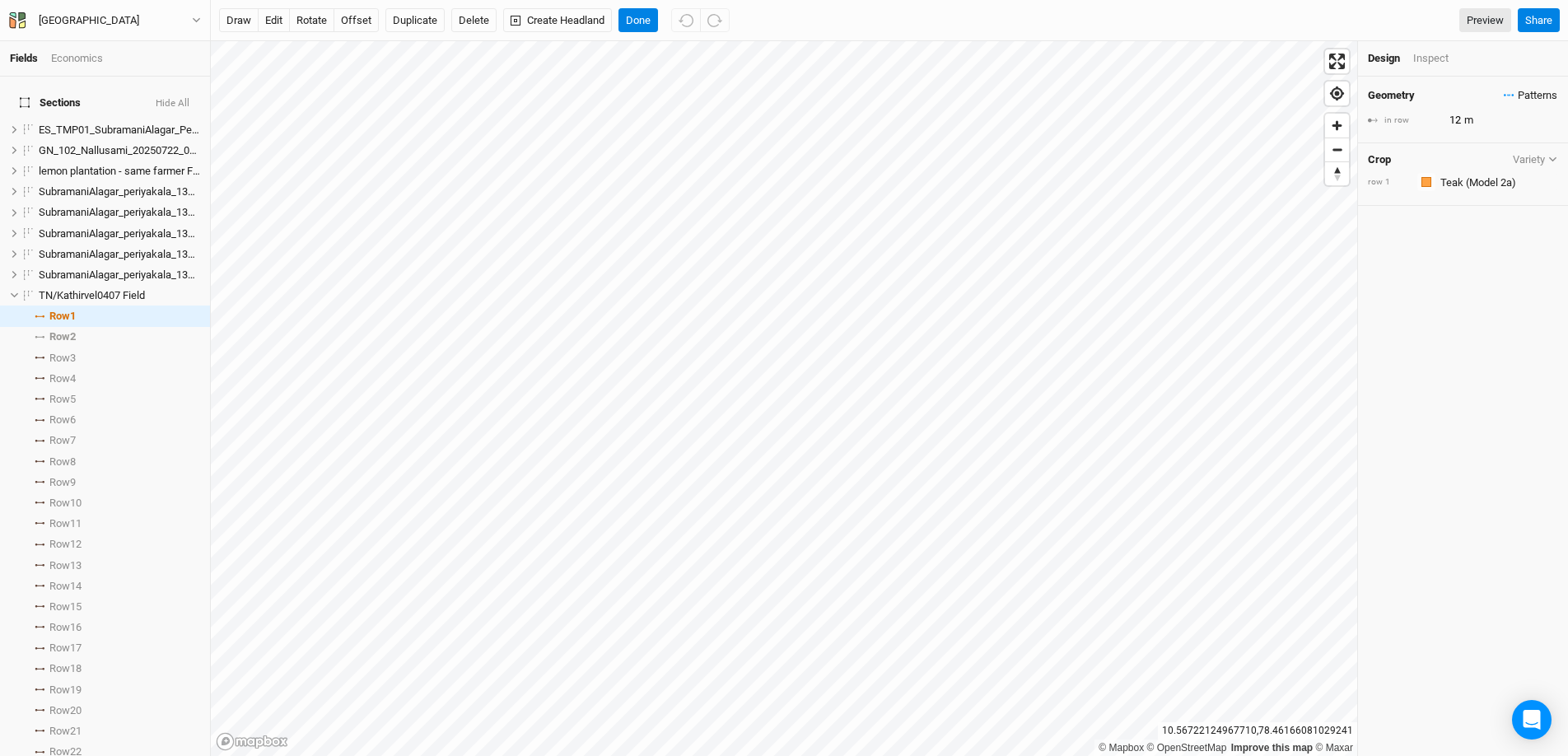
click at [1210, 95] on icon "button" at bounding box center [1509, 95] width 3 height 3
click at [1210, 175] on button "123 3" at bounding box center [1467, 177] width 101 height 26
click at [1210, 119] on div "123 3" at bounding box center [1454, 118] width 26 height 16
click at [1210, 196] on button "view" at bounding box center [1540, 203] width 46 height 26
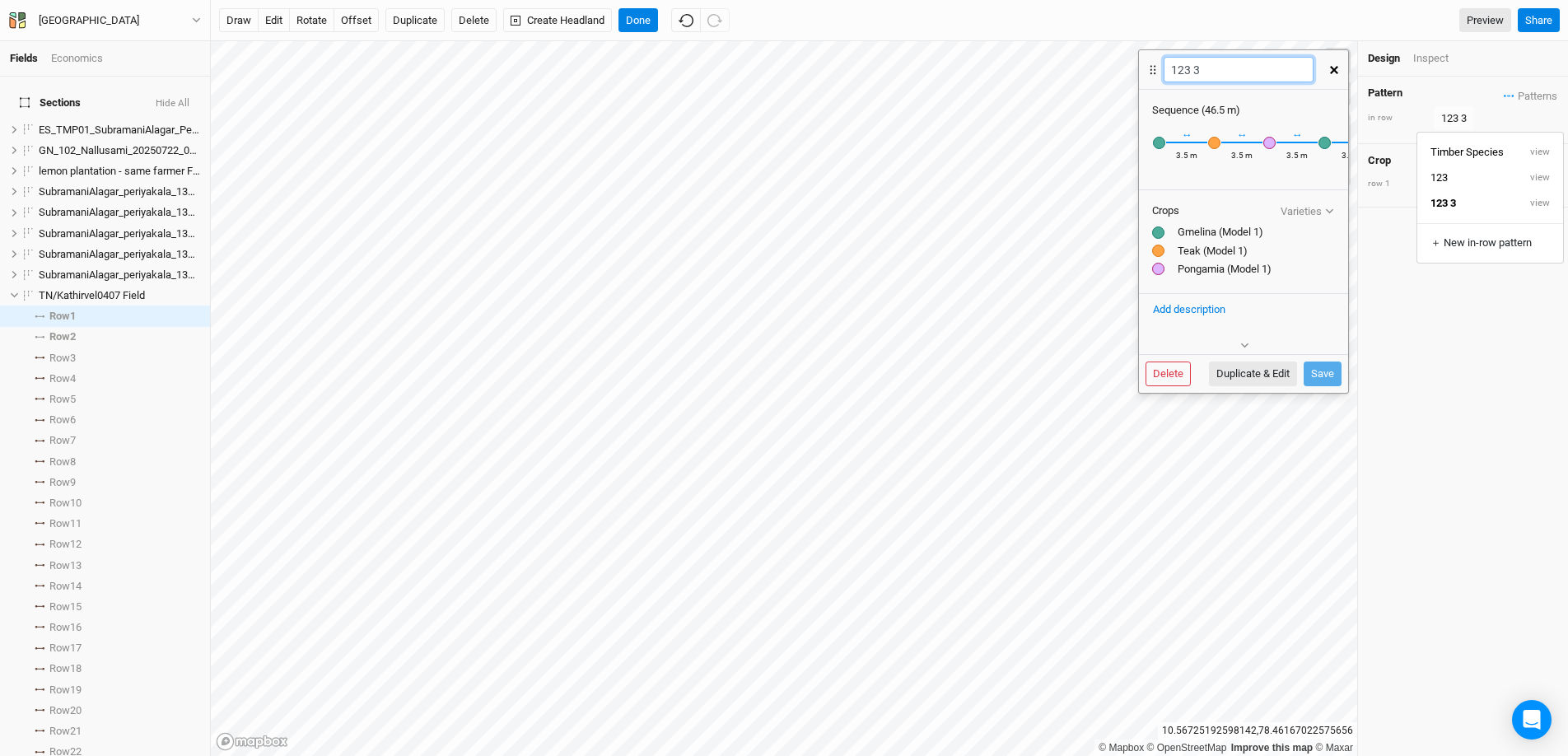
drag, startPoint x: 1197, startPoint y: 71, endPoint x: 1139, endPoint y: 68, distance: 58.1
click at [1139, 68] on div "123 3" at bounding box center [1230, 69] width 182 height 39
click at [1210, 377] on button "Save" at bounding box center [1323, 373] width 38 height 25
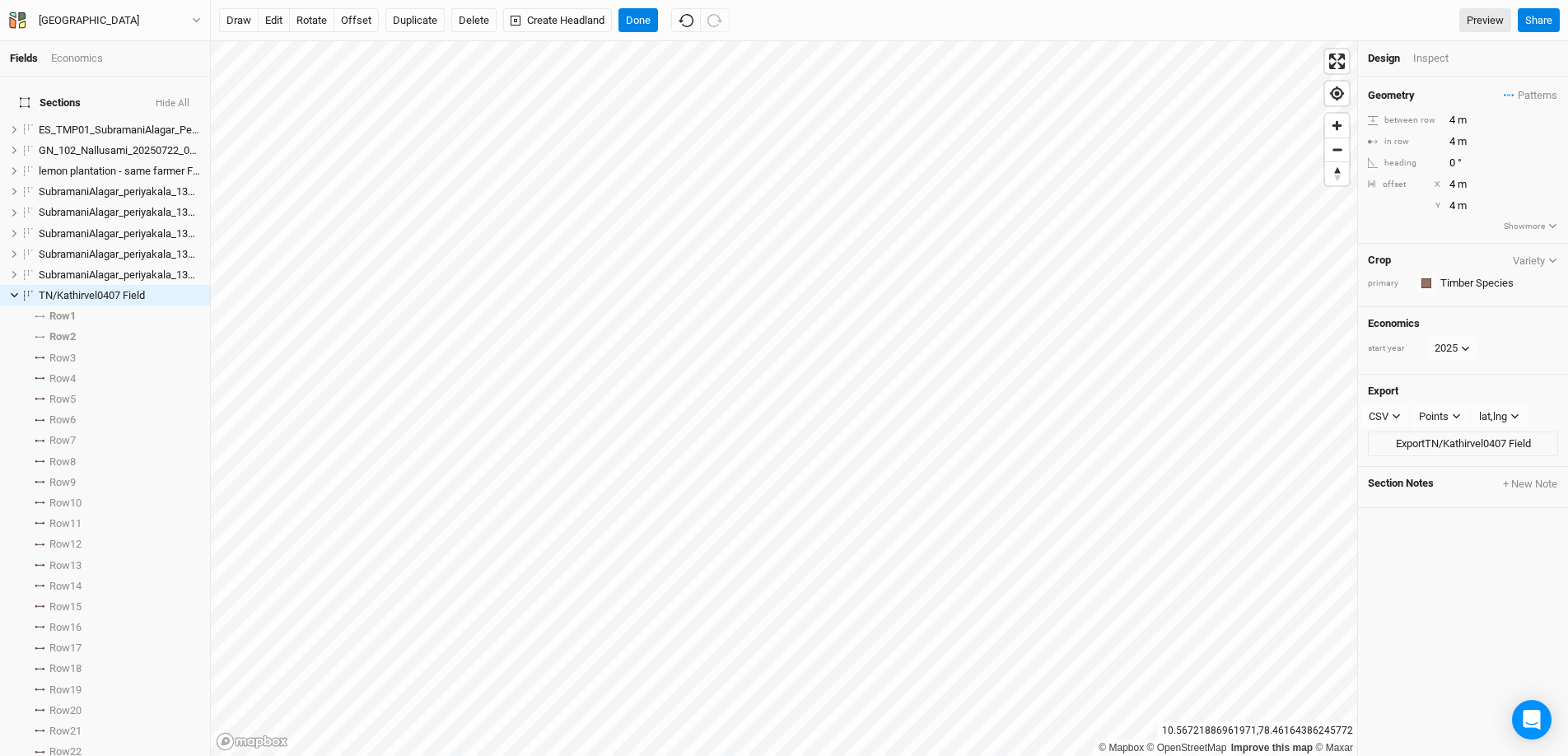
click at [1210, 259] on button "Variety" at bounding box center [1535, 261] width 46 height 12
click at [1210, 278] on input "text" at bounding box center [1497, 283] width 123 height 20
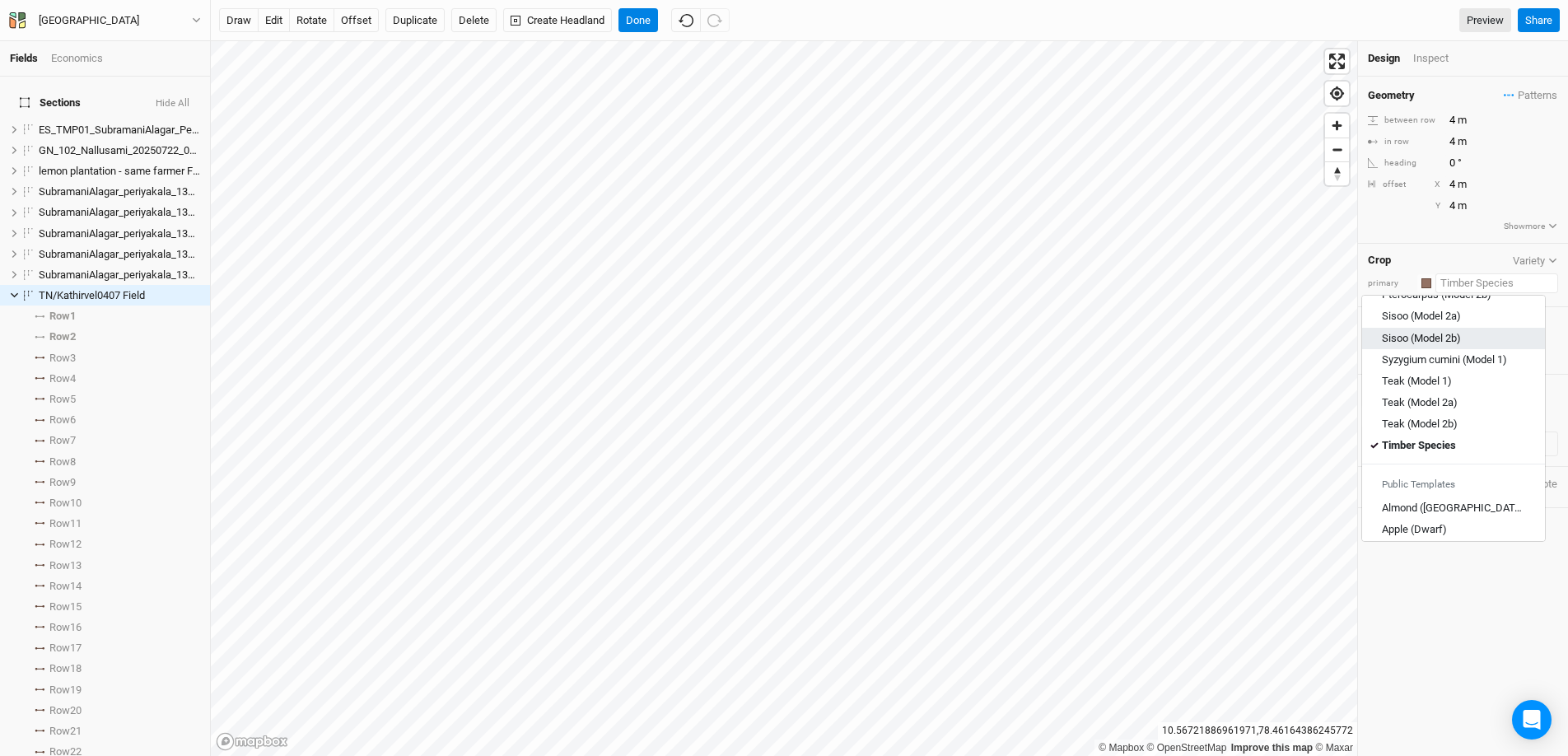
scroll to position [635, 0]
click at [1210, 367] on div "Teak (Model 1)" at bounding box center [1454, 362] width 144 height 15
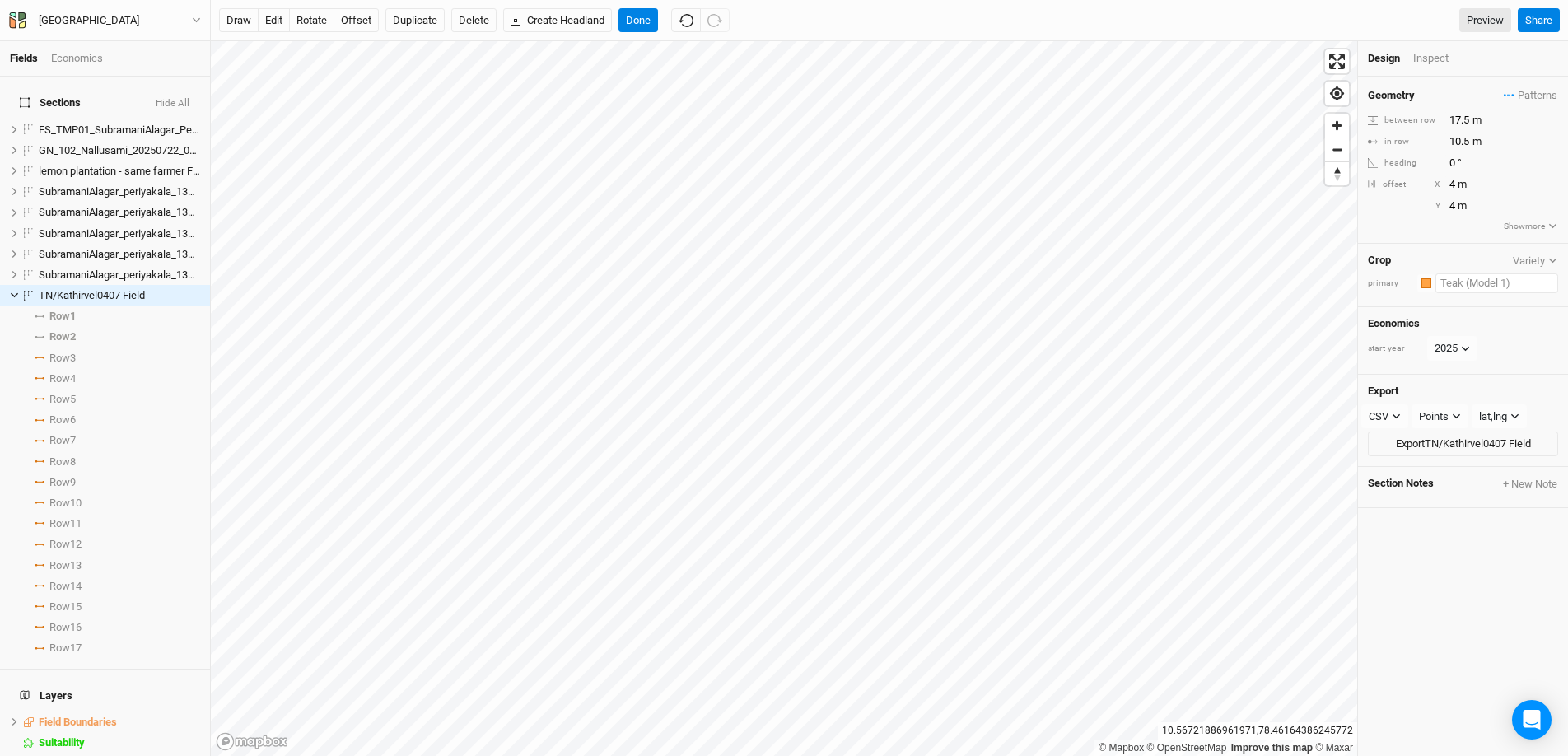
click at [1210, 285] on input "text" at bounding box center [1497, 283] width 123 height 20
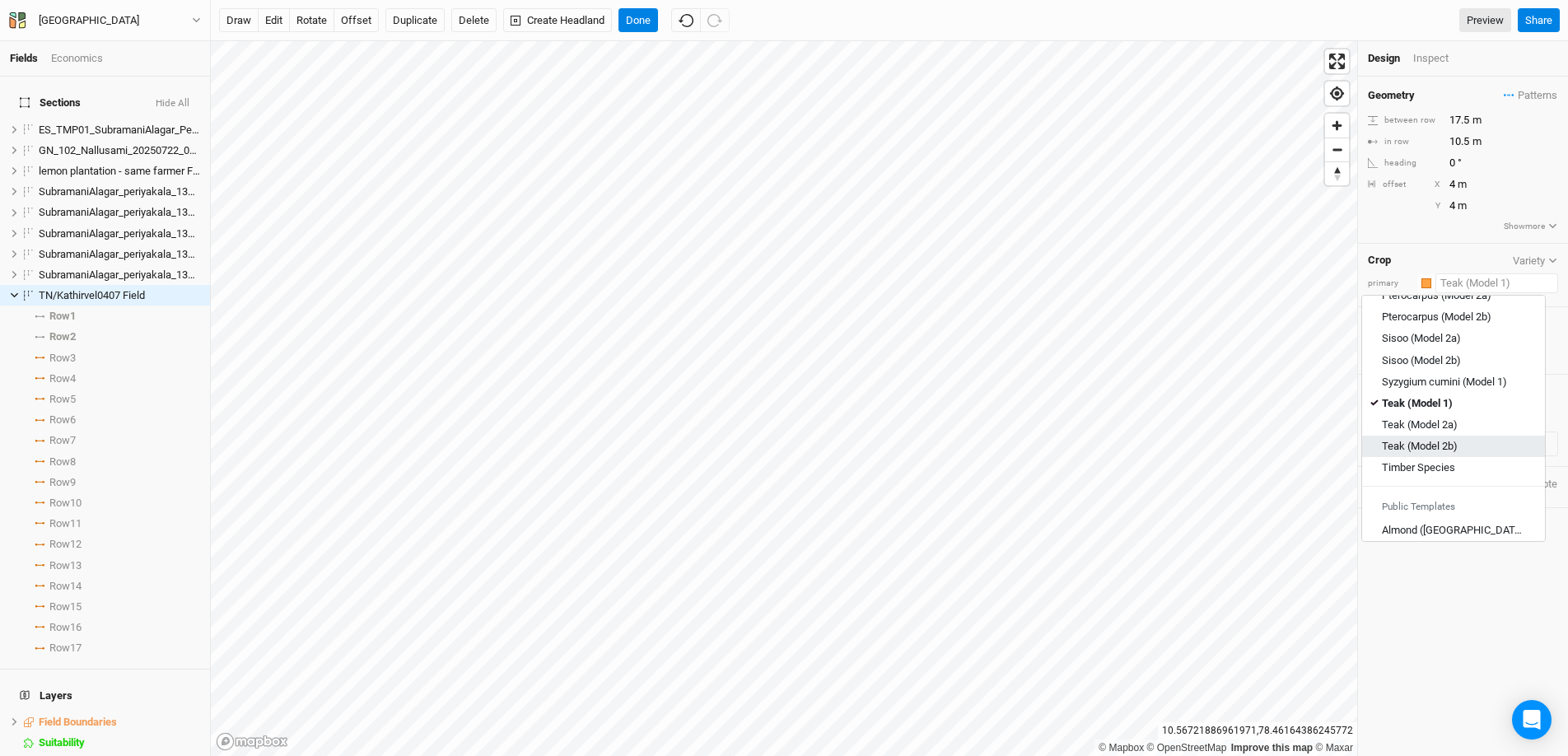
scroll to position [594, 0]
click at [1210, 463] on div "Timber Species" at bounding box center [1454, 466] width 144 height 15
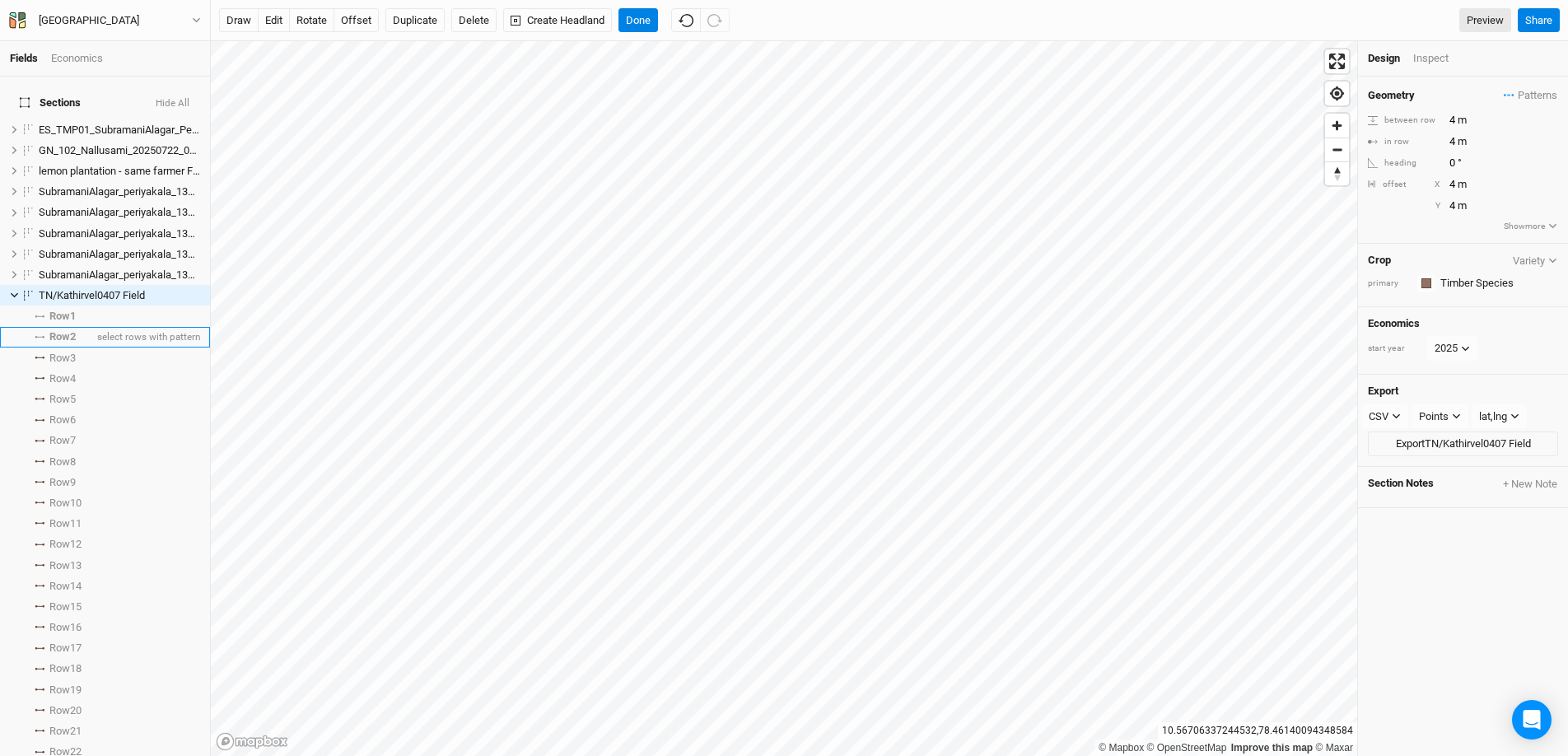
click at [44, 329] on li "Row 2 select rows with pattern" at bounding box center [105, 337] width 210 height 21
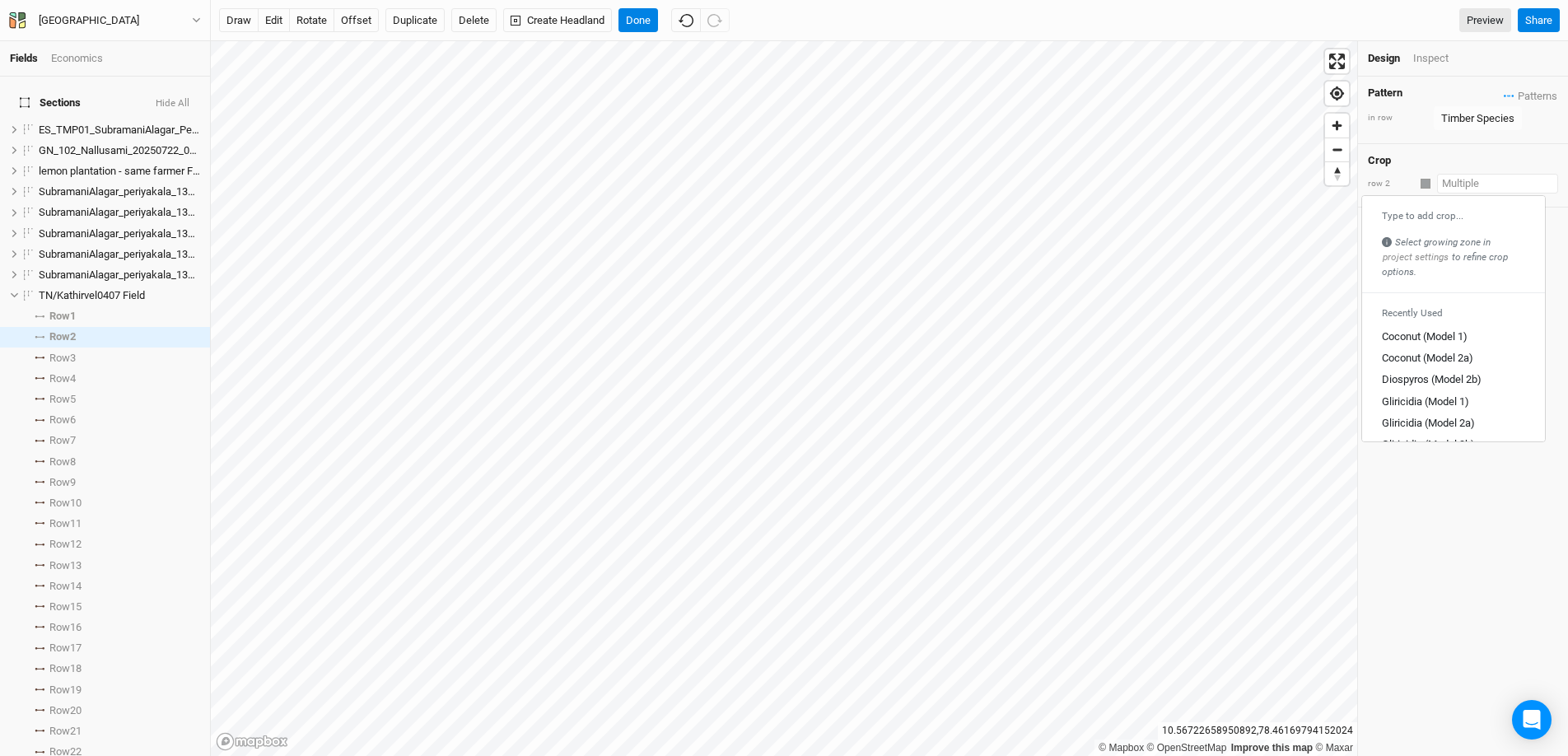
click at [1210, 185] on input "text" at bounding box center [1497, 183] width 121 height 20
click at [1210, 182] on div at bounding box center [1425, 183] width 9 height 9
click at [1210, 183] on input "text" at bounding box center [1497, 183] width 121 height 20
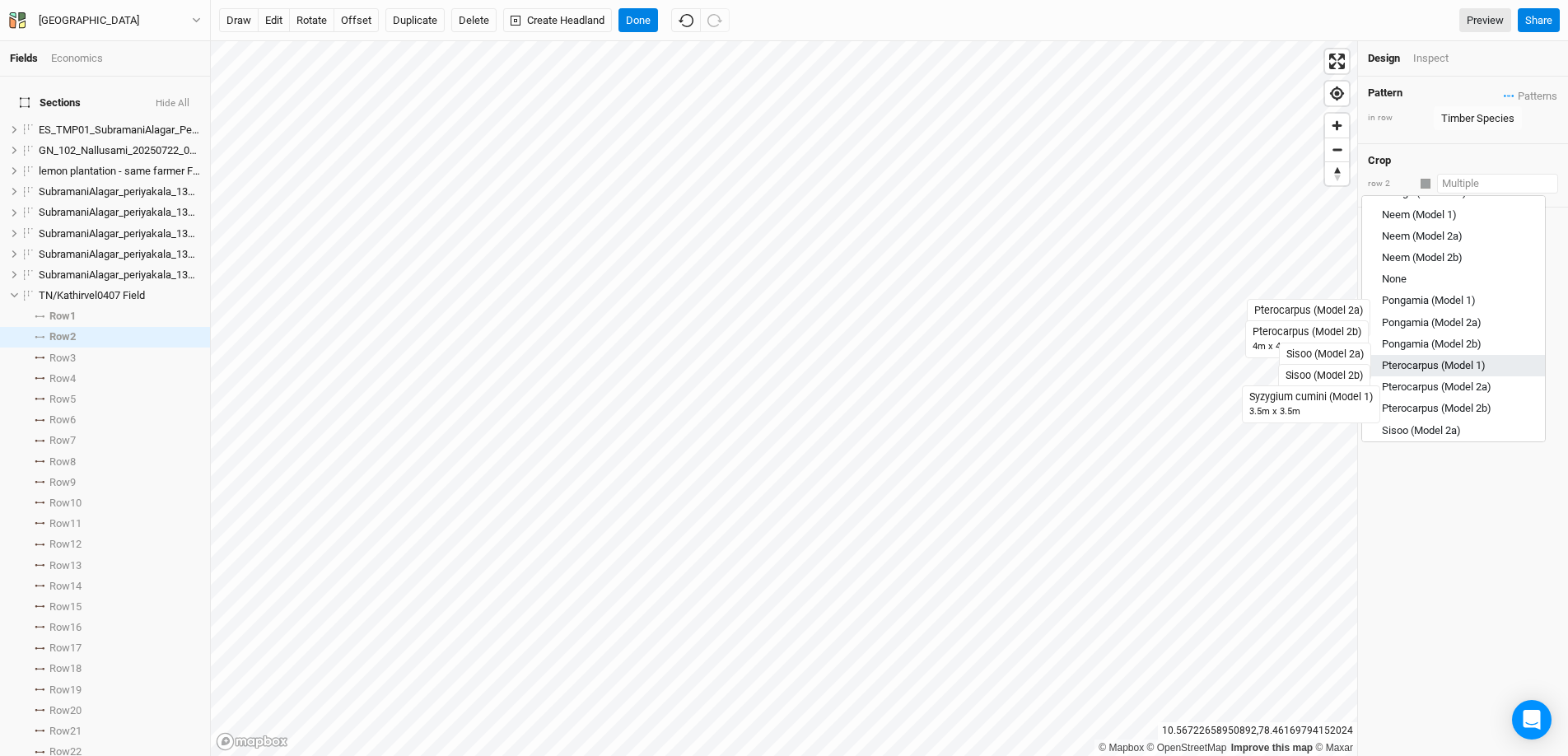
scroll to position [662, 0]
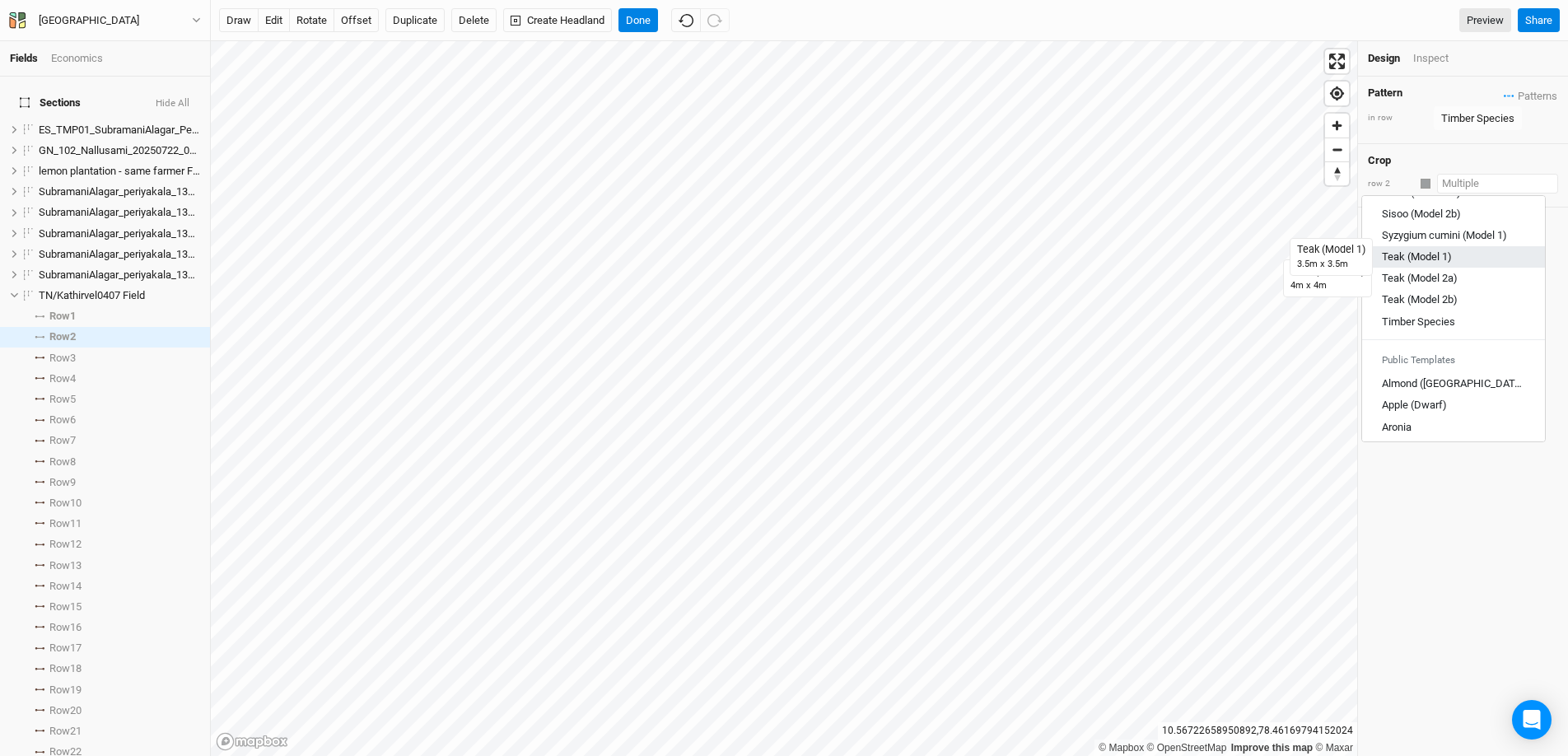
click at [1210, 259] on div "Teak (Model 1)" at bounding box center [1417, 256] width 70 height 15
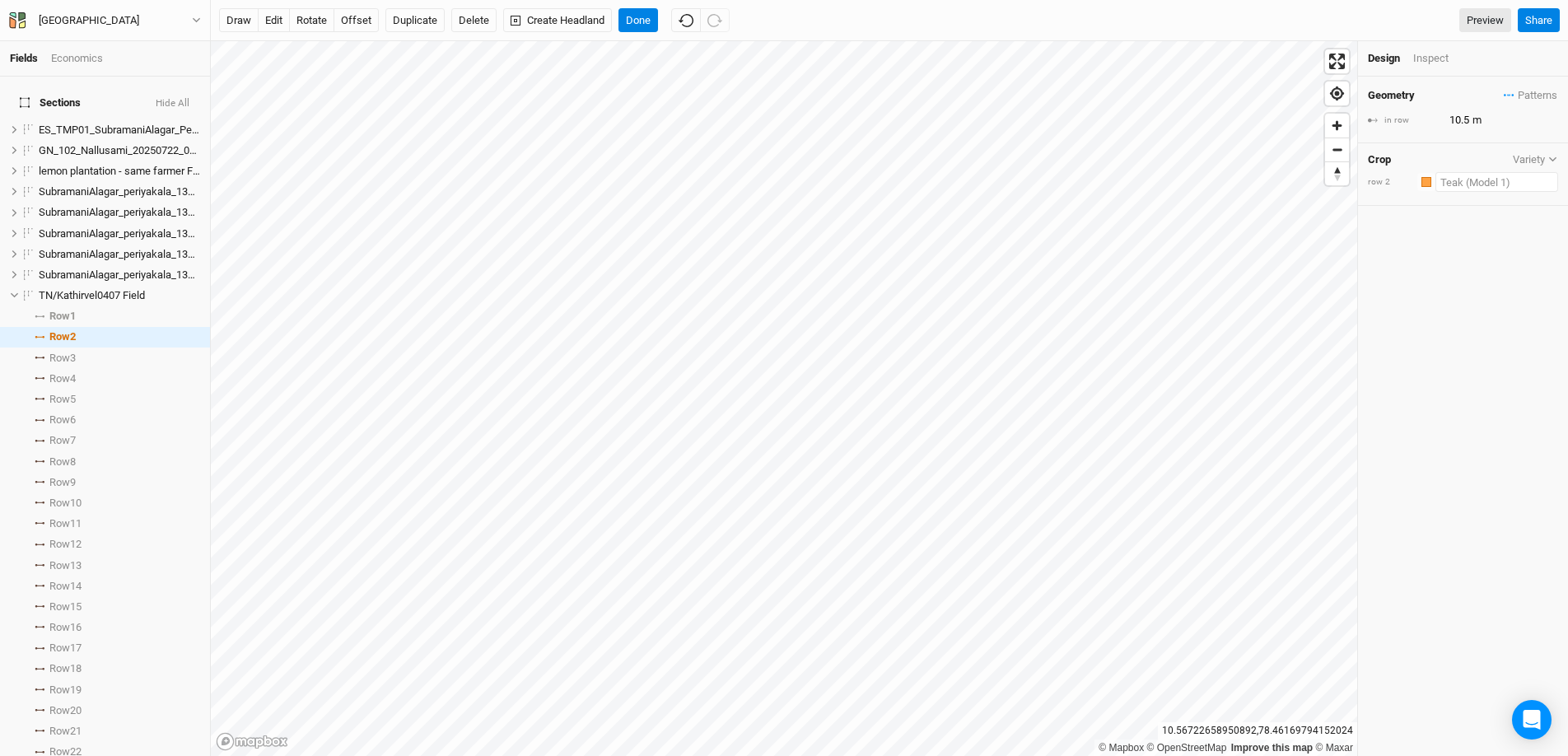
click at [1210, 184] on input "text" at bounding box center [1497, 181] width 123 height 20
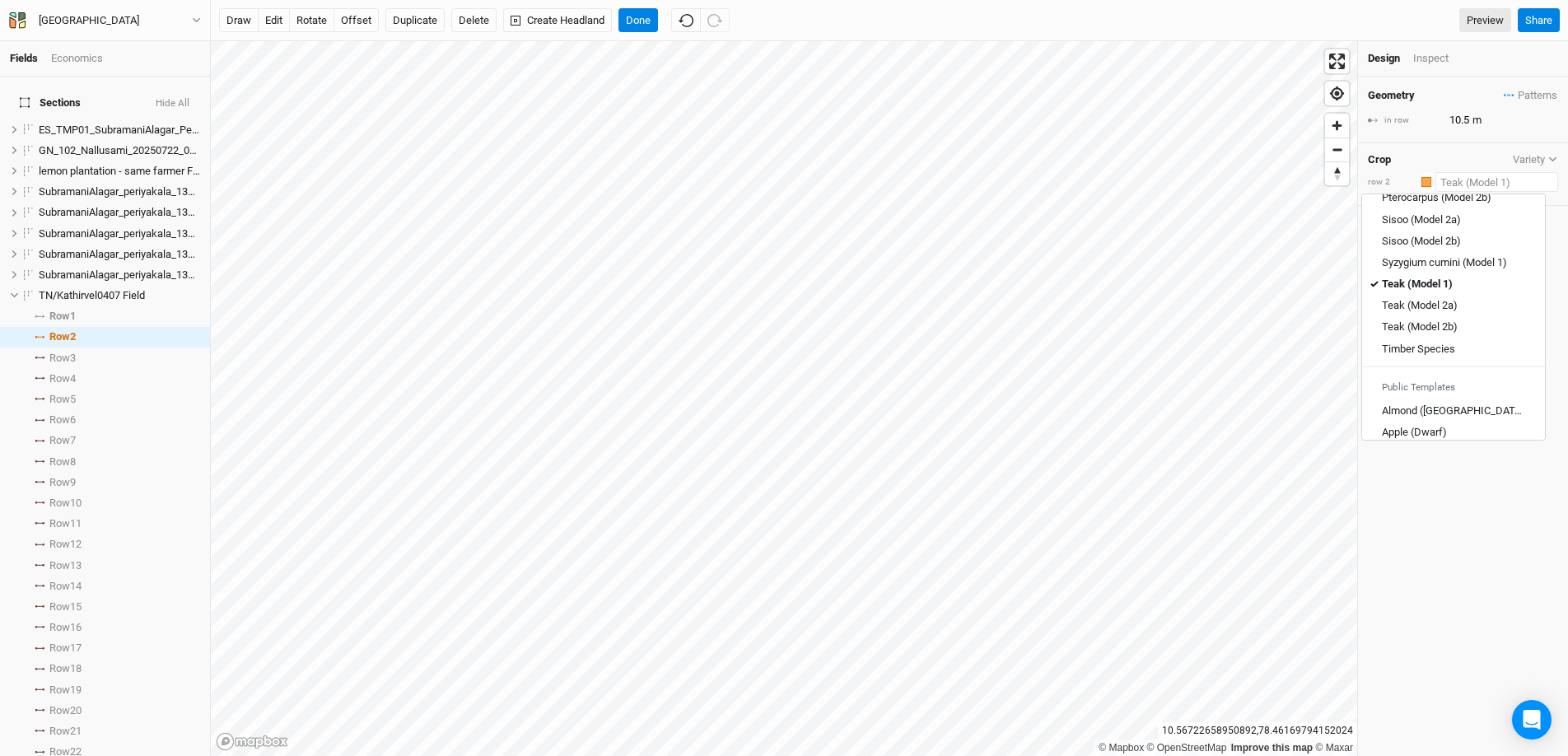
scroll to position [636, 0]
click at [1210, 336] on link "Timber Species" at bounding box center [1454, 347] width 182 height 22
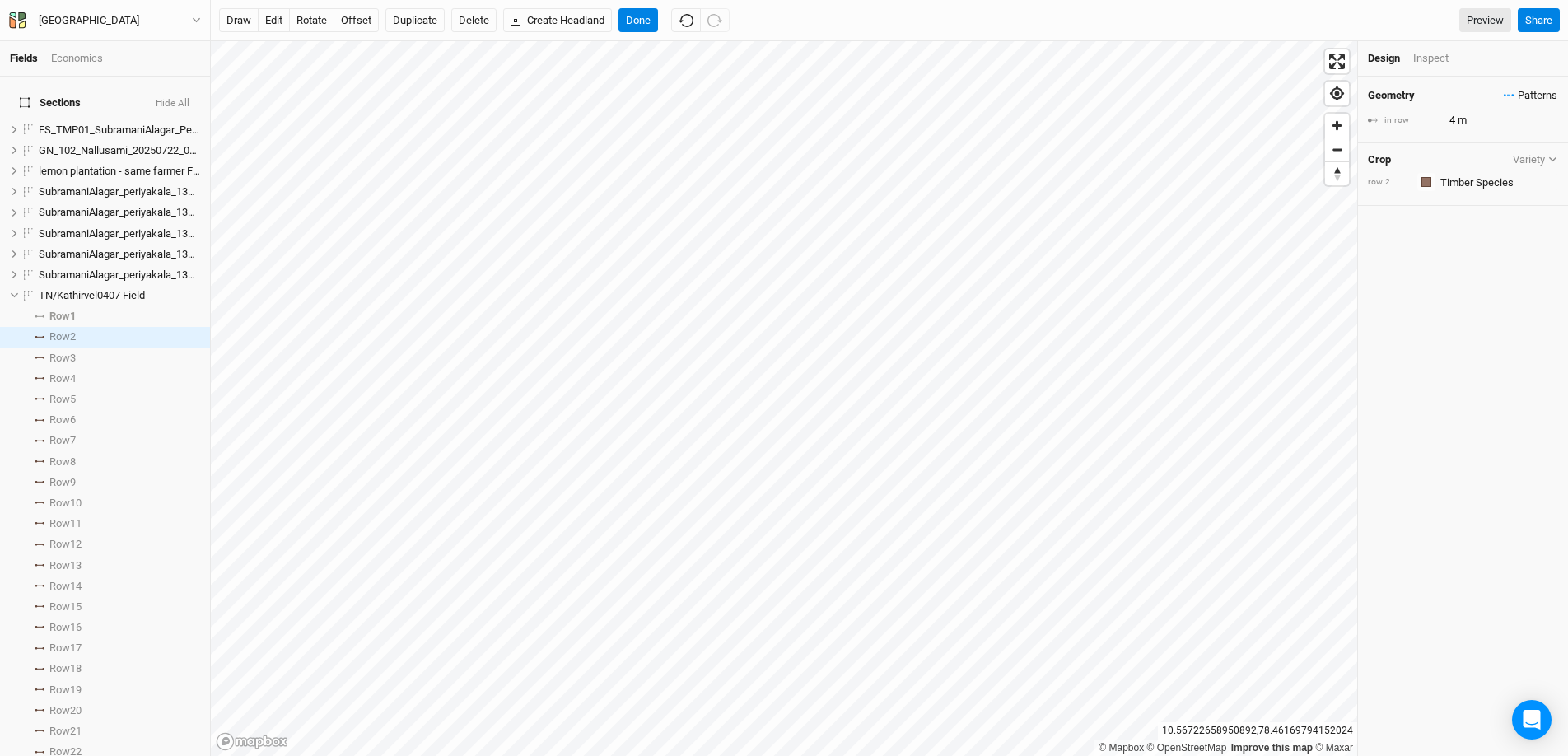
click at [1210, 93] on span "Patterns" at bounding box center [1531, 95] width 53 height 16
click at [1210, 179] on button "view" at bounding box center [1540, 177] width 46 height 26
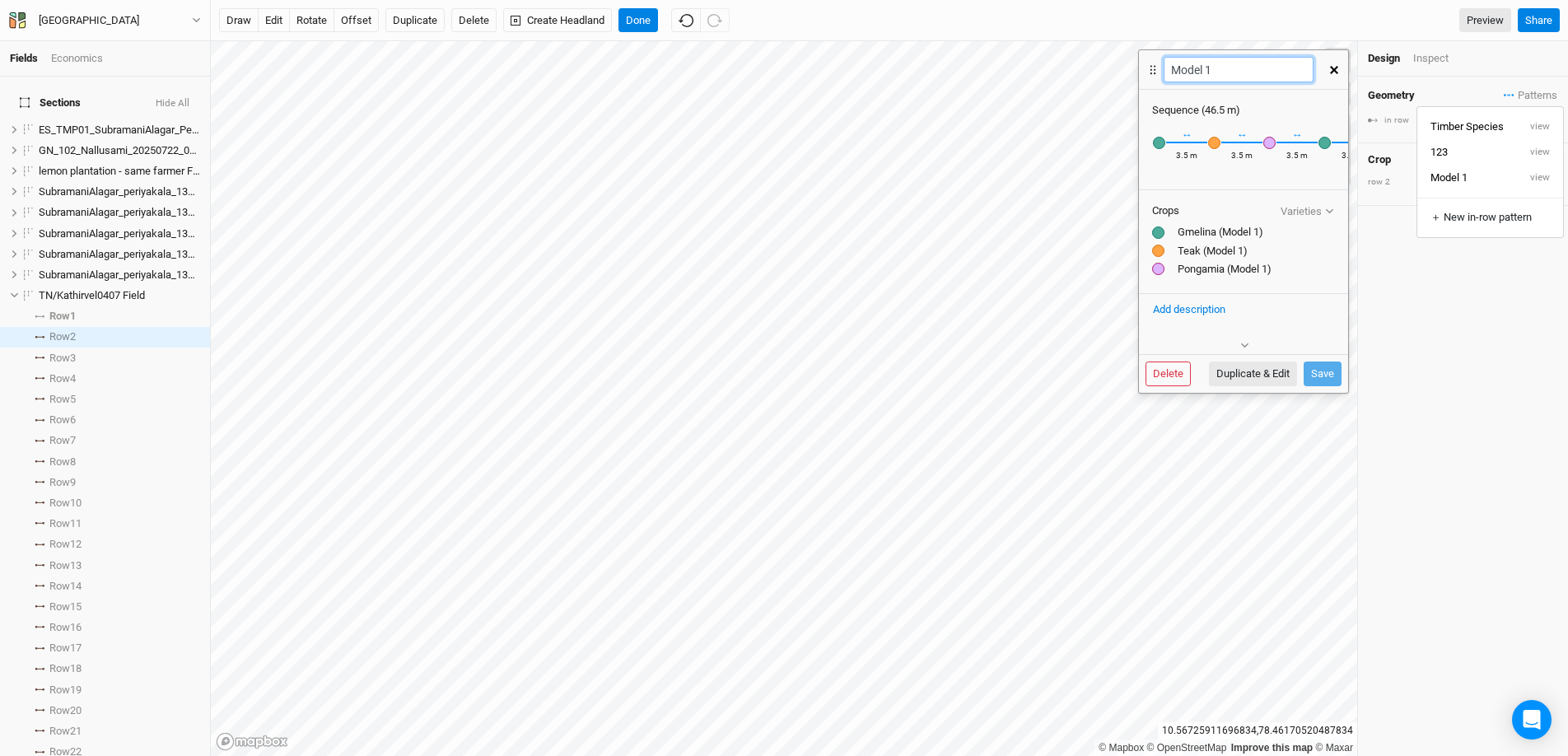
click at [1210, 72] on input "Model 1" at bounding box center [1238, 70] width 149 height 26
click at [1210, 378] on button "Save" at bounding box center [1323, 373] width 38 height 25
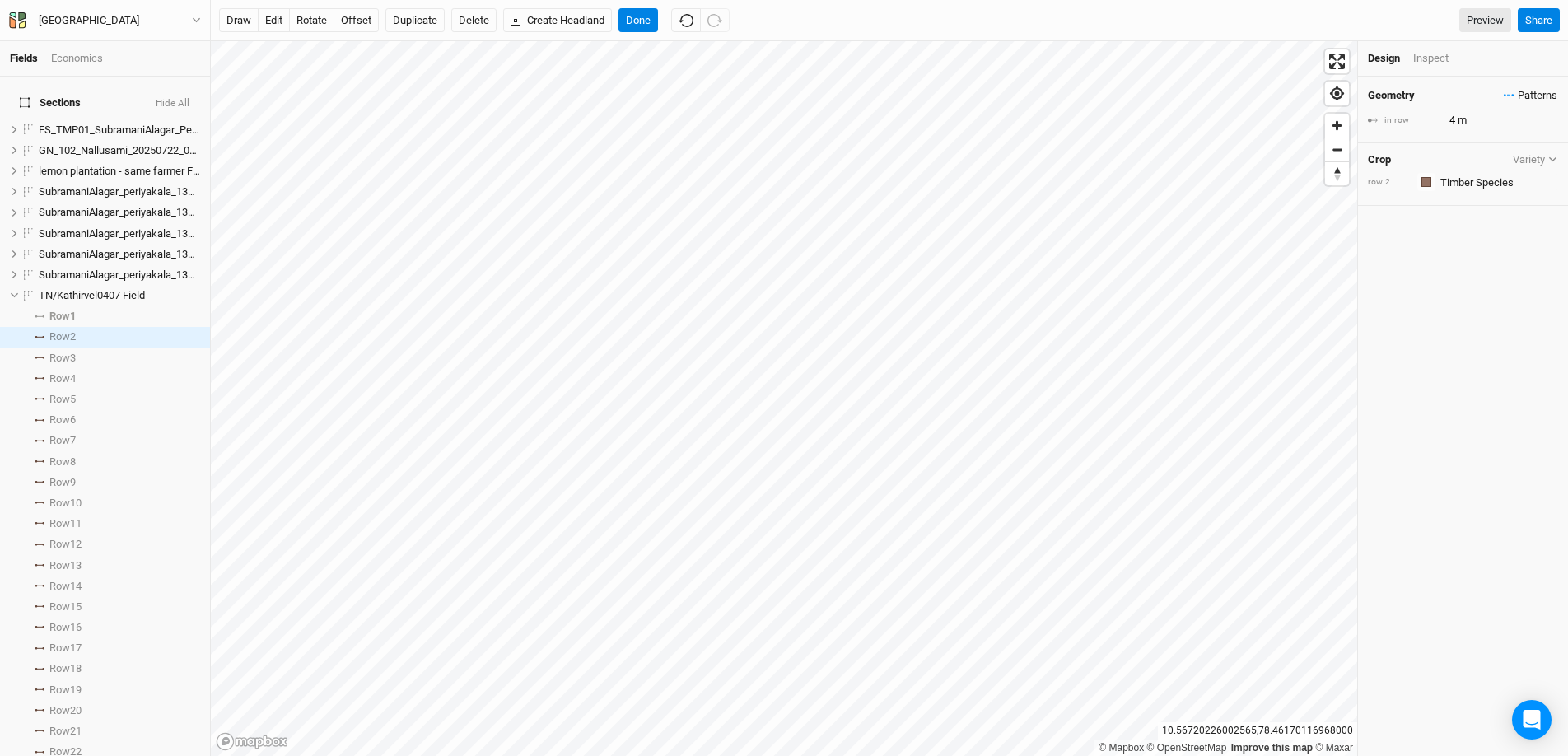
click at [1210, 94] on icon "button" at bounding box center [1509, 95] width 10 height 3
click at [1210, 215] on div "＋ New in-row pattern" at bounding box center [1488, 217] width 120 height 15
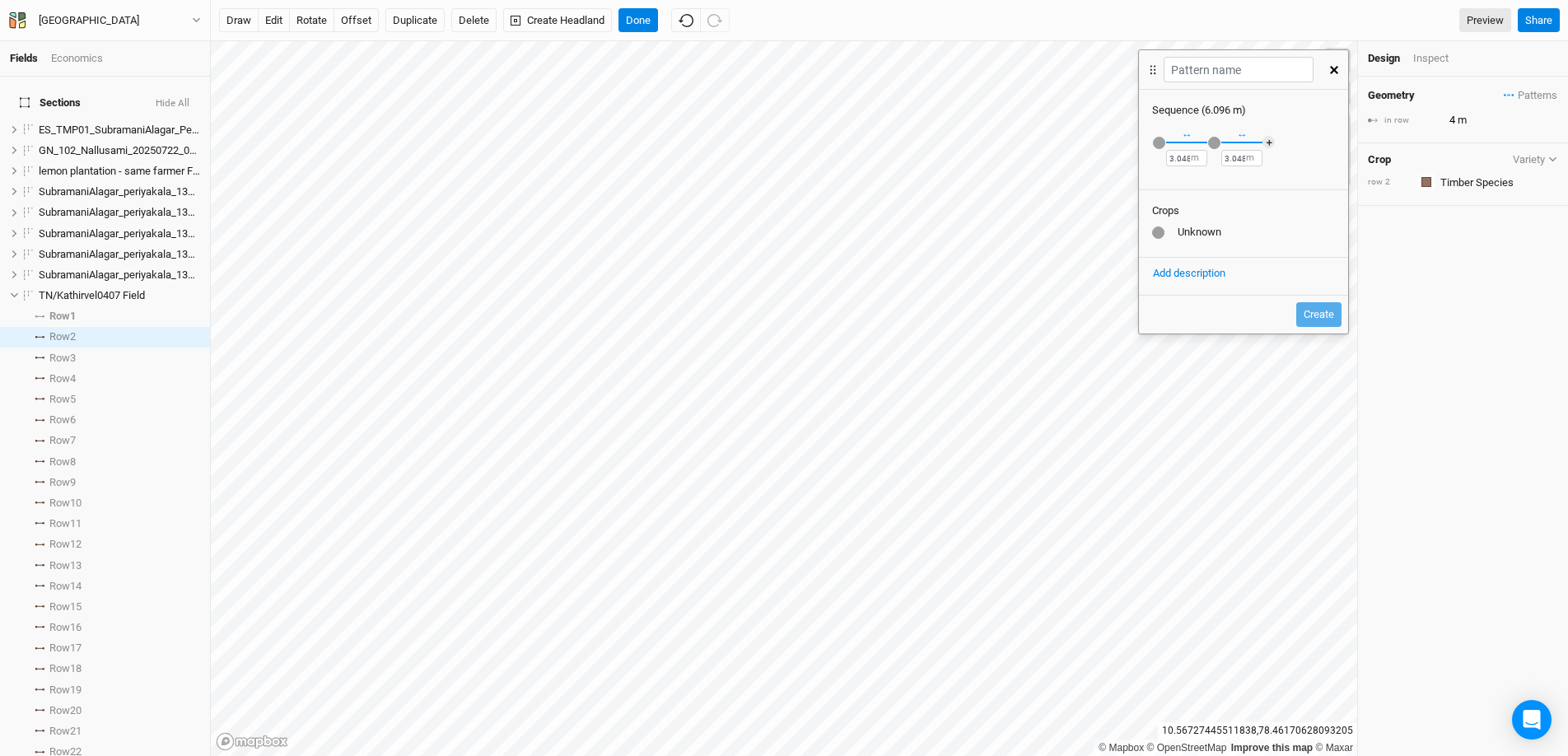
click at [1195, 159] on label "m" at bounding box center [1195, 157] width 9 height 13
click at [1191, 159] on label "m" at bounding box center [1195, 157] width 9 height 13
click at [1162, 144] on div "button" at bounding box center [1159, 143] width 12 height 12
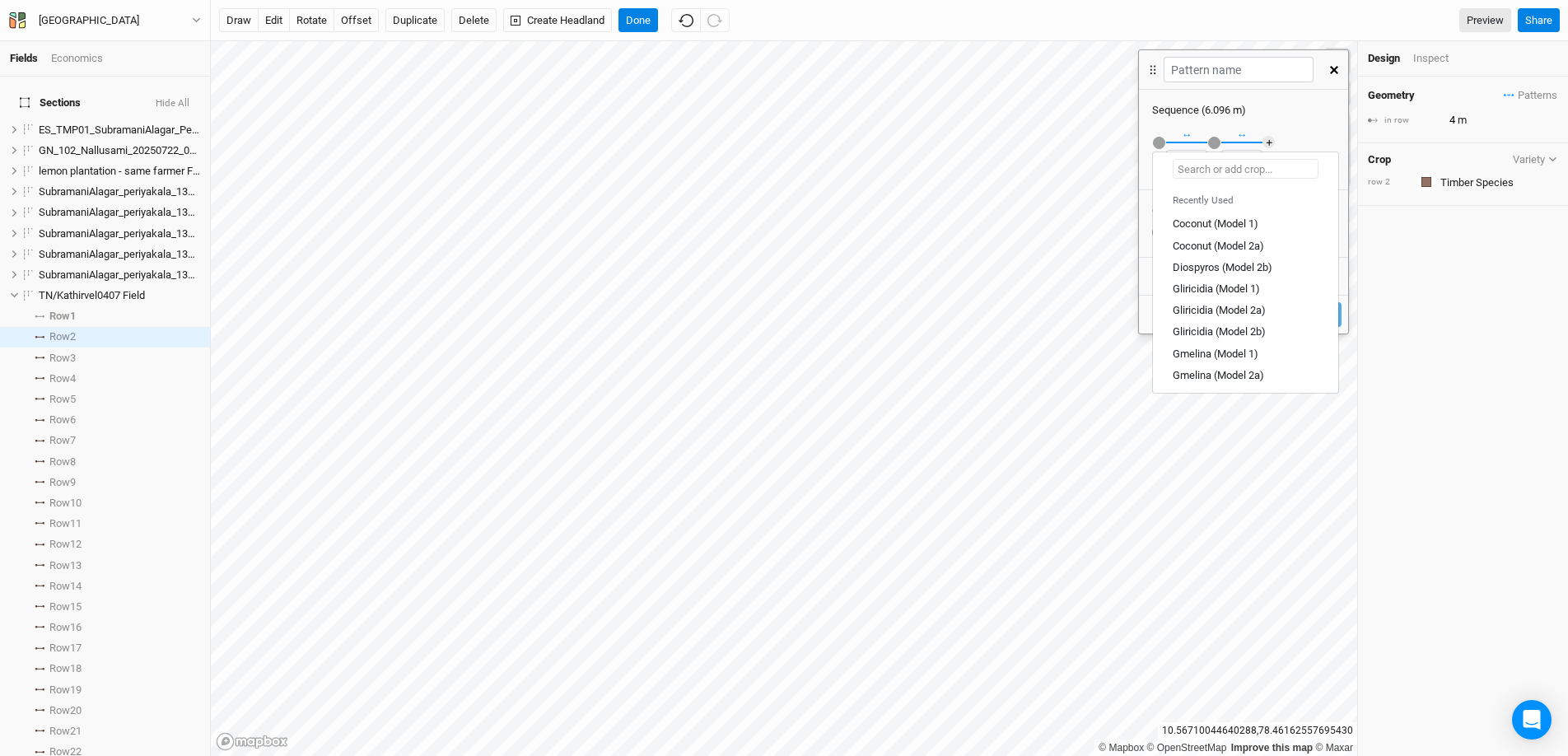
click at [1210, 172] on input "text" at bounding box center [1245, 169] width 145 height 20
click at [1208, 317] on div "Lemon (Model 1)" at bounding box center [1213, 312] width 79 height 15
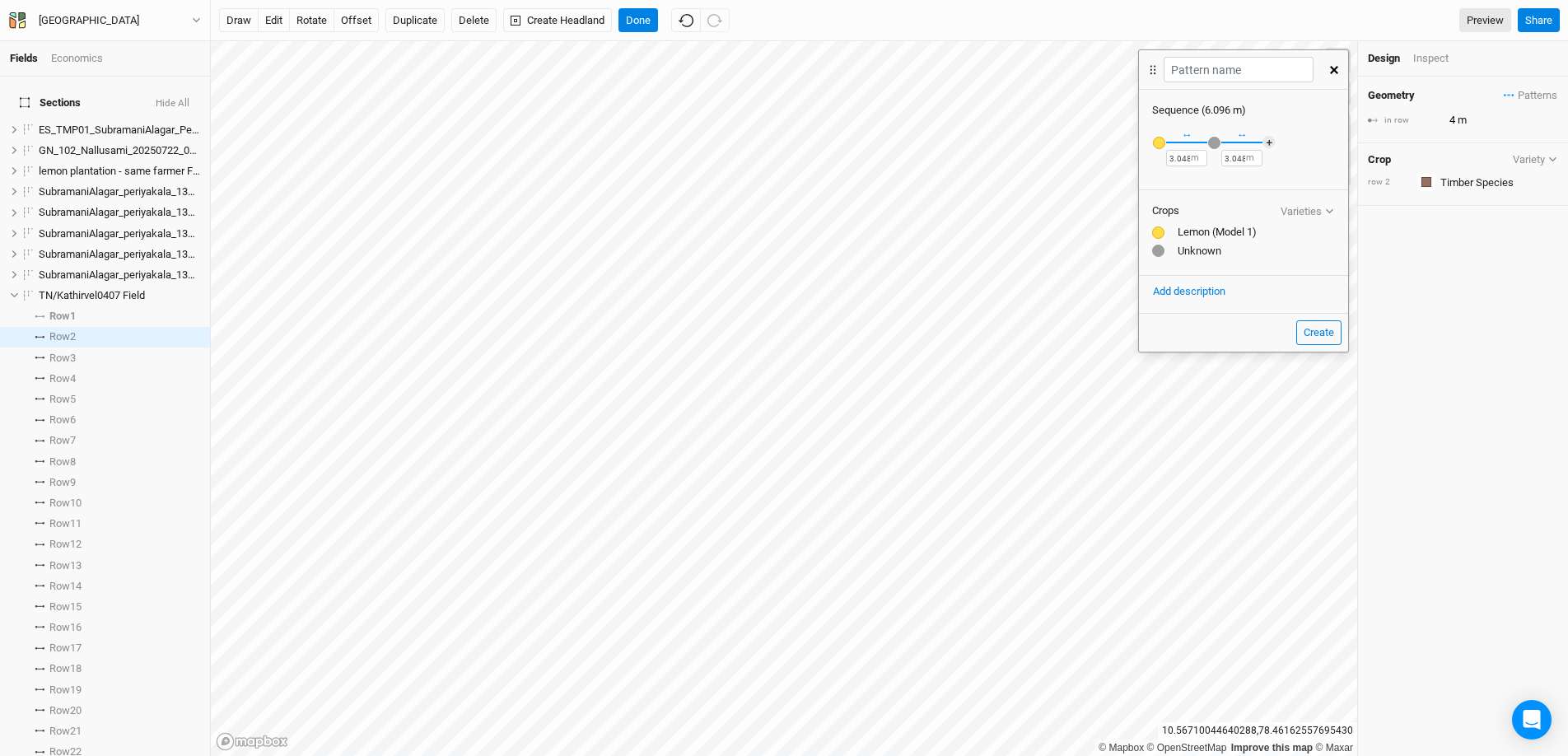
click at [1210, 140] on div "button" at bounding box center [1214, 143] width 12 height 12
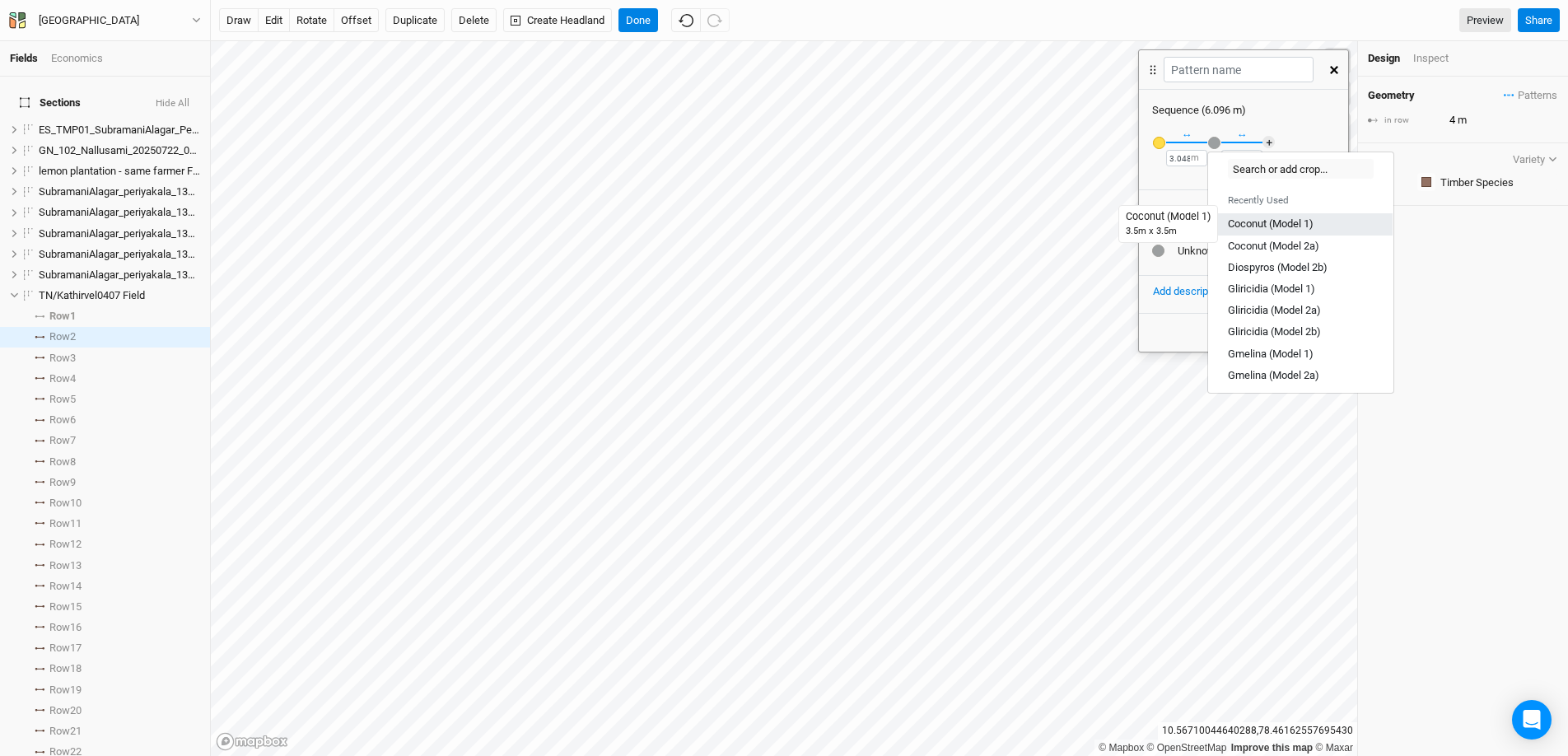
click at [1210, 230] on div "Coconut (Model 1)" at bounding box center [1271, 224] width 86 height 15
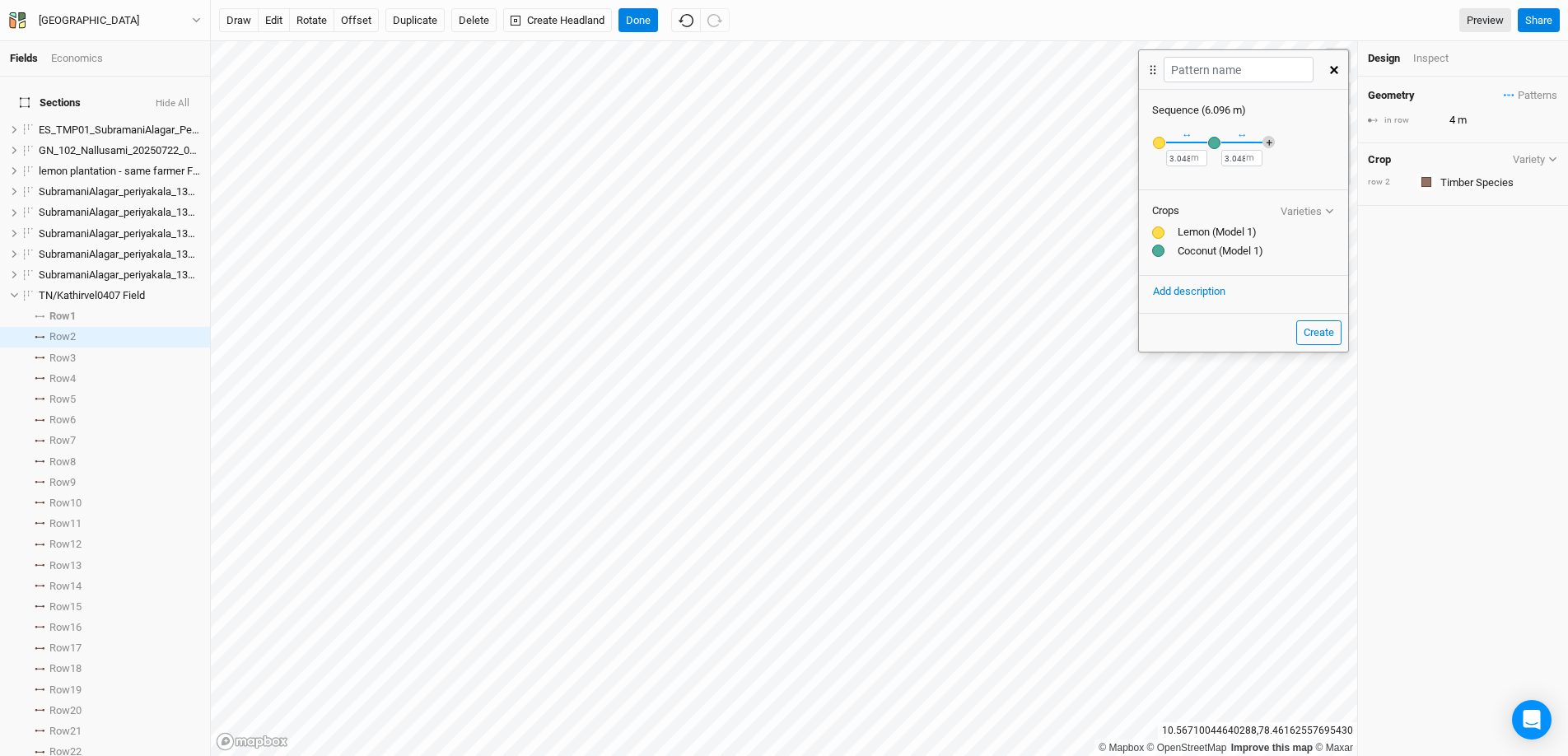
click at [1266, 139] on button "＋" at bounding box center [1269, 142] width 12 height 12
click at [1267, 141] on div "button" at bounding box center [1269, 143] width 12 height 12
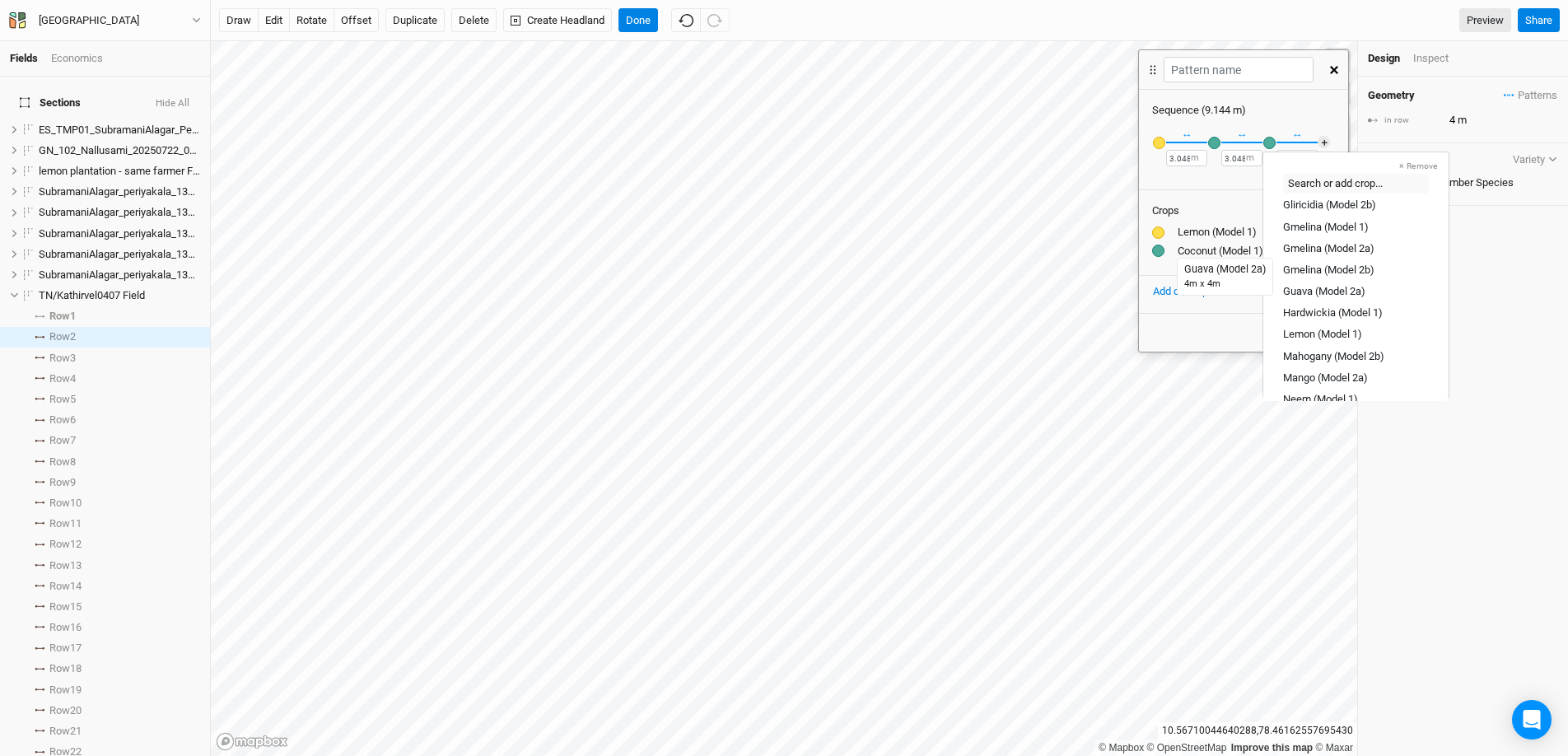
scroll to position [162, 0]
click at [1324, 307] on div "Lemon (Model 1)" at bounding box center [1323, 314] width 79 height 15
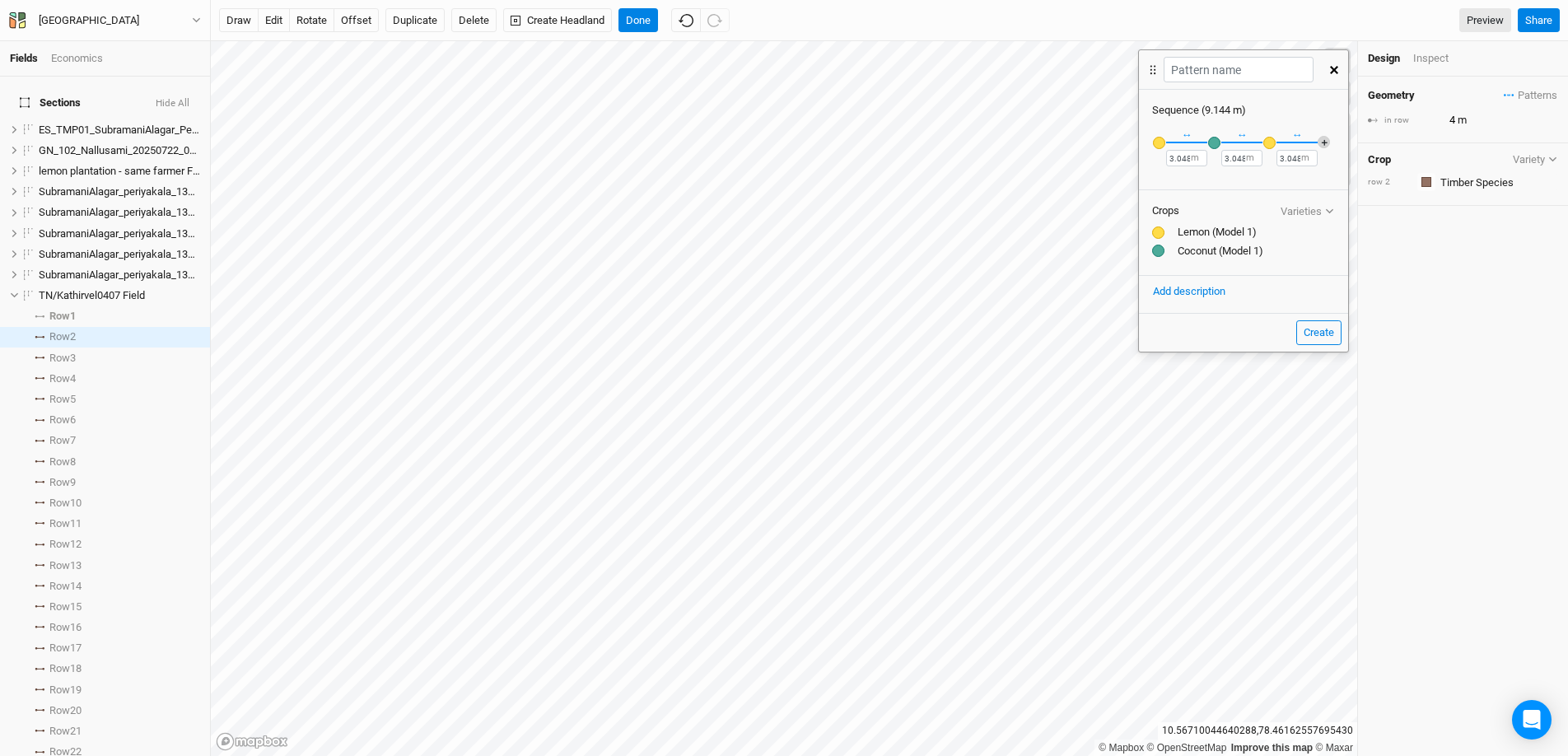
click at [1327, 140] on button "＋" at bounding box center [1324, 142] width 12 height 12
click at [1325, 144] on div "button" at bounding box center [1324, 143] width 12 height 12
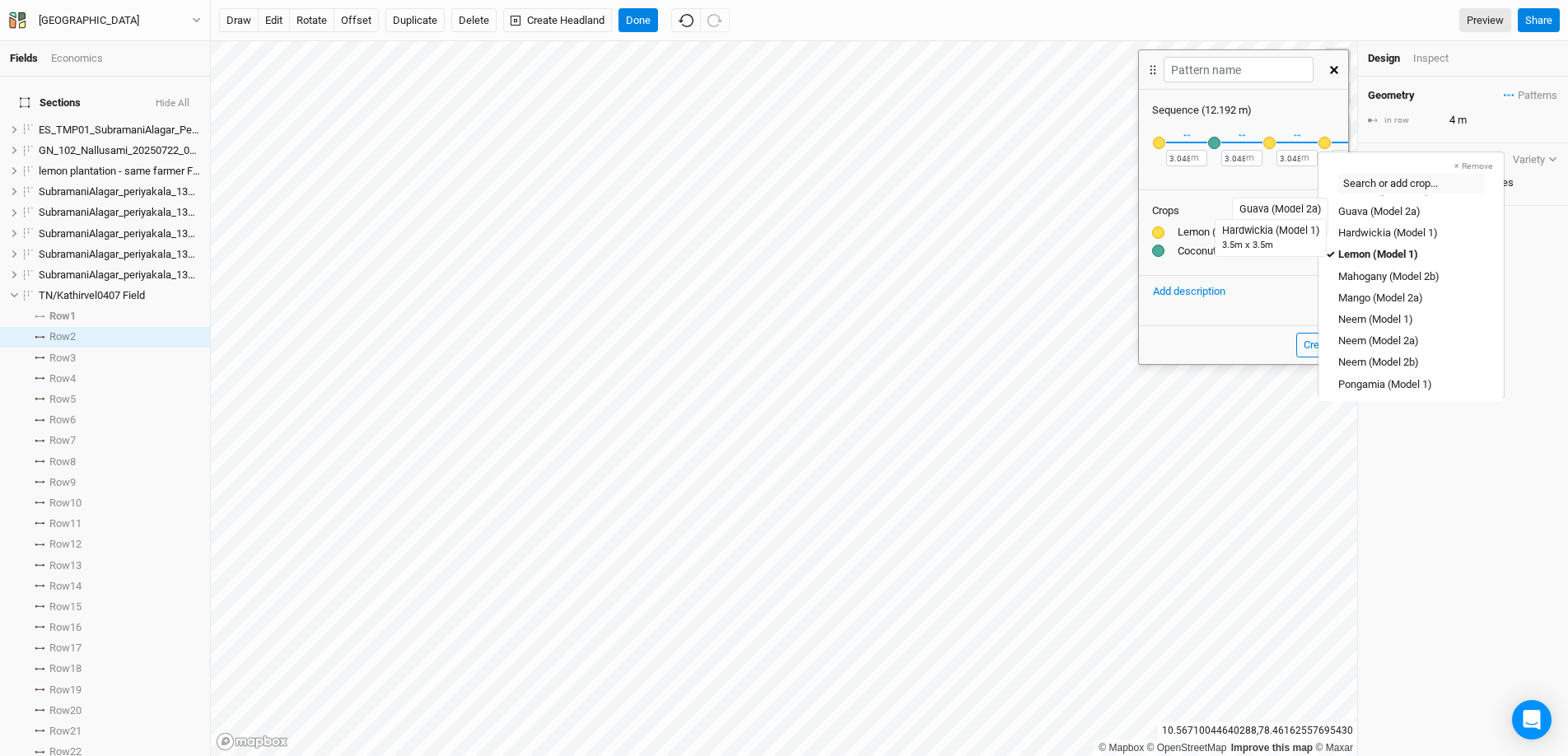
scroll to position [224, 0]
click at [1374, 308] on link "Neem (Model 1)" at bounding box center [1411, 317] width 184 height 22
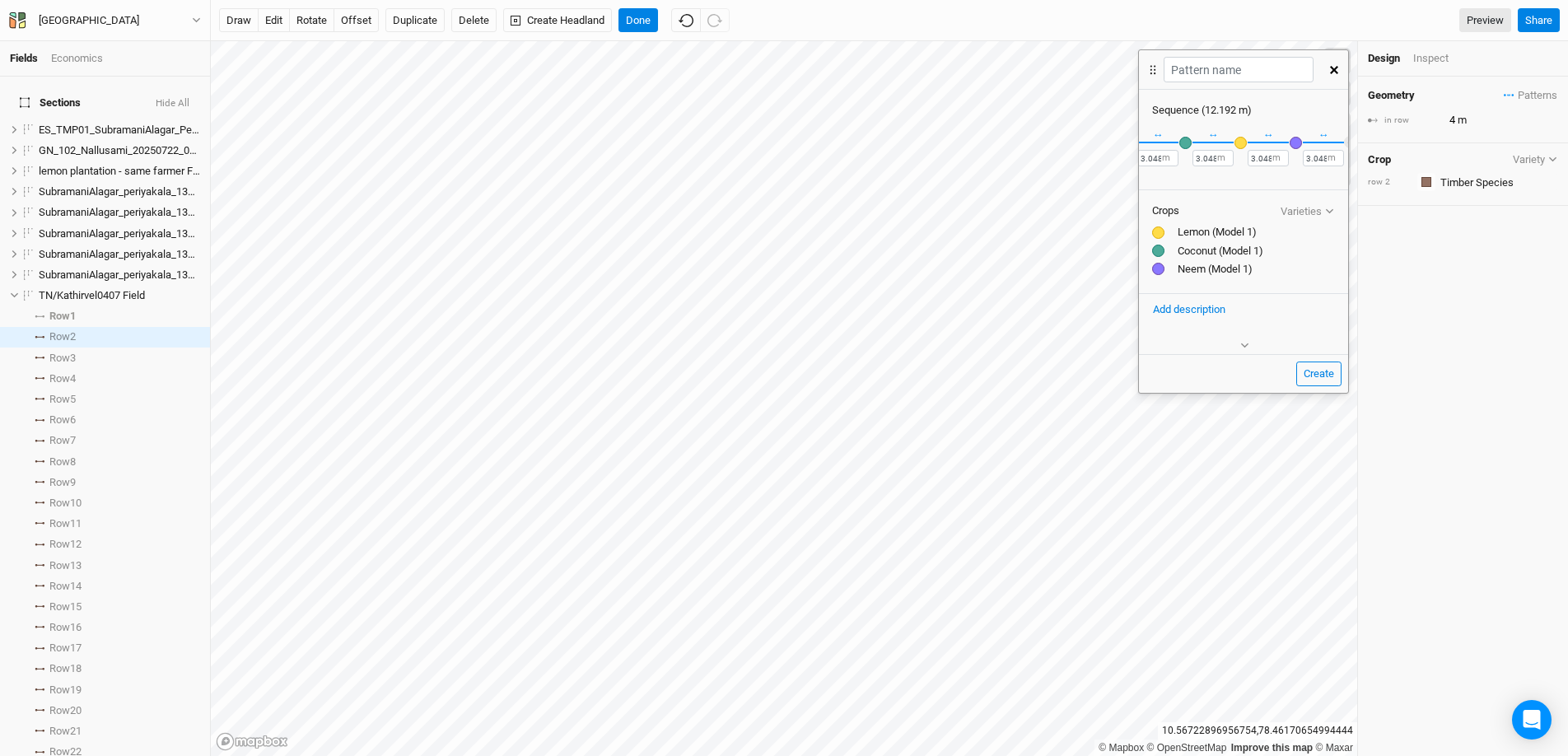
scroll to position [0, 63]
click at [1323, 139] on button "＋" at bounding box center [1329, 142] width 12 height 12
click at [1316, 139] on div "button" at bounding box center [1318, 143] width 12 height 12
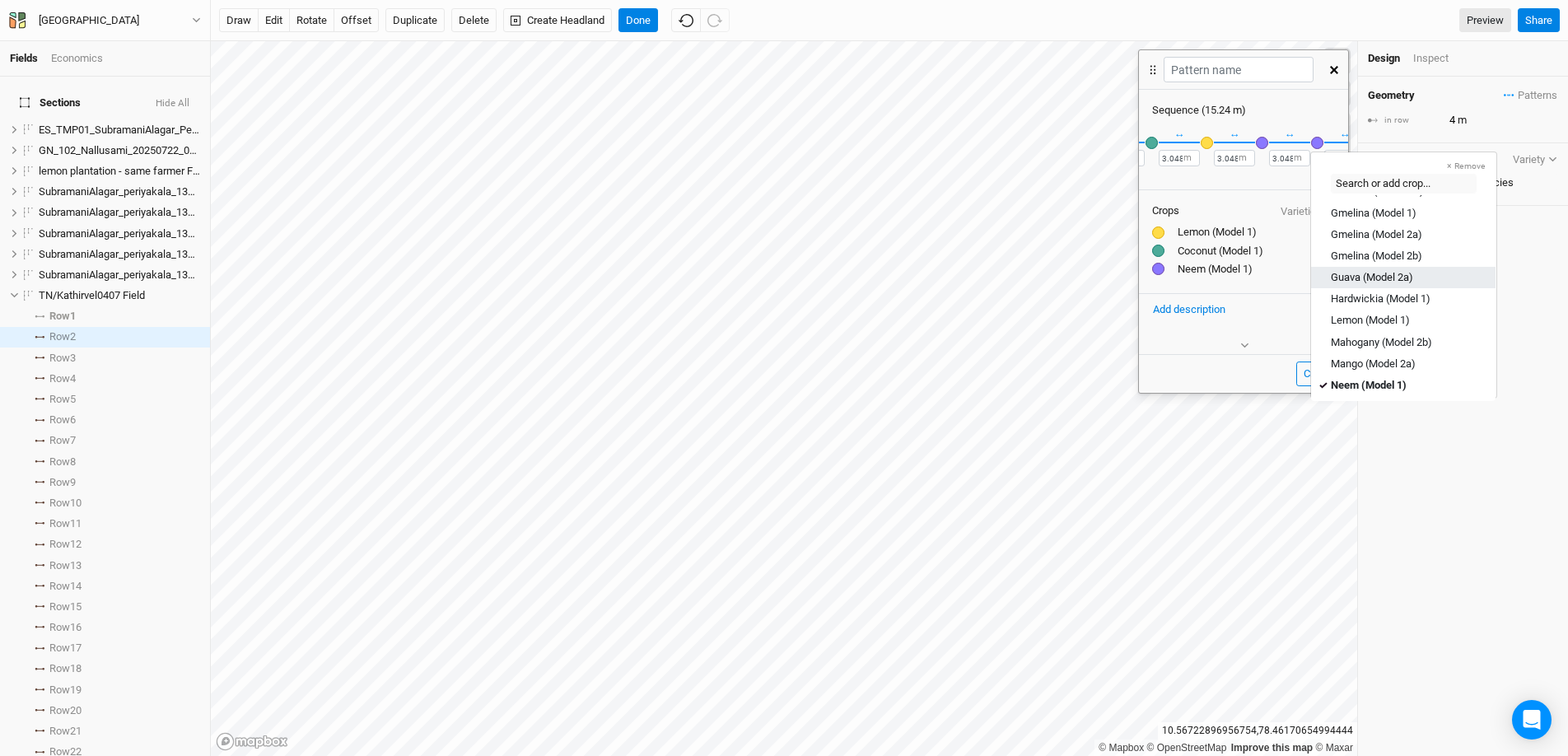
scroll to position [171, 0]
click at [1358, 301] on div "Lemon (Model 1)" at bounding box center [1371, 304] width 79 height 15
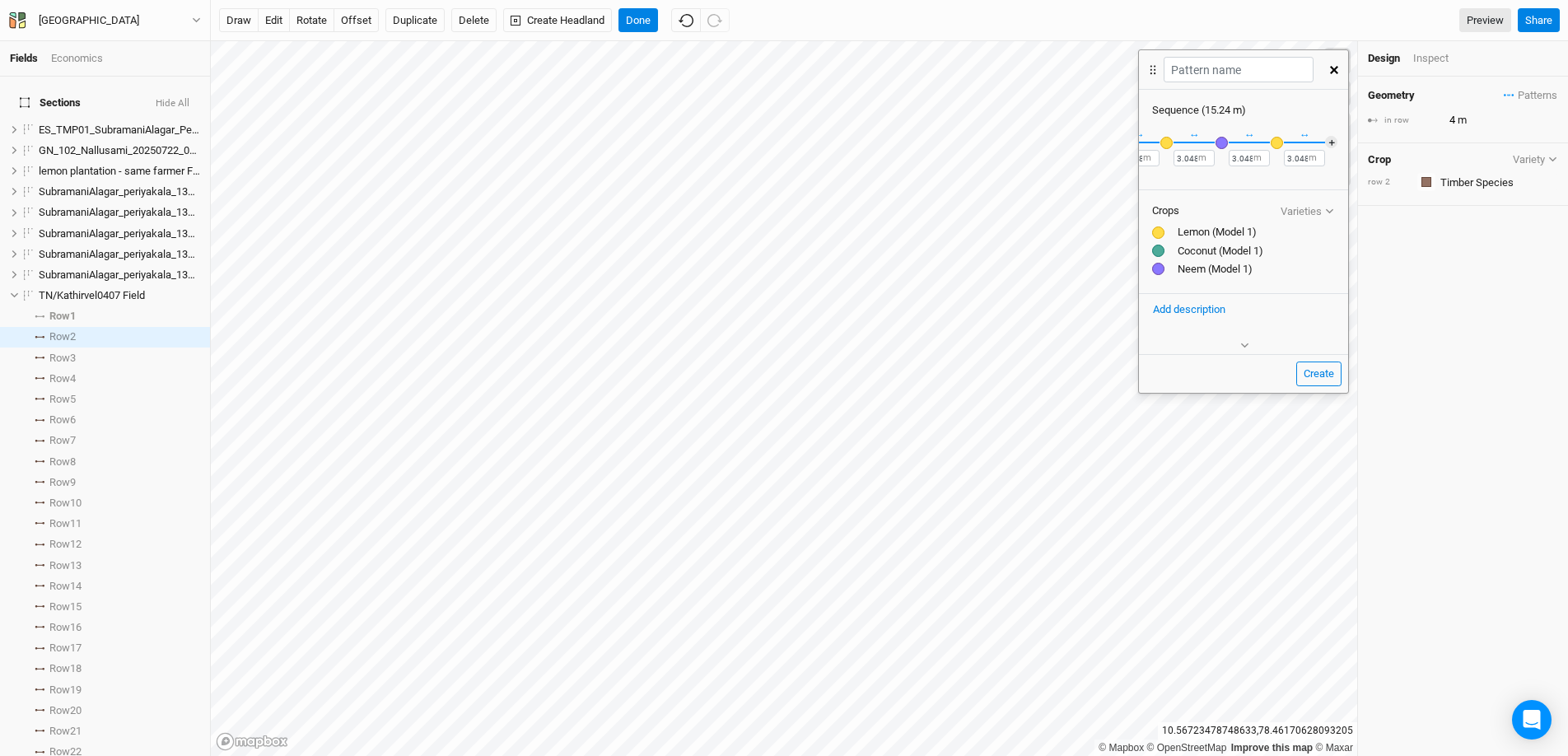
scroll to position [0, 118]
click at [1323, 145] on button "＋" at bounding box center [1329, 142] width 12 height 12
click at [1315, 145] on div "button" at bounding box center [1318, 143] width 12 height 12
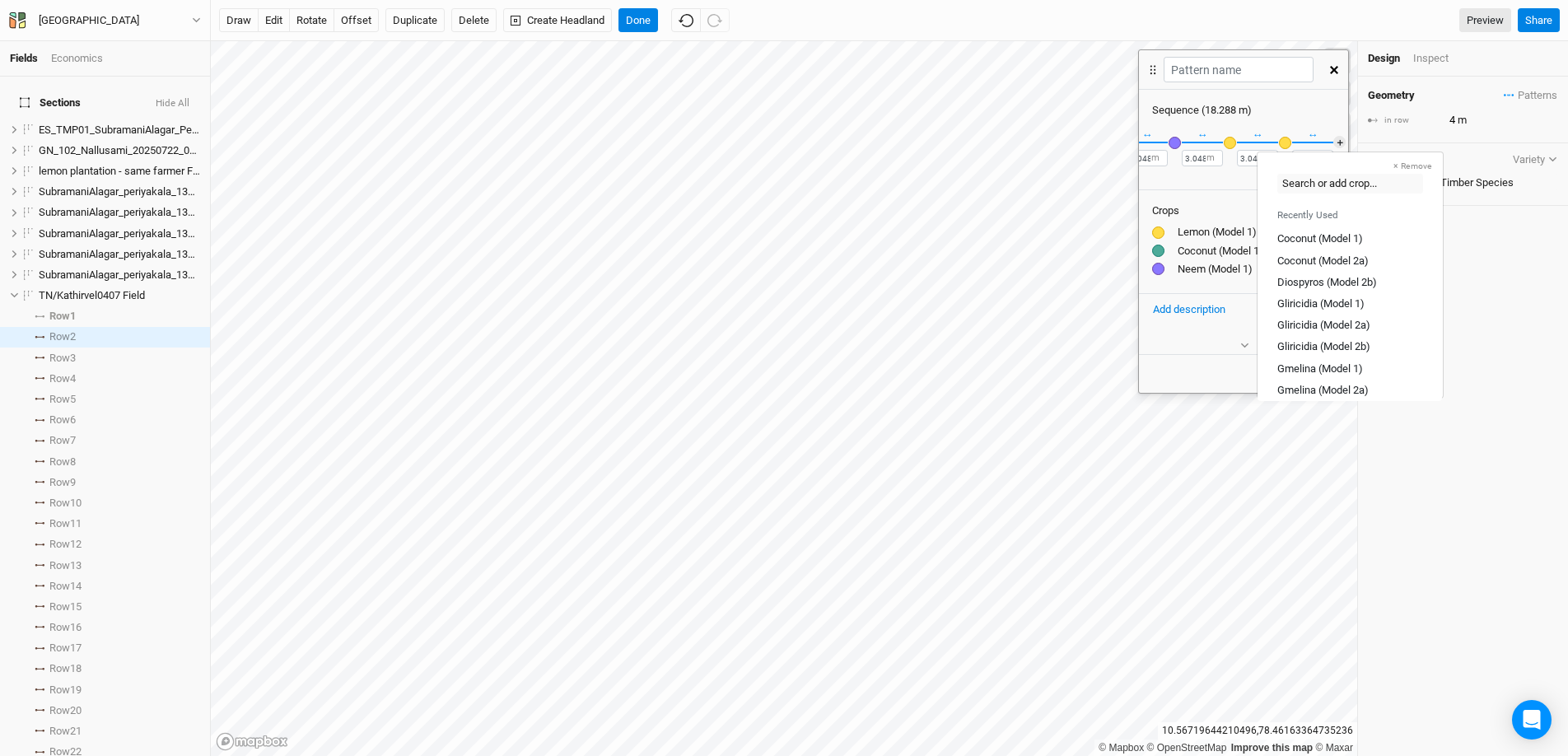
scroll to position [0, 173]
click at [1303, 237] on div "Coconut (Model 1)" at bounding box center [1319, 238] width 86 height 15
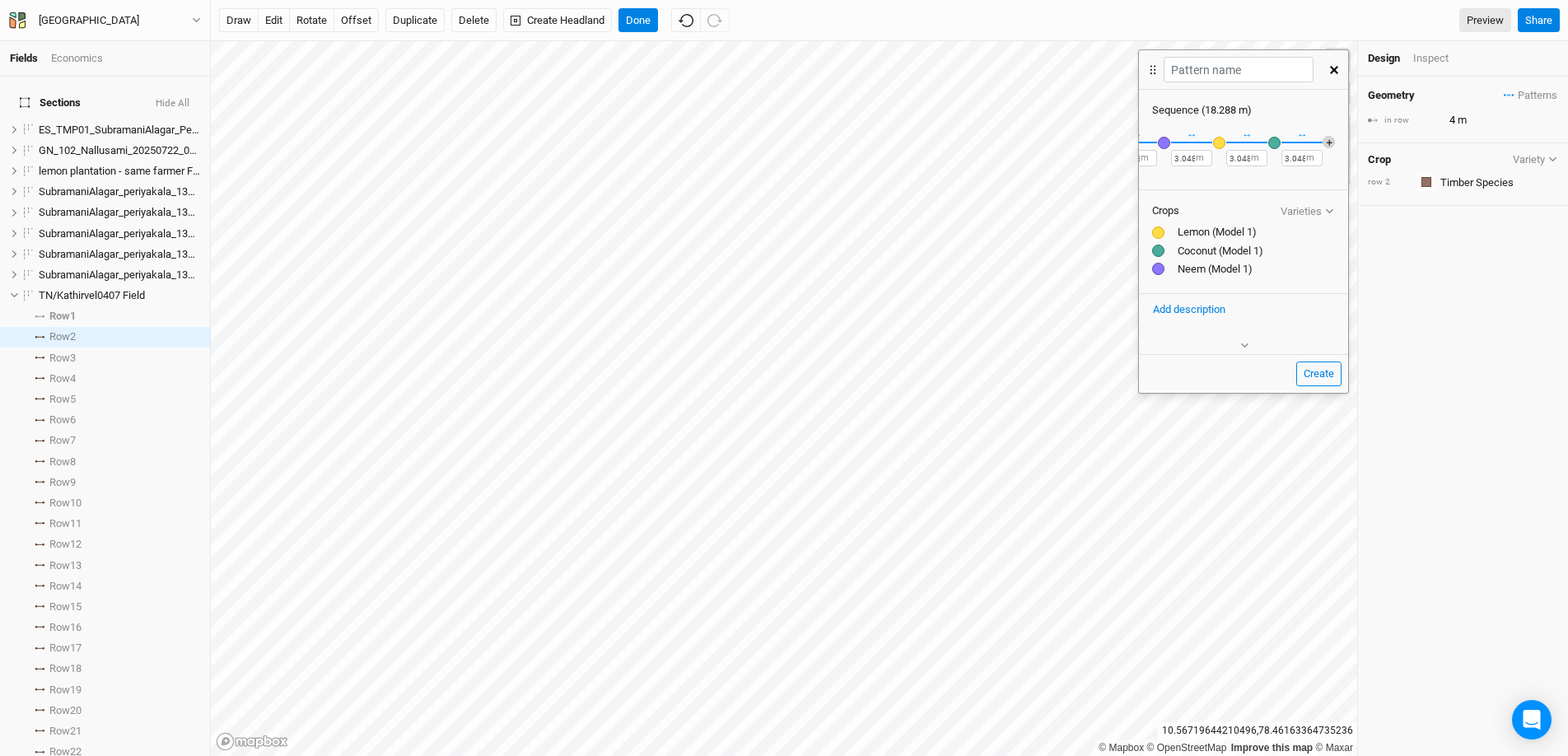
click at [1323, 144] on button "＋" at bounding box center [1329, 142] width 12 height 12
click at [1318, 144] on div "button" at bounding box center [1318, 143] width 12 height 12
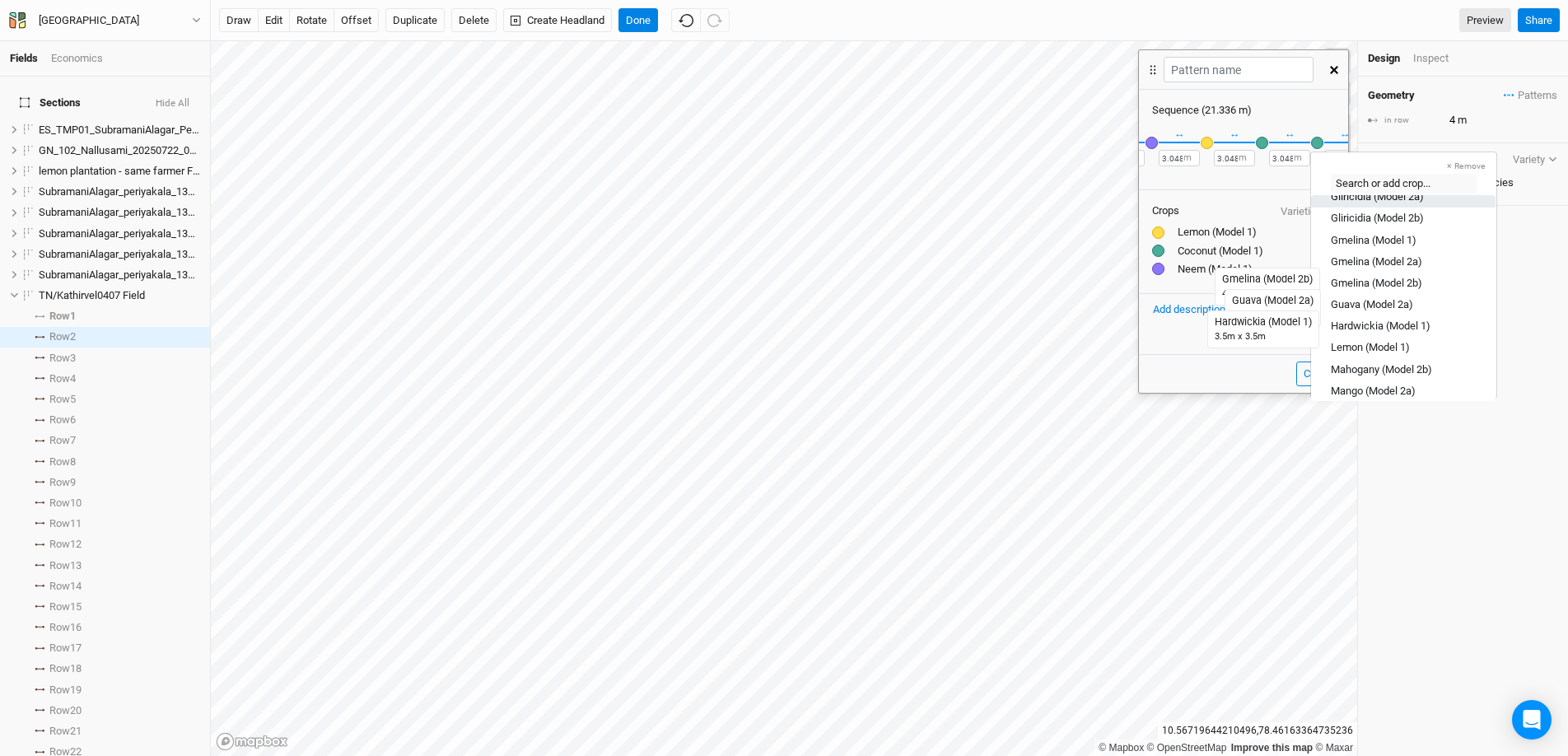
scroll to position [142, 0]
click at [1373, 329] on div "Lemon (Model 1)" at bounding box center [1371, 334] width 79 height 15
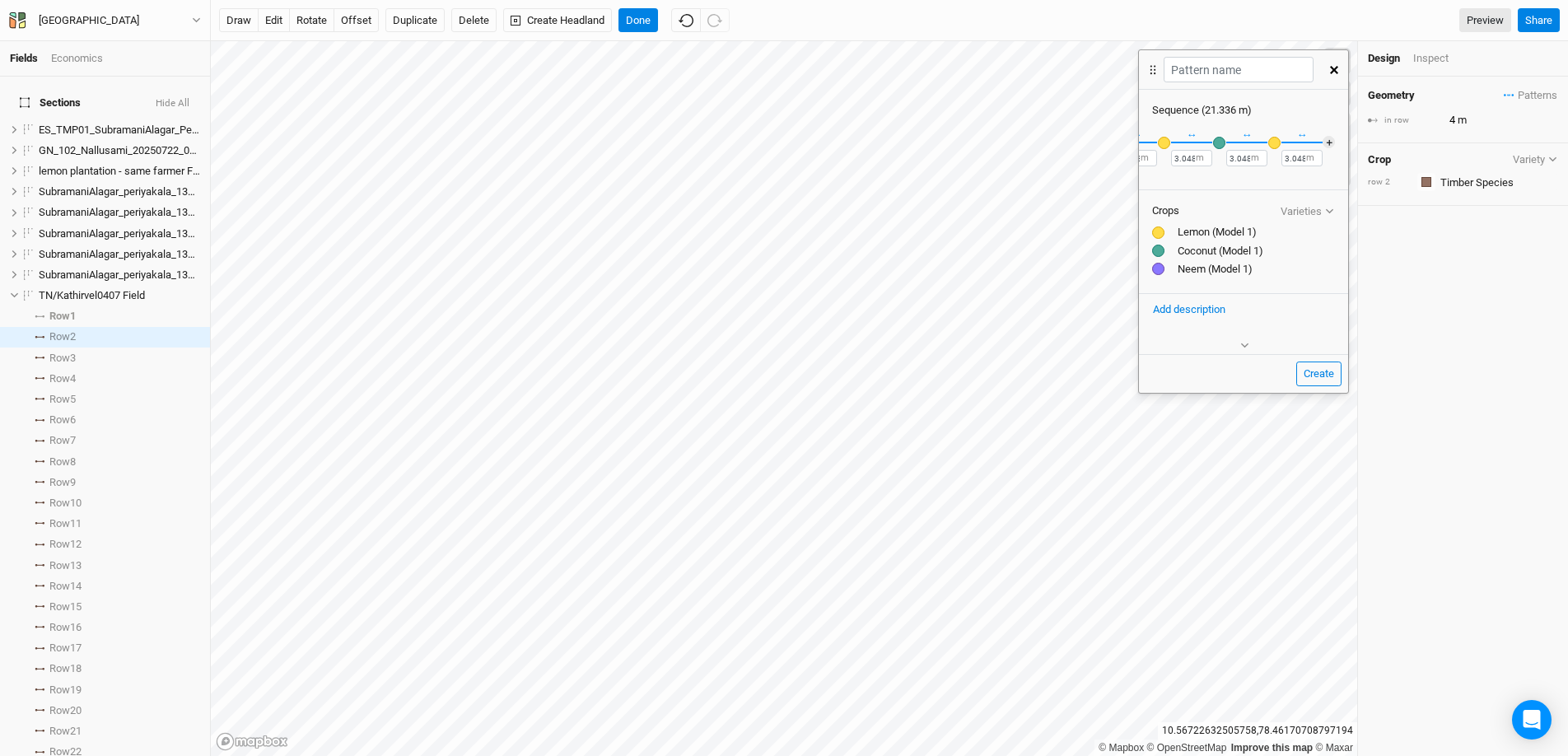
scroll to position [0, 228]
click at [1323, 142] on button "＋" at bounding box center [1329, 142] width 12 height 12
click at [1316, 145] on div "button" at bounding box center [1318, 143] width 12 height 12
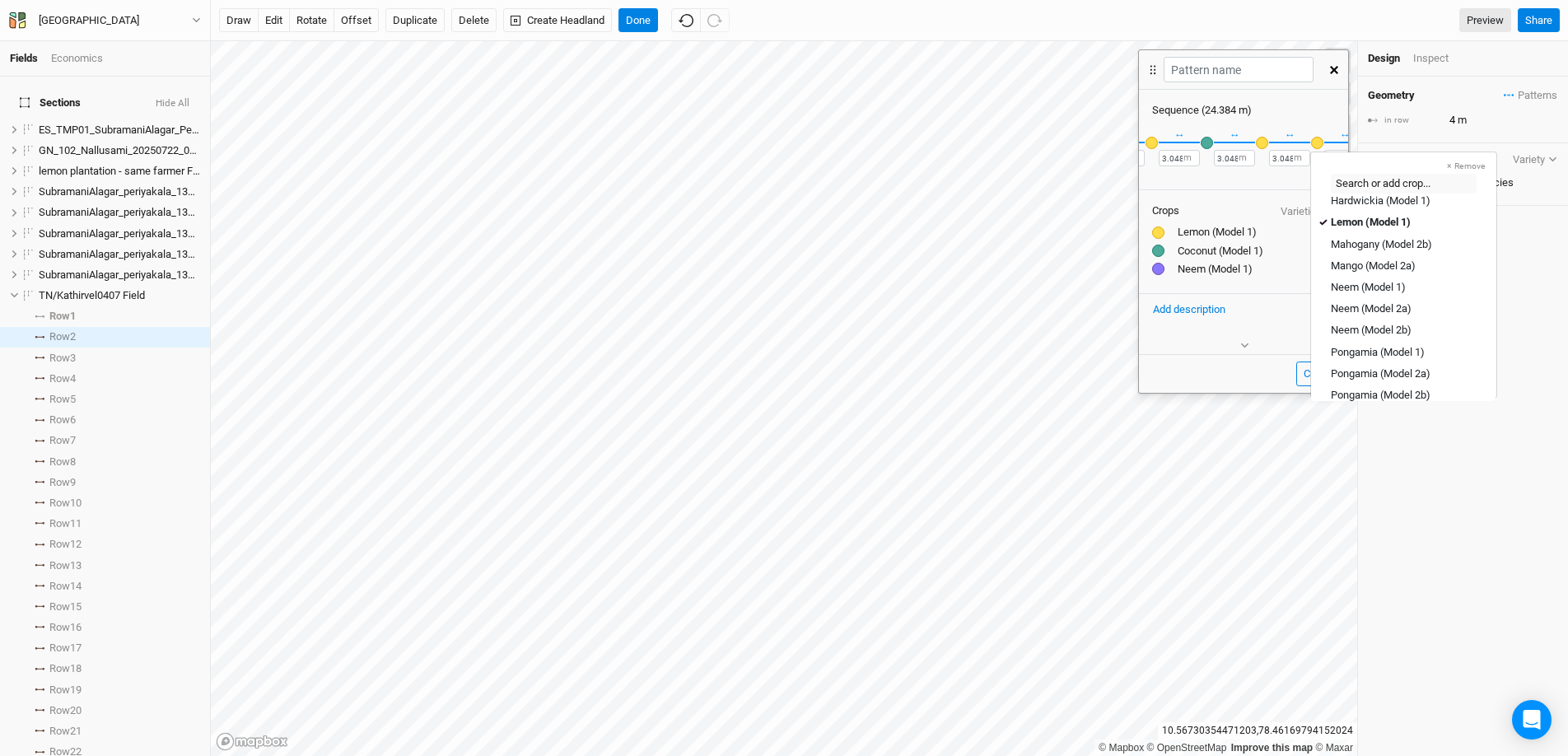
scroll to position [255, 0]
click at [1340, 286] on div "Neem (Model 1)" at bounding box center [1368, 286] width 75 height 15
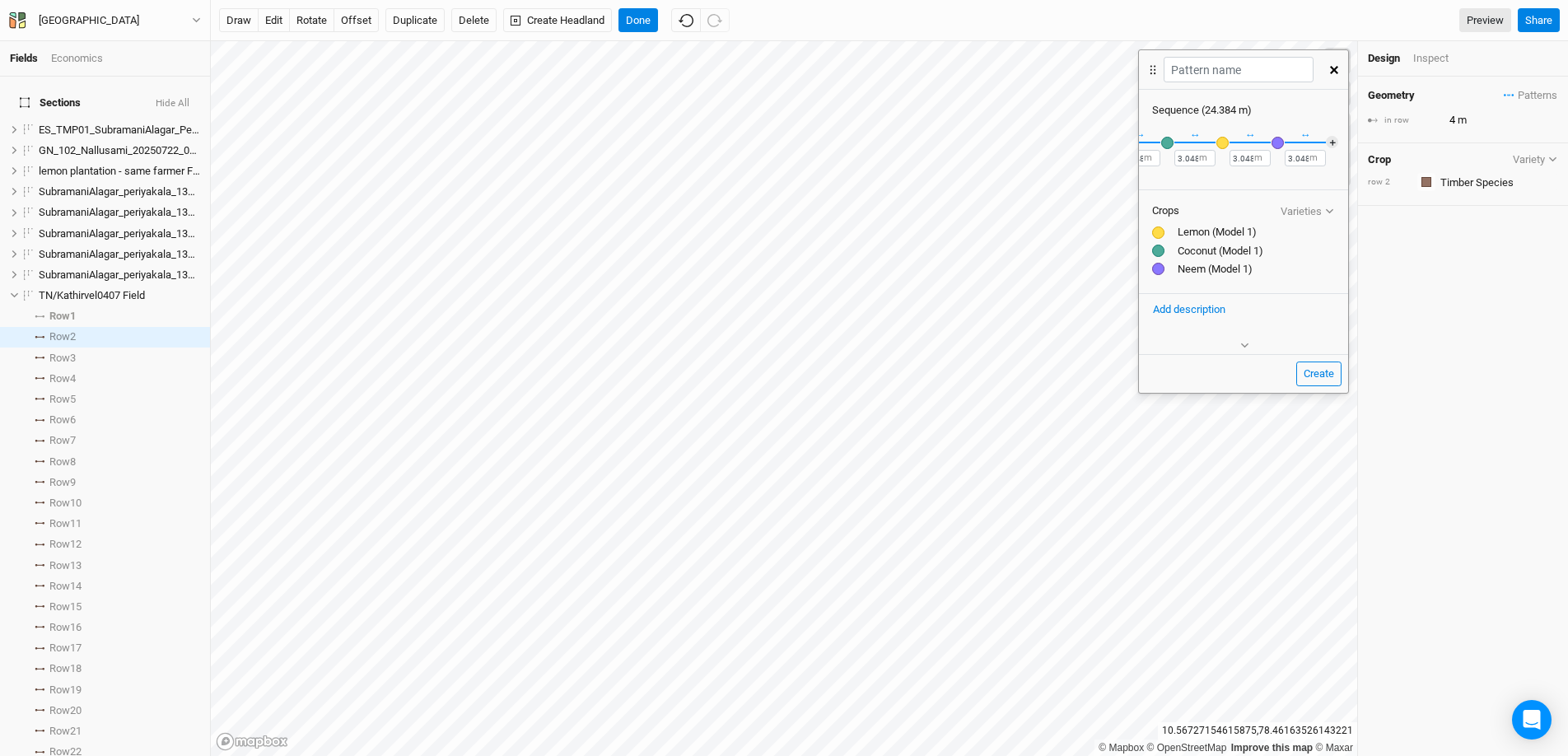
scroll to position [0, 271]
click at [1329, 140] on button "＋" at bounding box center [1329, 142] width 12 height 12
click at [1330, 142] on div "button" at bounding box center [1330, 143] width 12 height 12
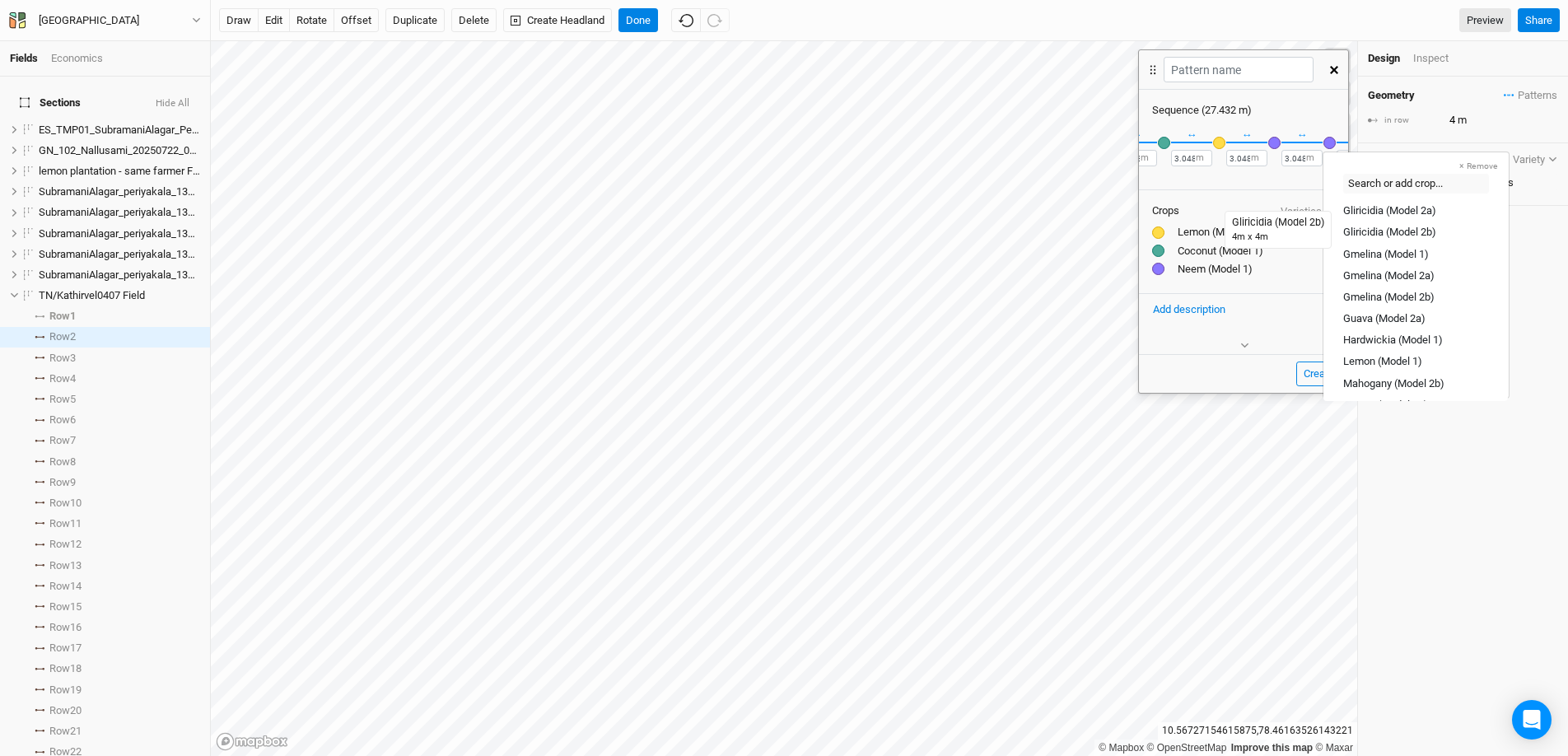
scroll to position [118, 0]
click at [1391, 353] on div "Lemon (Model 1)" at bounding box center [1383, 358] width 79 height 15
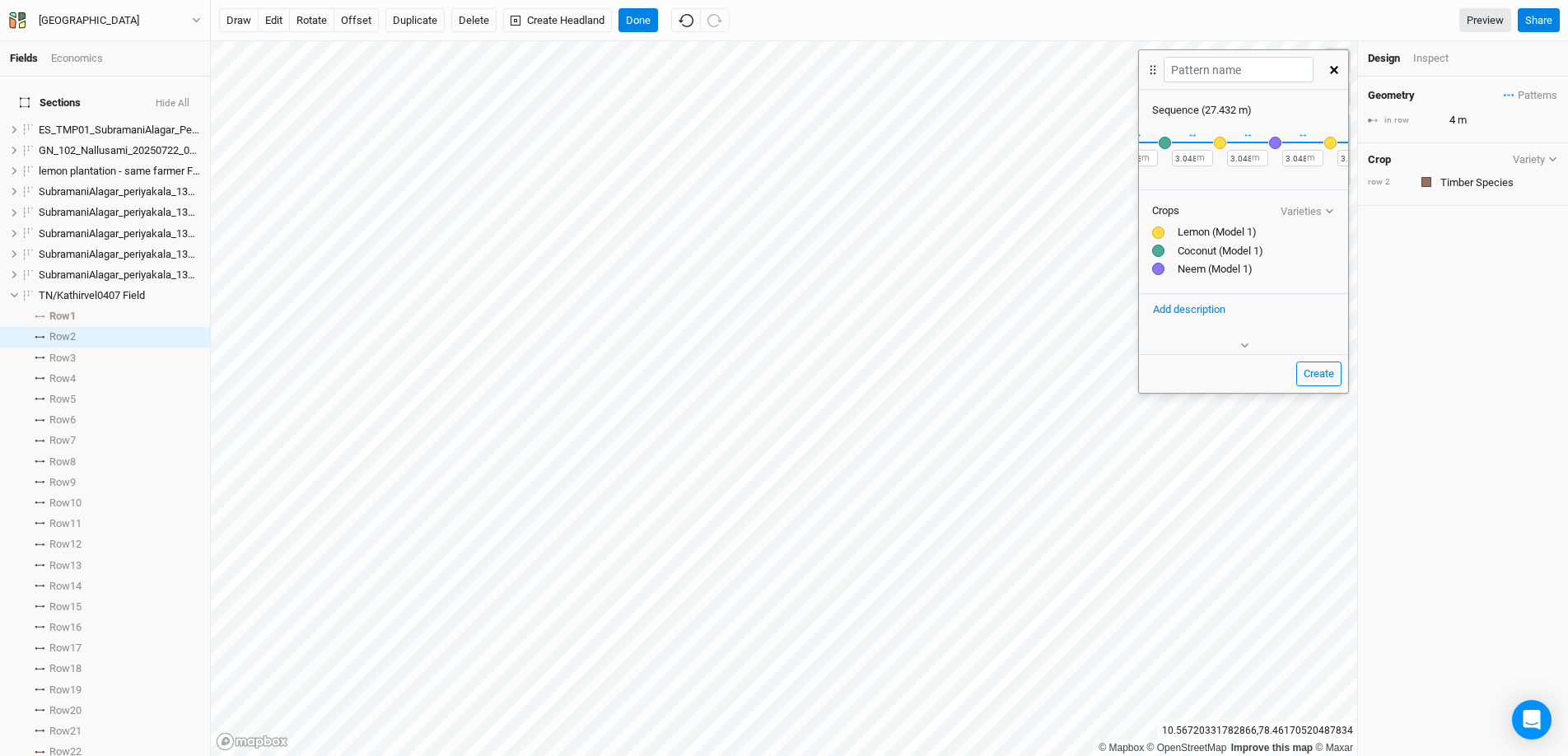
scroll to position [0, 338]
click at [1323, 143] on button "＋" at bounding box center [1329, 142] width 12 height 12
click at [1316, 144] on div "button" at bounding box center [1318, 143] width 12 height 12
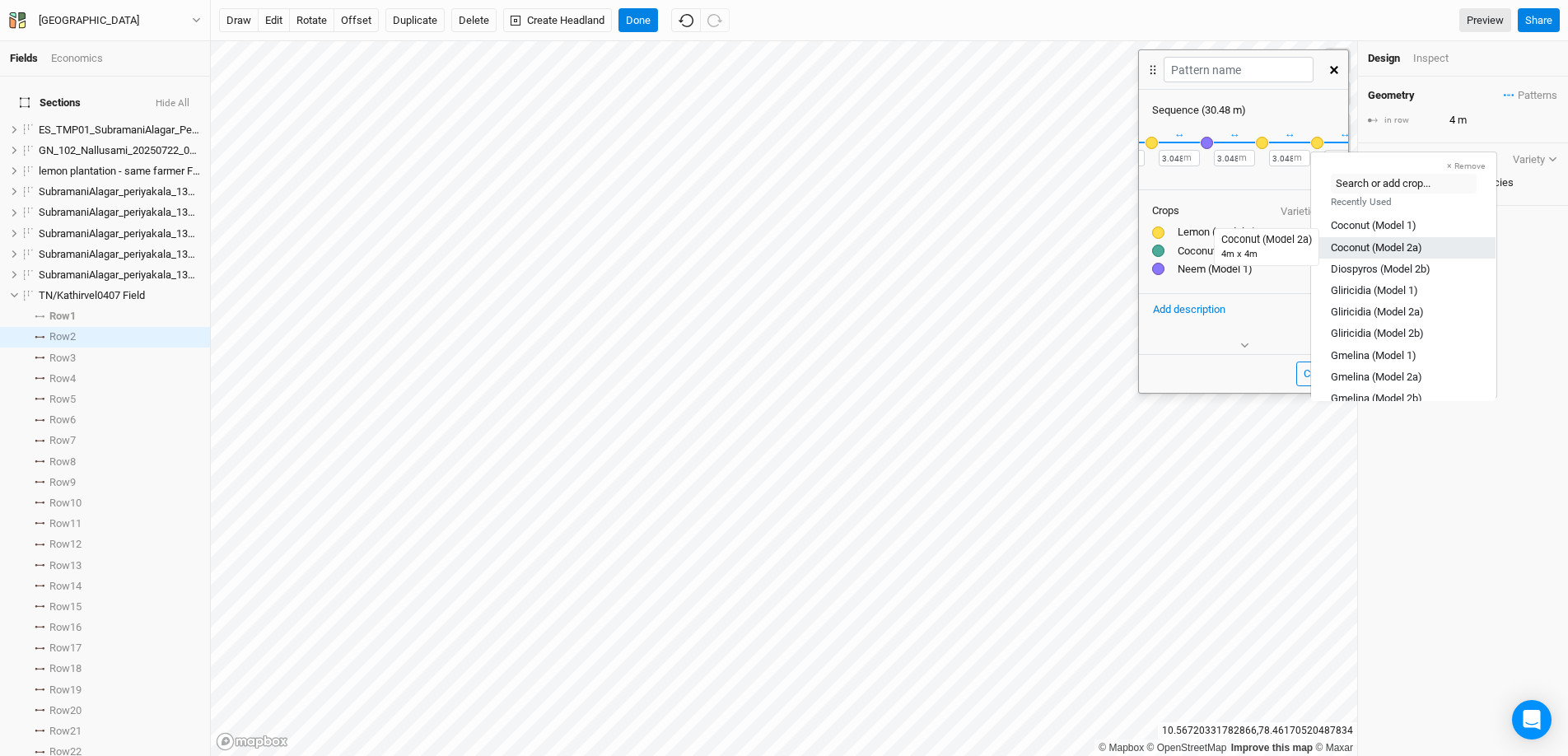
scroll to position [0, 0]
click at [1349, 240] on div "Coconut (Model 1)" at bounding box center [1374, 238] width 86 height 15
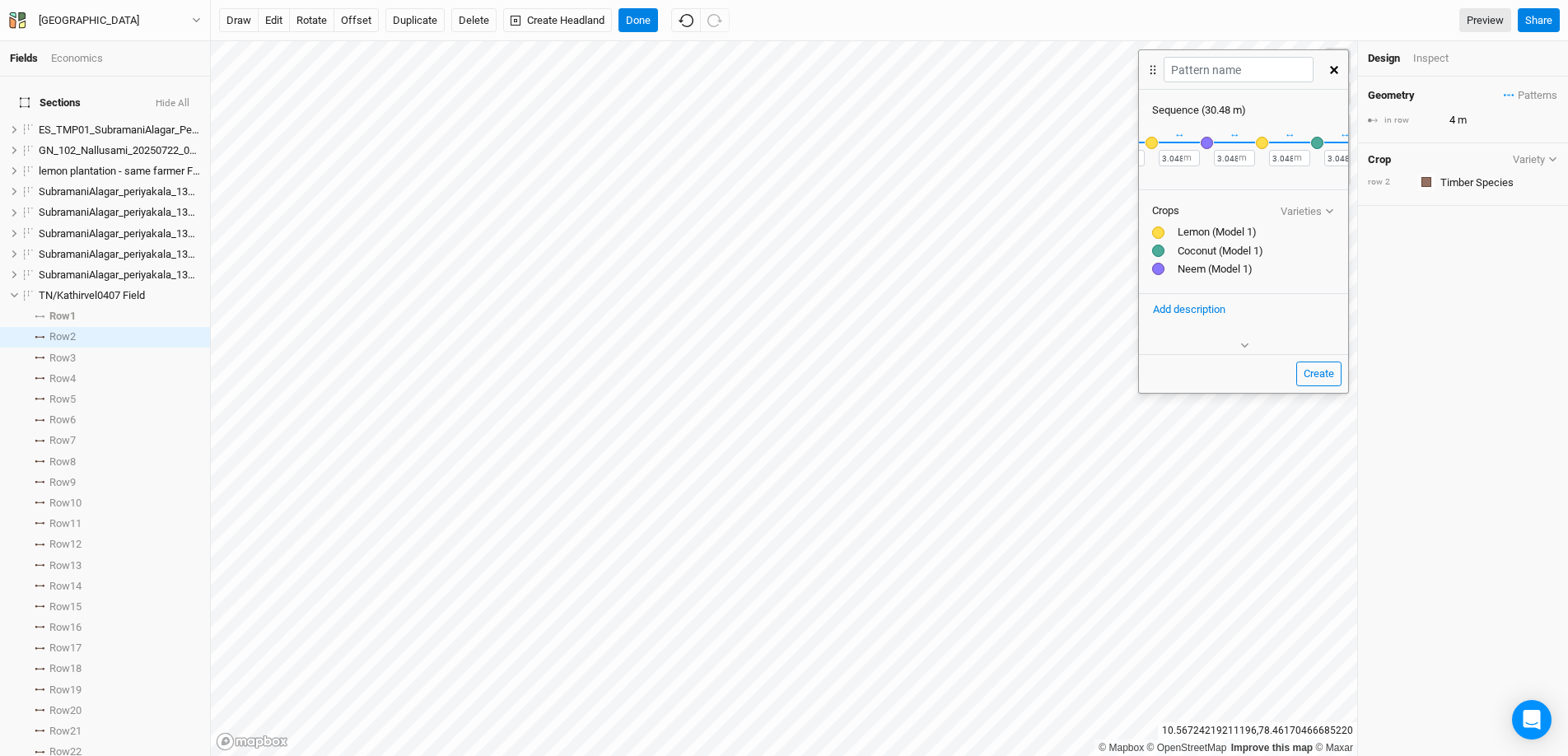
scroll to position [0, 393]
click at [1323, 140] on button "＋" at bounding box center [1329, 142] width 12 height 12
click at [1318, 144] on div "button" at bounding box center [1318, 143] width 12 height 12
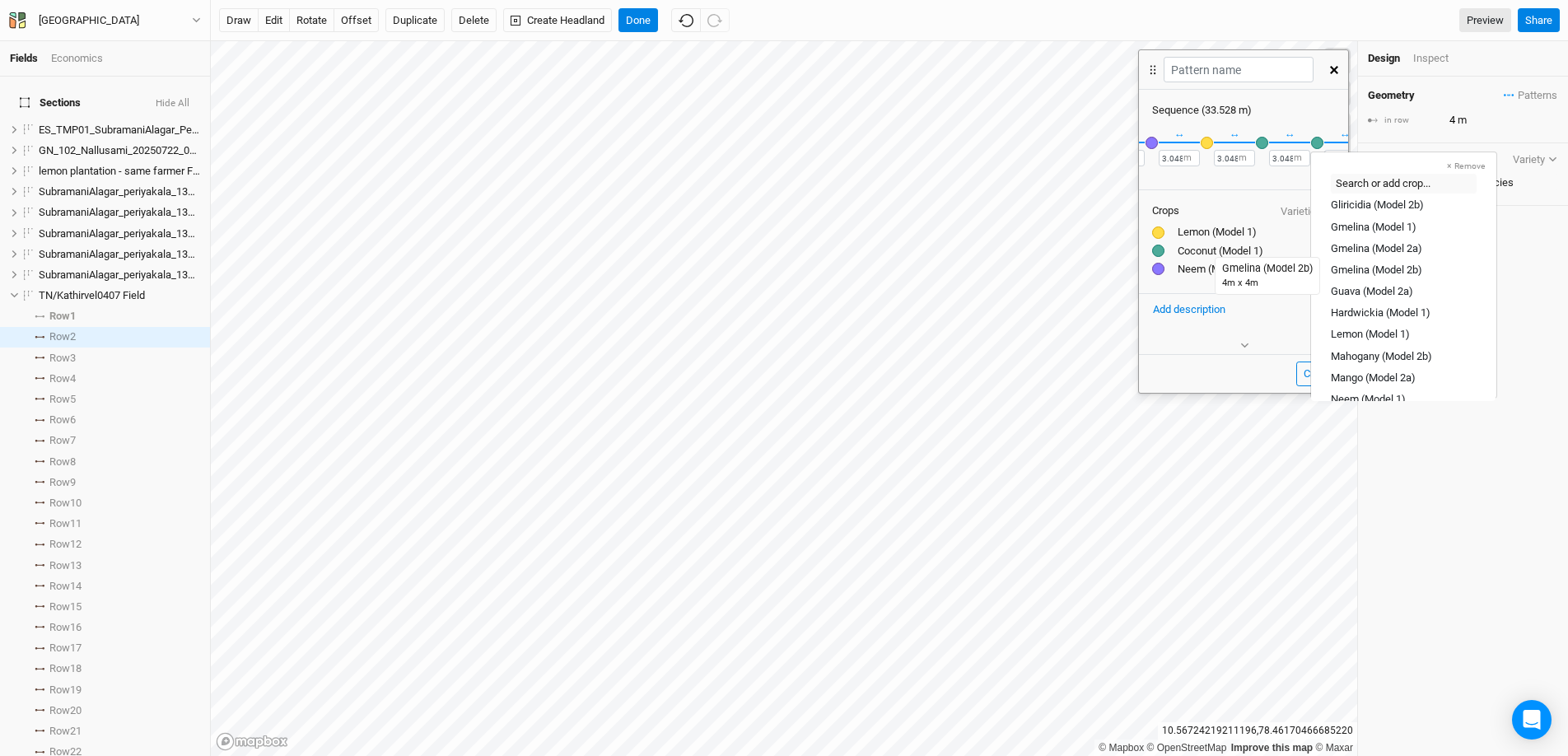
scroll to position [143, 0]
click at [1361, 329] on div "Lemon (Model 1)" at bounding box center [1371, 333] width 79 height 15
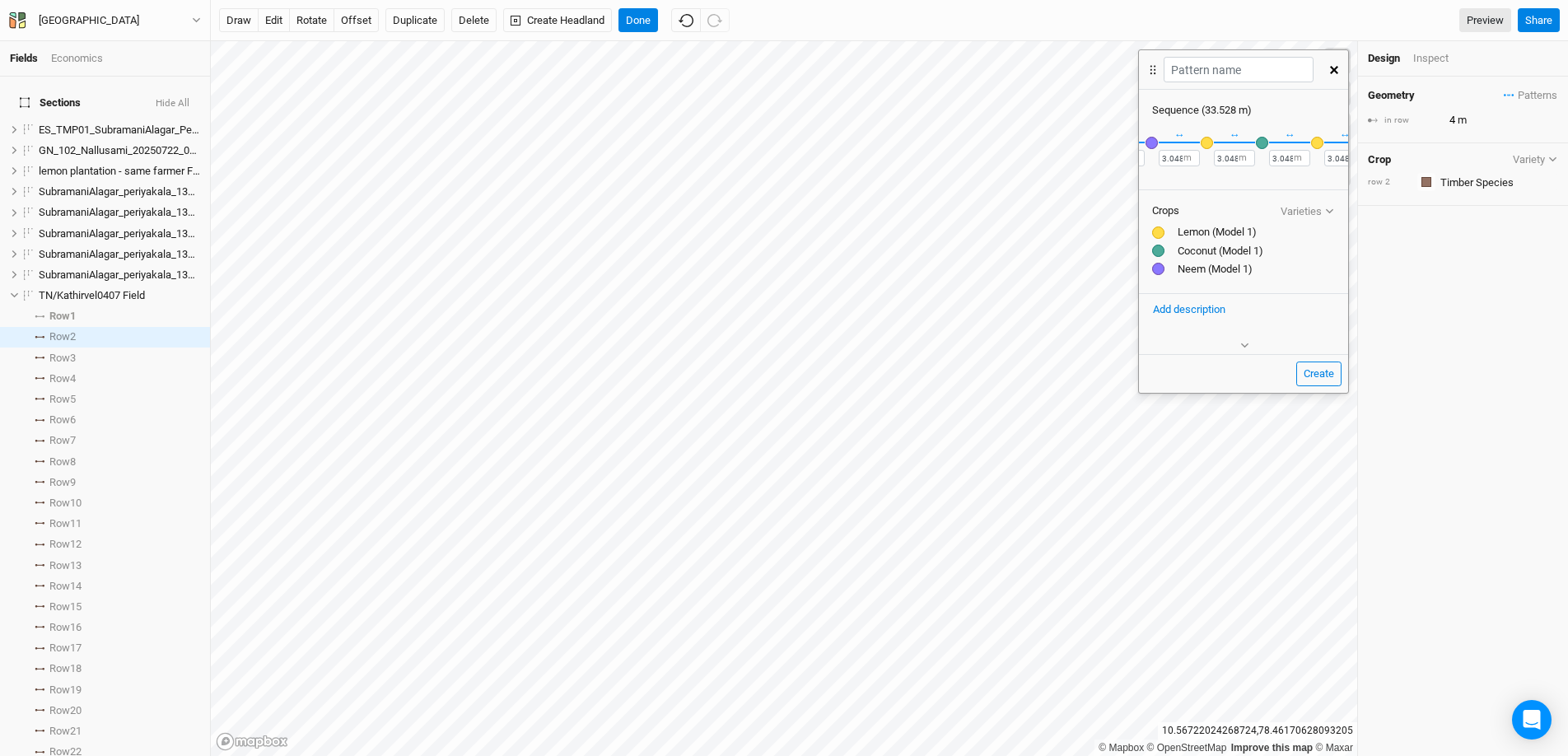
scroll to position [0, 449]
click at [1323, 142] on button "＋" at bounding box center [1329, 142] width 12 height 12
click at [1316, 139] on div "button" at bounding box center [1318, 143] width 12 height 12
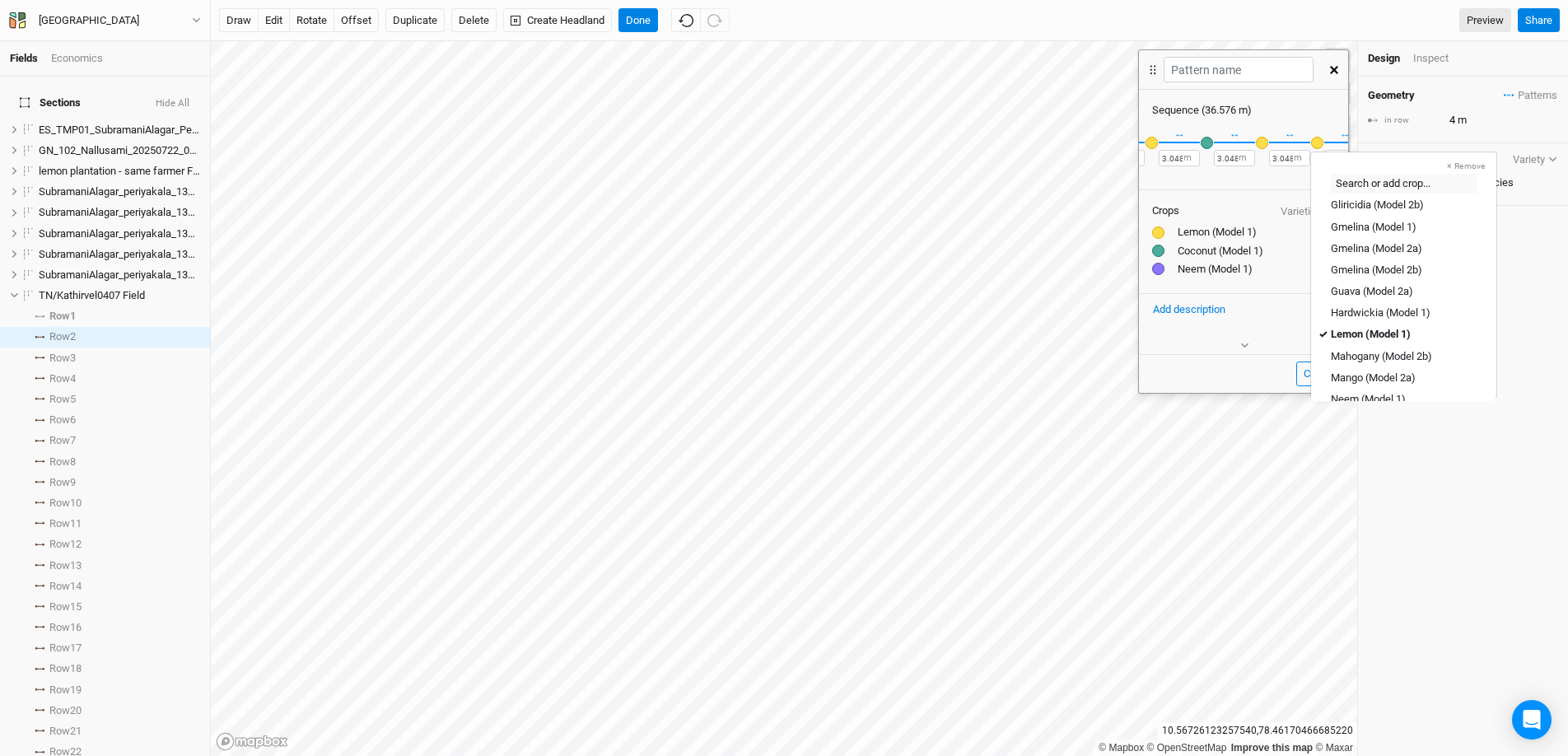
scroll to position [169, 0]
click at [1369, 369] on div "Neem (Model 1)" at bounding box center [1368, 371] width 75 height 15
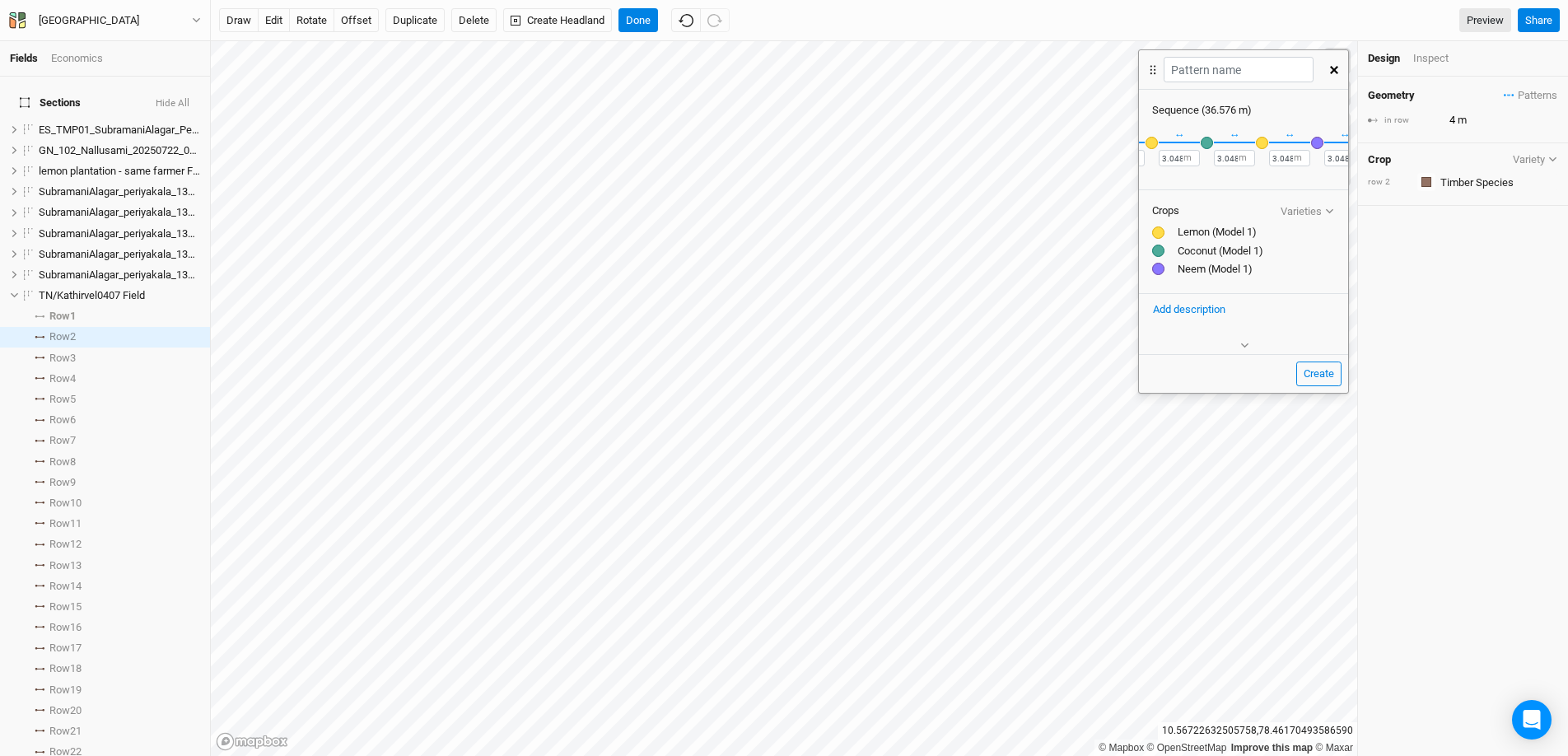
scroll to position [0, 504]
click at [1323, 143] on button "＋" at bounding box center [1329, 142] width 12 height 12
click at [1315, 143] on div "button" at bounding box center [1318, 143] width 12 height 12
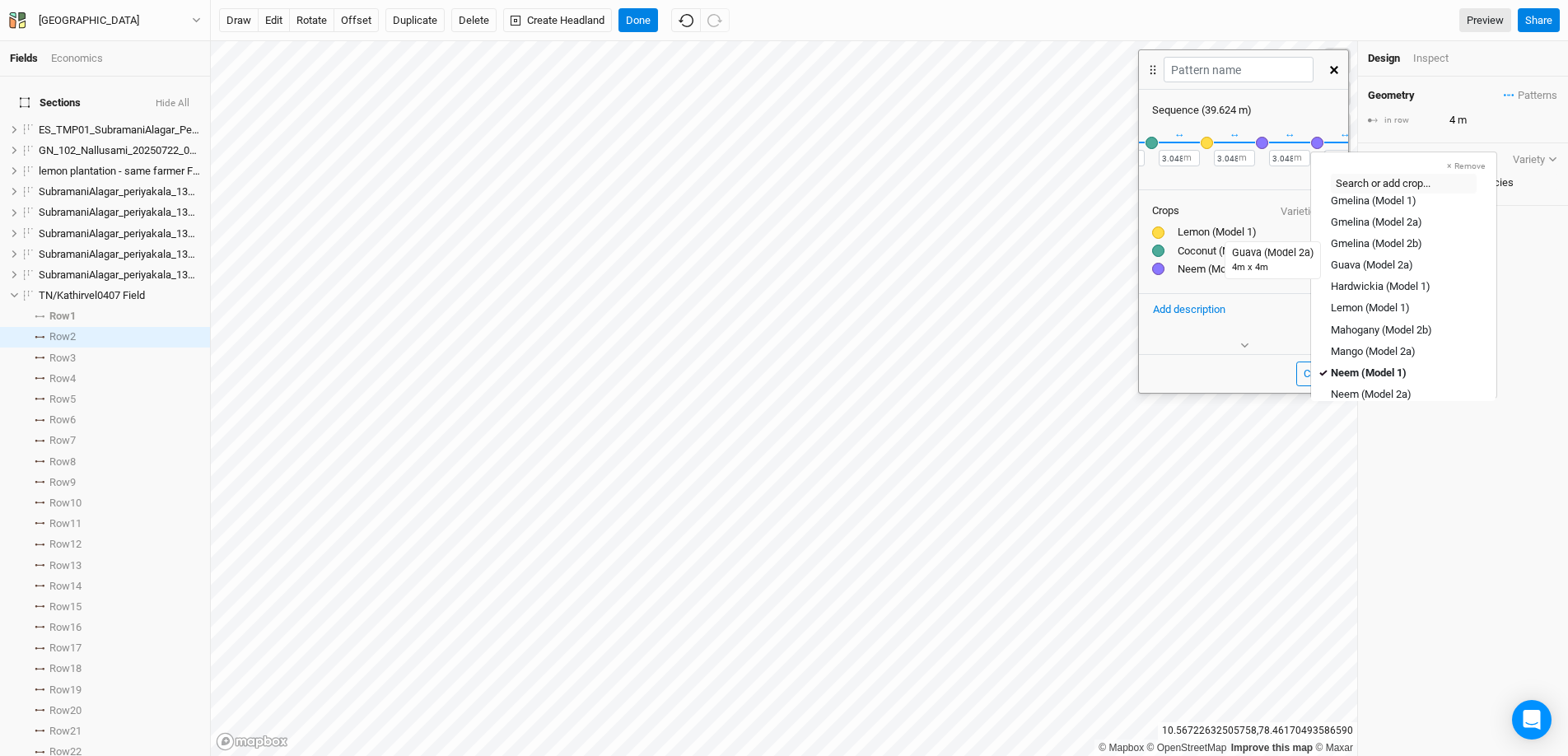
scroll to position [176, 0]
click at [1354, 298] on div "Lemon (Model 1)" at bounding box center [1371, 299] width 79 height 15
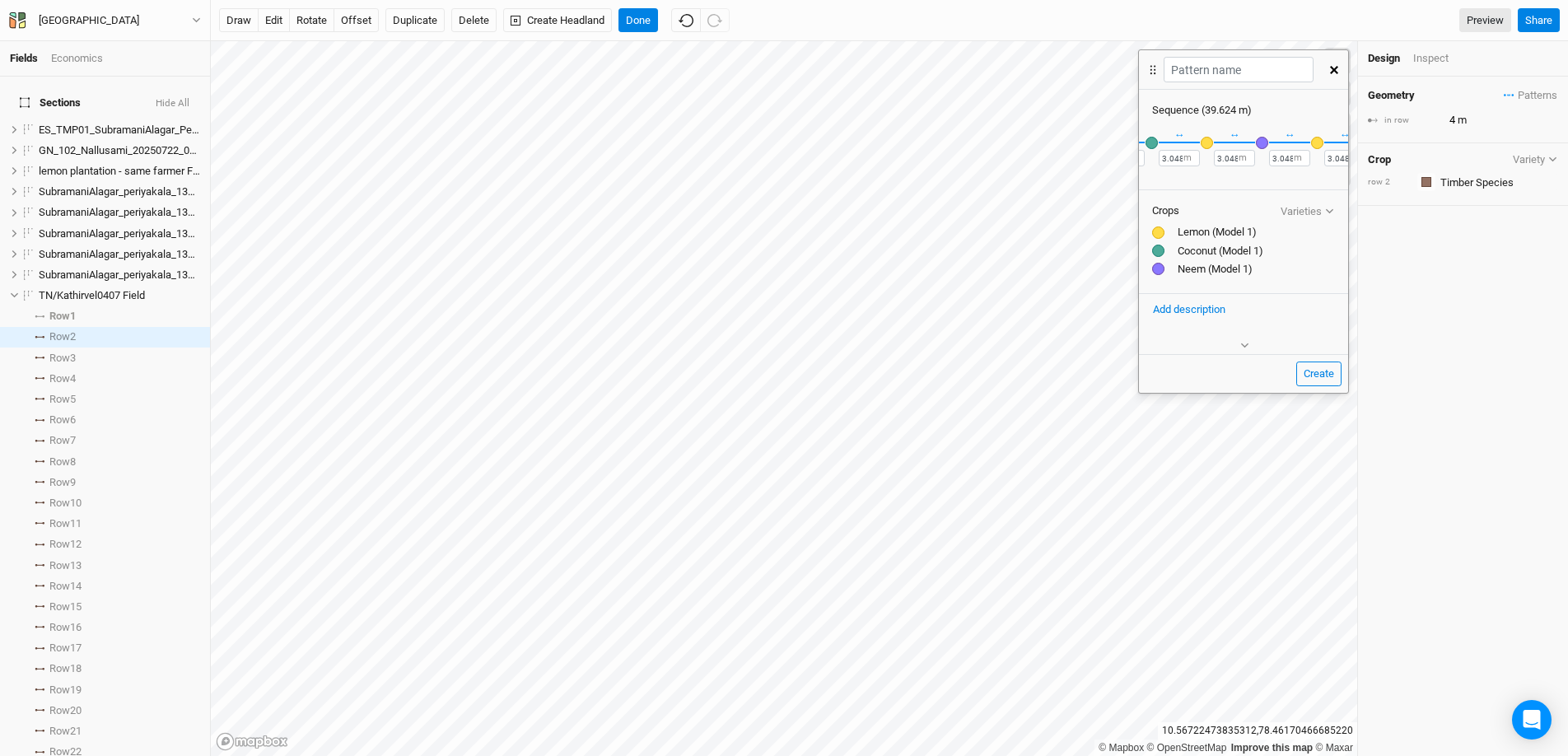
scroll to position [0, 559]
click at [1323, 144] on button "＋" at bounding box center [1329, 142] width 12 height 12
click at [1317, 145] on div "button" at bounding box center [1318, 143] width 12 height 12
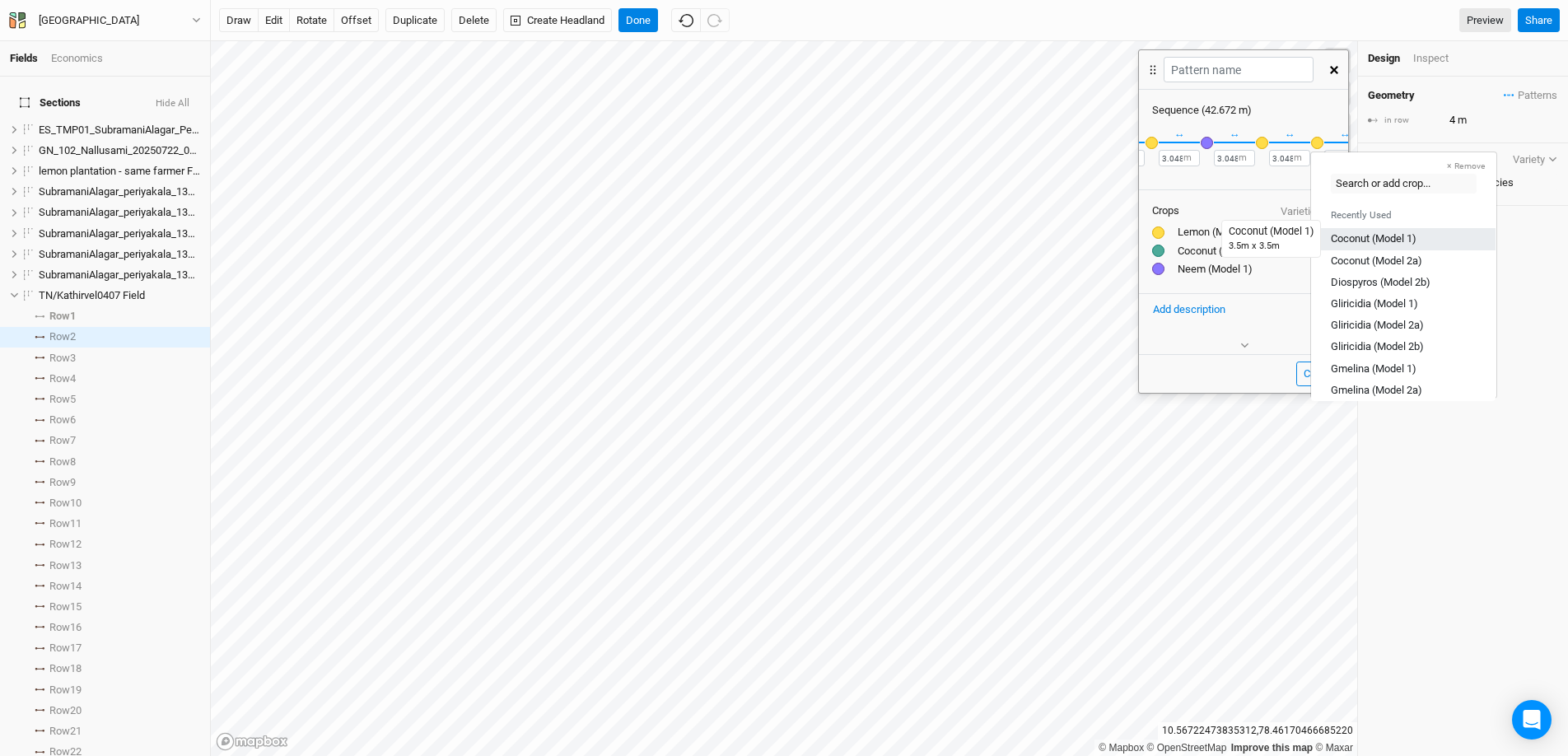
click at [1354, 240] on div "Coconut (Model 1)" at bounding box center [1374, 238] width 86 height 15
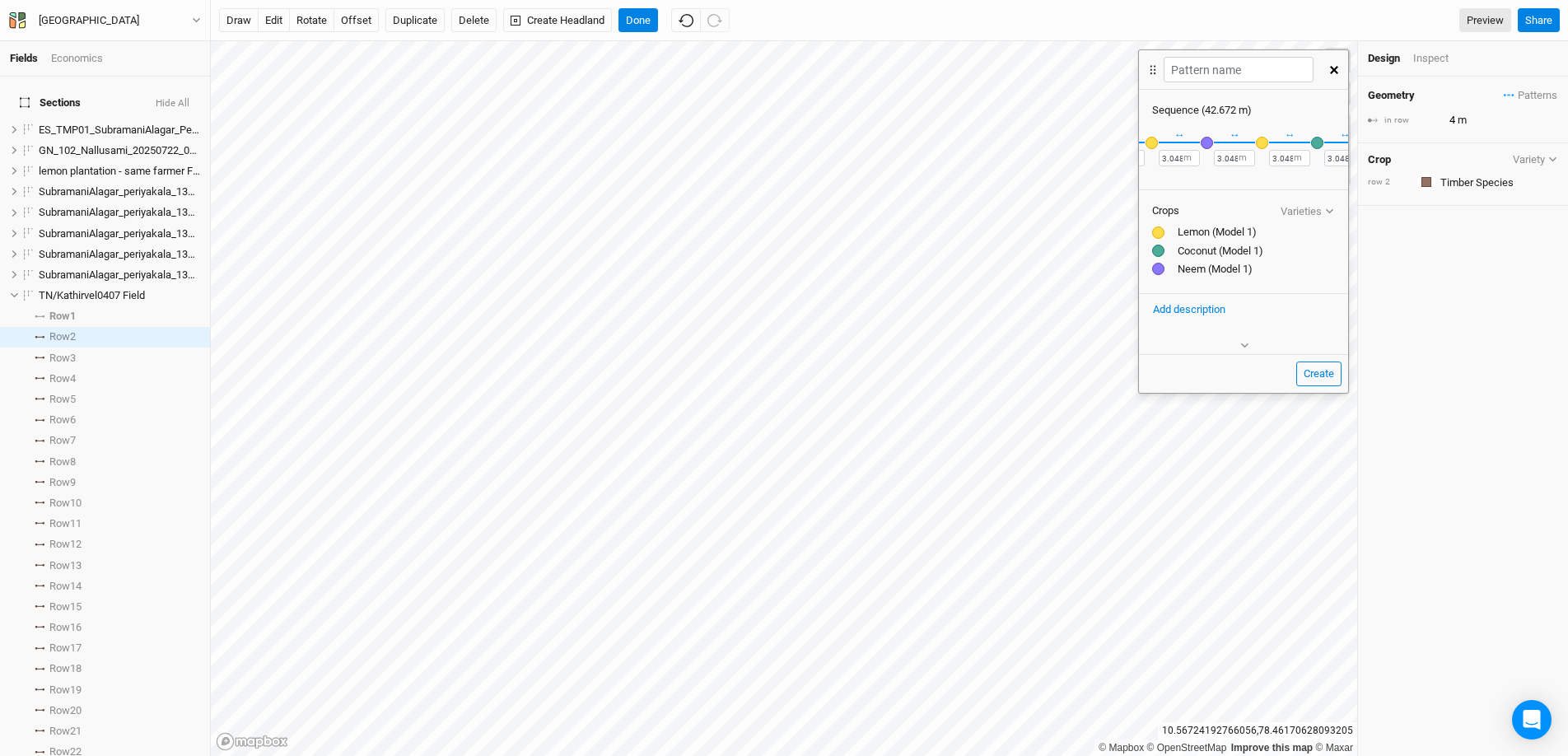
scroll to position [0, 0]
click at [1192, 162] on label "m" at bounding box center [1195, 157] width 9 height 13
click at [1186, 158] on input "3.048" at bounding box center [1187, 157] width 41 height 16
click at [1191, 159] on label "m" at bounding box center [1195, 157] width 9 height 13
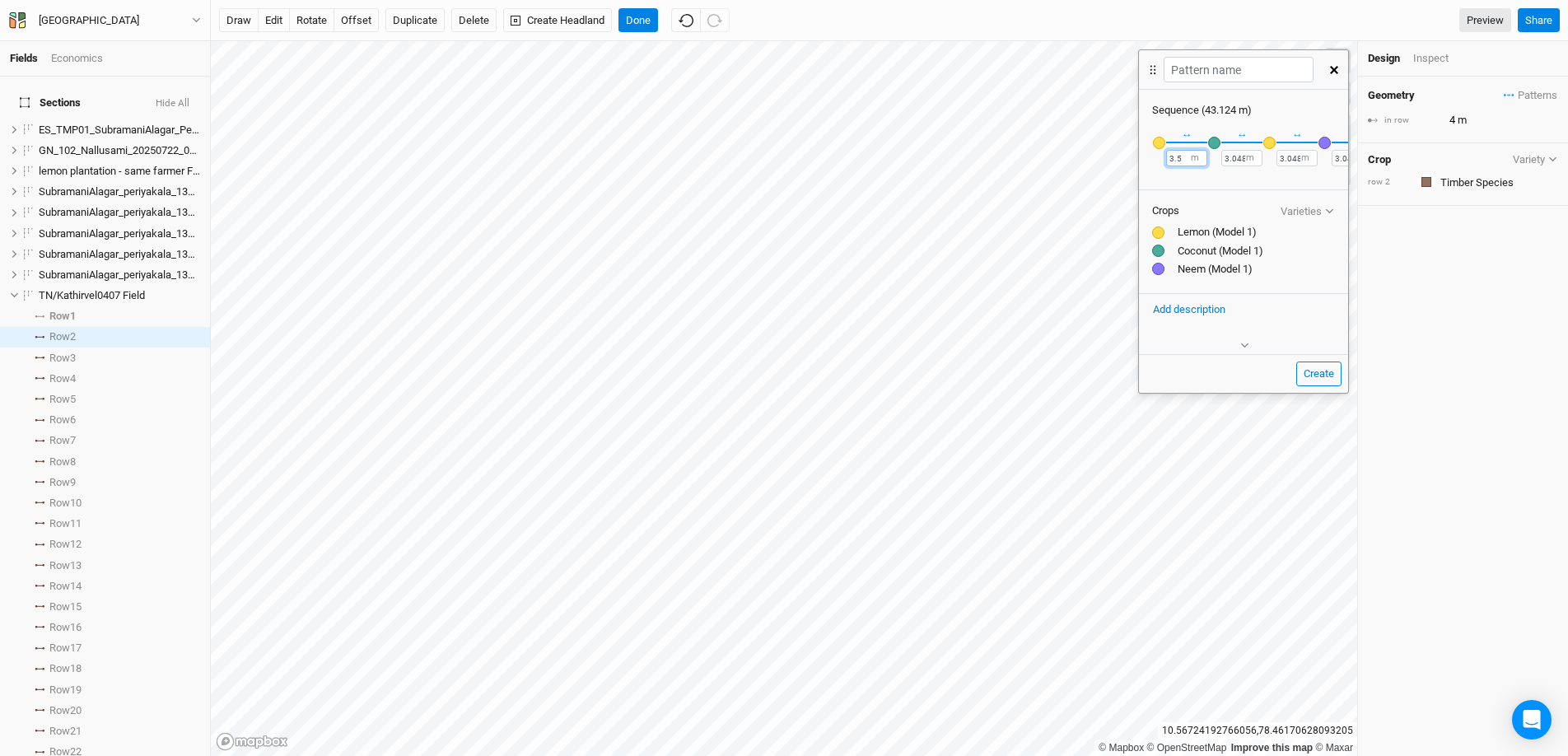
type input "3.5"
click at [1244, 160] on input "3.048" at bounding box center [1242, 157] width 41 height 16
type input "3.5"
click at [1303, 158] on label "m" at bounding box center [1306, 157] width 9 height 13
click at [1299, 157] on input "3.048" at bounding box center [1298, 157] width 41 height 16
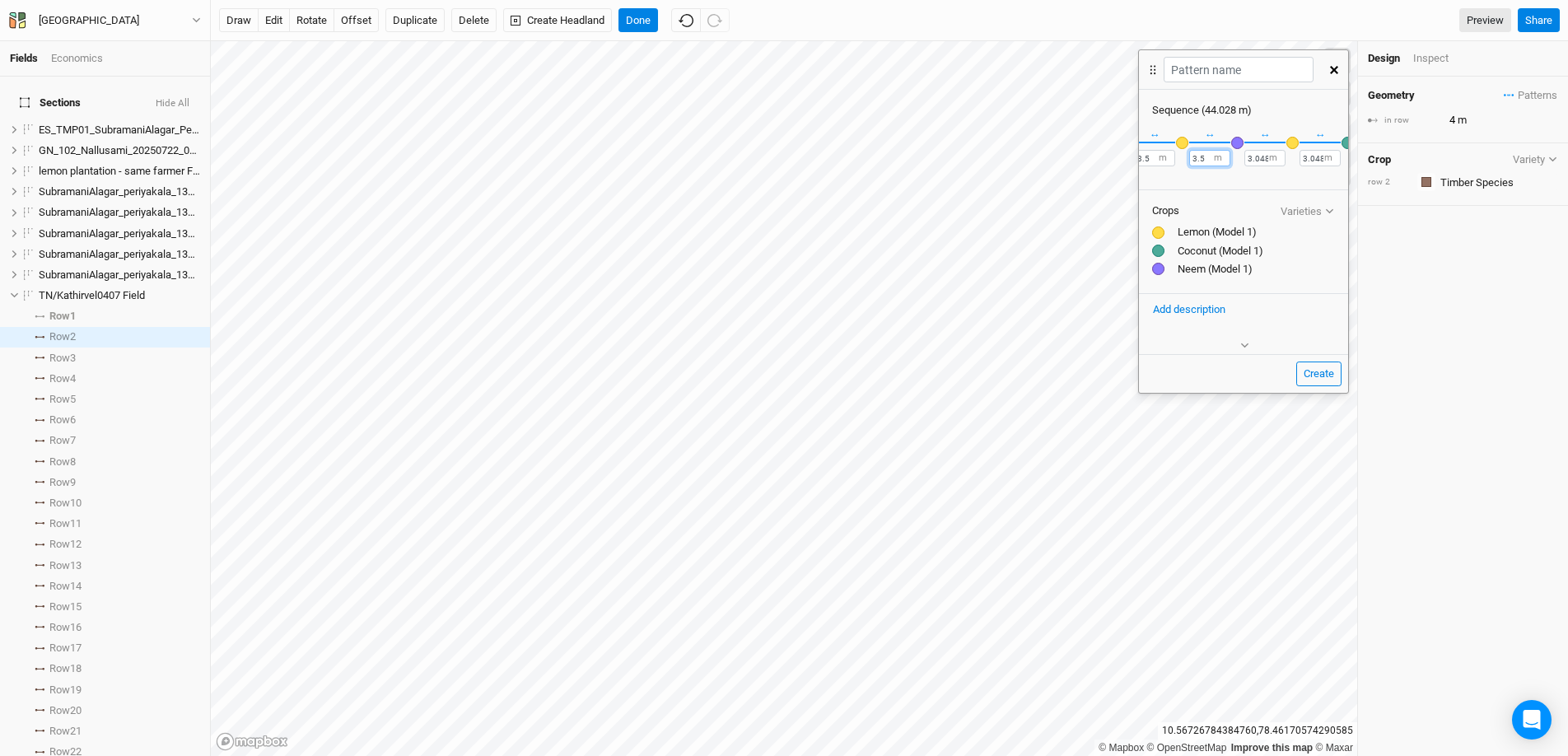
scroll to position [0, 88]
type input "3.5"
click at [1269, 160] on label "m" at bounding box center [1273, 157] width 9 height 13
click at [1265, 162] on input "3.048" at bounding box center [1264, 157] width 41 height 16
type input "3.5"
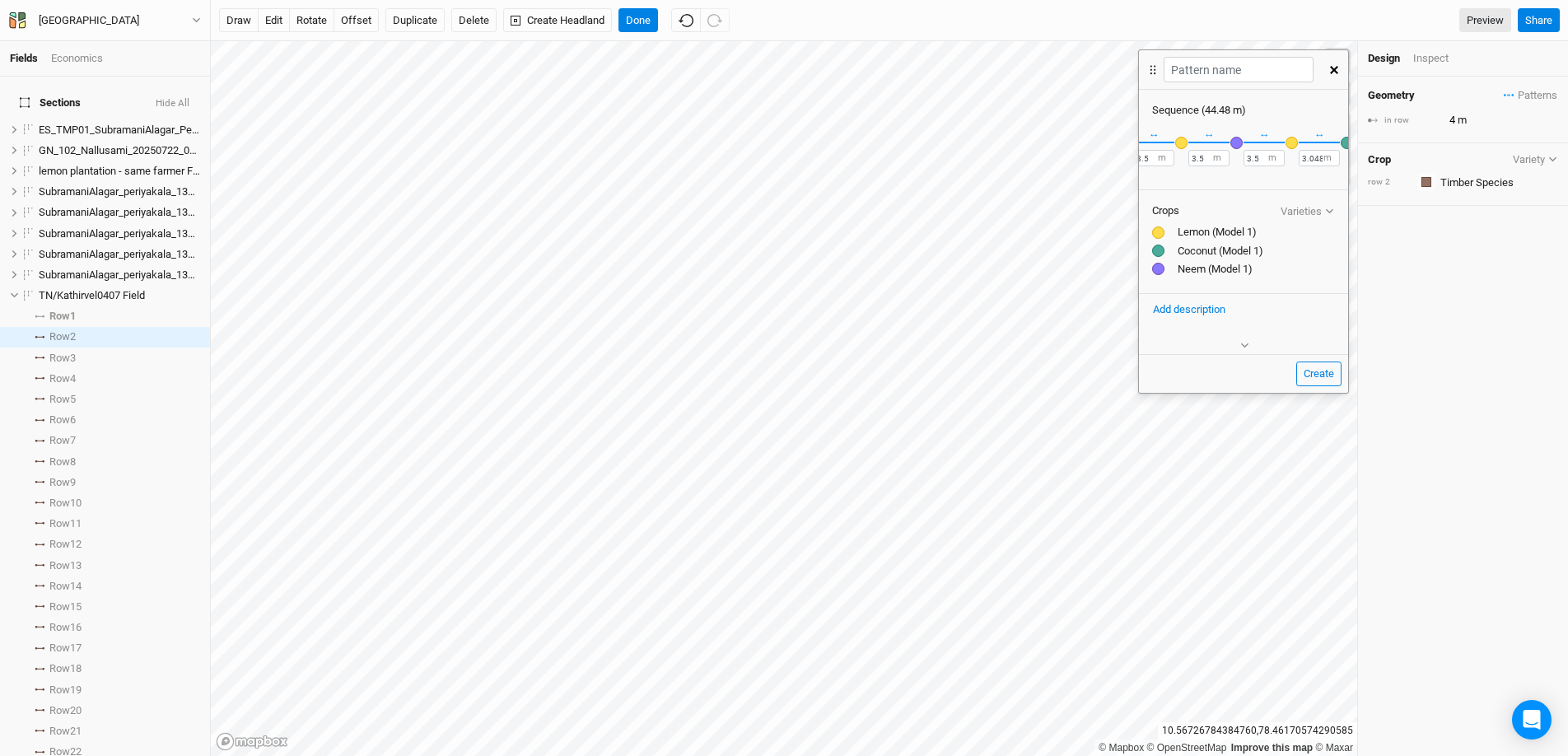
click at [1325, 161] on label "m" at bounding box center [1328, 157] width 9 height 13
click at [1324, 159] on label "m" at bounding box center [1328, 157] width 9 height 13
type input "3.5"
click at [1207, 160] on label "m" at bounding box center [1211, 157] width 9 height 13
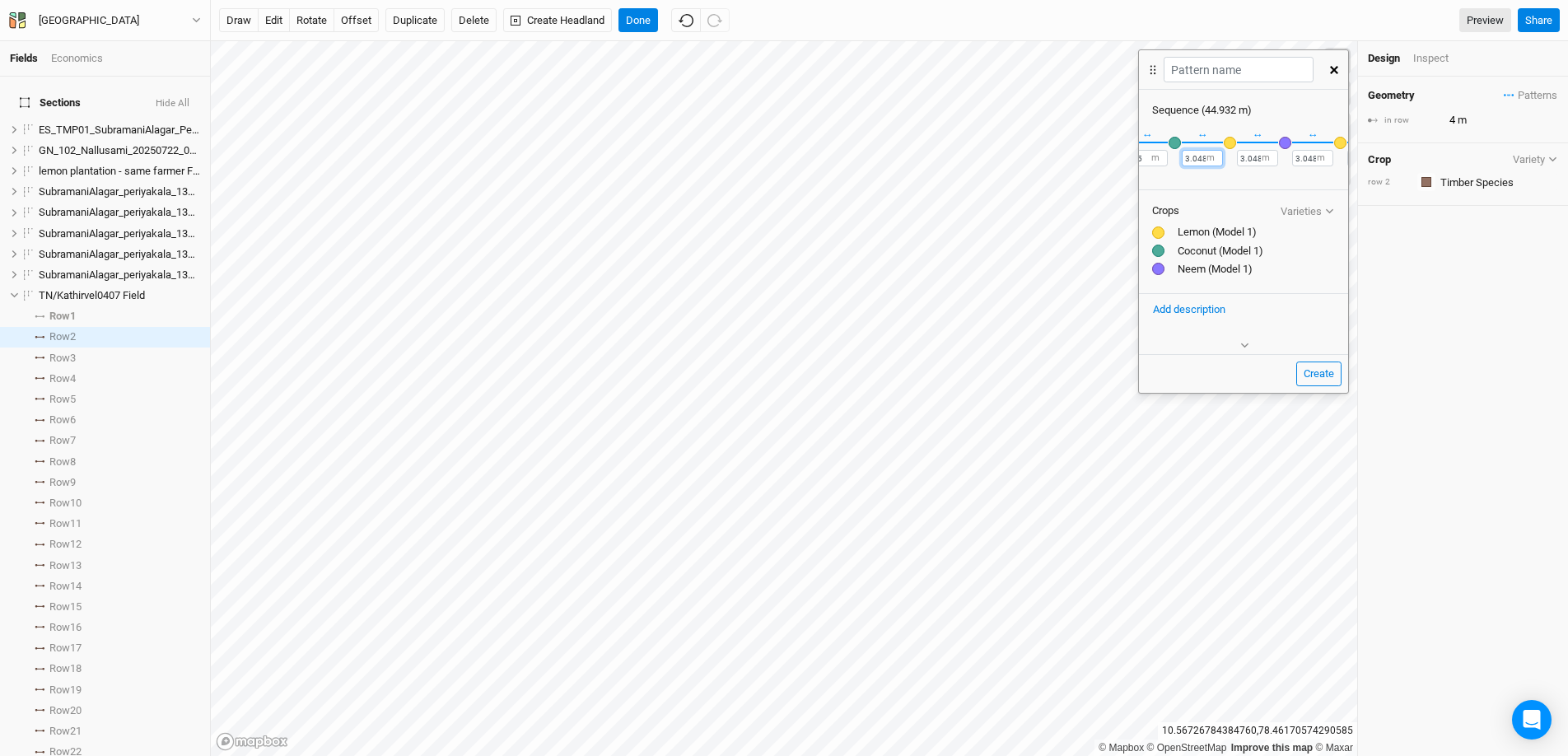
click at [1204, 162] on input "3.048" at bounding box center [1202, 157] width 41 height 16
type input "3.5"
click at [1262, 163] on label "m" at bounding box center [1266, 157] width 9 height 13
click at [1260, 158] on input "3.048" at bounding box center [1258, 157] width 41 height 16
type input "3.5"
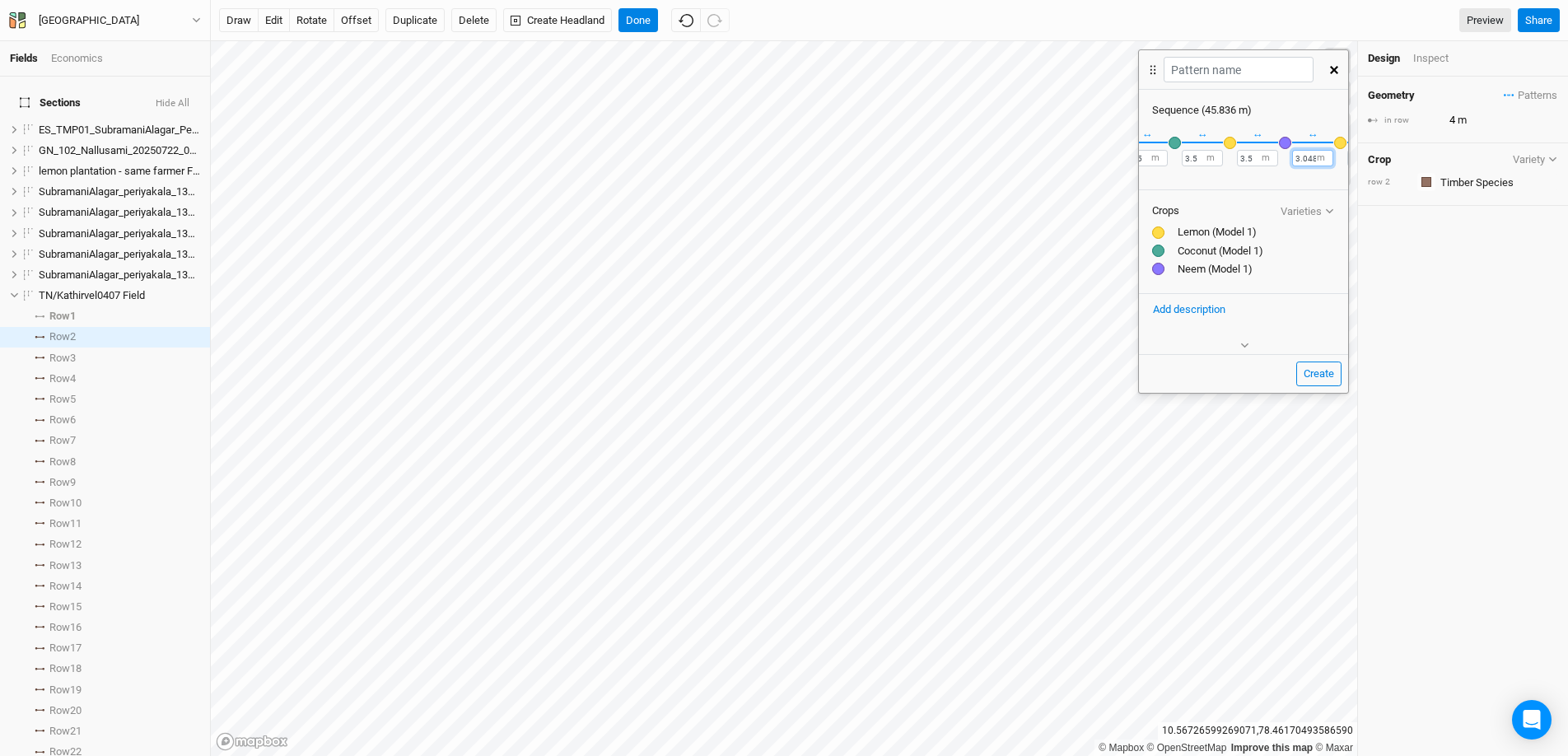
click at [1315, 157] on input "3.048" at bounding box center [1313, 157] width 41 height 16
type input "3.5"
click at [1250, 156] on input "3.048" at bounding box center [1248, 157] width 41 height 16
type input "3.5"
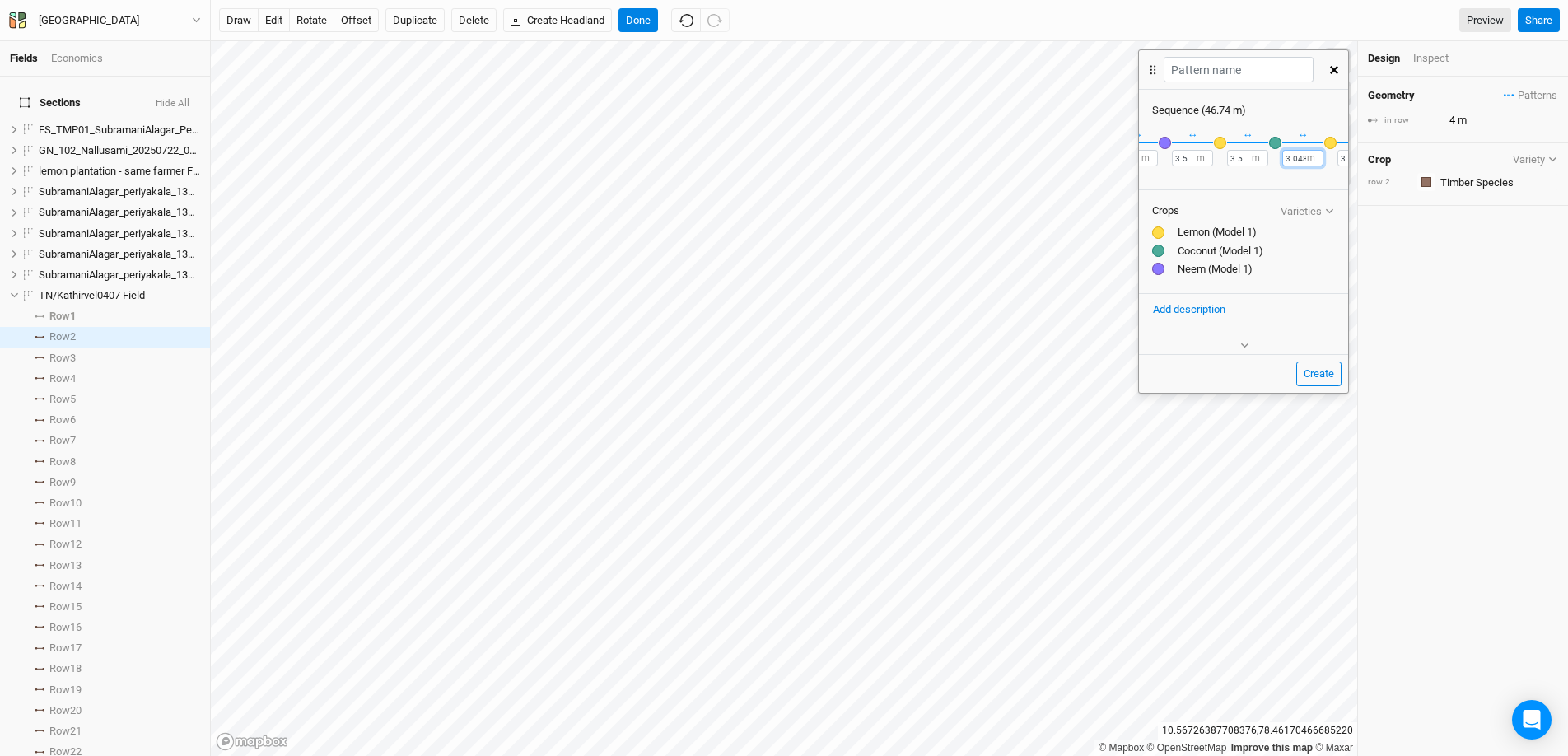
click at [1306, 158] on input "3.048" at bounding box center [1303, 157] width 41 height 16
type input "3.5"
click at [1188, 157] on input "3.048" at bounding box center [1186, 157] width 41 height 16
type input "3.5"
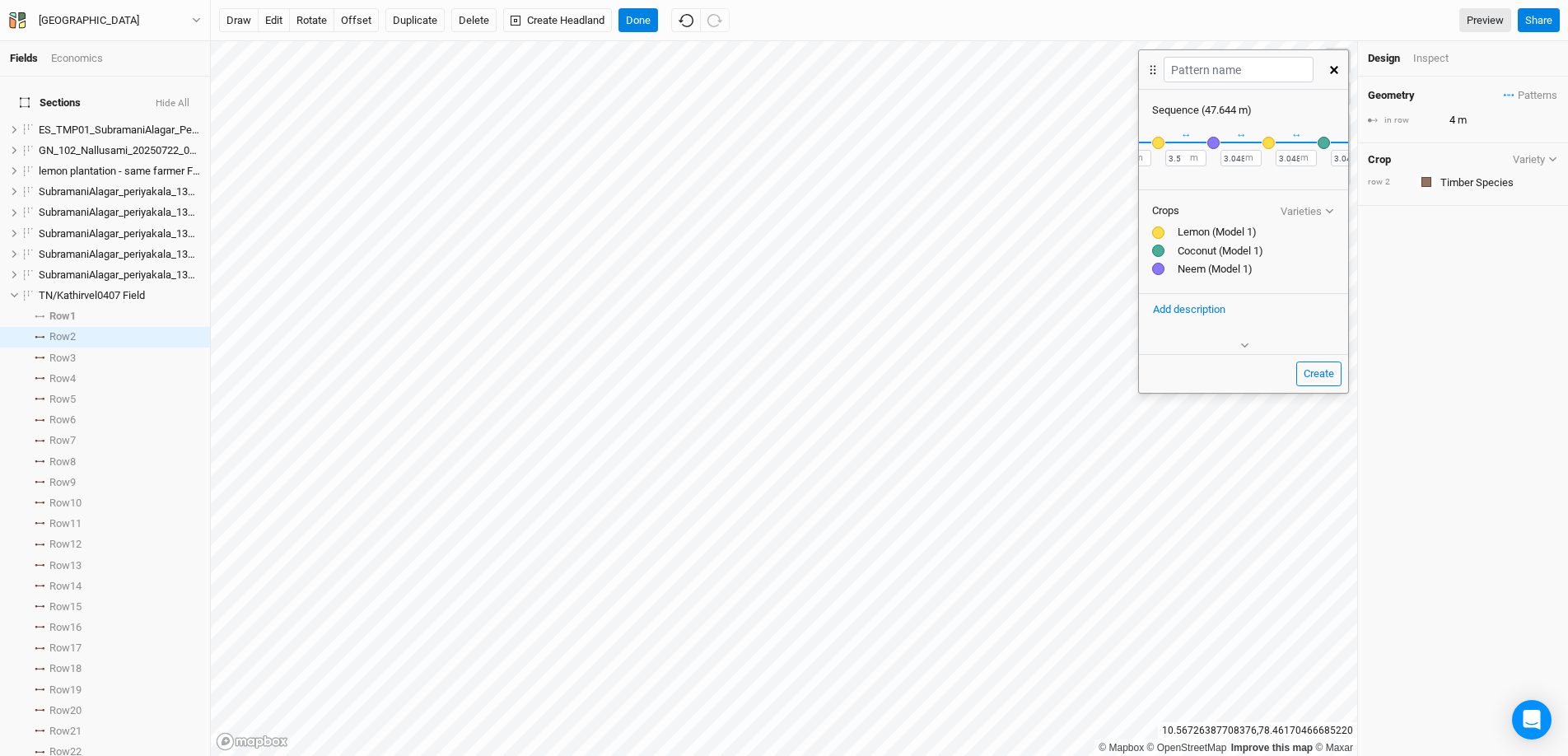
click at [1245, 160] on label "m" at bounding box center [1250, 157] width 9 height 13
click at [1242, 159] on input "3.048" at bounding box center [1241, 157] width 41 height 16
type input "3.5"
click at [1298, 158] on input "3.048" at bounding box center [1297, 157] width 41 height 16
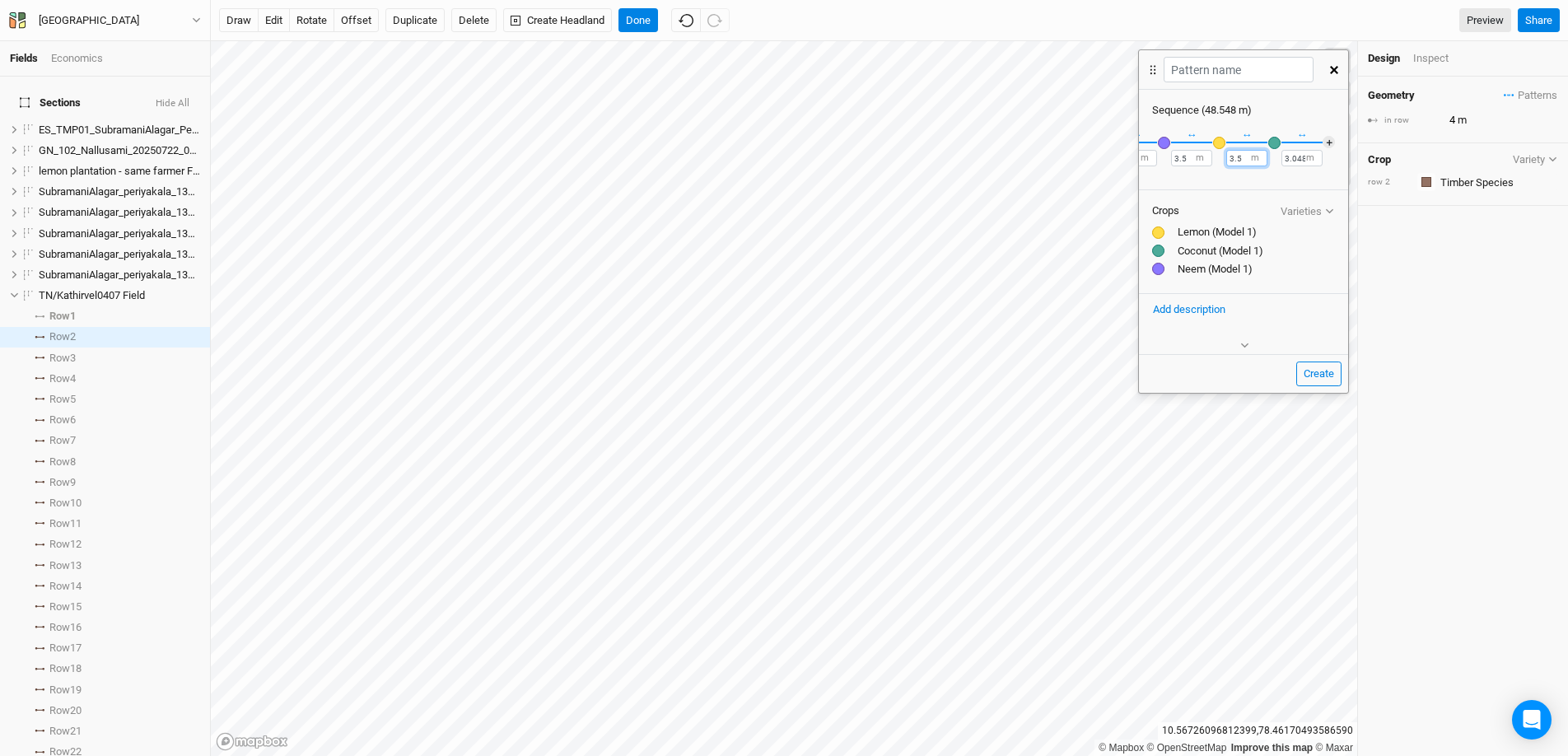
type input "3.5"
click at [1292, 157] on input "3.048" at bounding box center [1302, 157] width 41 height 16
type input "3"
type input "7"
click at [1261, 77] on input "text" at bounding box center [1238, 70] width 149 height 26
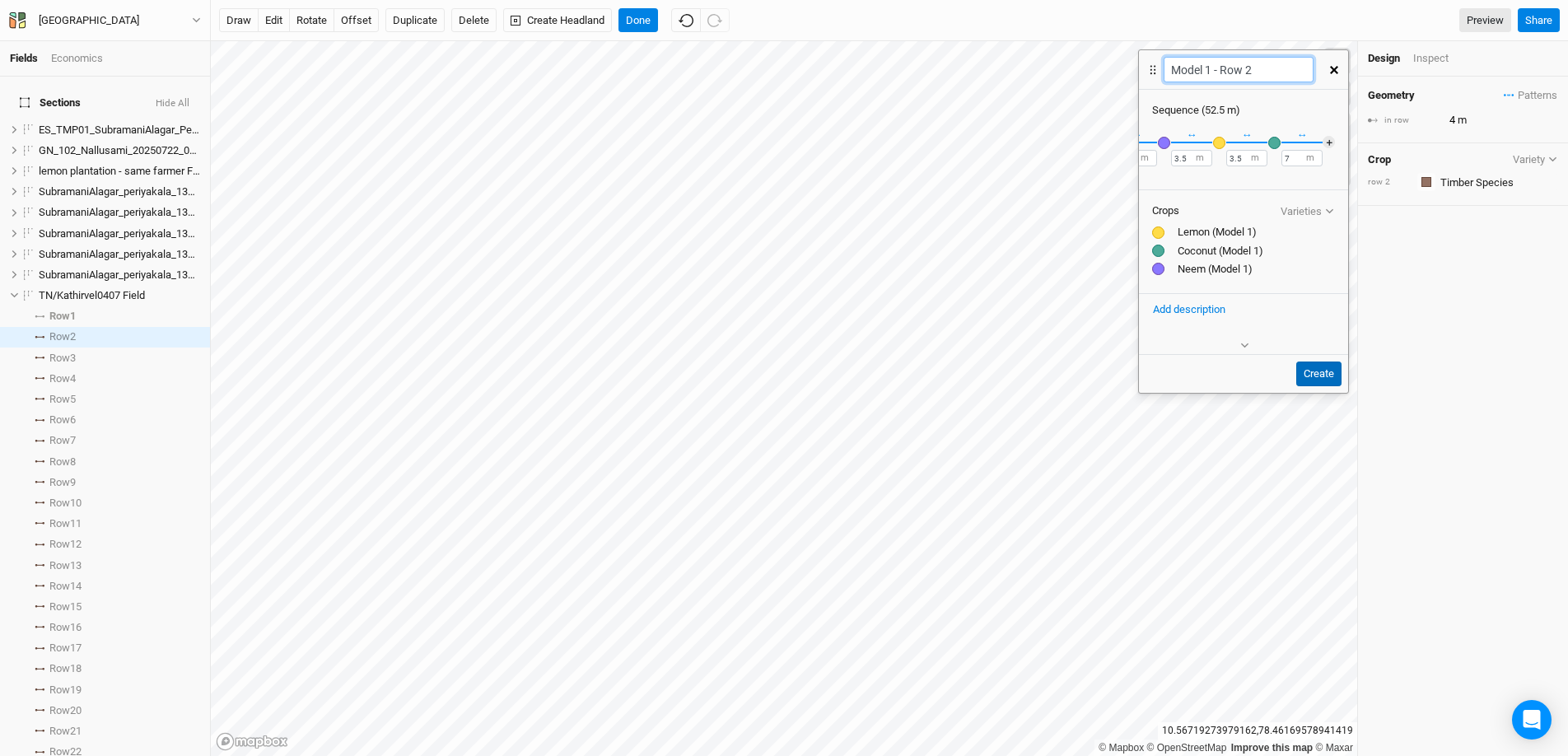
type input "Model 1 - Row 2"
click at [1319, 377] on button "Create" at bounding box center [1318, 373] width 46 height 25
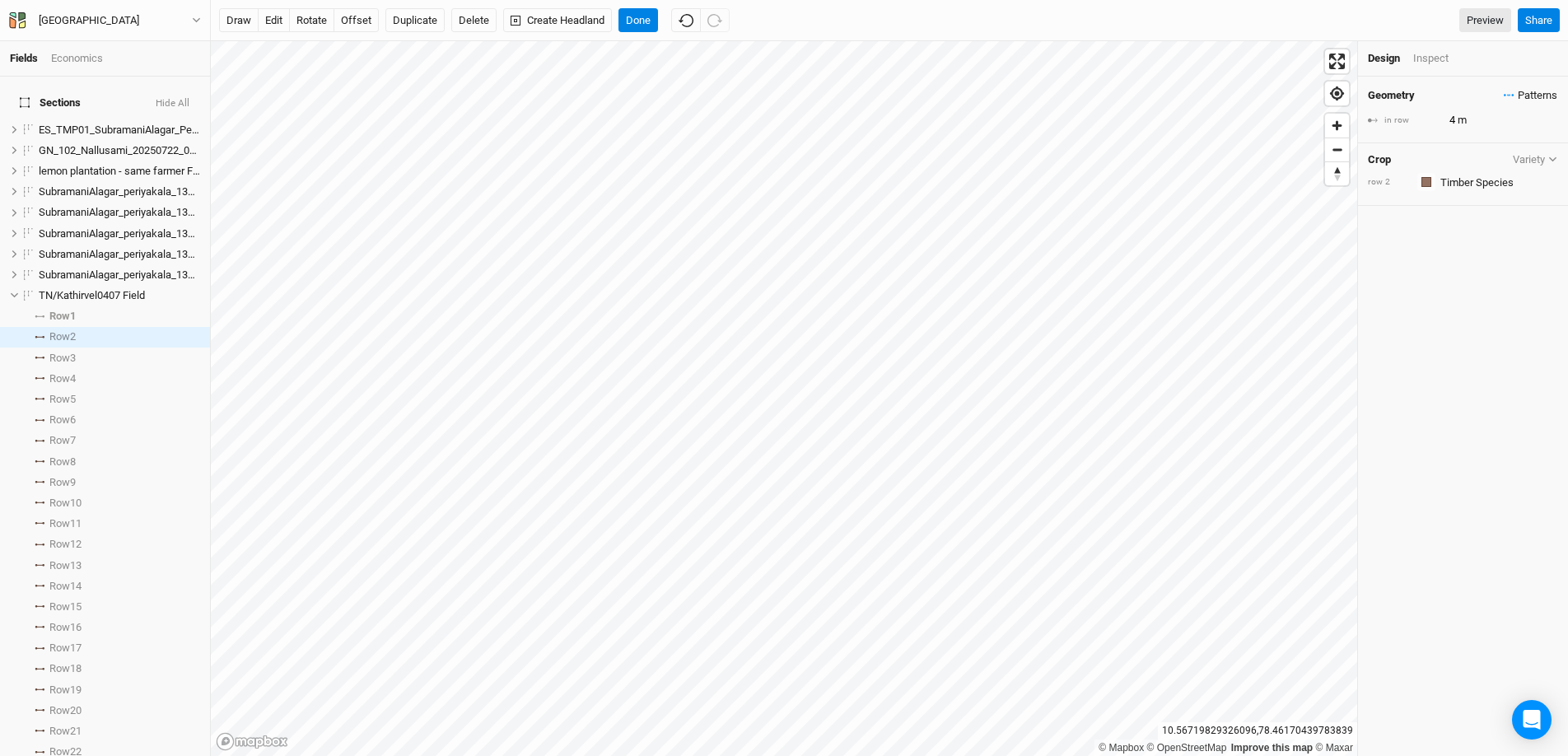
click at [1504, 92] on span "Patterns" at bounding box center [1531, 95] width 53 height 16
click at [1503, 198] on button "Model 1 - Row 2" at bounding box center [1466, 204] width 102 height 26
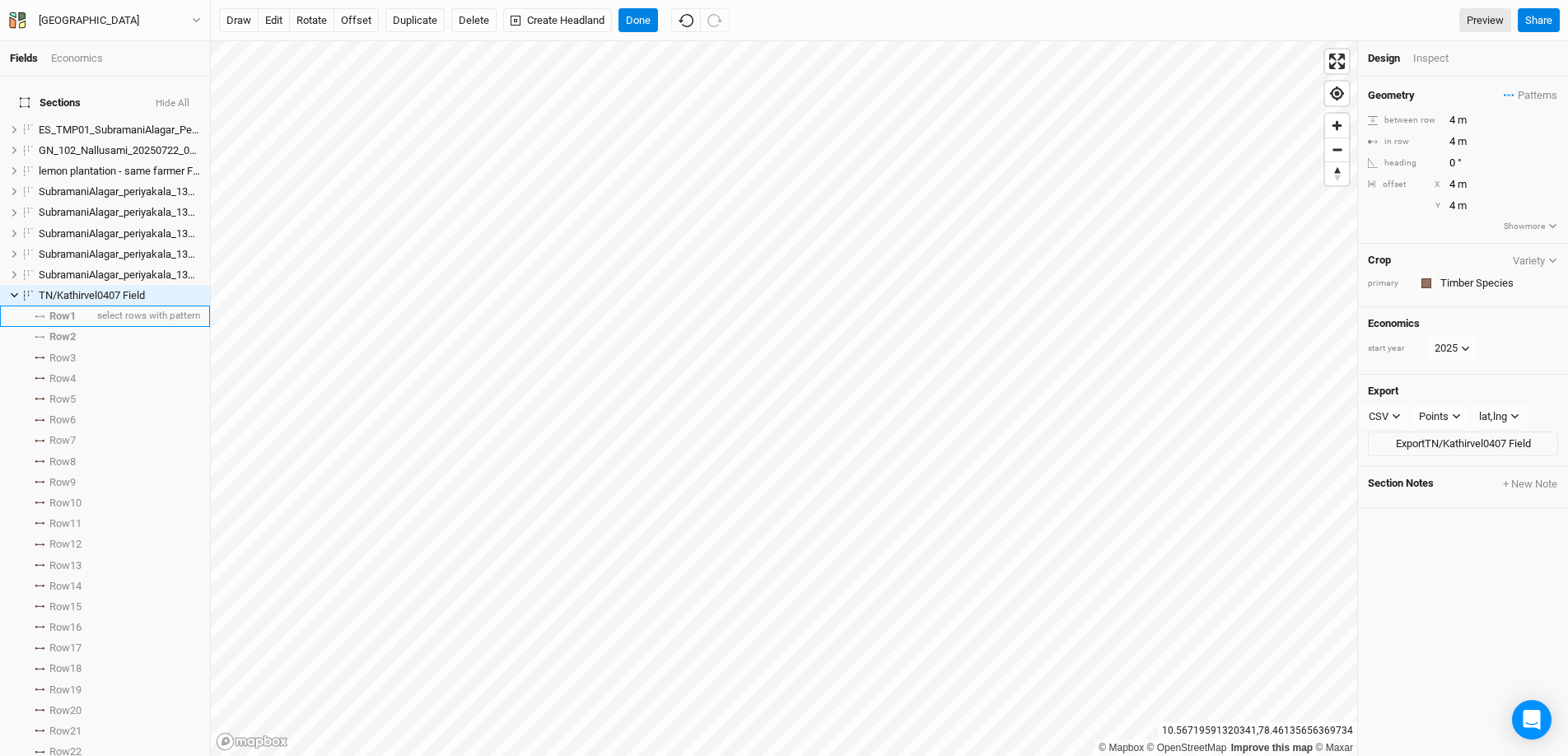
click at [45, 316] on span at bounding box center [39, 317] width 20 height 3
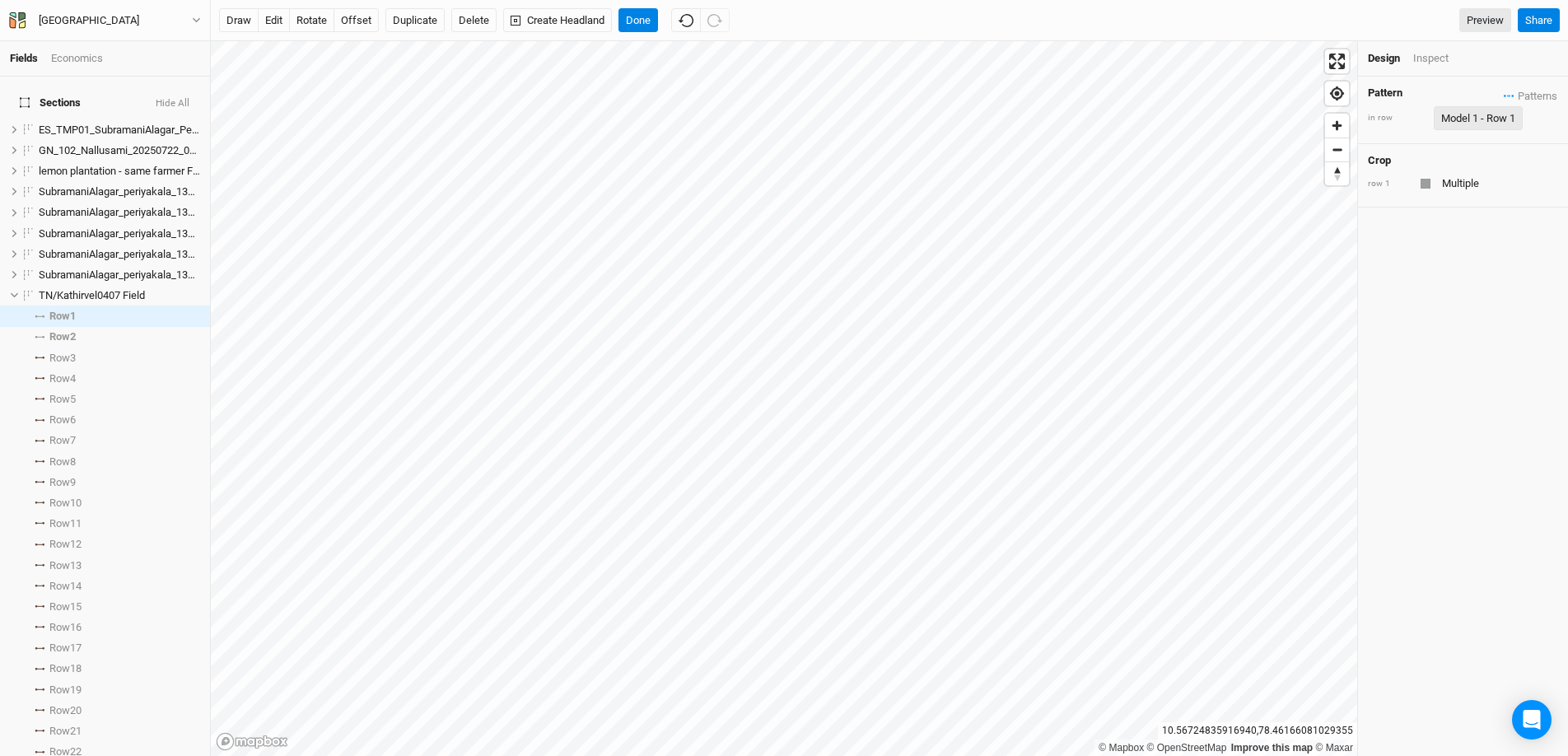
click at [1500, 116] on div "Model 1 - Row 1" at bounding box center [1478, 118] width 74 height 16
click at [1548, 200] on button "view" at bounding box center [1538, 203] width 46 height 26
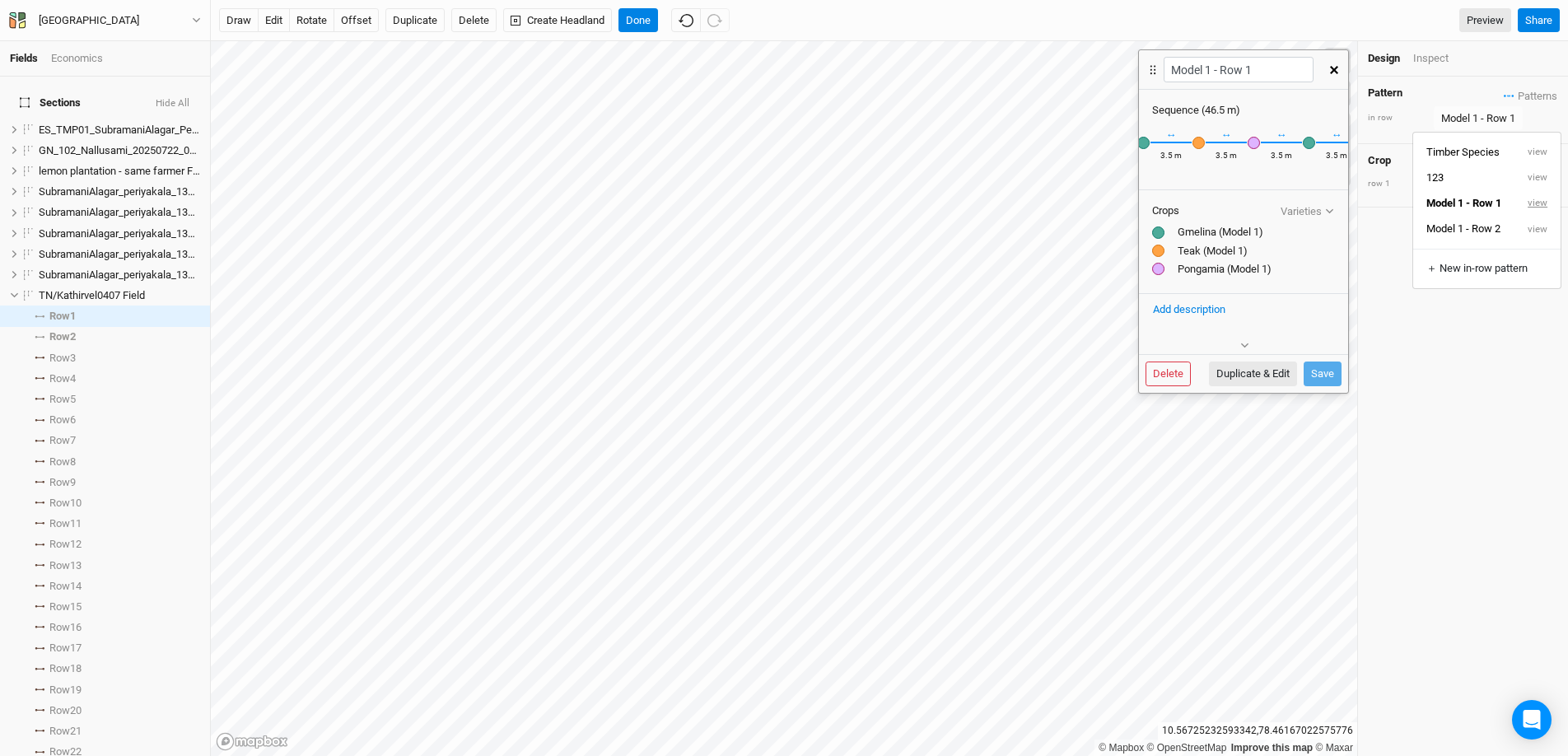
scroll to position [0, 602]
click at [1308, 150] on div "1 m" at bounding box center [1315, 157] width 14 height 16
click at [1308, 157] on div "1 m" at bounding box center [1315, 157] width 14 height 16
click at [1308, 150] on div "1 m" at bounding box center [1315, 157] width 14 height 16
click at [1294, 152] on div "↔ 1 m" at bounding box center [1315, 142] width 41 height 48
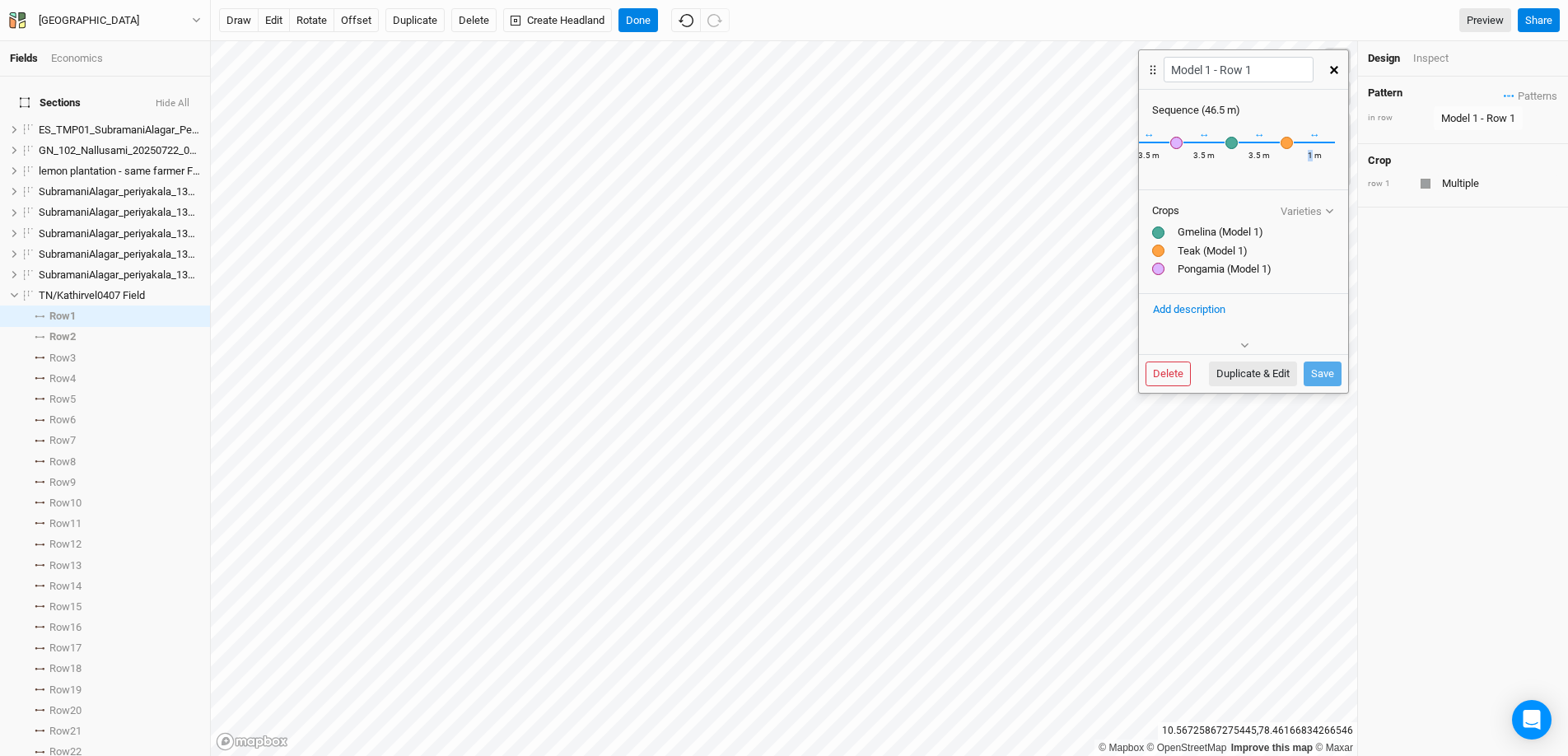
click at [1294, 152] on div "↔ 1 m" at bounding box center [1315, 142] width 41 height 48
click at [1256, 277] on div "Pongamia (Model 1)" at bounding box center [1244, 268] width 182 height 15
click at [1280, 147] on div "Recently Used Coconut (Model 1) Coconut (Model 2a) Diospyros (Model 2b) Glirici…" at bounding box center [1287, 142] width 14 height 15
click at [1320, 137] on div "↔ 1 m" at bounding box center [1315, 142] width 41 height 48
click at [1266, 382] on button "Duplicate & Edit" at bounding box center [1253, 373] width 88 height 25
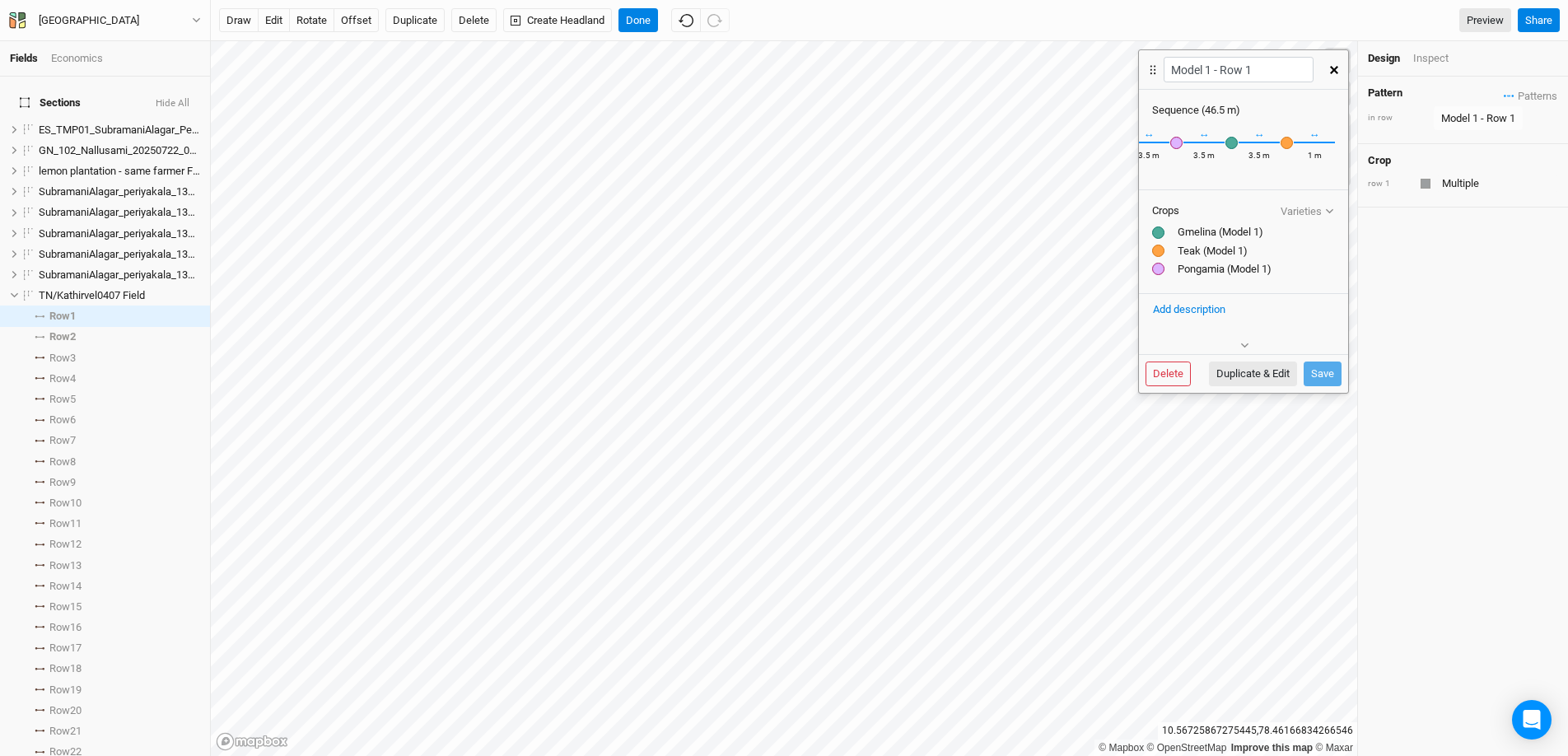
type input "Model 1 - Row 1 5"
click at [1296, 157] on input "1" at bounding box center [1302, 157] width 41 height 16
type input "7"
click at [1276, 67] on input "Model 1 - Row 1 5" at bounding box center [1238, 70] width 149 height 26
click at [1328, 377] on button "Create" at bounding box center [1318, 373] width 46 height 25
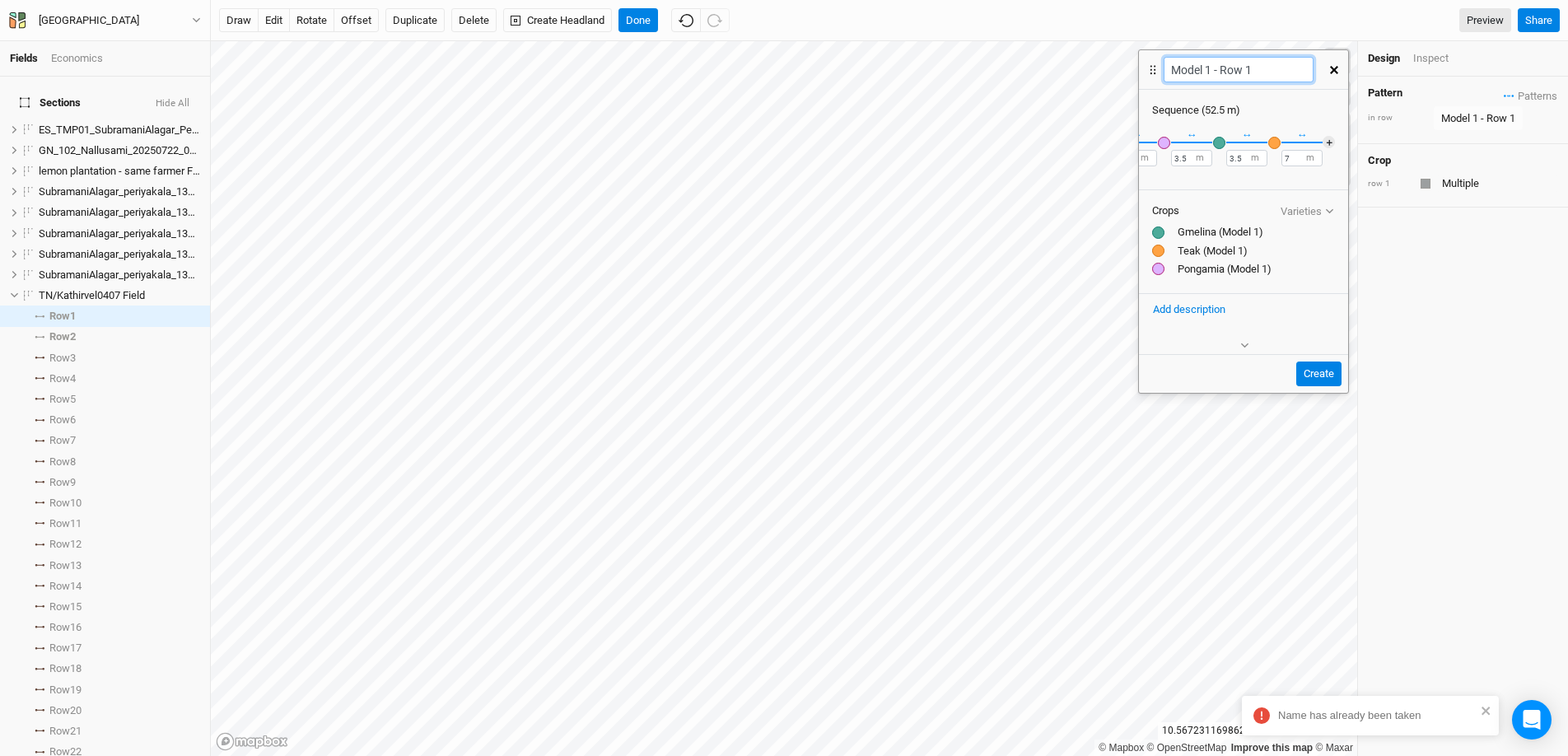
click at [1277, 75] on input "Model 1 - Row 1" at bounding box center [1238, 70] width 149 height 26
type input "Model 1 - Row 1 2"
click at [1326, 372] on button "Create" at bounding box center [1318, 373] width 46 height 25
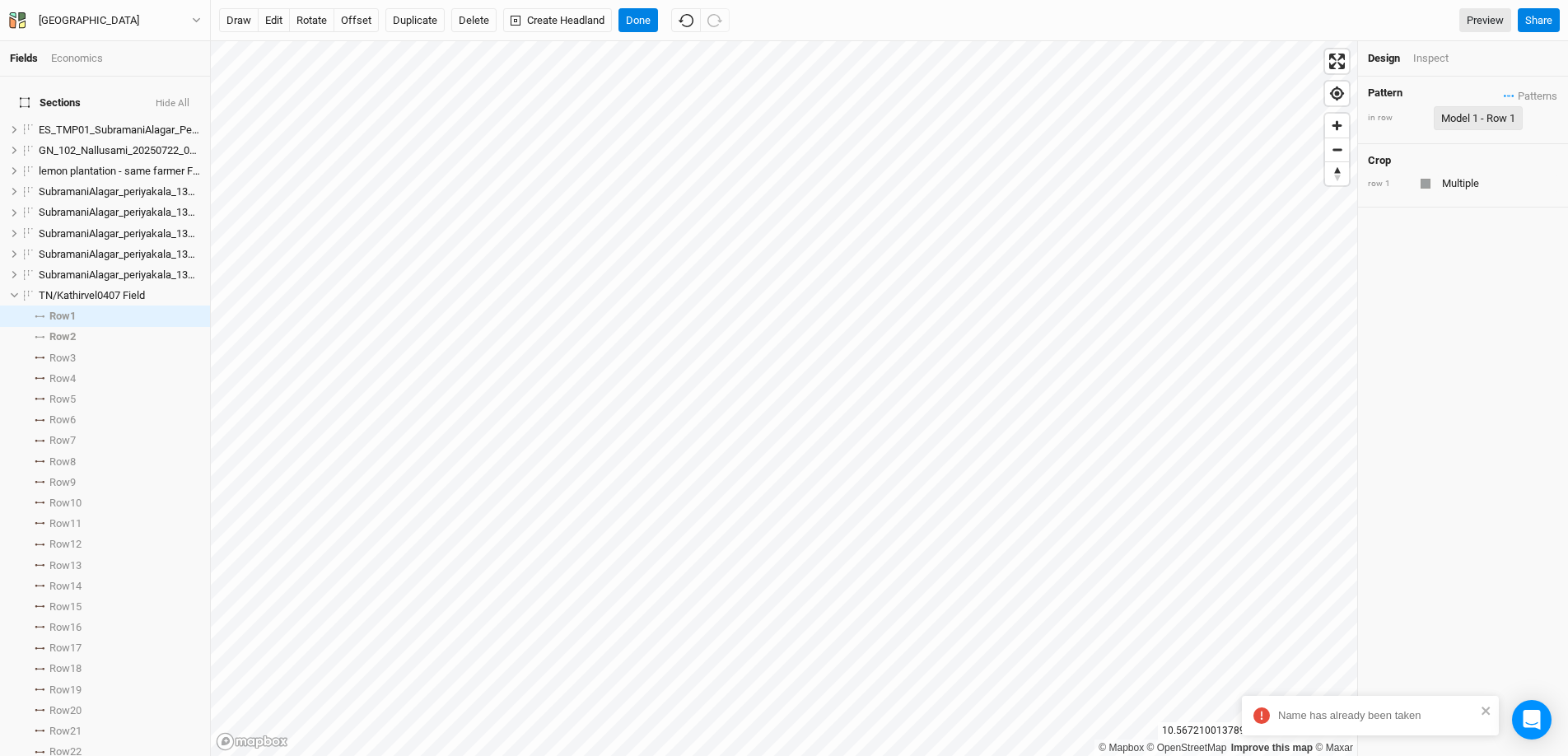
click at [1501, 112] on div "Model 1 - Row 1" at bounding box center [1478, 118] width 74 height 16
click at [1527, 200] on button "view" at bounding box center [1539, 203] width 46 height 26
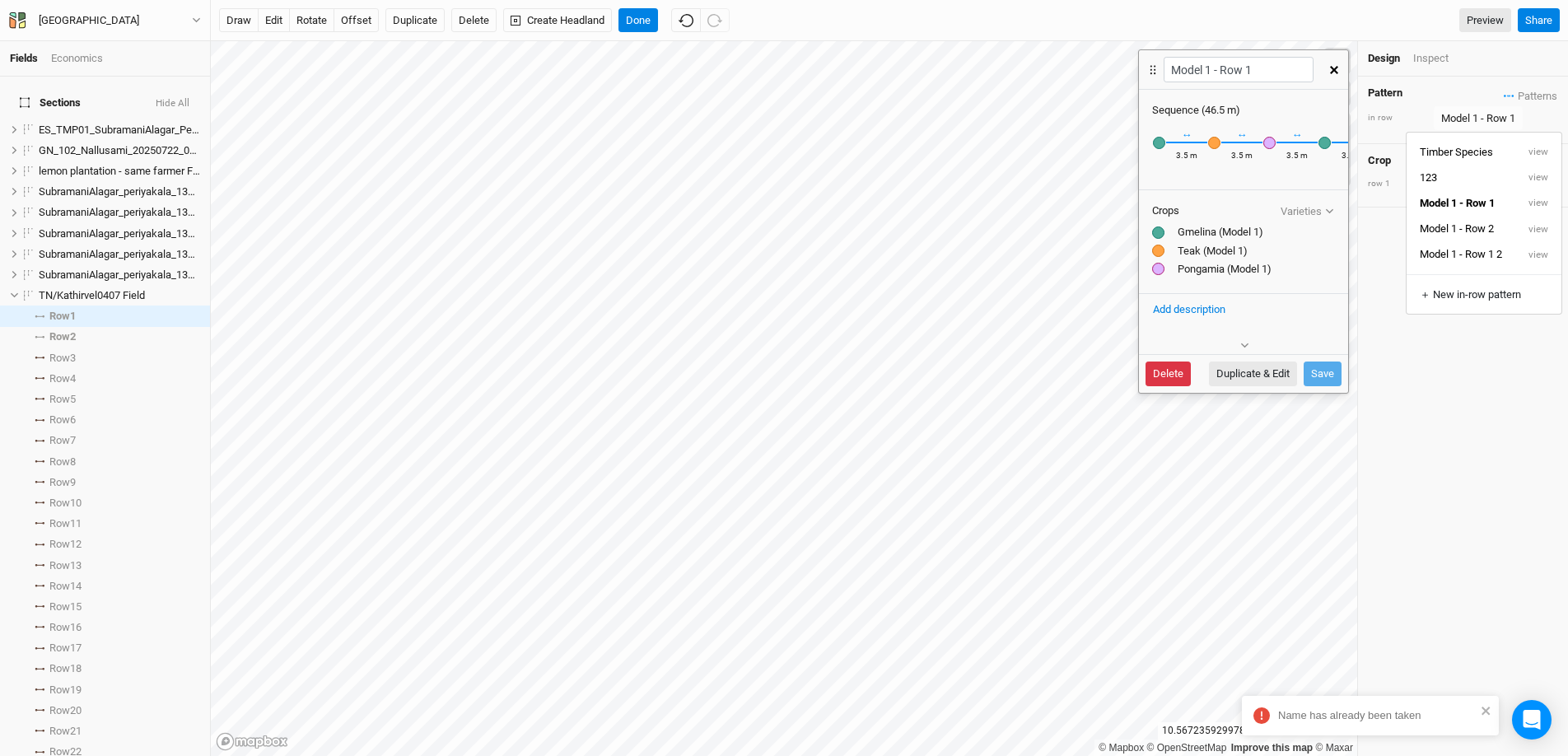
click at [1174, 376] on button "Delete" at bounding box center [1168, 373] width 46 height 25
click at [1296, 367] on button "Delete" at bounding box center [1294, 373] width 46 height 25
click at [1298, 370] on button "Delete" at bounding box center [1294, 373] width 46 height 25
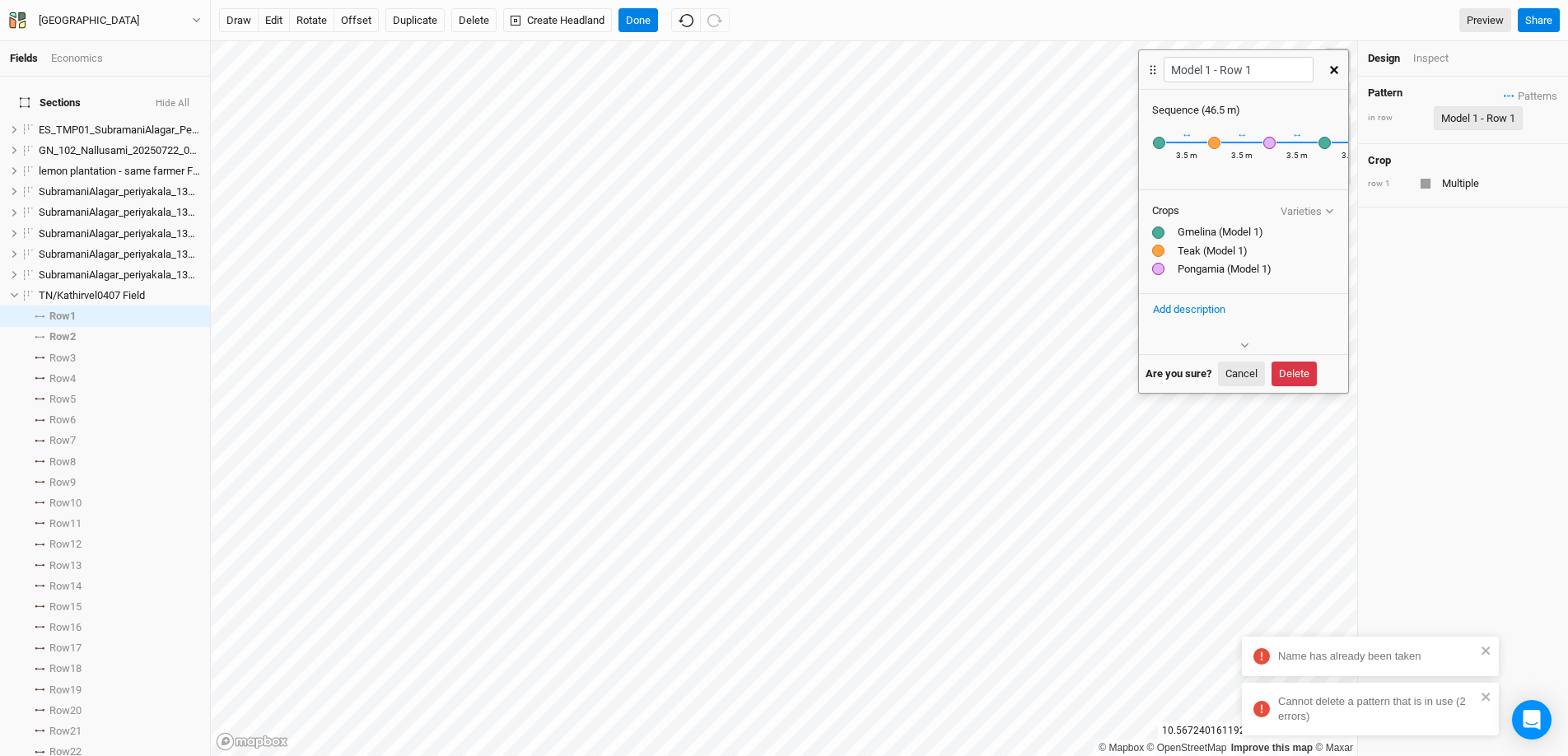
click at [1464, 106] on button "Model 1 - Row 1" at bounding box center [1478, 118] width 89 height 25
click at [1481, 263] on button "Model 1 - Row 1 2" at bounding box center [1461, 255] width 109 height 26
click at [1333, 67] on icon "button" at bounding box center [1335, 71] width 9 height 9
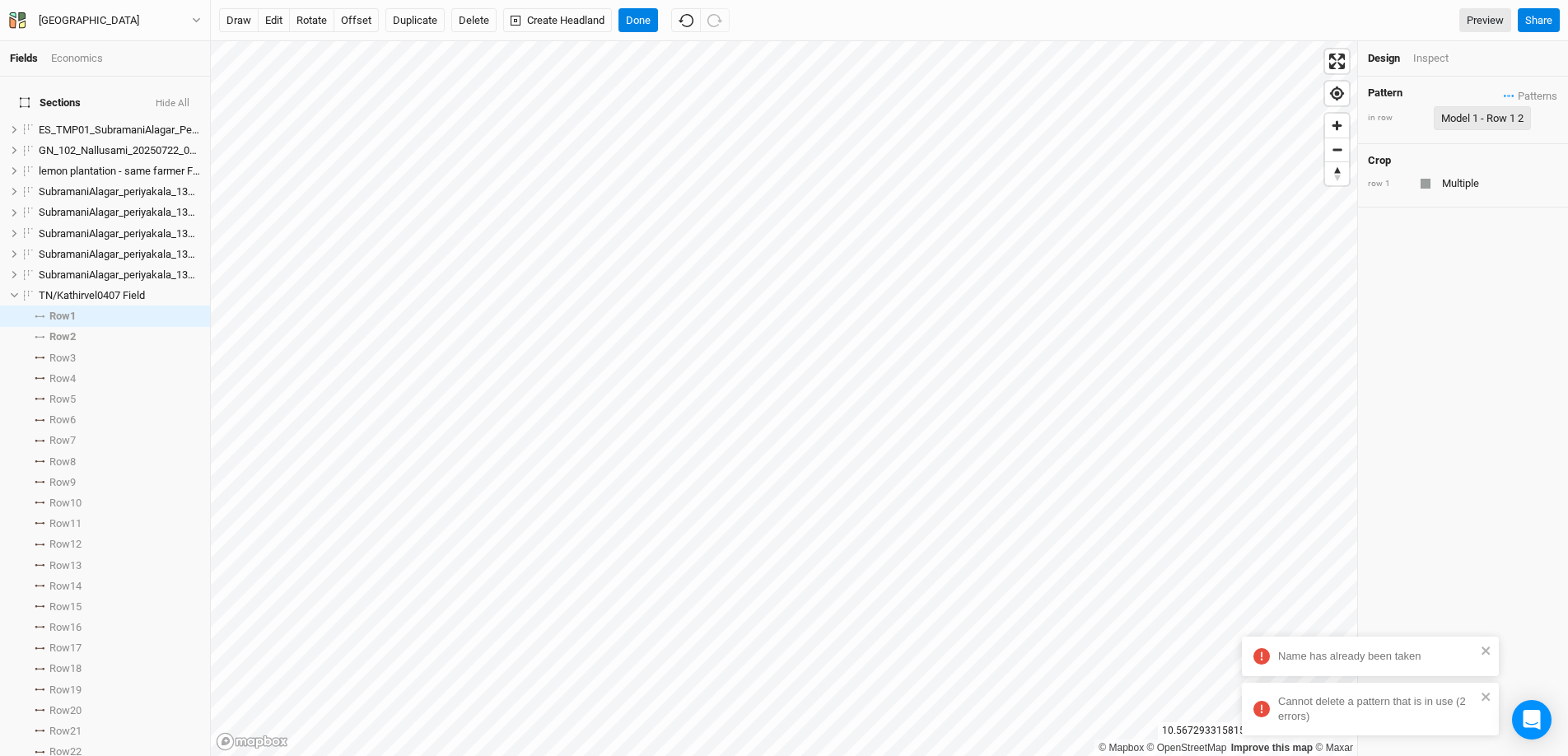
click at [1454, 114] on div "Model 1 - Row 1 2" at bounding box center [1483, 118] width 83 height 16
click at [1473, 232] on button "Model 1 - Row 2" at bounding box center [1460, 230] width 110 height 26
click at [1464, 119] on div "Model 1 - Row 2" at bounding box center [1478, 118] width 74 height 16
click at [1475, 254] on button "Model 1 - Row 1 2" at bounding box center [1461, 255] width 109 height 26
click at [1471, 116] on div "Model 1 - Row 1 2" at bounding box center [1483, 118] width 83 height 16
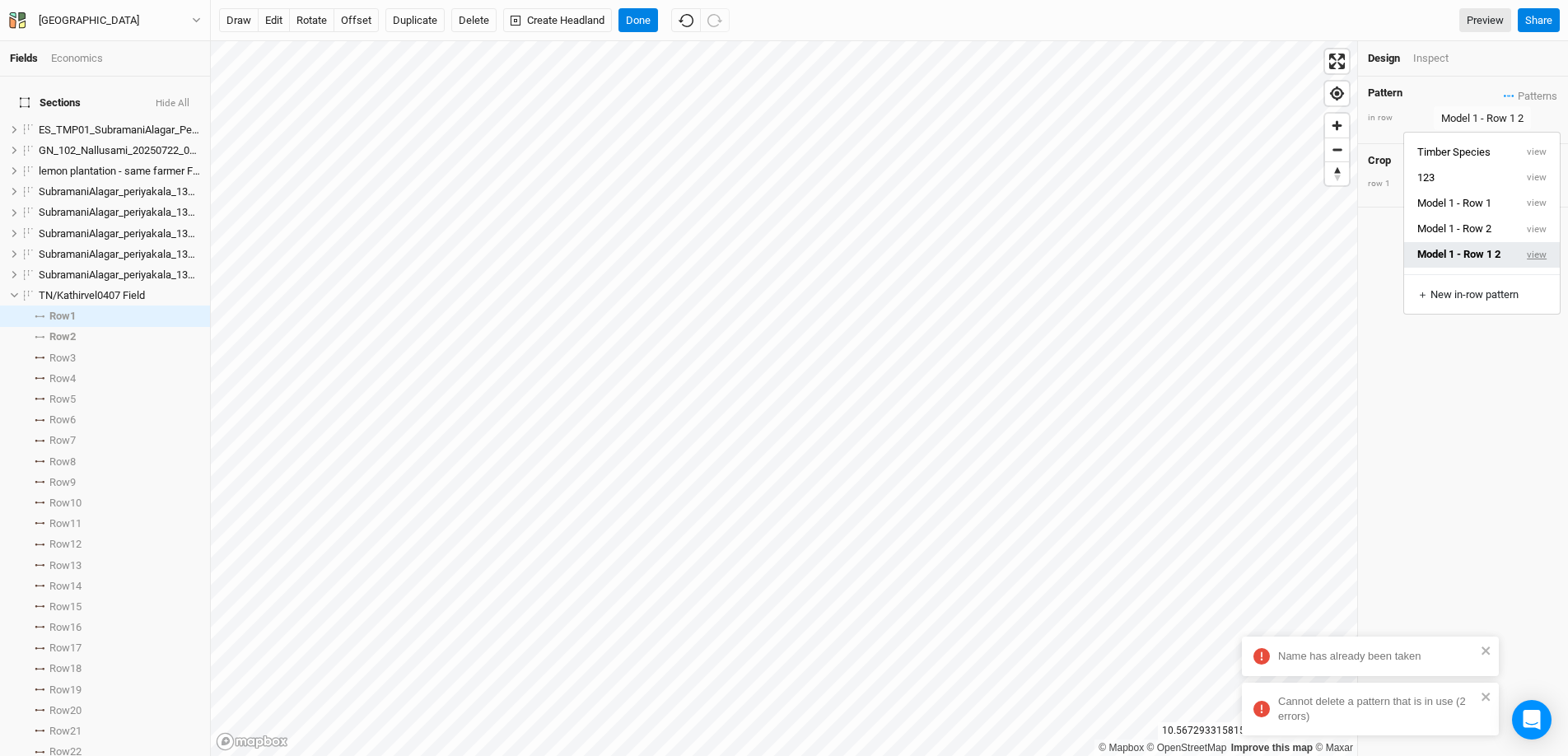
click at [1535, 256] on button "view" at bounding box center [1537, 255] width 46 height 26
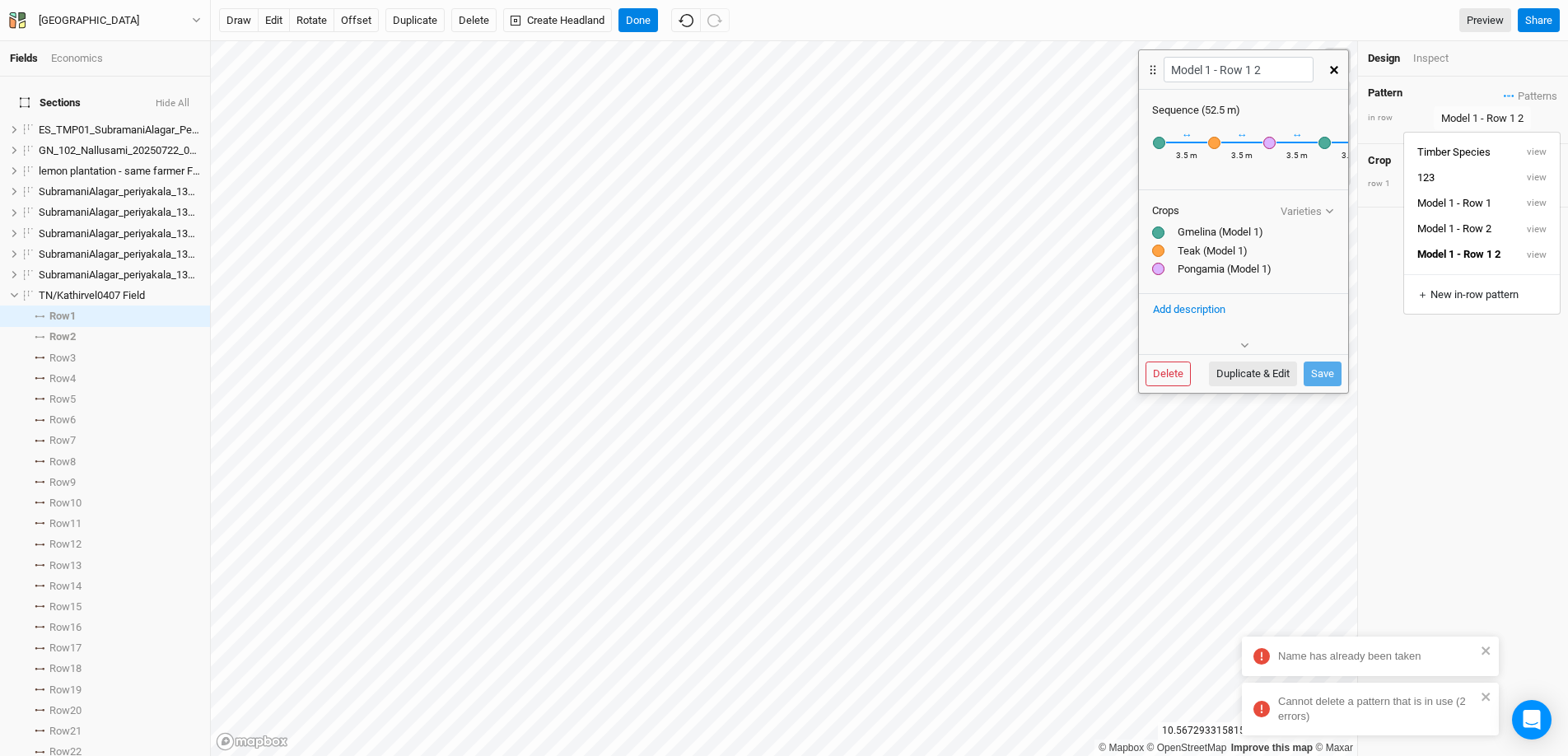
drag, startPoint x: 1162, startPoint y: 199, endPoint x: 1195, endPoint y: 195, distance: 33.2
click at [1195, 195] on div "Sequence ( 52.5 m ) Recently Used Coconut (Model 1) Coconut (Model 2a) Diospyro…" at bounding box center [1244, 210] width 209 height 241
click at [1333, 72] on icon "button" at bounding box center [1335, 71] width 9 height 9
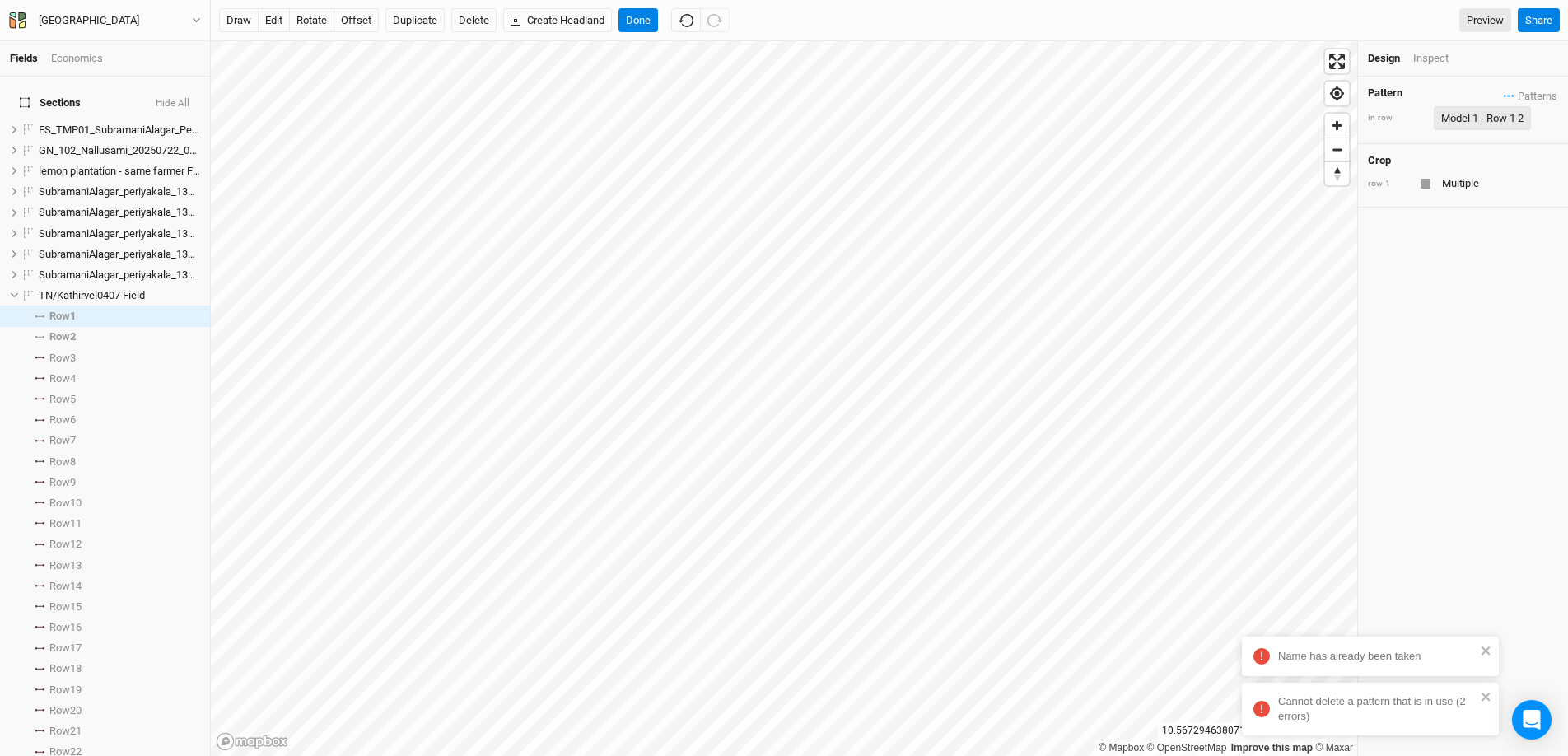
click at [1485, 110] on div "Model 1 - Row 1 2" at bounding box center [1483, 118] width 83 height 16
click at [1540, 200] on button "view" at bounding box center [1537, 203] width 46 height 26
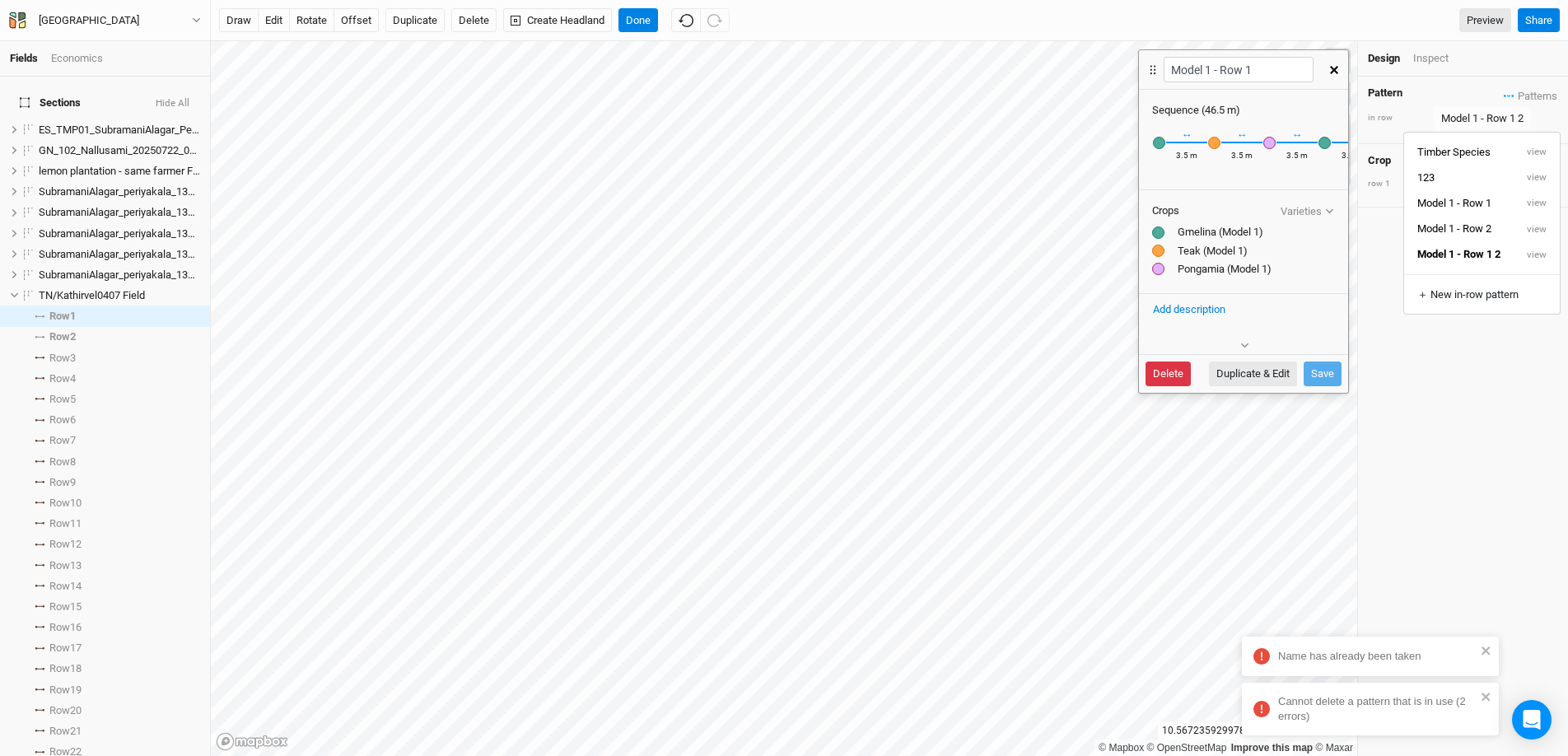
click at [1179, 376] on button "Delete" at bounding box center [1168, 373] width 46 height 25
click at [1281, 370] on button "Delete" at bounding box center [1294, 373] width 46 height 25
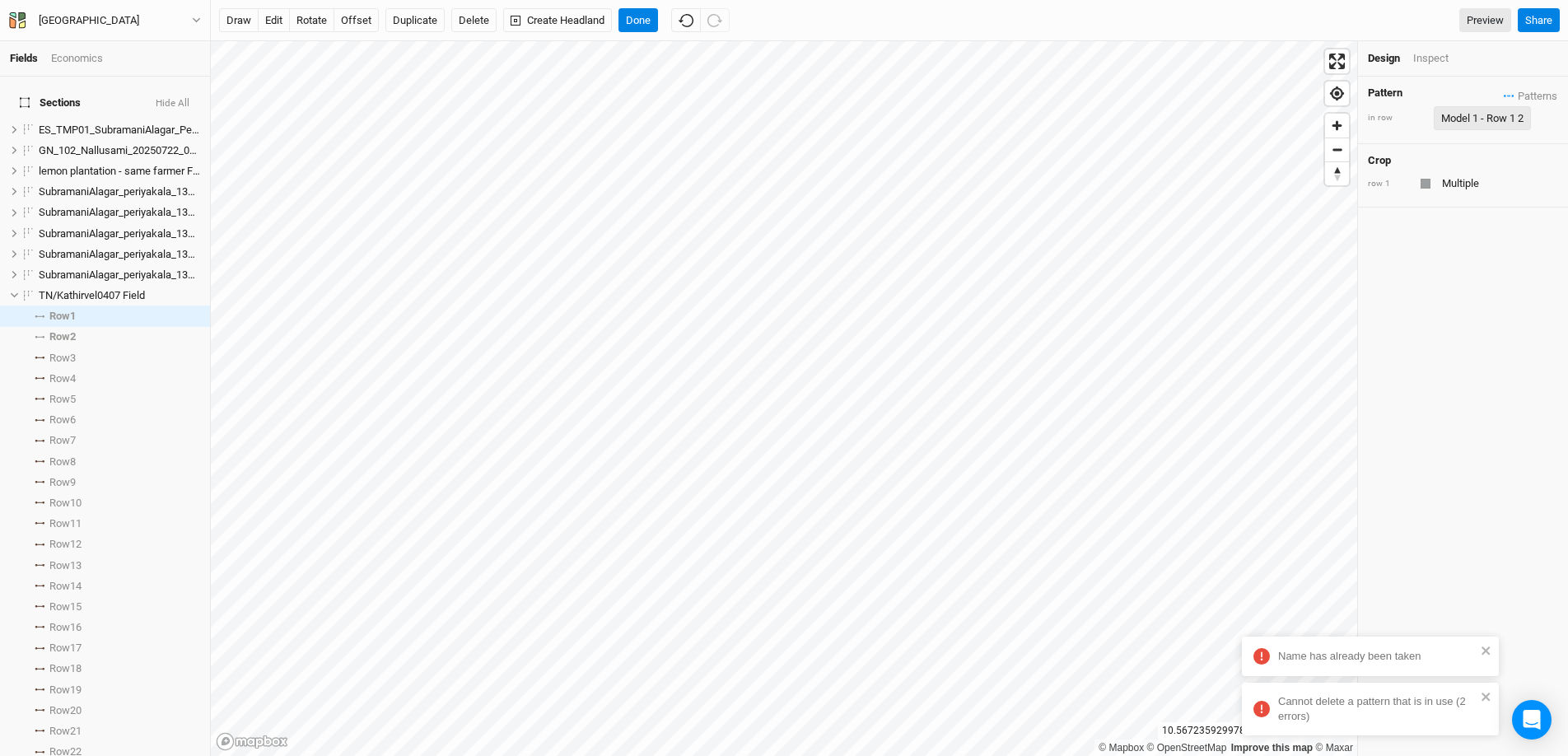
click at [1506, 118] on div "Model 1 - Row 1 2" at bounding box center [1483, 118] width 83 height 16
click at [1549, 230] on button "view" at bounding box center [1537, 230] width 46 height 26
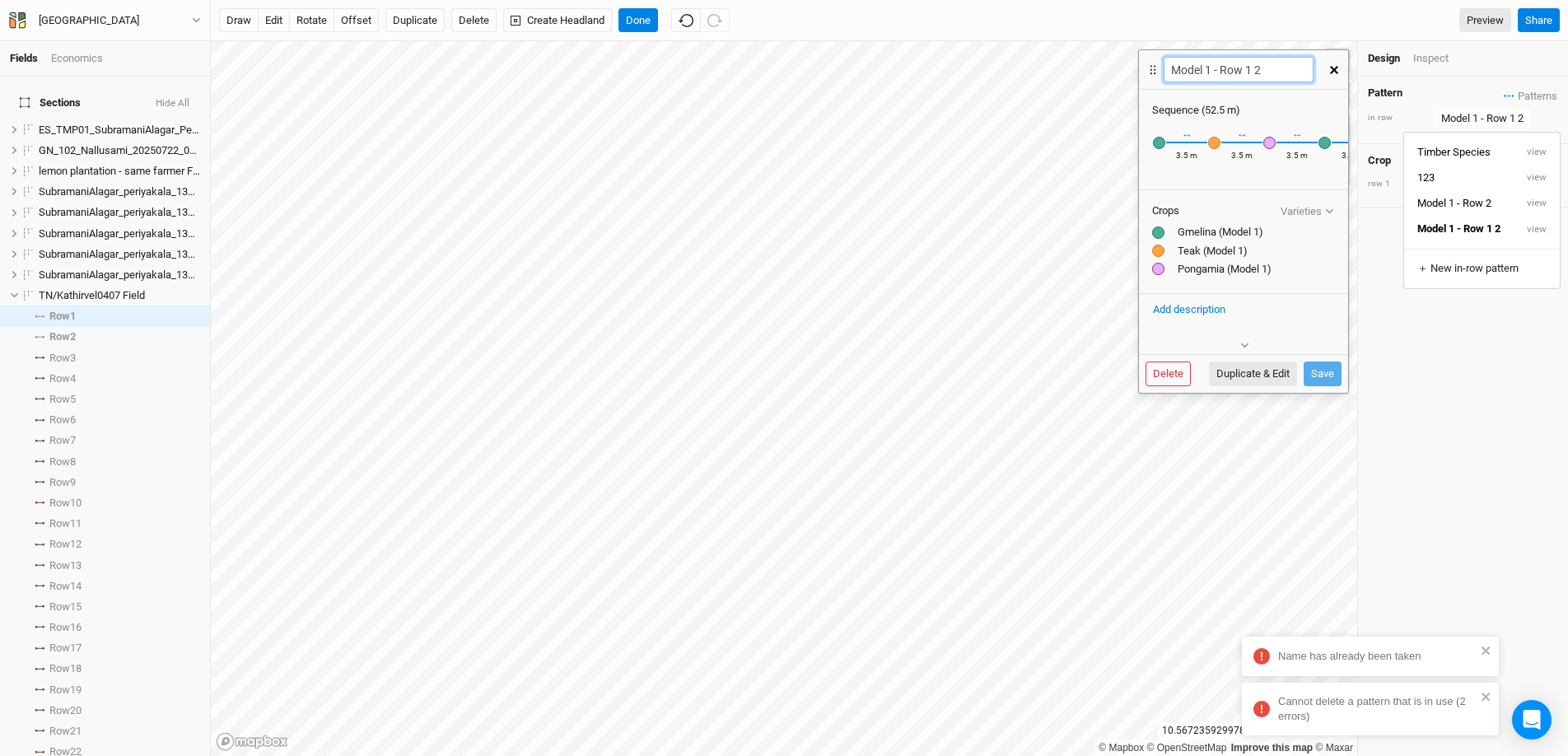
click at [1269, 73] on input "Model 1 - Row 1 2" at bounding box center [1238, 70] width 149 height 26
type input "Model 1 - Row 1"
click at [1329, 378] on button "Save" at bounding box center [1323, 373] width 38 height 25
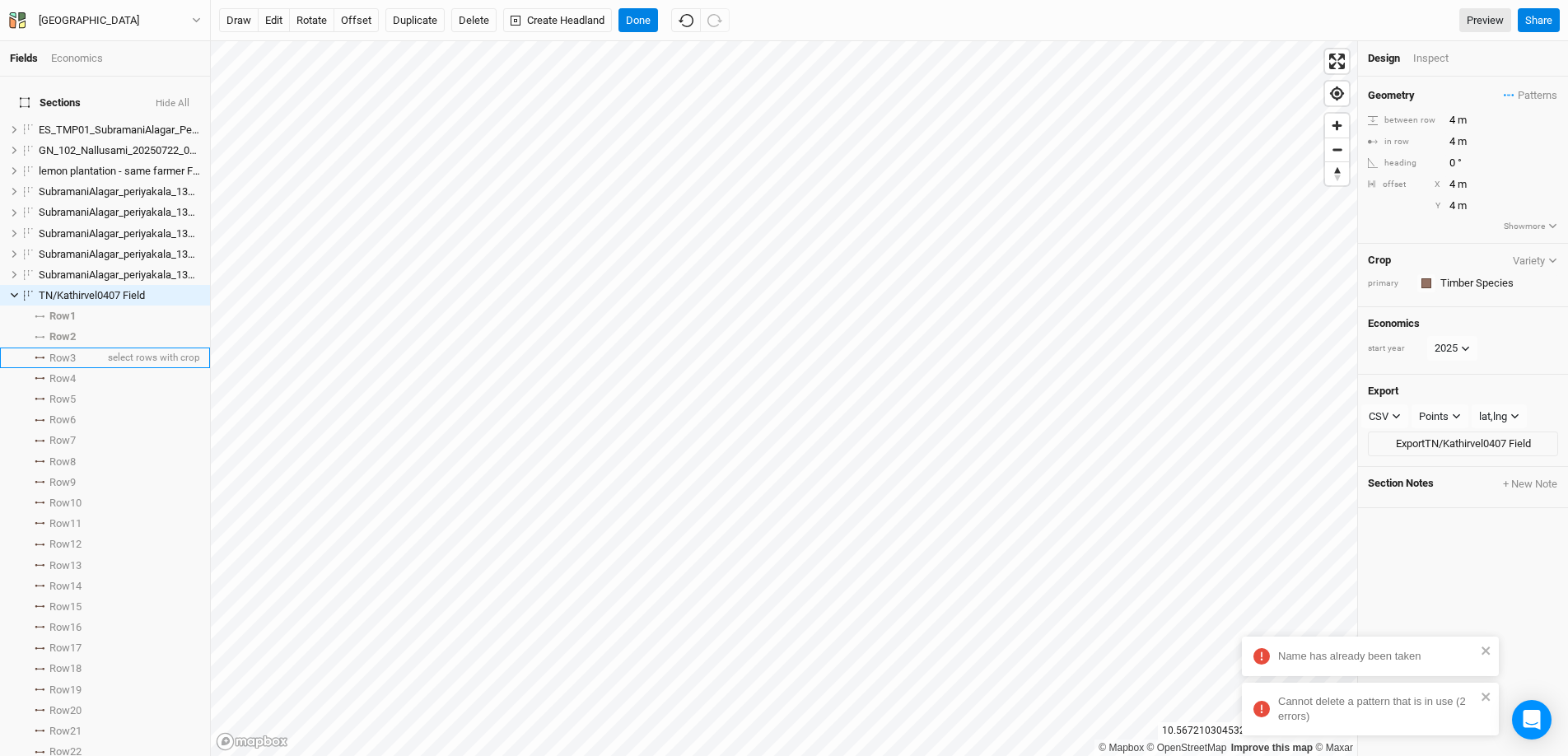
click at [44, 356] on icon at bounding box center [39, 357] width 9 height 3
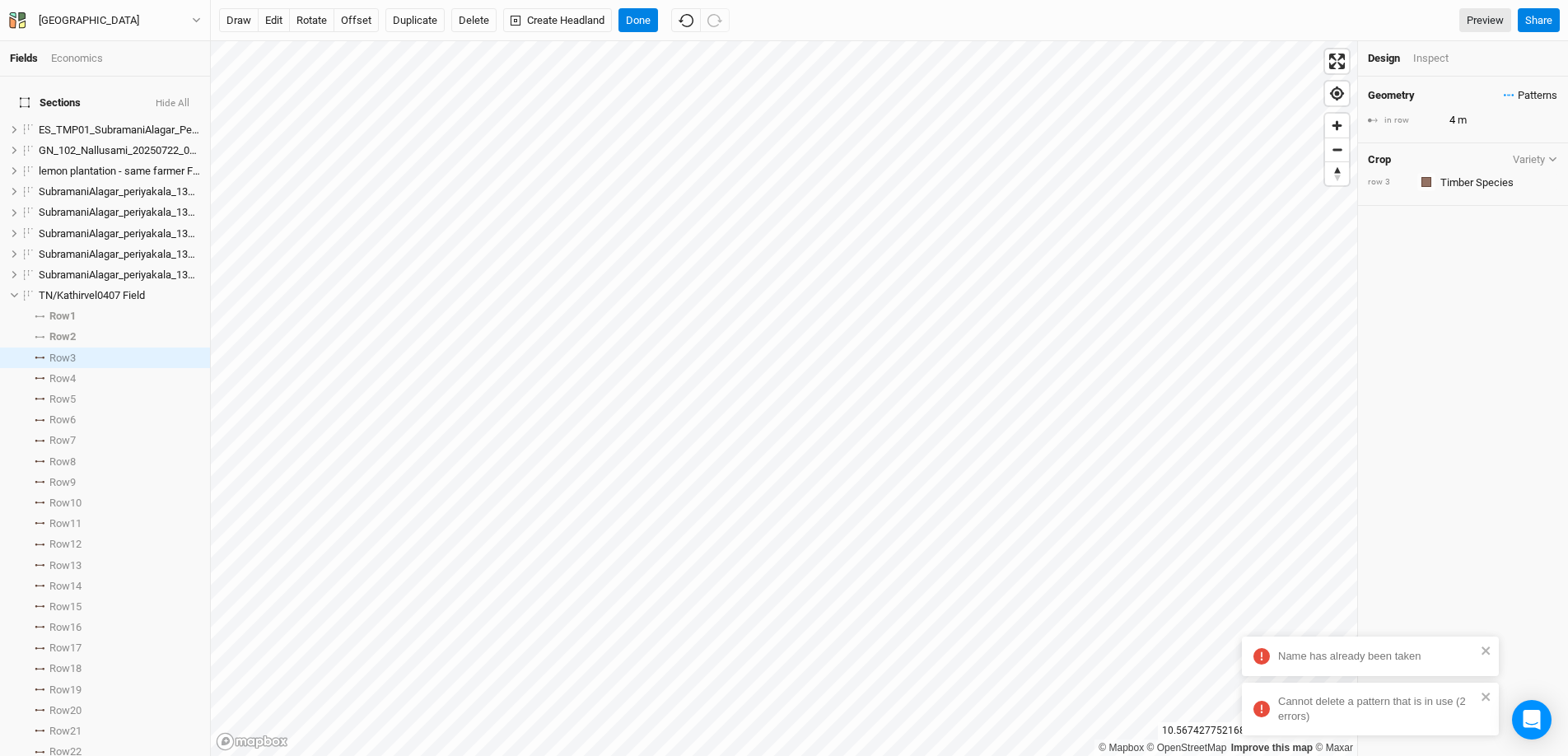
click at [1504, 96] on icon "button" at bounding box center [1509, 95] width 10 height 3
click at [1487, 179] on button "Model 1 - Row 2" at bounding box center [1466, 177] width 102 height 26
click at [40, 377] on icon at bounding box center [39, 378] width 9 height 3
click at [1488, 655] on icon "close" at bounding box center [1486, 649] width 11 height 13
click at [1491, 699] on icon "close" at bounding box center [1486, 696] width 11 height 13
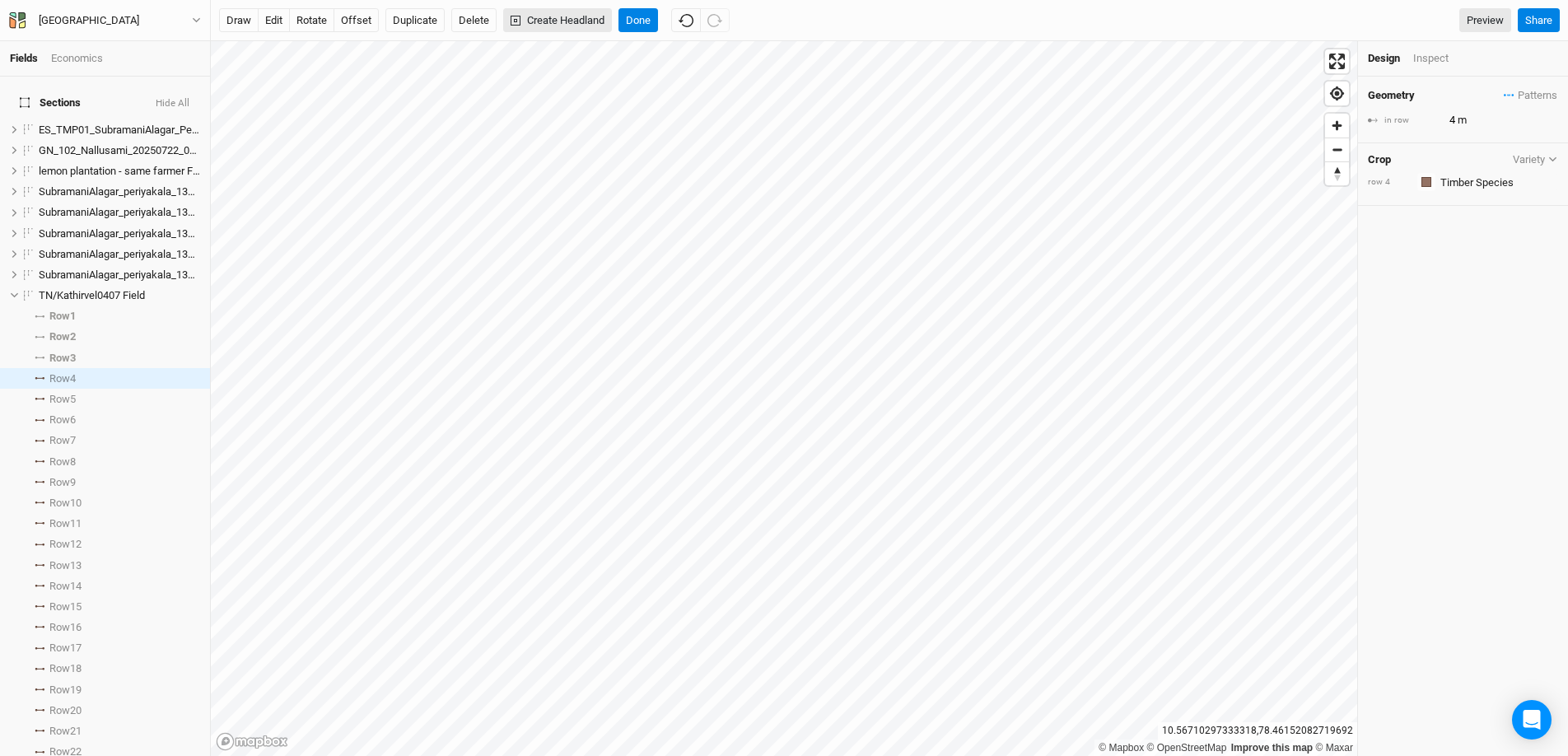
click at [547, 17] on button "Create Headland" at bounding box center [558, 21] width 108 height 25
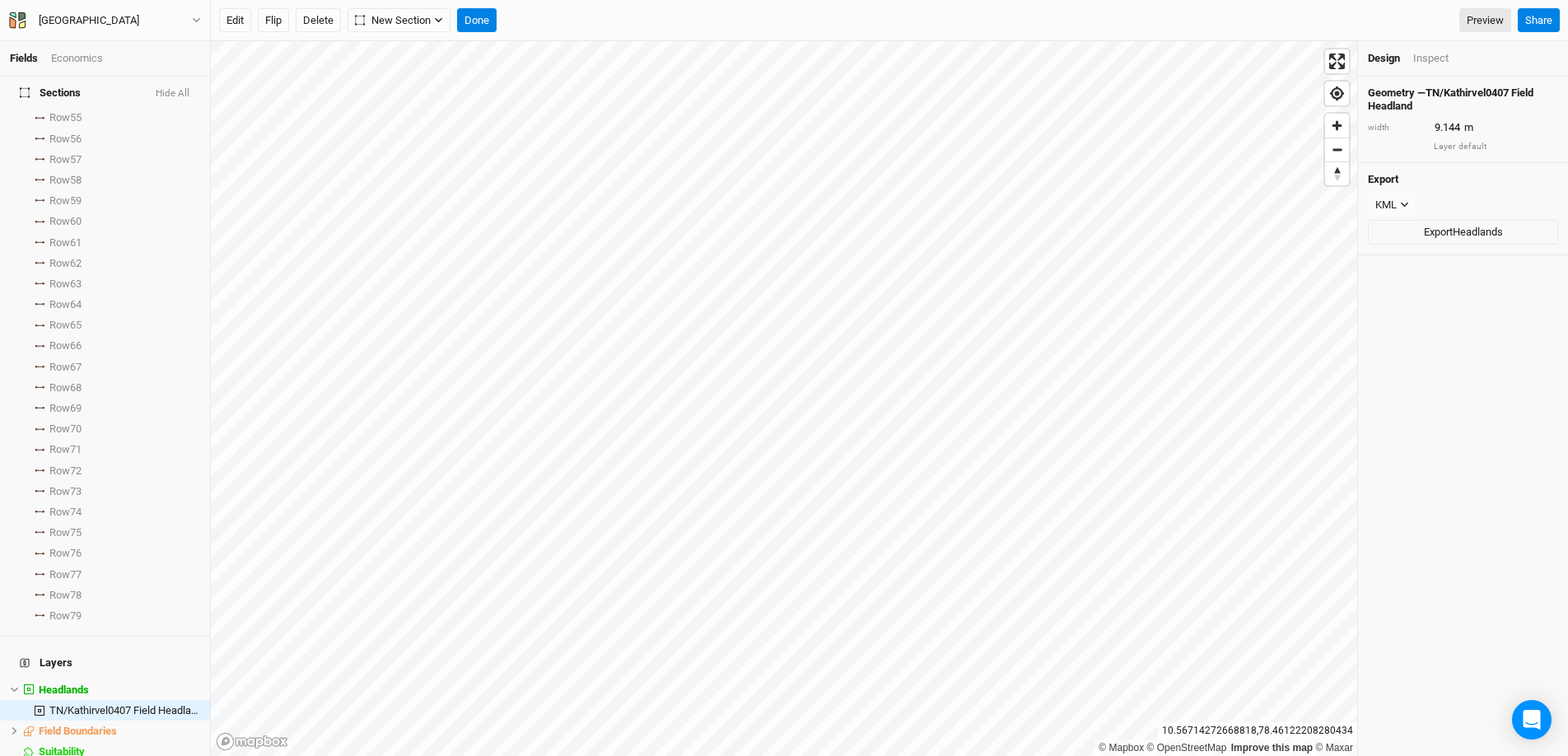
scroll to position [1336, 0]
click at [50, 681] on li "TN/Kathirvel0407 Field Headland hide" at bounding box center [105, 691] width 210 height 21
click at [310, 14] on button "Delete" at bounding box center [318, 21] width 46 height 25
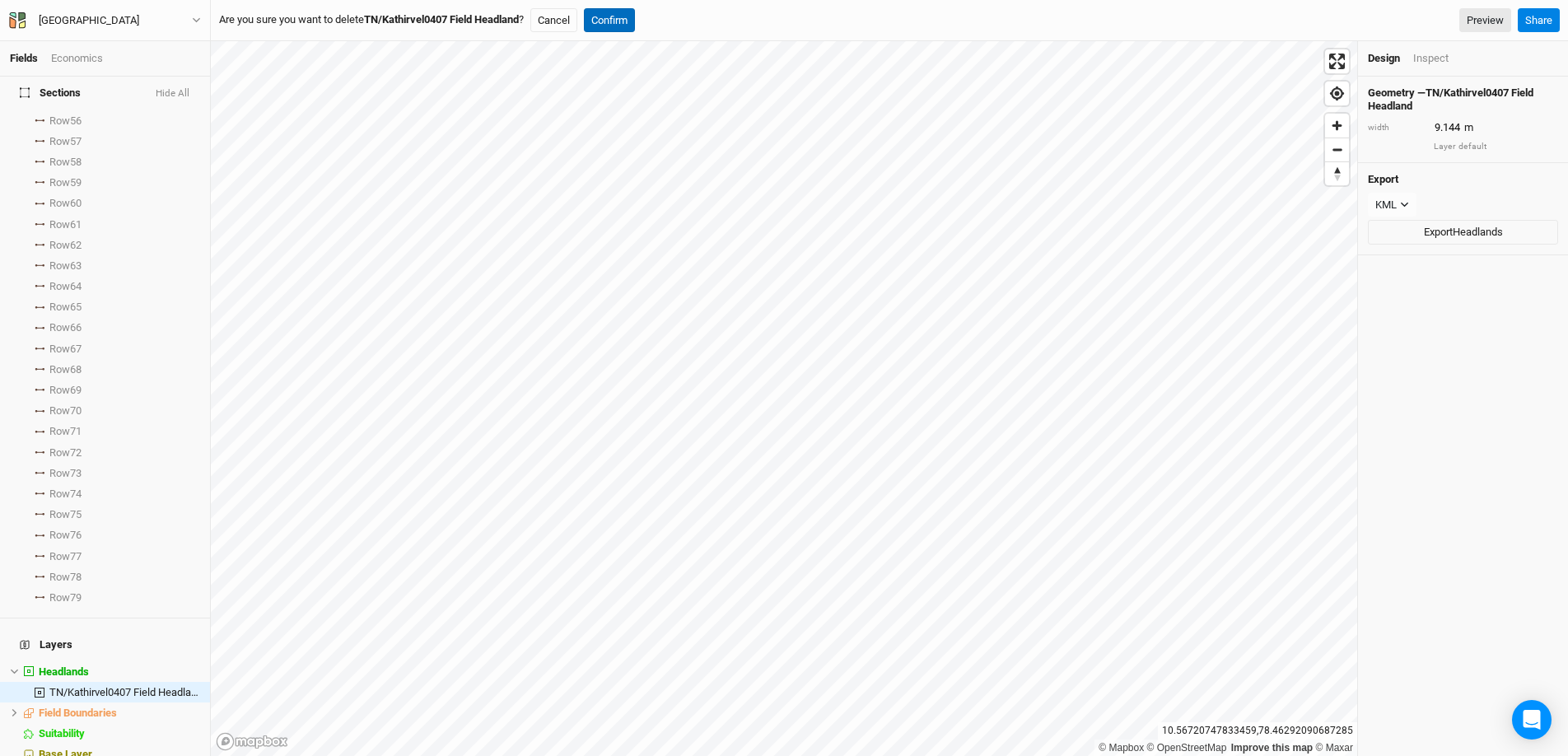
click at [635, 22] on button "Confirm" at bounding box center [609, 21] width 51 height 25
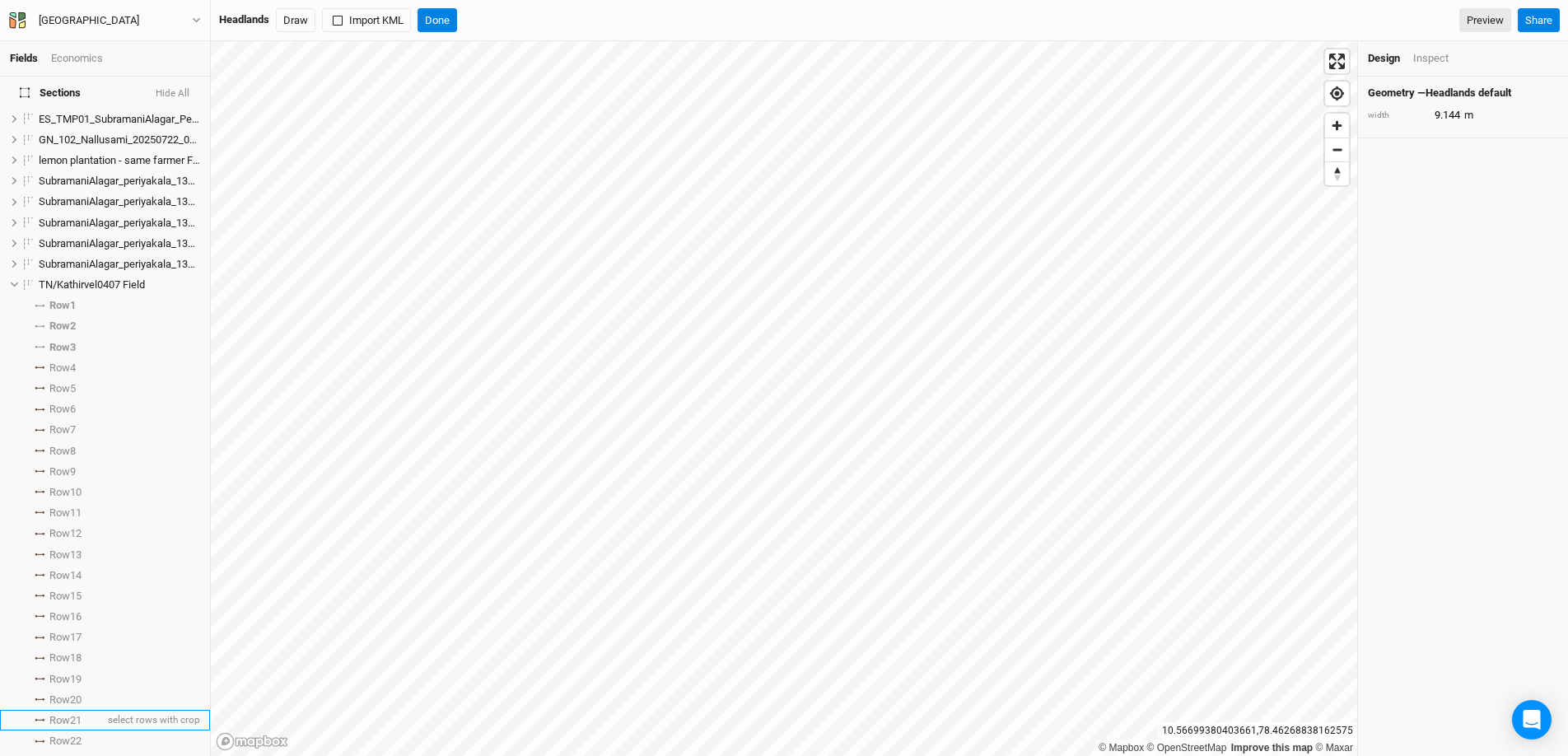
scroll to position [0, 0]
click at [1567, 755] on html "Fields Economics Sections Hide All ES_TMP01_SubramaniAlagar_Periyakala_20250802…" at bounding box center [784, 378] width 1568 height 756
click at [58, 372] on span "Row 4" at bounding box center [62, 378] width 27 height 13
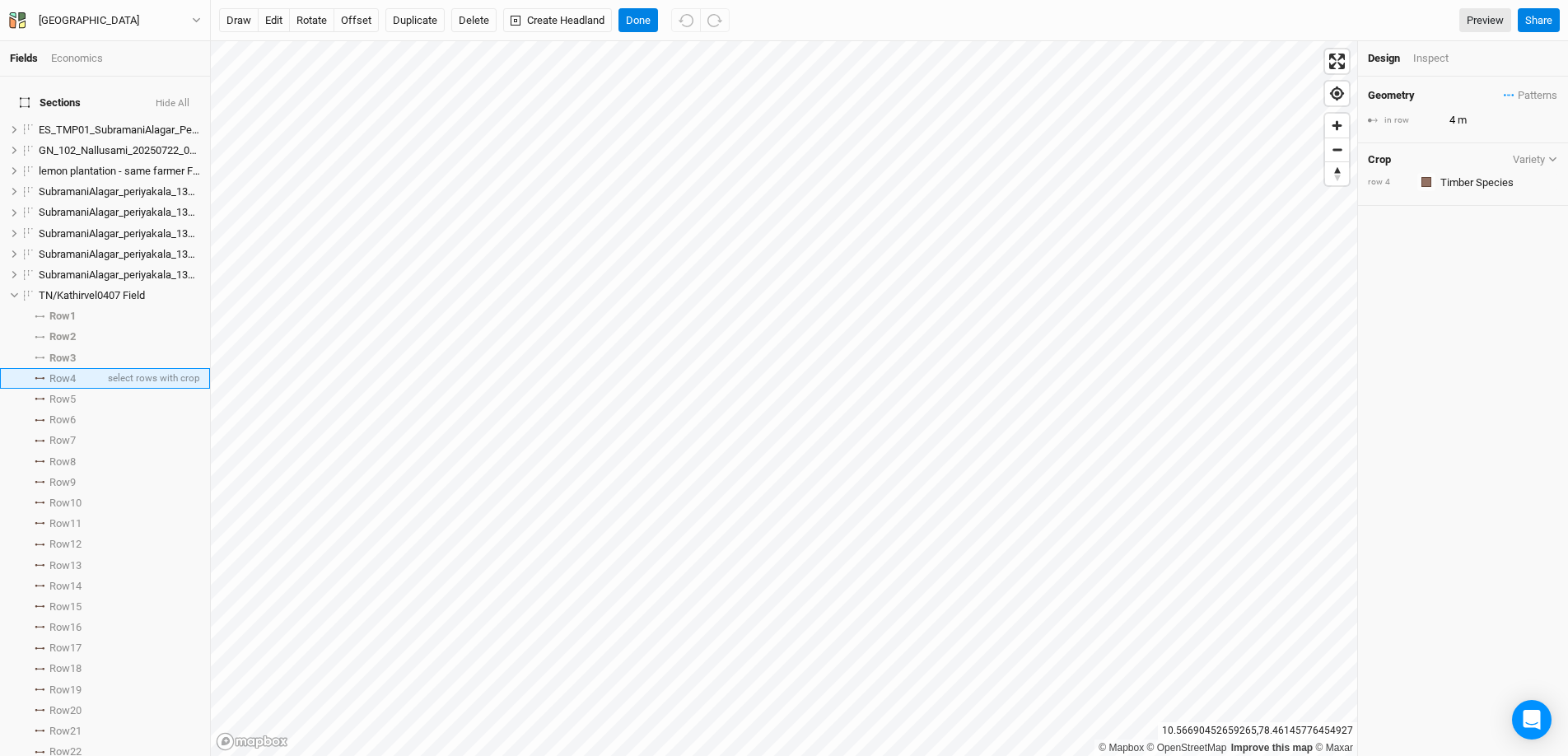
click at [40, 368] on li "Row 4 select rows with crop" at bounding box center [105, 378] width 210 height 21
click at [1504, 89] on span "Patterns" at bounding box center [1531, 95] width 53 height 16
click at [1522, 243] on div "＋ New in-row pattern" at bounding box center [1488, 243] width 120 height 15
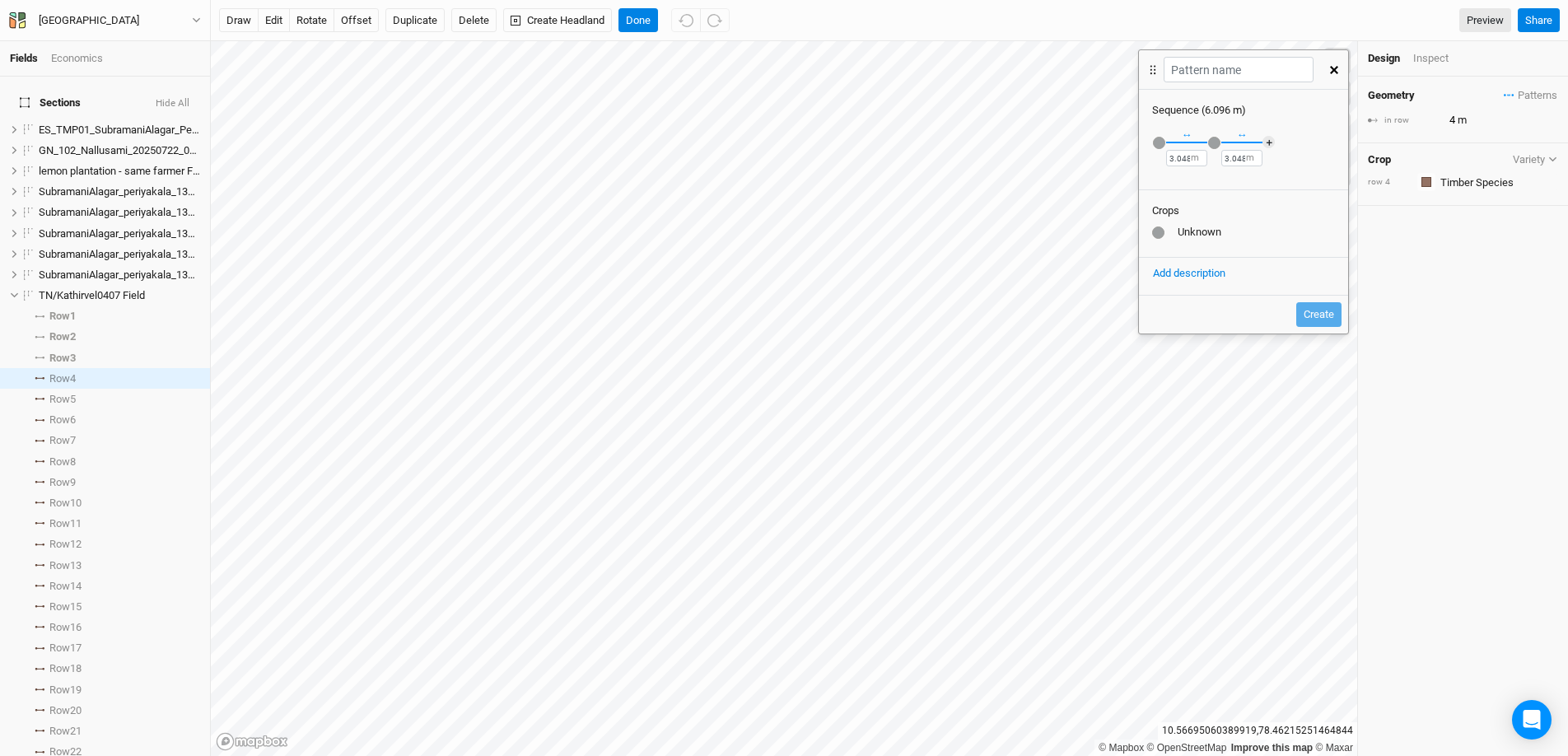
click at [1161, 146] on div "button" at bounding box center [1159, 143] width 12 height 12
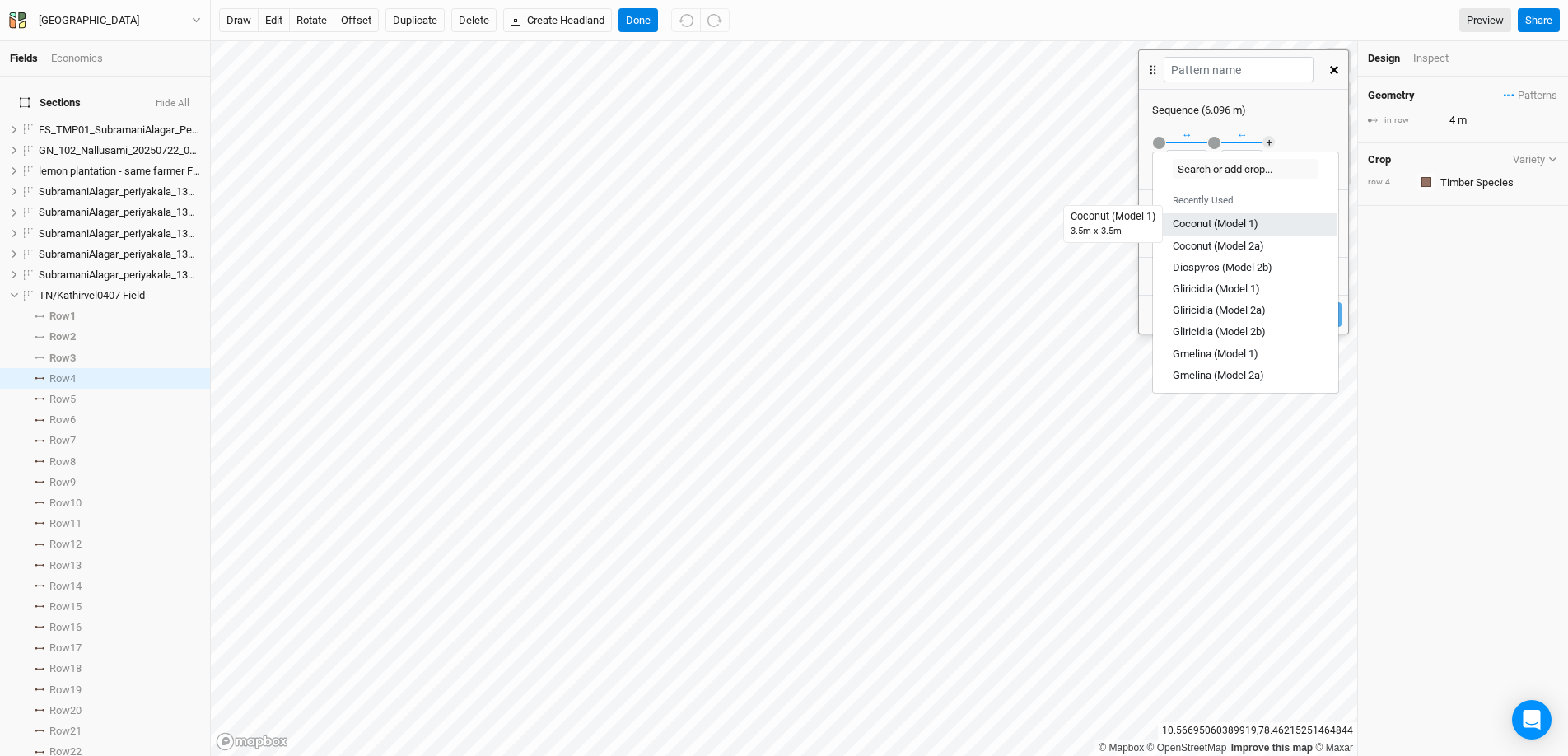
click at [1208, 221] on div "Coconut (Model 1)" at bounding box center [1216, 224] width 86 height 15
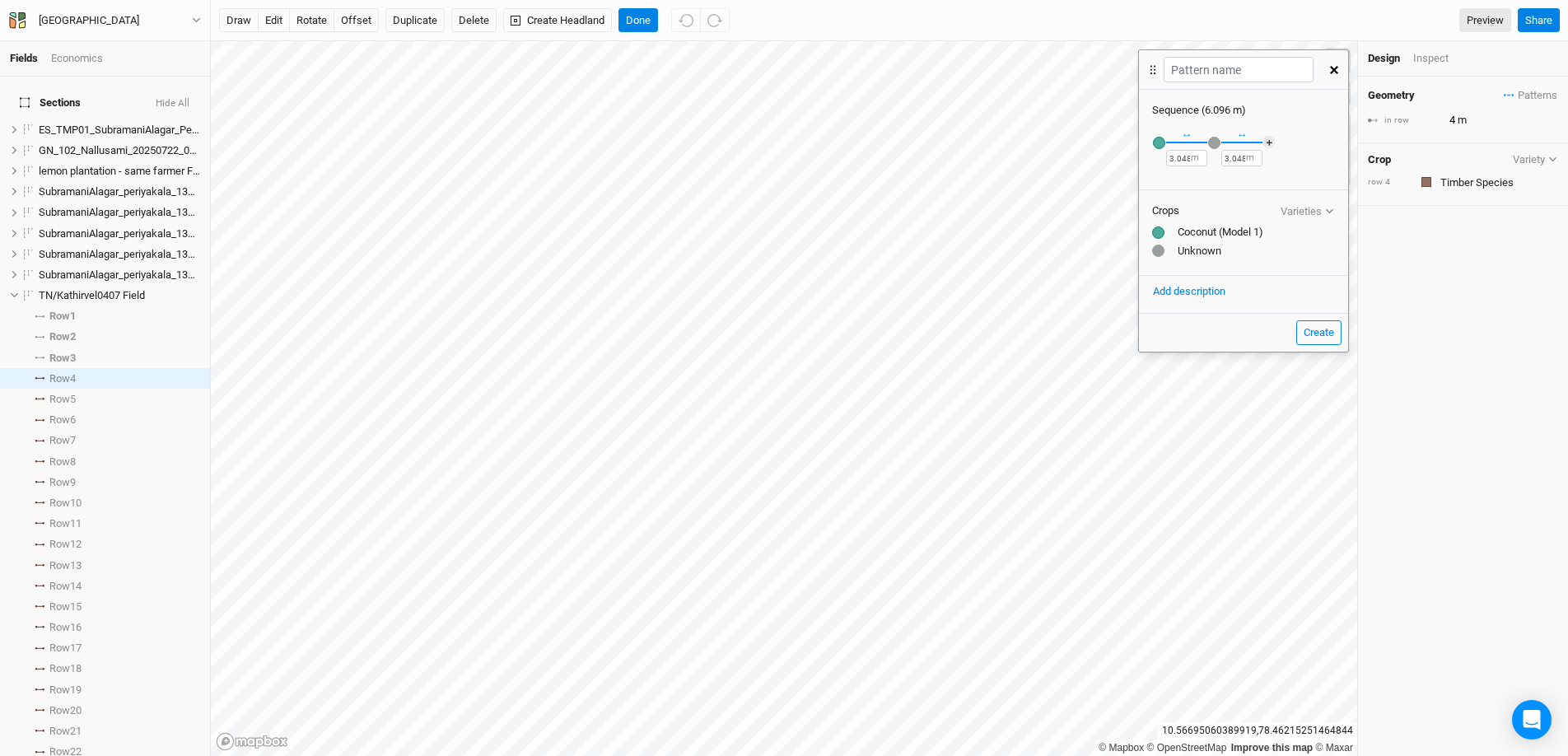
click at [1216, 142] on div "button" at bounding box center [1214, 143] width 12 height 12
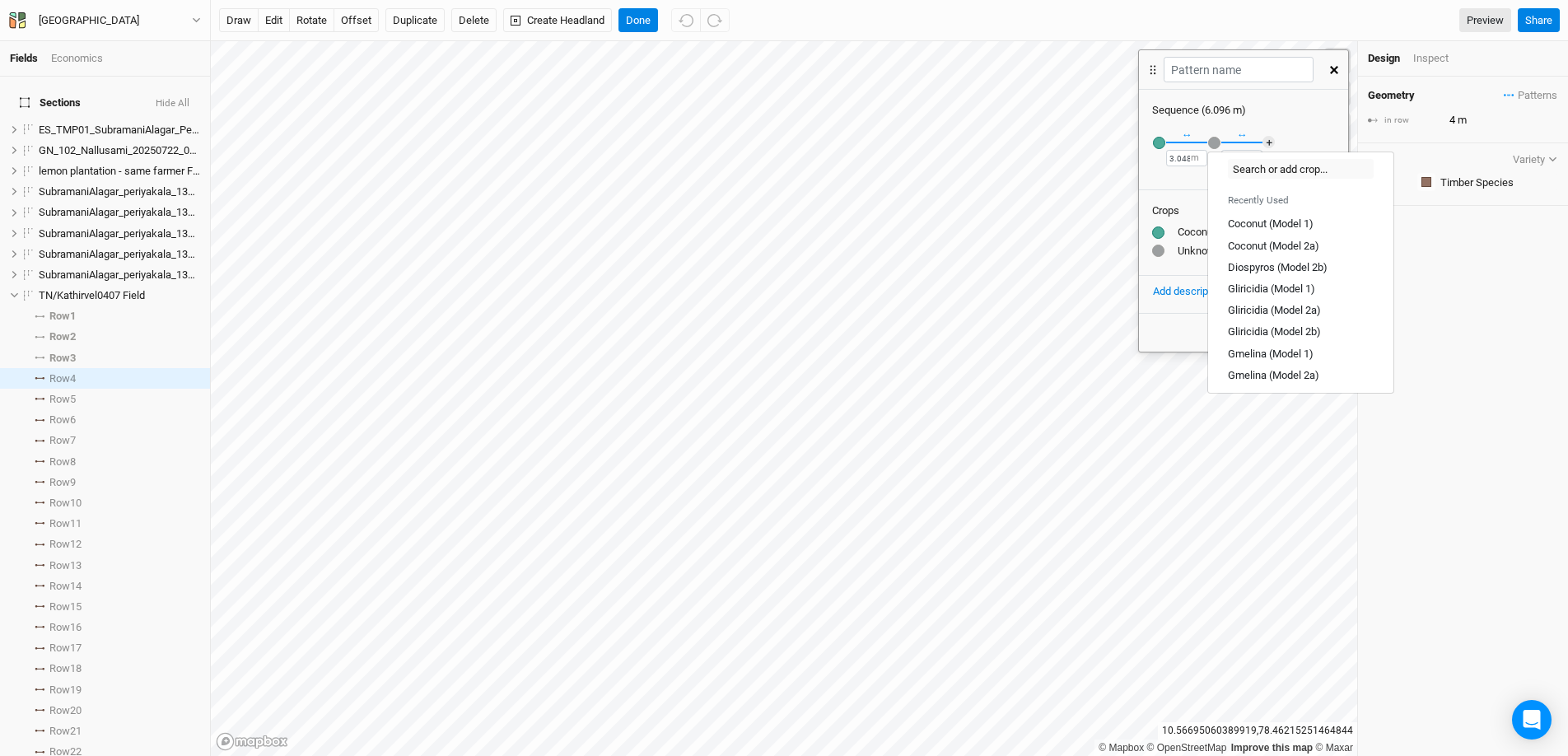
click at [1191, 154] on label "m" at bounding box center [1195, 157] width 9 height 13
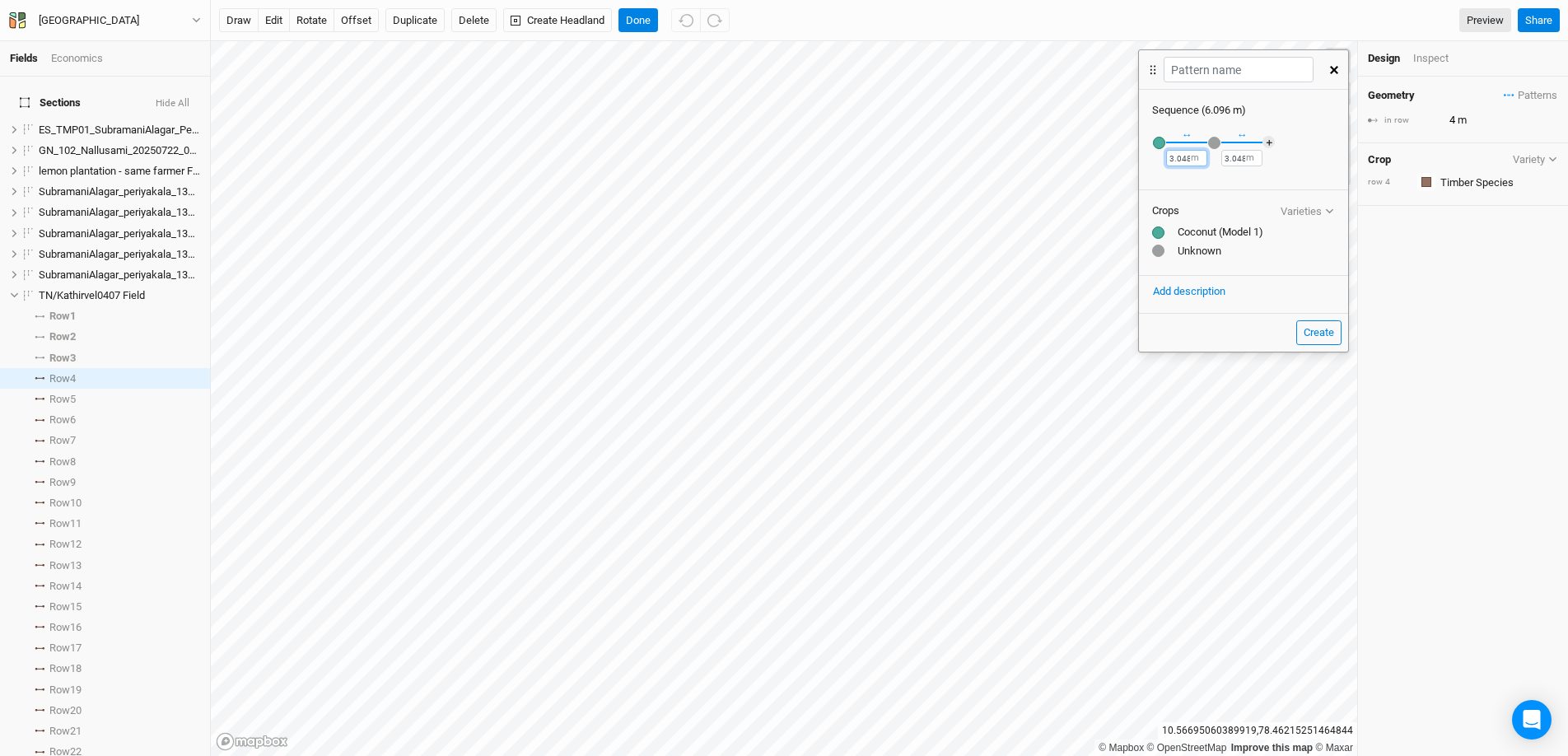
click at [1188, 160] on input "3.048" at bounding box center [1187, 157] width 41 height 16
type input "3.5"
click at [1216, 142] on div "button" at bounding box center [1214, 143] width 12 height 12
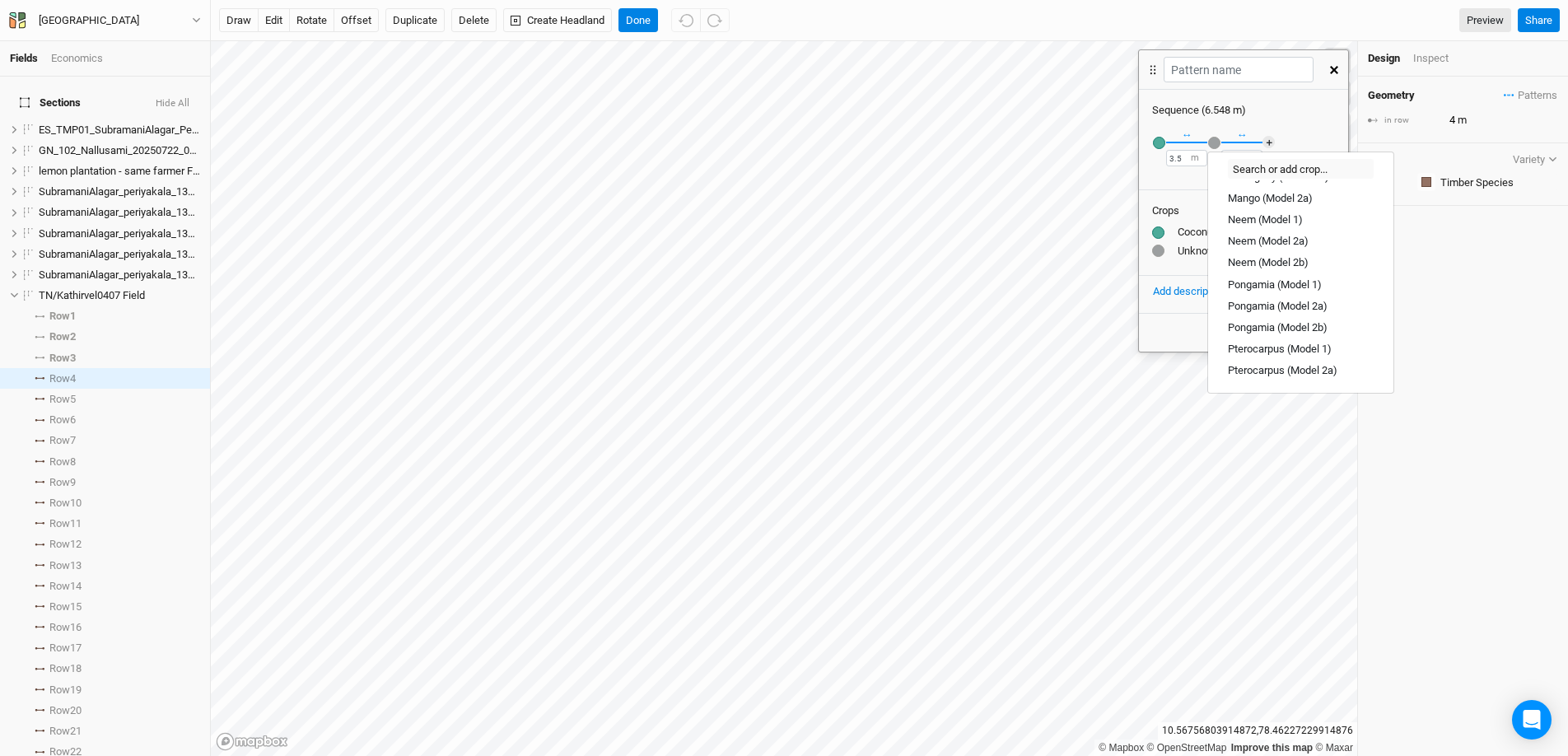
scroll to position [311, 0]
click at [1323, 335] on link "Pterocarpus (Model 1)" at bounding box center [1300, 344] width 184 height 22
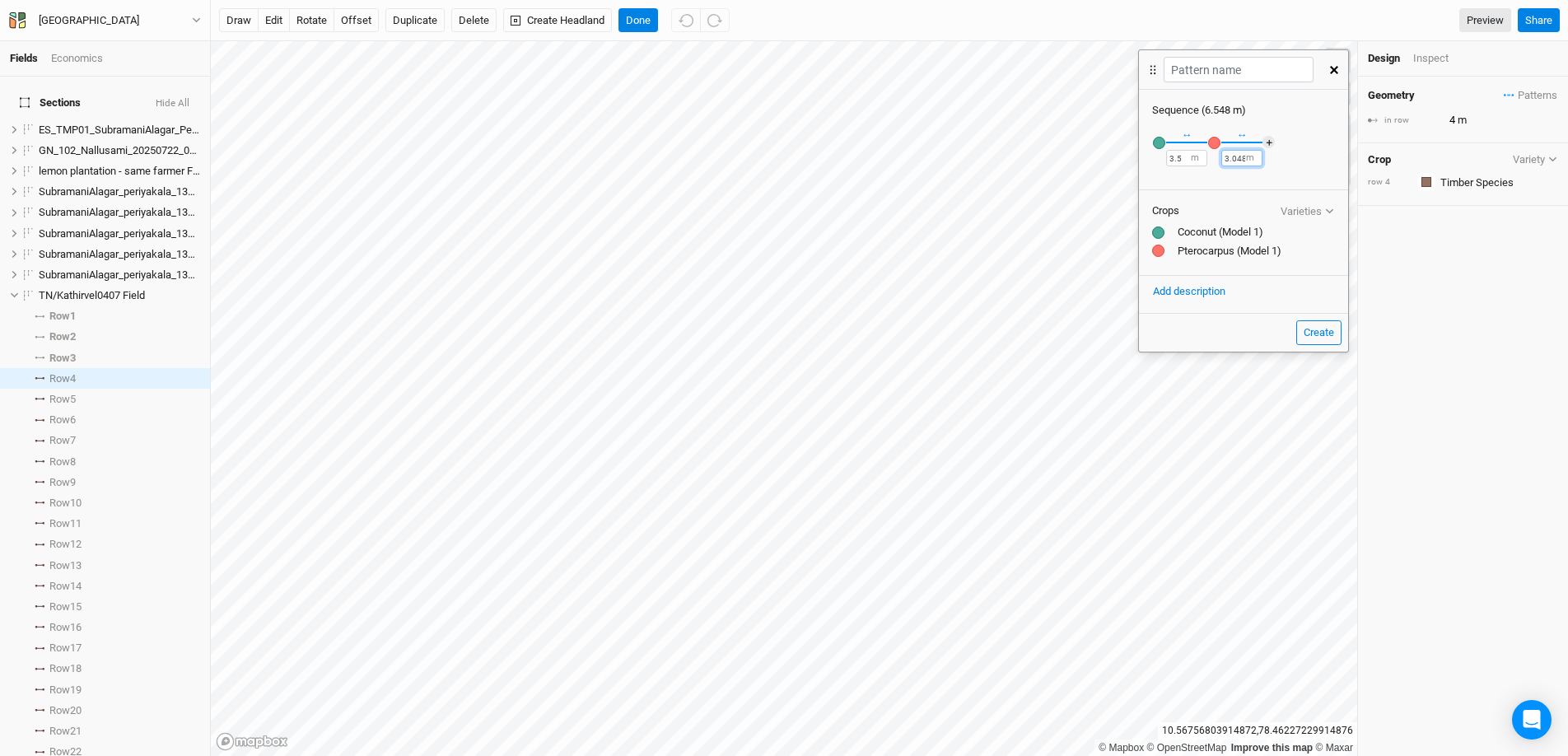
click at [1245, 158] on input "3.048" at bounding box center [1242, 157] width 41 height 16
type input "3.5"
click at [1269, 139] on button "＋" at bounding box center [1269, 142] width 12 height 12
click at [1271, 144] on div "button" at bounding box center [1269, 143] width 12 height 12
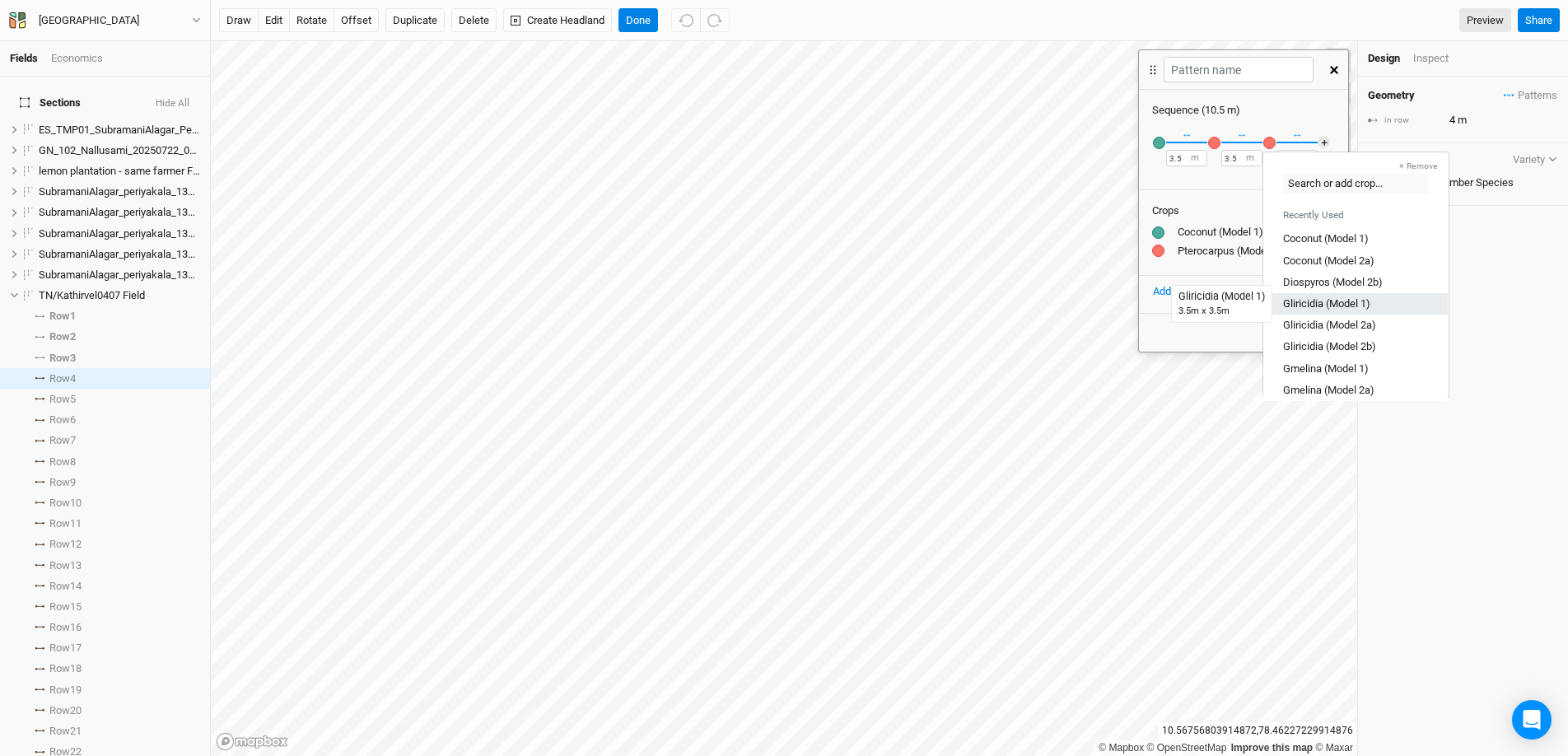
click at [1322, 300] on div "Gliricidia (Model 1)" at bounding box center [1326, 304] width 87 height 15
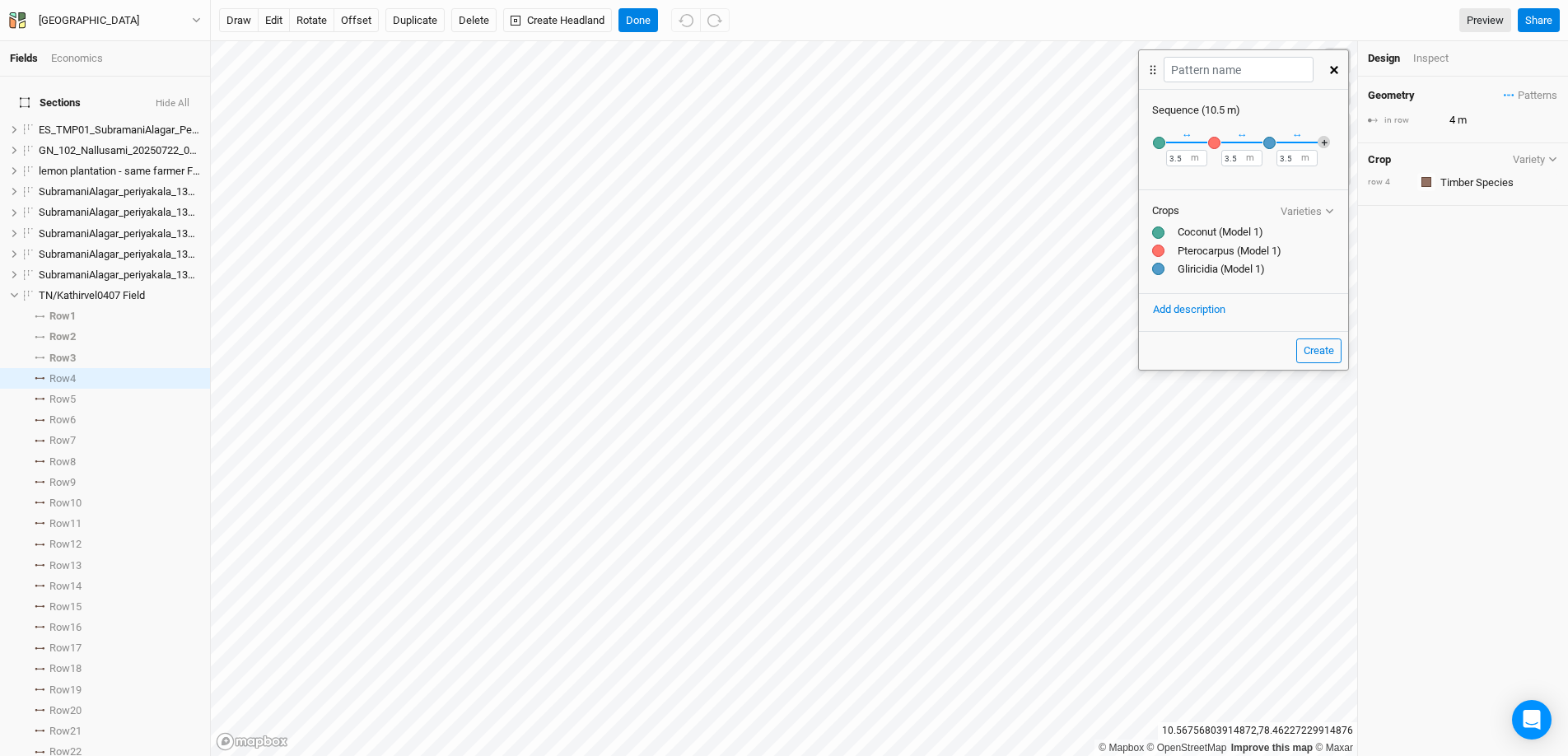
click at [1324, 144] on button "＋" at bounding box center [1324, 142] width 12 height 12
click at [1323, 144] on button "＋" at bounding box center [1329, 142] width 12 height 12
click at [1317, 144] on div "button" at bounding box center [1318, 143] width 12 height 12
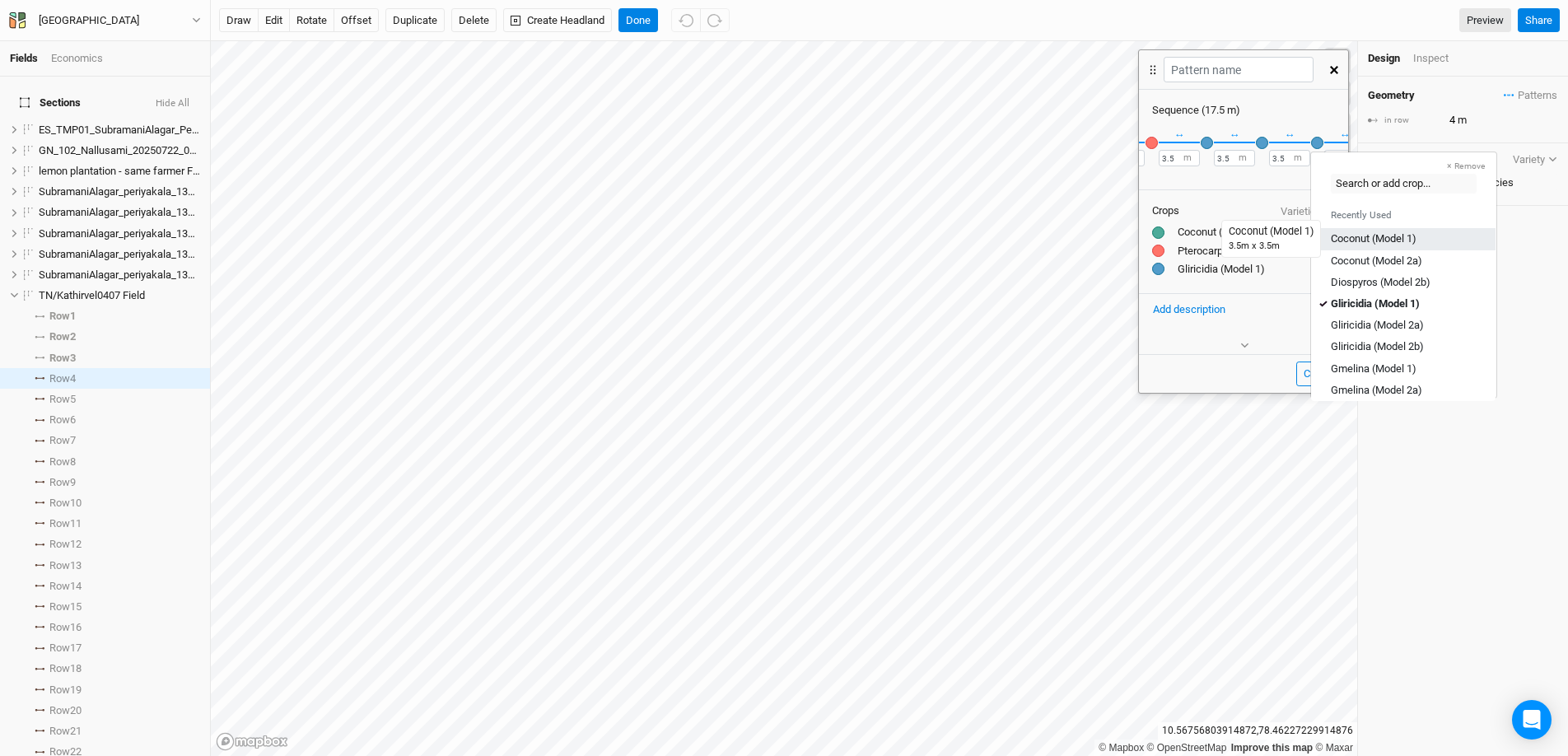
click at [1377, 237] on div "Coconut (Model 1)" at bounding box center [1374, 238] width 86 height 15
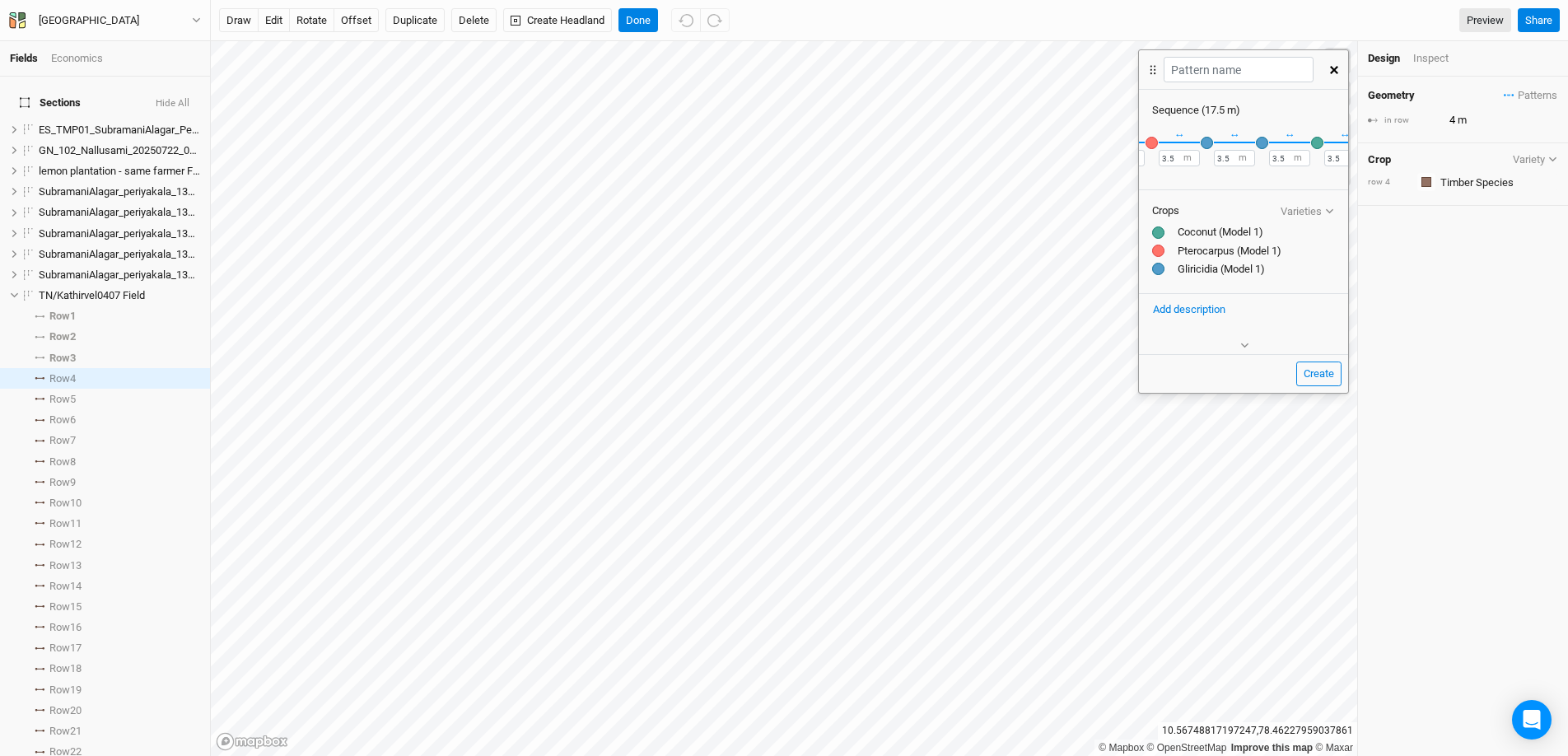
scroll to position [0, 118]
click at [1323, 138] on button "＋" at bounding box center [1329, 142] width 12 height 12
click at [1269, 143] on div "button" at bounding box center [1275, 143] width 12 height 12
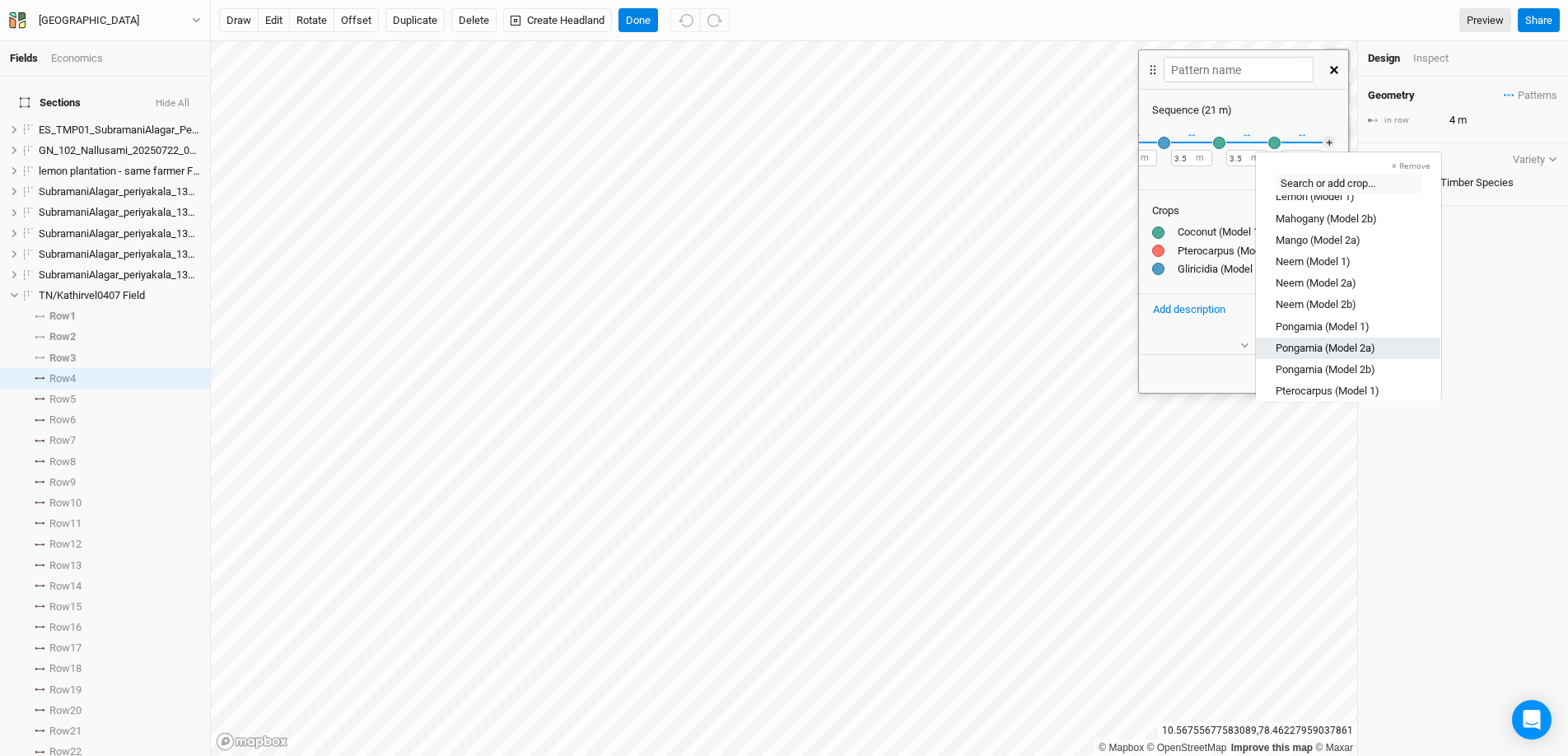
scroll to position [280, 0]
click at [1331, 382] on div "Pterocarpus (Model 1)" at bounding box center [1328, 389] width 104 height 15
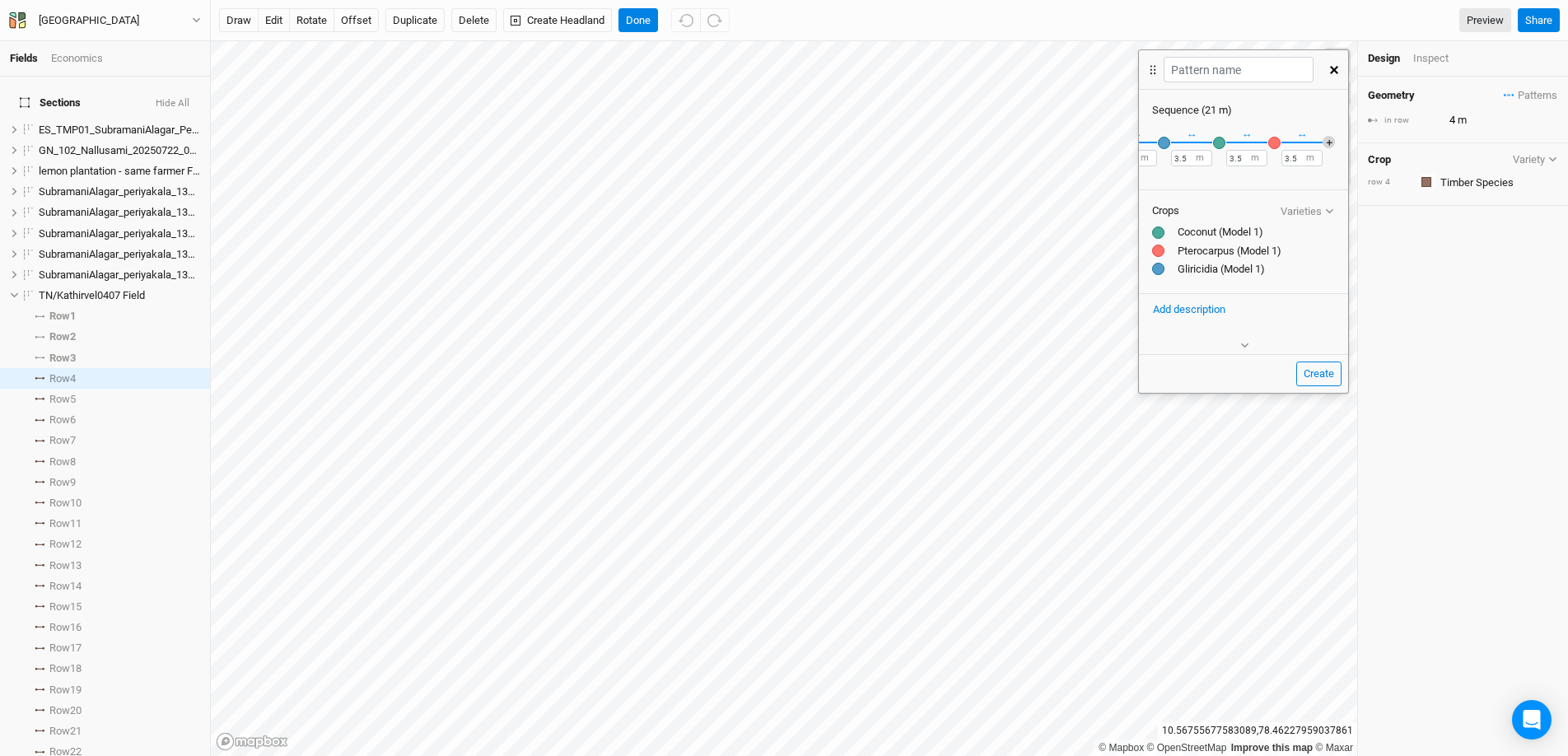
click at [1323, 140] on button "＋" at bounding box center [1329, 142] width 12 height 12
click at [1269, 142] on div "button" at bounding box center [1275, 143] width 12 height 12
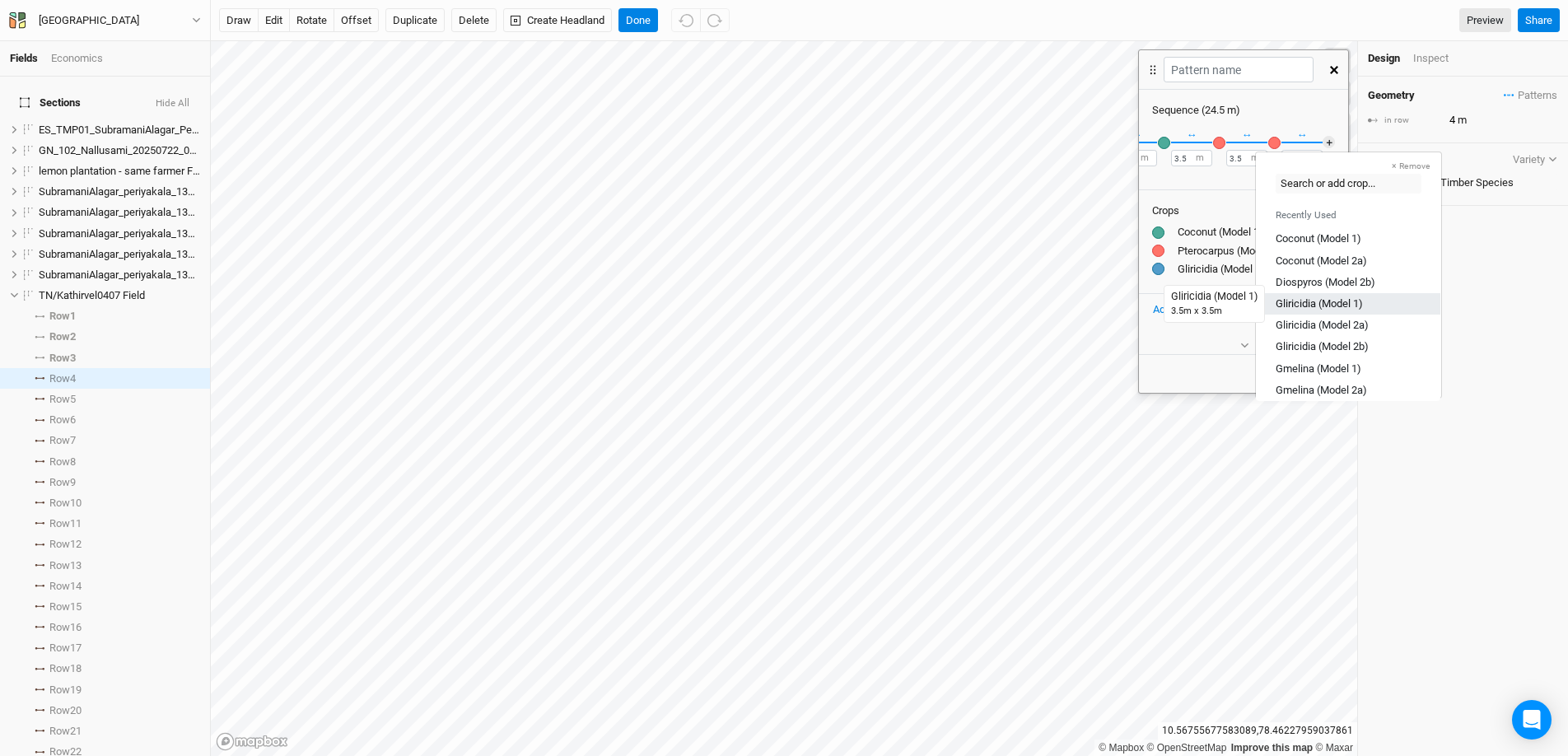
click at [1342, 304] on div "Gliricidia (Model 1)" at bounding box center [1319, 304] width 87 height 15
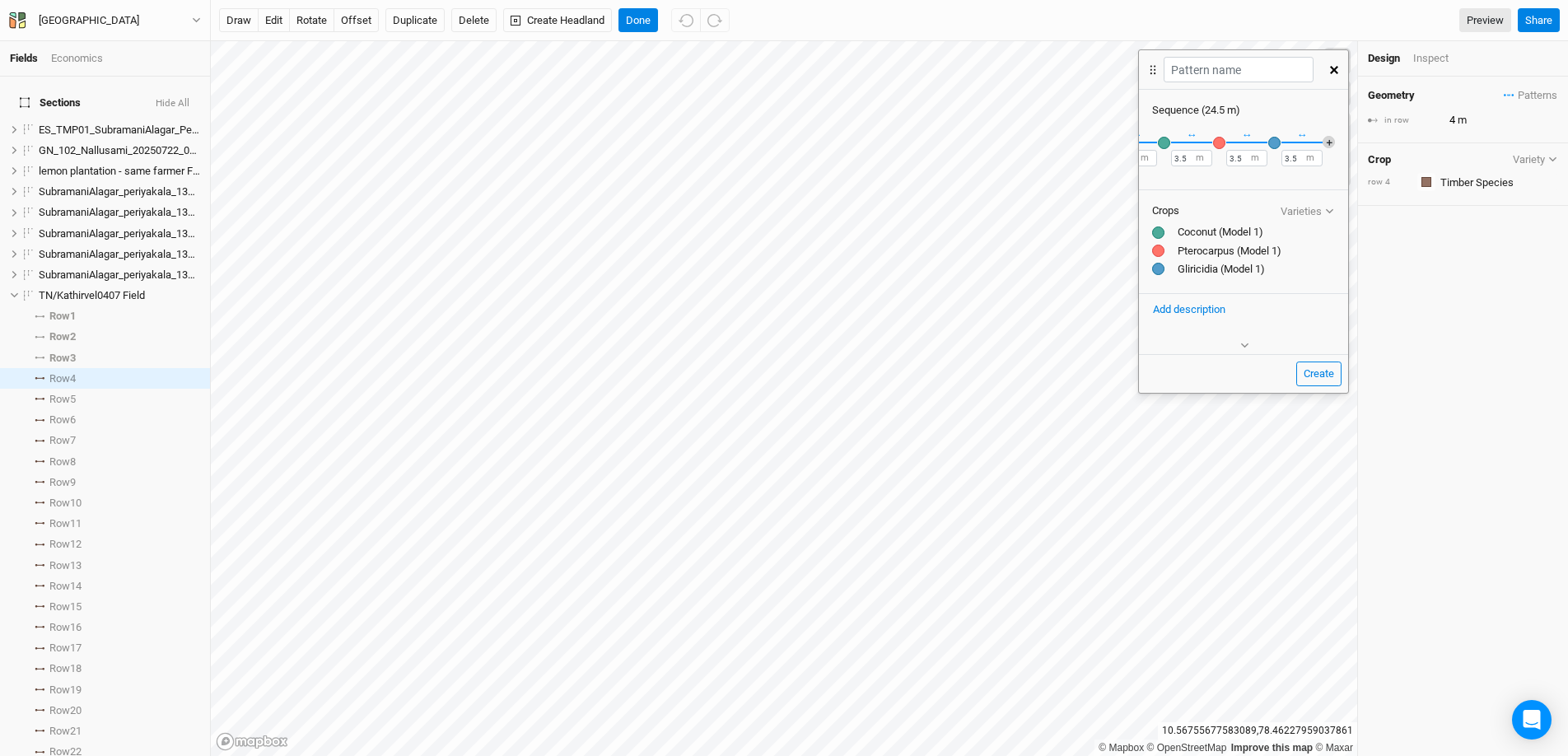
click at [1323, 143] on button "＋" at bounding box center [1329, 142] width 12 height 12
click at [1317, 145] on div "button" at bounding box center [1318, 143] width 12 height 12
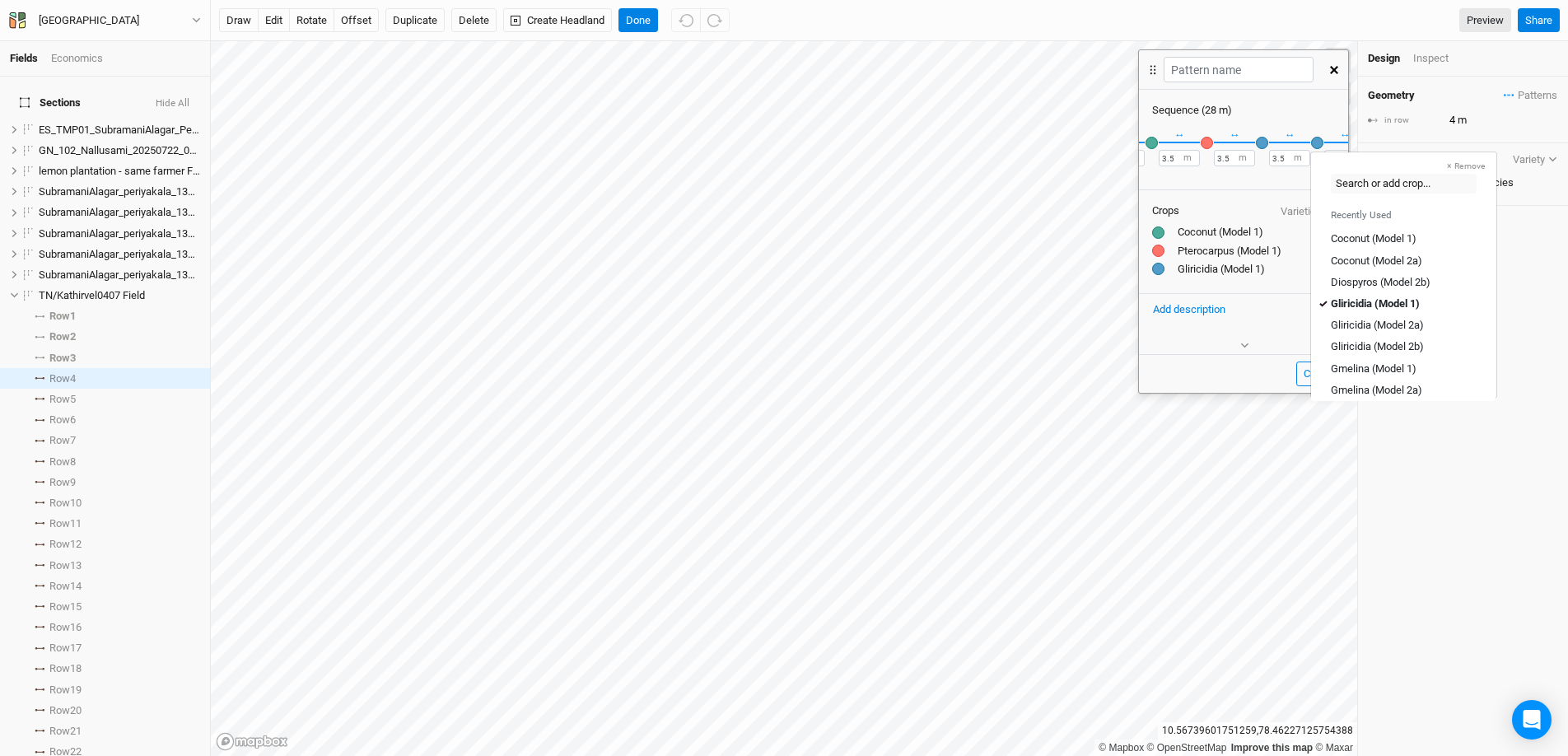
scroll to position [0, 283]
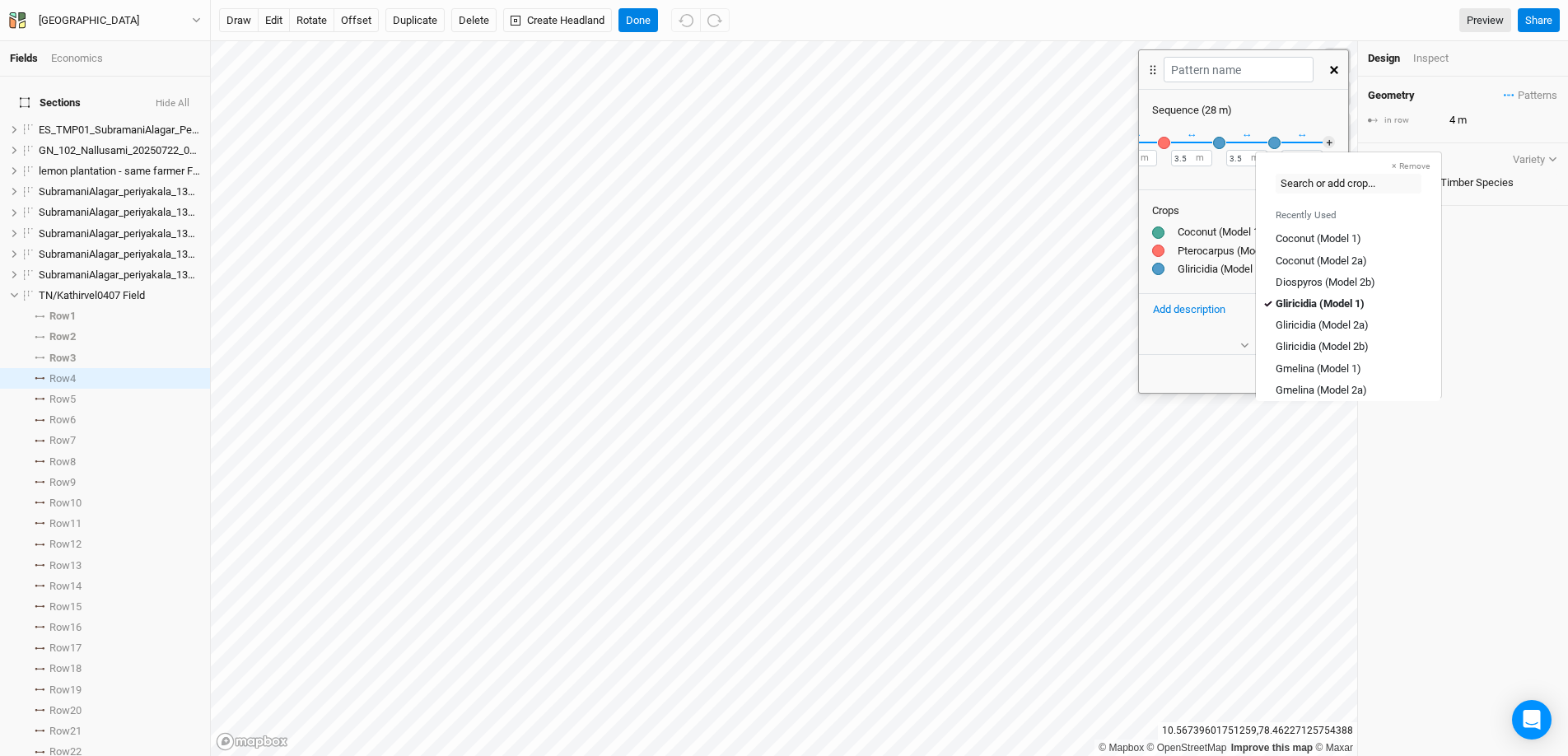
click at [1304, 125] on div "↔ 3.5 m" at bounding box center [1302, 142] width 41 height 48
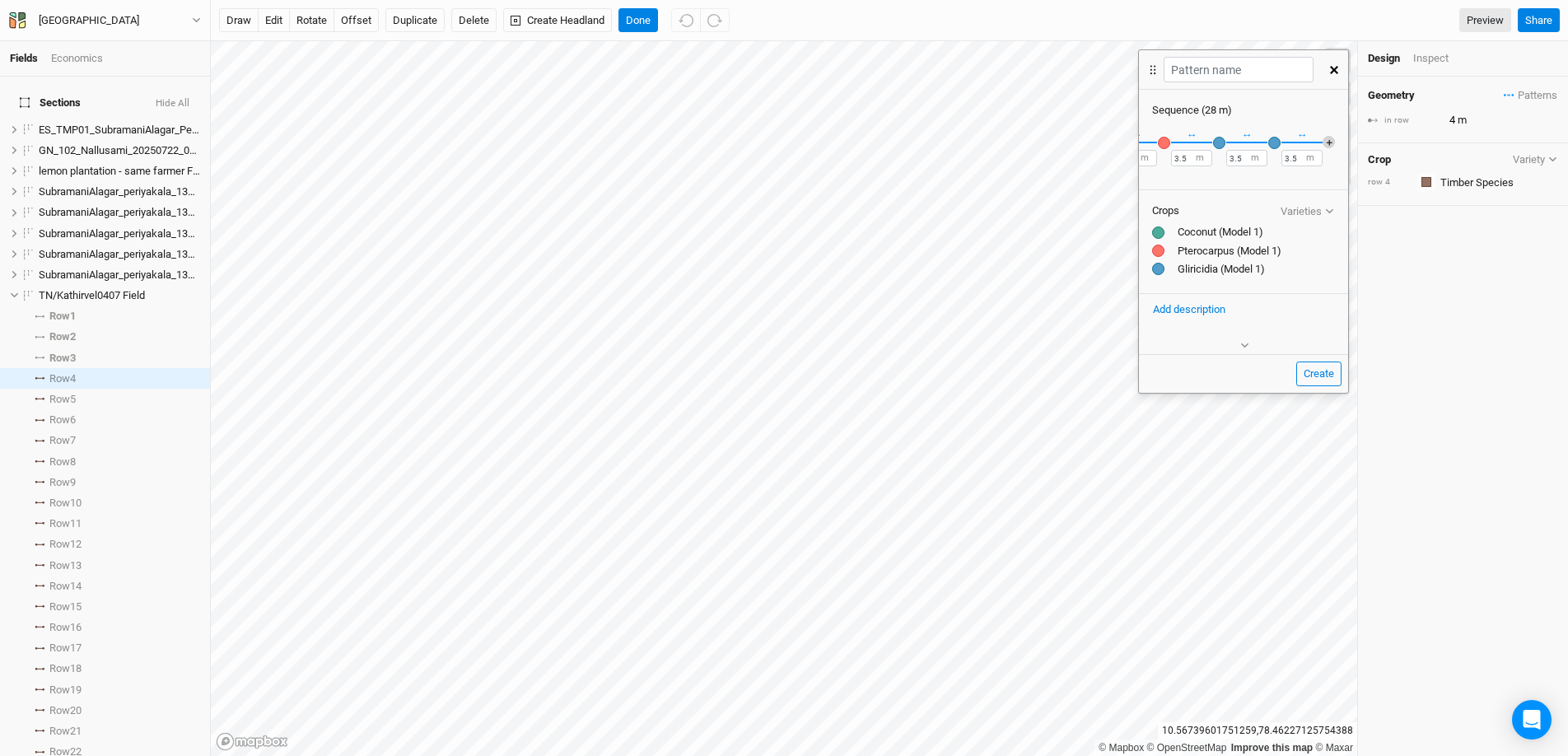
click at [1323, 142] on button "＋" at bounding box center [1329, 142] width 12 height 12
click at [1316, 142] on div "button" at bounding box center [1318, 143] width 12 height 12
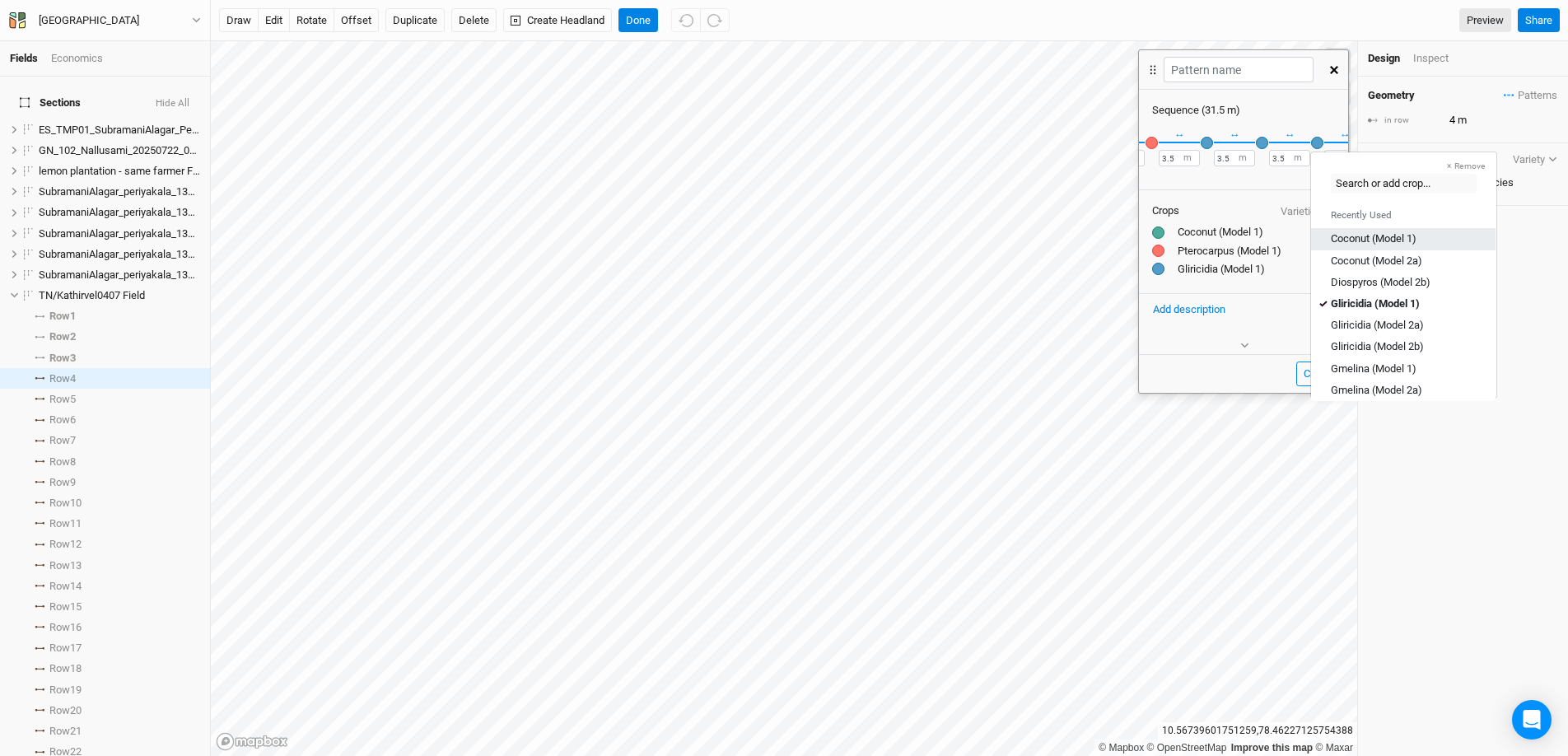
click at [1350, 249] on link "Coconut (Model 1)" at bounding box center [1404, 238] width 184 height 22
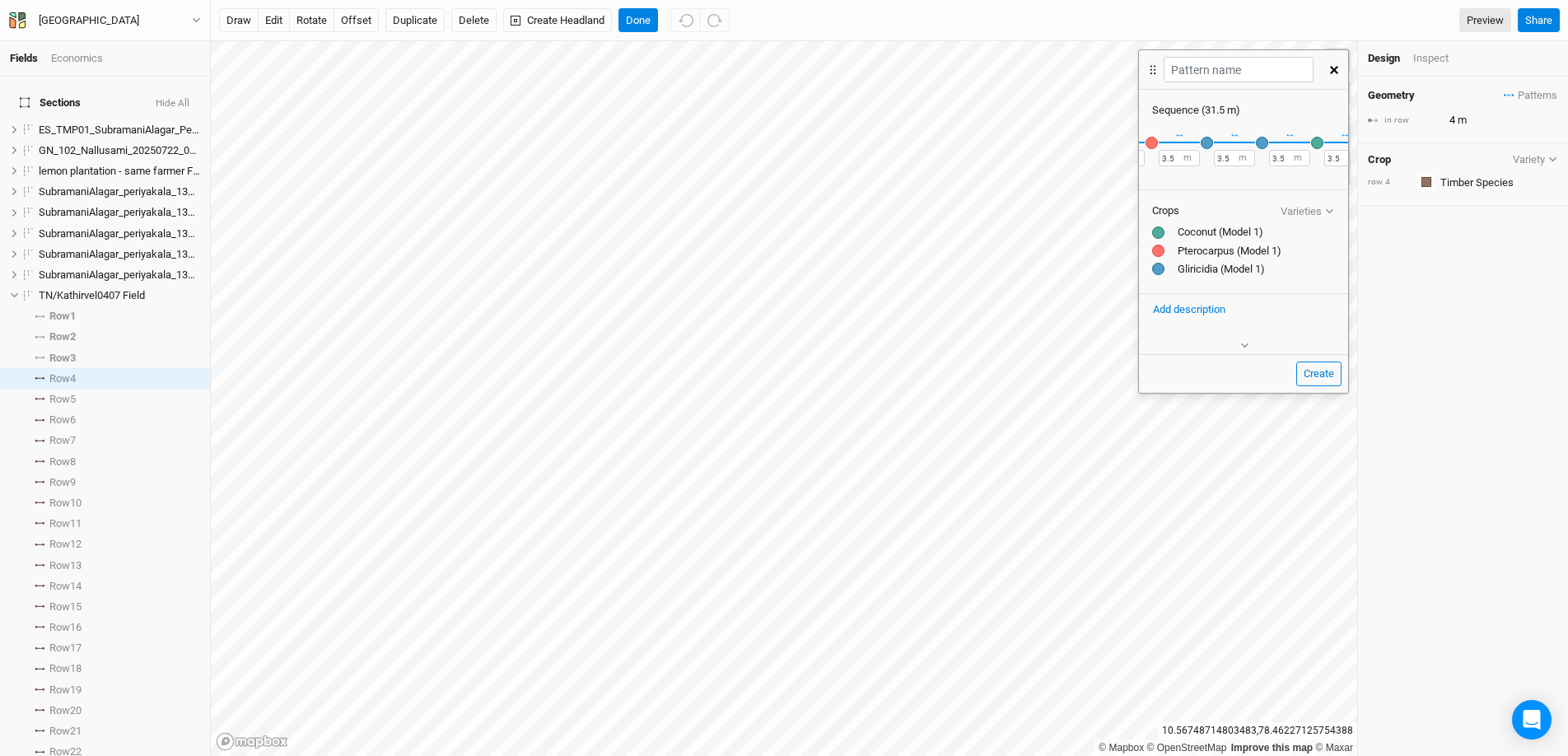
scroll to position [0, 338]
click at [1323, 143] on button "＋" at bounding box center [1329, 142] width 12 height 12
click at [1316, 143] on div "button" at bounding box center [1318, 143] width 12 height 12
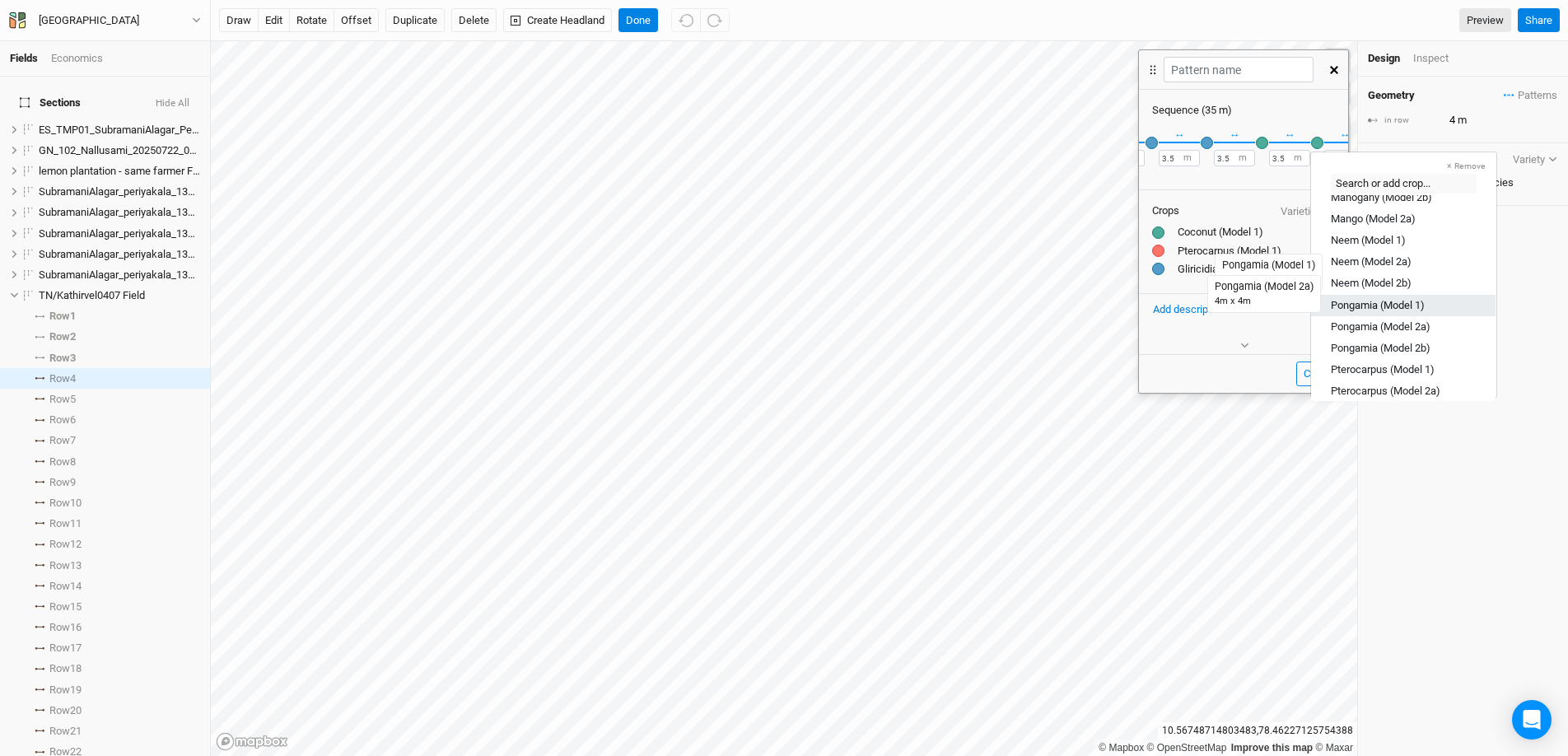
scroll to position [342, 0]
click at [1398, 334] on div "Pterocarpus (Model 1)" at bounding box center [1383, 327] width 104 height 15
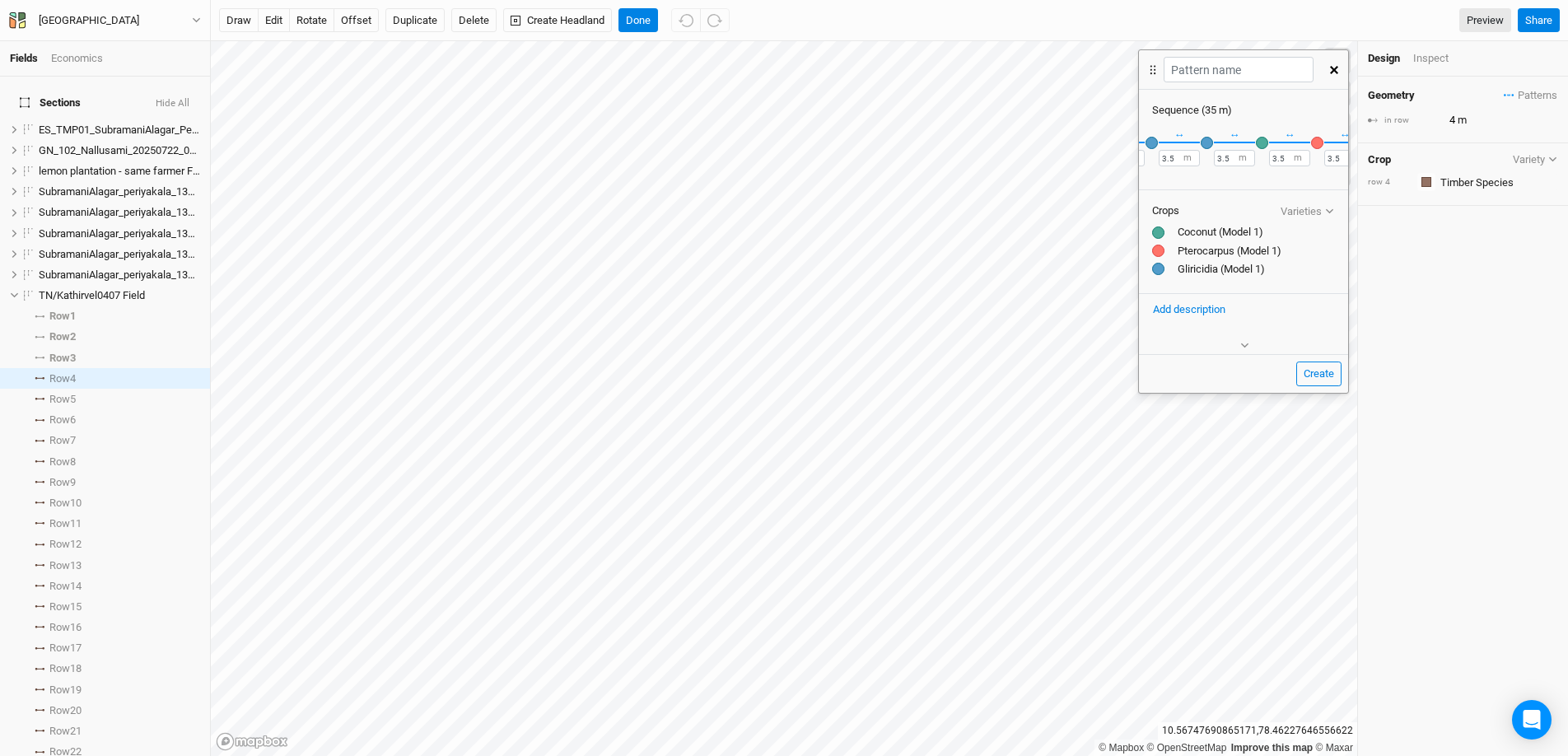
scroll to position [0, 393]
click at [1323, 144] on button "＋" at bounding box center [1329, 142] width 12 height 12
click at [1315, 144] on div "button" at bounding box center [1318, 143] width 12 height 12
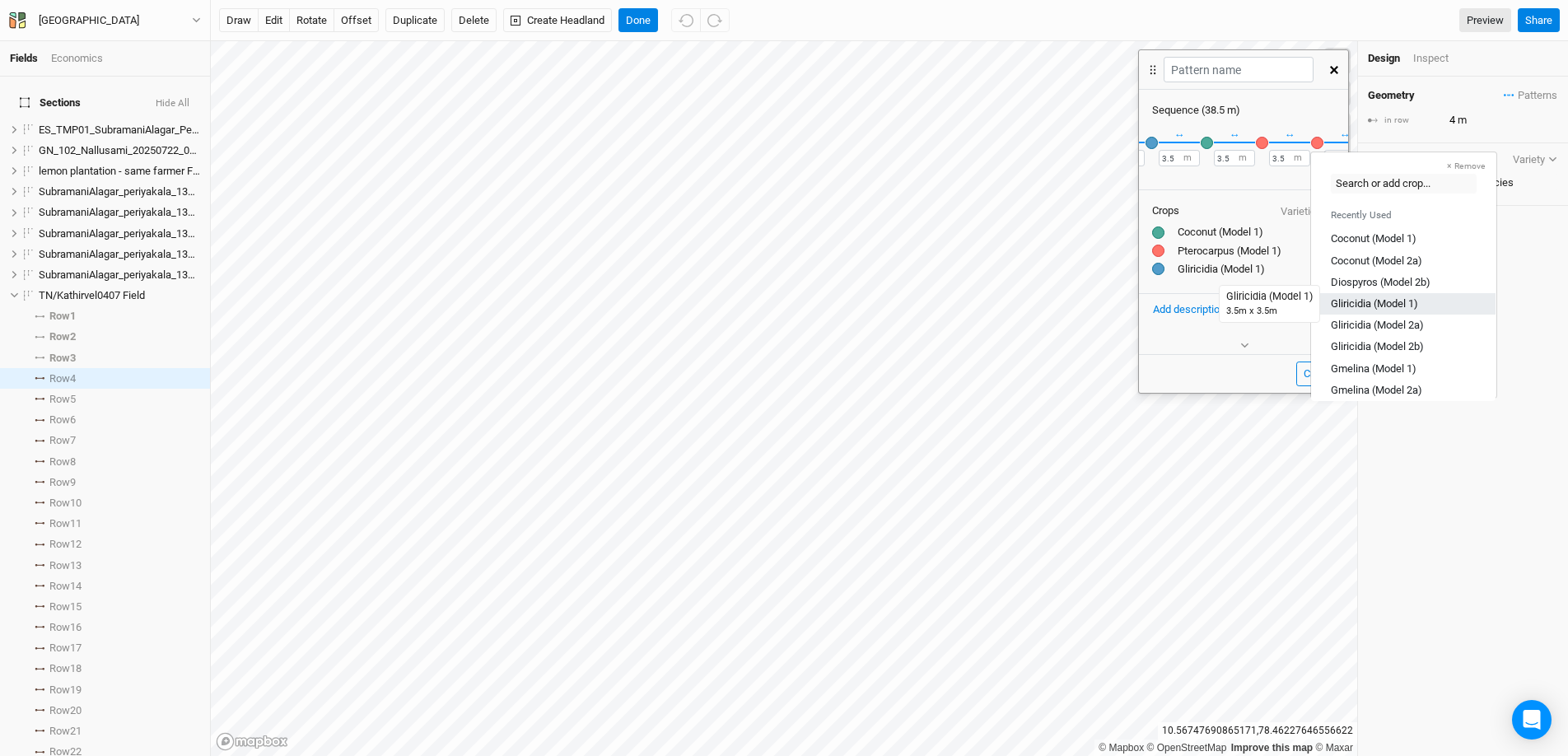
click at [1377, 304] on div "Gliricidia (Model 1)" at bounding box center [1374, 304] width 87 height 15
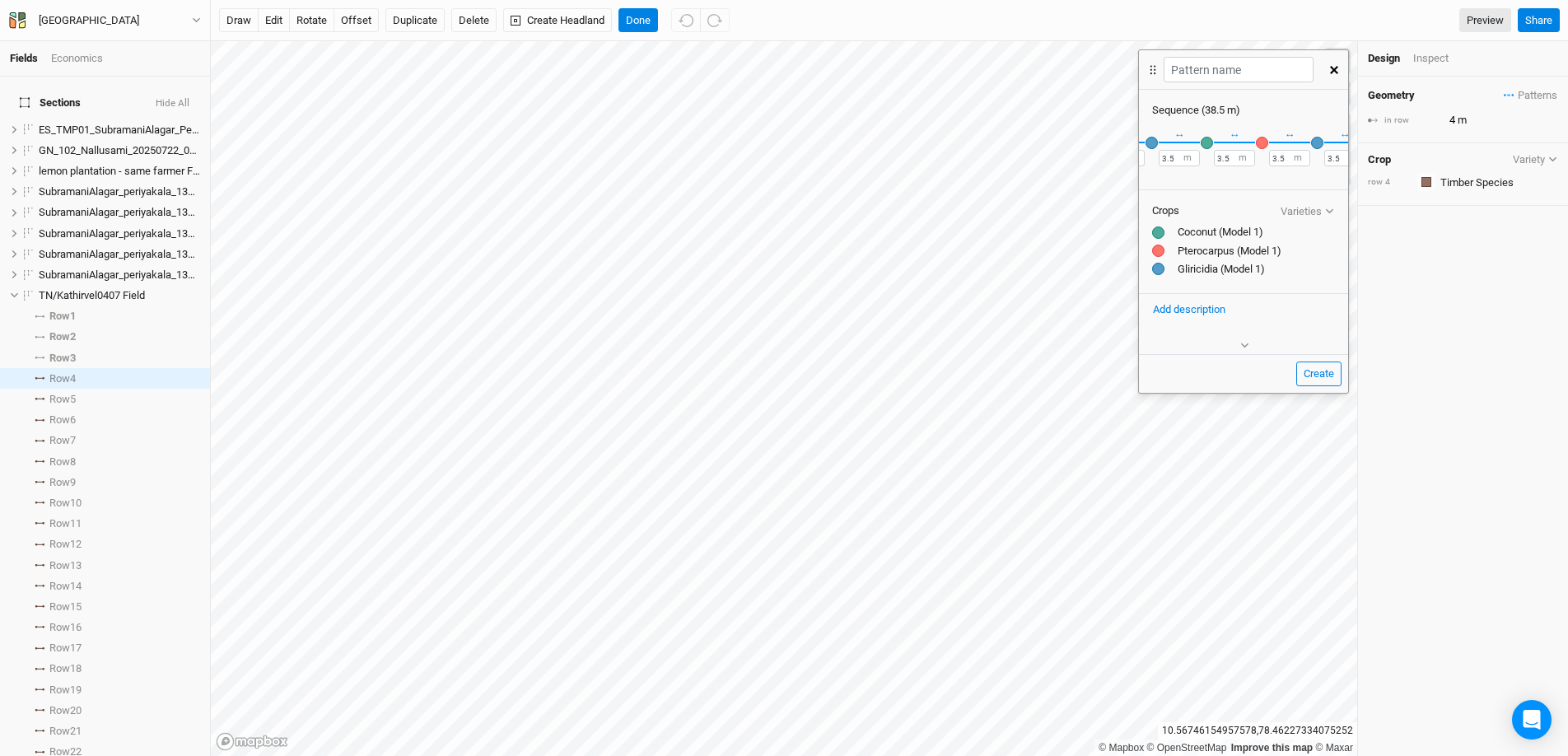
scroll to position [0, 449]
click at [1323, 144] on button "＋" at bounding box center [1329, 142] width 12 height 12
click at [1323, 140] on button "＋" at bounding box center [1329, 142] width 12 height 12
click at [1318, 140] on div "button" at bounding box center [1318, 143] width 12 height 12
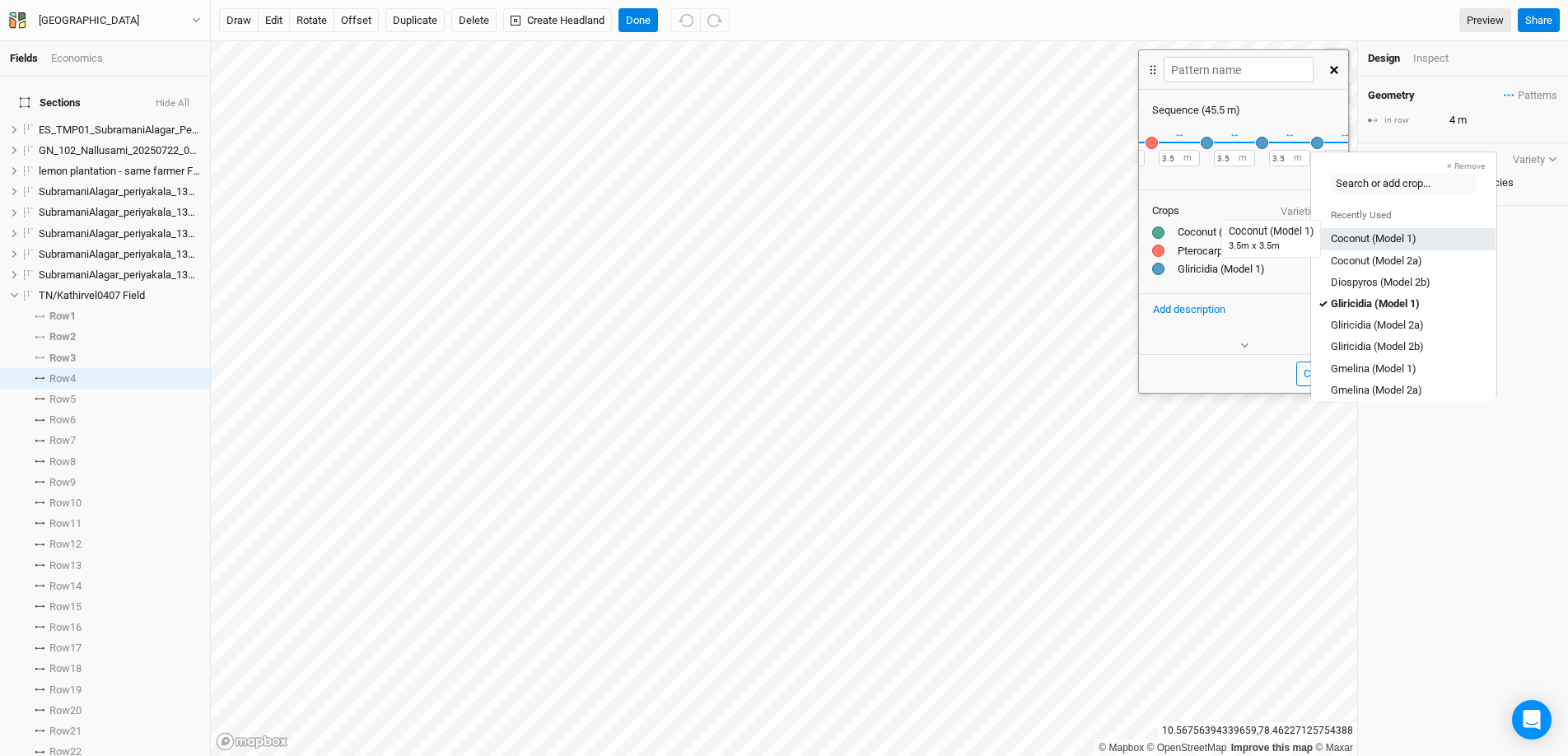
click at [1380, 234] on div "Coconut (Model 1)" at bounding box center [1374, 238] width 86 height 15
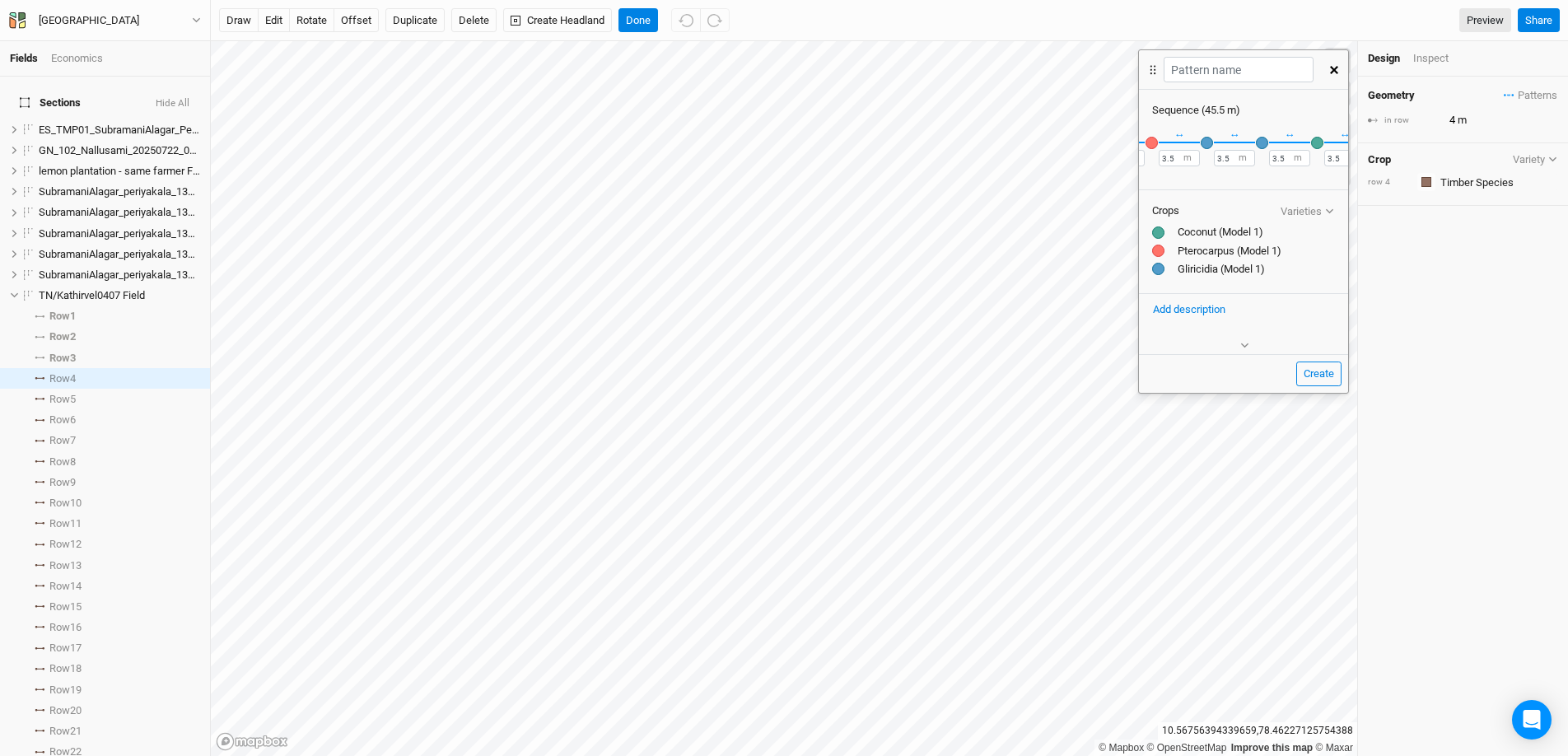
scroll to position [0, 559]
click at [1323, 144] on button "＋" at bounding box center [1329, 142] width 12 height 12
click at [1318, 144] on div "button" at bounding box center [1318, 143] width 12 height 12
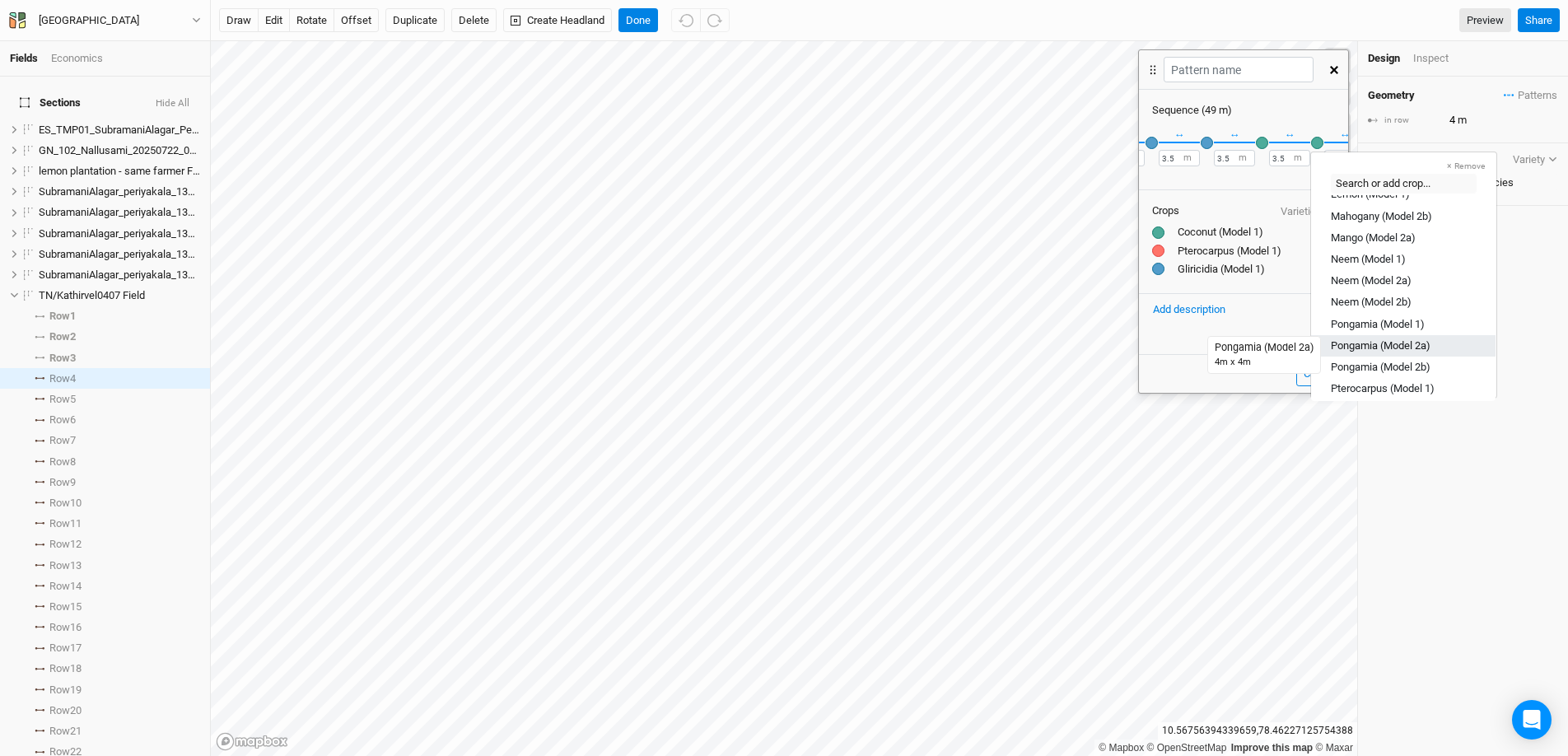
scroll to position [284, 0]
click at [1373, 385] on div "Pterocarpus (Model 1)" at bounding box center [1383, 385] width 104 height 15
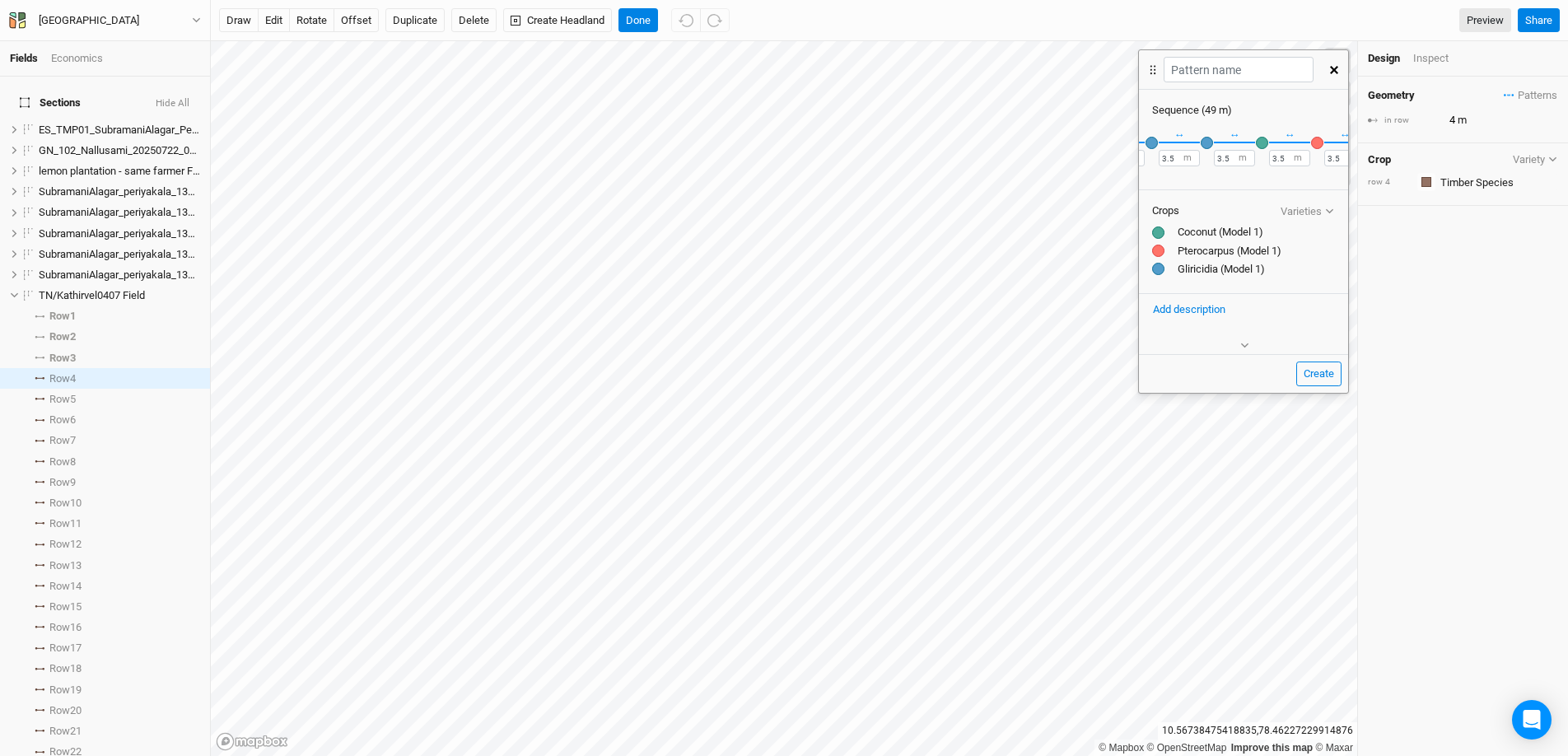
scroll to position [0, 614]
drag, startPoint x: 1285, startPoint y: 162, endPoint x: 1260, endPoint y: 161, distance: 25.0
click at [1260, 161] on div "× Remove Recently Used Coconut (Model 1) Coconut (Model 2a) Diospyros (Model 2b…" at bounding box center [1244, 151] width 209 height 68
type input "1"
click at [1191, 71] on input "text" at bounding box center [1238, 70] width 149 height 26
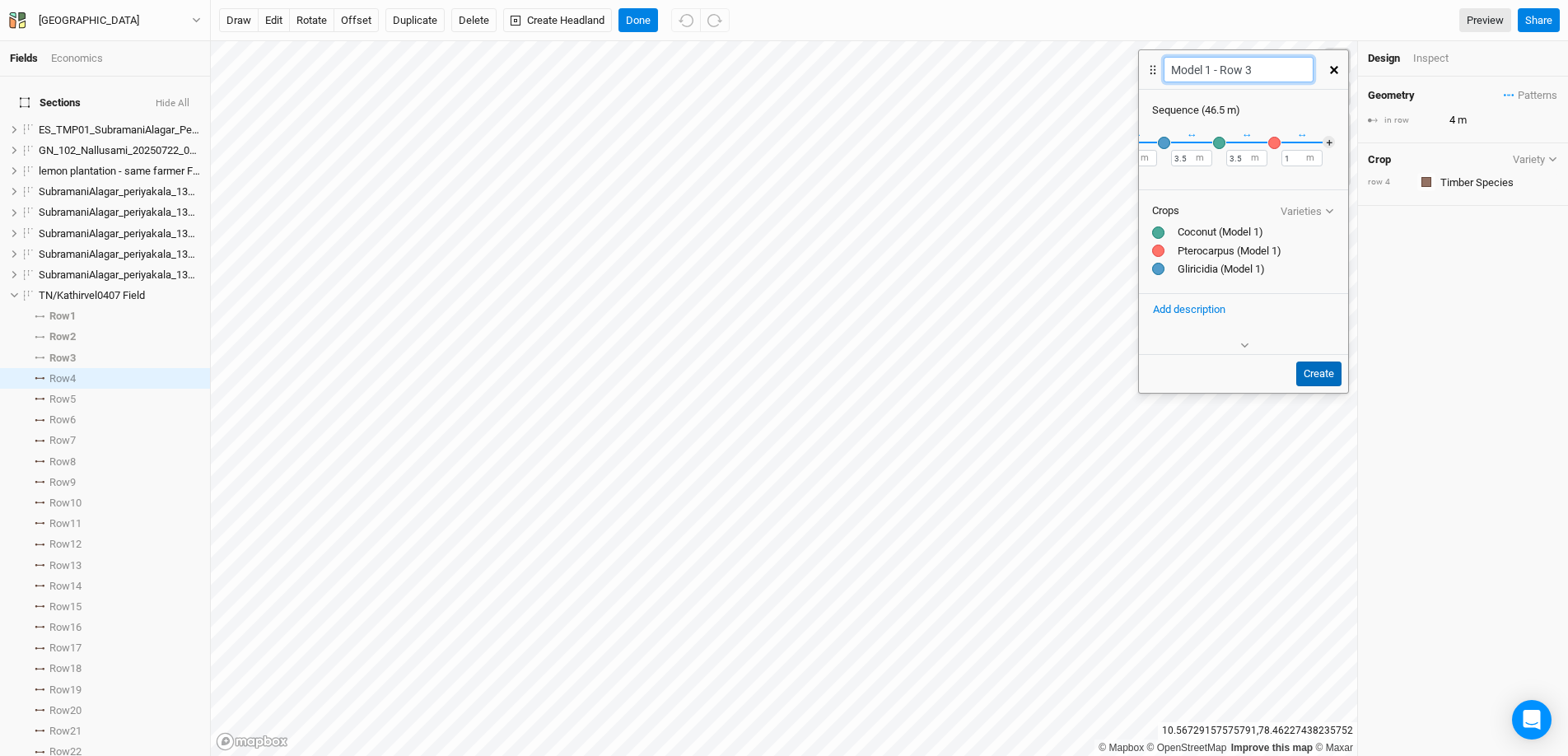
type input "Model 1 - Row 3"
click at [1327, 378] on button "Create" at bounding box center [1318, 373] width 46 height 25
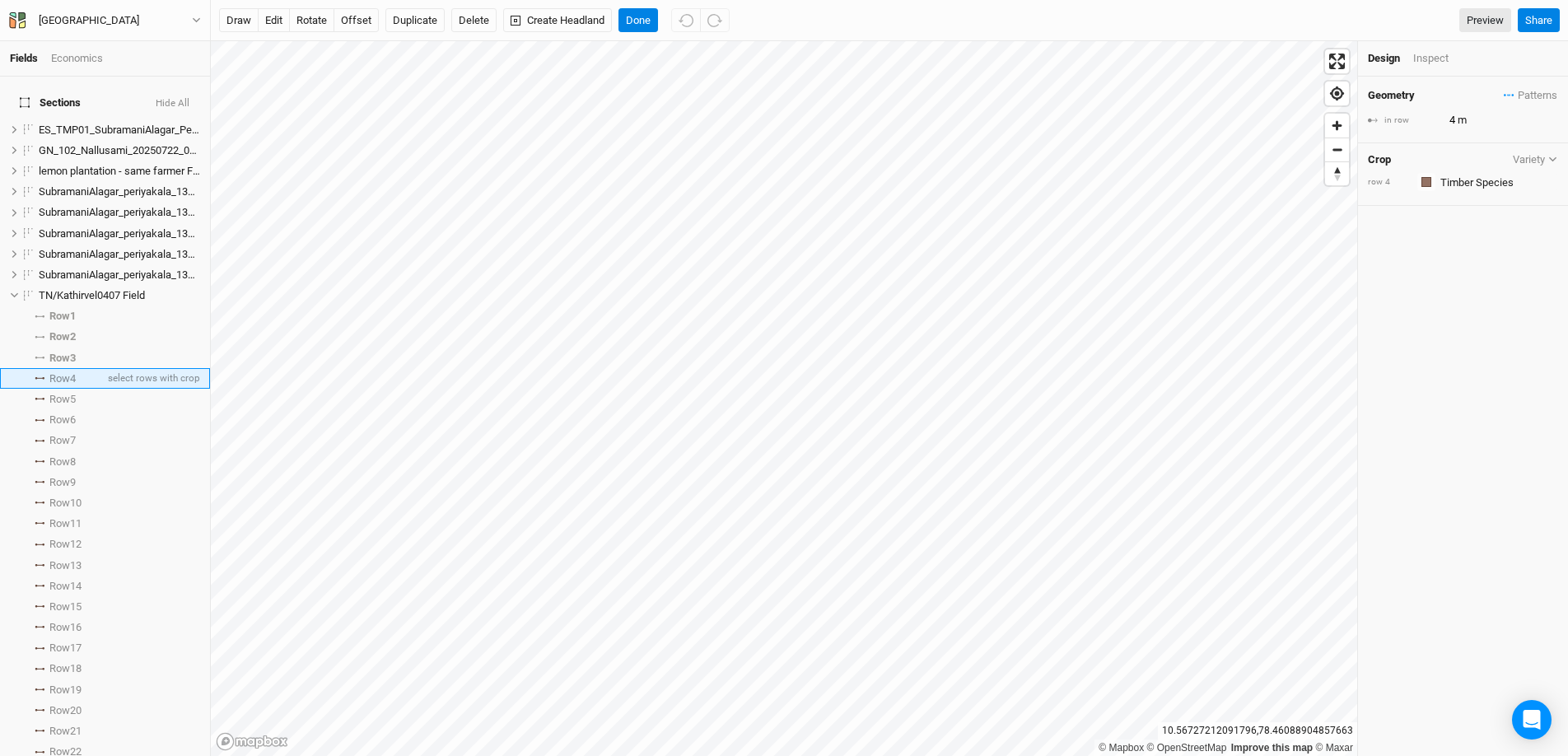
click at [38, 377] on icon at bounding box center [39, 378] width 9 height 3
click at [1504, 99] on span "Patterns" at bounding box center [1531, 95] width 53 height 16
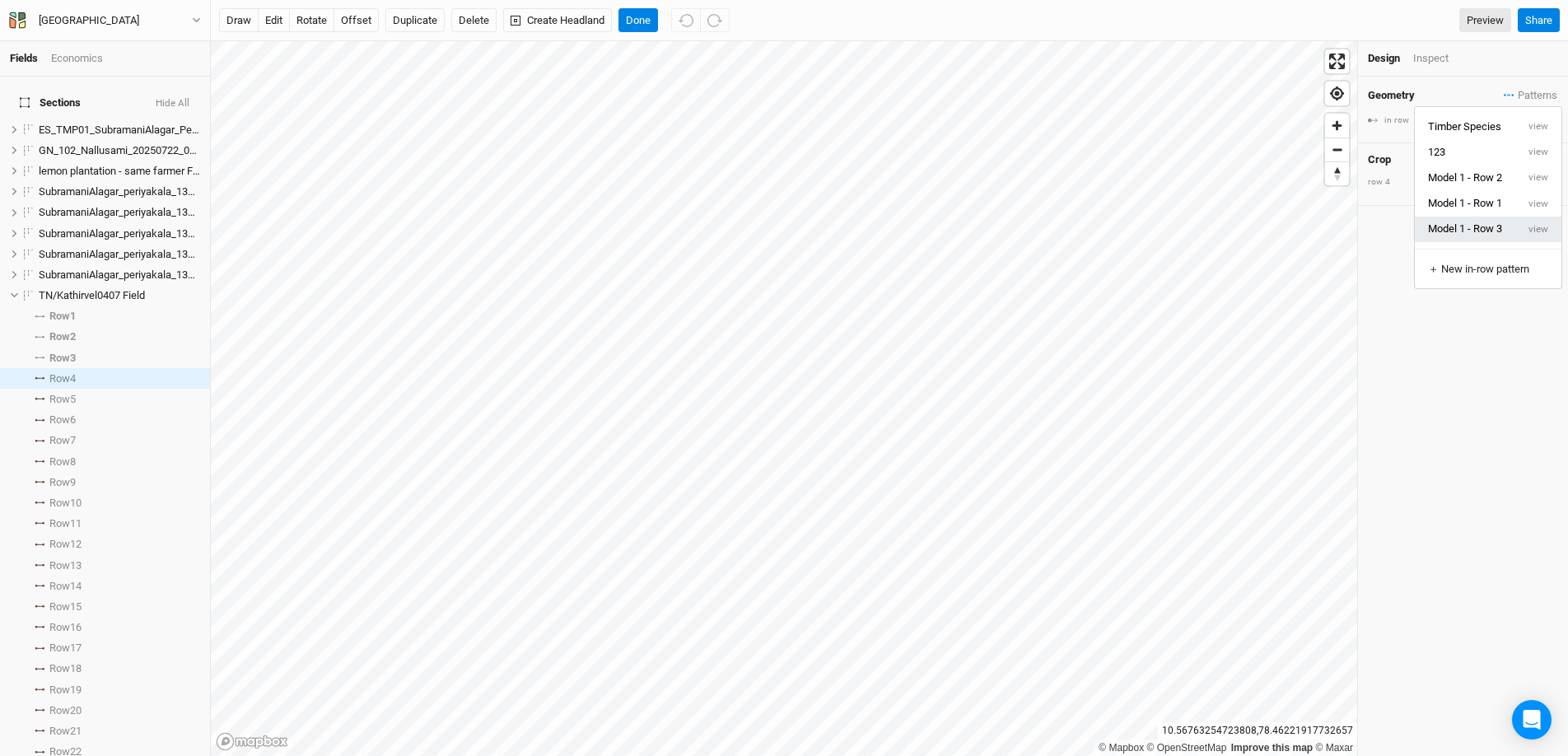
click at [1498, 224] on button "Model 1 - Row 3" at bounding box center [1466, 230] width 102 height 26
click at [42, 397] on icon at bounding box center [39, 398] width 9 height 3
click at [1473, 183] on input "text" at bounding box center [1497, 181] width 123 height 20
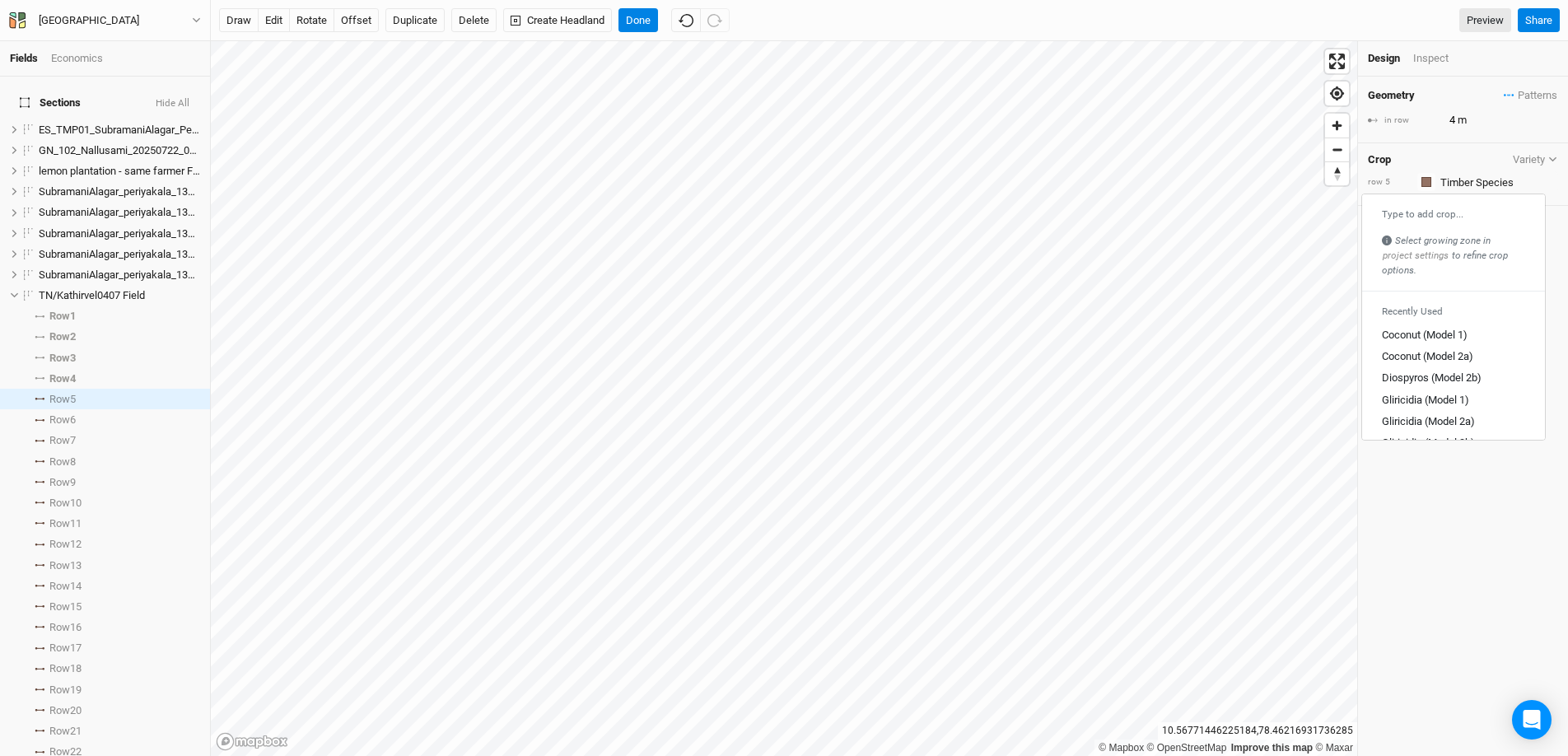
click at [1444, 157] on div "Crop Variety" at bounding box center [1463, 159] width 190 height 13
click at [96, 58] on div "Economics" at bounding box center [77, 58] width 52 height 15
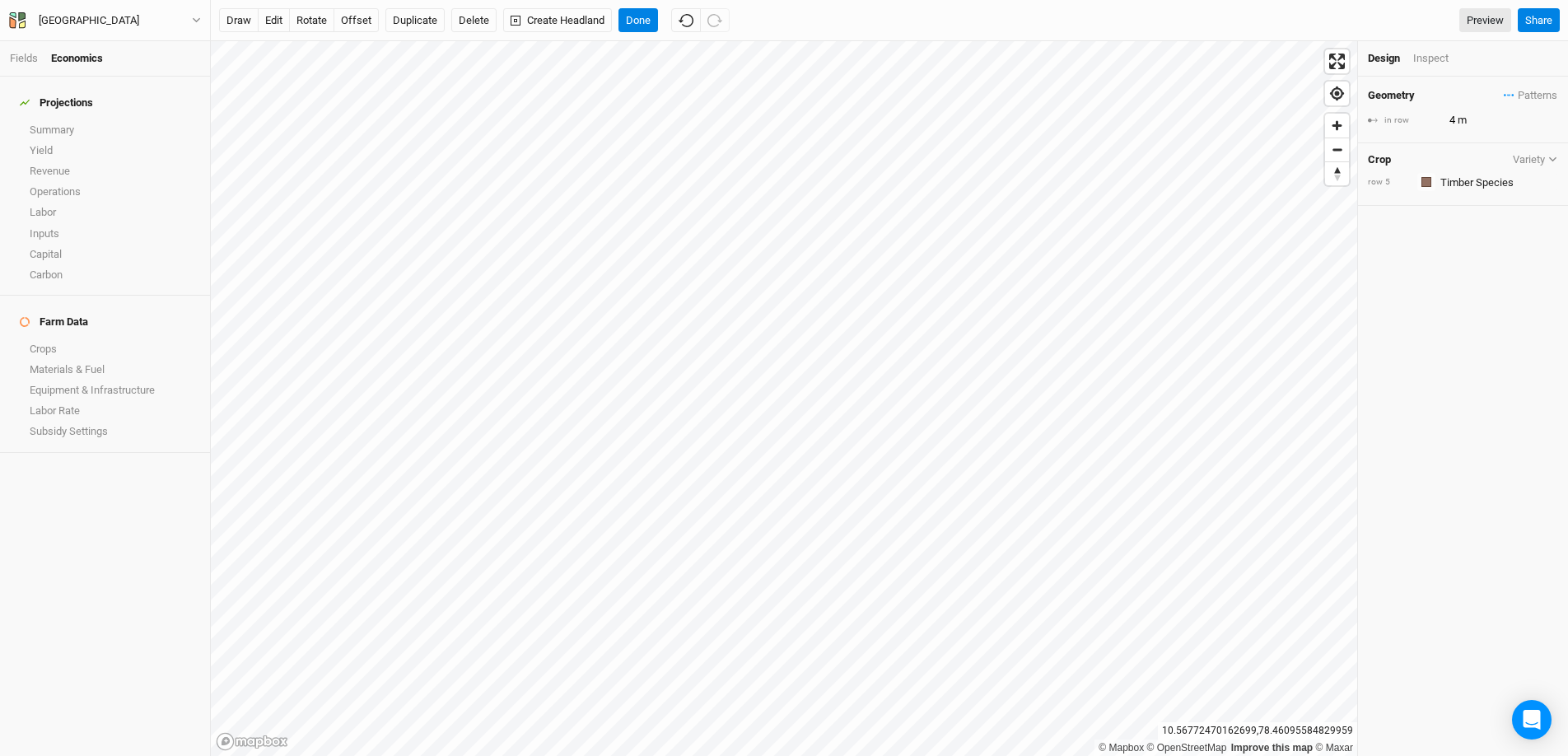
click at [71, 317] on h4 "Farm Data" at bounding box center [104, 322] width 190 height 33
click at [62, 338] on link "Crops" at bounding box center [105, 348] width 210 height 21
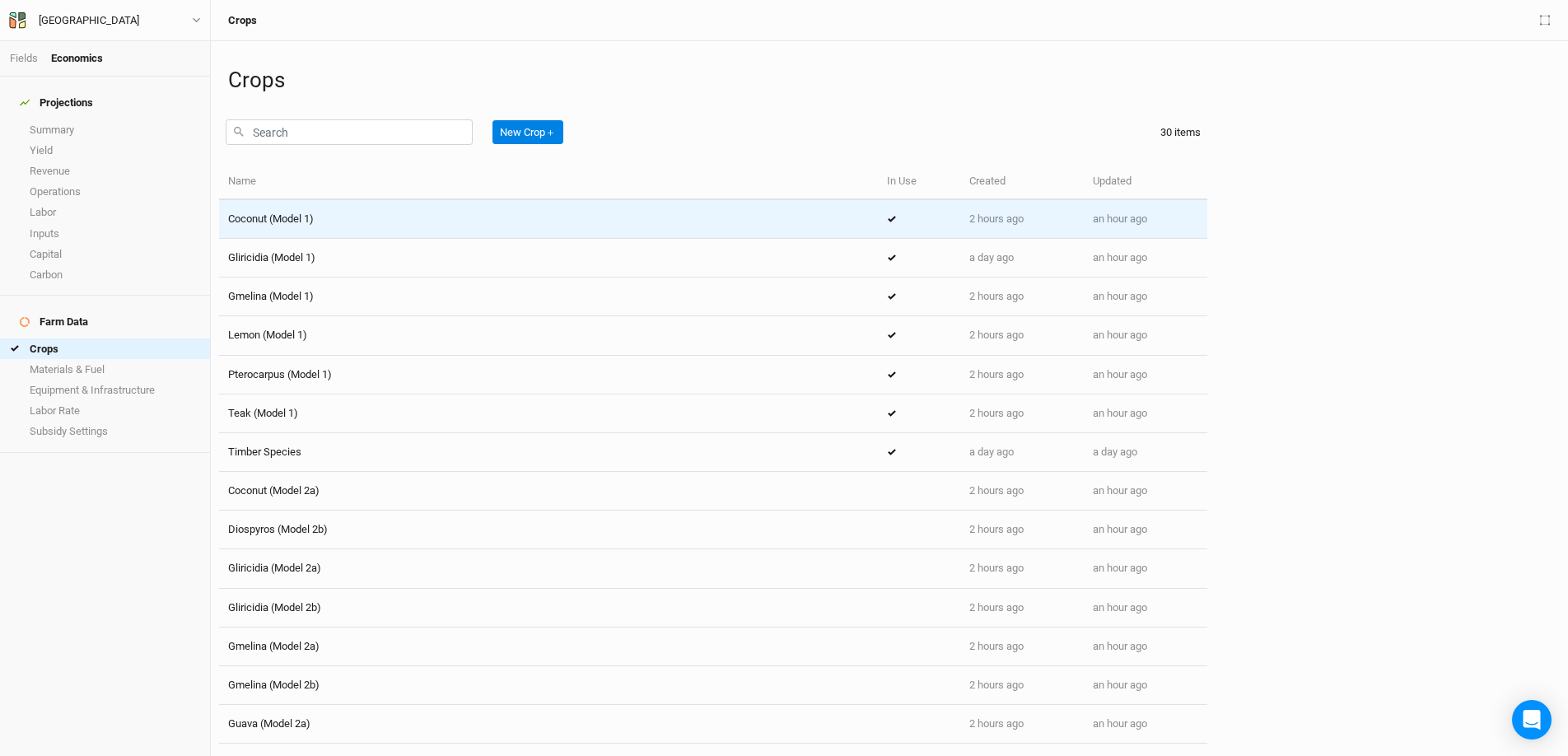
click at [279, 217] on span "Coconut (Model 1)" at bounding box center [271, 218] width 86 height 12
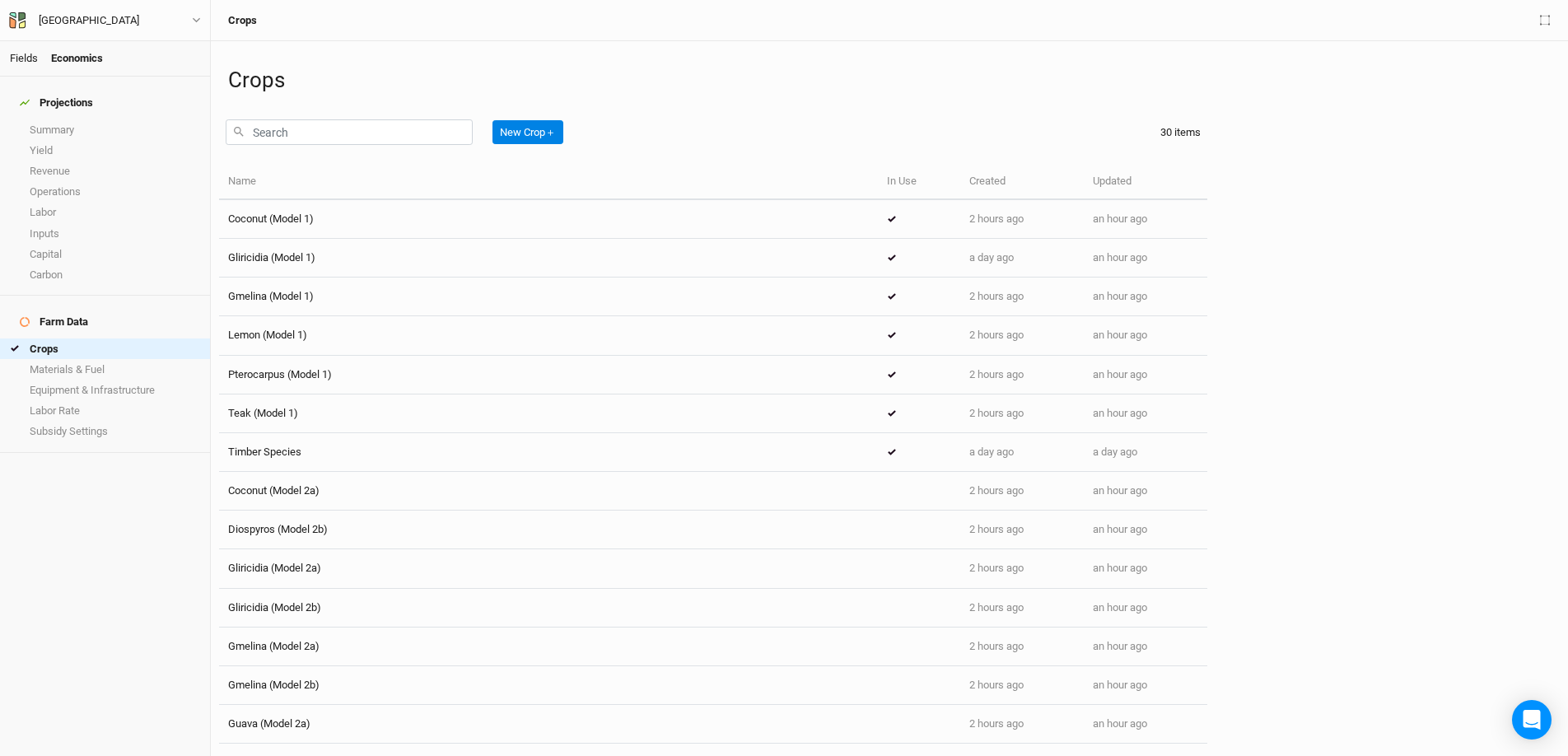
click at [36, 56] on link "Fields" at bounding box center [23, 58] width 28 height 12
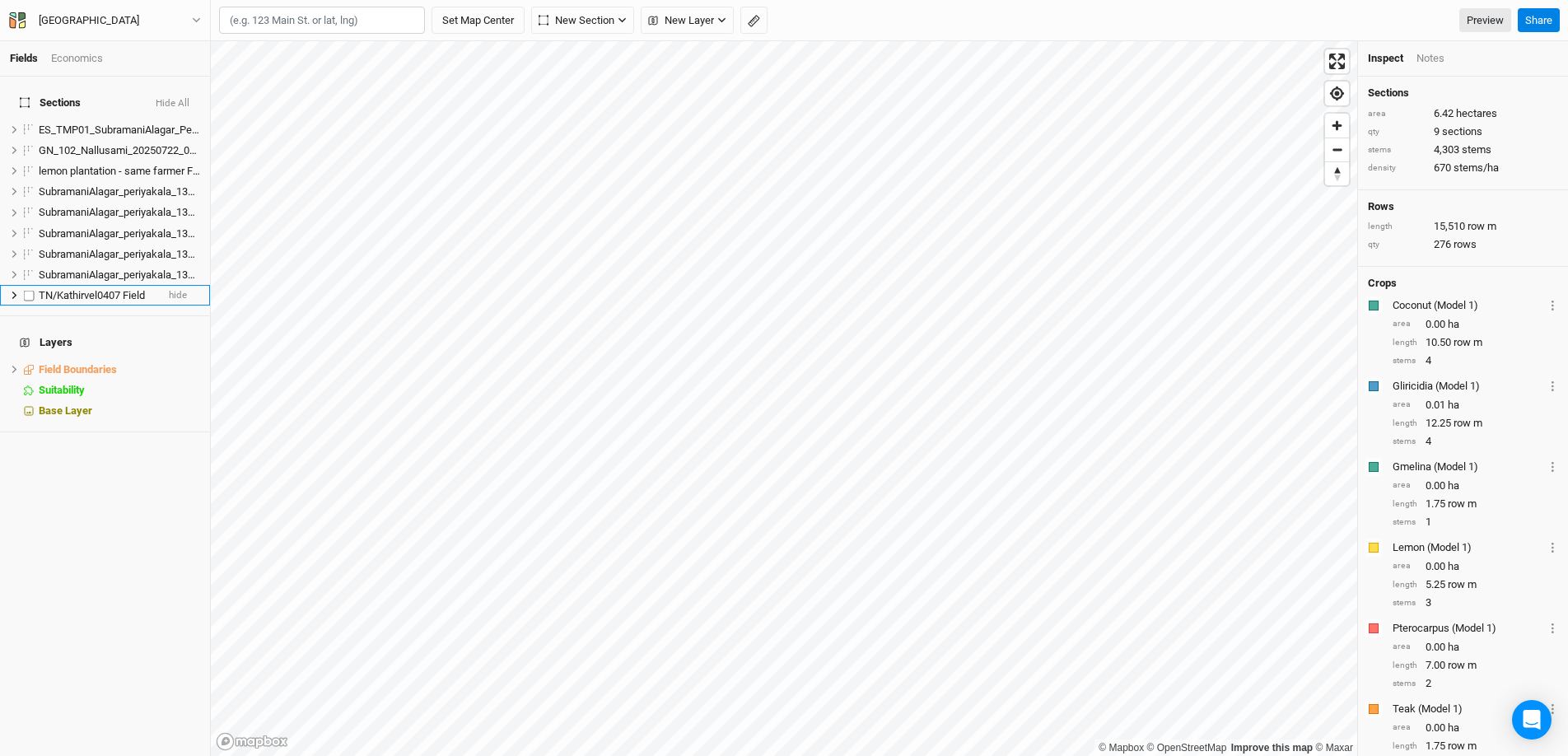
click at [19, 290] on label at bounding box center [29, 295] width 21 height 21
click at [24, 290] on input "checkbox" at bounding box center [29, 295] width 10 height 10
checkbox input "true"
click at [15, 291] on icon at bounding box center [14, 295] width 9 height 9
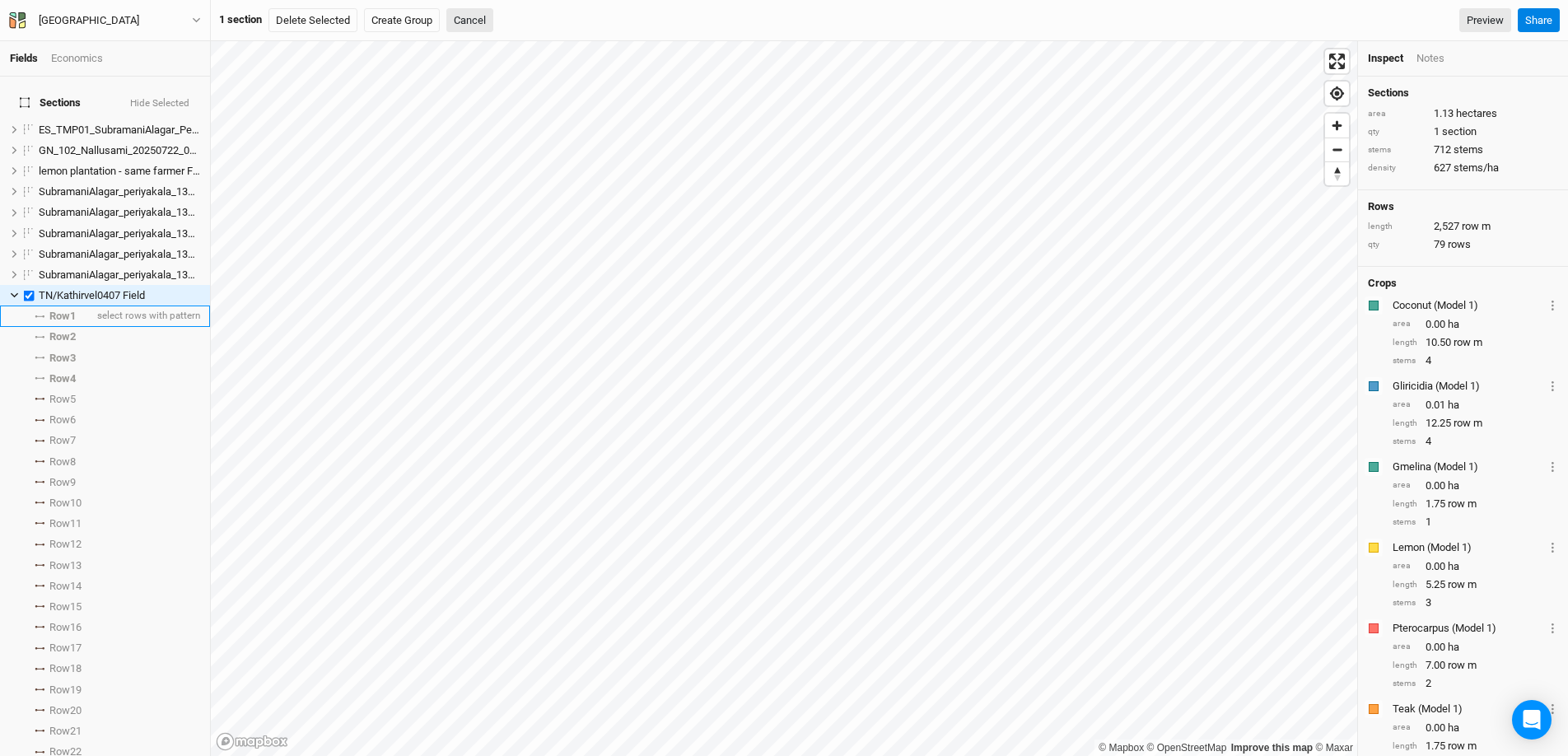
click at [41, 316] on icon at bounding box center [40, 316] width 6 height 1
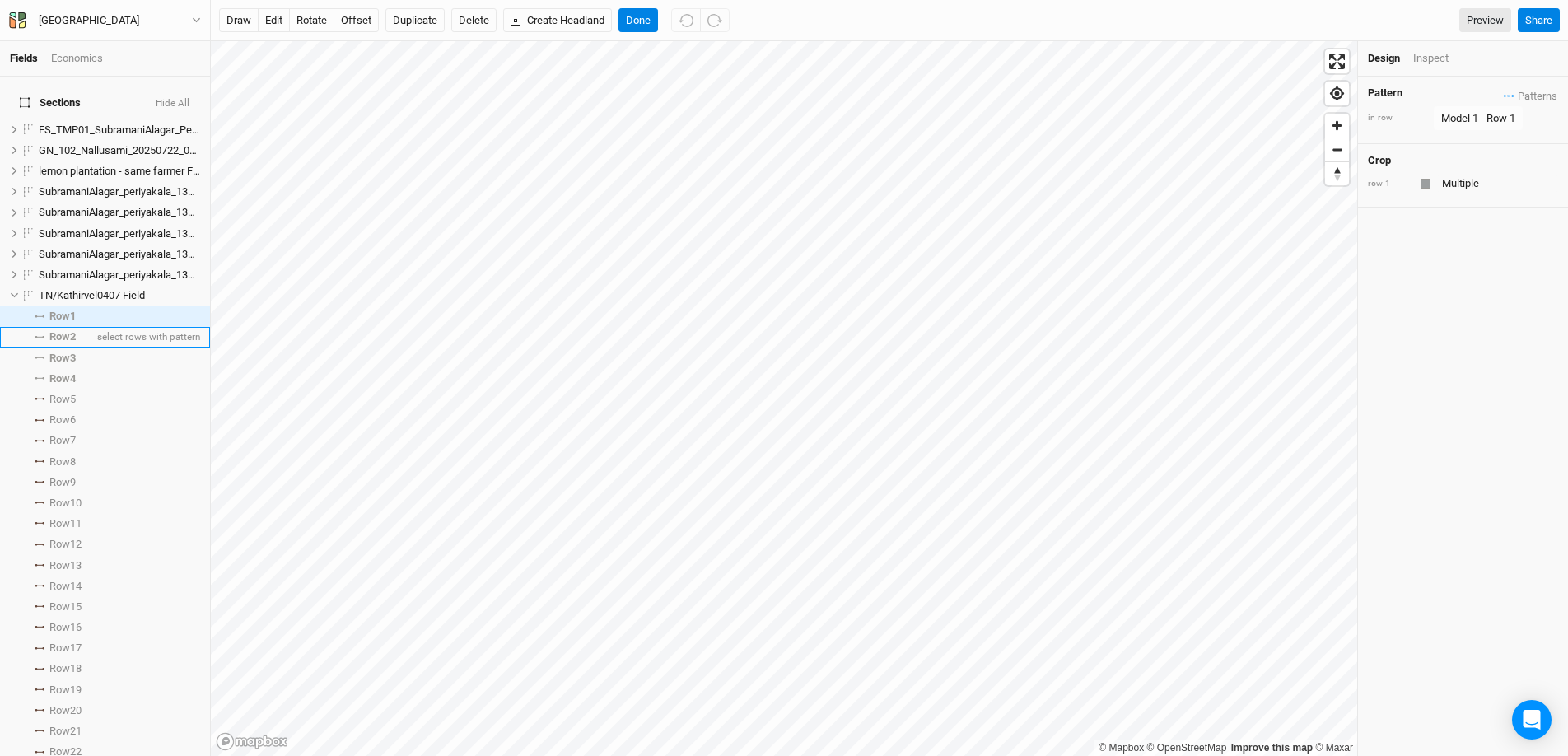
click at [41, 327] on li "Row 2 select rows with pattern" at bounding box center [105, 337] width 210 height 21
click at [40, 347] on li "Row 3 select rows with pattern" at bounding box center [105, 358] width 210 height 21
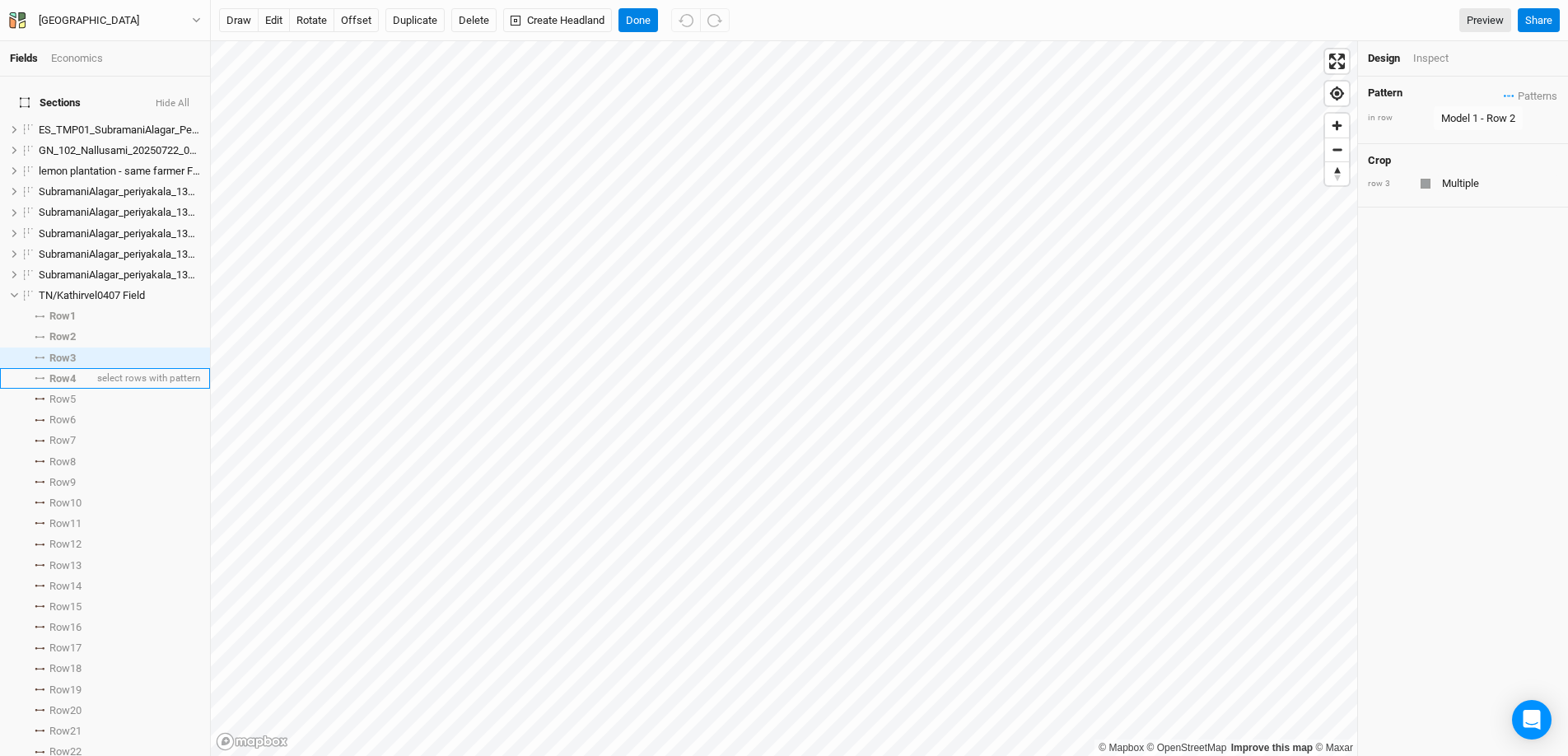
click at [40, 377] on icon at bounding box center [39, 378] width 9 height 3
click at [29, 285] on label at bounding box center [29, 295] width 21 height 21
click at [29, 290] on input "checkbox" at bounding box center [29, 295] width 10 height 10
checkbox input "true"
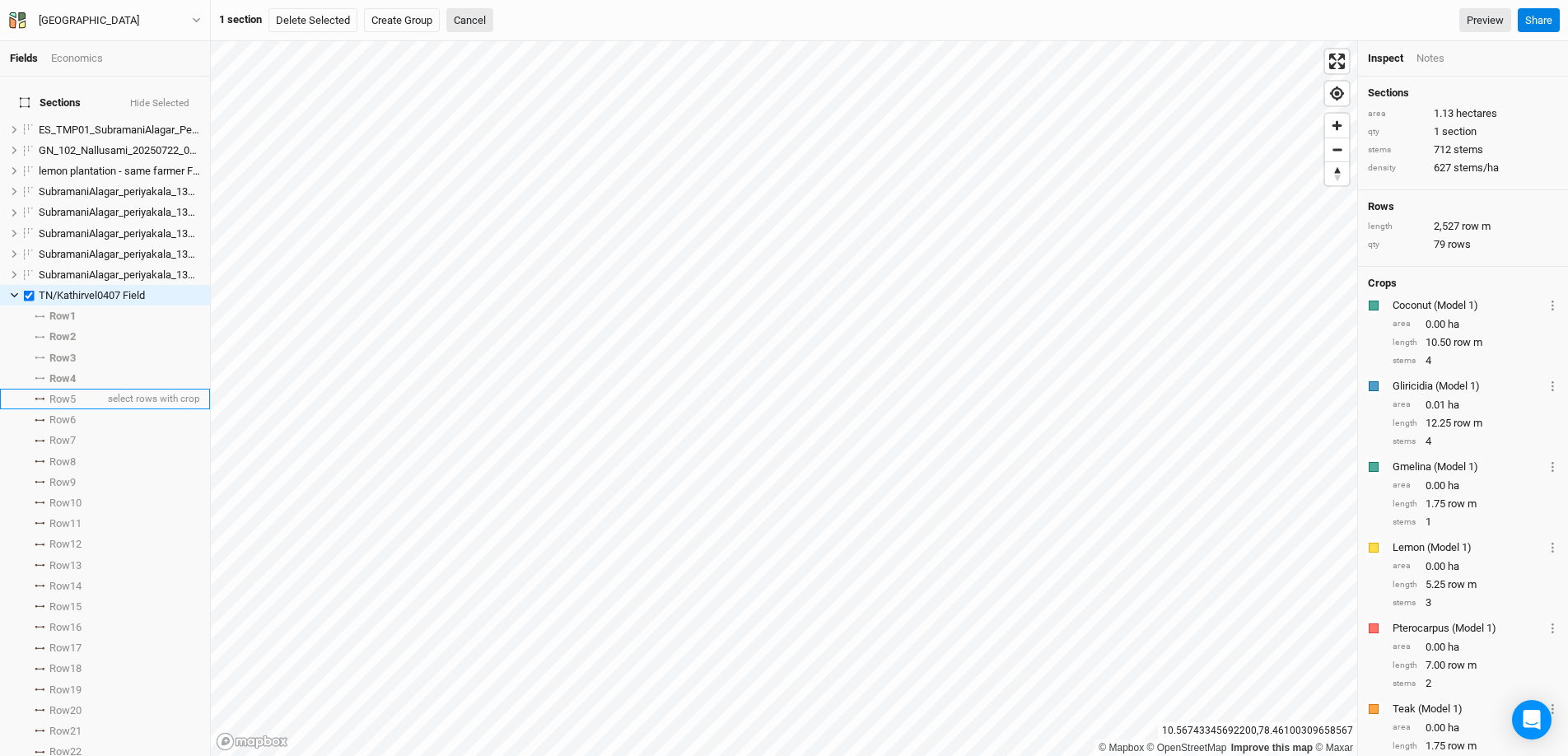
click at [61, 393] on span "Row 5" at bounding box center [62, 399] width 27 height 13
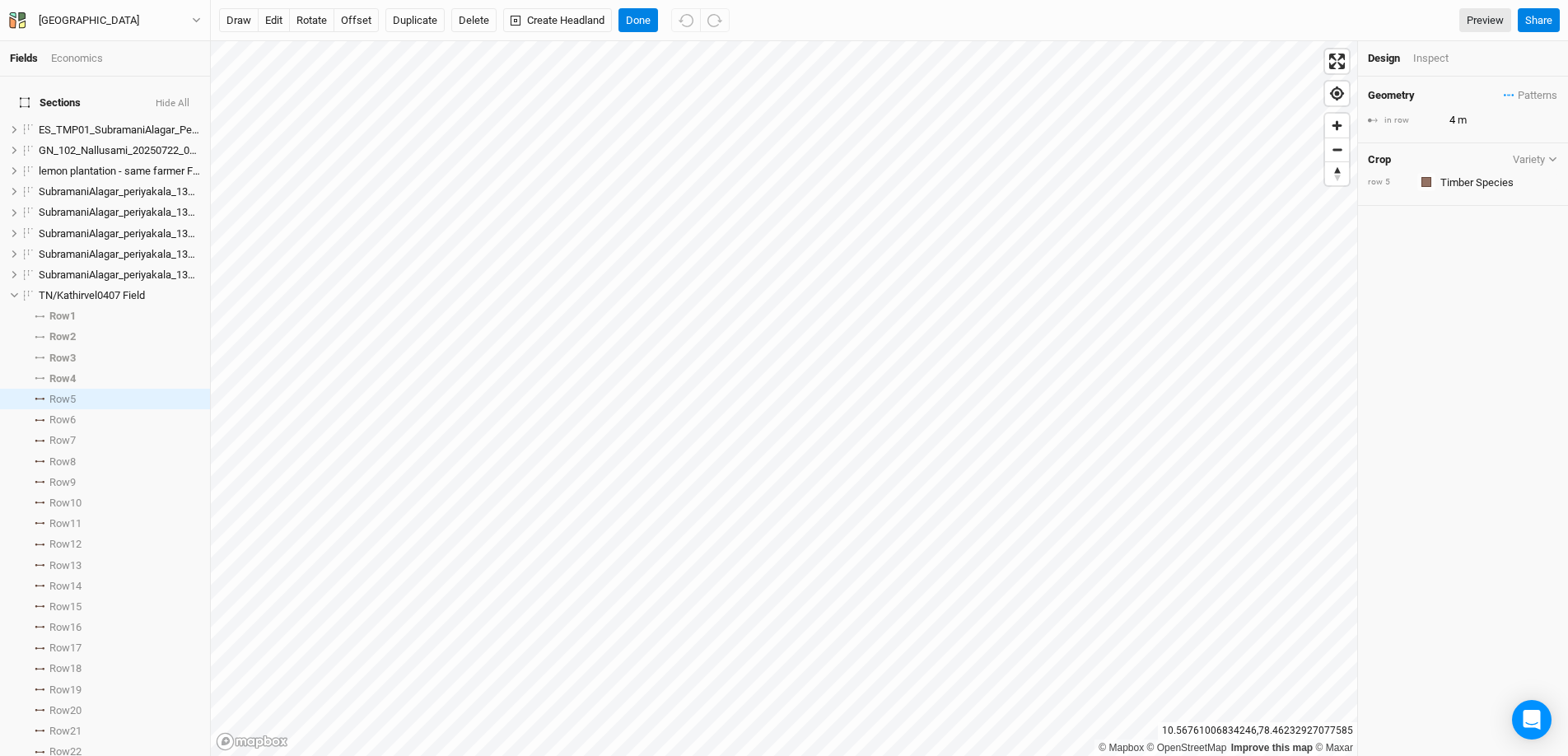
click at [1527, 156] on button "Variety" at bounding box center [1535, 159] width 46 height 12
click at [1445, 182] on input "text" at bounding box center [1497, 181] width 123 height 20
click at [1454, 501] on div "Geometry Patterns Timber Species view 123 view Model 1 - Row 2 view Model 1 - R…" at bounding box center [1463, 416] width 210 height 679
click at [1462, 176] on input "text" at bounding box center [1497, 181] width 123 height 20
click at [1428, 186] on div "button" at bounding box center [1426, 181] width 9 height 9
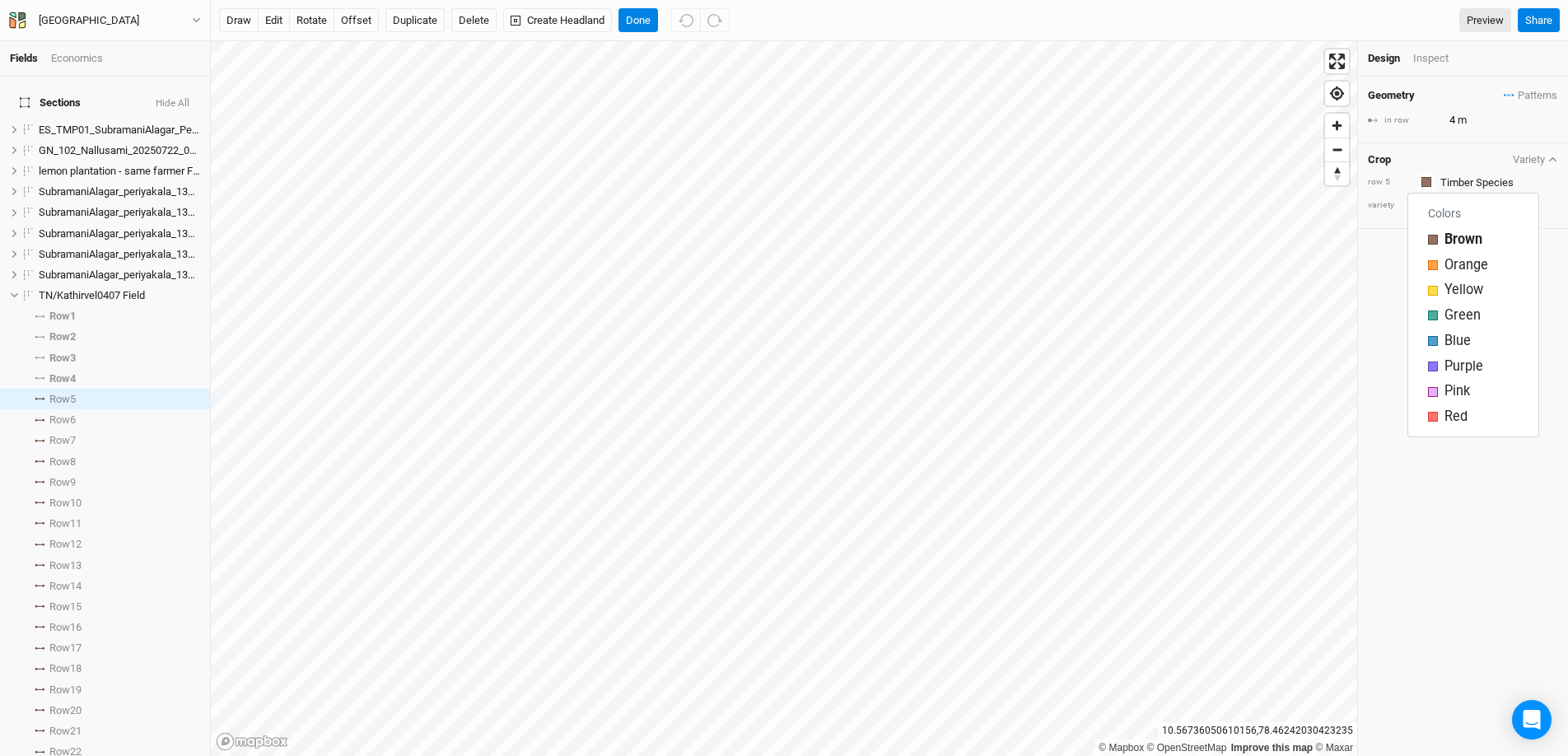
click at [1489, 163] on div "Crop Variety" at bounding box center [1463, 159] width 190 height 13
click at [1504, 95] on icon "button" at bounding box center [1509, 95] width 10 height 3
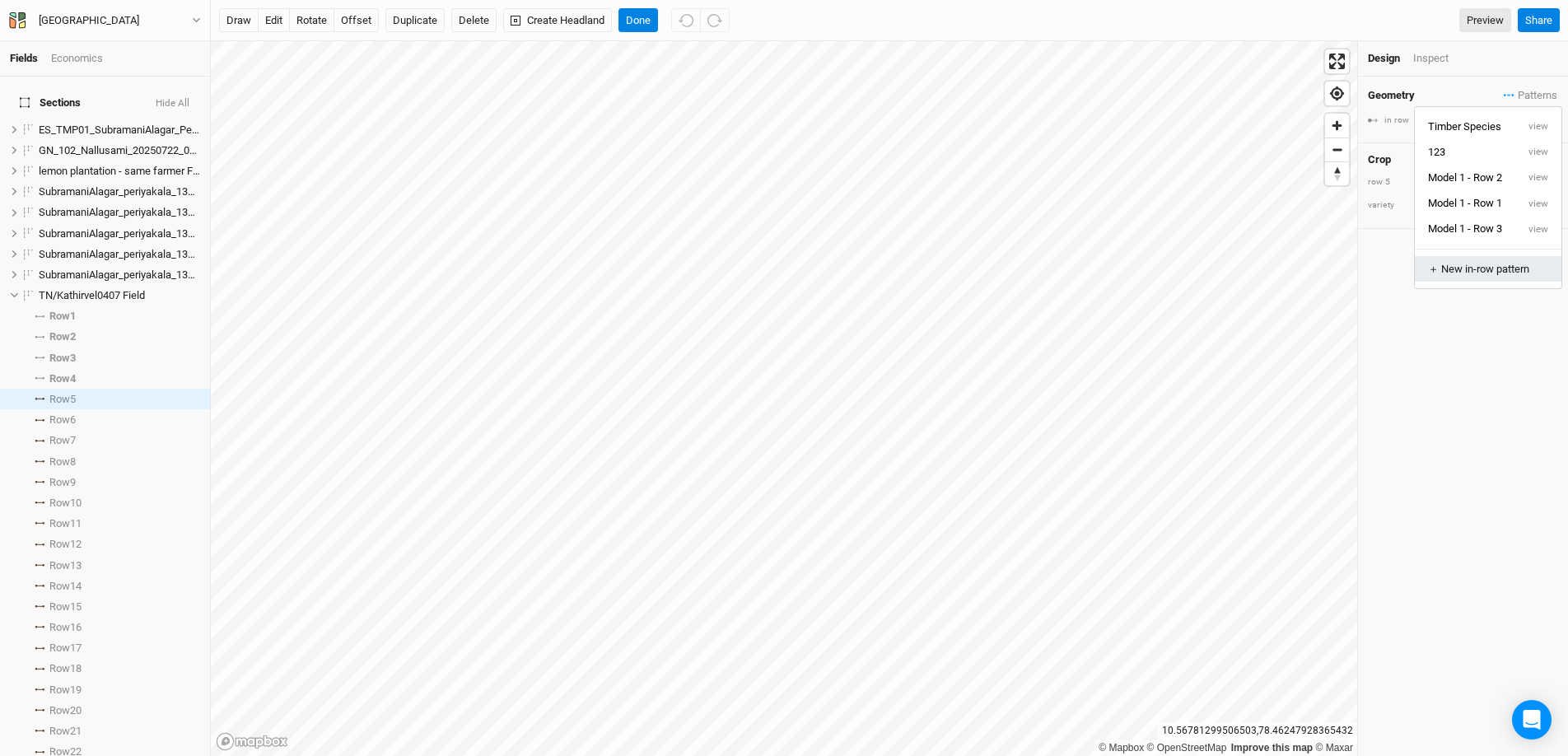
click at [1506, 259] on button "＋ New in-row pattern" at bounding box center [1488, 269] width 146 height 26
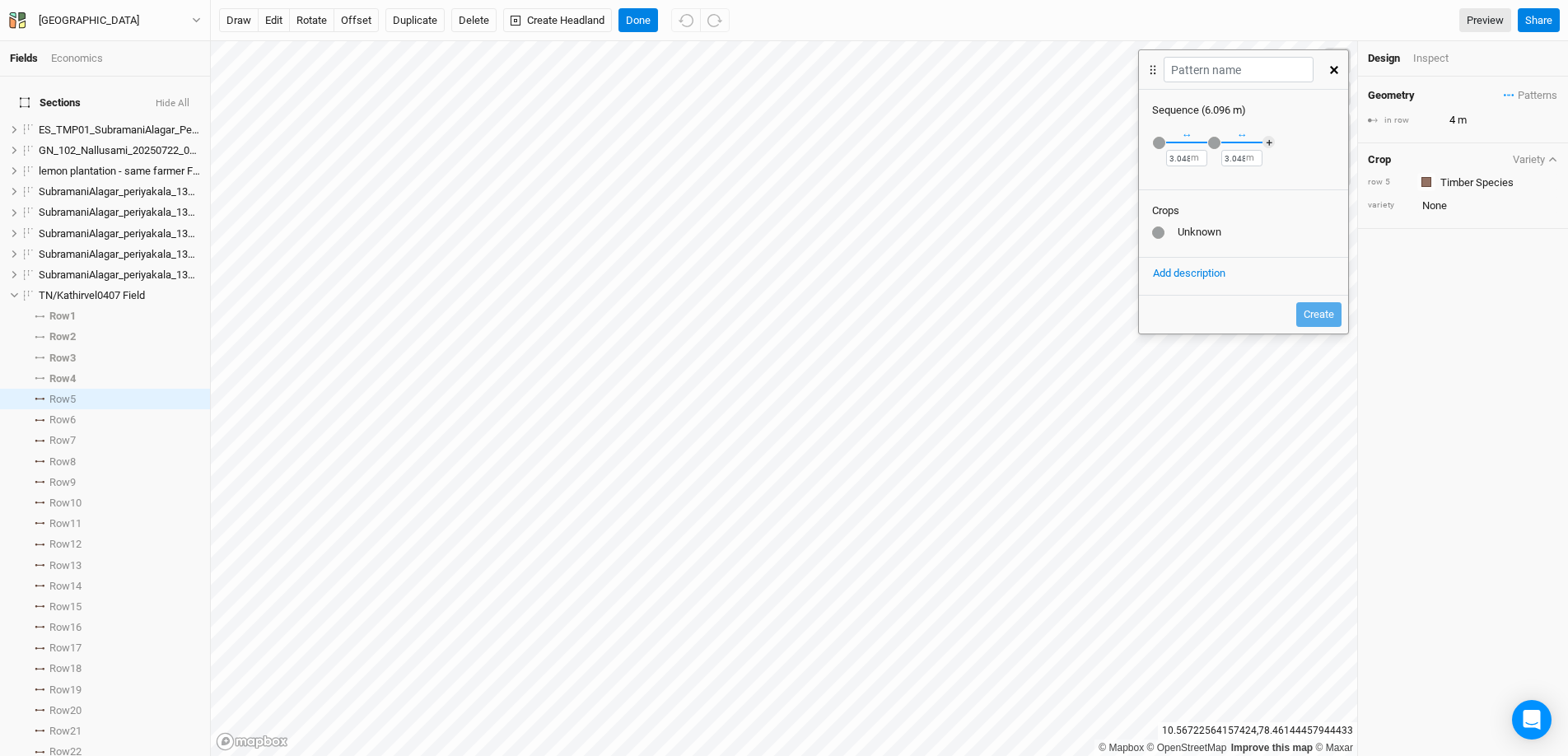
click at [1164, 147] on button "button" at bounding box center [1159, 143] width 14 height 14
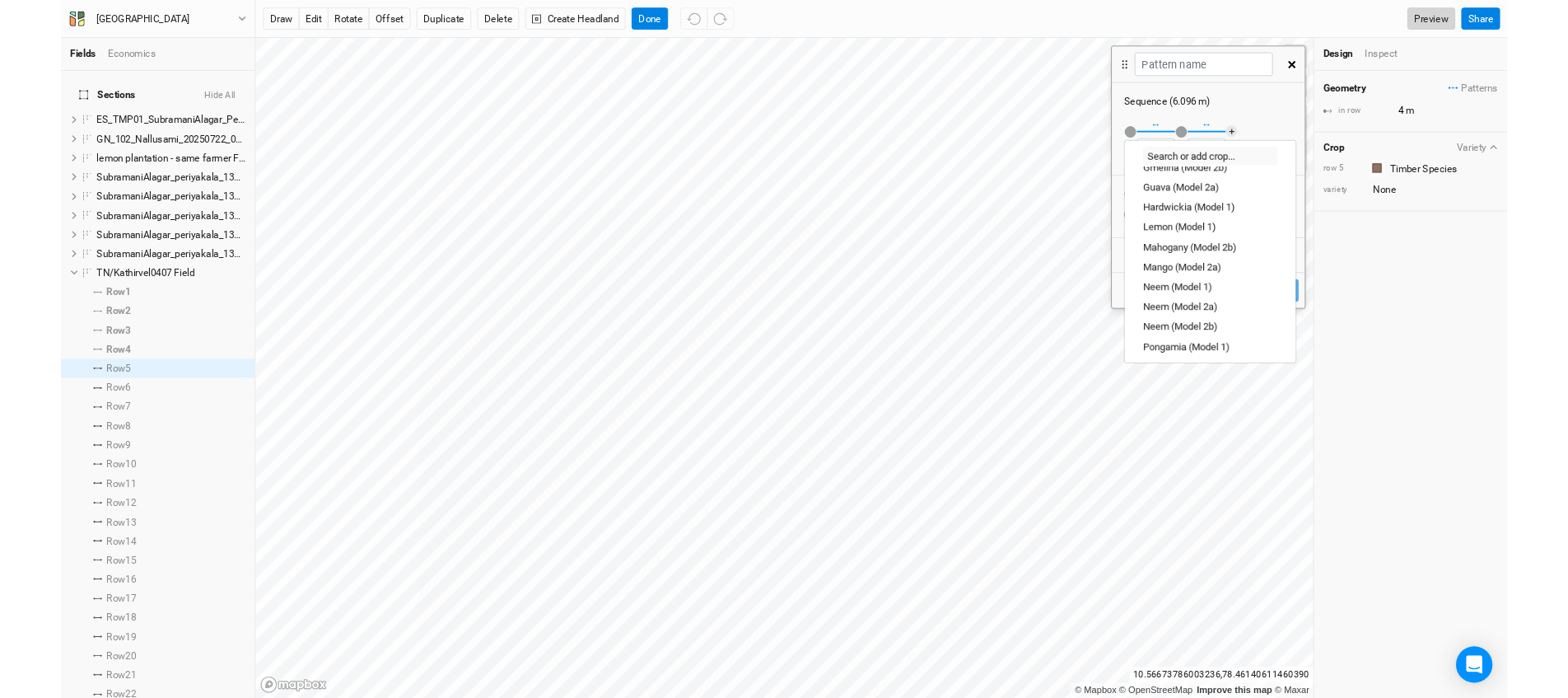
scroll to position [200, 0]
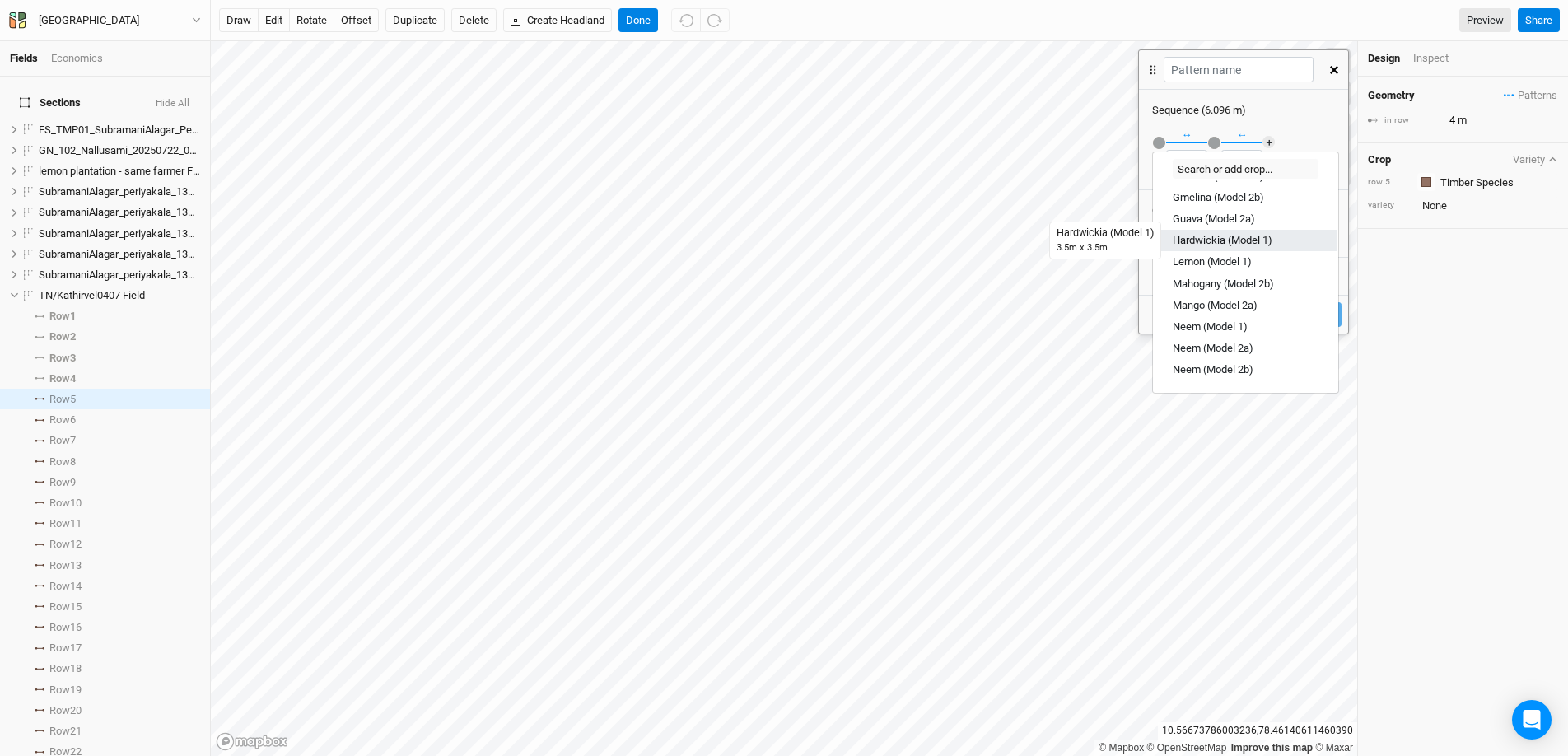
click at [1232, 237] on div "Hardwickia (Model 1)" at bounding box center [1223, 240] width 100 height 15
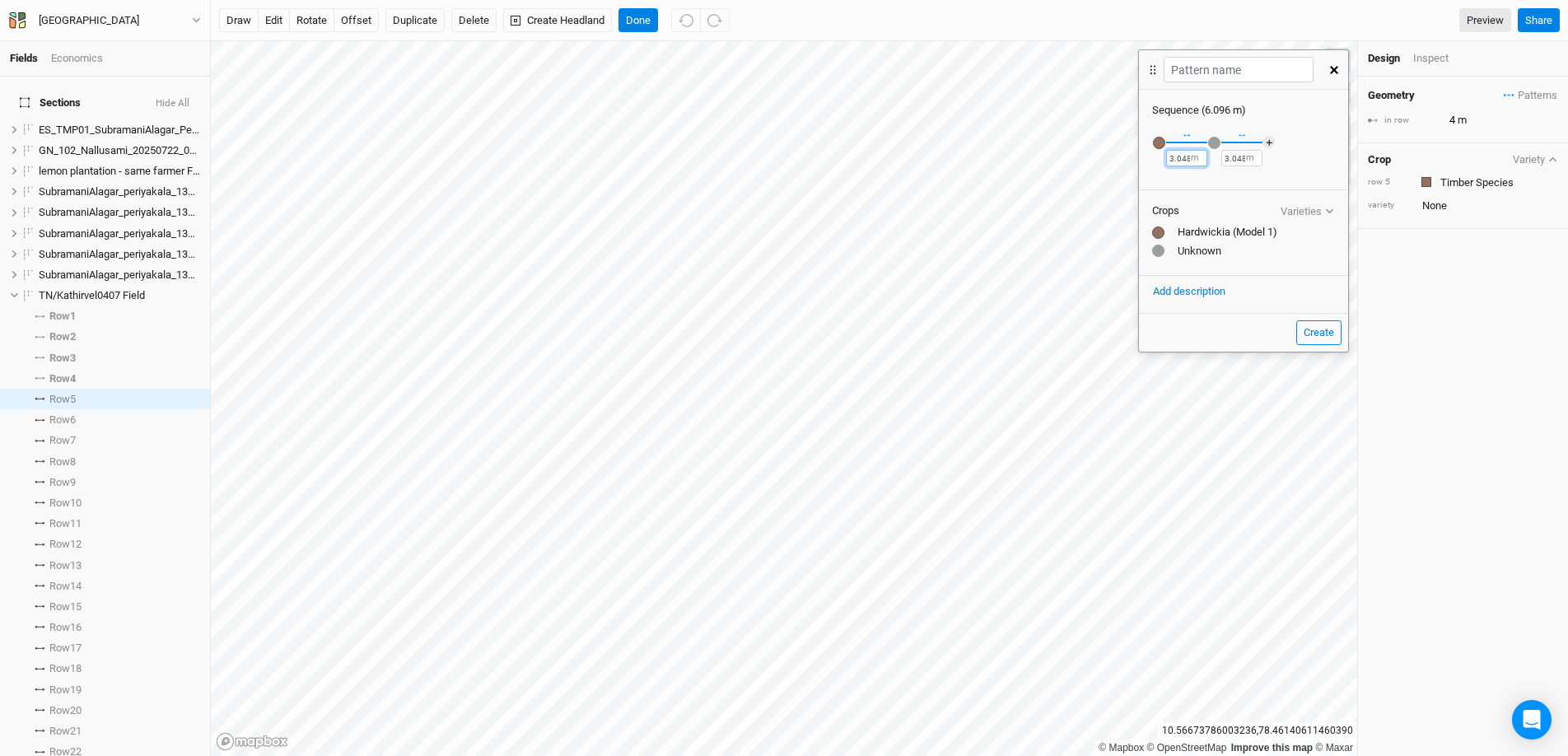
click at [1188, 157] on input "3.048" at bounding box center [1187, 157] width 41 height 16
type input "3.5"
click at [1214, 142] on div "button" at bounding box center [1214, 143] width 12 height 12
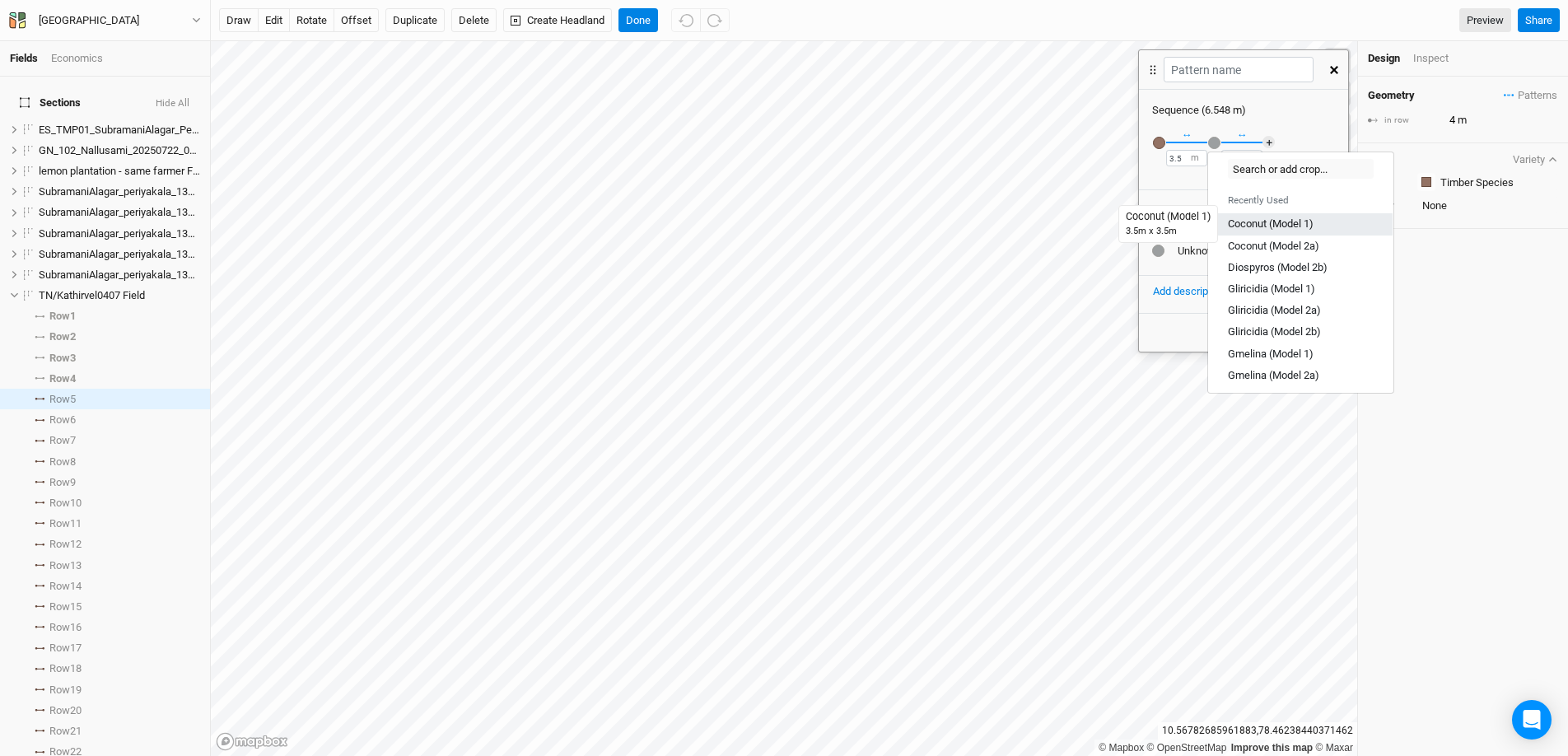
click at [1282, 219] on div "Coconut (Model 1)" at bounding box center [1271, 224] width 86 height 15
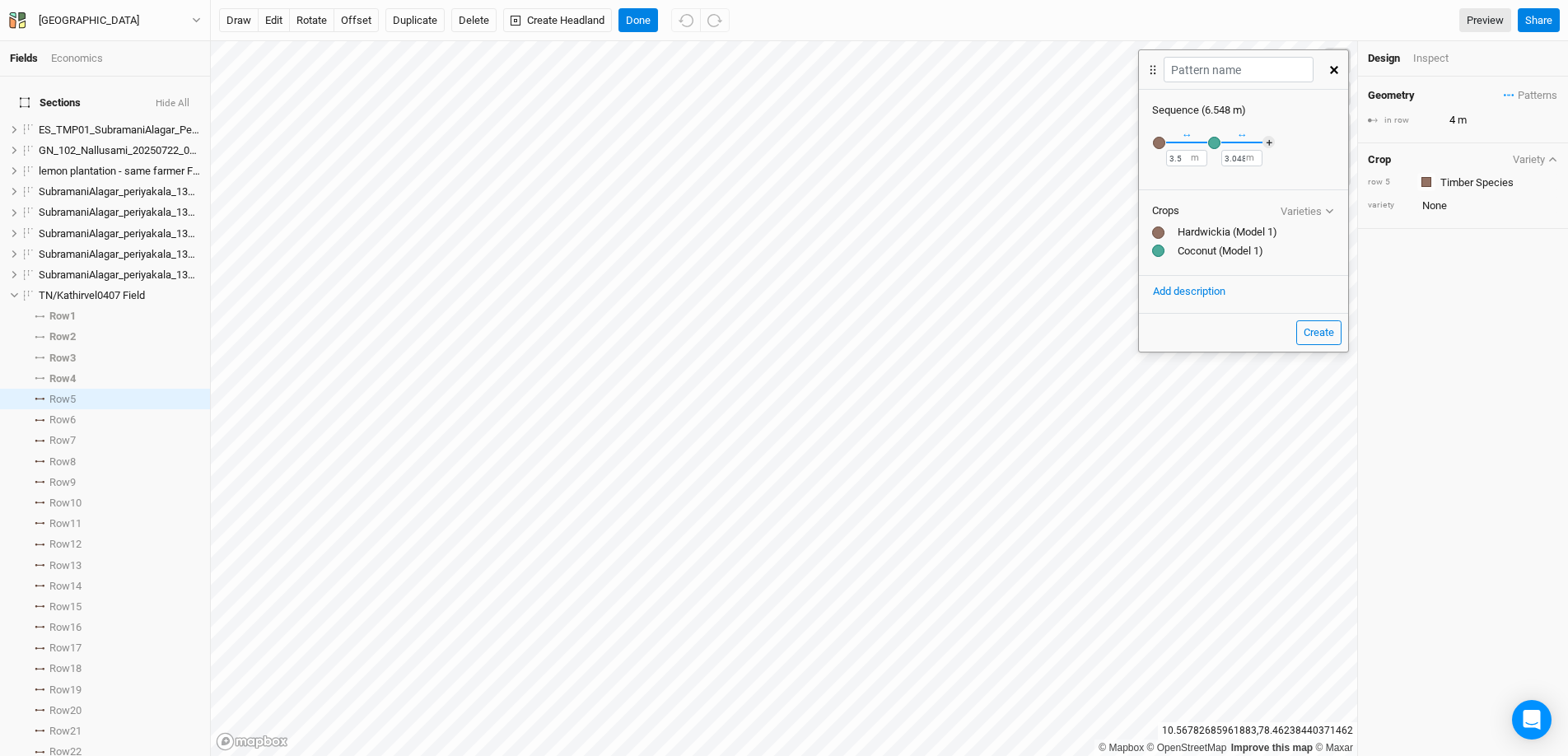
click at [1246, 161] on label "m" at bounding box center [1250, 157] width 9 height 13
click at [1243, 158] on input "3.048" at bounding box center [1242, 157] width 41 height 16
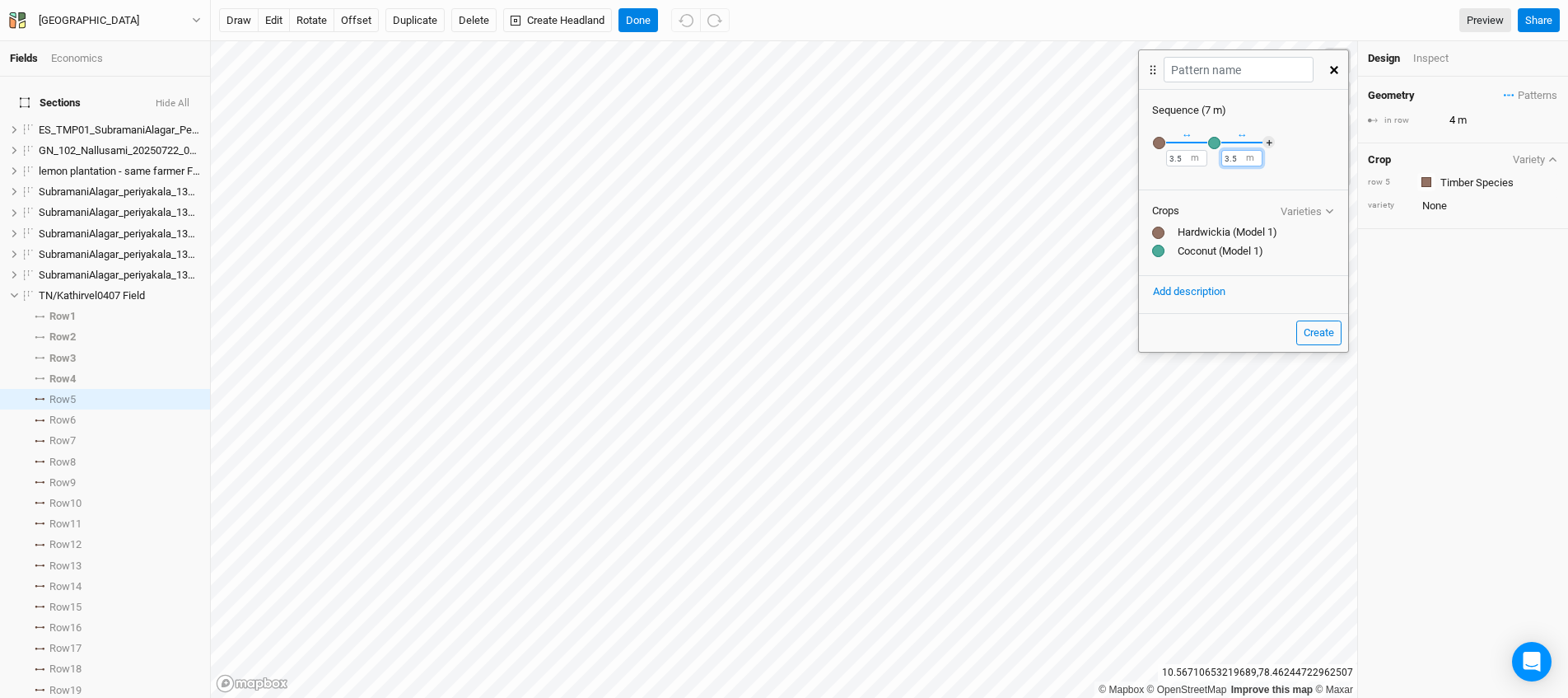
type input "3.5"
click at [1266, 143] on button "＋" at bounding box center [1269, 142] width 12 height 12
click at [1270, 140] on div "button" at bounding box center [1269, 143] width 12 height 12
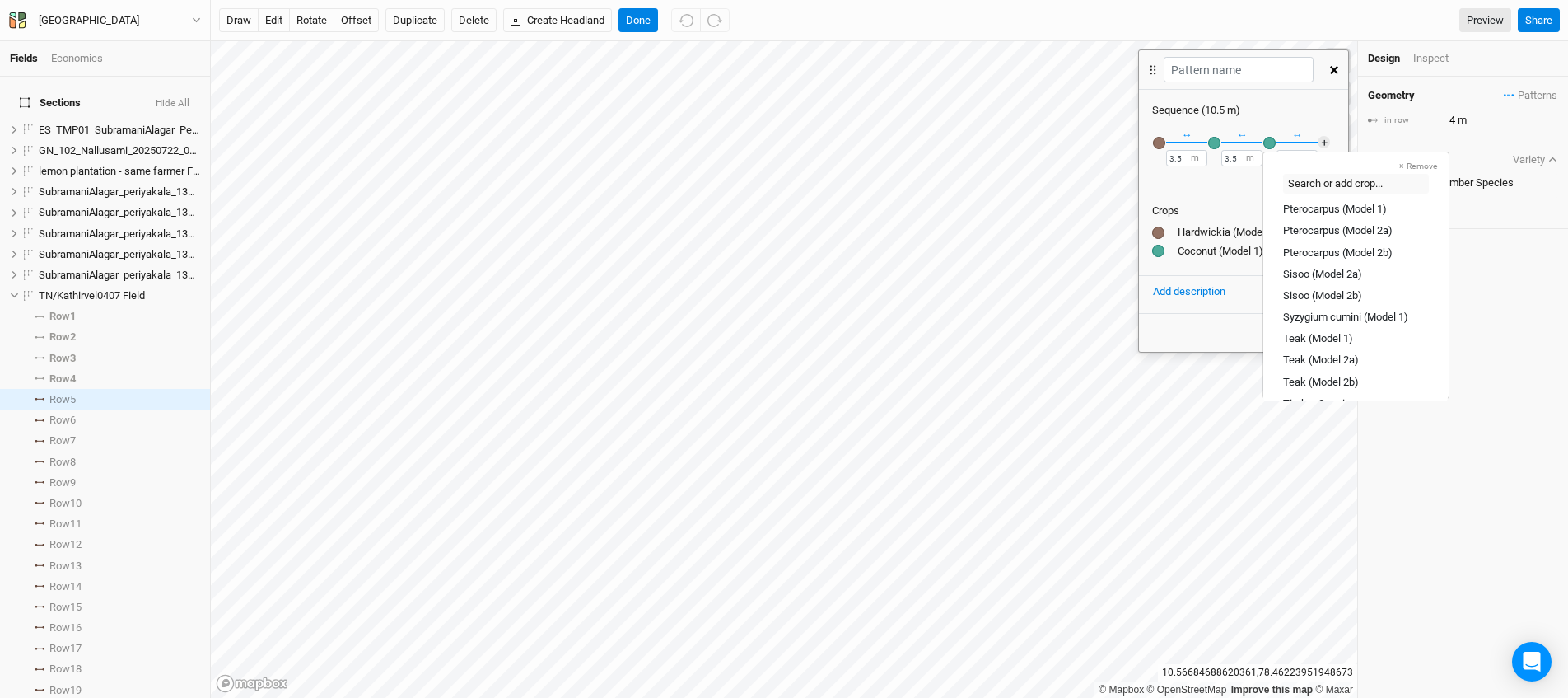
scroll to position [462, 0]
click at [1359, 316] on div "Syzygium cumini (Model 1)" at bounding box center [1345, 316] width 125 height 15
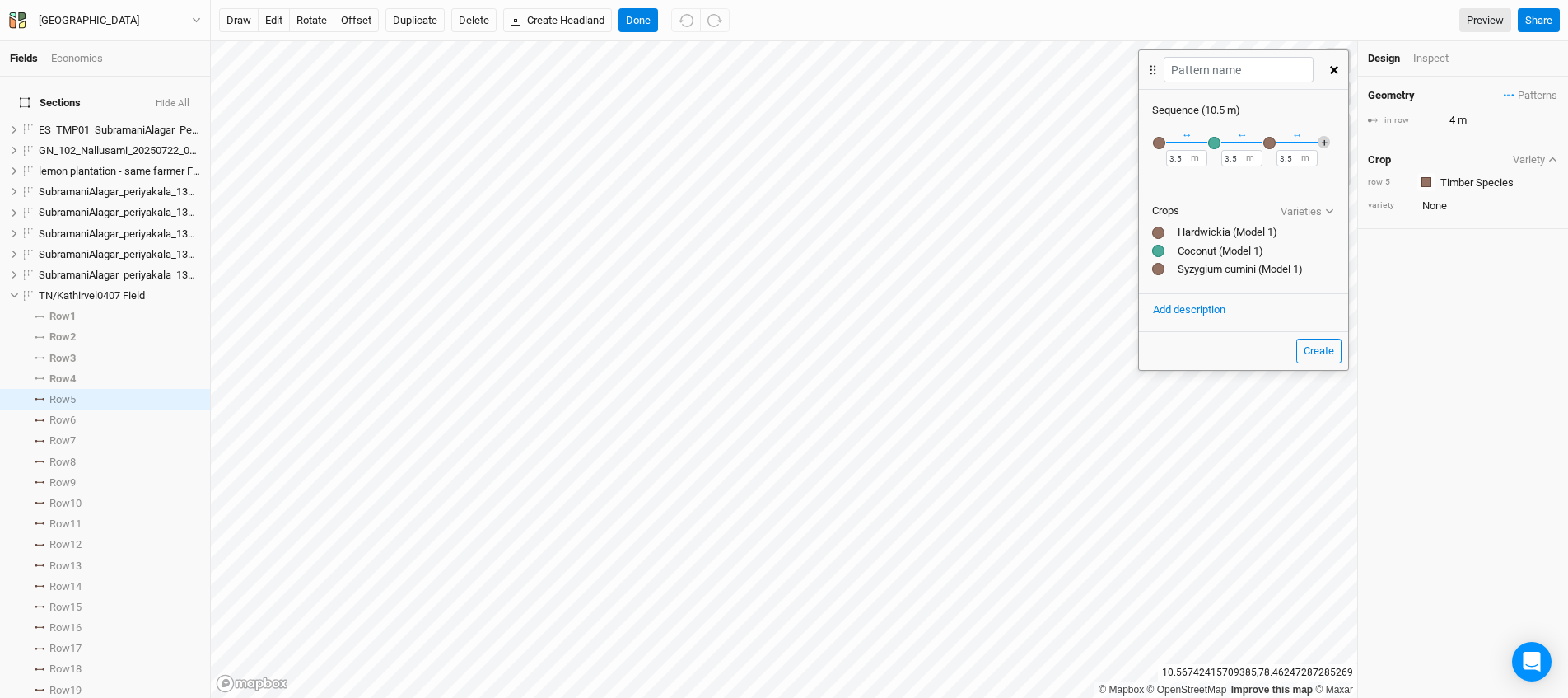
click at [1324, 138] on button "＋" at bounding box center [1324, 142] width 12 height 12
click at [1323, 137] on button "＋" at bounding box center [1329, 142] width 12 height 12
click at [1318, 137] on div "button" at bounding box center [1318, 143] width 12 height 12
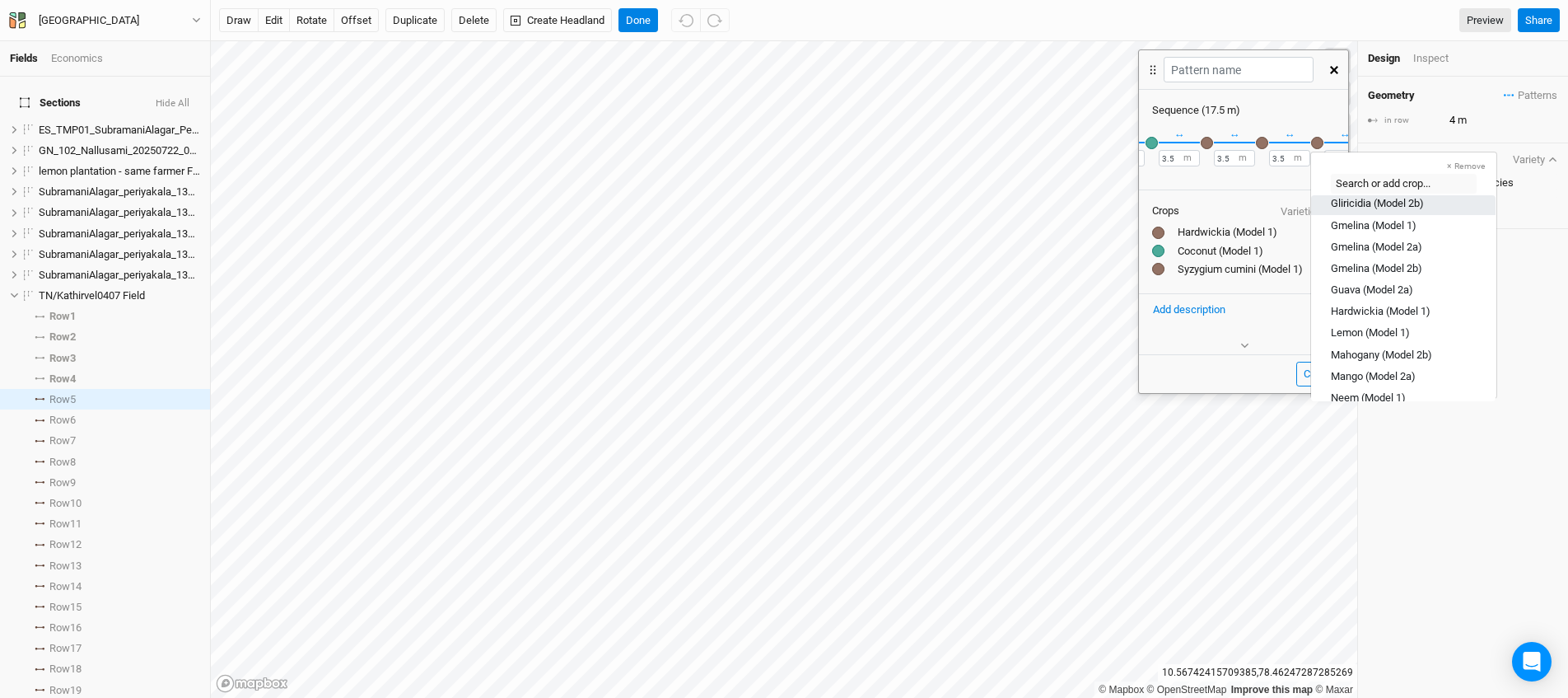
scroll to position [183, 0]
click at [1378, 274] on div "Hardwickia (Model 1)" at bounding box center [1381, 270] width 100 height 15
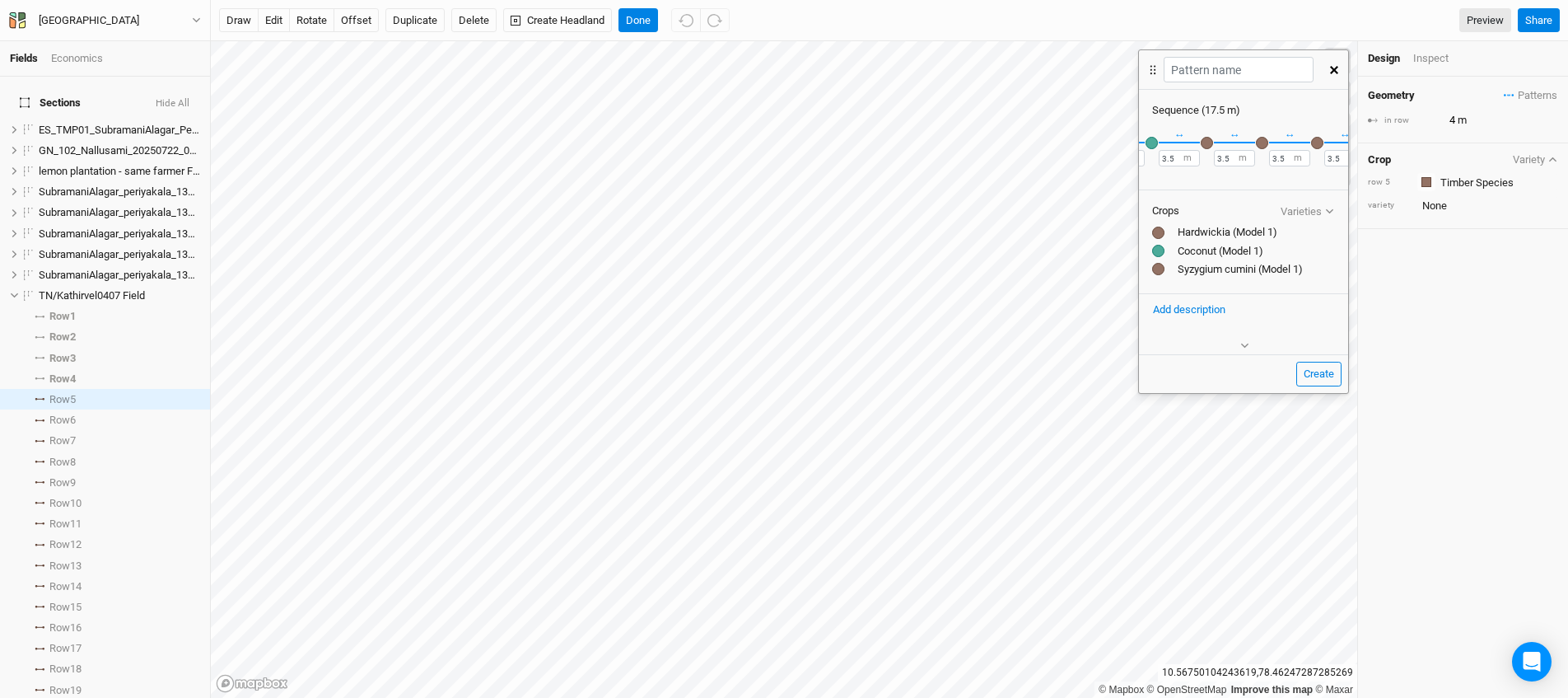
scroll to position [0, 118]
click at [1323, 142] on button "＋" at bounding box center [1329, 142] width 12 height 12
click at [1320, 142] on div "button" at bounding box center [1318, 143] width 12 height 12
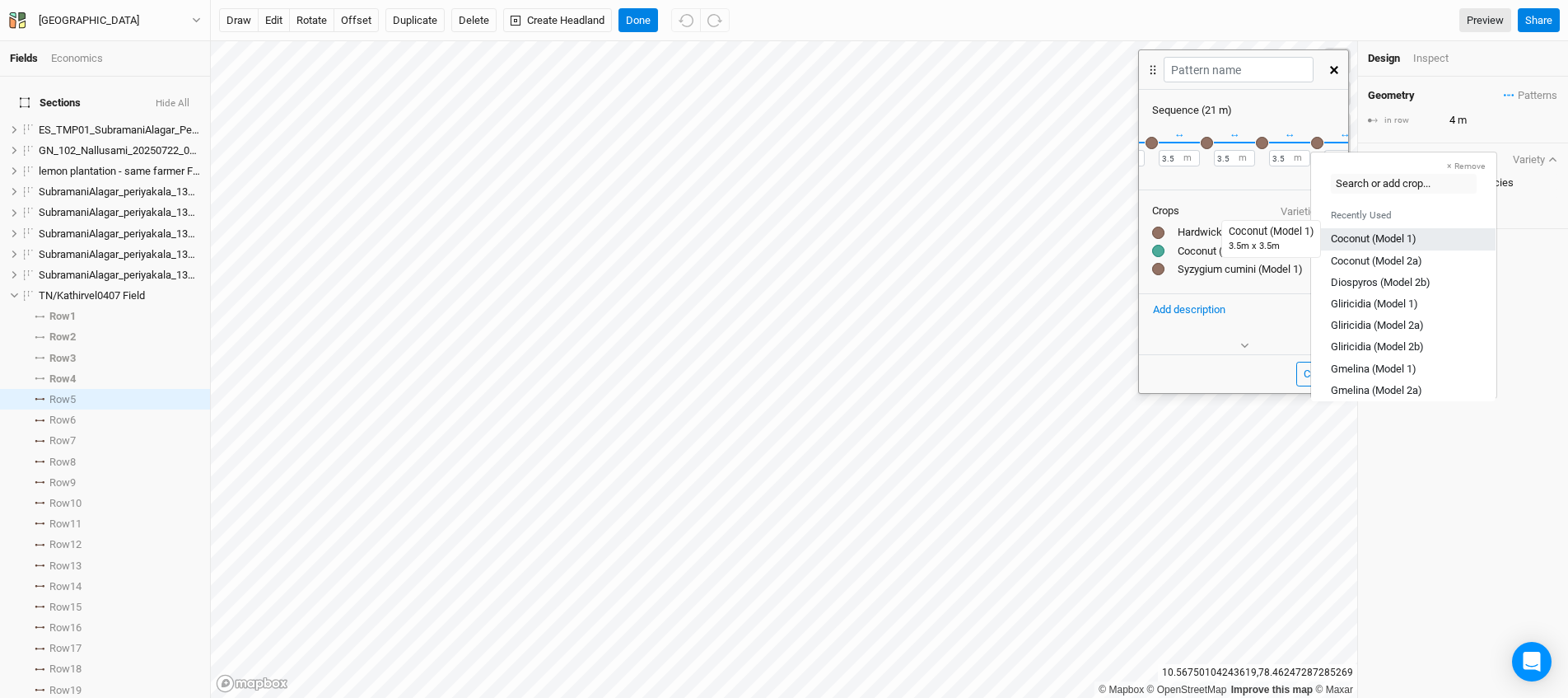
click at [1385, 232] on div "Coconut (Model 1)" at bounding box center [1374, 238] width 86 height 15
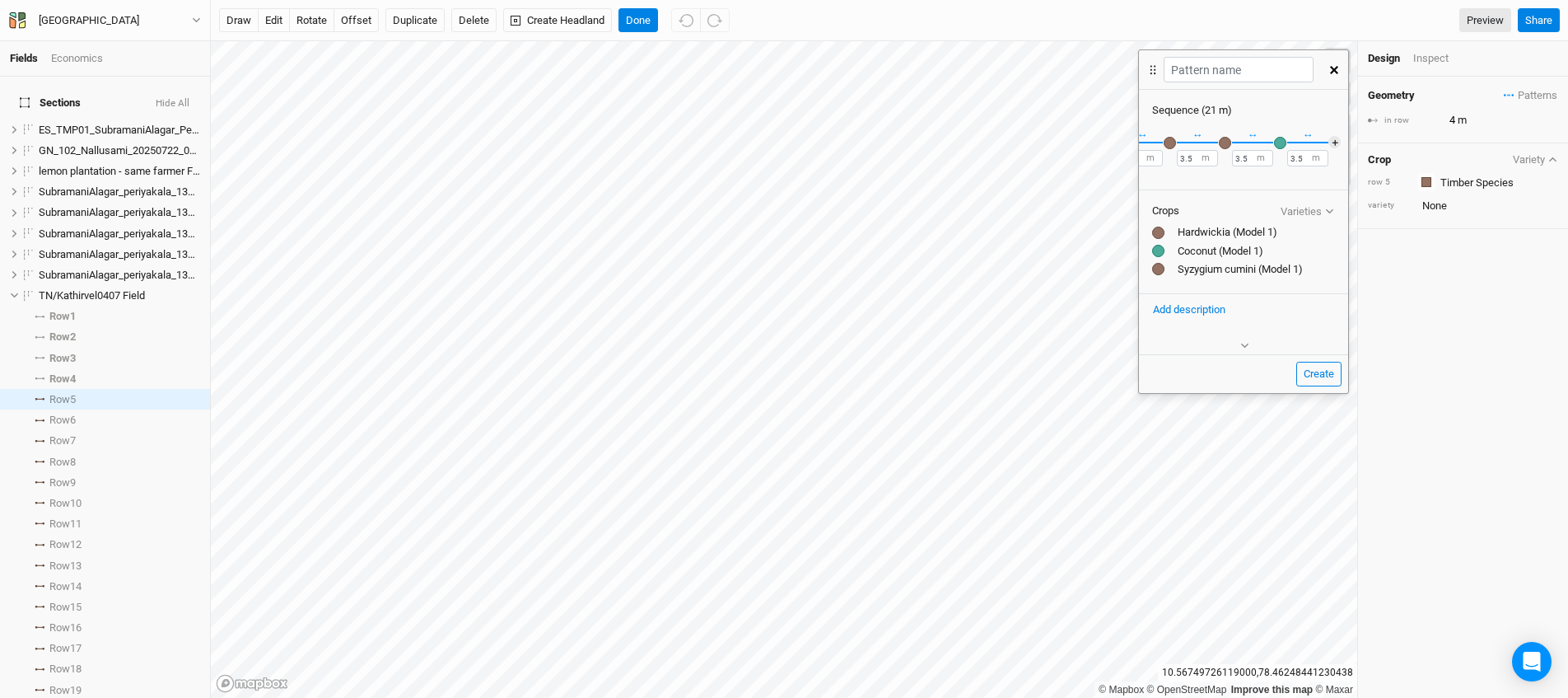
scroll to position [0, 173]
click at [1323, 142] on button "＋" at bounding box center [1329, 142] width 12 height 12
click at [1320, 142] on div "button" at bounding box center [1318, 143] width 12 height 12
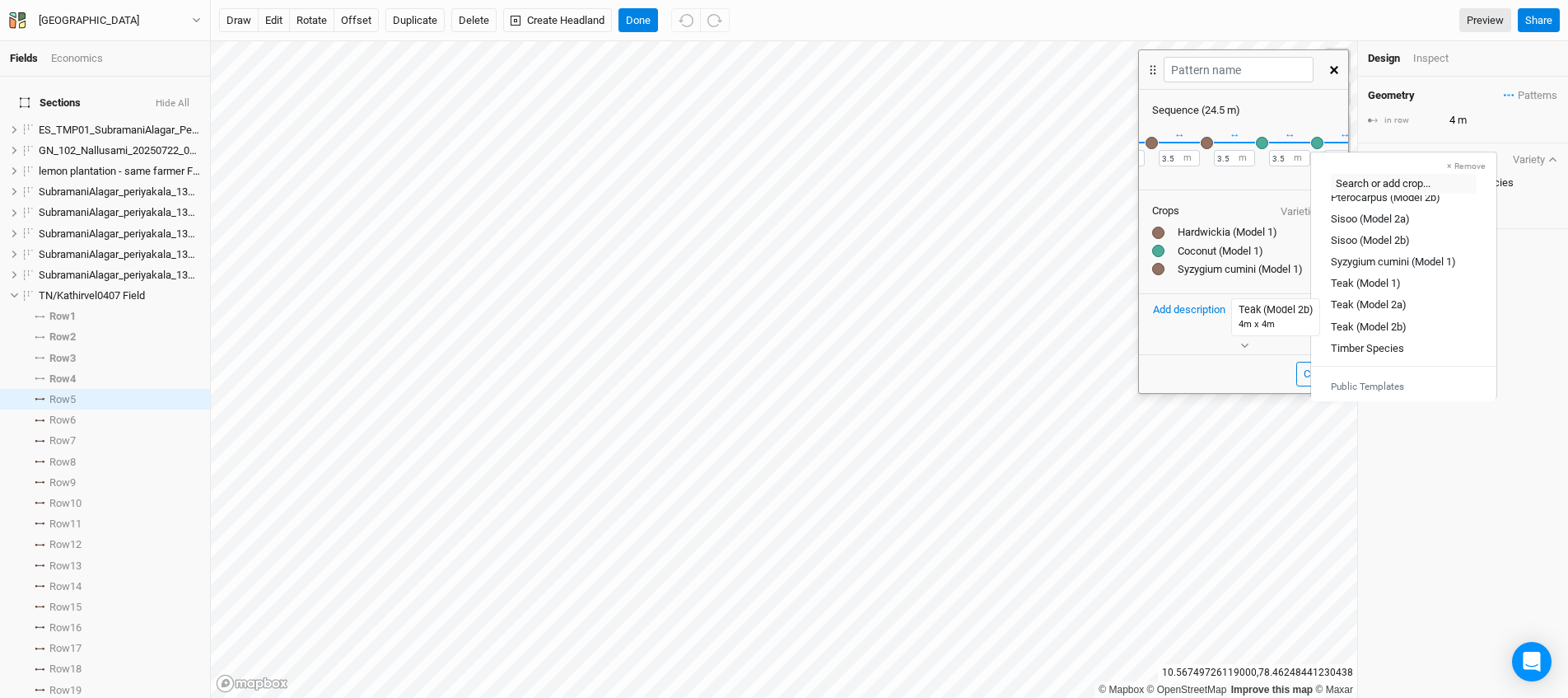
scroll to position [526, 0]
click at [1410, 259] on div "Syzygium cumini (Model 1)" at bounding box center [1393, 252] width 125 height 15
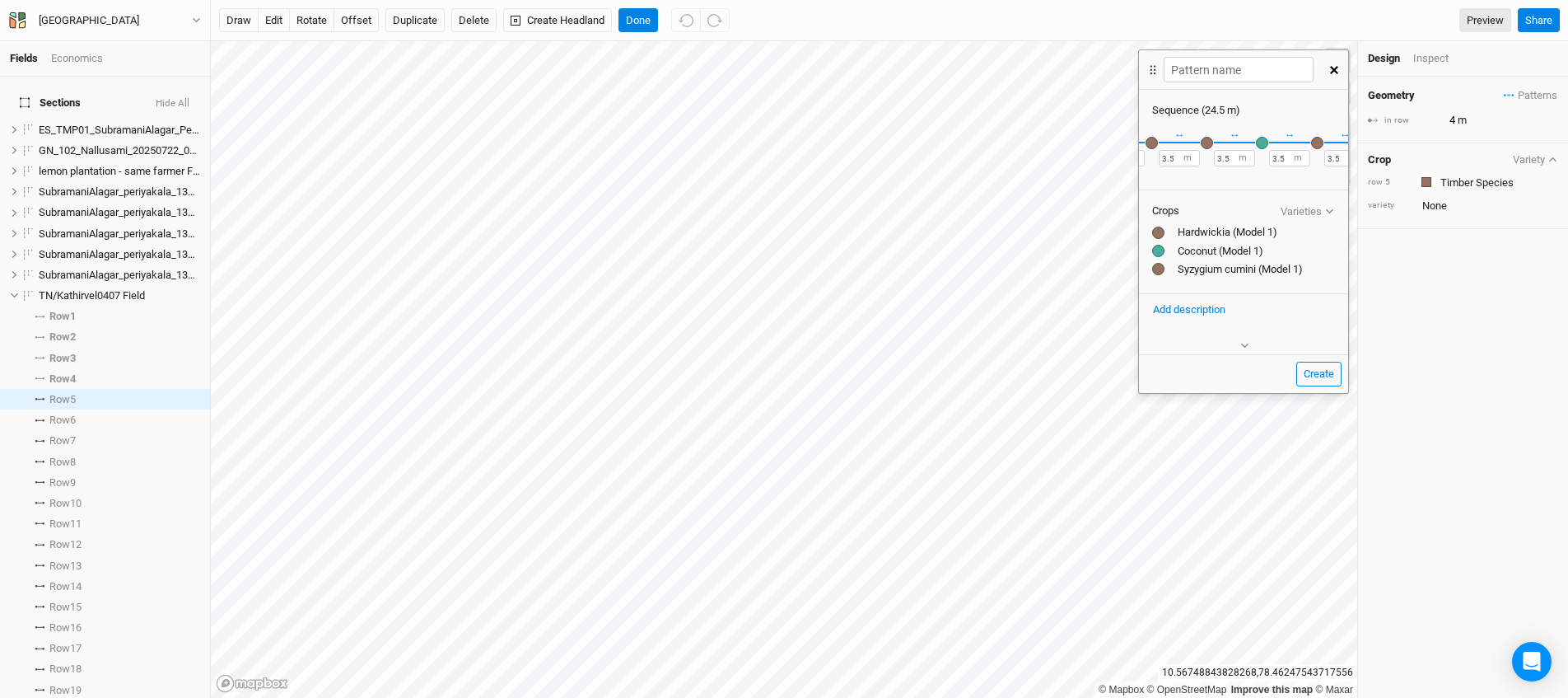
scroll to position [0, 228]
click at [1323, 143] on button "＋" at bounding box center [1329, 142] width 12 height 12
click at [1316, 142] on div "button" at bounding box center [1318, 143] width 12 height 12
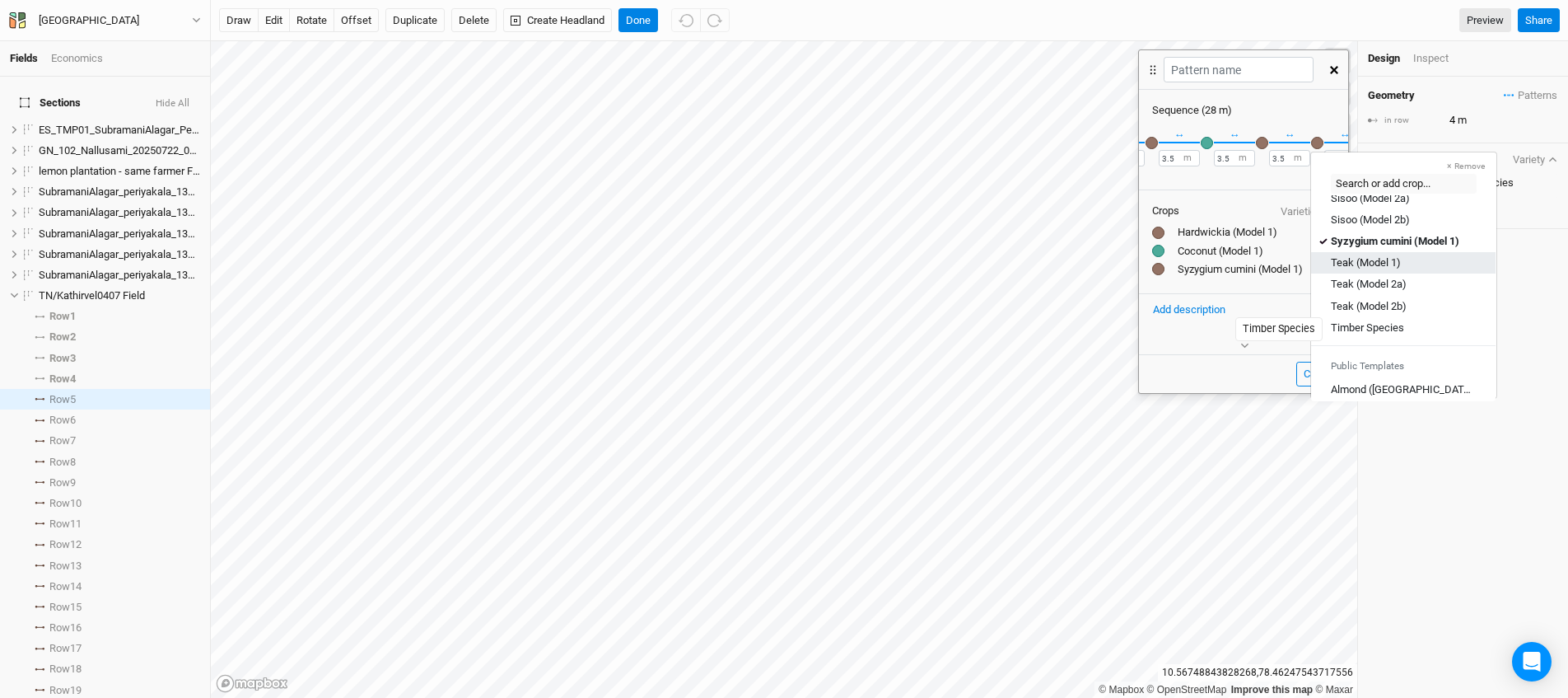
scroll to position [535, 0]
click at [1216, 178] on div "× Remove Recently Used Coconut (Model 1) Coconut (Model 2a) Diospyros (Model 2b…" at bounding box center [1244, 151] width 209 height 68
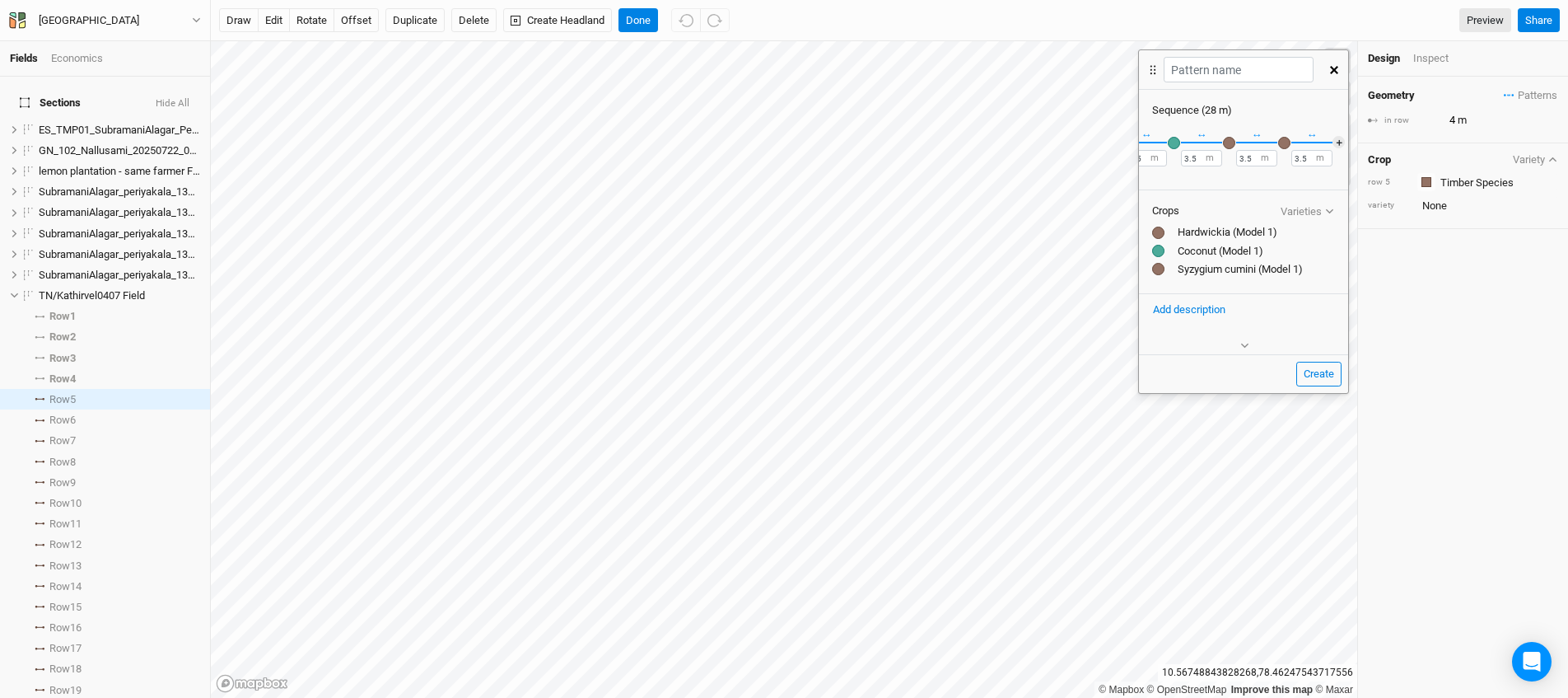
scroll to position [0, 283]
click at [1323, 140] on button "＋" at bounding box center [1329, 142] width 12 height 12
click at [1318, 140] on div "button" at bounding box center [1318, 143] width 12 height 12
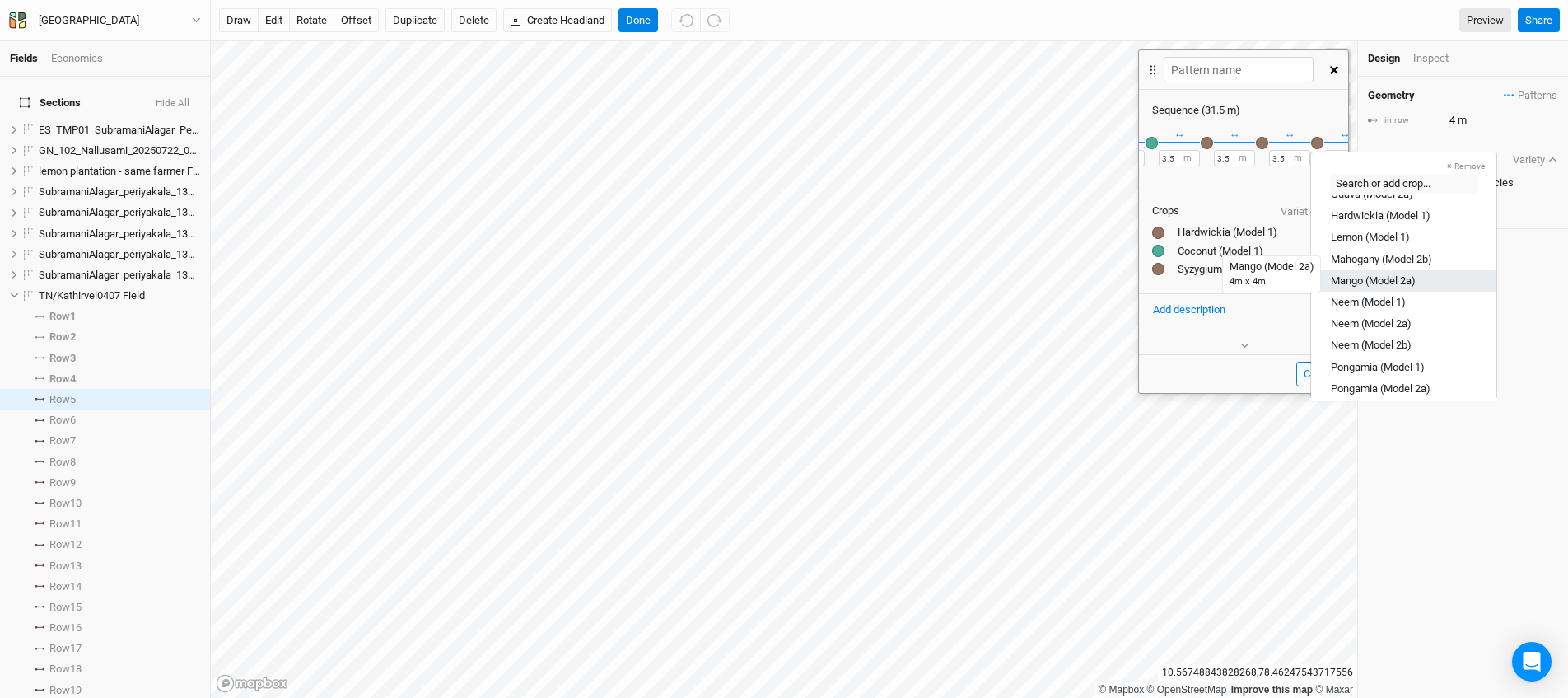
scroll to position [220, 0]
click at [1382, 229] on div "Hardwickia (Model 1)" at bounding box center [1381, 234] width 100 height 15
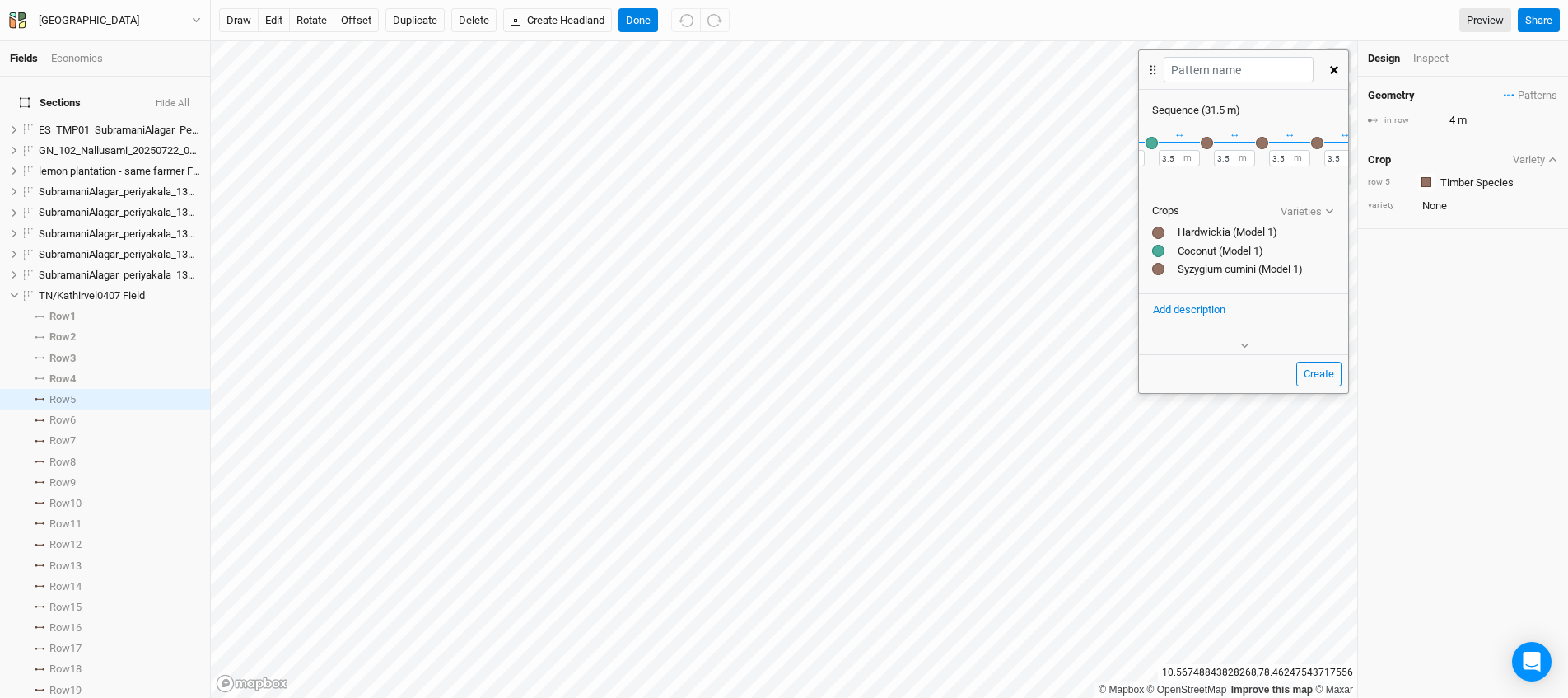
scroll to position [0, 338]
click at [1323, 144] on button "＋" at bounding box center [1329, 142] width 12 height 12
click at [1321, 146] on div "button" at bounding box center [1318, 143] width 12 height 12
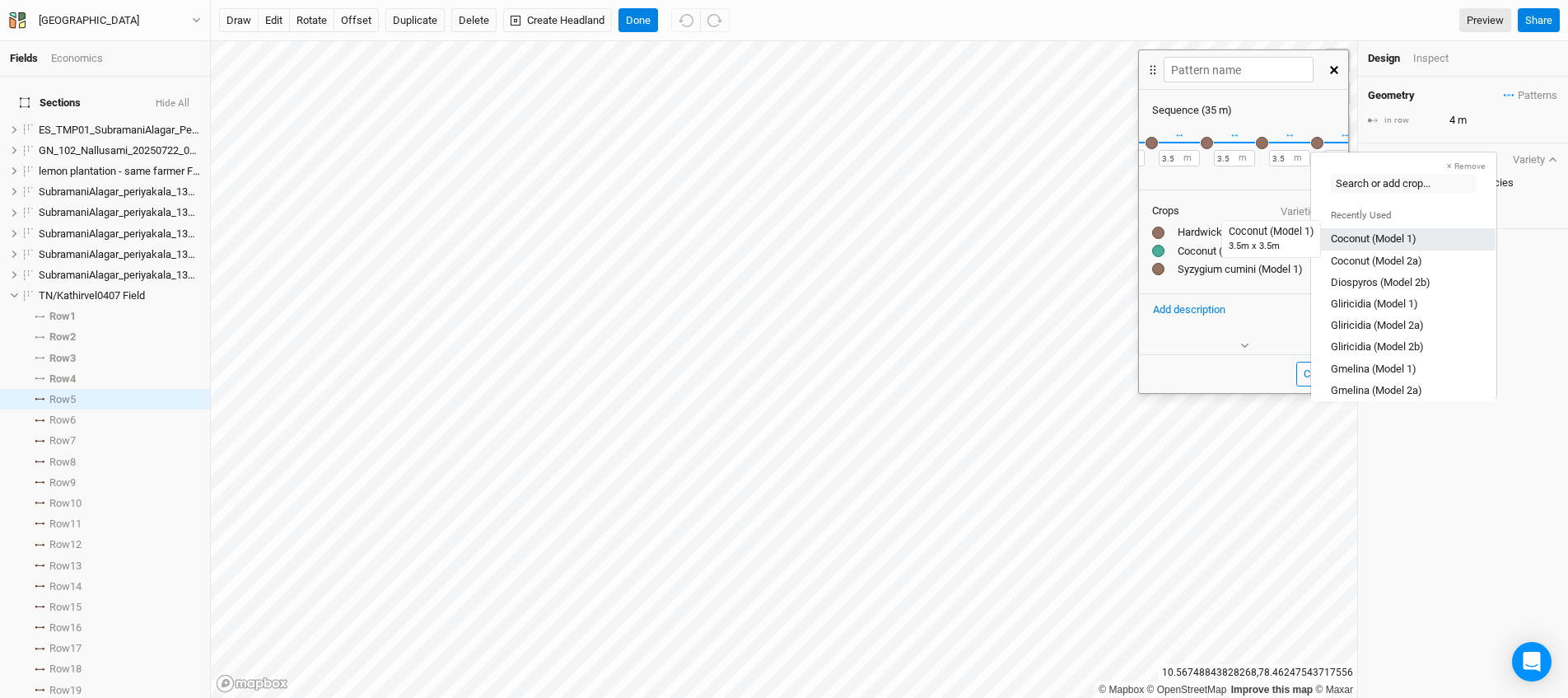
click at [1373, 238] on div "Coconut (Model 1)" at bounding box center [1374, 238] width 86 height 15
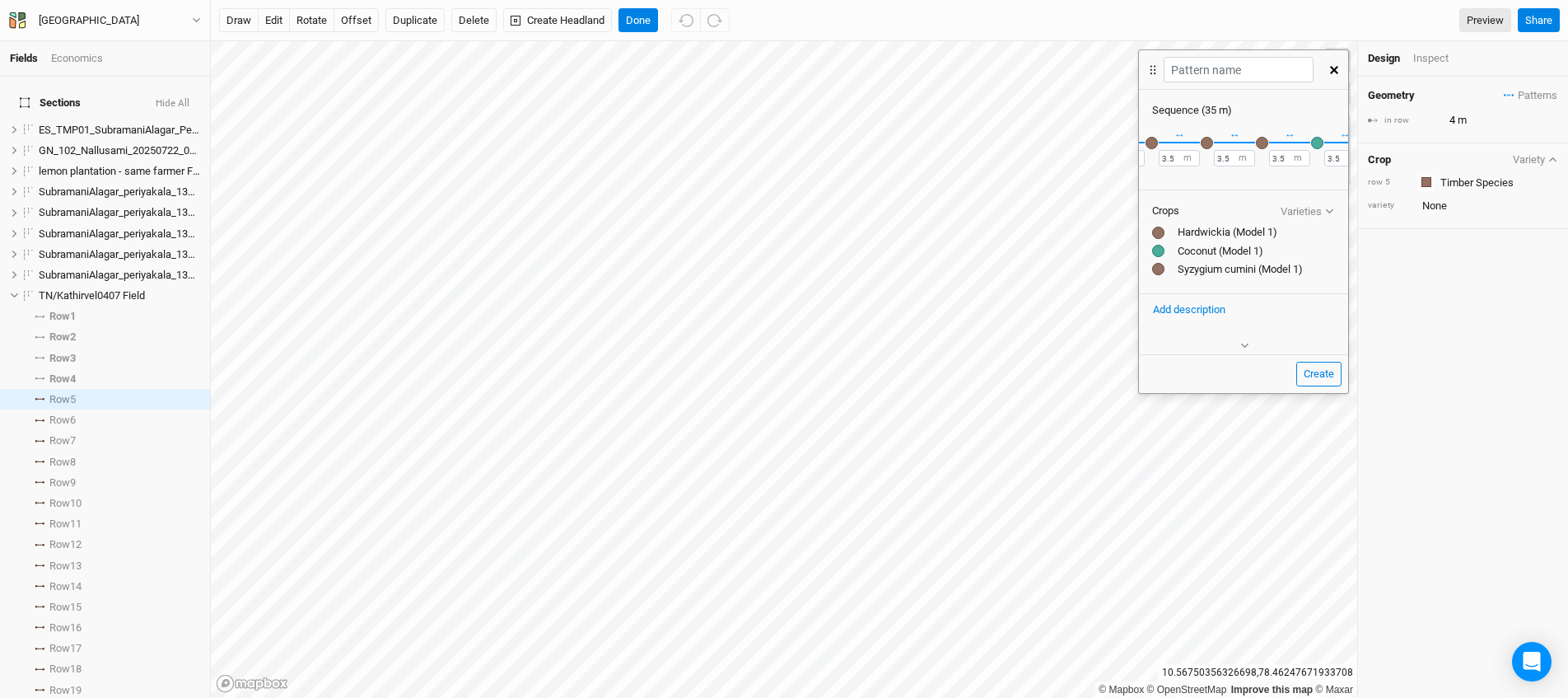
scroll to position [0, 393]
click at [1323, 145] on button "＋" at bounding box center [1329, 142] width 12 height 12
click at [1317, 145] on div "button" at bounding box center [1318, 143] width 12 height 12
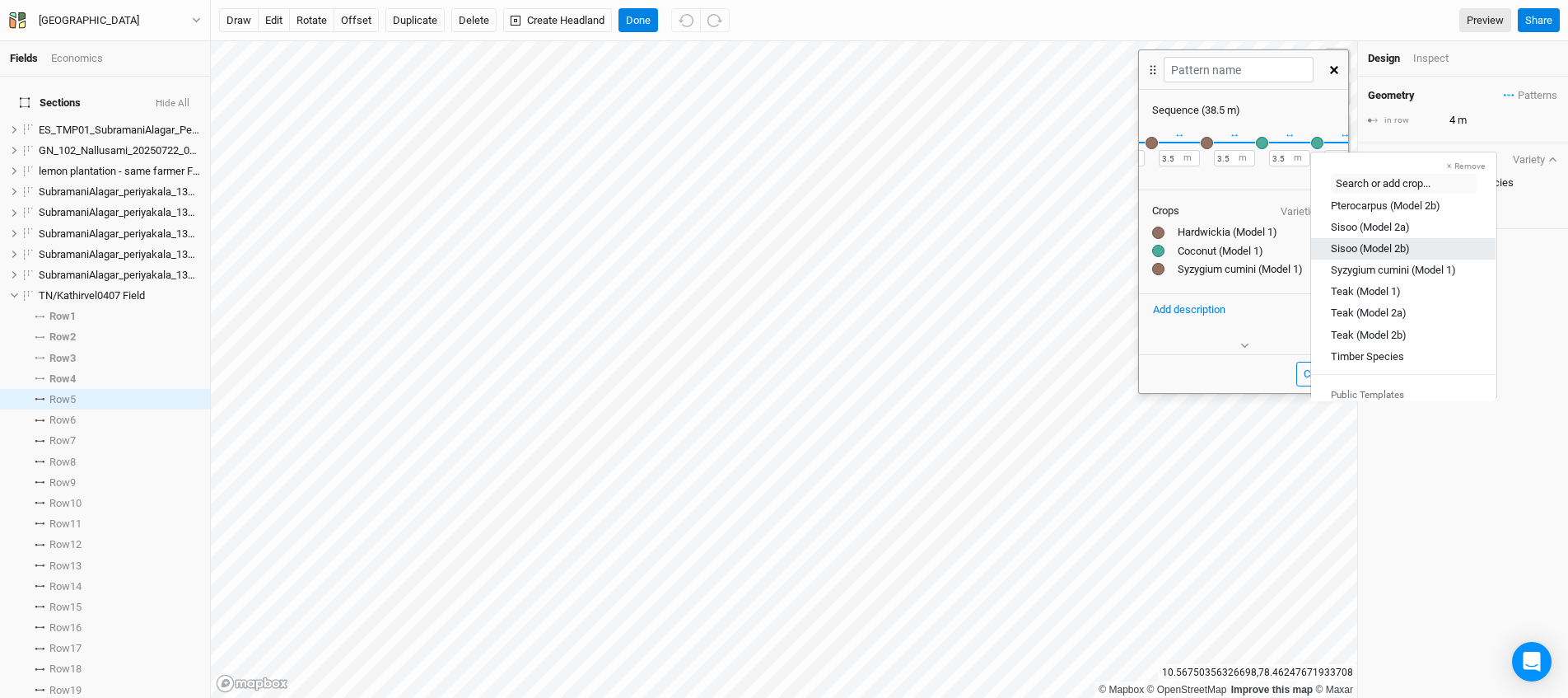
scroll to position [505, 0]
click at [1386, 274] on div "Syzygium cumini (Model 1)" at bounding box center [1393, 273] width 125 height 15
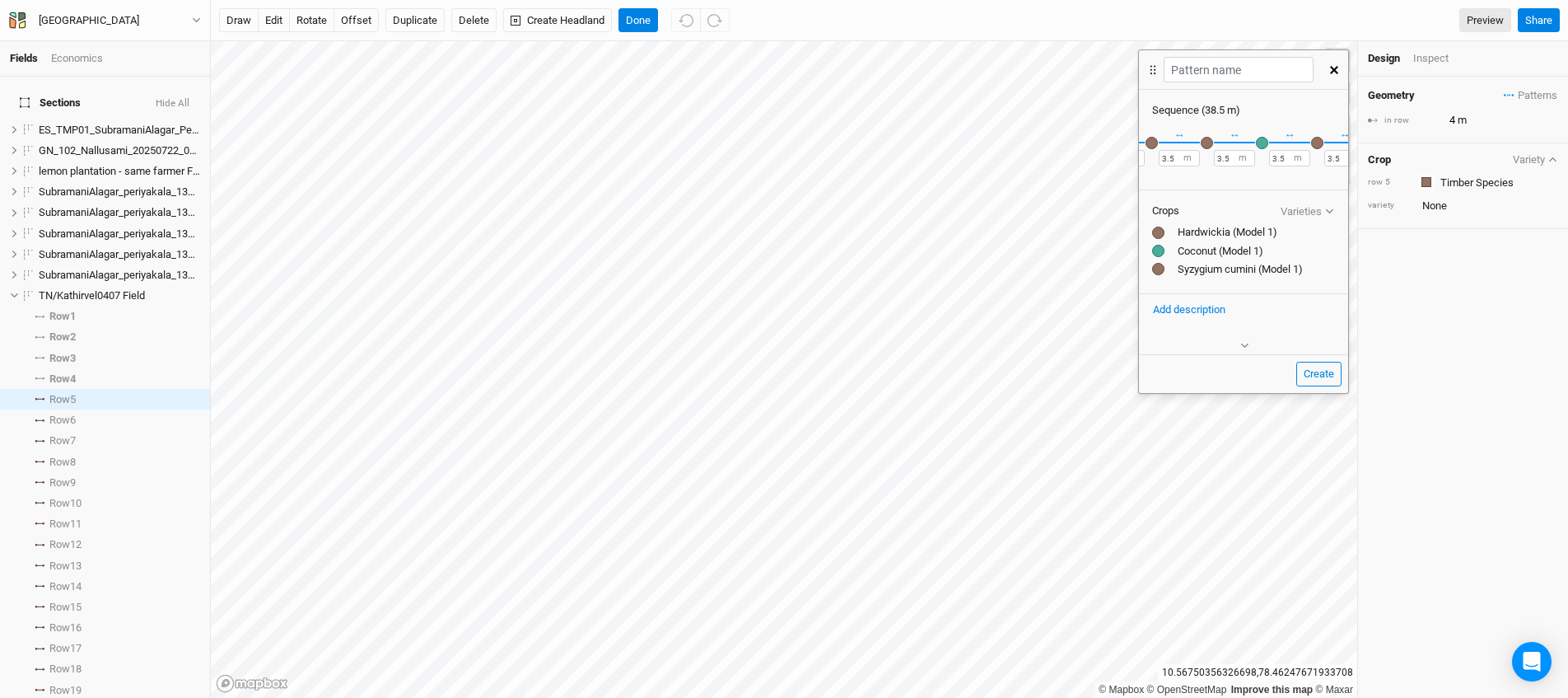
scroll to position [0, 449]
click at [1323, 144] on button "＋" at bounding box center [1329, 142] width 12 height 12
click at [1323, 141] on button "＋" at bounding box center [1329, 142] width 12 height 12
click at [1316, 141] on div "button" at bounding box center [1318, 143] width 12 height 12
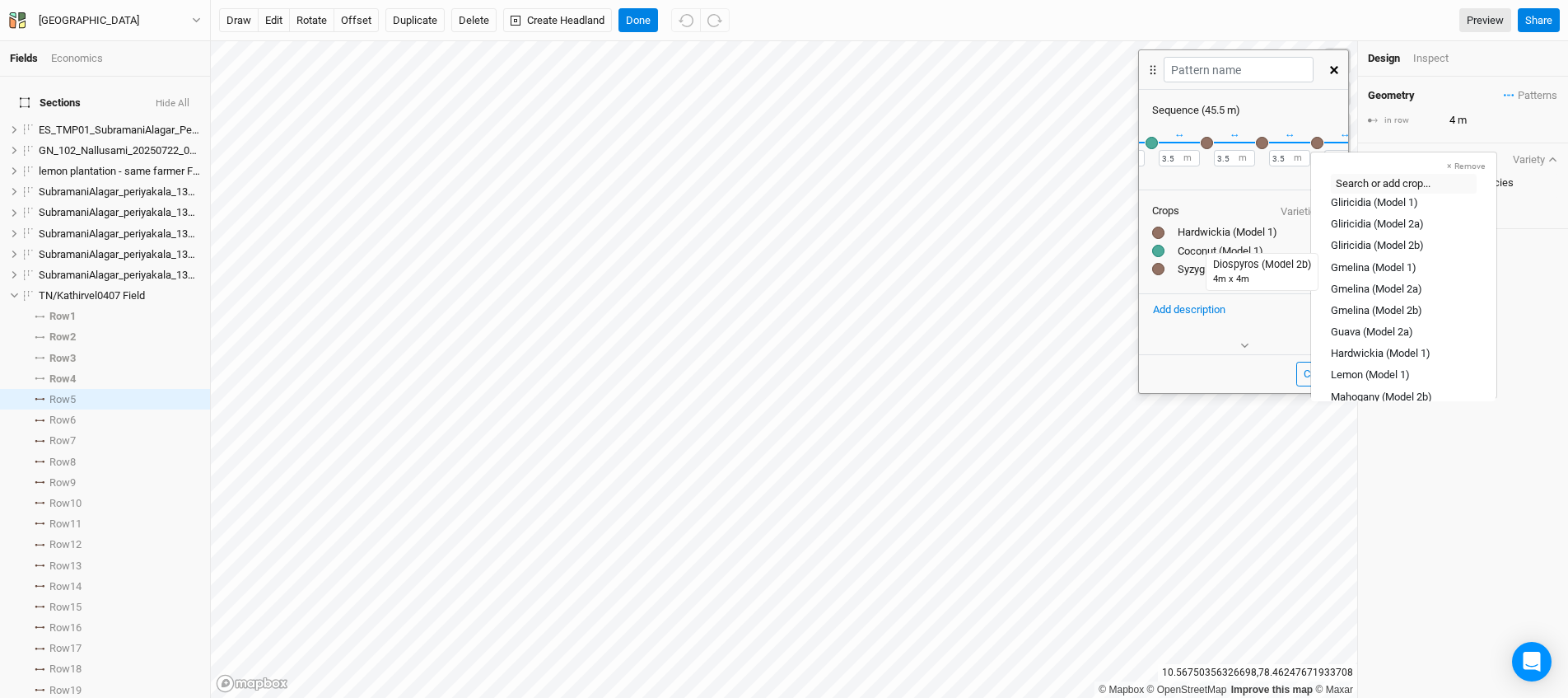
scroll to position [127, 0]
click at [1389, 322] on div "Hardwickia (Model 1)" at bounding box center [1381, 326] width 100 height 15
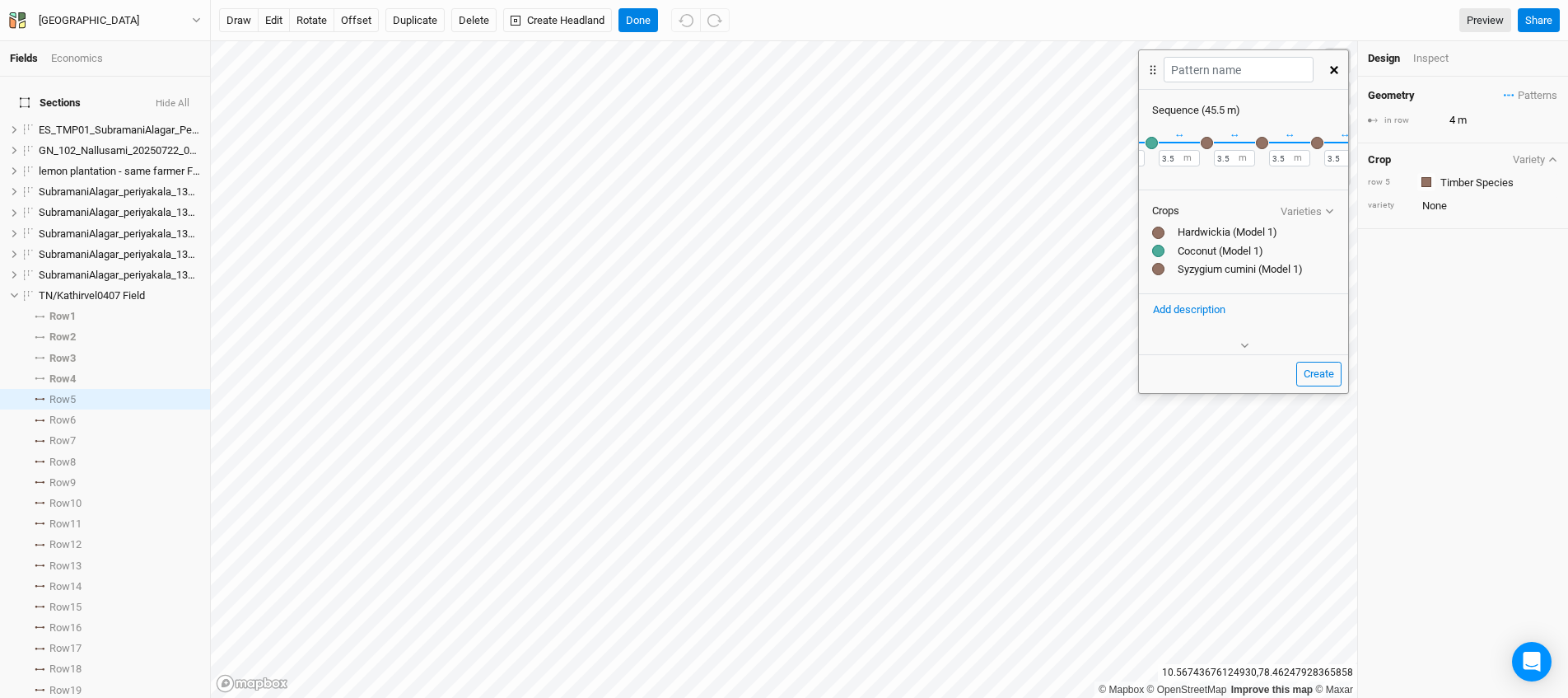
scroll to position [0, 559]
click at [1323, 141] on button "＋" at bounding box center [1329, 142] width 12 height 12
click at [1318, 142] on div "button" at bounding box center [1318, 143] width 12 height 12
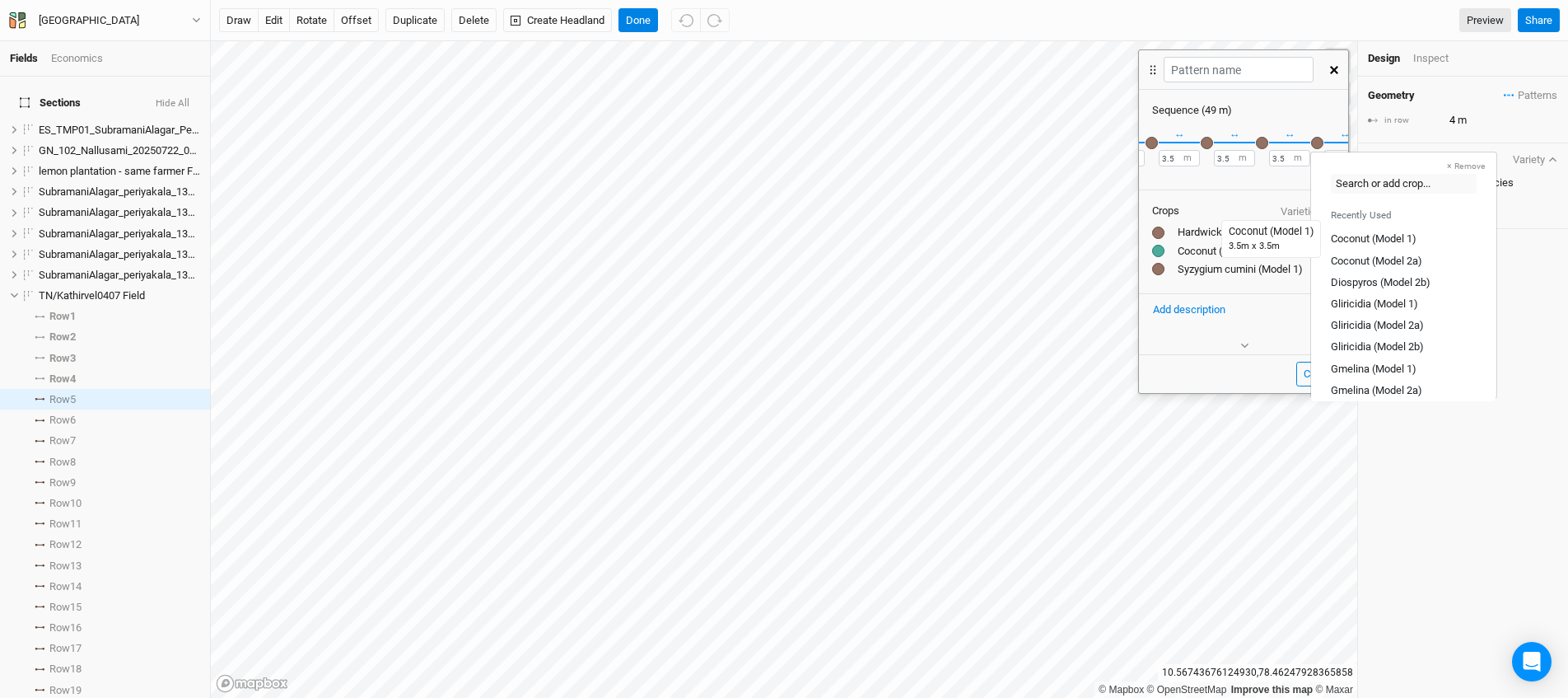
click at [1361, 235] on div "Coconut (Model 1)" at bounding box center [1374, 238] width 86 height 15
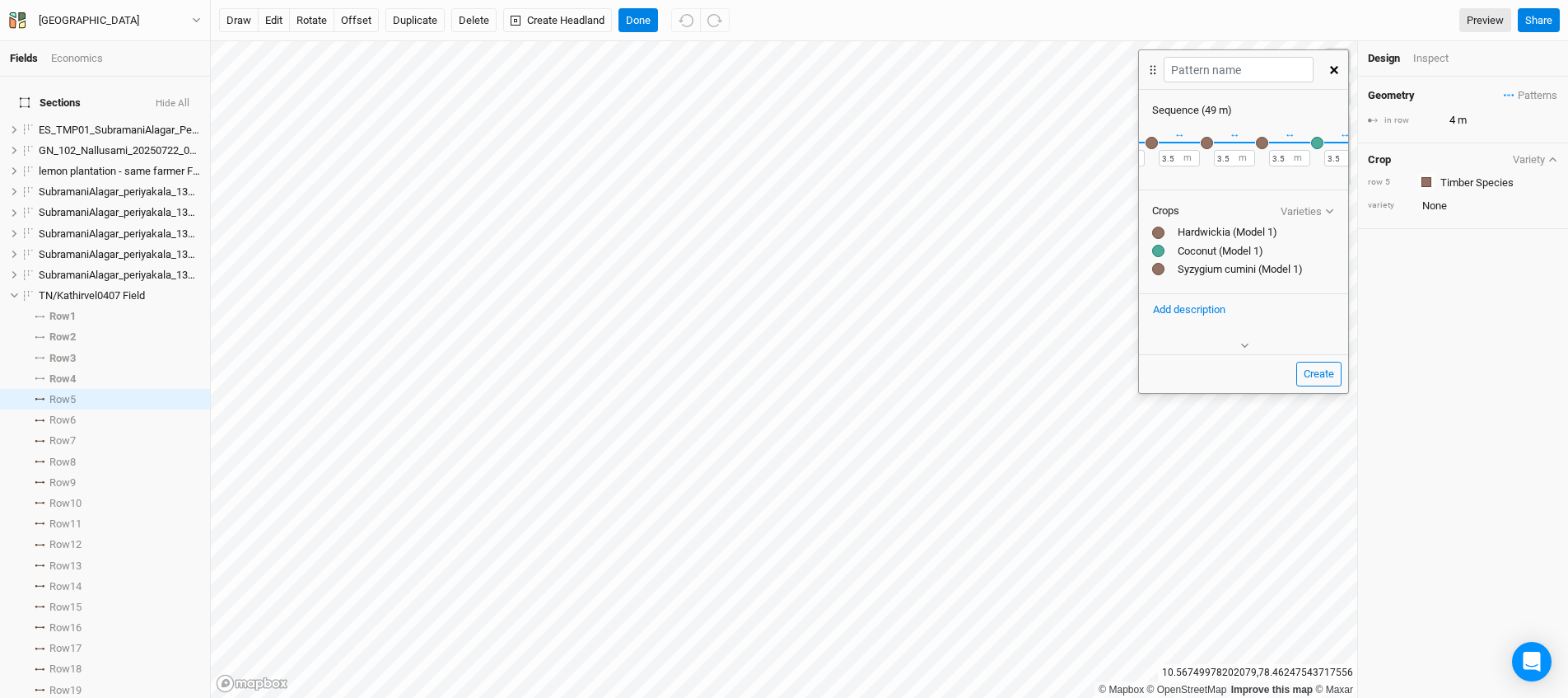
scroll to position [0, 614]
click at [1285, 157] on input "3.5" at bounding box center [1302, 158] width 41 height 16
type input "3"
type input "1"
click at [1313, 380] on button "Create" at bounding box center [1318, 374] width 46 height 25
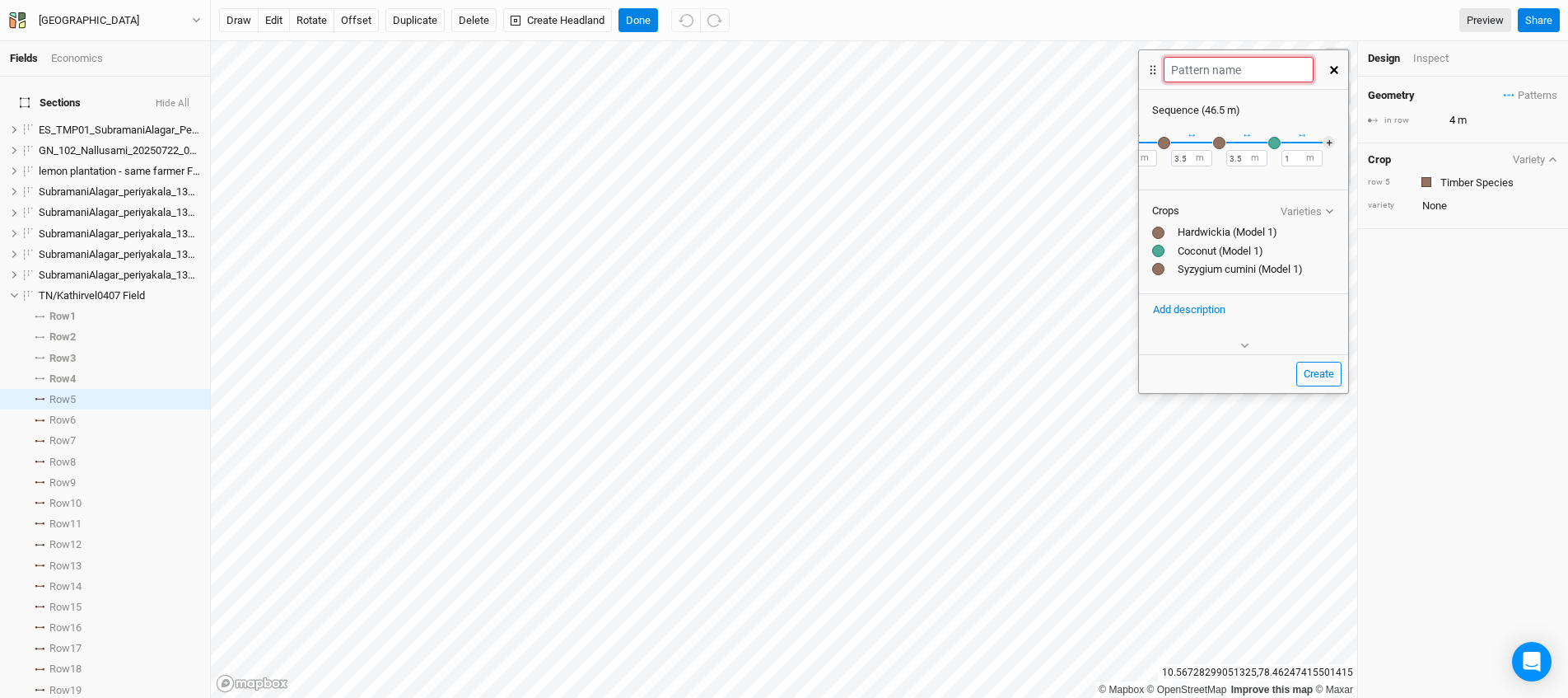
click at [1243, 74] on input "text" at bounding box center [1238, 70] width 149 height 26
click at [1296, 361] on button "Create" at bounding box center [1318, 374] width 46 height 25
type input "o"
type input "Model 1 - Row 4"
click at [1330, 383] on button "Create" at bounding box center [1318, 374] width 46 height 25
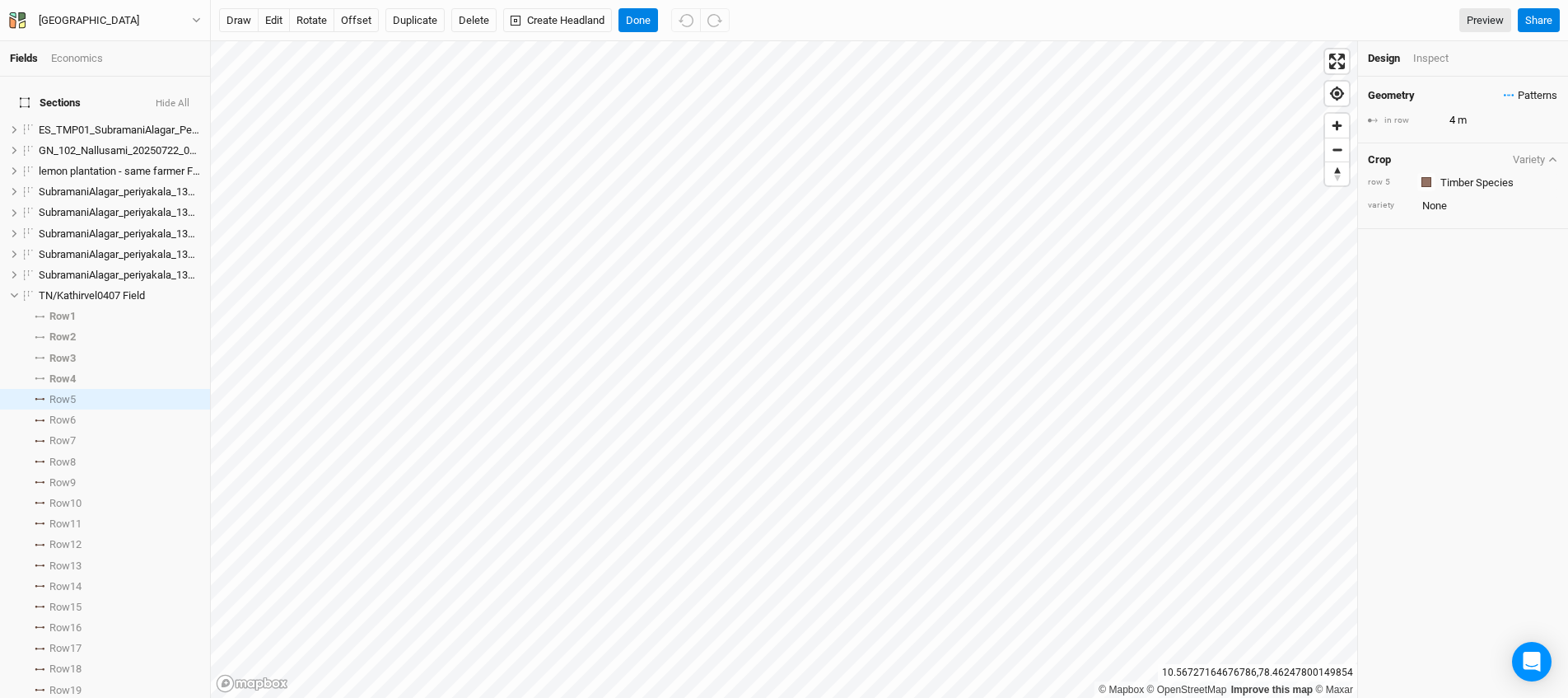
click at [1504, 90] on span "Patterns" at bounding box center [1531, 95] width 53 height 16
click at [1508, 250] on button "Model 1 - Row 4" at bounding box center [1466, 255] width 102 height 26
click at [1480, 116] on div "Model 1 - Row 4" at bounding box center [1478, 118] width 74 height 16
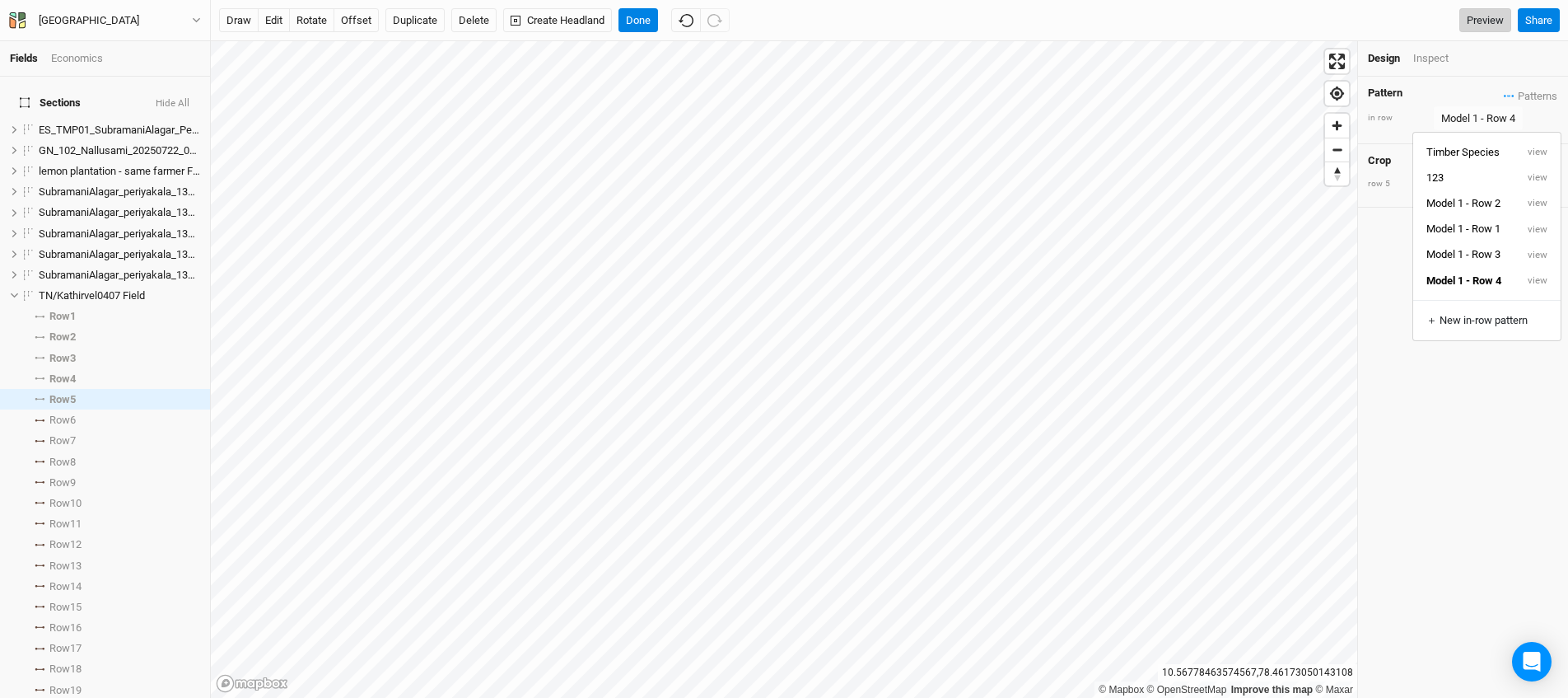
click at [1487, 30] on link "Preview" at bounding box center [1485, 21] width 52 height 25
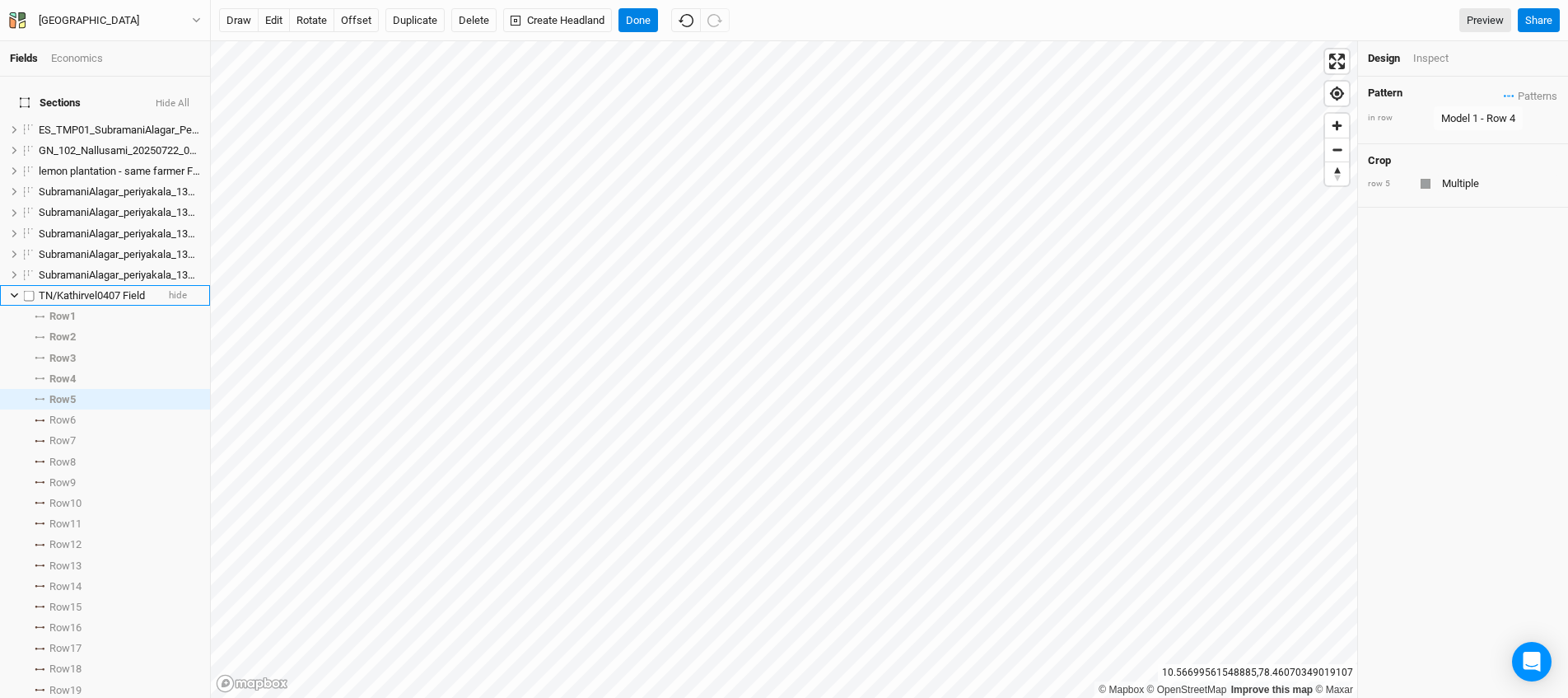
click at [15, 291] on icon at bounding box center [14, 295] width 9 height 9
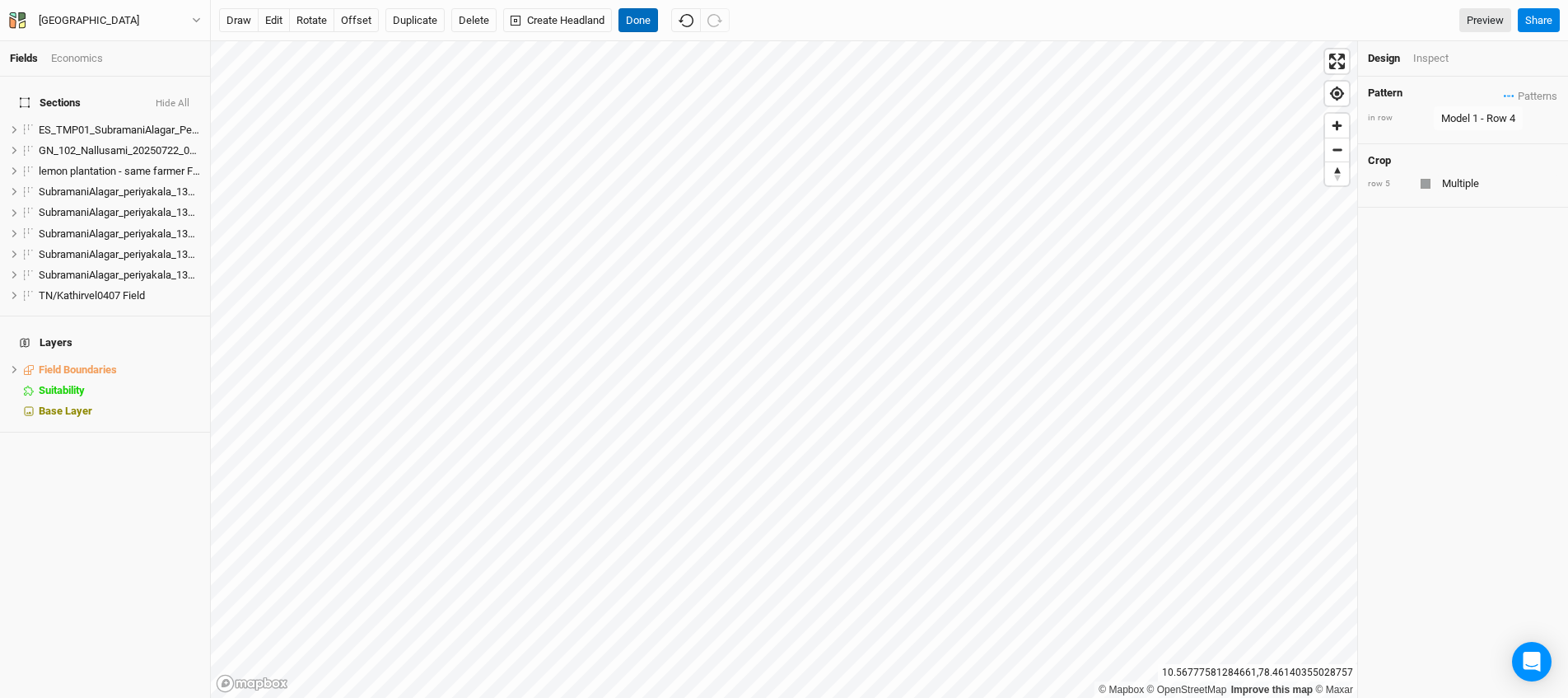
click at [625, 22] on button "Done" at bounding box center [639, 21] width 40 height 25
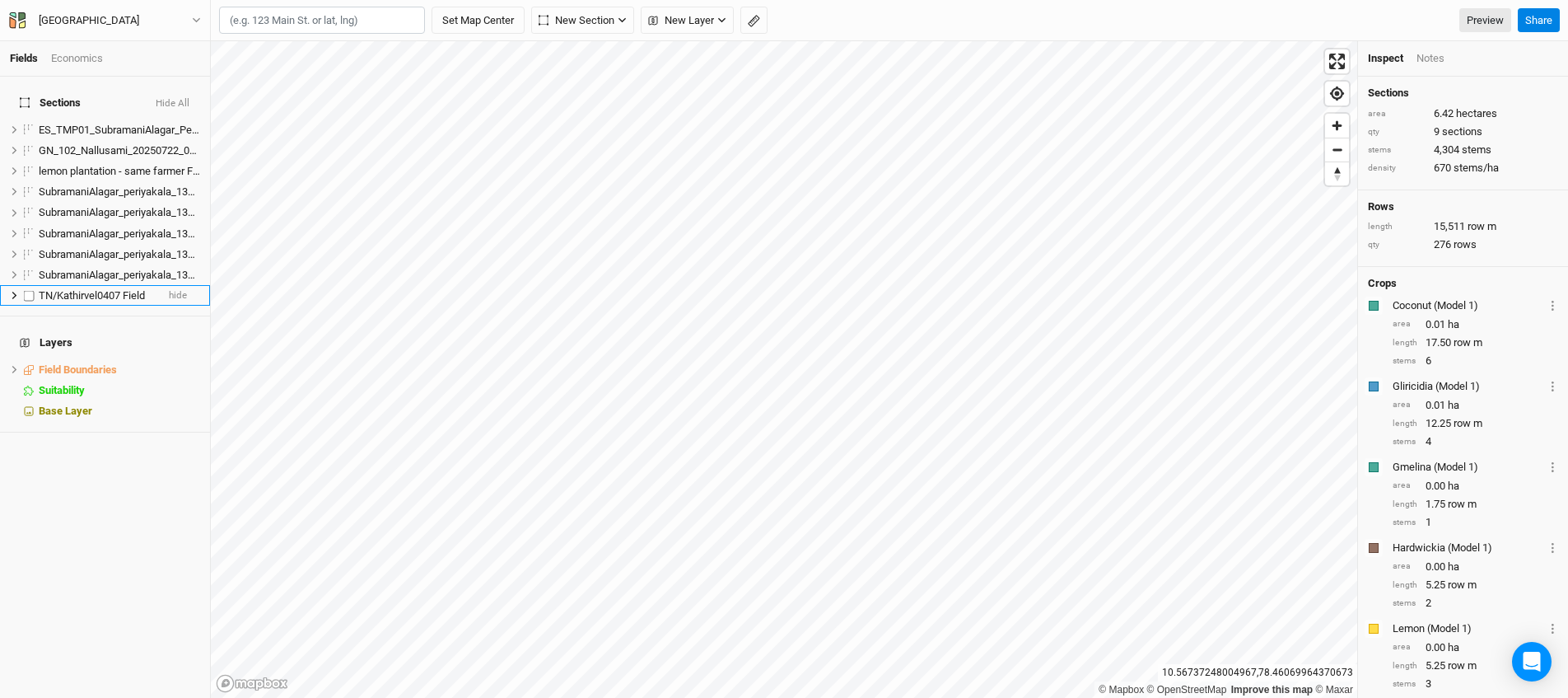
click at [29, 286] on label at bounding box center [29, 295] width 21 height 21
click at [29, 290] on input "checkbox" at bounding box center [29, 295] width 10 height 10
click at [1483, 20] on link "Preview" at bounding box center [1485, 21] width 52 height 25
click at [1545, 17] on button "Share" at bounding box center [1539, 21] width 42 height 25
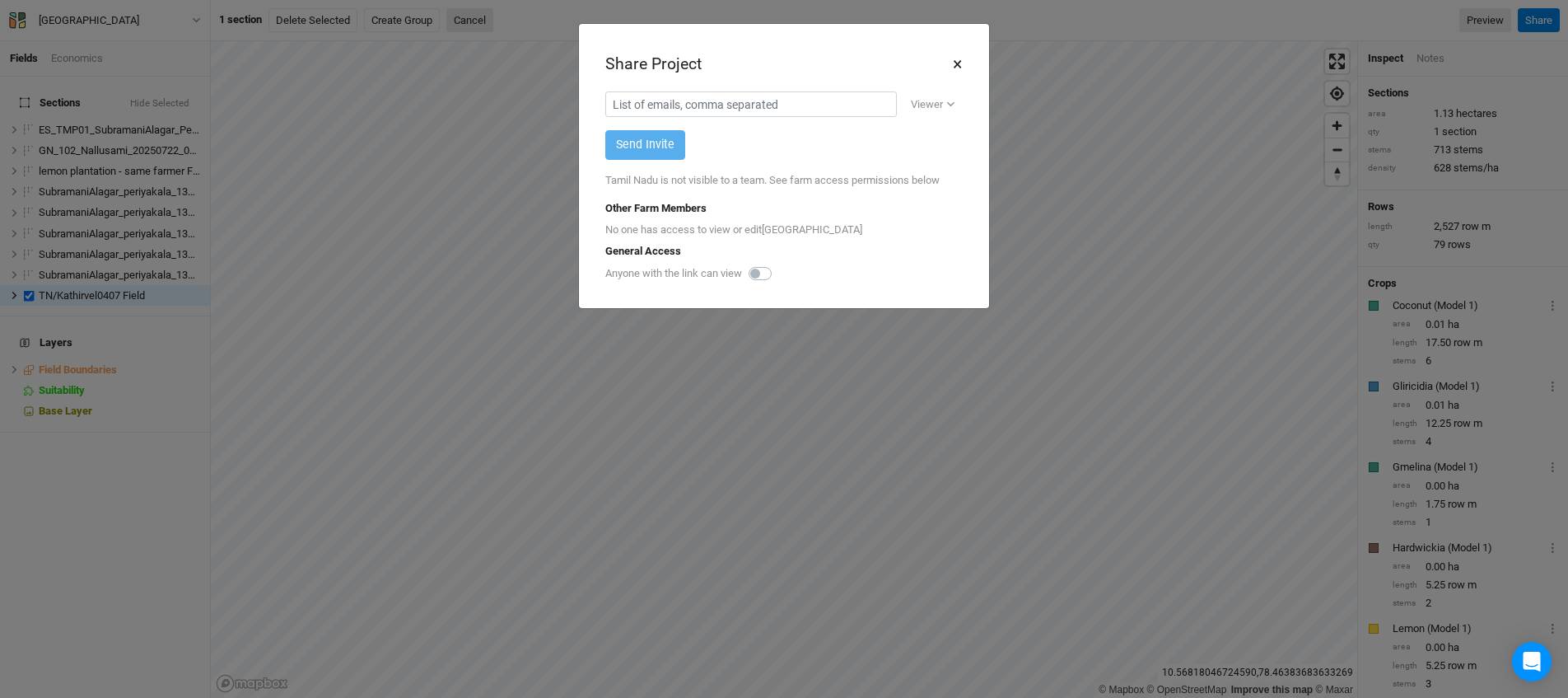
click at [960, 69] on button "×" at bounding box center [957, 64] width 10 height 28
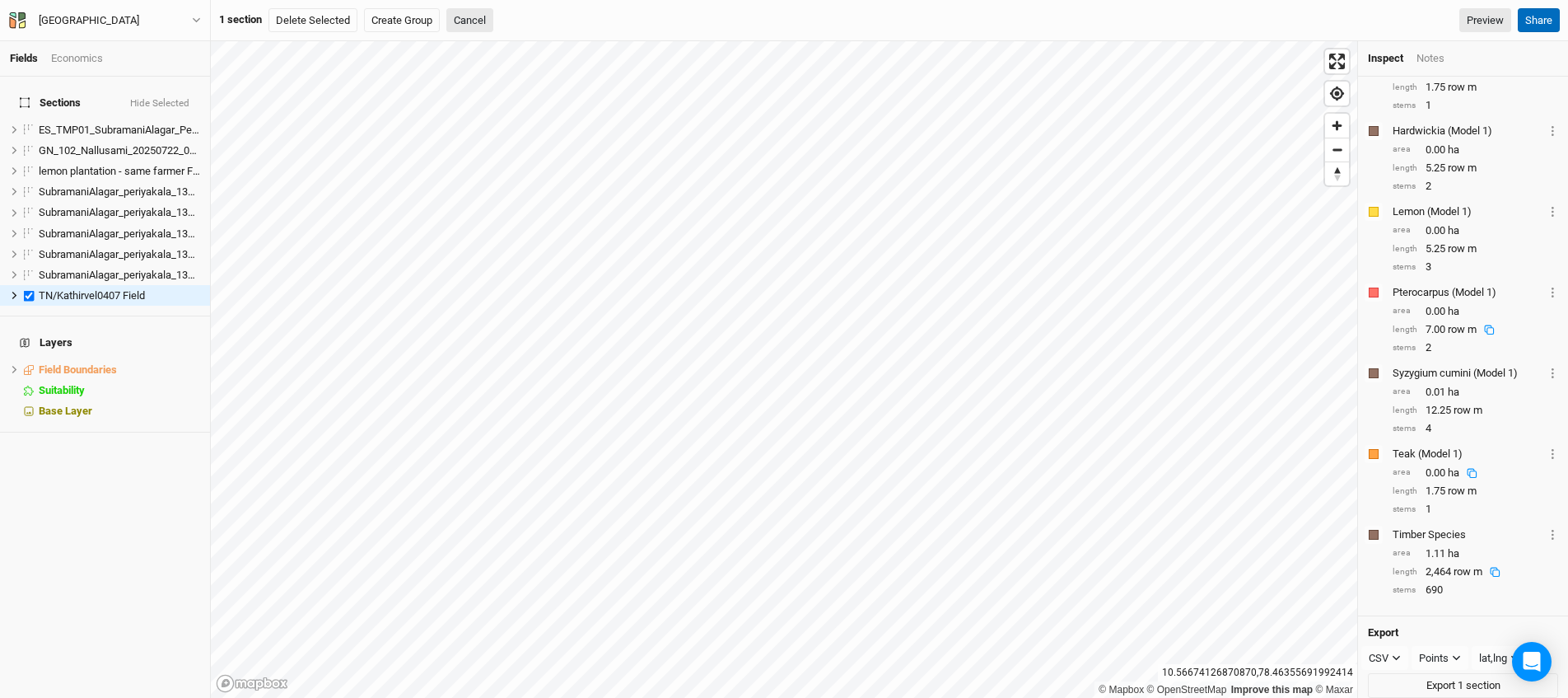
scroll to position [428, 0]
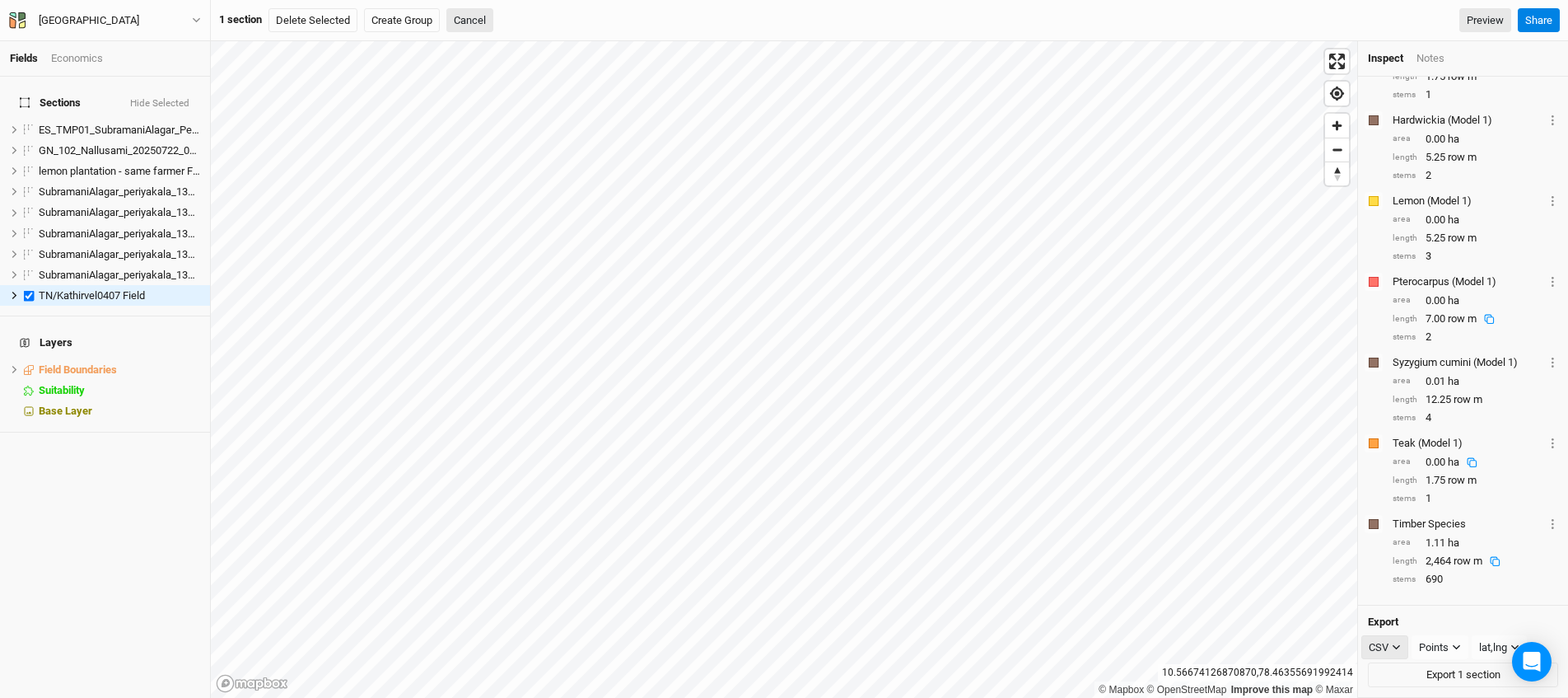
click at [1407, 650] on button "CSV" at bounding box center [1385, 647] width 47 height 25
click at [1409, 641] on button "PDF" at bounding box center [1427, 648] width 130 height 26
click at [1419, 676] on button "Export 1 section" at bounding box center [1463, 675] width 190 height 25
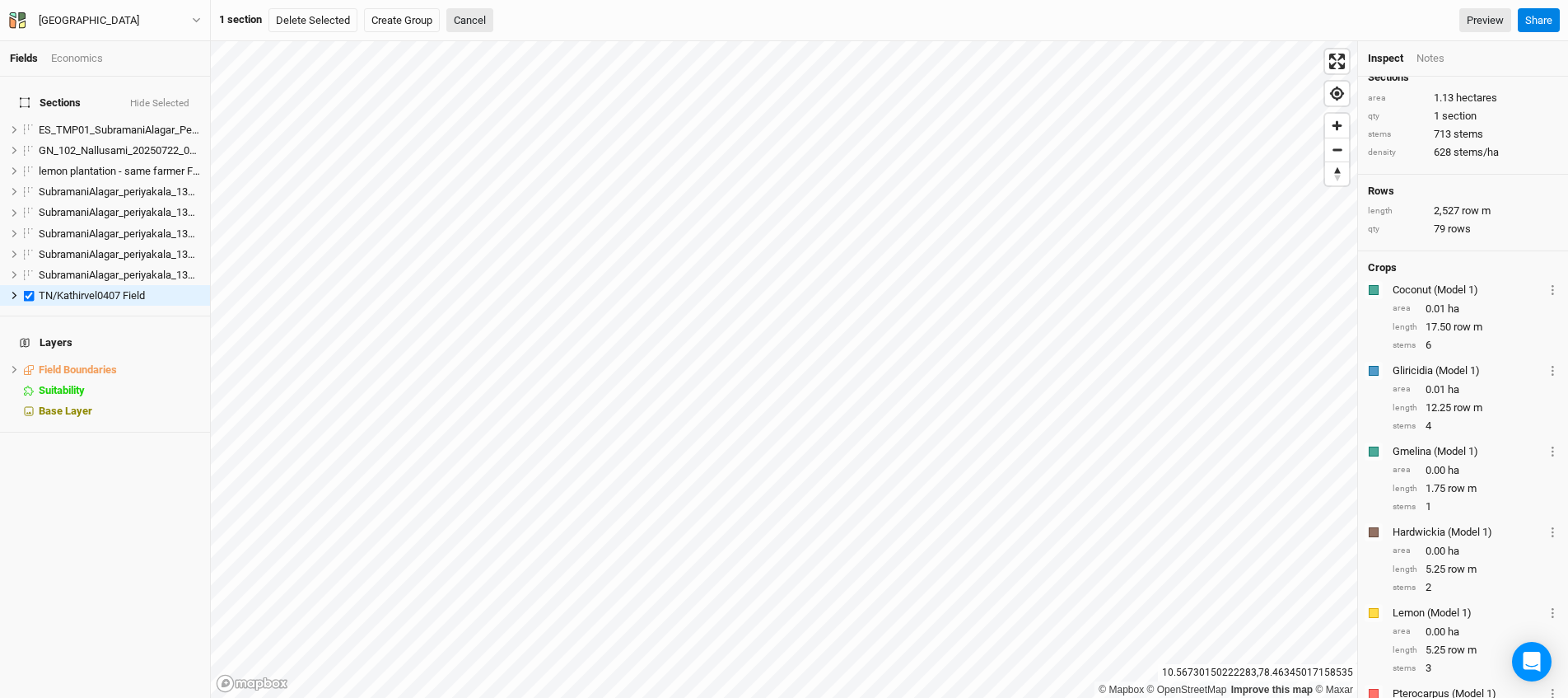
scroll to position [0, 0]
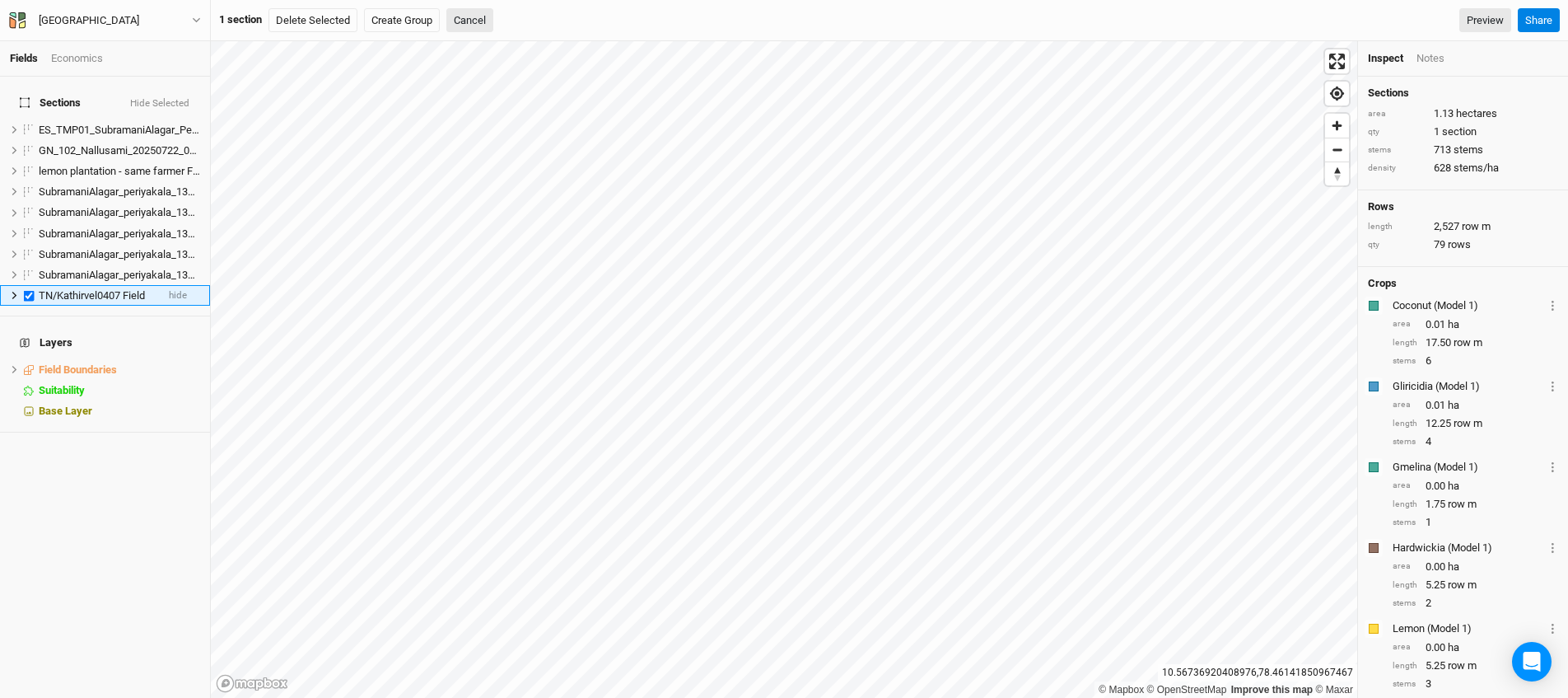
click at [19, 288] on label at bounding box center [29, 295] width 21 height 21
click at [24, 290] on input "checkbox" at bounding box center [29, 295] width 10 height 10
checkbox input "false"
click at [28, 287] on label at bounding box center [29, 295] width 21 height 21
click at [28, 290] on input "checkbox" at bounding box center [29, 295] width 10 height 10
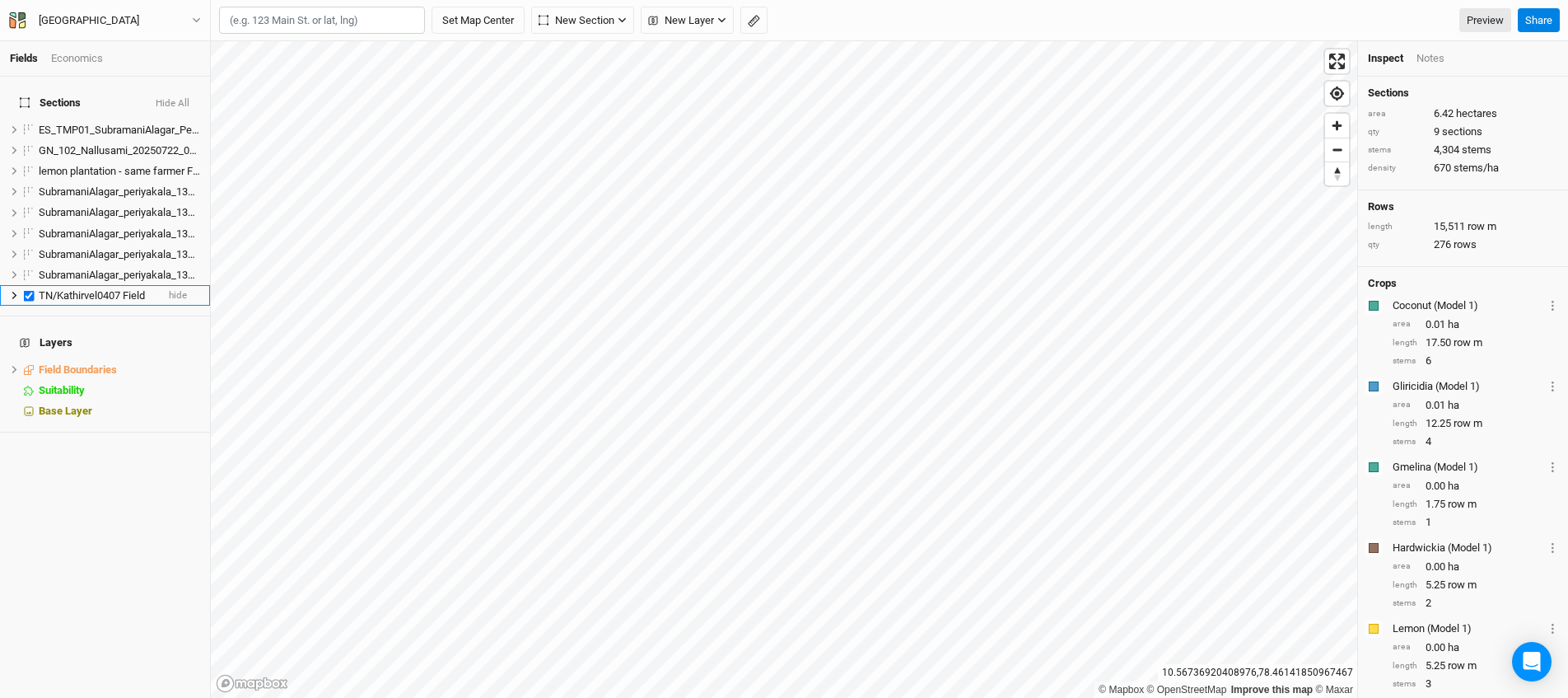
checkbox input "true"
click at [12, 291] on icon at bounding box center [14, 295] width 9 height 9
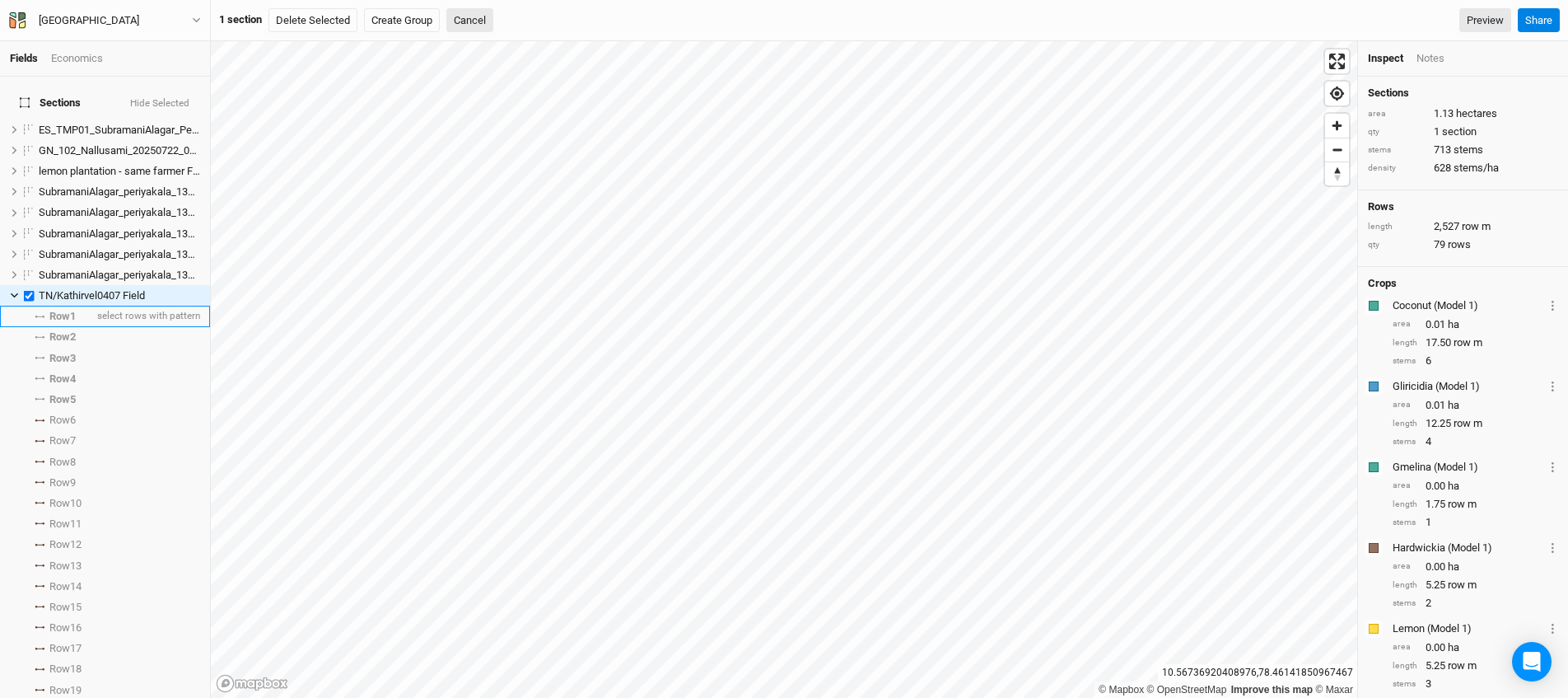
click at [38, 316] on icon at bounding box center [39, 317] width 9 height 3
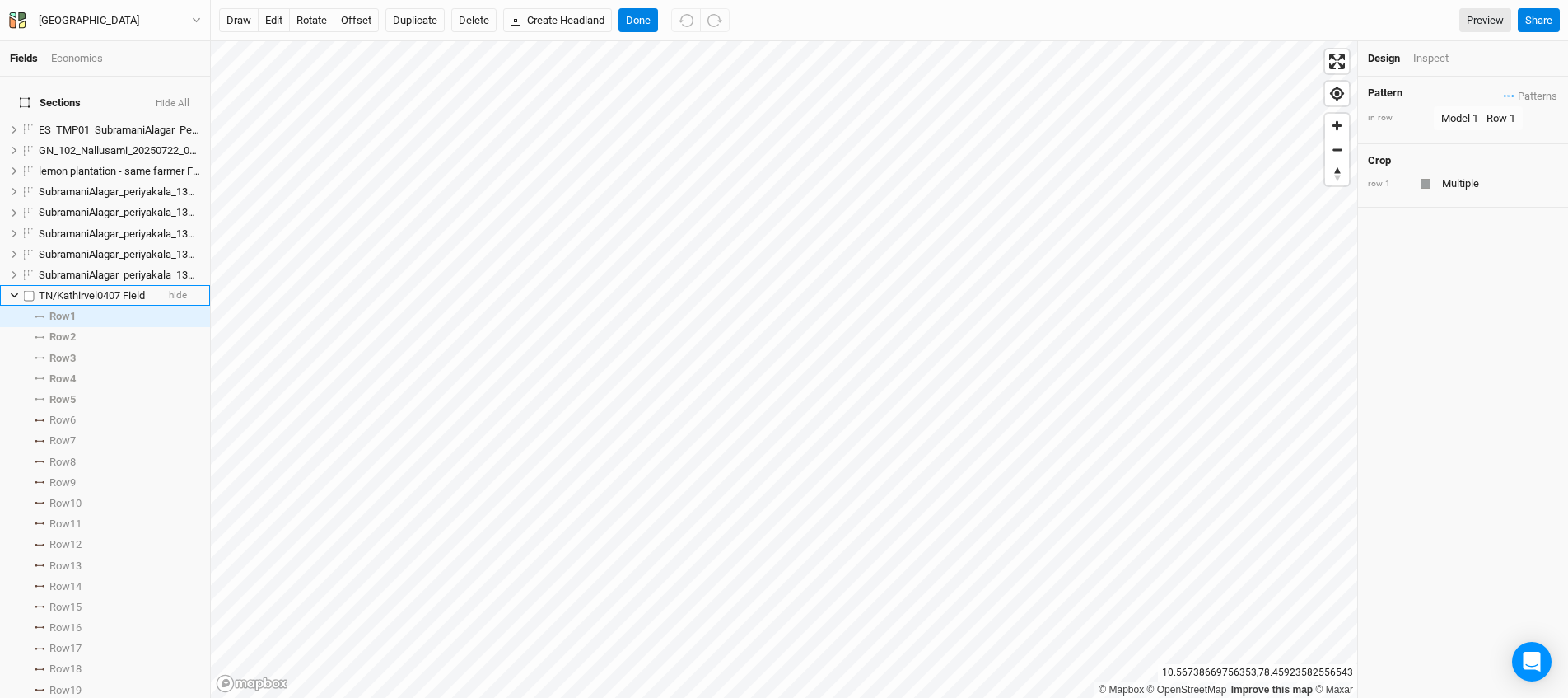
click at [74, 289] on span "TN/Kathirvel0407 Field" at bounding box center [91, 295] width 106 height 12
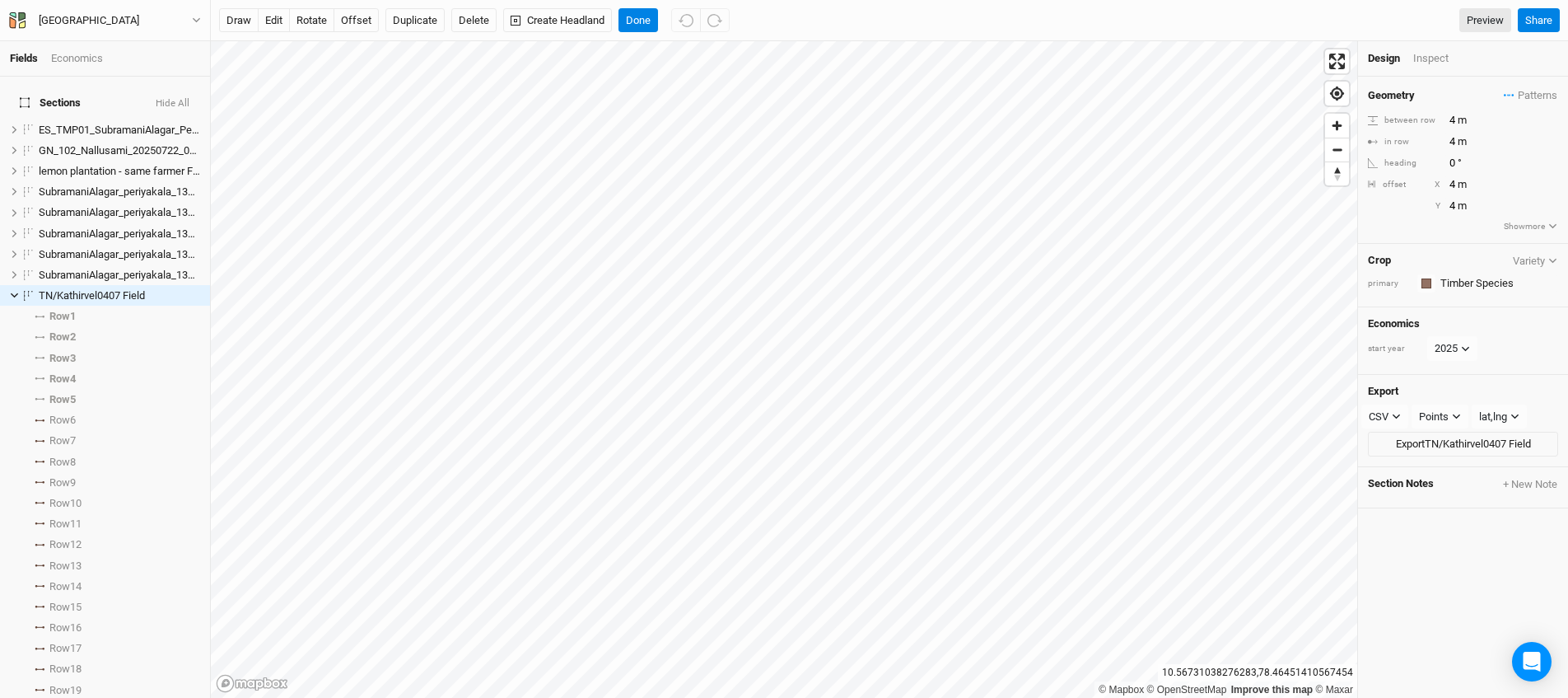
click at [1531, 262] on button "Variety" at bounding box center [1535, 261] width 46 height 12
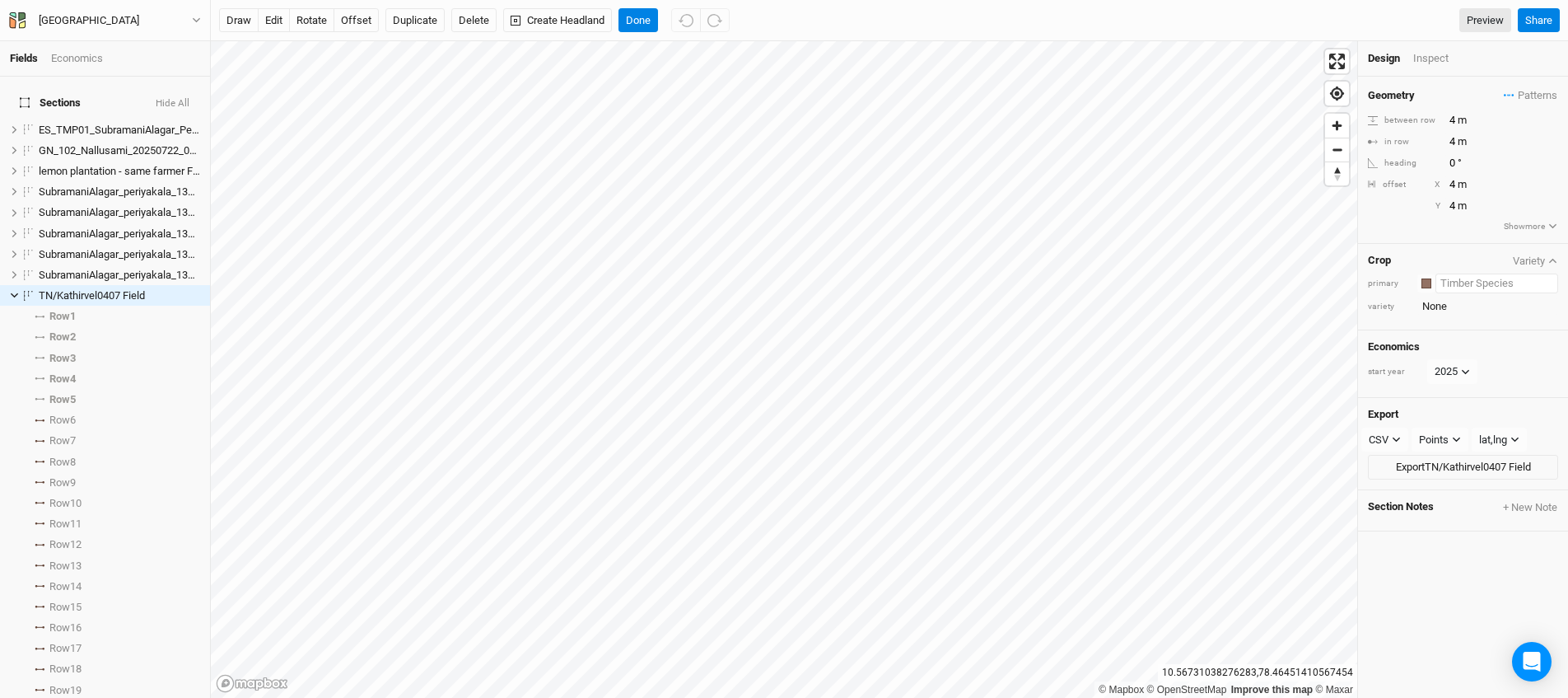
click at [1463, 290] on input "text" at bounding box center [1497, 283] width 123 height 20
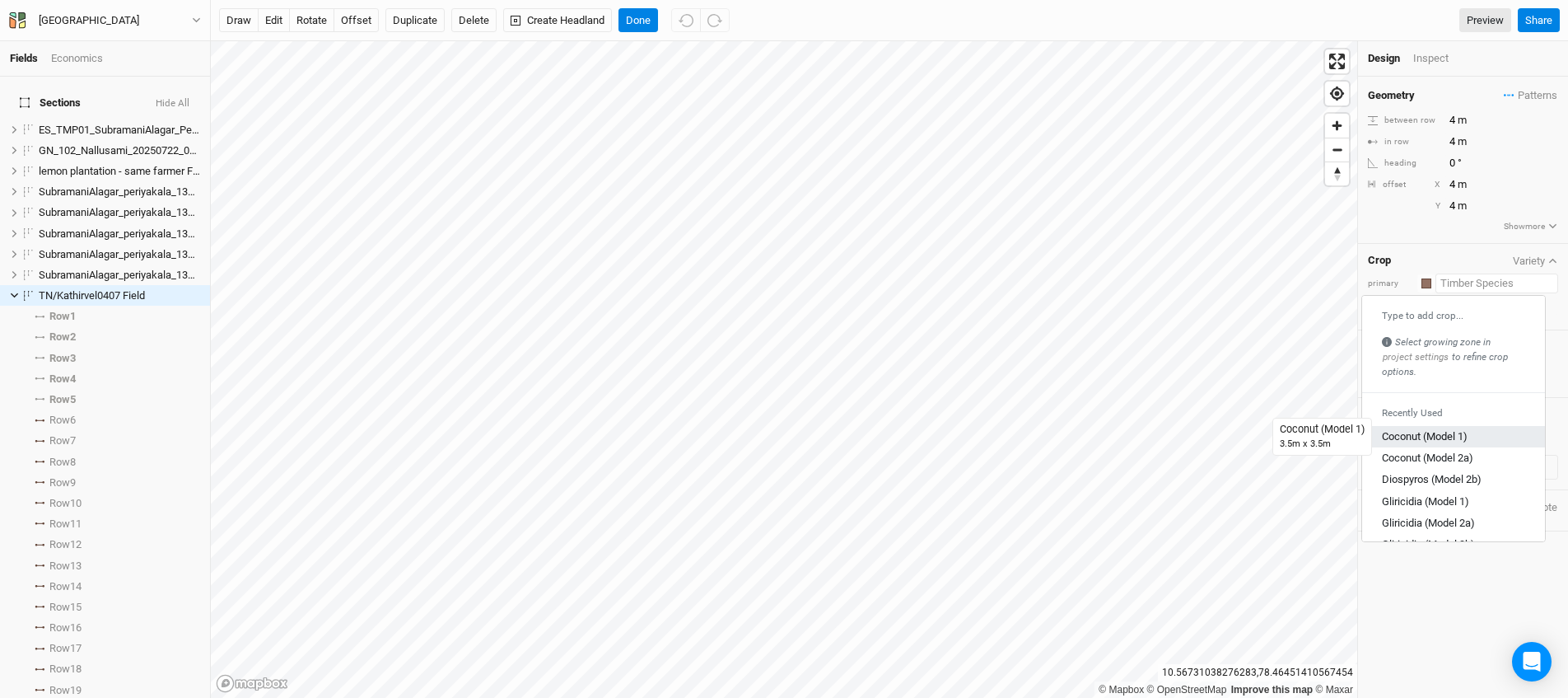
click at [1424, 438] on div "Coconut (Model 1)" at bounding box center [1425, 436] width 86 height 15
type input "10.5"
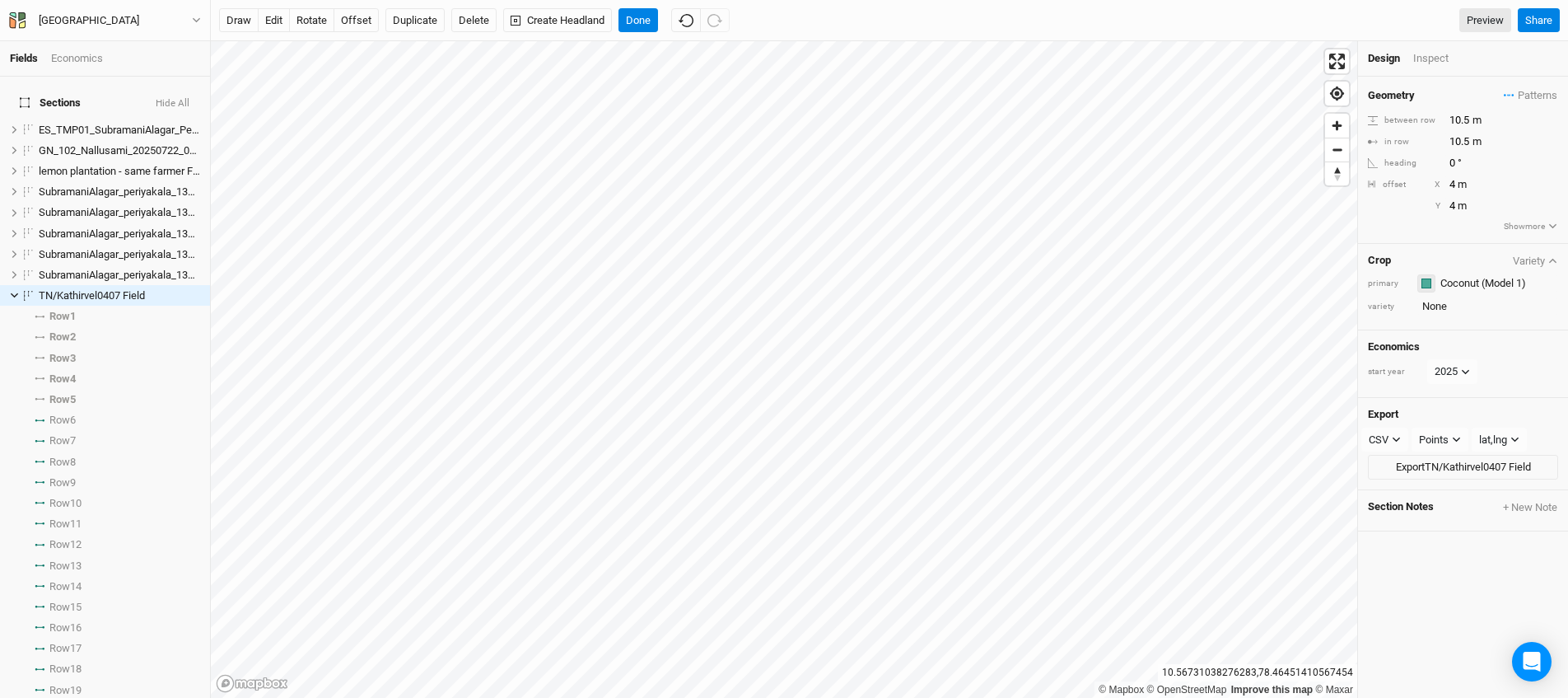
click at [1424, 286] on div "button" at bounding box center [1426, 283] width 9 height 9
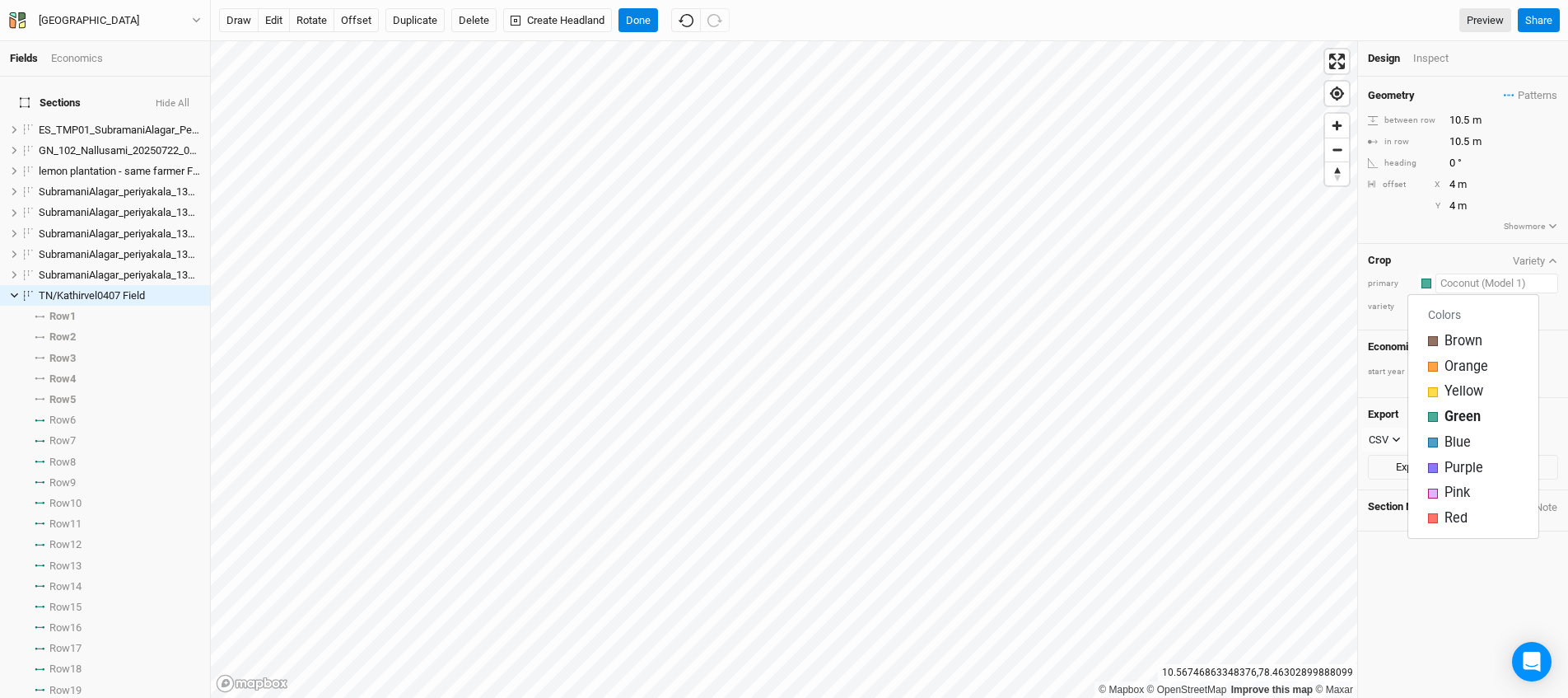
click at [1501, 285] on input "text" at bounding box center [1497, 283] width 123 height 20
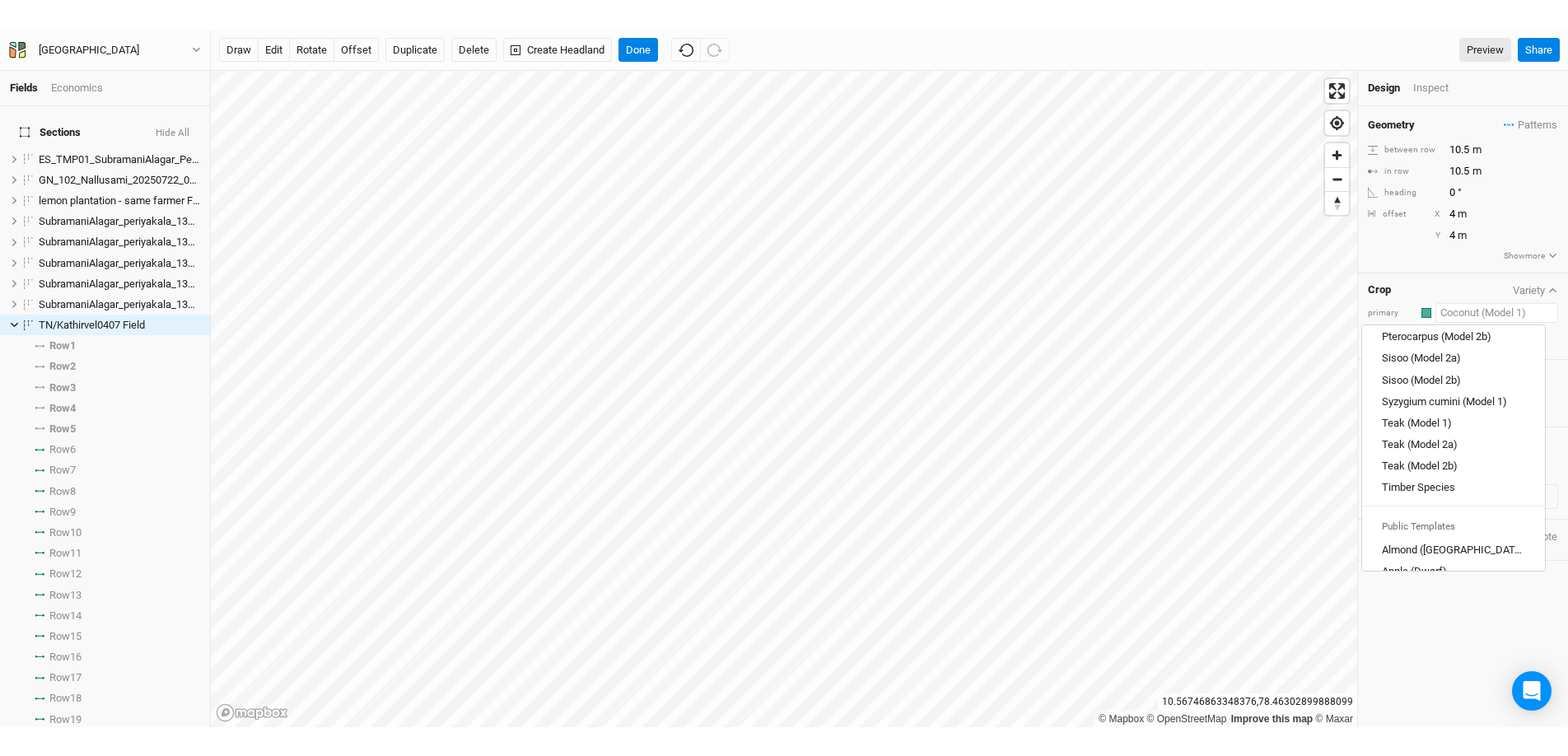
scroll to position [605, 0]
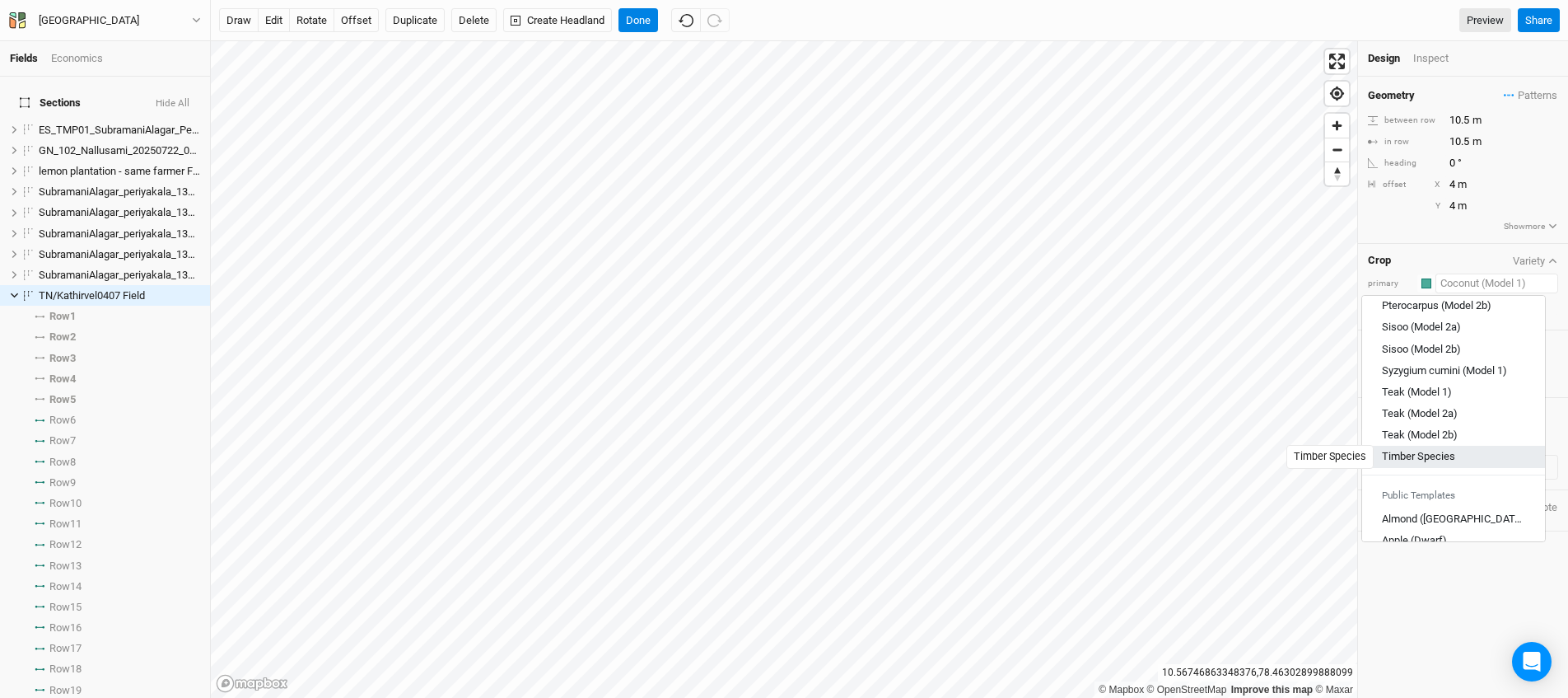
click at [1429, 451] on div "Timber Species" at bounding box center [1418, 456] width 73 height 15
type input "4"
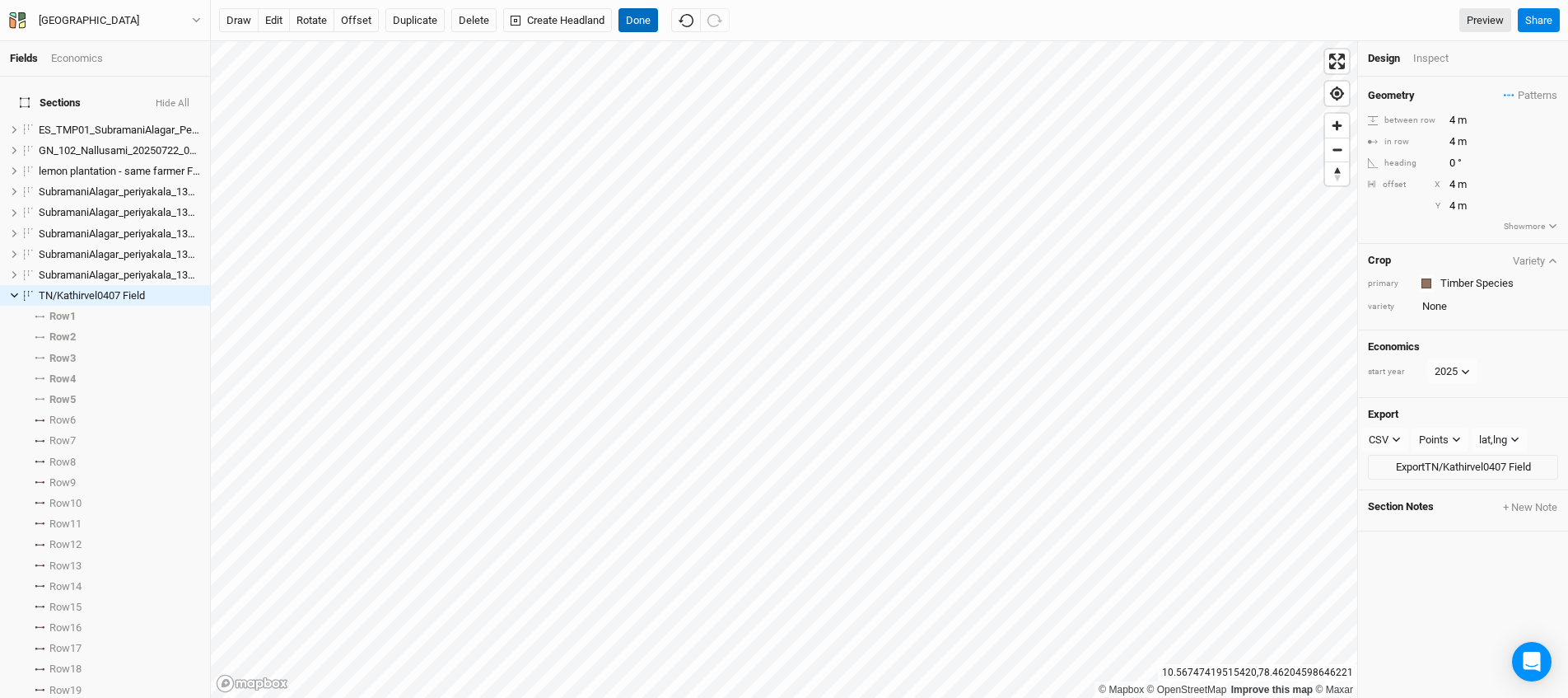
click at [649, 29] on button "Done" at bounding box center [639, 21] width 40 height 25
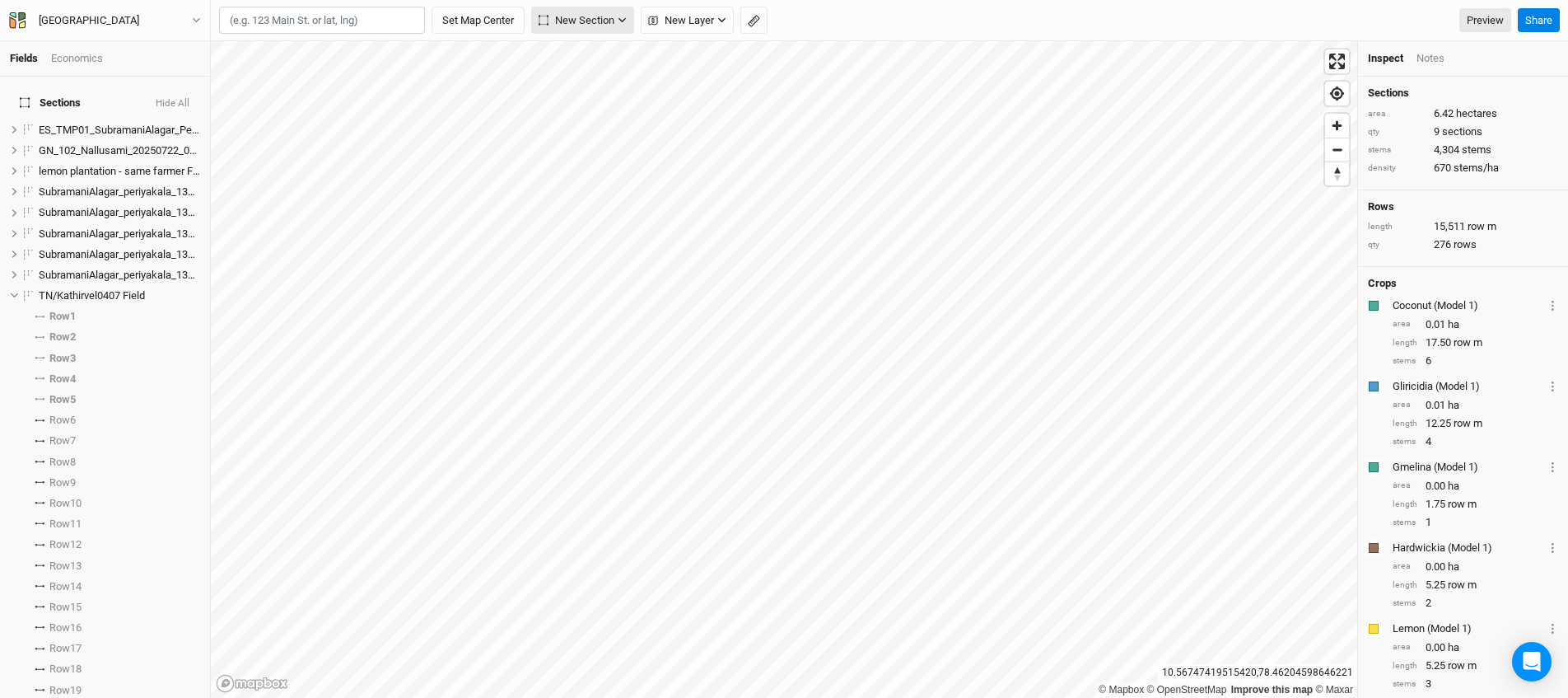
click at [602, 22] on span "New Section" at bounding box center [577, 20] width 76 height 16
click at [701, 24] on span "New Layer" at bounding box center [681, 20] width 66 height 16
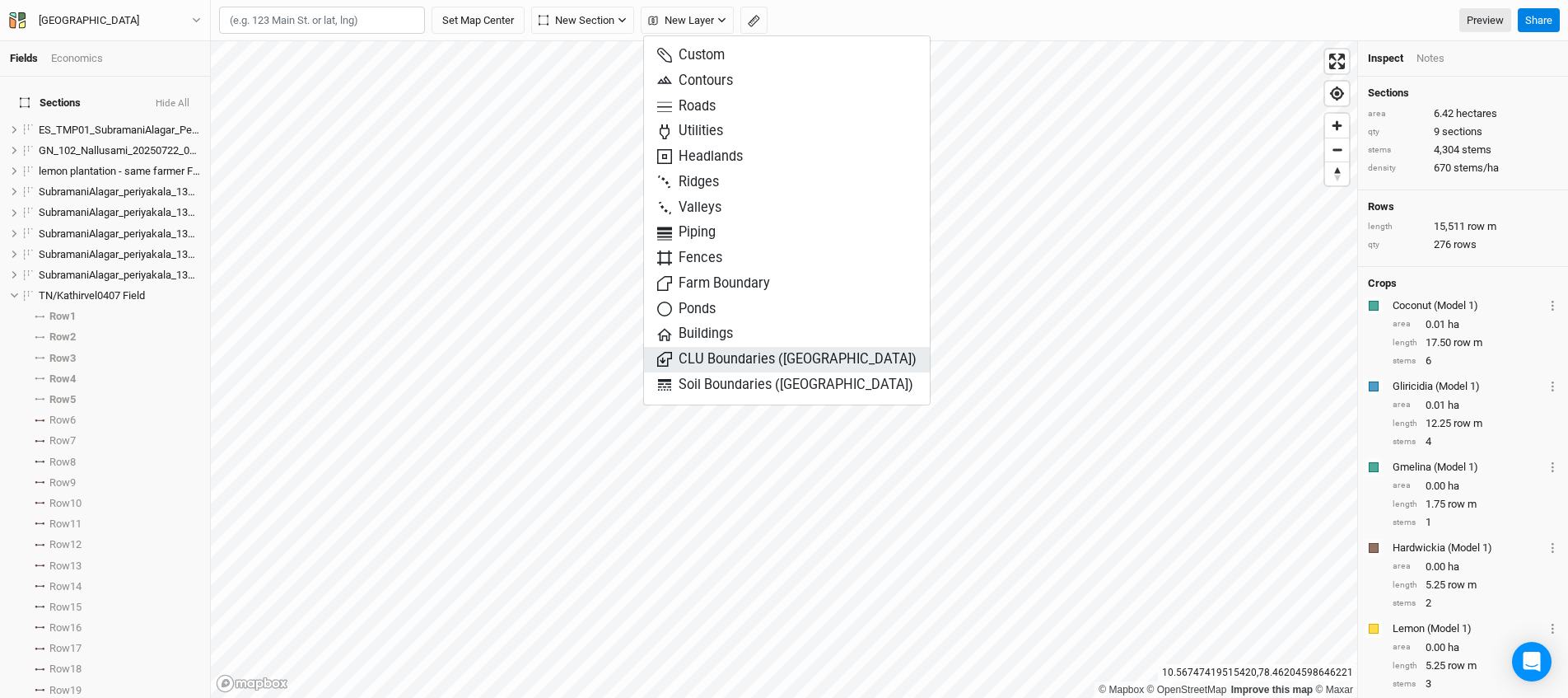
click at [758, 366] on span "CLU Boundaries ([GEOGRAPHIC_DATA])" at bounding box center [787, 360] width 259 height 19
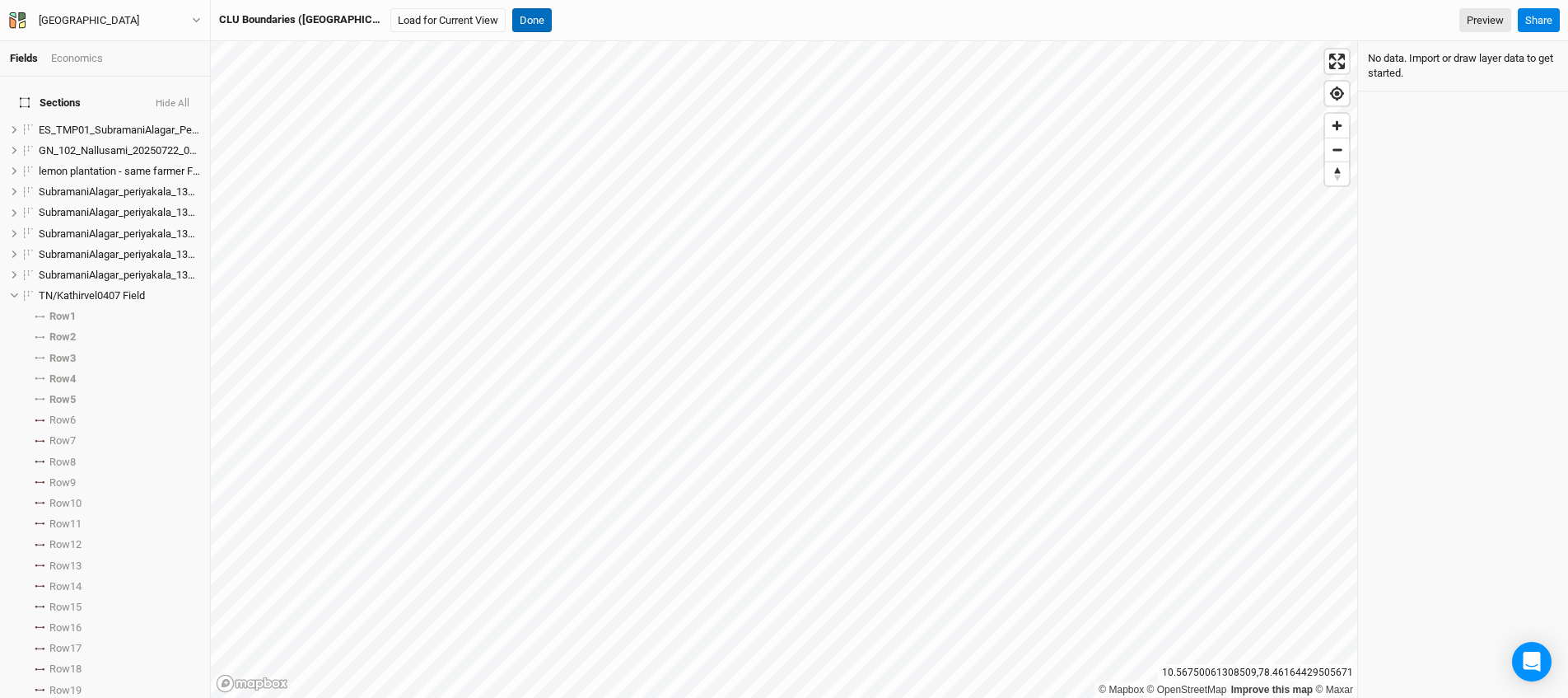
click at [512, 21] on button "Done" at bounding box center [532, 21] width 40 height 25
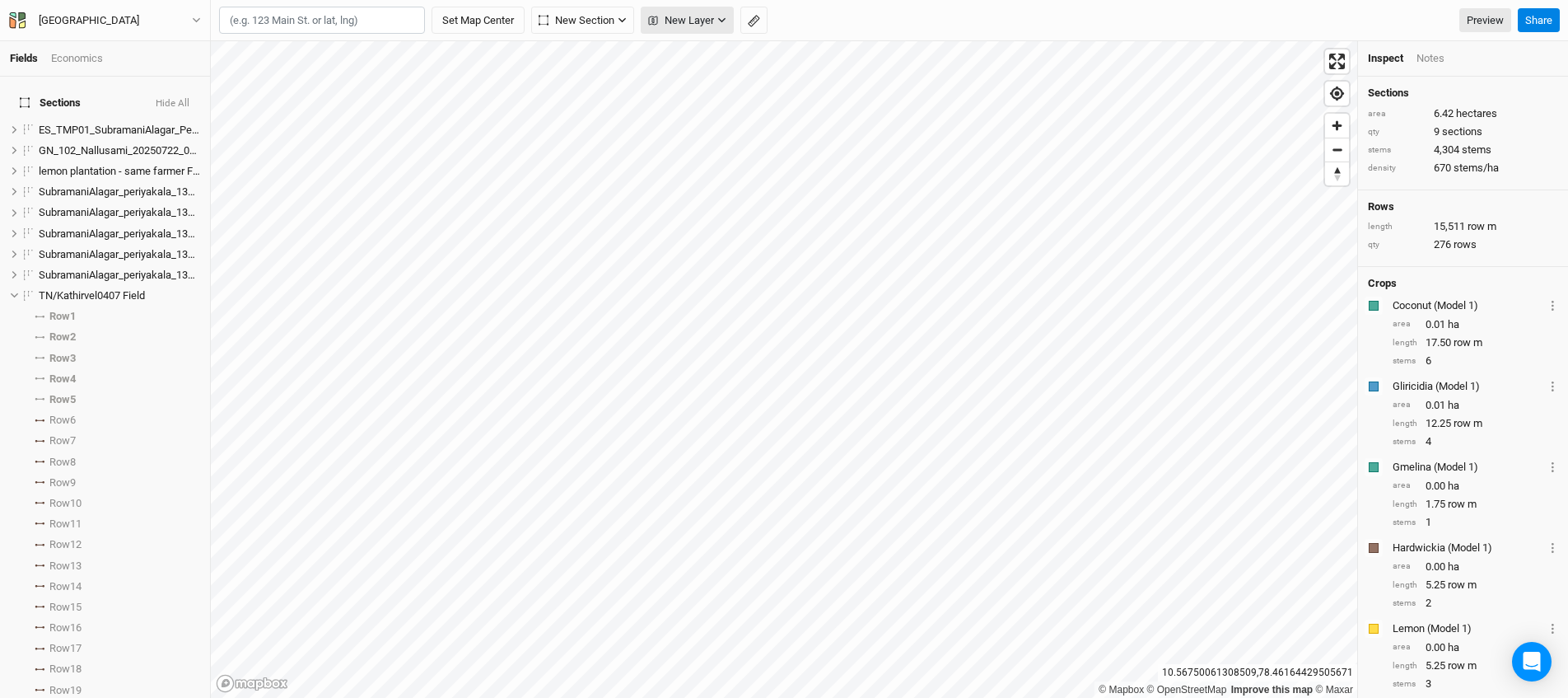
click at [709, 17] on span "New Layer" at bounding box center [681, 20] width 66 height 16
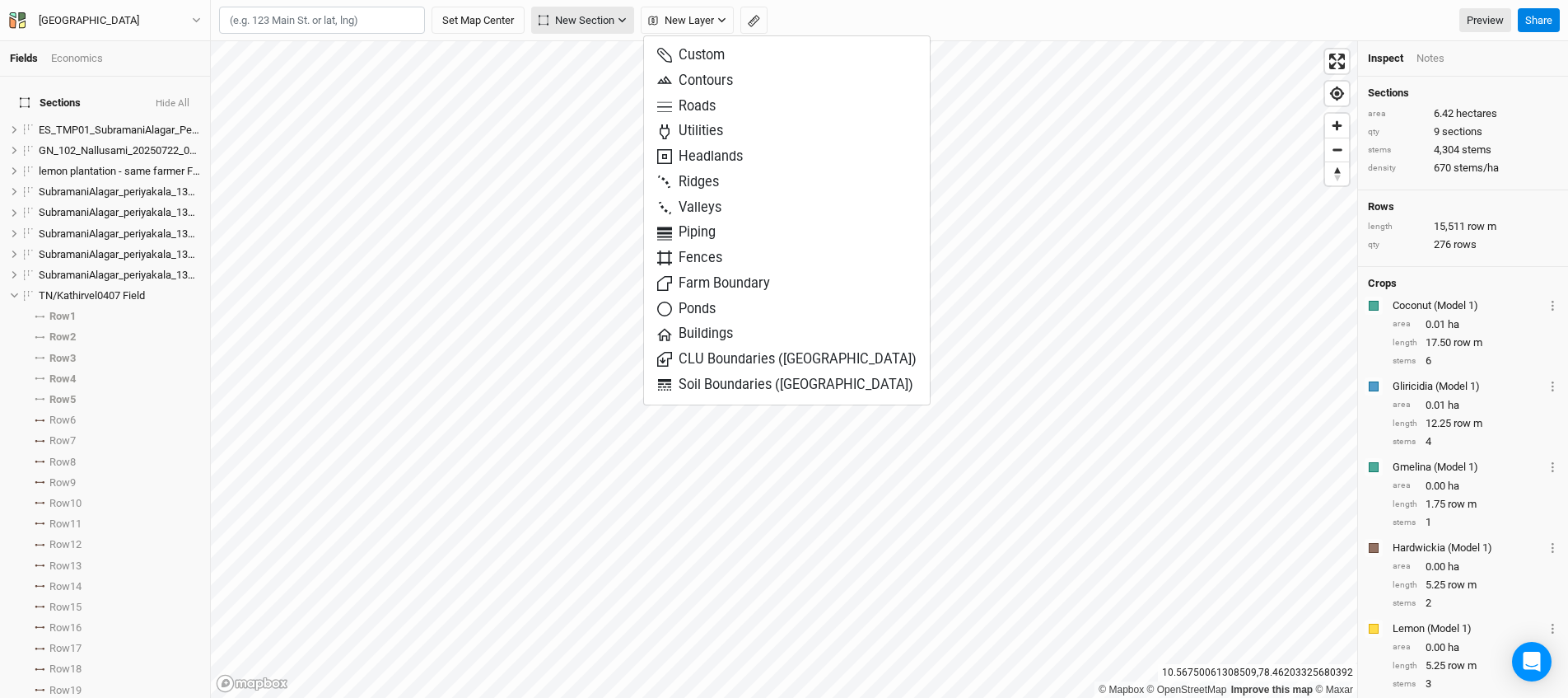
click at [619, 30] on button "New Section" at bounding box center [583, 21] width 103 height 28
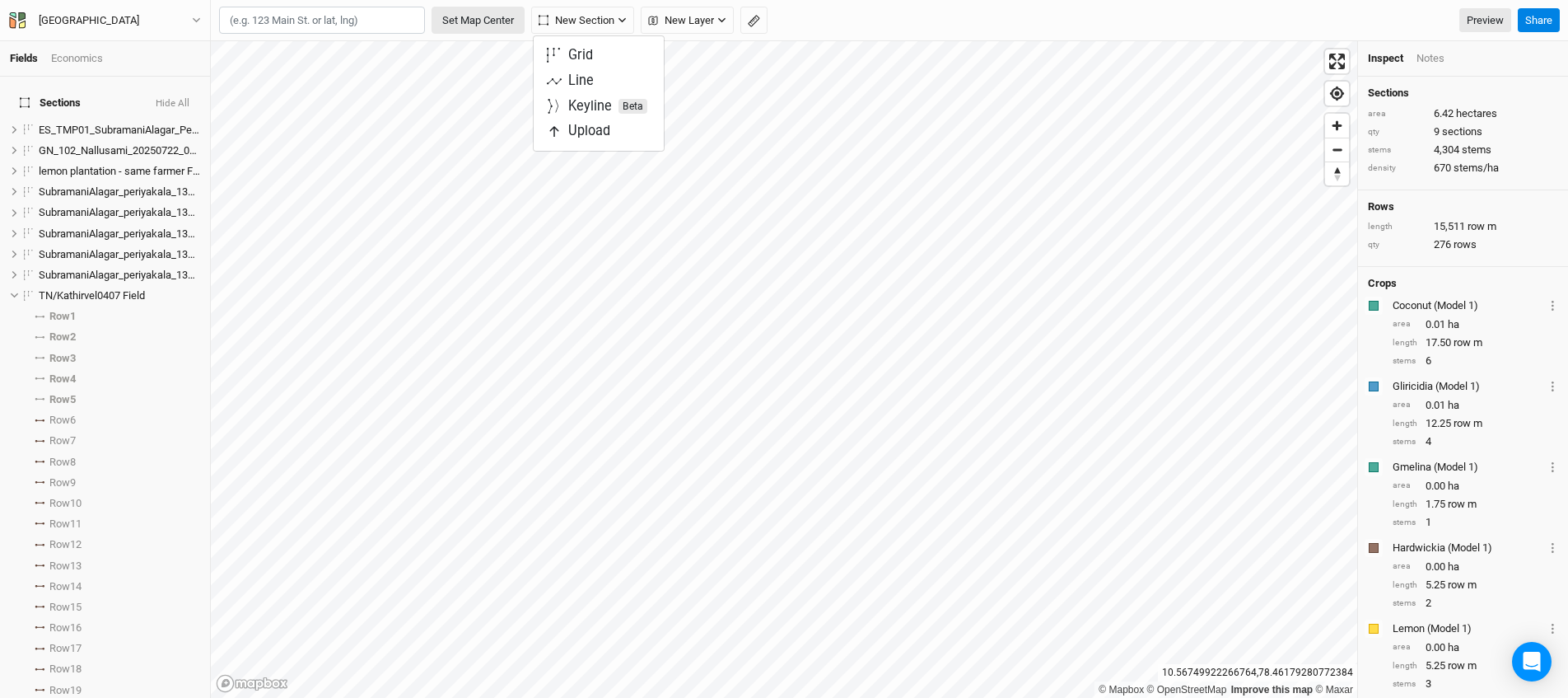
click at [489, 22] on button "Set Map Center" at bounding box center [478, 21] width 93 height 28
click at [710, 23] on span "New Layer" at bounding box center [681, 20] width 66 height 16
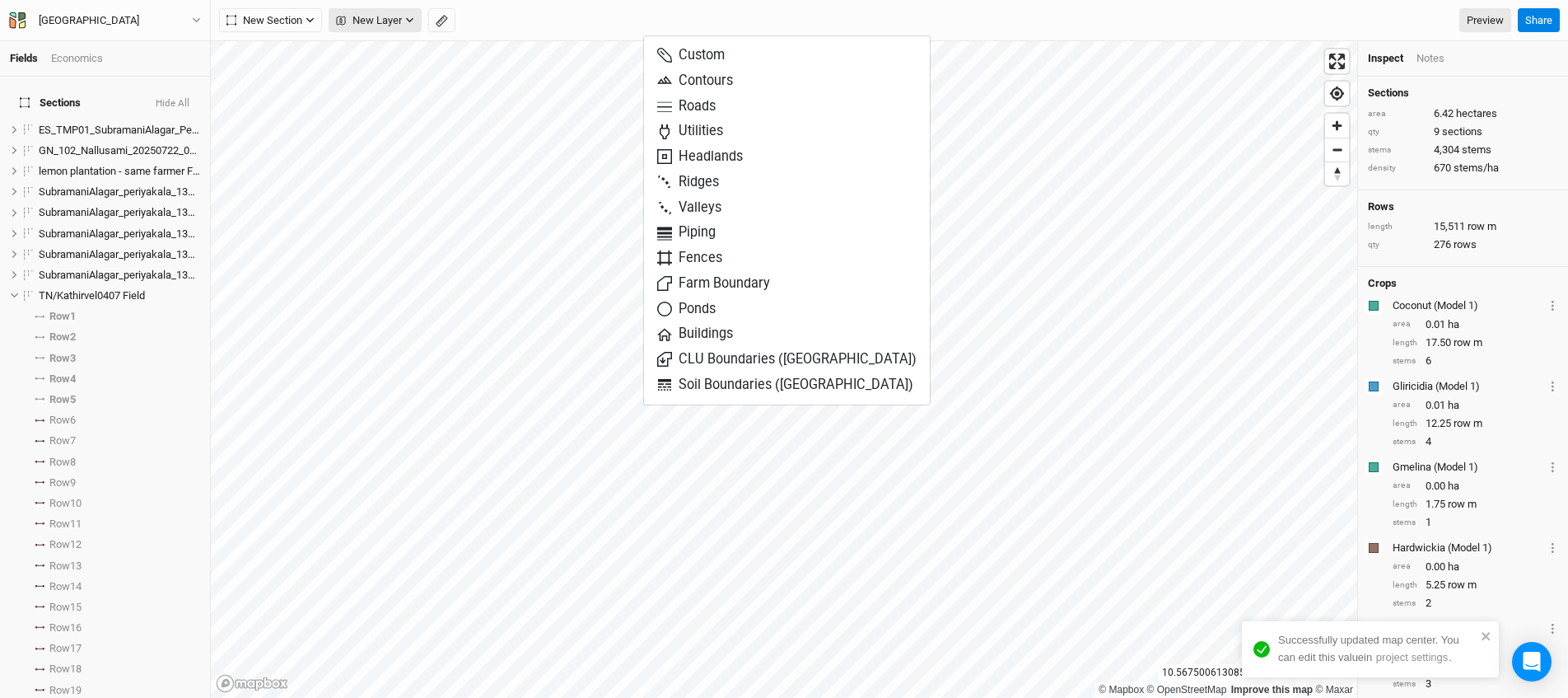
click at [375, 24] on span "New Layer" at bounding box center [369, 20] width 66 height 16
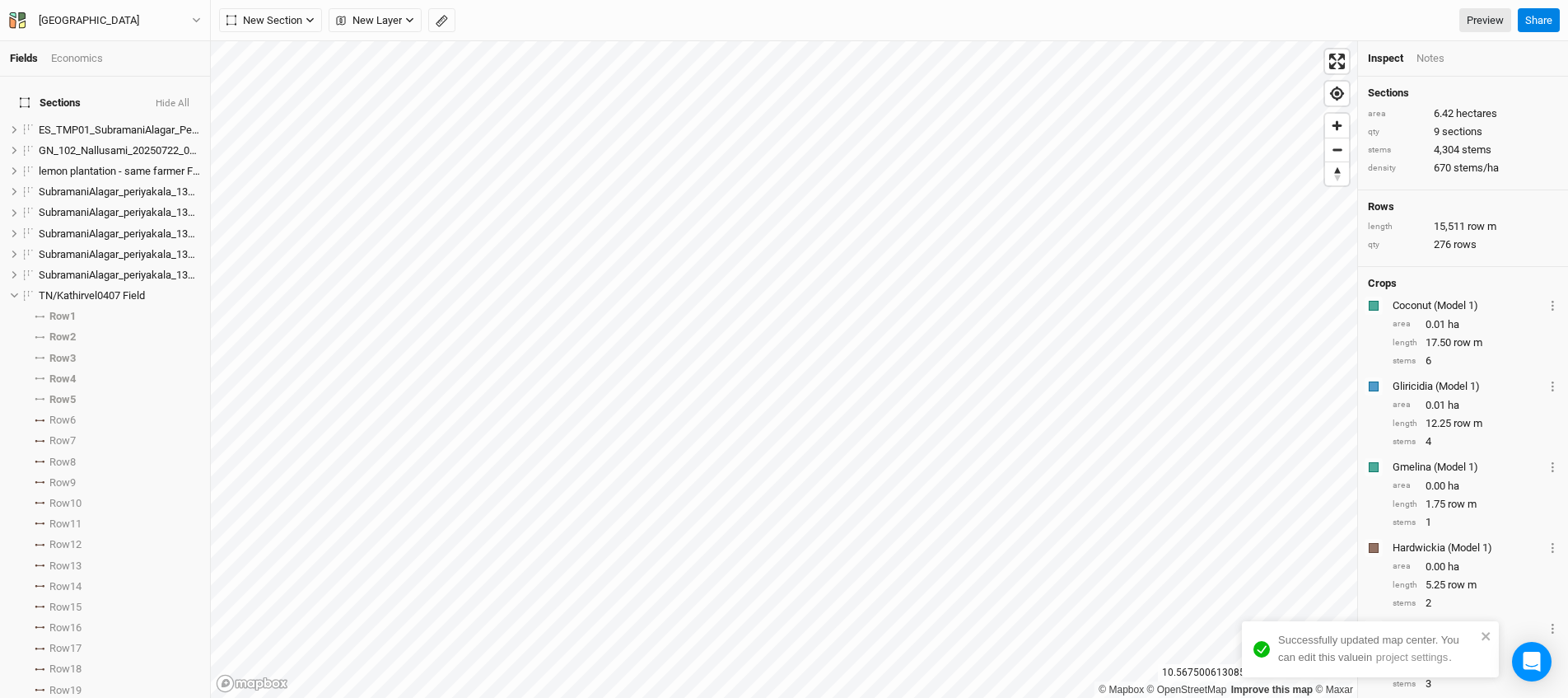
click at [294, 32] on div "New Section Grid Line Keyline Beta Upload New Layer Custom Contours Roads Utili…" at bounding box center [889, 21] width 1357 height 41
click at [294, 31] on button "New Section" at bounding box center [271, 21] width 103 height 25
click at [287, 100] on div "Keyline Beta" at bounding box center [294, 105] width 79 height 19
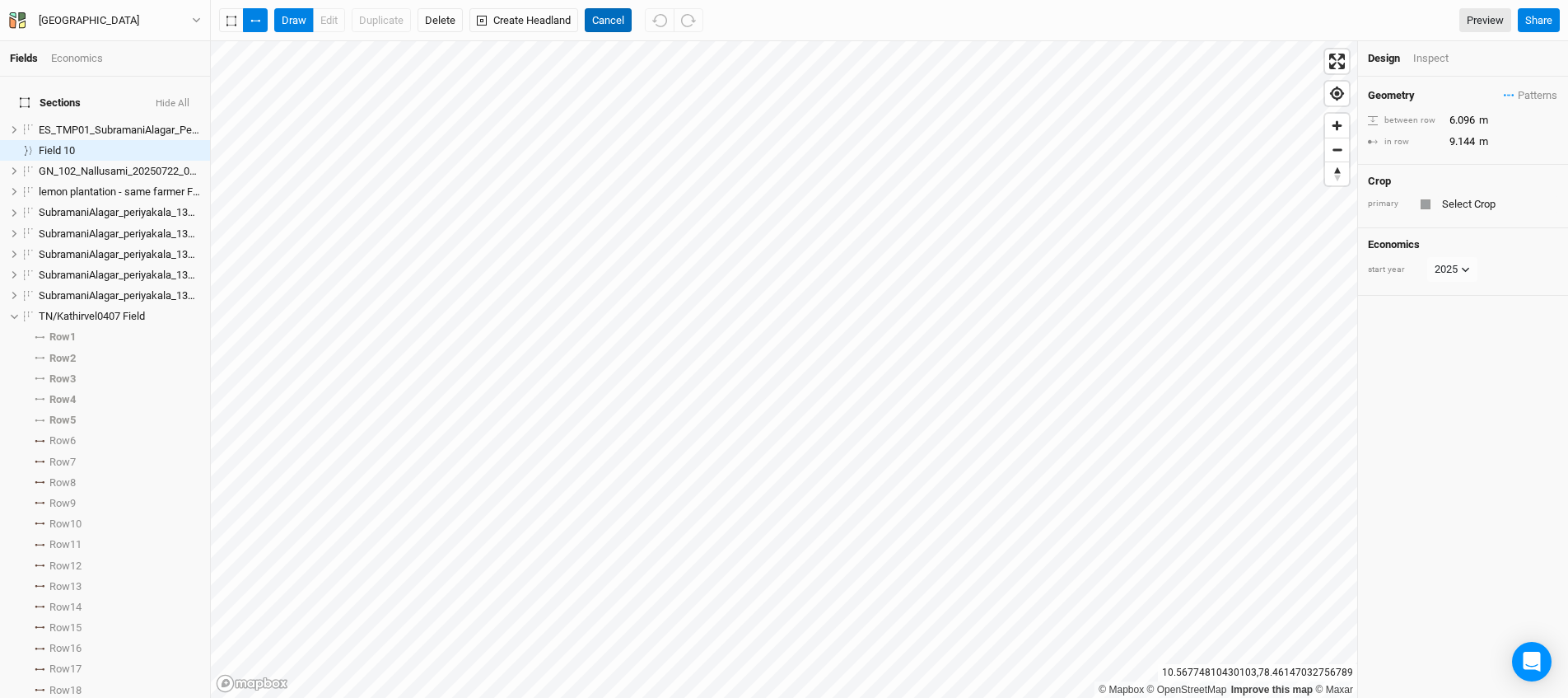
click at [604, 18] on button "Cancel" at bounding box center [608, 21] width 47 height 25
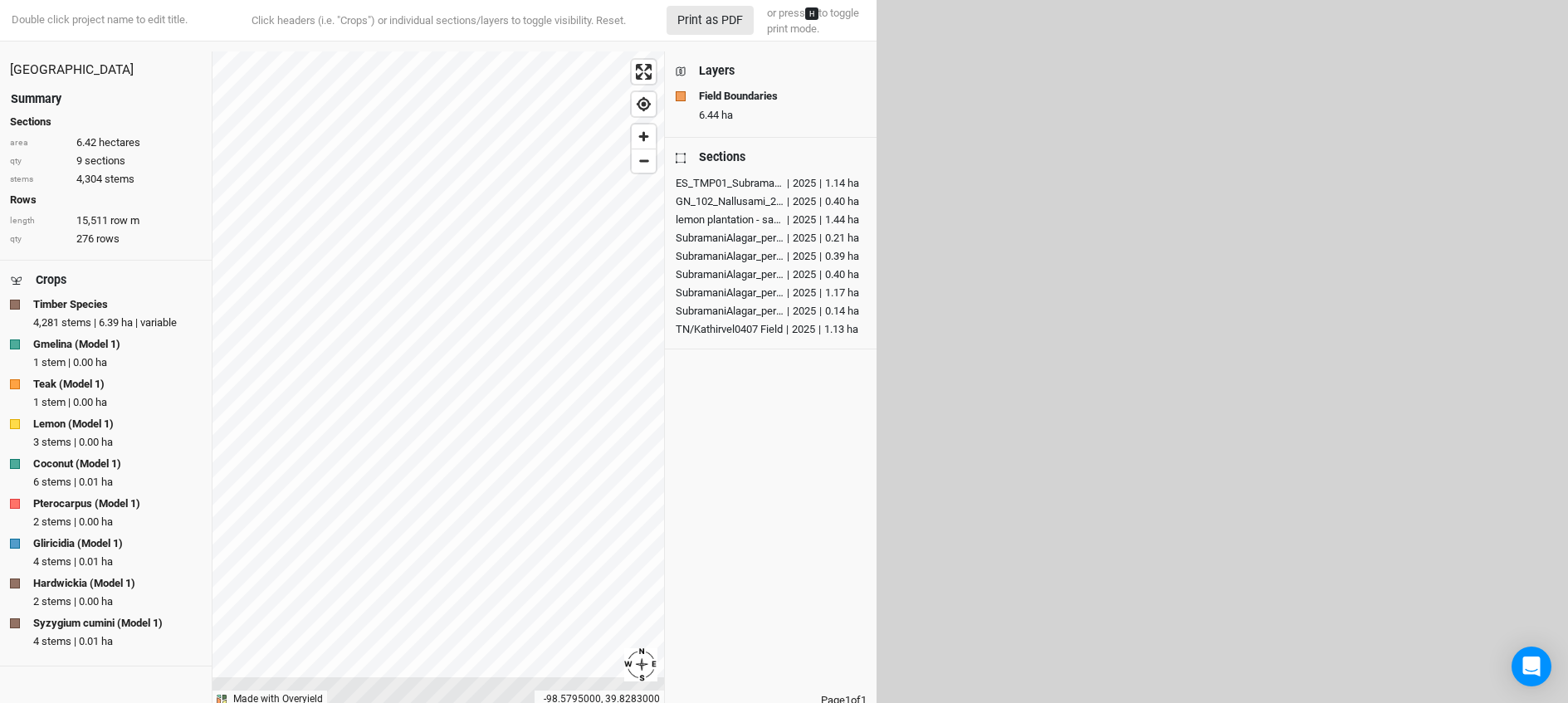
click at [702, 324] on div "TN/Kathirvel0407 Field" at bounding box center [728, 329] width 107 height 16
click at [733, 324] on div "TN/Kathirvel0407 Field" at bounding box center [728, 329] width 107 height 16
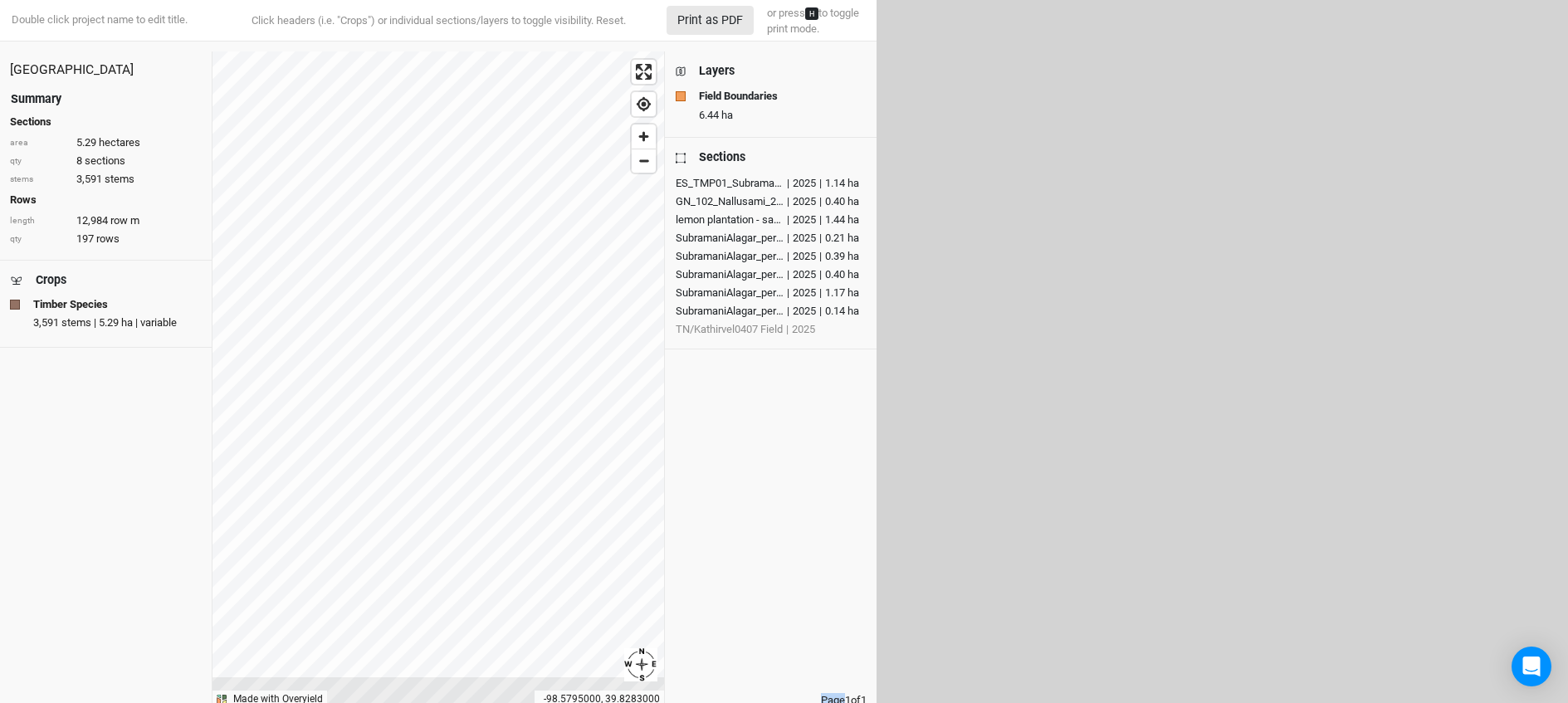
click at [733, 324] on div "Layers Field Boundaries 6.44 ha Sections ES_TMP01_SubramaniAlagar_Periyakala_20…" at bounding box center [770, 379] width 212 height 656
